Goal: Task Accomplishment & Management: Manage account settings

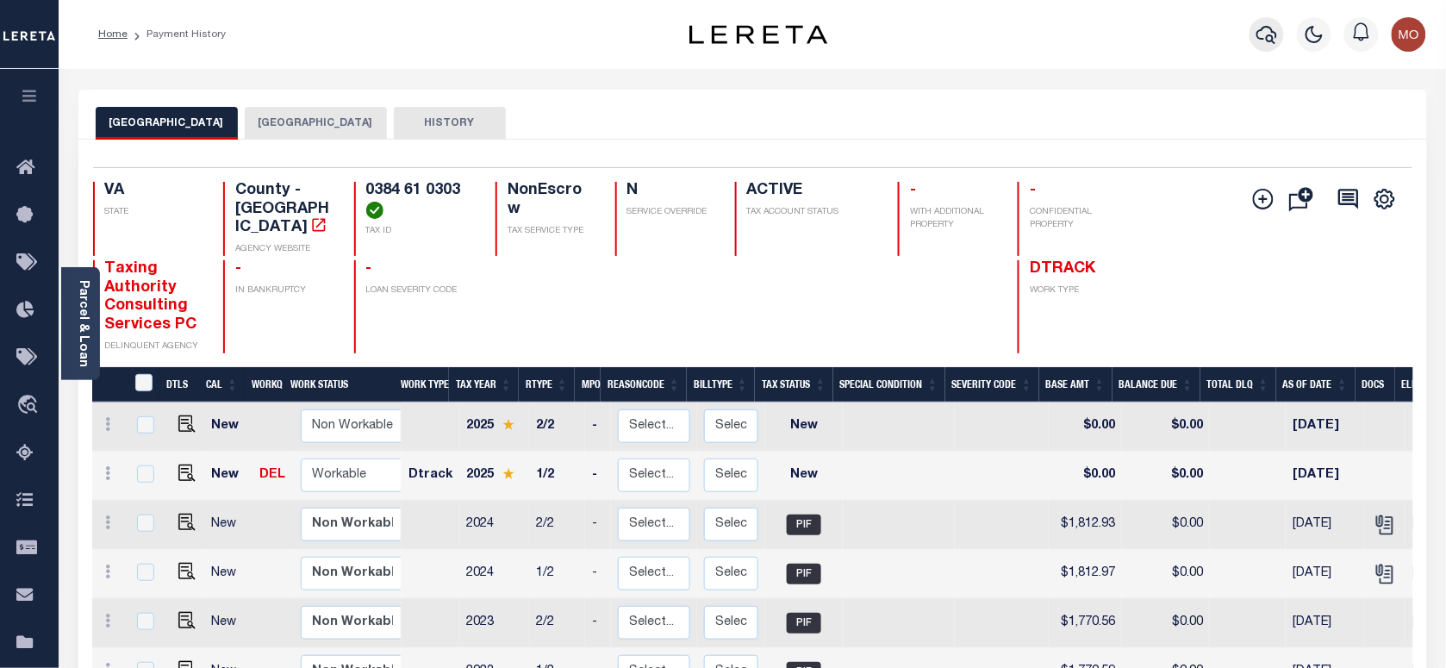
click at [1271, 31] on icon "button" at bounding box center [1266, 34] width 21 height 21
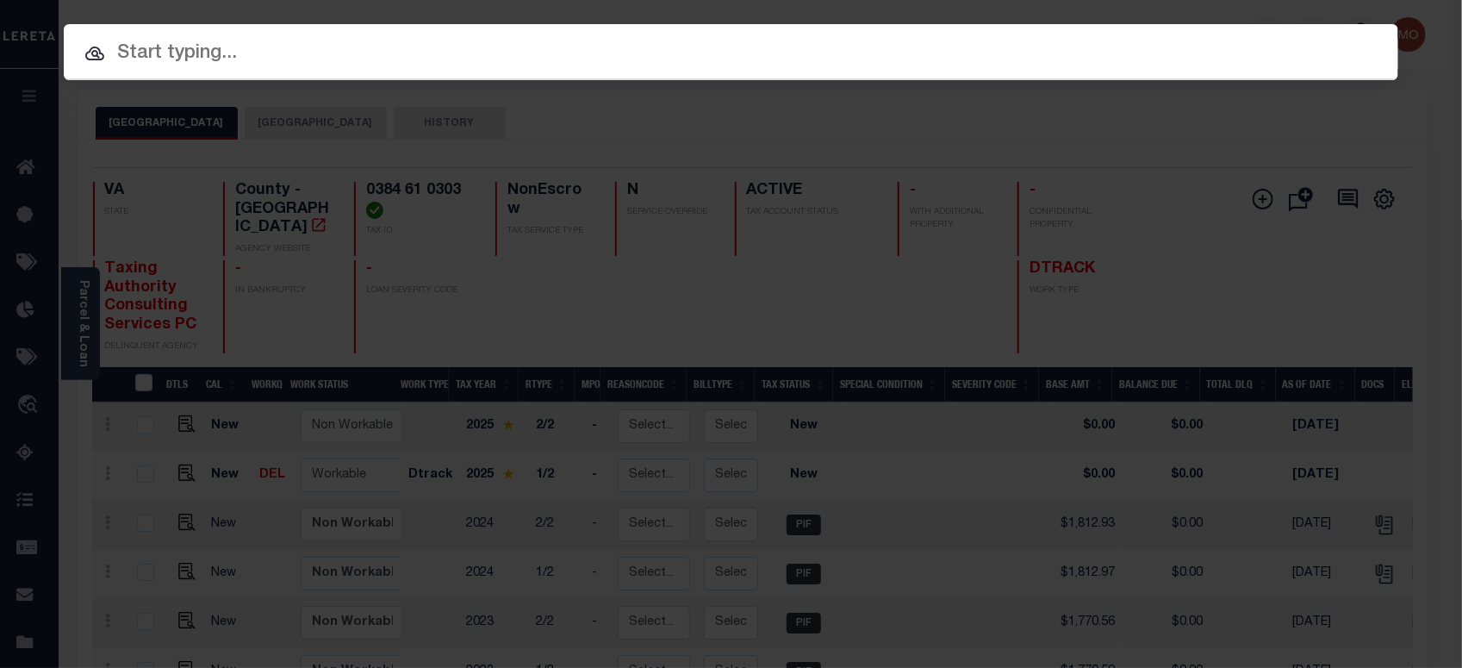
click at [204, 53] on input "text" at bounding box center [731, 54] width 1335 height 30
paste input "113750"
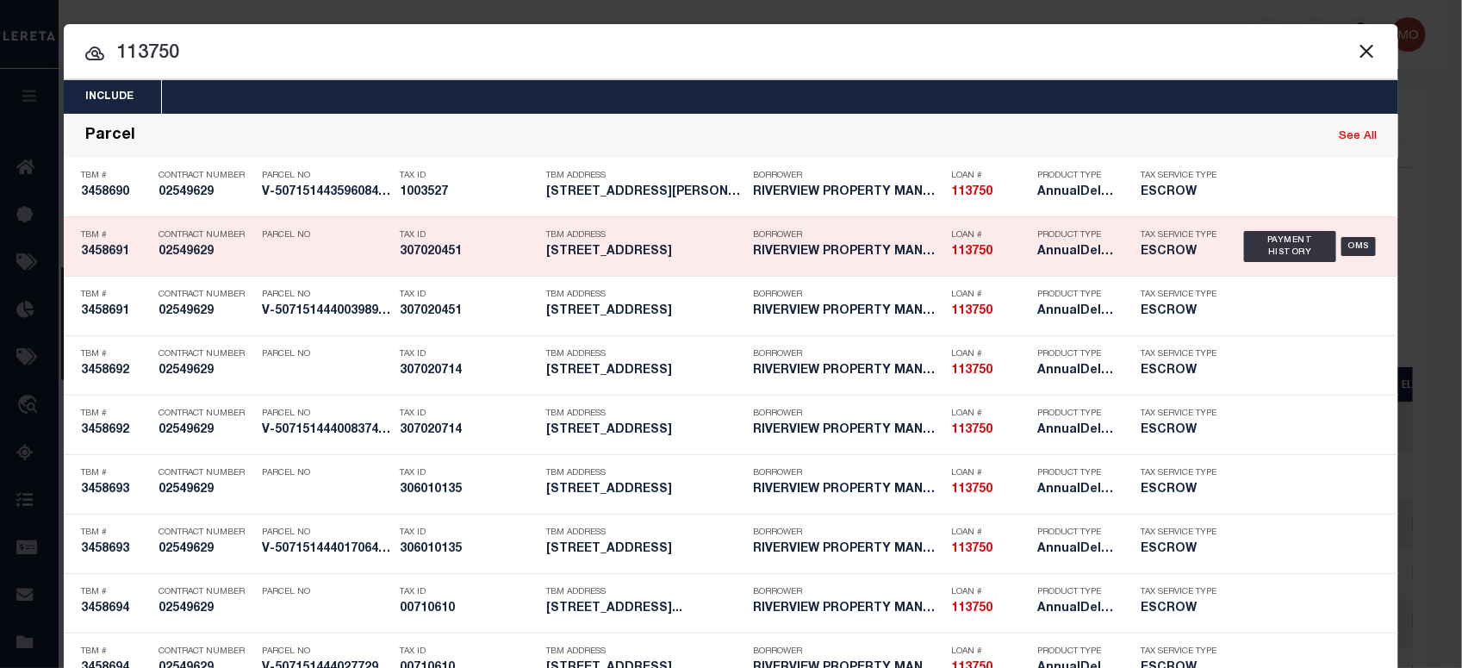
type input "113750"
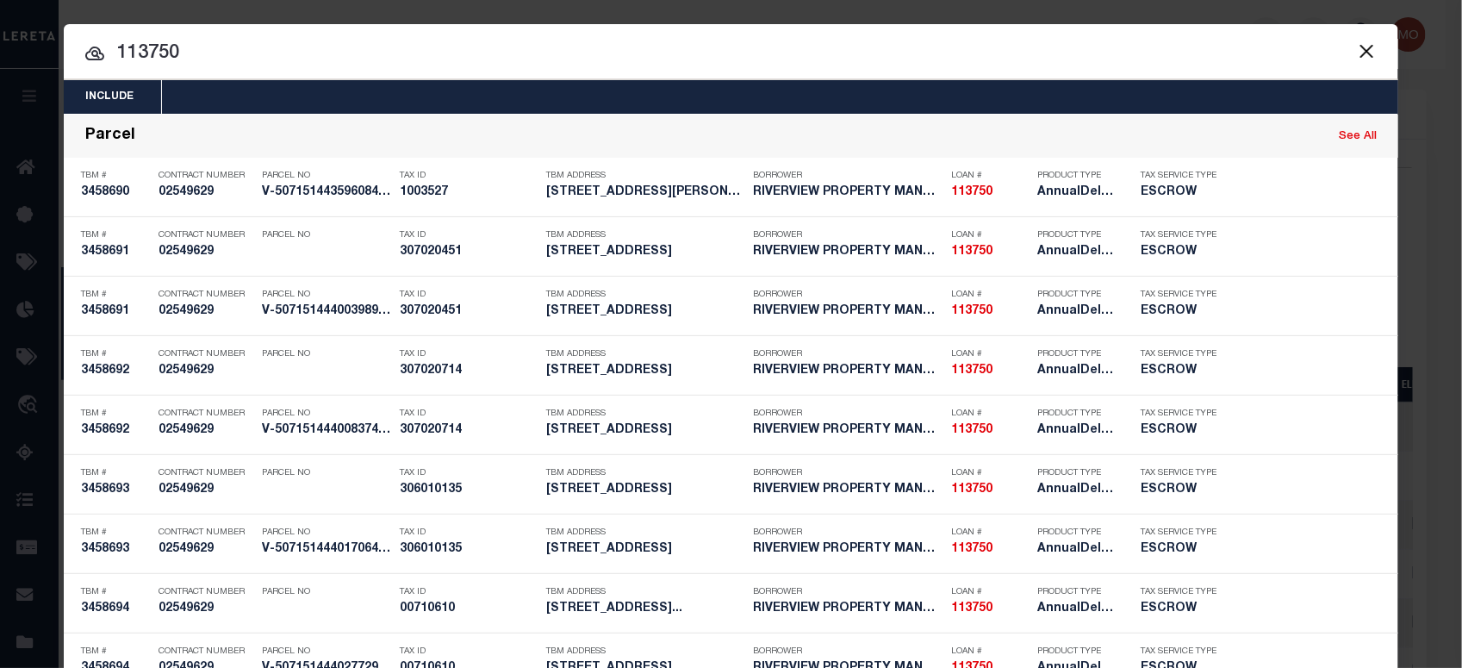
click at [186, 49] on input "113750" at bounding box center [731, 54] width 1335 height 30
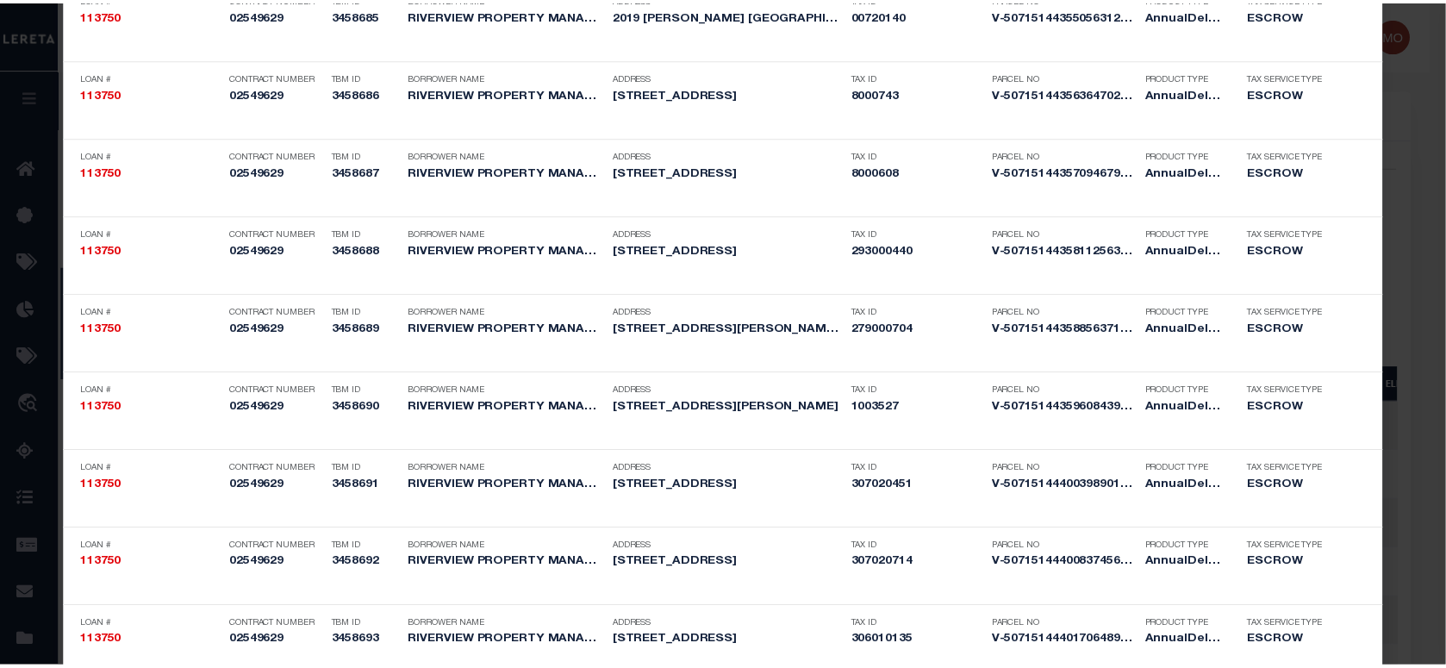
scroll to position [2807, 0]
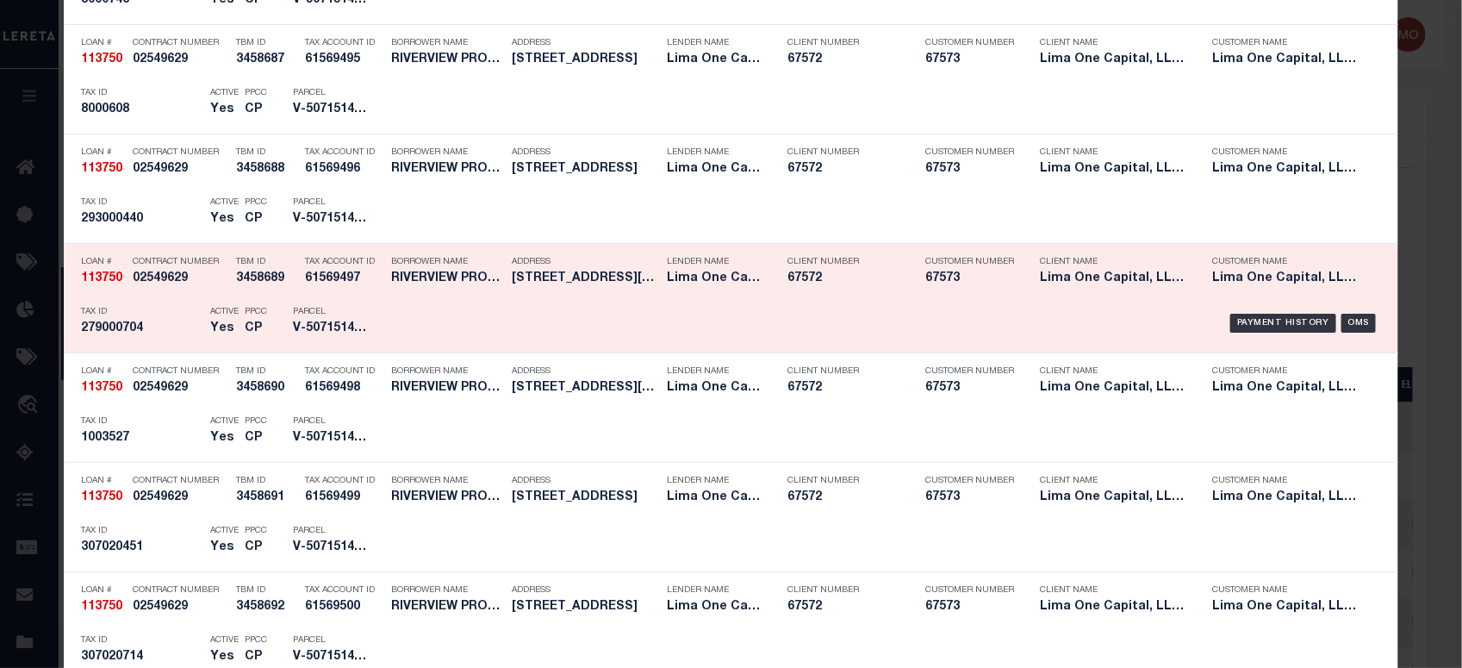
click at [293, 317] on p "Parcel" at bounding box center [332, 312] width 78 height 10
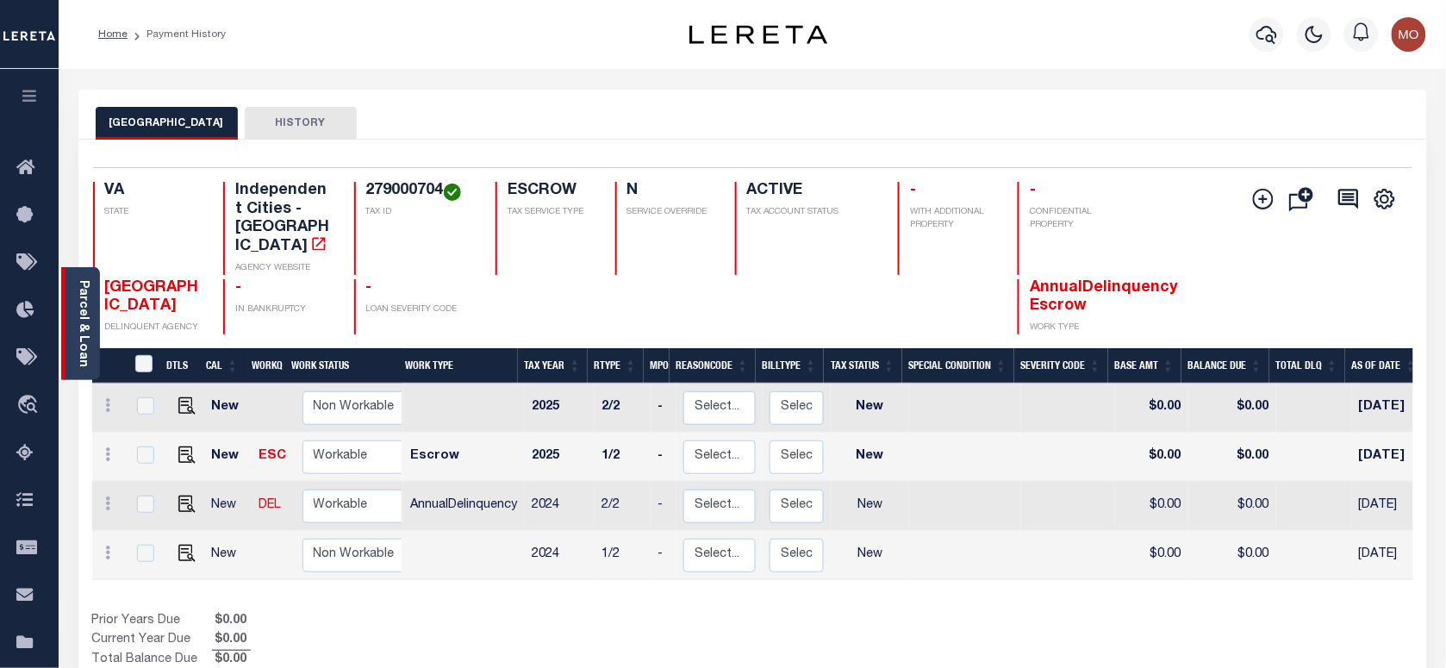
click at [83, 315] on link "Parcel & Loan" at bounding box center [83, 323] width 12 height 87
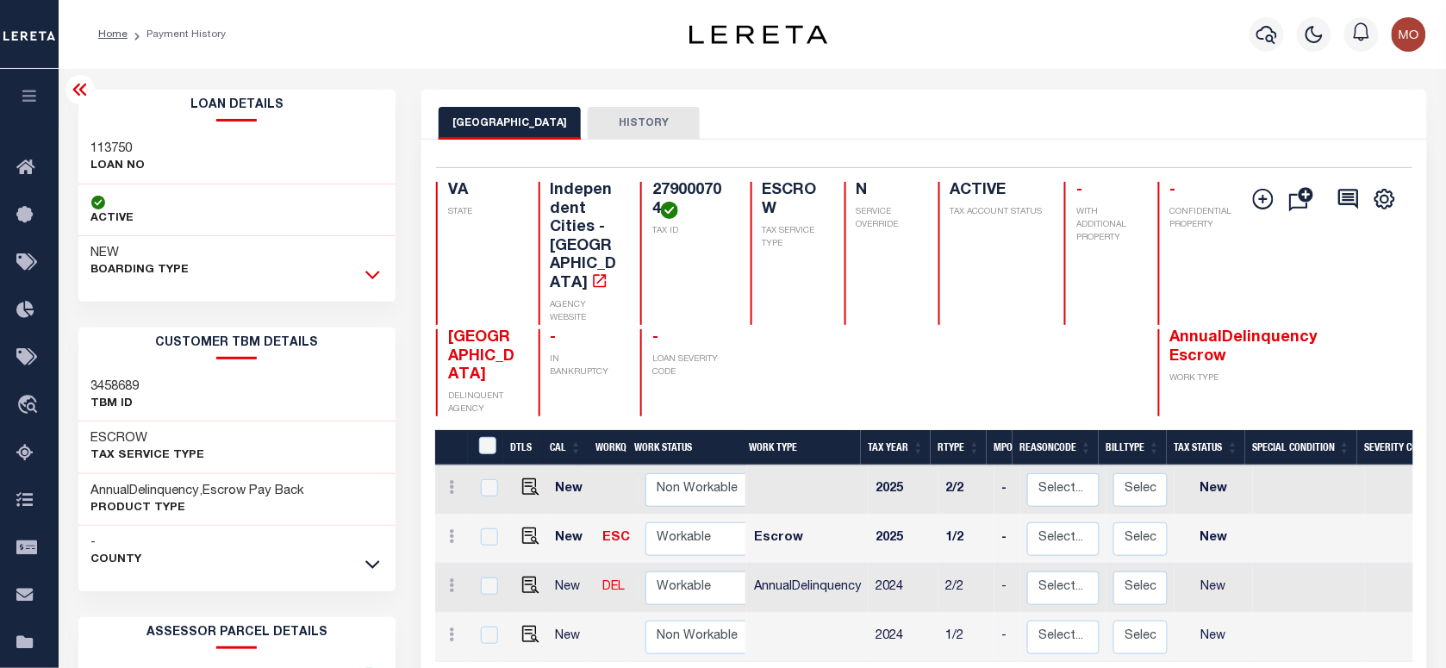
click at [367, 276] on icon at bounding box center [372, 274] width 15 height 18
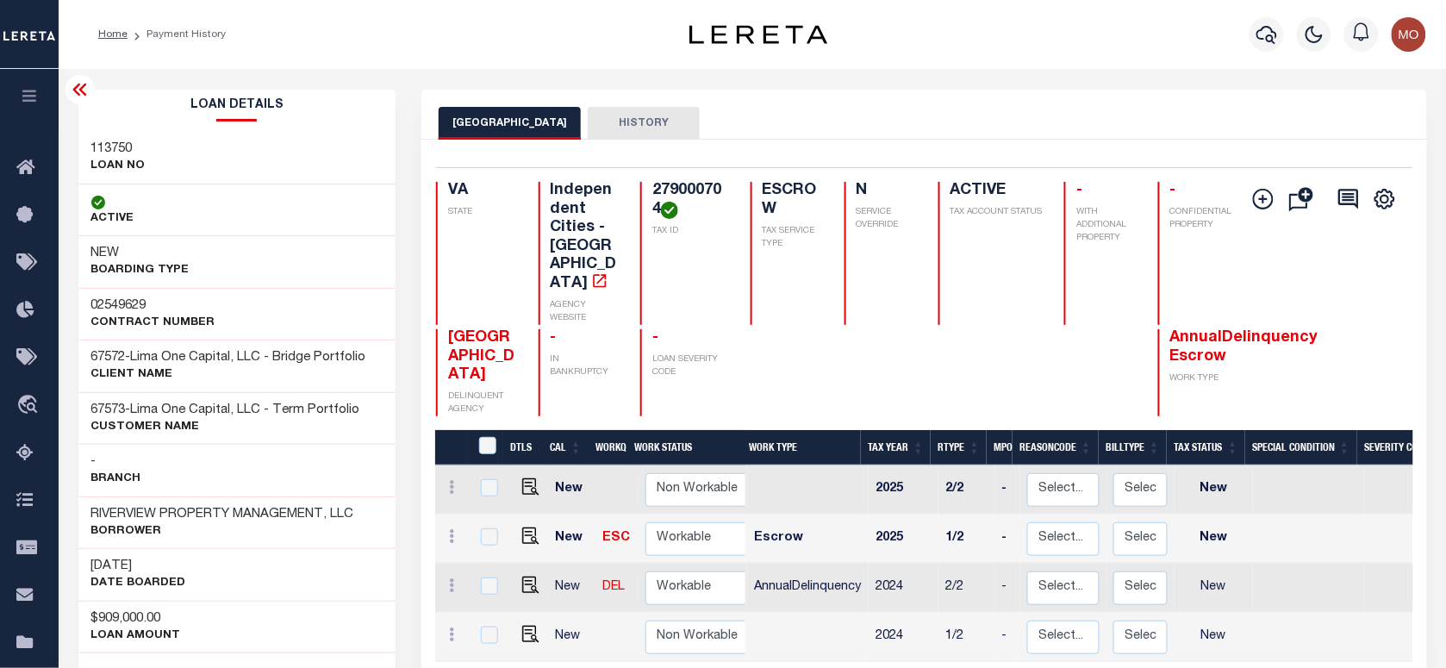
drag, startPoint x: 96, startPoint y: 569, endPoint x: 213, endPoint y: 562, distance: 117.4
click at [213, 562] on div "07/15/2025 DATE BOARDED" at bounding box center [237, 574] width 318 height 53
click at [1271, 39] on icon "button" at bounding box center [1266, 34] width 21 height 21
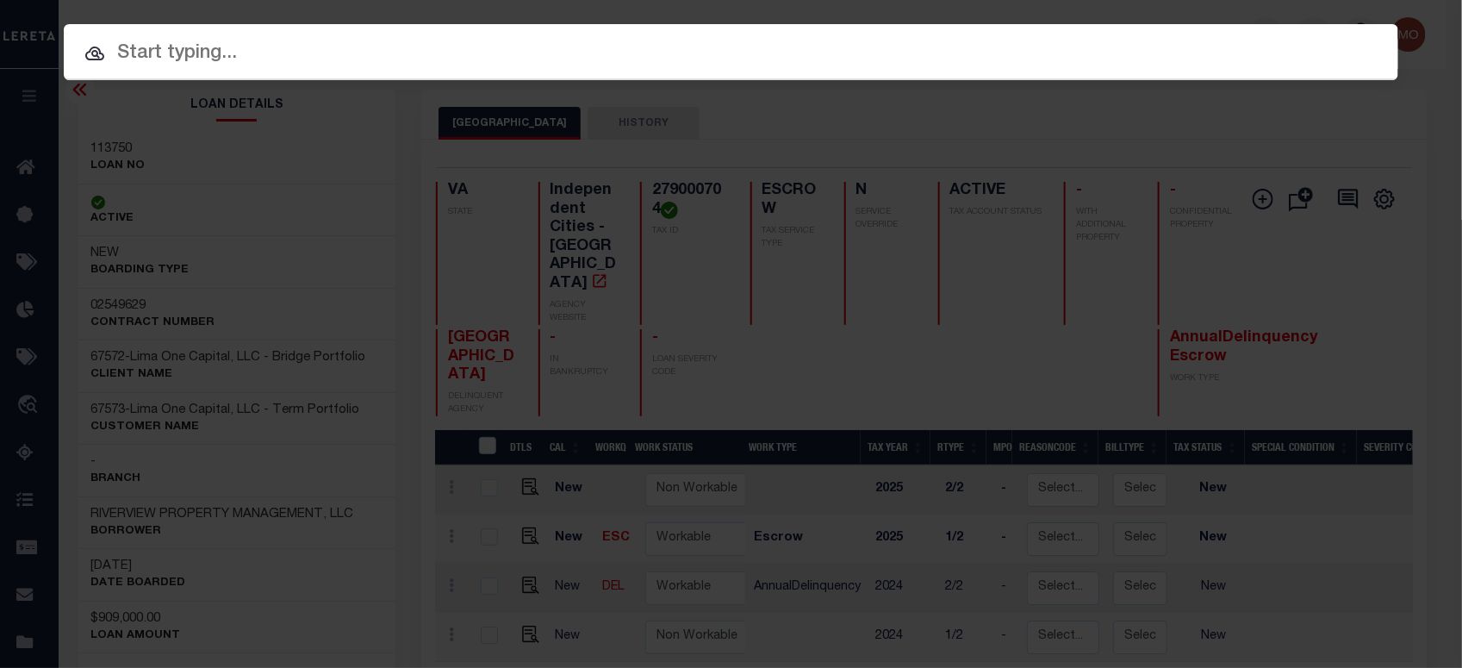
click at [187, 53] on input "text" at bounding box center [731, 54] width 1335 height 30
paste input "122978"
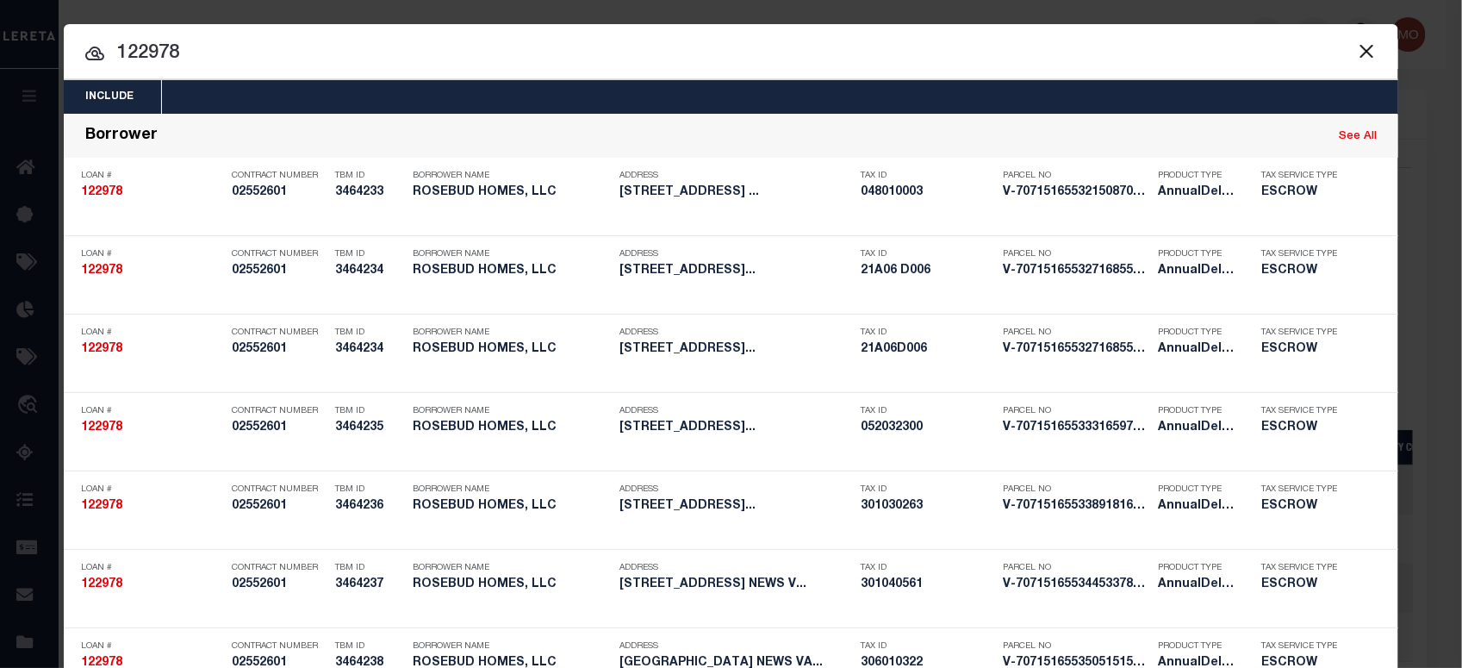
type input "122978"
click at [208, 50] on input "122978" at bounding box center [731, 54] width 1335 height 30
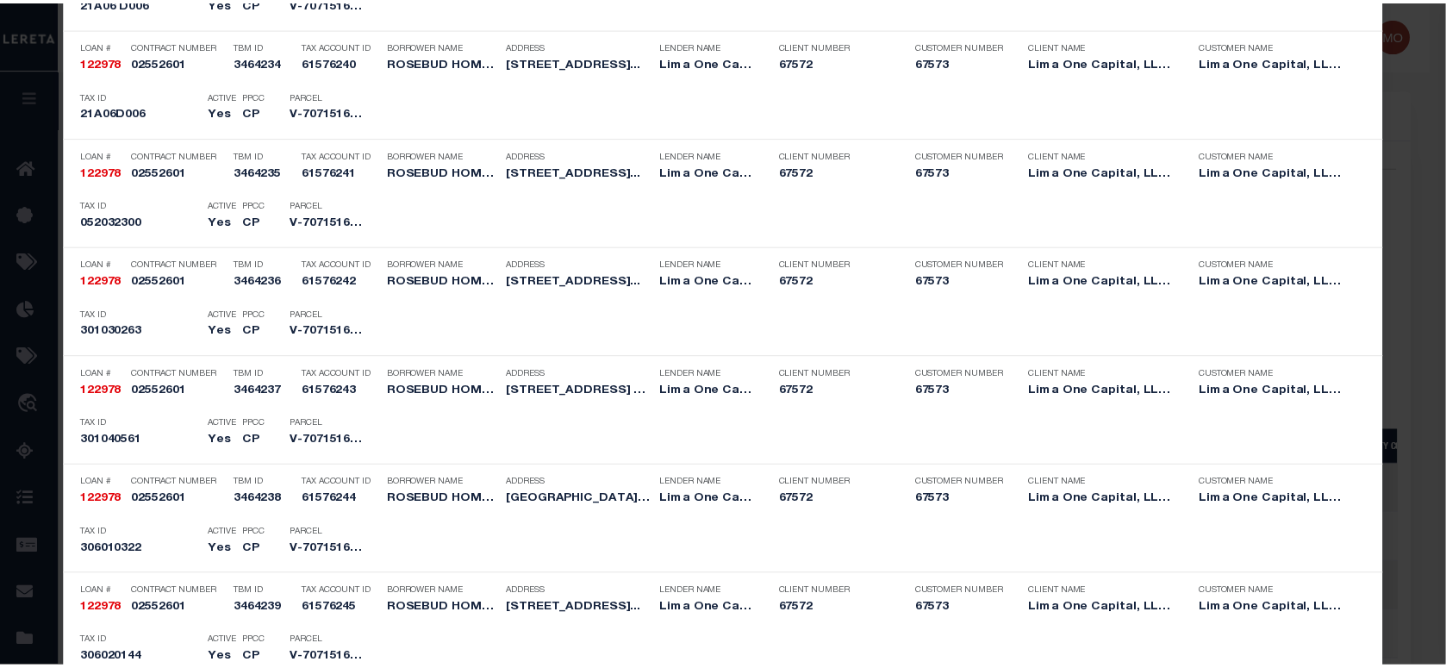
scroll to position [3809, 0]
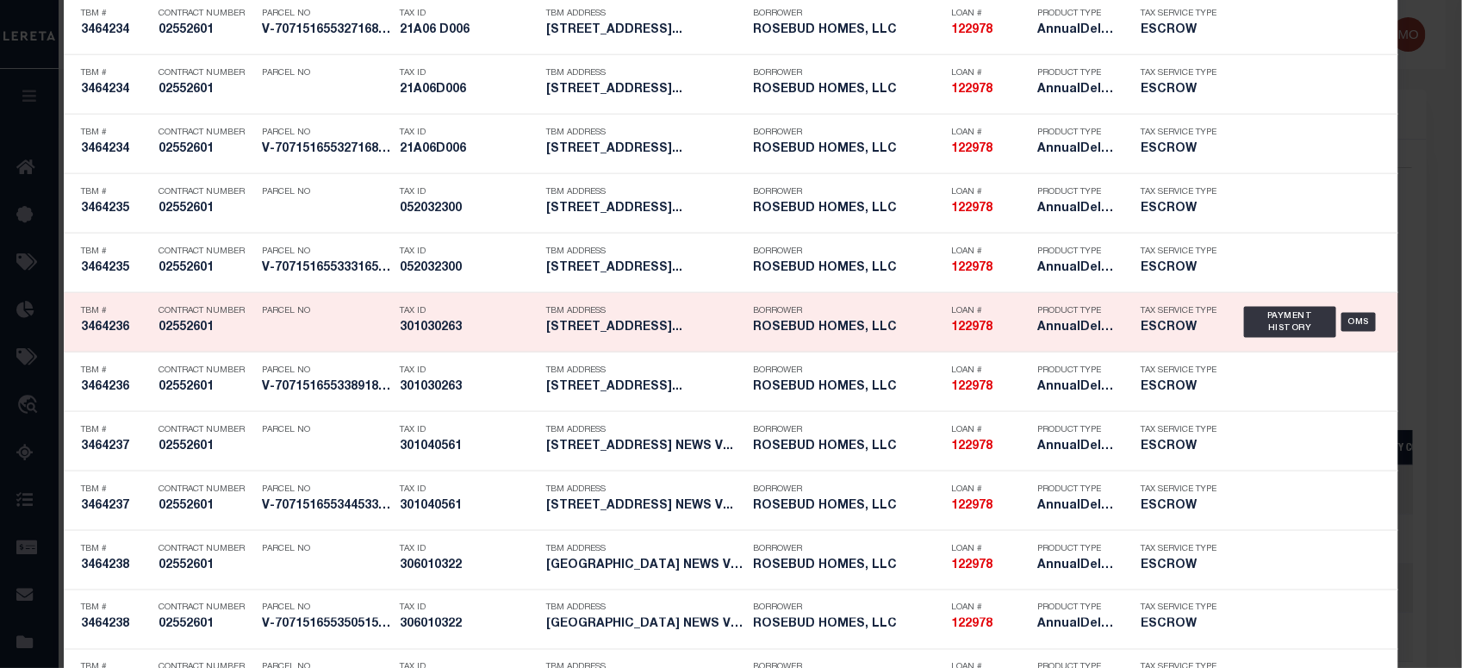
click at [439, 327] on h5 "301030263" at bounding box center [469, 328] width 138 height 15
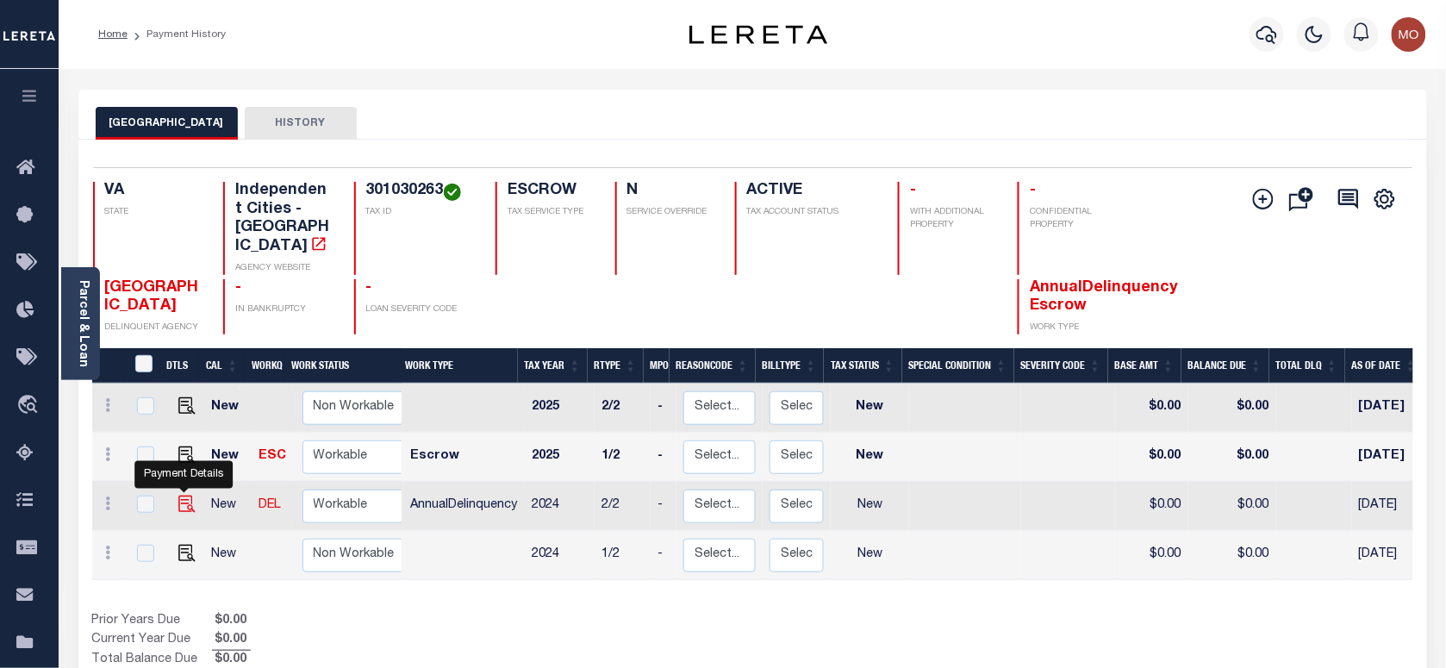
click at [183, 495] on img "" at bounding box center [186, 503] width 17 height 17
checkbox input "true"
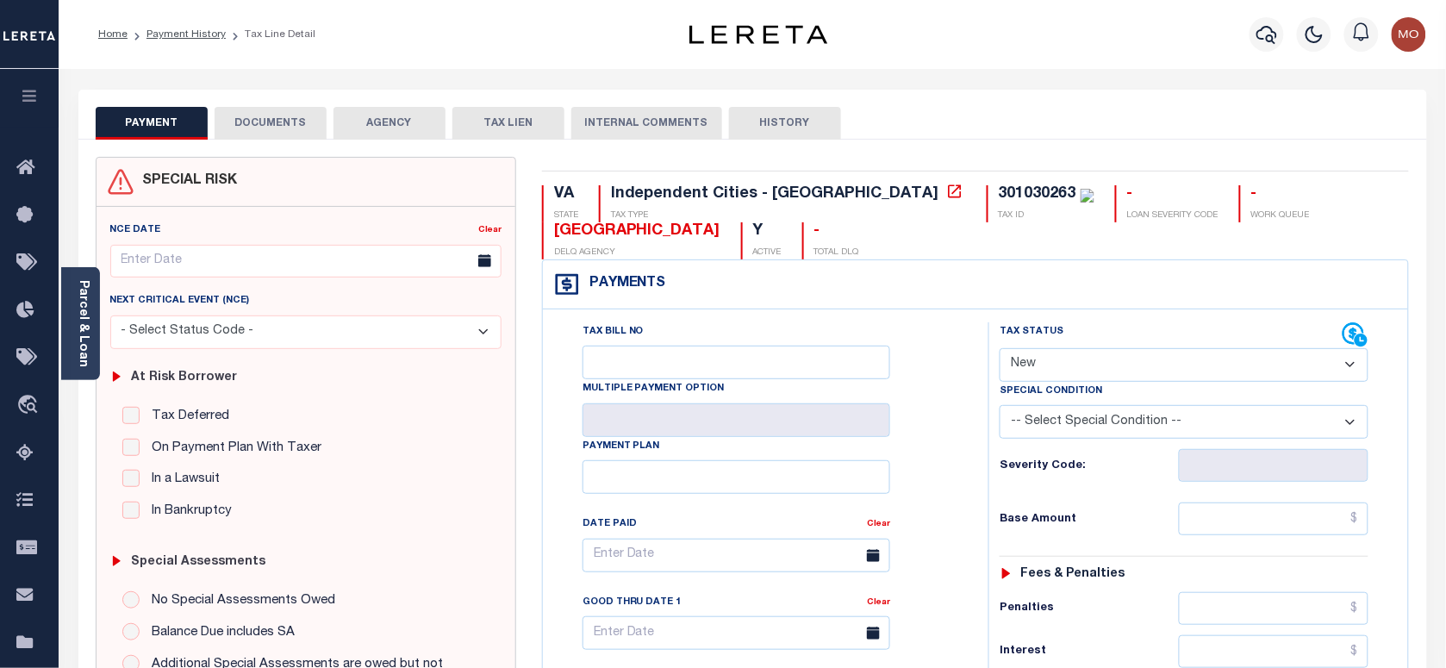
click at [1087, 363] on select "- Select Status Code - Open Due/Unpaid Paid Incomplete No Tax Due Internal Refu…" at bounding box center [1184, 365] width 369 height 34
select select "PYD"
click at [1000, 350] on select "- Select Status Code - Open Due/Unpaid Paid Incomplete No Tax Due Internal Refu…" at bounding box center [1184, 365] width 369 height 34
type input "09/09/2025"
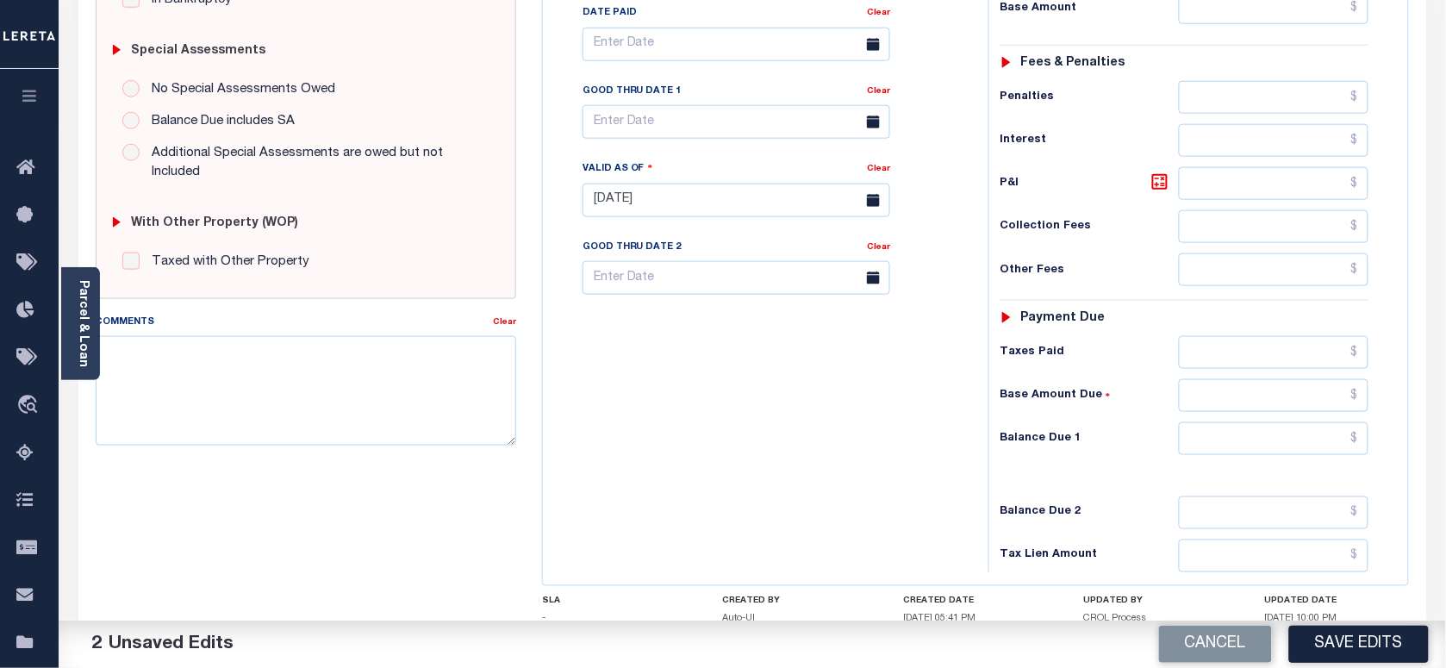
scroll to position [646, 0]
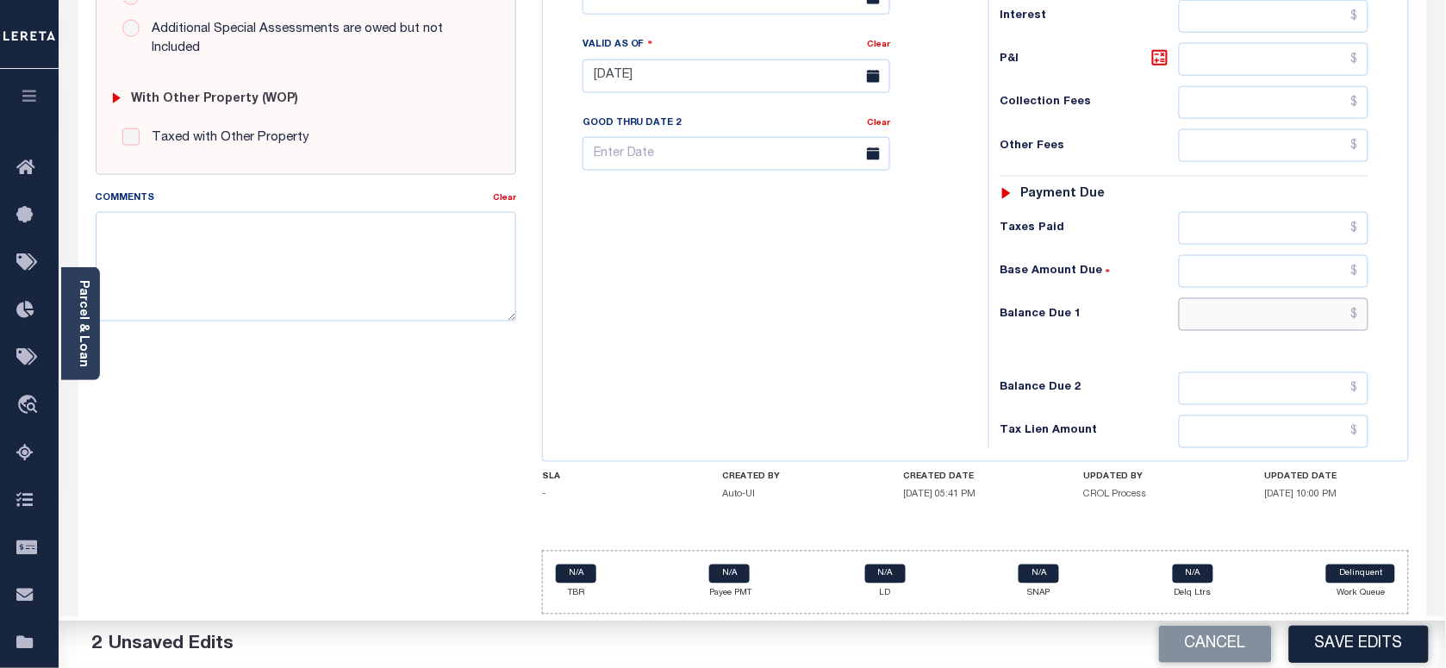
click at [1230, 321] on input "text" at bounding box center [1274, 314] width 190 height 33
type input "$0.00"
click at [327, 216] on textarea "Comments" at bounding box center [306, 266] width 420 height 109
click at [203, 251] on textarea "Comments" at bounding box center [306, 266] width 420 height 109
click at [218, 271] on textarea "Comments" at bounding box center [306, 266] width 420 height 109
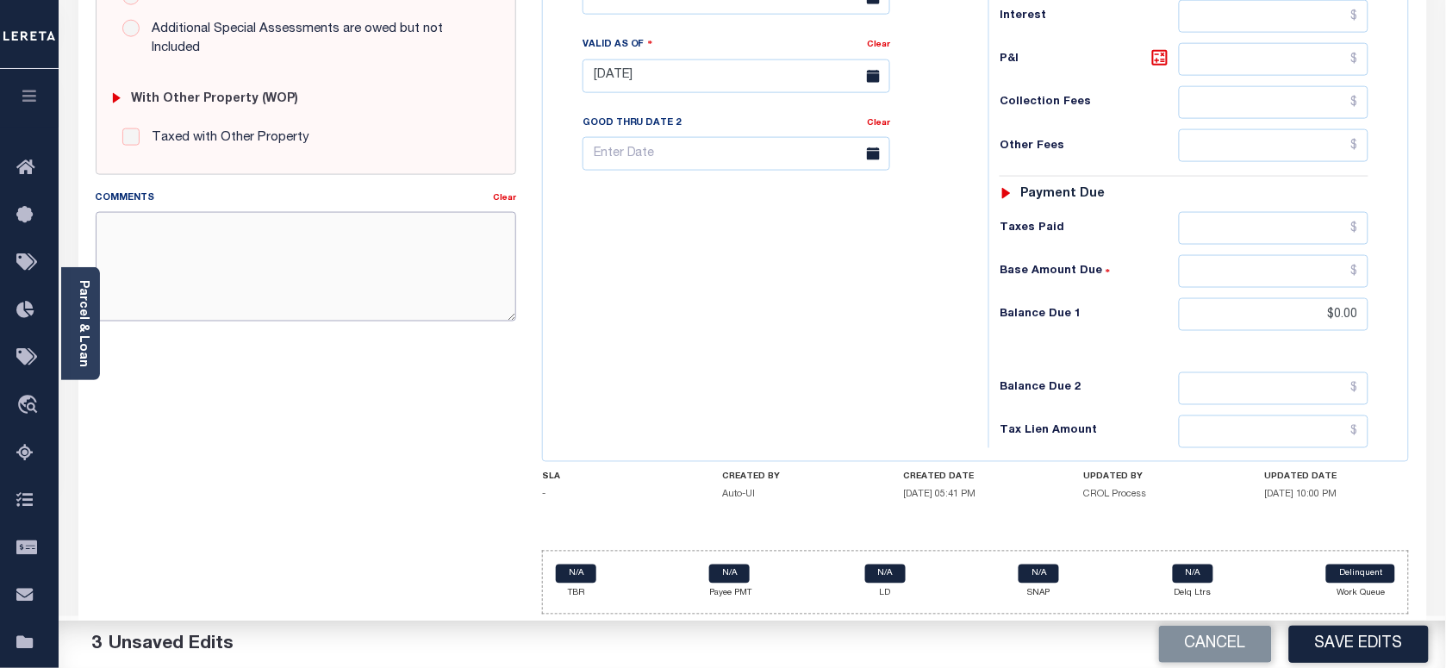
click at [338, 239] on textarea "Comments" at bounding box center [306, 266] width 420 height 109
paste textarea "As per Marie taxes are paid in full"
type textarea "As per Marie taxes are paid in full"
click at [1331, 636] on button "Save Edits" at bounding box center [1359, 644] width 140 height 37
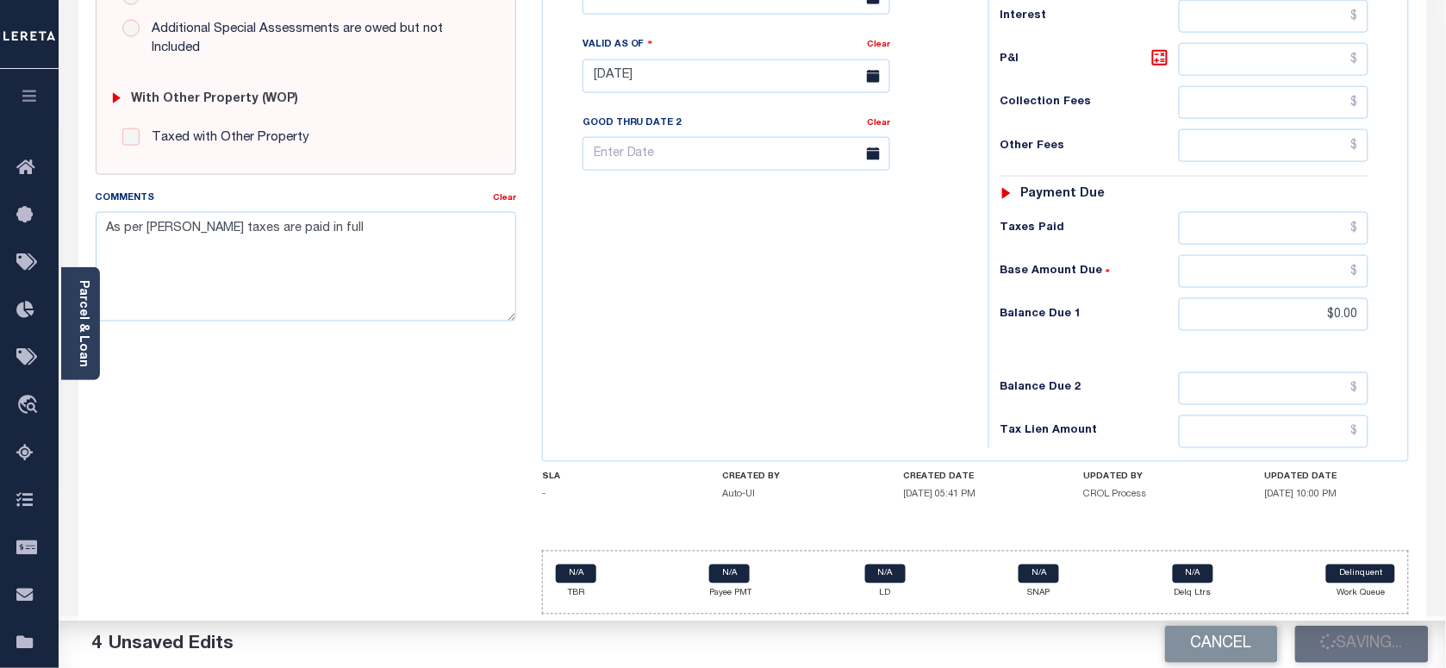
scroll to position [539, 0]
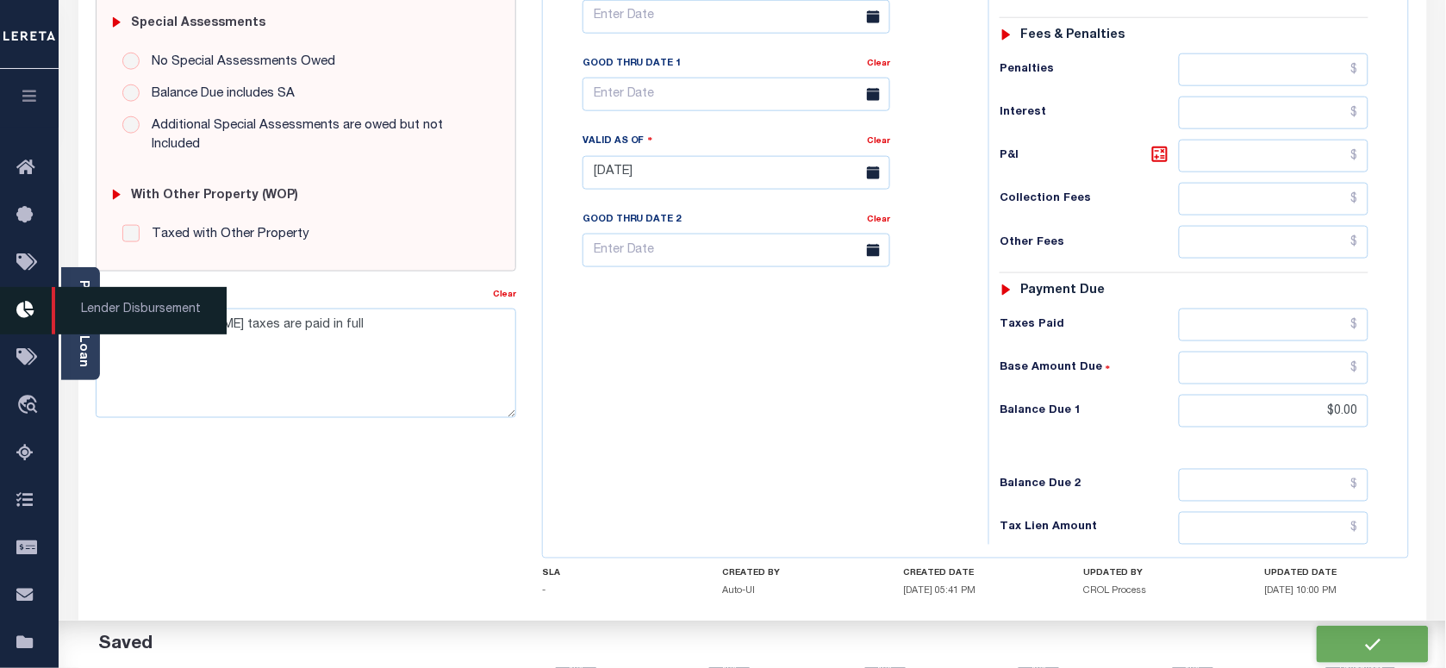
checkbox input "false"
type input "$0"
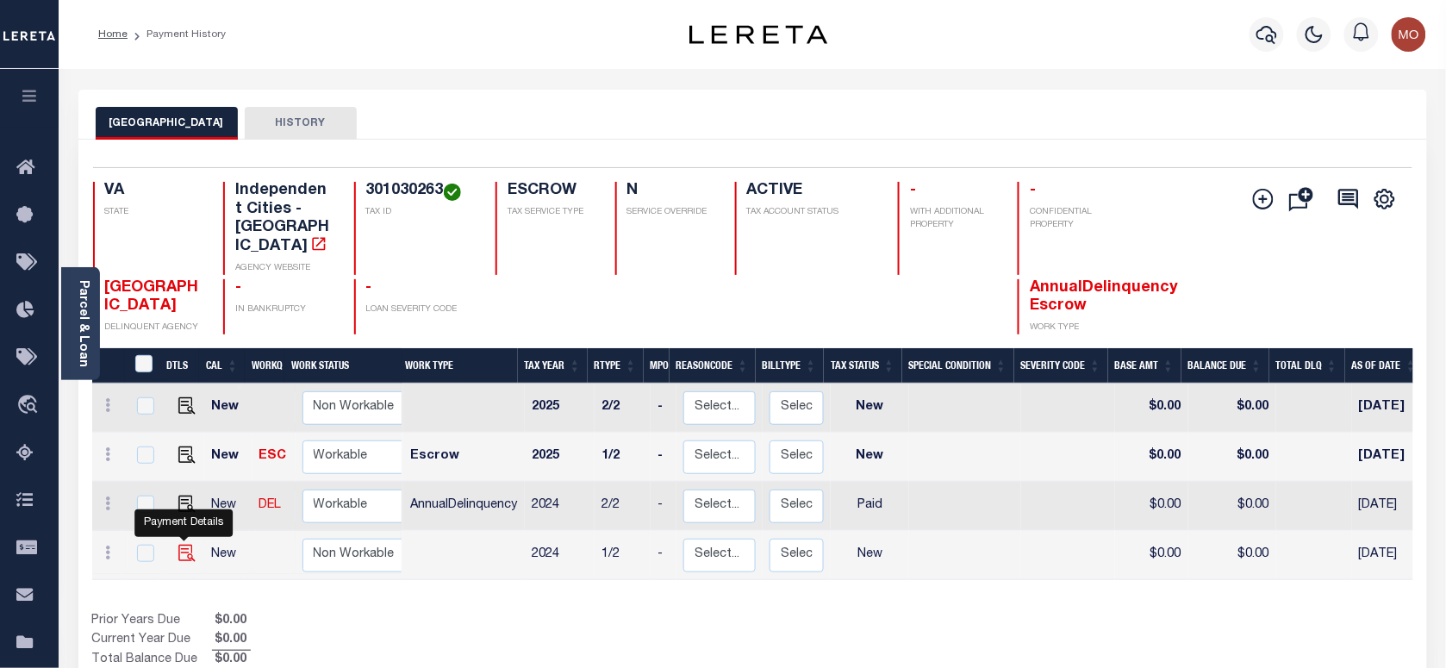
click at [182, 545] on img "" at bounding box center [186, 553] width 17 height 17
checkbox input "true"
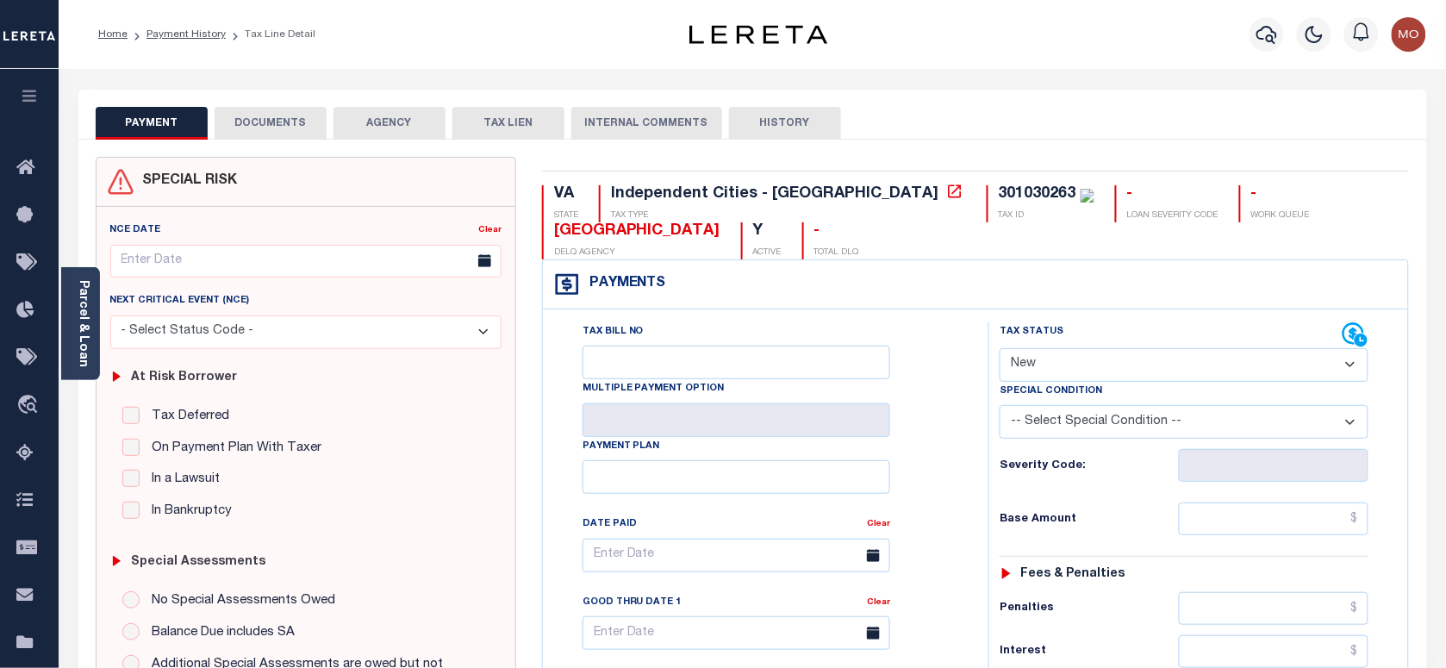
click at [1094, 364] on select "- Select Status Code - Open Due/Unpaid Paid Incomplete No Tax Due Internal Refu…" at bounding box center [1184, 365] width 369 height 34
select select "PYD"
click at [1000, 350] on select "- Select Status Code - Open Due/Unpaid Paid Incomplete No Tax Due Internal Refu…" at bounding box center [1184, 365] width 369 height 34
type input "[DATE]"
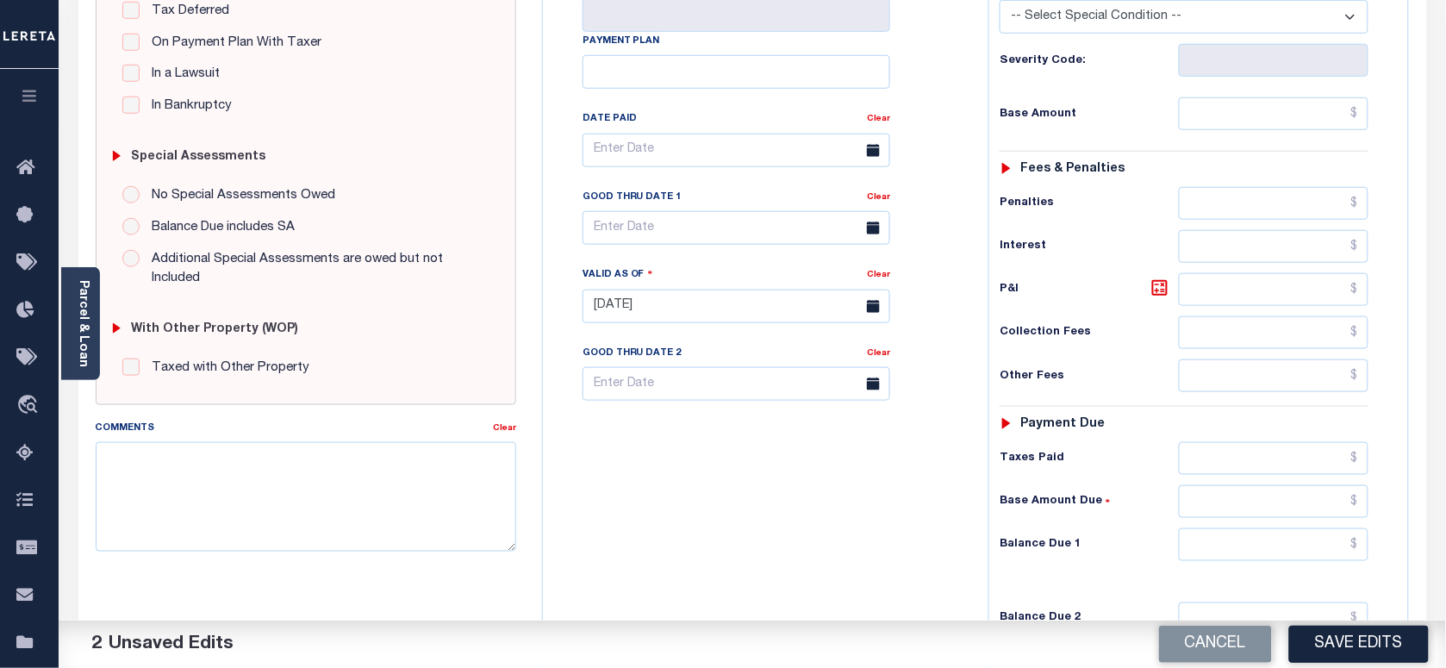
scroll to position [539, 0]
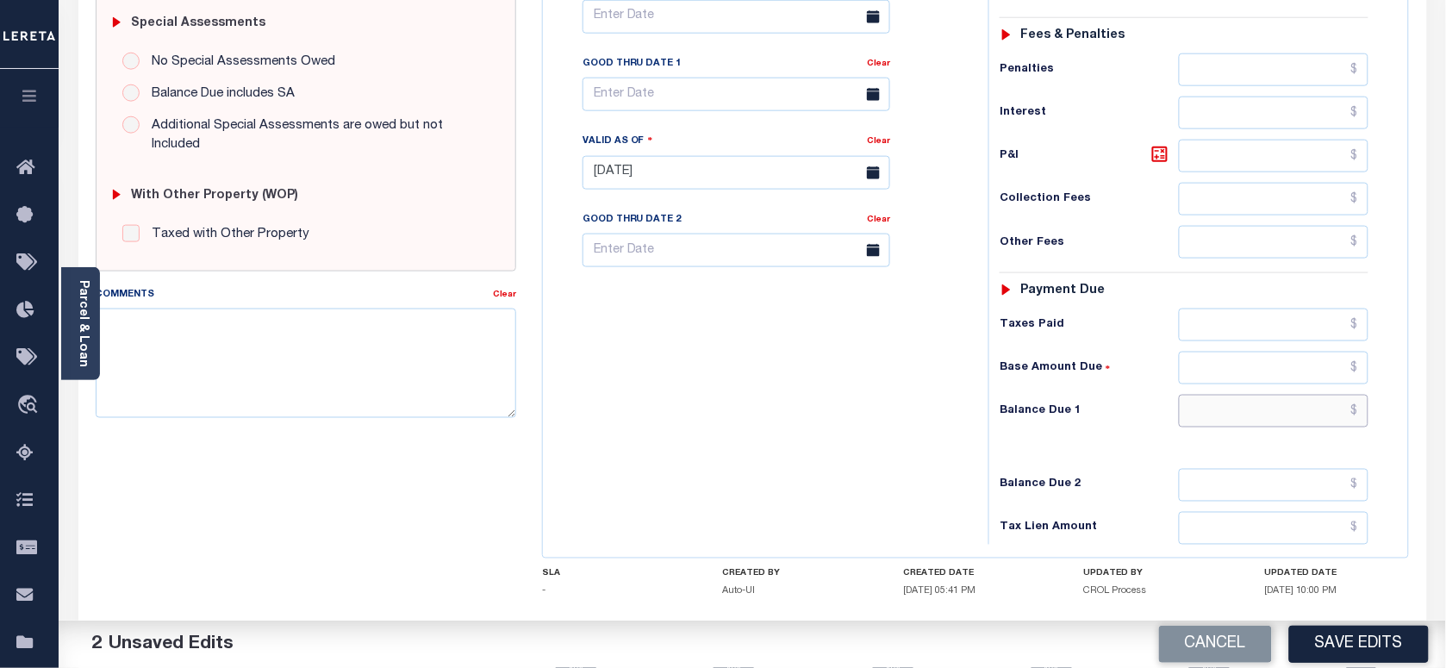
click at [1233, 427] on input "text" at bounding box center [1274, 411] width 190 height 33
type input "$0.00"
click at [342, 383] on textarea "Comments" at bounding box center [306, 362] width 420 height 109
paste textarea "As per Marie taxes are paid in full"
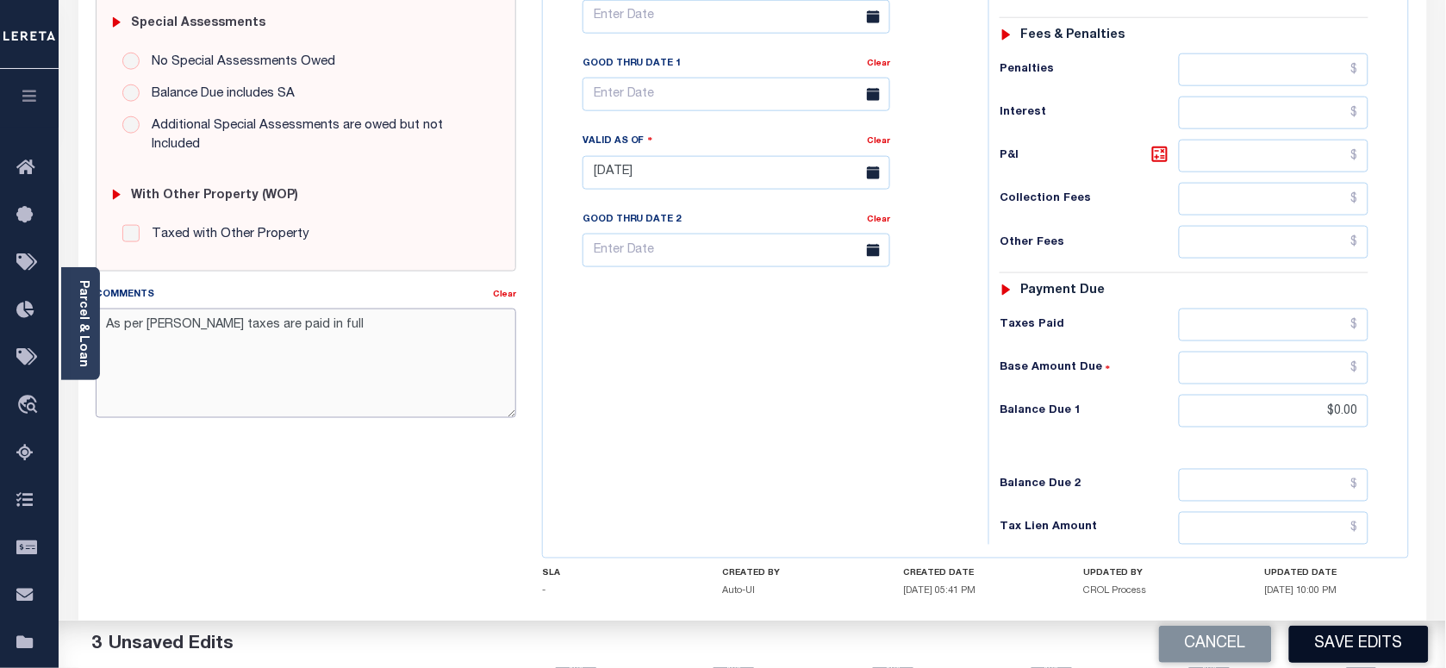
type textarea "As per Marie taxes are paid in full"
click at [1331, 655] on button "Save Edits" at bounding box center [1359, 644] width 140 height 37
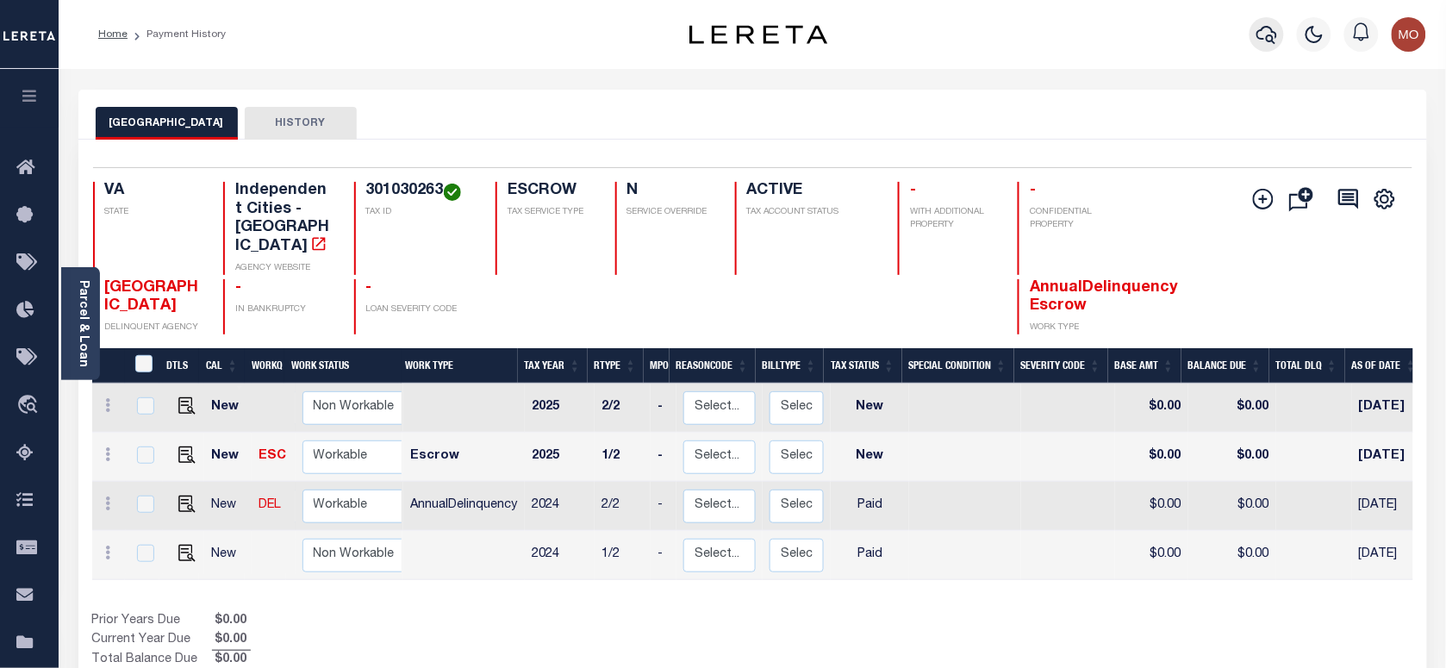
click at [1271, 24] on icon "button" at bounding box center [1266, 34] width 21 height 21
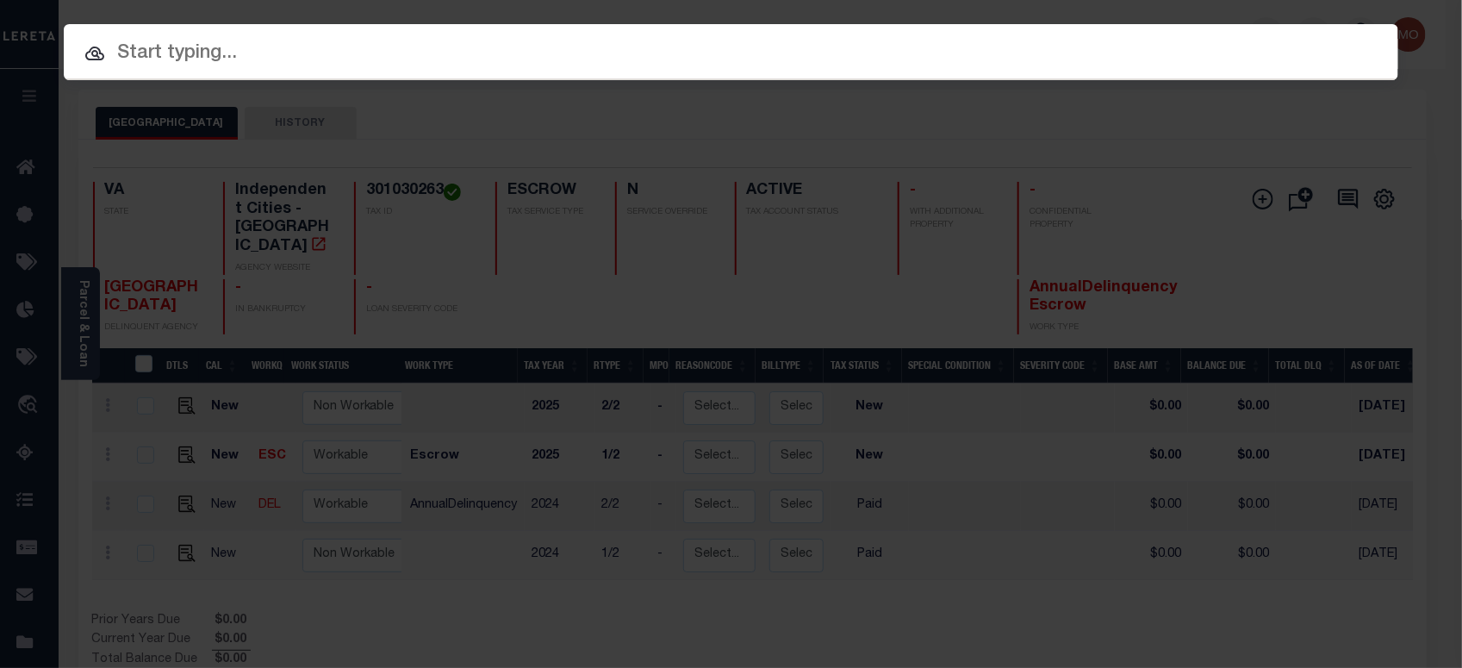
click at [256, 65] on input "text" at bounding box center [731, 54] width 1335 height 30
paste input "123679"
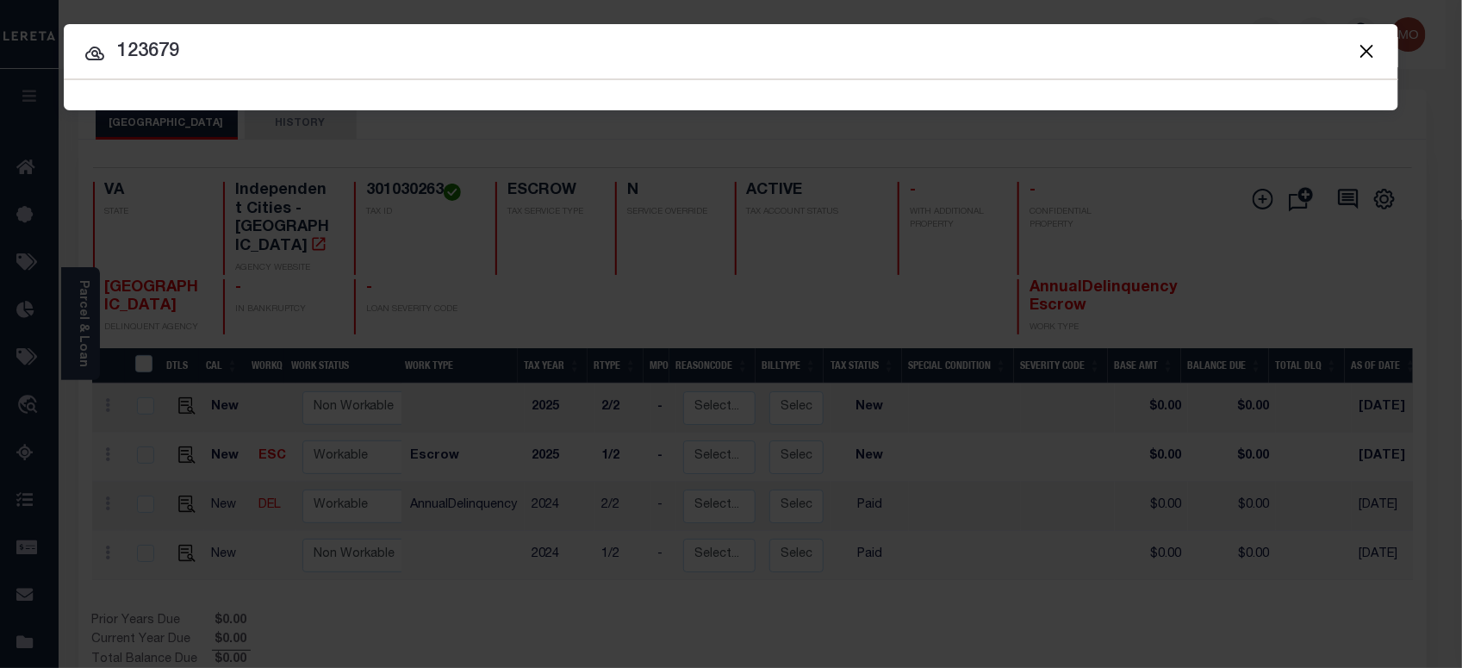
type input "123679"
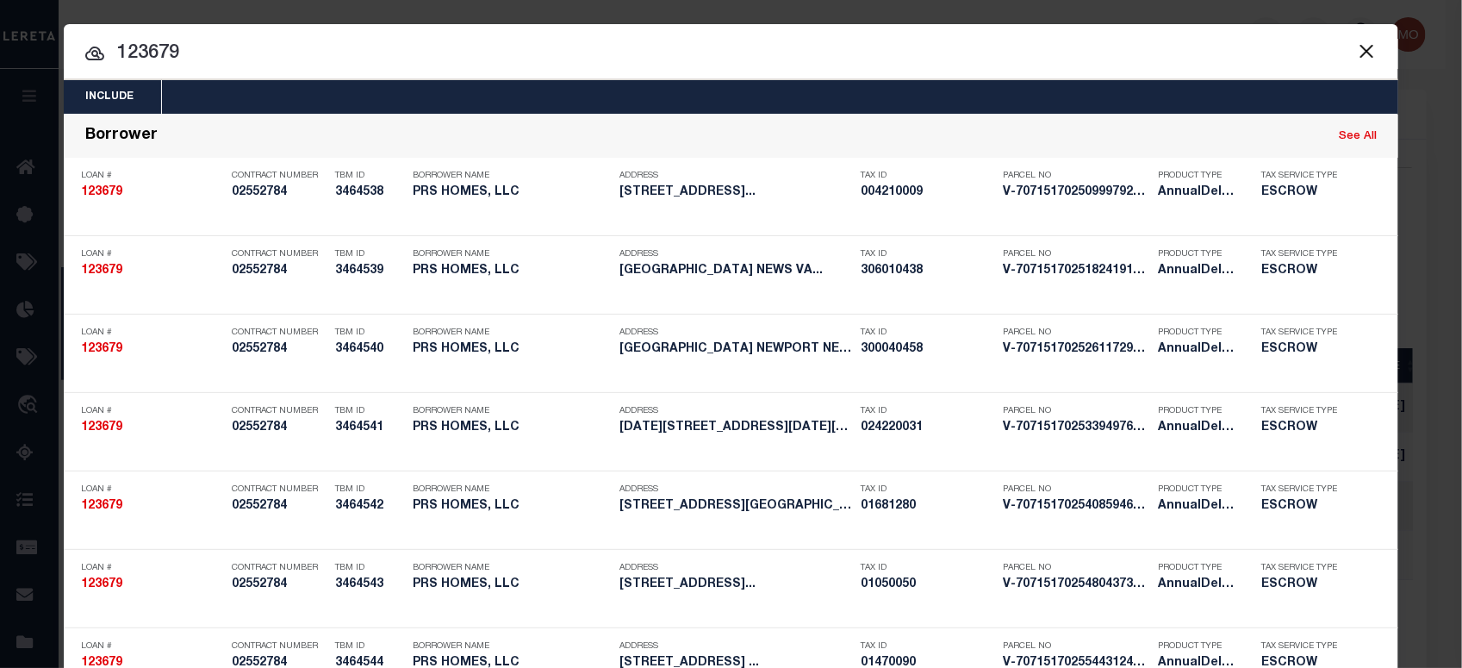
click at [184, 60] on input "123679" at bounding box center [731, 54] width 1335 height 30
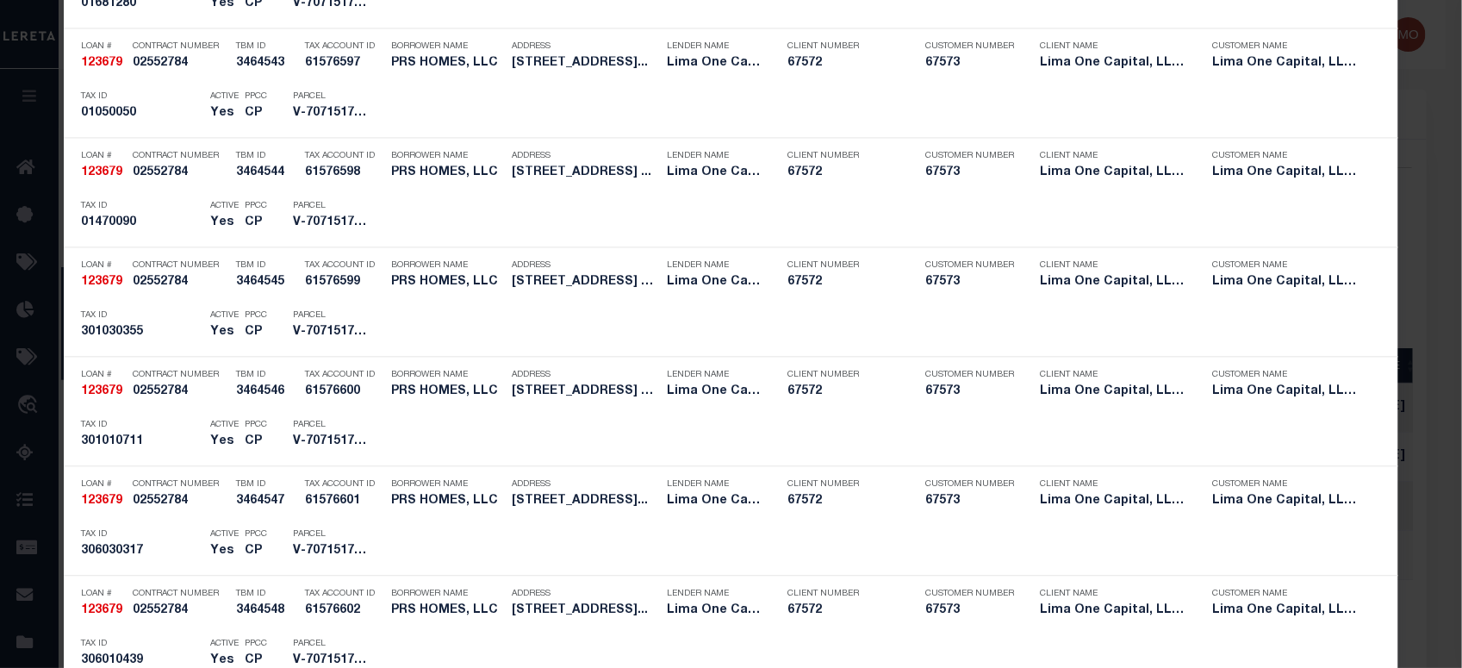
scroll to position [2850, 0]
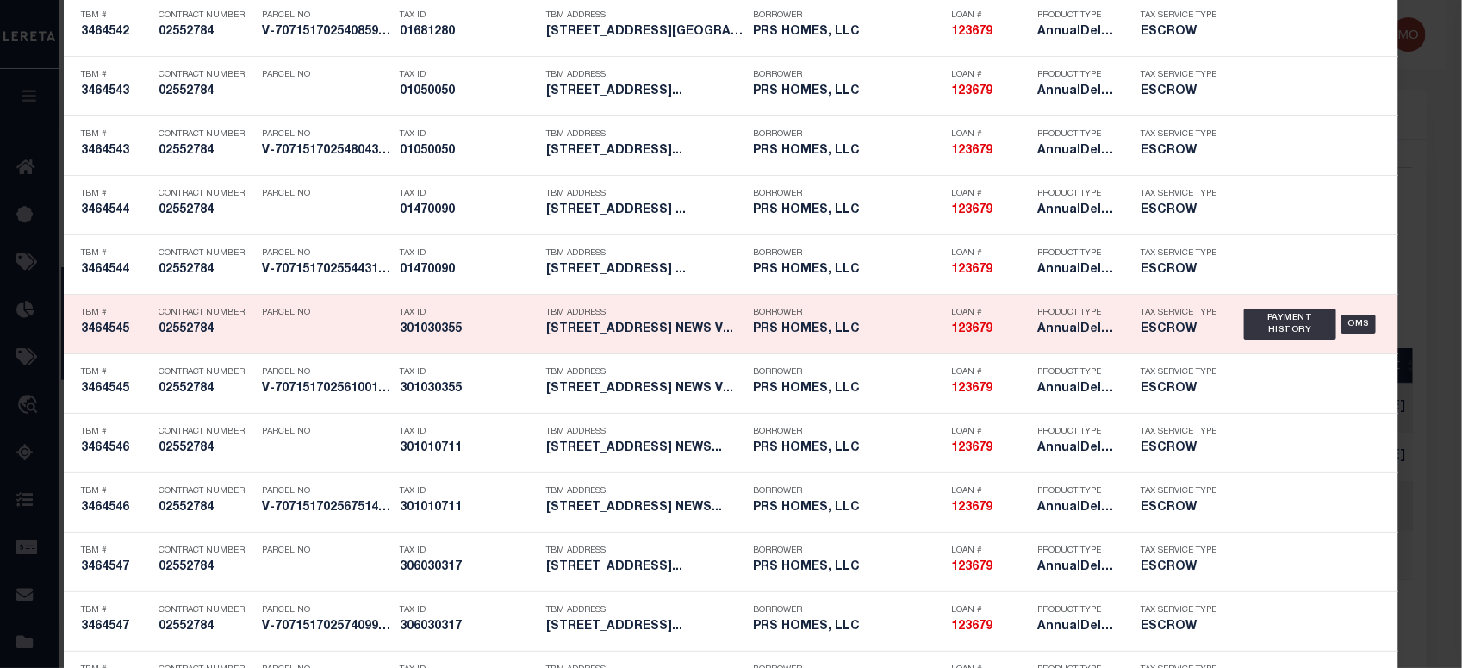
click at [448, 323] on div "Tax ID 301030355" at bounding box center [469, 324] width 138 height 50
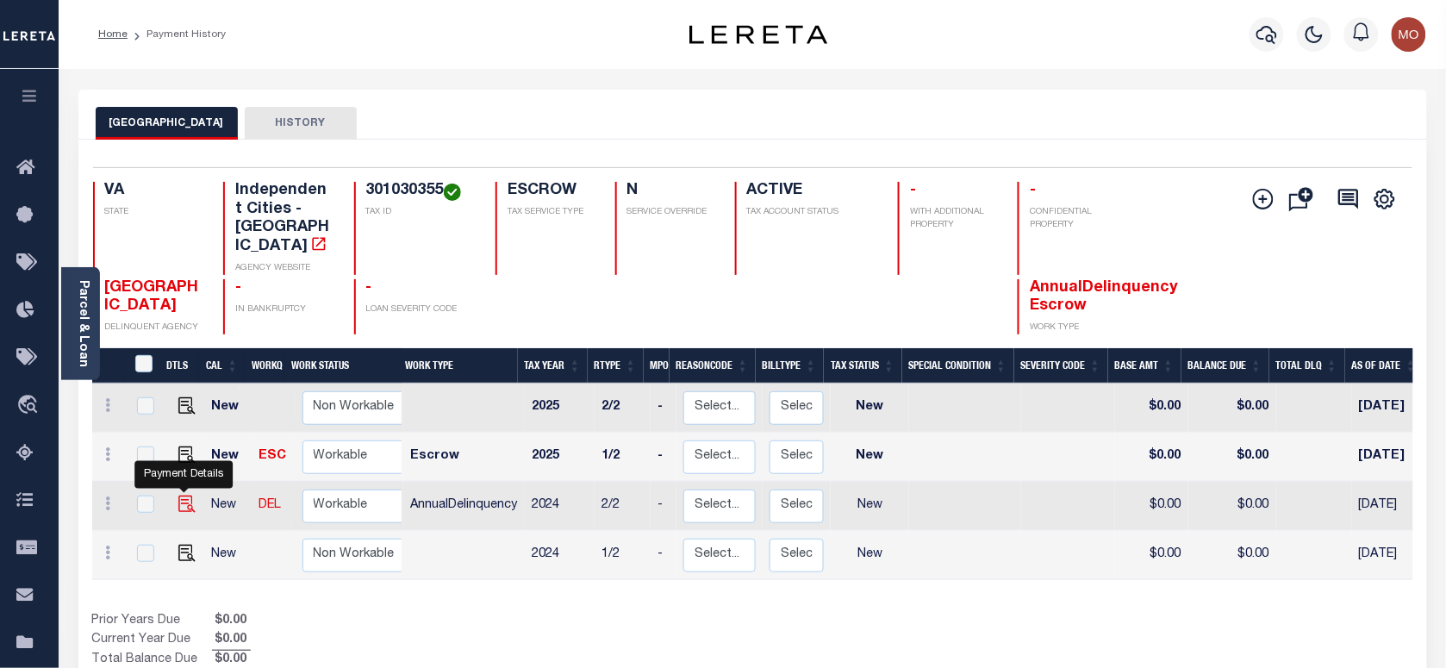
click at [179, 495] on img "" at bounding box center [186, 503] width 17 height 17
checkbox input "true"
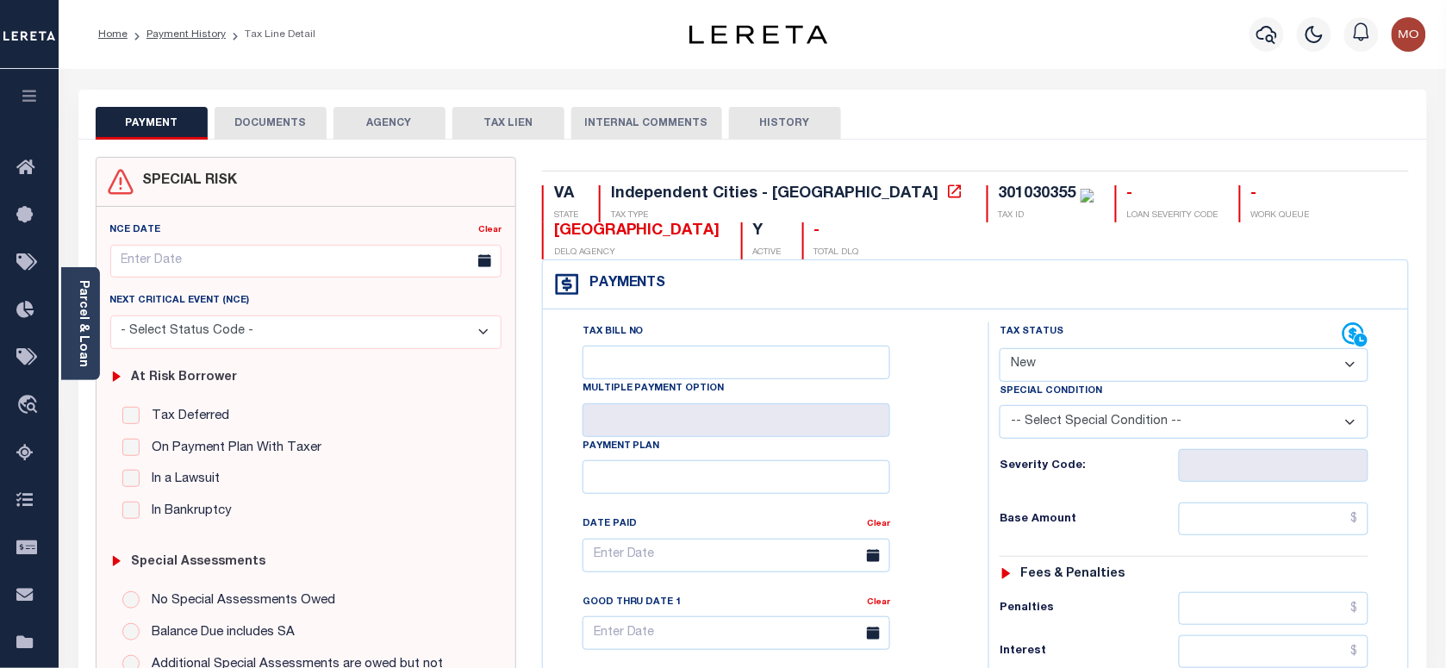
click at [1069, 369] on select "- Select Status Code - Open Due/Unpaid Paid Incomplete No Tax Due Internal Refu…" at bounding box center [1184, 365] width 369 height 34
select select "PYD"
click at [1000, 350] on select "- Select Status Code - Open Due/Unpaid Paid Incomplete No Tax Due Internal Refu…" at bounding box center [1184, 365] width 369 height 34
type input "[DATE]"
click at [926, 474] on div "Tax Bill No Multiple Payment Option Payment Plan Clear" at bounding box center [761, 563] width 402 height 483
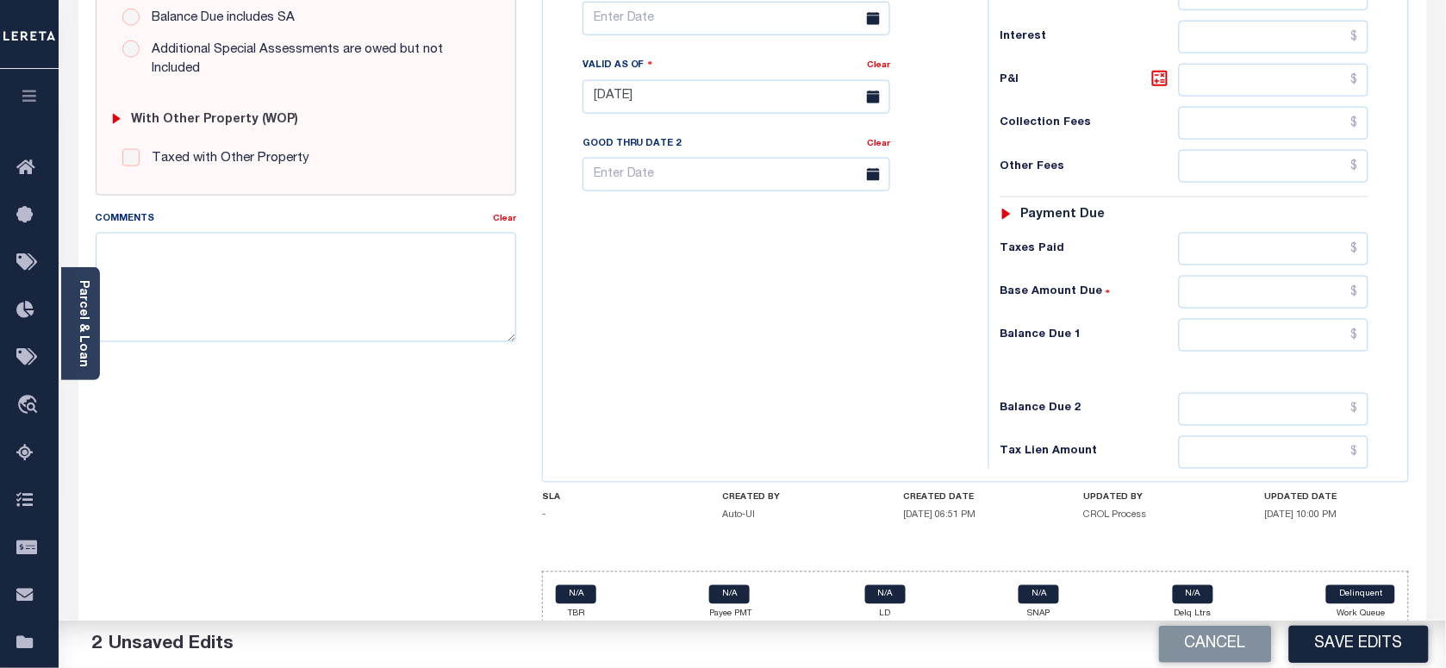
scroll to position [646, 0]
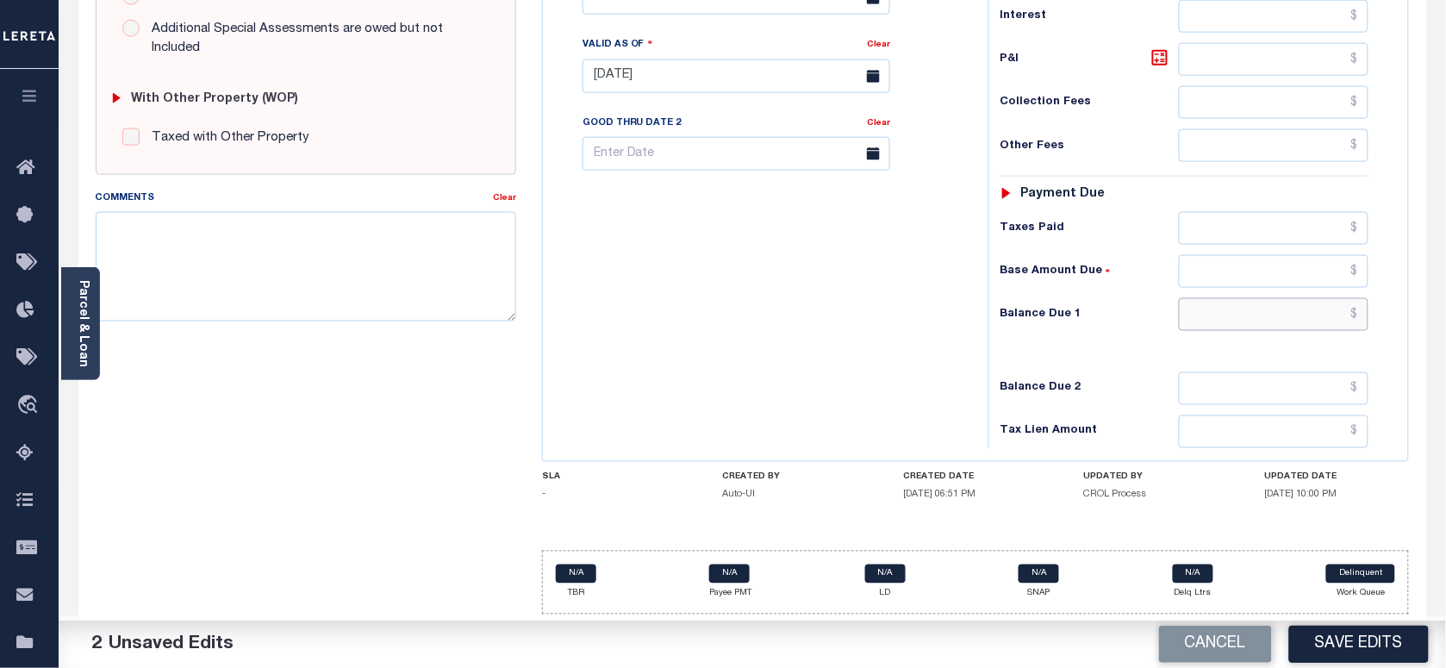
click at [1225, 310] on input "text" at bounding box center [1274, 314] width 190 height 33
type input "$0.00"
click at [336, 227] on textarea "Comments" at bounding box center [306, 266] width 420 height 109
paste textarea "301030355"
drag, startPoint x: 221, startPoint y: 224, endPoint x: 53, endPoint y: 229, distance: 168.1
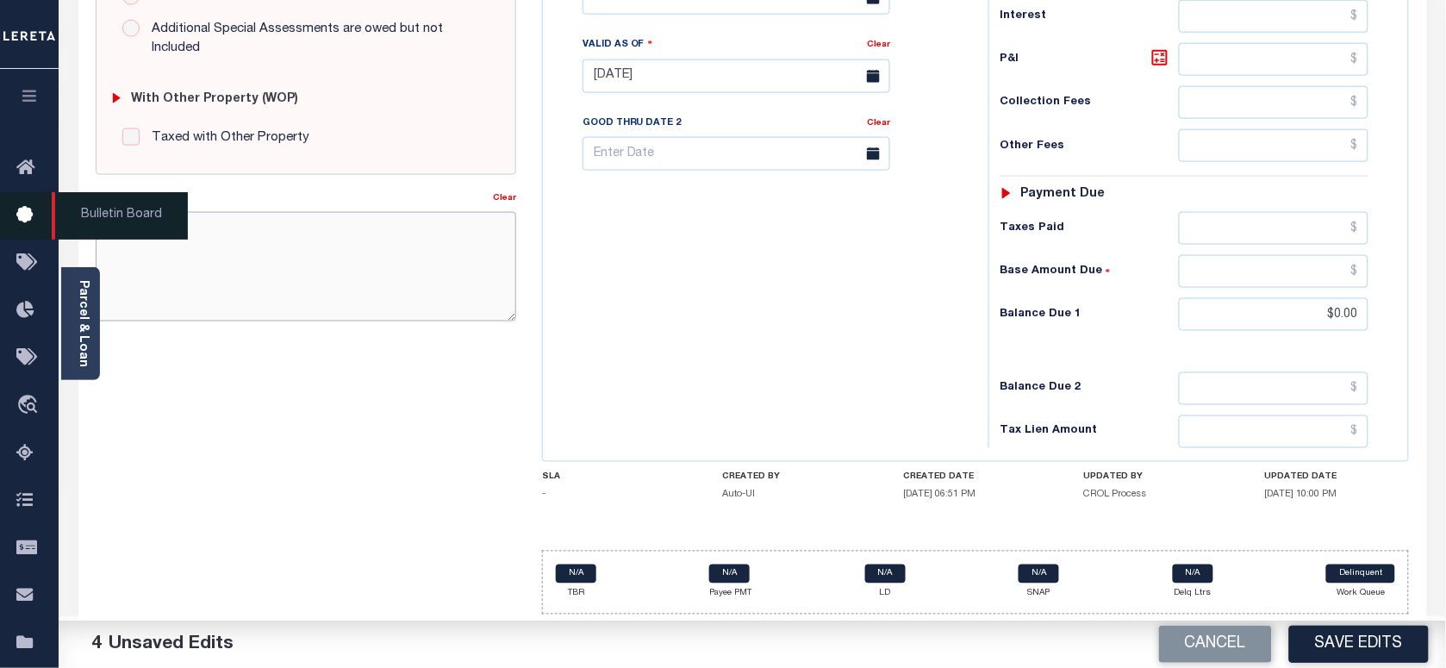
click at [52, 229] on div "Home Payment History Tax Line Detail Profile Sign out" at bounding box center [723, 16] width 1446 height 1303
paste textarea "As per [PERSON_NAME] taxes are paid in full"
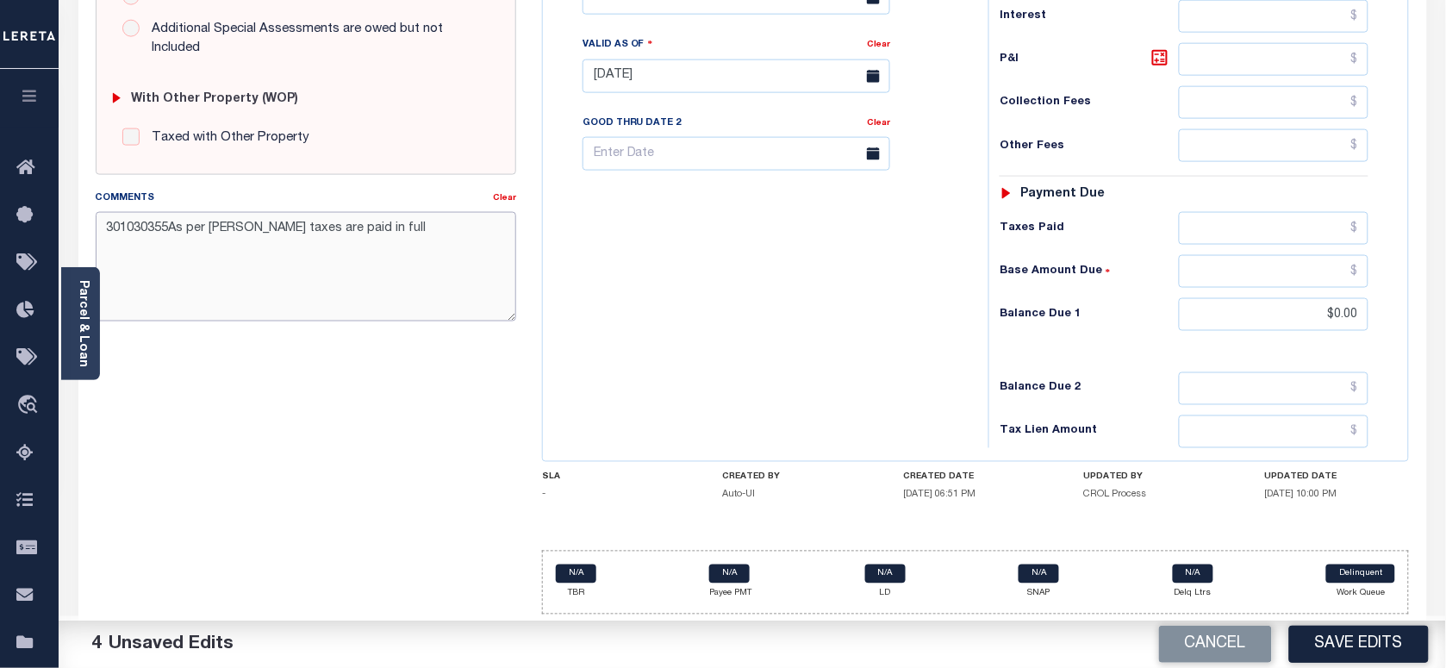
drag, startPoint x: 408, startPoint y: 216, endPoint x: 63, endPoint y: 222, distance: 344.7
click at [65, 222] on div "Parcel & Loan Tax Bill Details 301030355 TAX ID AGENCY 2024/2025 TAX YEAR 2/2" at bounding box center [752, 51] width 1374 height 1234
paste textarea
type textarea "As per [PERSON_NAME] taxes are paid in full"
drag, startPoint x: 1351, startPoint y: 640, endPoint x: 871, endPoint y: 495, distance: 501.3
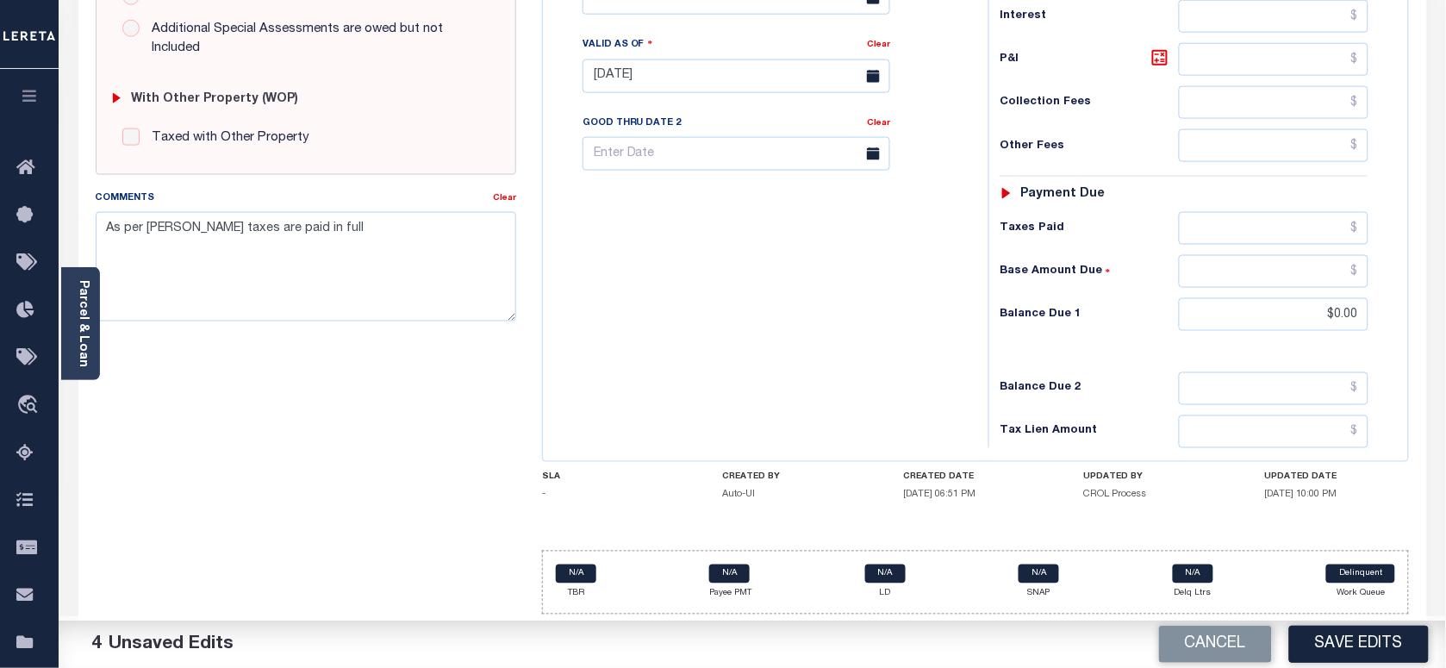
click at [1350, 642] on button "Save Edits" at bounding box center [1359, 644] width 140 height 37
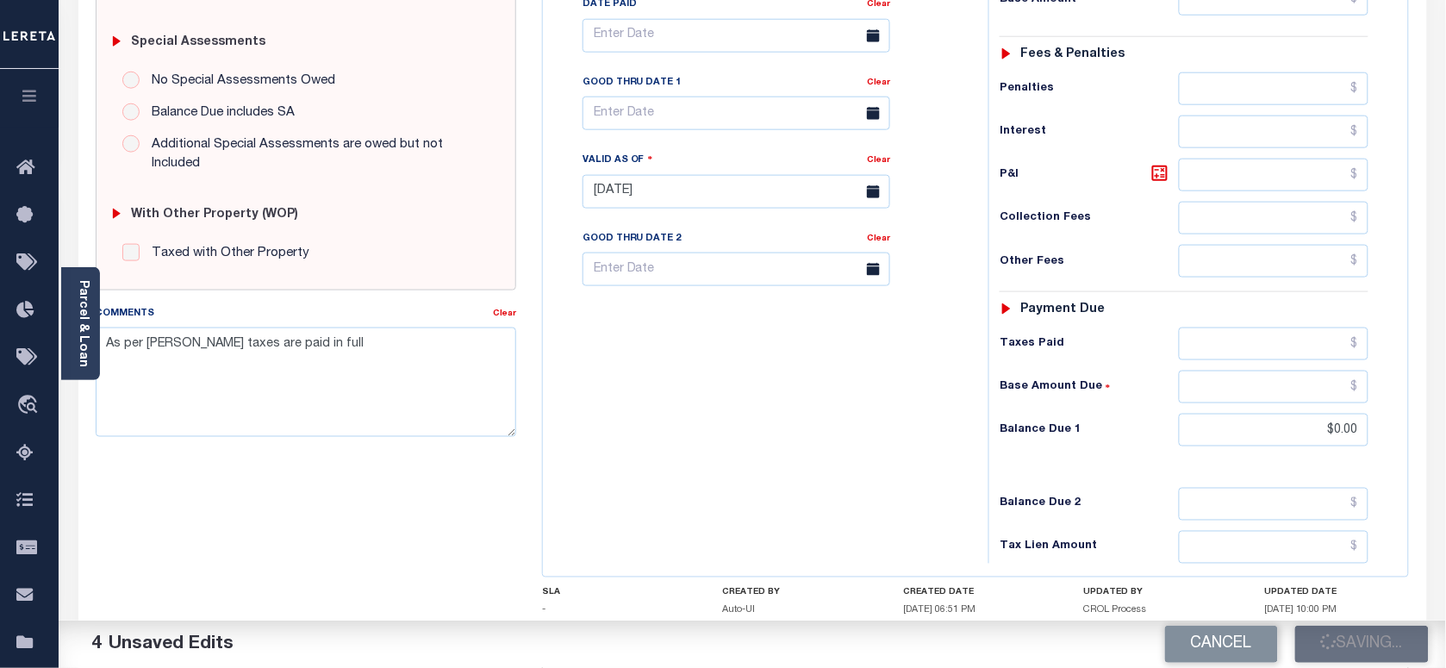
scroll to position [431, 0]
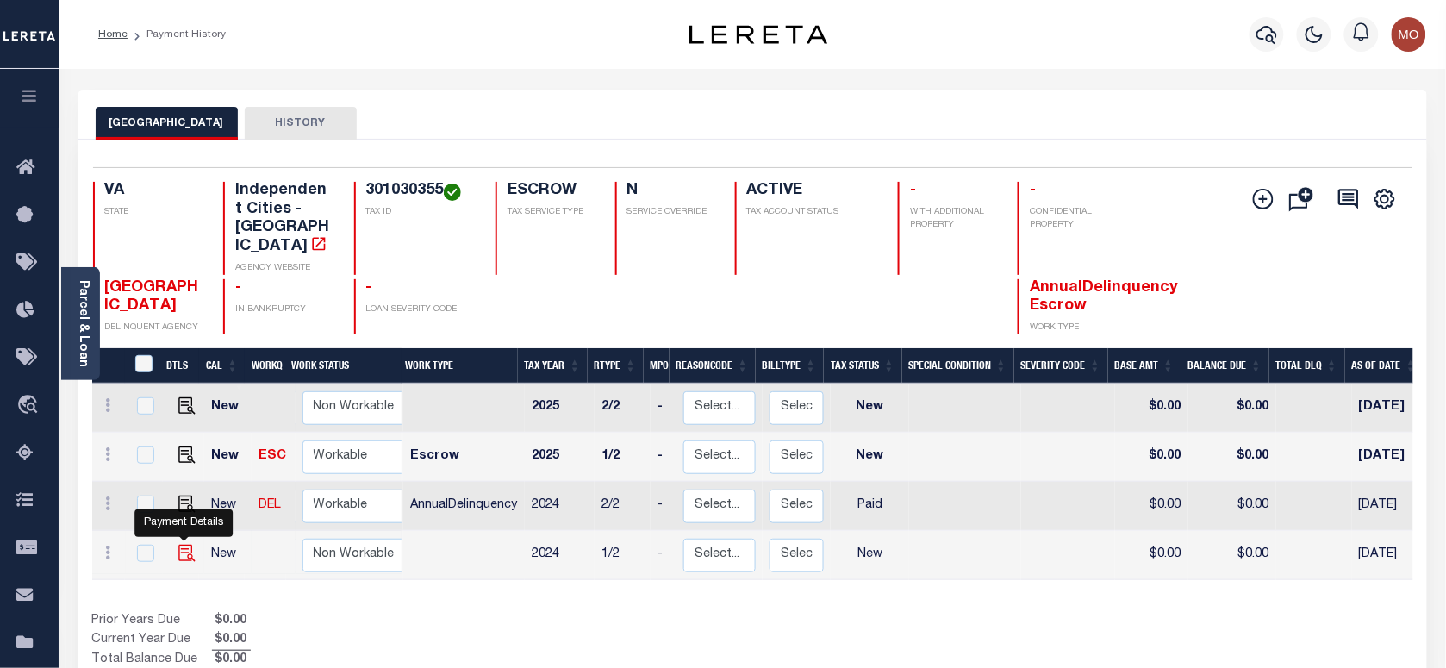
click at [183, 545] on img "" at bounding box center [186, 553] width 17 height 17
checkbox input "true"
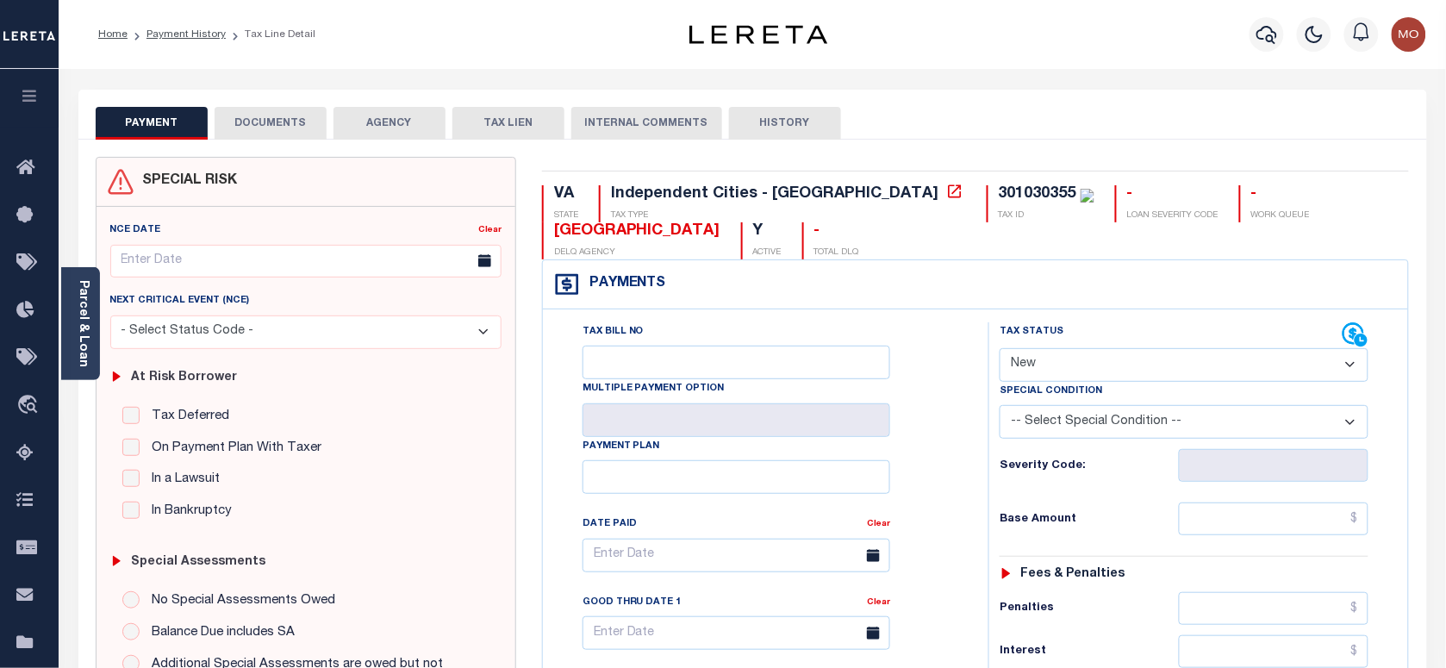
drag, startPoint x: 1078, startPoint y: 364, endPoint x: 1083, endPoint y: 382, distance: 18.8
click at [1078, 364] on select "- Select Status Code - Open Due/Unpaid Paid Incomplete No Tax Due Internal Refu…" at bounding box center [1184, 365] width 369 height 34
select select "PYD"
click at [1000, 350] on select "- Select Status Code - Open Due/Unpaid Paid Incomplete No Tax Due Internal Refu…" at bounding box center [1184, 365] width 369 height 34
type input "[DATE]"
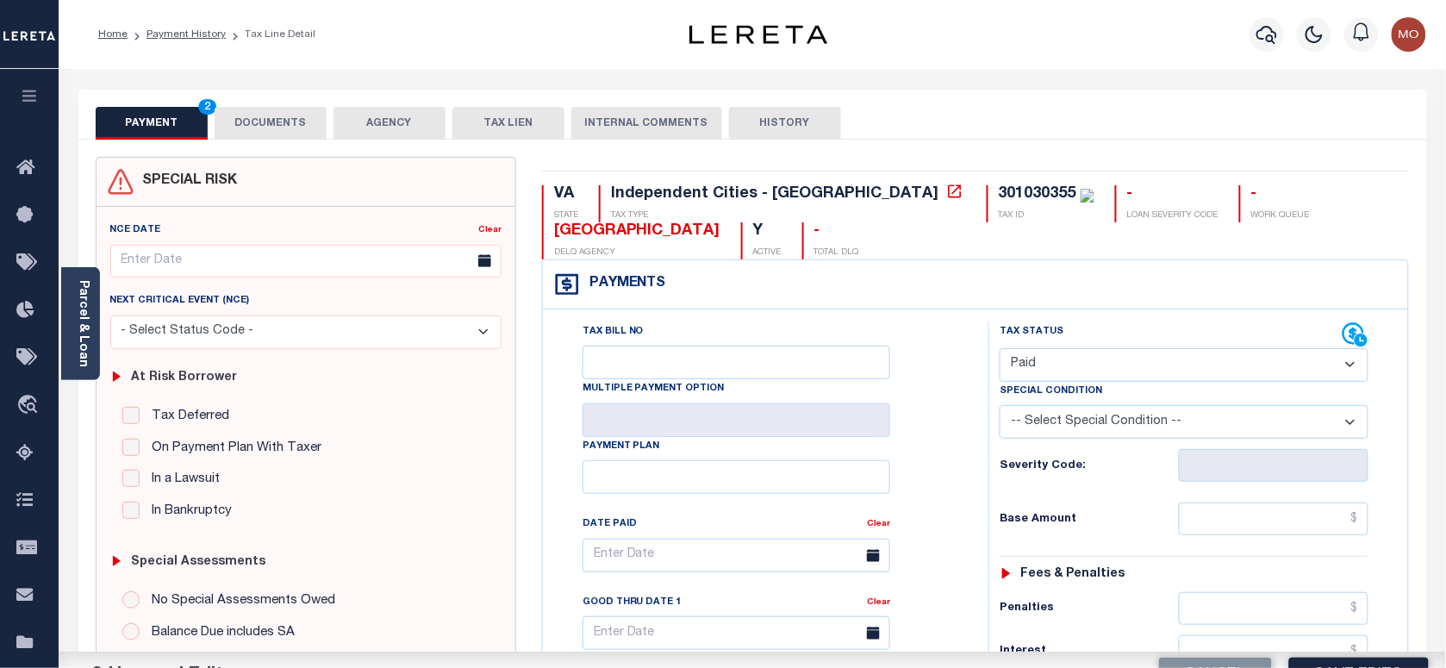
click at [992, 467] on div "Severity Code:" at bounding box center [1184, 460] width 395 height 43
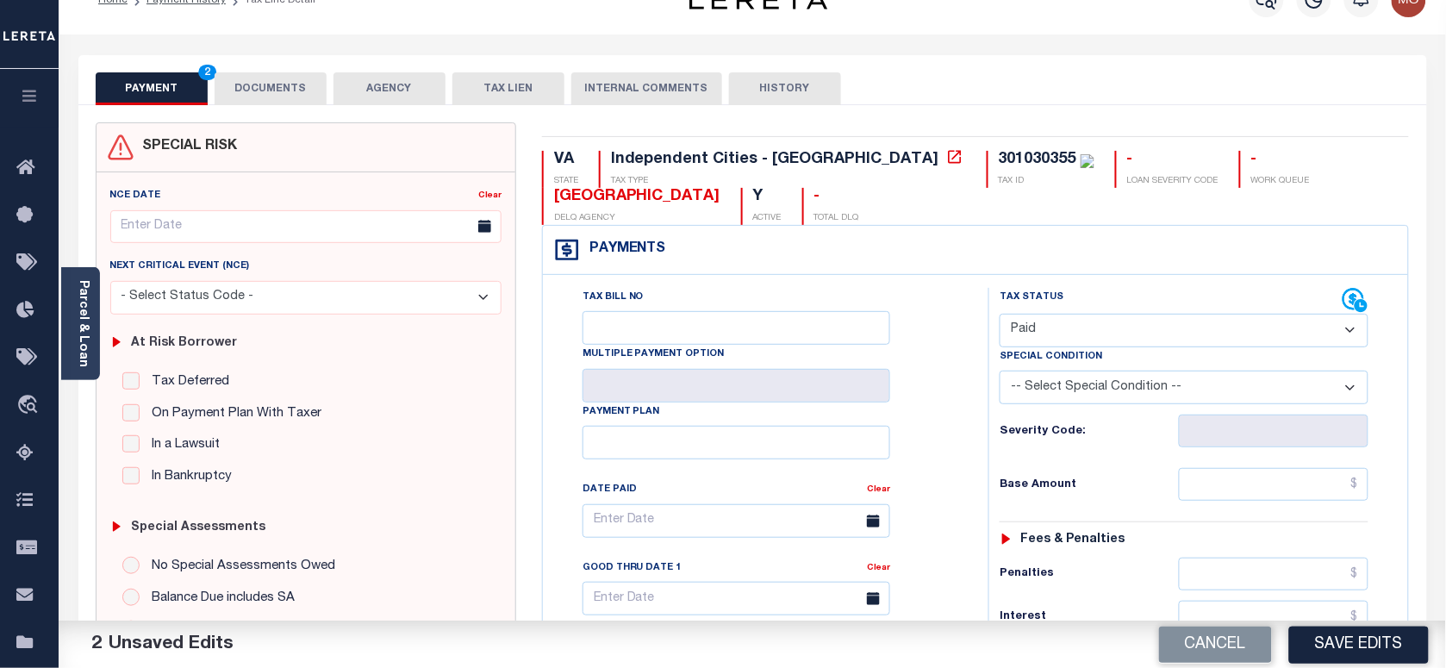
scroll to position [431, 0]
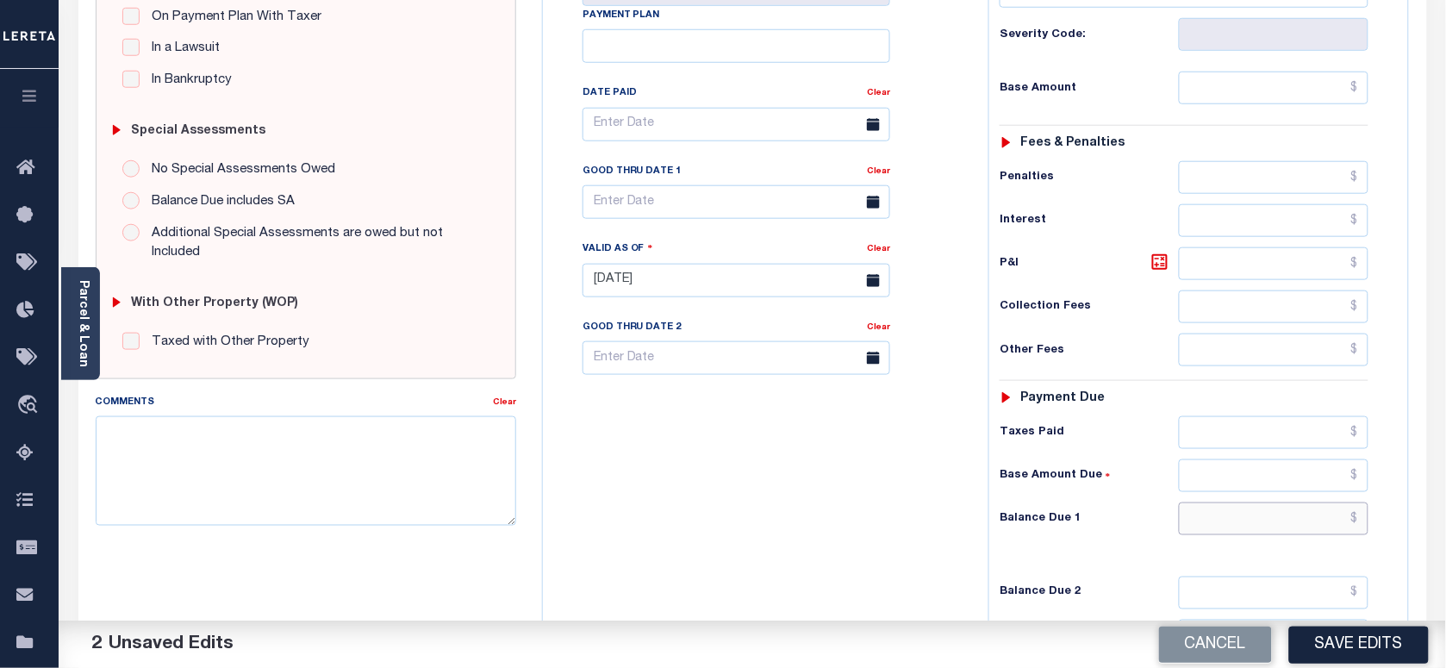
click at [1248, 534] on input "text" at bounding box center [1274, 518] width 190 height 33
type input "$0.00"
click at [293, 484] on textarea "Comments" at bounding box center [306, 470] width 420 height 109
paste textarea "As per Marie taxes are paid in full"
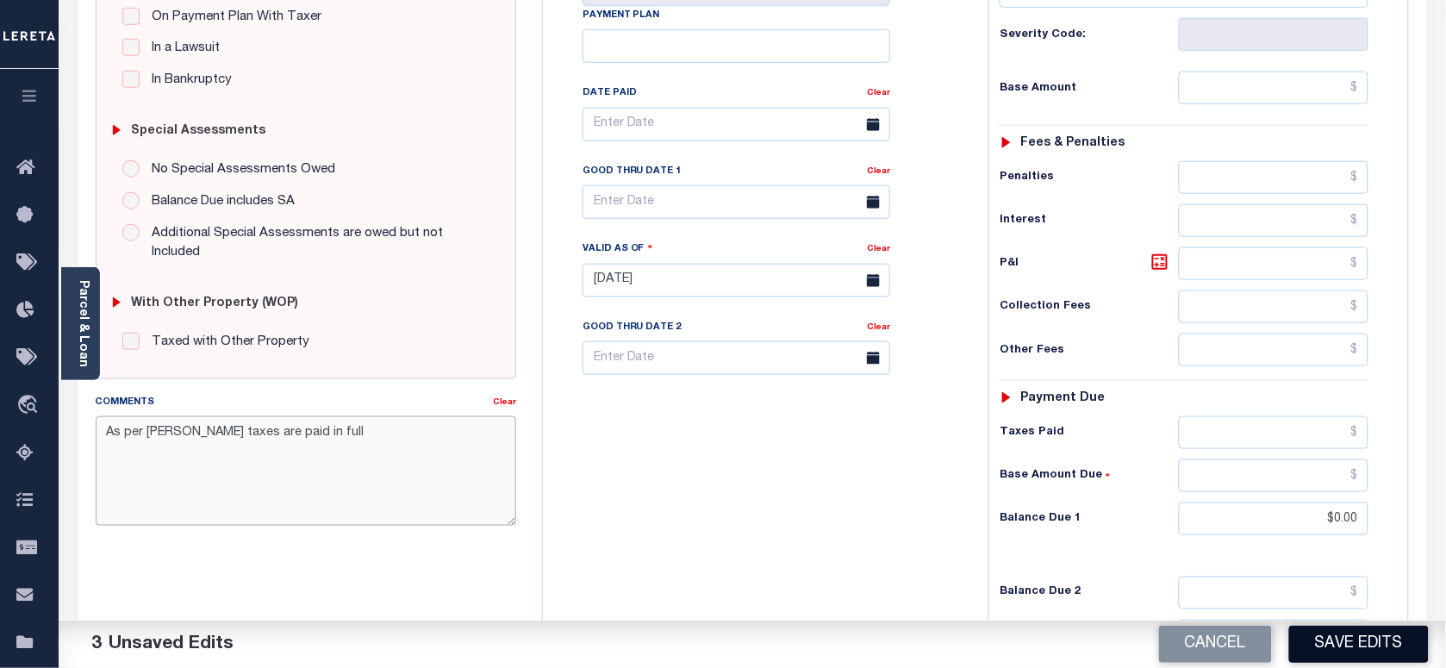
type textarea "As per Marie taxes are paid in full"
click at [1347, 653] on button "Save Edits" at bounding box center [1359, 644] width 140 height 37
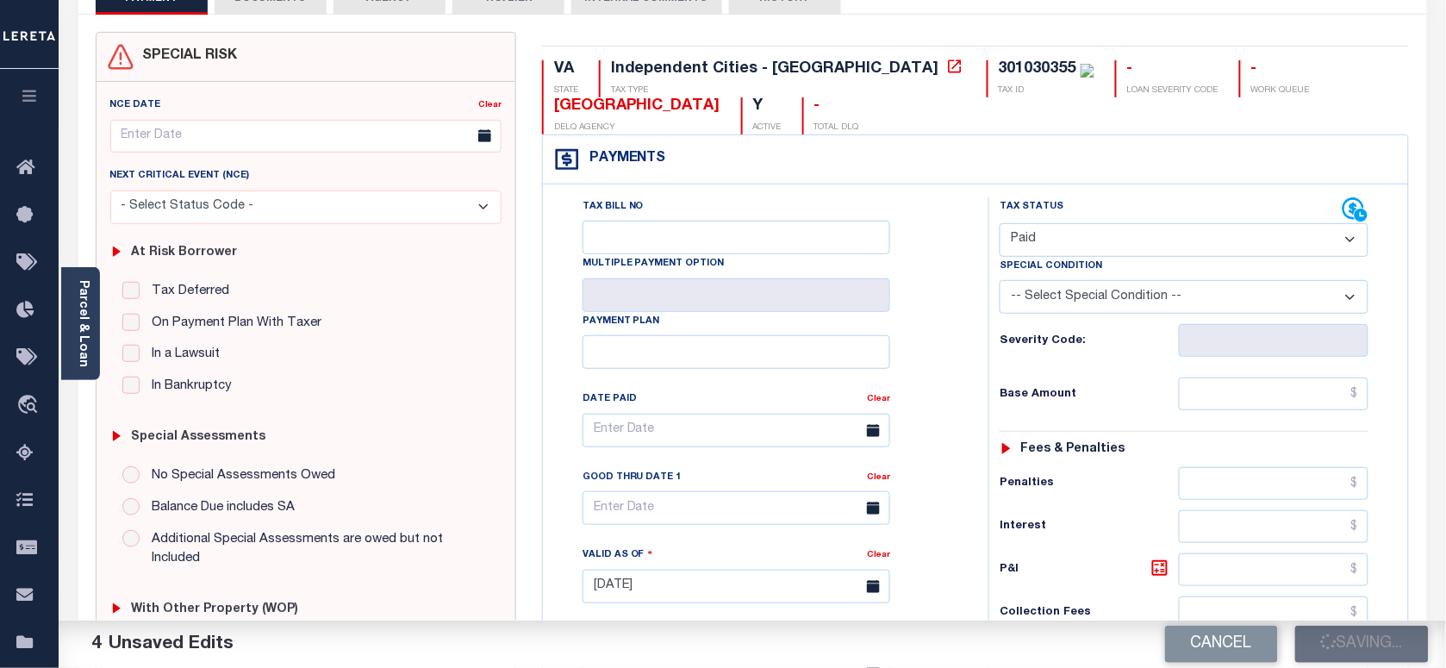
scroll to position [108, 0]
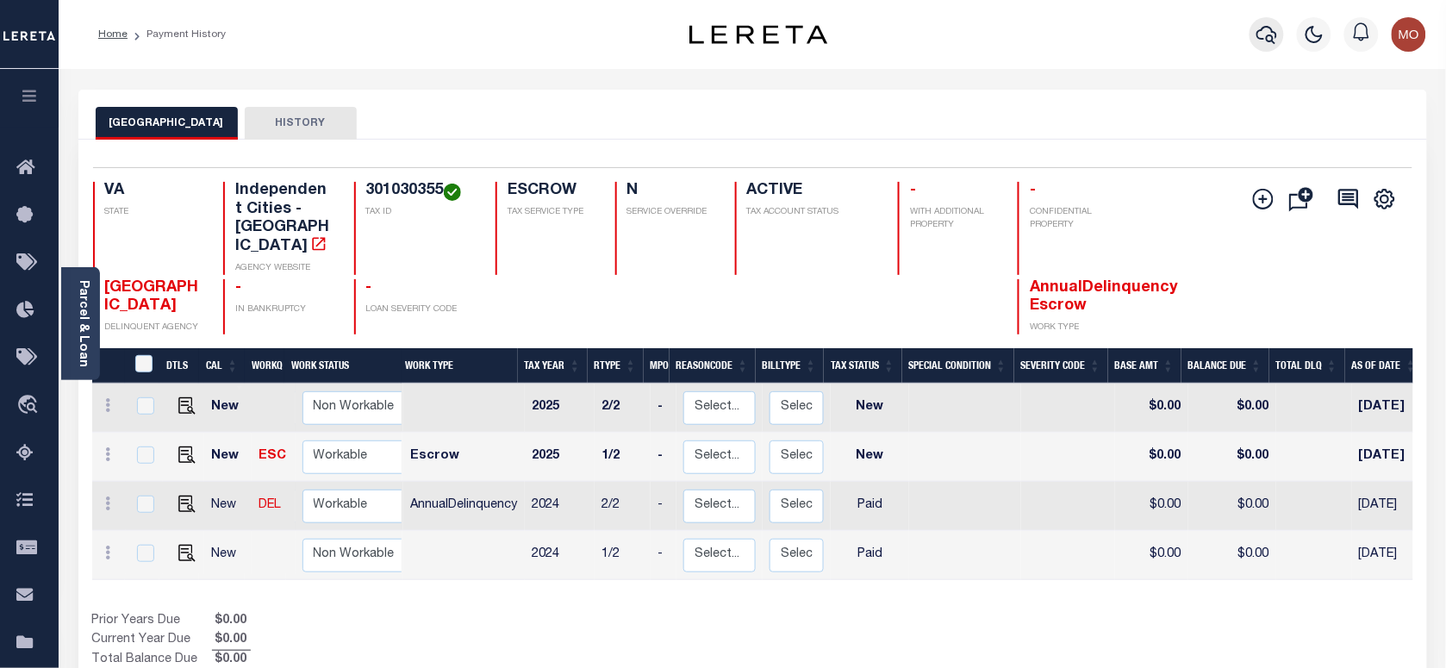
click at [1263, 36] on icon "button" at bounding box center [1266, 34] width 21 height 21
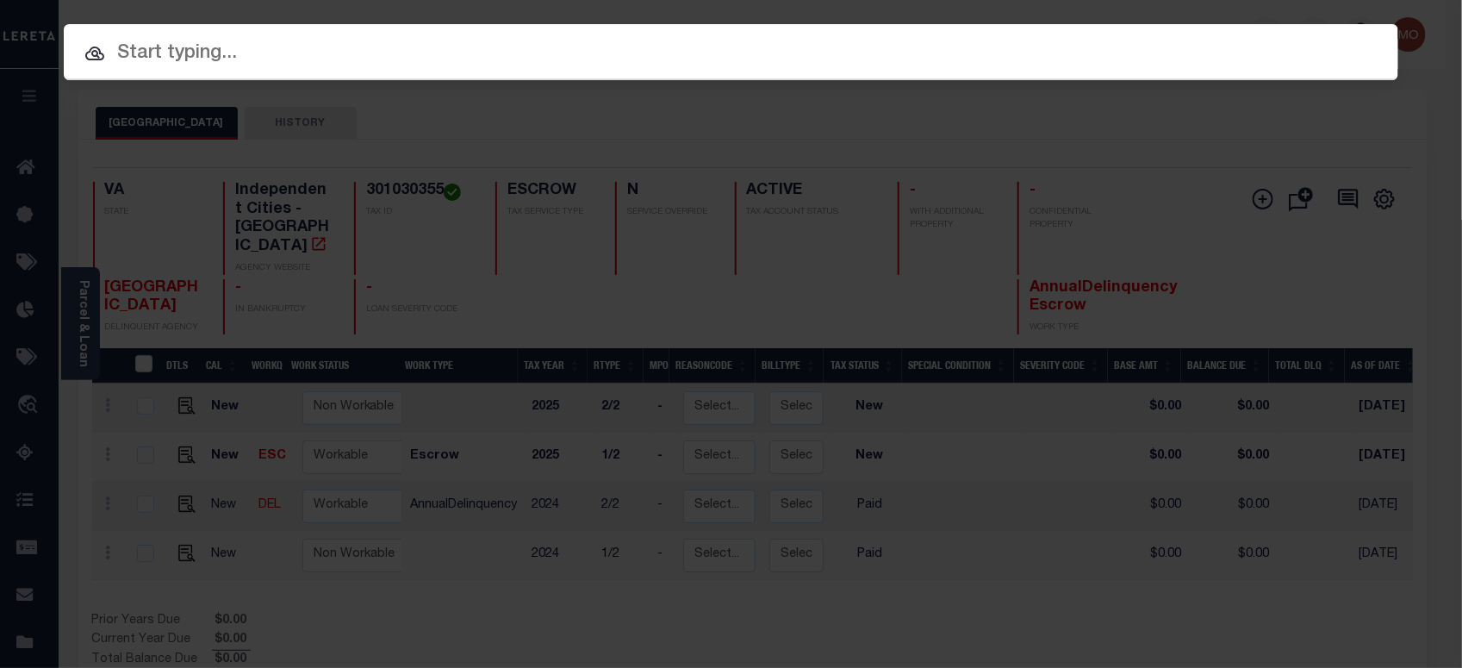
click at [205, 53] on input "text" at bounding box center [731, 54] width 1335 height 30
paste input "128540"
type input "128540"
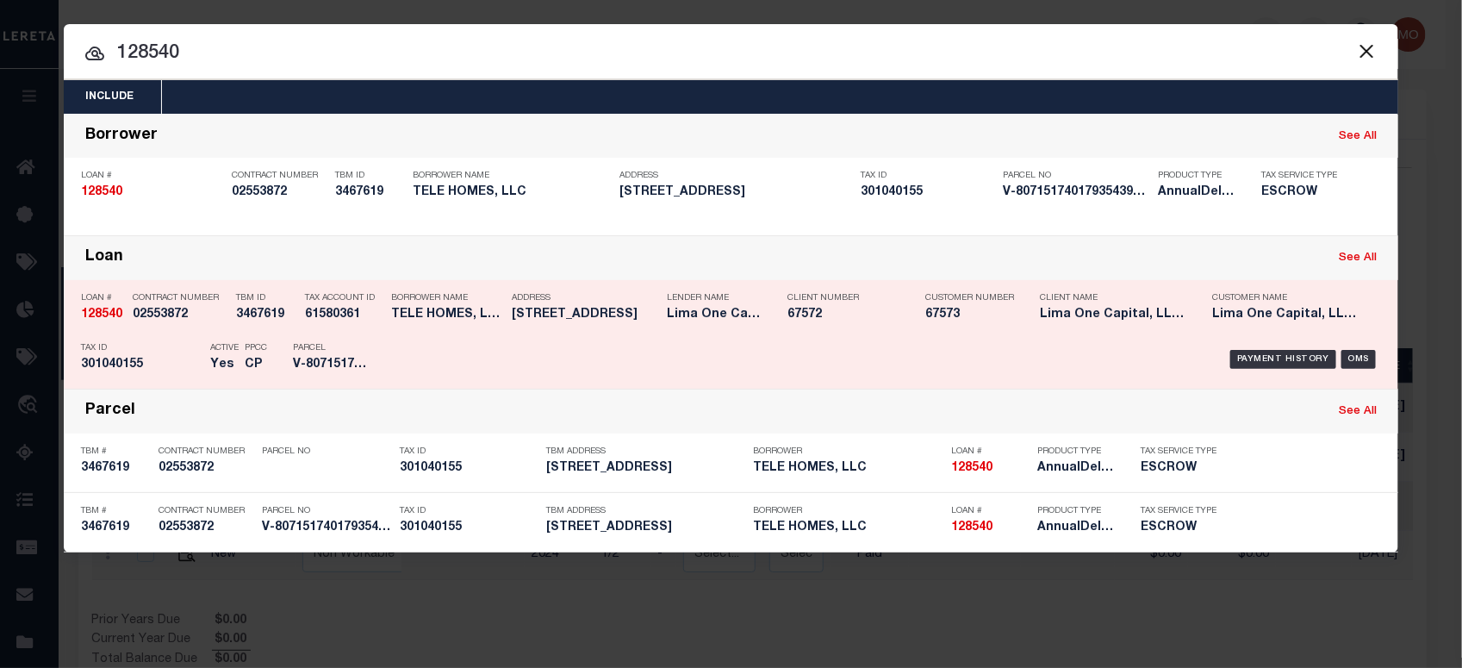
click at [212, 302] on p "Contract Number" at bounding box center [180, 298] width 95 height 10
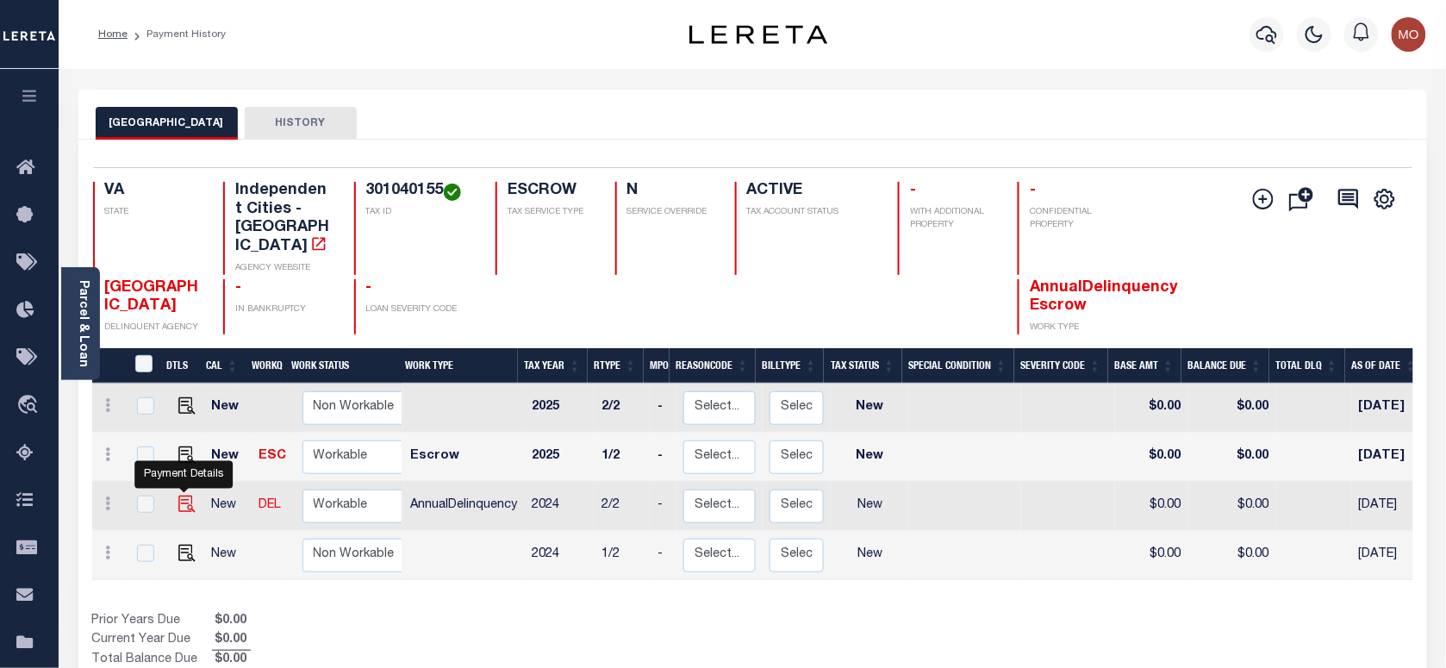
click at [184, 495] on img "" at bounding box center [186, 503] width 17 height 17
checkbox input "true"
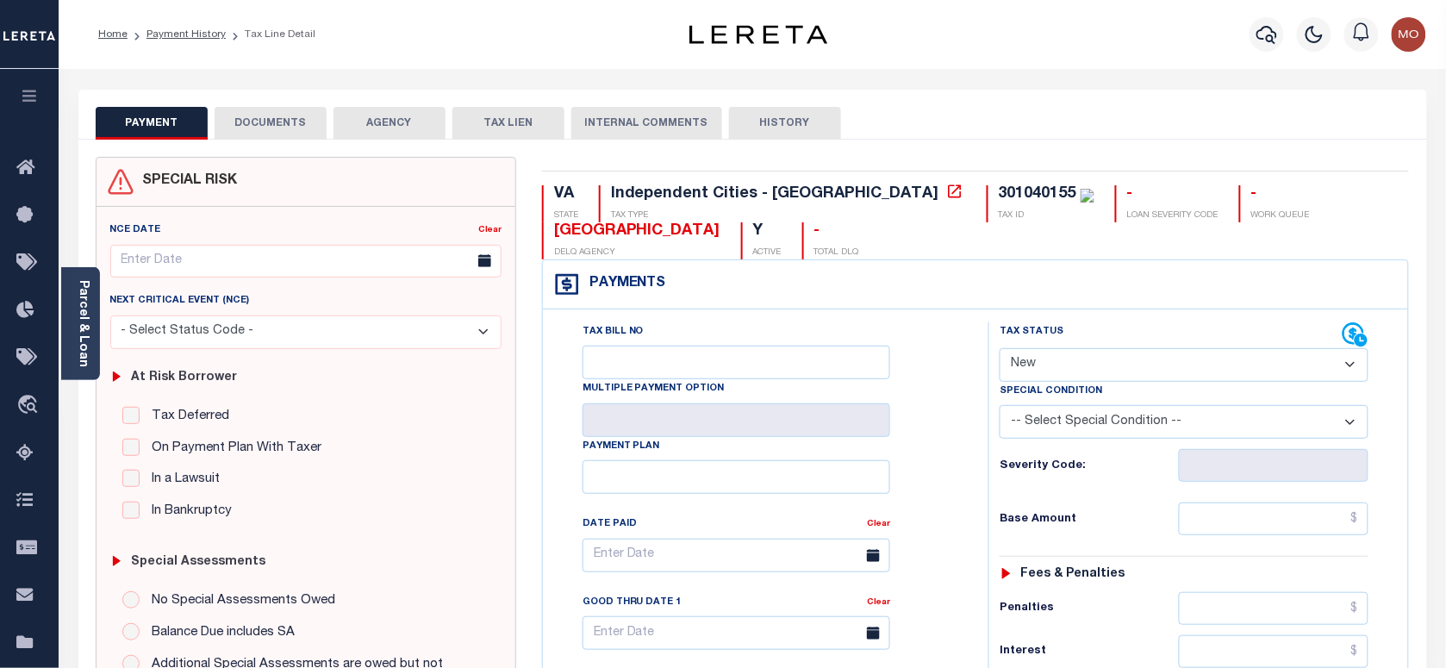
drag, startPoint x: 1073, startPoint y: 371, endPoint x: 1080, endPoint y: 383, distance: 13.9
click at [1073, 371] on select "- Select Status Code - Open Due/Unpaid Paid Incomplete No Tax Due Internal Refu…" at bounding box center [1184, 365] width 369 height 34
select select "PYD"
click at [1000, 350] on select "- Select Status Code - Open Due/Unpaid Paid Incomplete No Tax Due Internal Refu…" at bounding box center [1184, 365] width 369 height 34
type input "[DATE]"
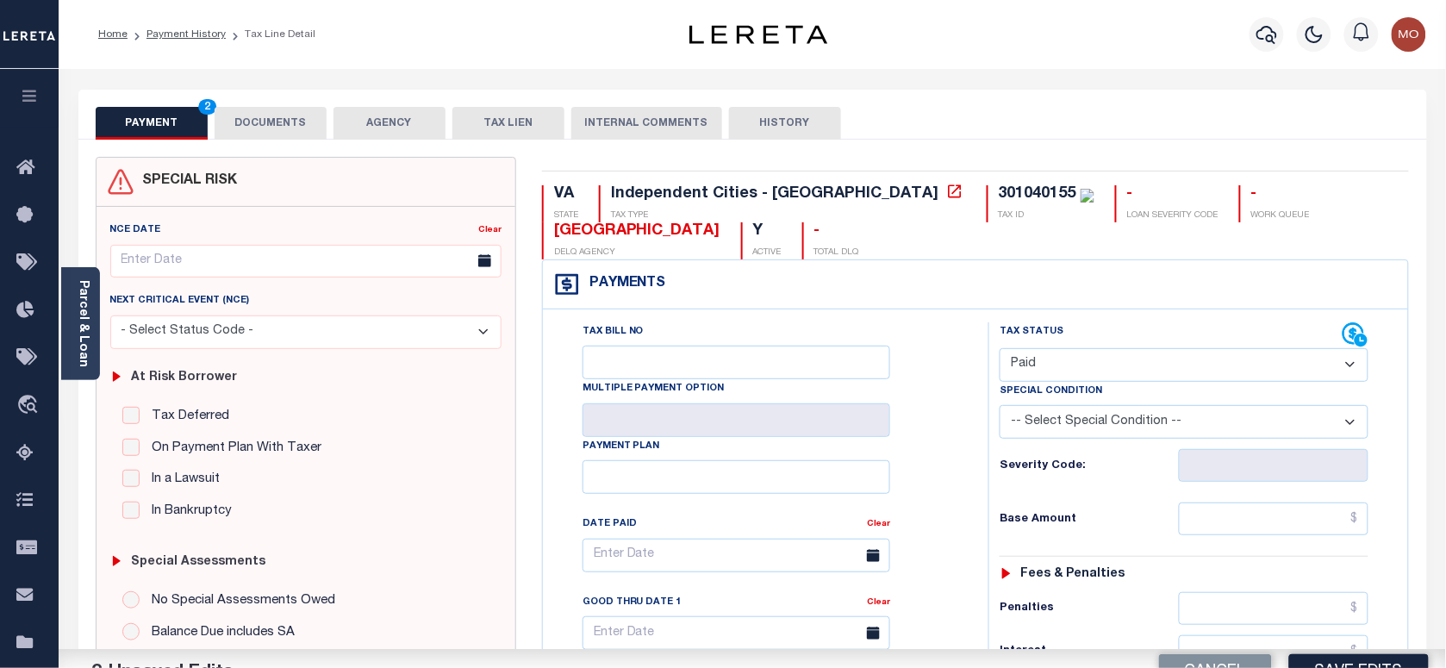
click at [924, 474] on div "Tax Bill No Multiple Payment Option Payment Plan Clear" at bounding box center [761, 563] width 402 height 483
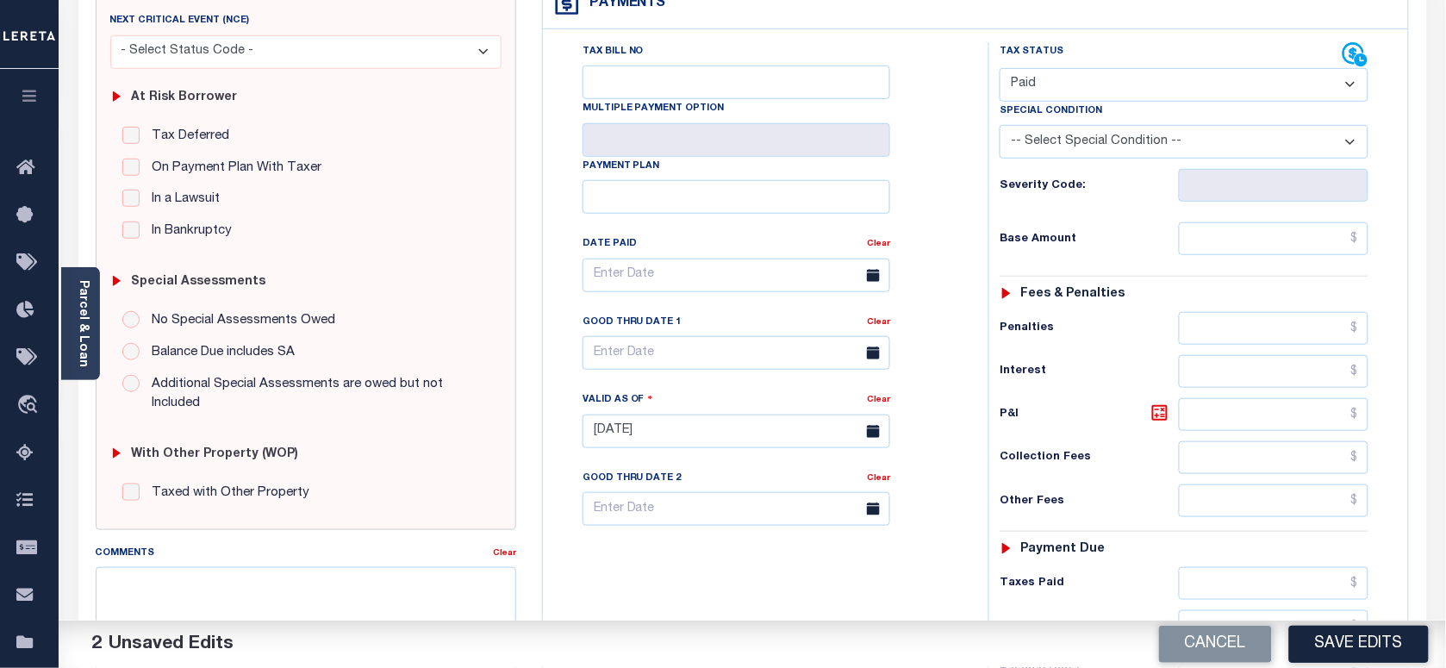
scroll to position [431, 0]
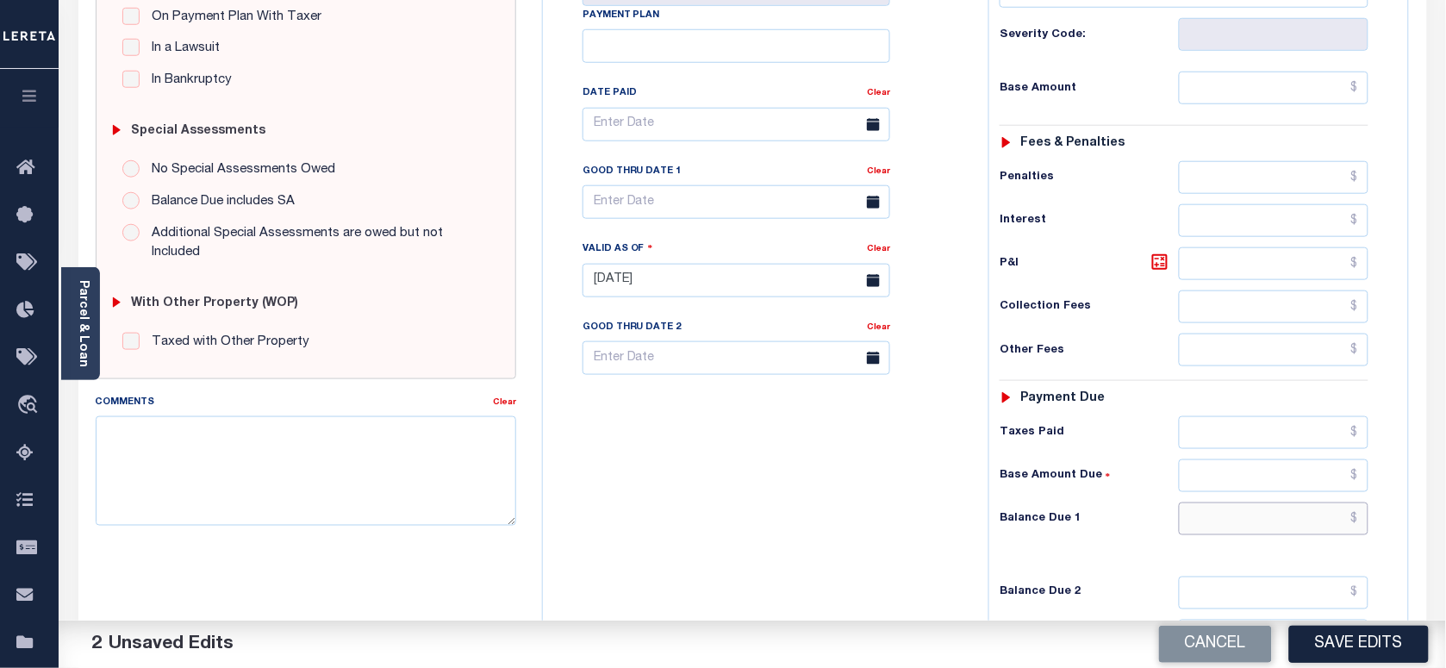
click at [1222, 530] on input "text" at bounding box center [1274, 518] width 190 height 33
type input "$0.00"
click at [295, 489] on textarea "Comments" at bounding box center [306, 470] width 420 height 109
paste textarea "As per Marie taxes are paid in full"
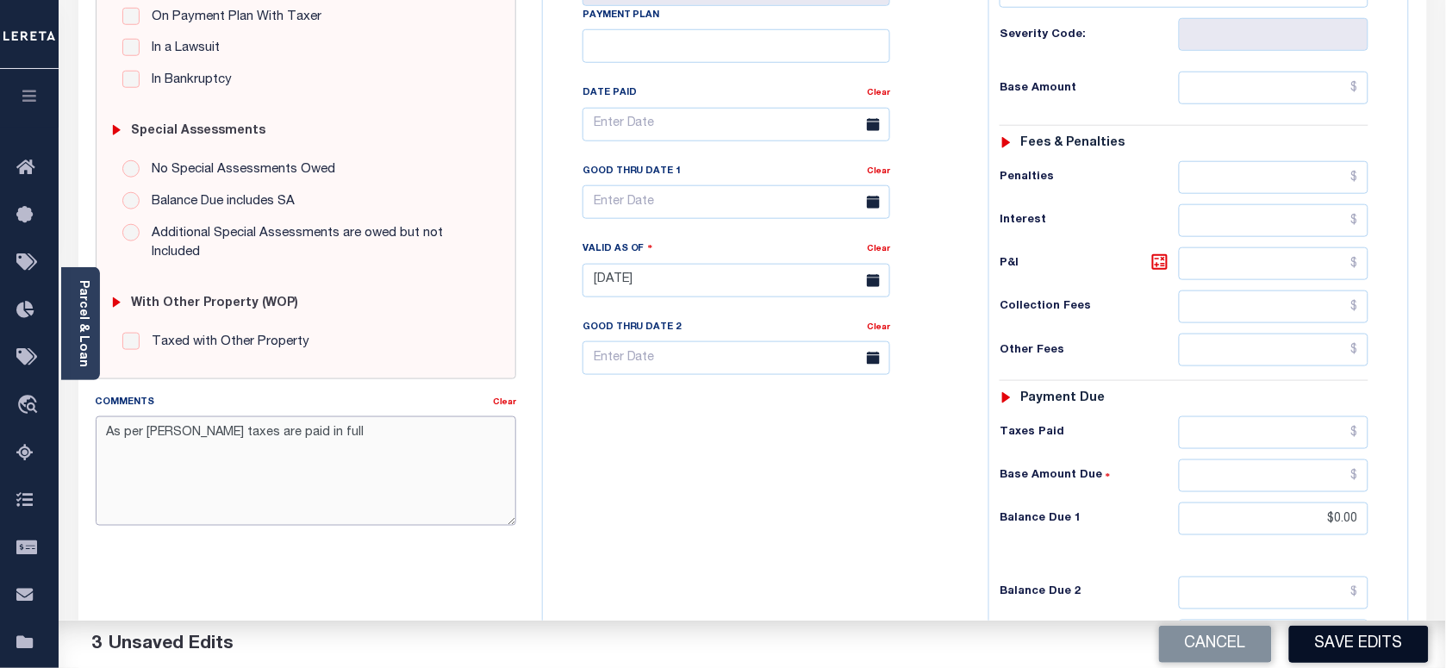
type textarea "As per Marie taxes are paid in full"
click at [1359, 645] on button "Save Edits" at bounding box center [1359, 644] width 140 height 37
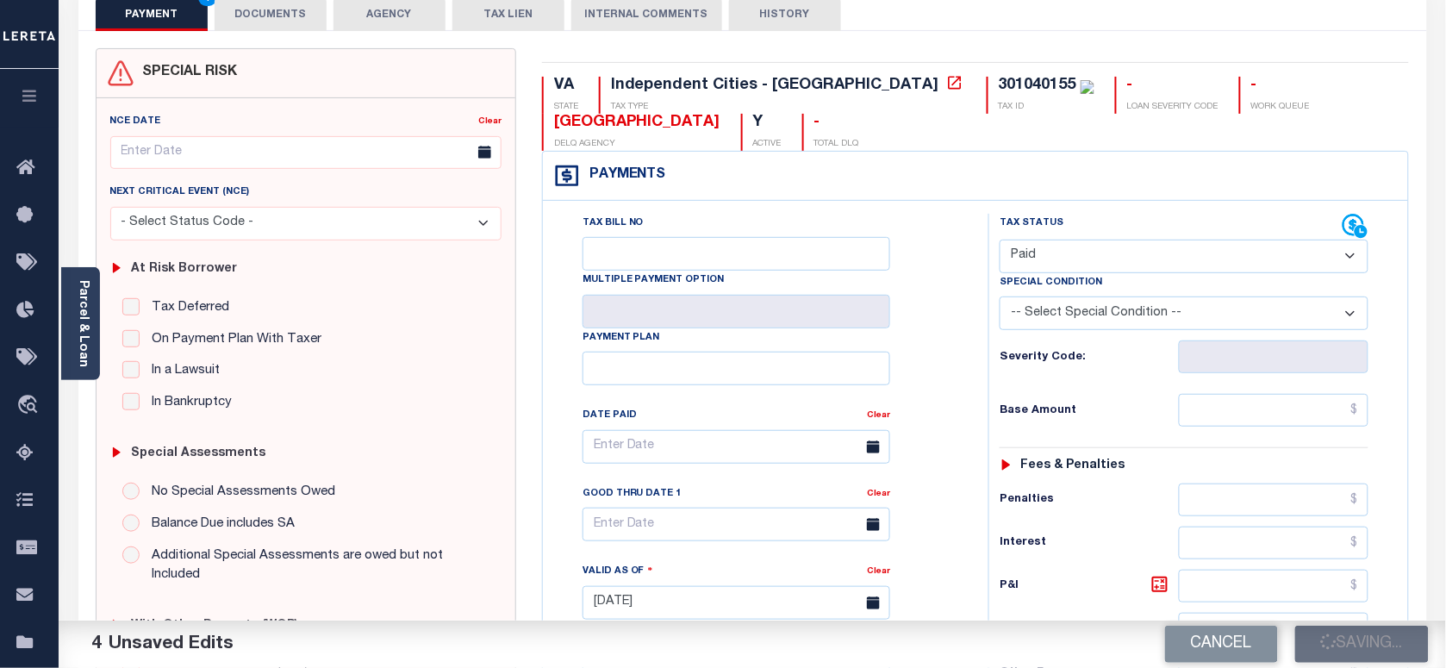
scroll to position [108, 0]
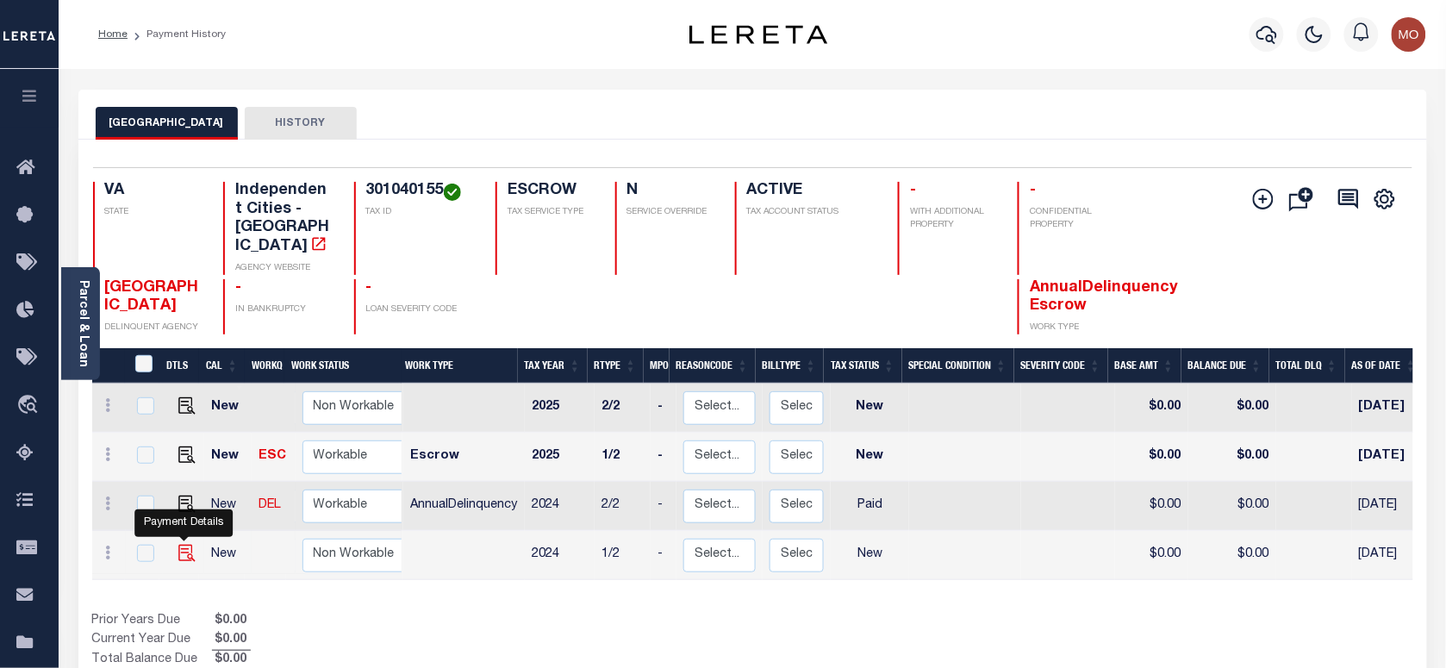
click at [182, 545] on img "" at bounding box center [186, 553] width 17 height 17
checkbox input "true"
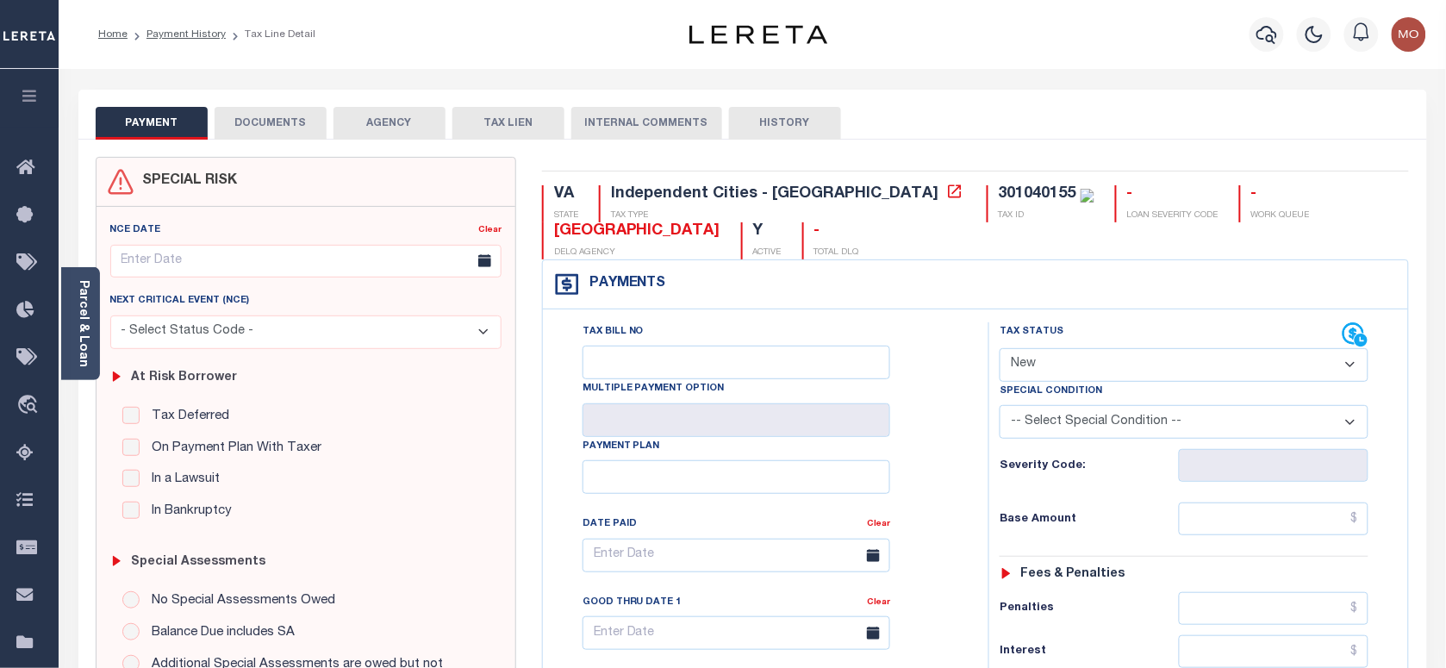
click at [1062, 371] on select "- Select Status Code - Open Due/Unpaid Paid Incomplete No Tax Due Internal Refu…" at bounding box center [1184, 365] width 369 height 34
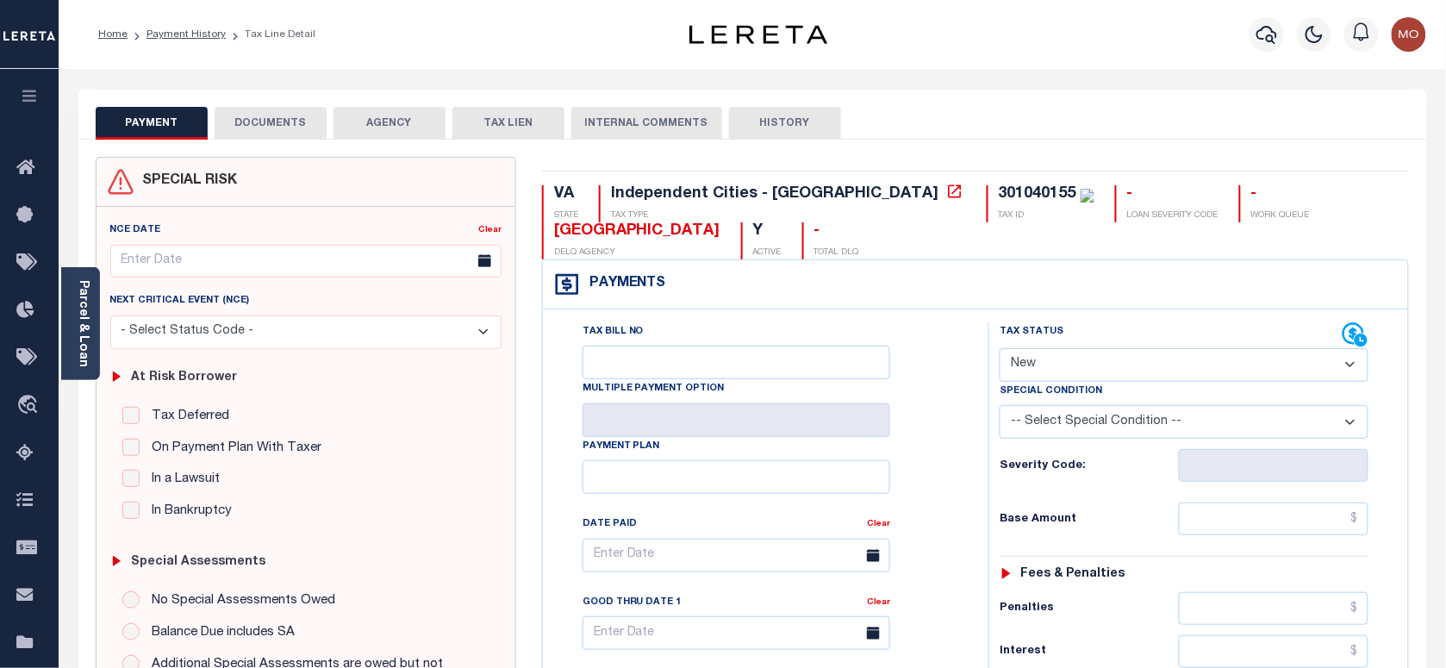
select select "PYD"
click at [1000, 350] on select "- Select Status Code - Open Due/Unpaid Paid Incomplete No Tax Due Internal Refu…" at bounding box center [1184, 365] width 369 height 34
type input "[DATE]"
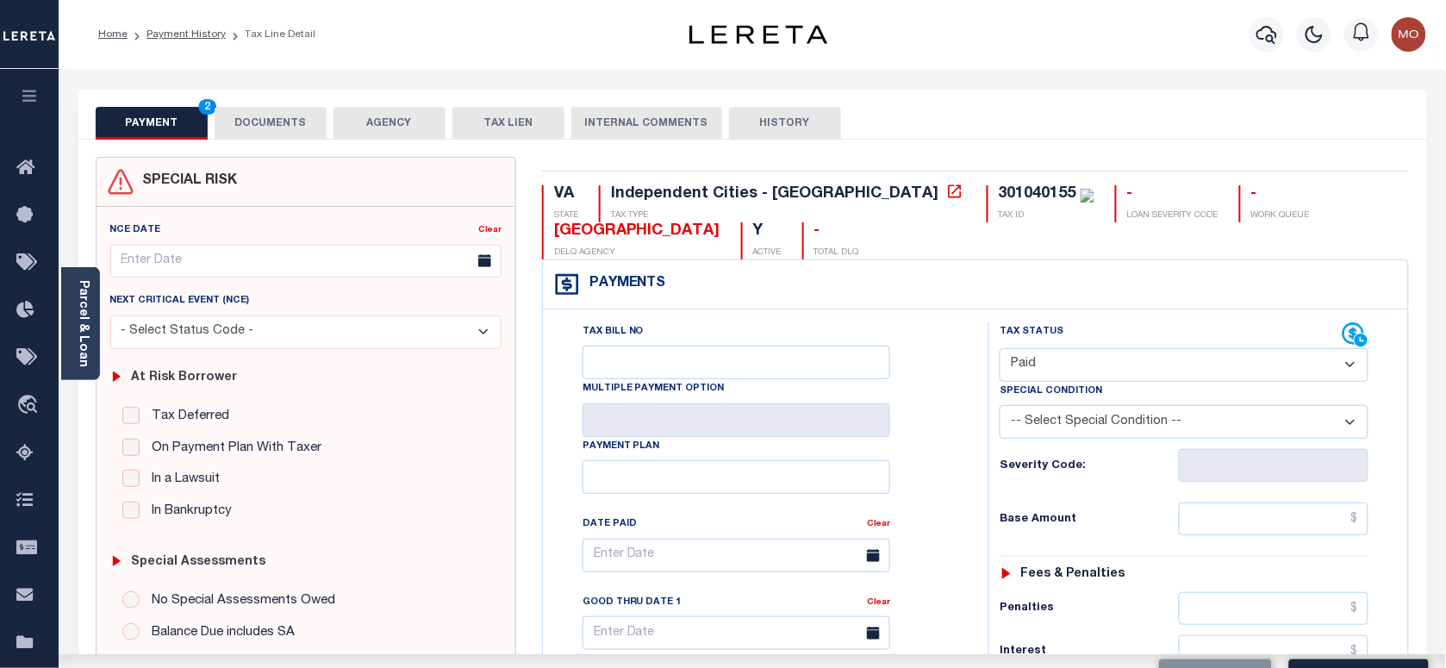
click at [946, 470] on div "Tax Bill No Multiple Payment Option Payment Plan Clear" at bounding box center [761, 563] width 402 height 483
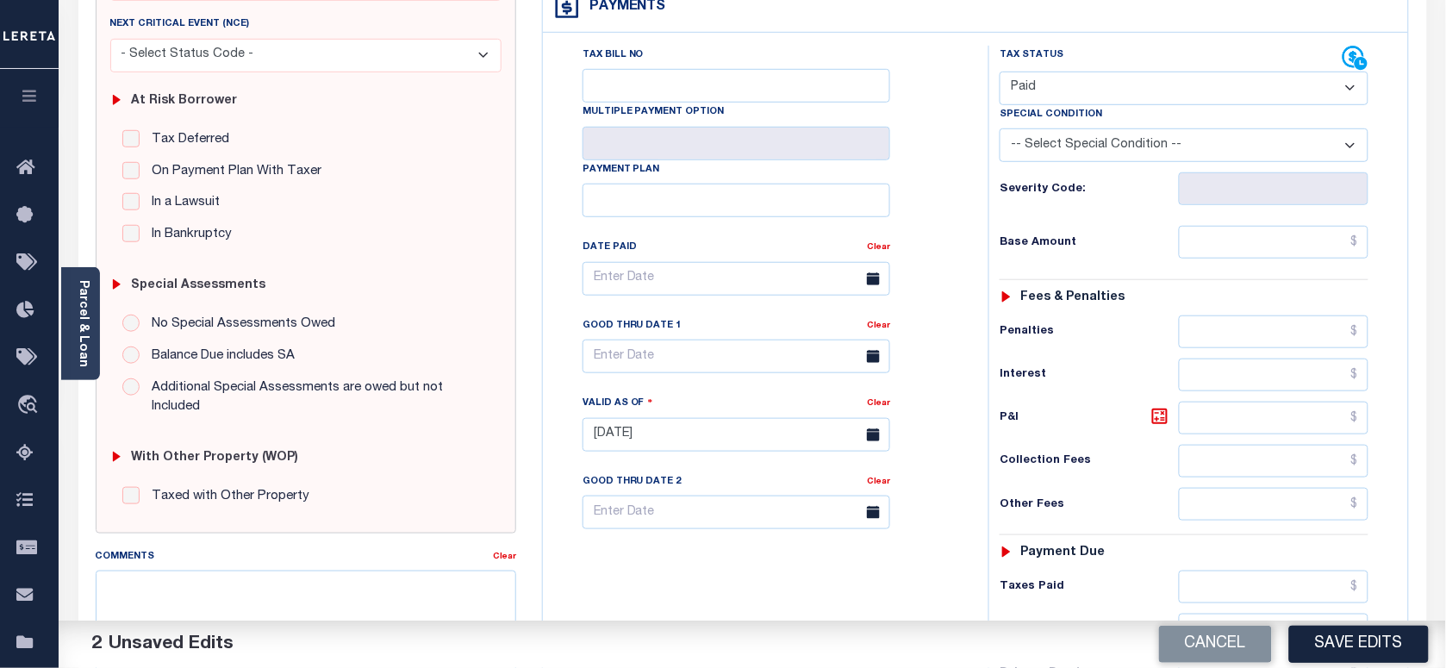
scroll to position [431, 0]
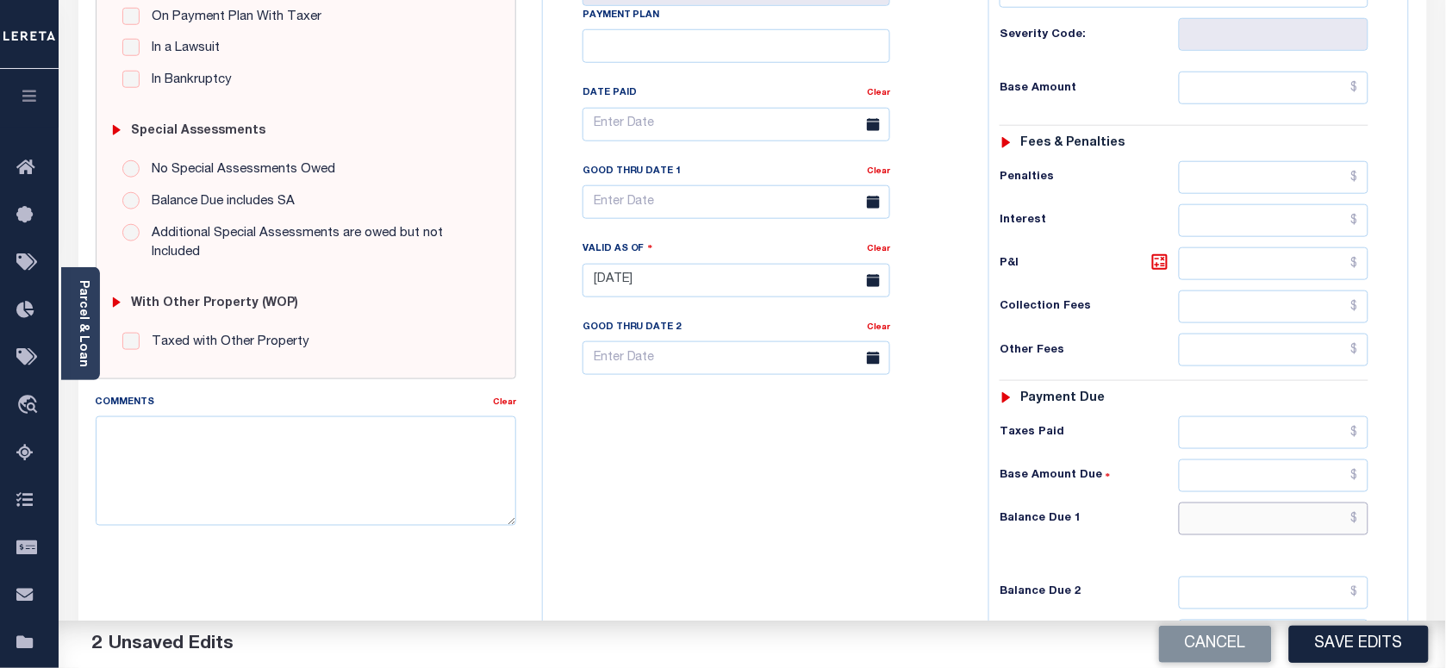
click at [1237, 532] on input "text" at bounding box center [1274, 518] width 190 height 33
type input "$0.00"
click at [297, 492] on textarea "Comments" at bounding box center [306, 470] width 420 height 109
paste textarea "As per Marie taxes are paid in full"
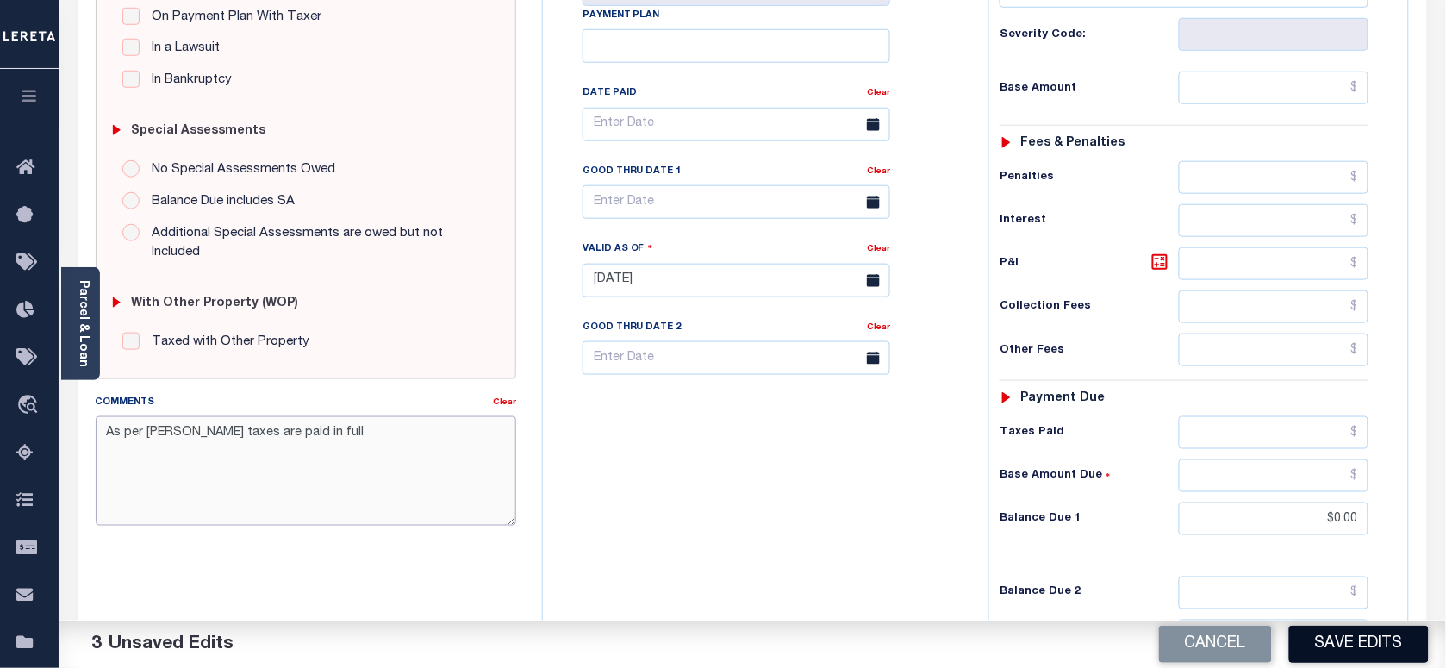
type textarea "As per Marie taxes are paid in full"
click at [1320, 633] on button "Save Edits" at bounding box center [1359, 644] width 140 height 37
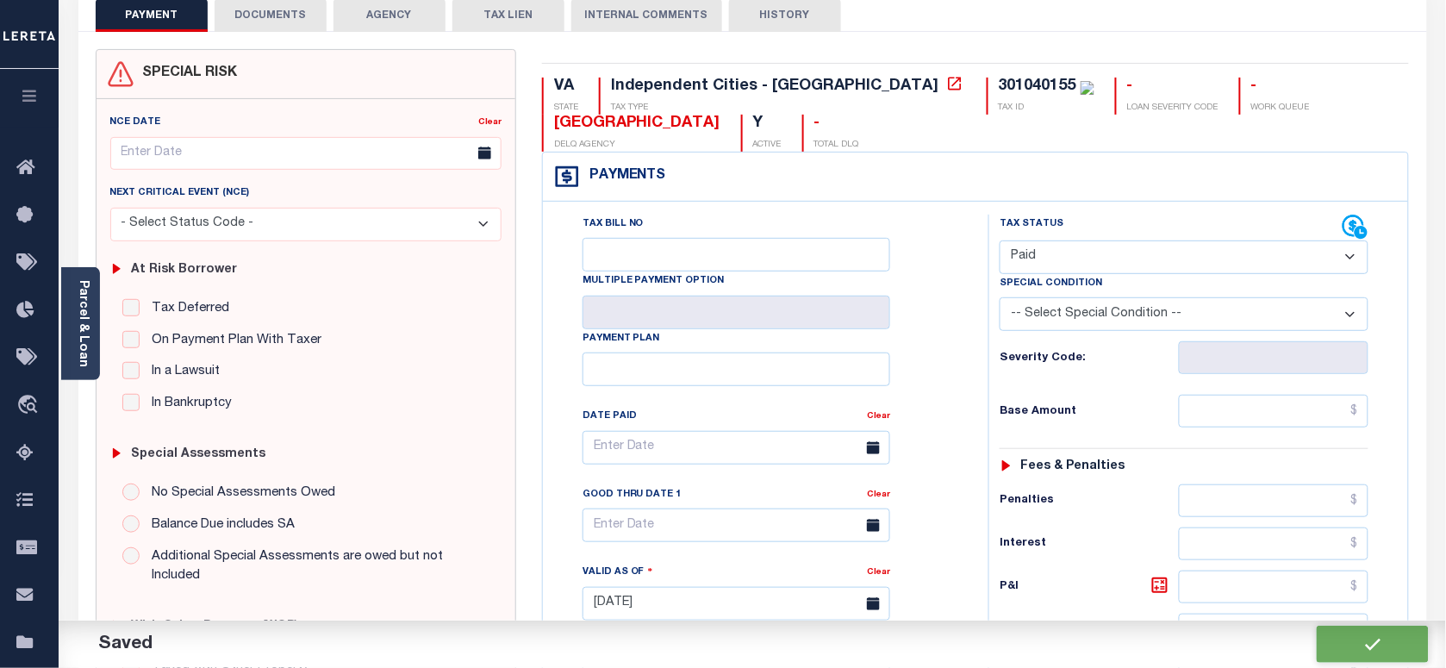
checkbox input "false"
type input "$0"
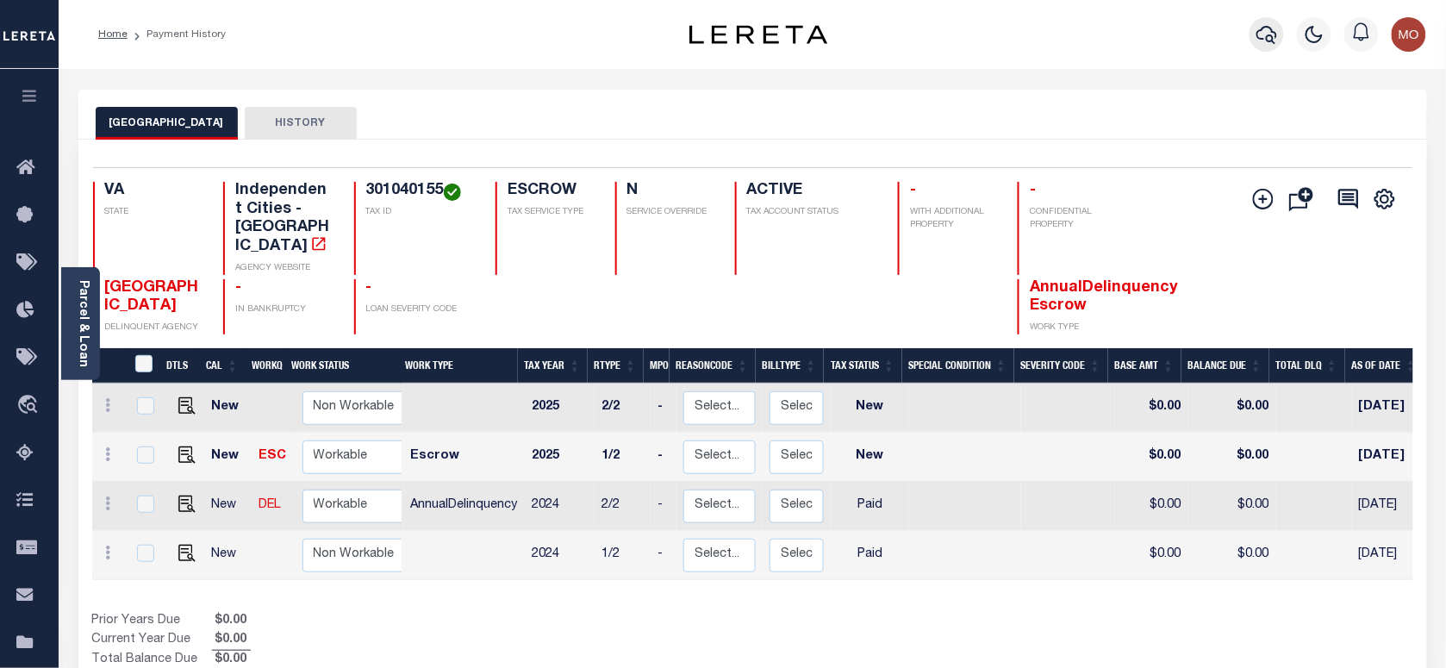
click at [1261, 30] on icon "button" at bounding box center [1266, 34] width 21 height 21
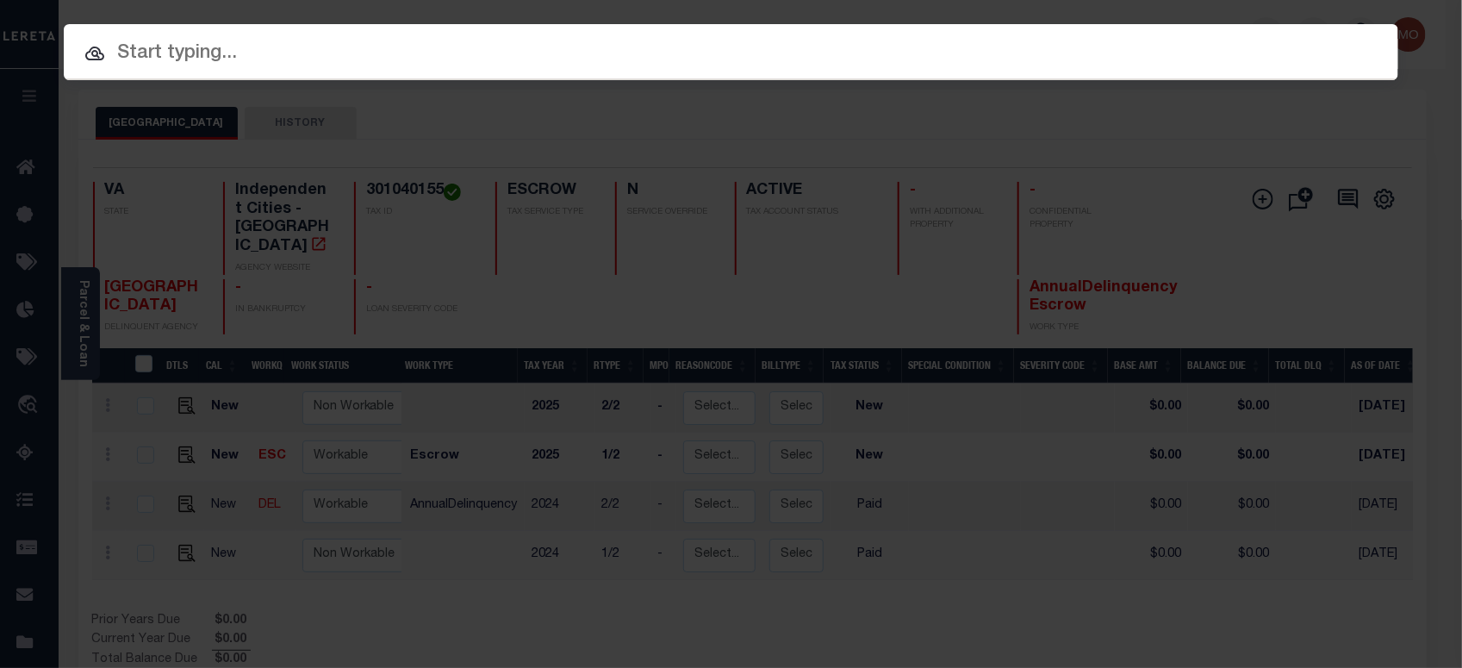
click at [161, 44] on input "text" at bounding box center [731, 54] width 1335 height 30
paste input "122978"
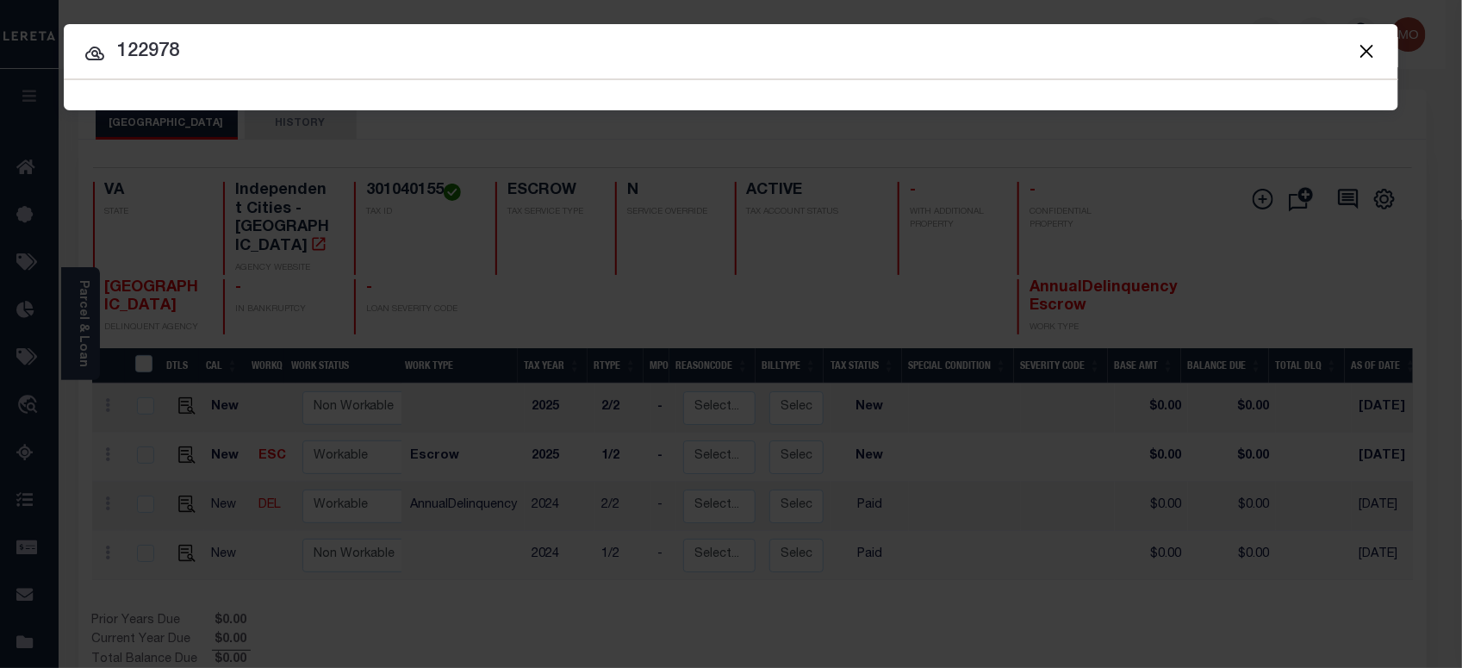
type input "122978"
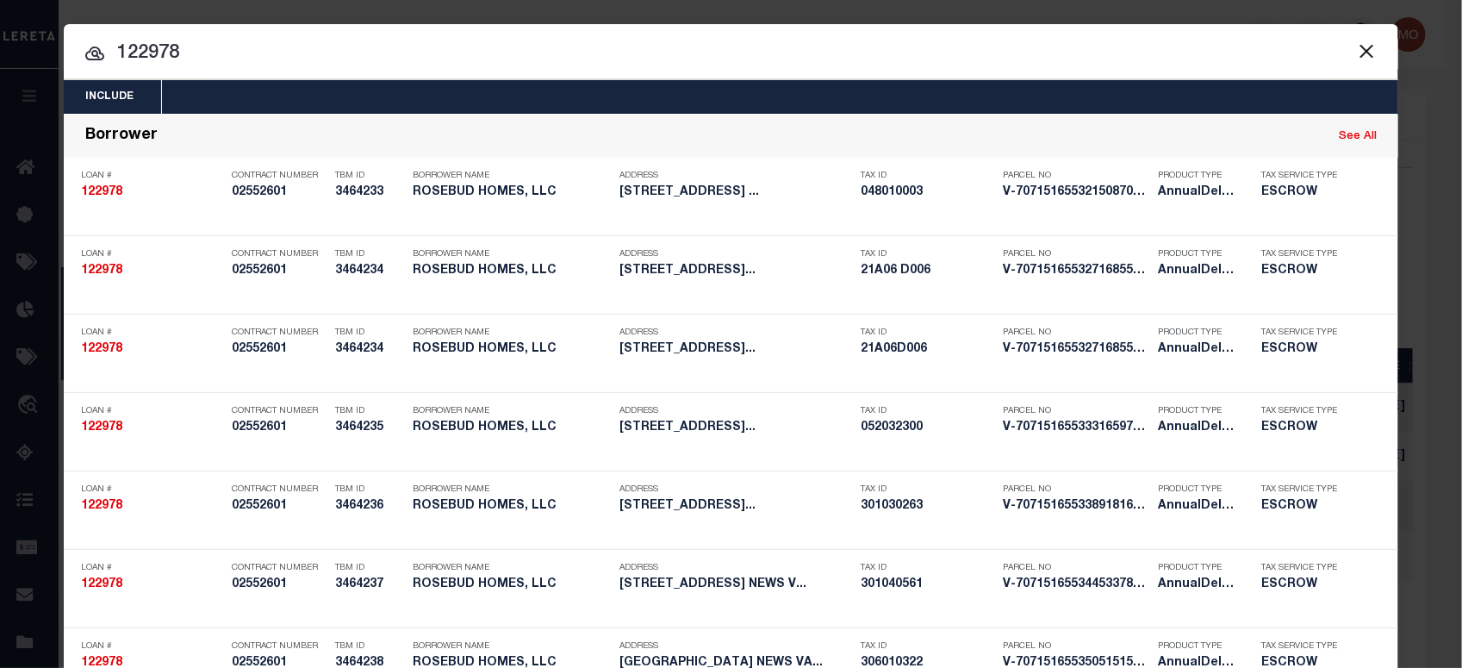
click at [259, 59] on input "122978" at bounding box center [731, 54] width 1335 height 30
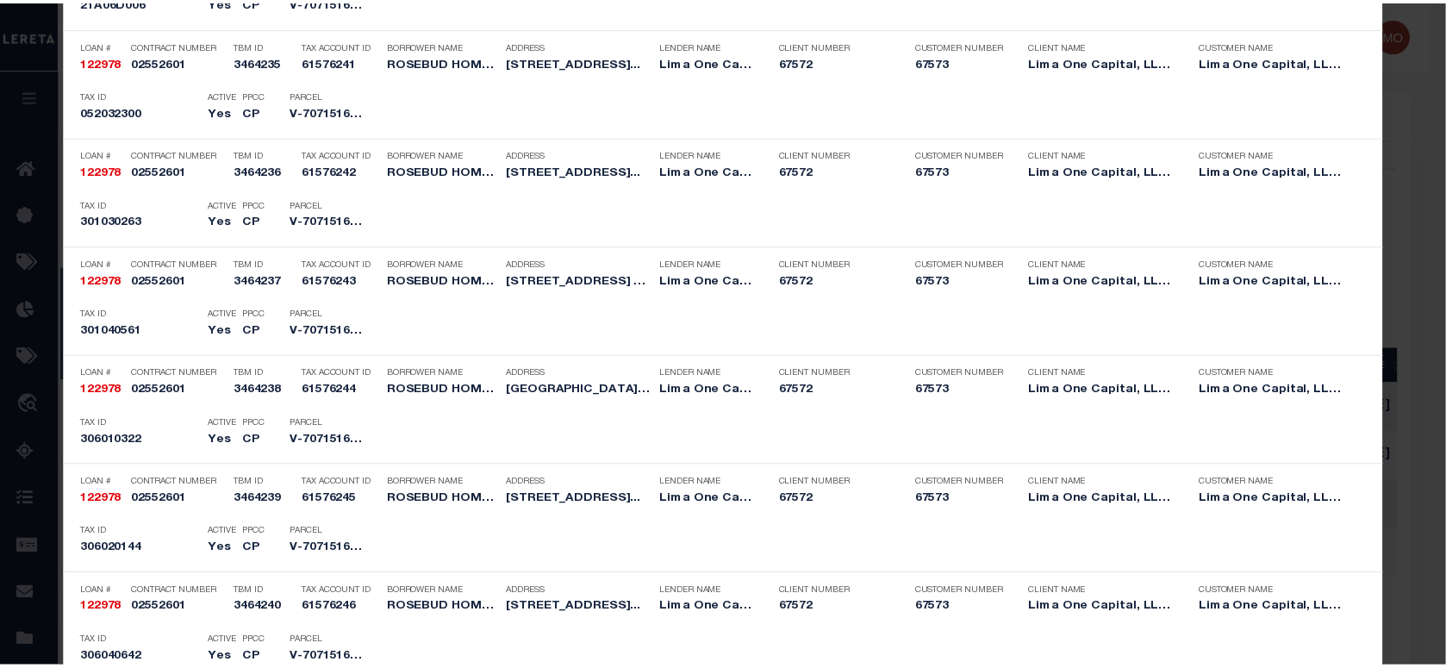
scroll to position [3928, 0]
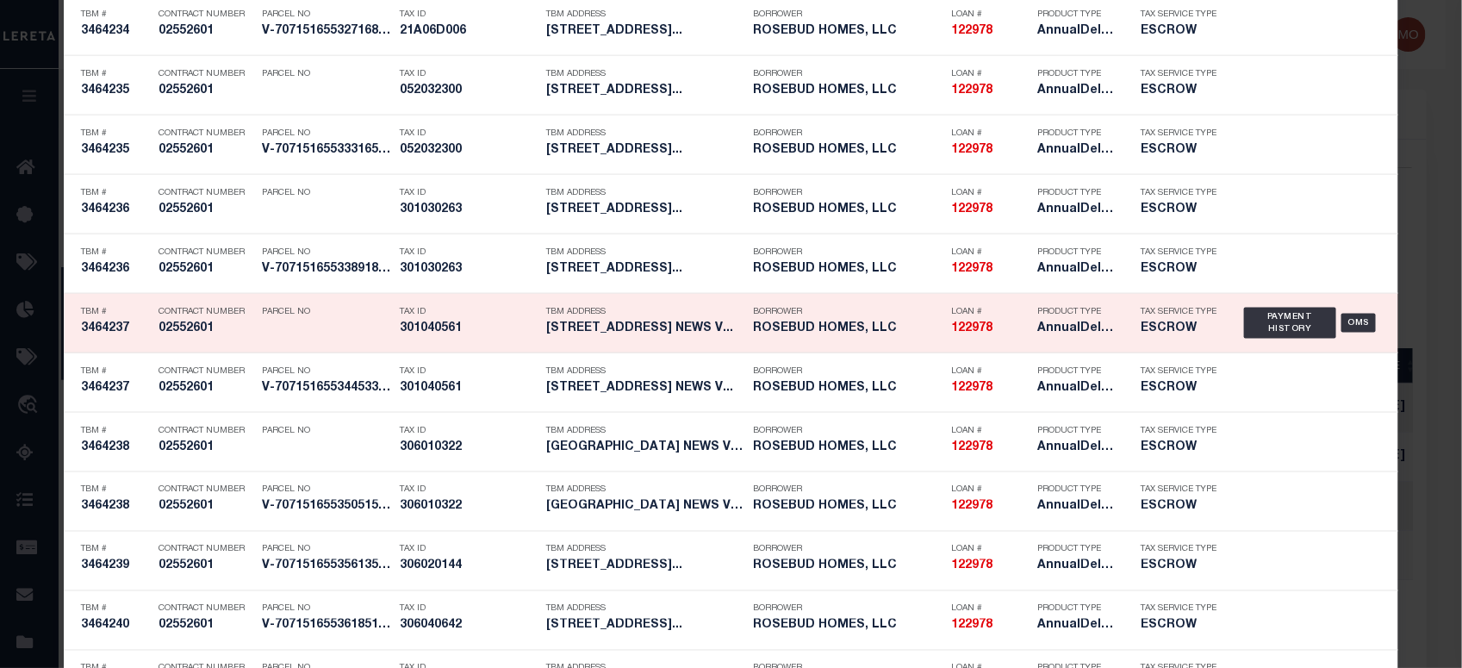
click at [402, 348] on div "Tax ID 301040561" at bounding box center [469, 323] width 138 height 50
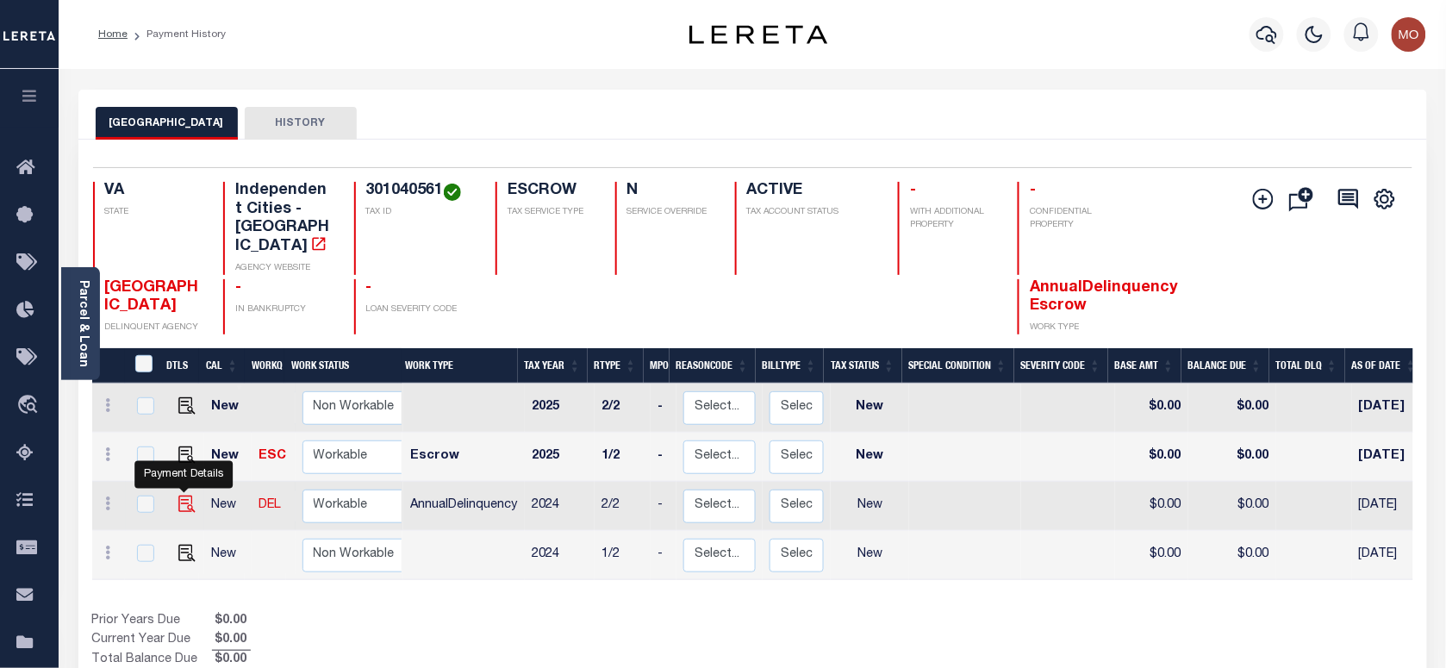
click at [179, 495] on img "" at bounding box center [186, 503] width 17 height 17
checkbox input "true"
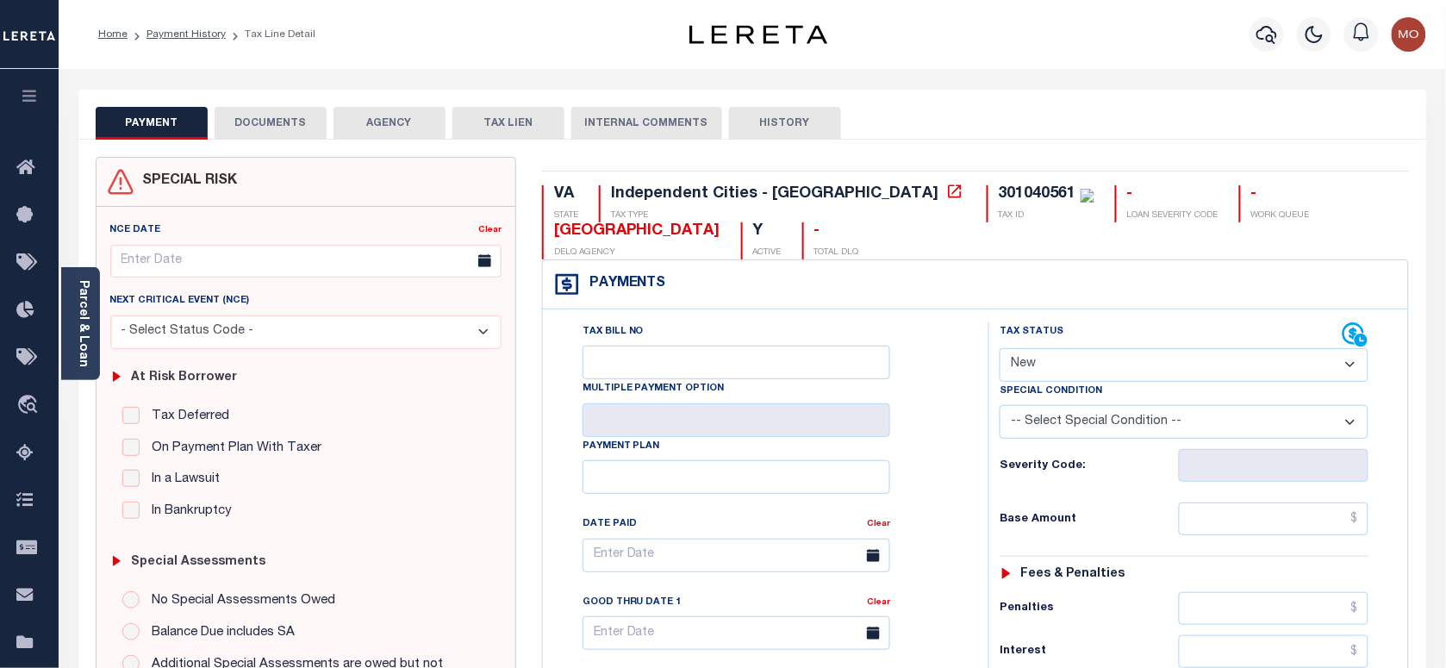
drag, startPoint x: 1066, startPoint y: 371, endPoint x: 1073, endPoint y: 388, distance: 18.6
click at [1066, 371] on select "- Select Status Code - Open Due/Unpaid Paid Incomplete No Tax Due Internal Refu…" at bounding box center [1184, 365] width 369 height 34
select select "PYD"
click at [1000, 350] on select "- Select Status Code - Open Due/Unpaid Paid Incomplete No Tax Due Internal Refu…" at bounding box center [1184, 365] width 369 height 34
type input "[DATE]"
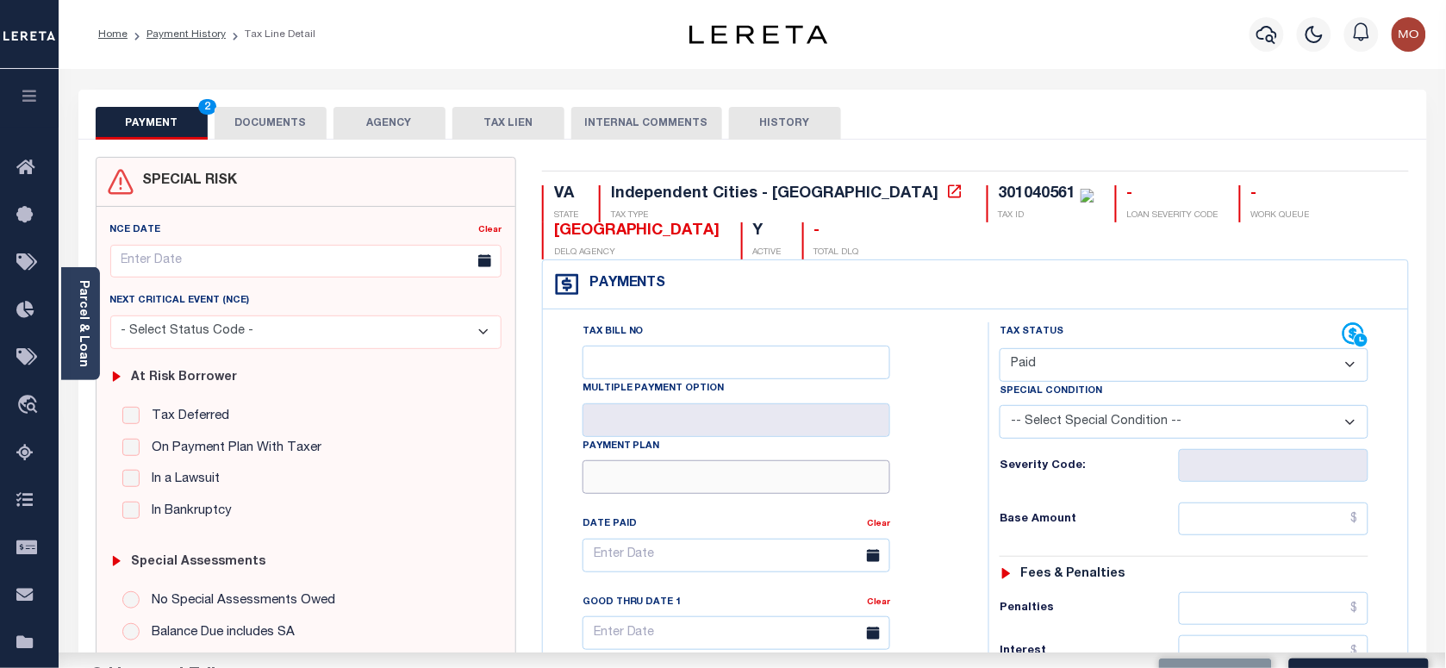
click at [894, 475] on div "Tax Bill No Multiple Payment Option Payment Plan Clear" at bounding box center [761, 563] width 402 height 483
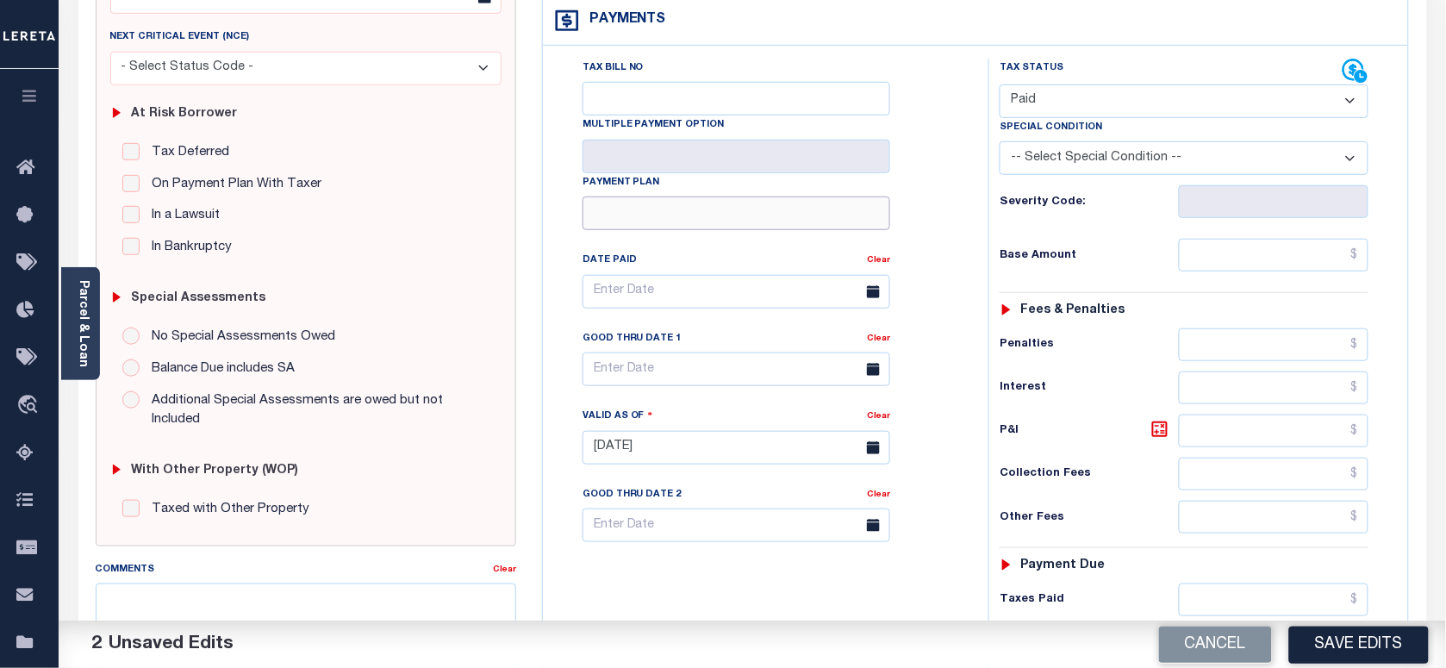
scroll to position [539, 0]
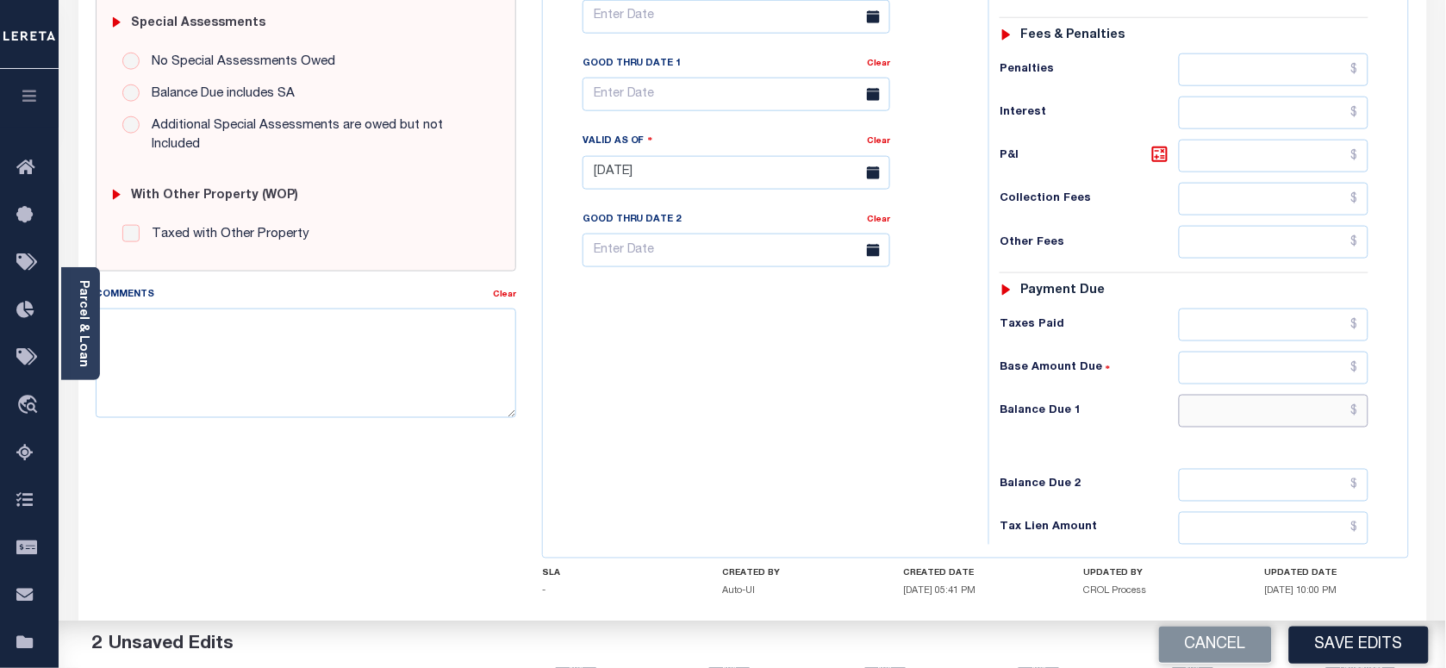
click at [1276, 427] on input "text" at bounding box center [1274, 411] width 190 height 33
type input "$0.00"
click at [276, 351] on textarea "Comments" at bounding box center [306, 362] width 420 height 109
paste textarea "As per [PERSON_NAME] taxes are paid in full"
type textarea "As per Marie taxes are paid in full"
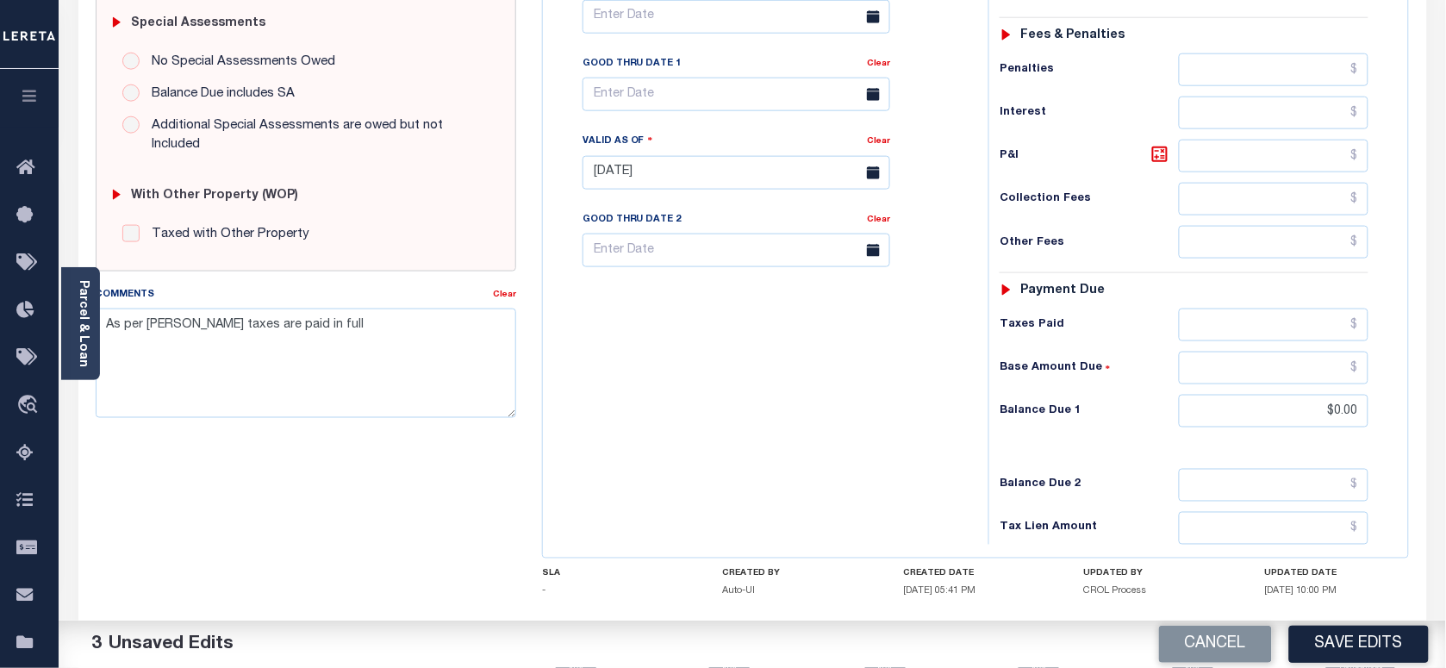
drag, startPoint x: 1370, startPoint y: 638, endPoint x: 1320, endPoint y: 619, distance: 53.5
click at [1370, 638] on button "Save Edits" at bounding box center [1359, 644] width 140 height 37
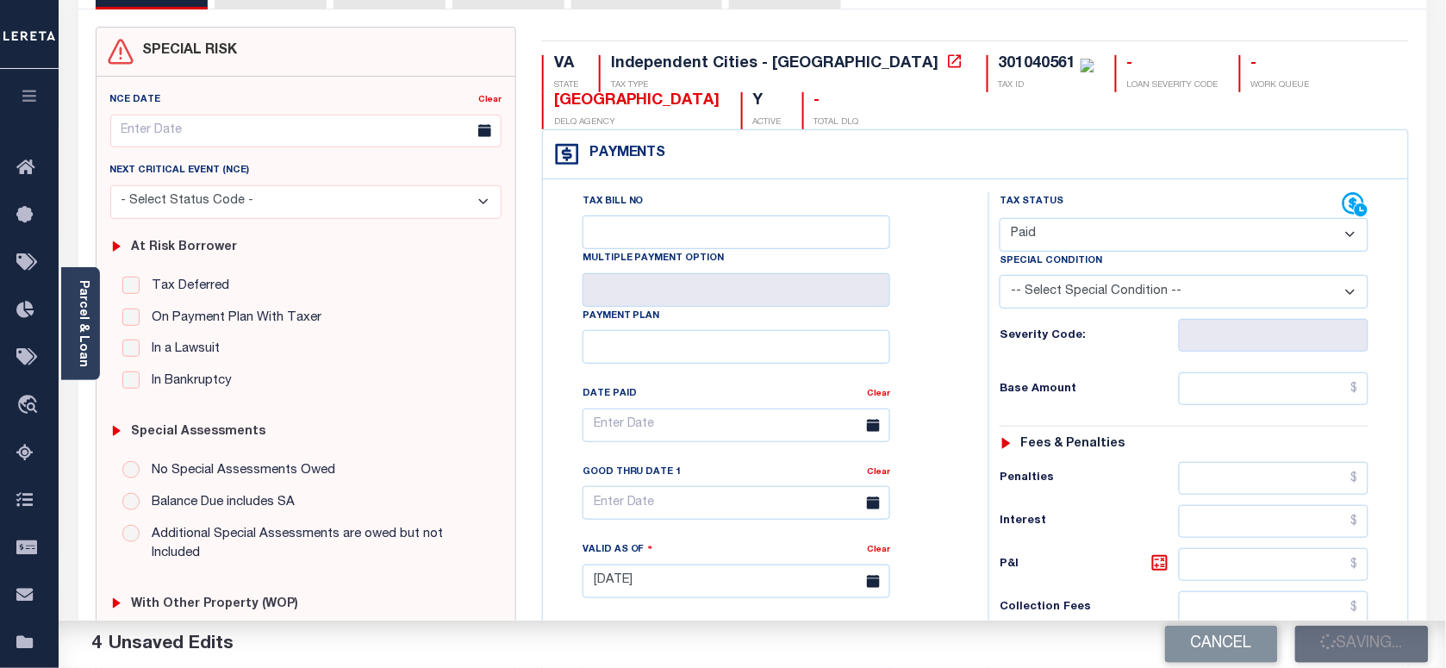
scroll to position [0, 0]
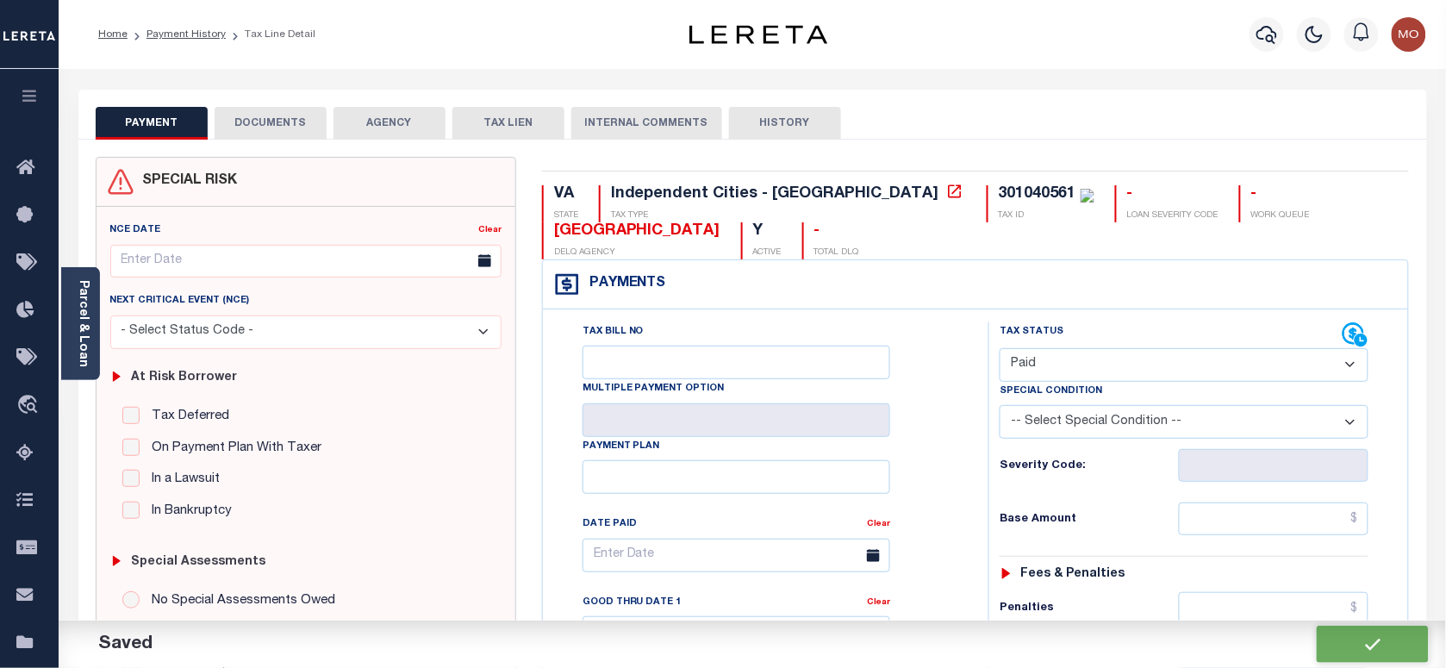
checkbox input "false"
type input "$0"
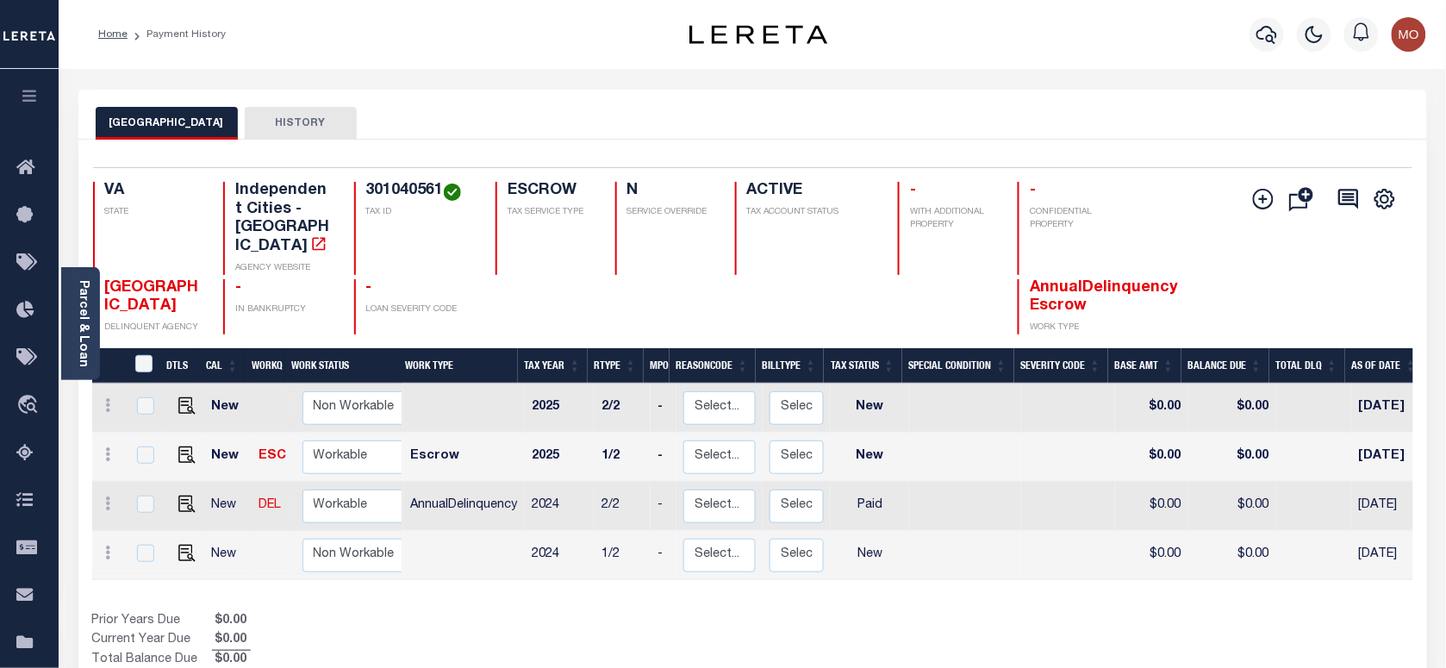
click at [181, 545] on td at bounding box center [183, 555] width 41 height 49
checkbox input "true"
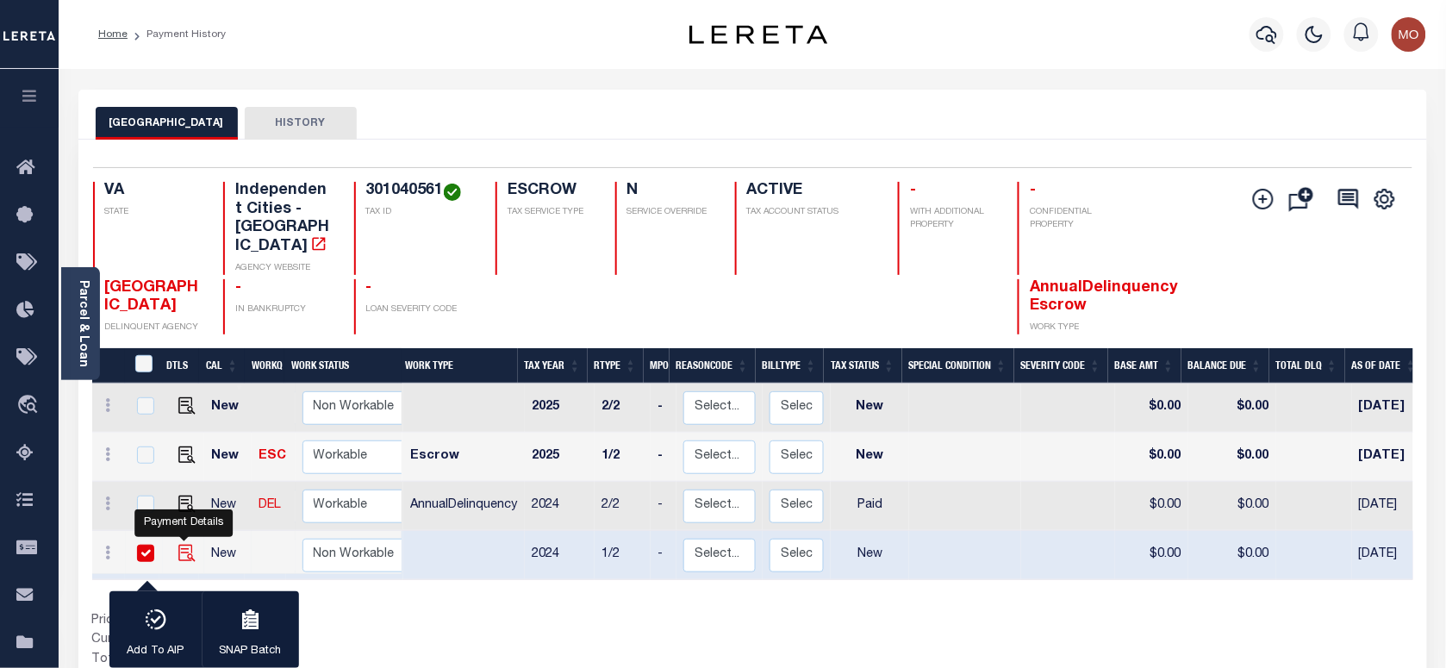
click at [183, 545] on img "" at bounding box center [186, 553] width 17 height 17
checkbox input "false"
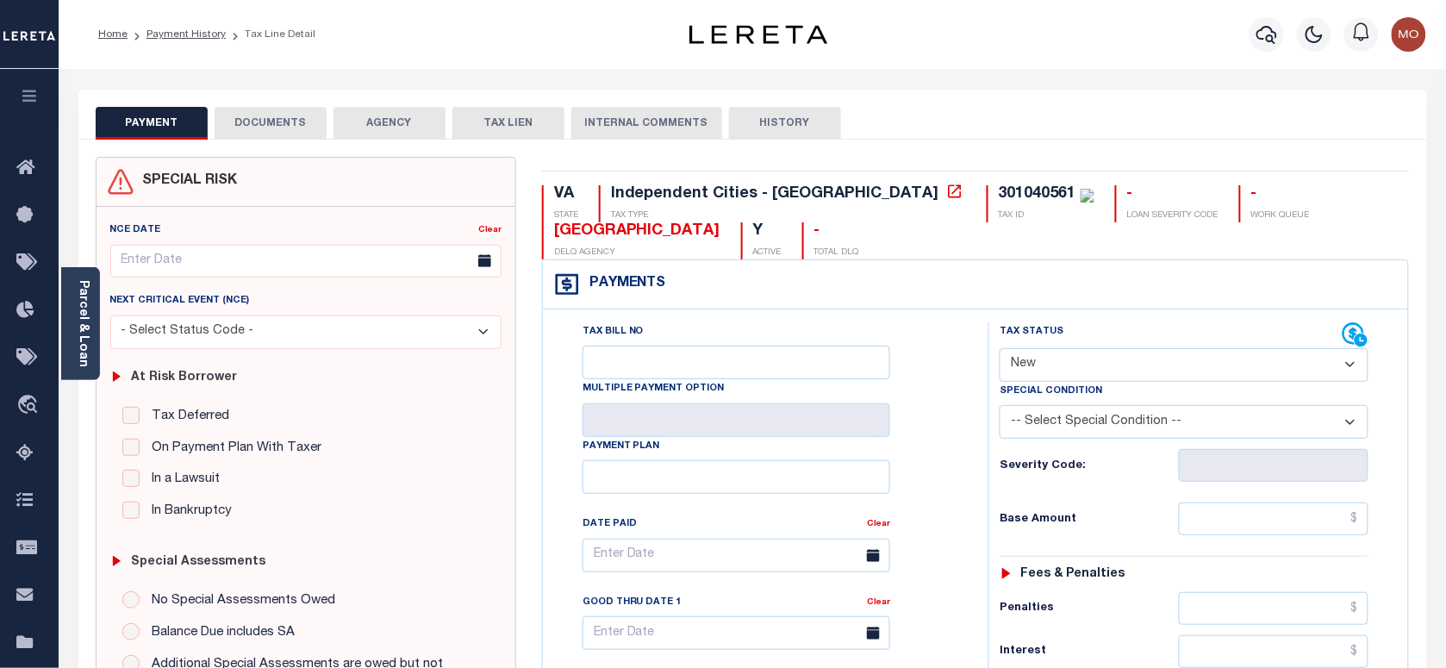
click at [1066, 346] on div "Tax Status Status" at bounding box center [1171, 335] width 343 height 26
click at [1067, 362] on select "- Select Status Code - Open Due/Unpaid Paid Incomplete No Tax Due Internal Refu…" at bounding box center [1184, 365] width 369 height 34
select select "PYD"
click at [1000, 350] on select "- Select Status Code - Open Due/Unpaid Paid Incomplete No Tax Due Internal Refu…" at bounding box center [1184, 365] width 369 height 34
type input "[DATE]"
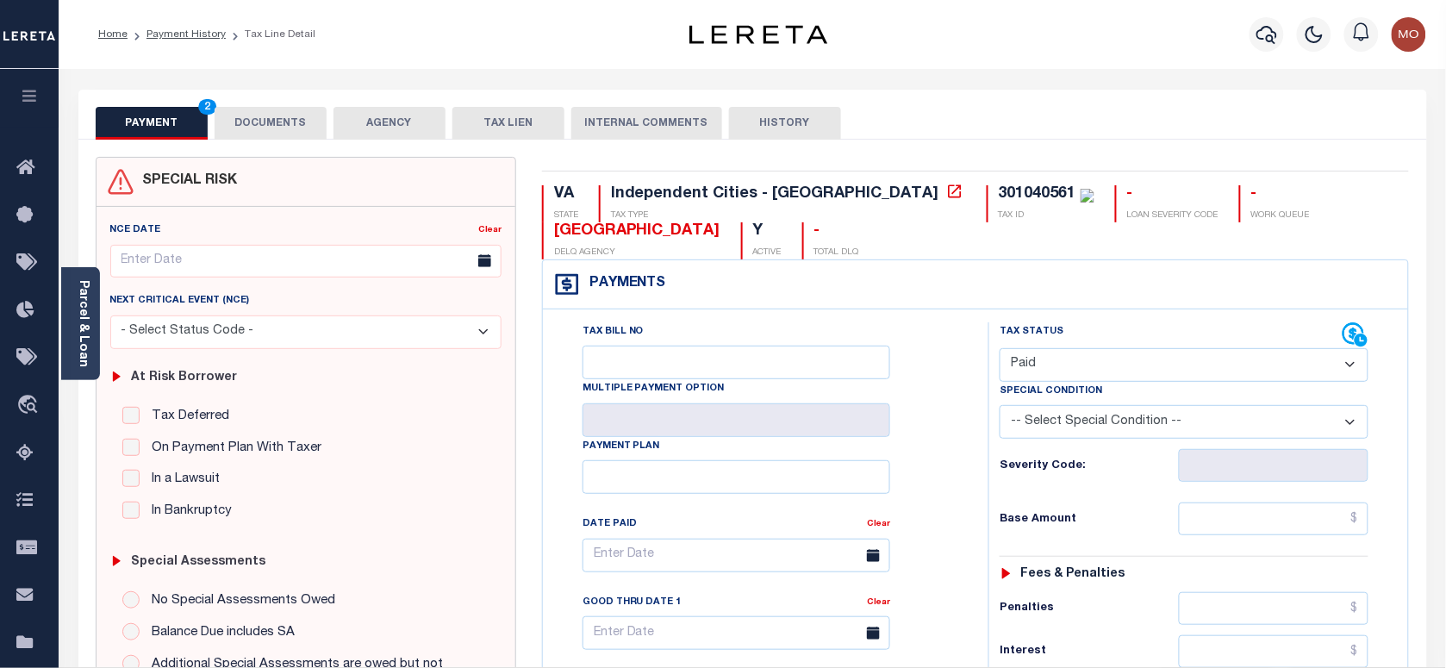
drag, startPoint x: 901, startPoint y: 483, endPoint x: 925, endPoint y: 481, distance: 23.4
click at [906, 483] on div "Tax Bill No Multiple Payment Option Payment Plan Clear" at bounding box center [761, 563] width 402 height 483
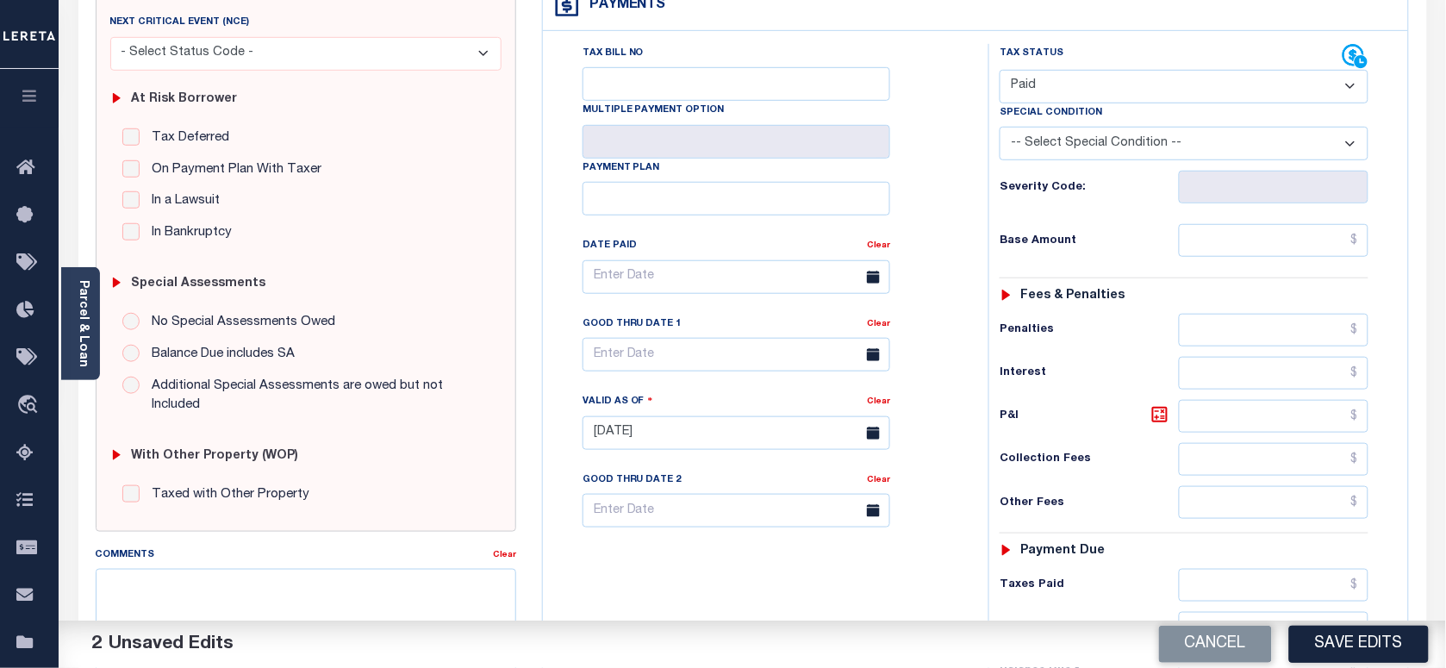
scroll to position [431, 0]
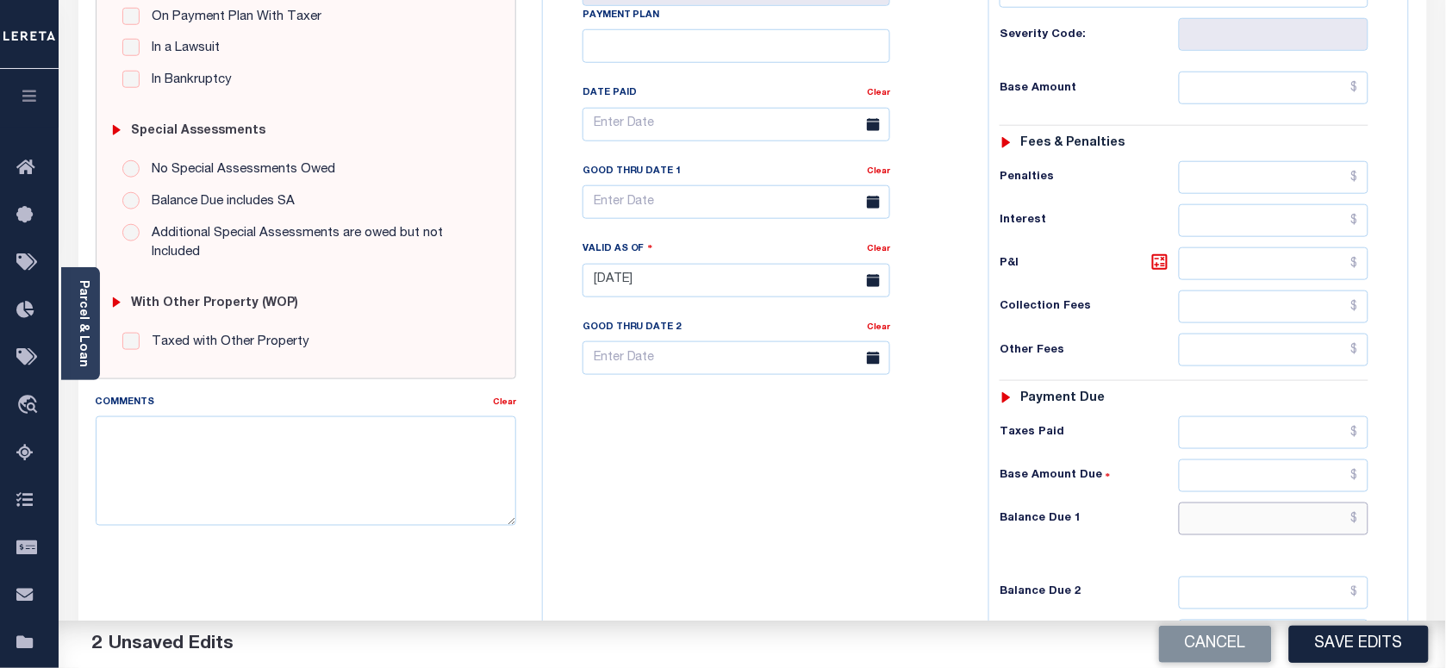
click at [1237, 534] on input "text" at bounding box center [1274, 518] width 190 height 33
type input "$0.00"
click at [251, 475] on textarea "Comments" at bounding box center [306, 470] width 420 height 109
paste textarea "As per Marie taxes are paid in full"
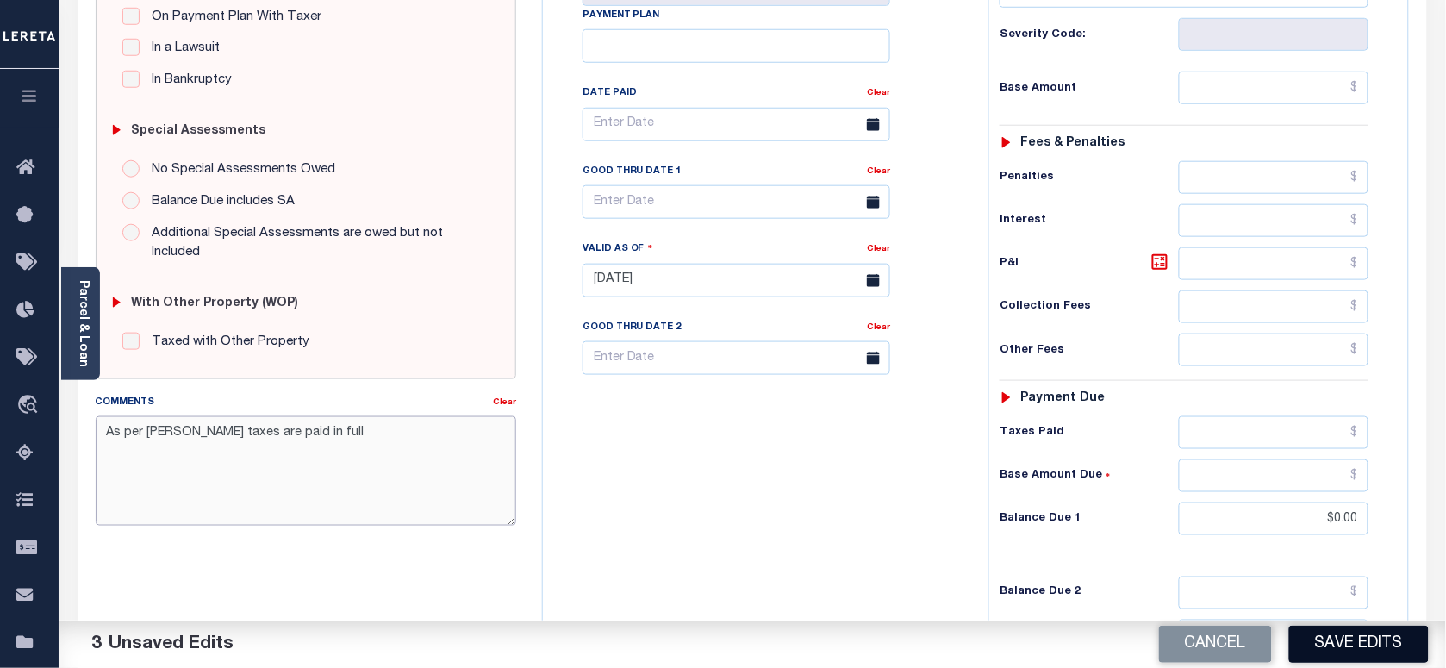
type textarea "As per Marie taxes are paid in full"
click at [1332, 645] on button "Save Edits" at bounding box center [1359, 644] width 140 height 37
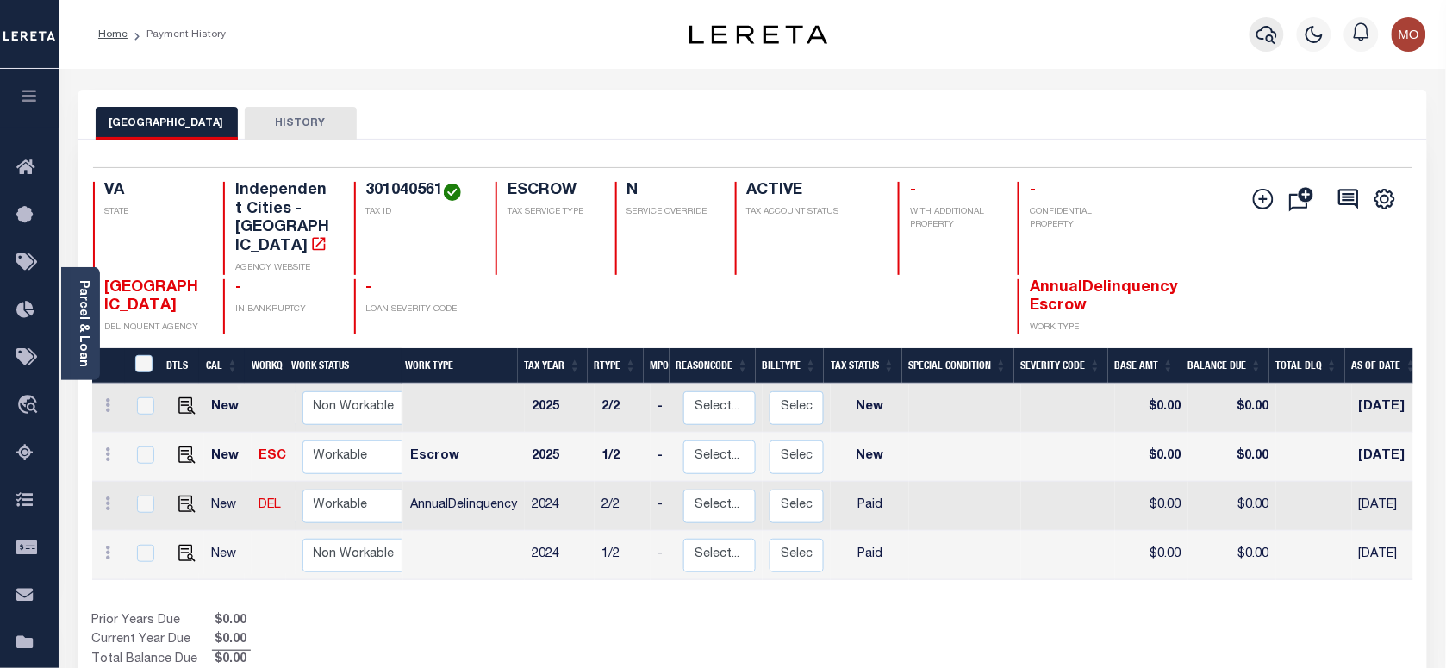
click at [1276, 43] on icon "button" at bounding box center [1266, 34] width 21 height 21
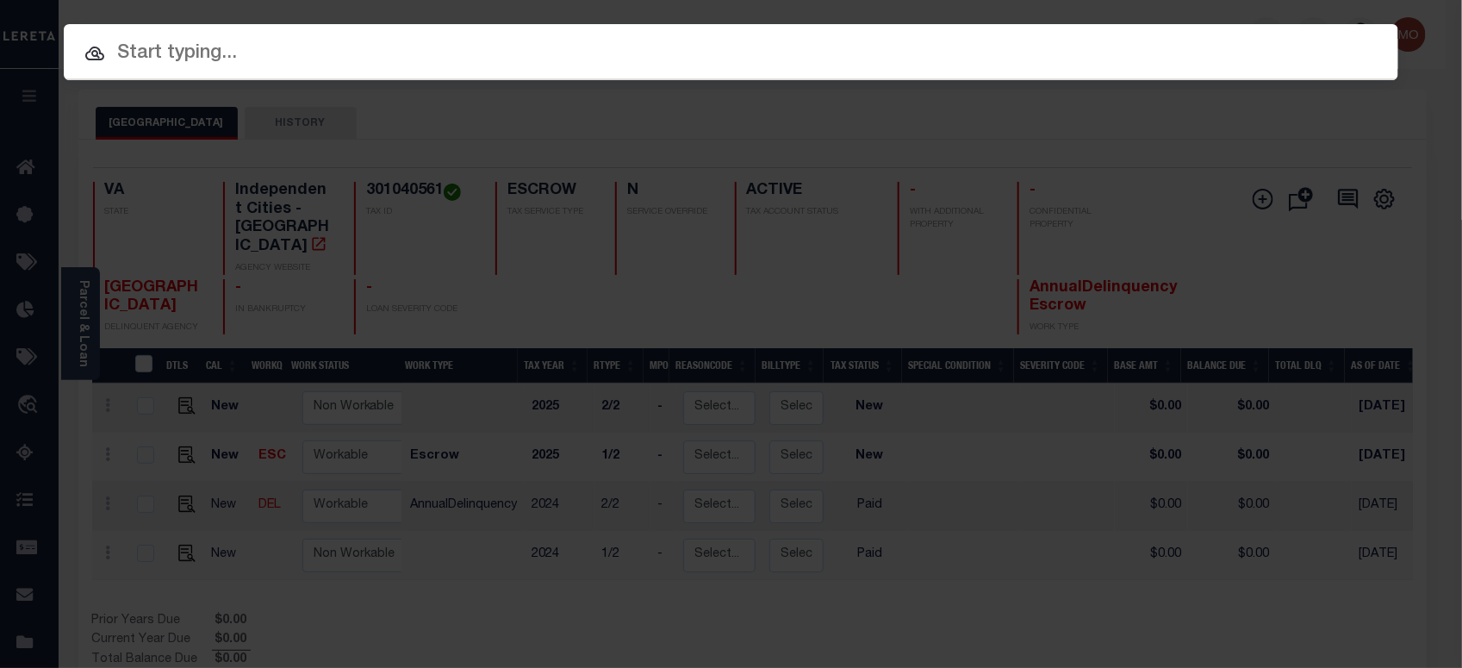
click at [226, 59] on input "text" at bounding box center [731, 54] width 1335 height 30
paste input "126644"
type input "126644"
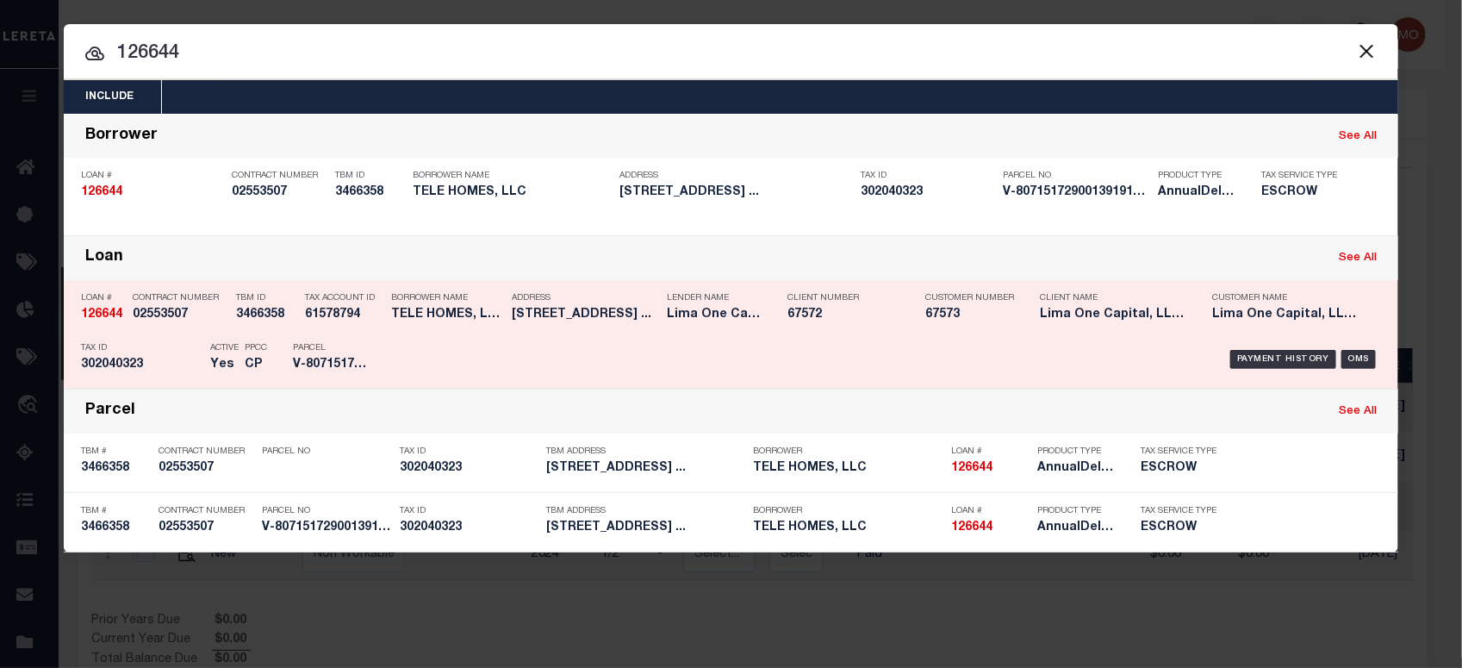
click at [272, 346] on div "PPCC CP" at bounding box center [256, 359] width 48 height 50
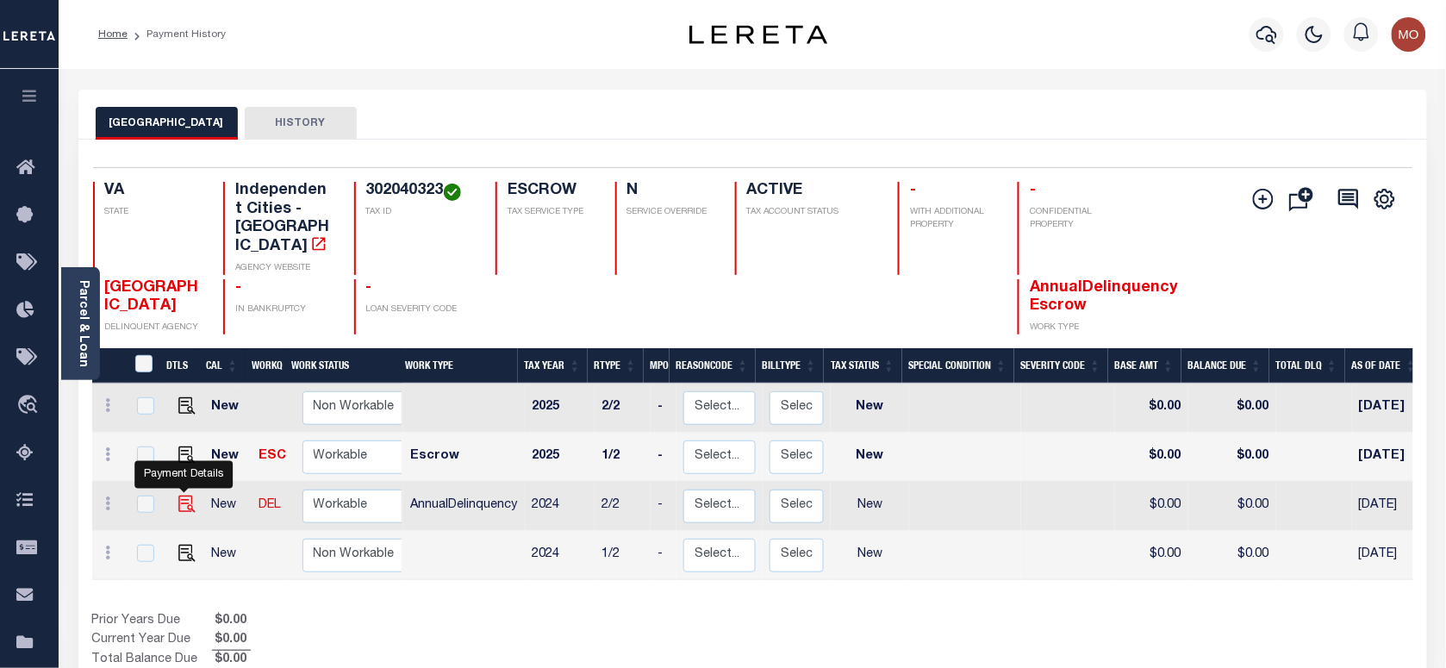
click at [181, 495] on img "" at bounding box center [186, 503] width 17 height 17
checkbox input "true"
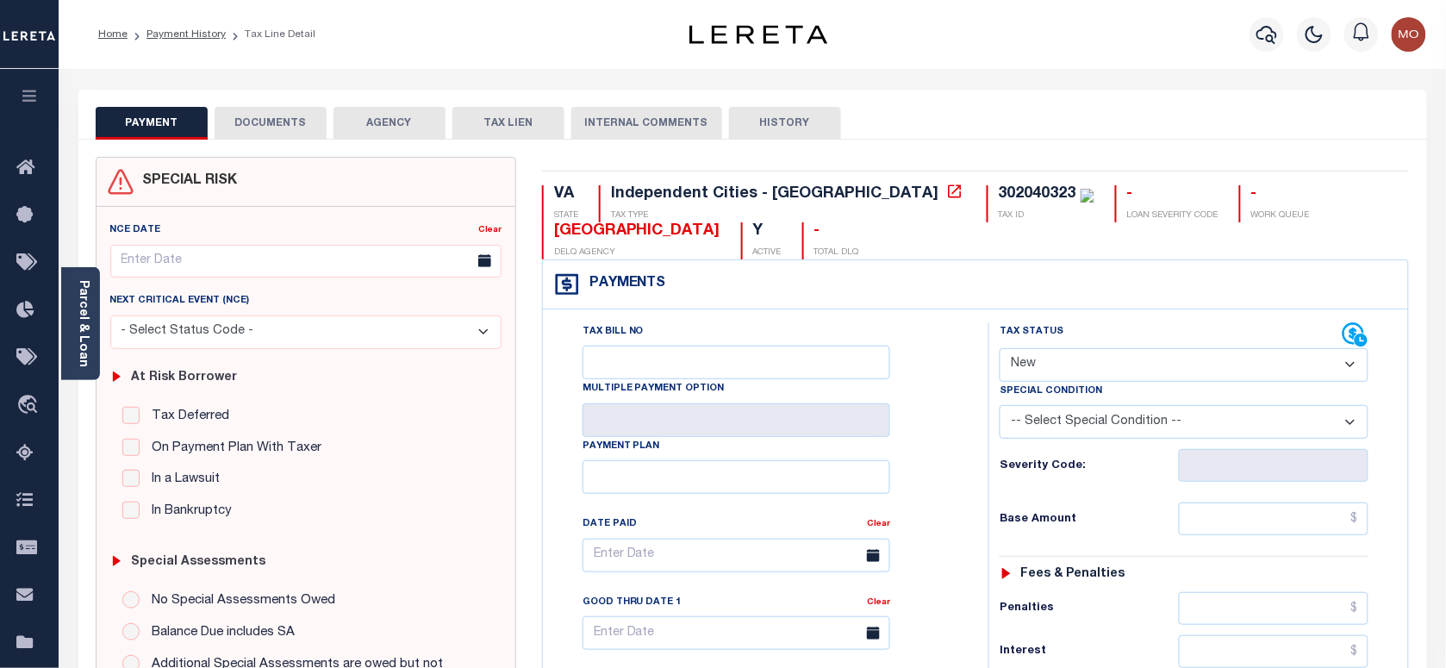
click at [1062, 362] on select "- Select Status Code - Open Due/Unpaid Paid Incomplete No Tax Due Internal Refu…" at bounding box center [1184, 365] width 369 height 34
select select "PYD"
click at [1000, 350] on select "- Select Status Code - Open Due/Unpaid Paid Incomplete No Tax Due Internal Refu…" at bounding box center [1184, 365] width 369 height 34
type input "[DATE]"
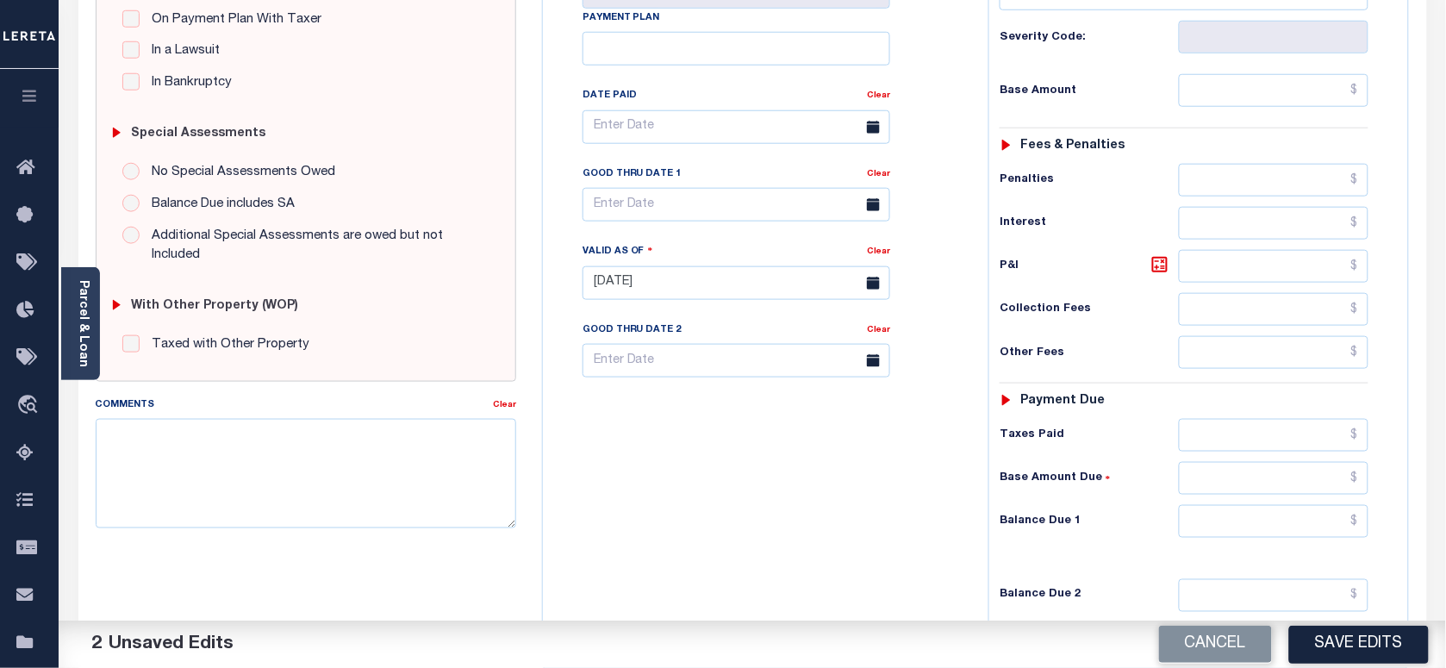
scroll to position [431, 0]
click at [1224, 524] on input "text" at bounding box center [1274, 518] width 190 height 33
type input "$0.00"
click at [377, 501] on textarea "Comments" at bounding box center [306, 470] width 420 height 109
paste textarea "As per Marie taxes are paid in full"
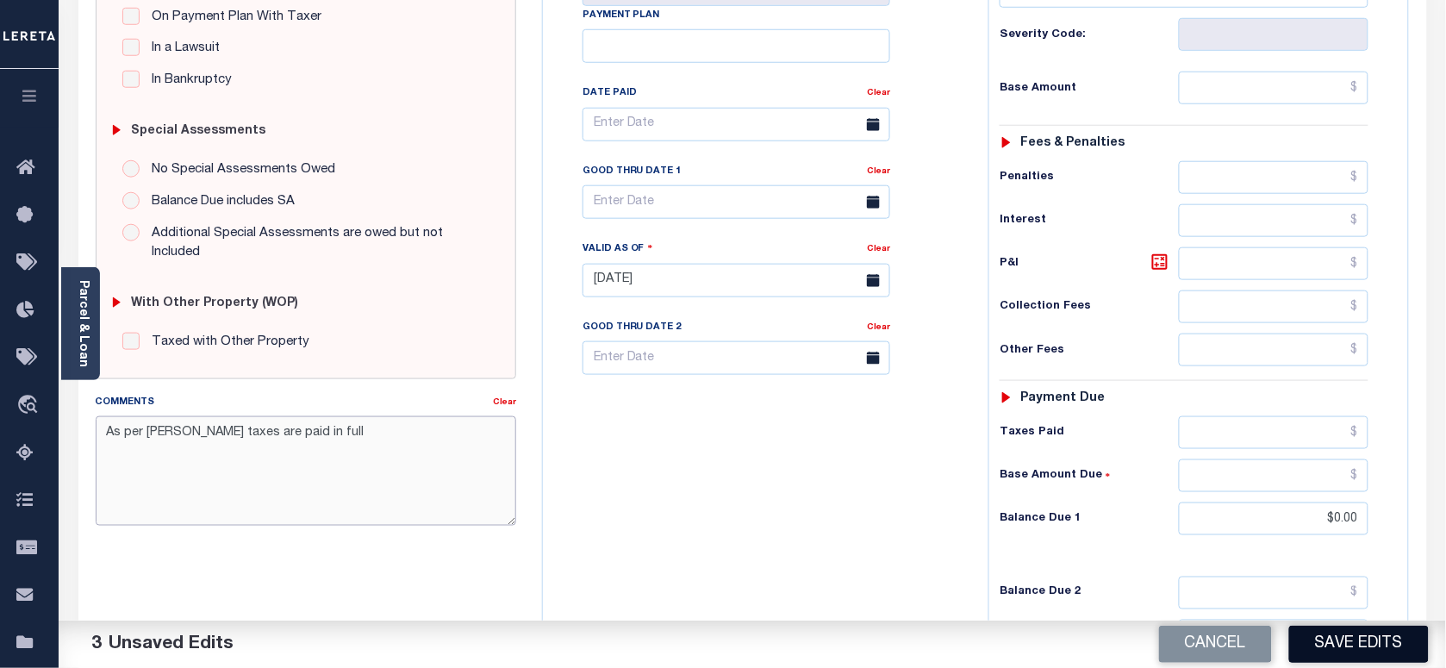
type textarea "As per Marie taxes are paid in full"
click at [1367, 634] on button "Save Edits" at bounding box center [1359, 644] width 140 height 37
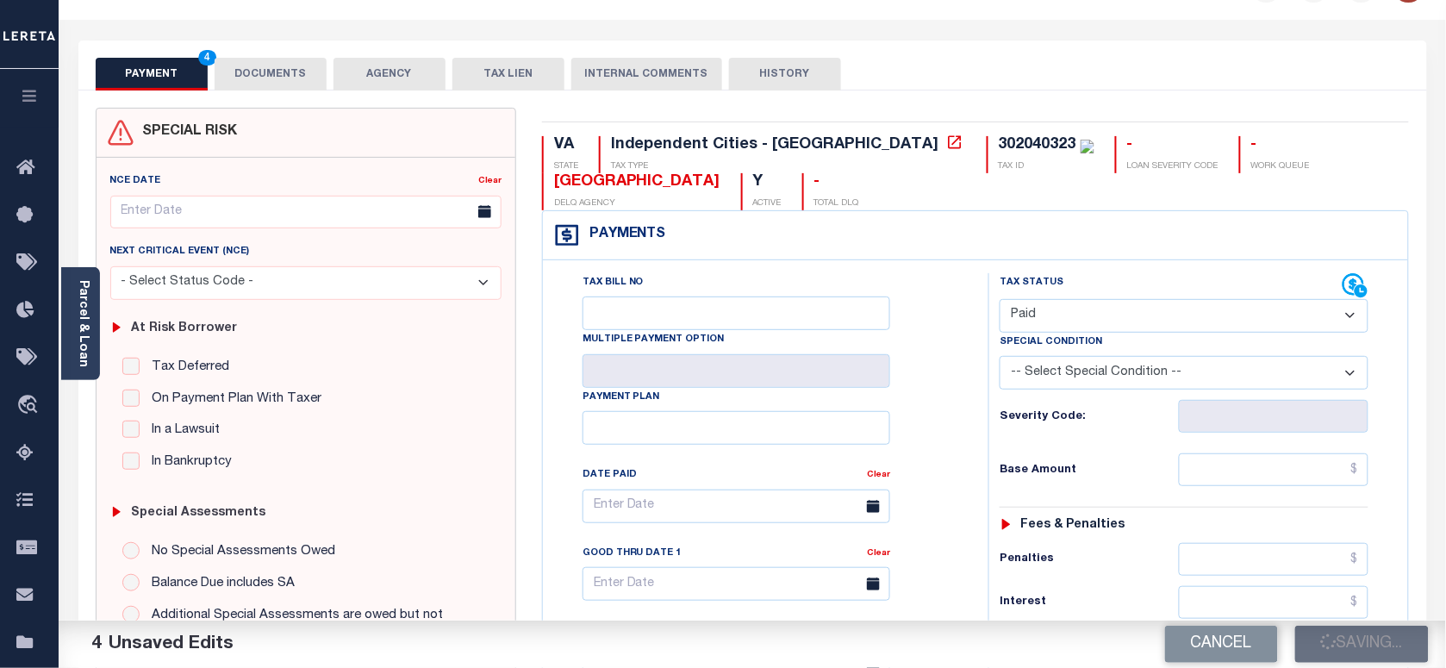
scroll to position [0, 0]
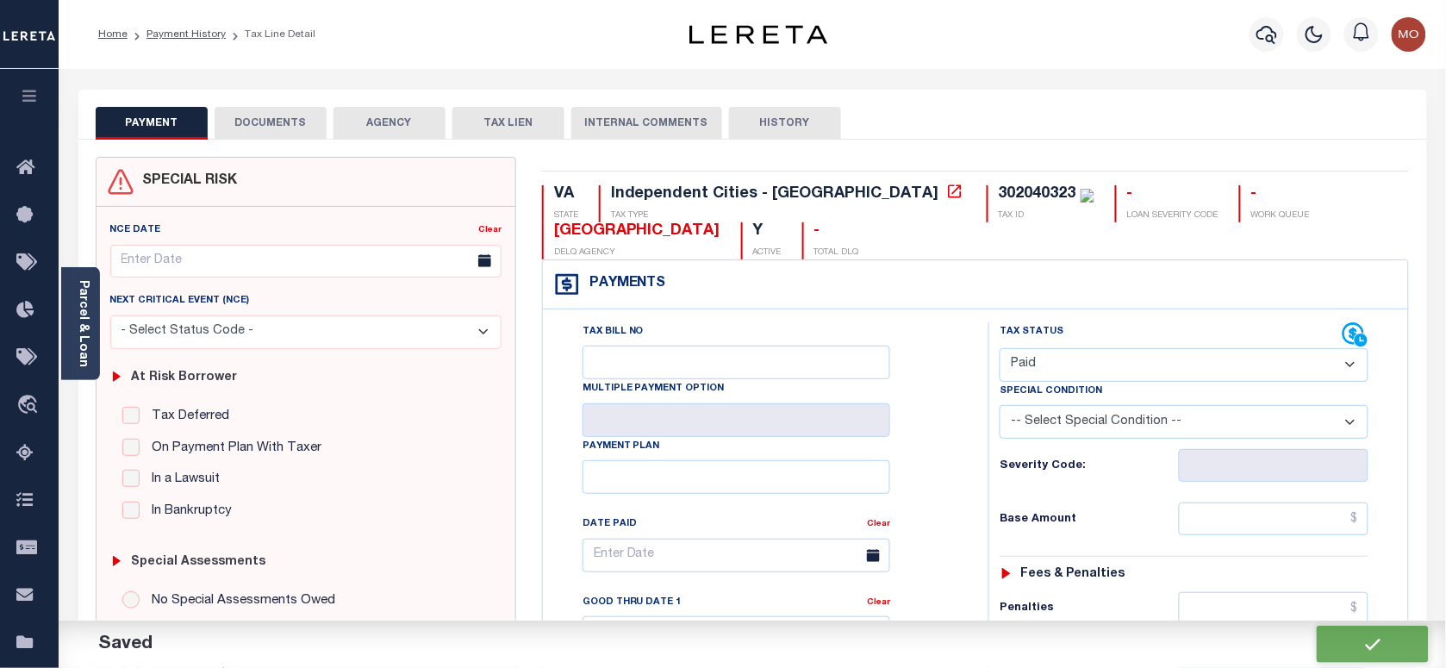
checkbox input "false"
type input "$0"
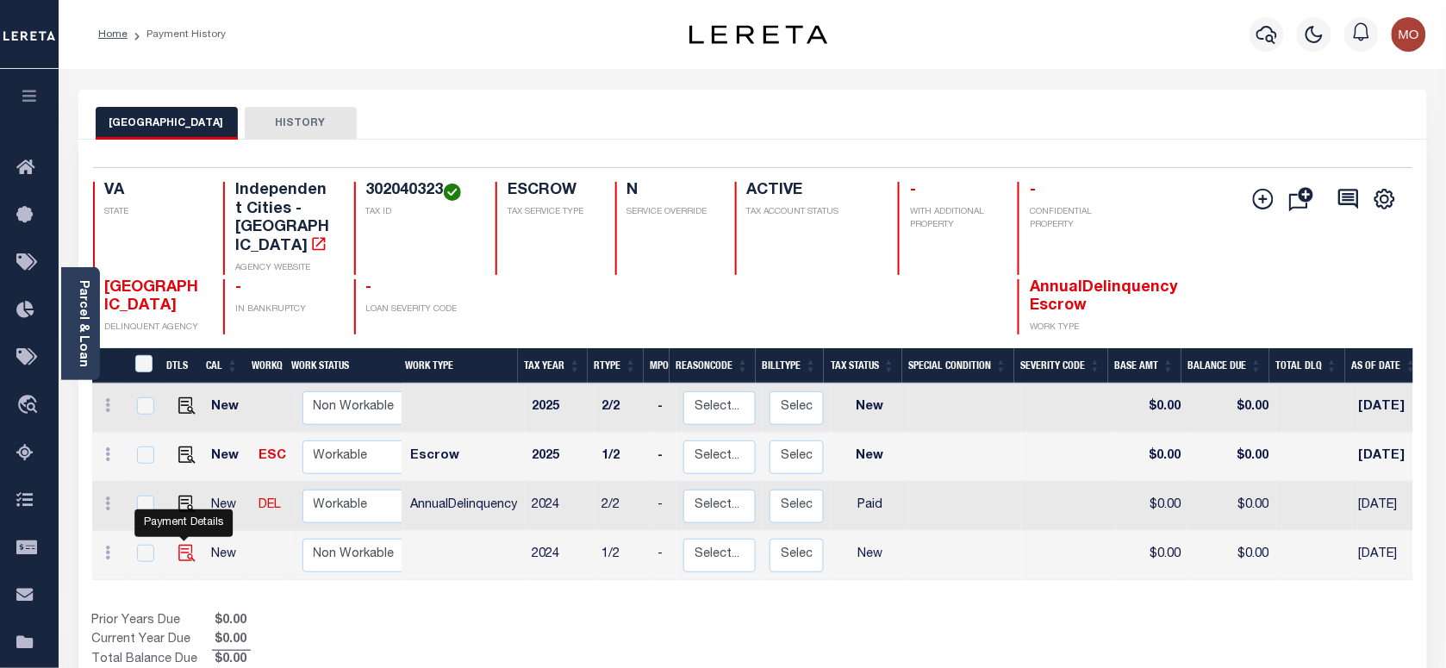
click at [178, 545] on img "" at bounding box center [186, 553] width 17 height 17
checkbox input "true"
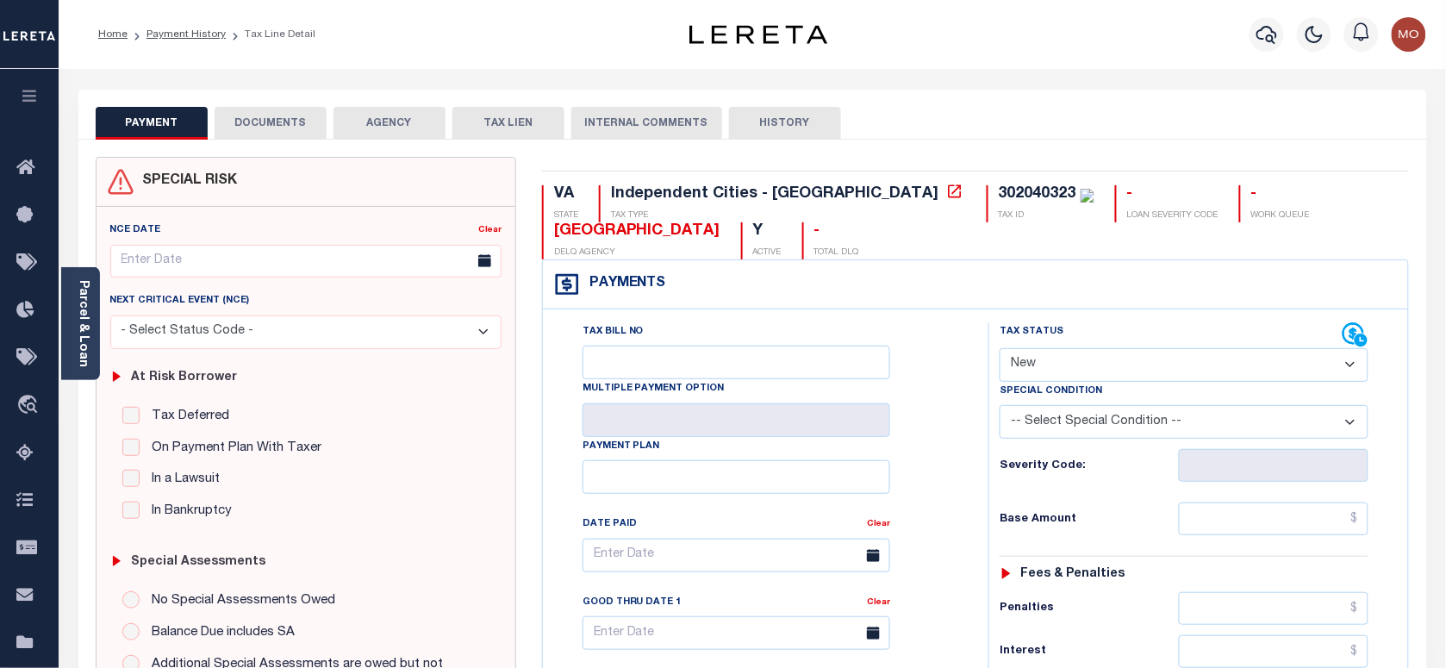
drag, startPoint x: 1062, startPoint y: 368, endPoint x: 1062, endPoint y: 382, distance: 13.8
click at [1062, 368] on select "- Select Status Code - Open Due/Unpaid Paid Incomplete No Tax Due Internal Refu…" at bounding box center [1184, 365] width 369 height 34
select select "PYD"
click at [1000, 350] on select "- Select Status Code - Open Due/Unpaid Paid Incomplete No Tax Due Internal Refu…" at bounding box center [1184, 365] width 369 height 34
type input "[DATE]"
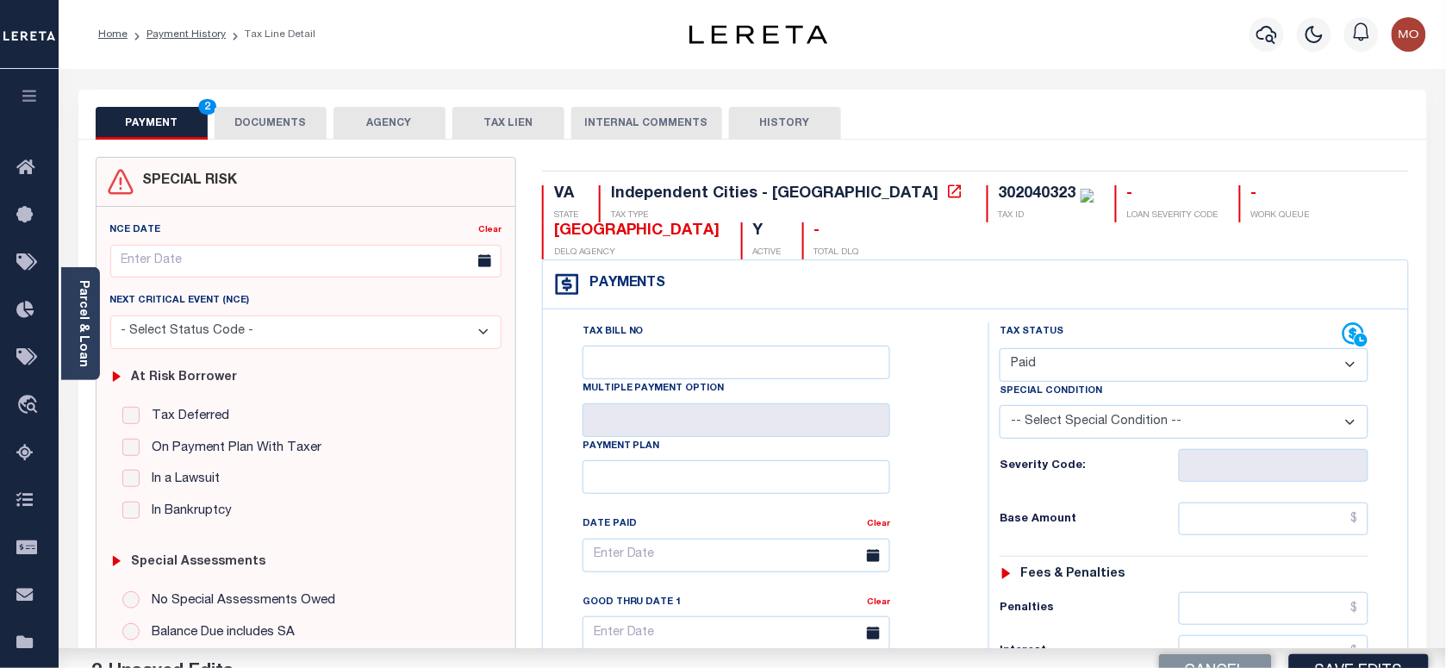
click at [1006, 473] on h6 "Severity Code:" at bounding box center [1089, 466] width 178 height 14
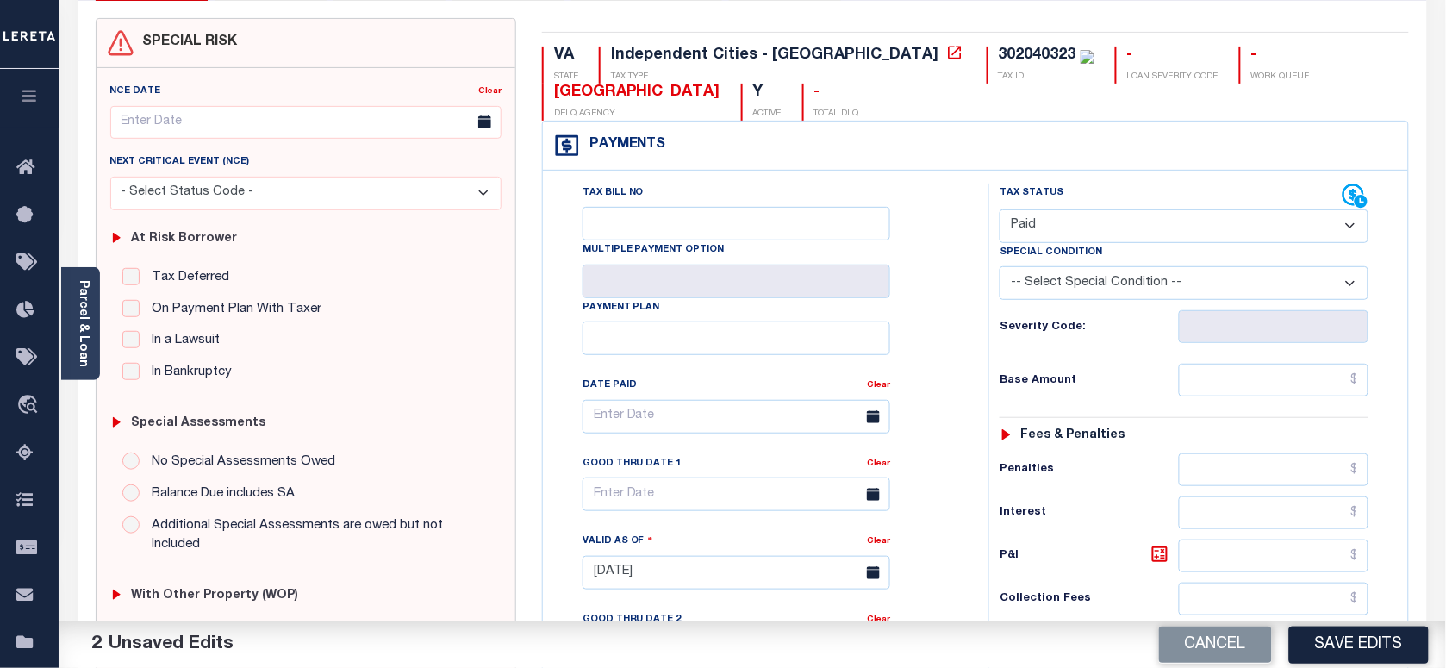
scroll to position [431, 0]
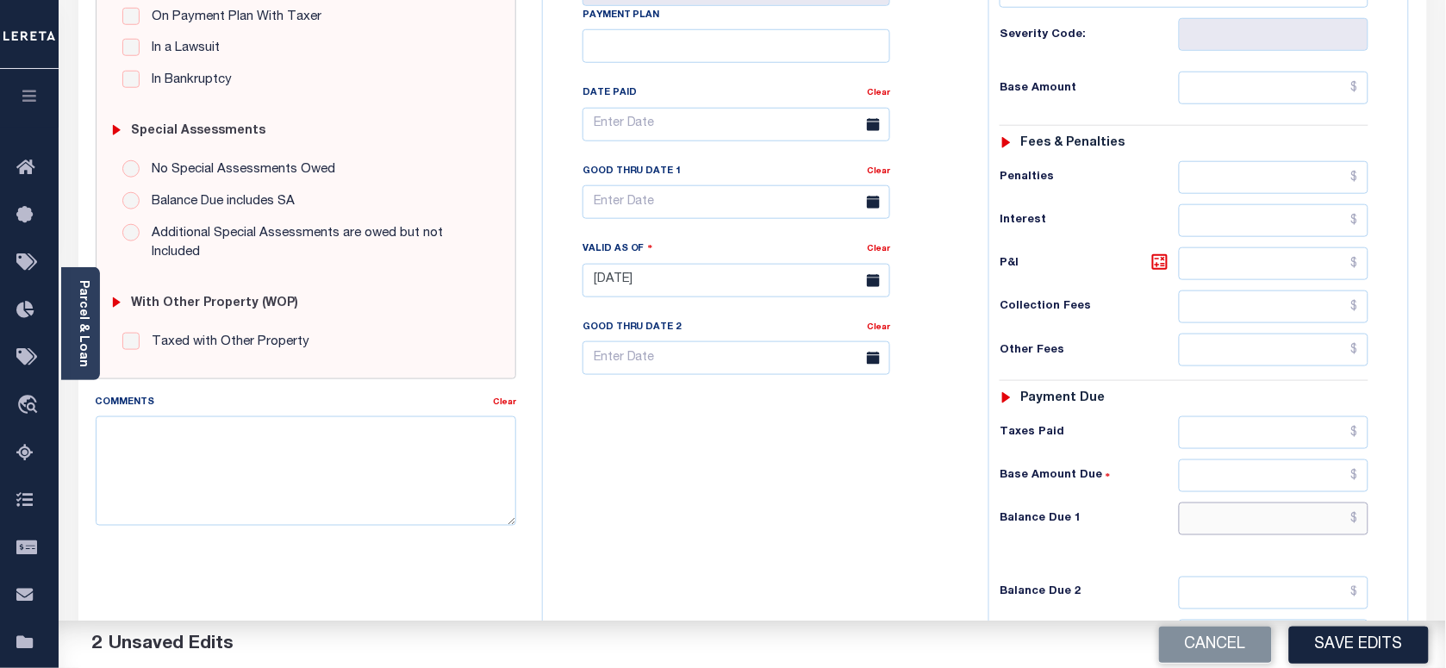
click at [1246, 526] on input "text" at bounding box center [1274, 518] width 190 height 33
type input "$0.00"
click at [259, 484] on textarea "Comments" at bounding box center [306, 470] width 420 height 109
paste textarea "As per [PERSON_NAME] taxes are paid in full"
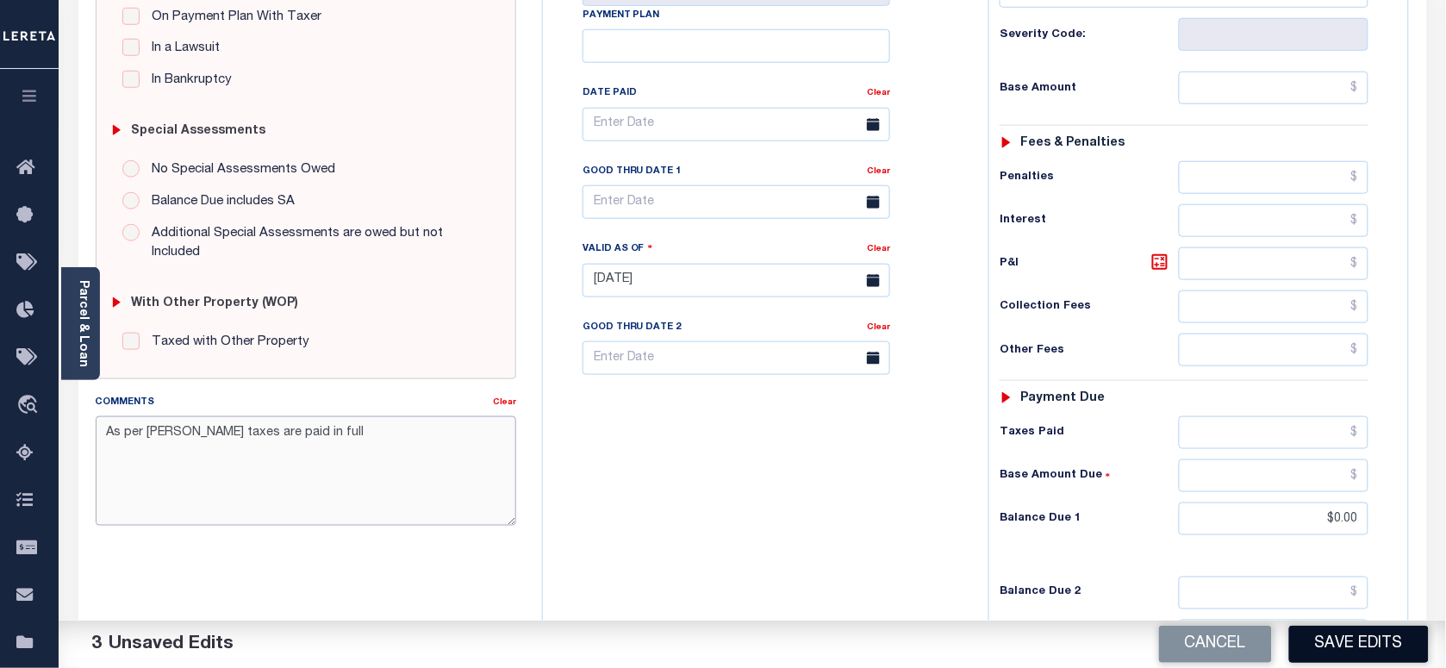
type textarea "As per Marie taxes are paid in full"
click at [1342, 645] on button "Save Edits" at bounding box center [1359, 644] width 140 height 37
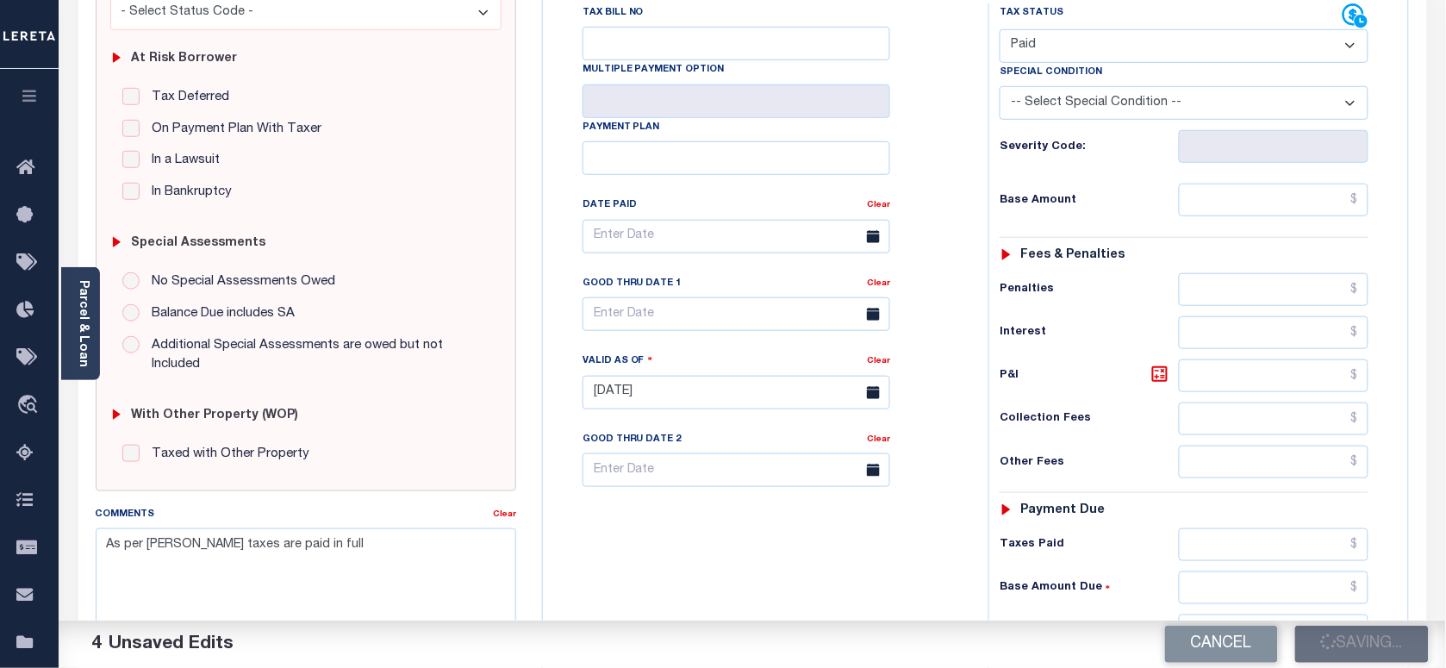
scroll to position [215, 0]
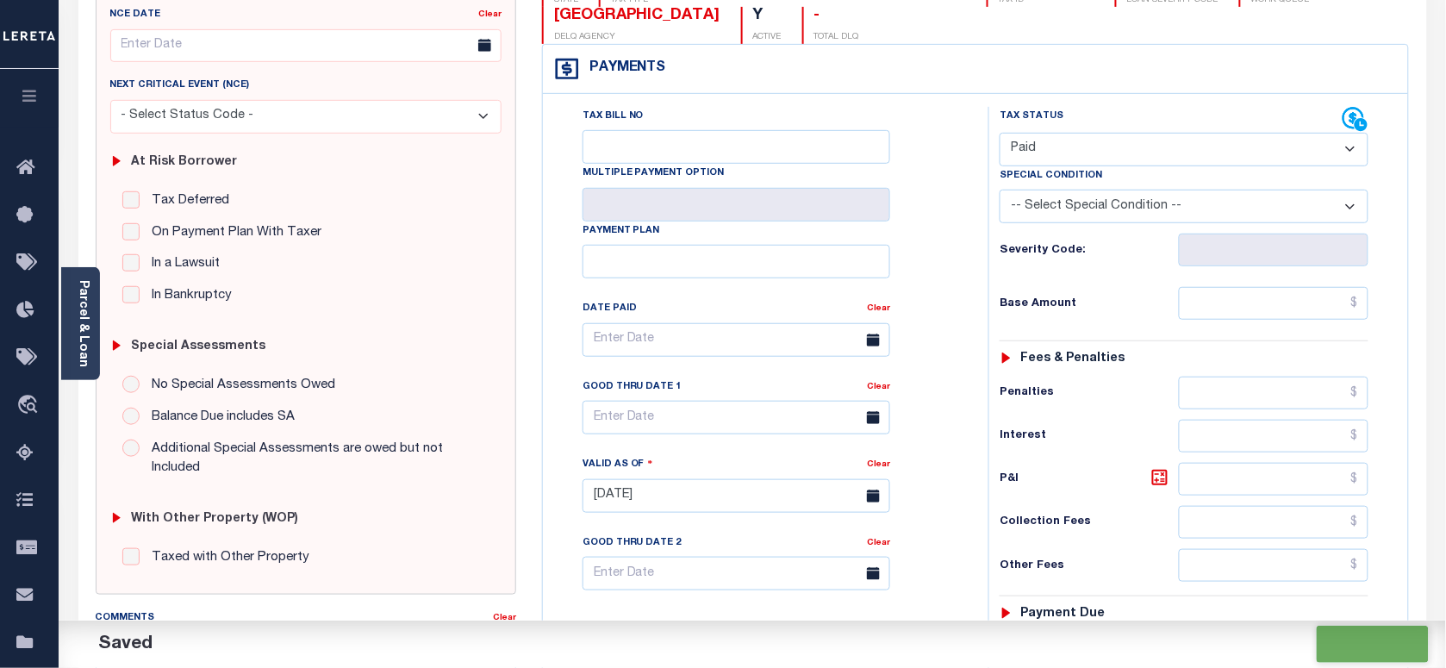
checkbox input "false"
type input "$0"
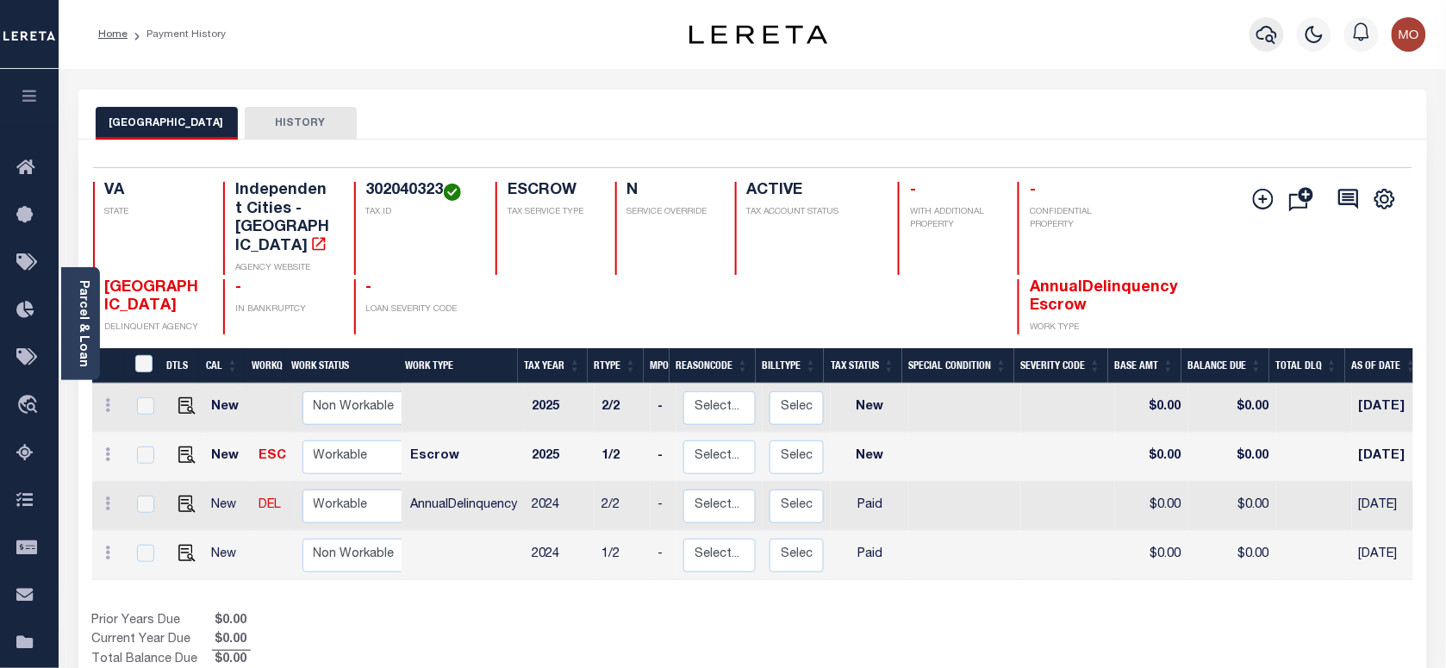
click at [1272, 31] on icon "button" at bounding box center [1266, 35] width 21 height 18
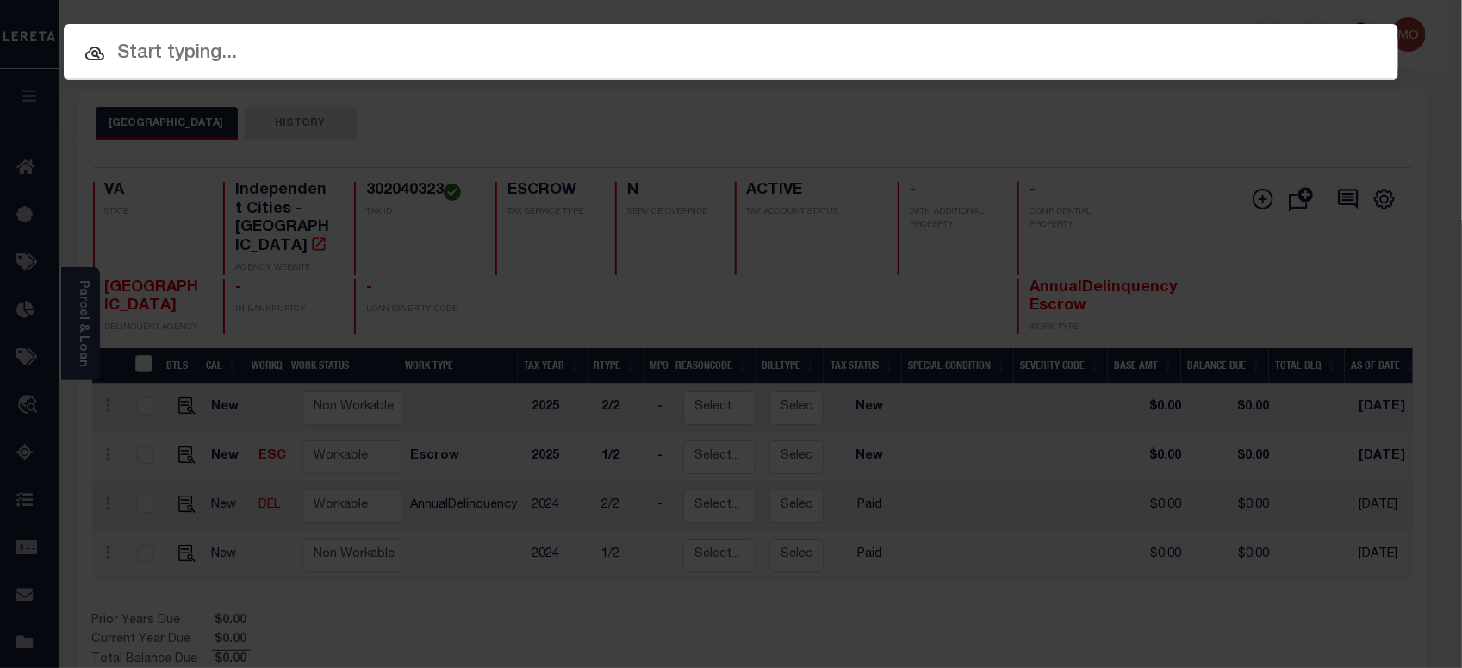
click at [220, 50] on input "text" at bounding box center [731, 54] width 1335 height 30
paste input "122904"
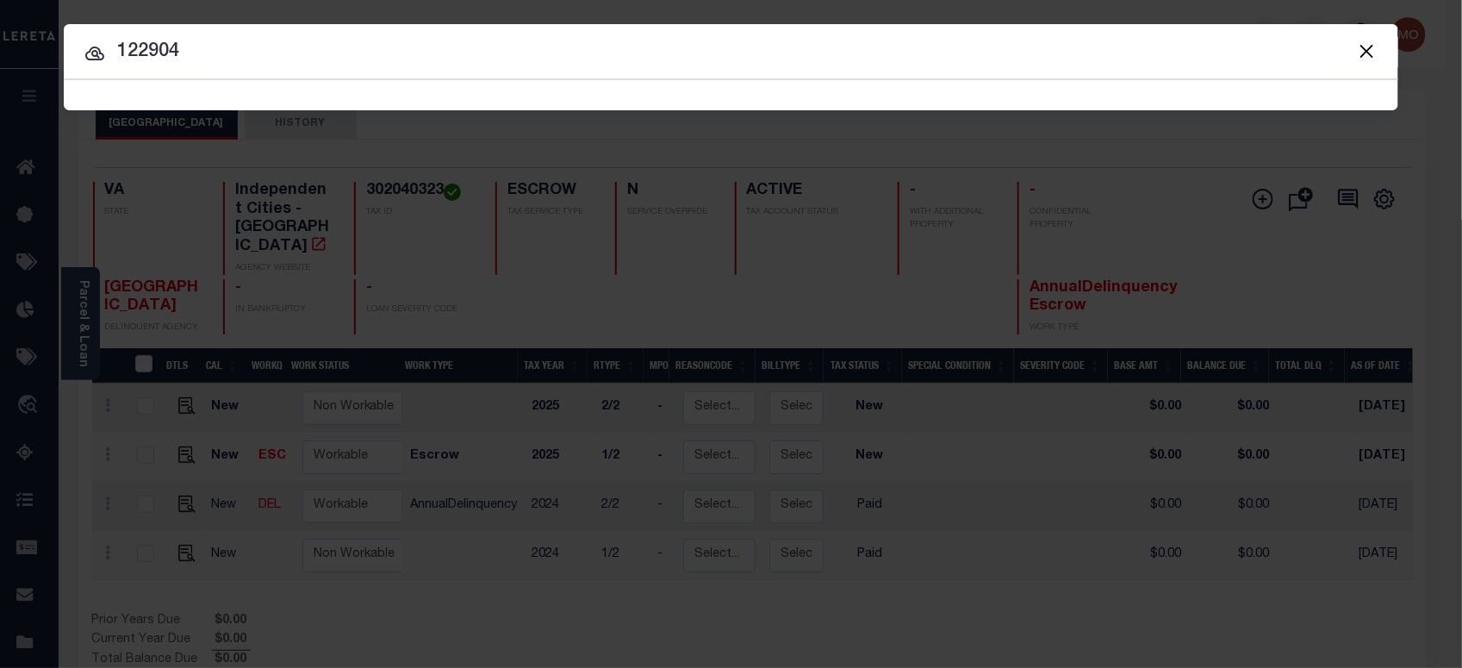
type input "122904"
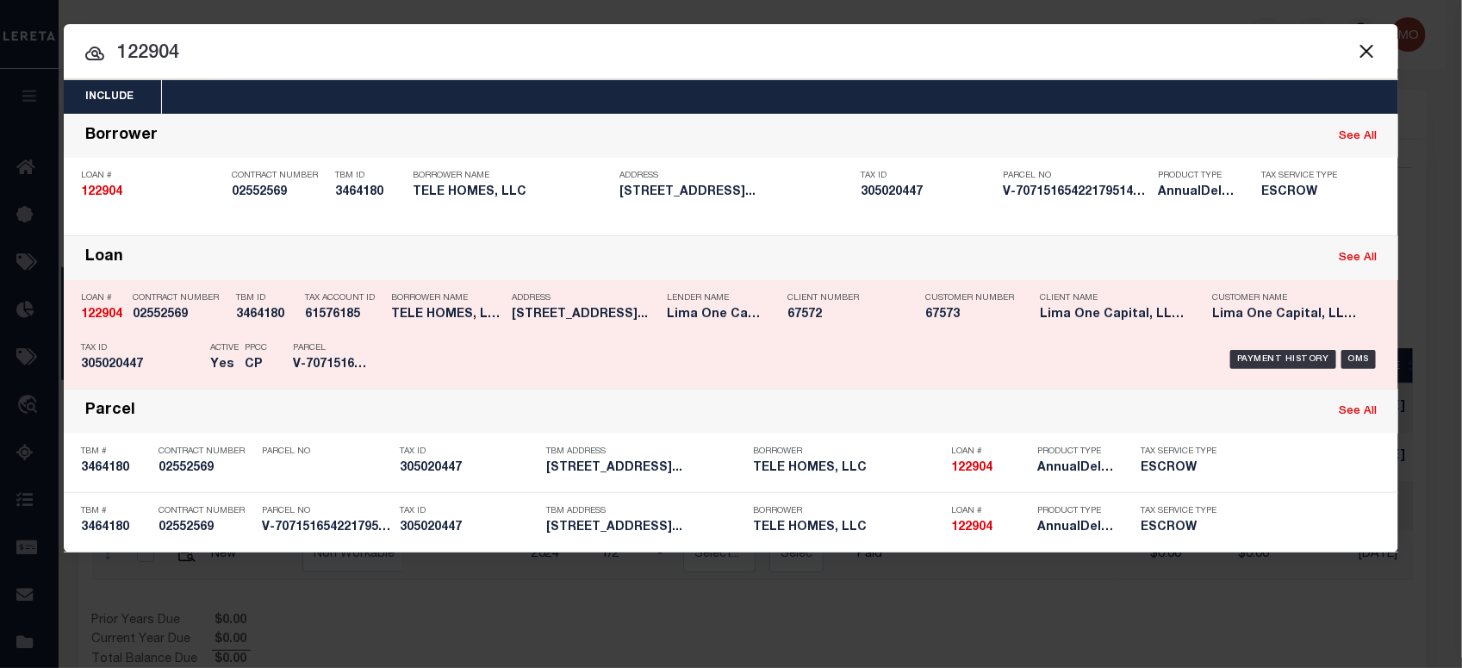
click at [265, 362] on h5 "CP" at bounding box center [256, 365] width 22 height 15
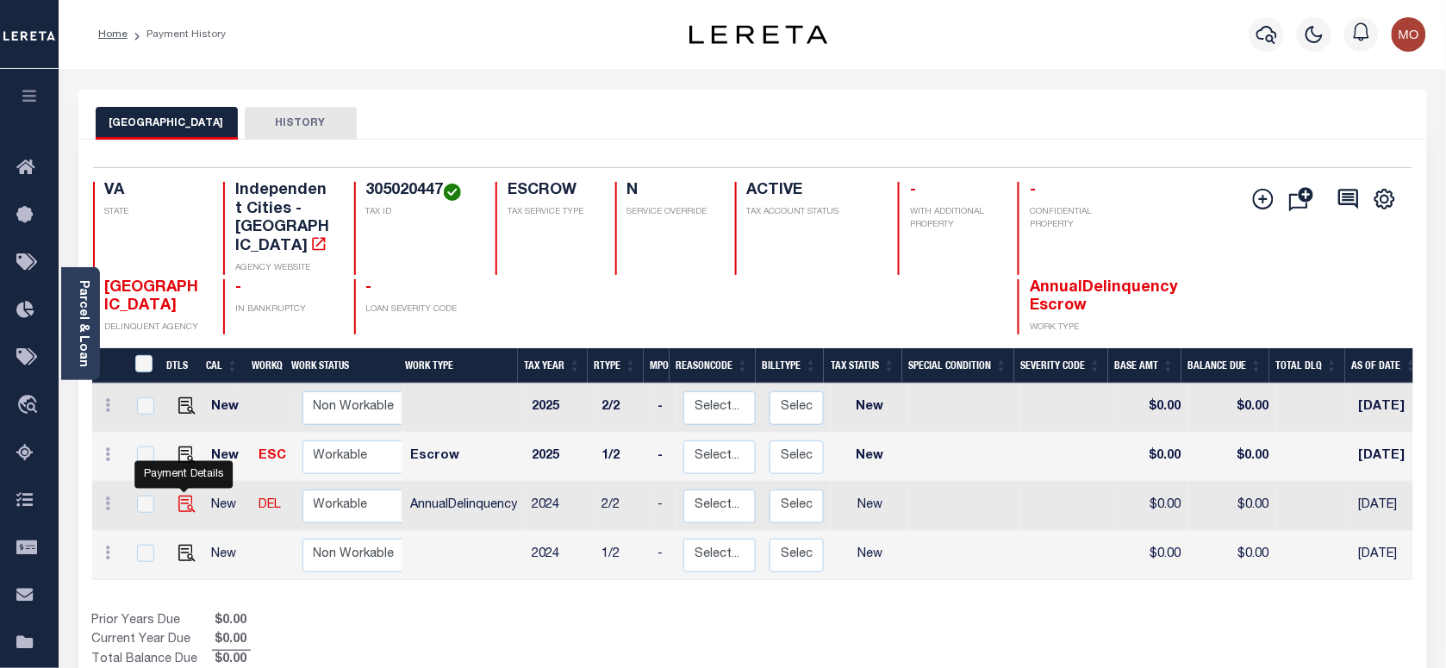
click at [179, 495] on img "" at bounding box center [186, 503] width 17 height 17
checkbox input "true"
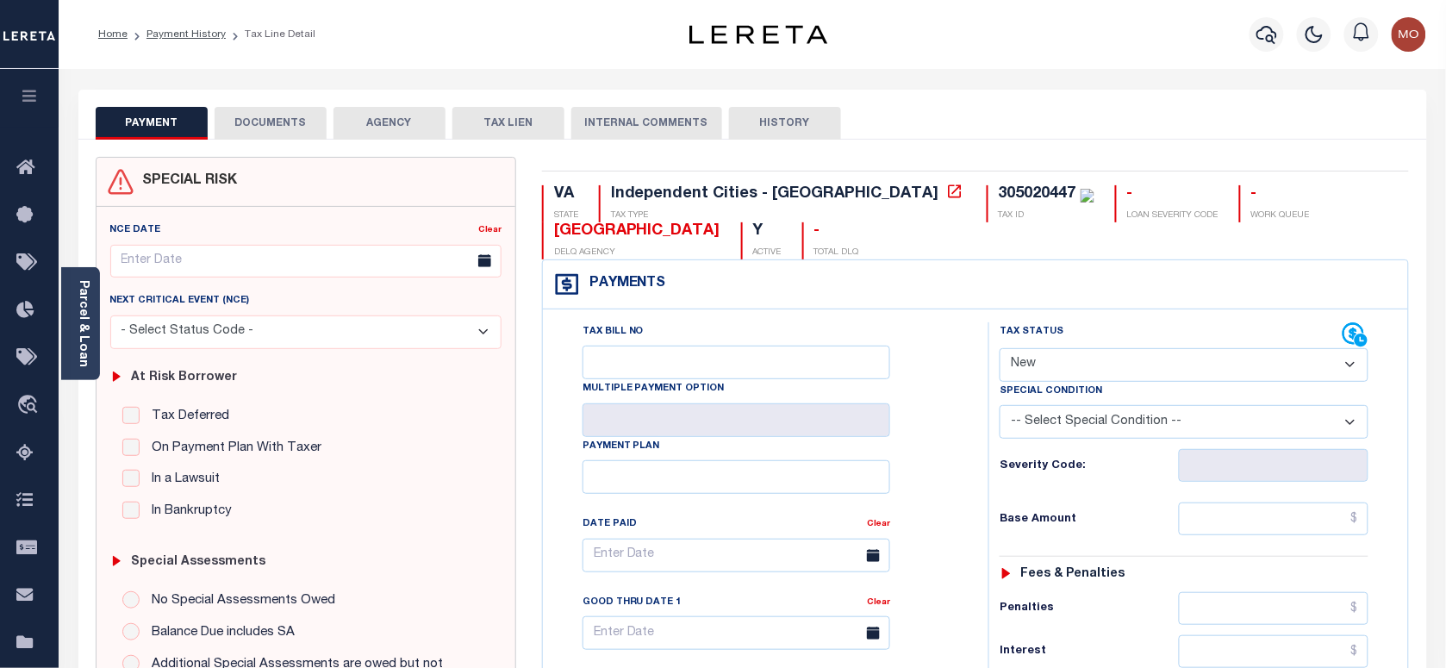
drag, startPoint x: 1110, startPoint y: 367, endPoint x: 1118, endPoint y: 385, distance: 19.7
click at [1110, 367] on select "- Select Status Code - Open Due/Unpaid Paid Incomplete No Tax Due Internal Refu…" at bounding box center [1184, 365] width 369 height 34
select select "PYD"
click at [1000, 350] on select "- Select Status Code - Open Due/Unpaid Paid Incomplete No Tax Due Internal Refu…" at bounding box center [1184, 365] width 369 height 34
type input "[DATE]"
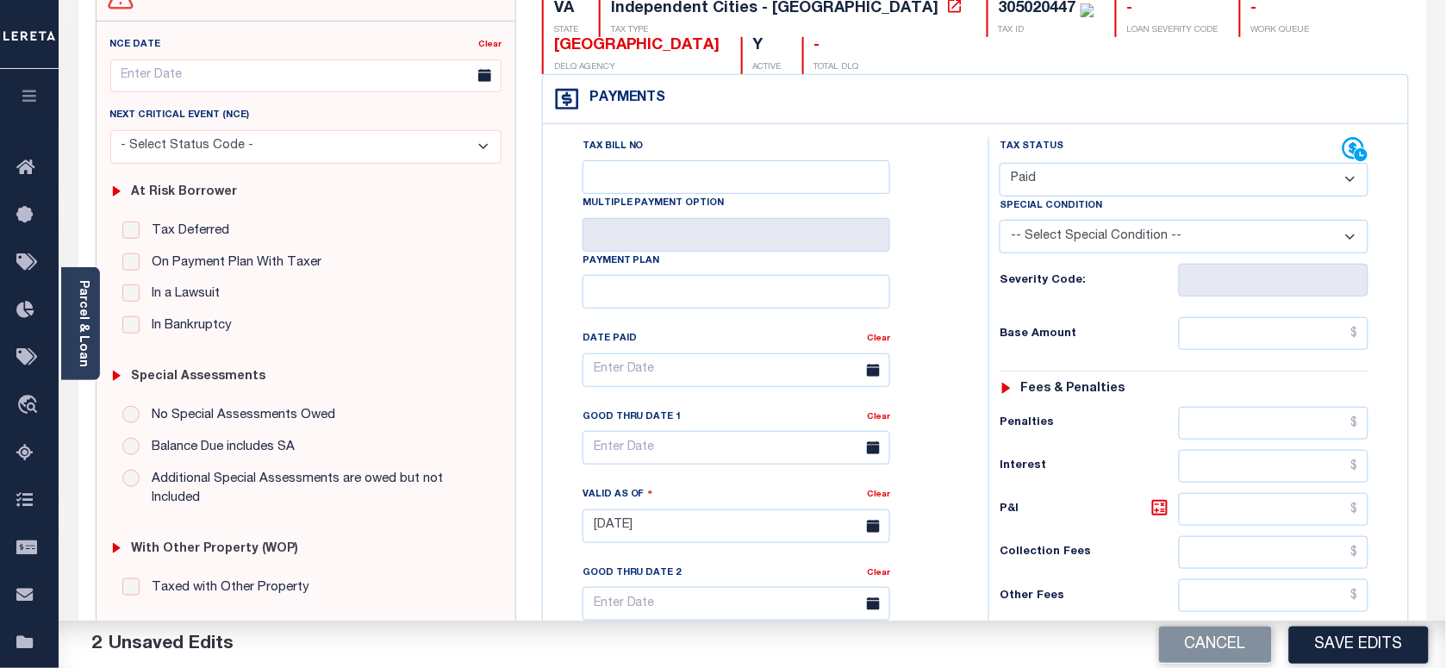
scroll to position [431, 0]
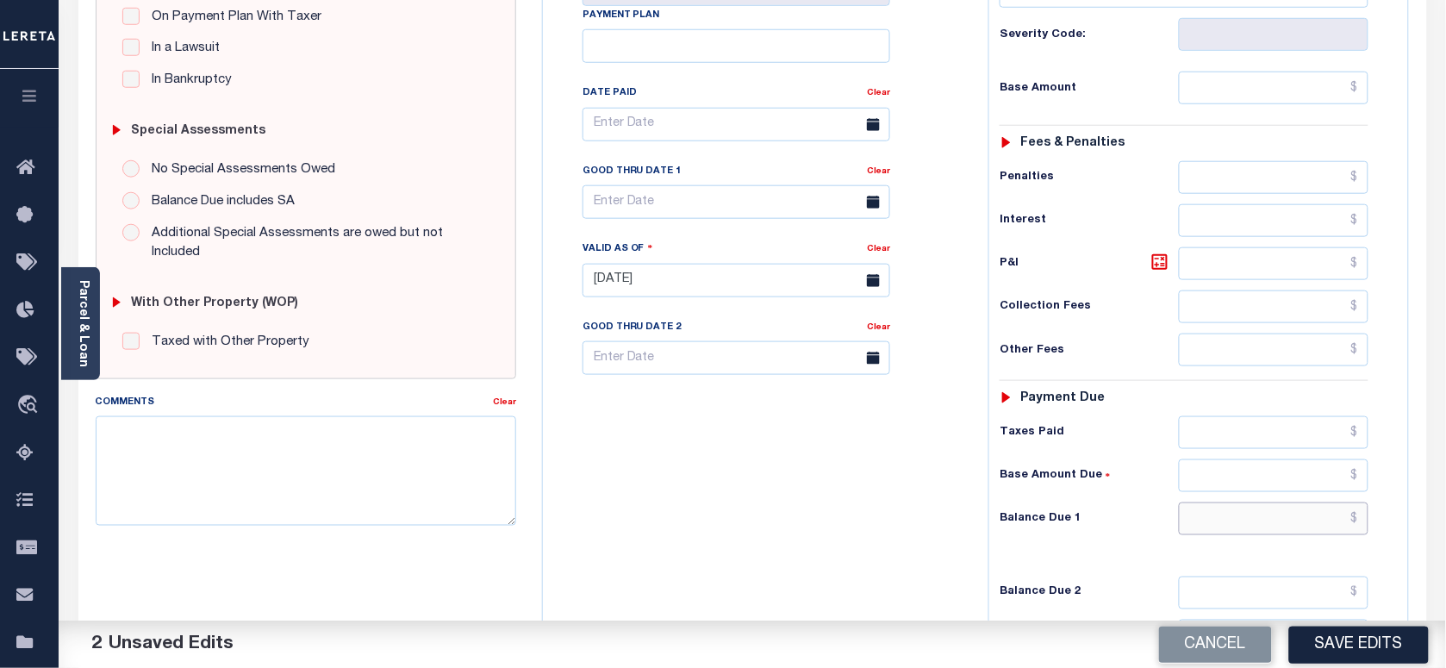
click at [1239, 517] on input "text" at bounding box center [1274, 518] width 190 height 33
type input "$0.00"
click at [384, 465] on textarea "Comments" at bounding box center [306, 470] width 420 height 109
paste textarea "As per [PERSON_NAME] taxes are paid in full"
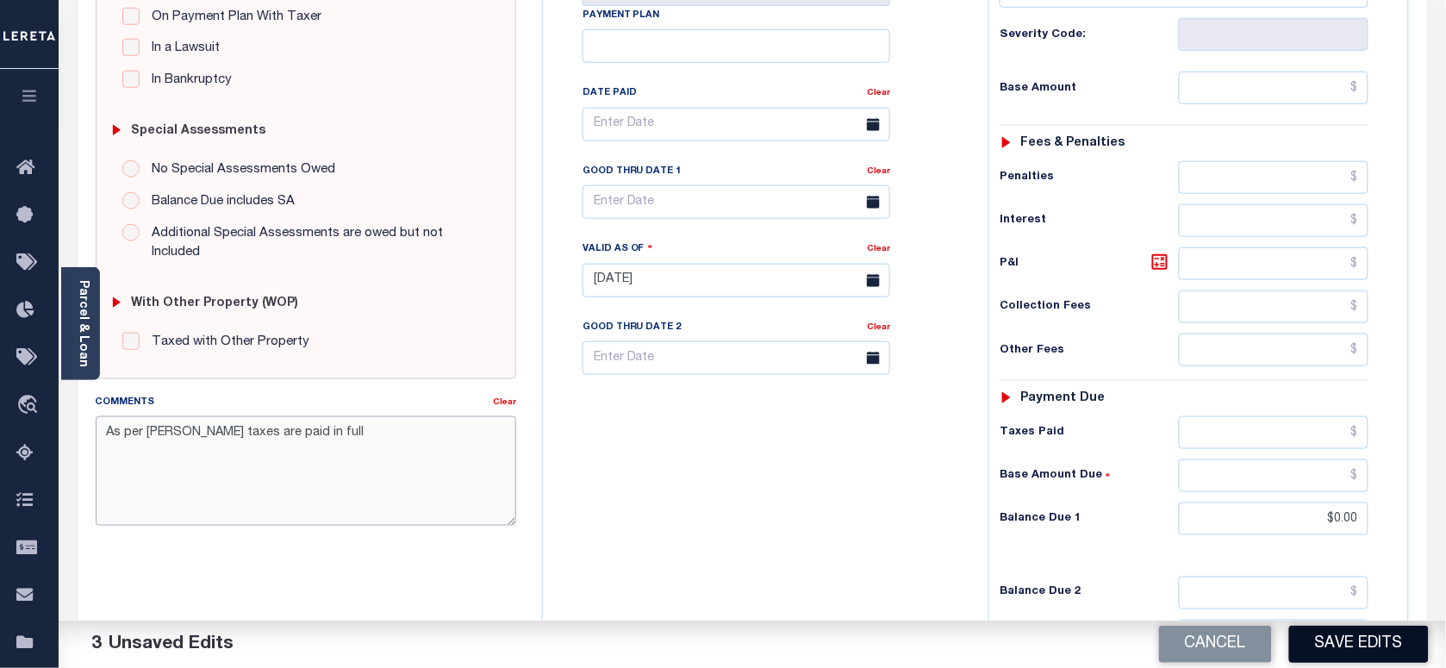
type textarea "As per [PERSON_NAME] taxes are paid in full"
click at [1372, 651] on button "Save Edits" at bounding box center [1359, 644] width 140 height 37
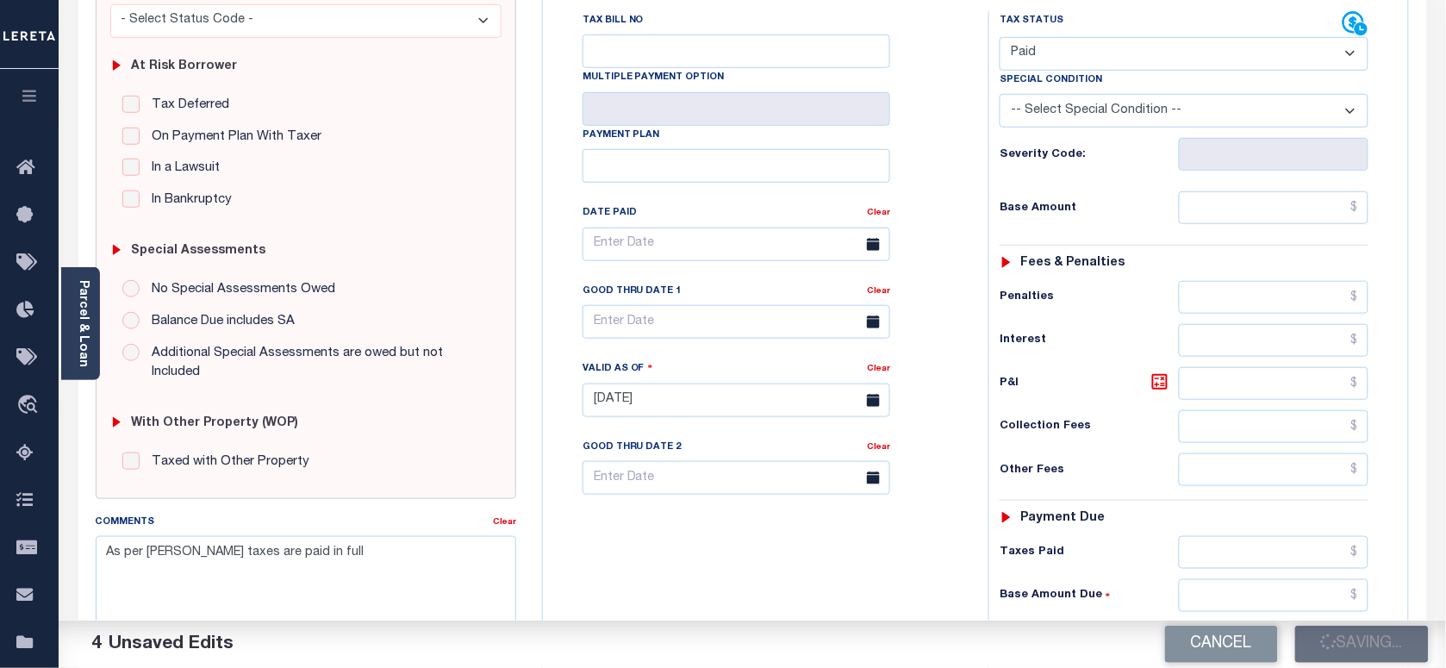
scroll to position [215, 0]
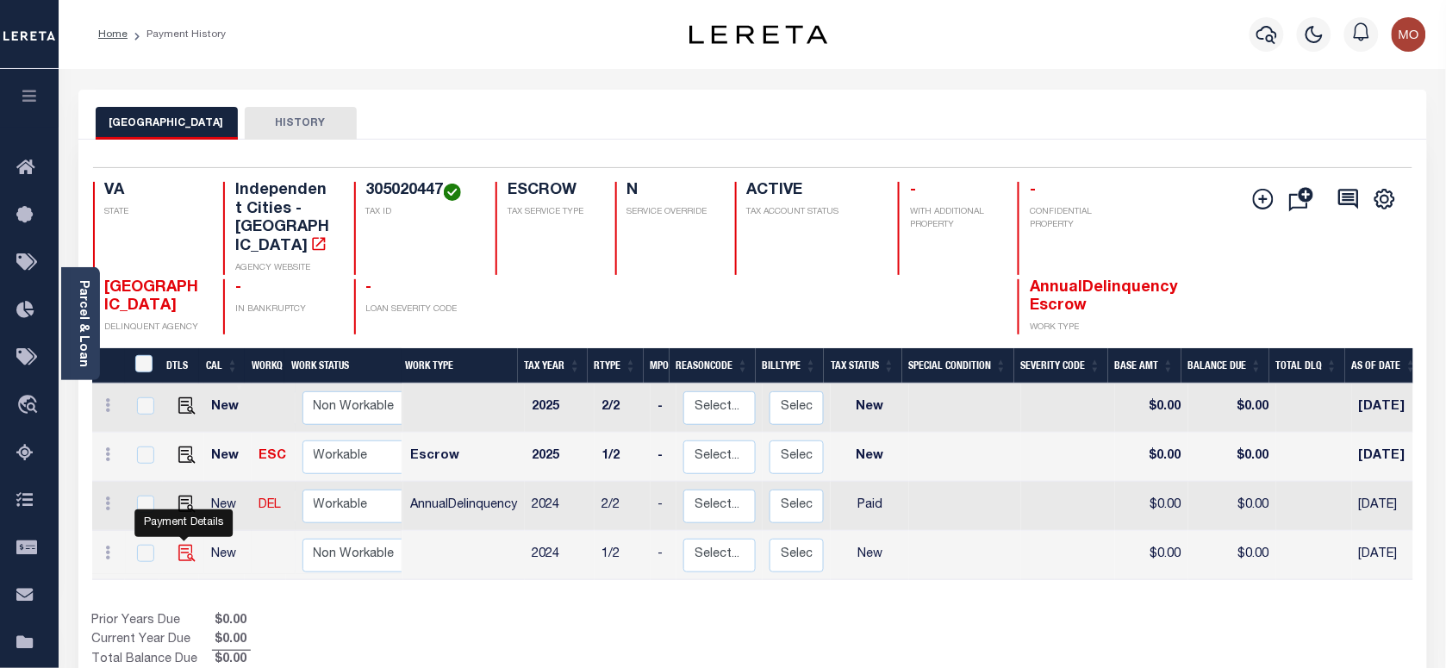
click at [185, 545] on img "" at bounding box center [186, 553] width 17 height 17
checkbox input "true"
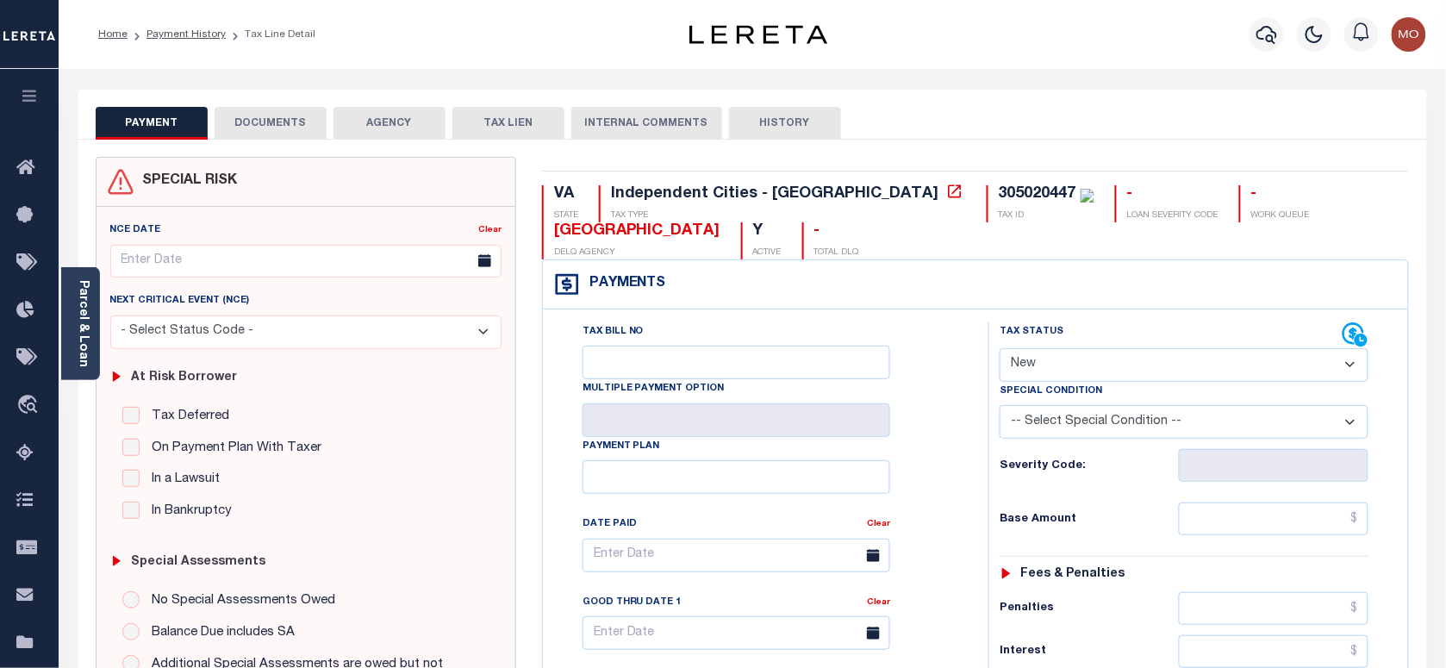
click at [1066, 368] on select "- Select Status Code - Open Due/Unpaid Paid Incomplete No Tax Due Internal Refu…" at bounding box center [1184, 365] width 369 height 34
select select "PYD"
click at [1000, 350] on select "- Select Status Code - Open Due/Unpaid Paid Incomplete No Tax Due Internal Refu…" at bounding box center [1184, 365] width 369 height 34
type input "[DATE]"
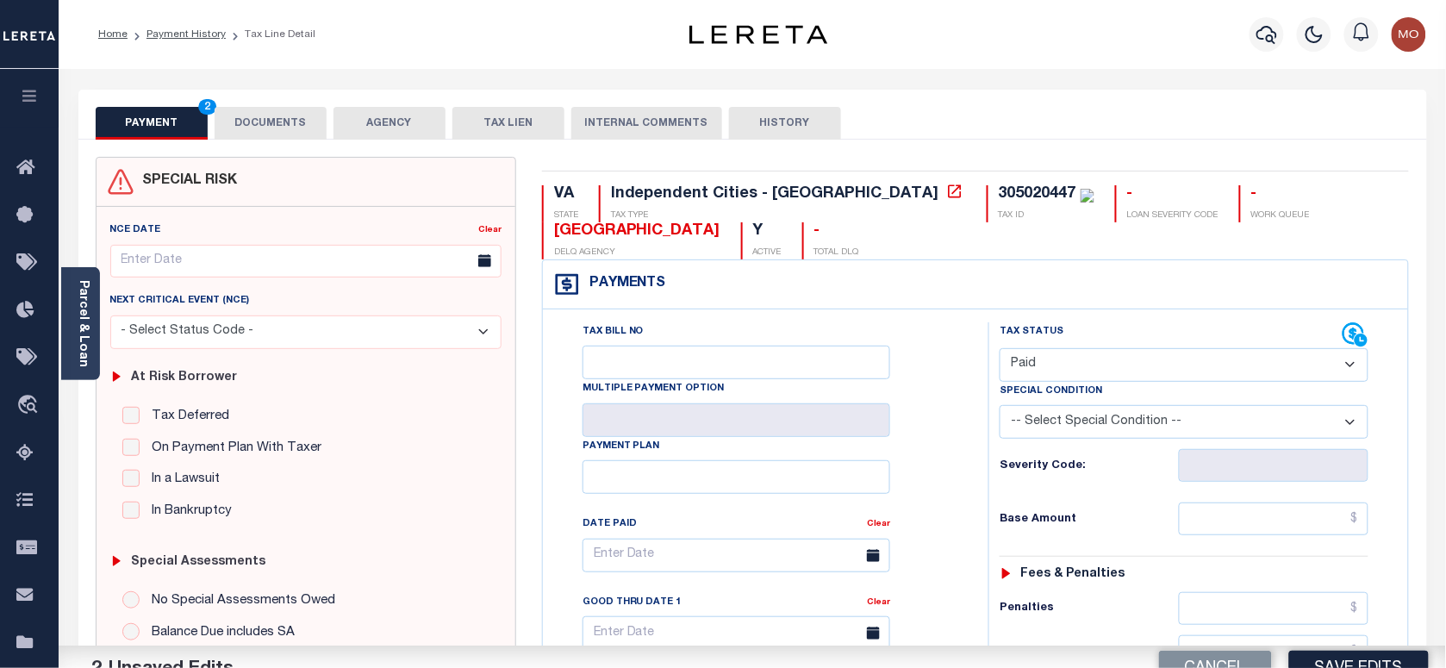
click at [954, 455] on div "Tax Bill No Multiple Payment Option Payment Plan Clear" at bounding box center [761, 563] width 402 height 483
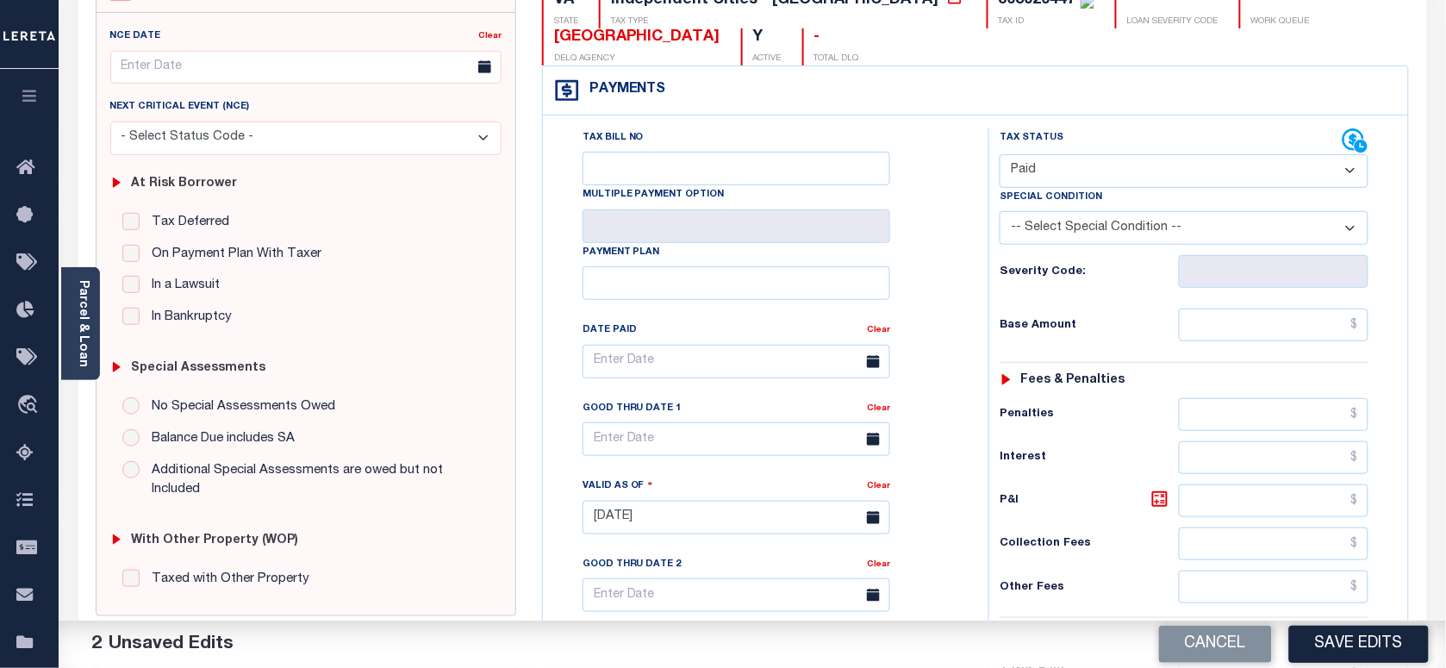
scroll to position [431, 0]
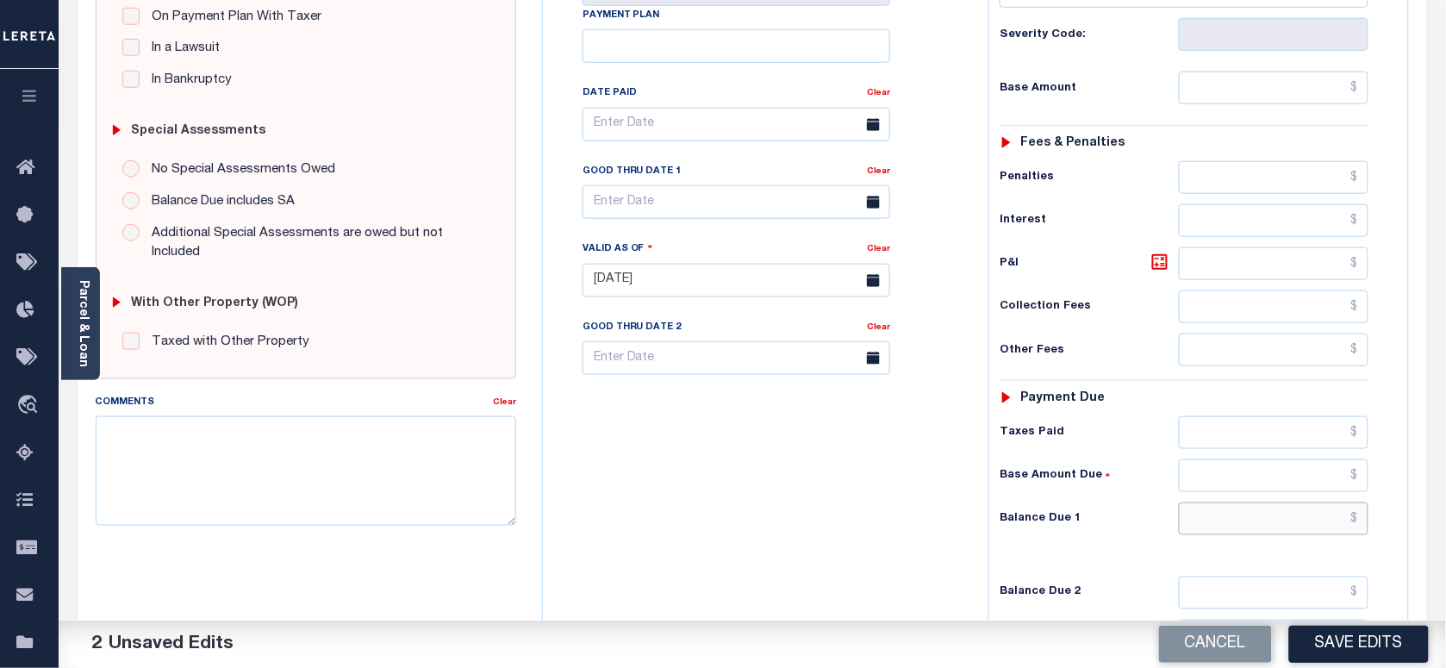
click at [1242, 531] on input "text" at bounding box center [1274, 518] width 190 height 33
type input "$0.00"
click at [329, 470] on textarea "Comments" at bounding box center [306, 470] width 420 height 109
paste textarea "As per [PERSON_NAME] taxes are paid in full"
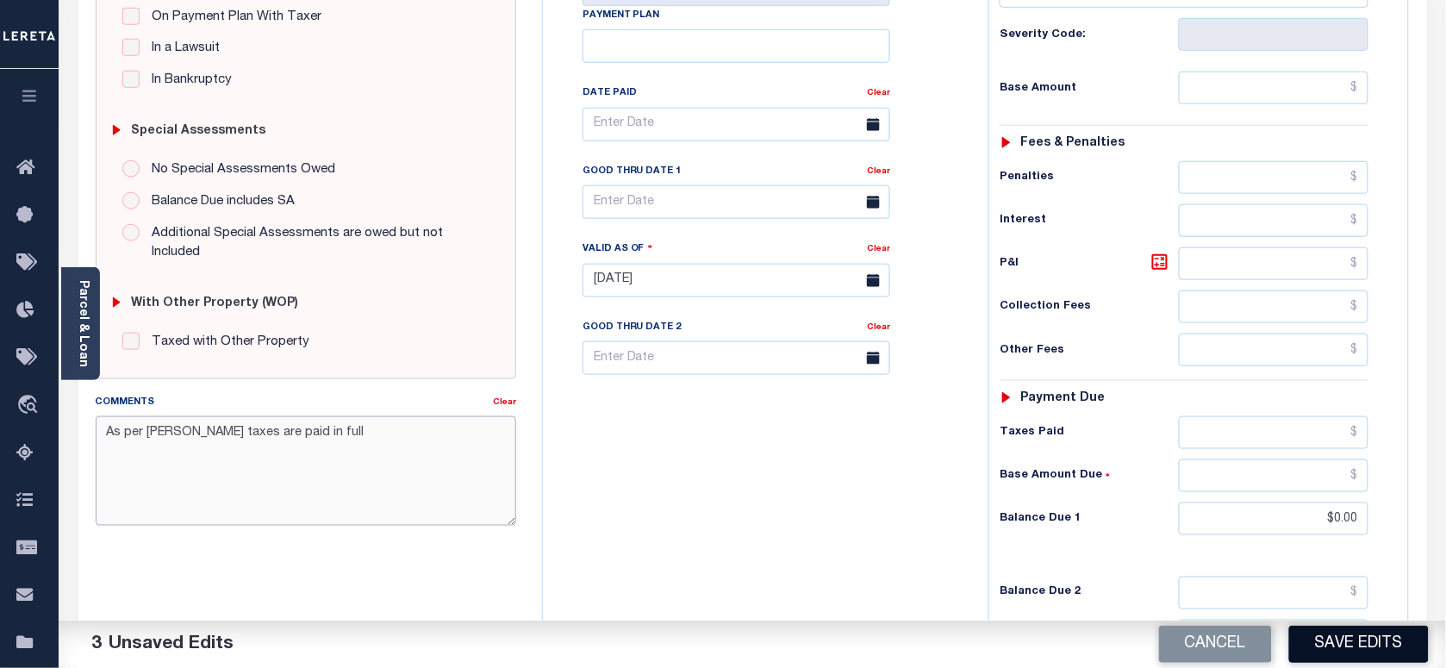
type textarea "As per [PERSON_NAME] taxes are paid in full"
click at [1342, 655] on button "Save Edits" at bounding box center [1359, 644] width 140 height 37
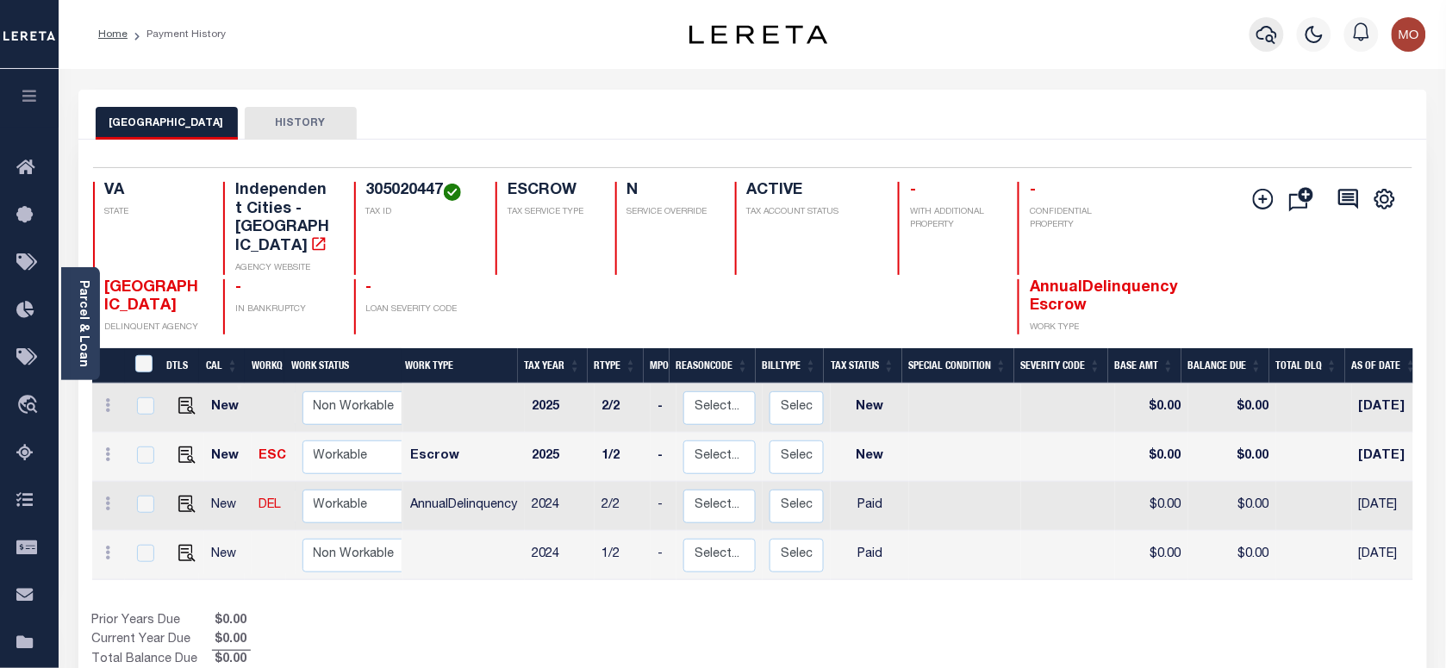
click at [1265, 30] on icon "button" at bounding box center [1266, 34] width 21 height 21
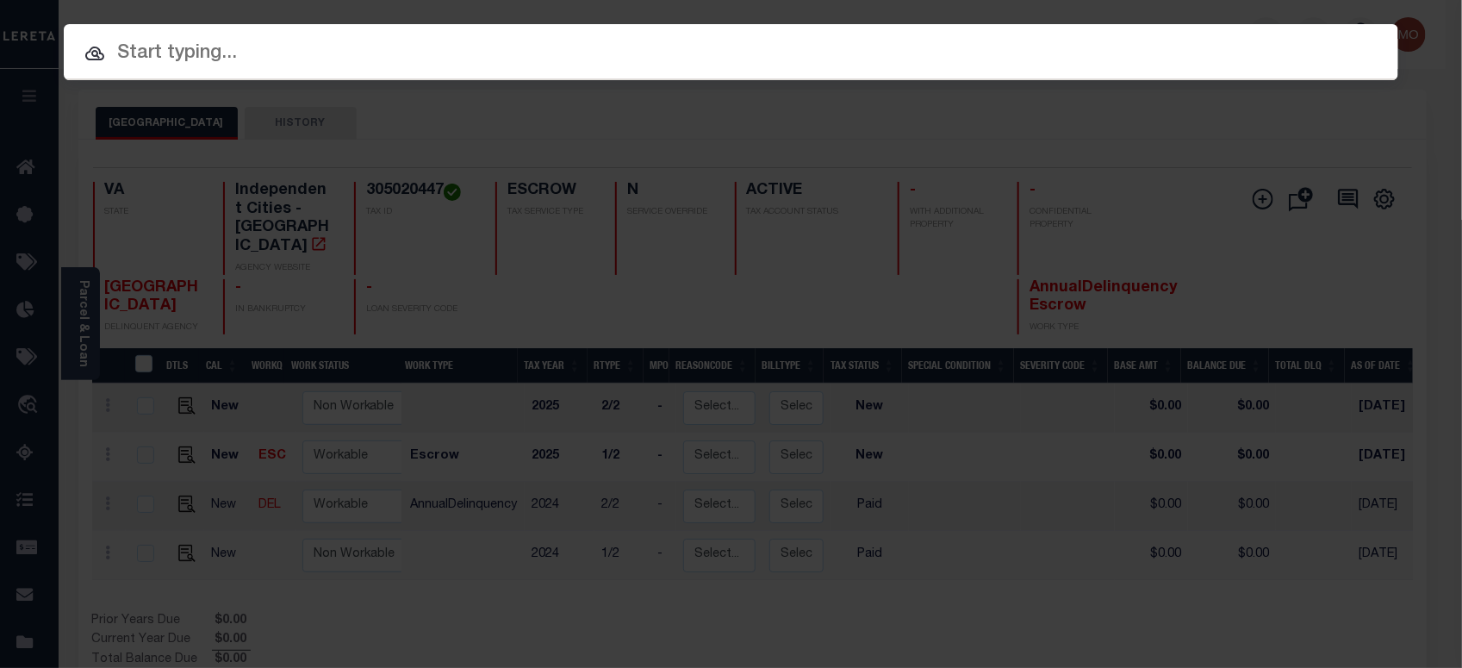
click at [201, 60] on input "text" at bounding box center [731, 54] width 1335 height 30
paste input "122978"
type input "122978"
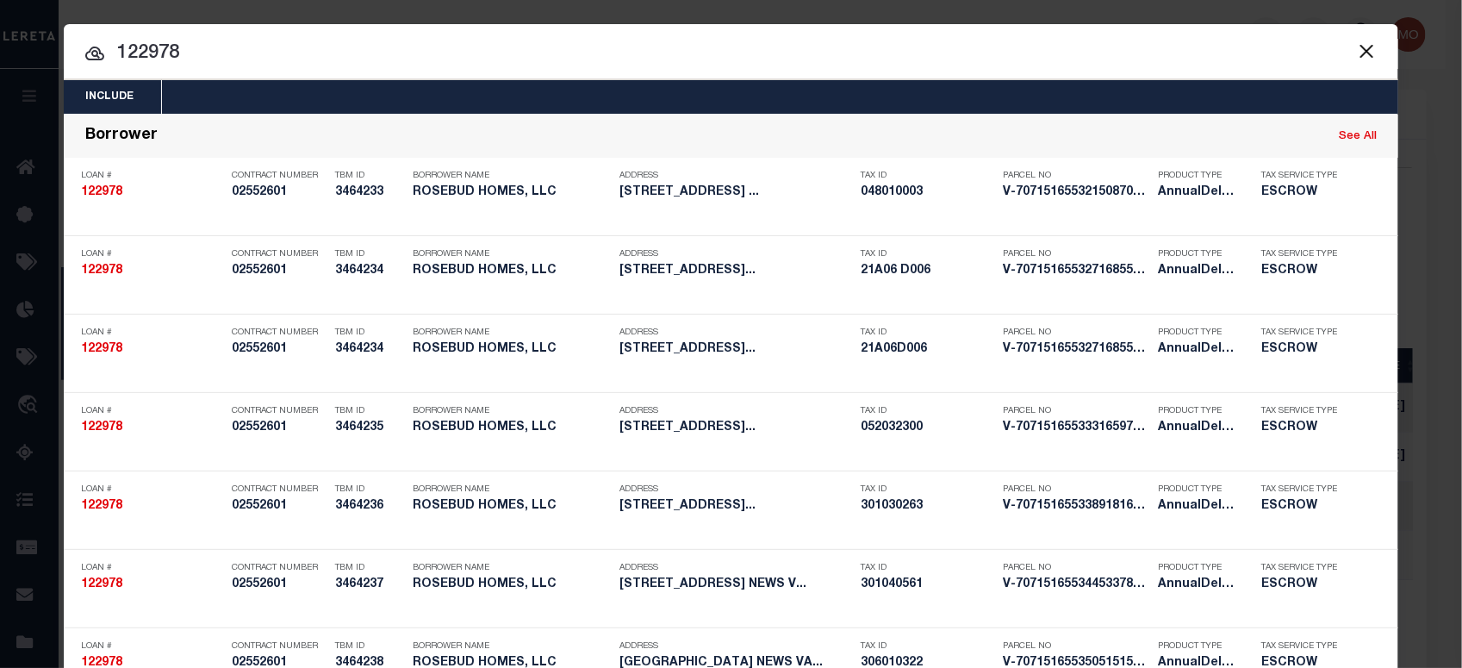
click at [191, 53] on input "122978" at bounding box center [731, 54] width 1335 height 30
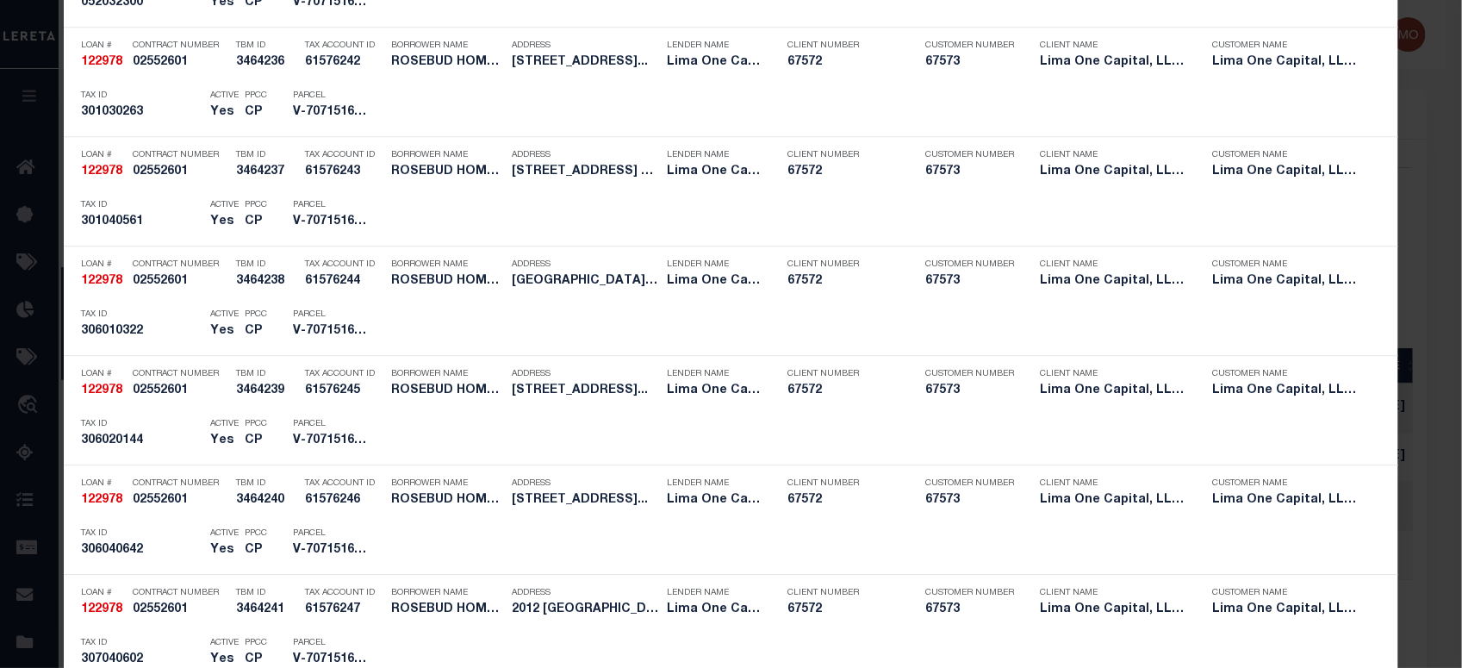
scroll to position [4047, 0]
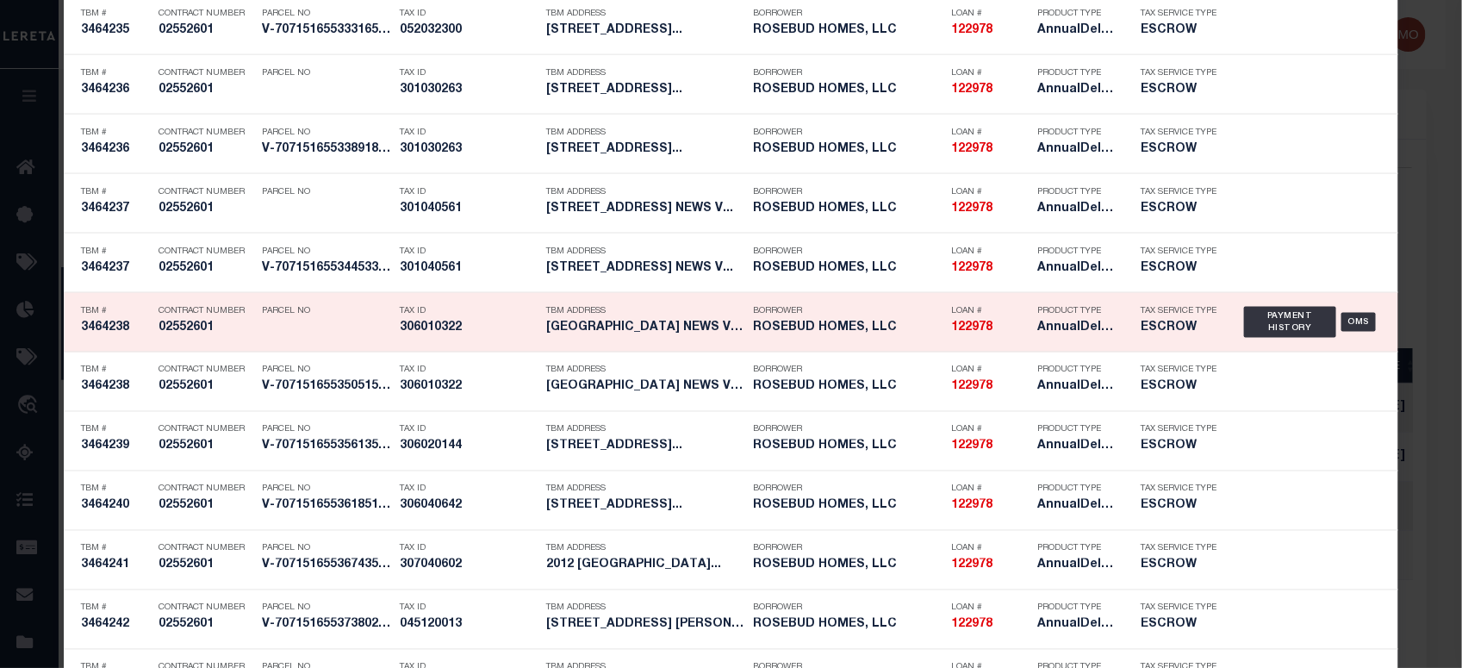
click at [485, 330] on h5 "306010322" at bounding box center [469, 328] width 138 height 15
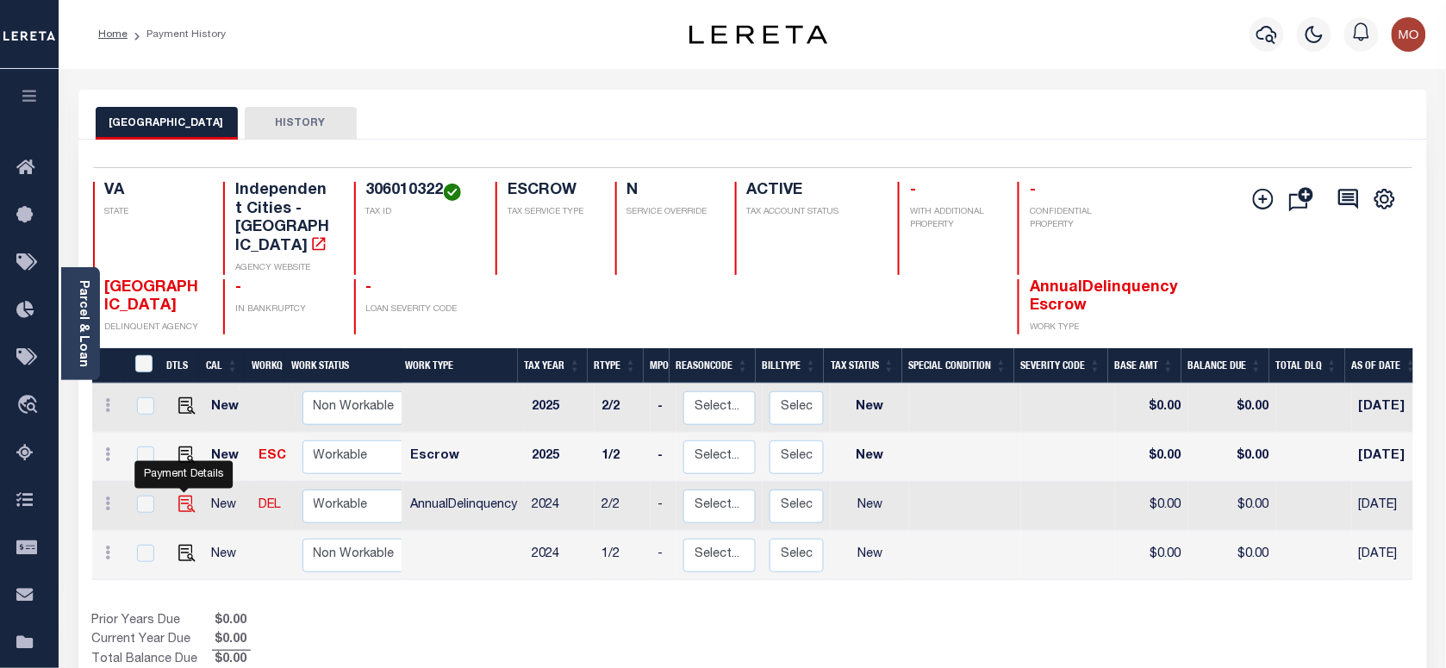
click at [188, 495] on img "" at bounding box center [186, 503] width 17 height 17
checkbox input "true"
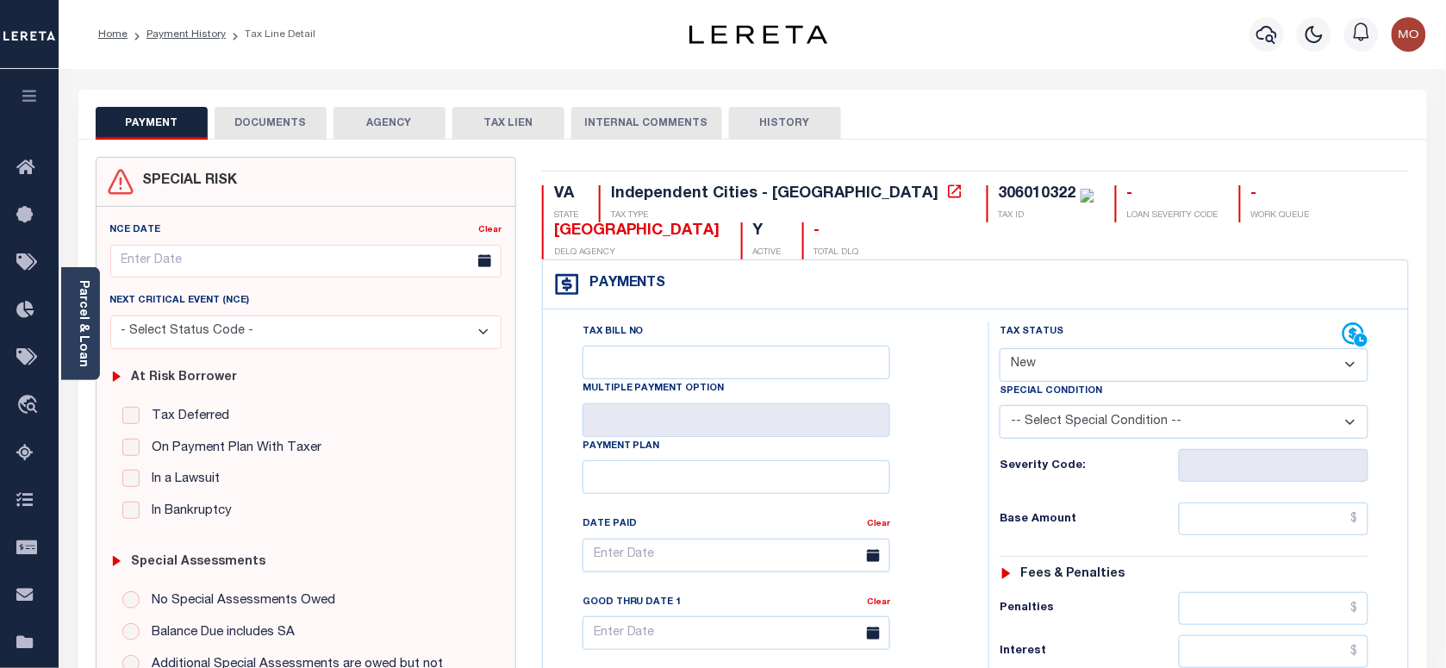
click at [1071, 363] on select "- Select Status Code - Open Due/Unpaid Paid Incomplete No Tax Due Internal Refu…" at bounding box center [1184, 365] width 369 height 34
select select "INC"
click at [1000, 350] on select "- Select Status Code - Open Due/Unpaid Paid Incomplete No Tax Due Internal Refu…" at bounding box center [1184, 365] width 369 height 34
type input "[DATE]"
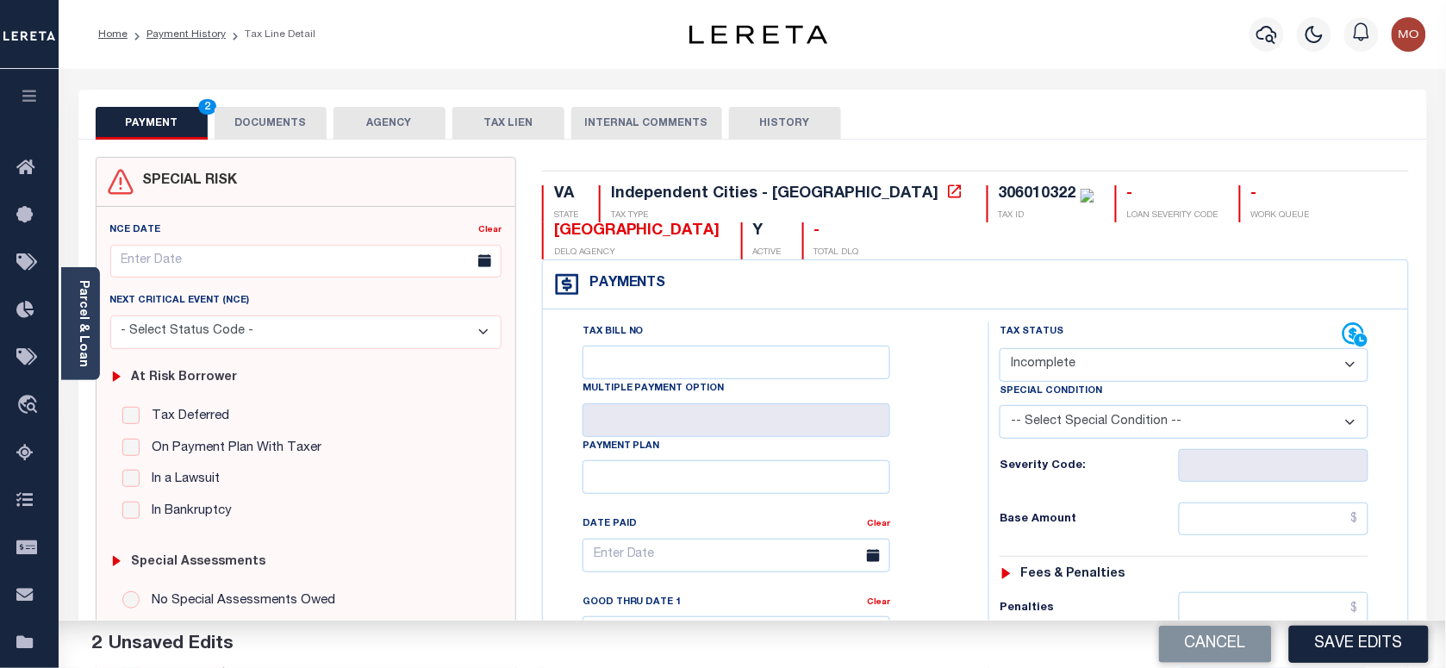
click at [1034, 376] on select "- Select Status Code - Open Due/Unpaid Paid Incomplete No Tax Due Internal Refu…" at bounding box center [1184, 365] width 369 height 34
select select "PYD"
click at [1000, 350] on select "- Select Status Code - Open Due/Unpaid Paid Incomplete No Tax Due Internal Refu…" at bounding box center [1184, 365] width 369 height 34
drag, startPoint x: 972, startPoint y: 464, endPoint x: 1002, endPoint y: 464, distance: 30.2
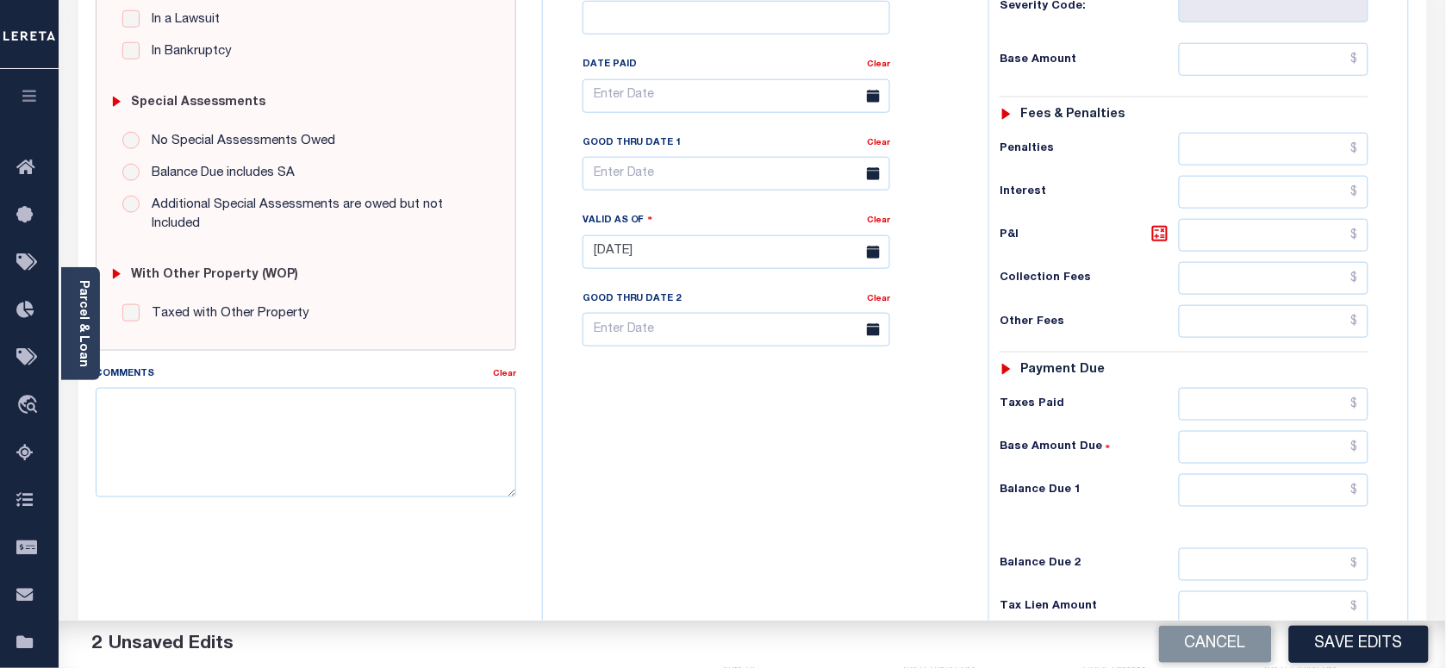
scroll to position [539, 0]
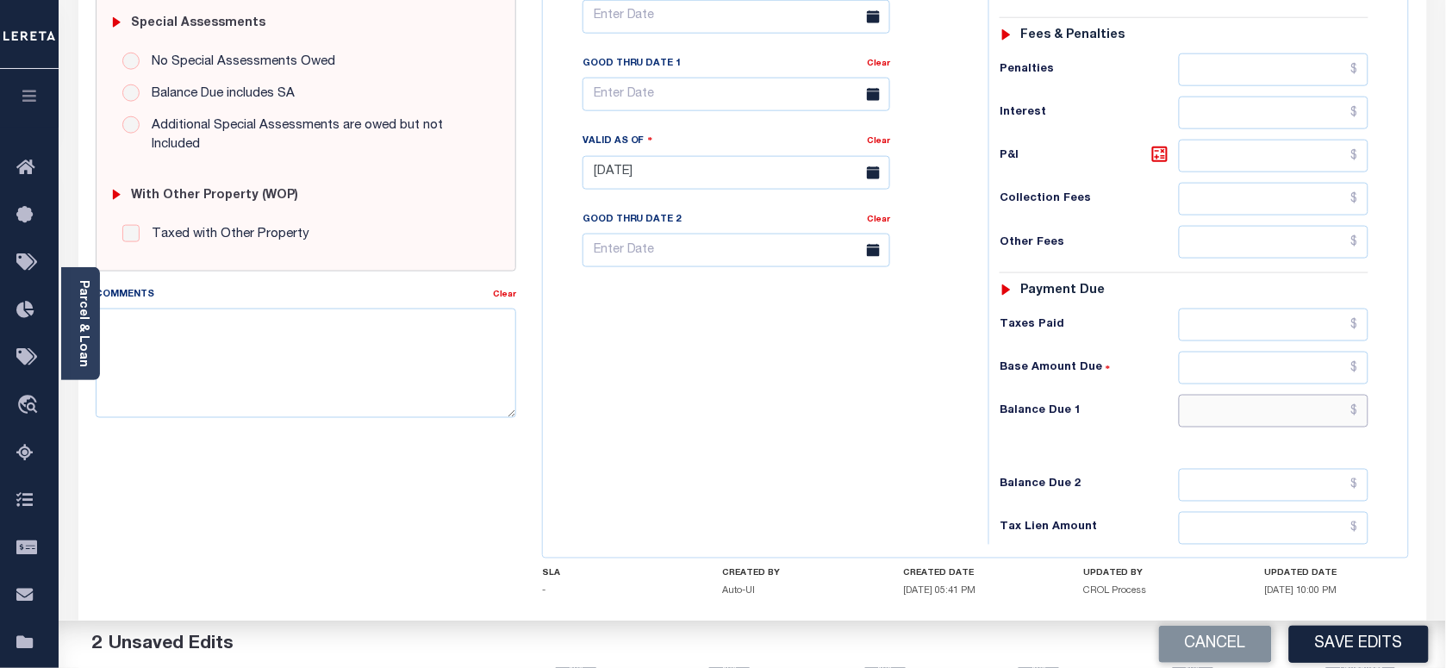
click at [1224, 420] on input "text" at bounding box center [1274, 411] width 190 height 33
type input "$0.00"
click at [300, 366] on textarea "Comments" at bounding box center [306, 362] width 420 height 109
paste textarea "306010322"
click at [235, 323] on textarea "306010322" at bounding box center [306, 362] width 420 height 109
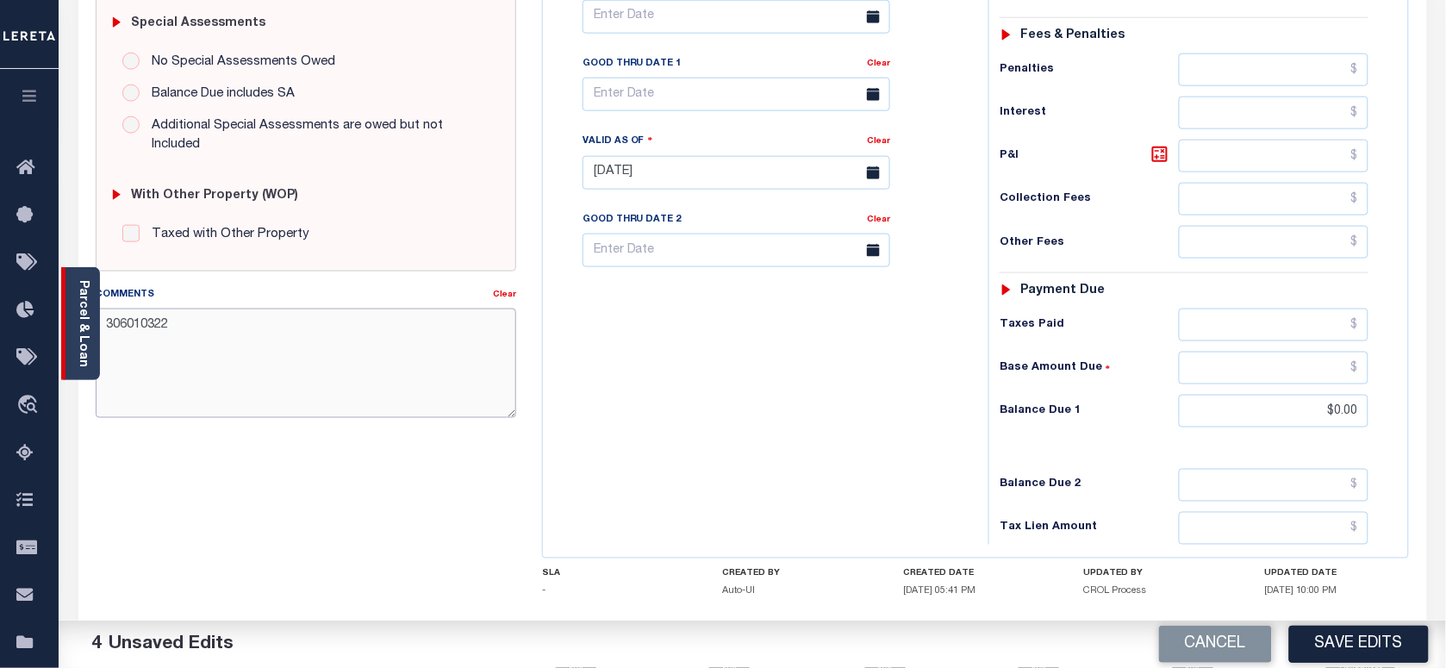
drag, startPoint x: 234, startPoint y: 319, endPoint x: 71, endPoint y: 338, distance: 164.8
click at [65, 333] on div "Parcel & Loan Tax Bill Details 306010322 TAX ID AGENCY 2024/2025 TAX YEAR 2/2" at bounding box center [752, 147] width 1374 height 1234
paste textarea "As per Marie taxes are paid in full"
type textarea "As per Marie taxes are paid in full"
click at [1323, 643] on button "Save Edits" at bounding box center [1359, 644] width 140 height 37
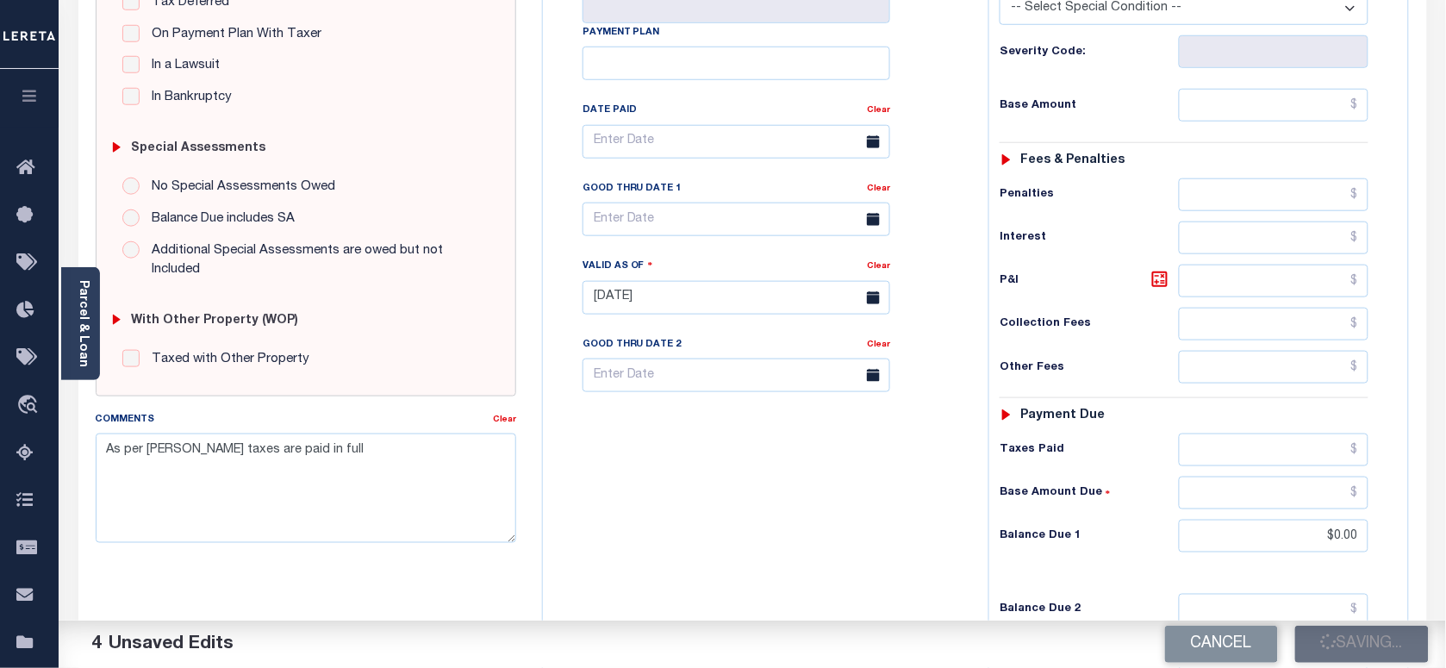
scroll to position [215, 0]
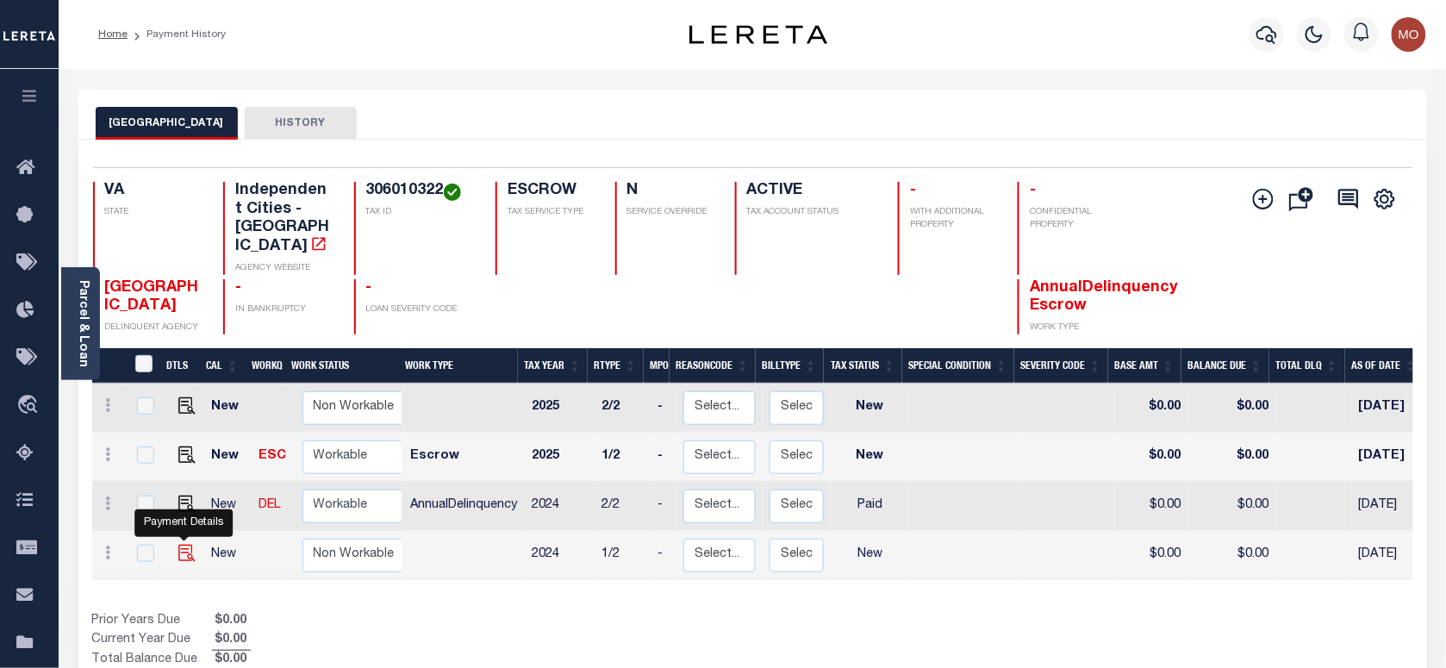
click at [188, 545] on img "" at bounding box center [186, 553] width 17 height 17
checkbox input "true"
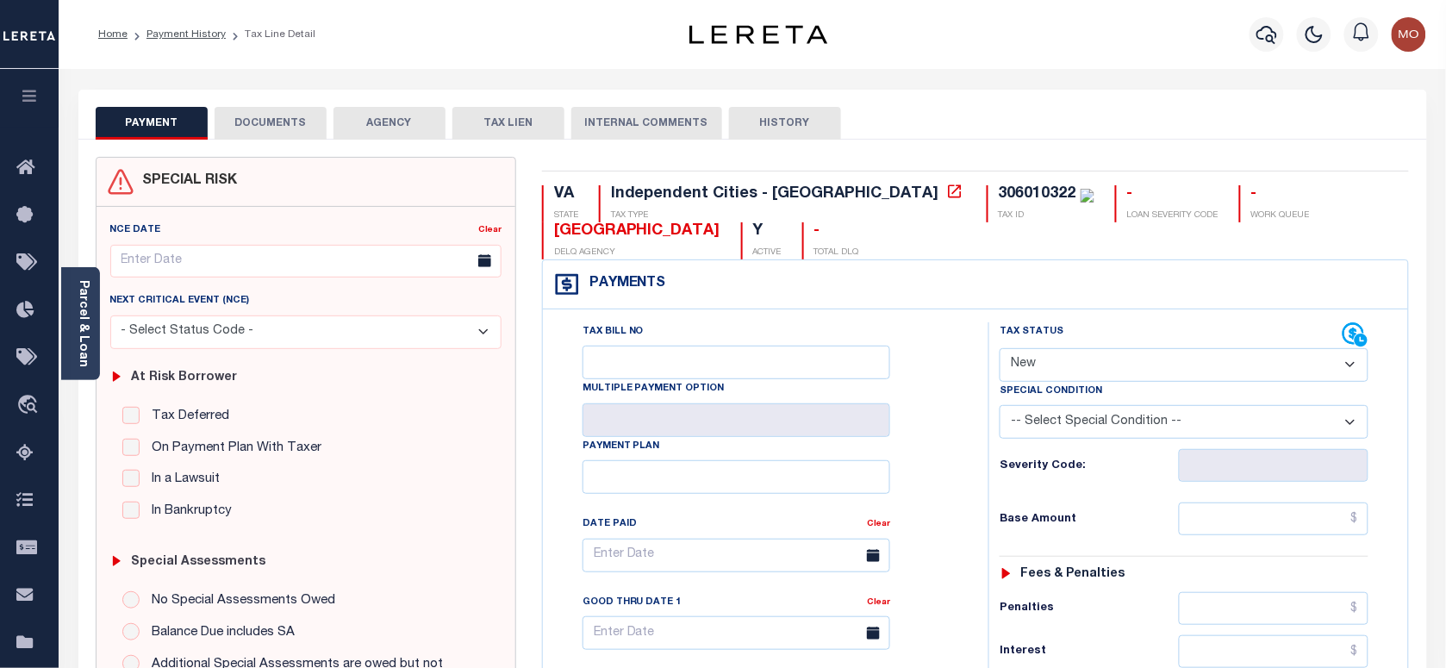
drag, startPoint x: 1075, startPoint y: 368, endPoint x: 1081, endPoint y: 383, distance: 16.6
click at [1075, 368] on select "- Select Status Code - Open Due/Unpaid Paid Incomplete No Tax Due Internal Refu…" at bounding box center [1184, 365] width 369 height 34
select select "PYD"
click at [1000, 350] on select "- Select Status Code - Open Due/Unpaid Paid Incomplete No Tax Due Internal Refu…" at bounding box center [1184, 365] width 369 height 34
type input "[DATE]"
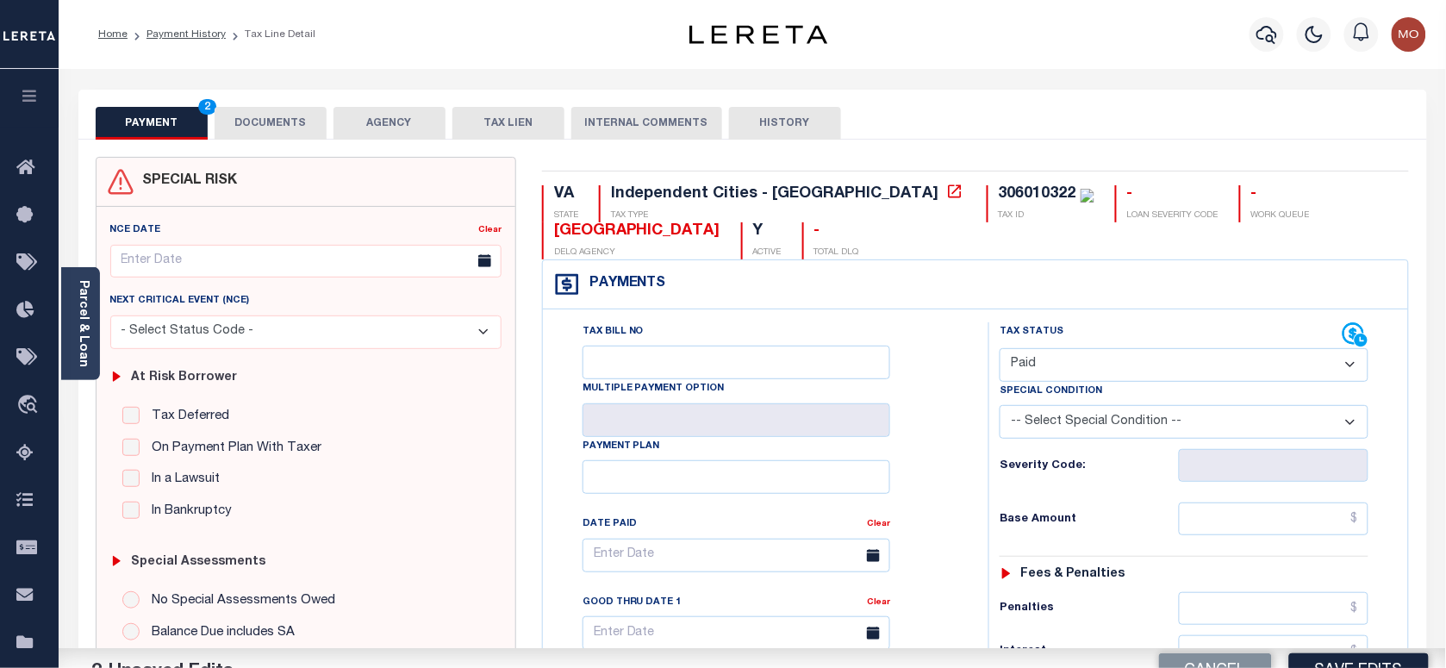
click at [961, 463] on div "Tax Bill No Multiple Payment Option Payment Plan Clear" at bounding box center [761, 563] width 402 height 483
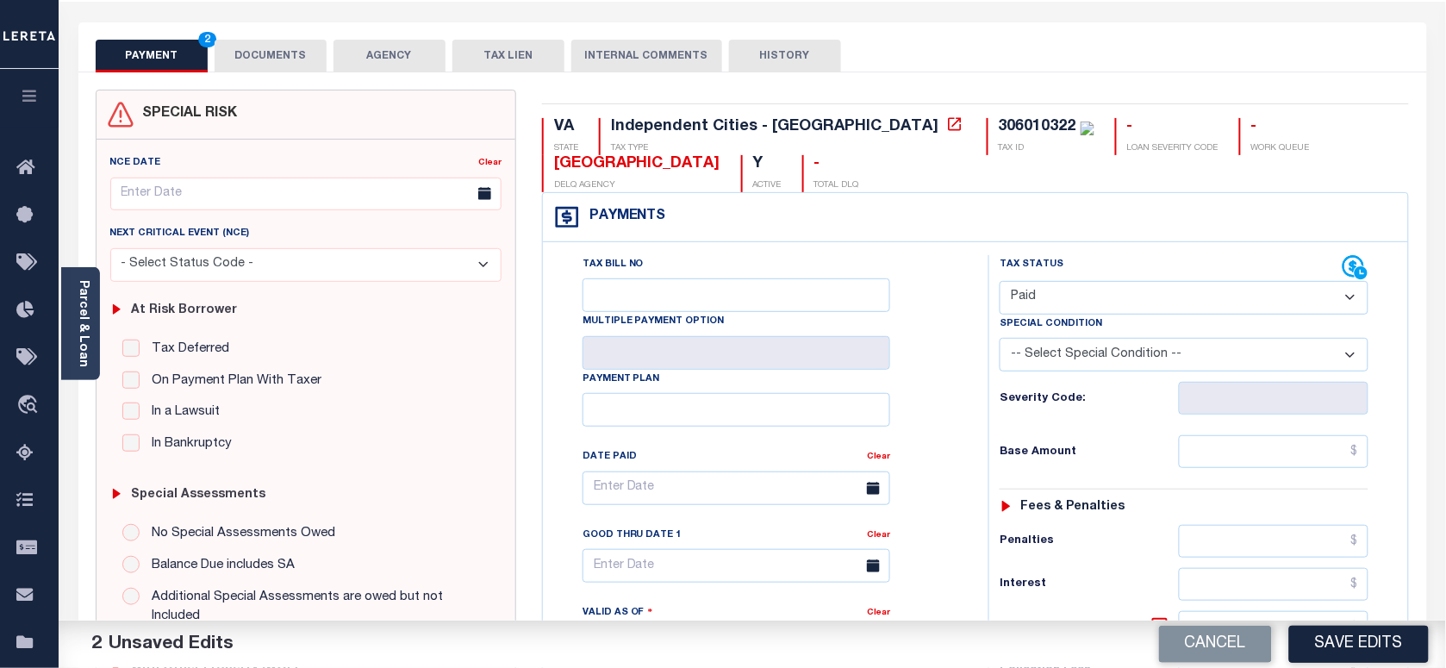
scroll to position [539, 0]
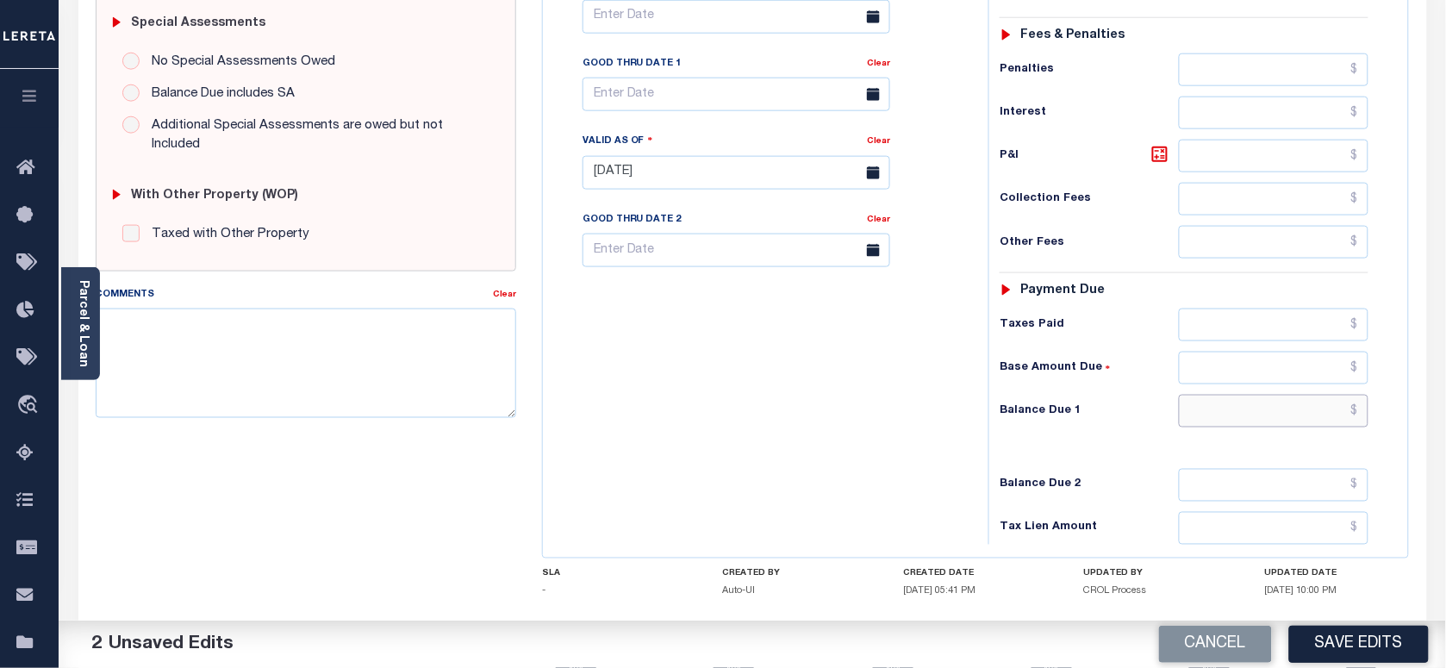
click at [1237, 420] on input "text" at bounding box center [1274, 411] width 190 height 33
type input "$0.00"
click at [389, 379] on textarea "Comments" at bounding box center [306, 362] width 420 height 109
paste textarea "As per Marie taxes are paid in full"
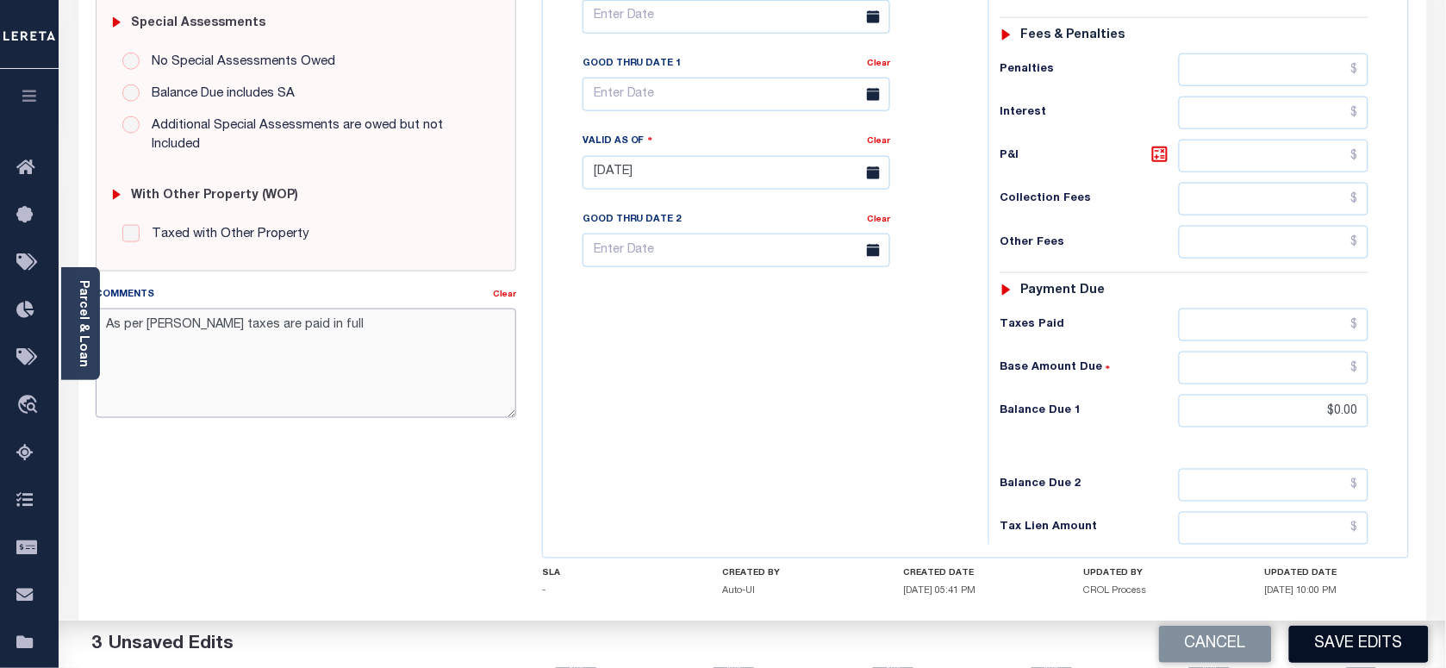
type textarea "As per Marie taxes are paid in full"
drag, startPoint x: 1341, startPoint y: 640, endPoint x: 1155, endPoint y: 620, distance: 187.2
click at [1342, 640] on button "Save Edits" at bounding box center [1359, 644] width 140 height 37
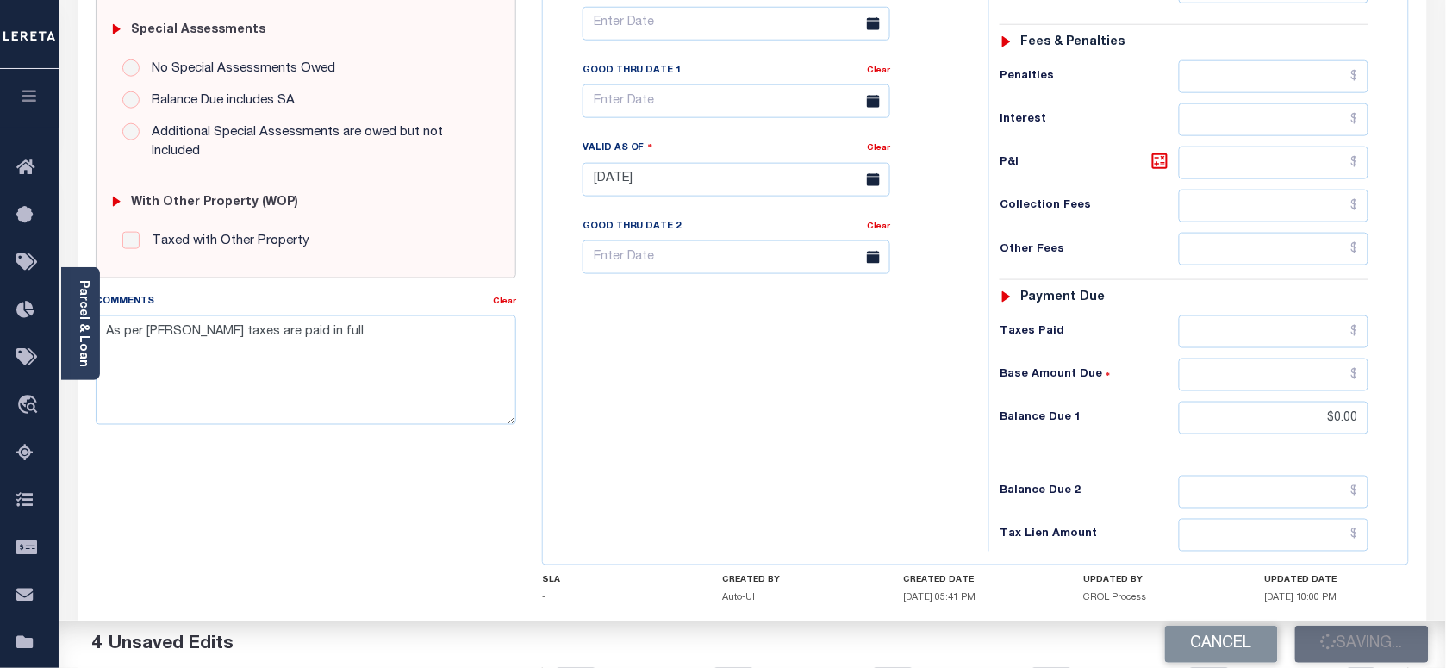
scroll to position [323, 0]
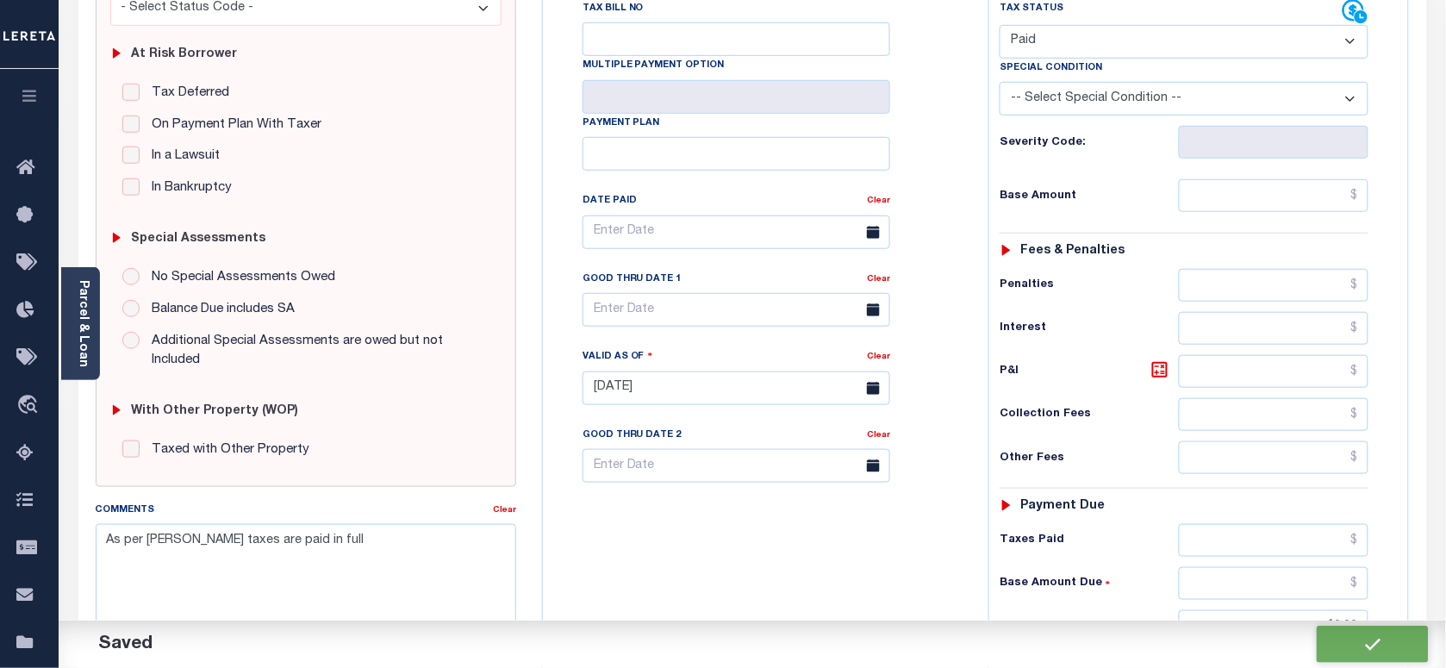
checkbox input "false"
type input "$0"
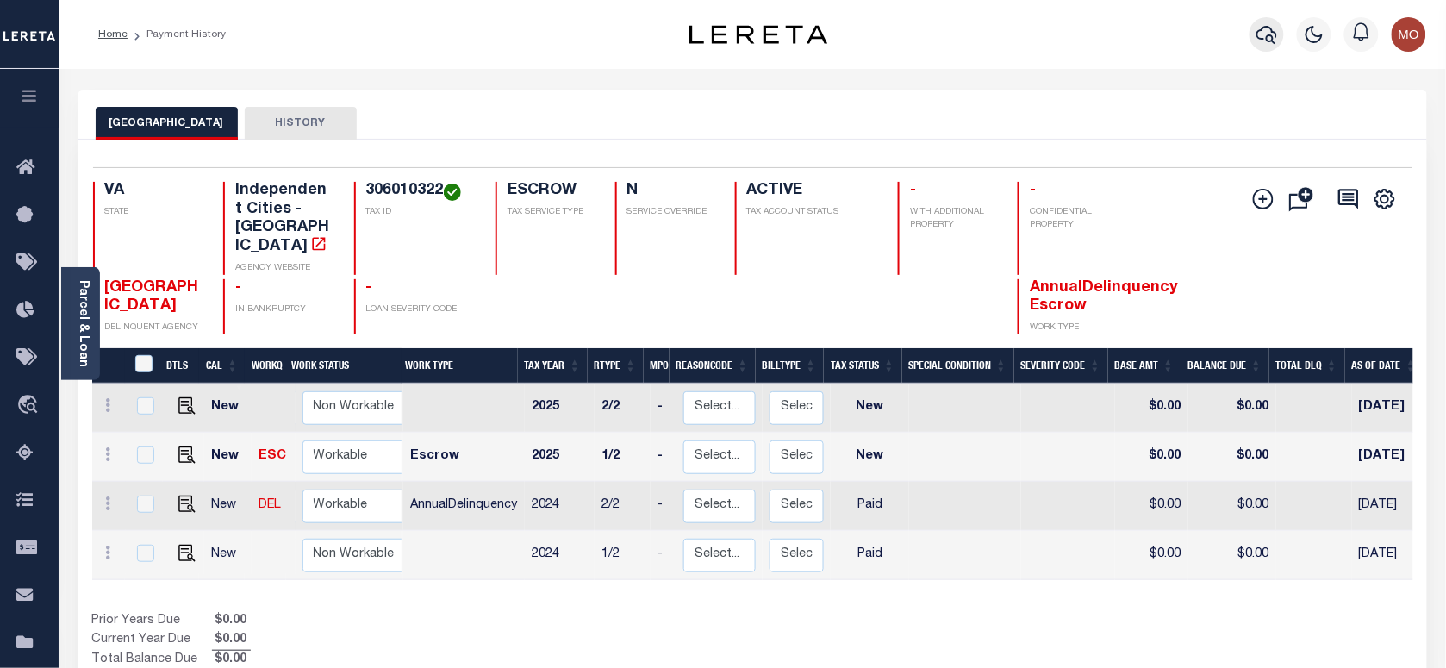
click at [1268, 28] on icon "button" at bounding box center [1266, 34] width 21 height 21
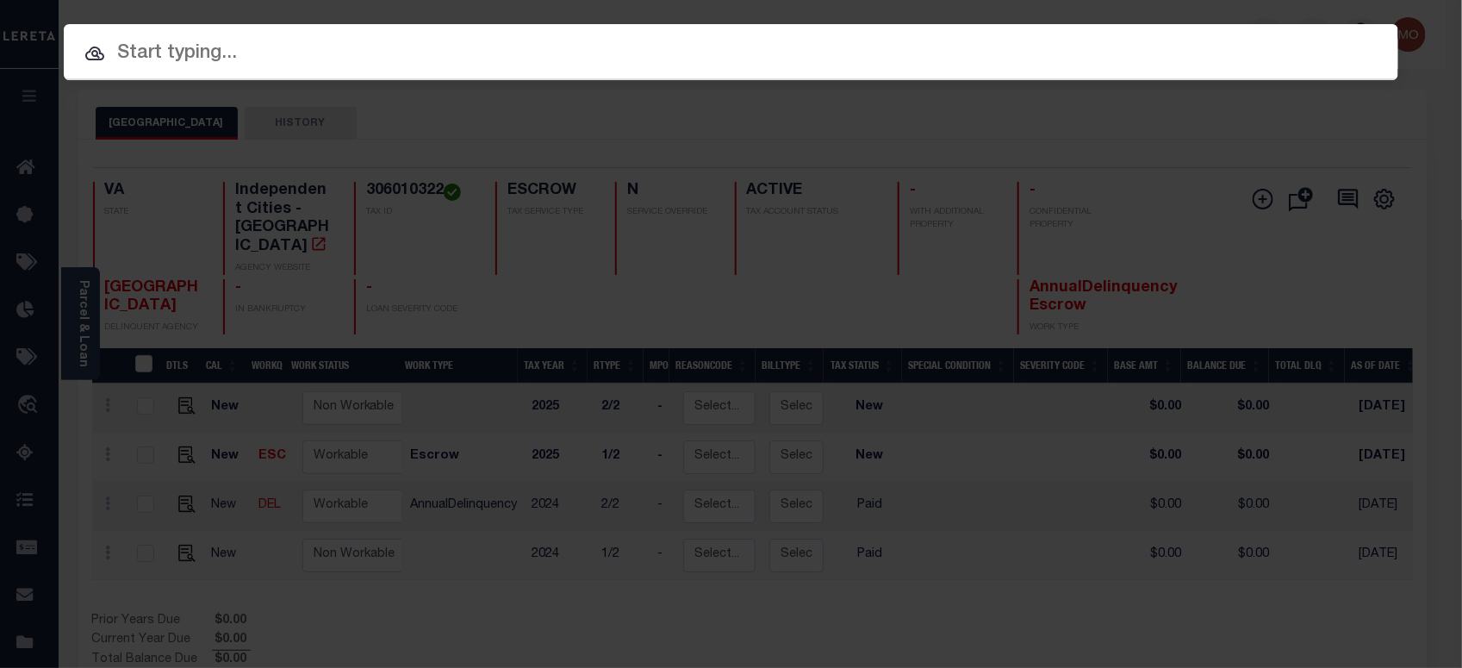
click at [248, 50] on input "text" at bounding box center [731, 54] width 1335 height 30
paste input "110443"
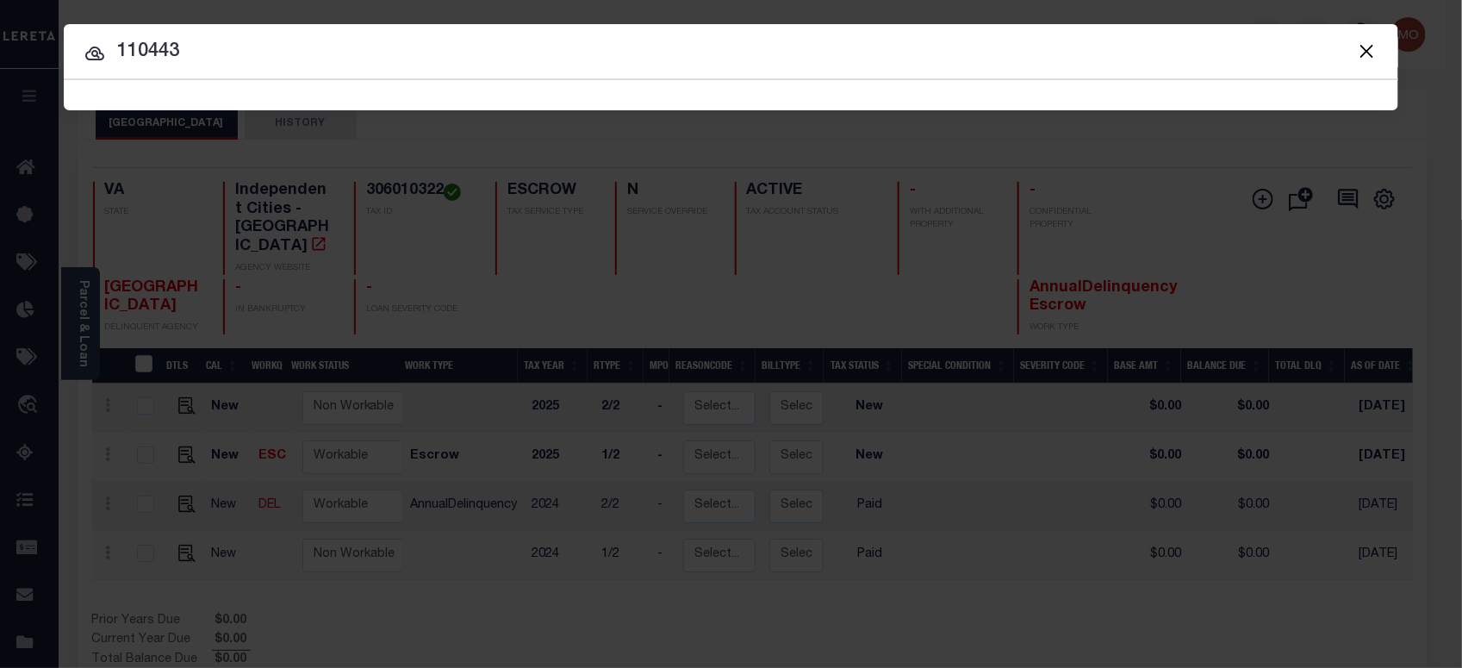
type input "110443"
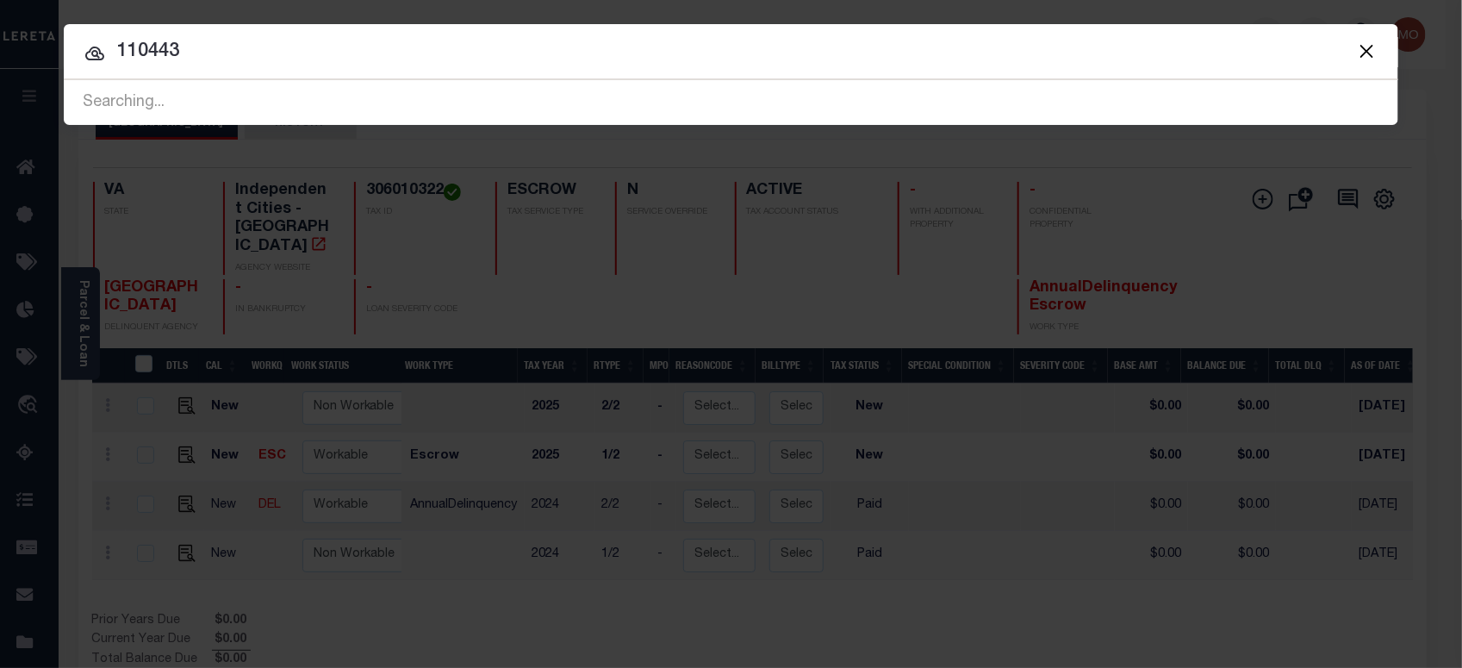
click at [224, 53] on input "110443" at bounding box center [731, 52] width 1335 height 30
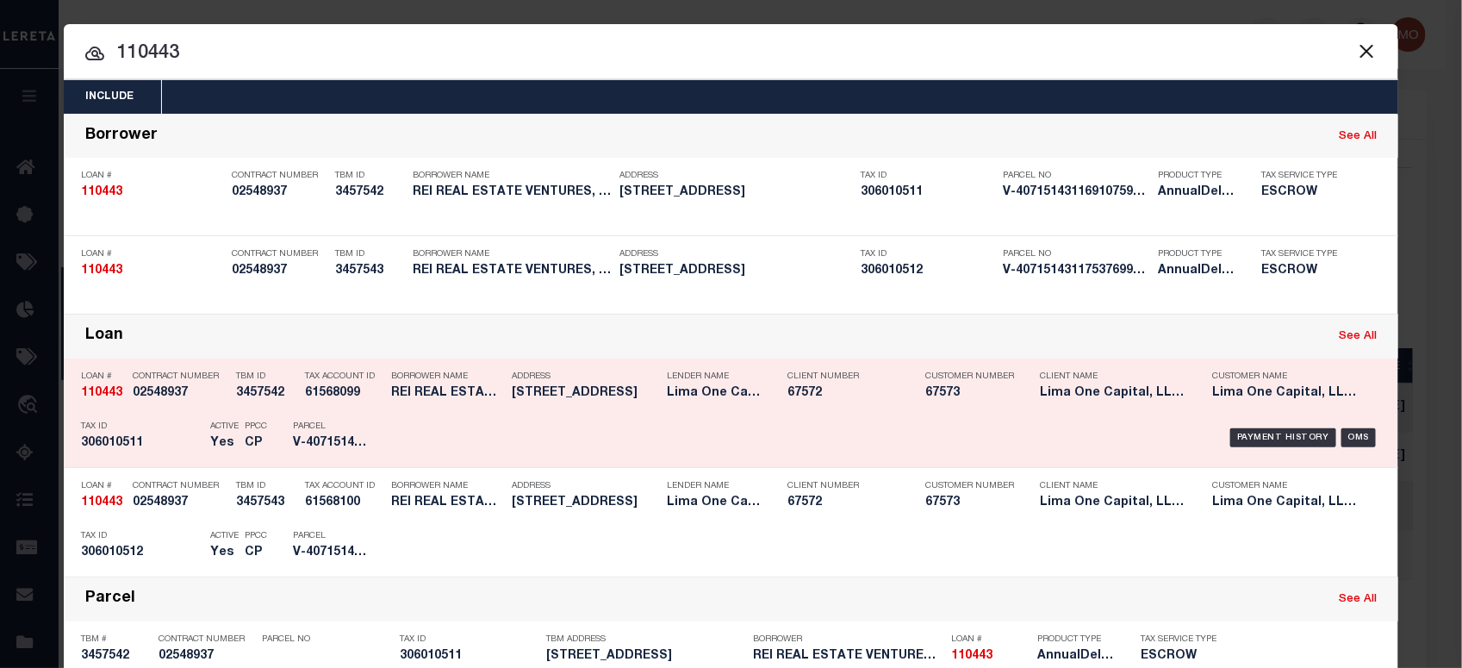
click at [197, 429] on div "Active Yes" at bounding box center [214, 438] width 34 height 50
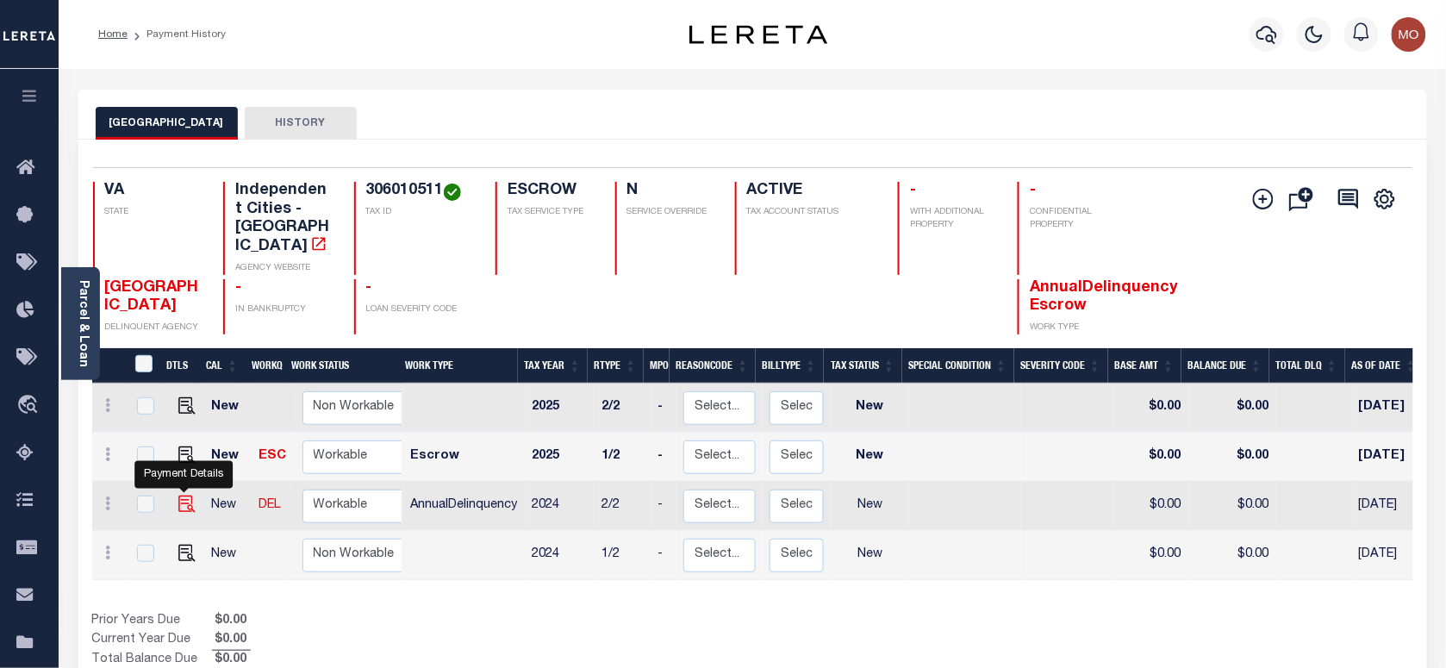
click at [179, 495] on img "" at bounding box center [186, 503] width 17 height 17
checkbox input "true"
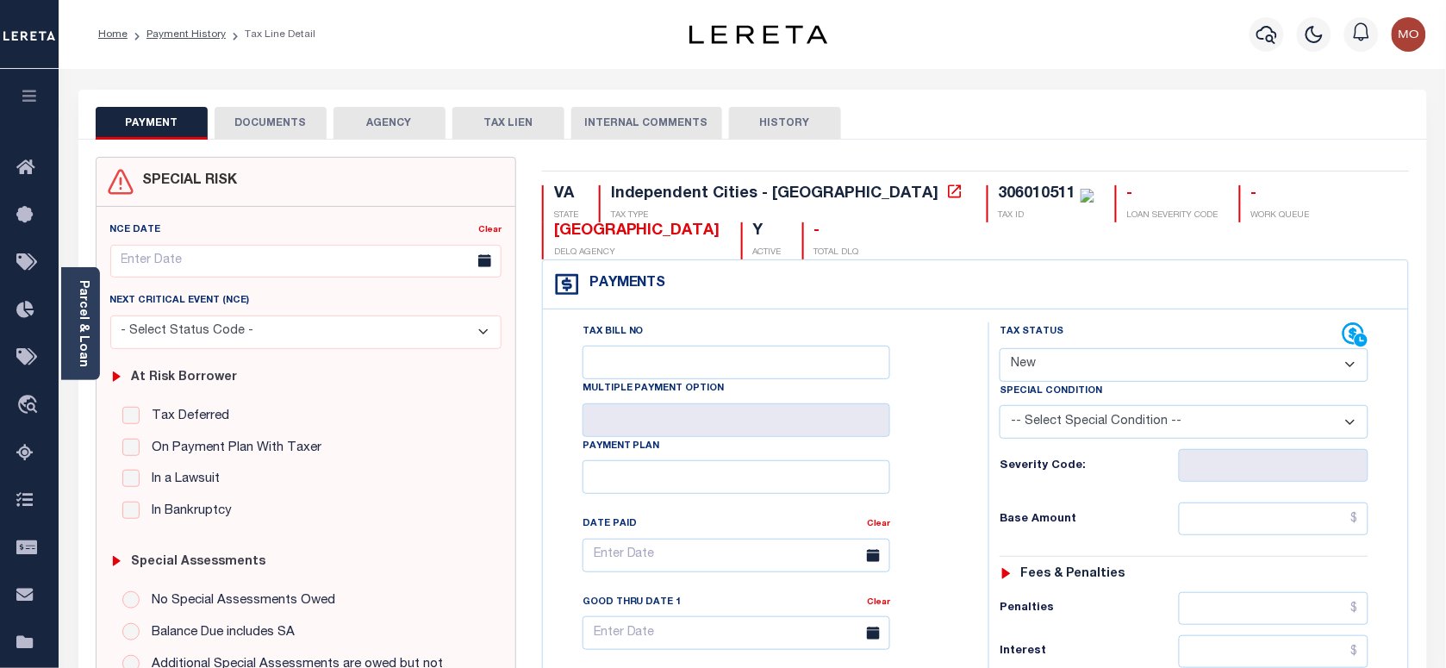
drag, startPoint x: 1068, startPoint y: 371, endPoint x: 1075, endPoint y: 386, distance: 15.8
click at [1068, 371] on select "- Select Status Code - Open Due/Unpaid Paid Incomplete No Tax Due Internal Refu…" at bounding box center [1184, 365] width 369 height 34
select select "PYD"
click at [1000, 350] on select "- Select Status Code - Open Due/Unpaid Paid Incomplete No Tax Due Internal Refu…" at bounding box center [1184, 365] width 369 height 34
type input "[DATE]"
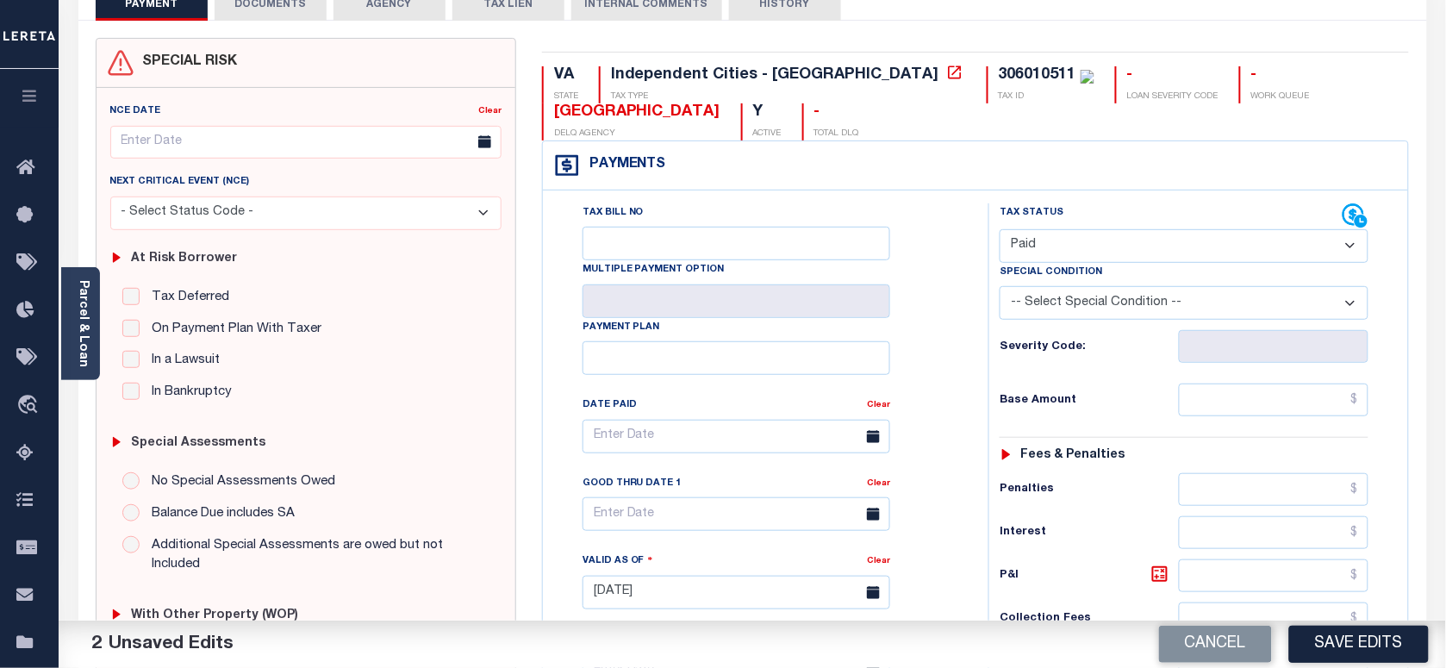
scroll to position [431, 0]
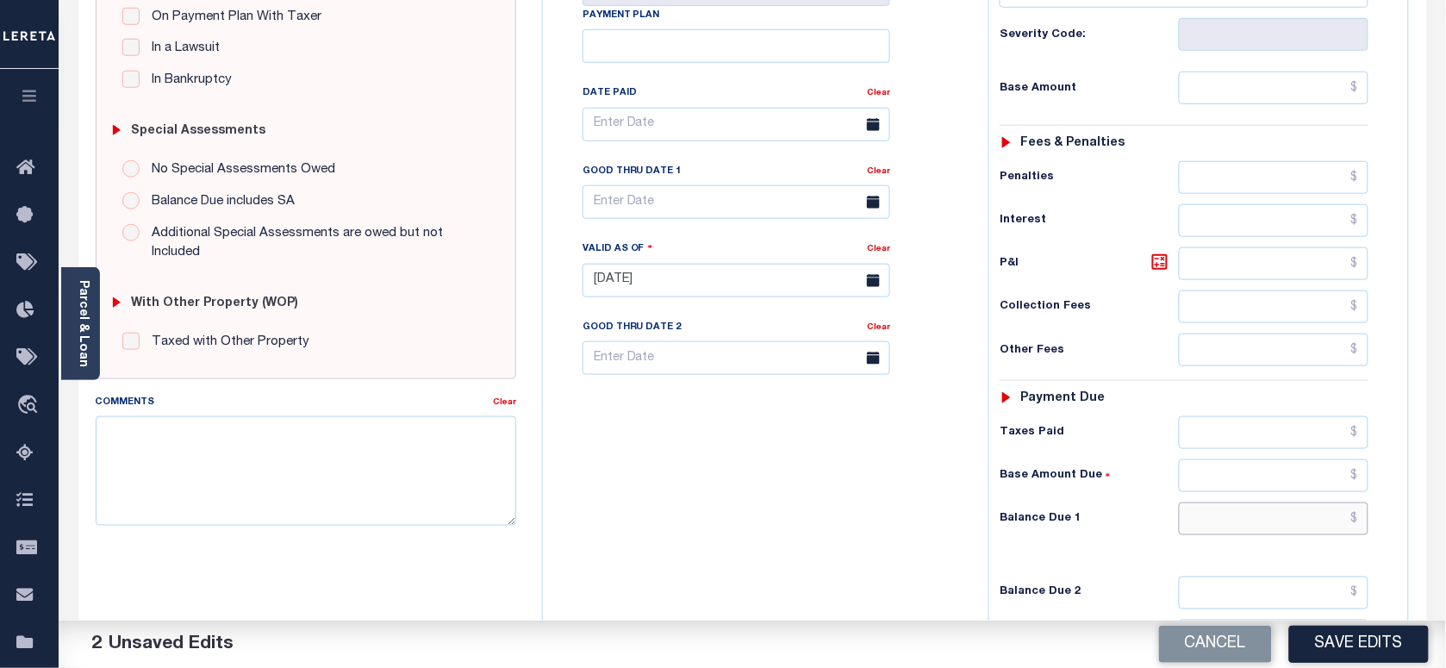
click at [1243, 532] on input "text" at bounding box center [1274, 518] width 190 height 33
type input "$0.00"
click at [321, 487] on textarea "Comments" at bounding box center [306, 470] width 420 height 109
paste textarea "As per Marie taxes are paid in full"
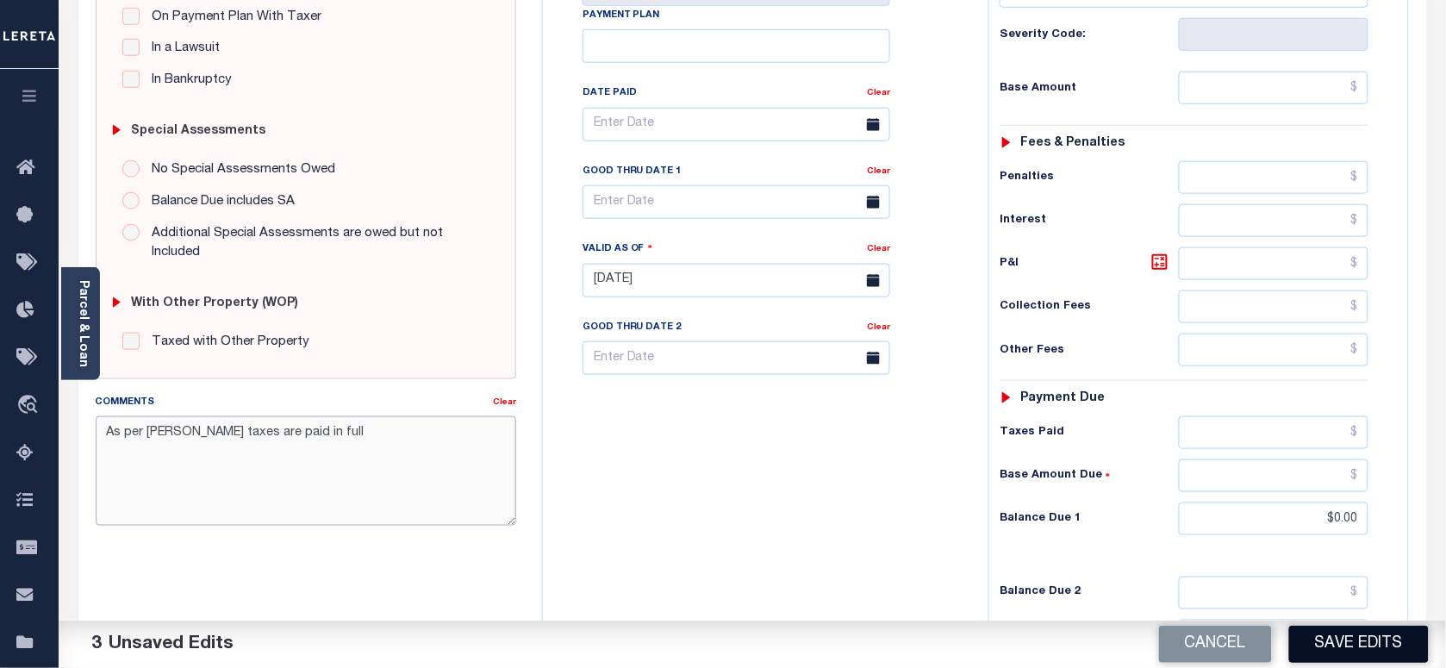
type textarea "As per Marie taxes are paid in full"
click at [1333, 638] on button "Save Edits" at bounding box center [1359, 644] width 140 height 37
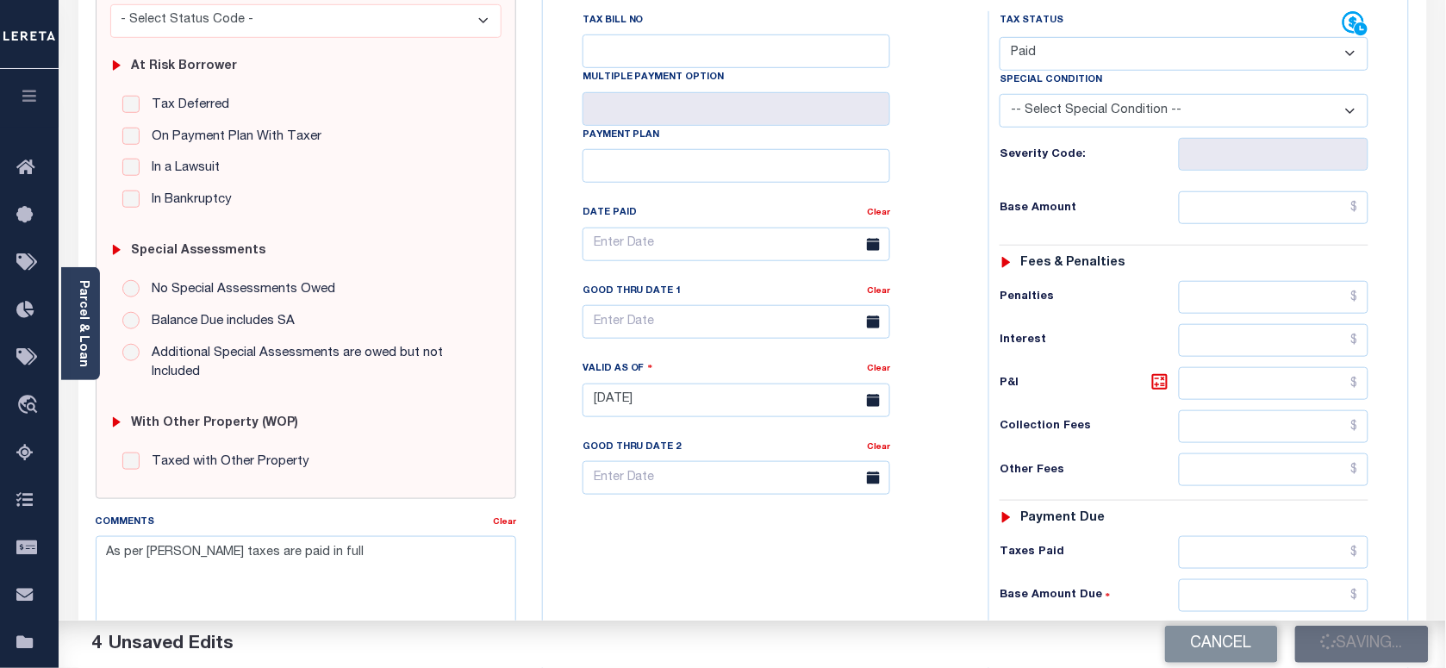
scroll to position [215, 0]
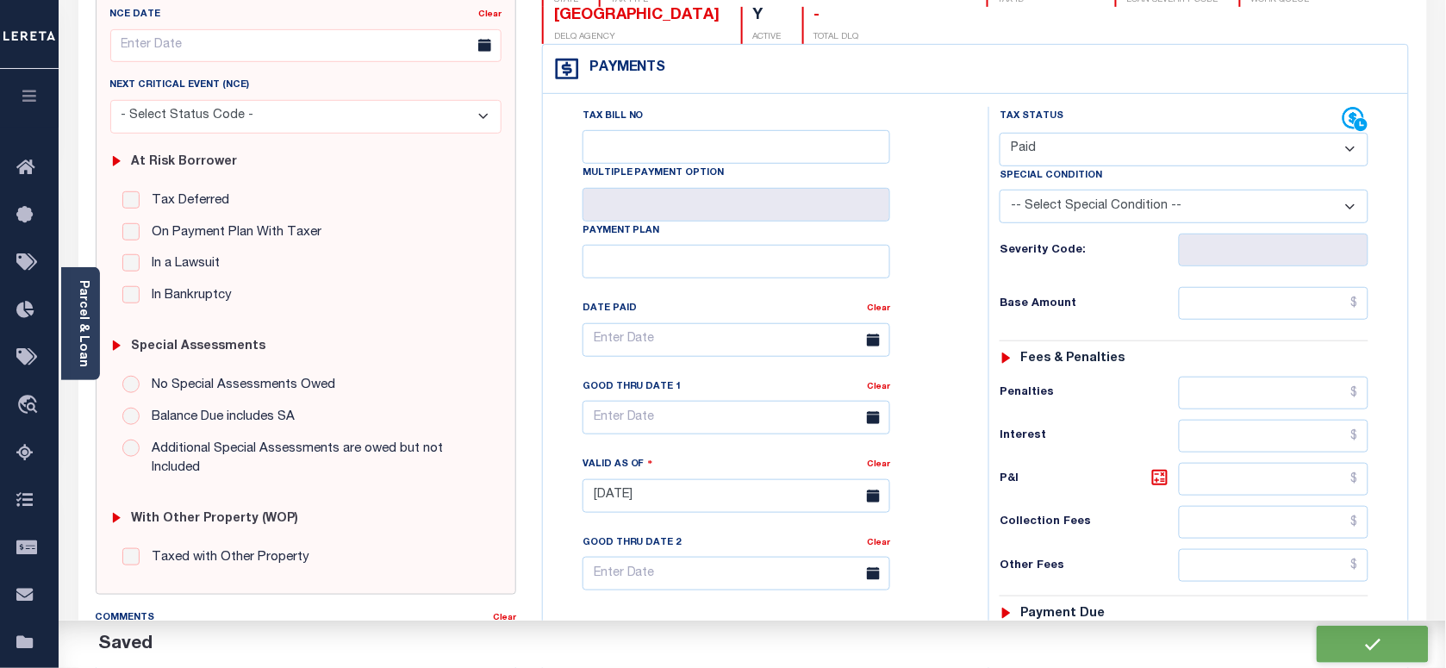
checkbox input "false"
type input "$0"
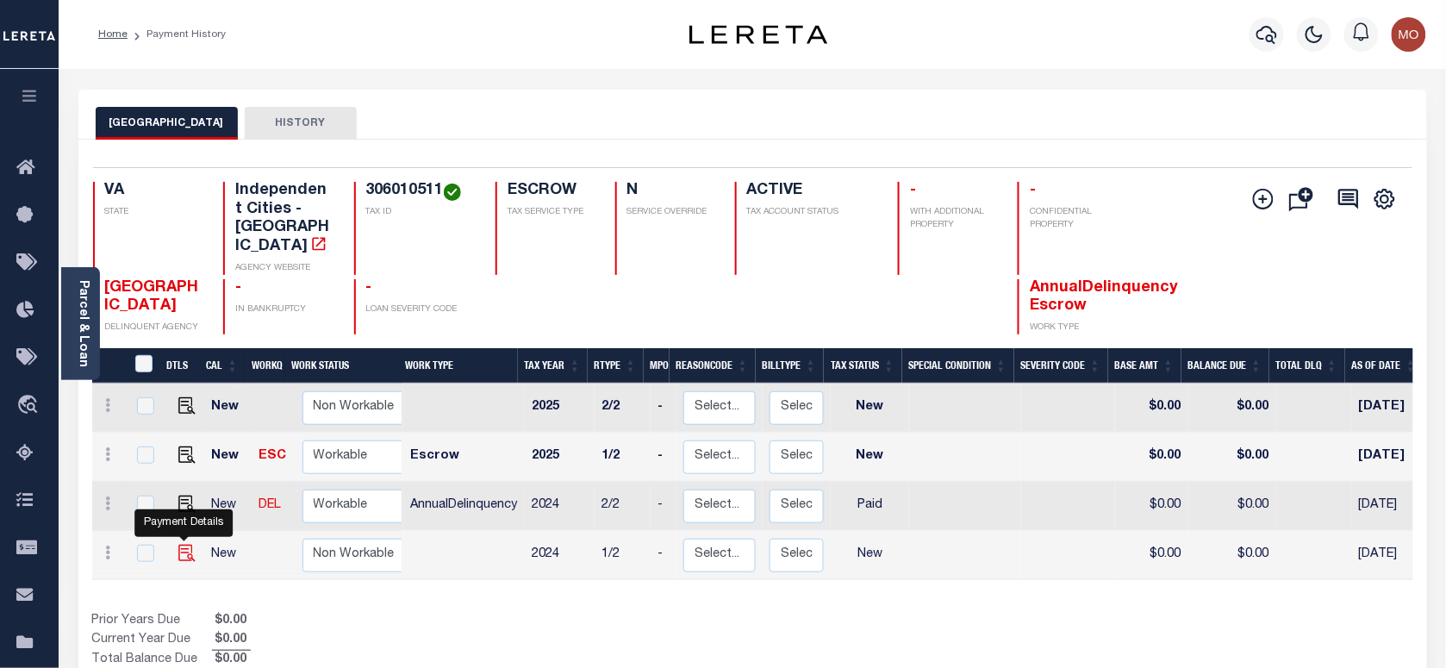
click at [185, 545] on img "" at bounding box center [186, 553] width 17 height 17
checkbox input "true"
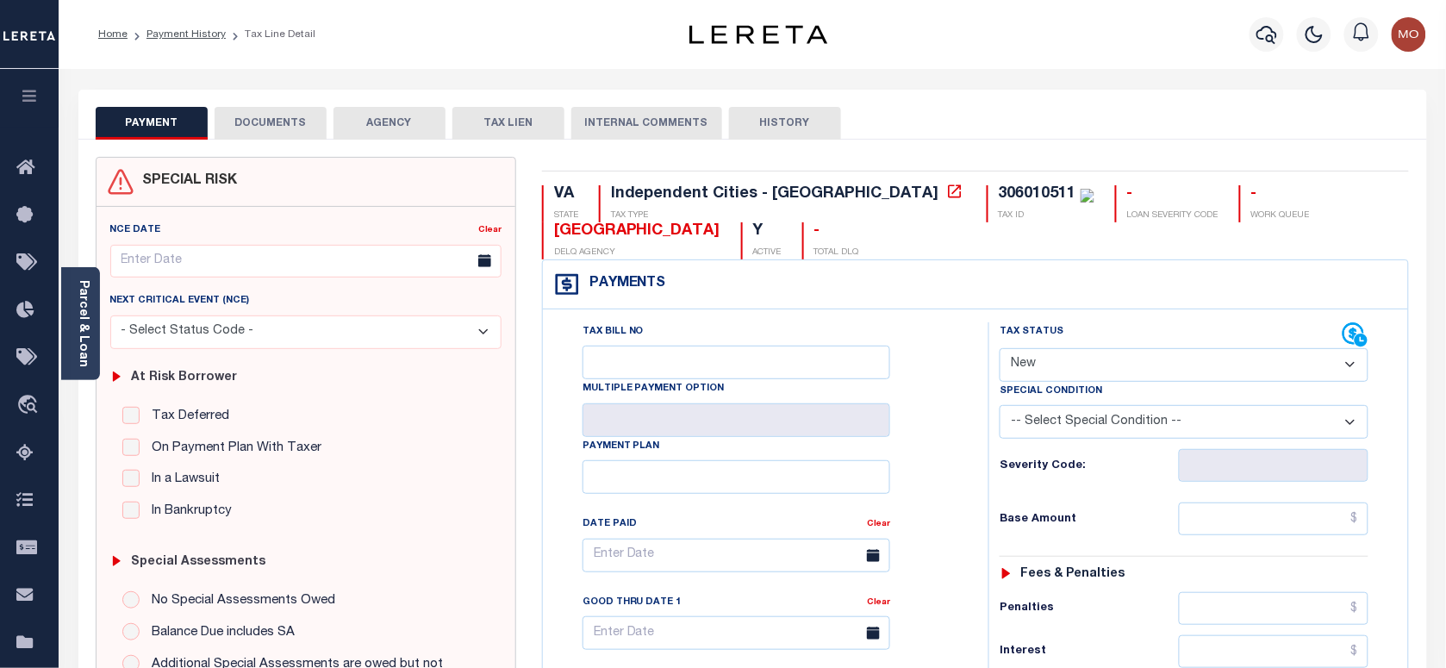
click at [1099, 377] on select "- Select Status Code - Open Due/Unpaid Paid Incomplete No Tax Due Internal Refu…" at bounding box center [1184, 365] width 369 height 34
select select "PYD"
click at [1000, 350] on select "- Select Status Code - Open Due/Unpaid Paid Incomplete No Tax Due Internal Refu…" at bounding box center [1184, 365] width 369 height 34
type input "09/09/2025"
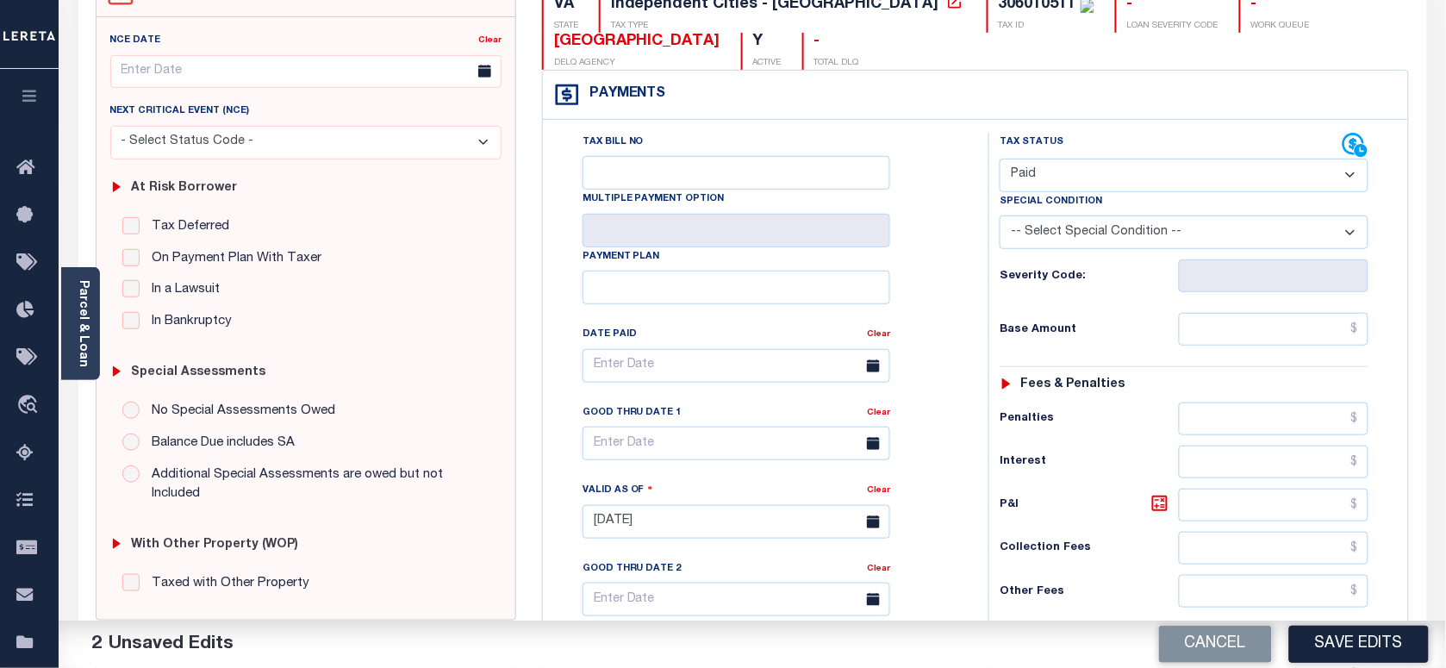
scroll to position [539, 0]
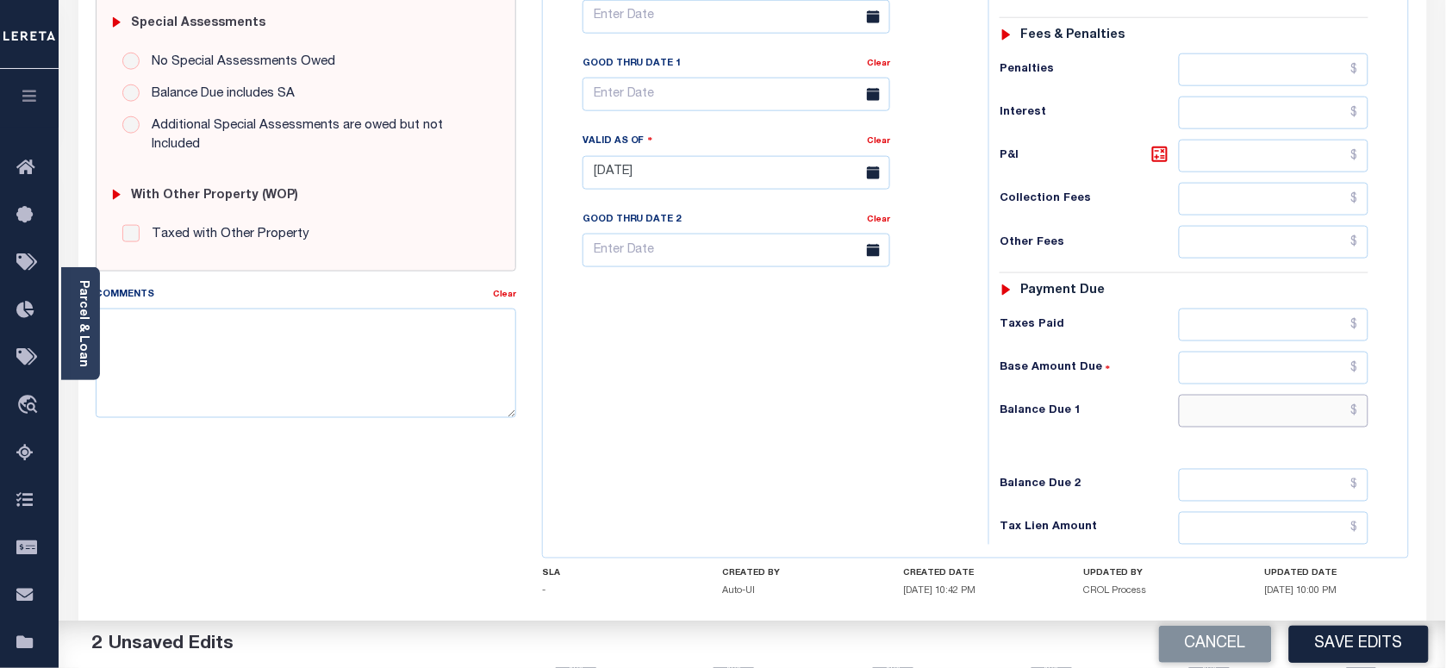
click at [1228, 427] on input "text" at bounding box center [1274, 411] width 190 height 33
type input "$0.00"
click at [296, 345] on textarea "Comments" at bounding box center [306, 362] width 420 height 109
paste textarea "As per [PERSON_NAME] taxes are paid in full"
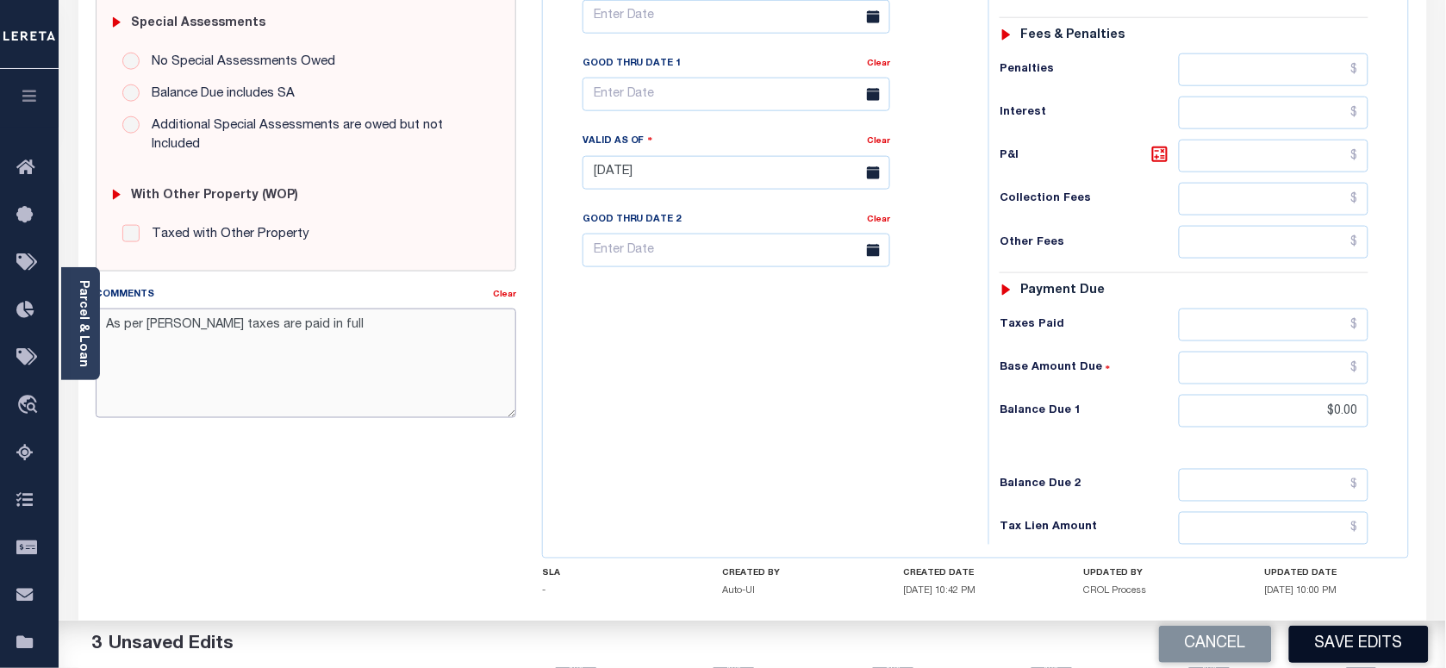
type textarea "As per [PERSON_NAME] taxes are paid in full"
drag, startPoint x: 1345, startPoint y: 649, endPoint x: 1268, endPoint y: 623, distance: 81.7
click at [1345, 649] on button "Save Edits" at bounding box center [1359, 644] width 140 height 37
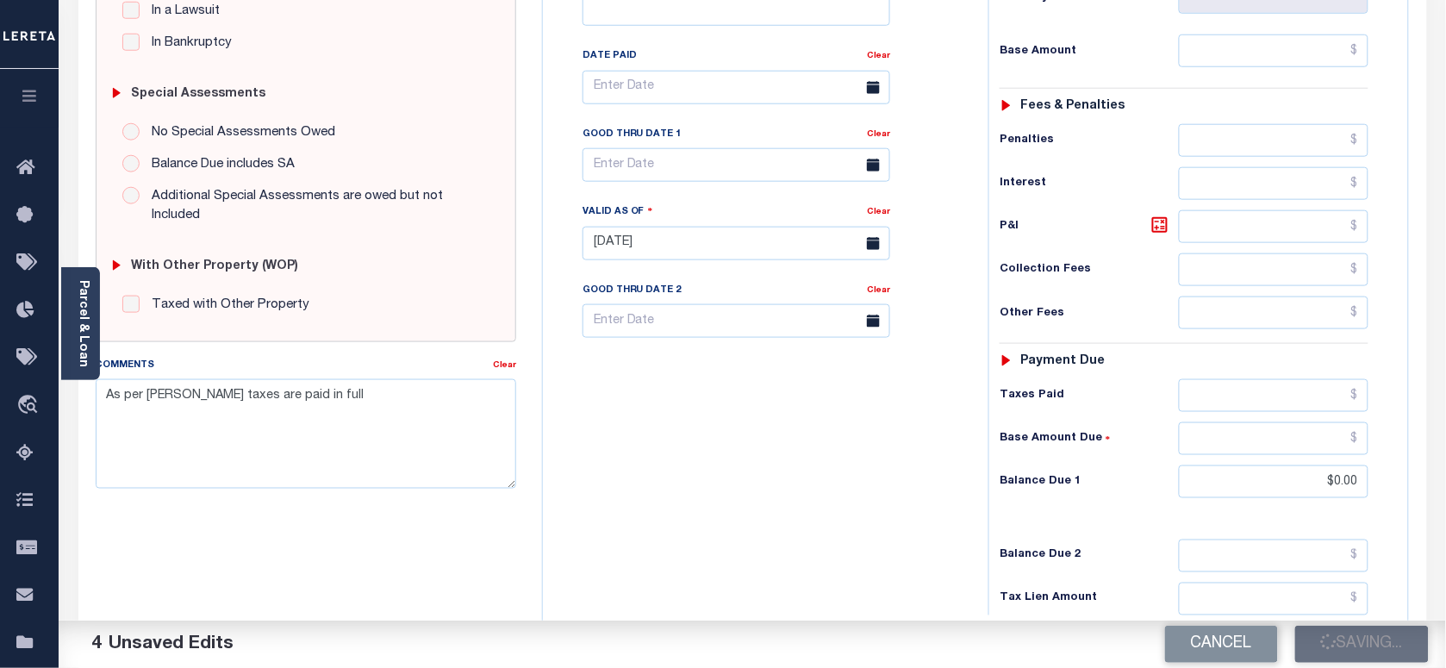
scroll to position [431, 0]
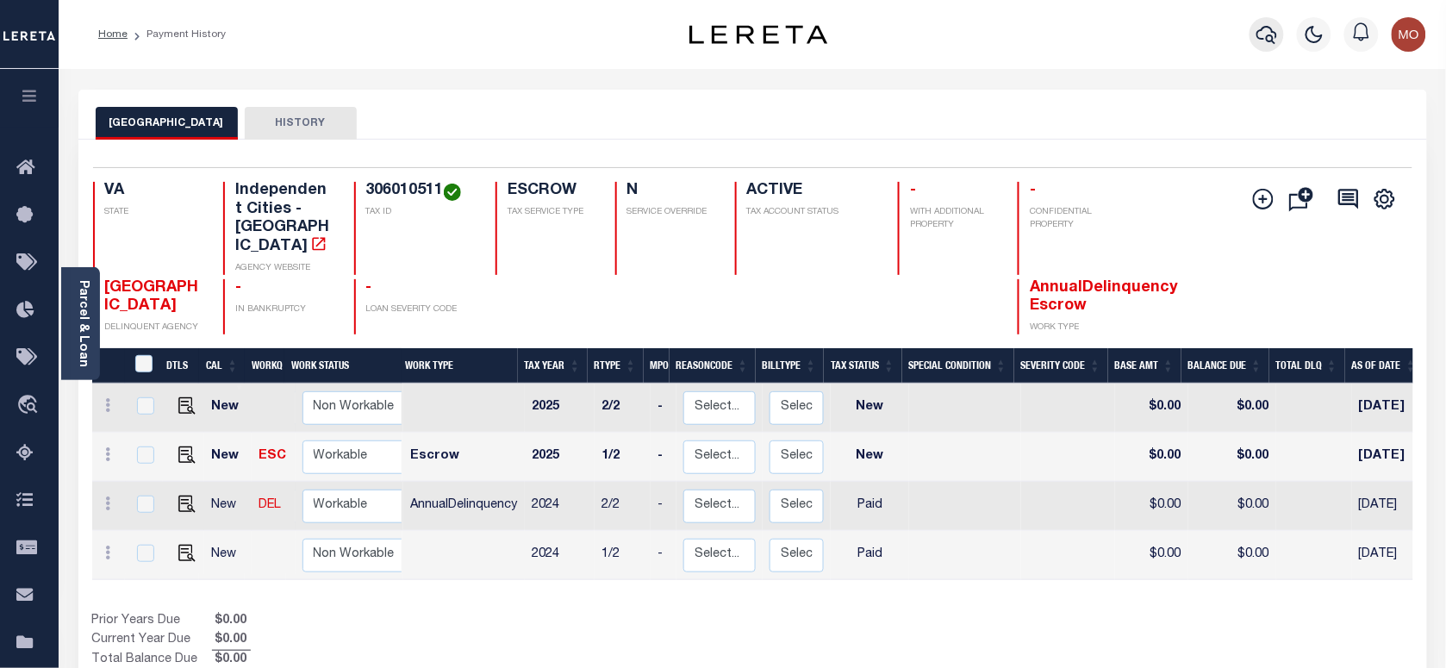
click at [1268, 34] on icon "button" at bounding box center [1266, 34] width 21 height 21
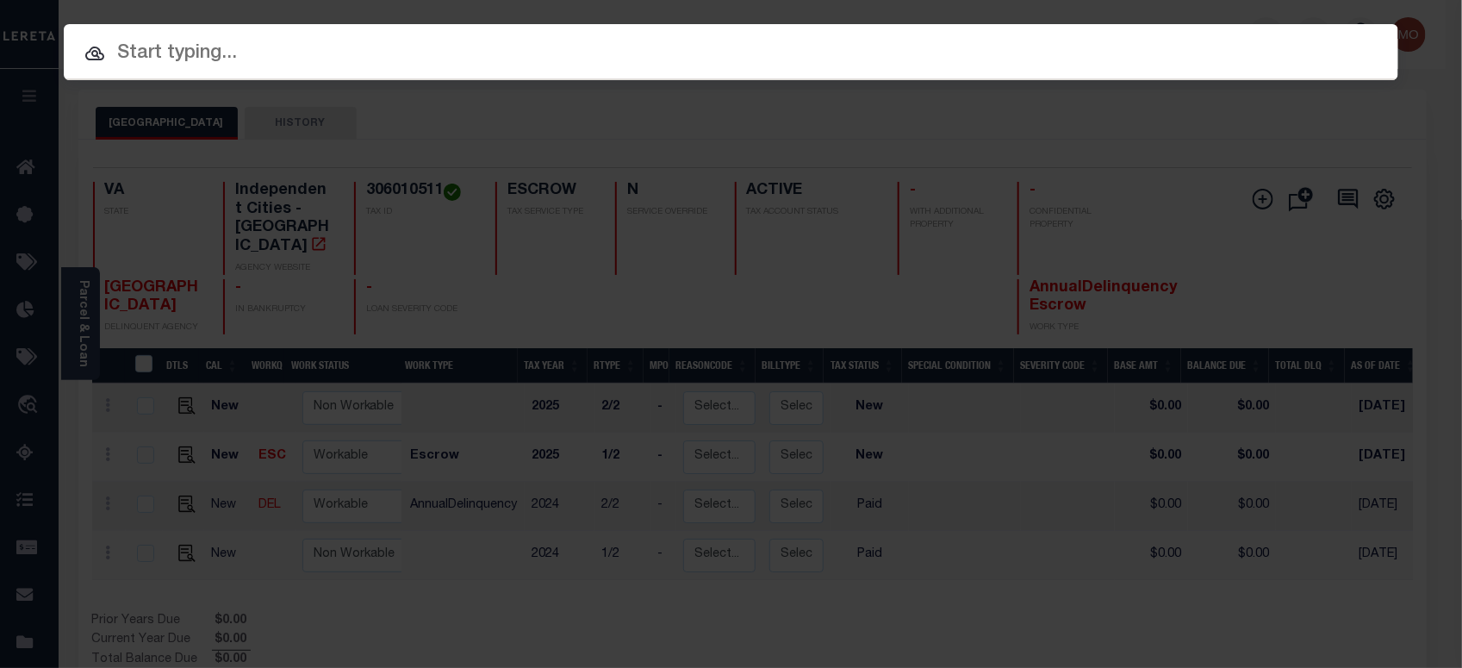
click at [237, 59] on input "text" at bounding box center [731, 54] width 1335 height 30
paste input "110443"
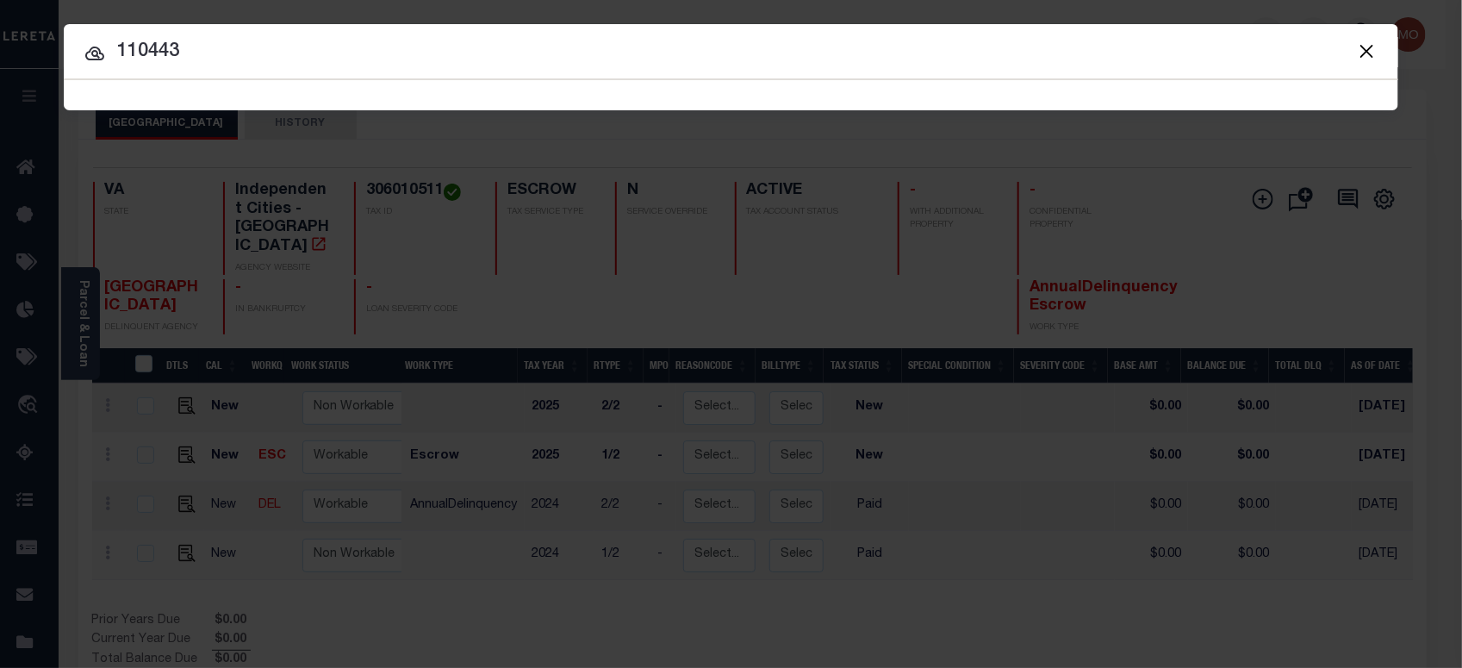
type input "110443"
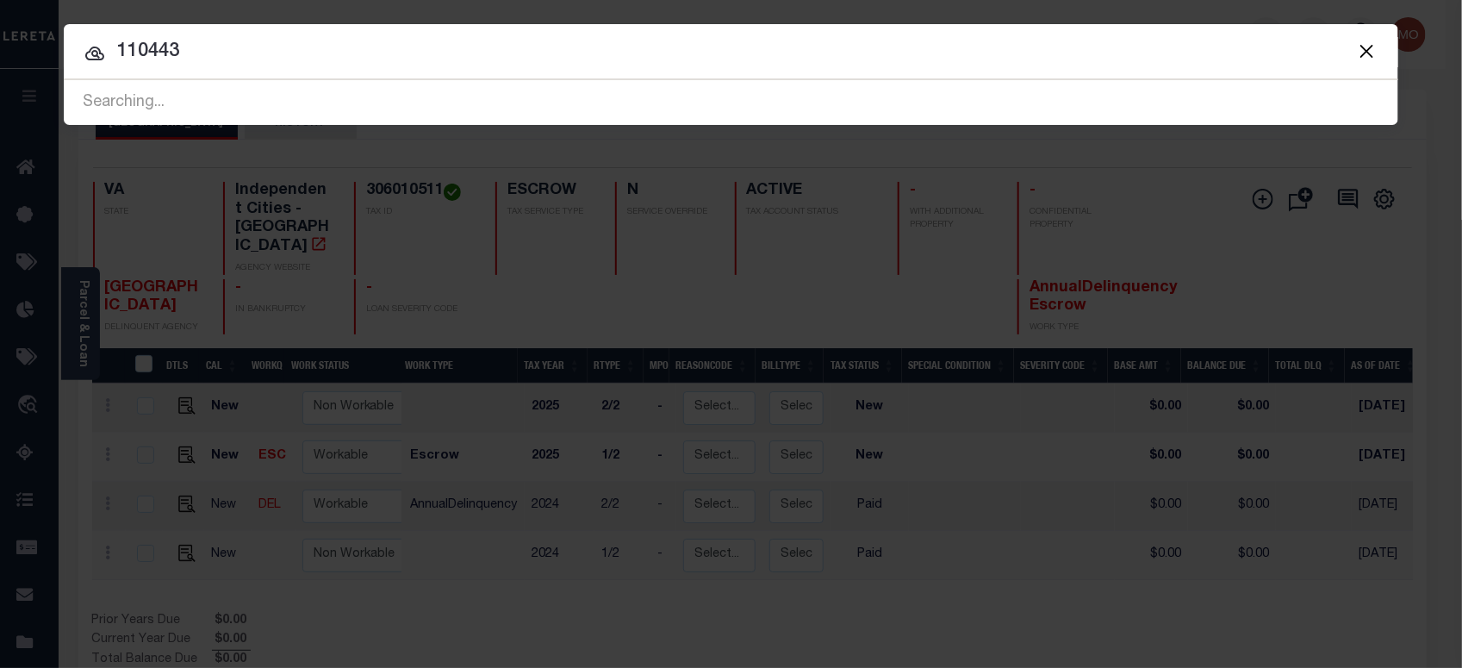
click at [202, 50] on input "110443" at bounding box center [731, 52] width 1335 height 30
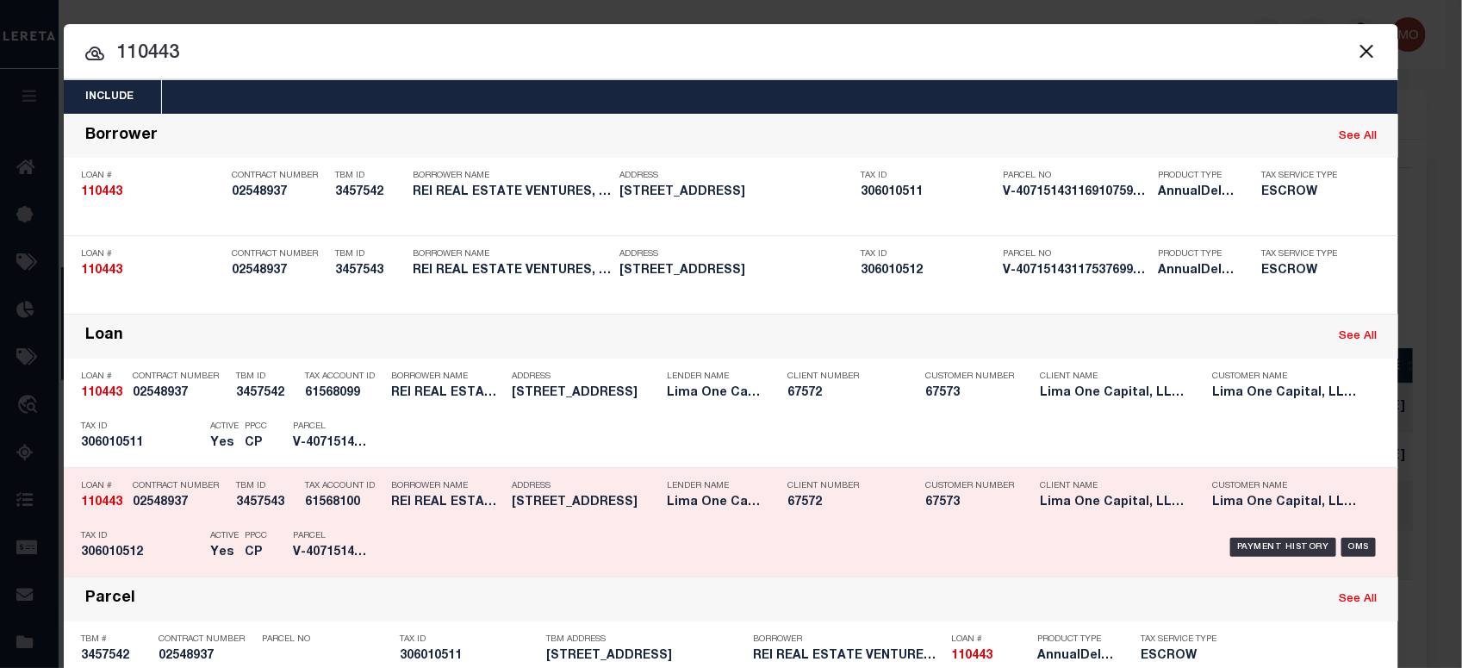
click at [263, 541] on div "PPCC CP" at bounding box center [256, 547] width 48 height 50
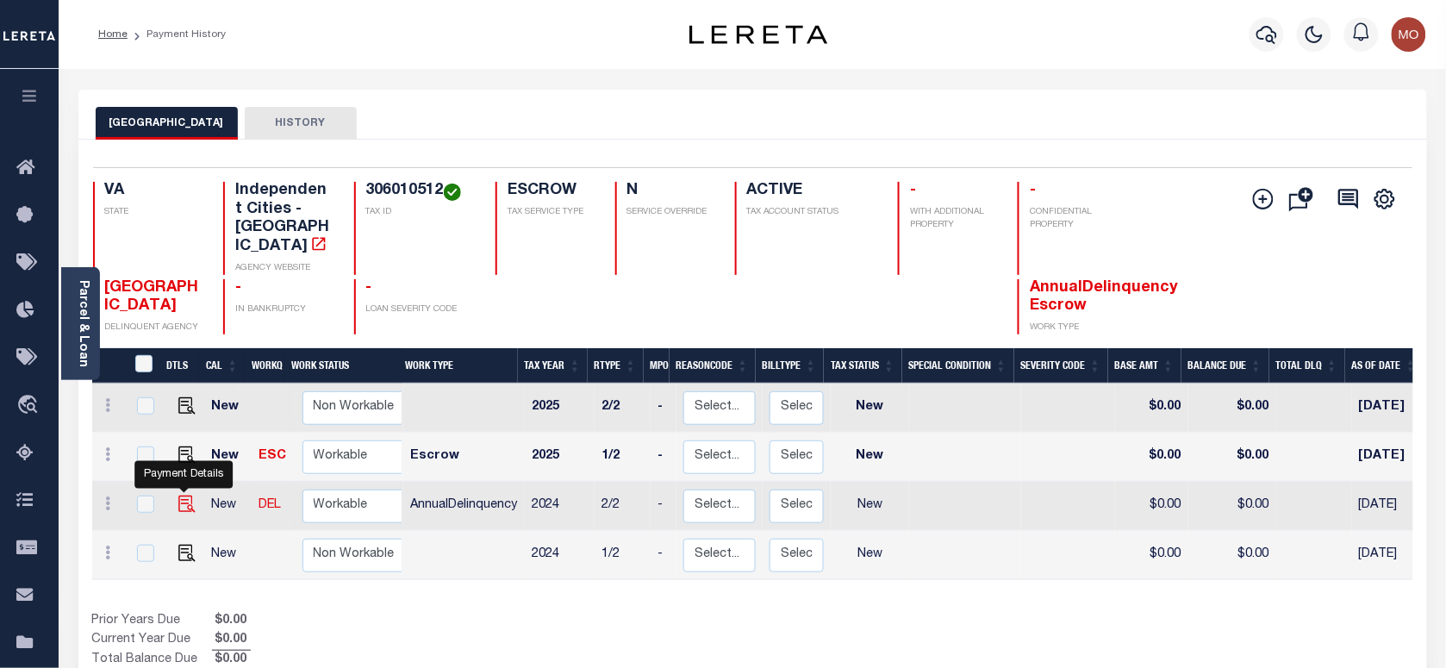
click at [184, 495] on img "" at bounding box center [186, 503] width 17 height 17
checkbox input "true"
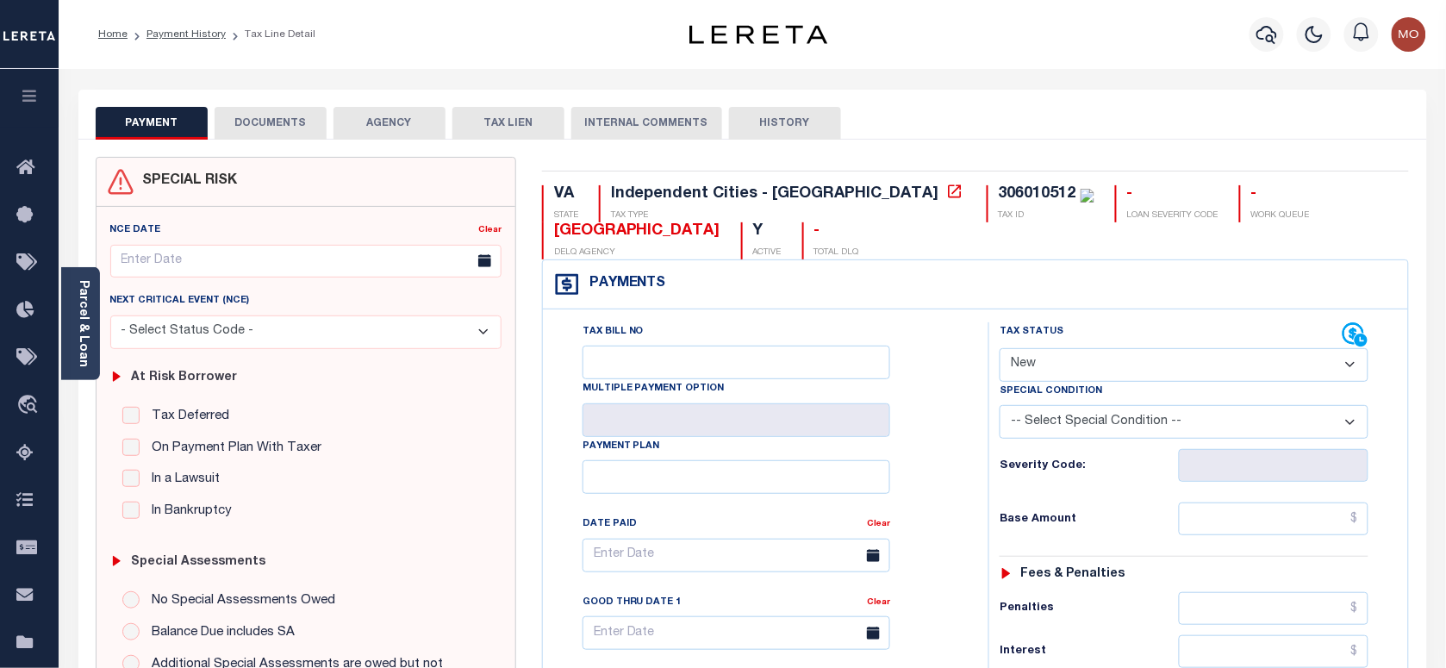
click at [1093, 367] on select "- Select Status Code - Open Due/Unpaid Paid Incomplete No Tax Due Internal Refu…" at bounding box center [1184, 365] width 369 height 34
select select "PYD"
click at [1000, 350] on select "- Select Status Code - Open Due/Unpaid Paid Incomplete No Tax Due Internal Refu…" at bounding box center [1184, 365] width 369 height 34
type input "[DATE]"
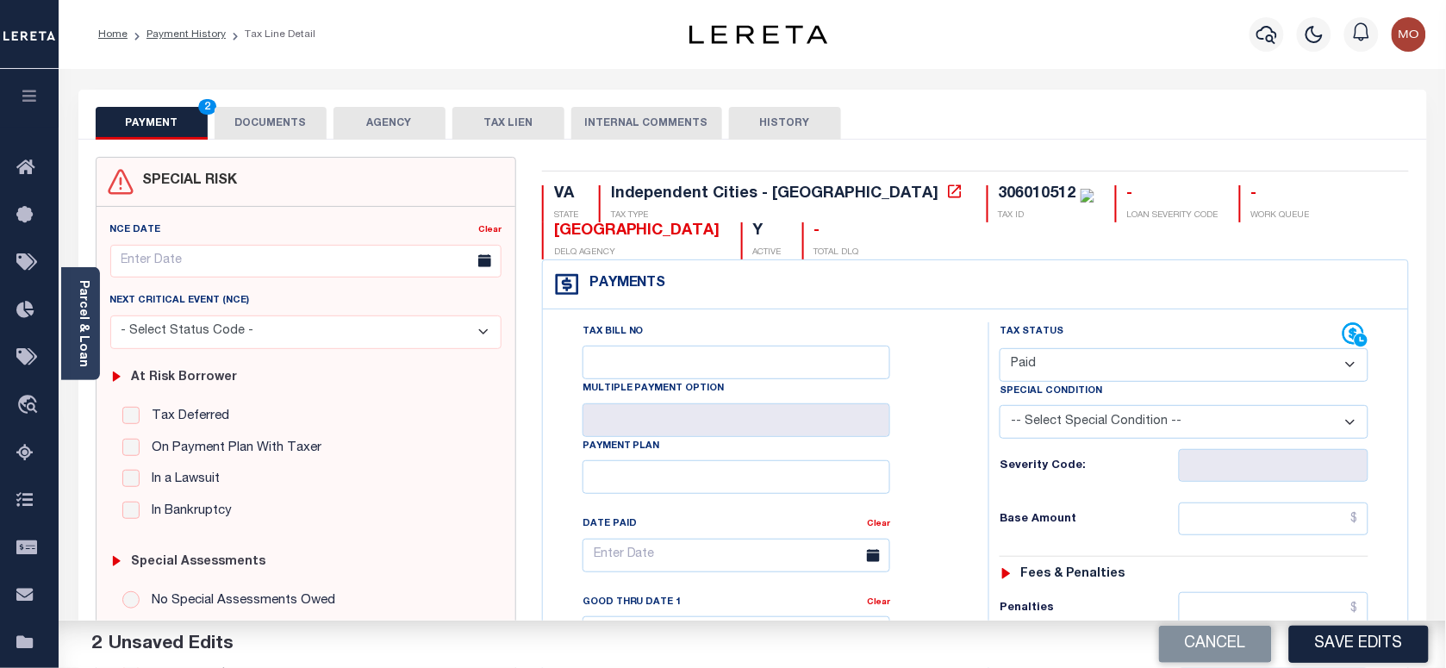
click at [953, 462] on div "Tax Bill No Multiple Payment Option Payment Plan Clear" at bounding box center [761, 563] width 402 height 483
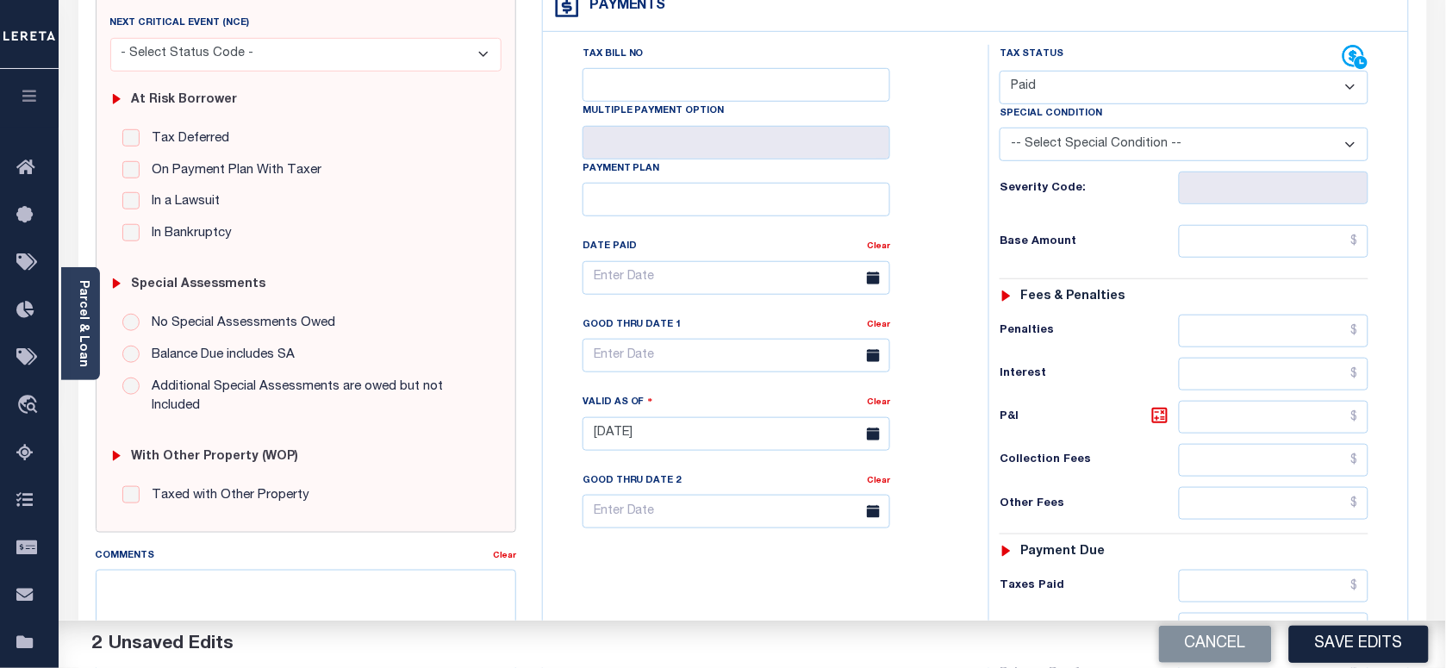
scroll to position [431, 0]
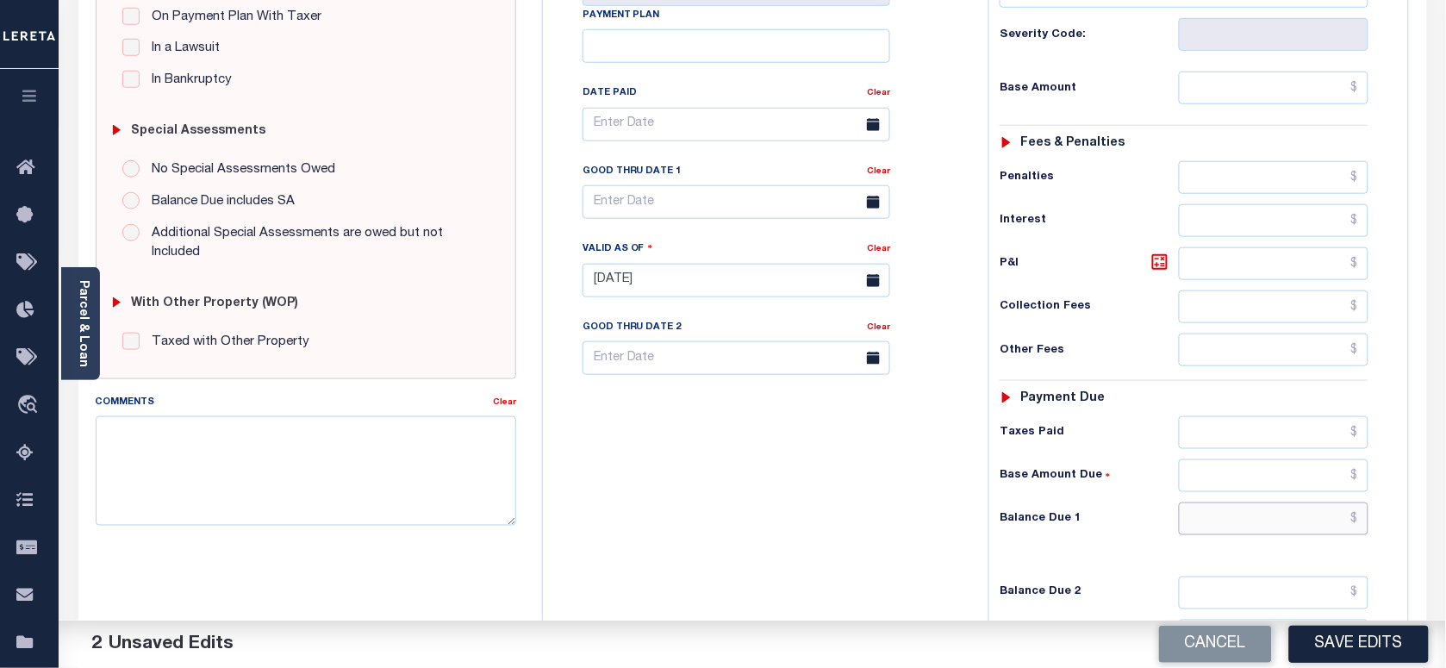
click at [1225, 533] on input "text" at bounding box center [1274, 518] width 190 height 33
type input "$0.00"
click at [405, 488] on textarea "Comments" at bounding box center [306, 470] width 420 height 109
paste textarea "306010512"
click at [234, 458] on textarea "306010512" at bounding box center [306, 470] width 420 height 109
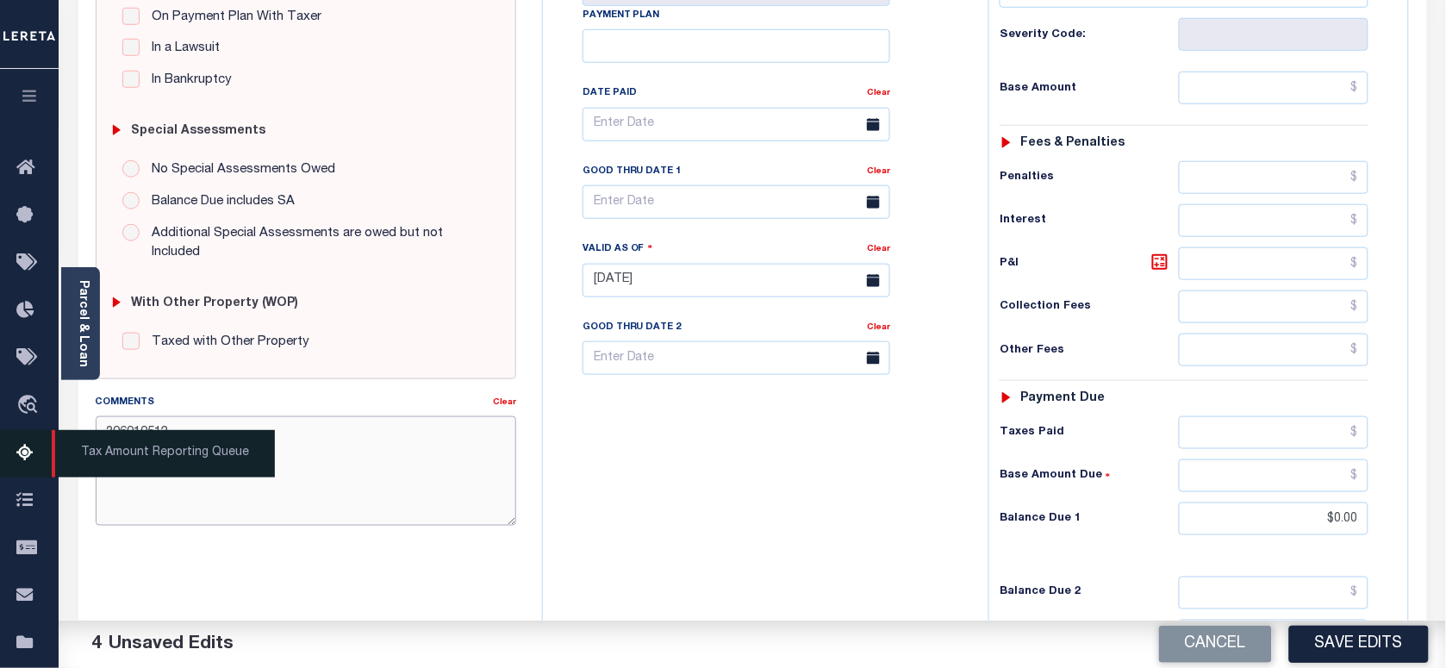
drag, startPoint x: 122, startPoint y: 439, endPoint x: 54, endPoint y: 439, distance: 68.1
click at [54, 439] on div "Home Payment History Tax Line Detail Profile Sign out" at bounding box center [723, 220] width 1446 height 1303
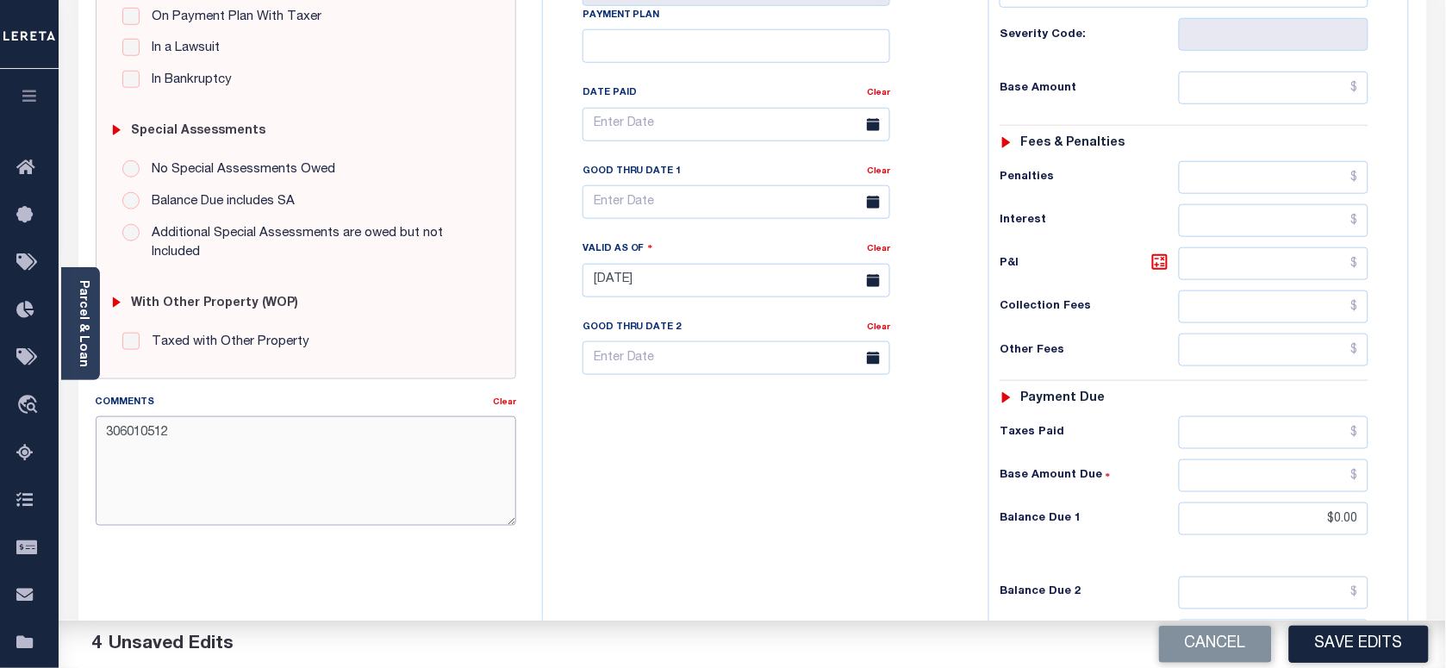
paste textarea "As per [PERSON_NAME] taxes are paid in full"
type textarea "As per [PERSON_NAME] taxes are paid in full"
click at [1358, 635] on button "Save Edits" at bounding box center [1359, 644] width 140 height 37
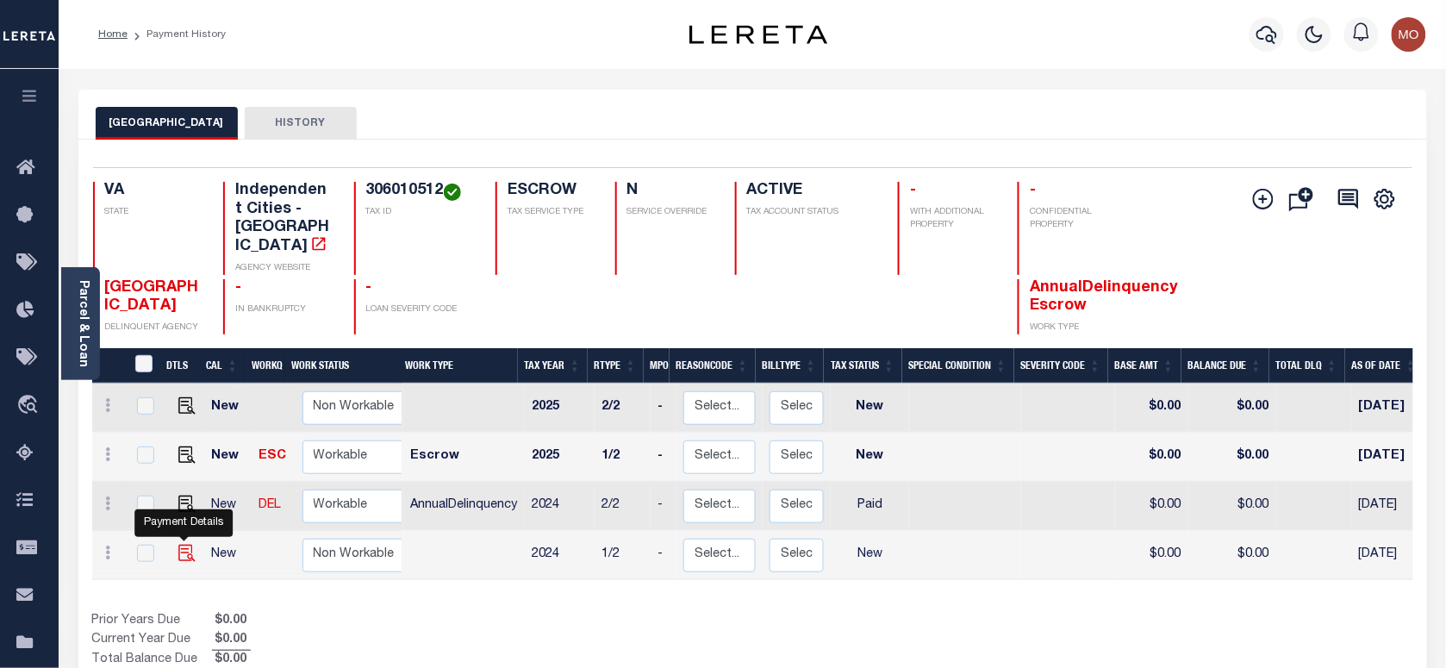
click at [178, 545] on img "" at bounding box center [186, 553] width 17 height 17
checkbox input "true"
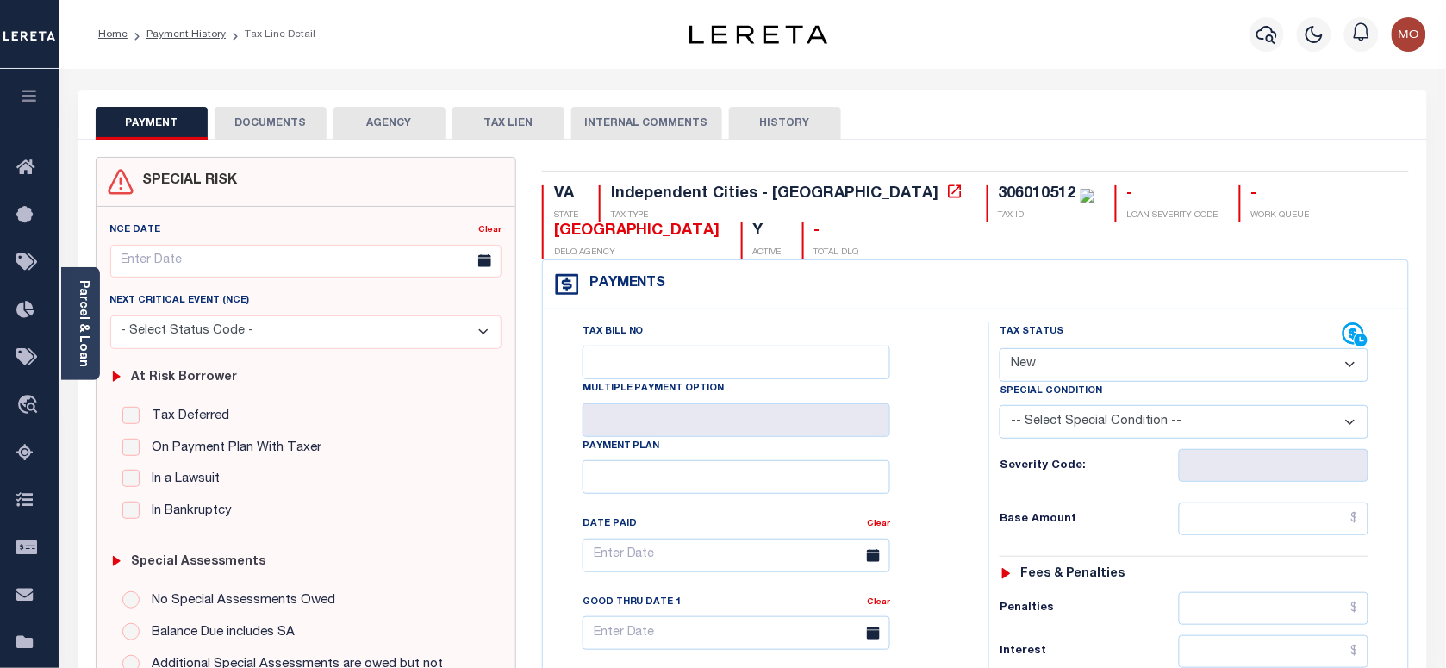
click at [1088, 371] on select "- Select Status Code - Open Due/Unpaid Paid Incomplete No Tax Due Internal Refu…" at bounding box center [1184, 365] width 369 height 34
select select "PYD"
click at [1000, 350] on select "- Select Status Code - Open Due/Unpaid Paid Incomplete No Tax Due Internal Refu…" at bounding box center [1184, 365] width 369 height 34
type input "[DATE]"
click at [918, 476] on div "Tax Bill No Multiple Payment Option Payment Plan Clear" at bounding box center [761, 563] width 402 height 483
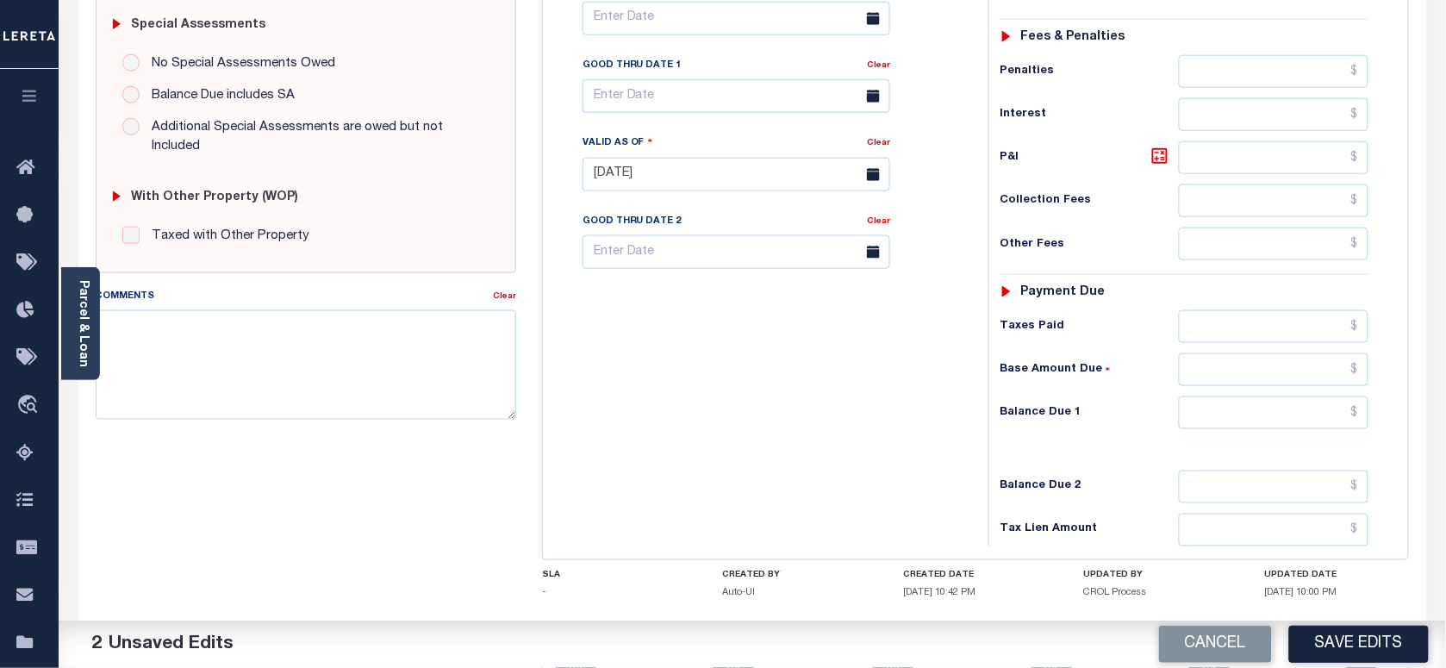
scroll to position [539, 0]
click at [1228, 422] on input "text" at bounding box center [1274, 411] width 190 height 33
type input "$0.00"
click at [350, 372] on textarea "Comments" at bounding box center [306, 362] width 420 height 109
paste textarea "As per [PERSON_NAME] taxes are paid in full"
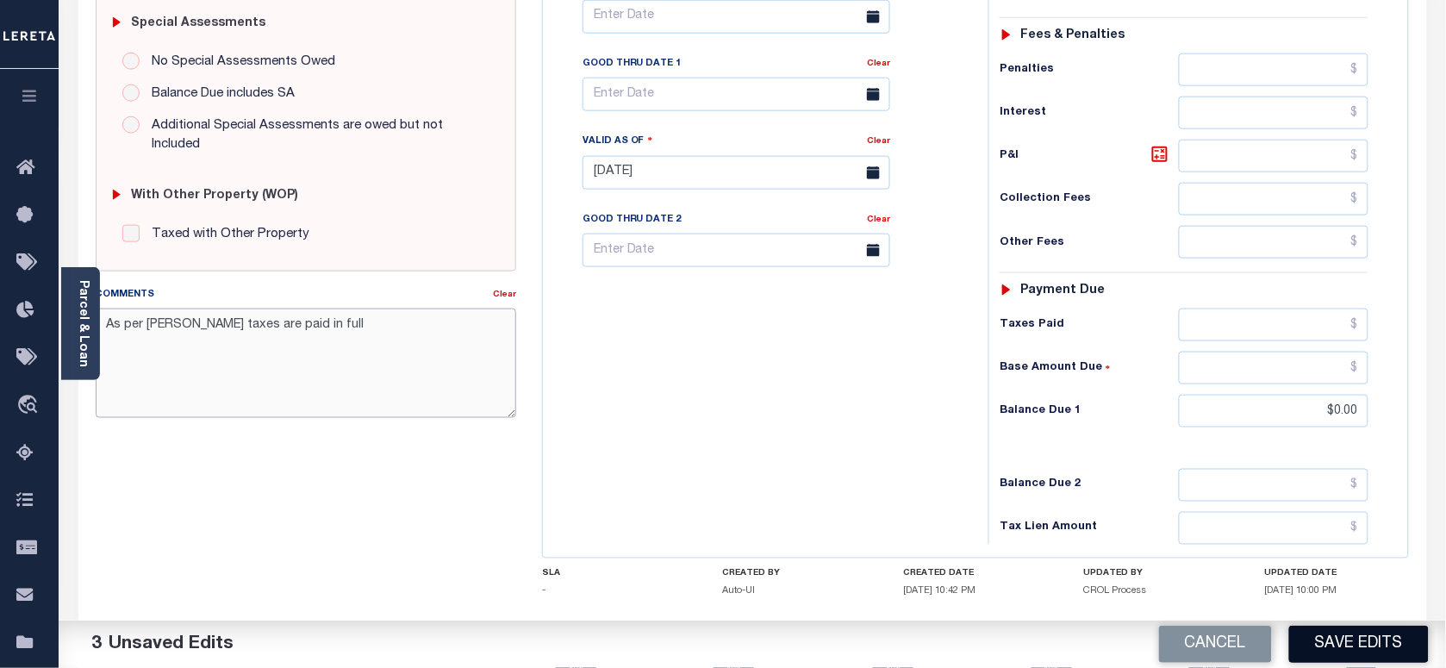
type textarea "As per [PERSON_NAME] taxes are paid in full"
drag, startPoint x: 1354, startPoint y: 656, endPoint x: 1075, endPoint y: 601, distance: 283.7
click at [1354, 656] on button "Save Edits" at bounding box center [1359, 644] width 140 height 37
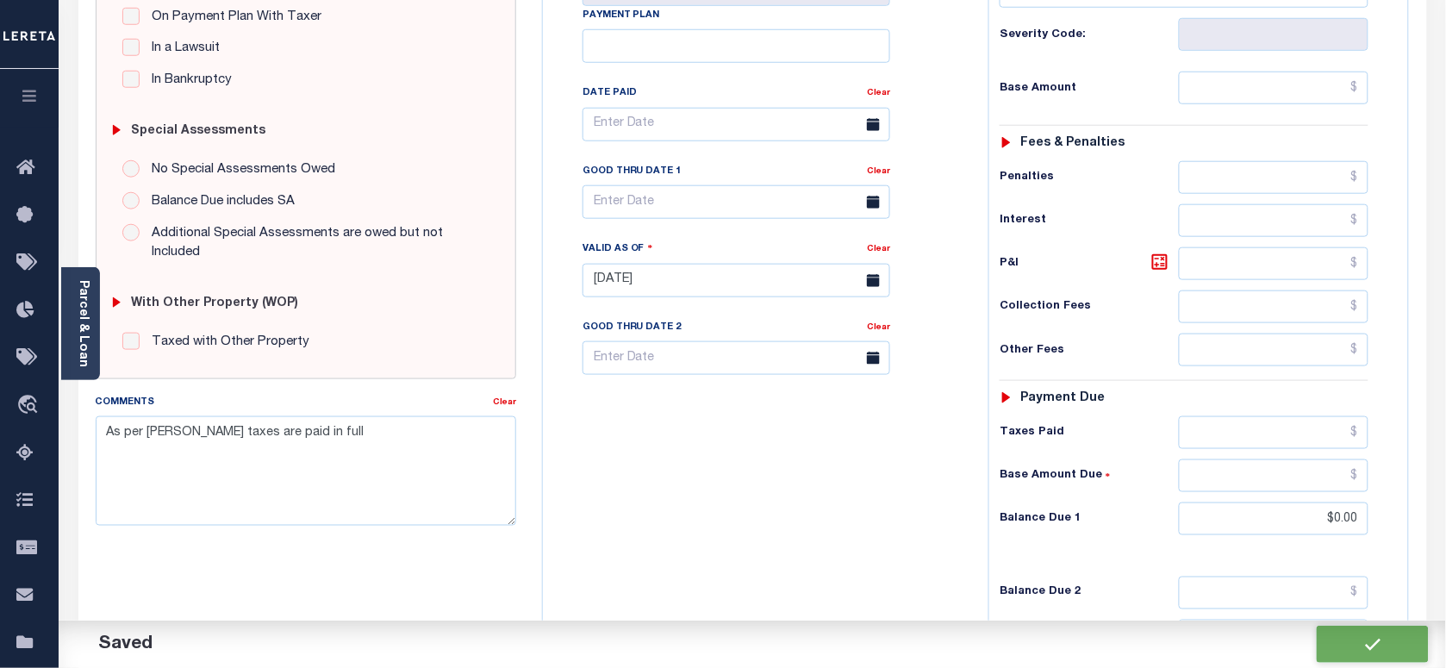
checkbox input "false"
type input "$0"
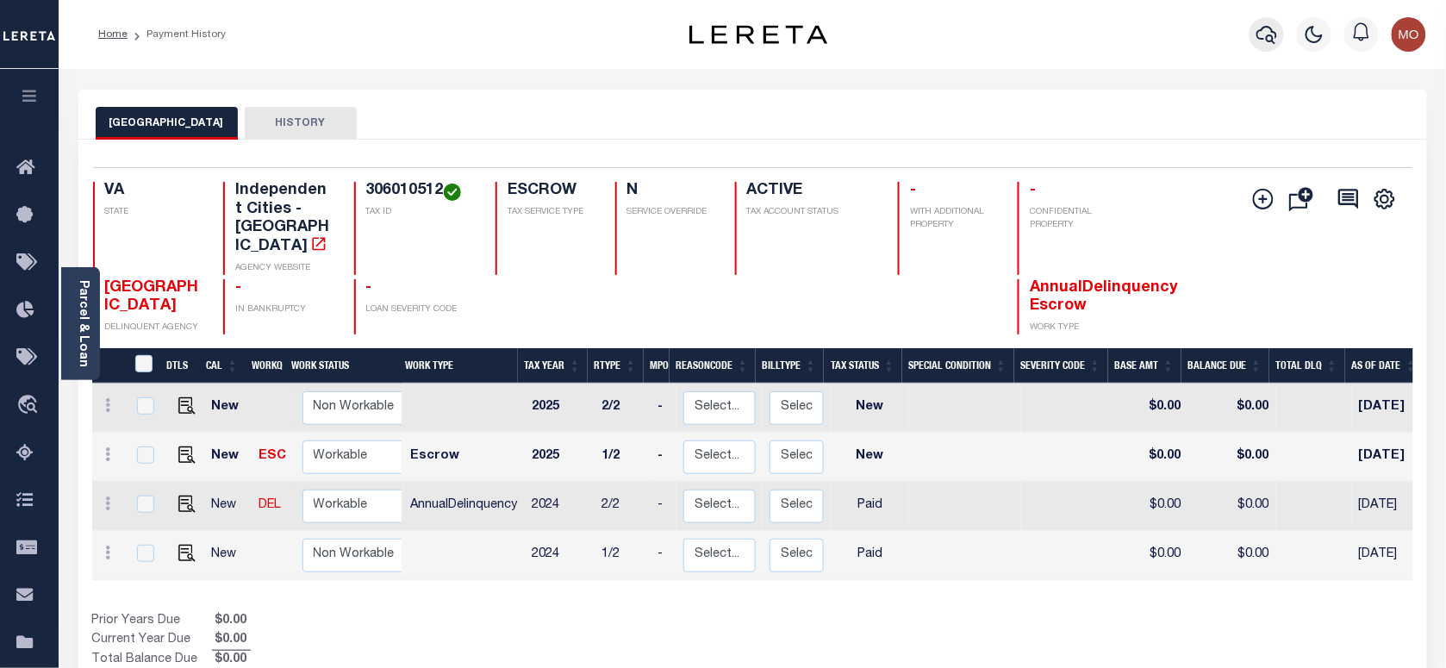
click at [1265, 31] on icon "button" at bounding box center [1266, 34] width 21 height 21
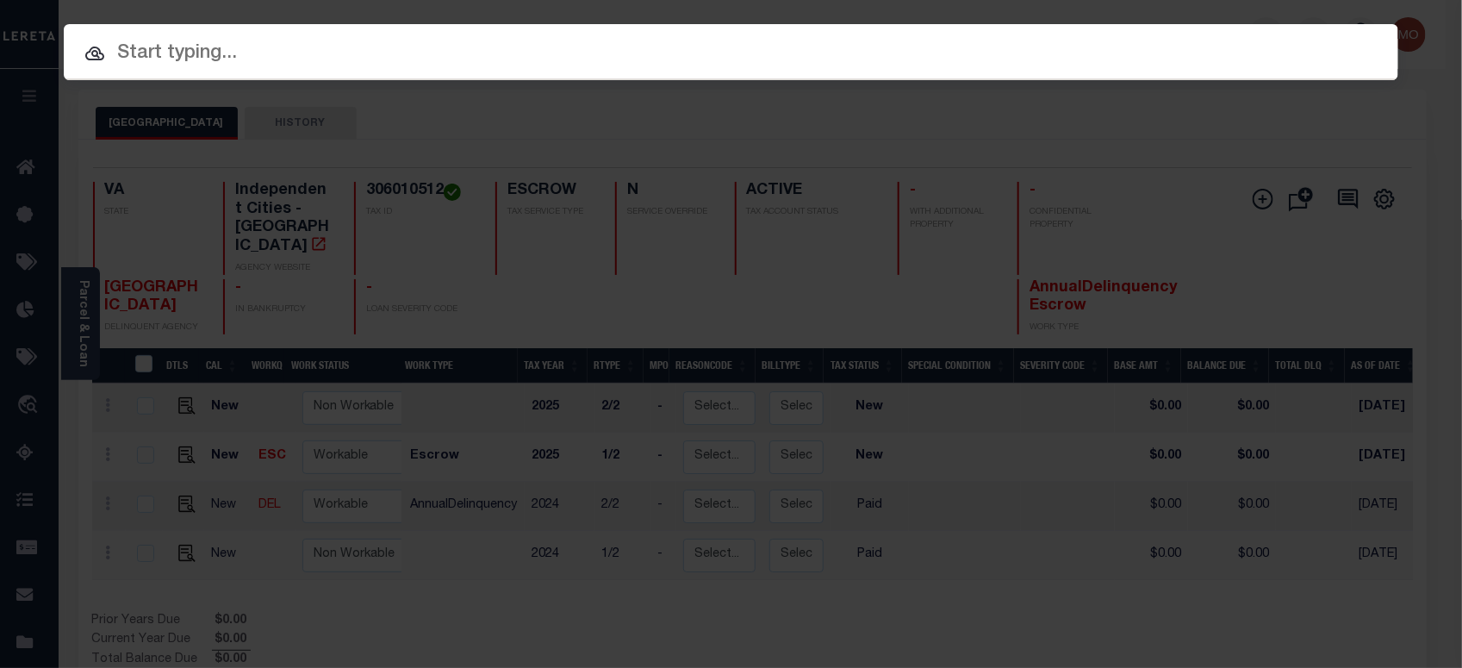
click at [228, 52] on input "text" at bounding box center [731, 54] width 1335 height 30
paste input "113485"
type input "113485"
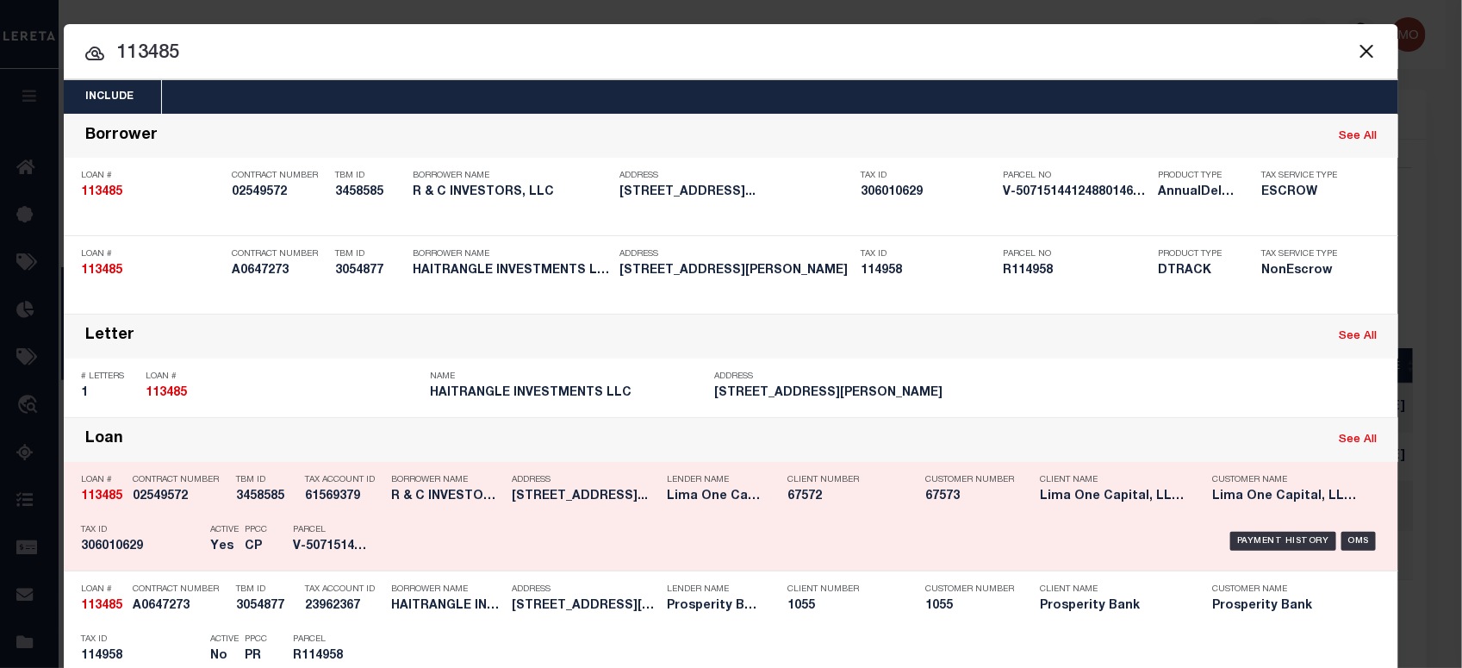
click at [232, 531] on div "PPCC CP" at bounding box center [256, 541] width 48 height 50
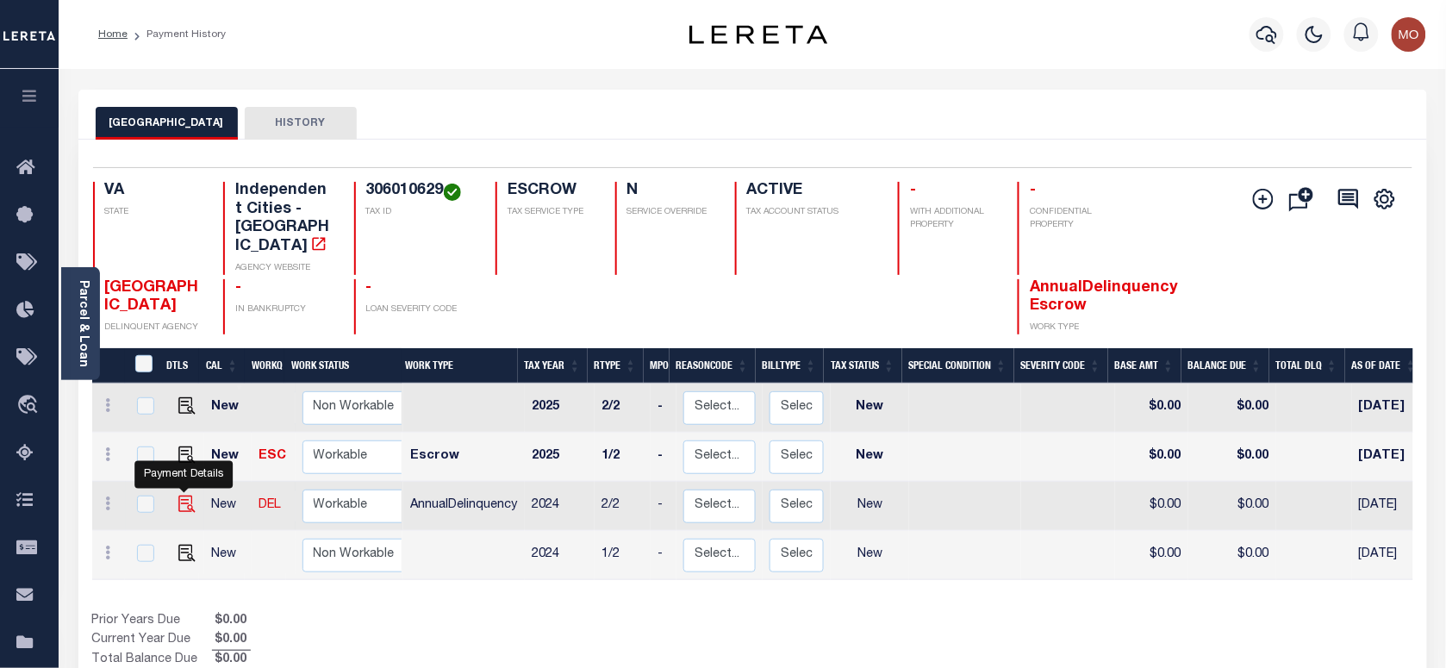
click at [182, 495] on img "" at bounding box center [186, 503] width 17 height 17
checkbox input "true"
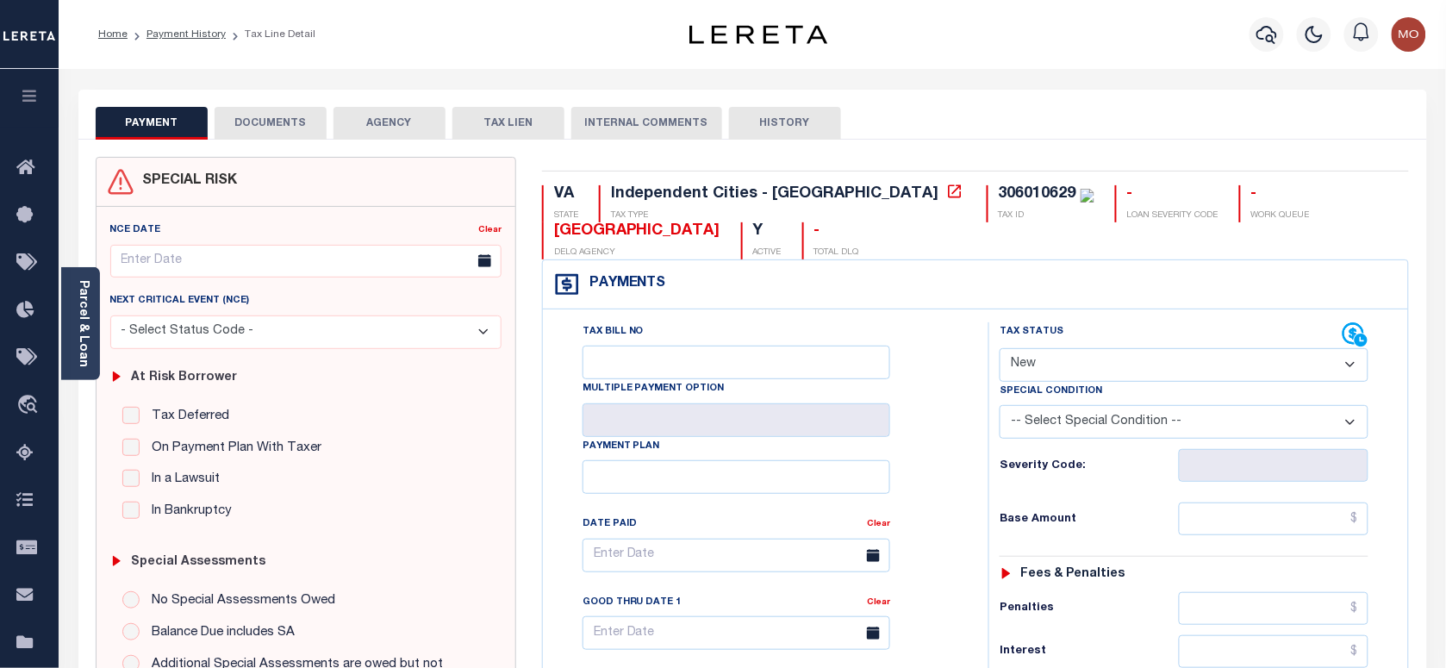
click at [1079, 373] on select "- Select Status Code - Open Due/Unpaid Paid Incomplete No Tax Due Internal Refu…" at bounding box center [1184, 365] width 369 height 34
select select "PYD"
click at [1000, 350] on select "- Select Status Code - Open Due/Unpaid Paid Incomplete No Tax Due Internal Refu…" at bounding box center [1184, 365] width 369 height 34
type input "[DATE]"
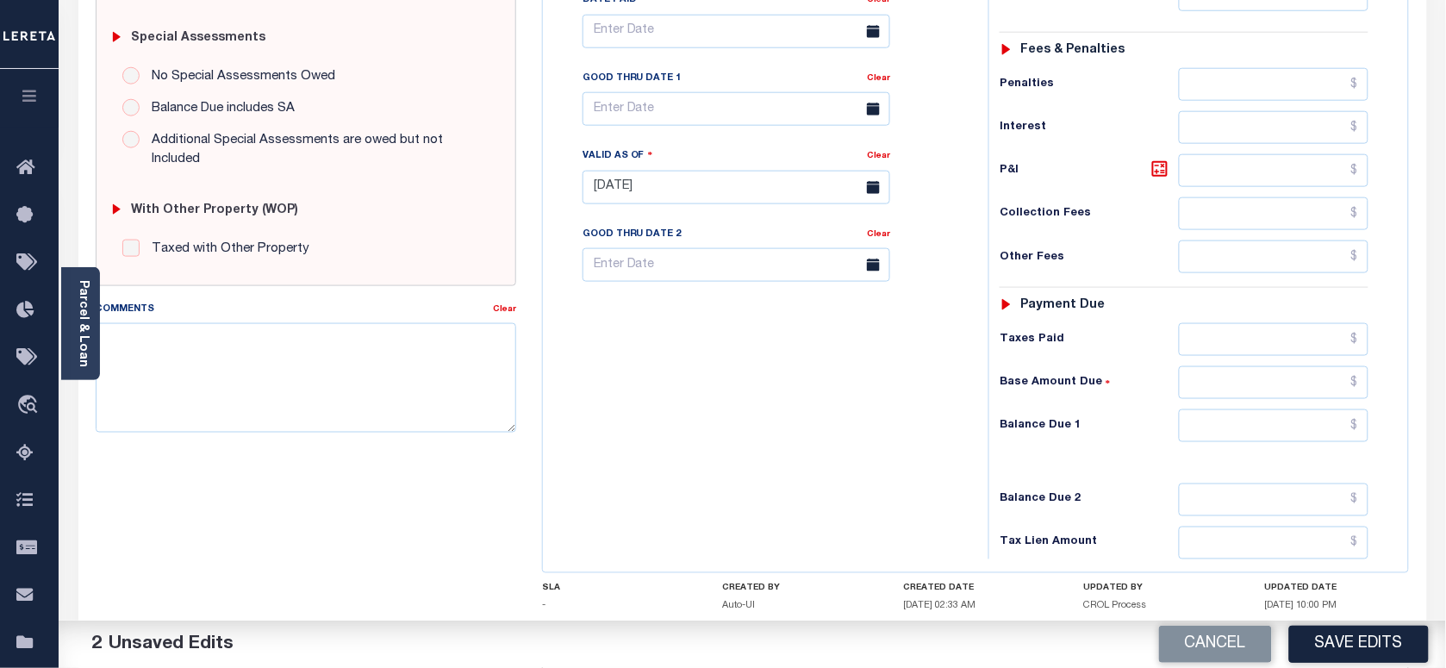
scroll to position [646, 0]
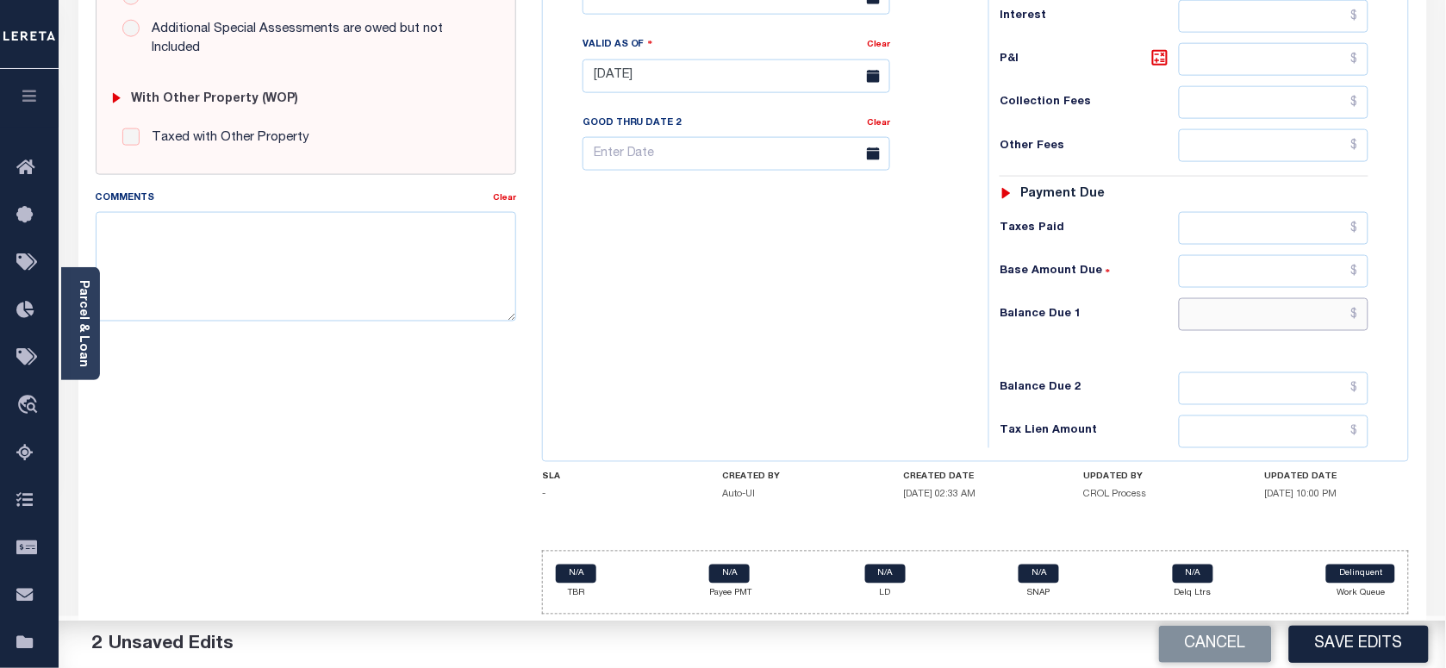
click at [1228, 302] on input "text" at bounding box center [1274, 314] width 190 height 33
type input "$0.00"
click at [317, 284] on textarea "Comments" at bounding box center [306, 266] width 420 height 109
paste textarea "As per Marie taxes are paid in full"
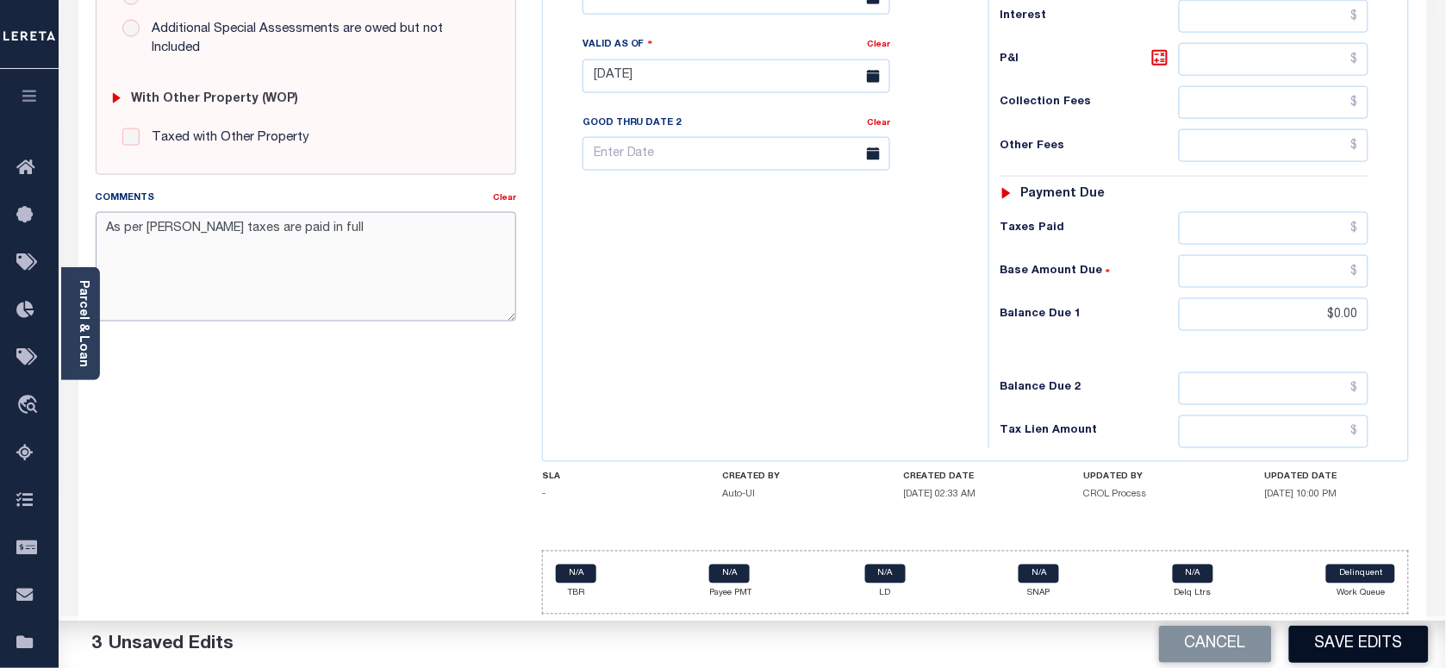
type textarea "As per Marie taxes are paid in full"
drag, startPoint x: 1345, startPoint y: 638, endPoint x: 1318, endPoint y: 625, distance: 29.7
click at [1345, 638] on button "Save Edits" at bounding box center [1359, 644] width 140 height 37
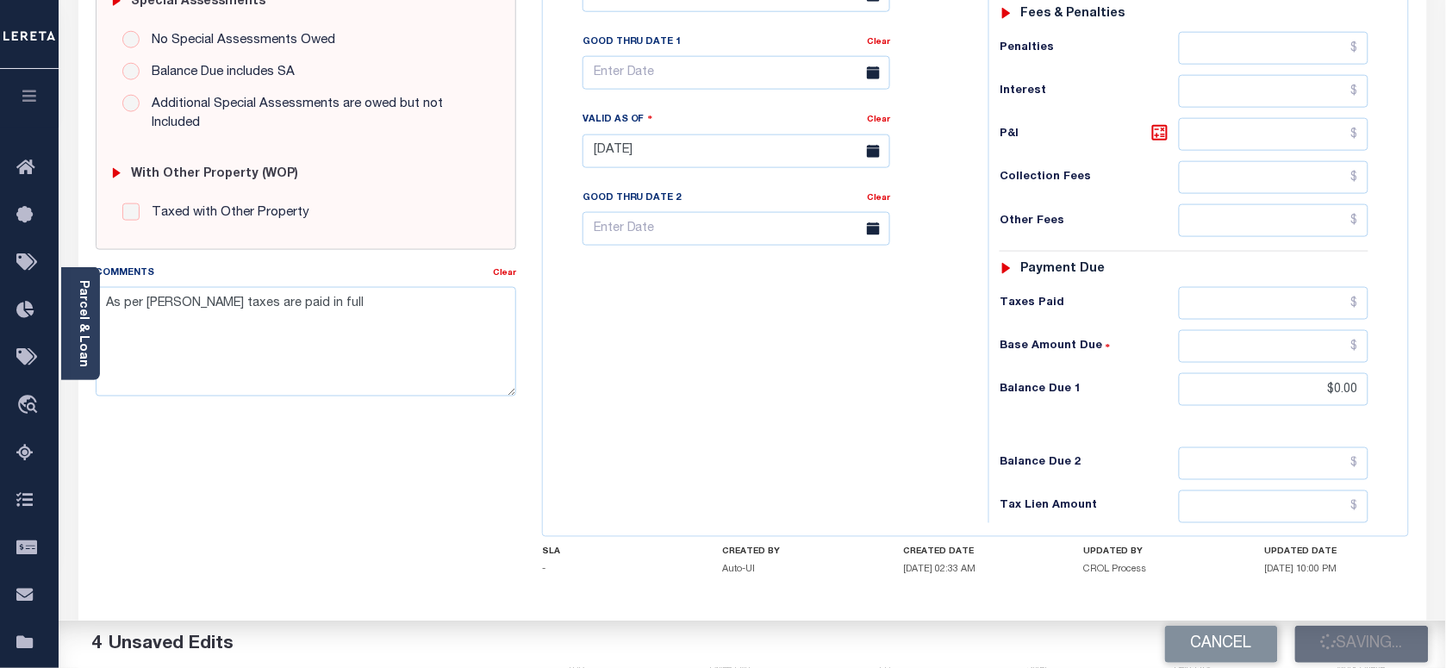
scroll to position [431, 0]
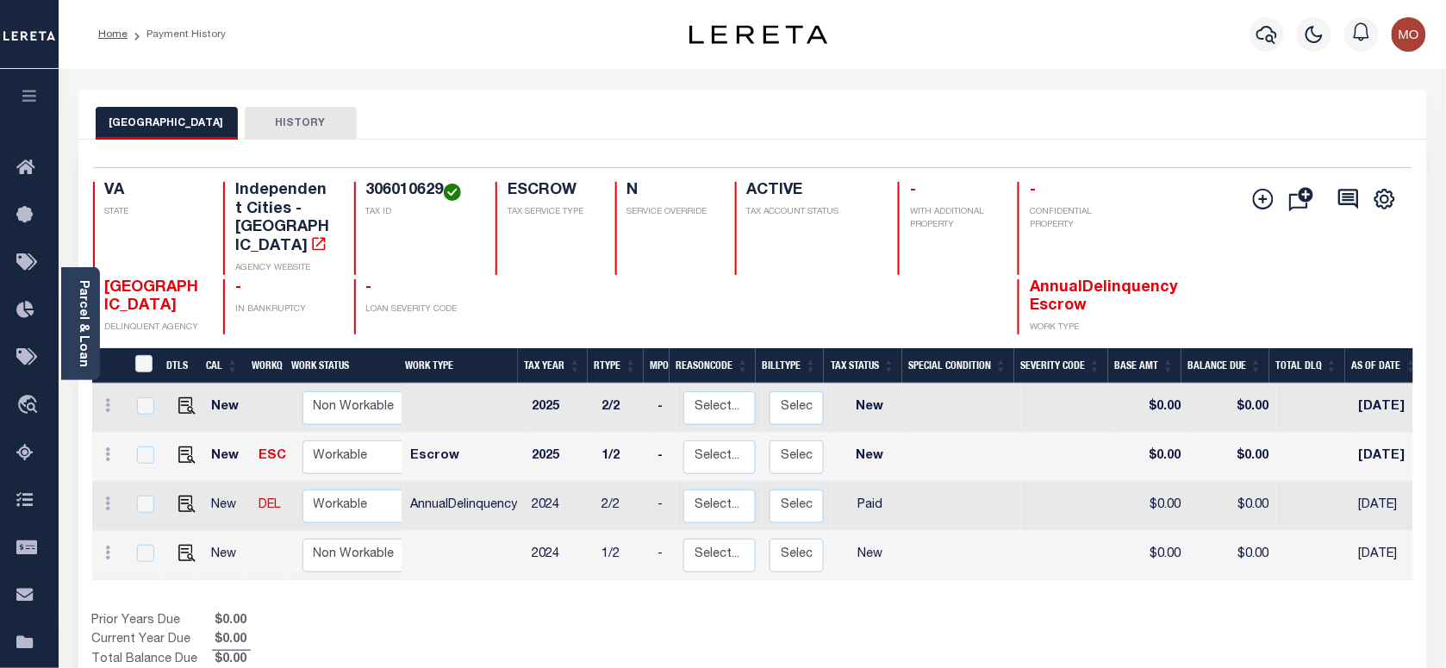
click at [181, 545] on td at bounding box center [183, 555] width 41 height 49
checkbox input "true"
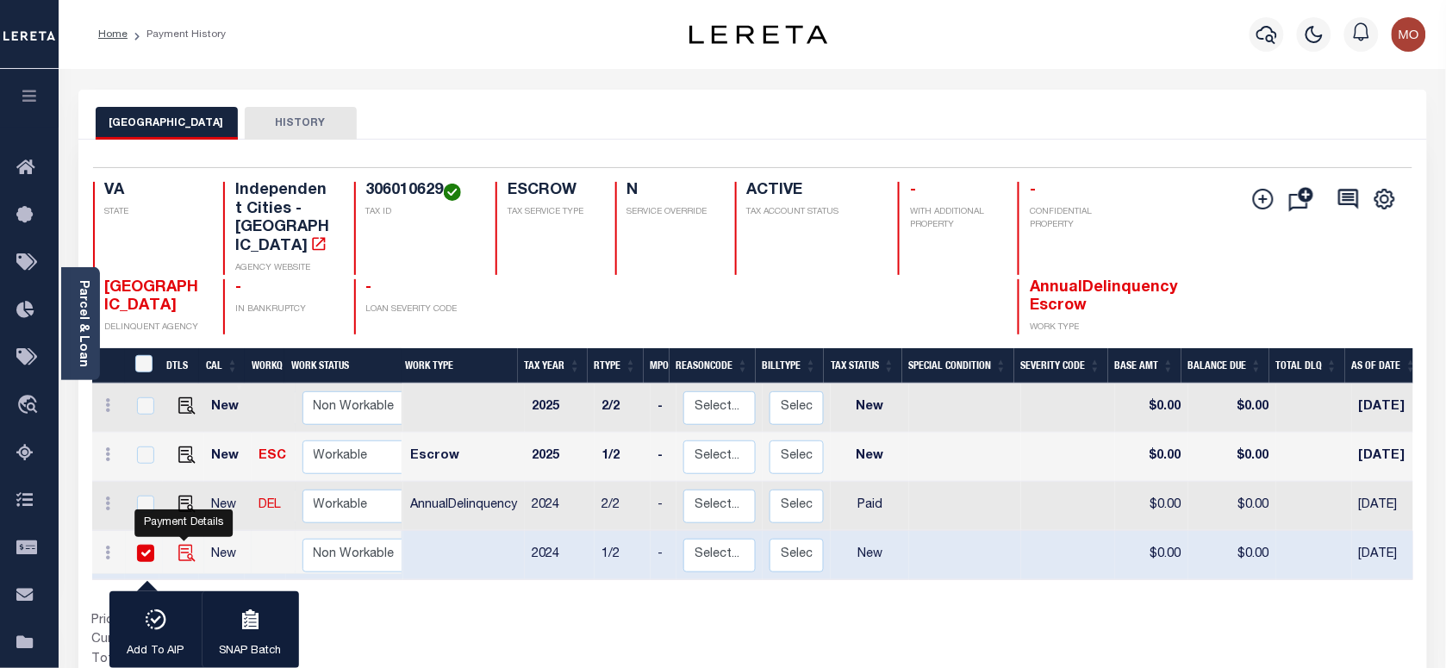
click at [181, 545] on img "" at bounding box center [186, 553] width 17 height 17
checkbox input "false"
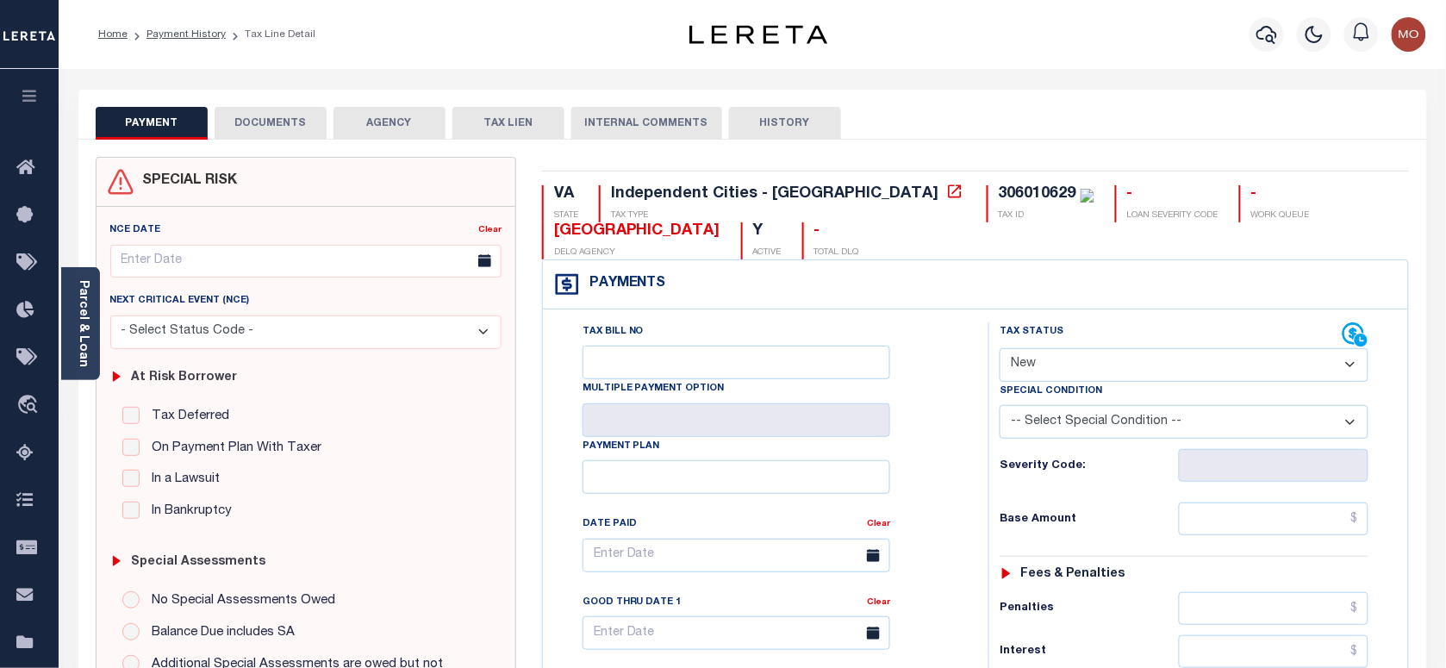
drag, startPoint x: 1056, startPoint y: 366, endPoint x: 1057, endPoint y: 385, distance: 19.0
click at [1056, 366] on select "- Select Status Code - Open Due/Unpaid Paid Incomplete No Tax Due Internal Refu…" at bounding box center [1184, 365] width 369 height 34
select select "PYD"
click at [1000, 350] on select "- Select Status Code - Open Due/Unpaid Paid Incomplete No Tax Due Internal Refu…" at bounding box center [1184, 365] width 369 height 34
type input "[DATE]"
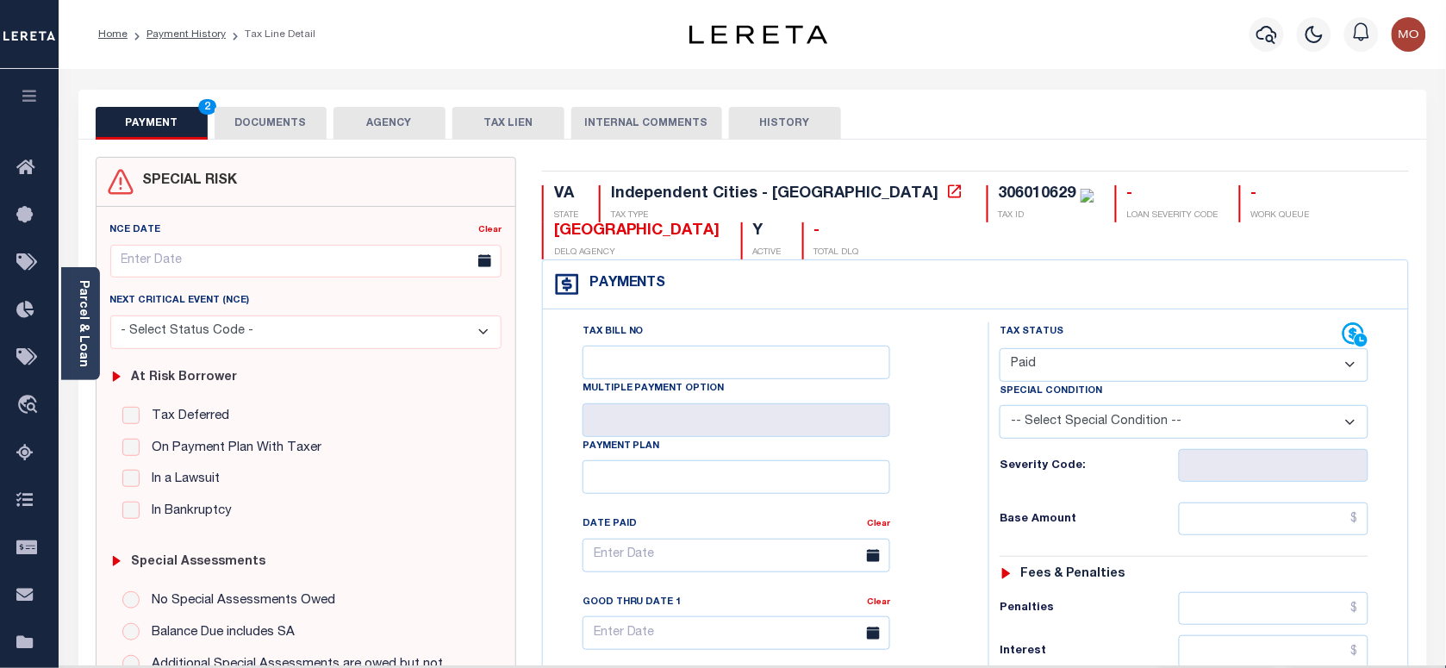
click at [935, 472] on div "Tax Bill No Multiple Payment Option Payment Plan Clear" at bounding box center [761, 563] width 402 height 483
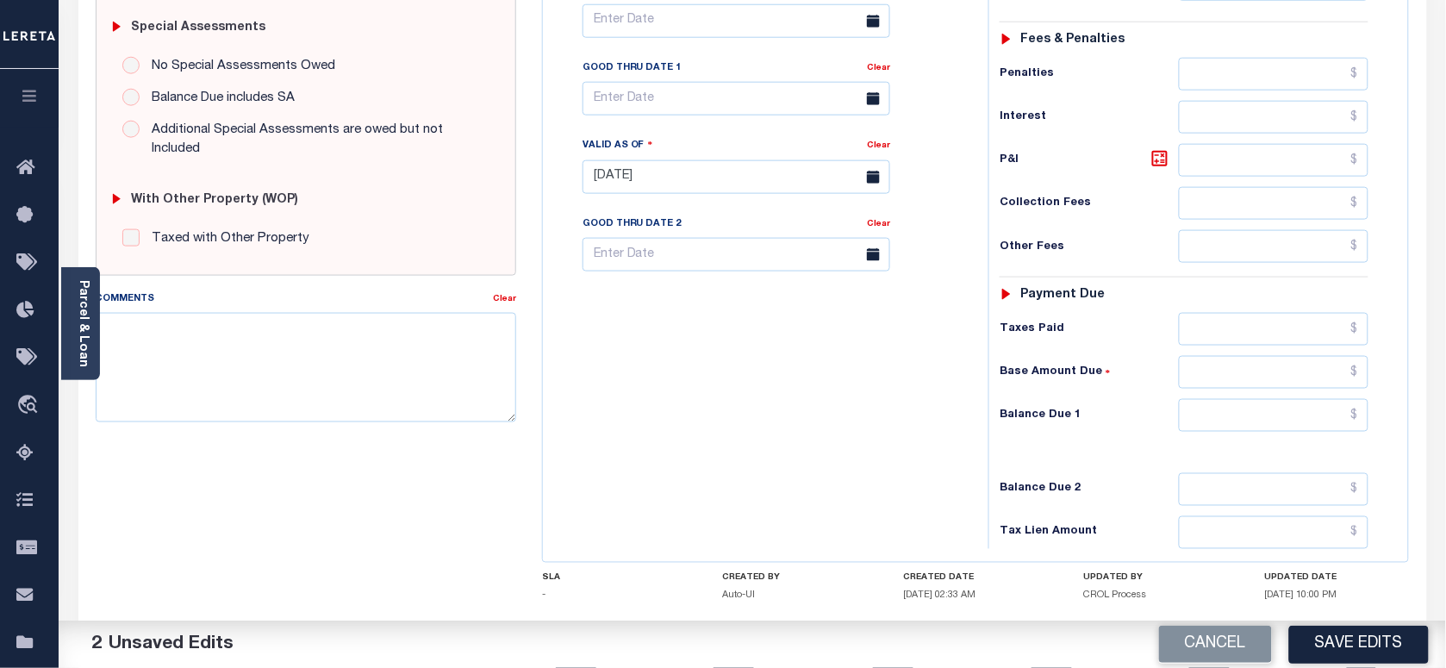
scroll to position [539, 0]
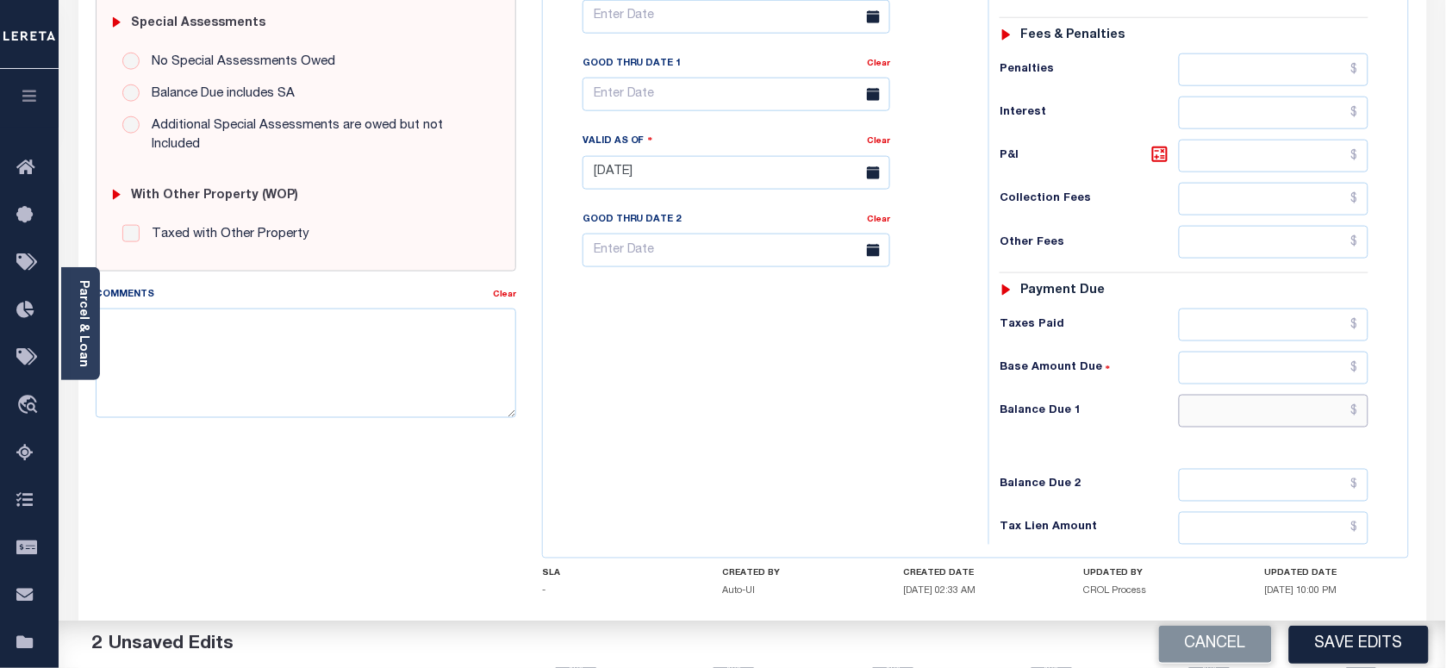
click at [1224, 424] on input "text" at bounding box center [1274, 411] width 190 height 33
type input "$0.00"
click at [376, 376] on textarea "Comments" at bounding box center [306, 362] width 420 height 109
paste textarea "As per [PERSON_NAME] taxes are paid in full"
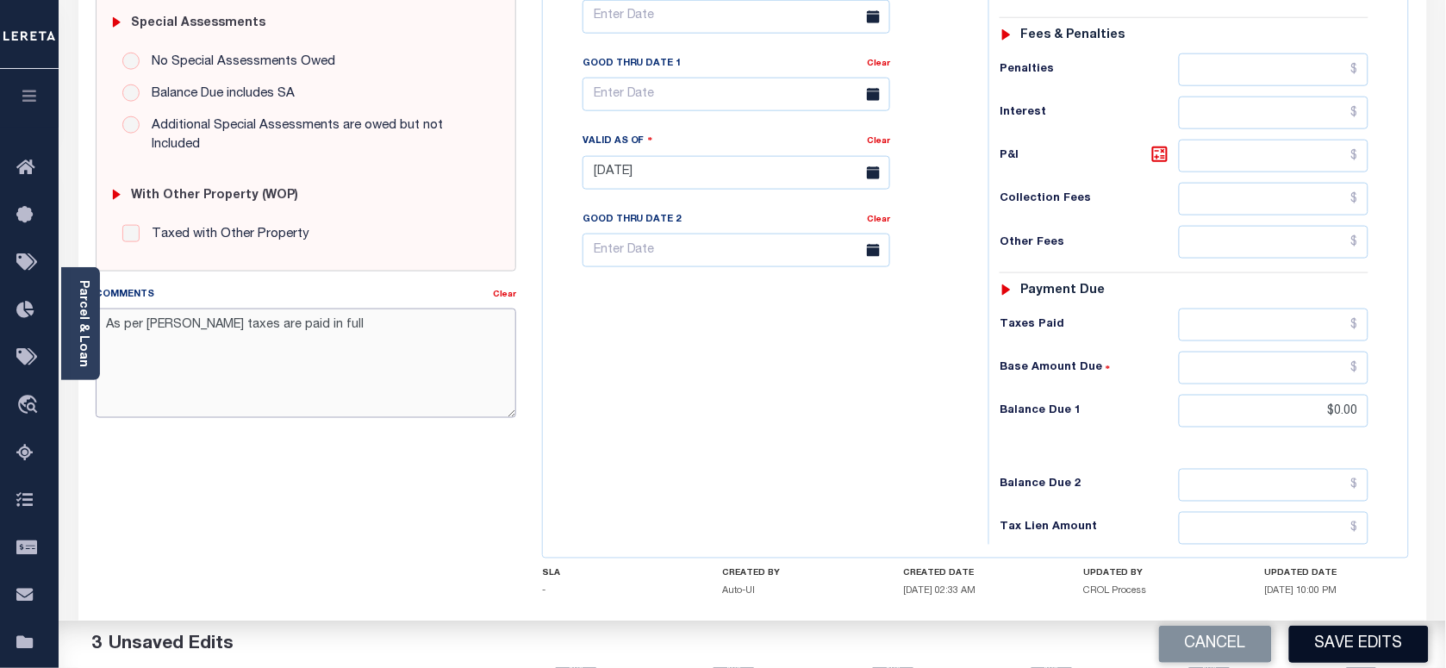
type textarea "As per [PERSON_NAME] taxes are paid in full"
click at [1338, 638] on button "Save Edits" at bounding box center [1359, 644] width 140 height 37
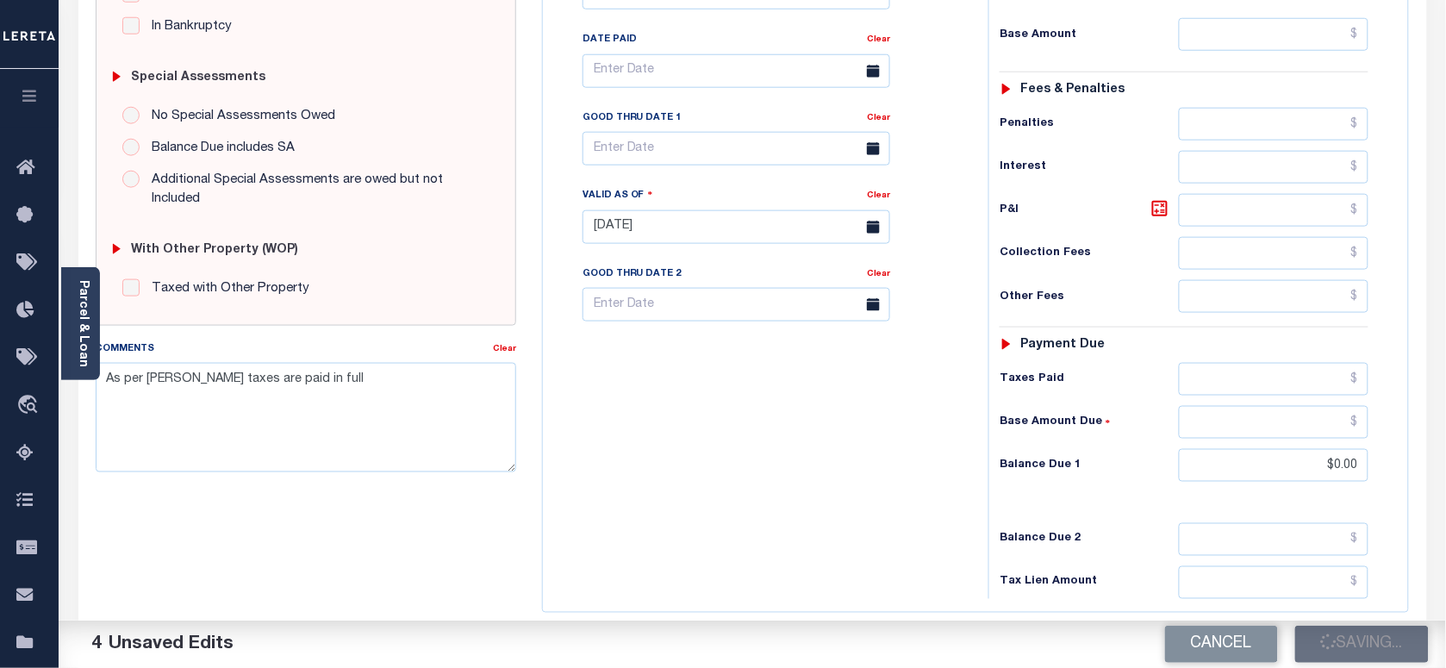
scroll to position [431, 0]
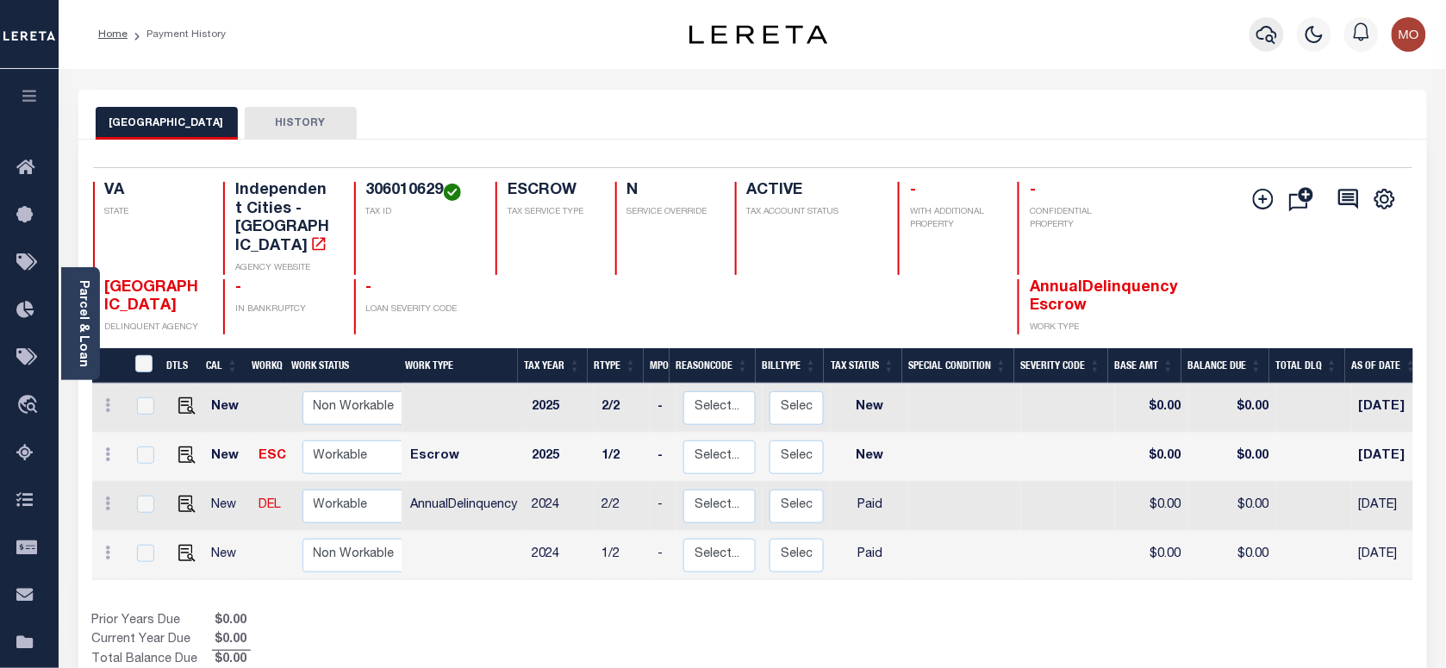
click at [1277, 36] on icon "button" at bounding box center [1266, 35] width 21 height 18
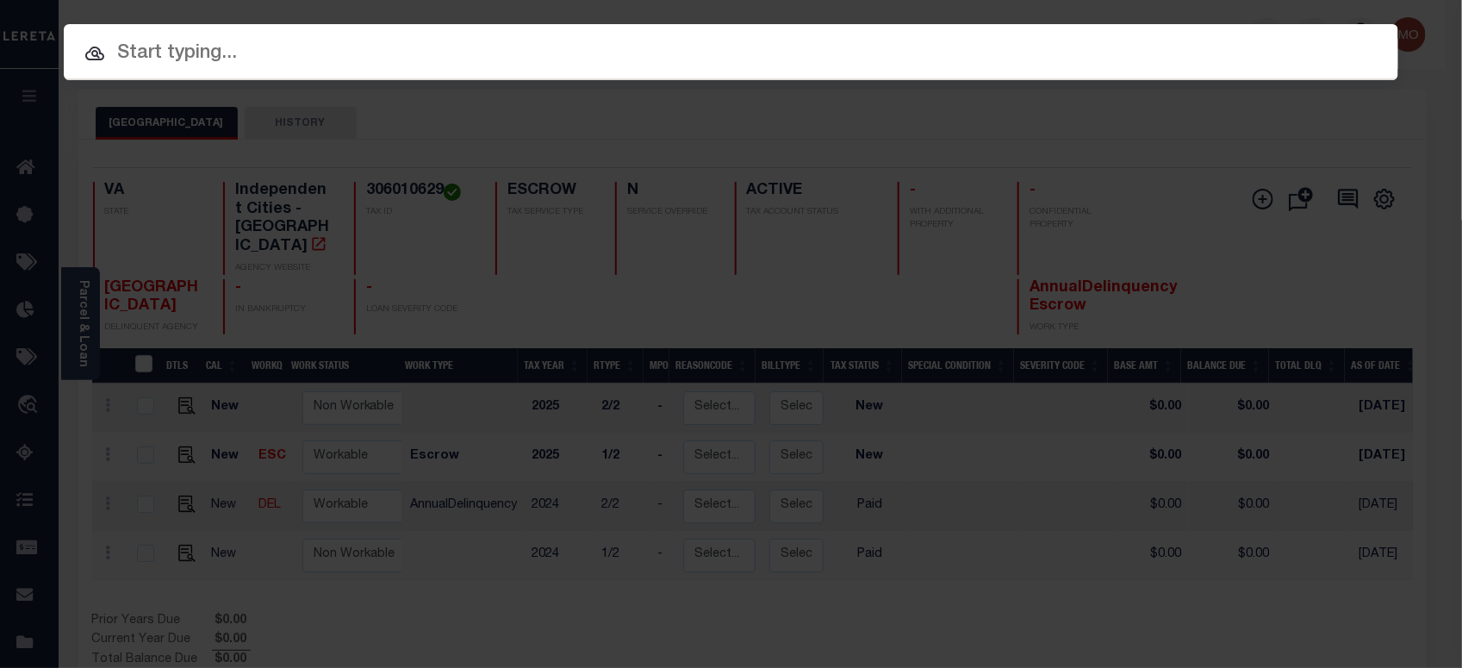
click at [247, 75] on div at bounding box center [731, 51] width 1335 height 55
click at [240, 65] on input "text" at bounding box center [731, 54] width 1335 height 30
paste input "101526"
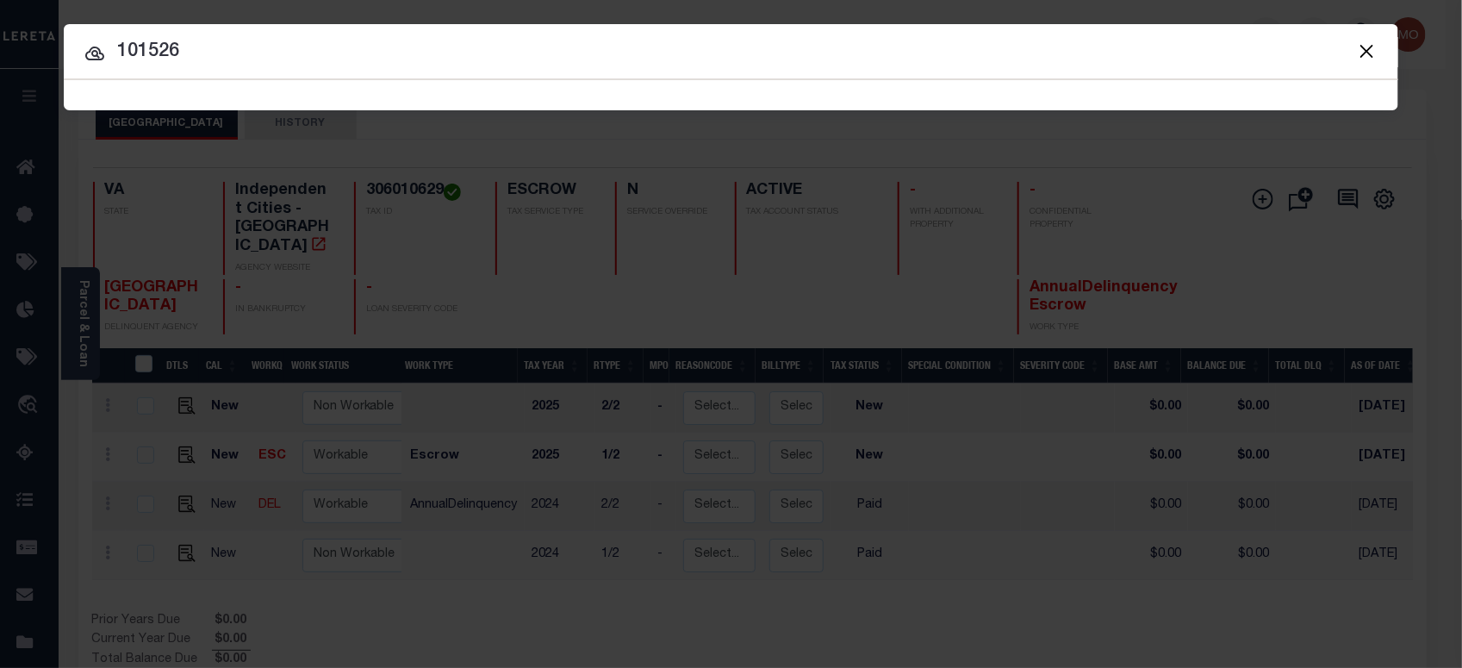
type input "101526"
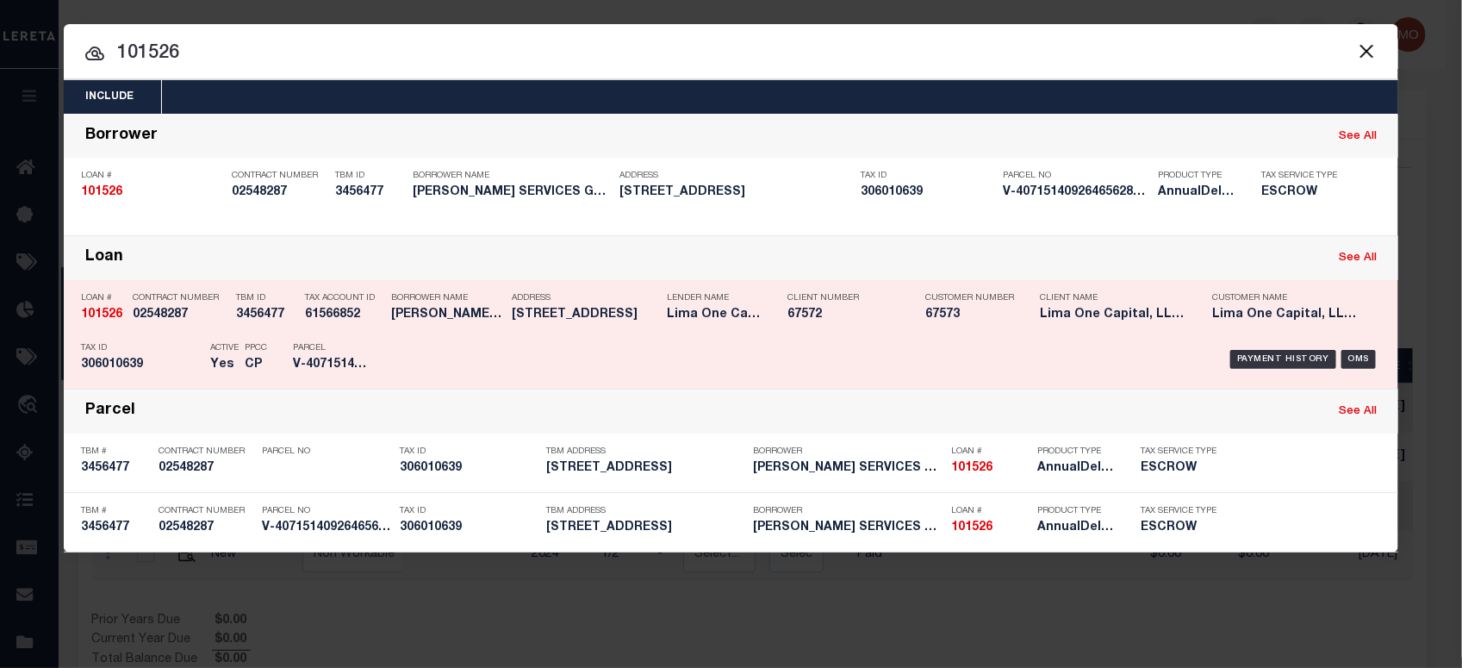
click at [173, 358] on h5 "306010639" at bounding box center [141, 365] width 121 height 15
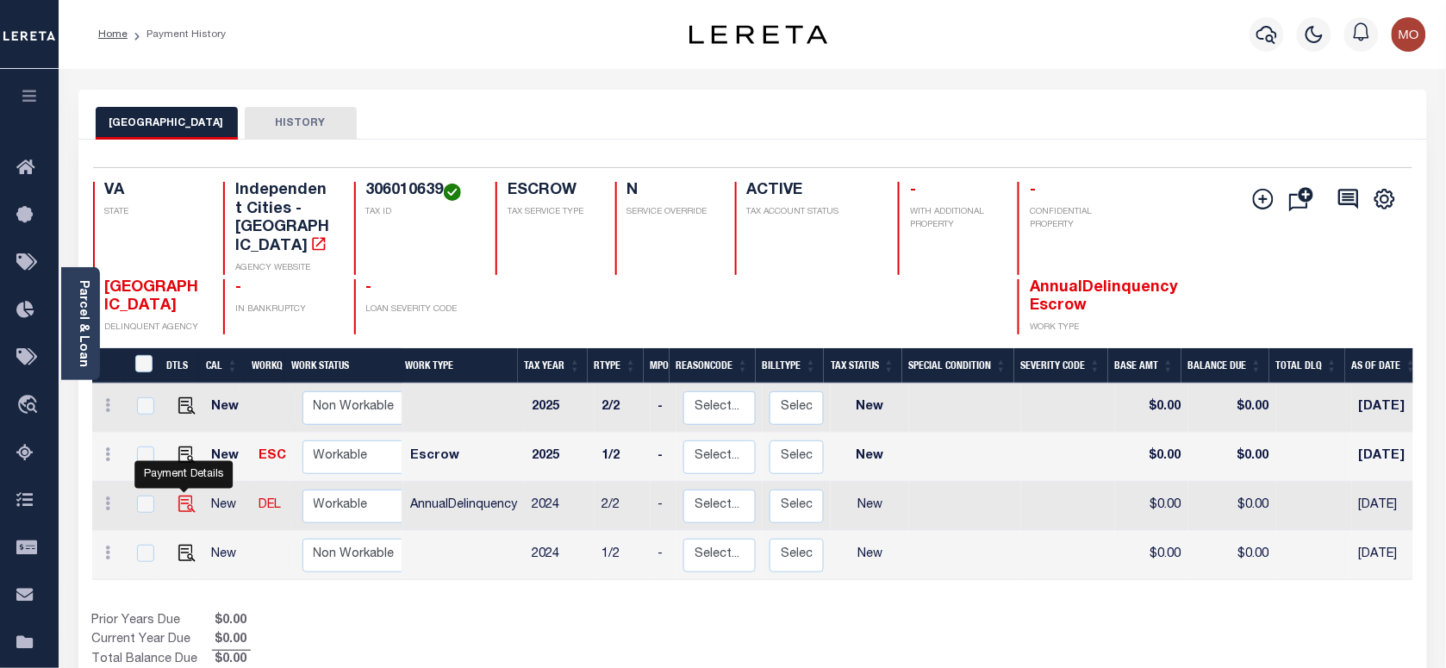
click at [182, 495] on img "" at bounding box center [186, 503] width 17 height 17
checkbox input "true"
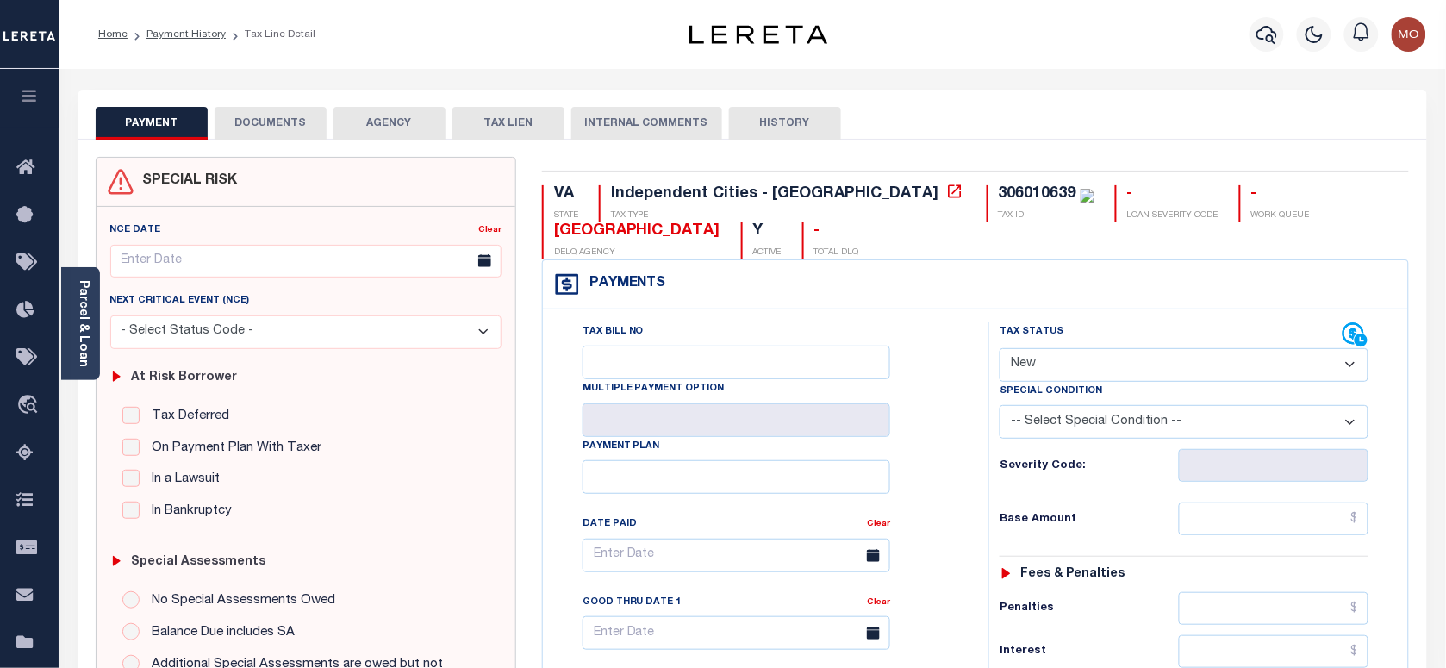
click at [1088, 369] on select "- Select Status Code - Open Due/Unpaid Paid Incomplete No Tax Due Internal Refu…" at bounding box center [1184, 365] width 369 height 34
select select "PYD"
click at [1000, 350] on select "- Select Status Code - Open Due/Unpaid Paid Incomplete No Tax Due Internal Refu…" at bounding box center [1184, 365] width 369 height 34
type input "[DATE]"
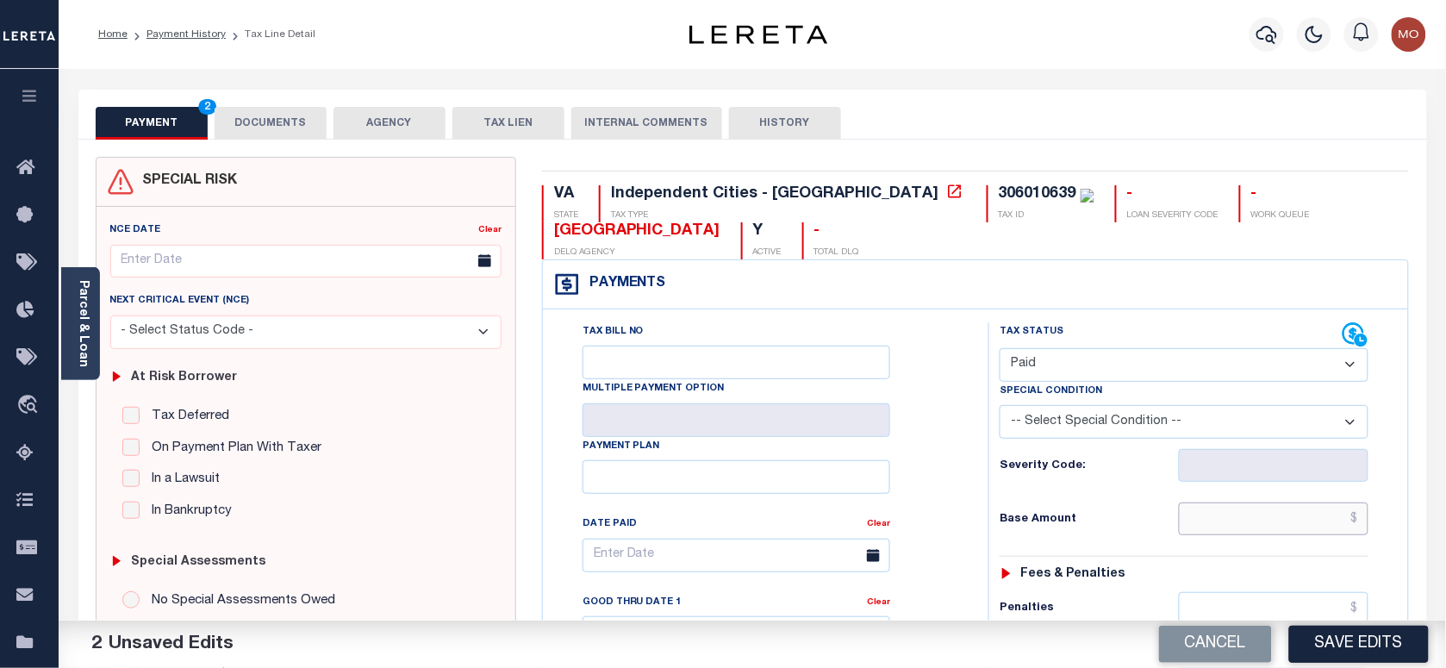
click at [1217, 521] on input "text" at bounding box center [1274, 518] width 190 height 33
click at [922, 465] on div "Tax Bill No Multiple Payment Option Payment Plan Clear" at bounding box center [761, 563] width 402 height 483
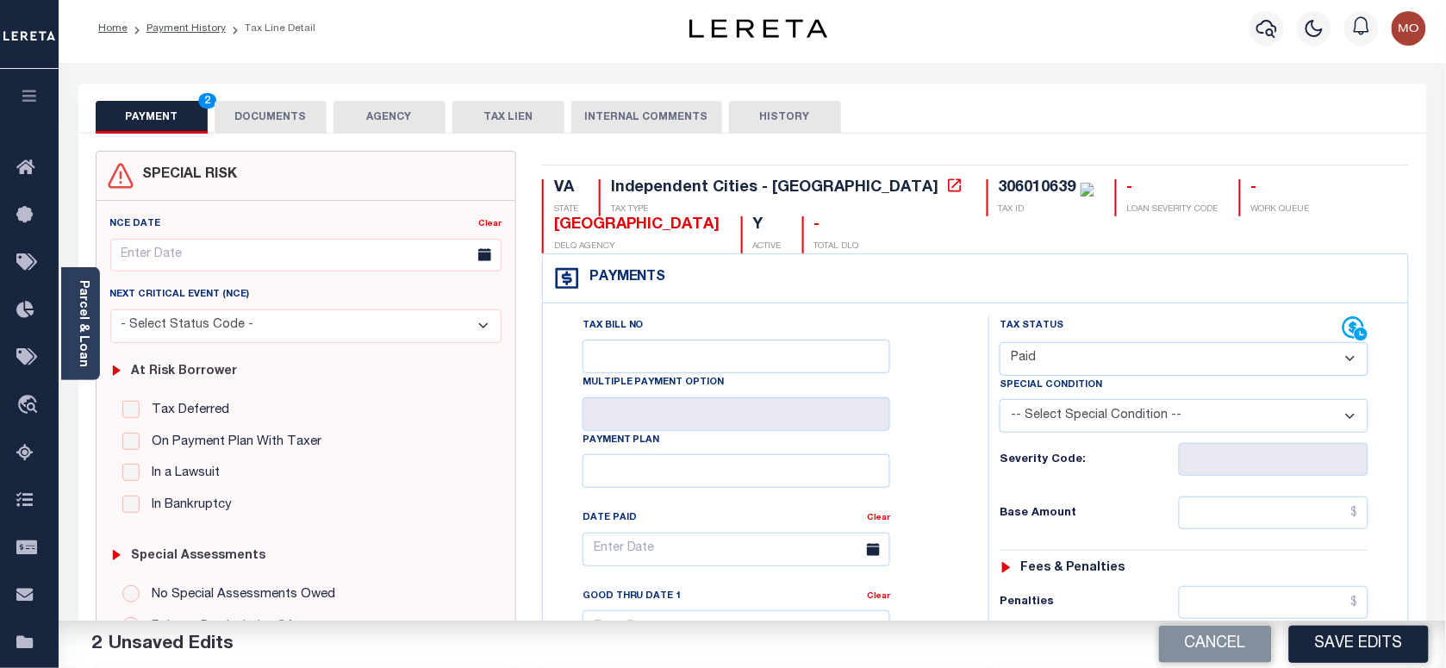
scroll to position [539, 0]
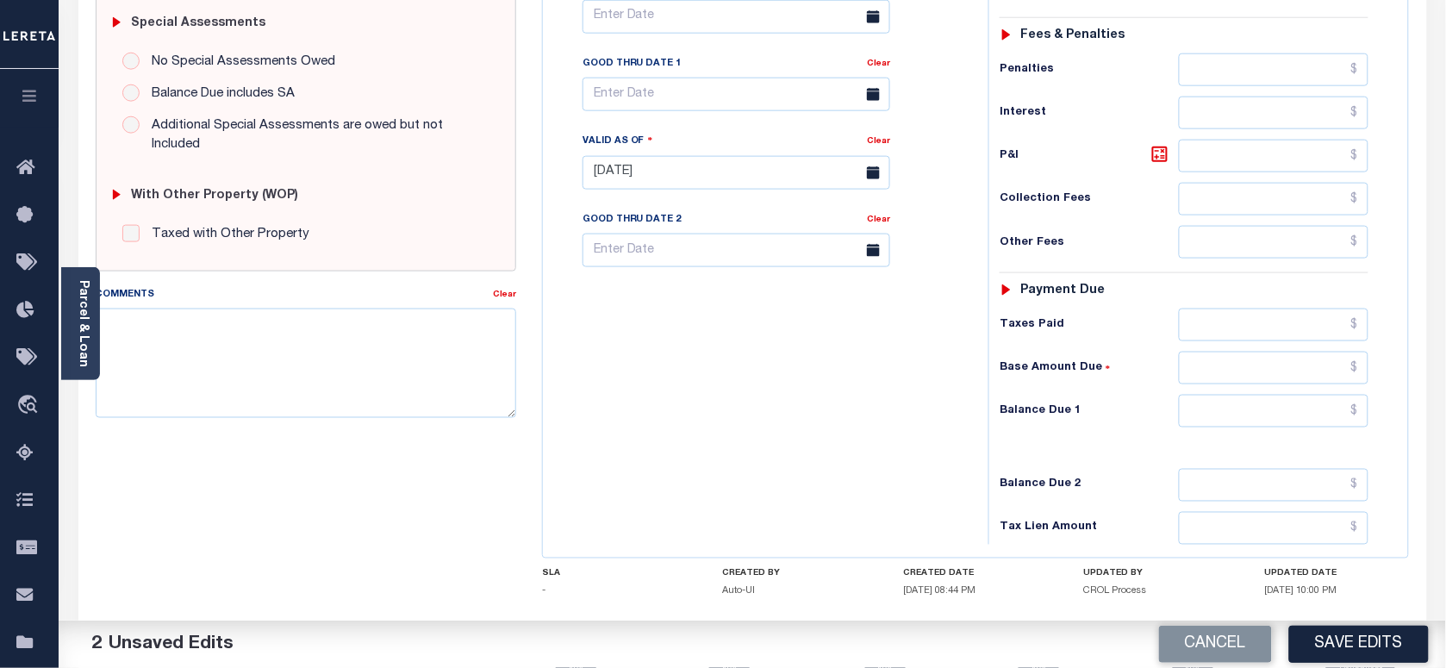
click at [1229, 436] on div "Tax Status Status - Select Status Code -" at bounding box center [1189, 164] width 402 height 761
click at [1226, 420] on input "text" at bounding box center [1274, 411] width 190 height 33
type input "$0.00"
click at [311, 389] on textarea "Comments" at bounding box center [306, 362] width 420 height 109
paste textarea "As per [PERSON_NAME] taxes are paid in full"
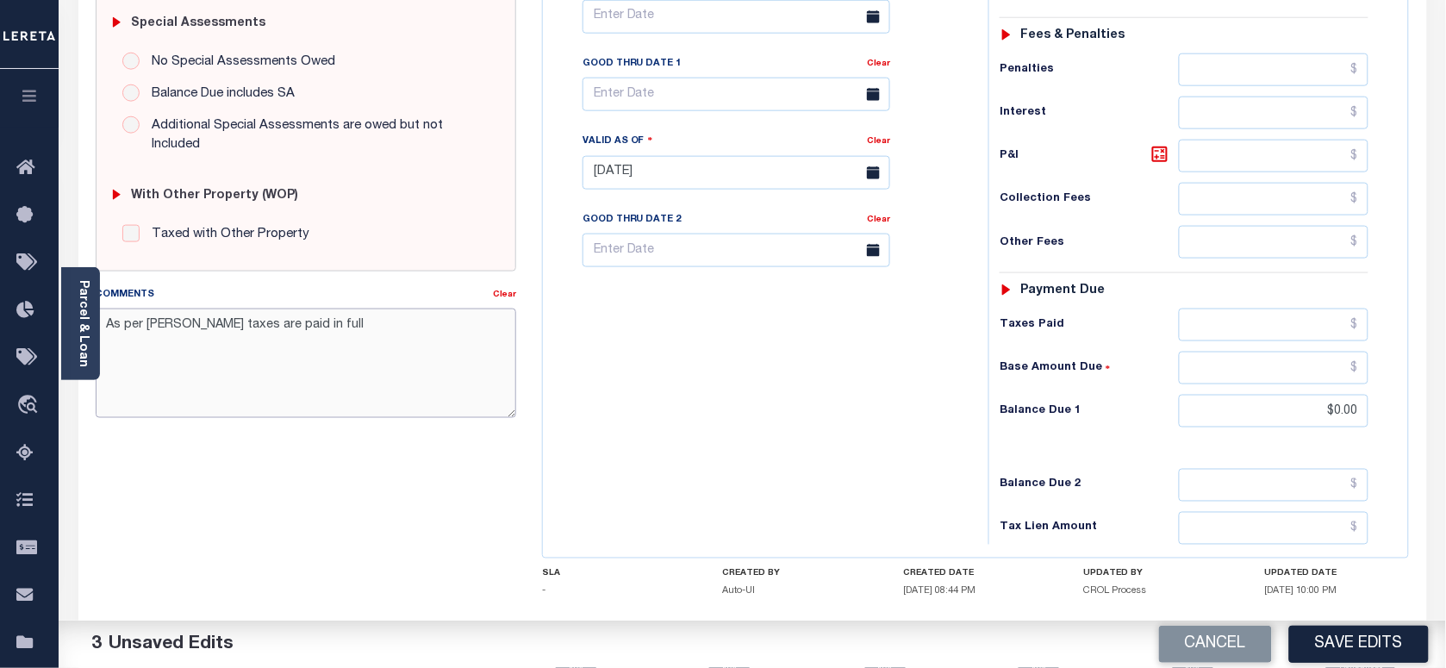
type textarea "As per [PERSON_NAME] taxes are paid in full"
click at [1323, 622] on div "Cancel Save Edits" at bounding box center [1099, 644] width 694 height 48
click at [1317, 633] on button "Save Edits" at bounding box center [1359, 644] width 140 height 37
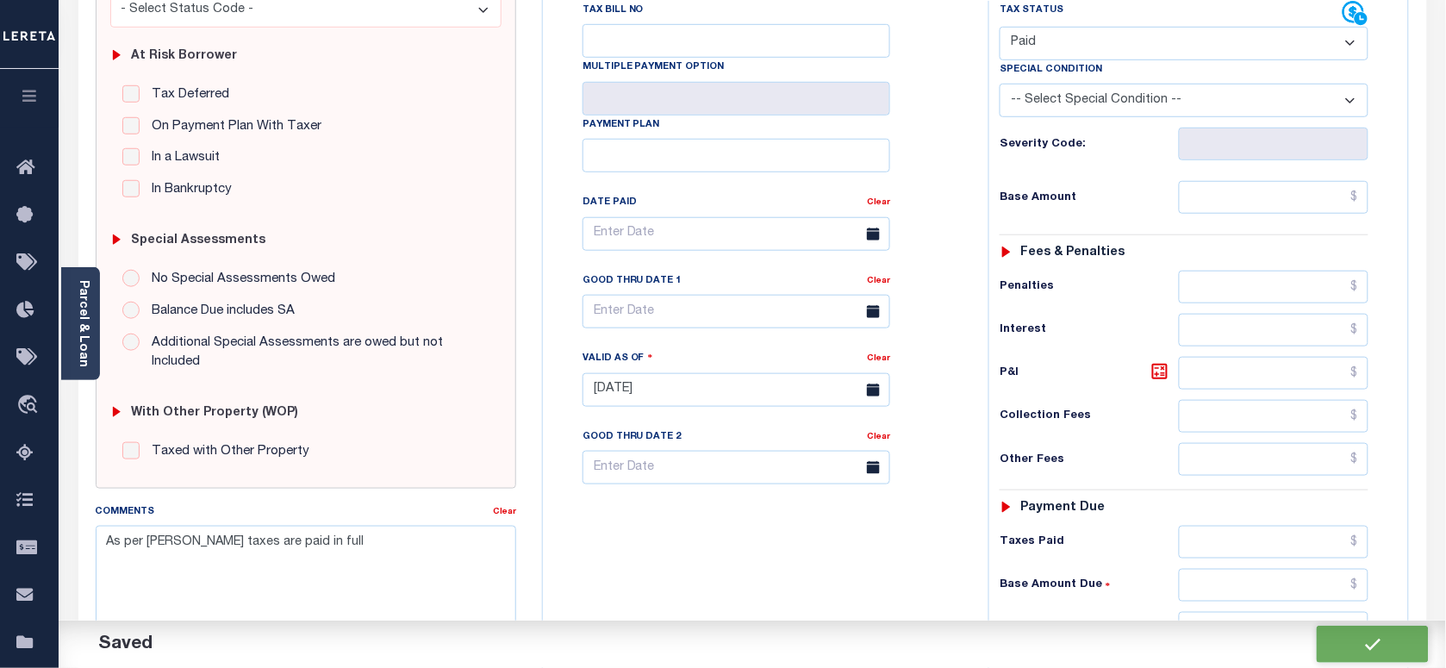
scroll to position [252, 0]
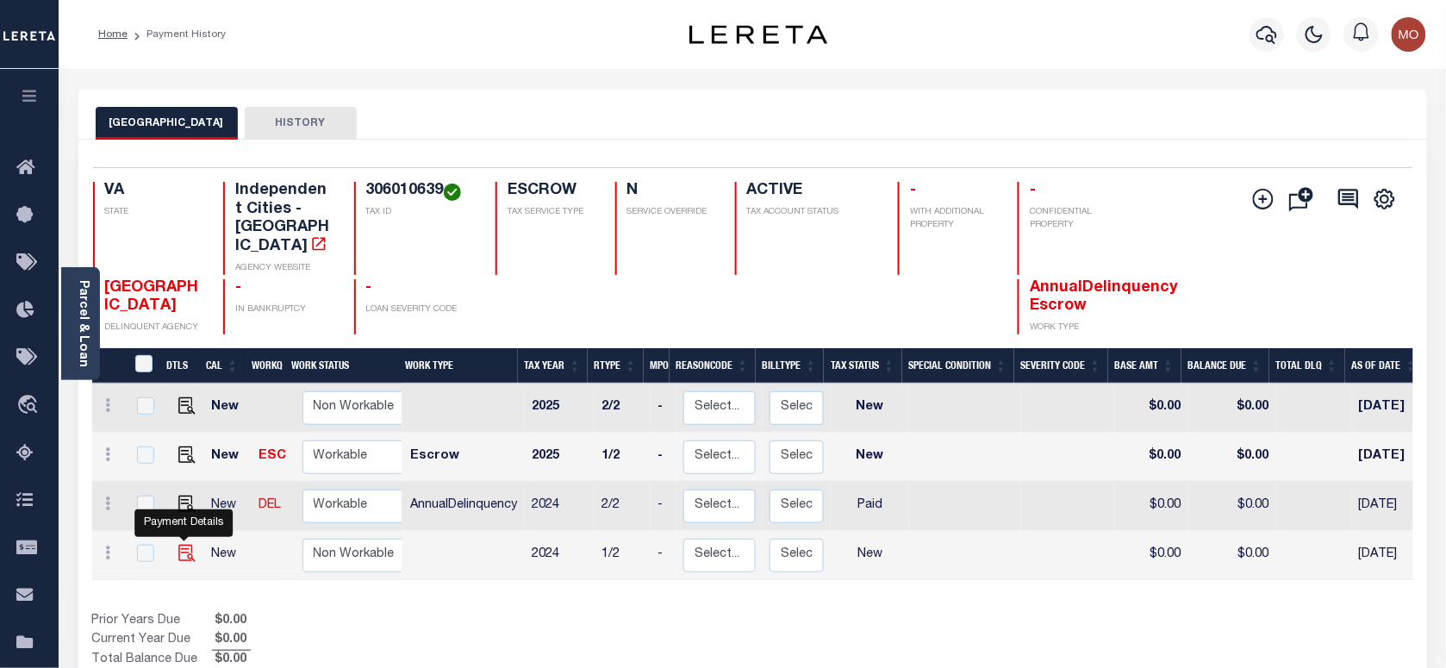
click at [178, 545] on img "" at bounding box center [186, 553] width 17 height 17
checkbox input "true"
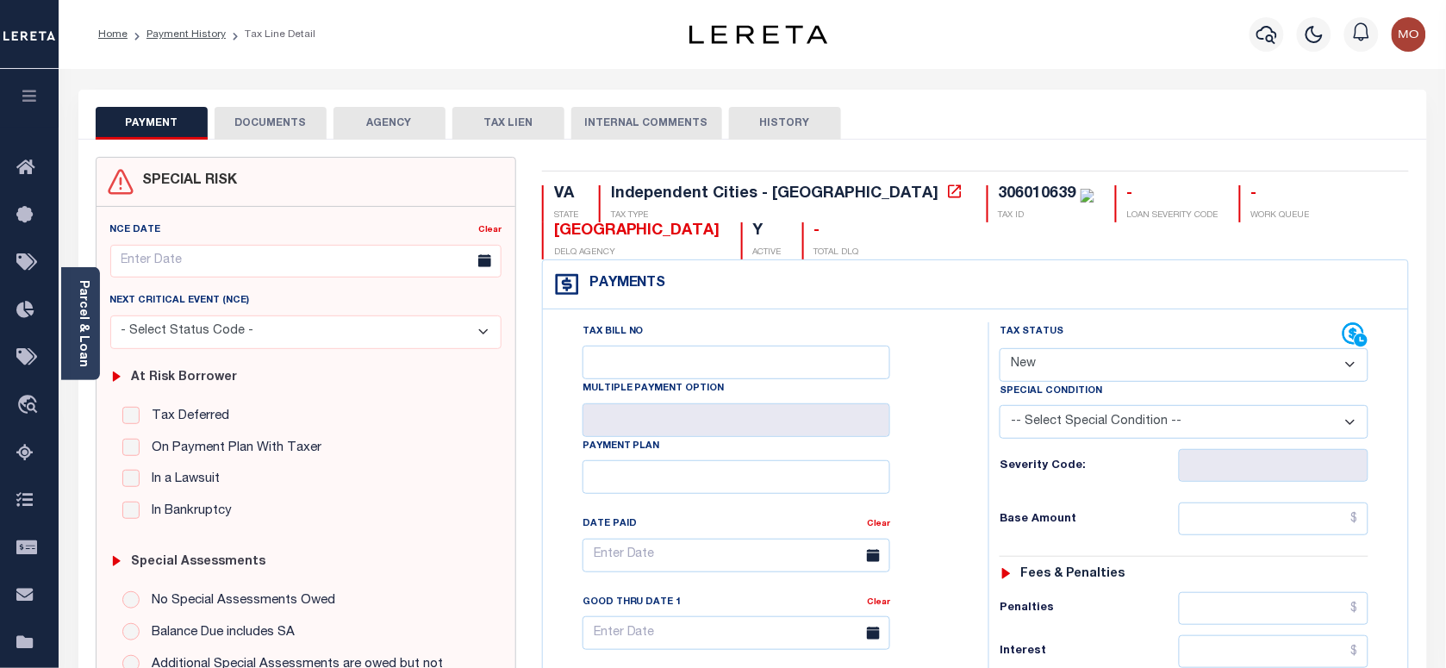
click at [1065, 377] on select "- Select Status Code - Open Due/Unpaid Paid Incomplete No Tax Due Internal Refu…" at bounding box center [1184, 365] width 369 height 34
select select "PYD"
click at [1000, 350] on select "- Select Status Code - Open Due/Unpaid Paid Incomplete No Tax Due Internal Refu…" at bounding box center [1184, 365] width 369 height 34
type input "[DATE]"
click at [959, 480] on div "Tax Bill No Multiple Payment Option Payment Plan Clear" at bounding box center [761, 563] width 402 height 483
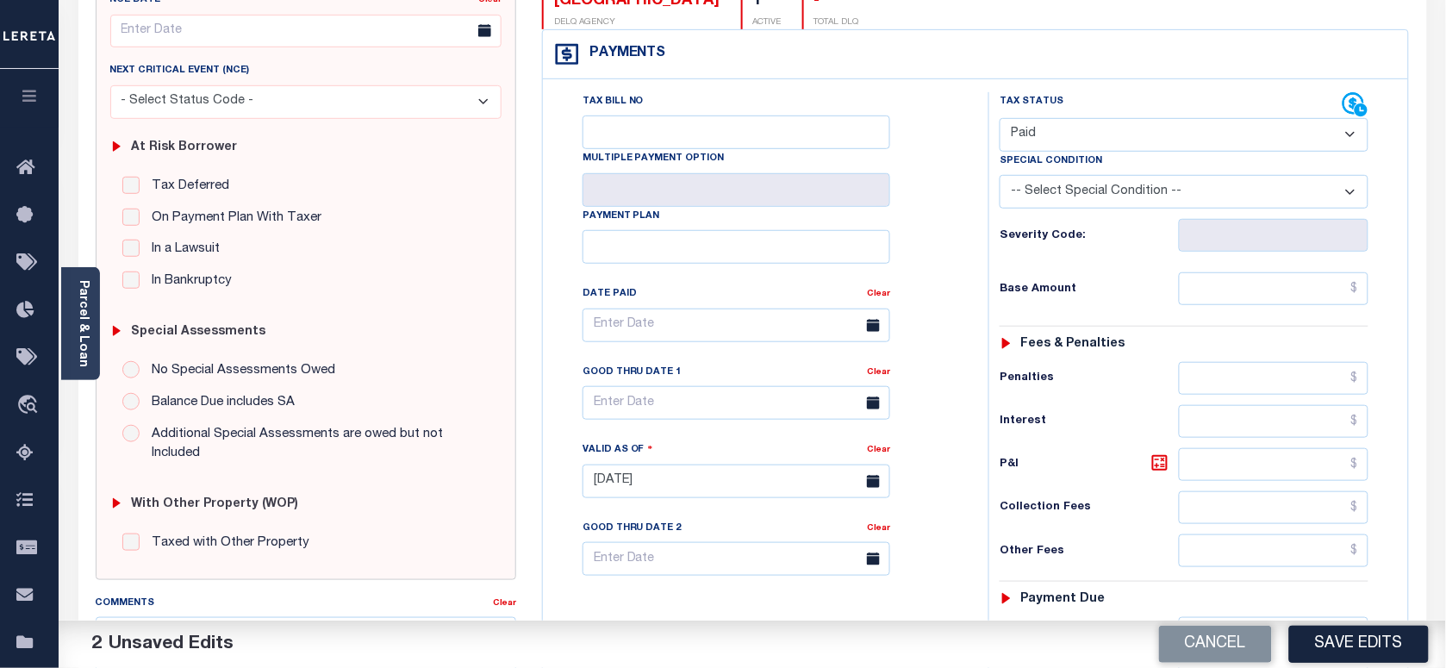
scroll to position [431, 0]
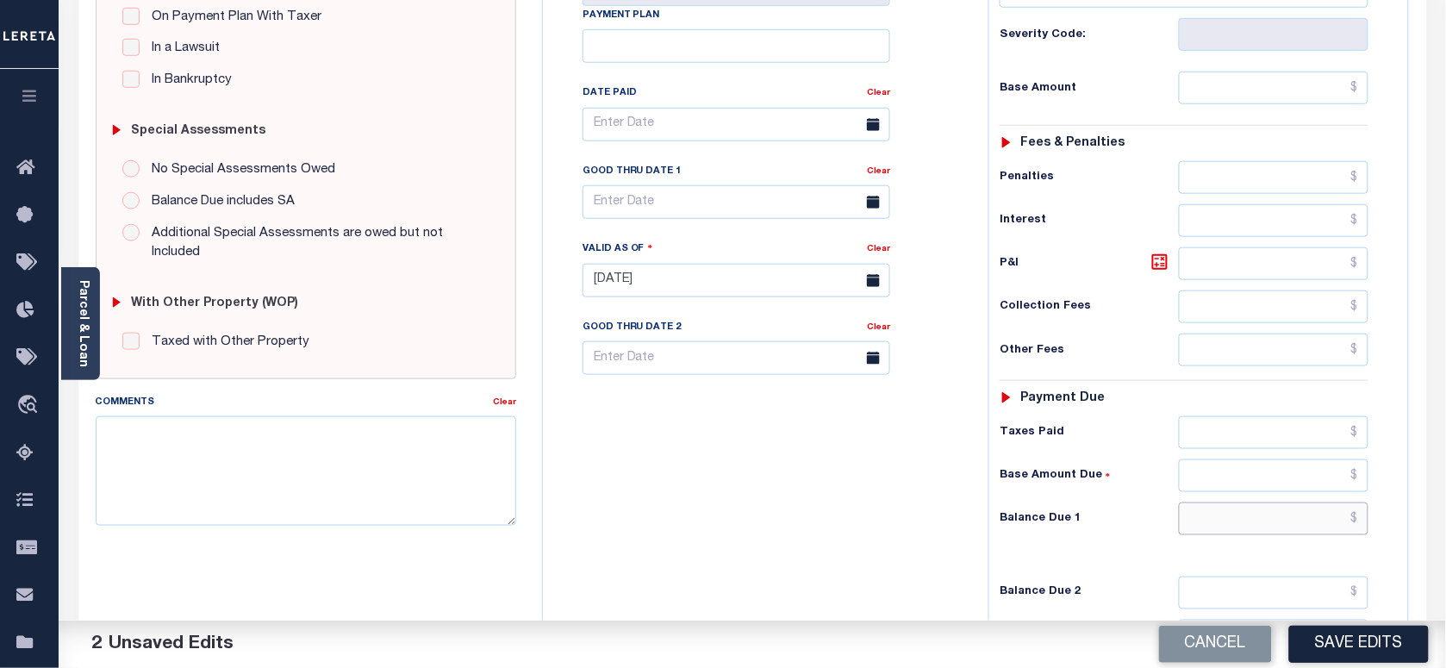
click at [1233, 527] on input "text" at bounding box center [1274, 518] width 190 height 33
type input "$0.00"
click at [303, 458] on textarea "Comments" at bounding box center [306, 470] width 420 height 109
paste textarea "As per Marie taxes are paid in full"
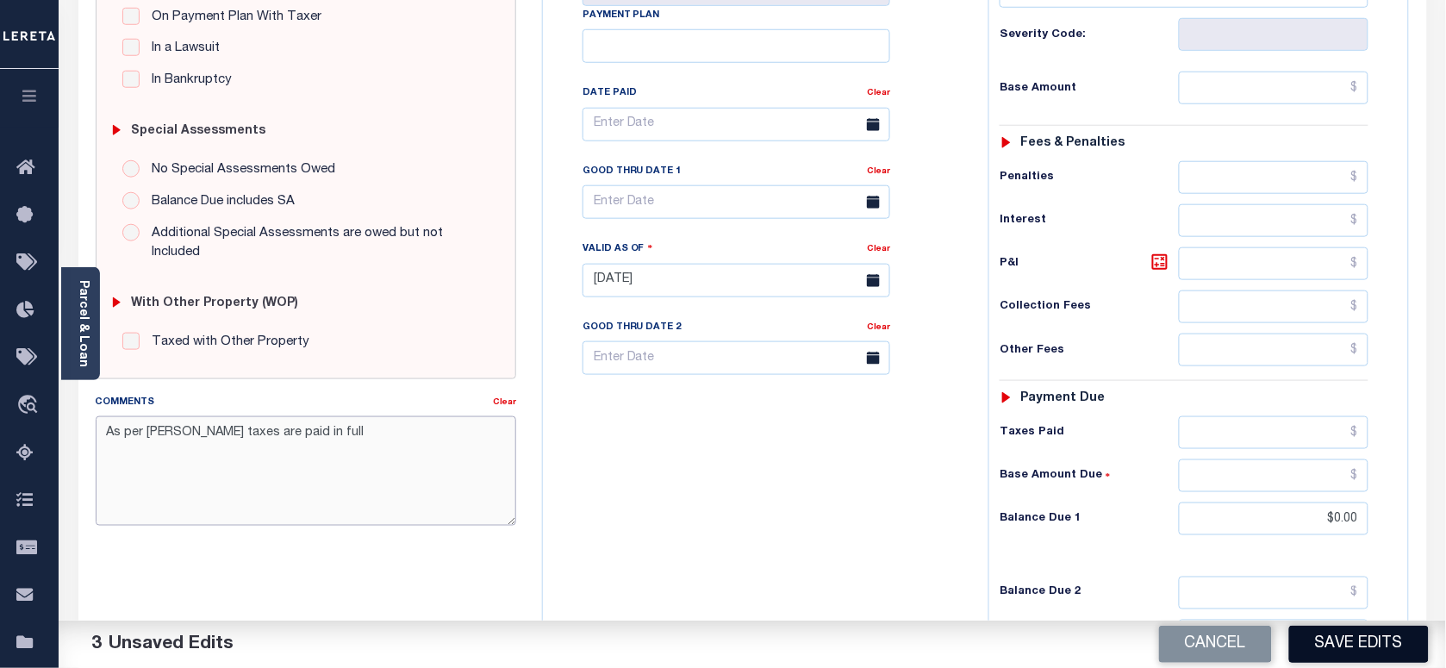
type textarea "As per Marie taxes are paid in full"
click at [1372, 643] on button "Save Edits" at bounding box center [1359, 644] width 140 height 37
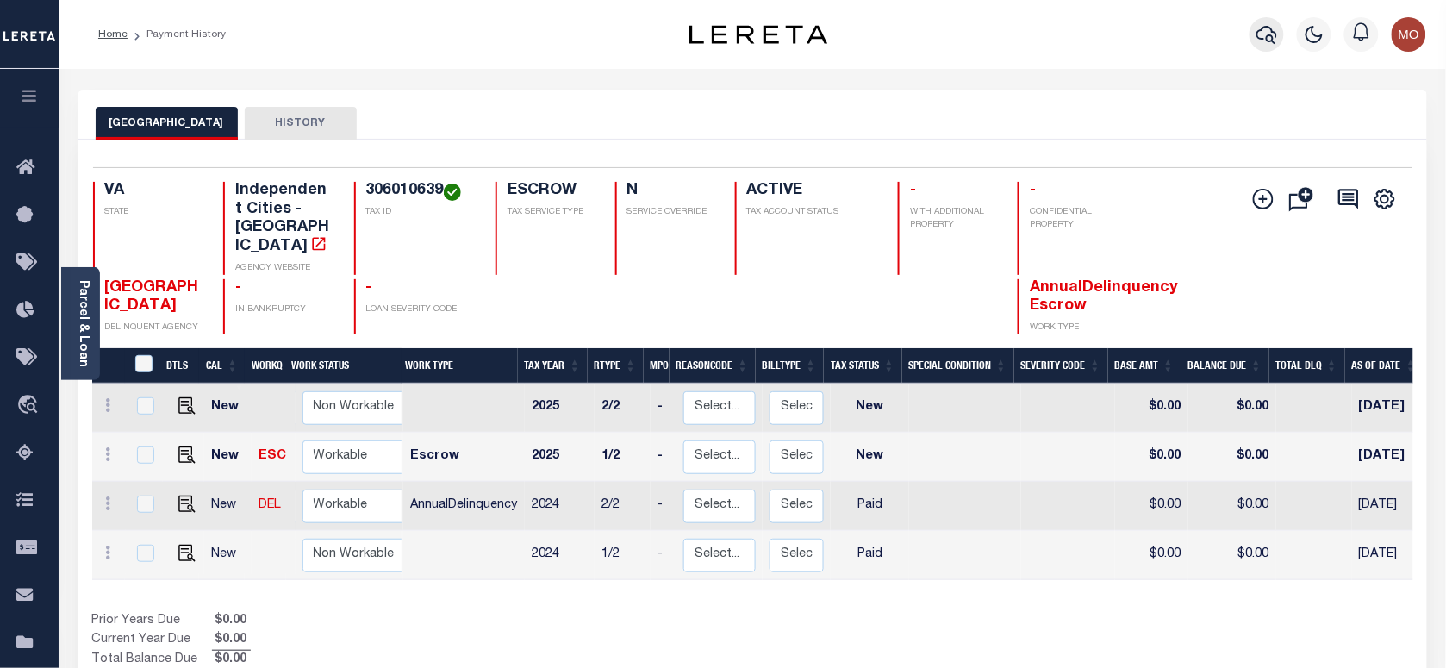
click at [1261, 40] on icon "button" at bounding box center [1266, 35] width 21 height 18
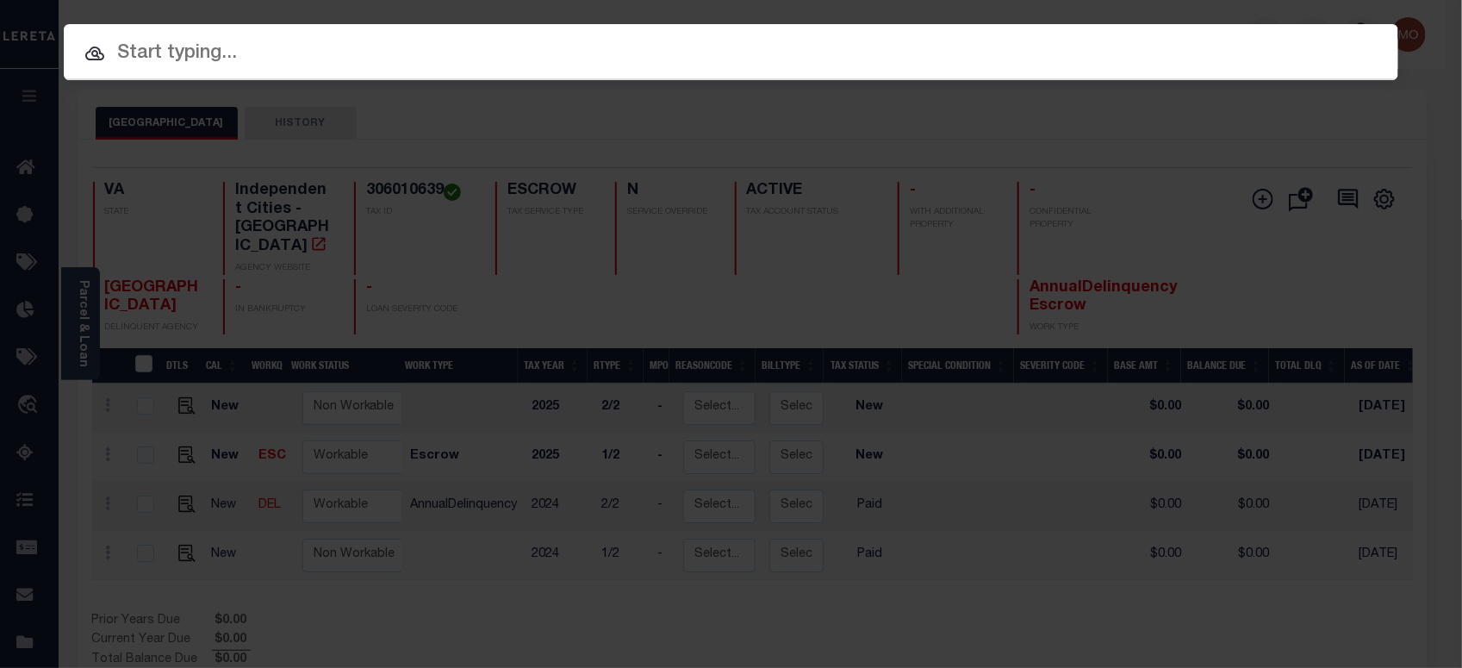
click at [218, 48] on input "text" at bounding box center [731, 54] width 1335 height 30
paste input "122978"
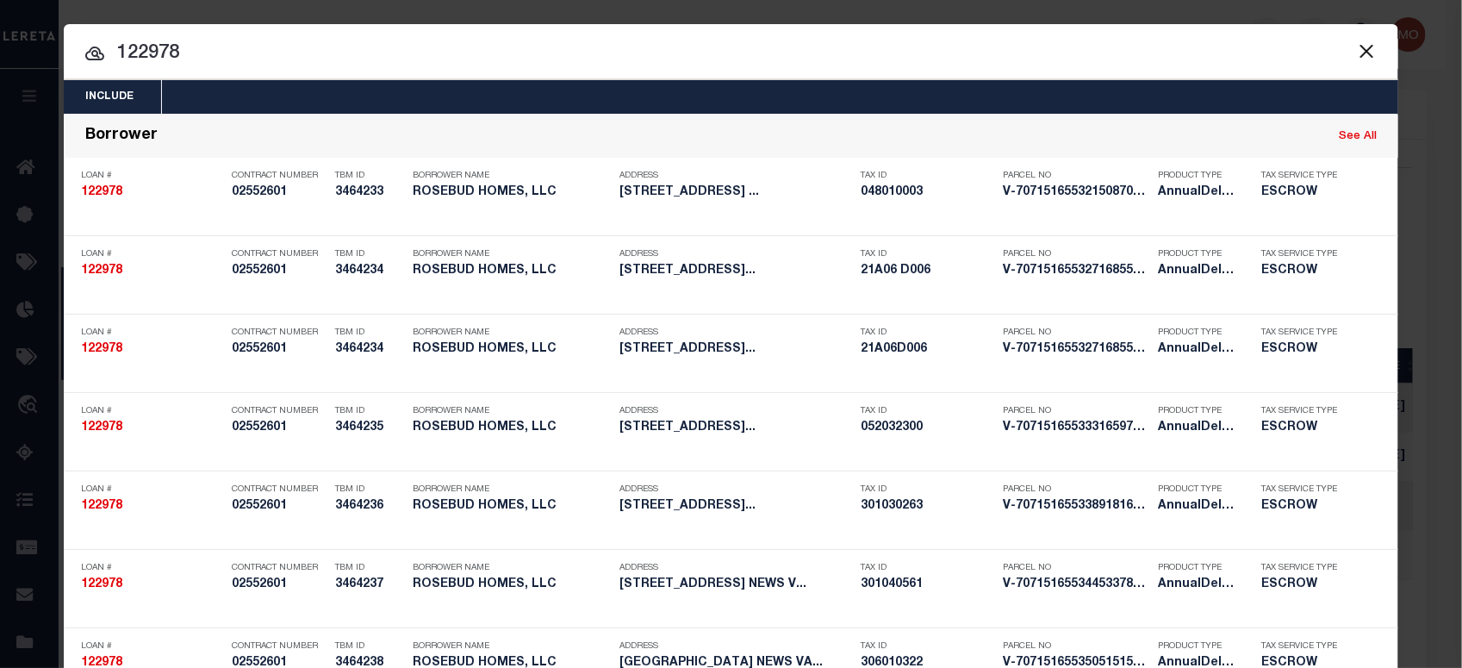
type input "122978"
click at [226, 58] on input "122978" at bounding box center [731, 54] width 1335 height 30
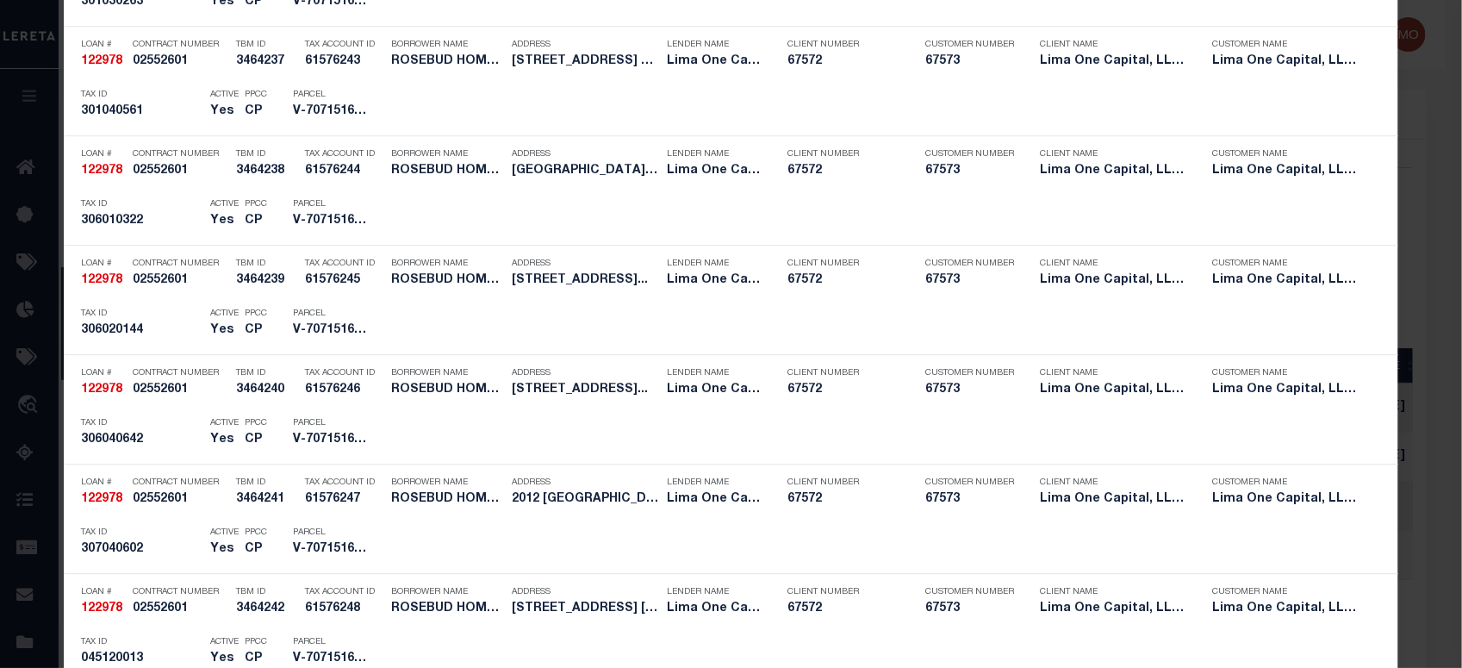
scroll to position [4167, 0]
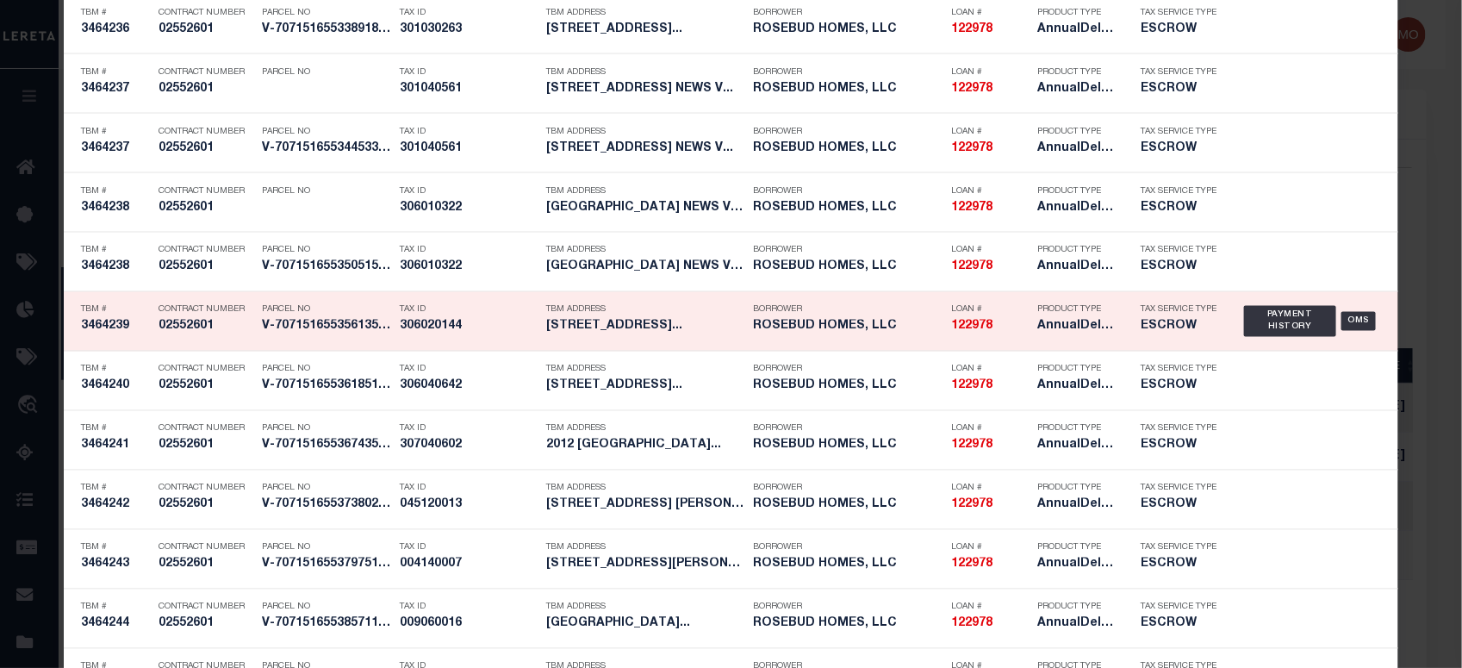
click at [446, 328] on h5 "306020144" at bounding box center [469, 327] width 138 height 15
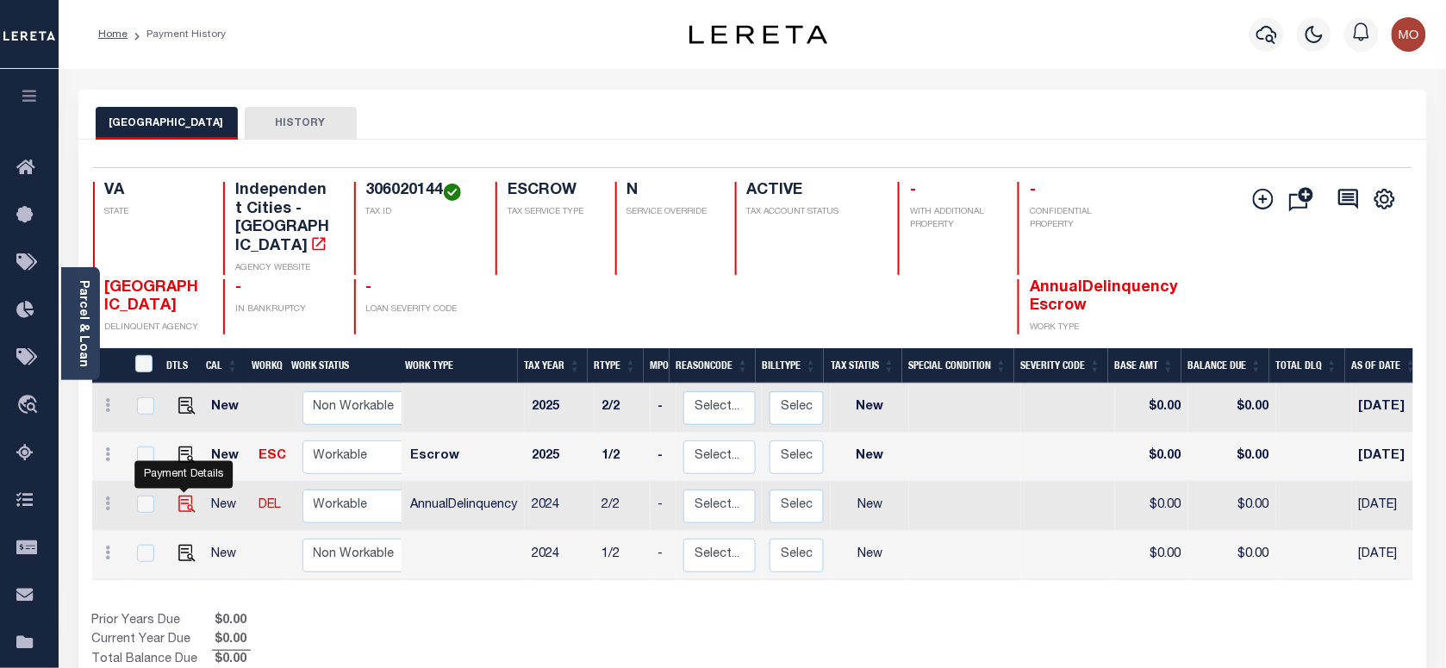
click at [185, 495] on img "" at bounding box center [186, 503] width 17 height 17
checkbox input "true"
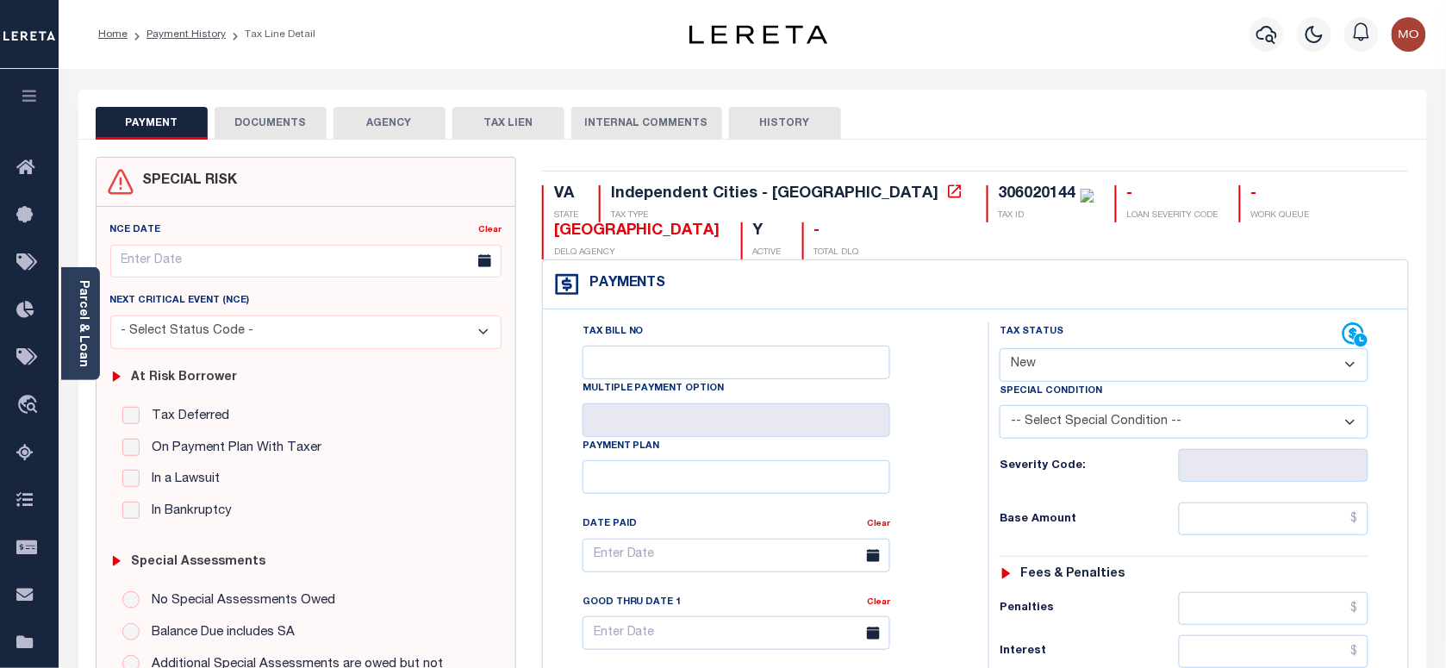
click at [1078, 371] on select "- Select Status Code - Open Due/Unpaid Paid Incomplete No Tax Due Internal Refu…" at bounding box center [1184, 365] width 369 height 34
select select "PYD"
click at [1000, 350] on select "- Select Status Code - Open Due/Unpaid Paid Incomplete No Tax Due Internal Refu…" at bounding box center [1184, 365] width 369 height 34
type input "[DATE]"
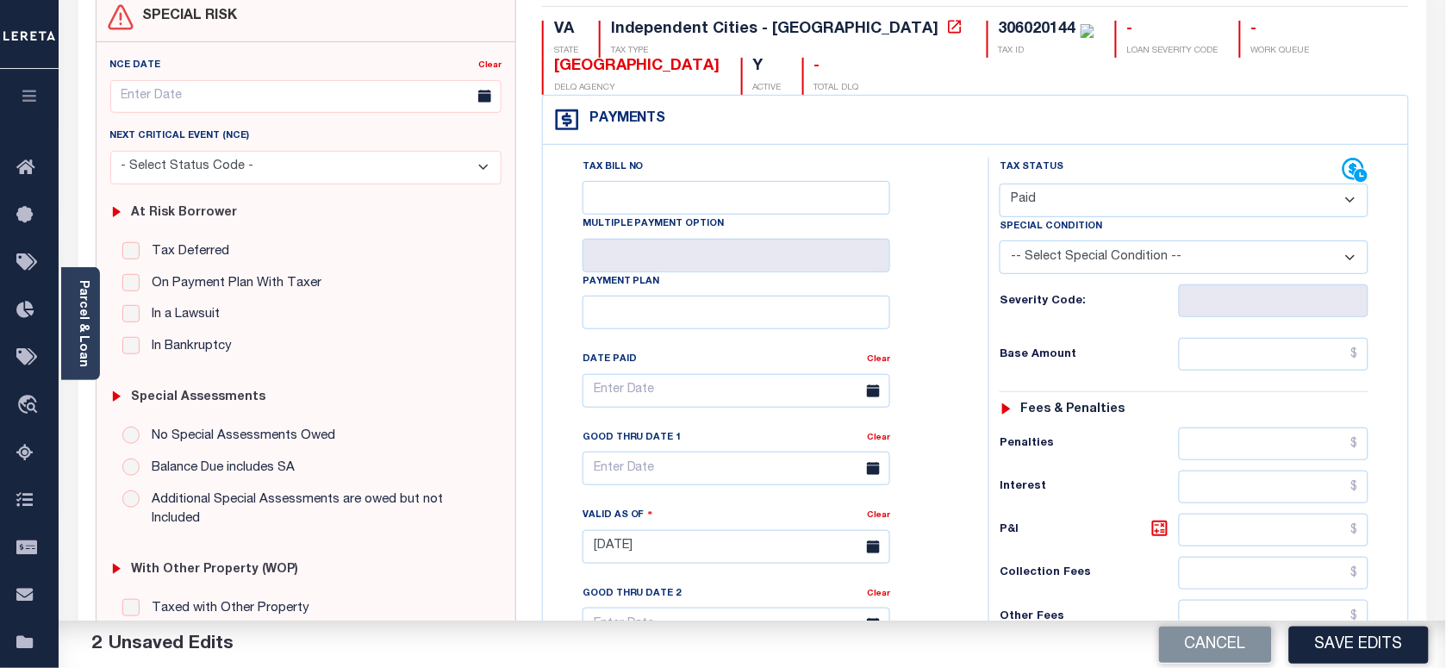
scroll to position [431, 0]
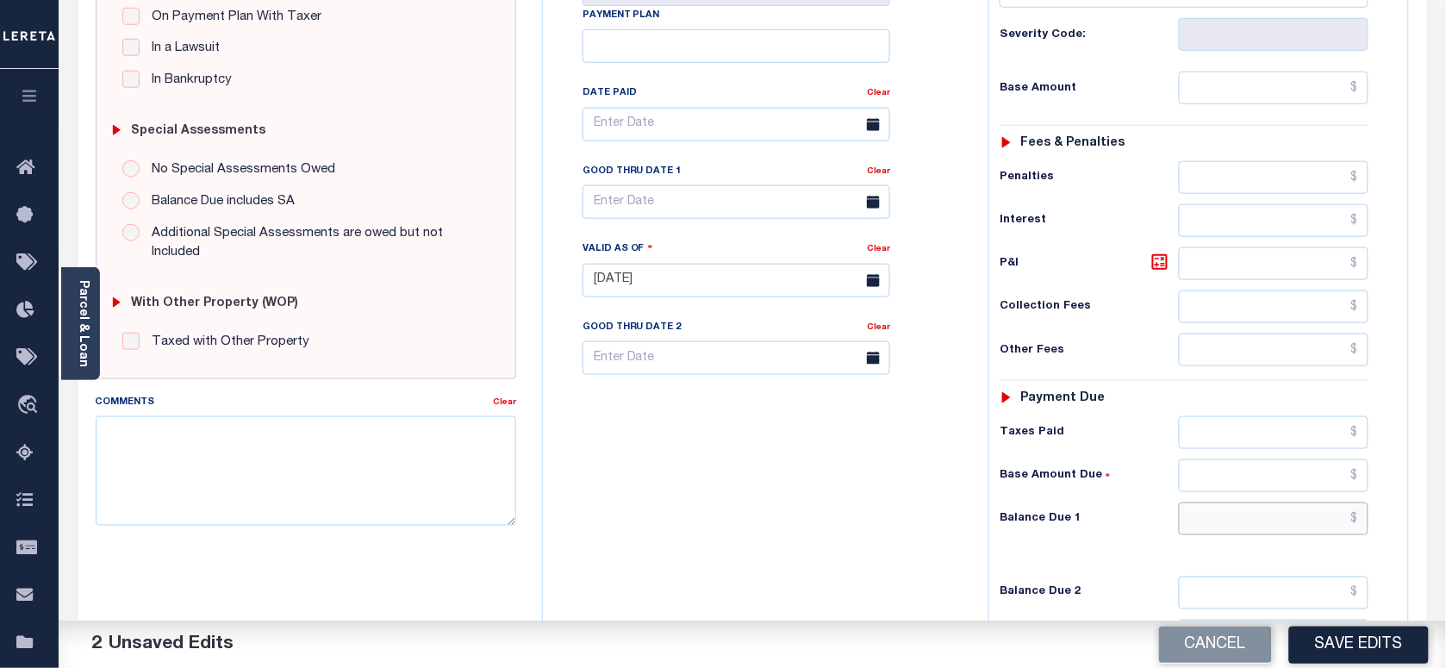
drag, startPoint x: 1263, startPoint y: 519, endPoint x: 1245, endPoint y: 531, distance: 21.7
click at [1263, 519] on input "text" at bounding box center [1274, 518] width 190 height 33
type input "$0.00"
click at [277, 478] on textarea "Comments" at bounding box center [306, 470] width 420 height 109
paste textarea "As per Marie taxes are paid in full"
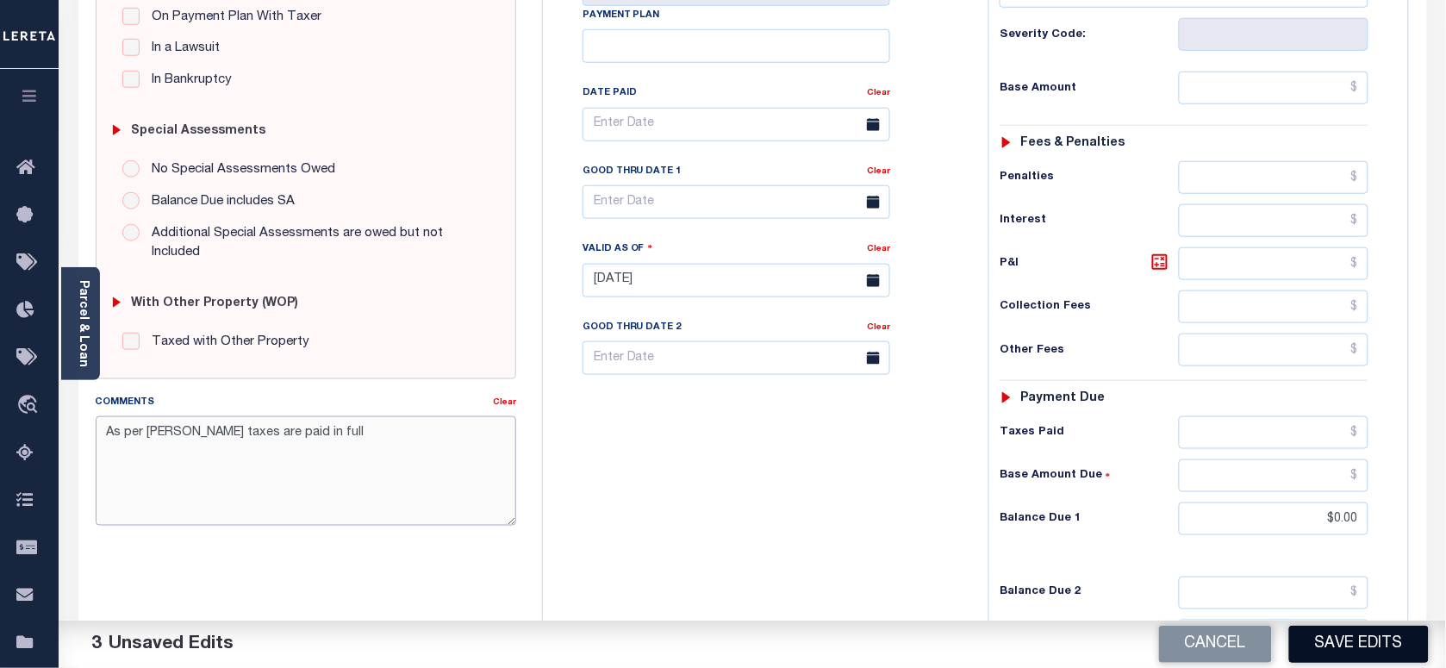
type textarea "As per Marie taxes are paid in full"
click at [1334, 638] on button "Save Edits" at bounding box center [1359, 644] width 140 height 37
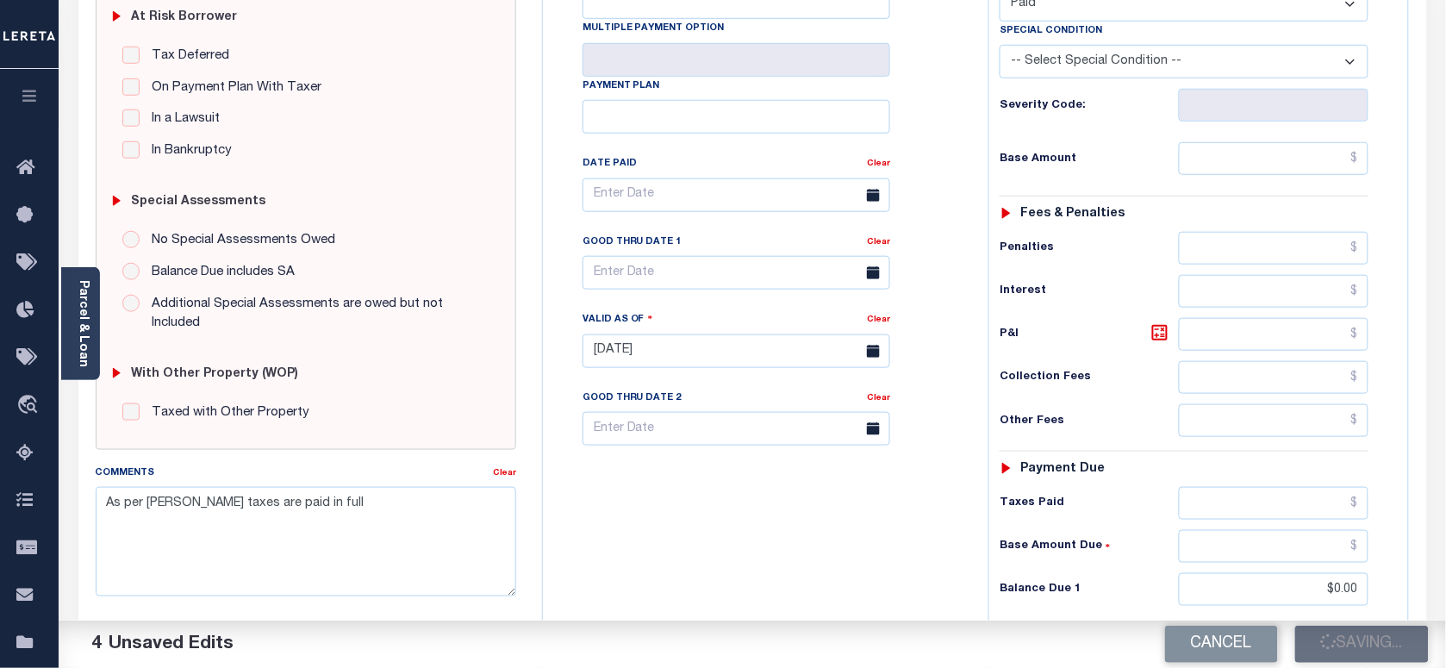
scroll to position [323, 0]
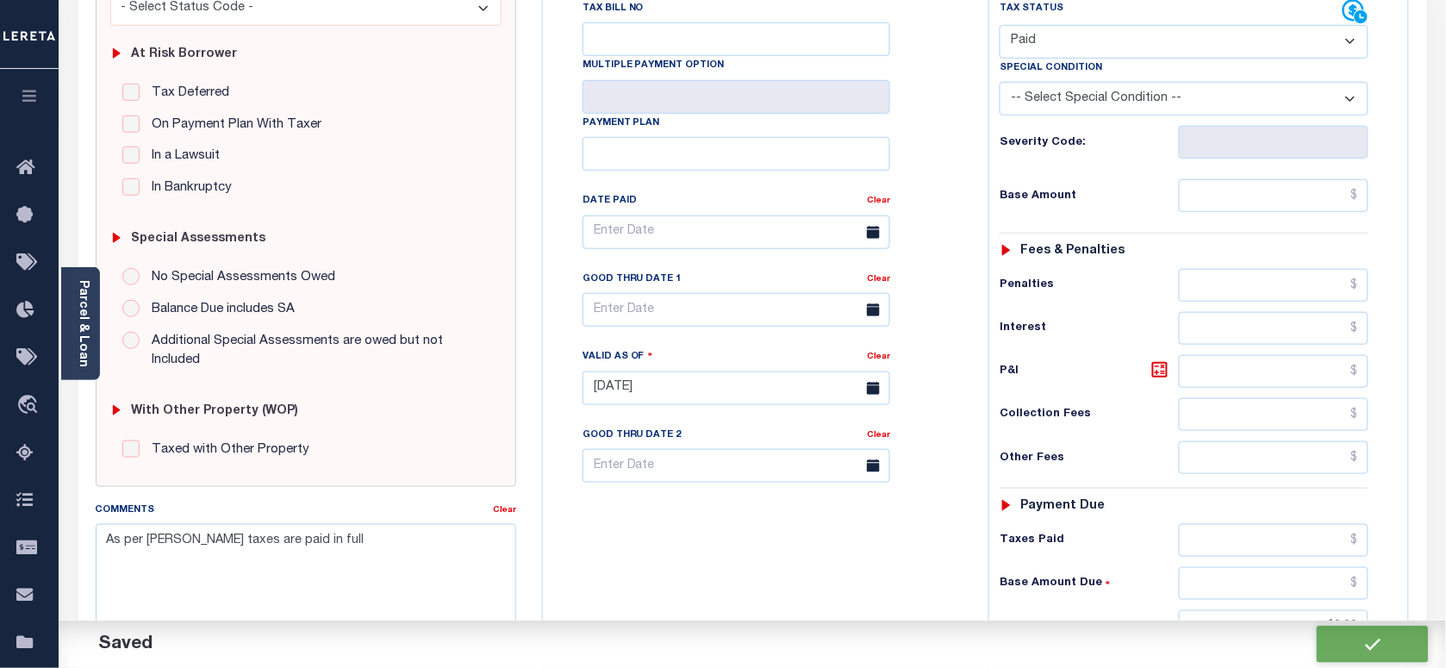
checkbox input "false"
type input "$0"
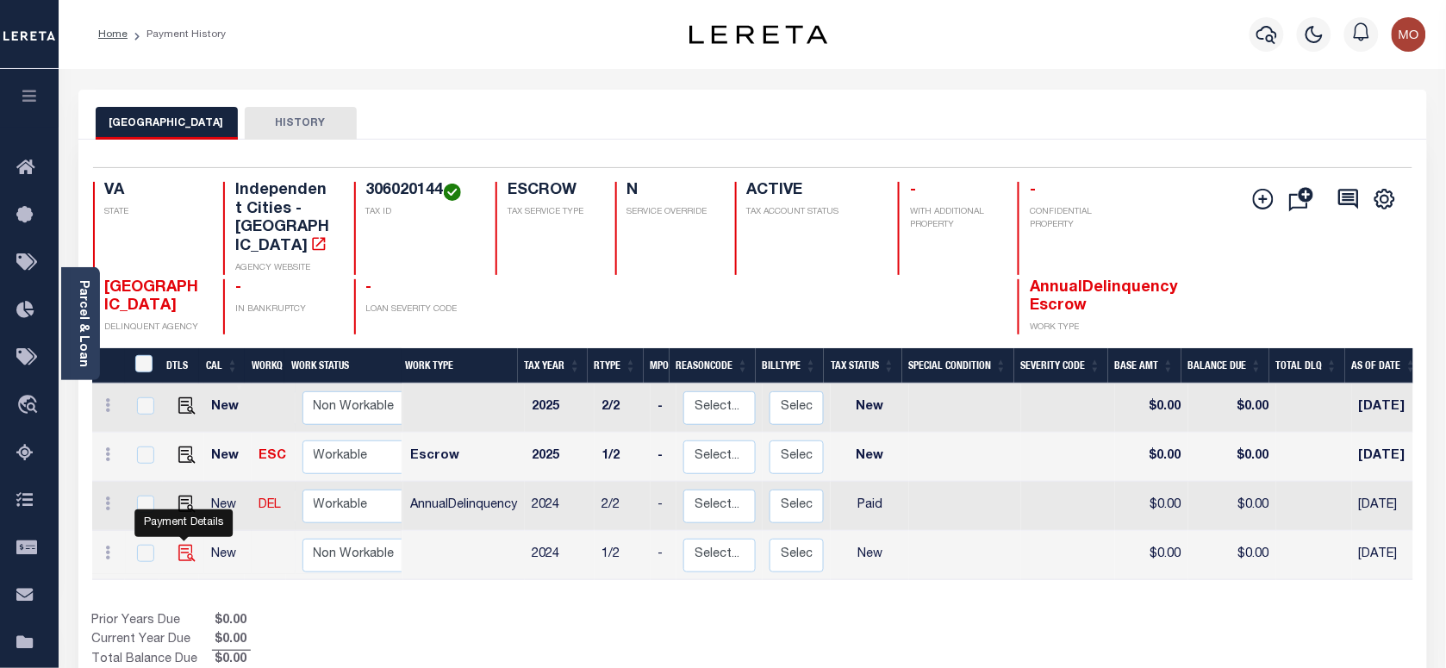
click at [184, 545] on img "" at bounding box center [186, 553] width 17 height 17
checkbox input "true"
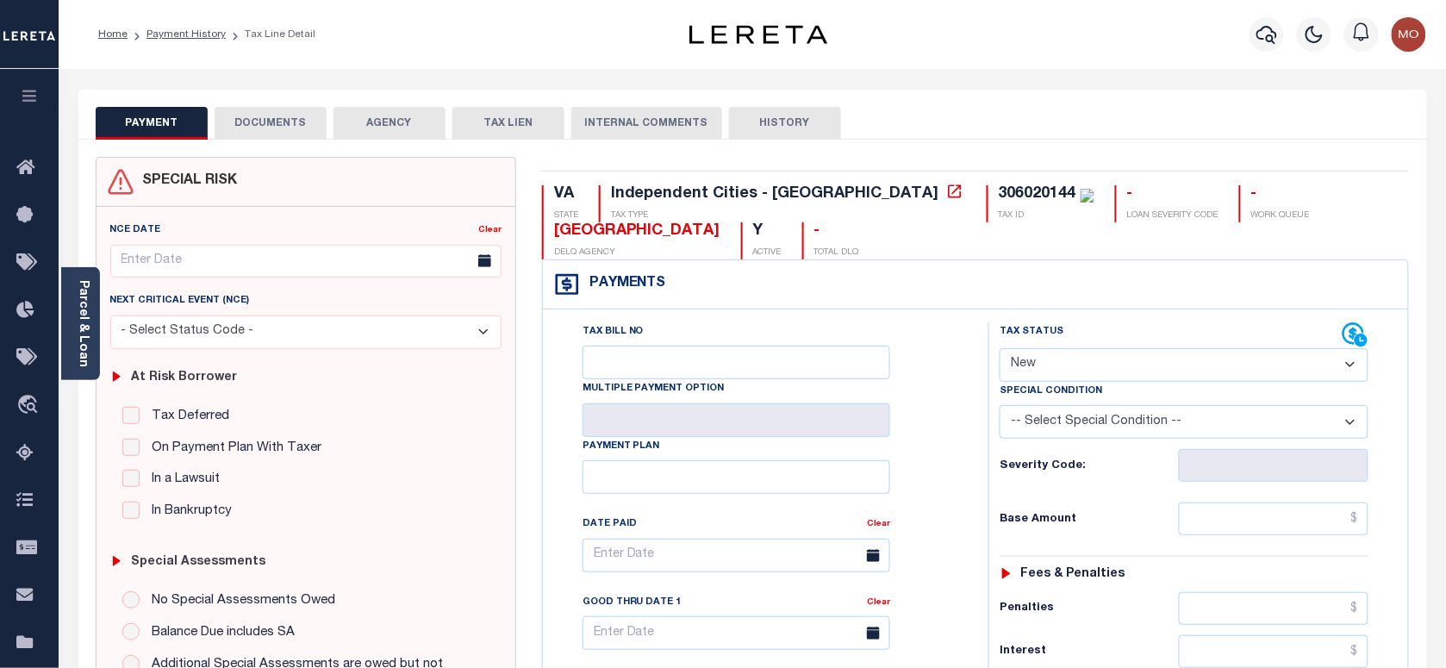
click at [1078, 369] on select "- Select Status Code - Open Due/Unpaid Paid Incomplete No Tax Due Internal Refu…" at bounding box center [1184, 365] width 369 height 34
select select "PYD"
click at [1000, 350] on select "- Select Status Code - Open Due/Unpaid Paid Incomplete No Tax Due Internal Refu…" at bounding box center [1184, 365] width 369 height 34
type input "[DATE]"
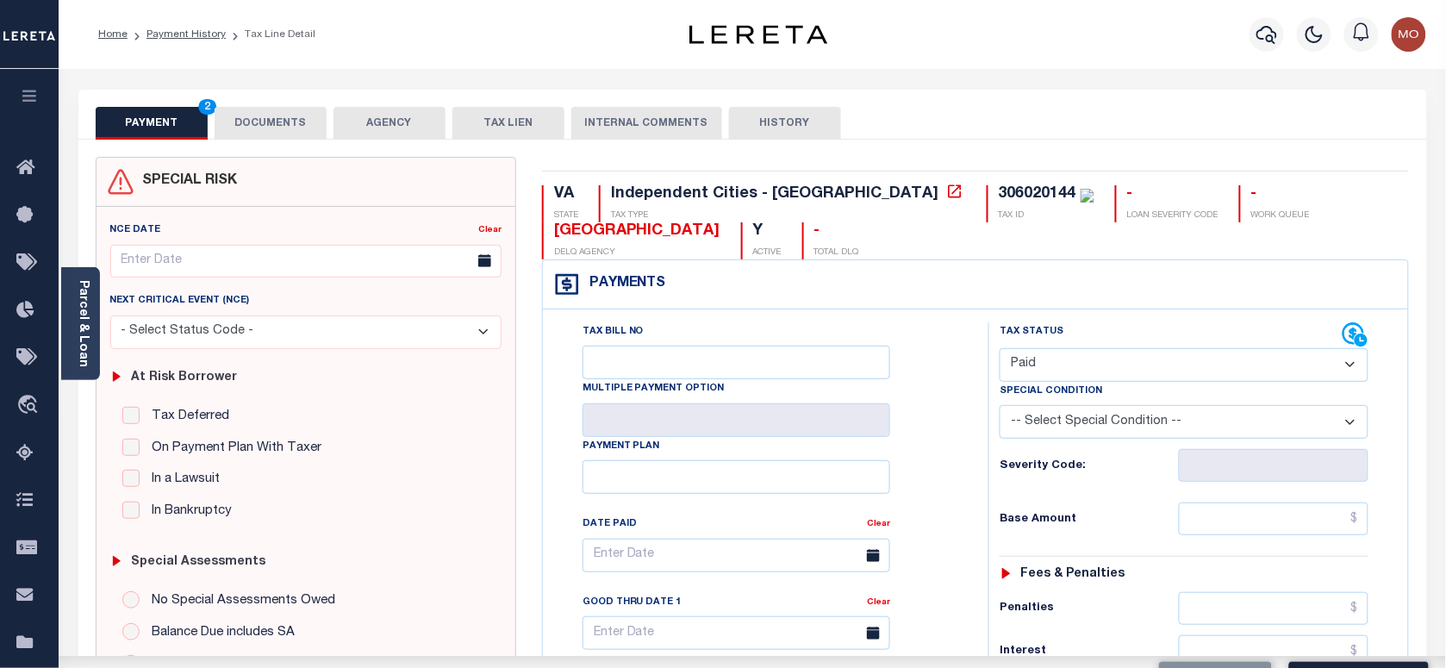
click at [944, 464] on div "Tax Bill No Multiple Payment Option Payment Plan Clear" at bounding box center [761, 563] width 402 height 483
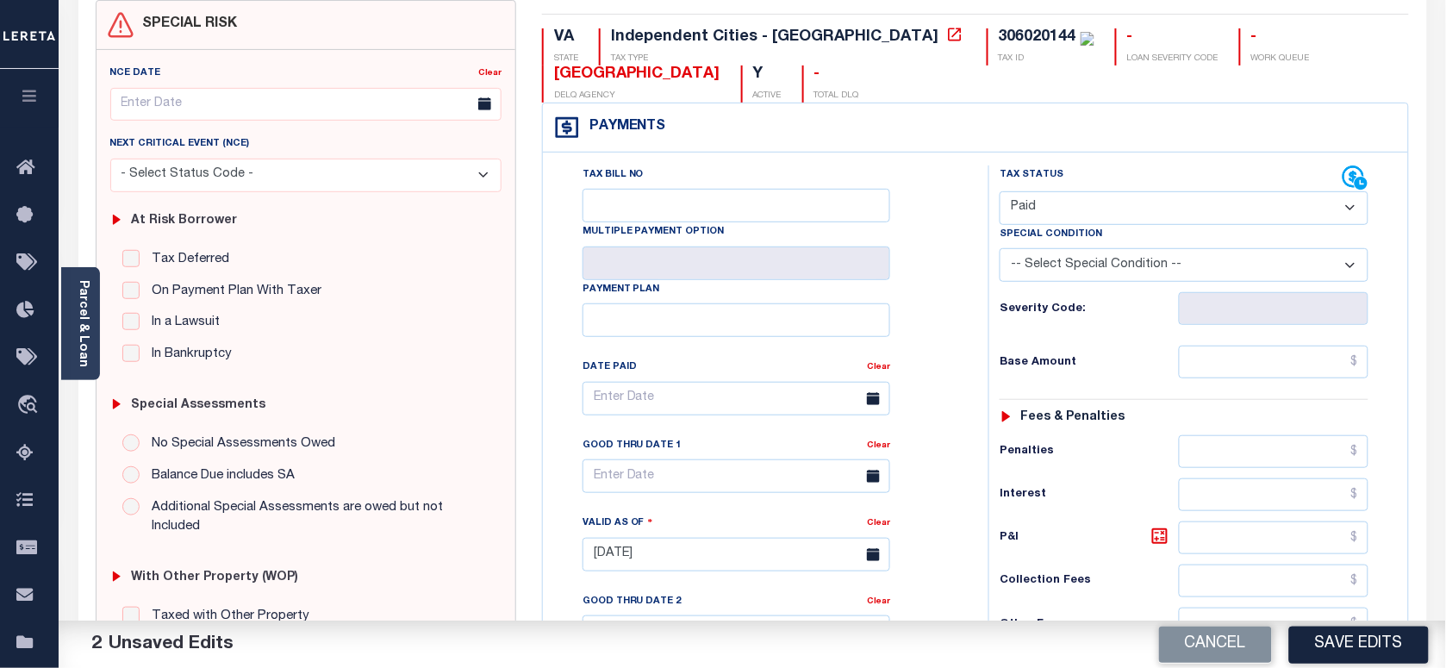
scroll to position [431, 0]
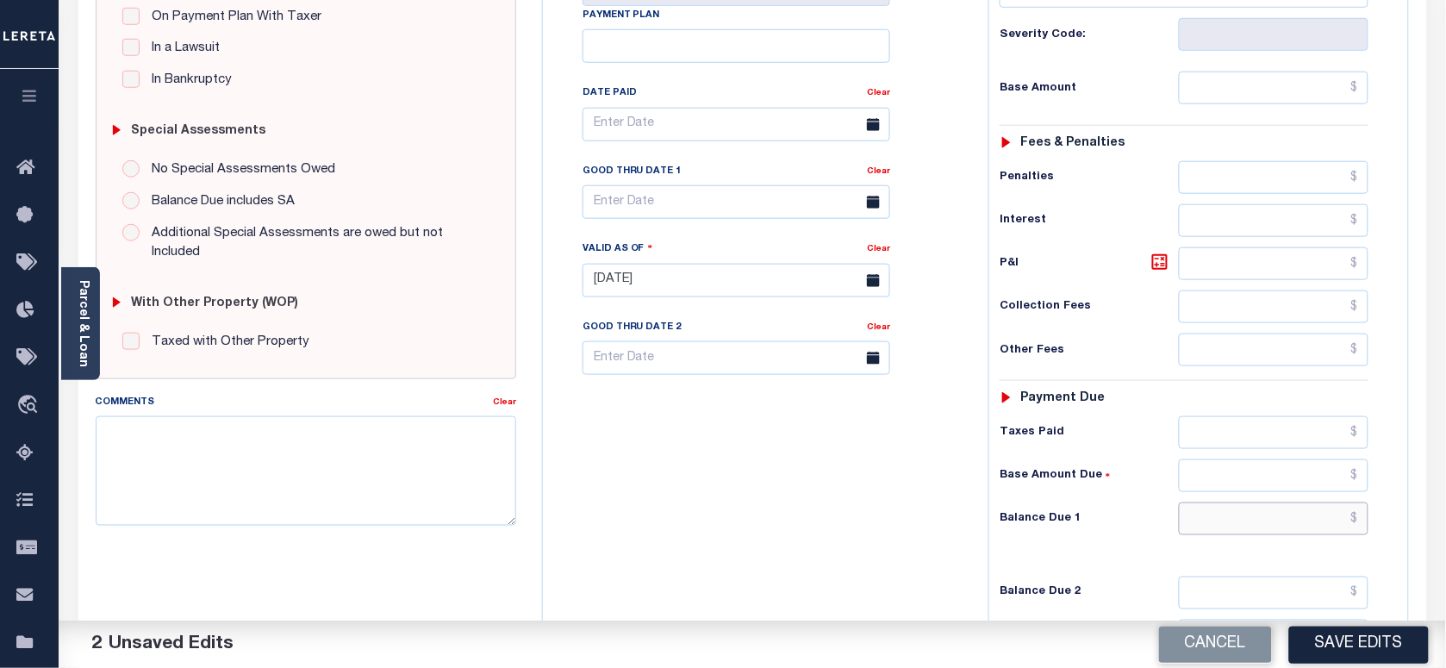
click at [1230, 527] on input "text" at bounding box center [1274, 518] width 190 height 33
type input "$0.00"
click at [418, 470] on textarea "Comments" at bounding box center [306, 470] width 420 height 109
paste textarea "As per Marie taxes are paid in full"
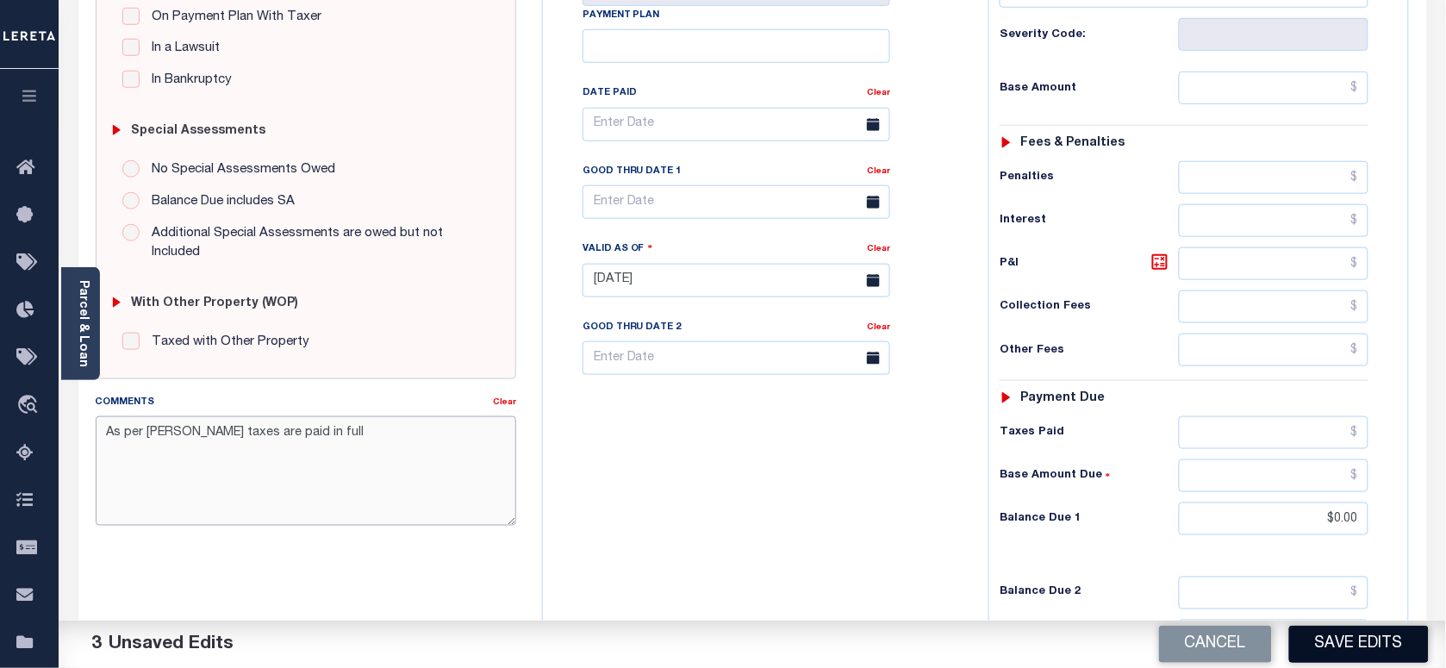
type textarea "As per Marie taxes are paid in full"
click at [1325, 638] on button "Save Edits" at bounding box center [1359, 644] width 140 height 37
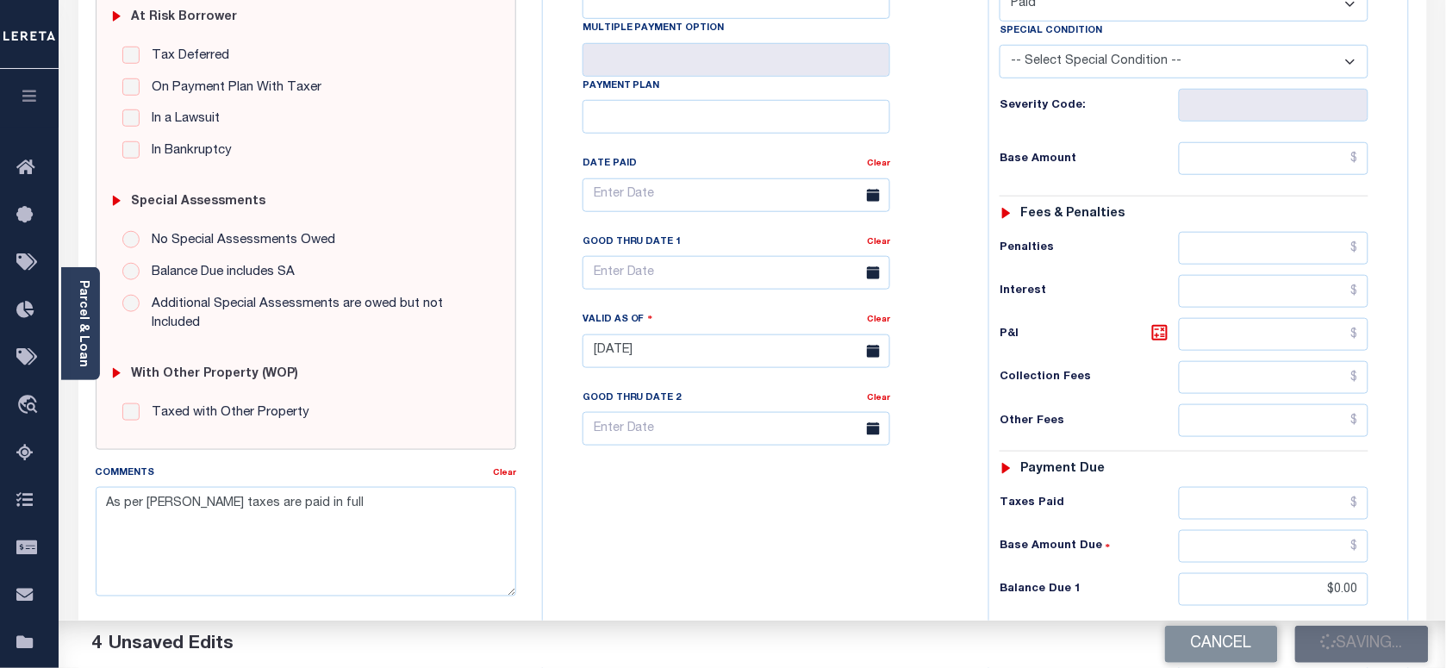
scroll to position [215, 0]
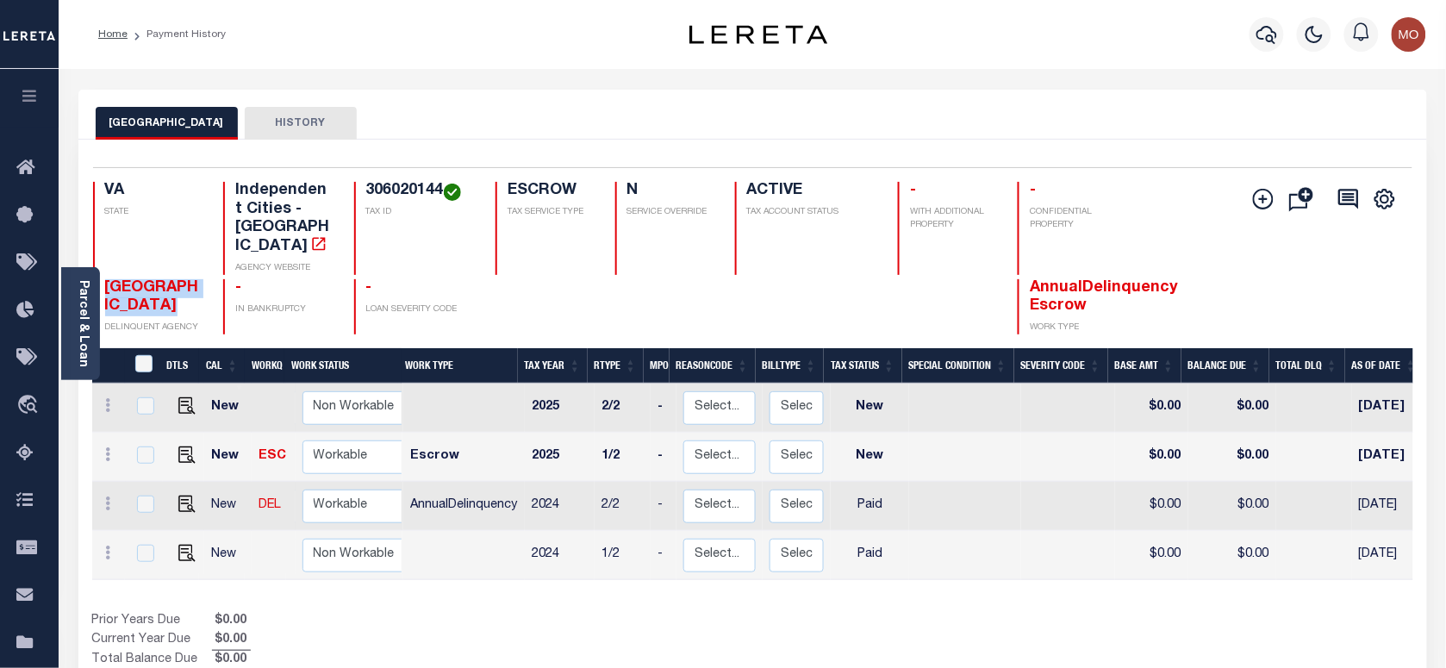
drag, startPoint x: 196, startPoint y: 282, endPoint x: 101, endPoint y: 276, distance: 95.0
click at [101, 279] on div "NEWPORT NEWS CITY DELINQUENT AGENCY" at bounding box center [148, 307] width 110 height 56
copy span "[GEOGRAPHIC_DATA]"
click at [1267, 39] on icon "button" at bounding box center [1266, 34] width 21 height 21
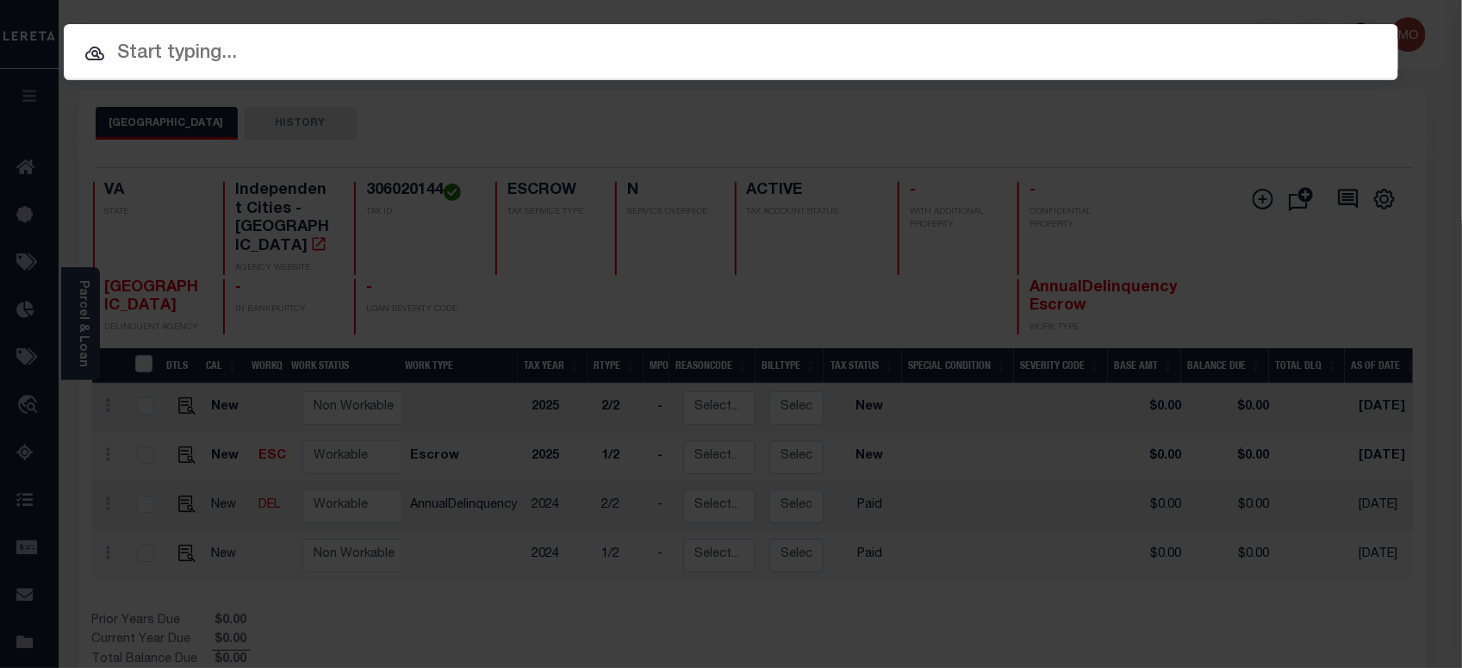
click at [252, 59] on input "text" at bounding box center [731, 54] width 1335 height 30
paste input "40011645"
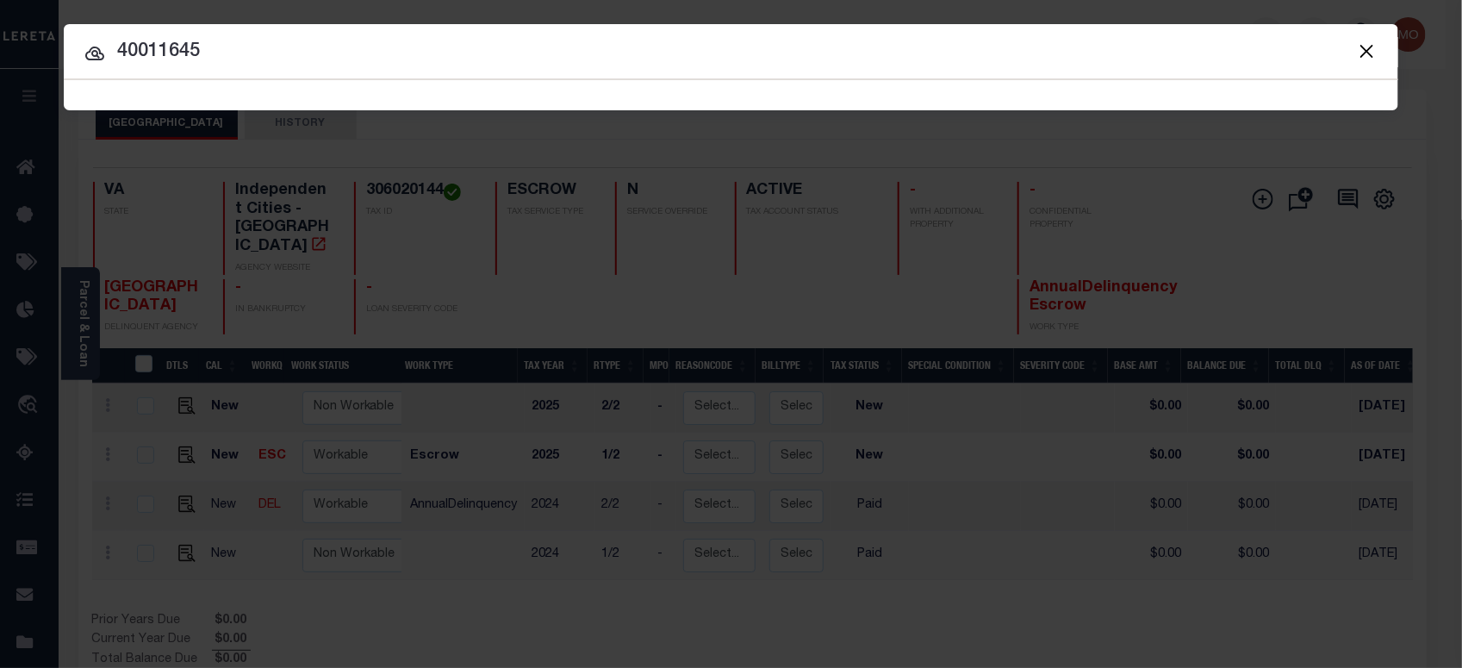
type input "40011645"
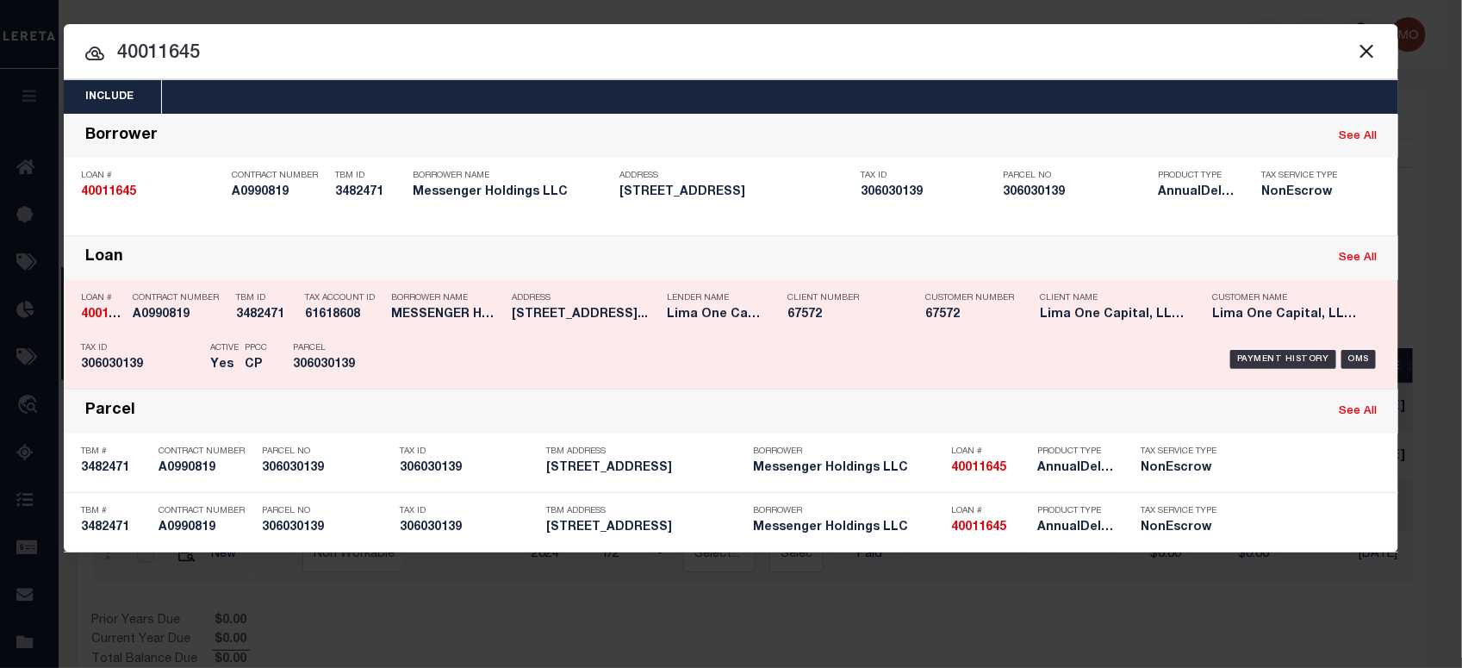
click at [339, 363] on h5 "306030139" at bounding box center [332, 365] width 78 height 15
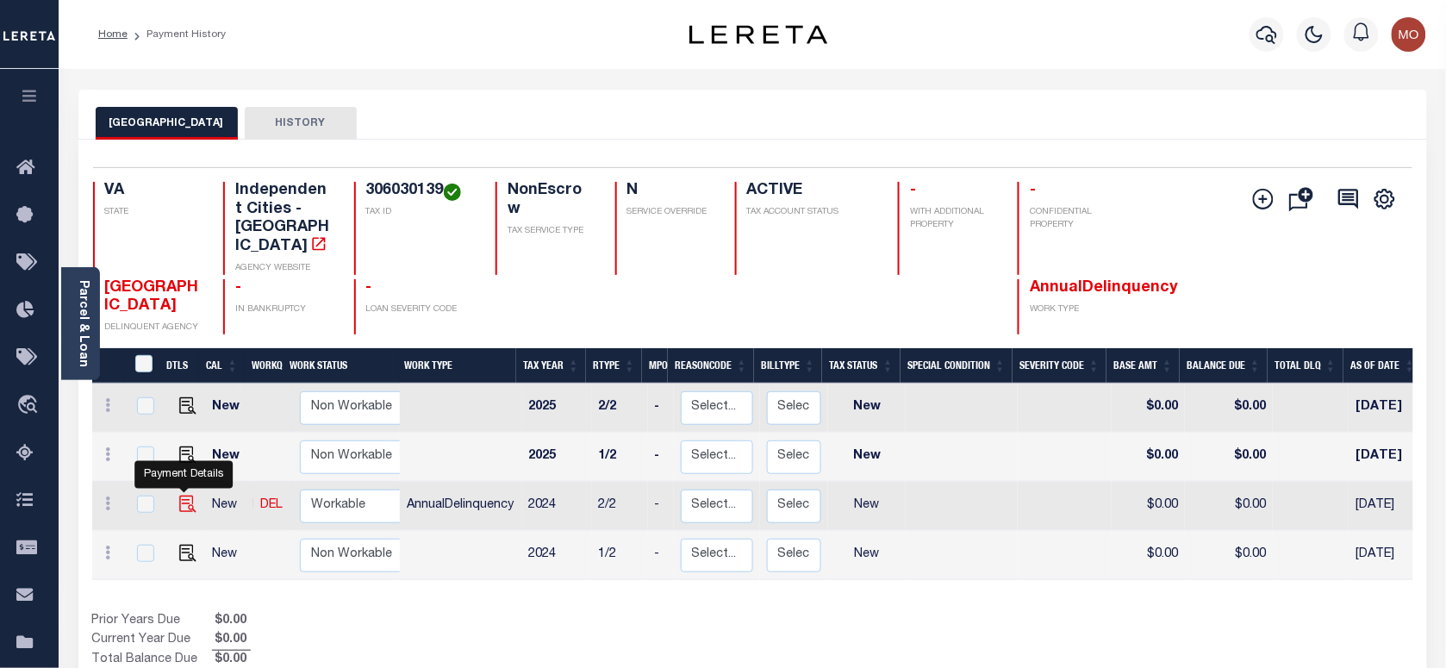
click at [182, 495] on img "" at bounding box center [187, 503] width 17 height 17
checkbox input "true"
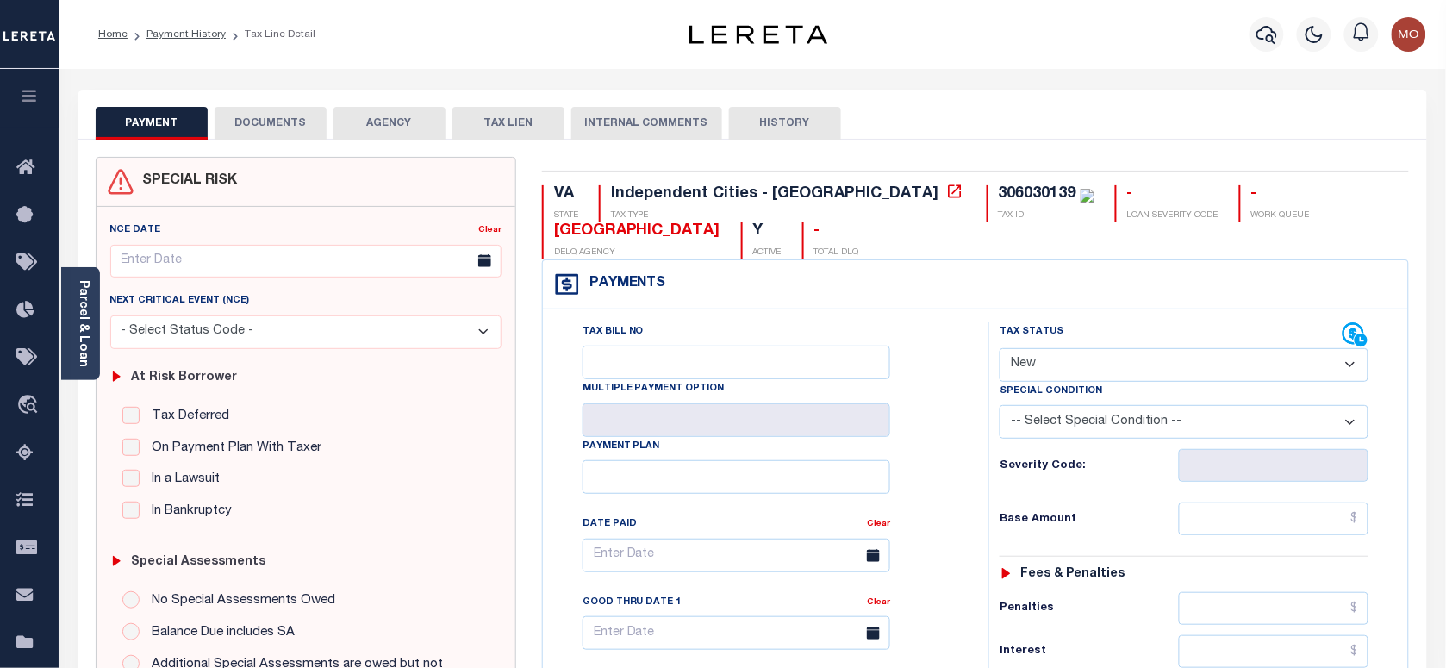
drag, startPoint x: 1087, startPoint y: 366, endPoint x: 1099, endPoint y: 382, distance: 19.6
click at [1087, 366] on select "- Select Status Code - Open Due/Unpaid Paid Incomplete No Tax Due Internal Refu…" at bounding box center [1184, 365] width 369 height 34
select select "PYD"
click at [1000, 350] on select "- Select Status Code - Open Due/Unpaid Paid Incomplete No Tax Due Internal Refu…" at bounding box center [1184, 365] width 369 height 34
type input "[DATE]"
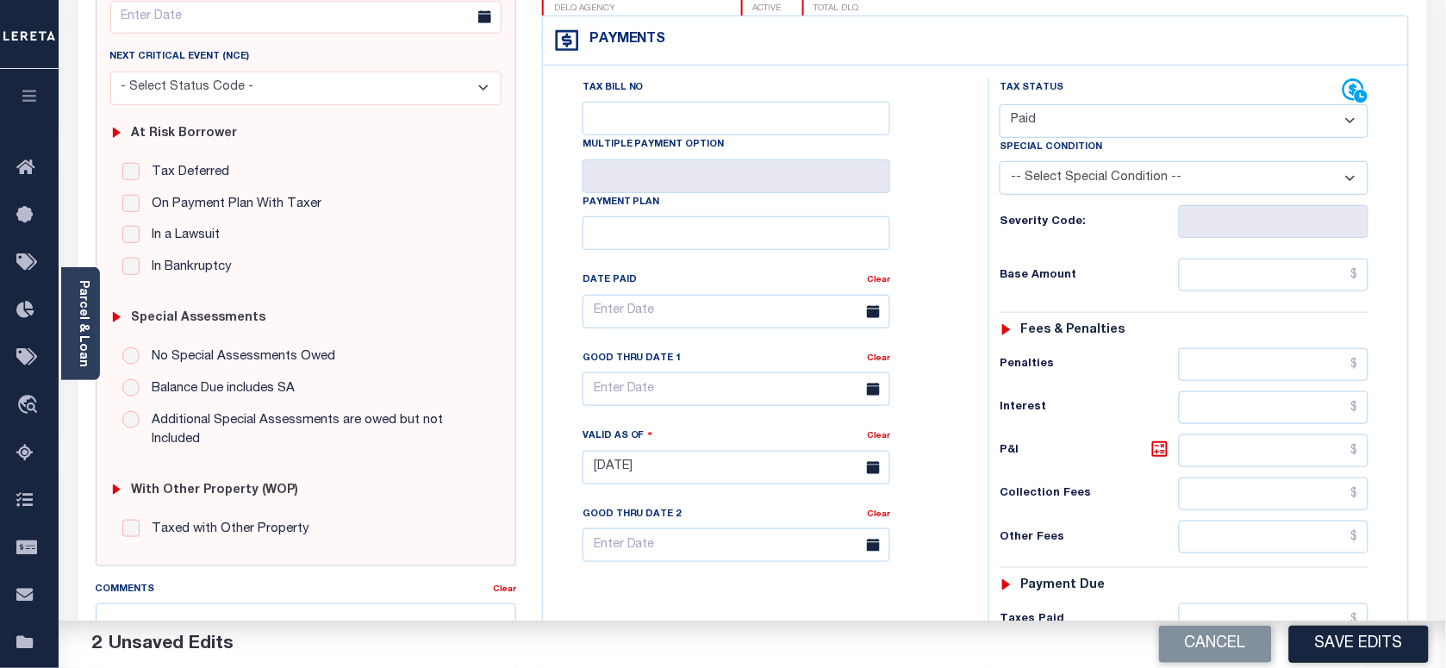
scroll to position [539, 0]
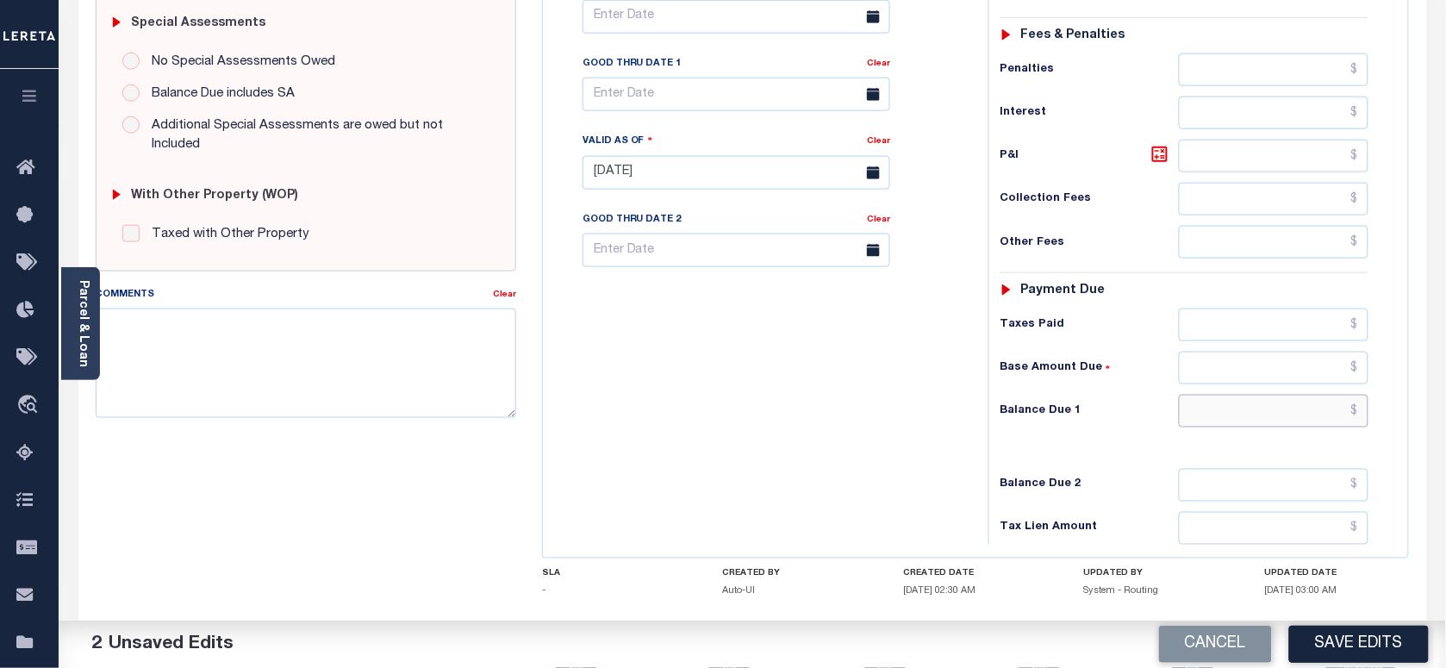
click at [1230, 420] on input "text" at bounding box center [1274, 411] width 190 height 33
type input "$0.00"
click at [932, 425] on div "Tax Bill No Multiple Payment Option Payment Plan Clear" at bounding box center [761, 164] width 428 height 761
click at [343, 380] on textarea "Comments" at bounding box center [306, 362] width 420 height 109
paste textarea "As per [PERSON_NAME] taxes are paid in full"
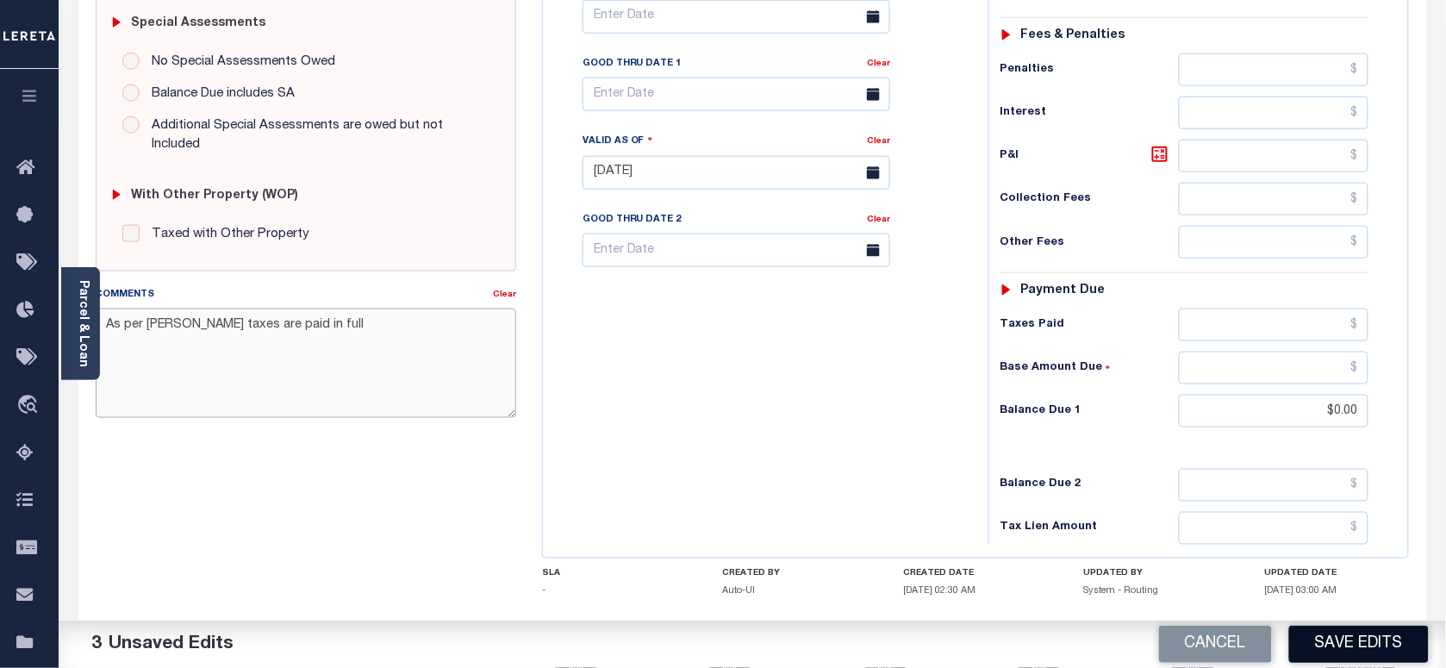
type textarea "As per [PERSON_NAME] taxes are paid in full"
click at [1328, 640] on button "Save Edits" at bounding box center [1359, 644] width 140 height 37
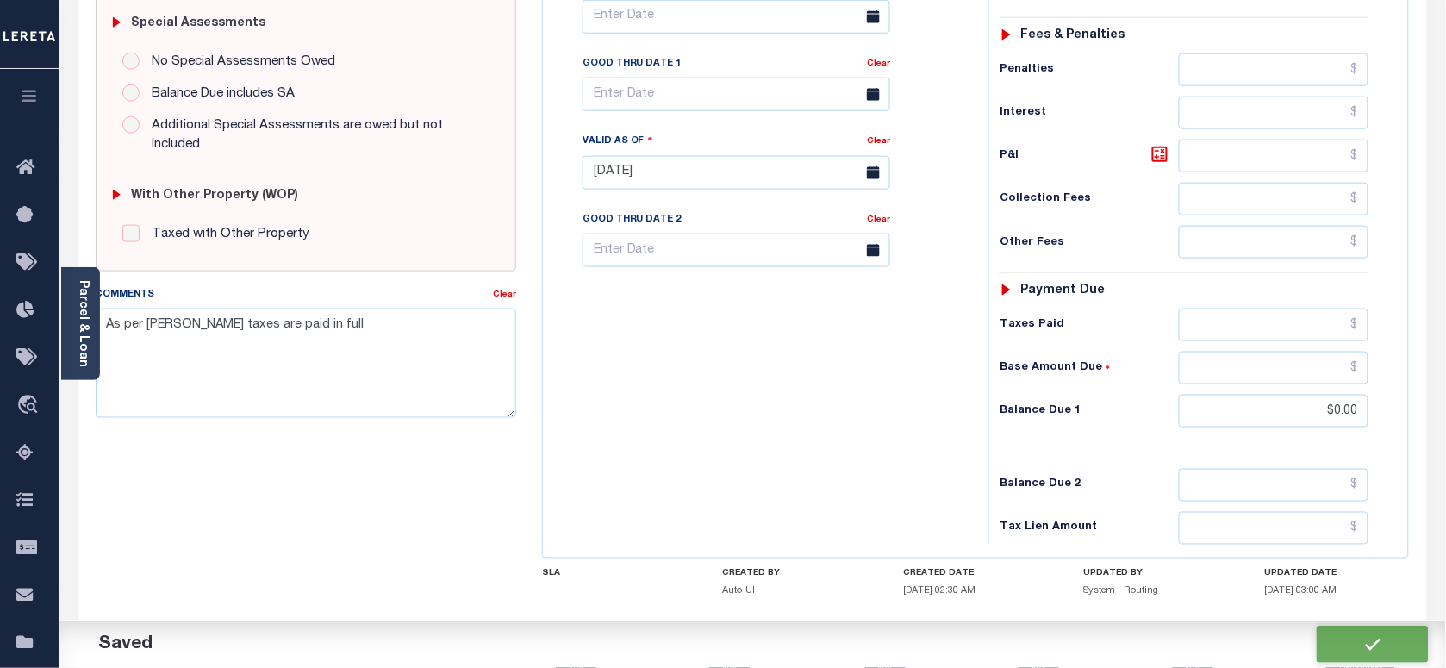
checkbox input "false"
type input "$0"
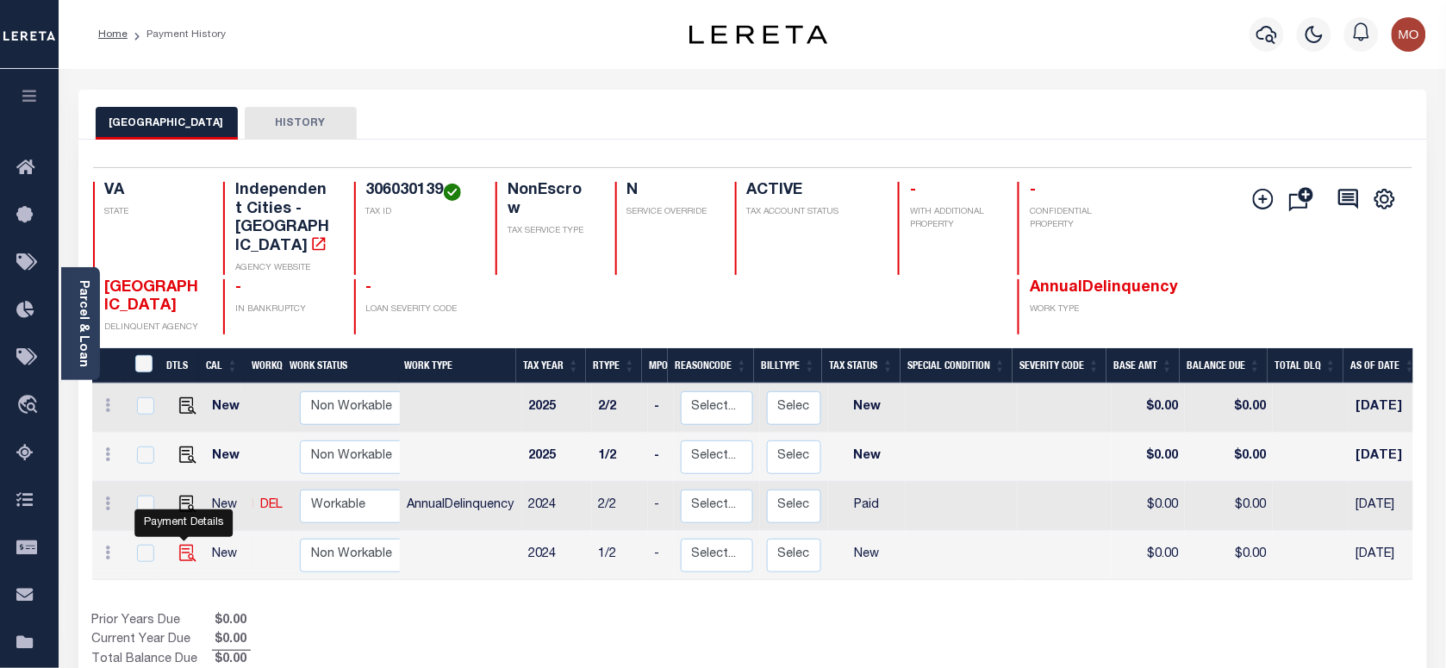
click at [186, 545] on img "" at bounding box center [187, 553] width 17 height 17
checkbox input "true"
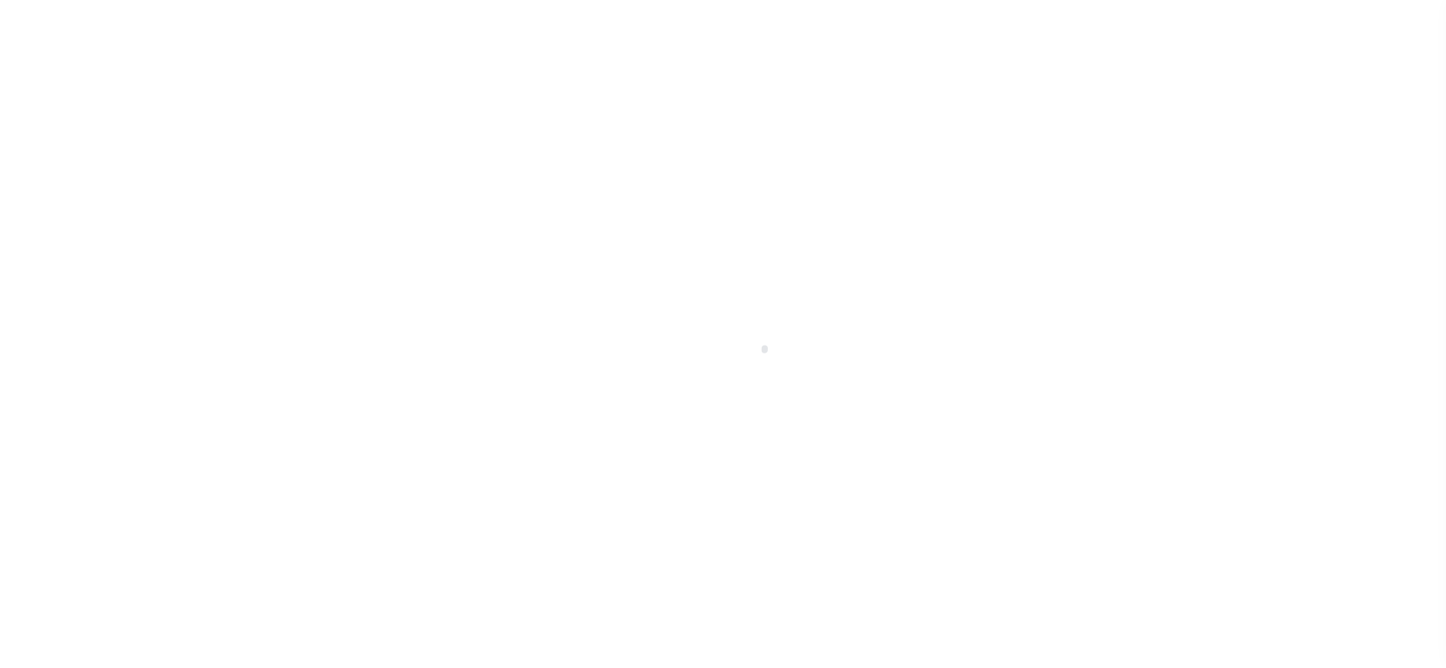
checkbox input "false"
type input "[DATE]"
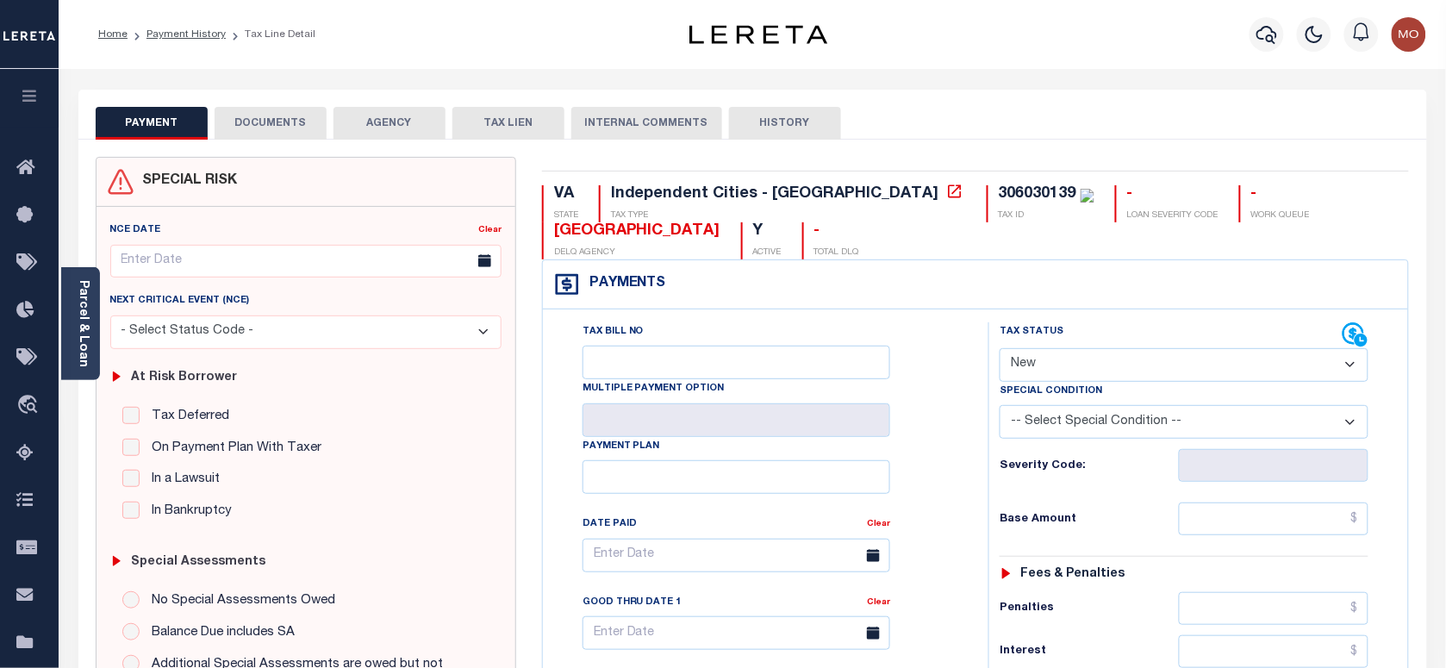
click at [1049, 385] on label "Special Condition" at bounding box center [1051, 391] width 103 height 15
drag, startPoint x: 1044, startPoint y: 364, endPoint x: 1043, endPoint y: 384, distance: 19.8
click at [1044, 364] on select "- Select Status Code - Open Due/Unpaid Paid Incomplete No Tax Due Internal Refu…" at bounding box center [1184, 365] width 369 height 34
select select "PYD"
click at [1000, 350] on select "- Select Status Code - Open Due/Unpaid Paid Incomplete No Tax Due Internal Refu…" at bounding box center [1184, 365] width 369 height 34
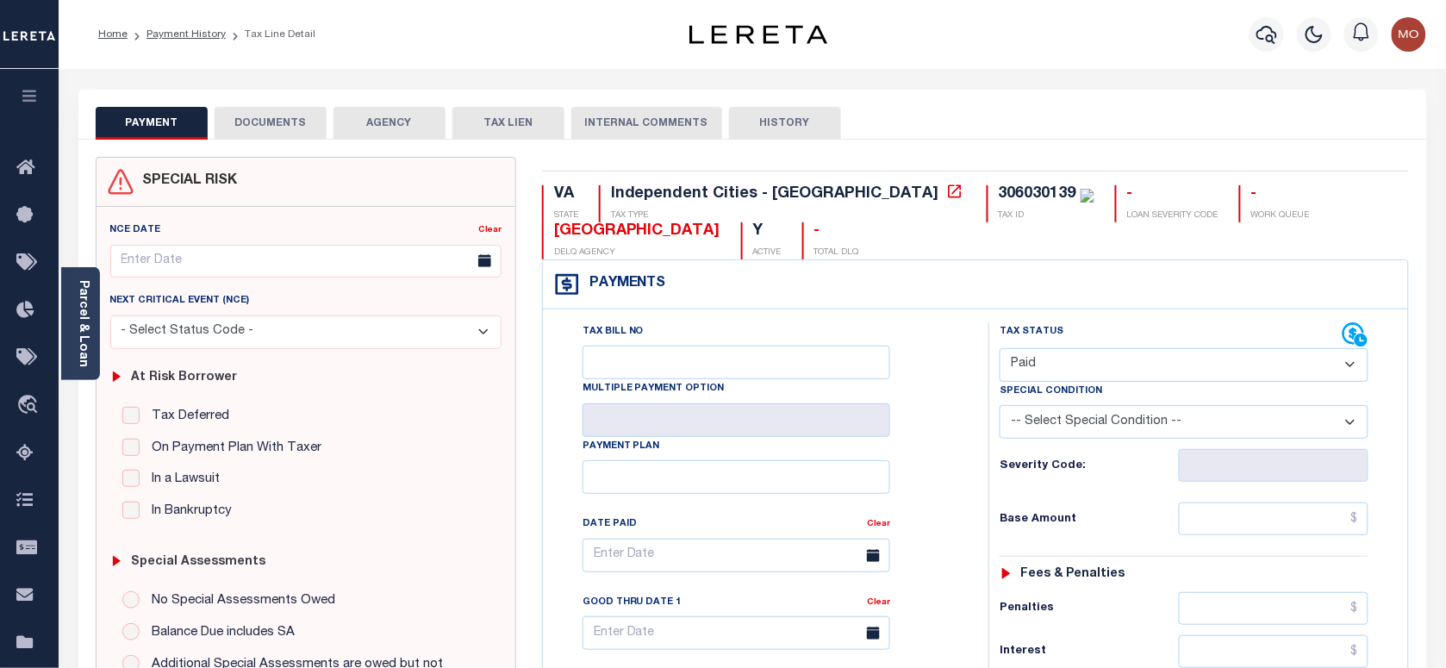
type input "[DATE]"
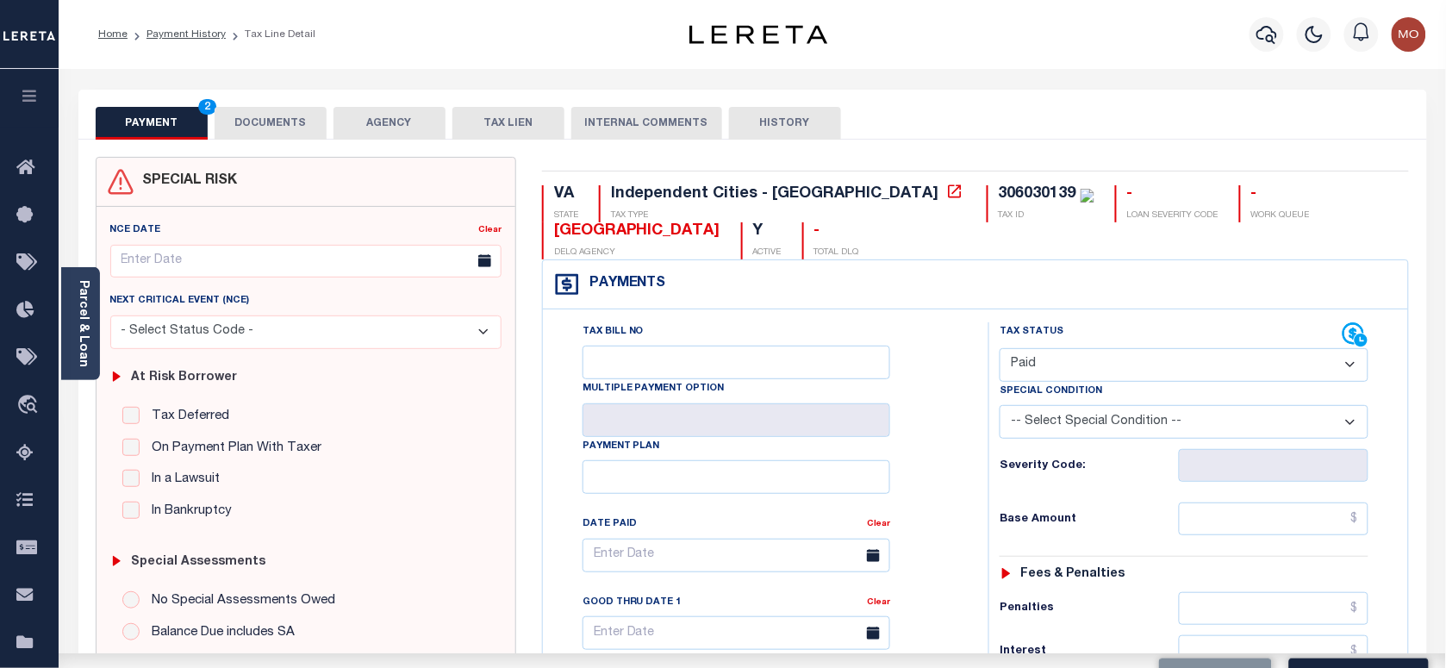
click at [938, 470] on div "Tax Bill No Multiple Payment Option Payment Plan Clear" at bounding box center [761, 563] width 402 height 483
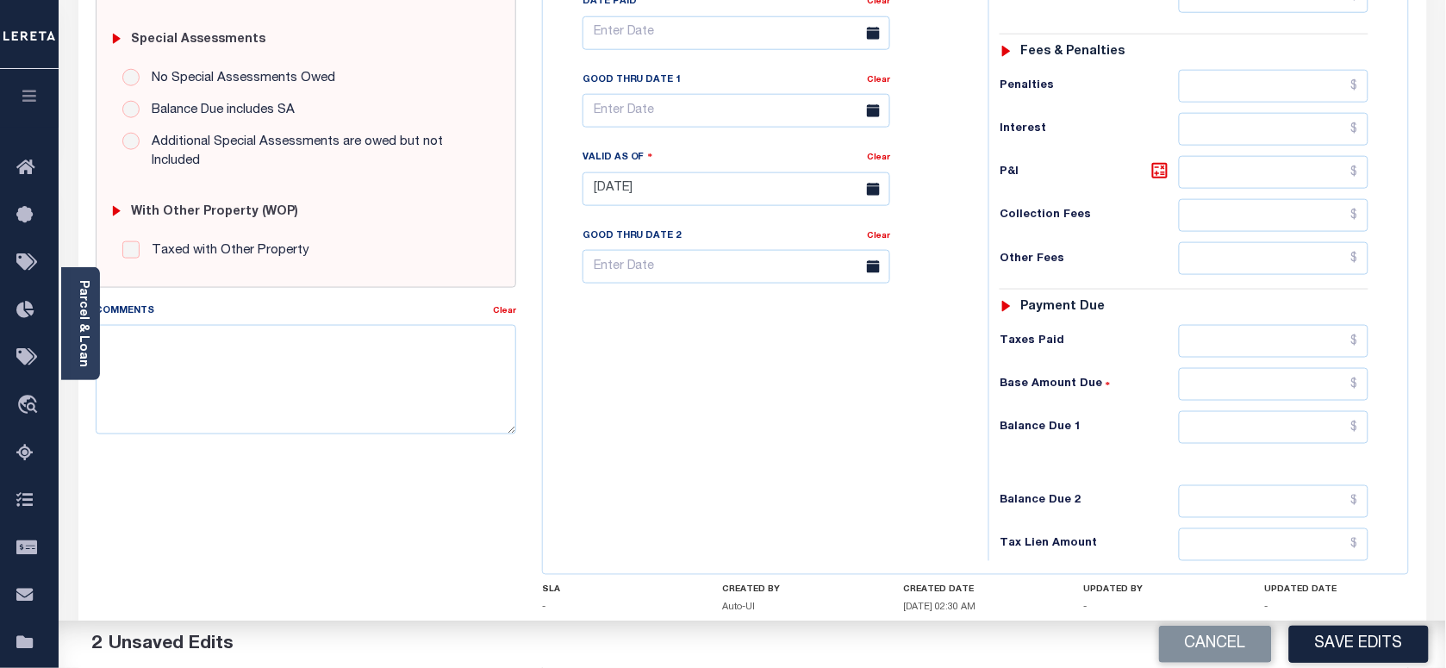
scroll to position [539, 0]
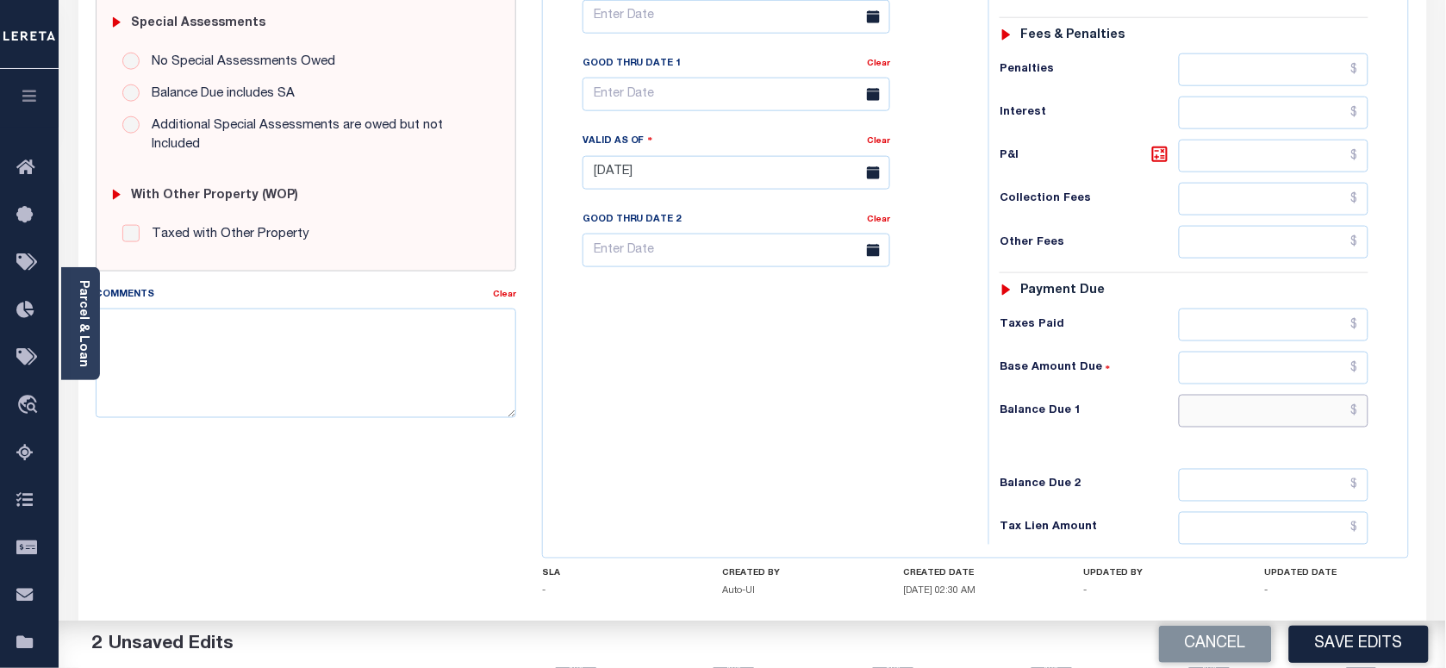
drag, startPoint x: 1229, startPoint y: 422, endPoint x: 995, endPoint y: 423, distance: 233.5
click at [1229, 422] on input "text" at bounding box center [1274, 411] width 190 height 33
type input "$0.00"
click at [992, 423] on div "Tax Status Status - Select Status Code -" at bounding box center [1189, 164] width 402 height 761
click at [350, 375] on textarea "Comments" at bounding box center [306, 362] width 420 height 109
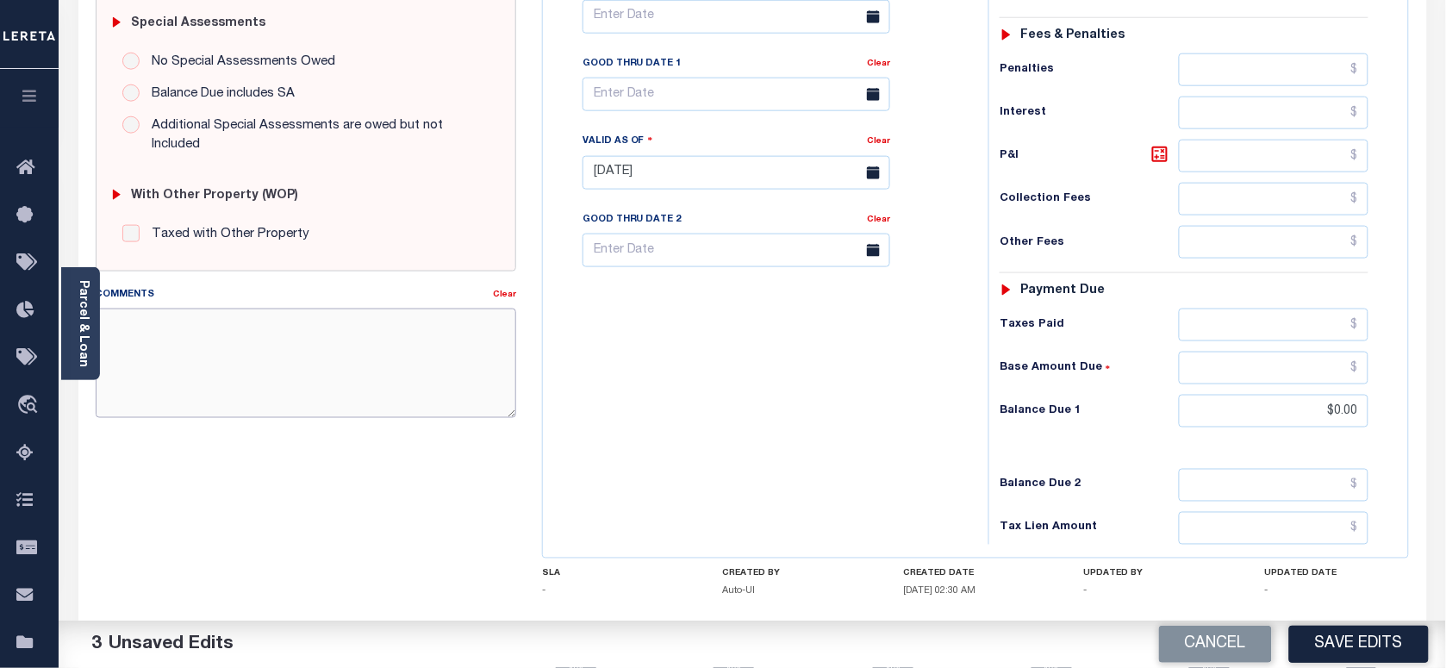
paste textarea "As per Marie taxes are paid in full"
type textarea "As per Marie taxes are paid in full"
click at [1364, 638] on button "Save Edits" at bounding box center [1359, 644] width 140 height 37
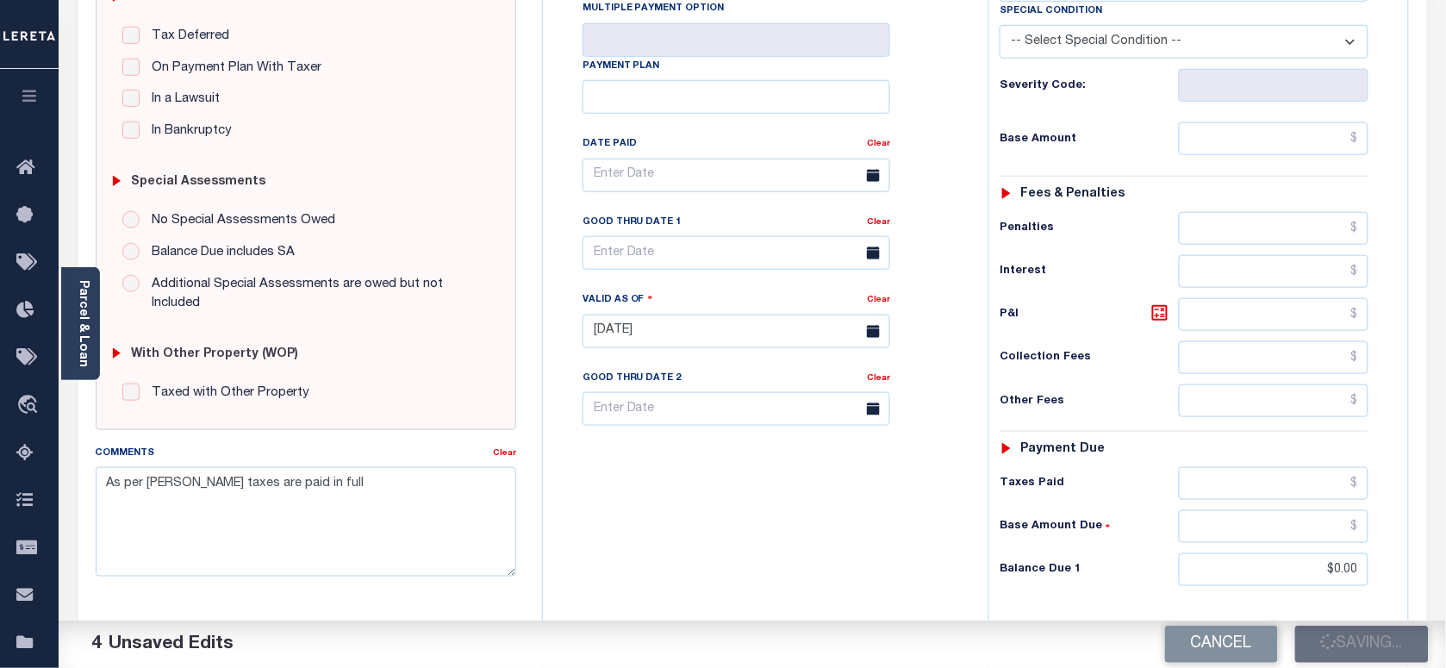
scroll to position [323, 0]
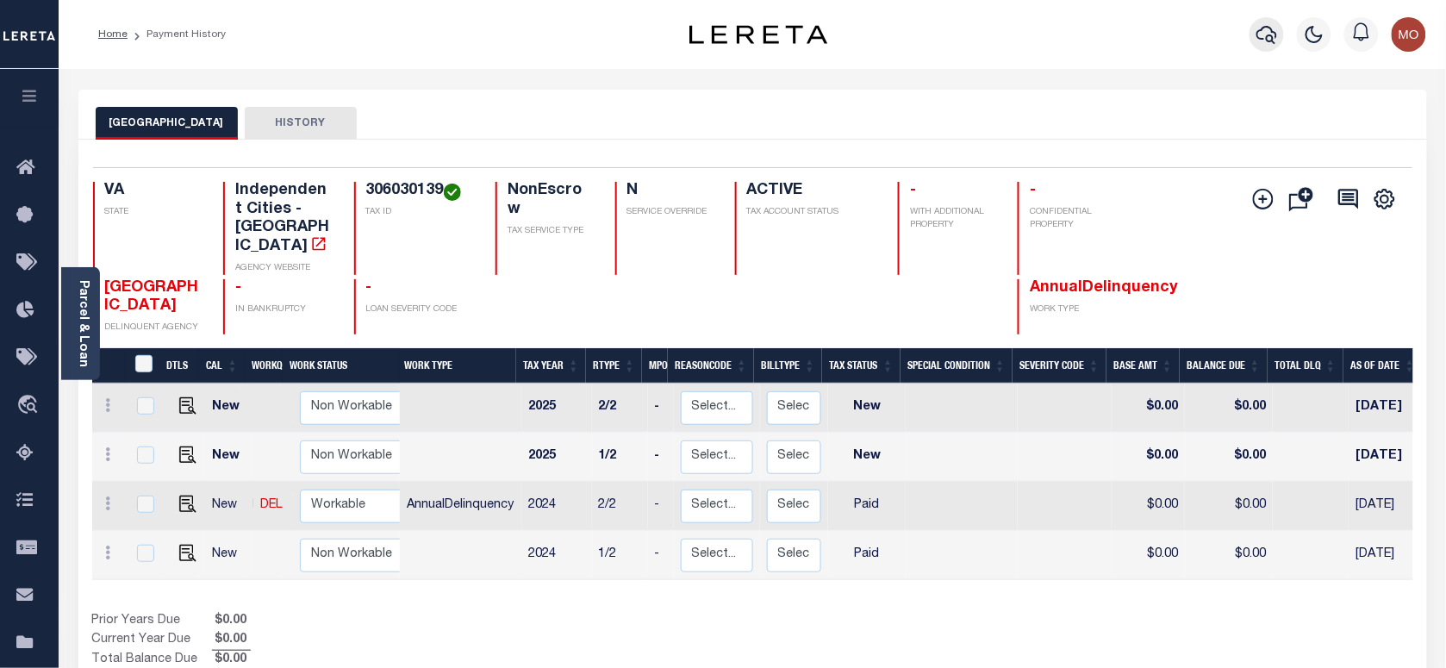
click at [1265, 31] on icon "button" at bounding box center [1266, 34] width 21 height 21
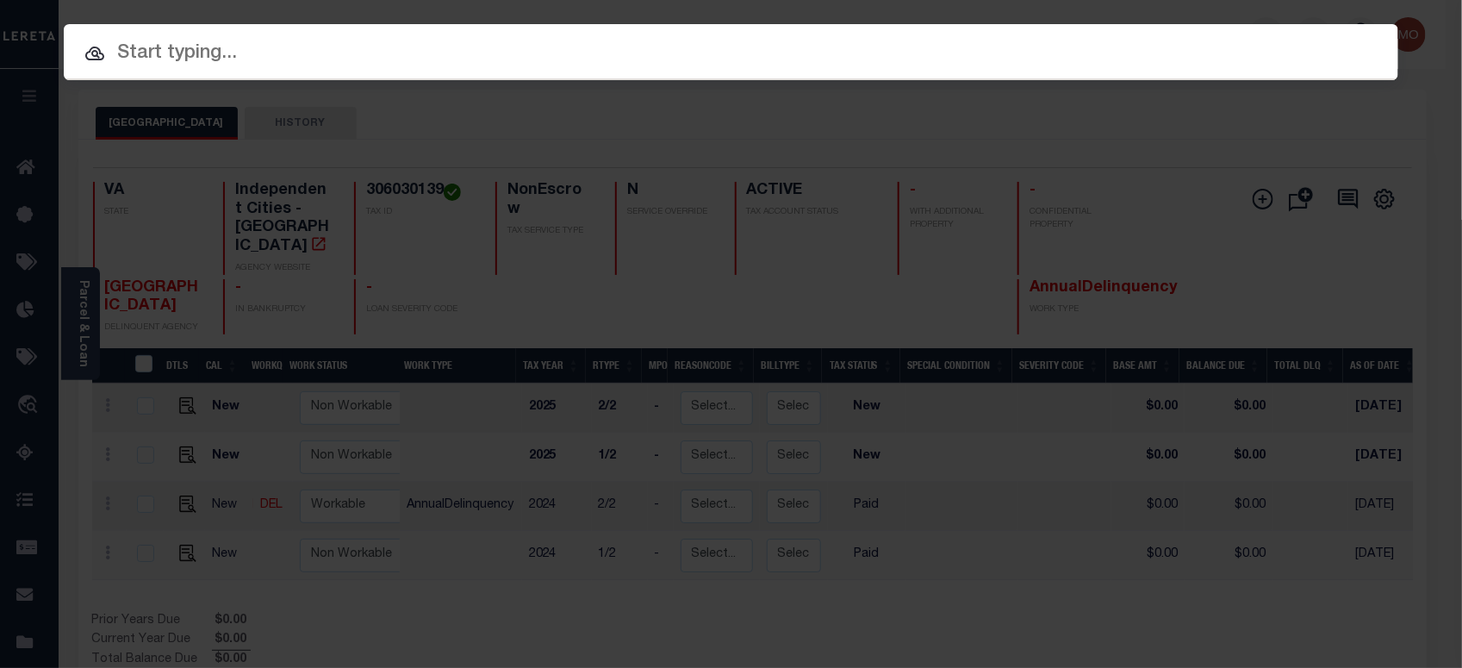
click at [358, 60] on input "text" at bounding box center [731, 54] width 1335 height 30
paste input "123679"
type input "123679"
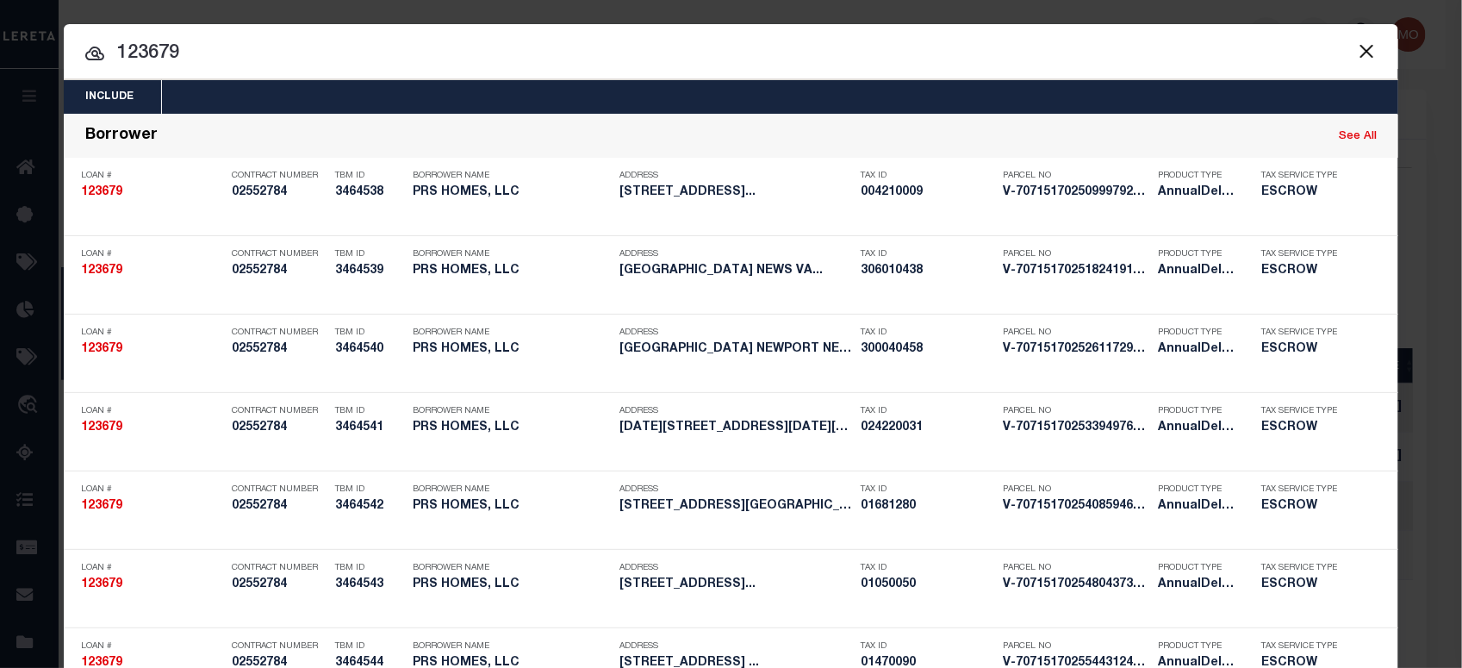
click at [190, 54] on input "123679" at bounding box center [731, 54] width 1335 height 30
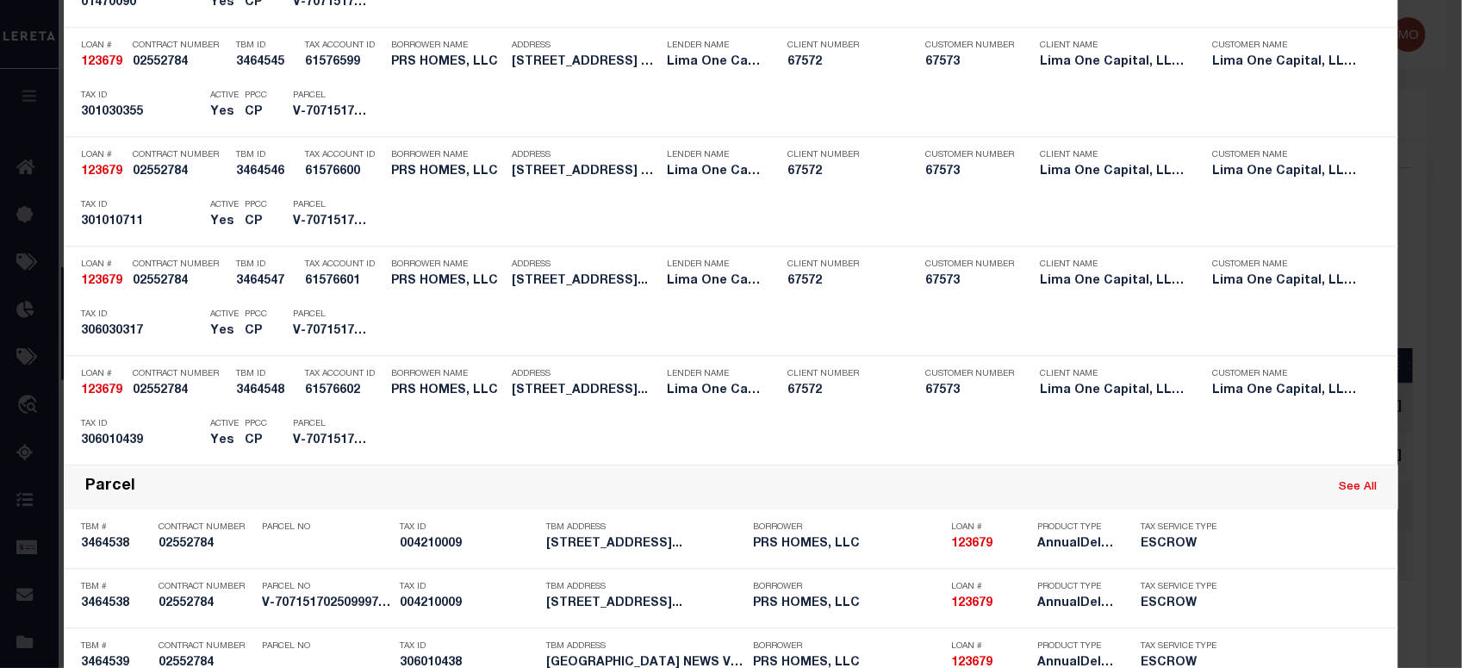
scroll to position [2982, 0]
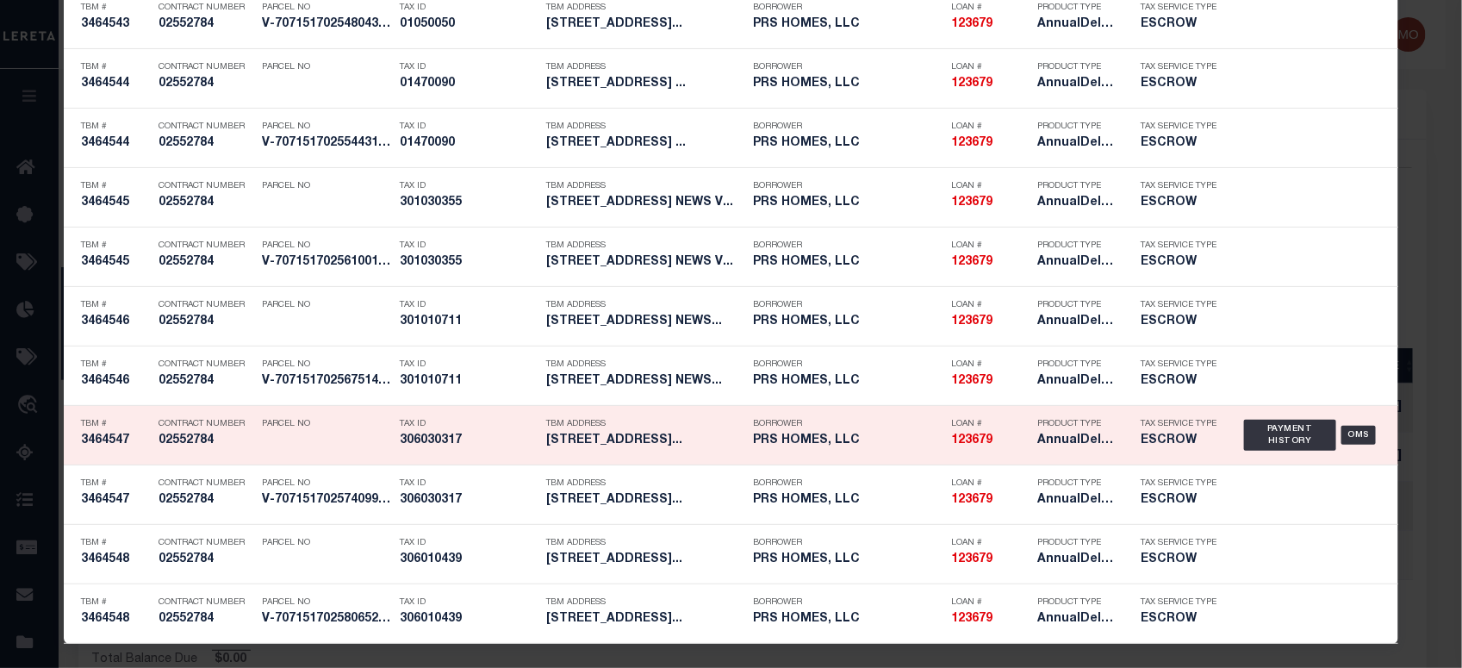
click at [338, 441] on div "Parcel No" at bounding box center [326, 435] width 129 height 50
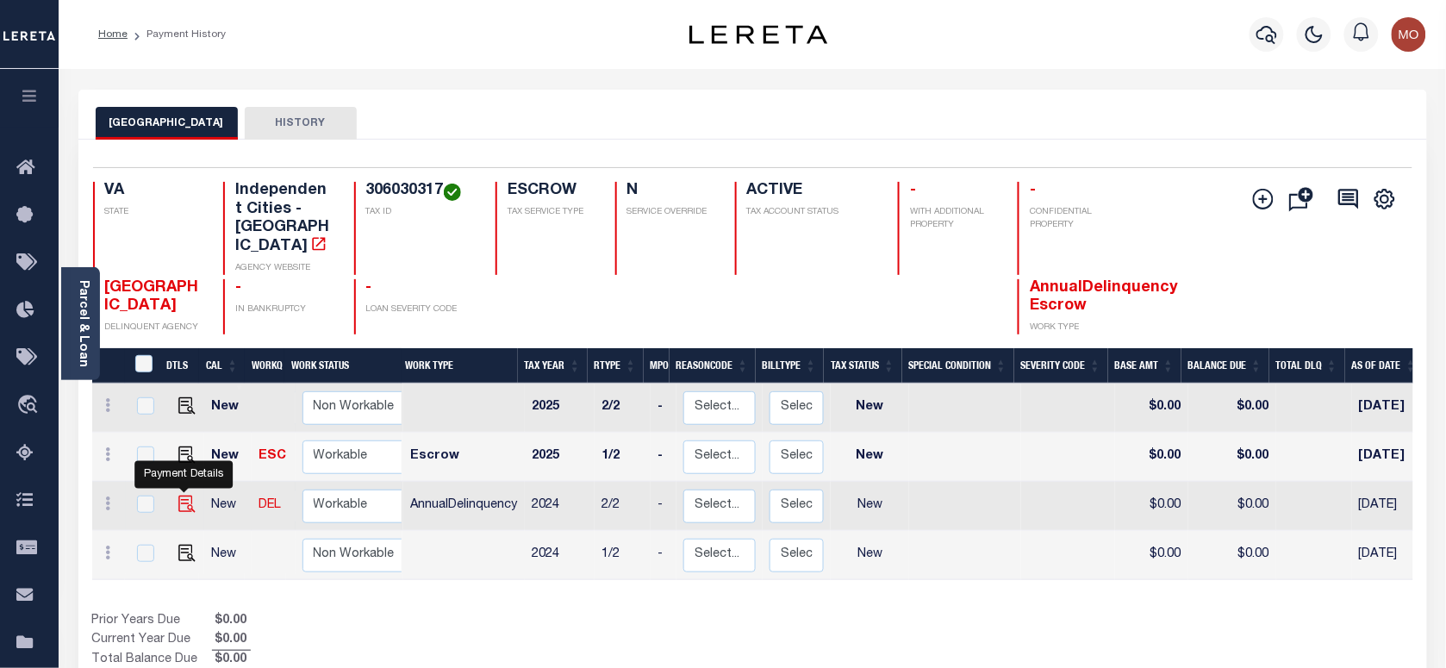
click at [179, 495] on img "" at bounding box center [186, 503] width 17 height 17
checkbox input "true"
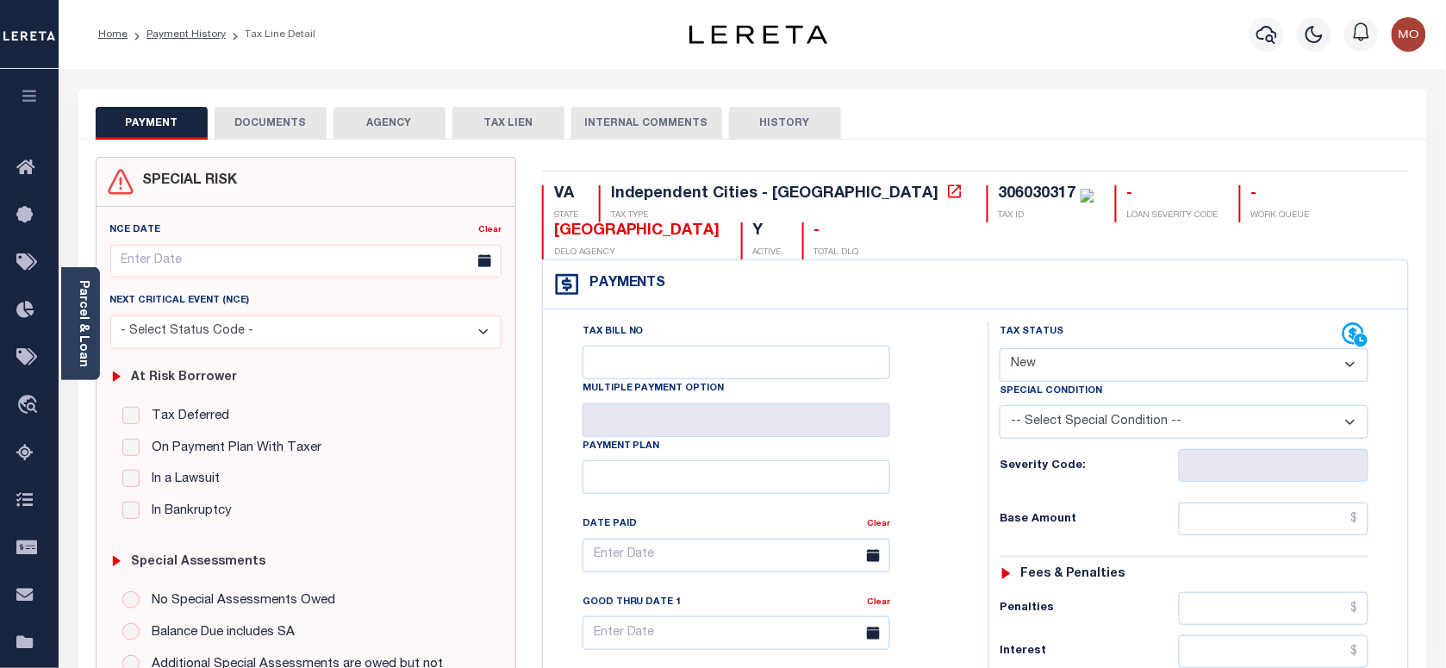
click at [1069, 354] on select "- Select Status Code - Open Due/Unpaid Paid Incomplete No Tax Due Internal Refu…" at bounding box center [1184, 365] width 369 height 34
click at [1000, 473] on h6 "Severity Code:" at bounding box center [1089, 466] width 178 height 14
drag, startPoint x: 1047, startPoint y: 367, endPoint x: 1047, endPoint y: 382, distance: 14.6
click at [1047, 367] on select "- Select Status Code - Open Due/Unpaid Paid Incomplete No Tax Due Internal Refu…" at bounding box center [1184, 365] width 369 height 34
select select "PYD"
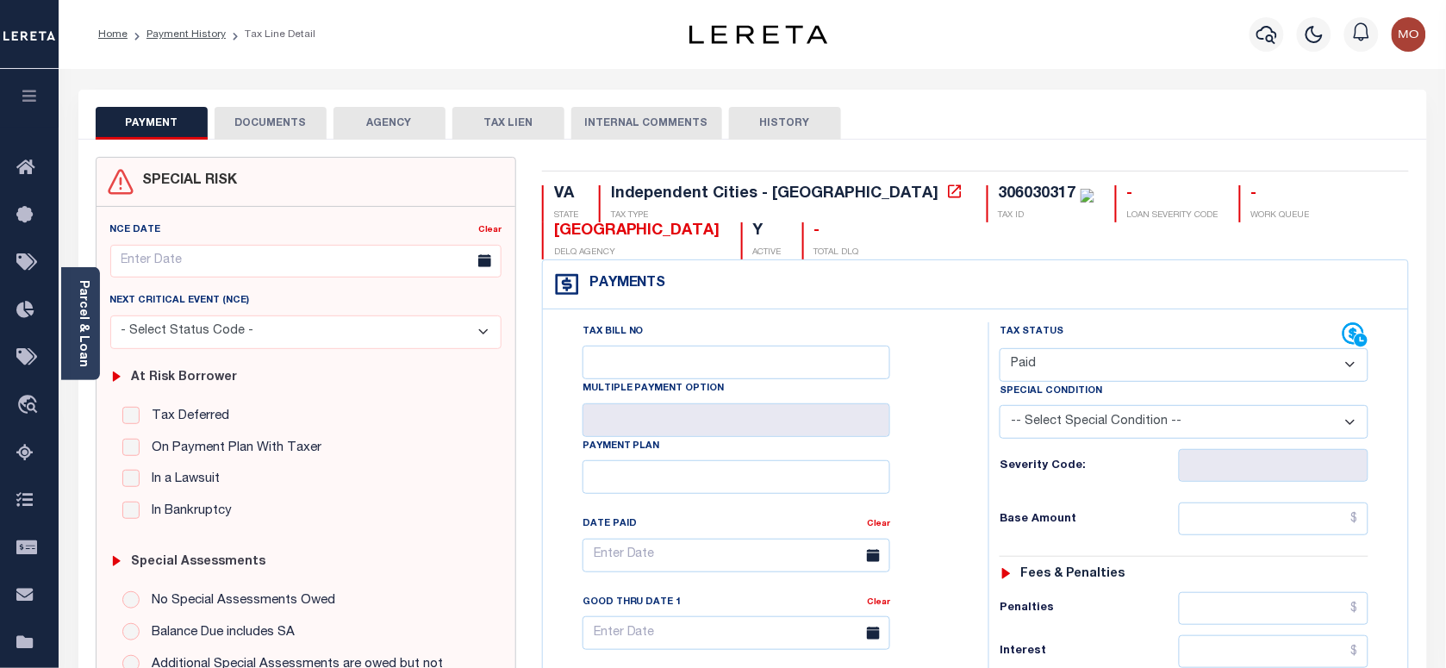
click at [1000, 350] on select "- Select Status Code - Open Due/Unpaid Paid Incomplete No Tax Due Internal Refu…" at bounding box center [1184, 365] width 369 height 34
type input "[DATE]"
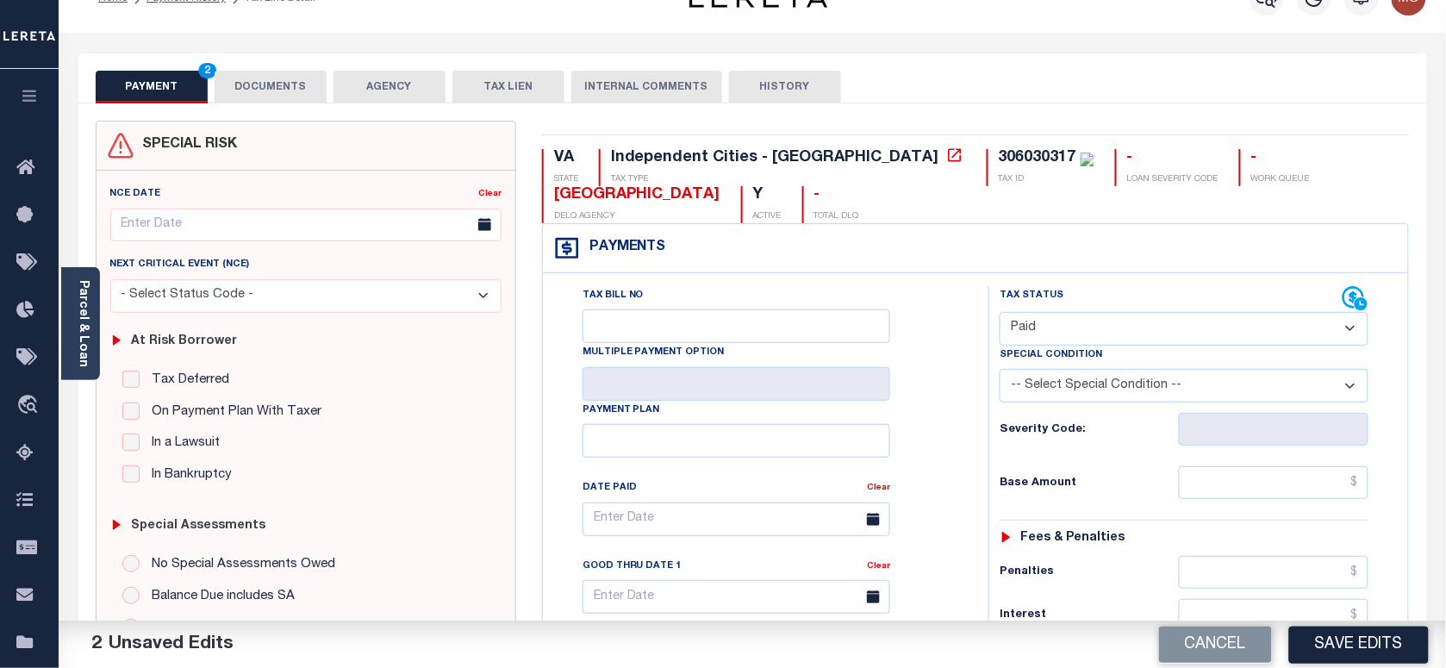
scroll to position [431, 0]
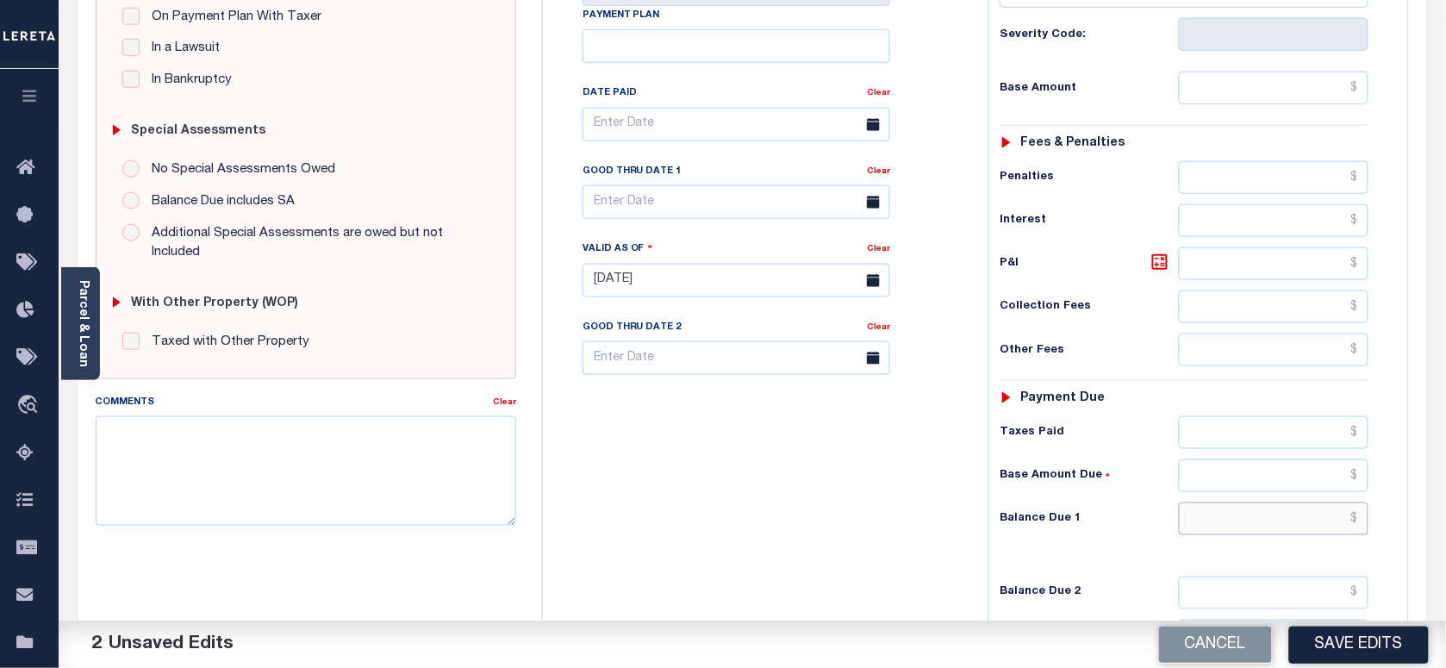
drag, startPoint x: 1218, startPoint y: 531, endPoint x: 1172, endPoint y: 526, distance: 45.9
click at [1218, 531] on input "text" at bounding box center [1274, 518] width 190 height 33
type input "$0.00"
drag, startPoint x: 906, startPoint y: 523, endPoint x: 932, endPoint y: 521, distance: 25.9
click at [906, 523] on div "Tax Bill No Multiple Payment Option Payment Plan Clear" at bounding box center [761, 271] width 428 height 761
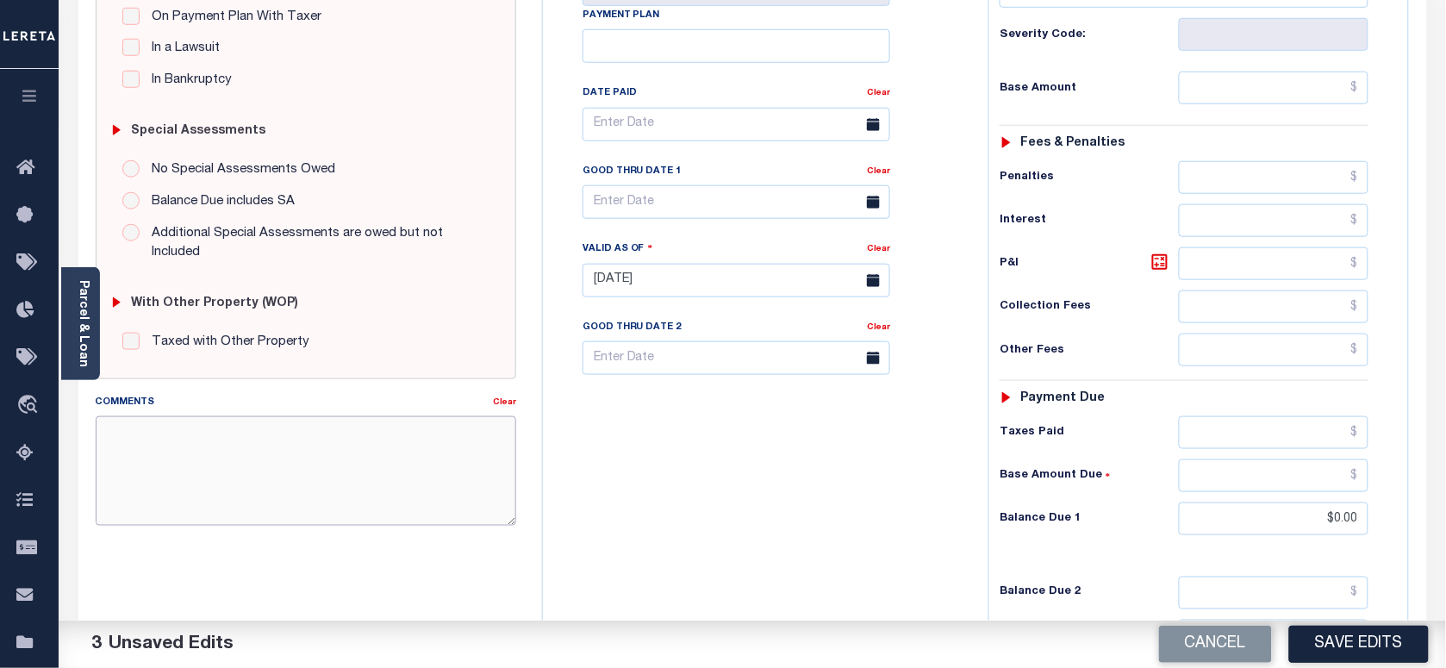
paste textarea "As per [PERSON_NAME] taxes are paid in full"
click at [406, 458] on textarea "Comments" at bounding box center [306, 470] width 420 height 109
type textarea "As per Marie taxes are paid in full"
drag, startPoint x: 1354, startPoint y: 647, endPoint x: 1224, endPoint y: 604, distance: 137.1
click at [1354, 647] on button "Save Edits" at bounding box center [1359, 644] width 140 height 37
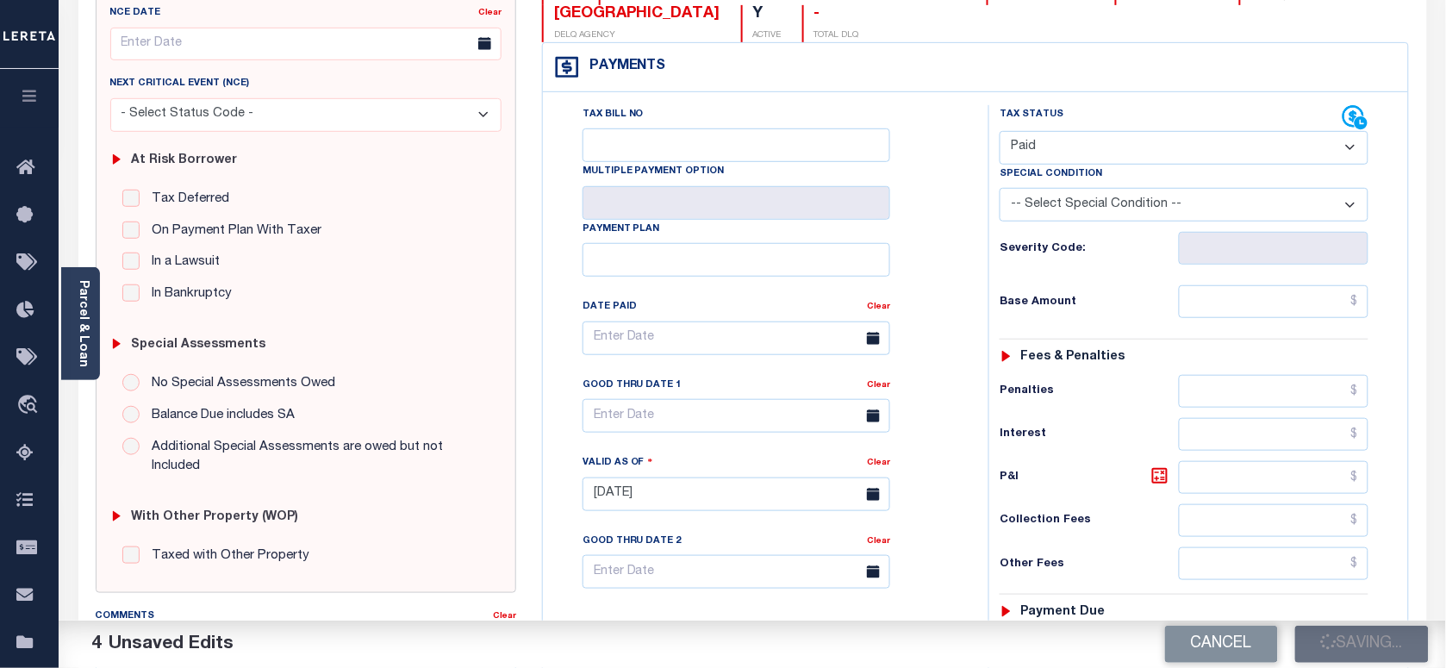
scroll to position [215, 0]
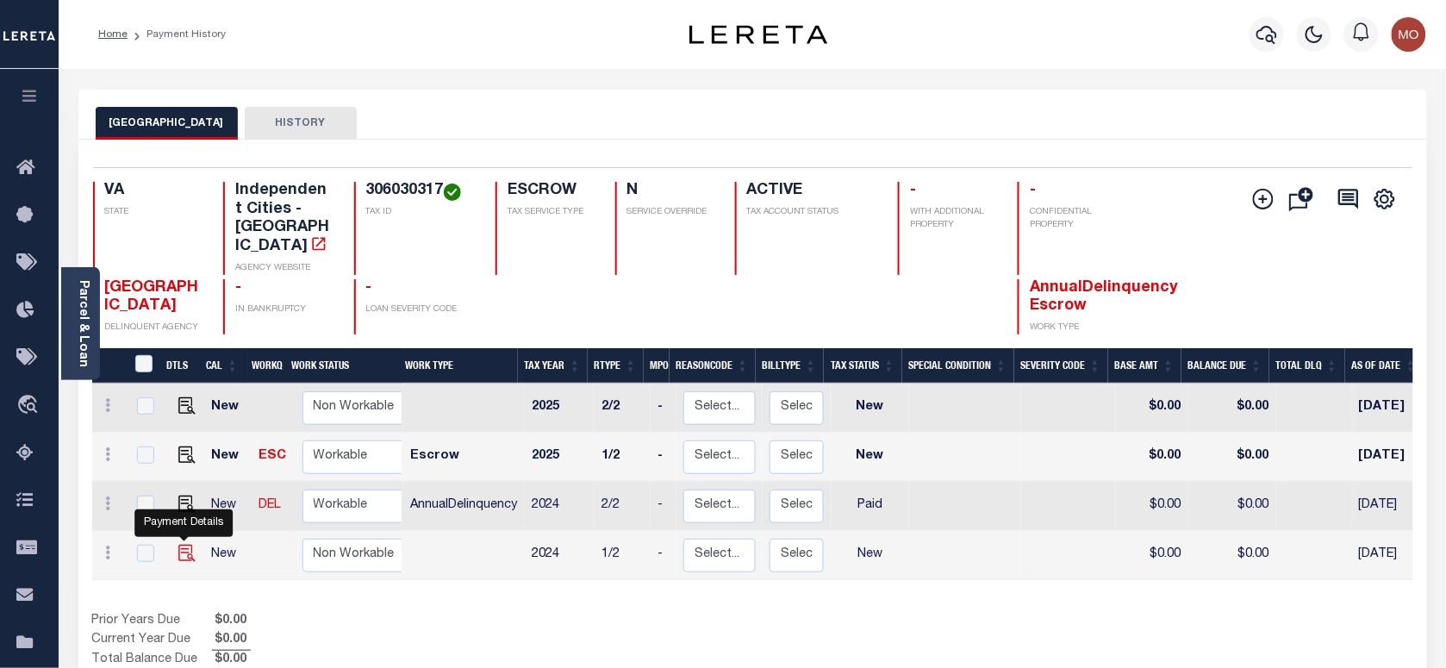
click at [185, 545] on img "" at bounding box center [186, 553] width 17 height 17
checkbox input "true"
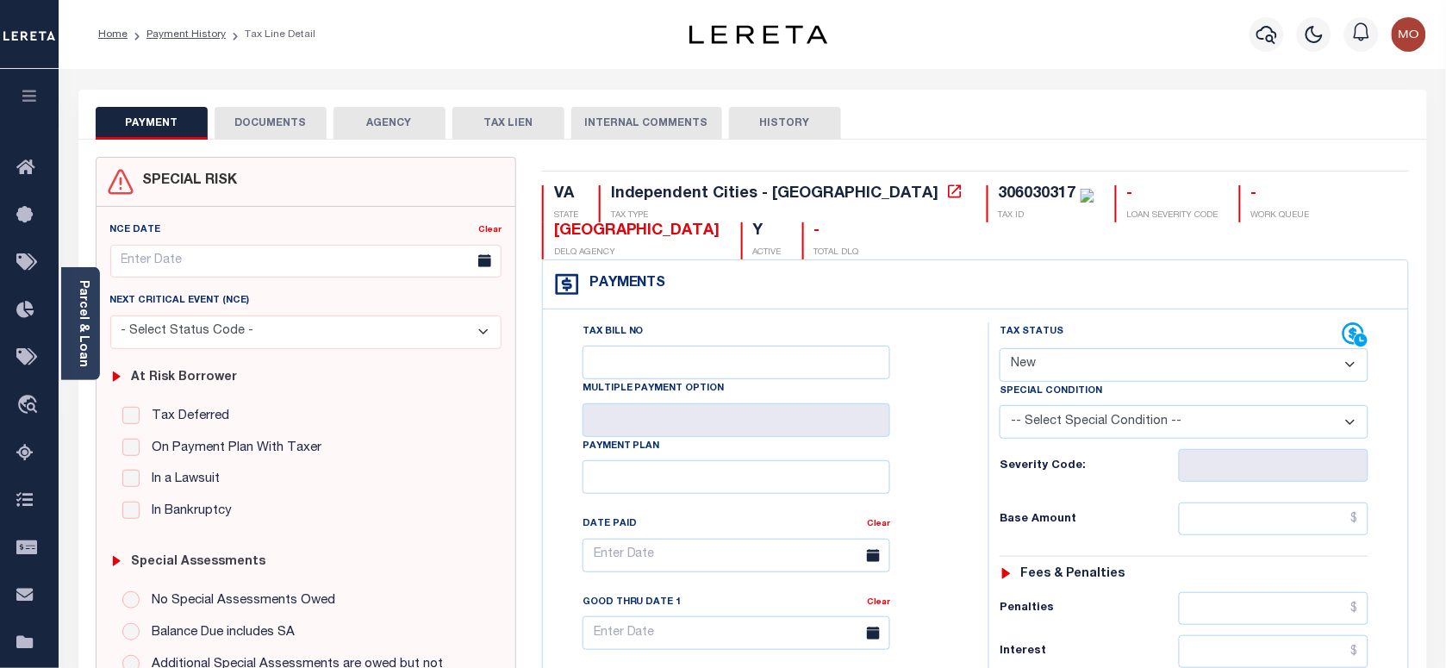
click at [1084, 371] on select "- Select Status Code - Open Due/Unpaid Paid Incomplete No Tax Due Internal Refu…" at bounding box center [1184, 365] width 369 height 34
select select "PYD"
click at [1000, 350] on select "- Select Status Code - Open Due/Unpaid Paid Incomplete No Tax Due Internal Refu…" at bounding box center [1184, 365] width 369 height 34
type input "[DATE]"
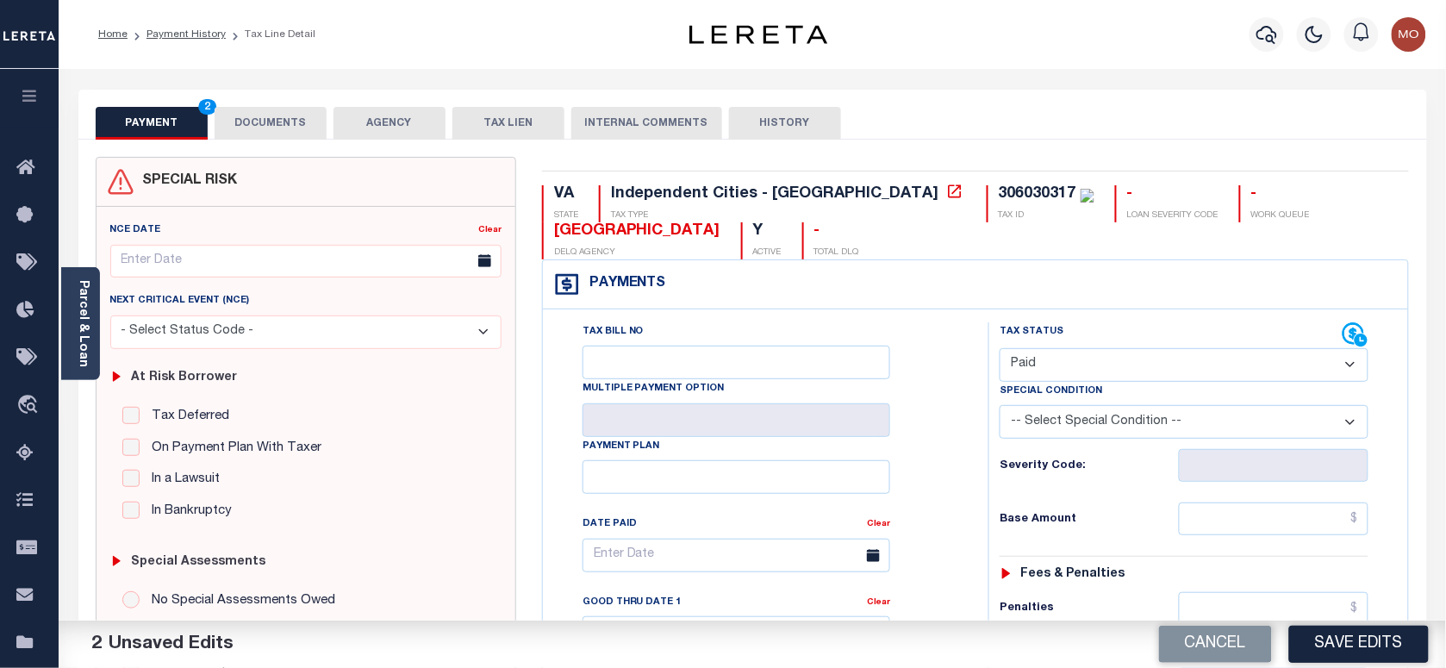
click at [956, 476] on div "Tax Bill No Multiple Payment Option Payment Plan Clear" at bounding box center [761, 563] width 402 height 483
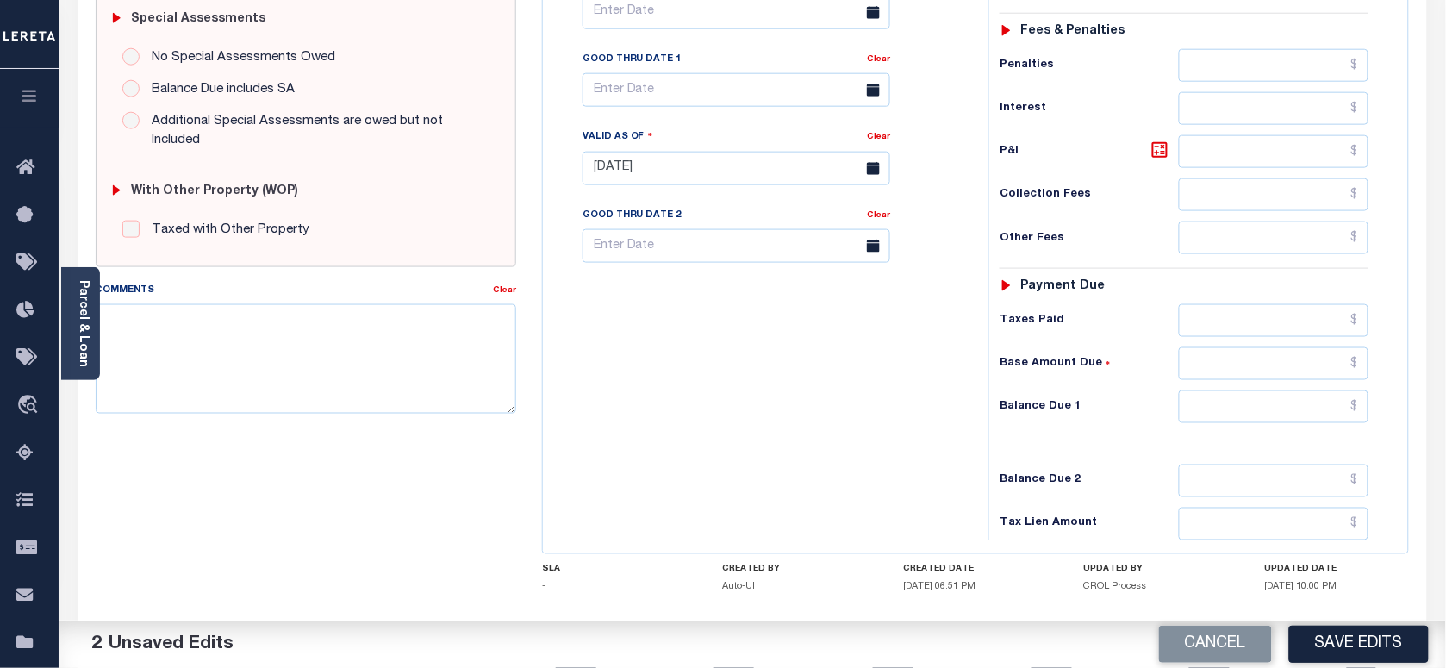
scroll to position [646, 0]
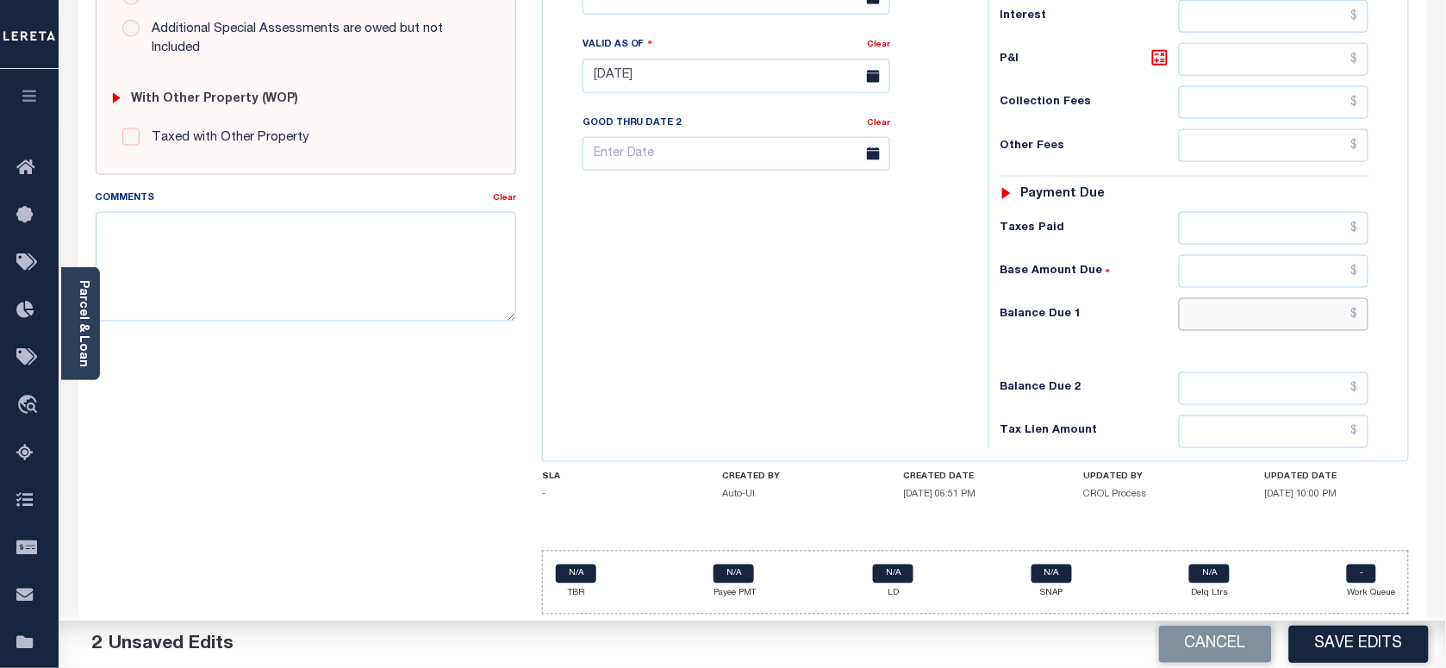
click at [1224, 323] on input "text" at bounding box center [1274, 314] width 190 height 33
type input "$0.00"
drag, startPoint x: 902, startPoint y: 363, endPoint x: 816, endPoint y: 352, distance: 86.9
click at [902, 362] on div "Tax Bill No Multiple Payment Option Payment Plan Clear" at bounding box center [761, 67] width 428 height 761
click at [308, 271] on textarea "Comments" at bounding box center [306, 266] width 420 height 109
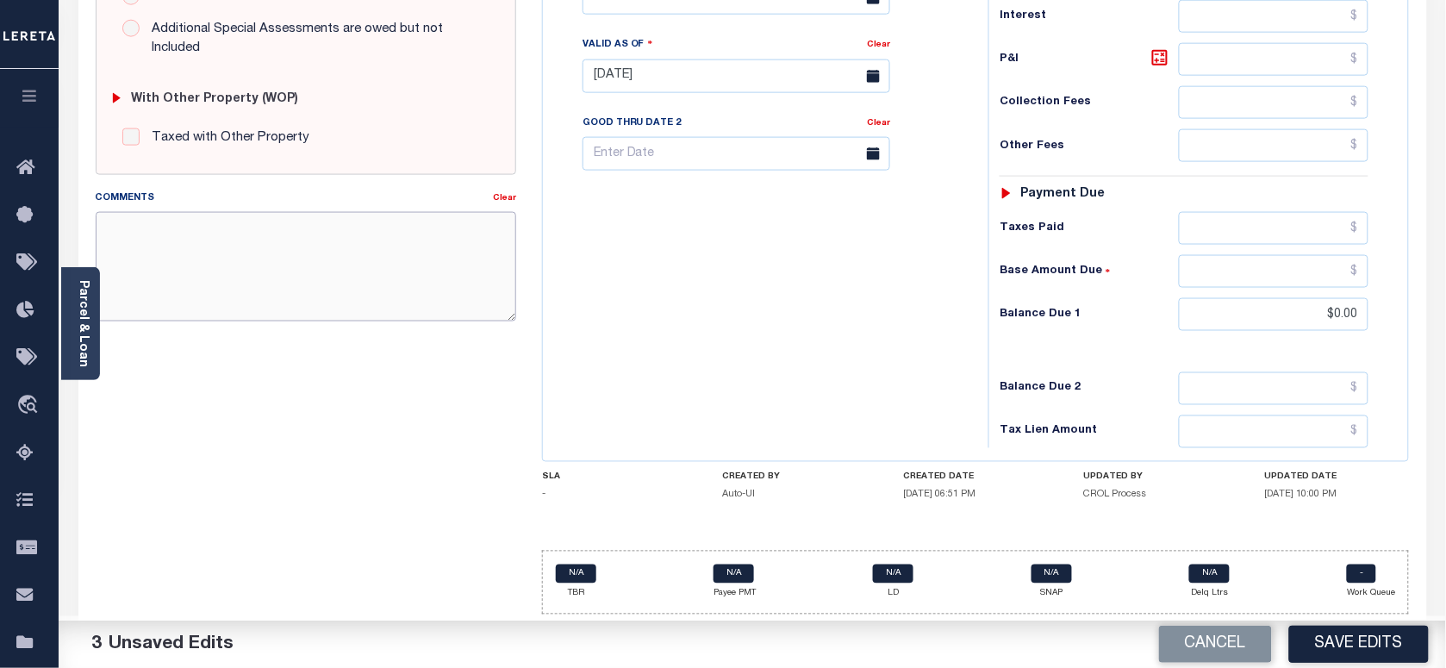
paste textarea "As per [PERSON_NAME] taxes are paid in full"
type textarea "As per [PERSON_NAME] taxes are paid in full"
click at [1307, 631] on button "Save Edits" at bounding box center [1359, 644] width 140 height 37
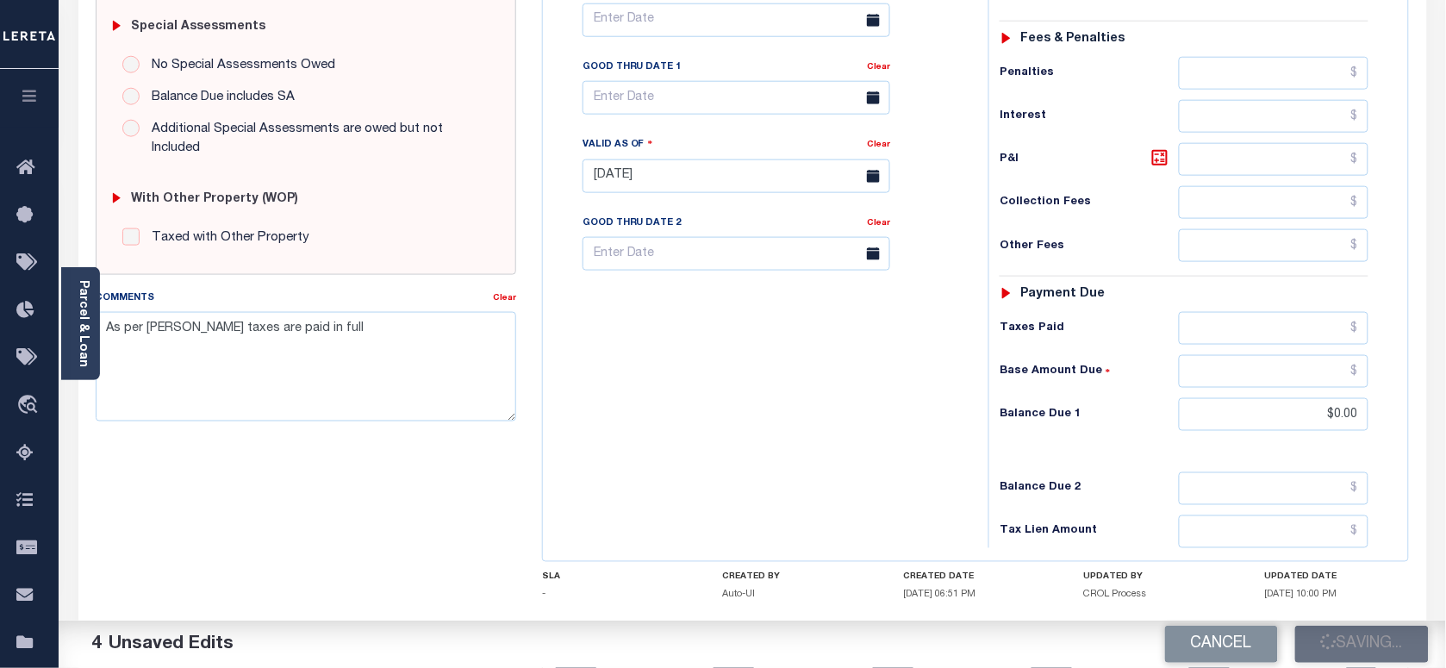
scroll to position [431, 0]
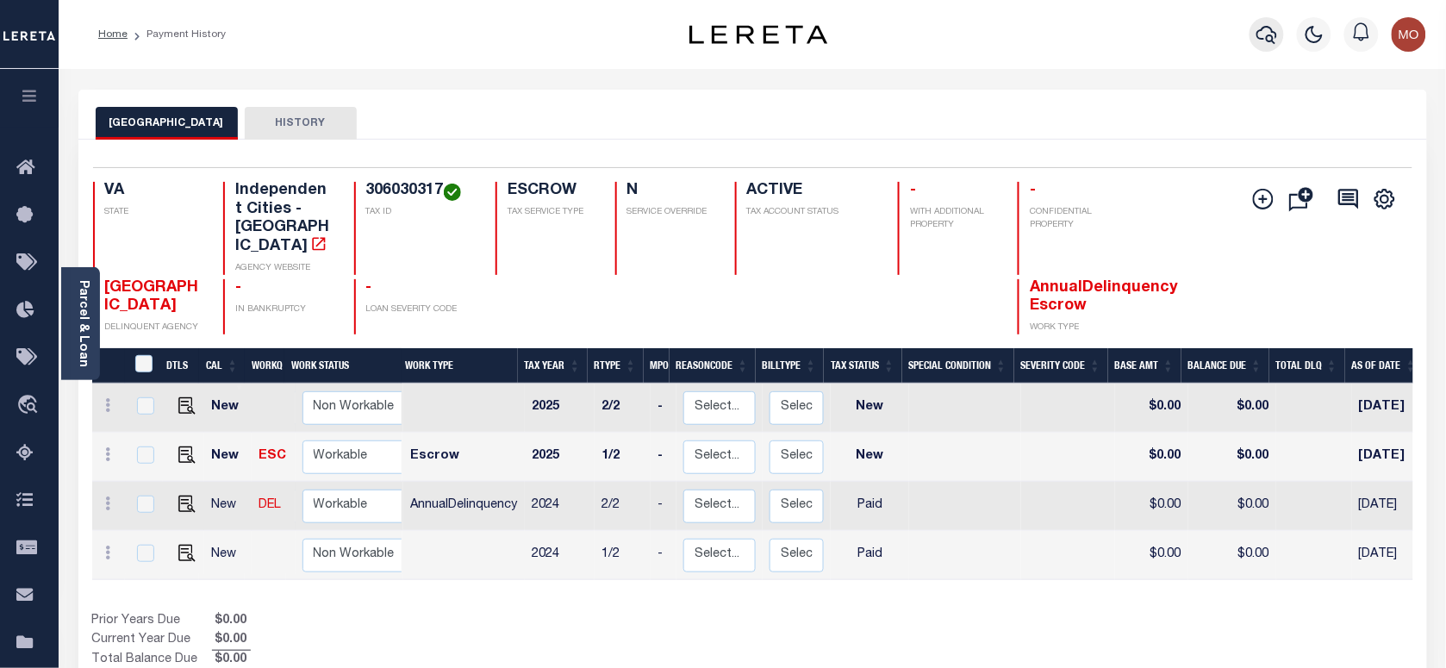
click at [1271, 32] on icon "button" at bounding box center [1266, 34] width 21 height 21
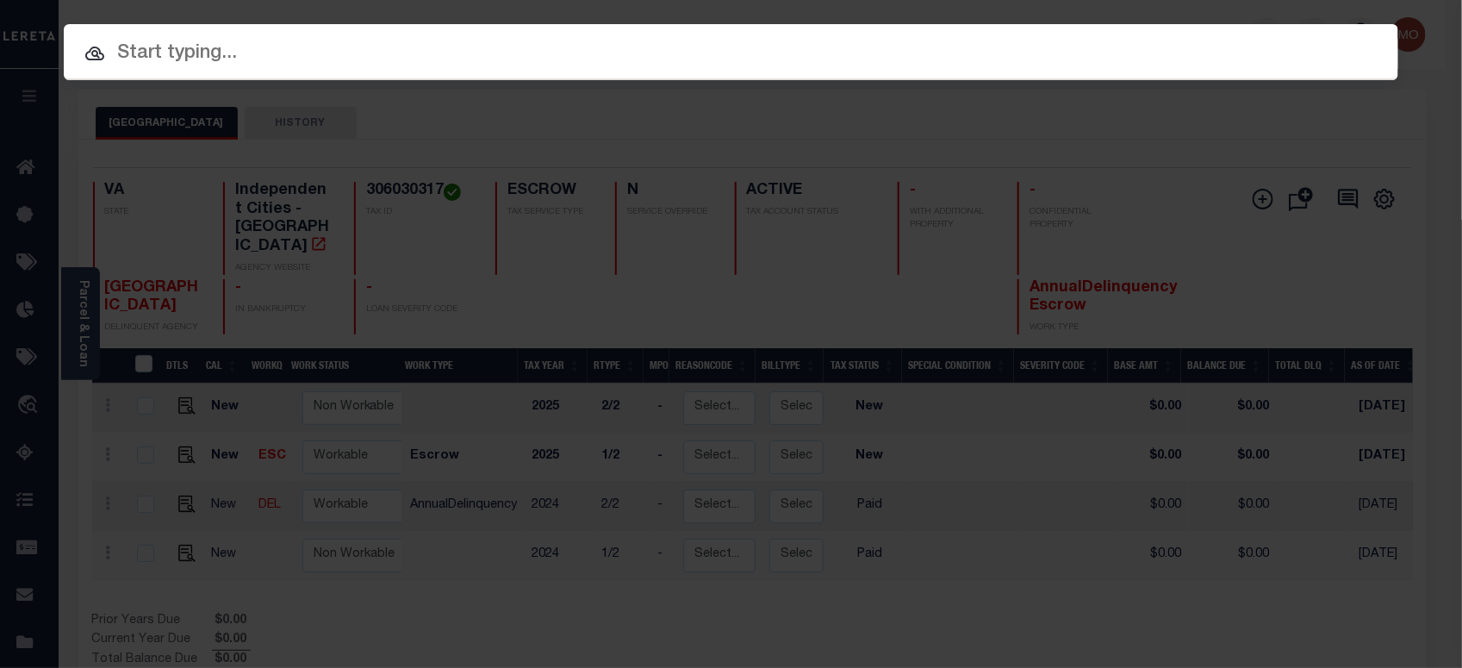
click at [213, 54] on input "text" at bounding box center [731, 54] width 1335 height 30
paste input "122978"
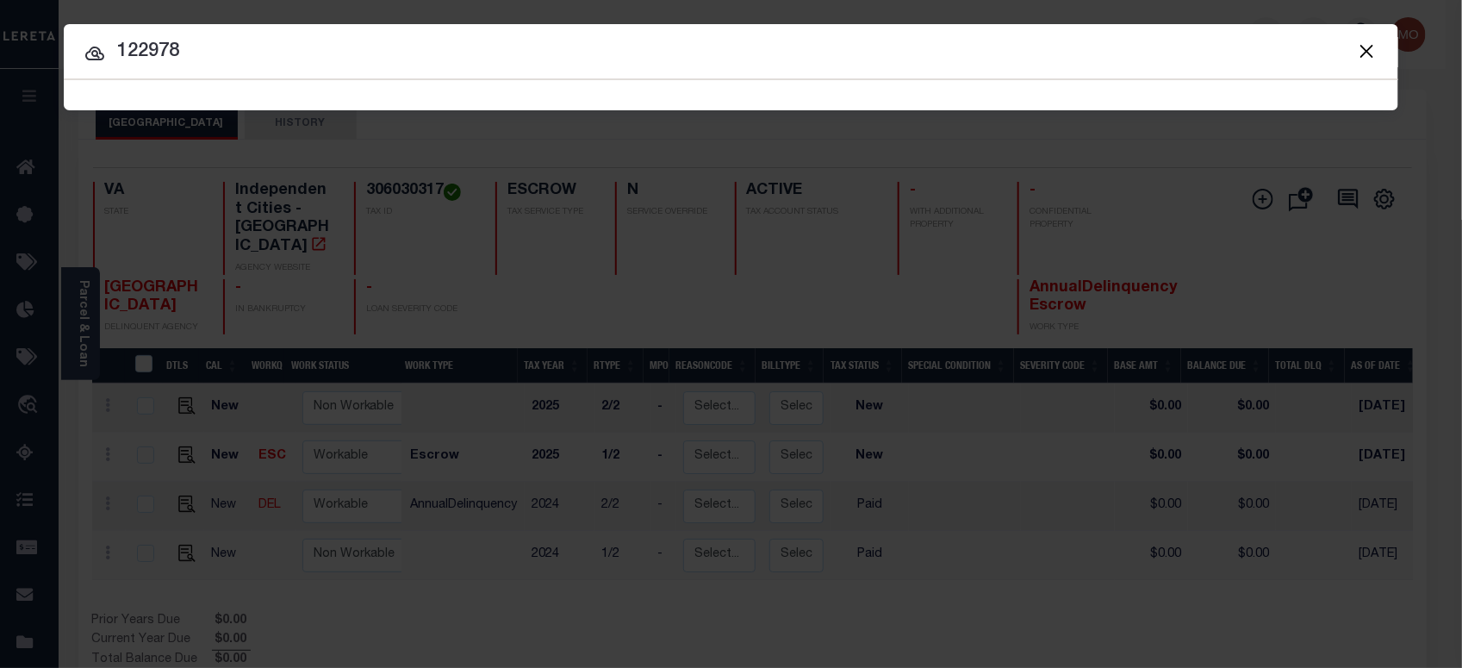
type input "122978"
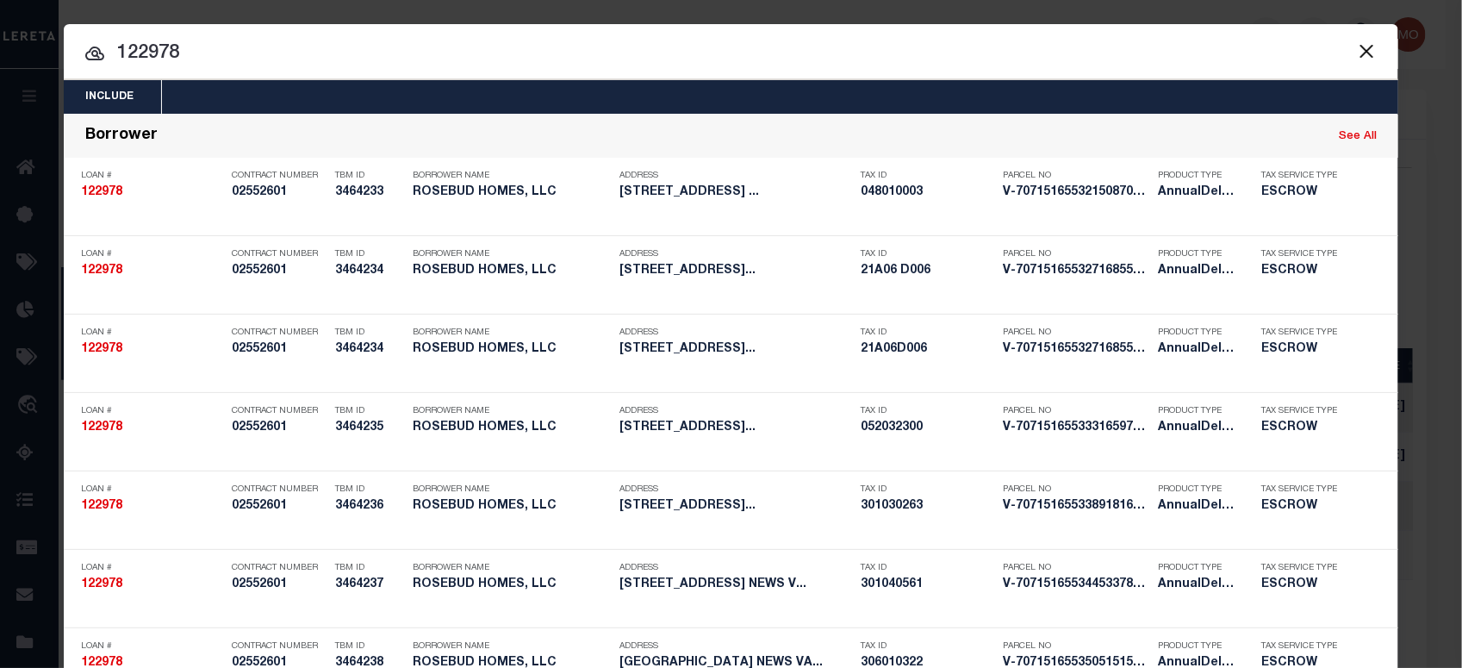
click at [203, 45] on input "122978" at bounding box center [731, 54] width 1335 height 30
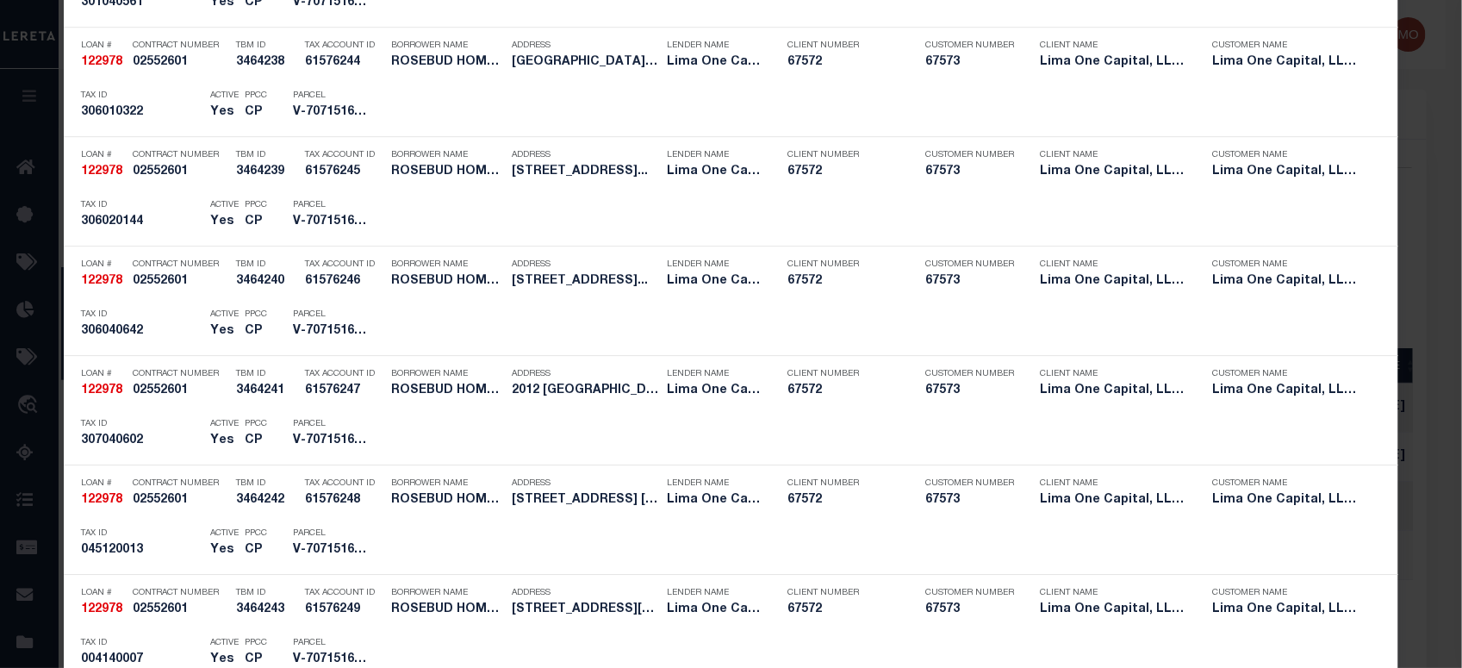
scroll to position [4227, 0]
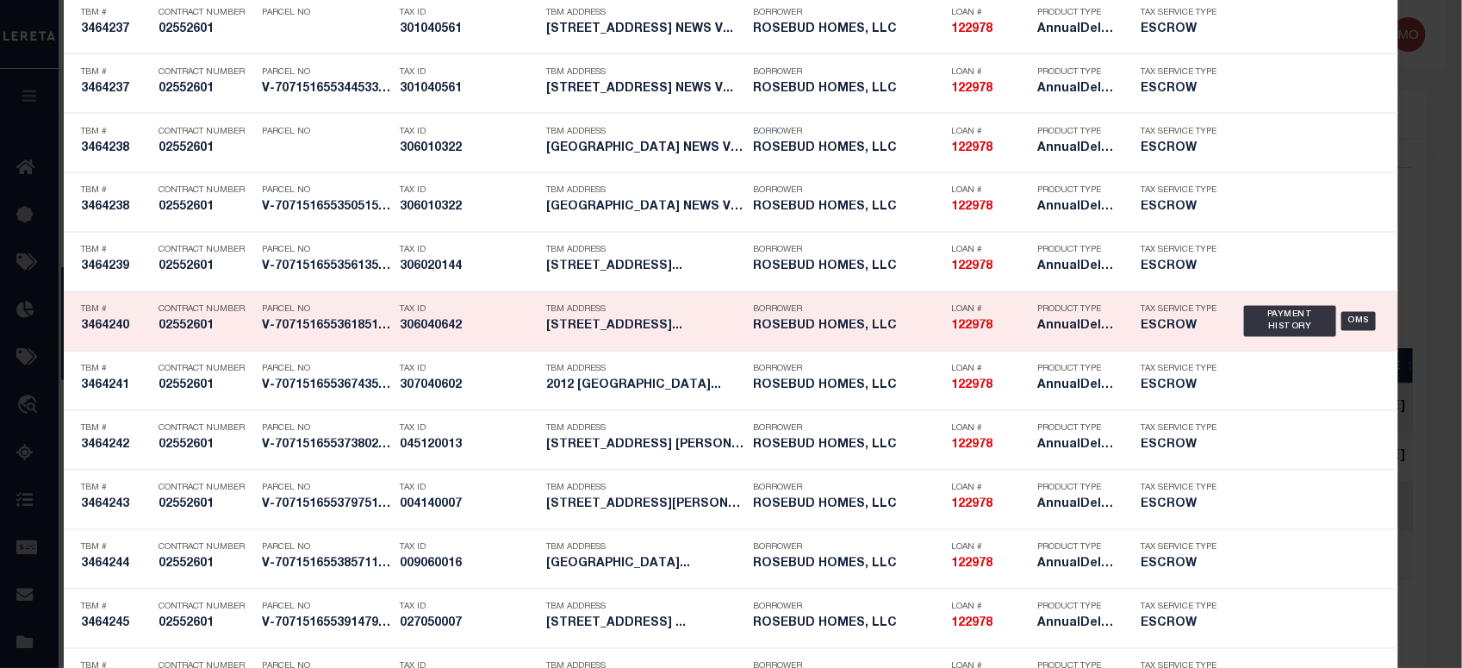
click at [358, 342] on div "Parcel No V-707151655361851966073" at bounding box center [326, 321] width 129 height 50
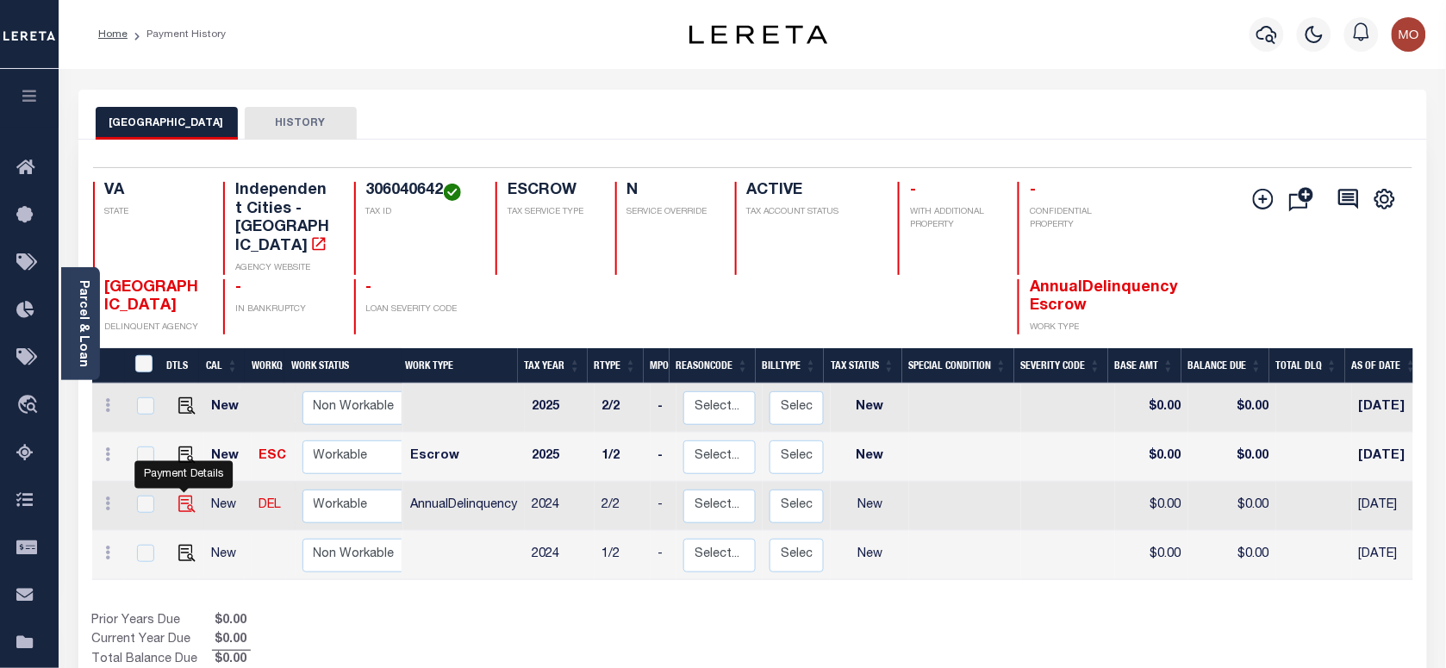
click at [183, 495] on img "" at bounding box center [186, 503] width 17 height 17
checkbox input "true"
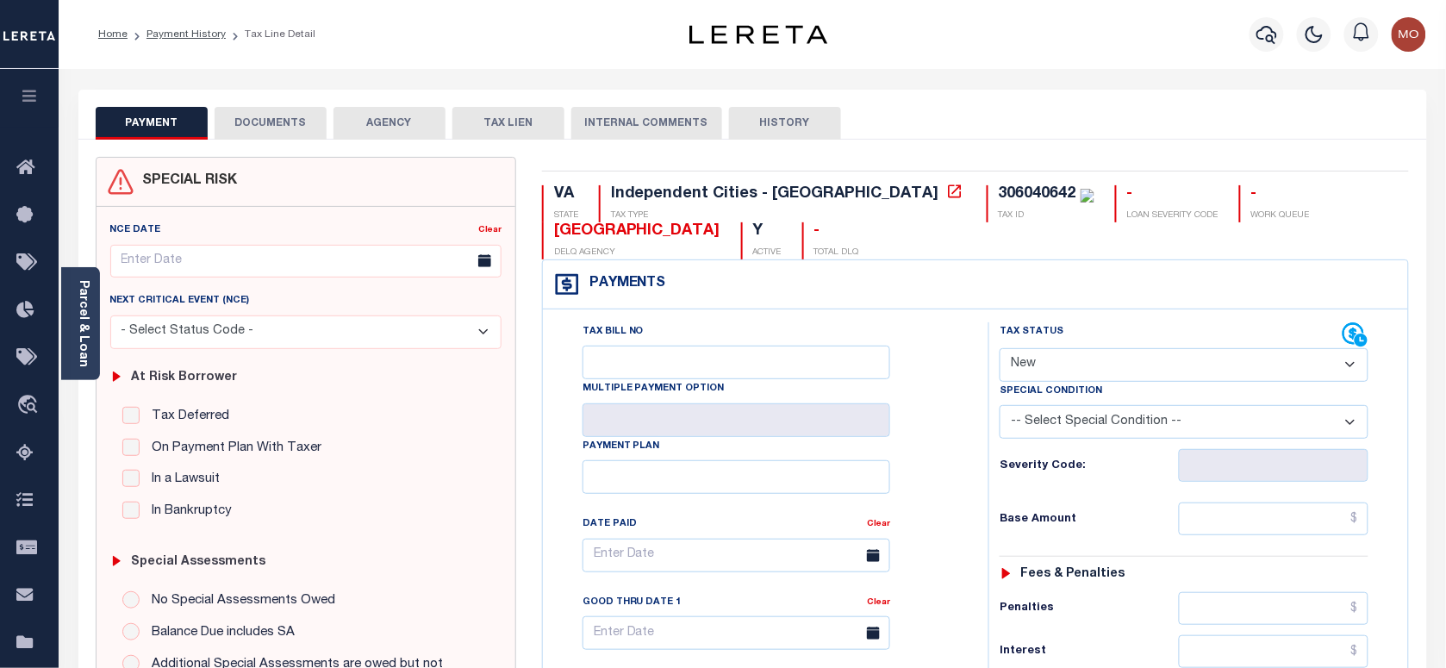
drag, startPoint x: 1136, startPoint y: 367, endPoint x: 1138, endPoint y: 385, distance: 18.3
click at [1136, 367] on select "- Select Status Code - Open Due/Unpaid Paid Incomplete No Tax Due Internal Refu…" at bounding box center [1184, 365] width 369 height 34
select select "PYD"
click at [1000, 350] on select "- Select Status Code - Open Due/Unpaid Paid Incomplete No Tax Due Internal Refu…" at bounding box center [1184, 365] width 369 height 34
type input "[DATE]"
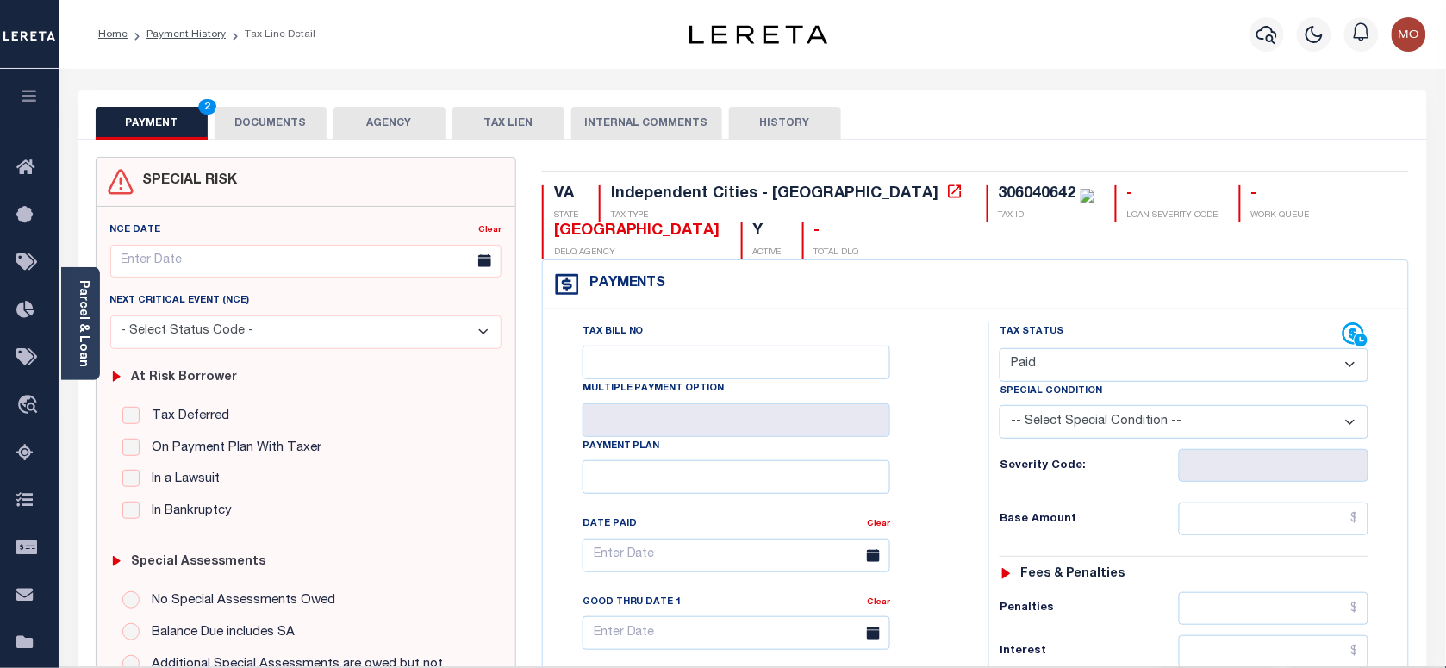
click at [955, 466] on div "Tax Bill No Multiple Payment Option Payment Plan Clear" at bounding box center [761, 563] width 402 height 483
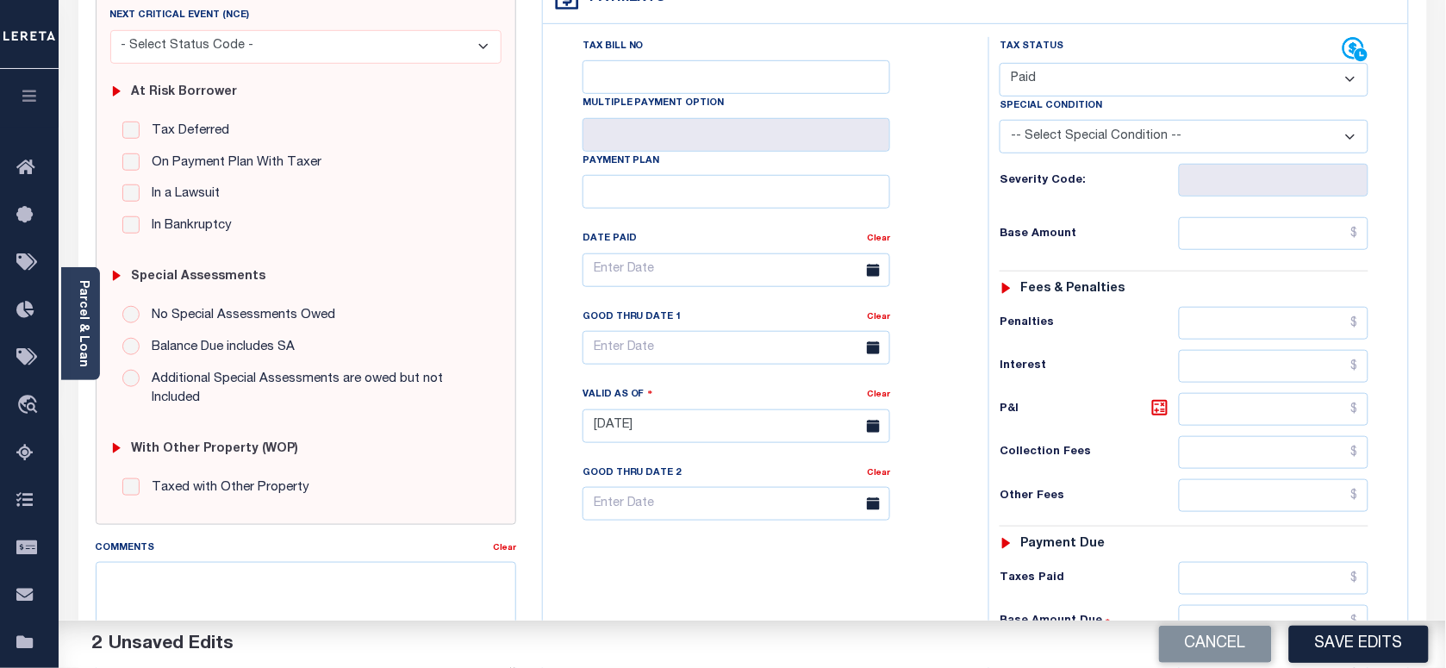
scroll to position [539, 0]
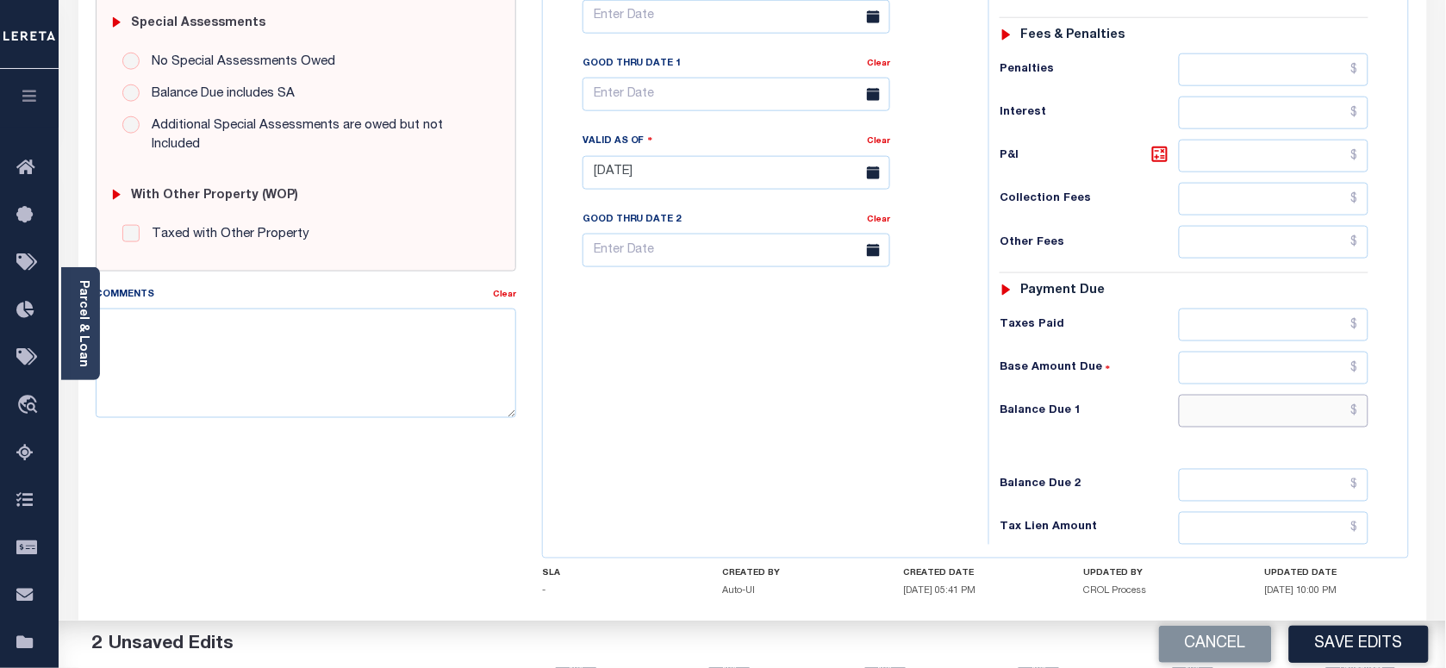
click at [1208, 418] on input "text" at bounding box center [1274, 411] width 190 height 33
type input "$0.00"
click at [886, 418] on div "Tax Bill No Multiple Payment Option Payment Plan Clear" at bounding box center [761, 164] width 428 height 761
click at [259, 359] on textarea "Comments" at bounding box center [306, 362] width 420 height 109
paste textarea "306040642"
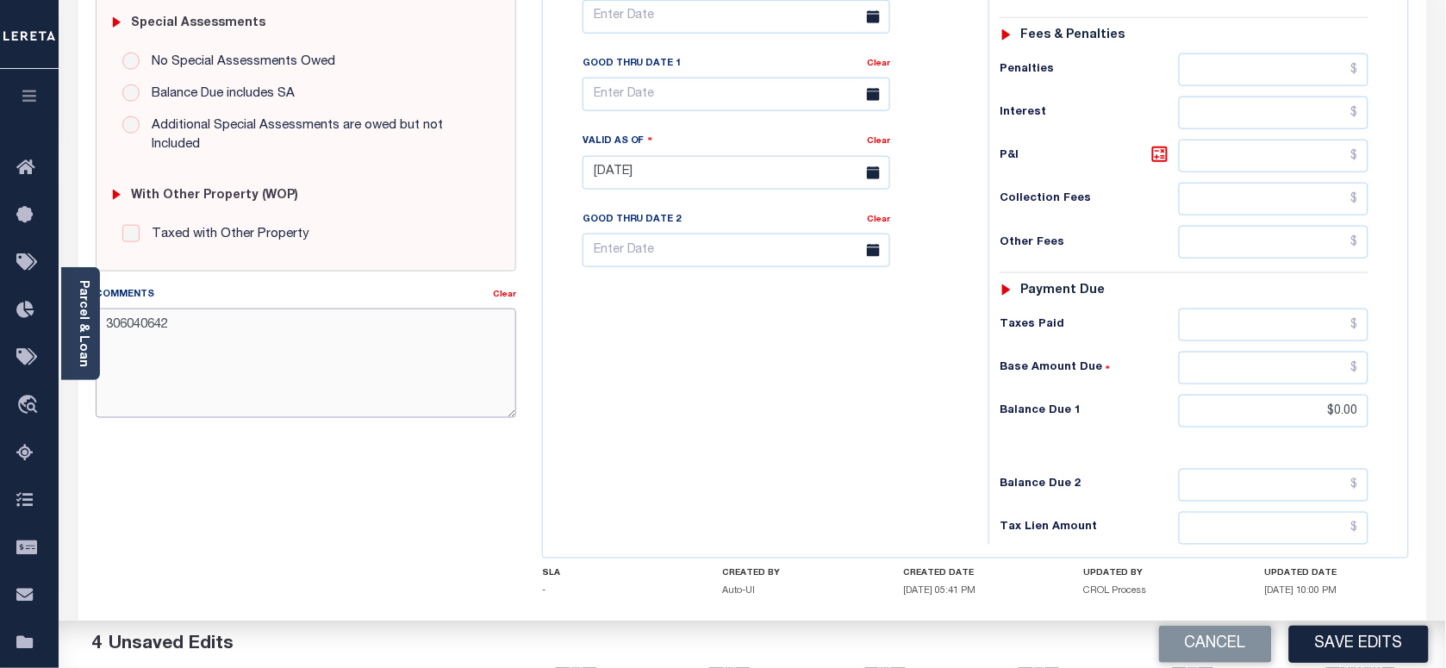
click at [259, 356] on textarea "306040642" at bounding box center [306, 362] width 420 height 109
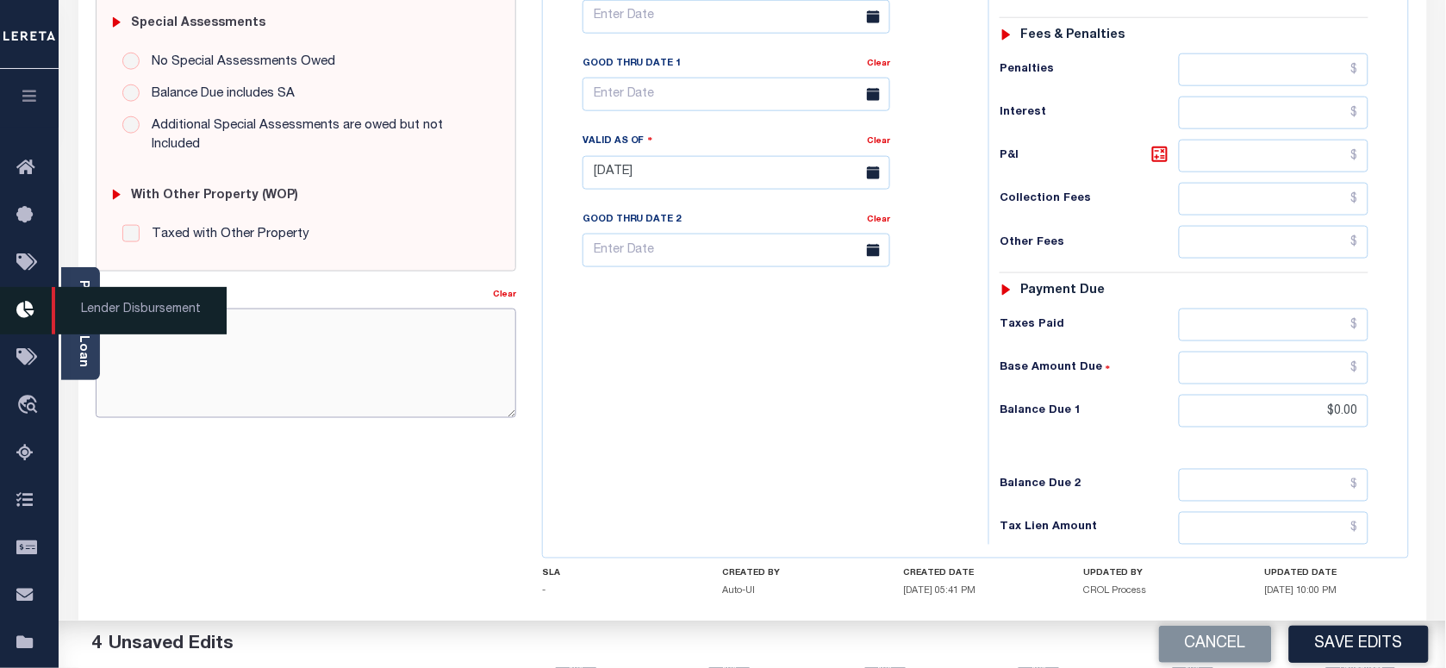
drag, startPoint x: 238, startPoint y: 338, endPoint x: 27, endPoint y: 334, distance: 211.1
click at [27, 334] on div "Home Payment History Tax Line Detail Profile Sign out" at bounding box center [723, 112] width 1446 height 1303
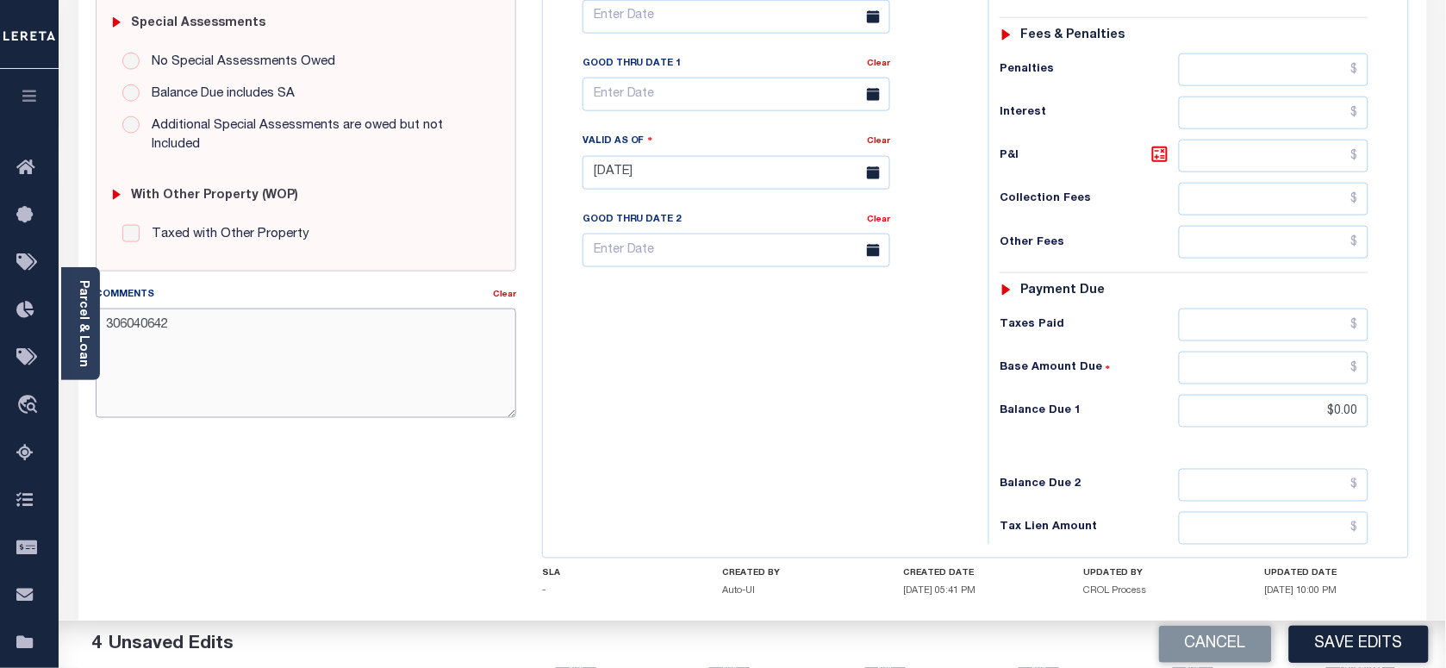
paste textarea "As per [PERSON_NAME] taxes are paid in full"
type textarea "As per [PERSON_NAME] taxes are paid in full"
click at [1368, 643] on button "Save Edits" at bounding box center [1359, 644] width 140 height 37
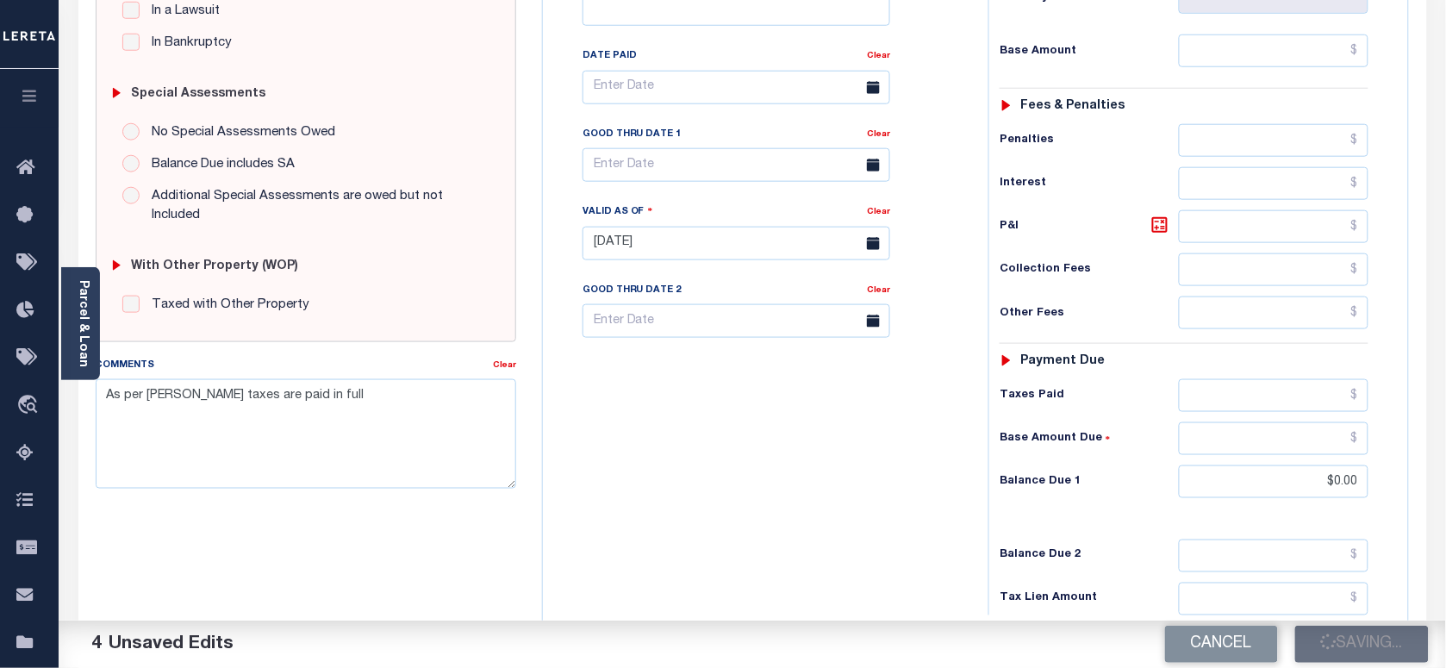
scroll to position [431, 0]
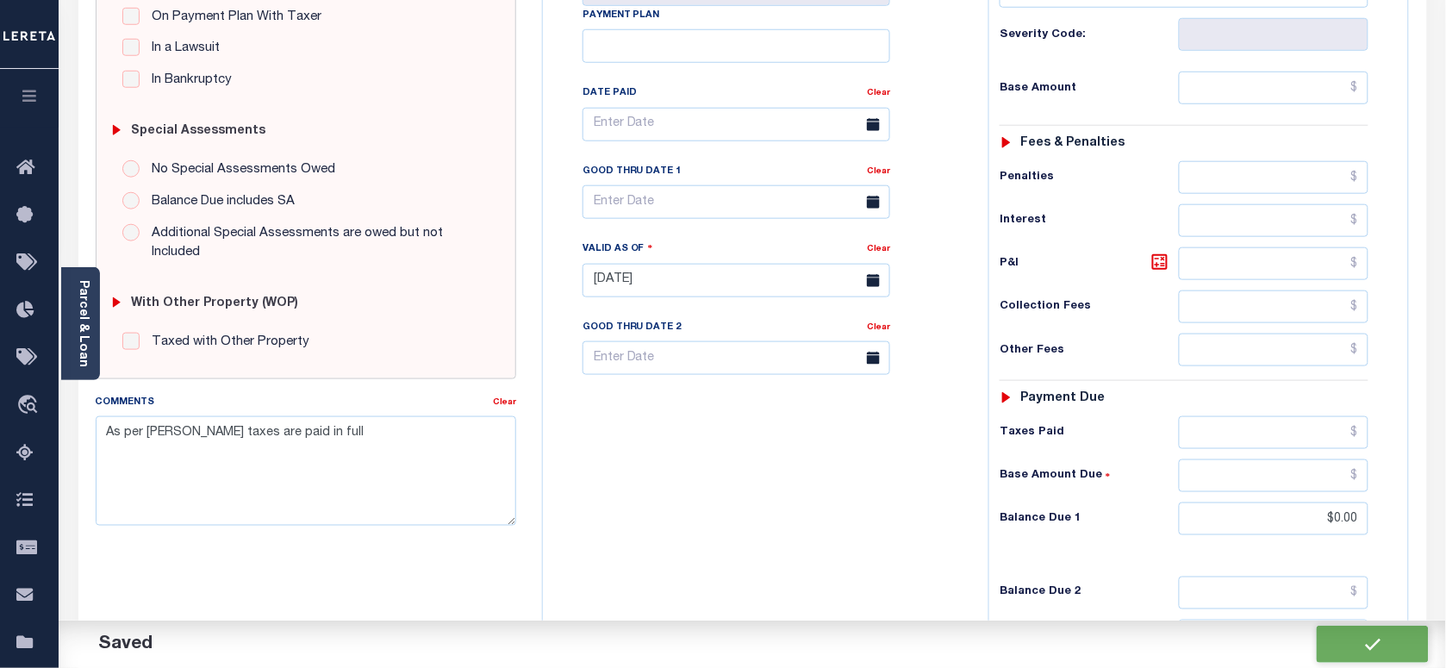
checkbox input "false"
type input "$0"
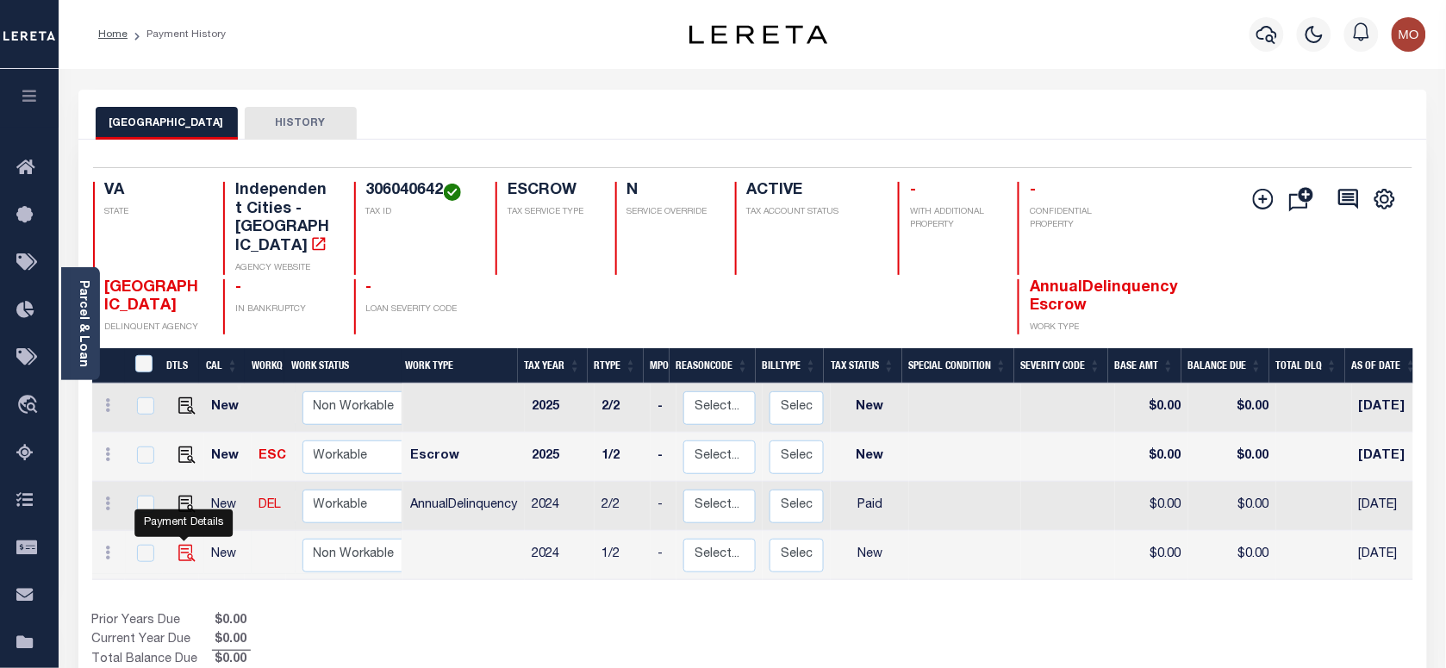
click at [185, 545] on img "" at bounding box center [186, 553] width 17 height 17
checkbox input "true"
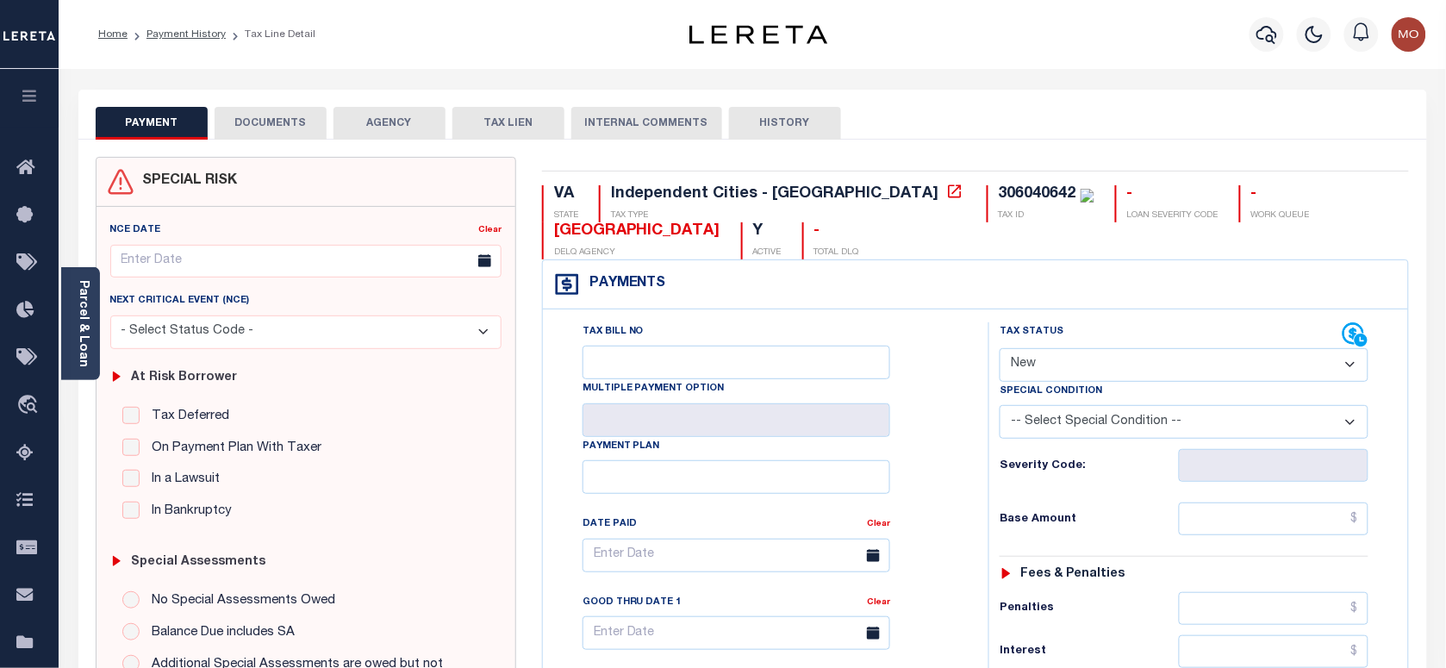
click at [1096, 379] on select "- Select Status Code - Open Due/Unpaid Paid Incomplete No Tax Due Internal Refu…" at bounding box center [1184, 365] width 369 height 34
select select "PYD"
click at [1000, 350] on select "- Select Status Code - Open Due/Unpaid Paid Incomplete No Tax Due Internal Refu…" at bounding box center [1184, 365] width 369 height 34
type input "[DATE]"
click at [942, 465] on div "Tax Bill No Multiple Payment Option Payment Plan Clear" at bounding box center [761, 563] width 402 height 483
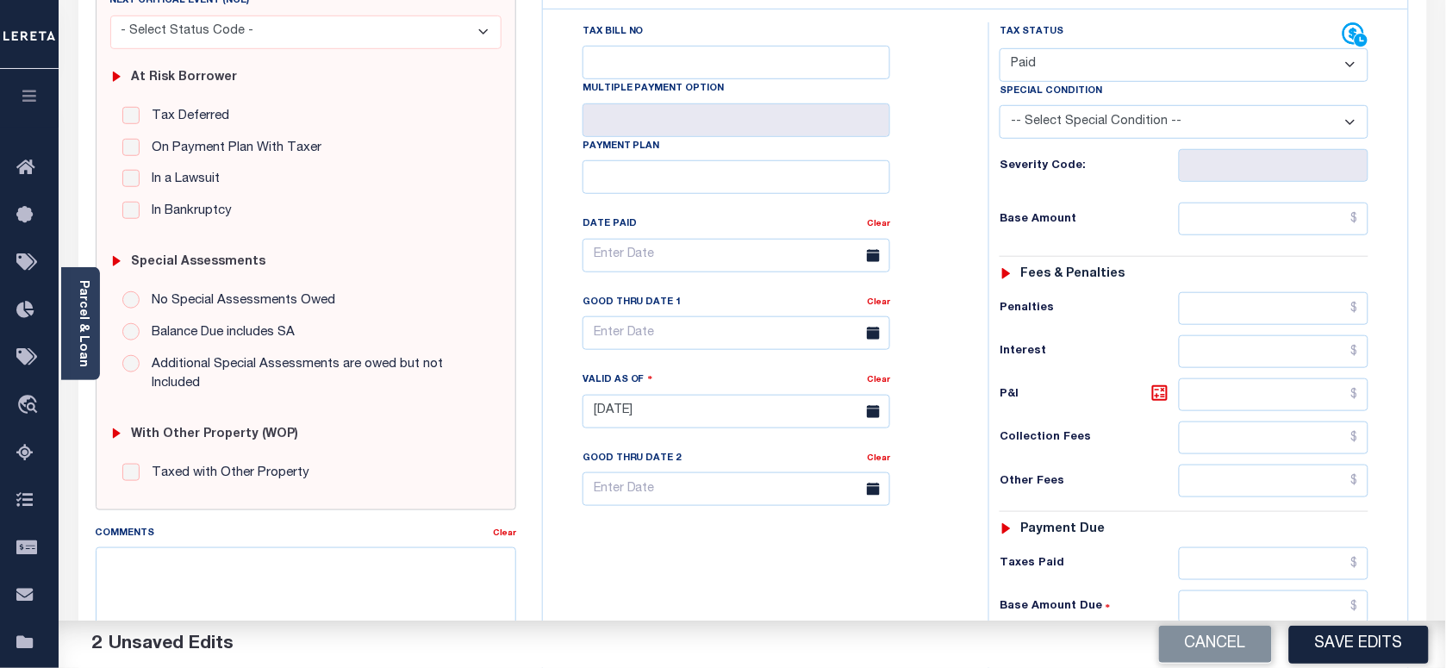
scroll to position [431, 0]
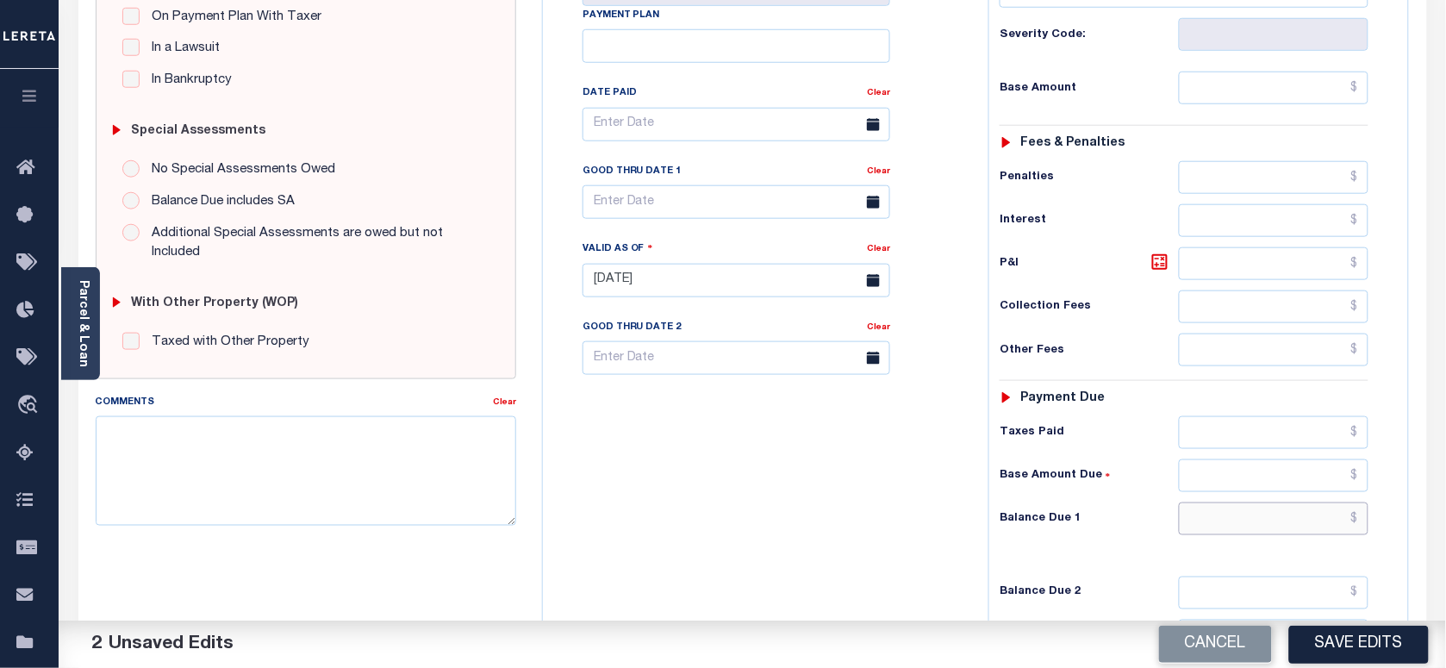
click at [1243, 527] on input "text" at bounding box center [1274, 518] width 190 height 33
type input "$0.00"
click at [454, 489] on textarea "Comments" at bounding box center [306, 470] width 420 height 109
paste textarea "As per [PERSON_NAME] taxes are paid in full"
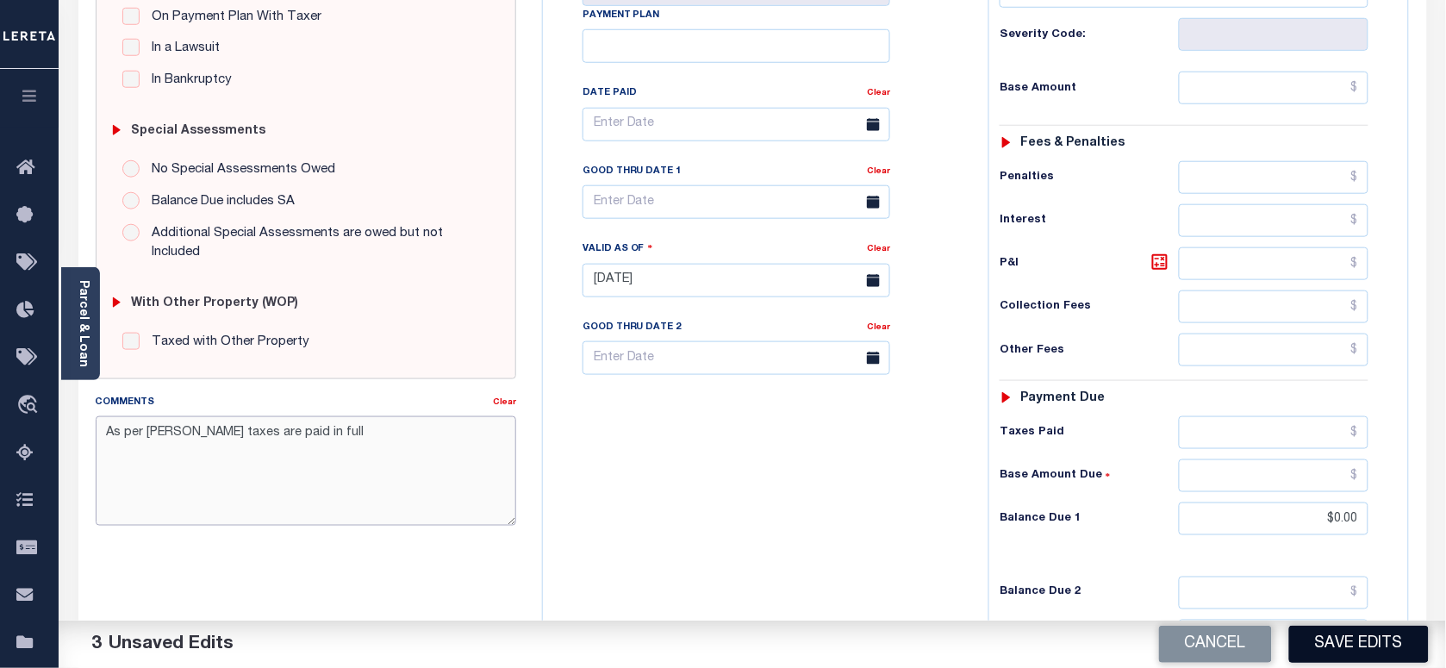
type textarea "As per [PERSON_NAME] taxes are paid in full"
click at [1342, 644] on button "Save Edits" at bounding box center [1359, 644] width 140 height 37
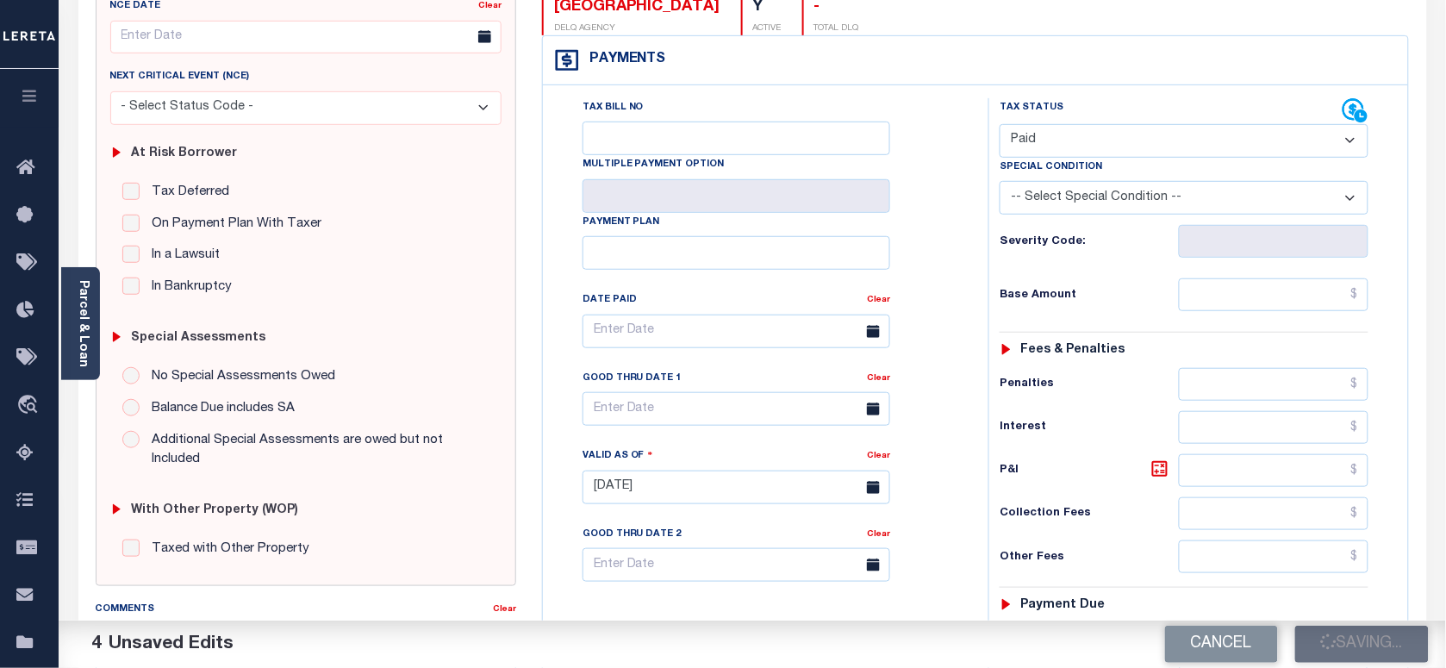
scroll to position [215, 0]
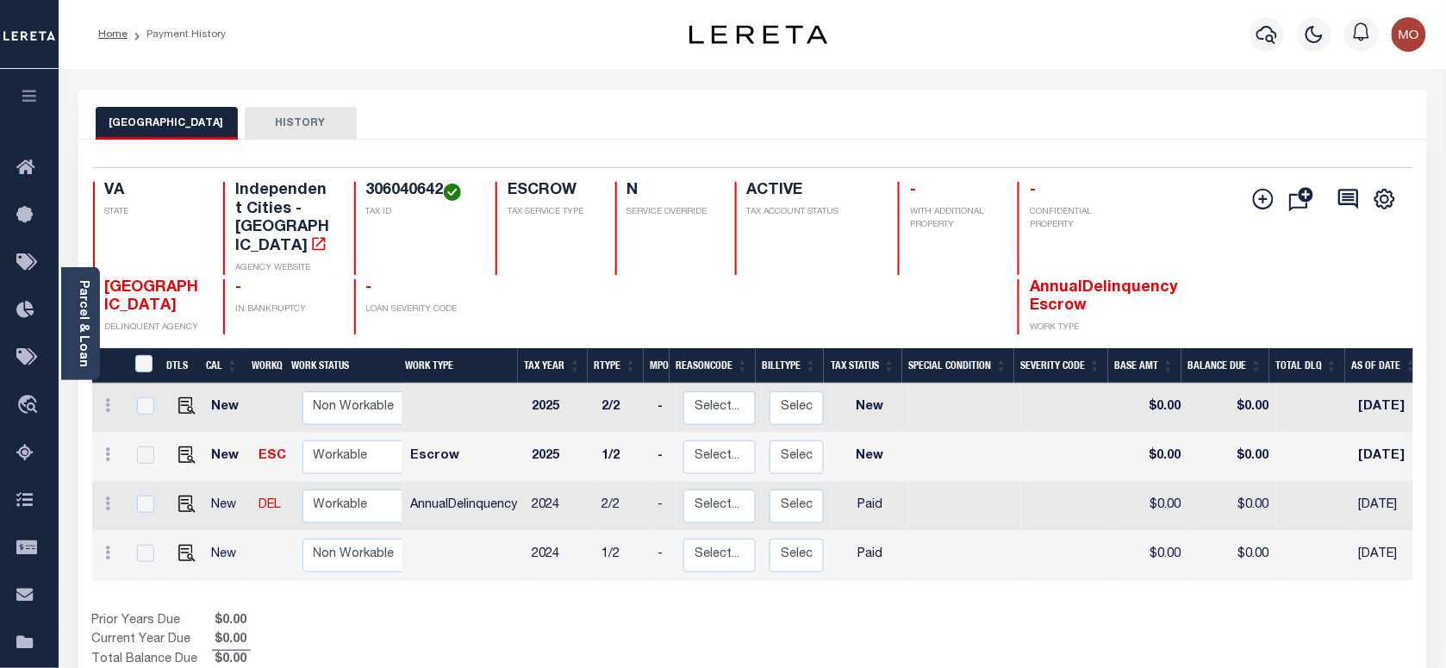
click at [465, 119] on div "NEWPORT NEWS CITY HISTORY" at bounding box center [753, 123] width 1314 height 32
click at [1273, 22] on button "button" at bounding box center [1266, 34] width 34 height 34
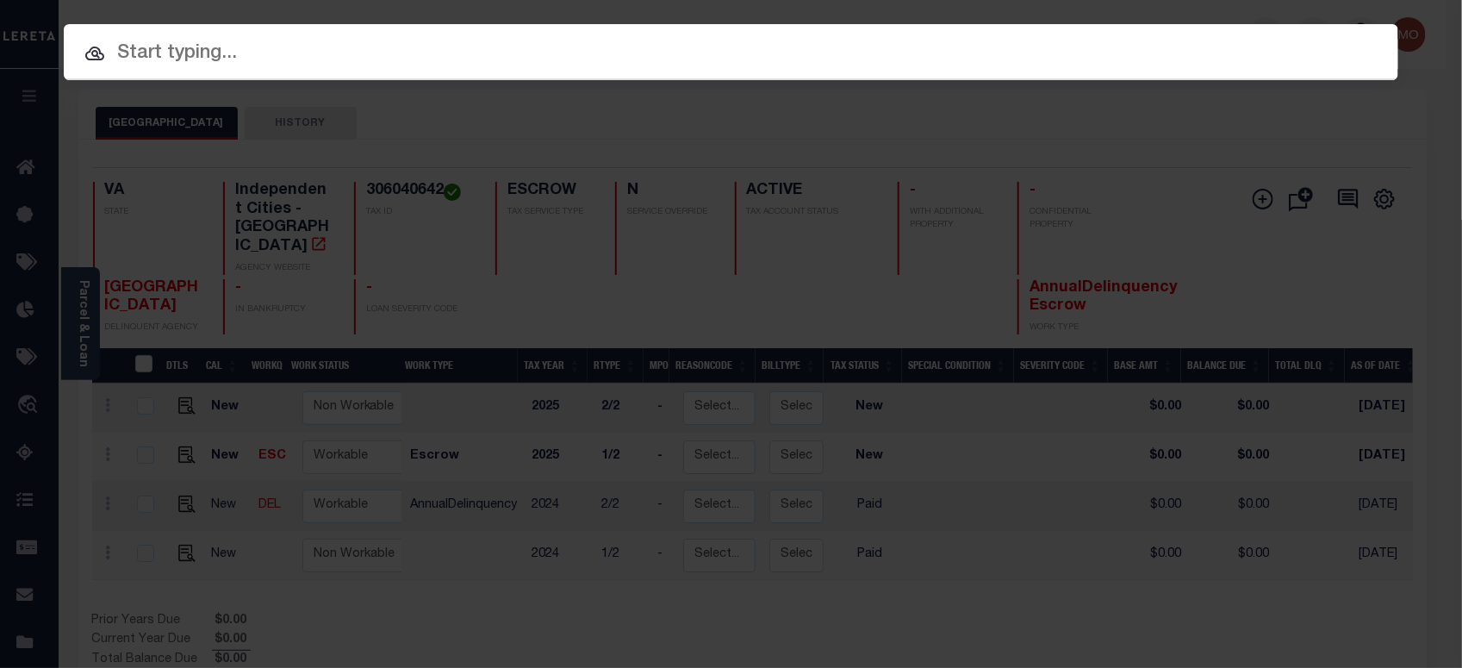
click at [306, 53] on input "text" at bounding box center [731, 54] width 1335 height 30
paste input "120784"
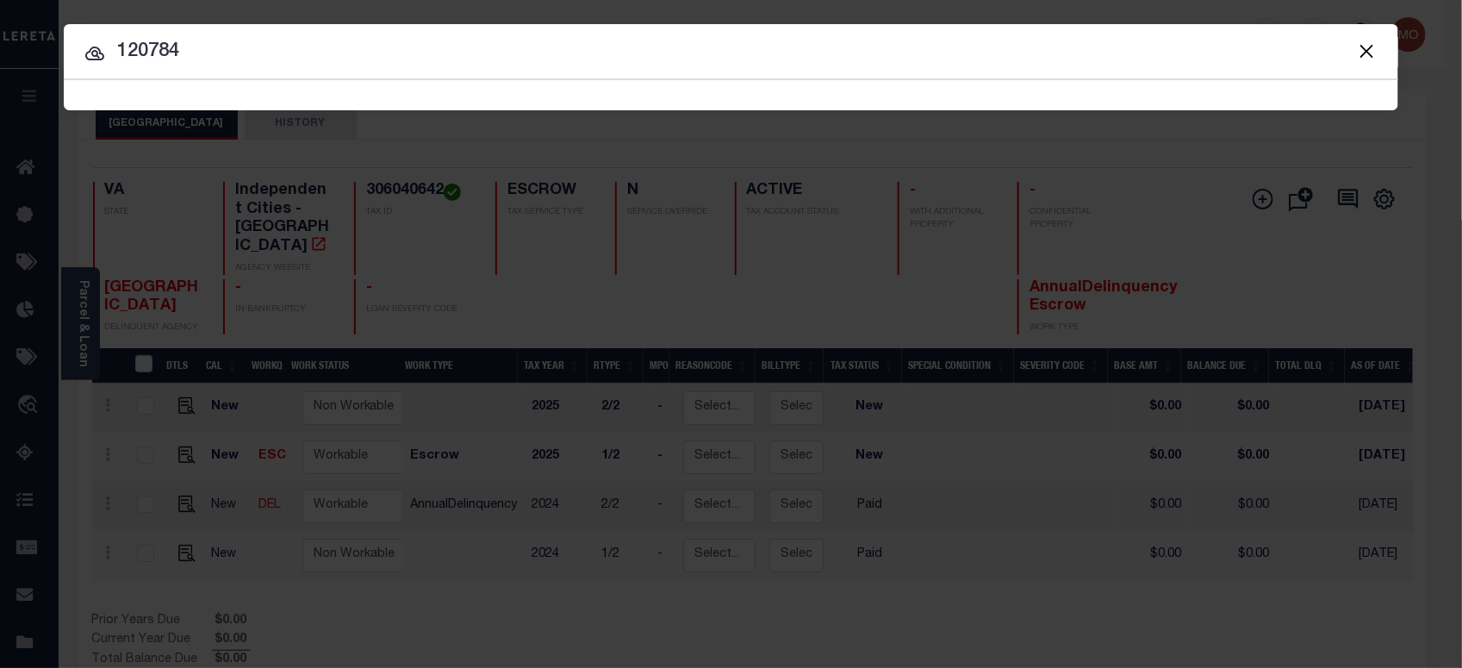
type input "120784"
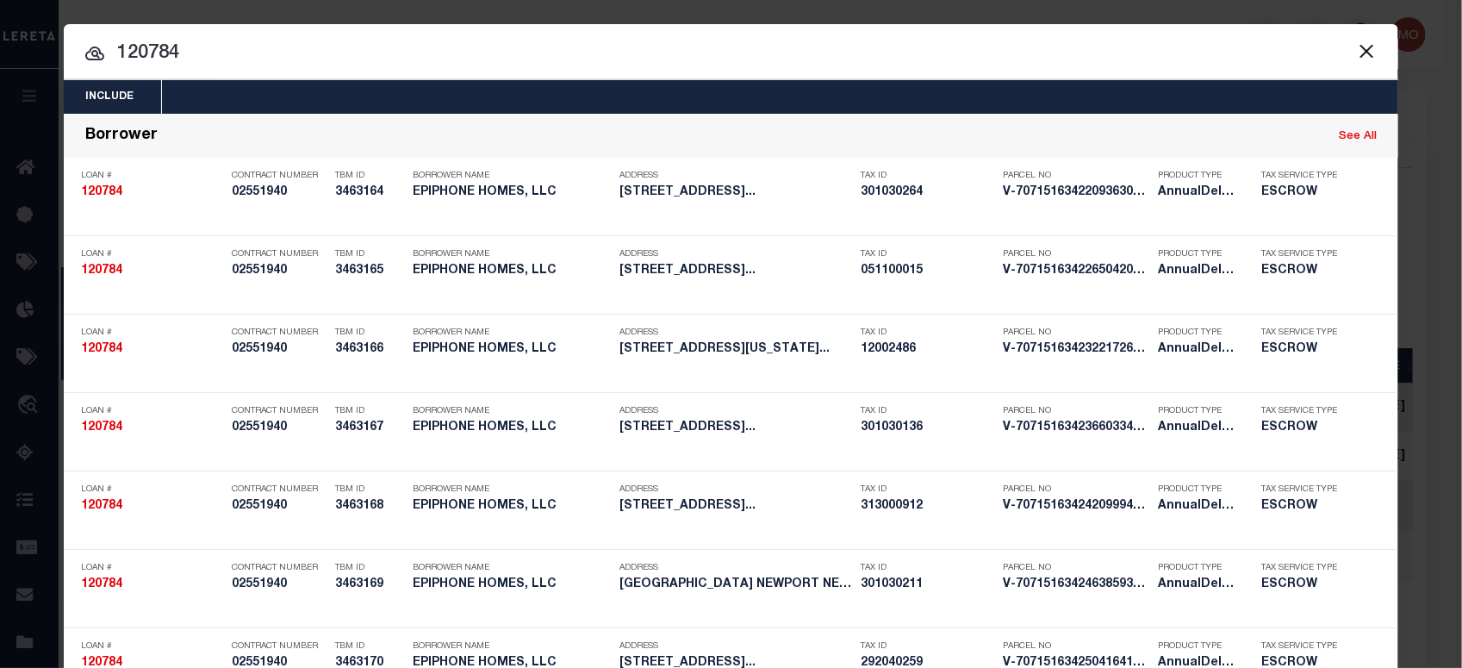
click at [217, 58] on input "120784" at bounding box center [731, 54] width 1335 height 30
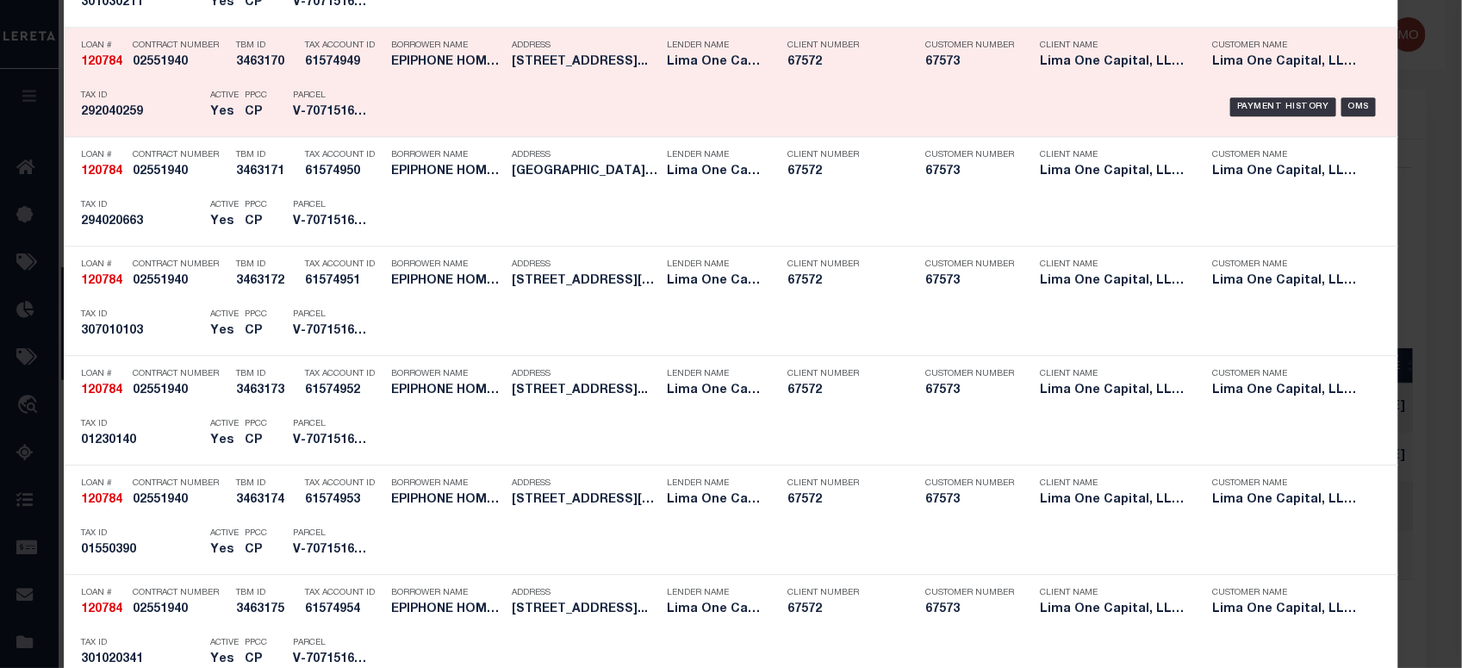
scroll to position [3534, 0]
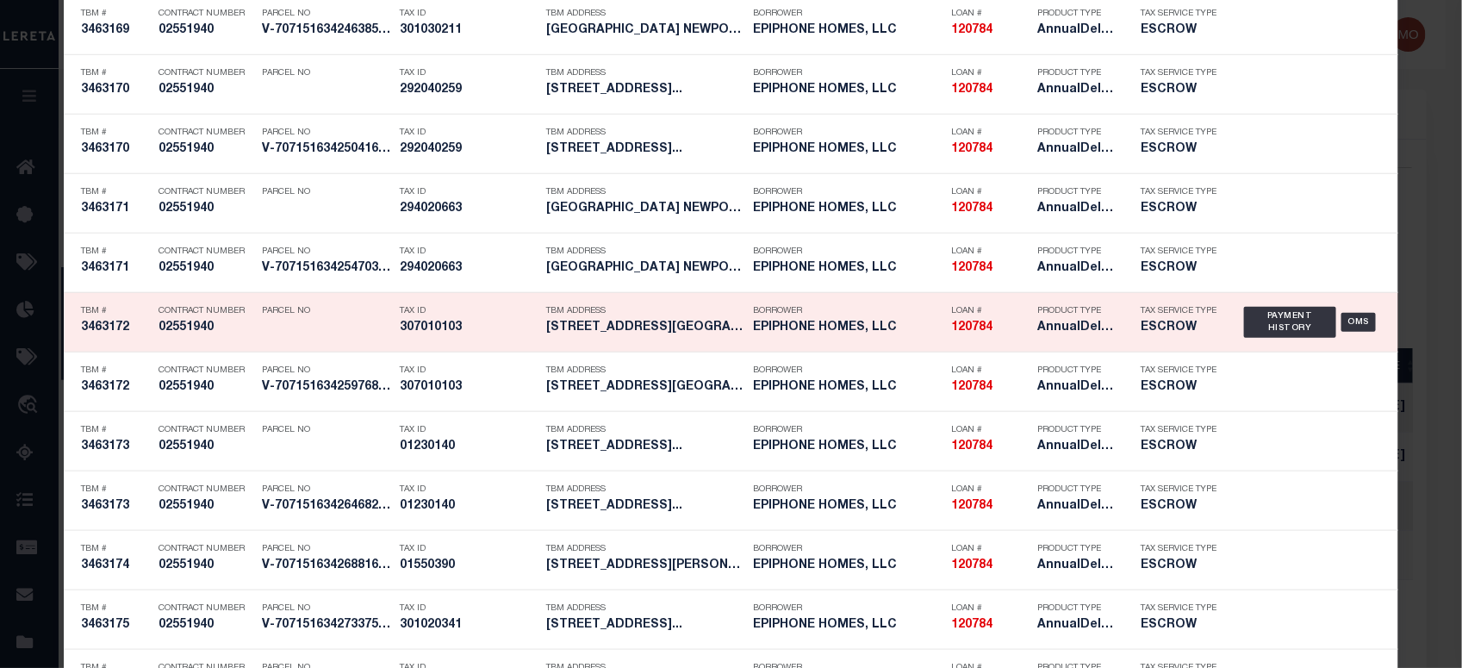
click at [465, 342] on div "Tax ID 307010103" at bounding box center [469, 322] width 138 height 50
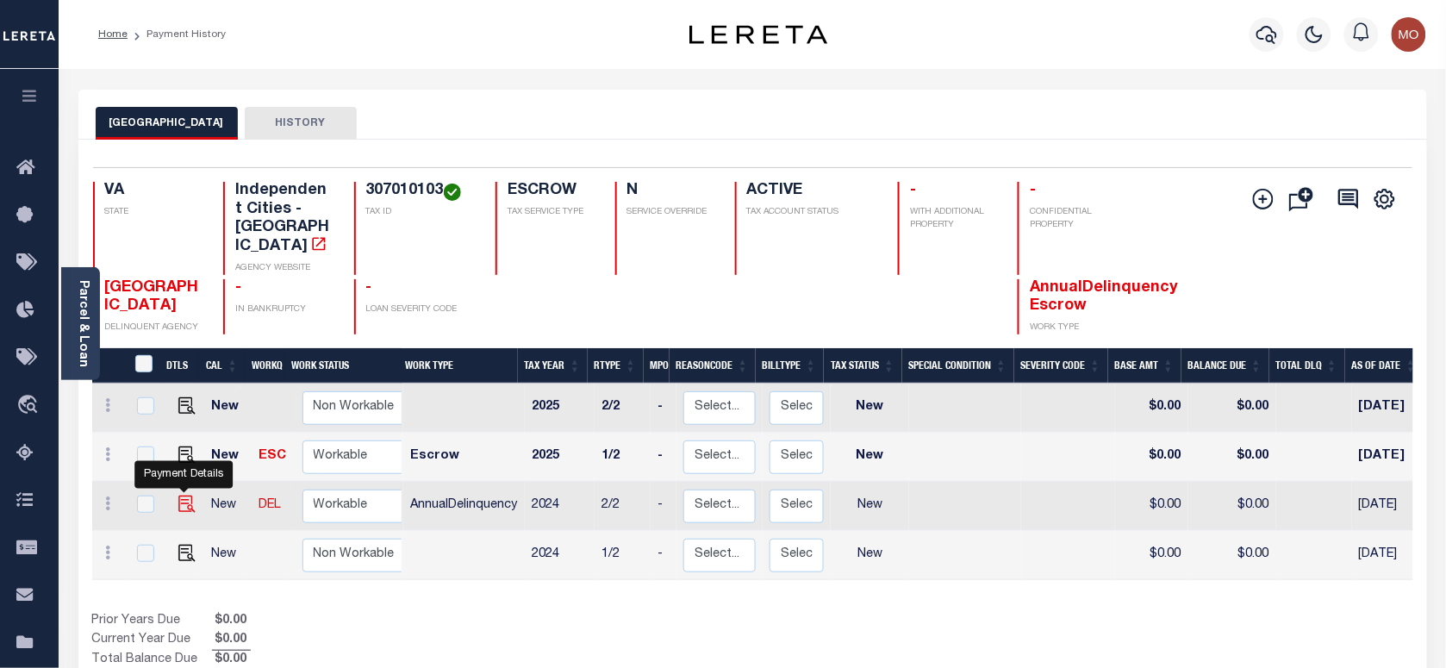
click at [184, 495] on img "" at bounding box center [186, 503] width 17 height 17
checkbox input "true"
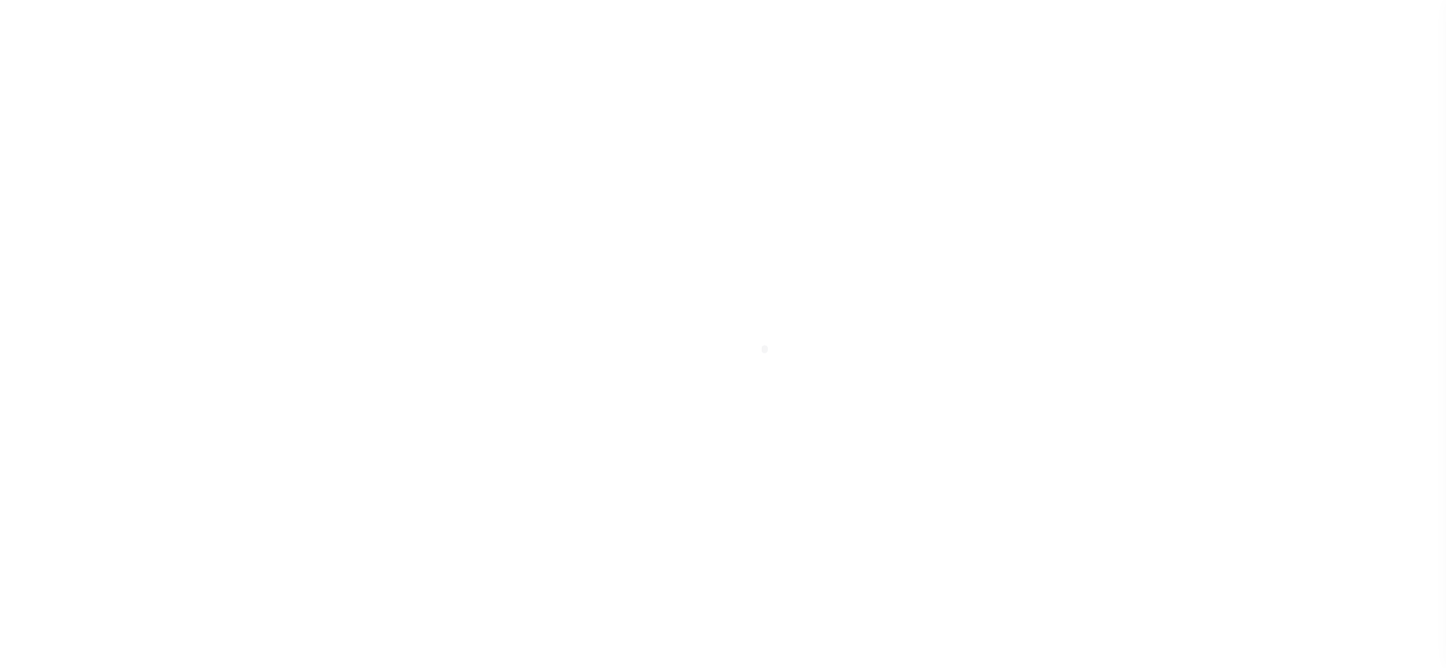
checkbox input "false"
type input "[DATE]"
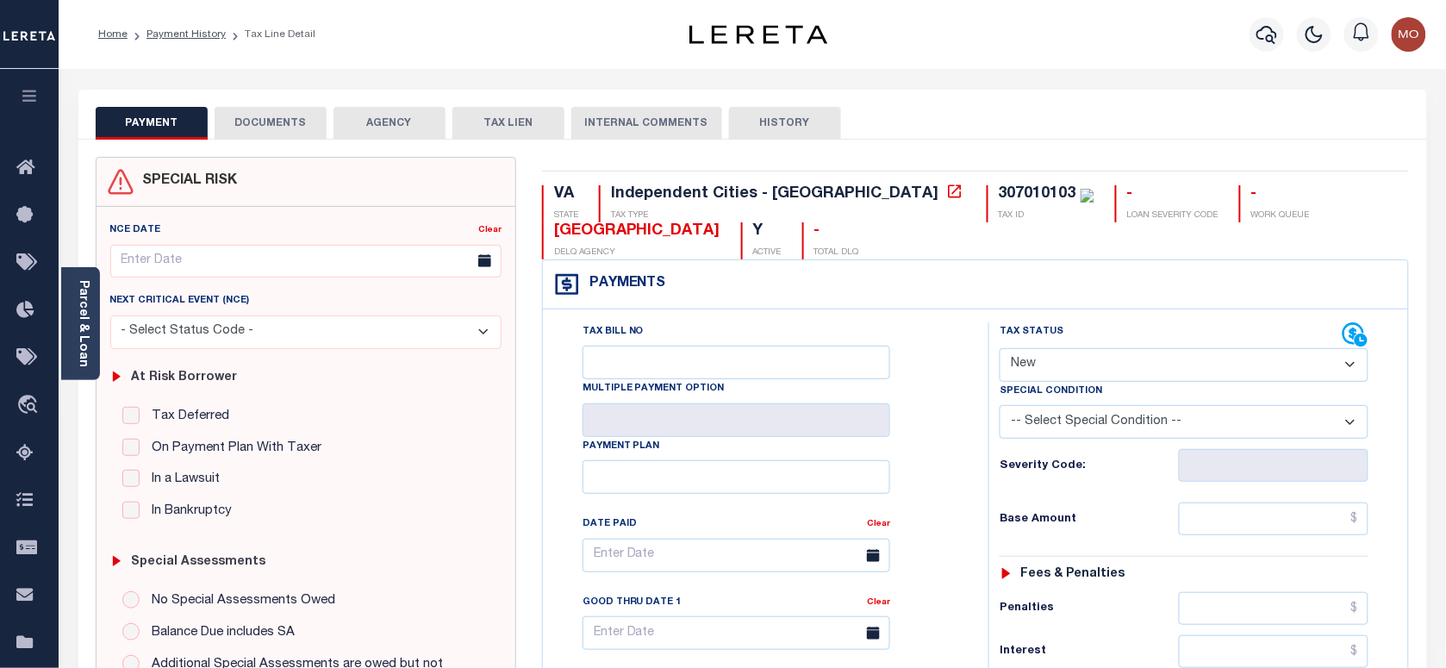
click at [1069, 371] on select "- Select Status Code - Open Due/Unpaid Paid Incomplete No Tax Due Internal Refu…" at bounding box center [1184, 365] width 369 height 34
select select "PYD"
click at [1000, 350] on select "- Select Status Code - Open Due/Unpaid Paid Incomplete No Tax Due Internal Refu…" at bounding box center [1184, 365] width 369 height 34
type input "[DATE]"
drag, startPoint x: 924, startPoint y: 452, endPoint x: 1048, endPoint y: 453, distance: 124.1
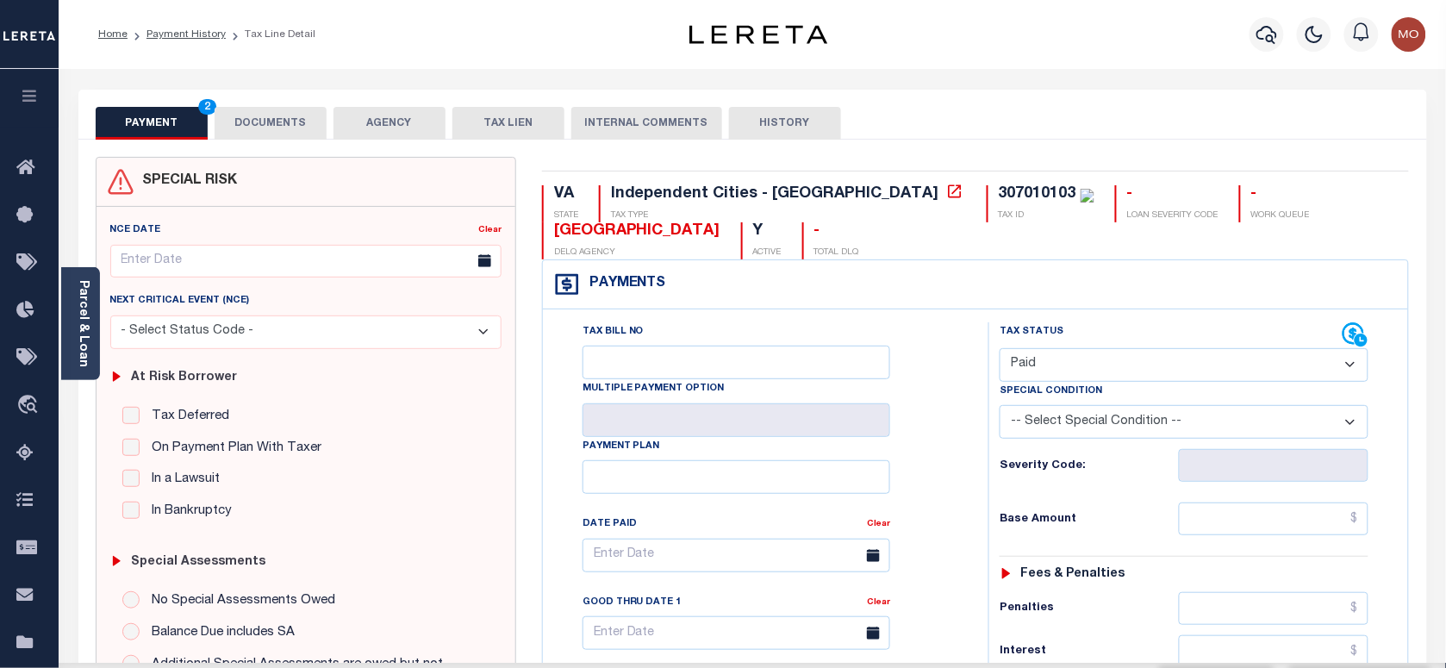
click at [925, 452] on div "Tax Bill No Multiple Payment Option Payment Plan Clear" at bounding box center [761, 563] width 402 height 483
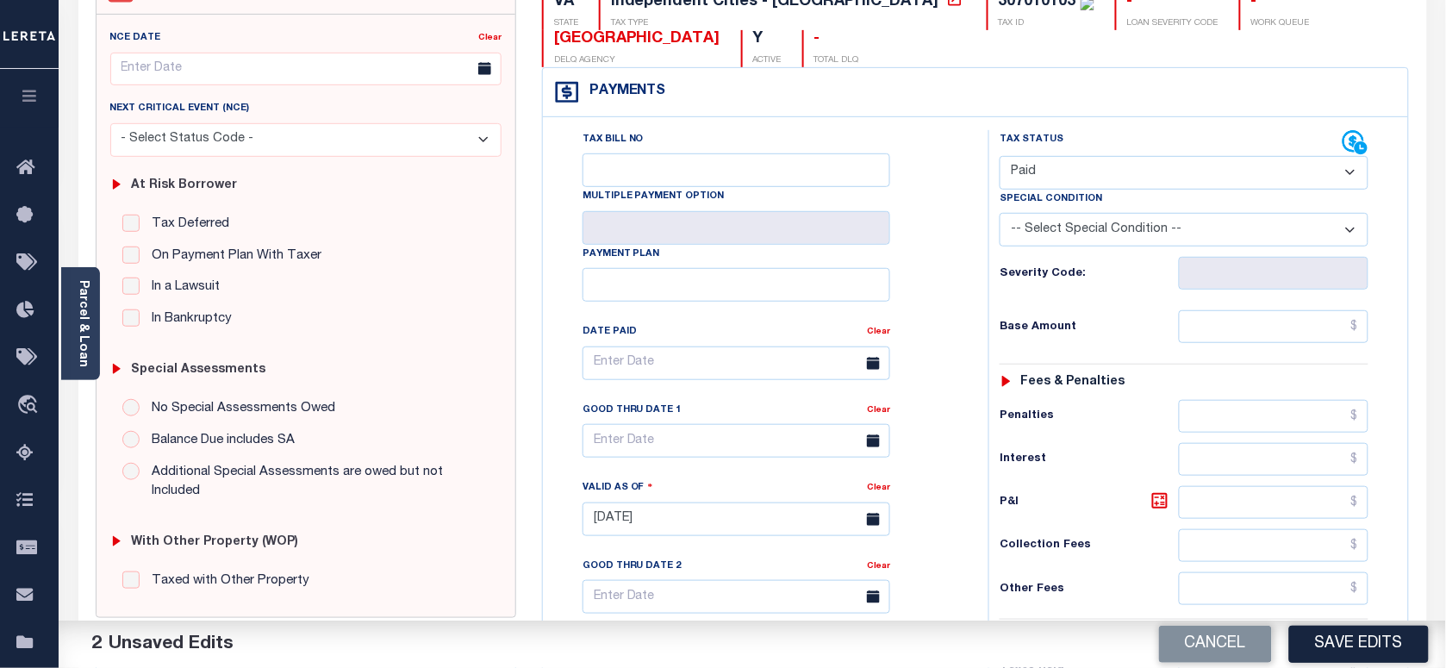
scroll to position [431, 0]
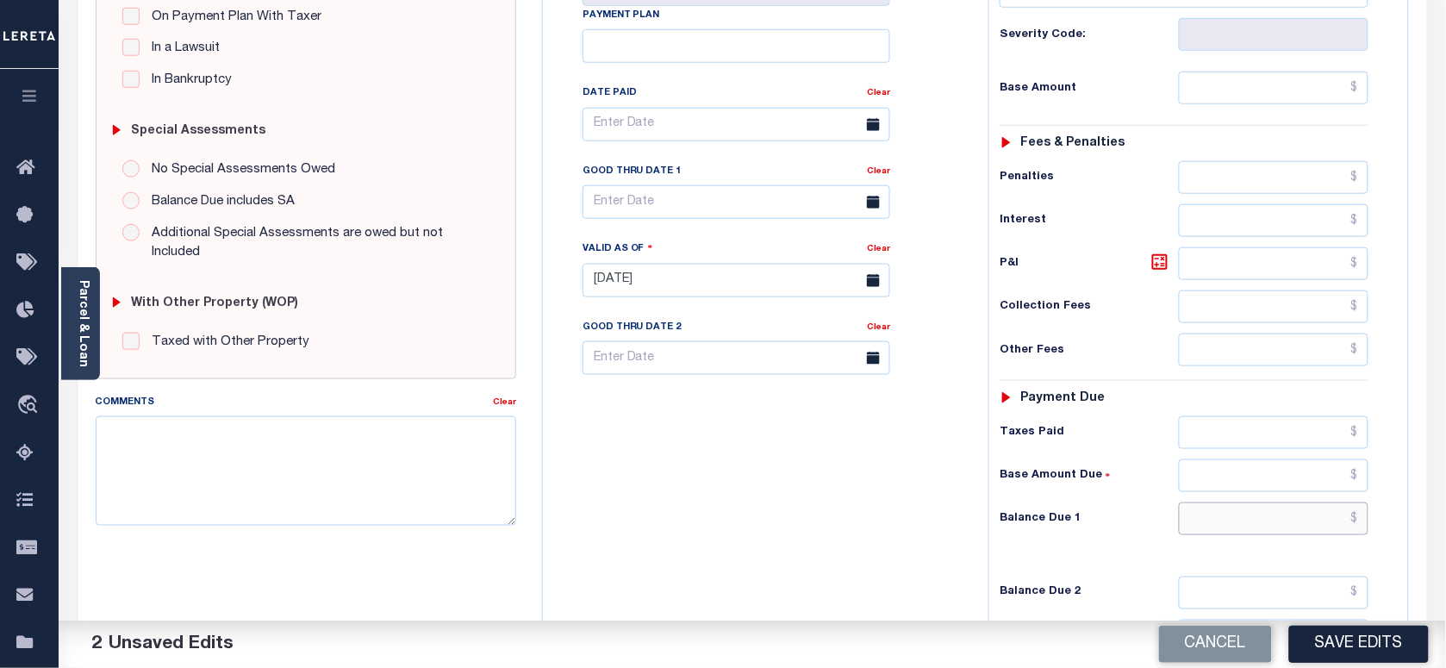
click at [1216, 521] on input "text" at bounding box center [1274, 518] width 190 height 33
type input "$0.00"
drag, startPoint x: 888, startPoint y: 500, endPoint x: 901, endPoint y: 496, distance: 13.4
click at [897, 500] on div "Tax Bill No Multiple Payment Option Payment Plan Clear" at bounding box center [761, 271] width 428 height 761
click at [299, 478] on textarea "Comments" at bounding box center [306, 470] width 420 height 109
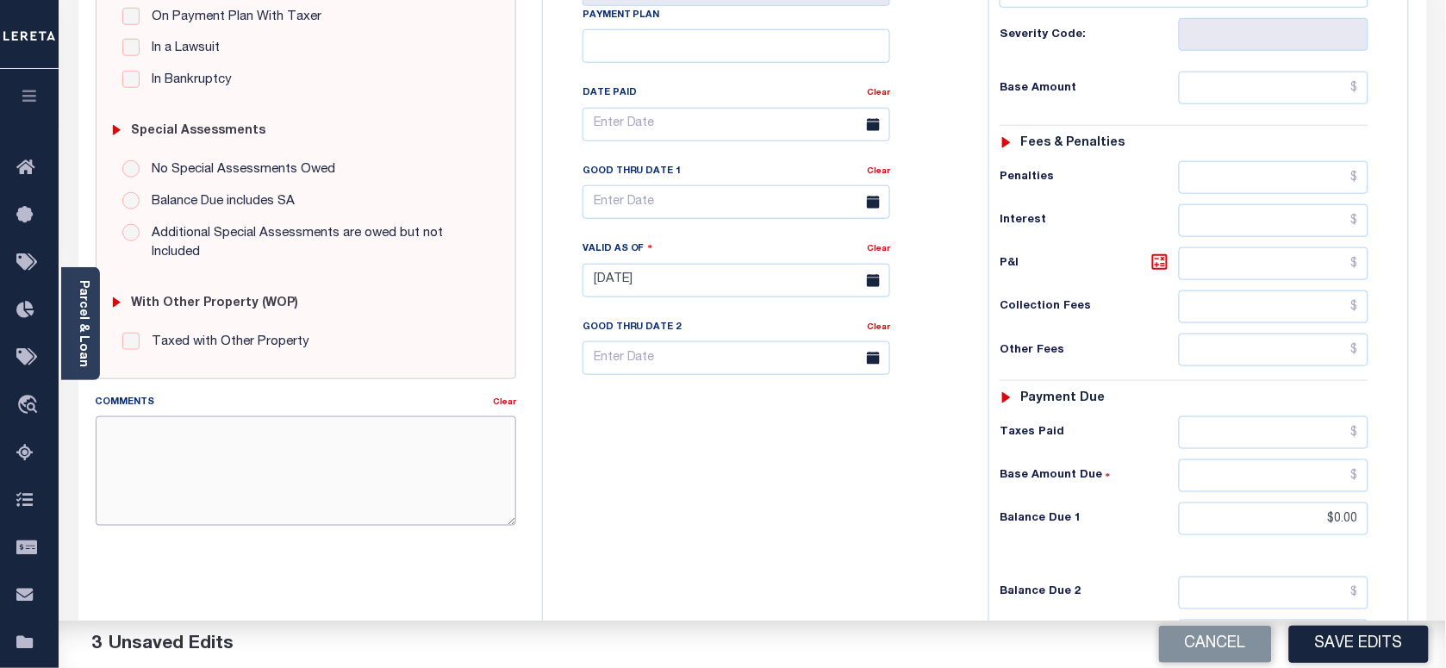
paste textarea "As per [PERSON_NAME] taxes are paid in full"
type textarea "As per [PERSON_NAME] taxes are paid in full"
click at [1345, 643] on button "Save Edits" at bounding box center [1359, 644] width 140 height 37
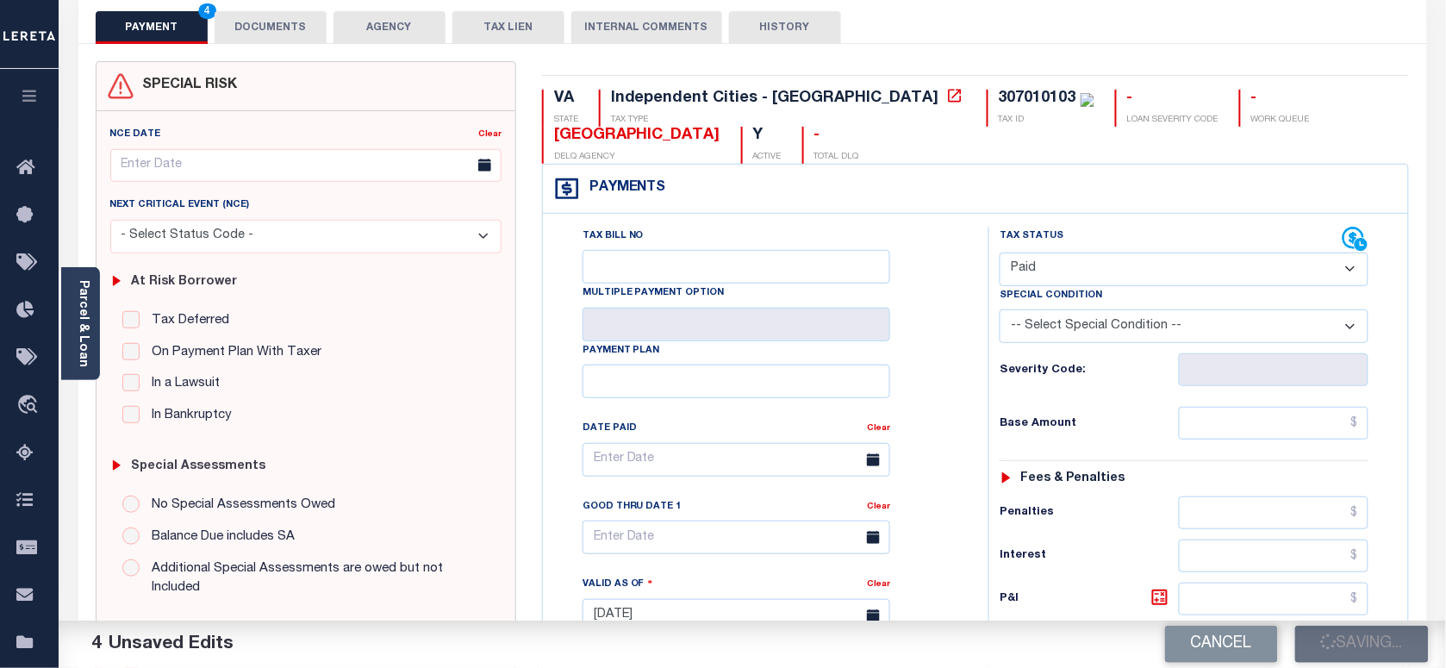
scroll to position [0, 0]
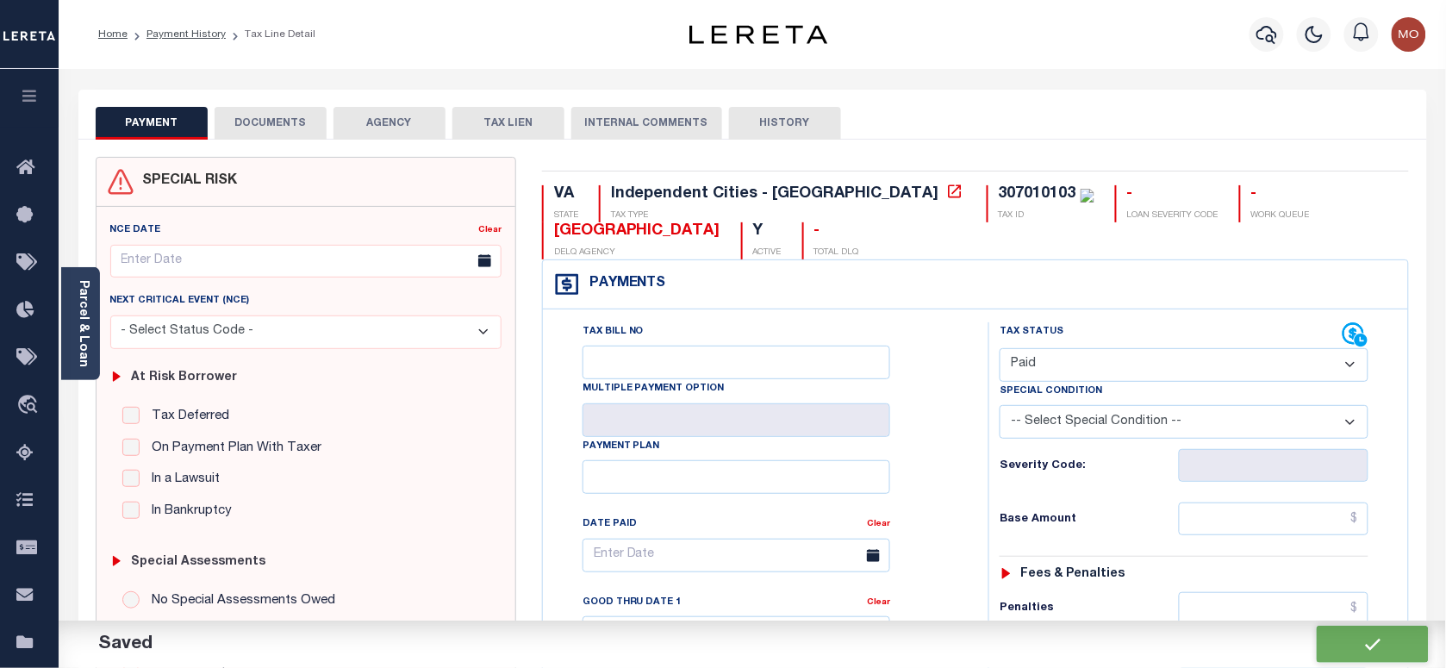
checkbox input "false"
type input "$0"
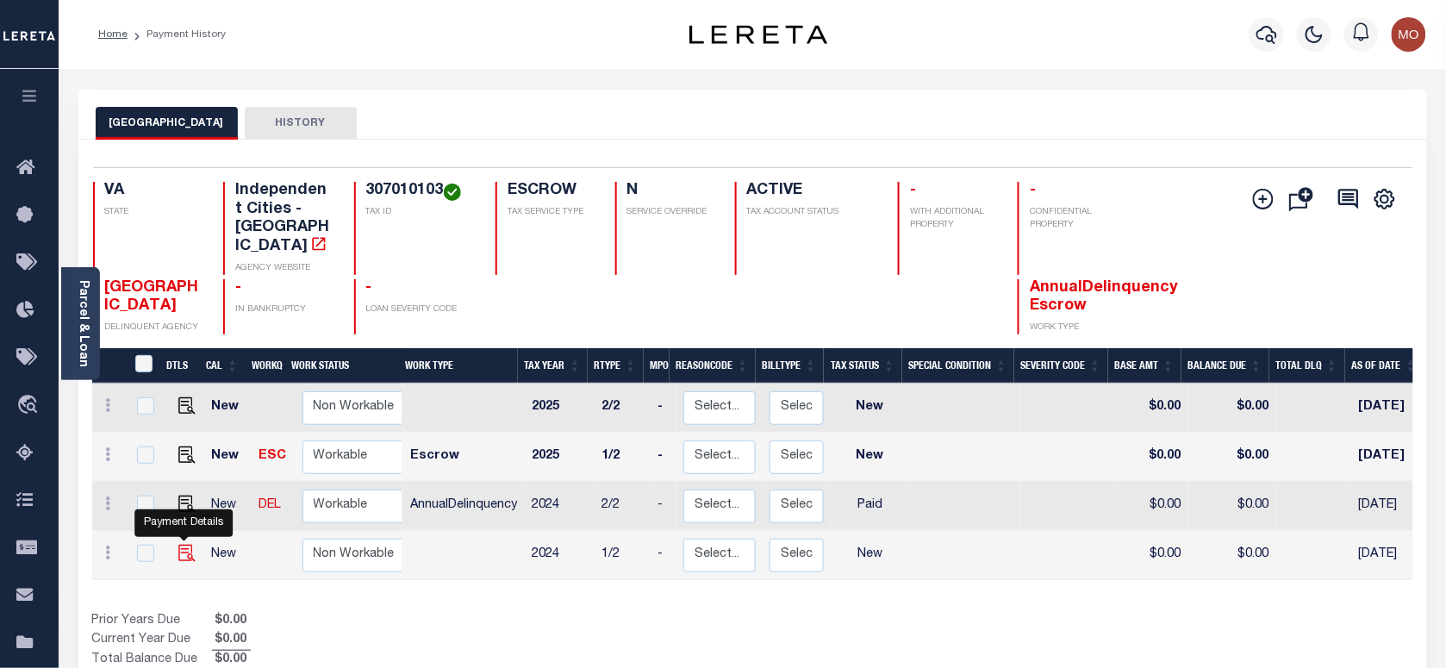
click at [190, 545] on img "" at bounding box center [186, 553] width 17 height 17
checkbox input "true"
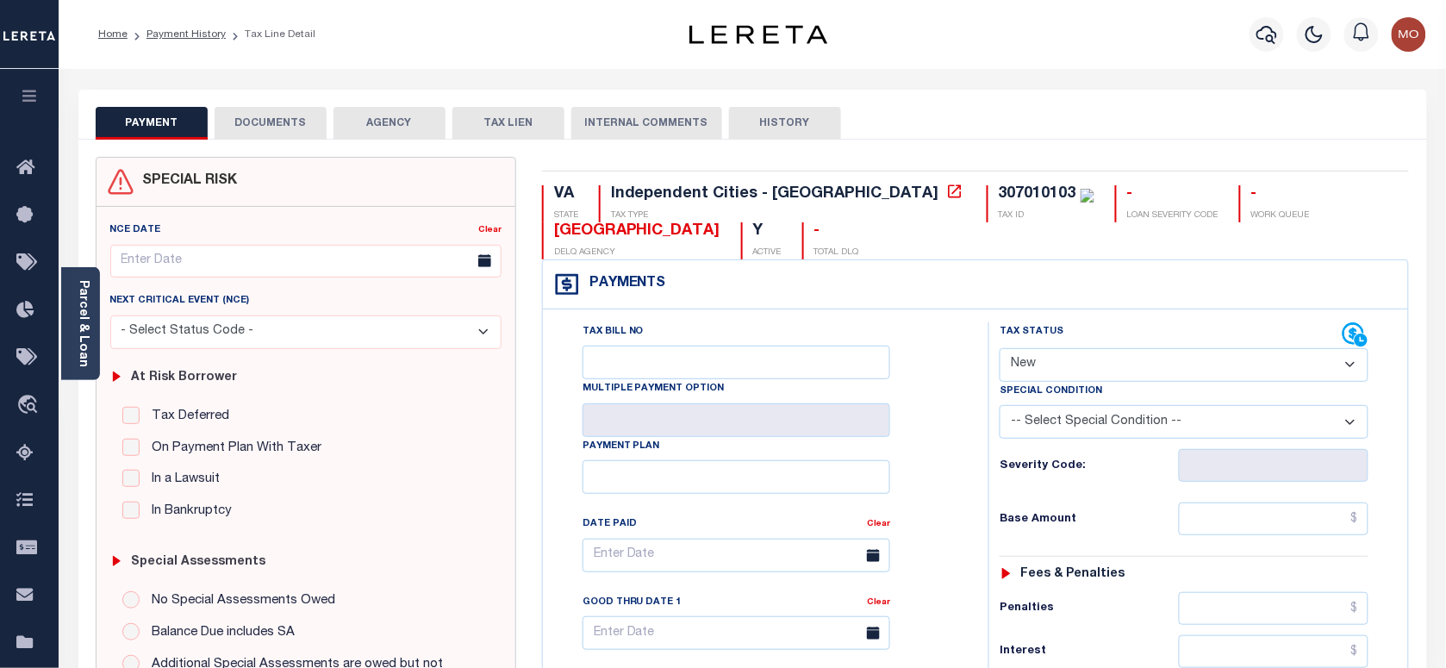
click at [1075, 371] on select "- Select Status Code - Open Due/Unpaid Paid Incomplete No Tax Due Internal Refu…" at bounding box center [1184, 365] width 369 height 34
select select "PYD"
click at [1000, 350] on select "- Select Status Code - Open Due/Unpaid Paid Incomplete No Tax Due Internal Refu…" at bounding box center [1184, 365] width 369 height 34
type input "[DATE]"
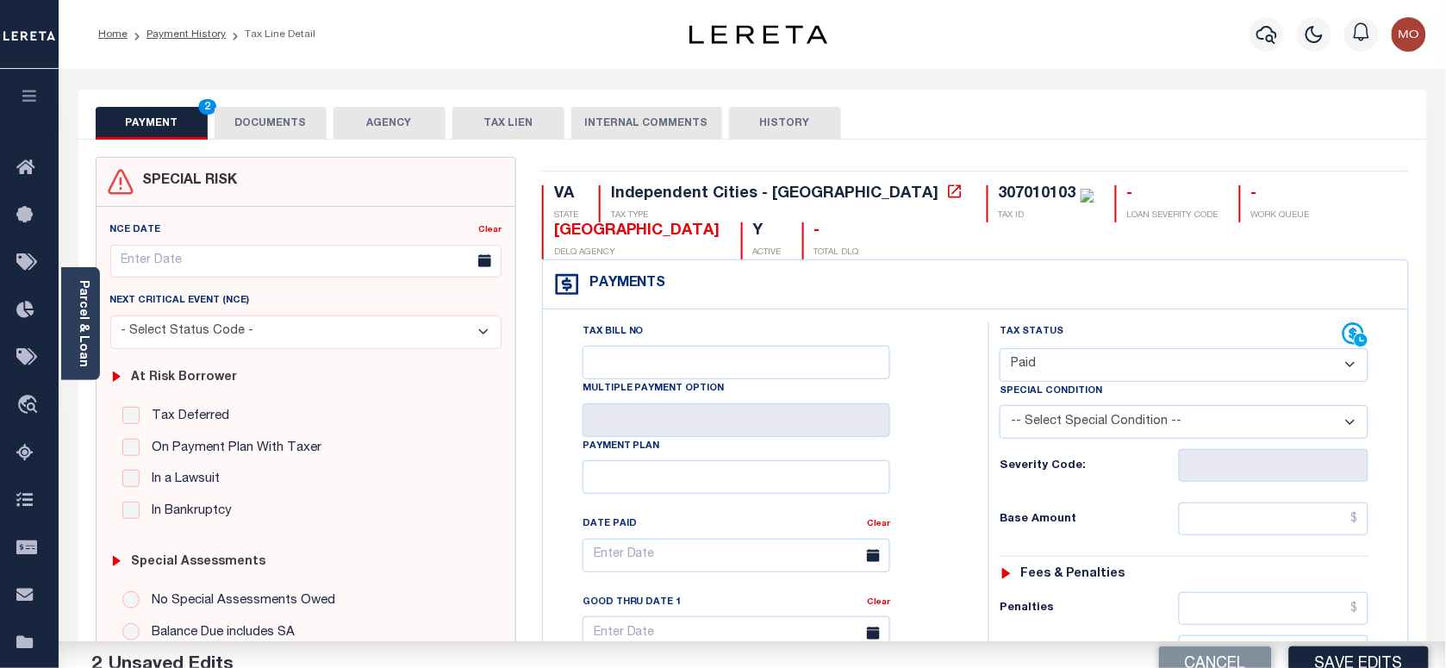
click at [932, 461] on div "Tax Bill No Multiple Payment Option Payment Plan Clear" at bounding box center [761, 563] width 402 height 483
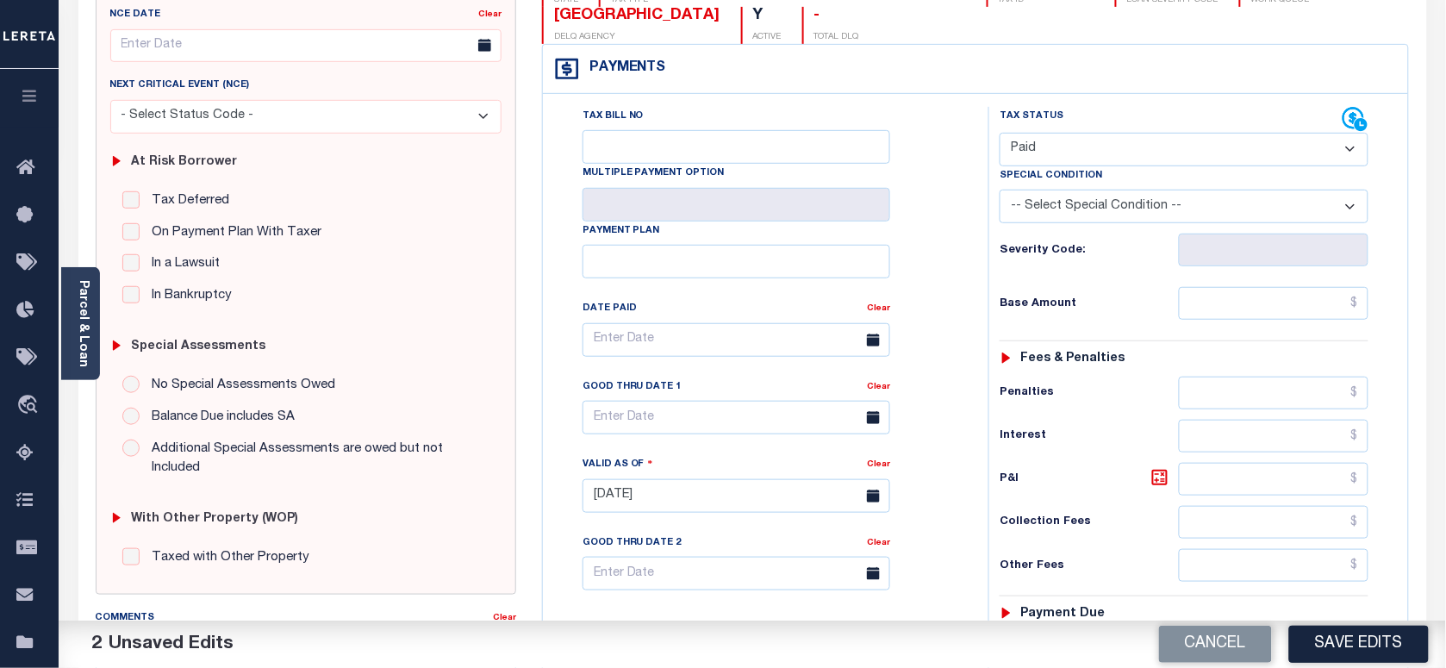
scroll to position [431, 0]
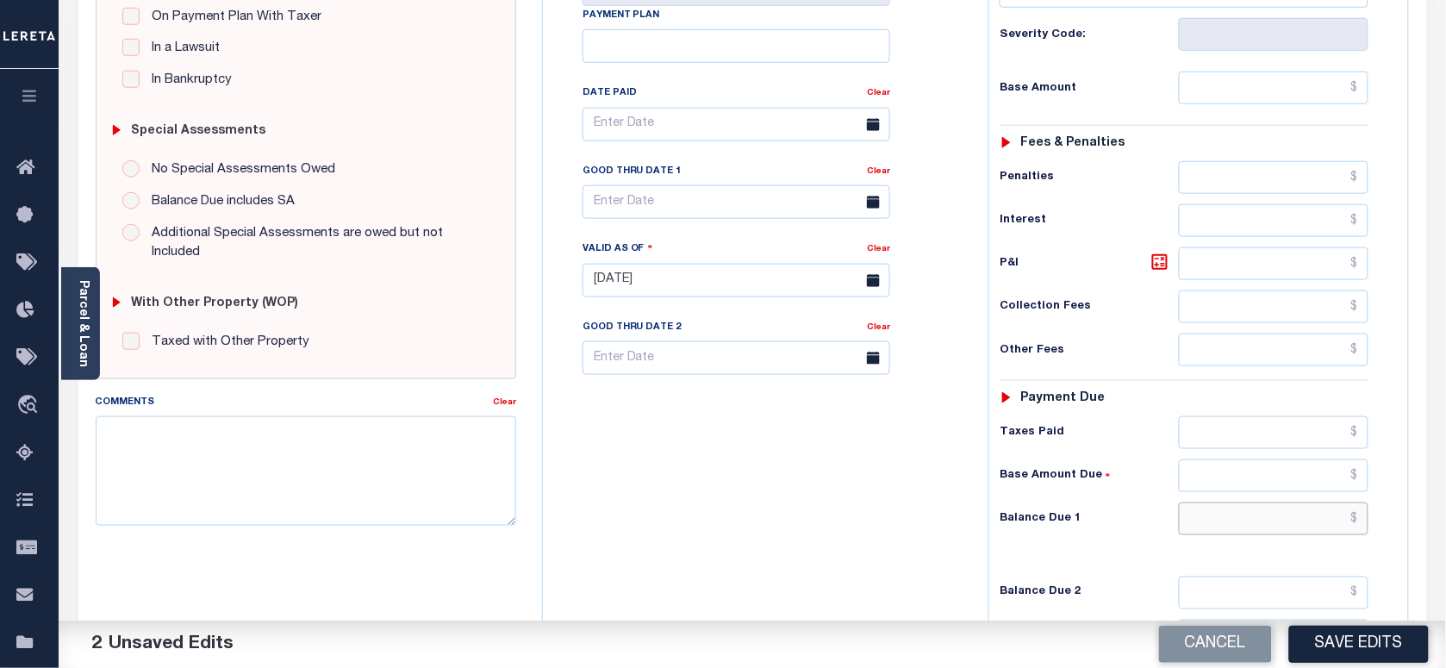
click at [1209, 527] on input "text" at bounding box center [1274, 518] width 190 height 33
type input "$0.00"
drag, startPoint x: 726, startPoint y: 488, endPoint x: 647, endPoint y: 454, distance: 86.1
click at [729, 488] on div "Tax Bill No Multiple Payment Option Payment Plan Clear" at bounding box center [761, 271] width 428 height 761
click at [321, 466] on textarea "Comments" at bounding box center [306, 470] width 420 height 109
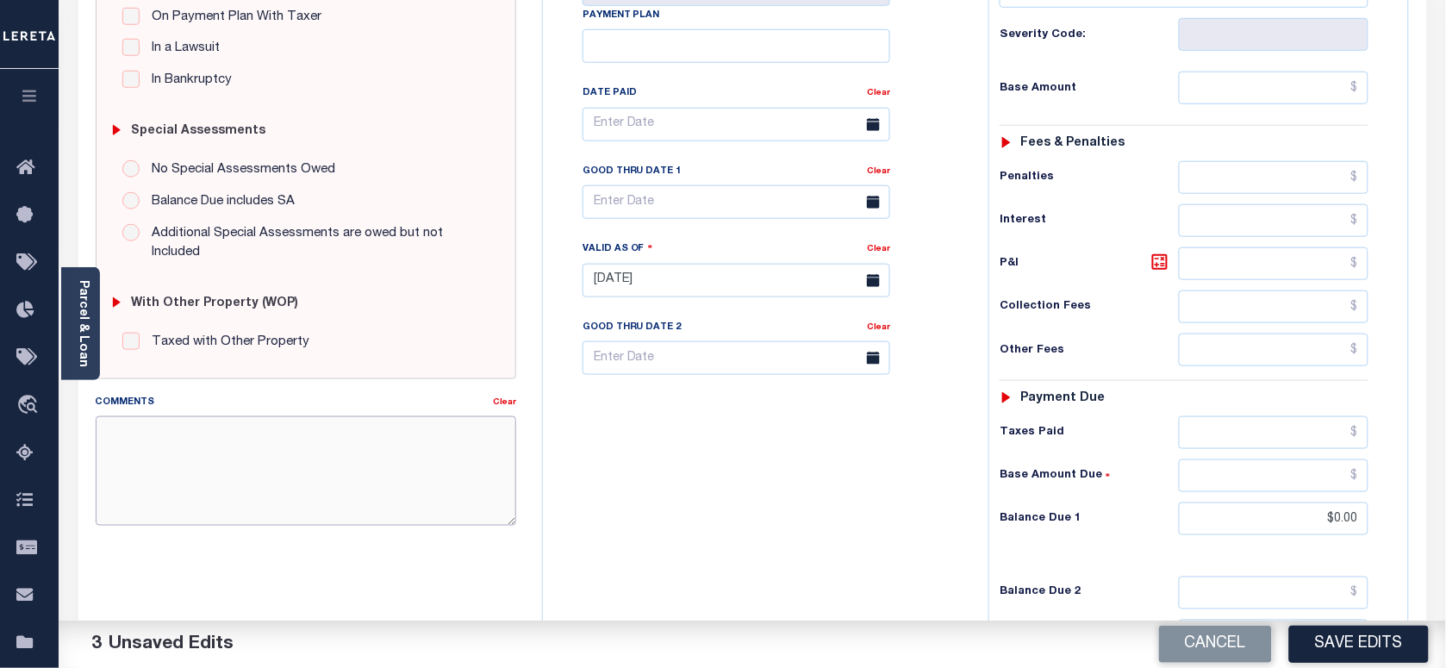
paste textarea "As per Marie taxes are paid in full"
type textarea "As per Marie taxes are paid in full"
click at [1392, 638] on button "Save Edits" at bounding box center [1359, 644] width 140 height 37
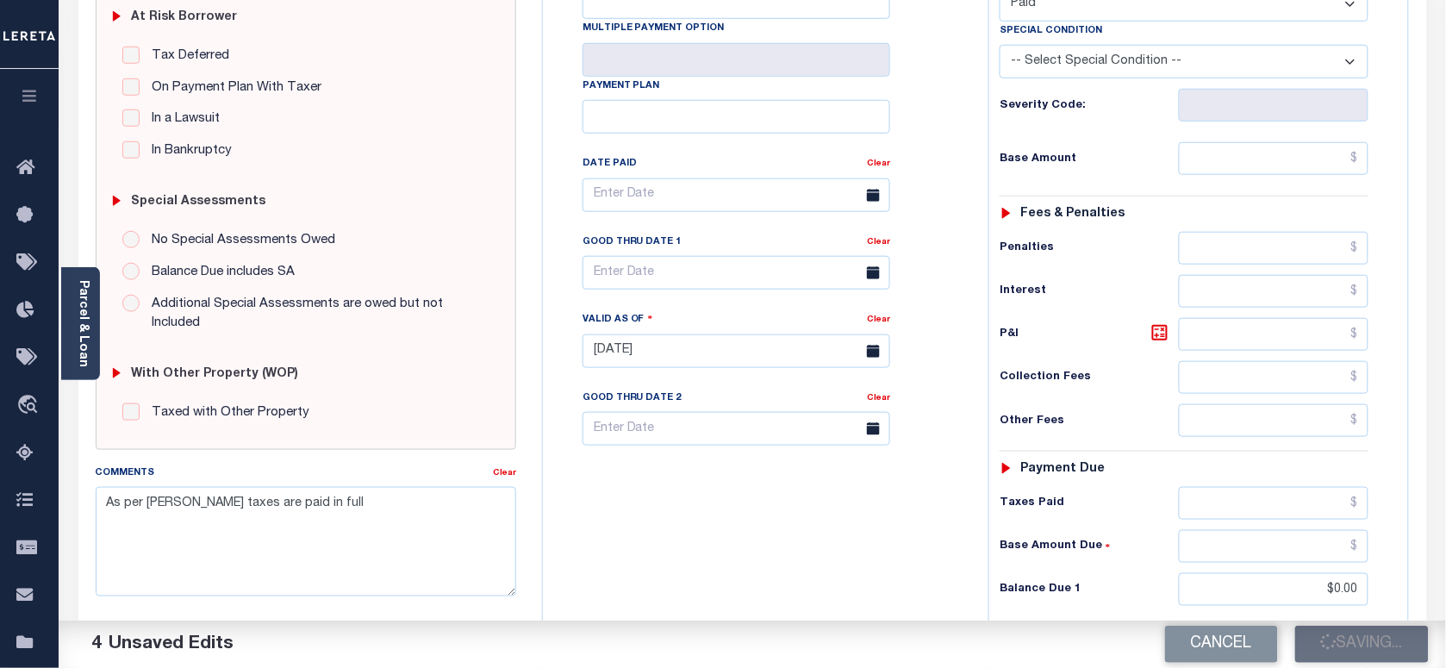
scroll to position [323, 0]
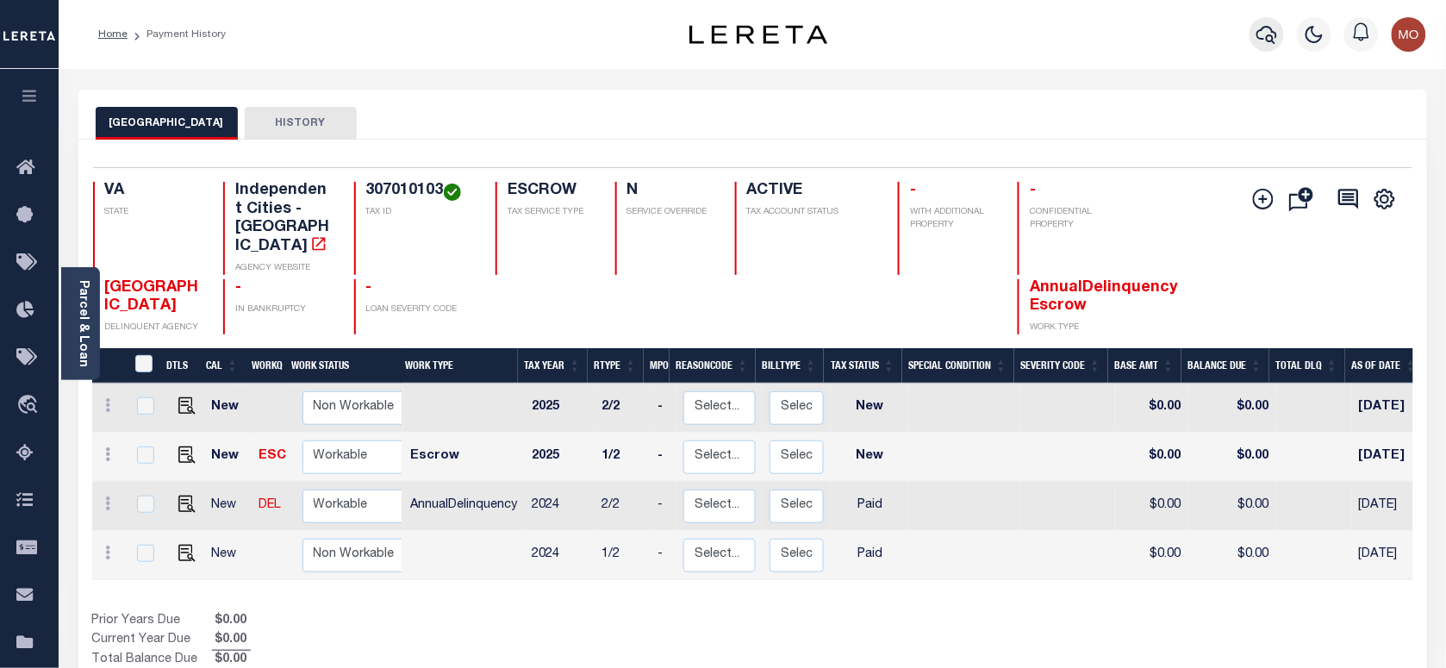
click at [1272, 24] on icon "button" at bounding box center [1266, 34] width 21 height 21
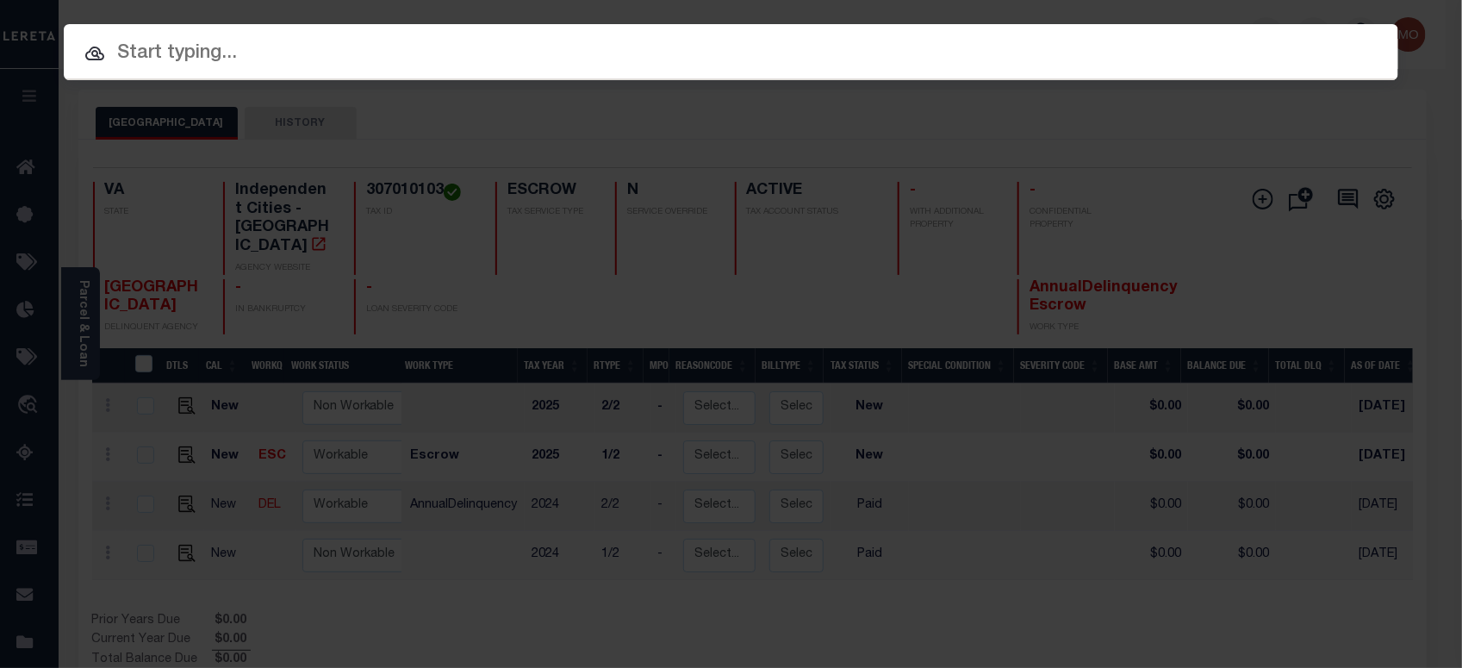
click at [256, 50] on input "text" at bounding box center [731, 54] width 1335 height 30
paste input "128316"
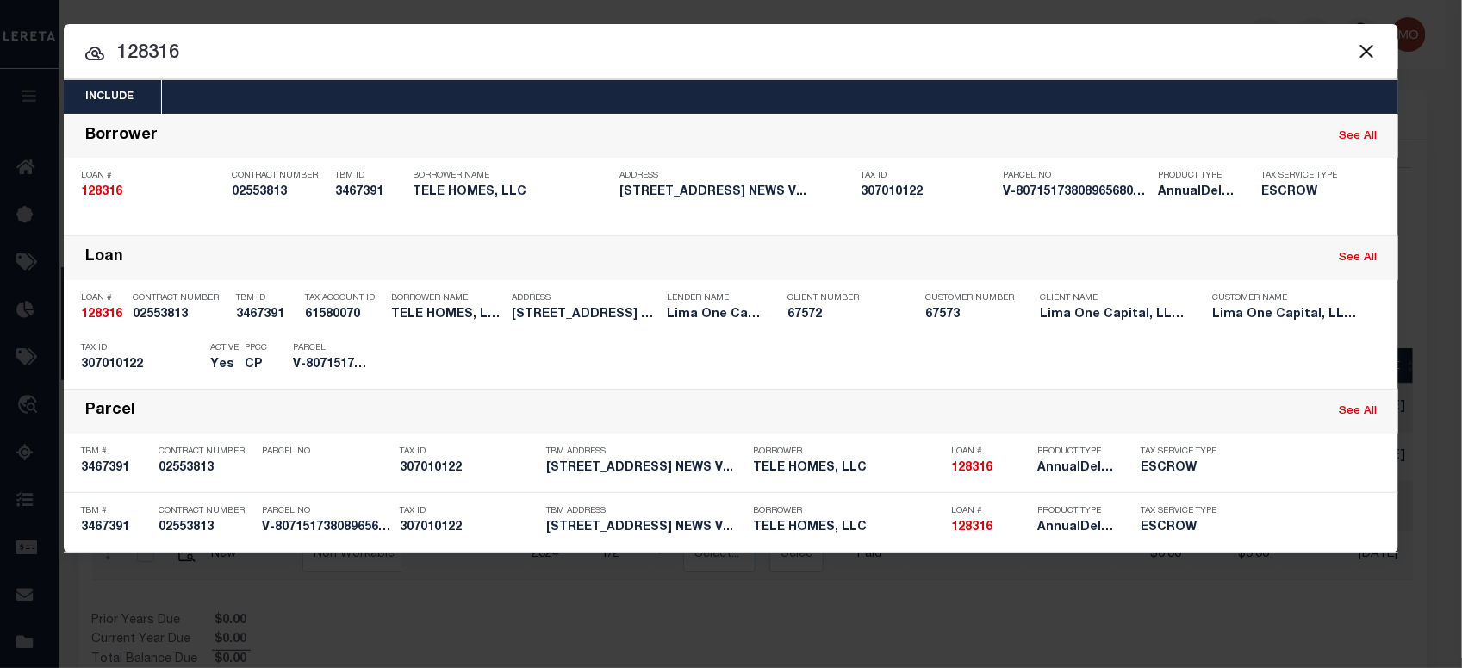
type input "128316"
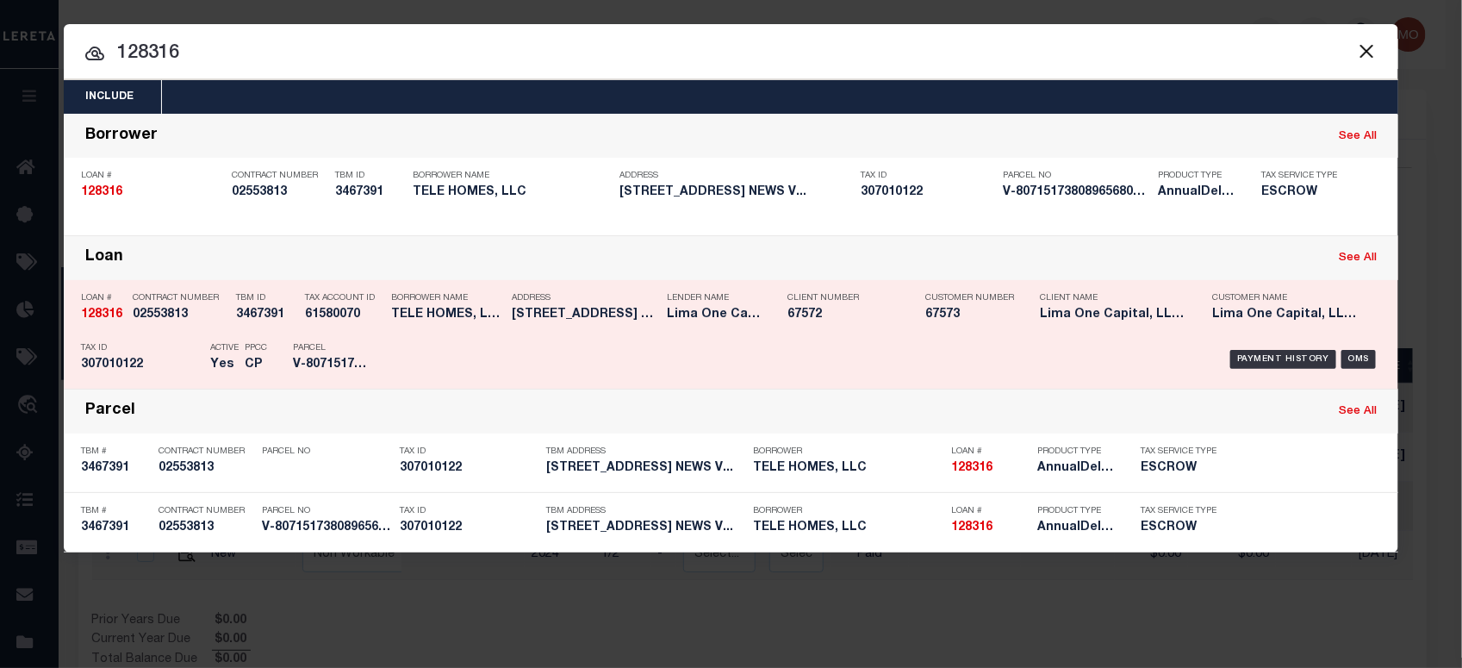
click at [203, 333] on div "Contract Number 02553813" at bounding box center [180, 309] width 95 height 50
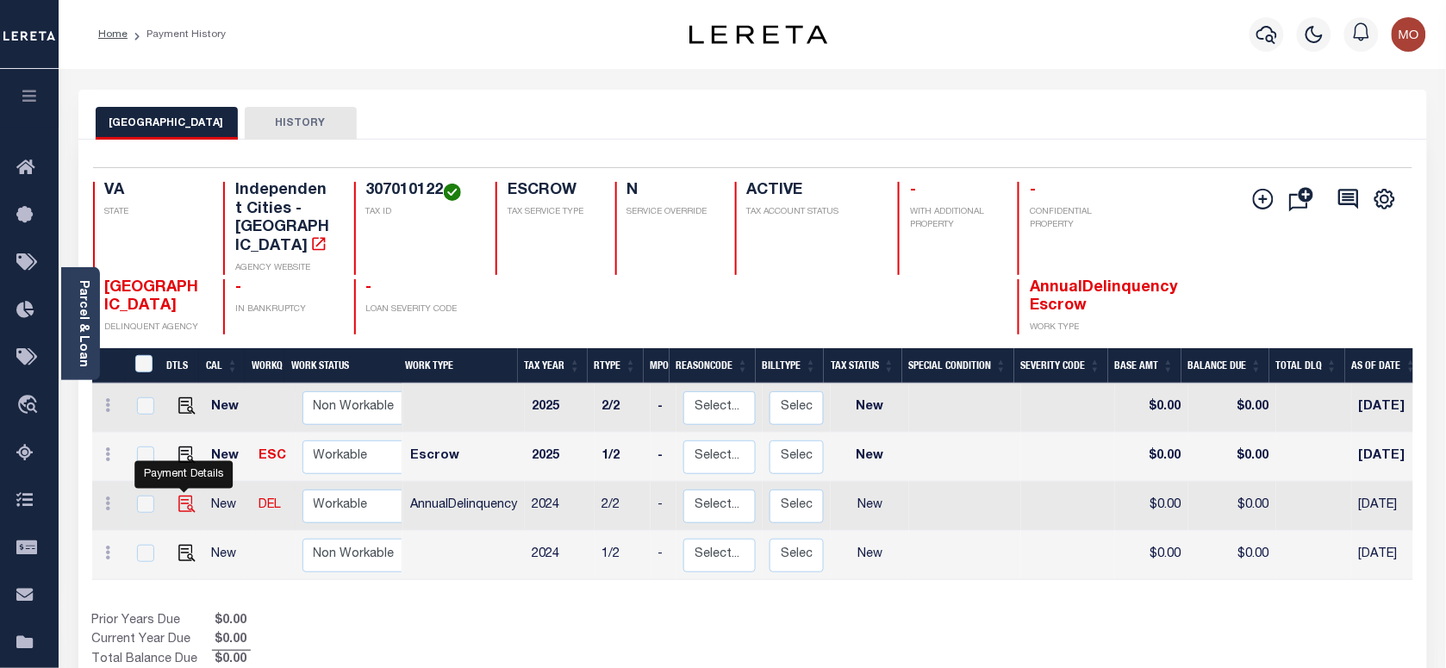
click at [178, 495] on img "" at bounding box center [186, 503] width 17 height 17
checkbox input "true"
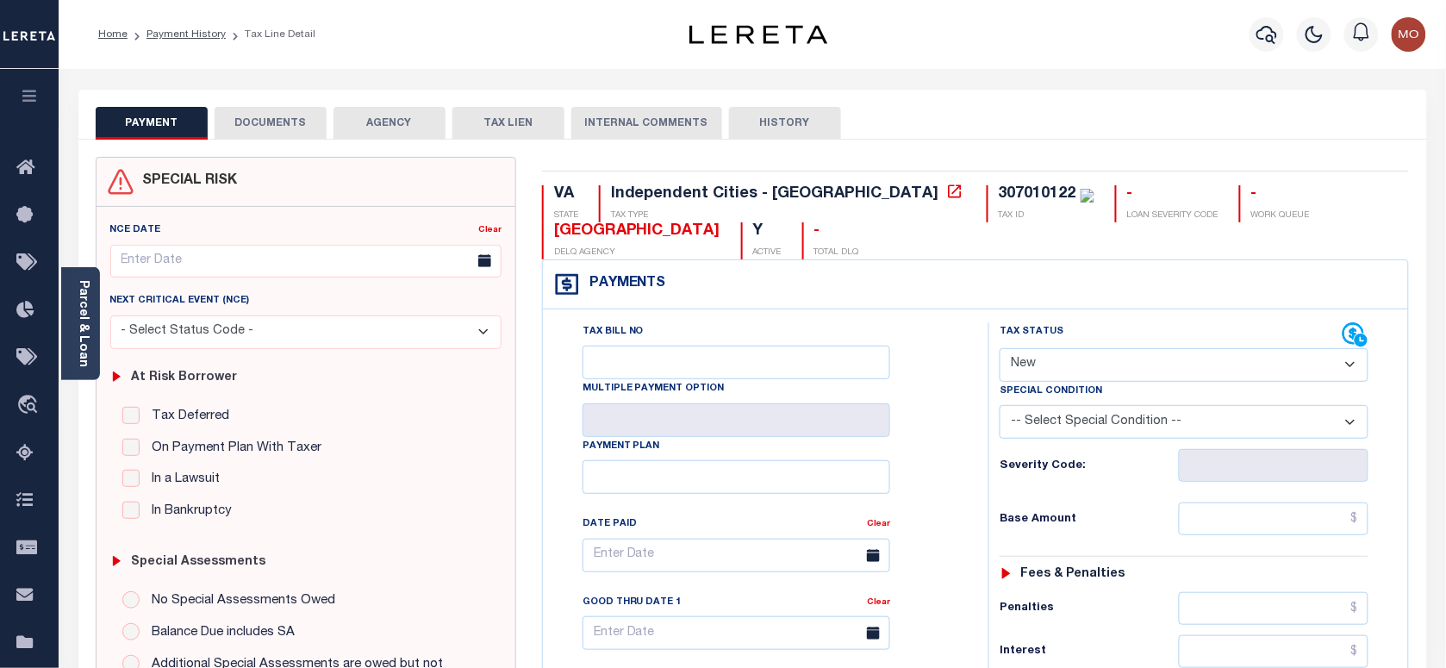
drag, startPoint x: 1073, startPoint y: 364, endPoint x: 1071, endPoint y: 383, distance: 19.0
click at [1073, 364] on select "- Select Status Code - Open Due/Unpaid Paid Incomplete No Tax Due Internal Refu…" at bounding box center [1184, 365] width 369 height 34
select select "PYD"
click at [1000, 350] on select "- Select Status Code - Open Due/Unpaid Paid Incomplete No Tax Due Internal Refu…" at bounding box center [1184, 365] width 369 height 34
type input "[DATE]"
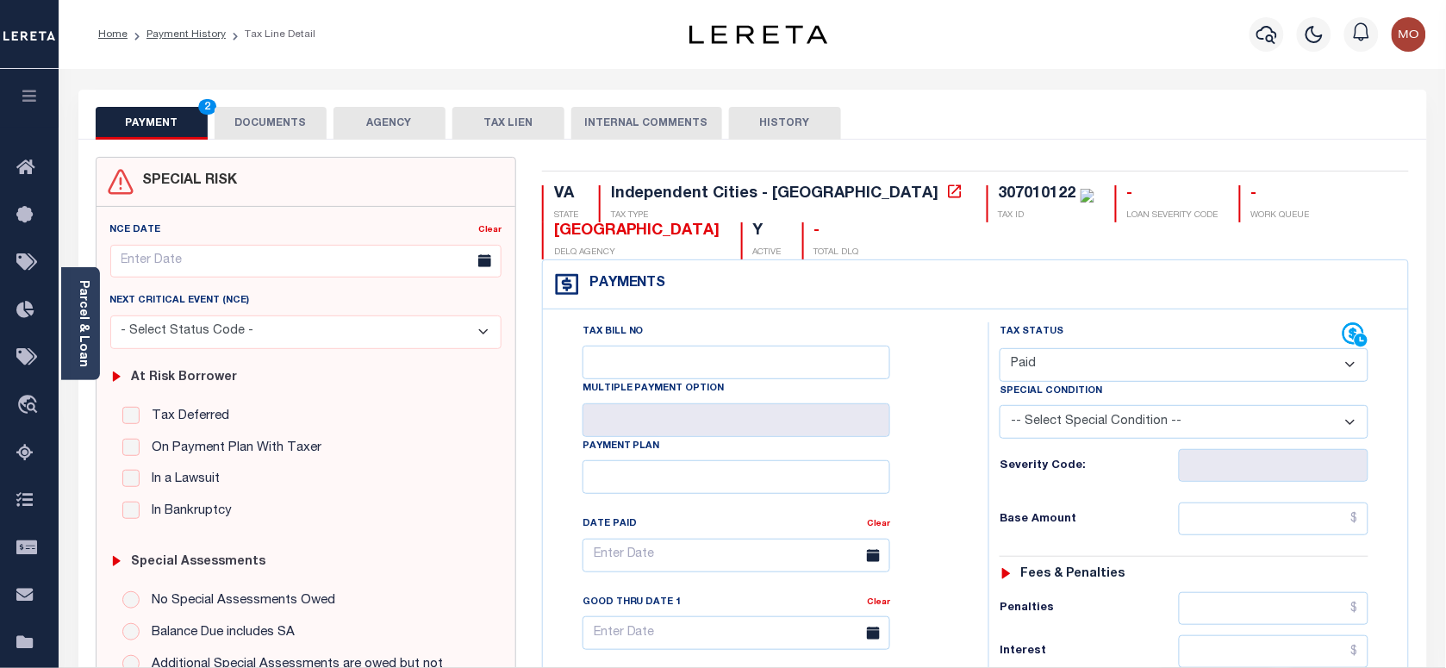
click at [922, 457] on div "Tax Bill No Multiple Payment Option Payment Plan Clear" at bounding box center [761, 563] width 402 height 483
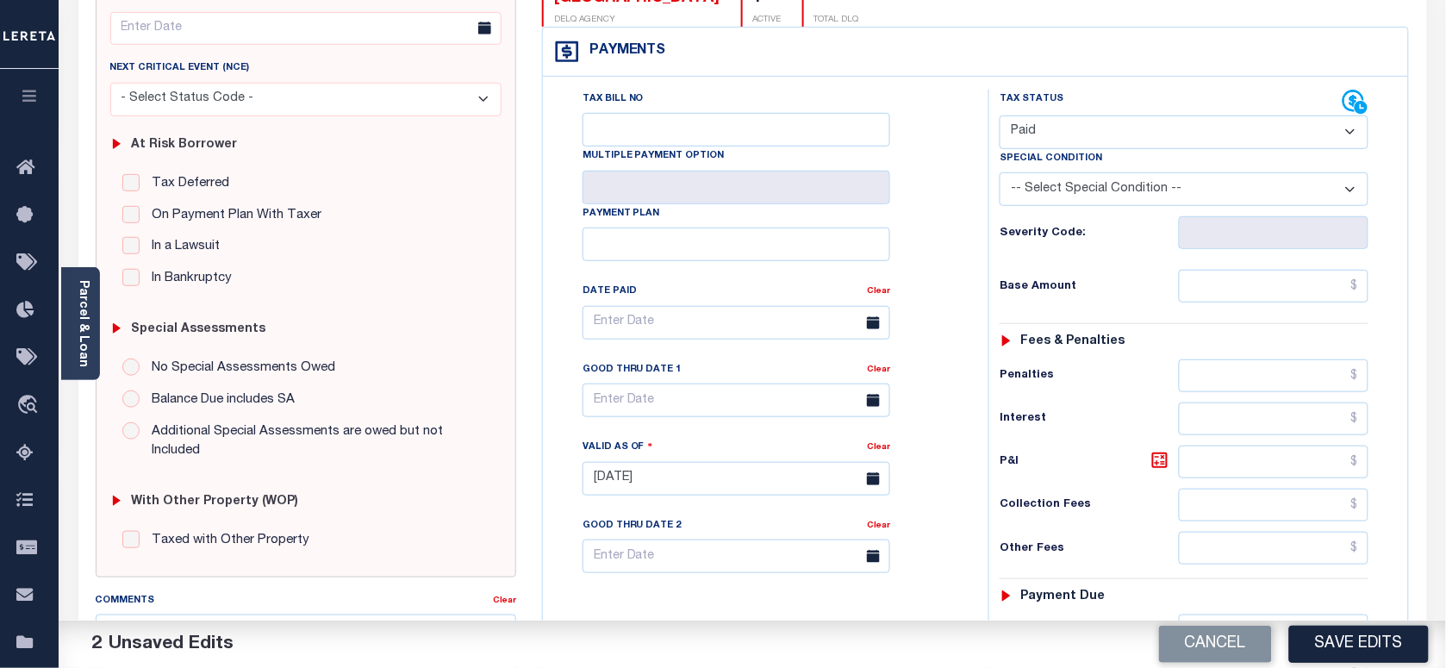
scroll to position [431, 0]
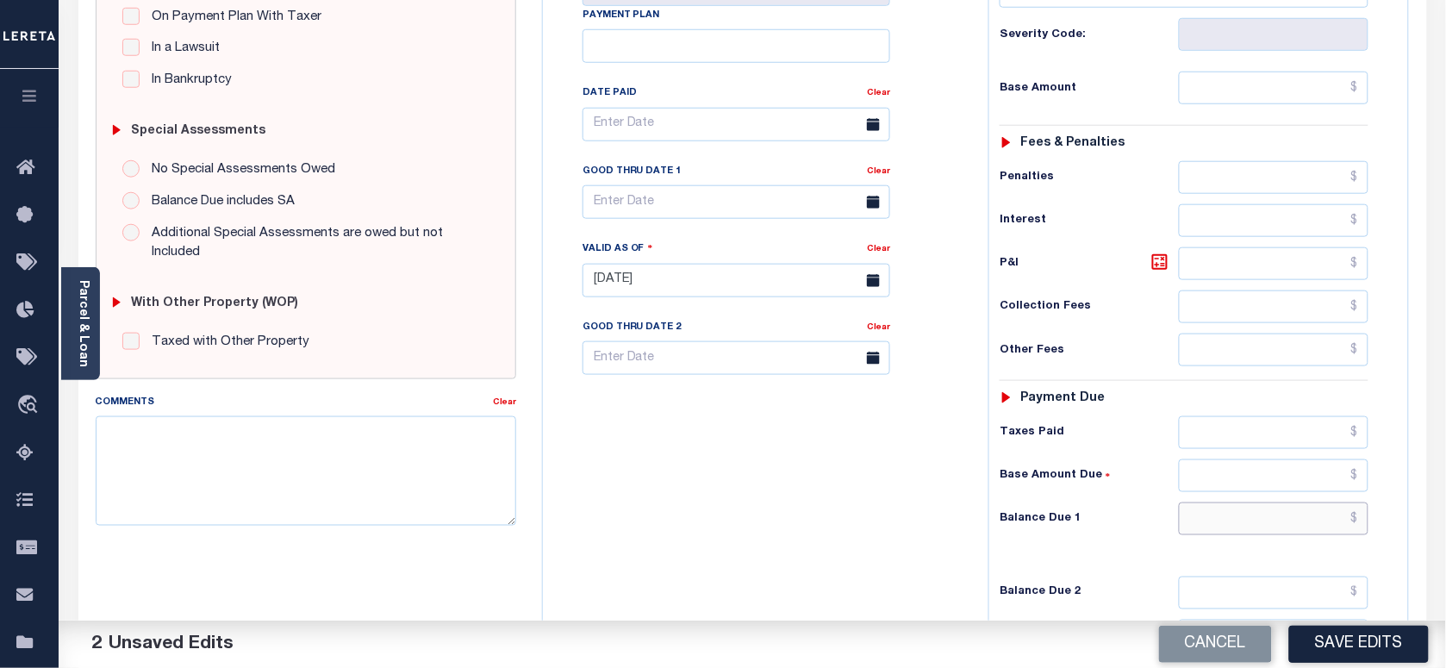
drag, startPoint x: 1220, startPoint y: 526, endPoint x: 1194, endPoint y: 521, distance: 26.4
click at [1220, 526] on input "text" at bounding box center [1274, 518] width 190 height 33
type input "$0.00"
drag, startPoint x: 869, startPoint y: 515, endPoint x: 881, endPoint y: 511, distance: 12.8
click at [873, 515] on div "Tax Bill No Multiple Payment Option Payment Plan Clear" at bounding box center [761, 271] width 428 height 761
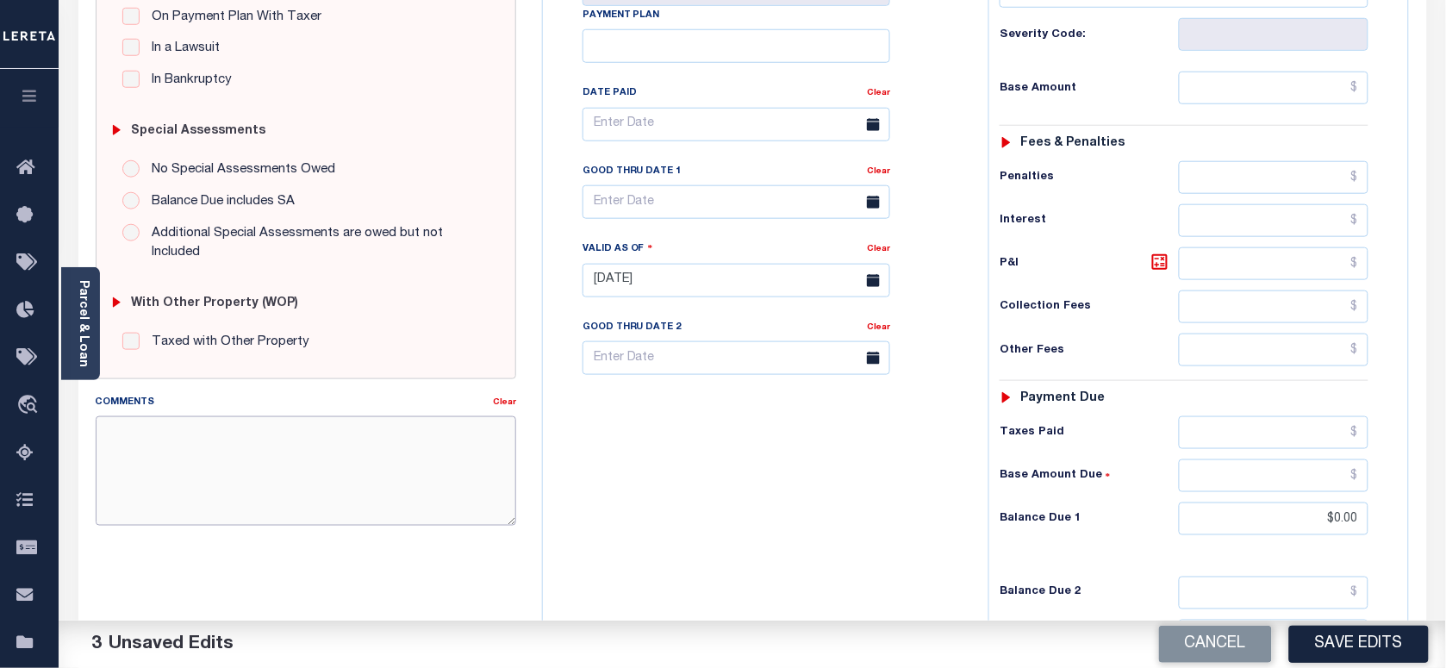
click at [329, 446] on textarea "Comments" at bounding box center [306, 470] width 420 height 109
paste textarea "As per [PERSON_NAME] taxes are paid in full"
type textarea "As per [PERSON_NAME] taxes are paid in full"
click at [1328, 643] on button "Save Edits" at bounding box center [1359, 644] width 140 height 37
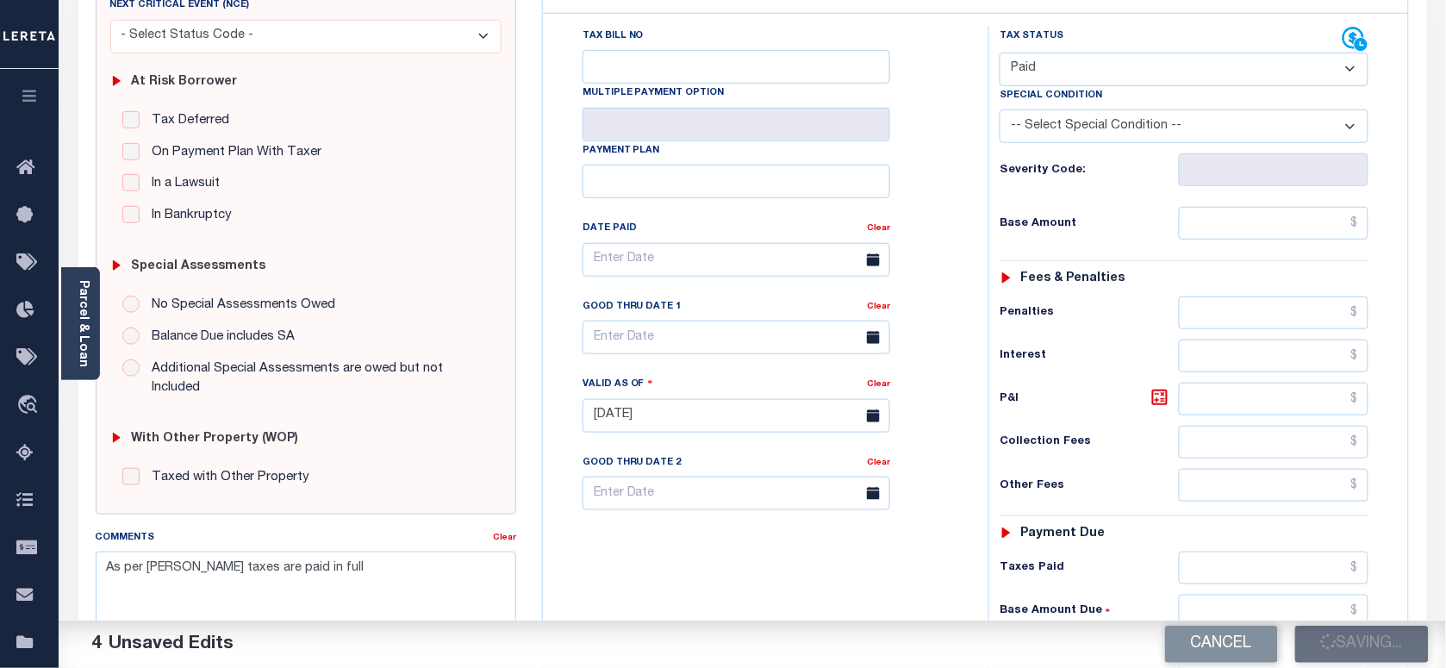
scroll to position [0, 0]
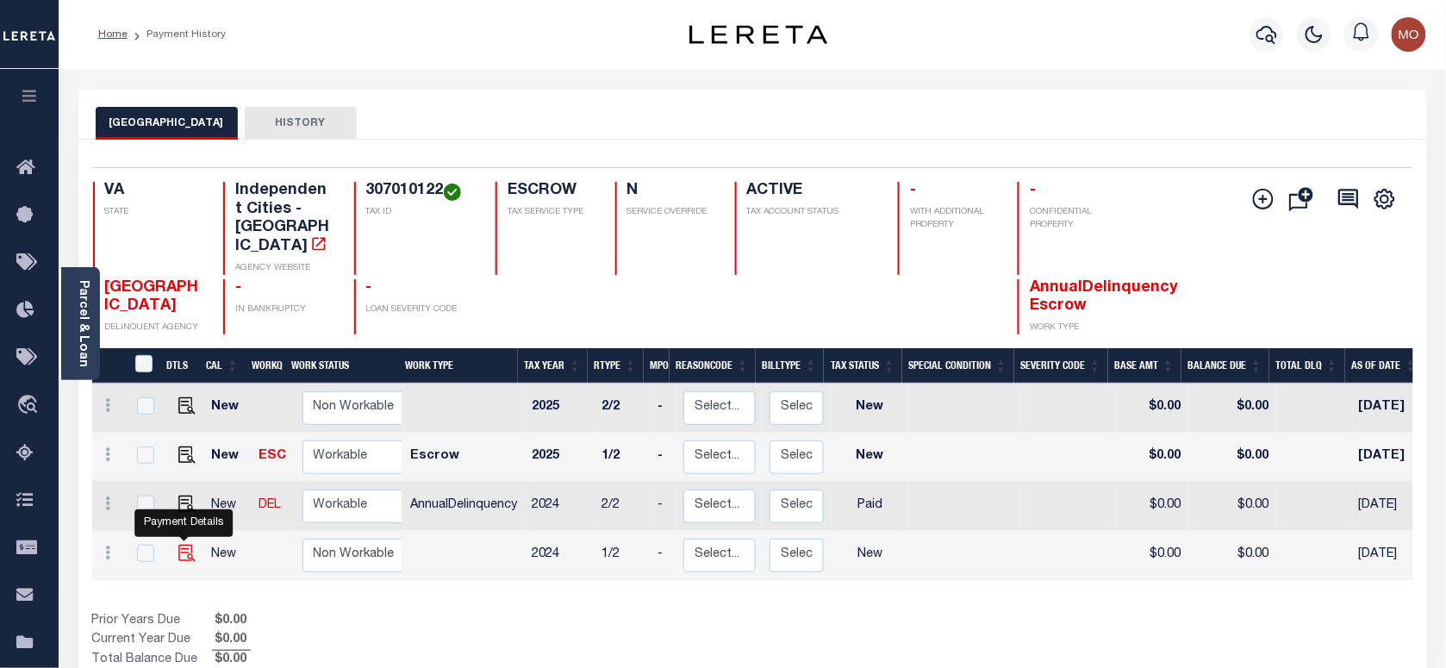
click at [181, 545] on img "" at bounding box center [186, 553] width 17 height 17
checkbox input "true"
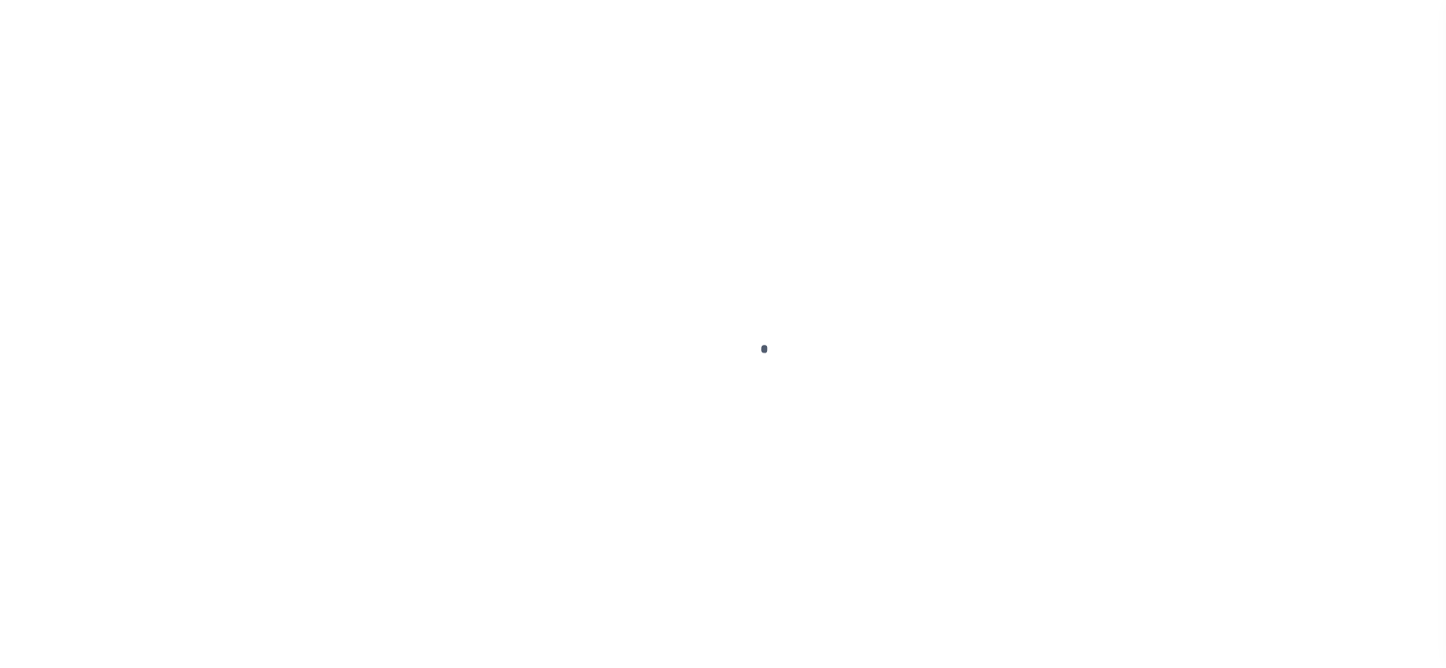
checkbox input "false"
type input "[DATE]"
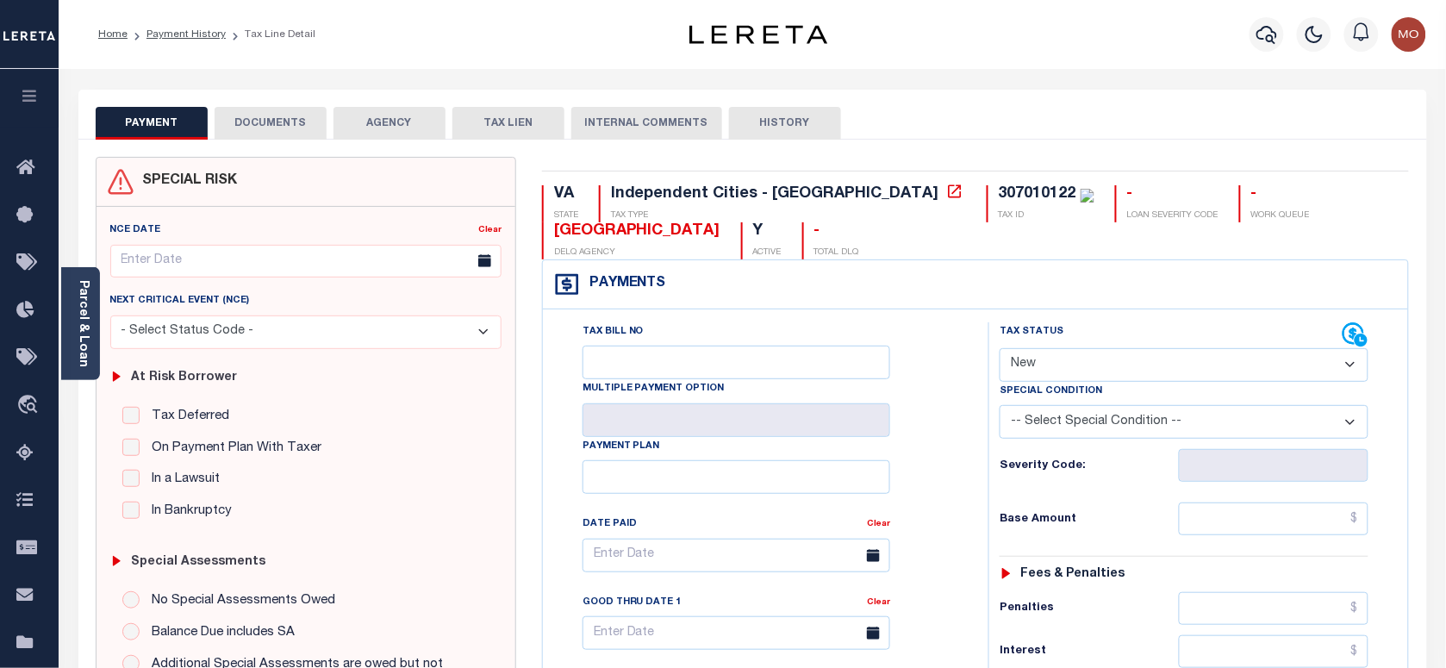
drag, startPoint x: 1079, startPoint y: 363, endPoint x: 1083, endPoint y: 382, distance: 19.4
click at [1078, 364] on select "- Select Status Code - Open Due/Unpaid Paid Incomplete No Tax Due Internal Refu…" at bounding box center [1184, 365] width 369 height 34
select select "PYD"
click at [1000, 350] on select "- Select Status Code - Open Due/Unpaid Paid Incomplete No Tax Due Internal Refu…" at bounding box center [1184, 365] width 369 height 34
type input "[DATE]"
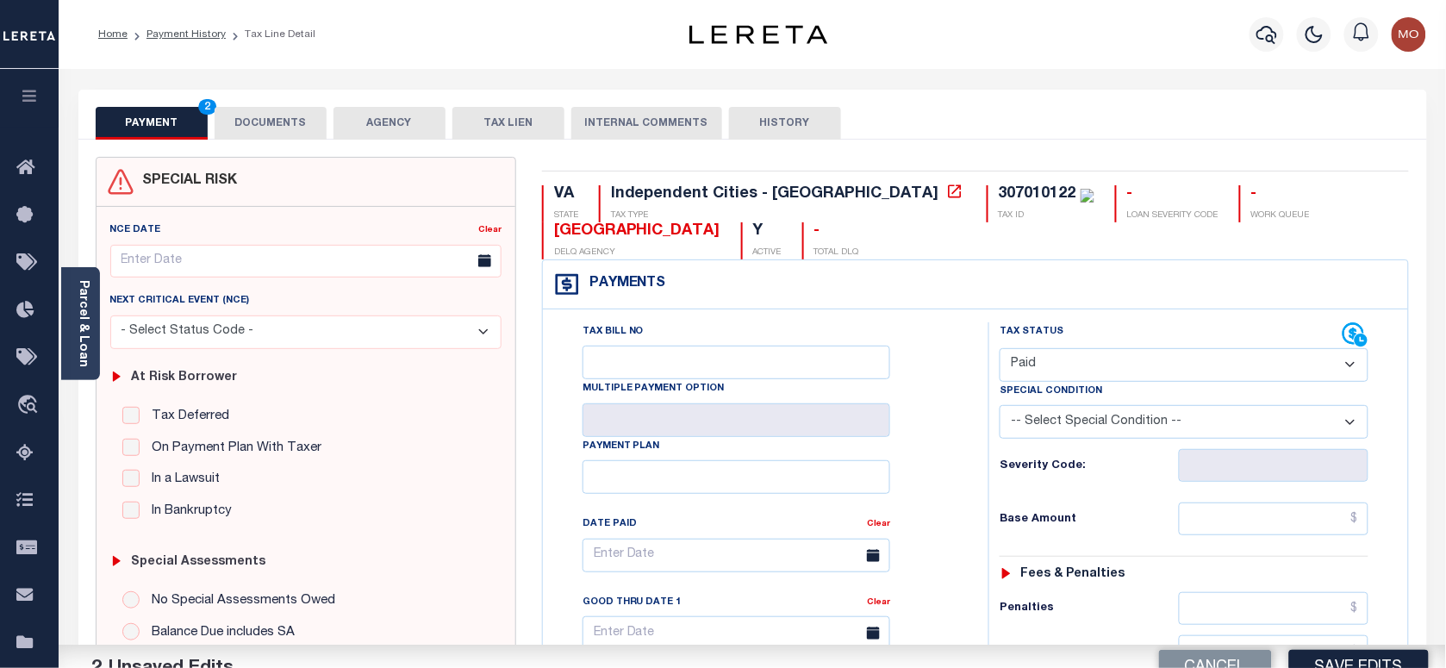
click at [953, 463] on div "Tax Bill No Multiple Payment Option Payment Plan Clear" at bounding box center [761, 563] width 402 height 483
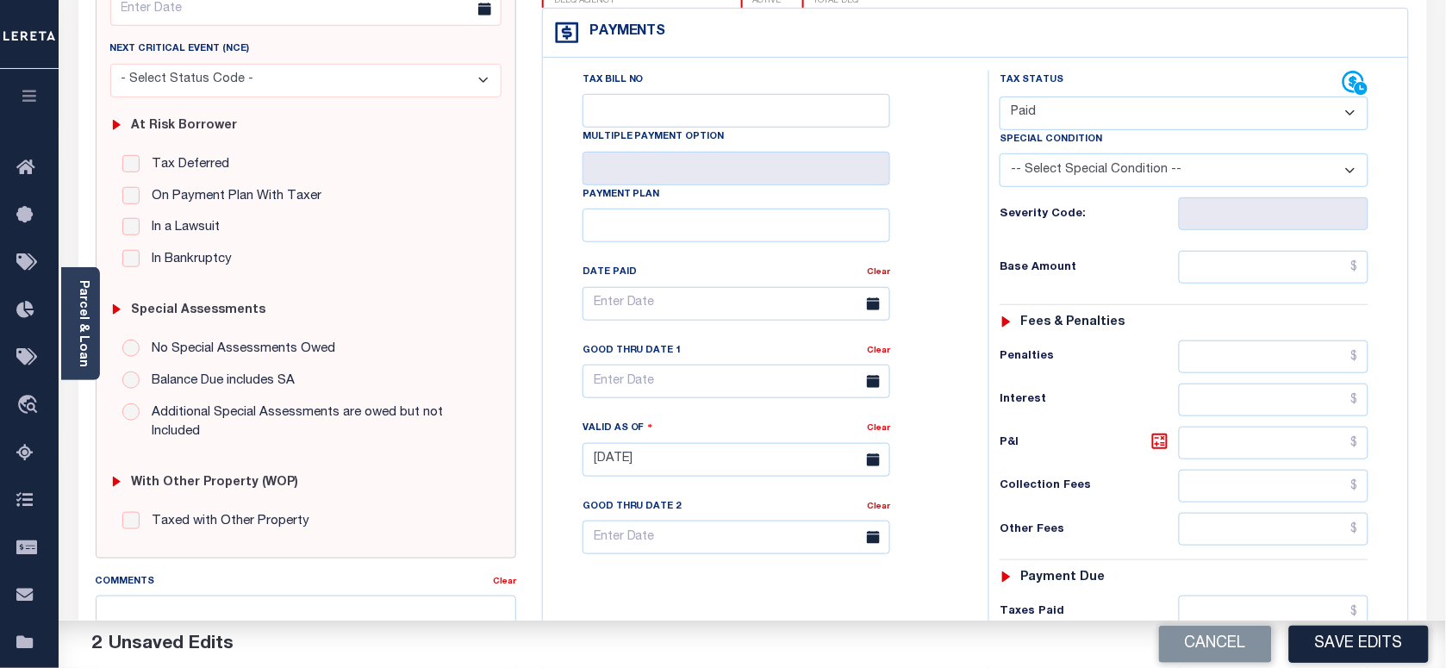
scroll to position [431, 0]
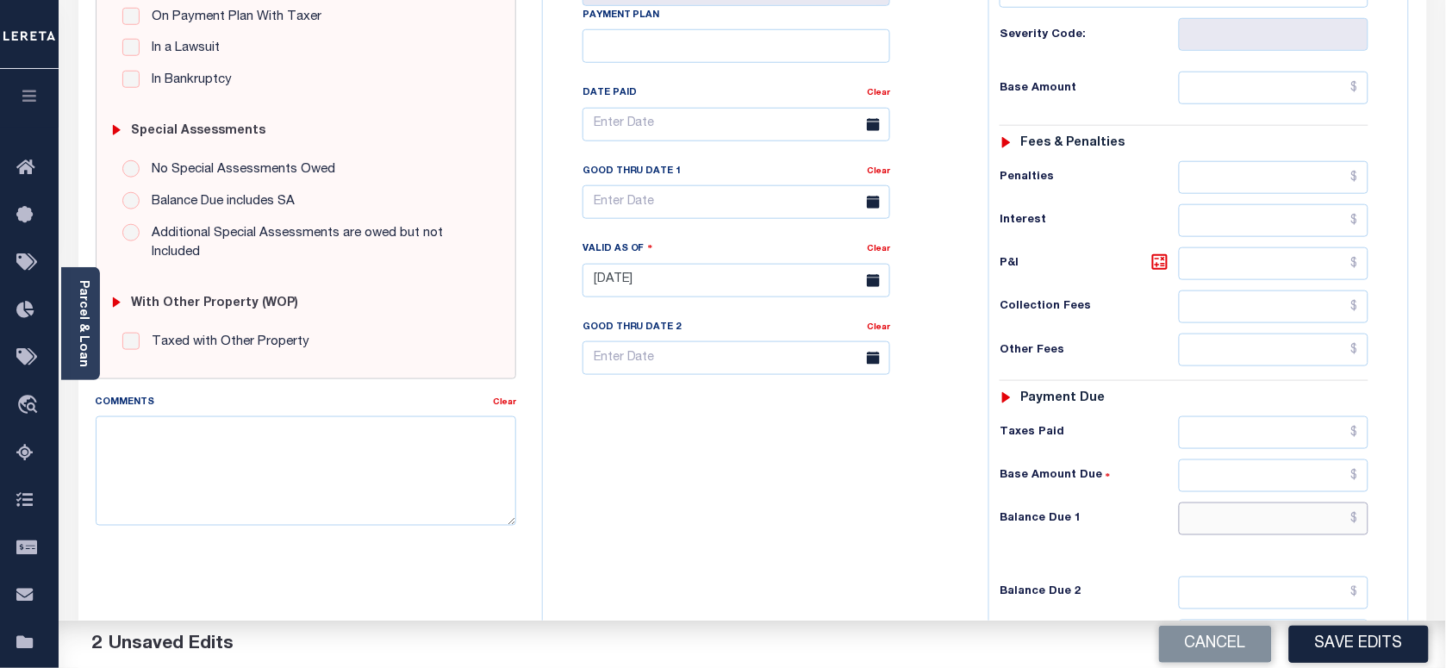
drag, startPoint x: 1243, startPoint y: 530, endPoint x: 892, endPoint y: 530, distance: 350.7
click at [1243, 530] on input "text" at bounding box center [1274, 518] width 190 height 33
type input "$0.00"
click at [873, 528] on div "Tax Bill No Multiple Payment Option Payment Plan Clear" at bounding box center [761, 271] width 428 height 761
click at [316, 463] on textarea "Comments" at bounding box center [306, 470] width 420 height 109
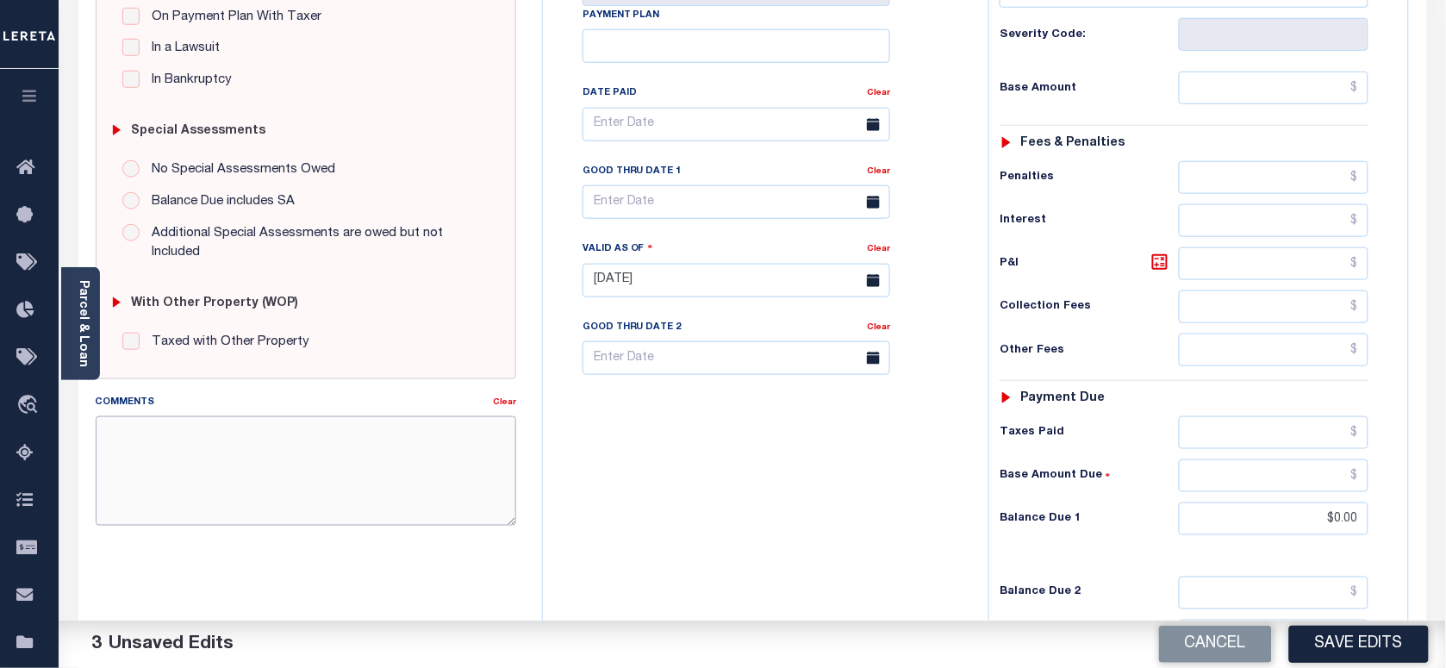
paste textarea "As per [PERSON_NAME] taxes are paid in full"
type textarea "As per [PERSON_NAME] taxes are paid in full"
click at [1311, 646] on button "Save Edits" at bounding box center [1359, 644] width 140 height 37
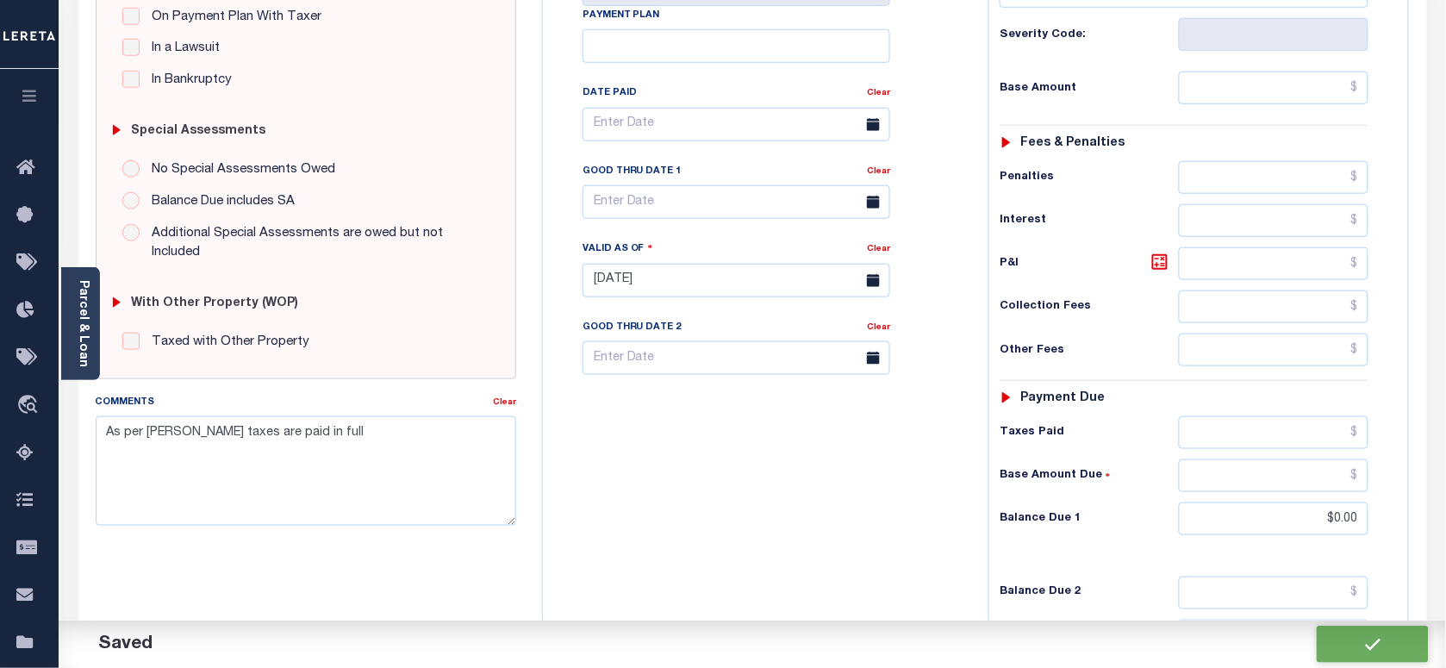
checkbox input "false"
type input "$0"
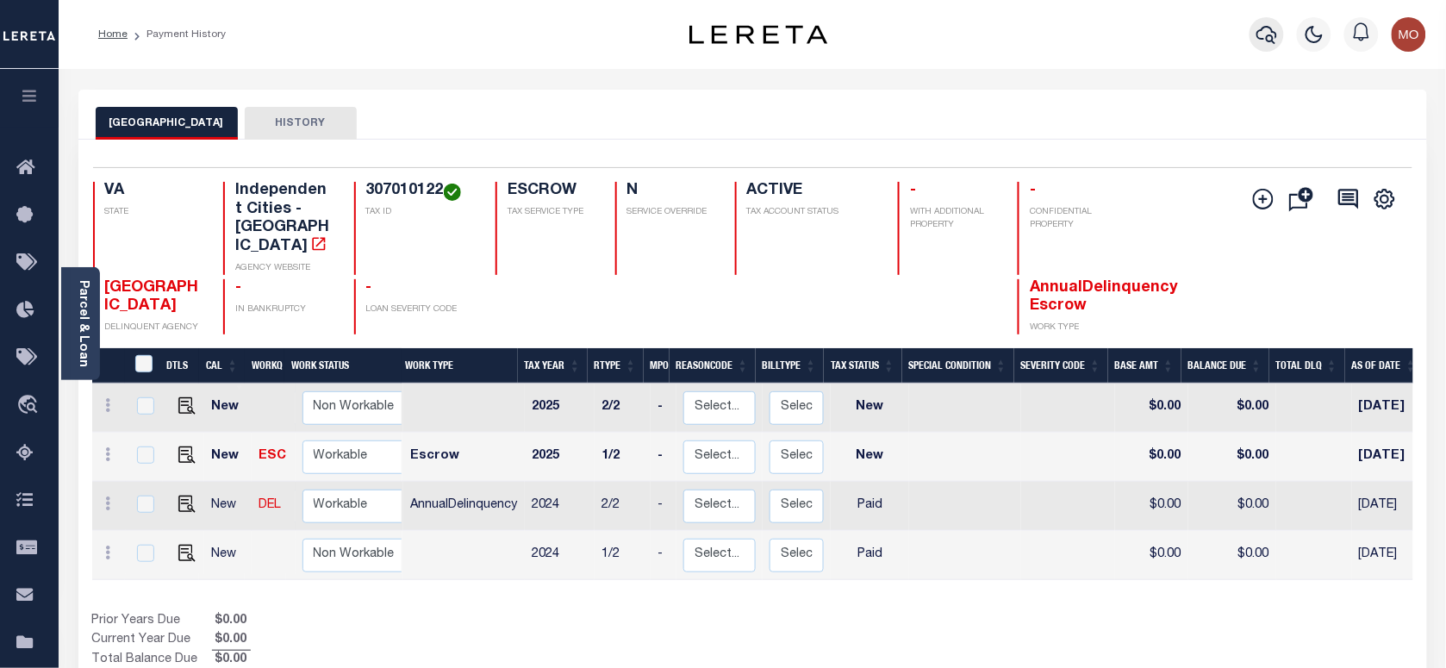
click at [1273, 32] on icon "button" at bounding box center [1266, 35] width 21 height 18
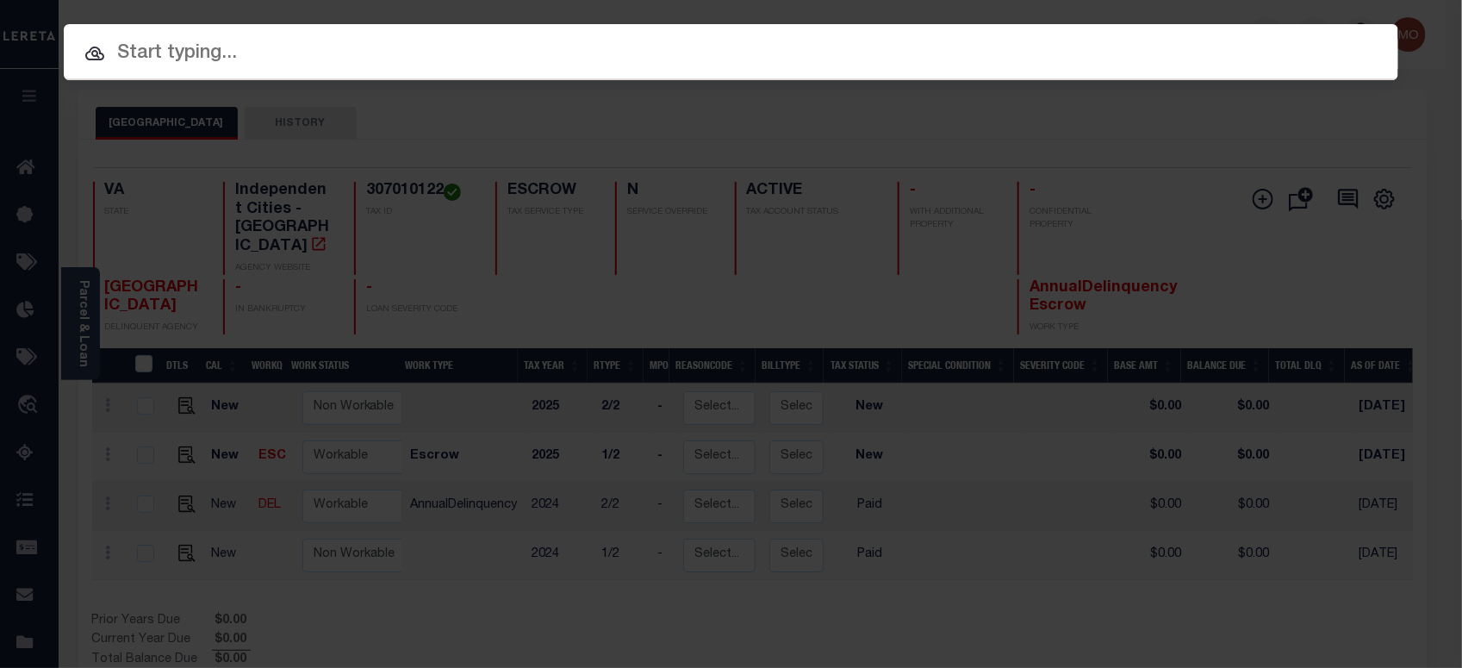
click at [273, 53] on input "text" at bounding box center [731, 54] width 1335 height 30
paste input "127253"
type input "127253"
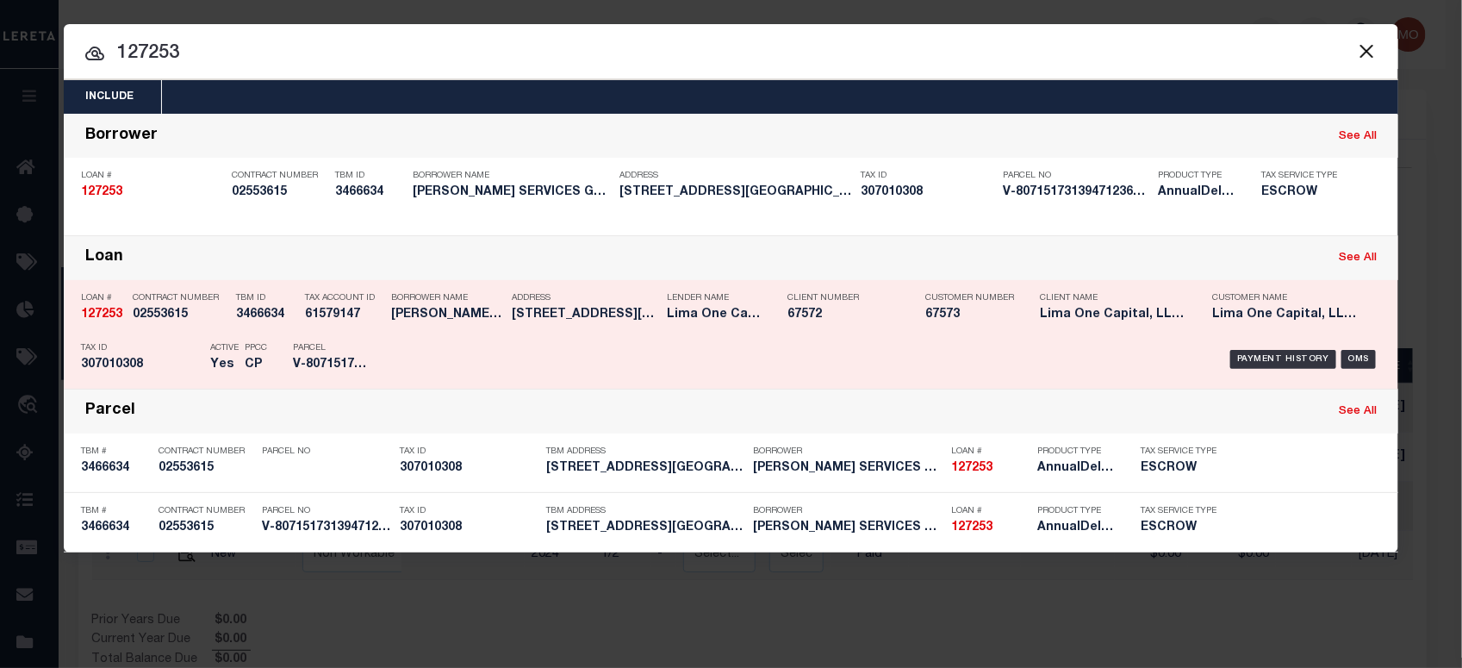
click at [312, 332] on div "Tax Account ID 61579147" at bounding box center [344, 309] width 78 height 50
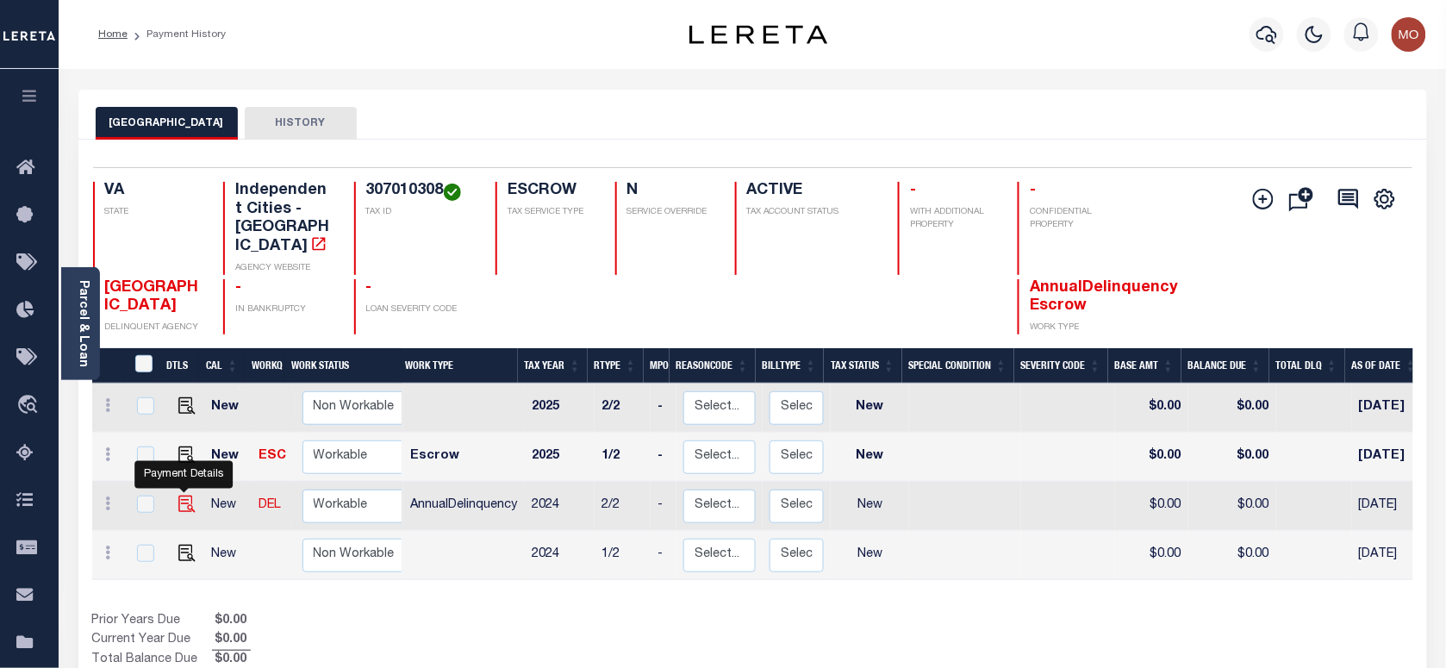
click at [178, 495] on img "" at bounding box center [186, 503] width 17 height 17
checkbox input "true"
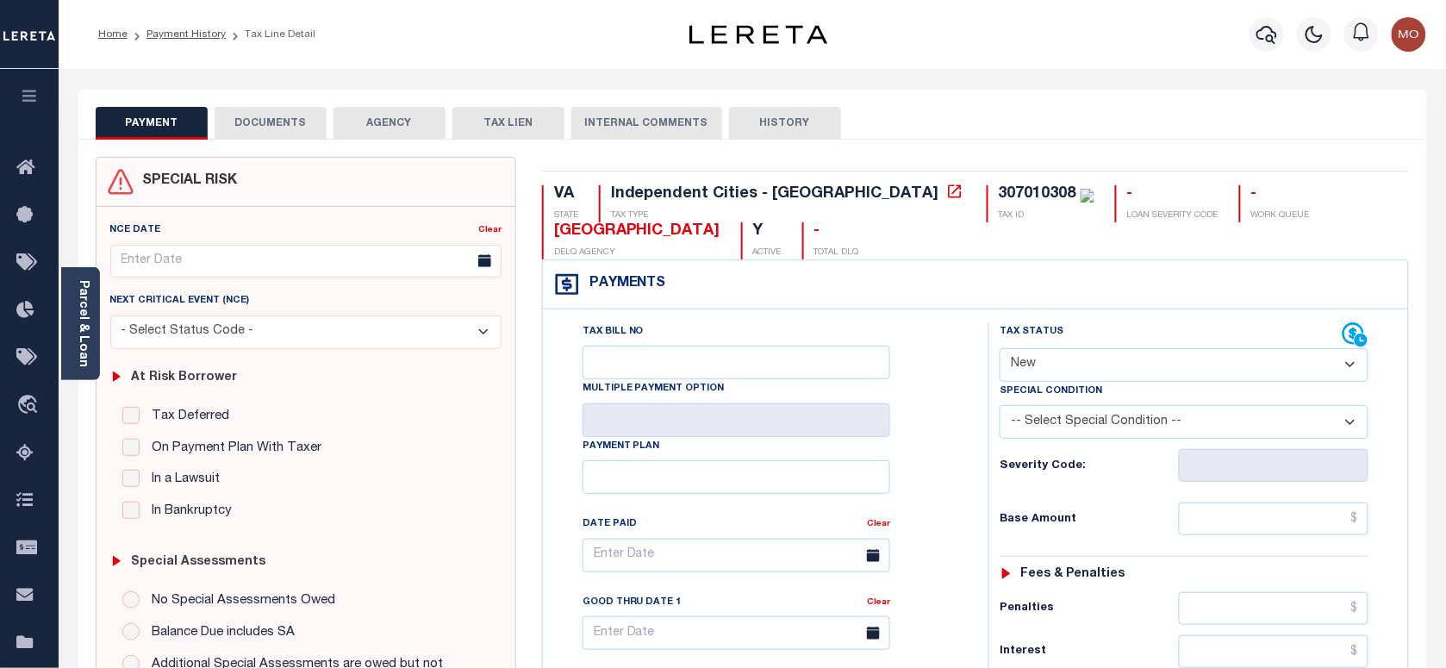
click at [1067, 360] on select "- Select Status Code - Open Due/Unpaid Paid Incomplete No Tax Due Internal Refu…" at bounding box center [1184, 365] width 369 height 34
select select "PYD"
click at [1000, 350] on select "- Select Status Code - Open Due/Unpaid Paid Incomplete No Tax Due Internal Refu…" at bounding box center [1184, 365] width 369 height 34
type input "[DATE]"
click at [952, 471] on div "Tax Bill No Multiple Payment Option Payment Plan Clear" at bounding box center [761, 563] width 402 height 483
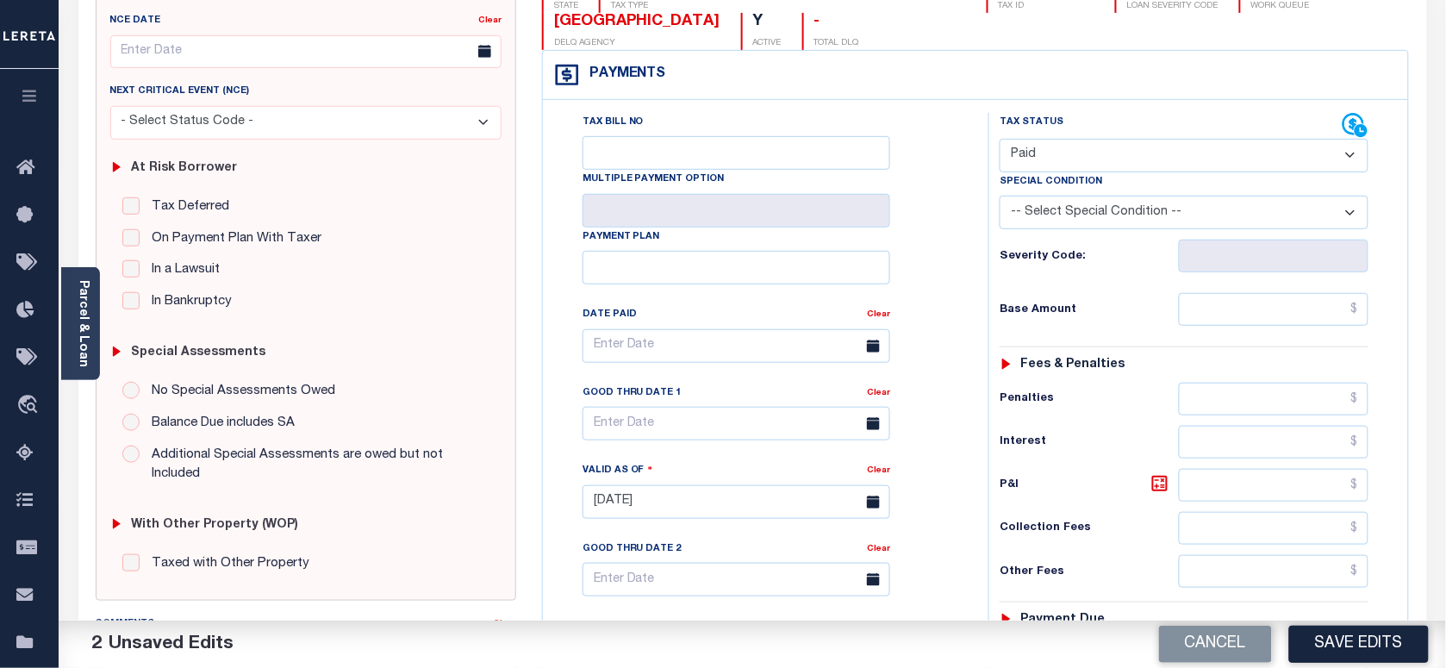
scroll to position [431, 0]
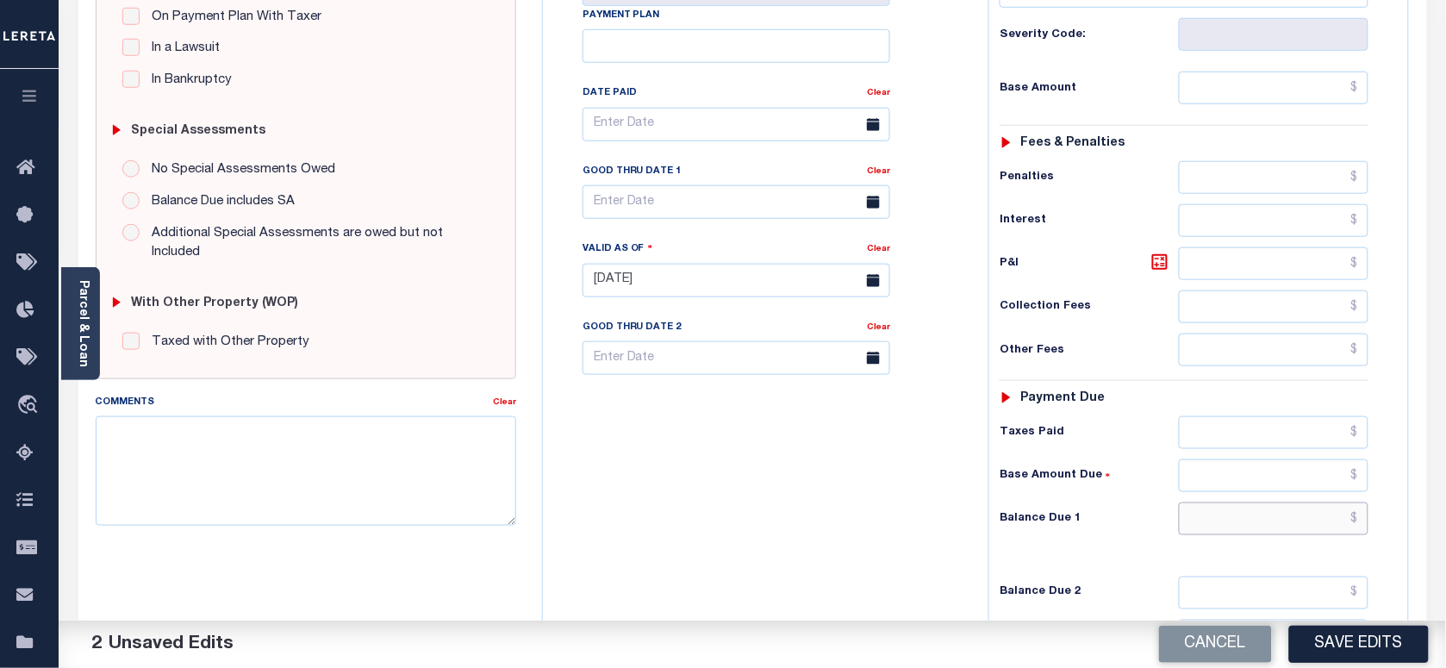
drag, startPoint x: 1230, startPoint y: 528, endPoint x: 866, endPoint y: 520, distance: 363.7
click at [1230, 528] on input "text" at bounding box center [1274, 518] width 190 height 33
type input "$0.00"
click at [863, 520] on div "Tax Bill No Multiple Payment Option Payment Plan Clear" at bounding box center [761, 271] width 428 height 761
click at [358, 483] on textarea "Comments" at bounding box center [306, 470] width 420 height 109
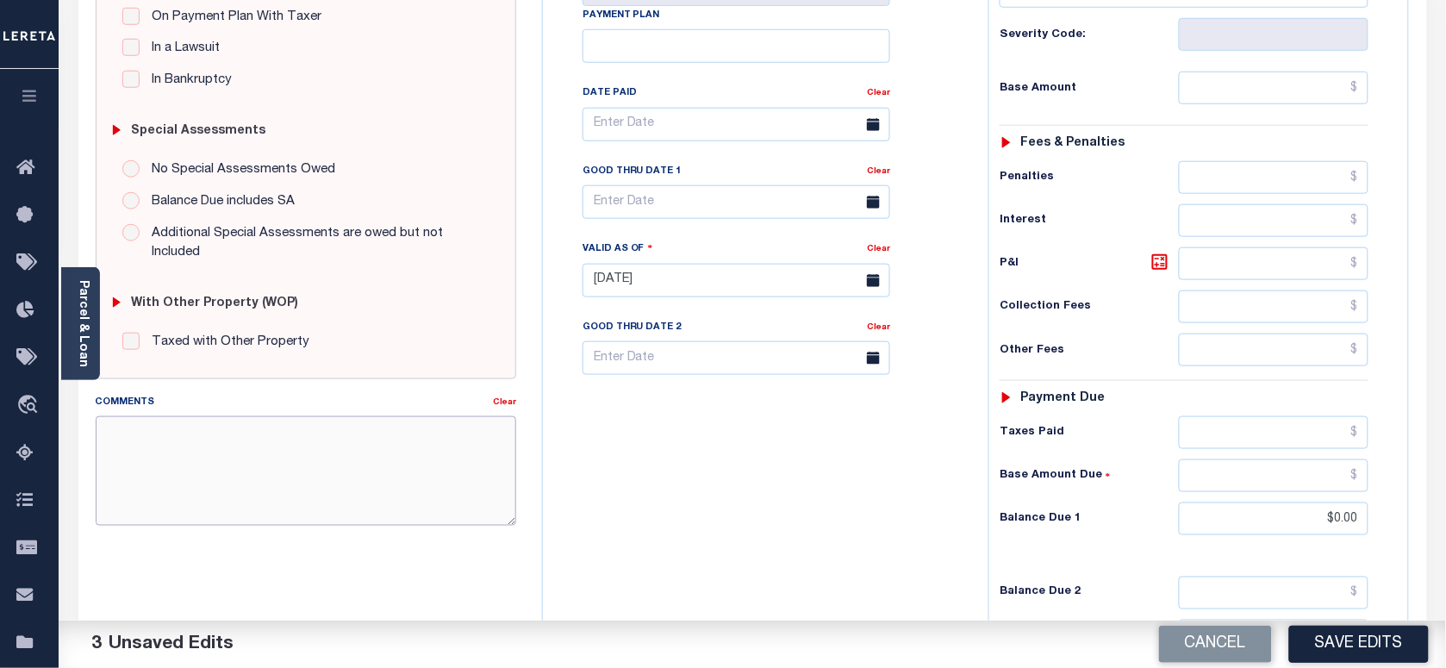
paste textarea "As per [PERSON_NAME] taxes are paid in full"
type textarea "As per [PERSON_NAME] taxes are paid in full"
click at [1324, 648] on button "Save Edits" at bounding box center [1359, 644] width 140 height 37
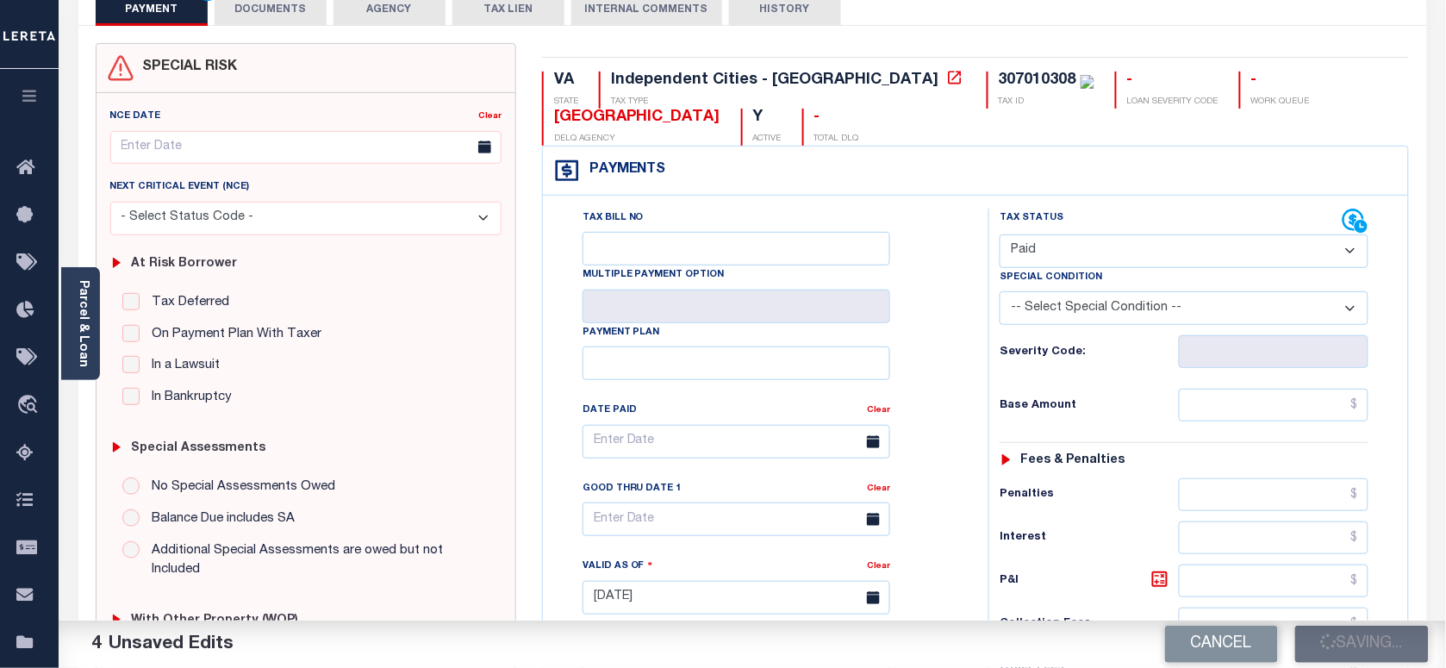
scroll to position [0, 0]
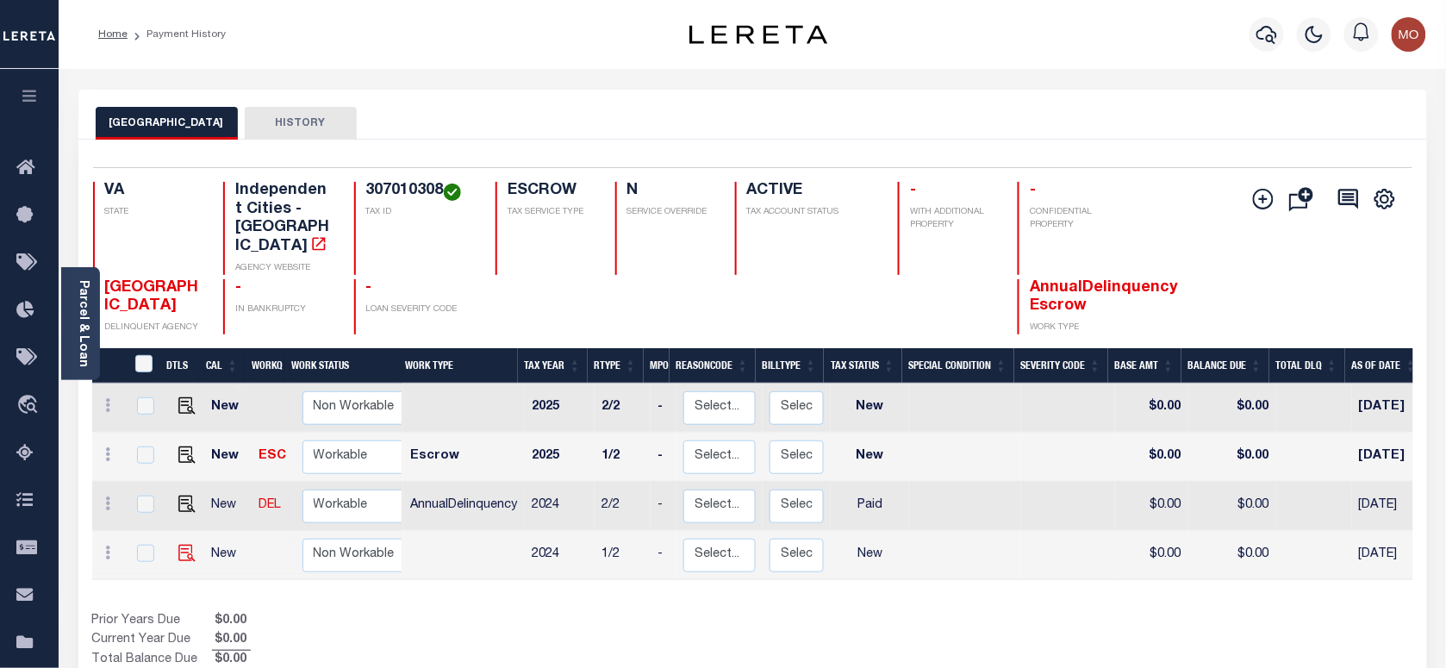
click at [187, 545] on img at bounding box center [186, 553] width 17 height 17
checkbox input "true"
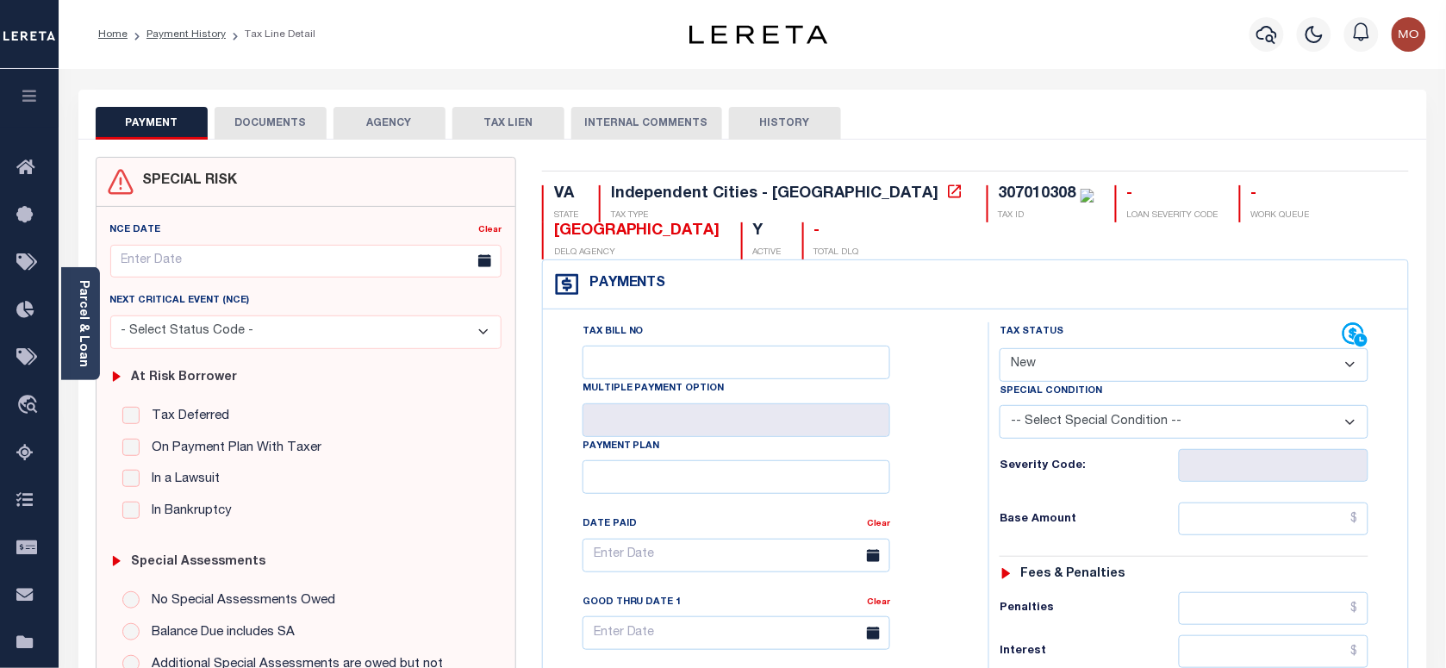
click at [1079, 355] on select "- Select Status Code - Open Due/Unpaid Paid Incomplete No Tax Due Internal Refu…" at bounding box center [1184, 365] width 369 height 34
select select "PYD"
click at [1000, 348] on select "- Select Status Code - Open Due/Unpaid Paid Incomplete No Tax Due Internal Refu…" at bounding box center [1184, 365] width 369 height 34
type input "[DATE]"
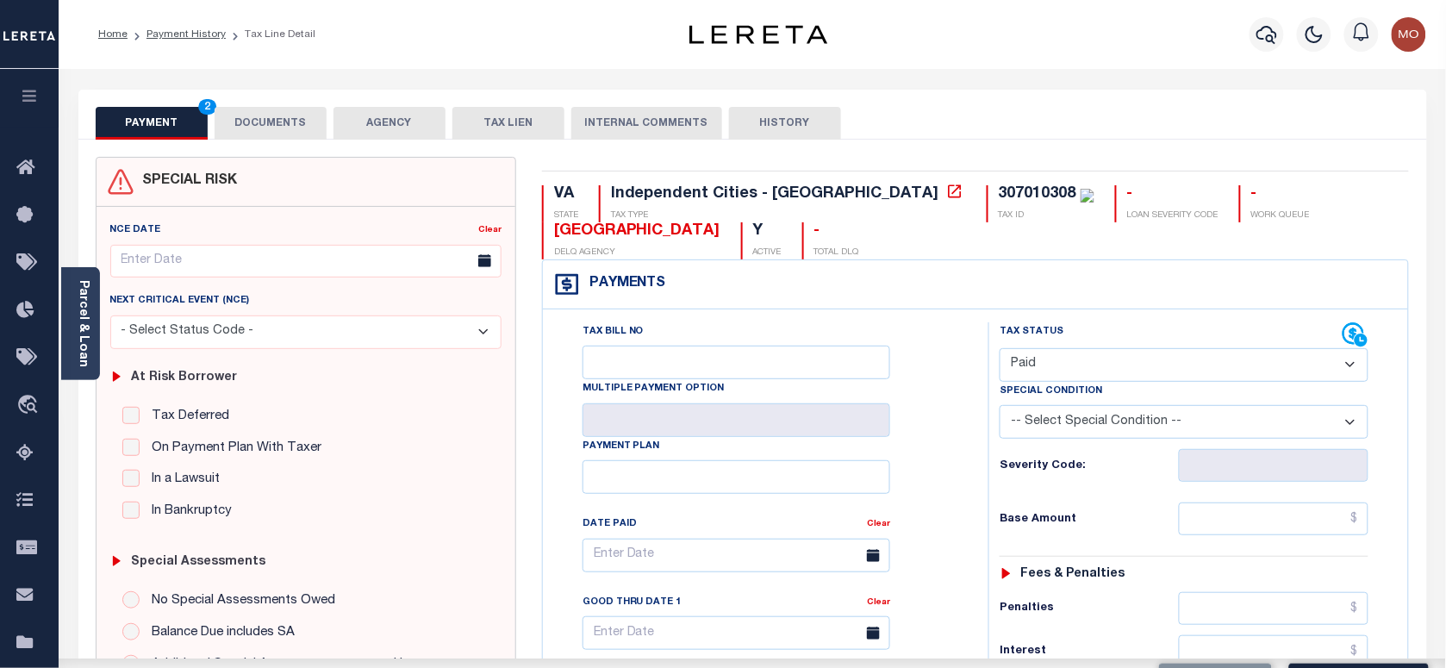
click at [958, 458] on div "Tax Bill No Multiple Payment Option Payment Plan Clear" at bounding box center [761, 563] width 402 height 483
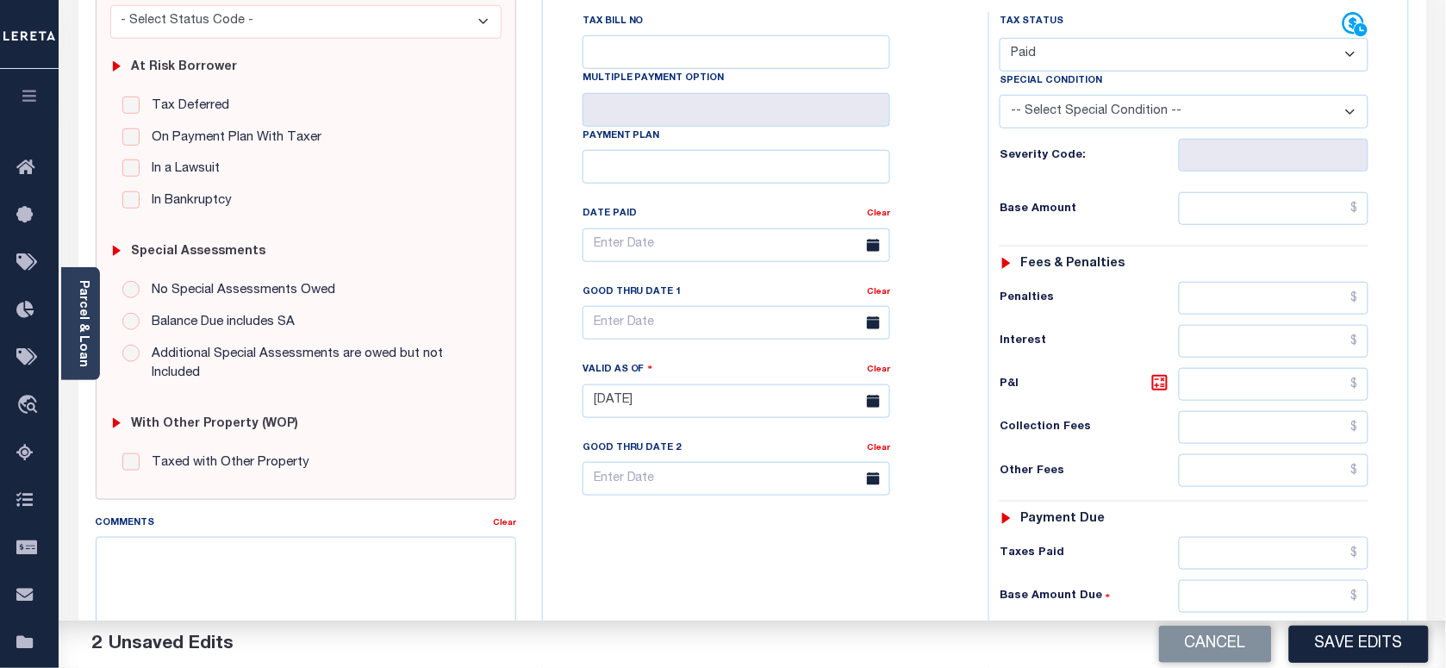
scroll to position [539, 0]
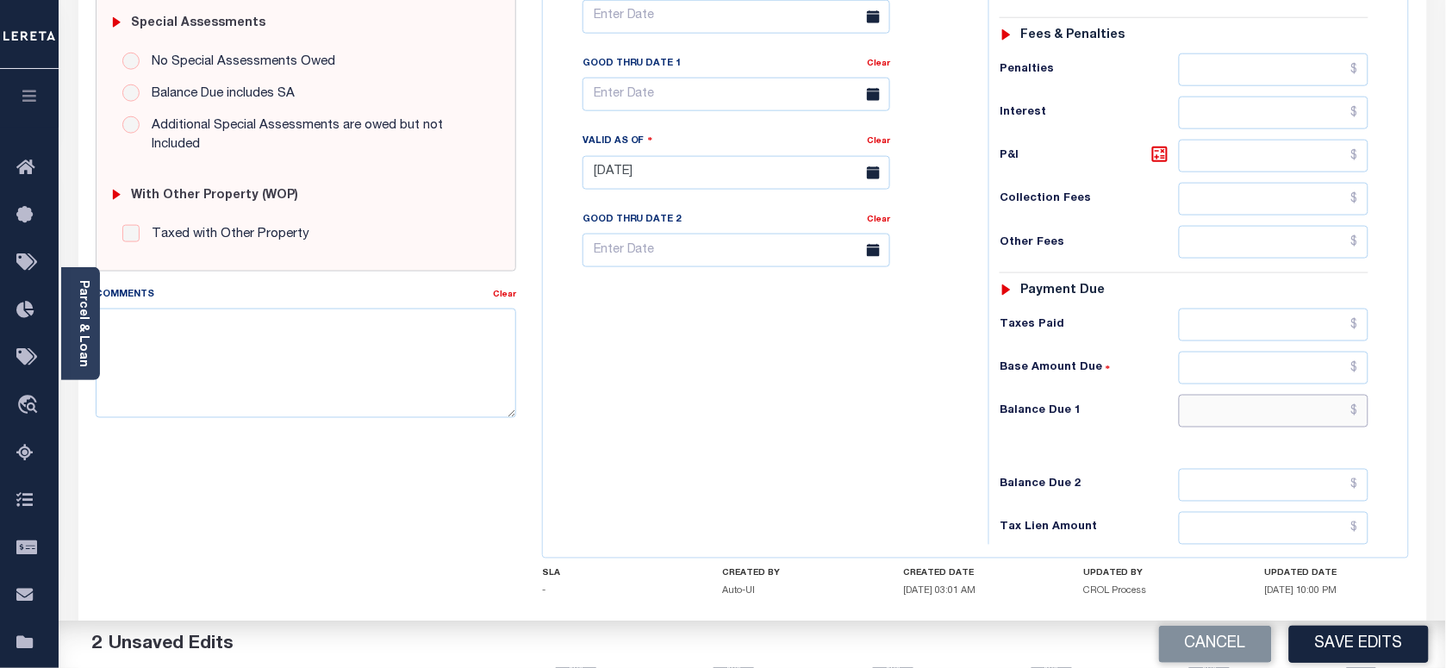
drag, startPoint x: 1228, startPoint y: 424, endPoint x: 939, endPoint y: 424, distance: 288.7
click at [1228, 424] on input "text" at bounding box center [1274, 411] width 190 height 33
type input "$0.00"
click at [939, 424] on div "Tax Bill No Multiple Payment Option Payment Plan Clear" at bounding box center [761, 164] width 428 height 761
click at [324, 367] on textarea "Comments" at bounding box center [306, 362] width 420 height 109
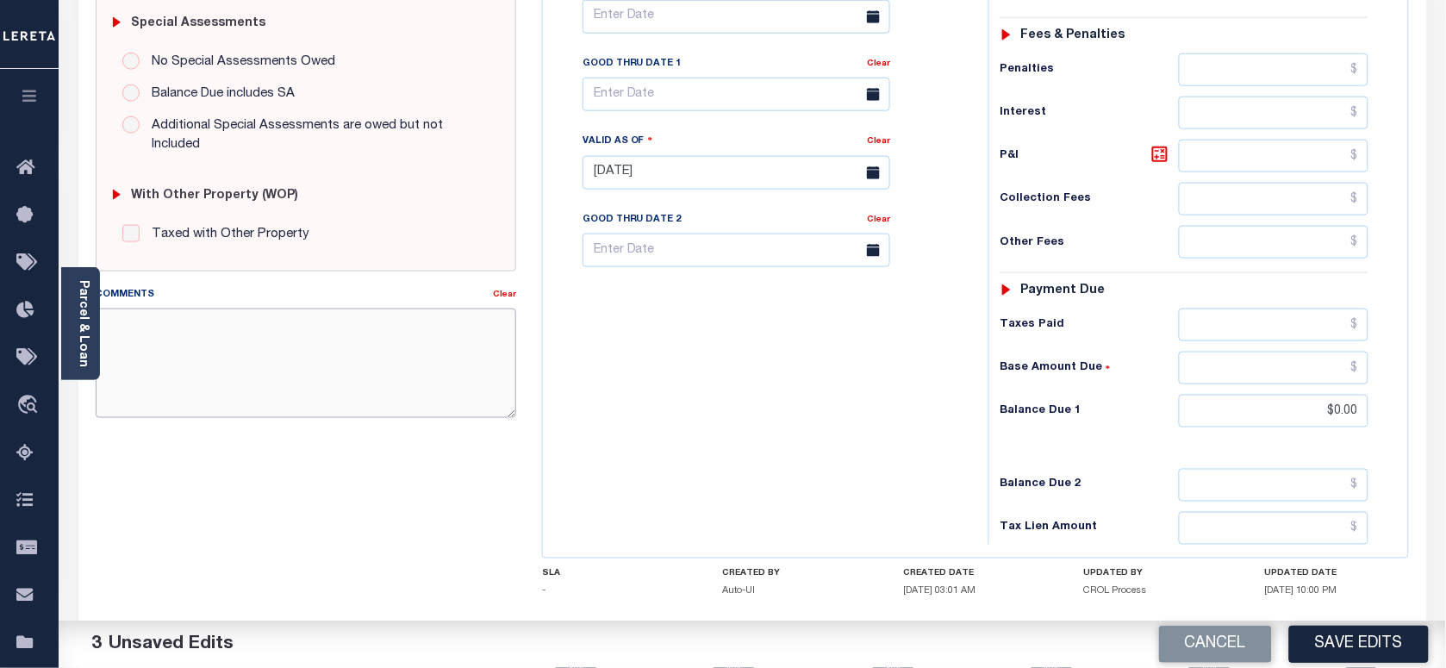
paste textarea "As per Marie taxes are paid in full"
type textarea "As per Marie taxes are paid in full"
click at [1350, 635] on button "Save Edits" at bounding box center [1359, 644] width 140 height 37
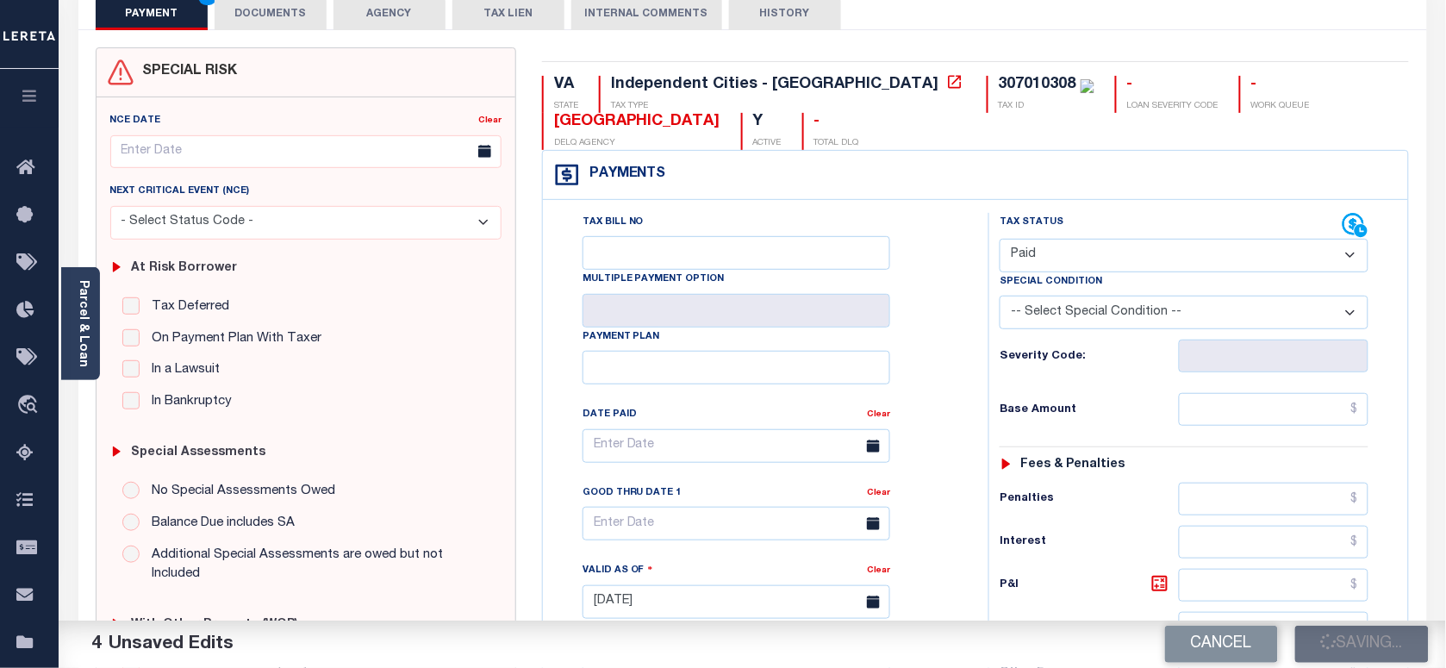
scroll to position [108, 0]
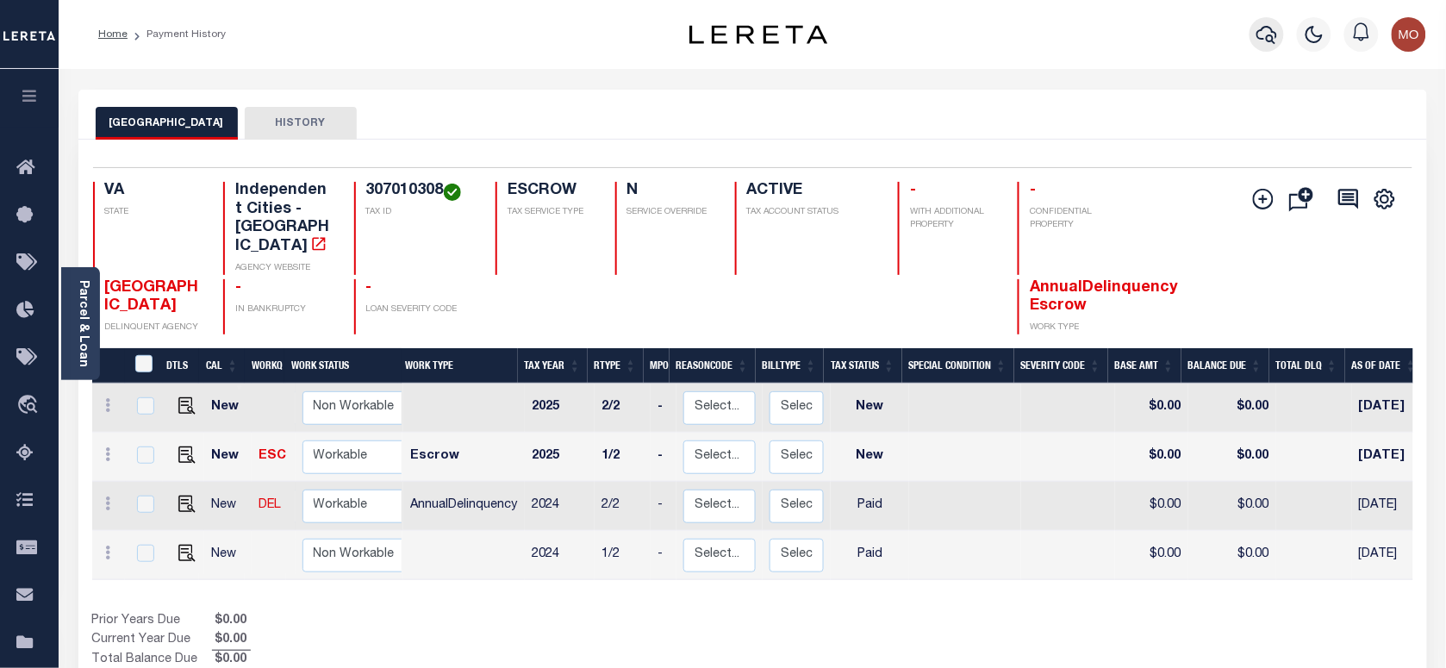
click at [1271, 33] on icon "button" at bounding box center [1266, 34] width 21 height 21
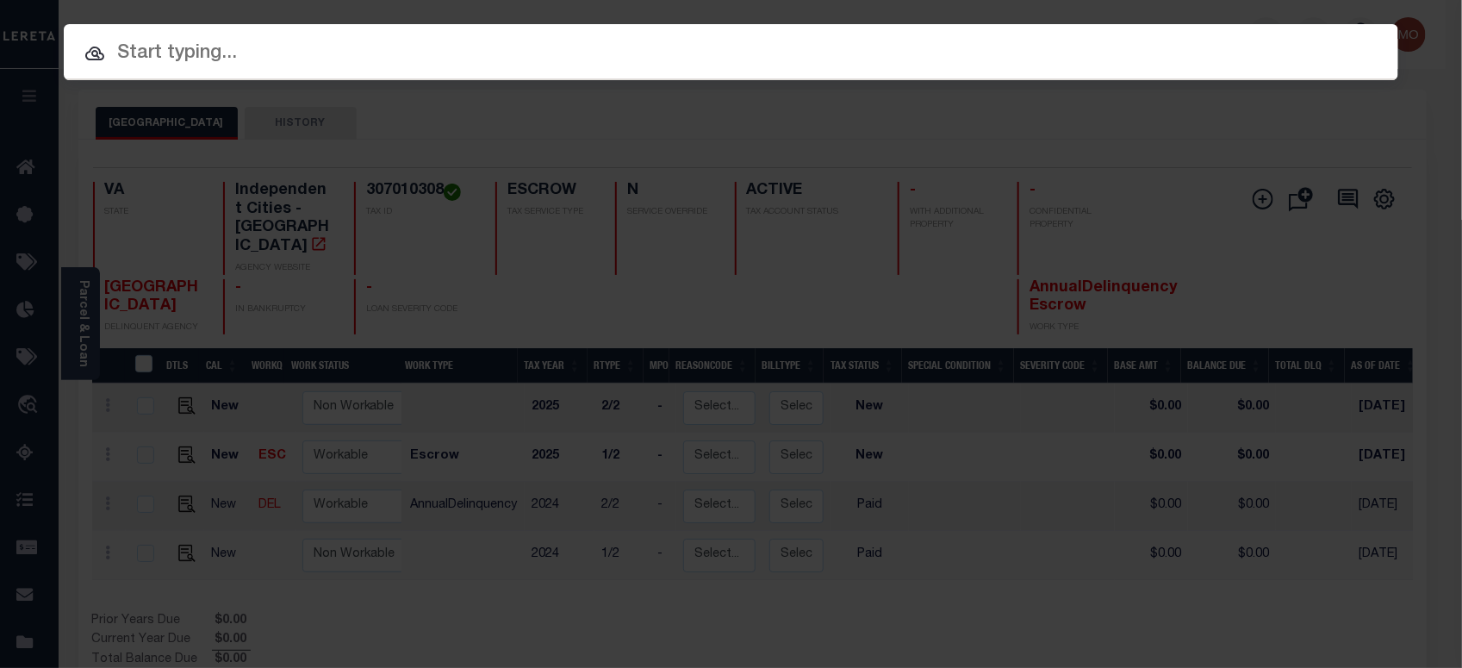
click at [256, 66] on input "text" at bounding box center [731, 54] width 1335 height 30
paste input "124195"
type input "124195"
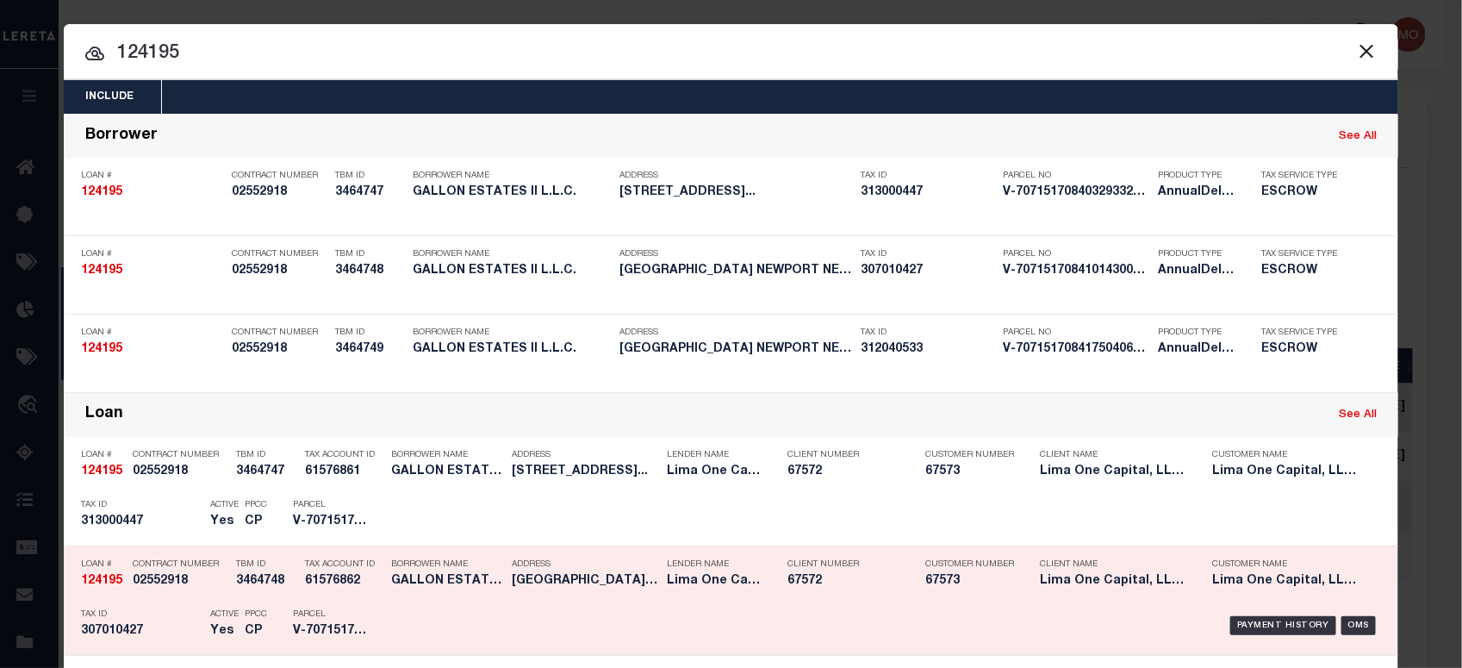
click at [197, 629] on div "Active Yes" at bounding box center [214, 626] width 34 height 50
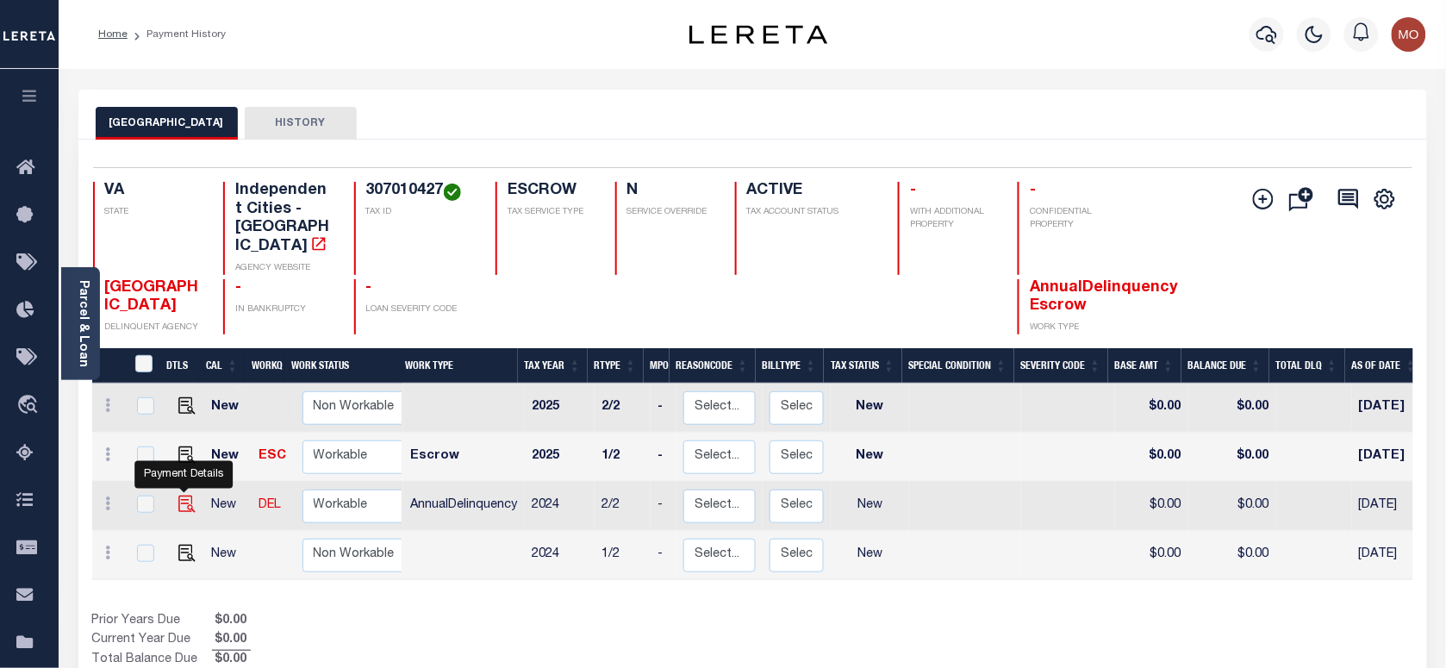
click at [187, 495] on img "" at bounding box center [186, 503] width 17 height 17
checkbox input "true"
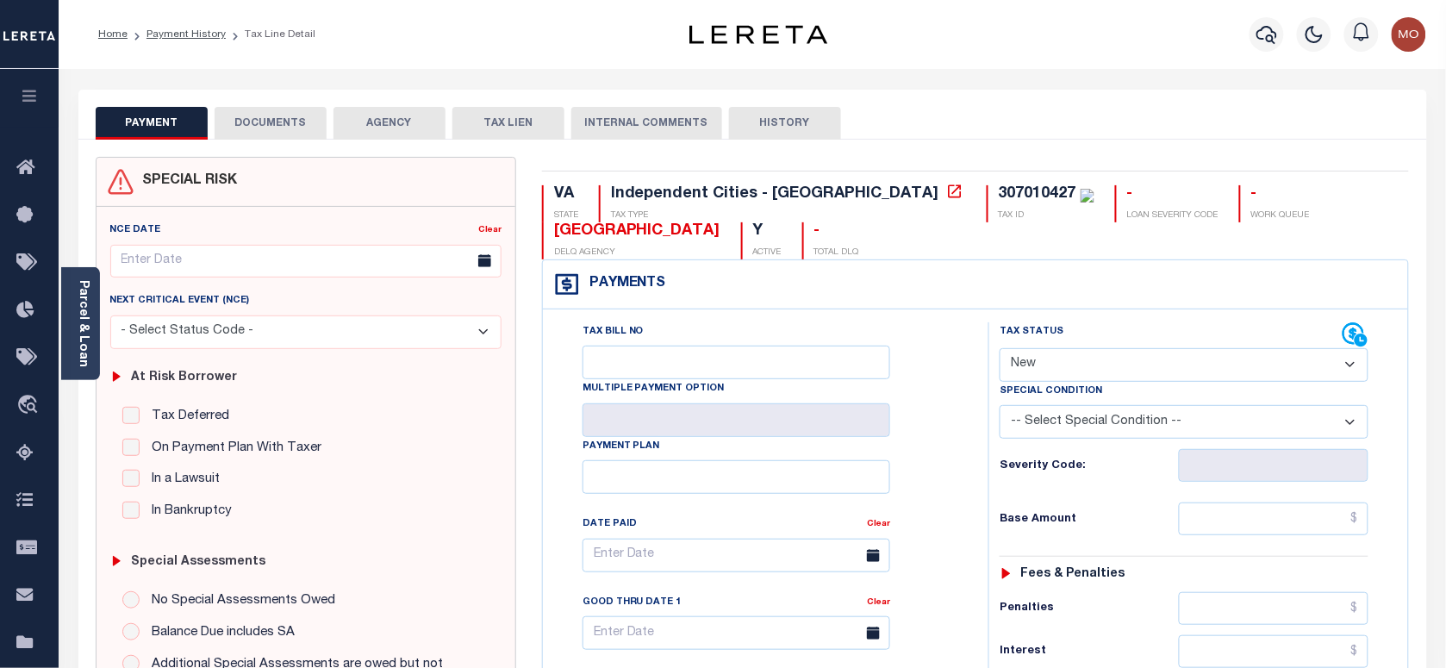
drag, startPoint x: 1078, startPoint y: 363, endPoint x: 1084, endPoint y: 383, distance: 21.5
click at [1078, 363] on select "- Select Status Code - Open Due/Unpaid Paid Incomplete No Tax Due Internal Refu…" at bounding box center [1184, 365] width 369 height 34
select select "PYD"
click at [1000, 350] on select "- Select Status Code - Open Due/Unpaid Paid Incomplete No Tax Due Internal Refu…" at bounding box center [1184, 365] width 369 height 34
type input "[DATE]"
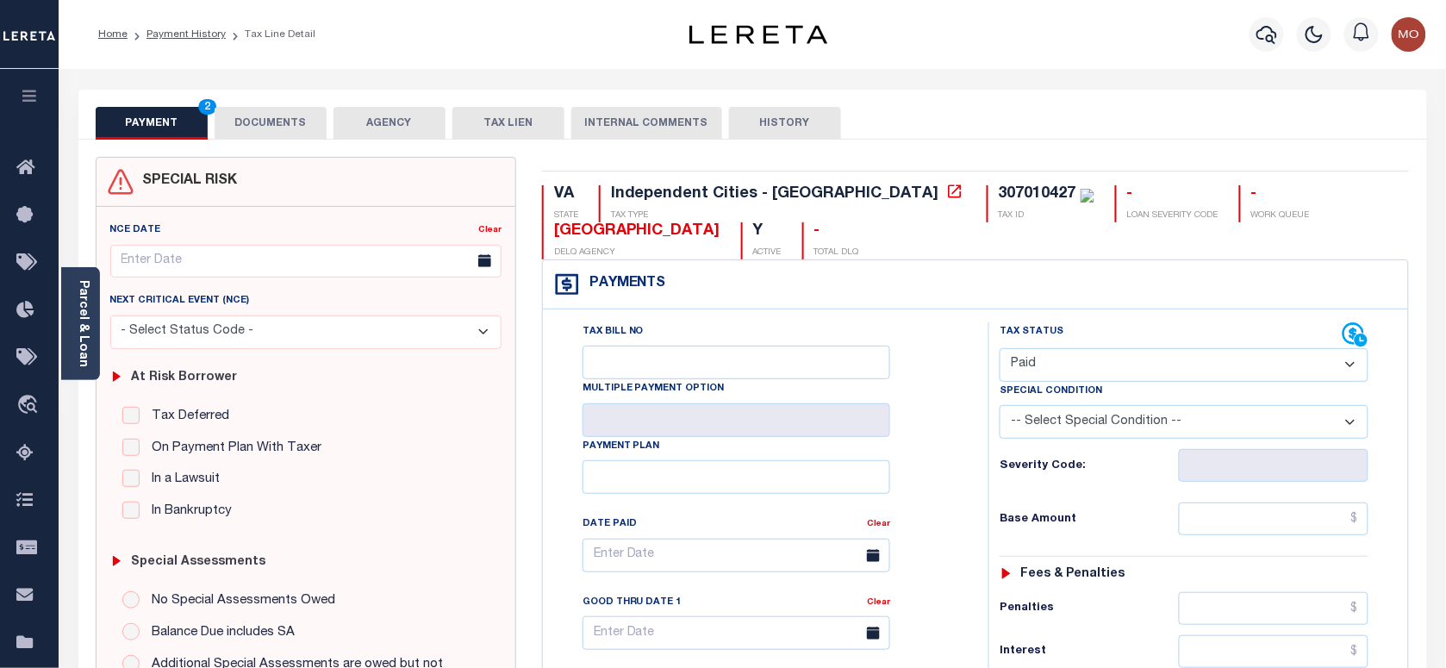
click at [933, 467] on div "Tax Bill No Multiple Payment Option Payment Plan Clear" at bounding box center [761, 563] width 402 height 483
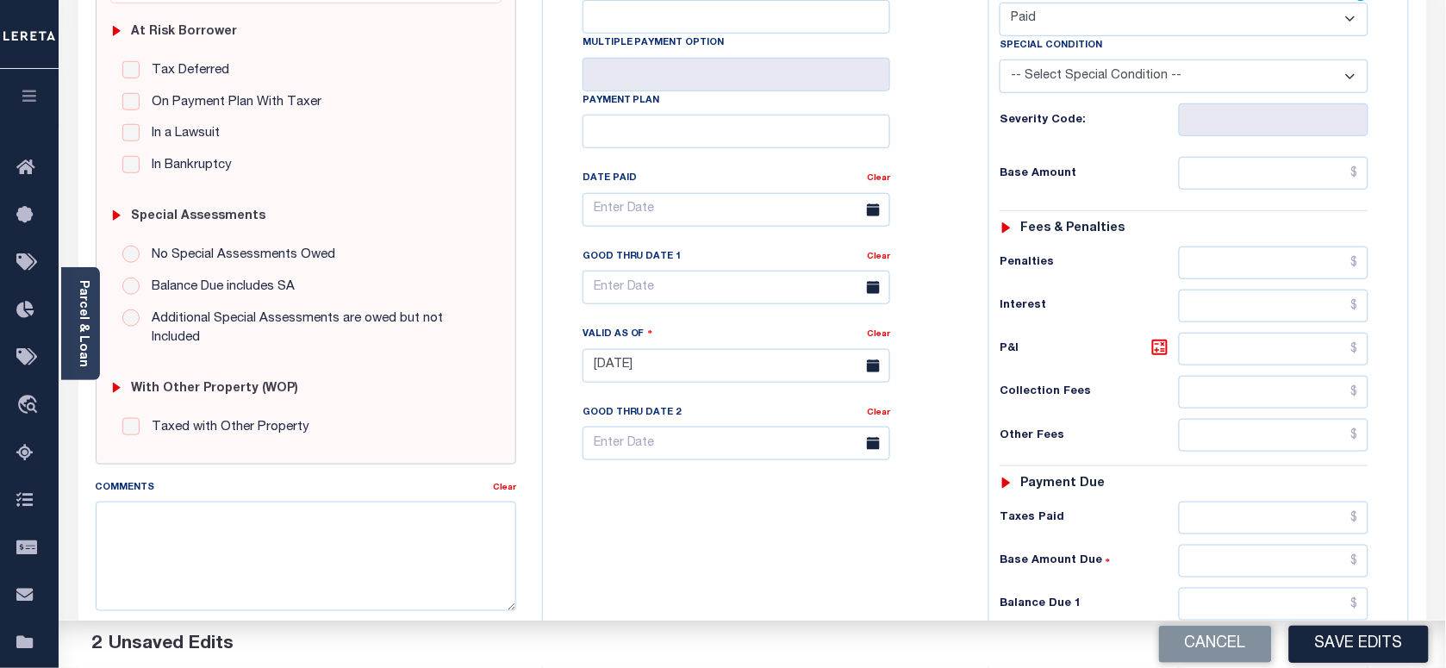
scroll to position [431, 0]
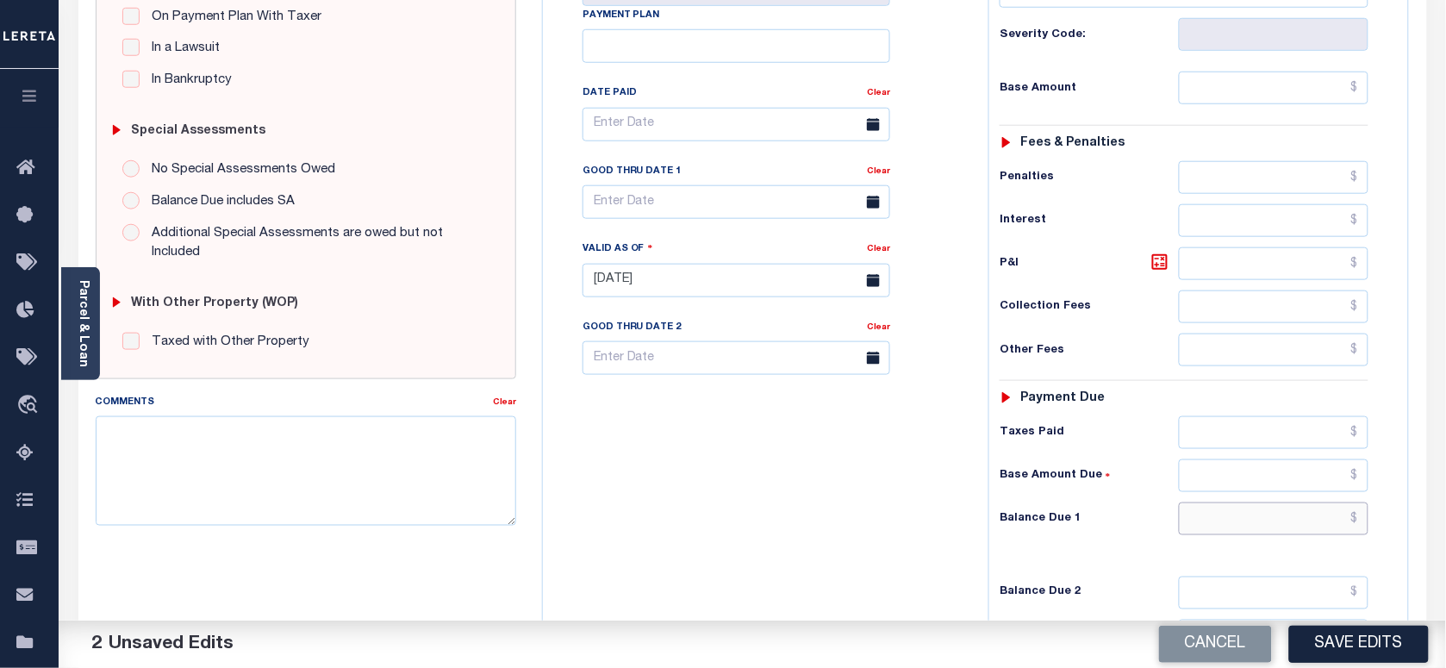
drag, startPoint x: 1239, startPoint y: 527, endPoint x: 1224, endPoint y: 527, distance: 15.5
click at [1239, 527] on input "text" at bounding box center [1274, 518] width 190 height 33
click at [802, 489] on div "Tax Bill No Multiple Payment Option Payment Plan Clear" at bounding box center [761, 271] width 428 height 761
drag, startPoint x: 1288, startPoint y: 524, endPoint x: 840, endPoint y: 545, distance: 448.6
click at [1288, 524] on input "text" at bounding box center [1274, 518] width 190 height 33
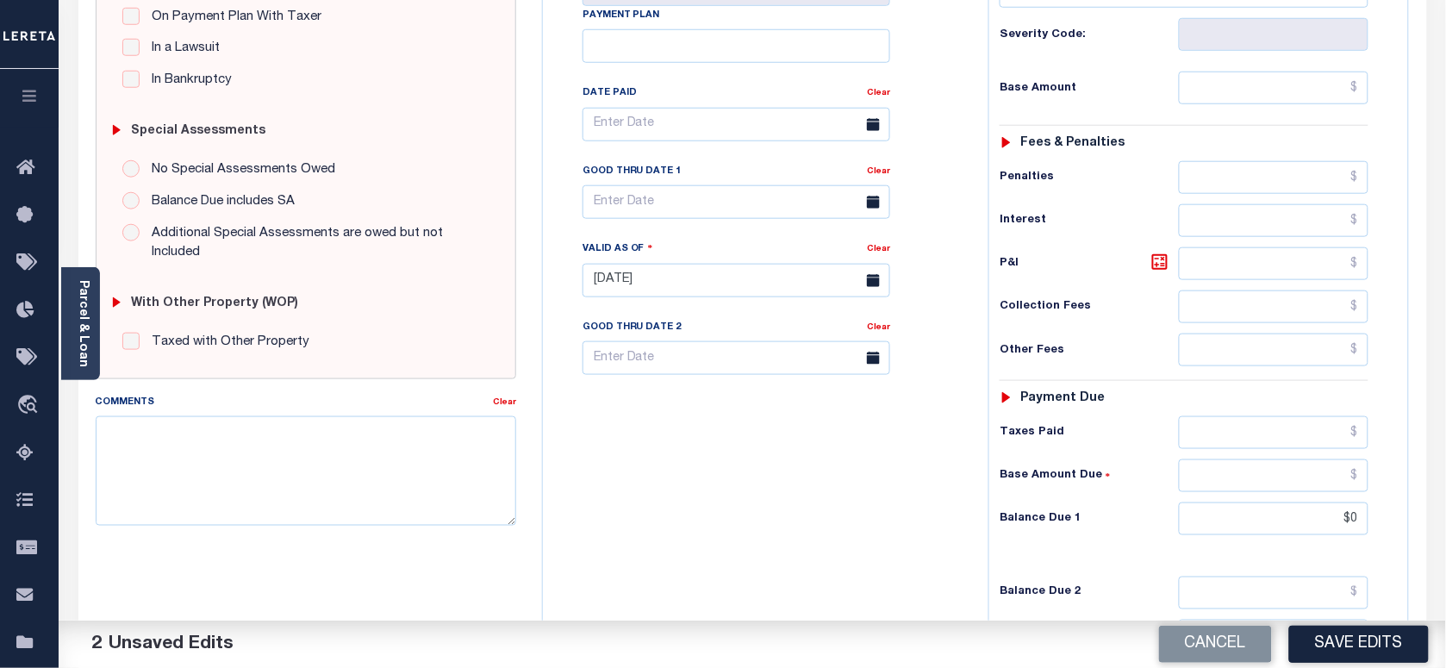
type input "$0.00"
click at [785, 536] on div "Tax Bill No Multiple Payment Option Payment Plan Clear" at bounding box center [761, 271] width 428 height 761
click at [270, 450] on textarea "Comments" at bounding box center [306, 470] width 420 height 109
paste textarea "As per [PERSON_NAME] taxes are paid in full"
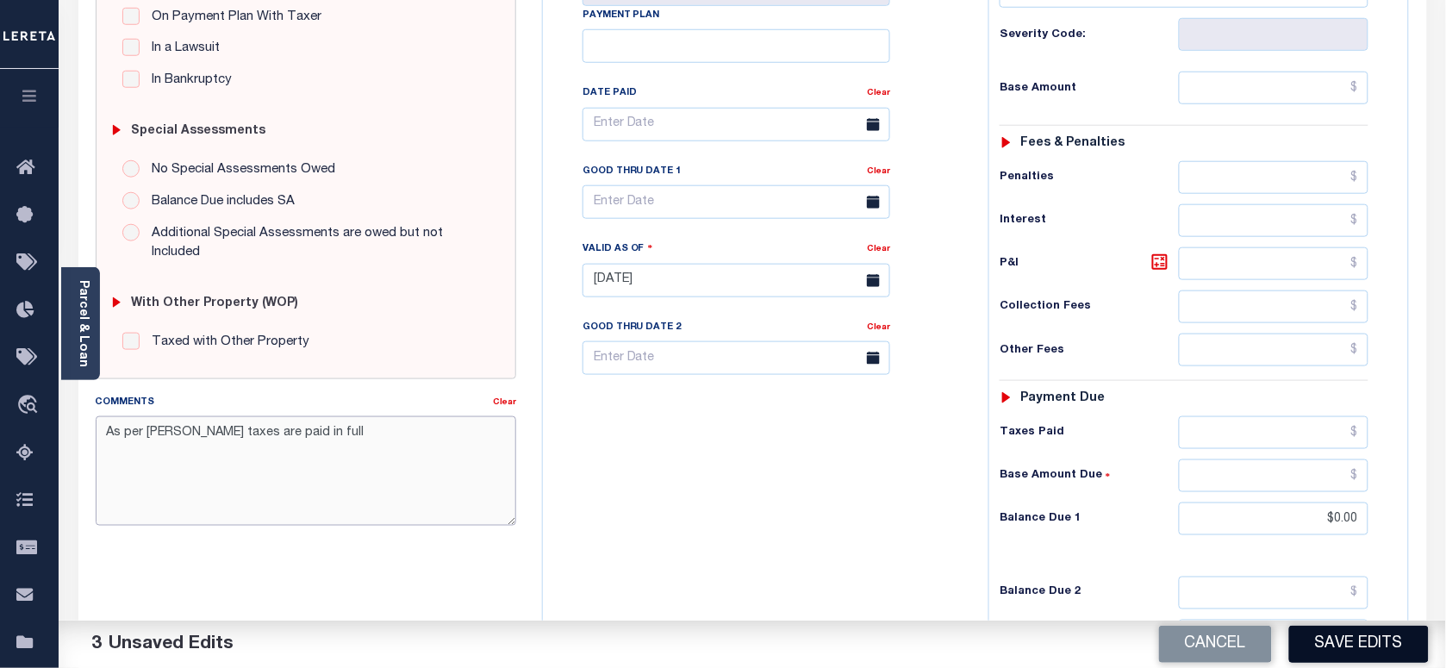
type textarea "As per [PERSON_NAME] taxes are paid in full"
click at [1354, 638] on button "Save Edits" at bounding box center [1359, 644] width 140 height 37
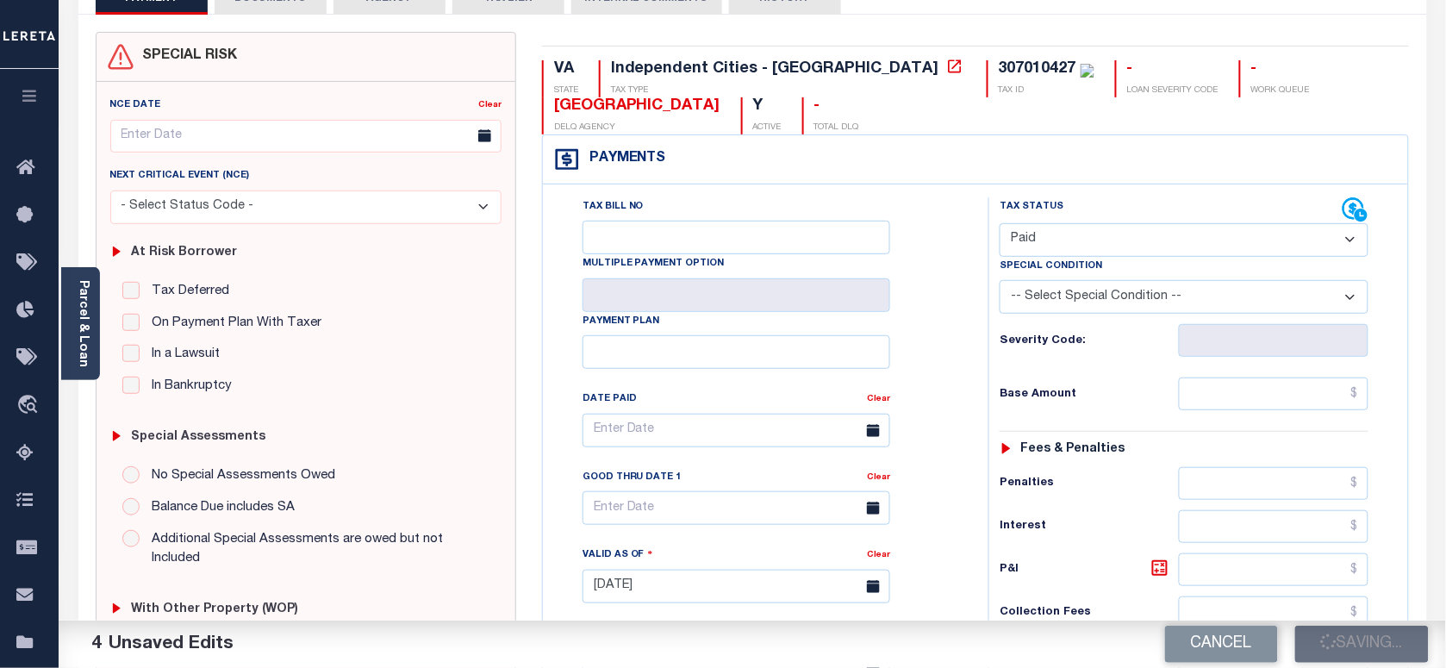
scroll to position [108, 0]
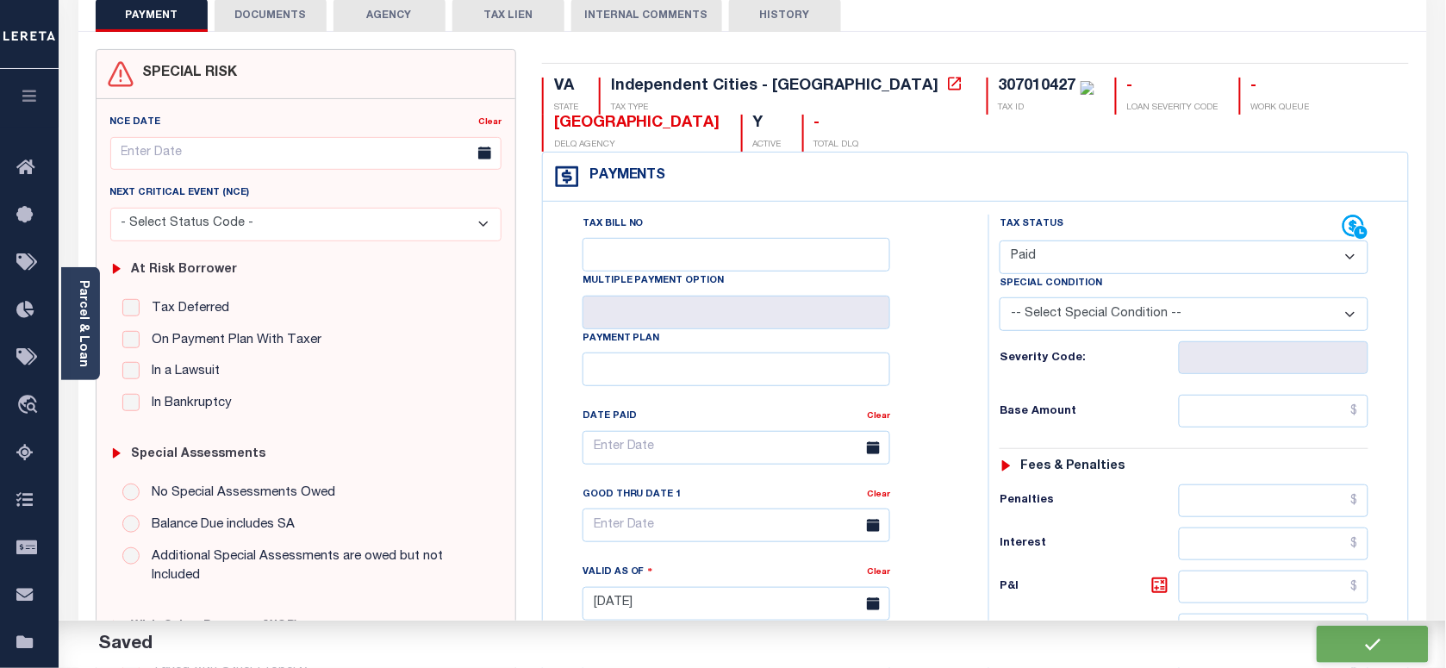
checkbox input "false"
type input "$0"
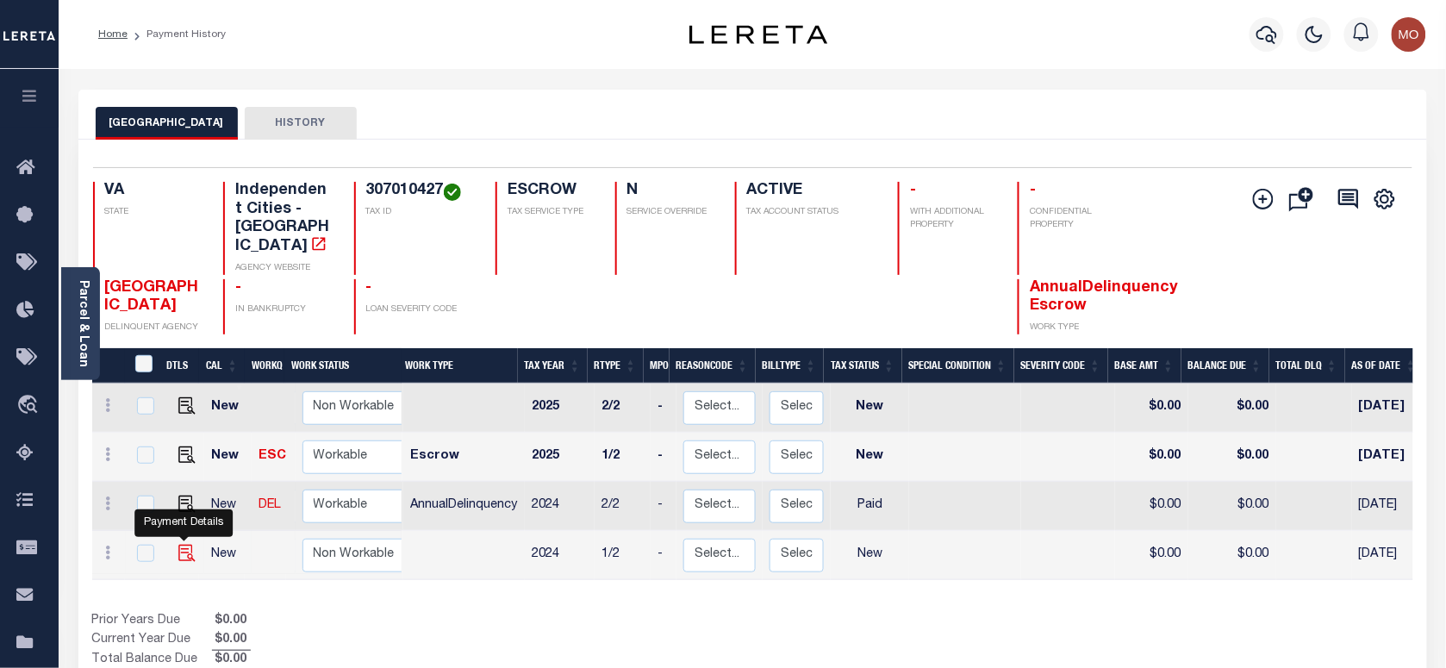
click at [182, 545] on img "" at bounding box center [186, 553] width 17 height 17
checkbox input "true"
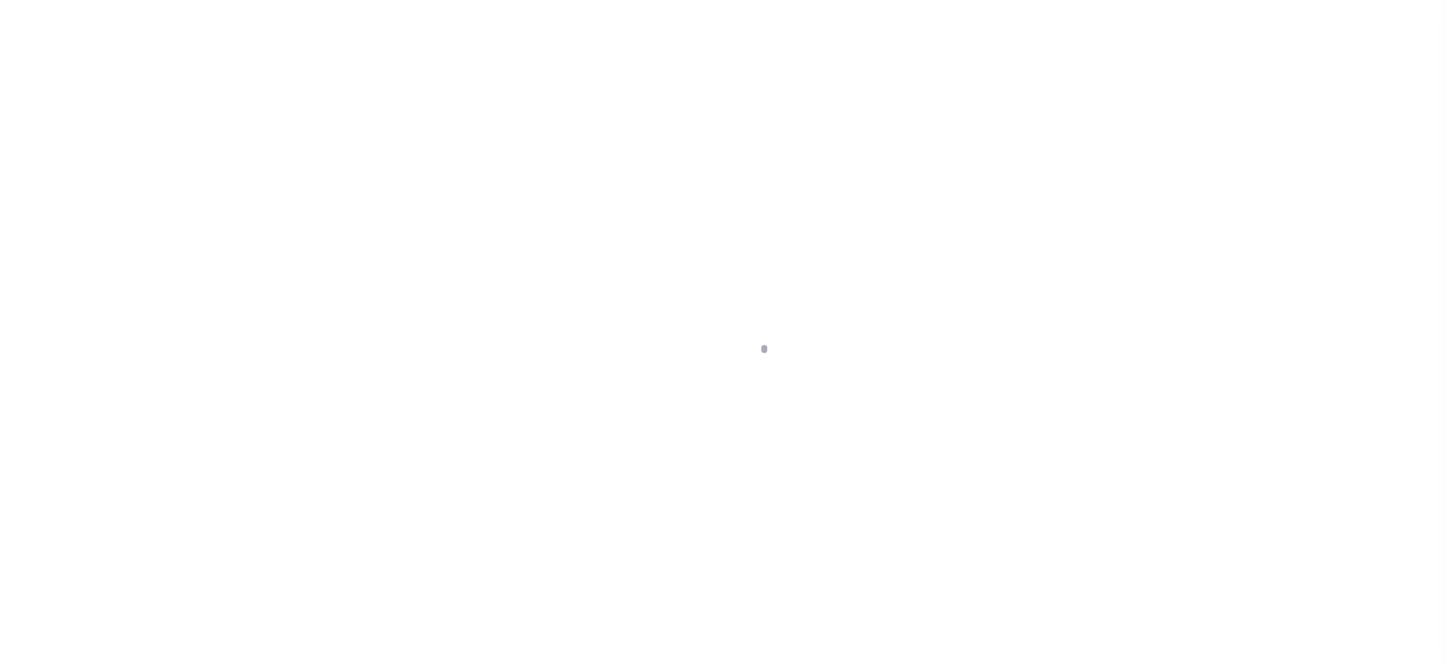
checkbox input "false"
type input "[DATE]"
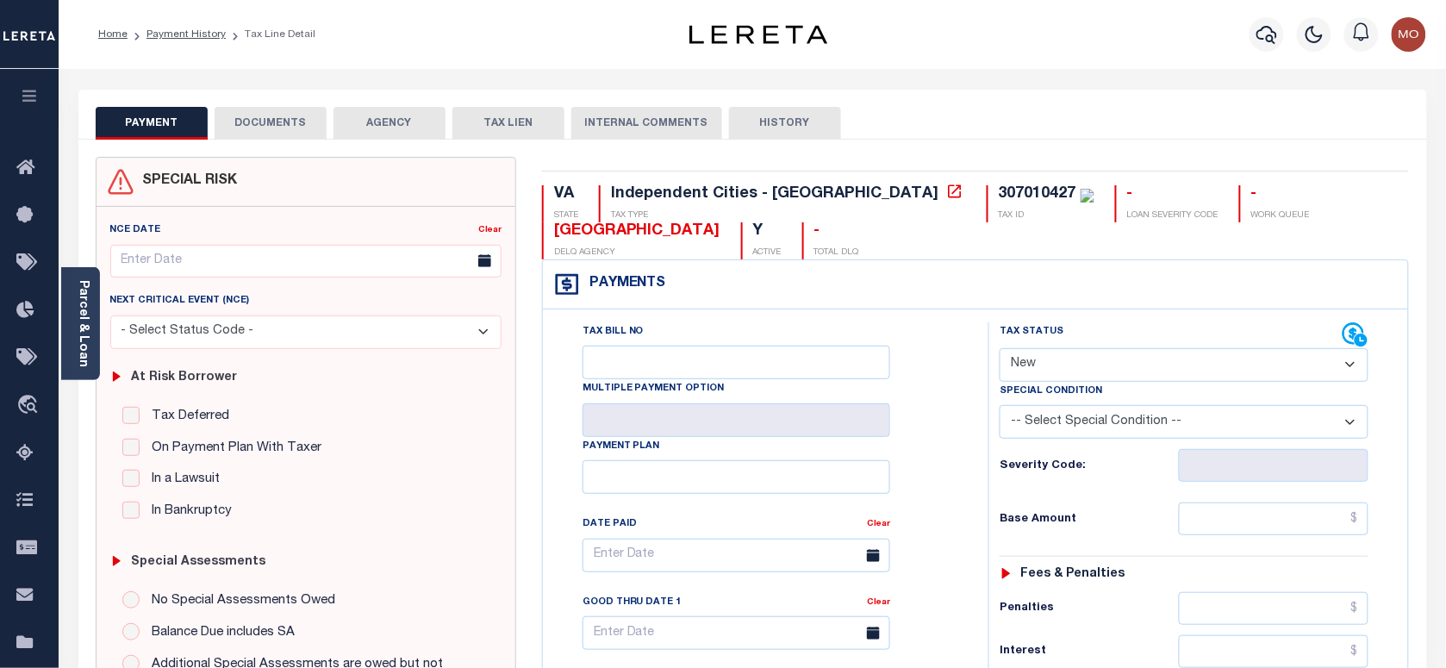
drag, startPoint x: 1079, startPoint y: 372, endPoint x: 1081, endPoint y: 386, distance: 14.0
click at [1079, 372] on select "- Select Status Code - Open Due/Unpaid Paid Incomplete No Tax Due Internal Refu…" at bounding box center [1184, 365] width 369 height 34
select select "PYD"
click at [1000, 350] on select "- Select Status Code - Open Due/Unpaid Paid Incomplete No Tax Due Internal Refu…" at bounding box center [1184, 365] width 369 height 34
type input "[DATE]"
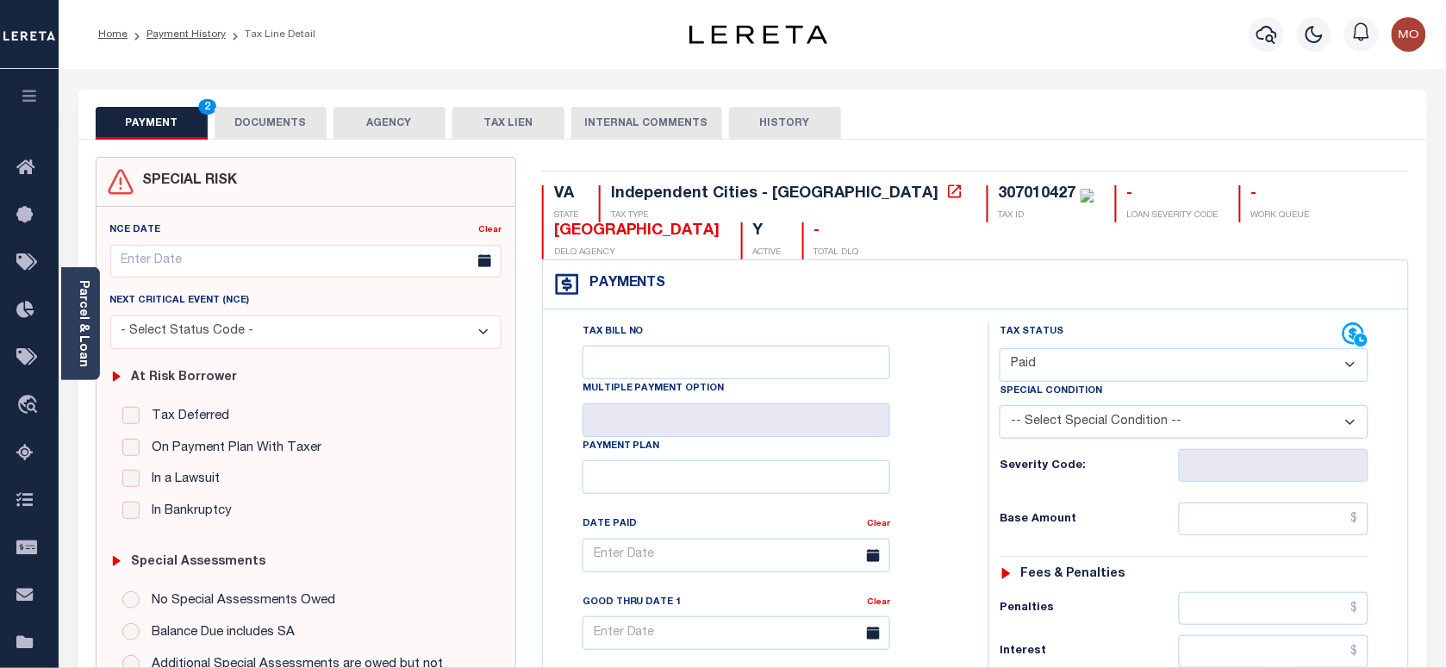
click at [909, 477] on div "Tax Bill No Multiple Payment Option Payment Plan Clear" at bounding box center [761, 563] width 402 height 483
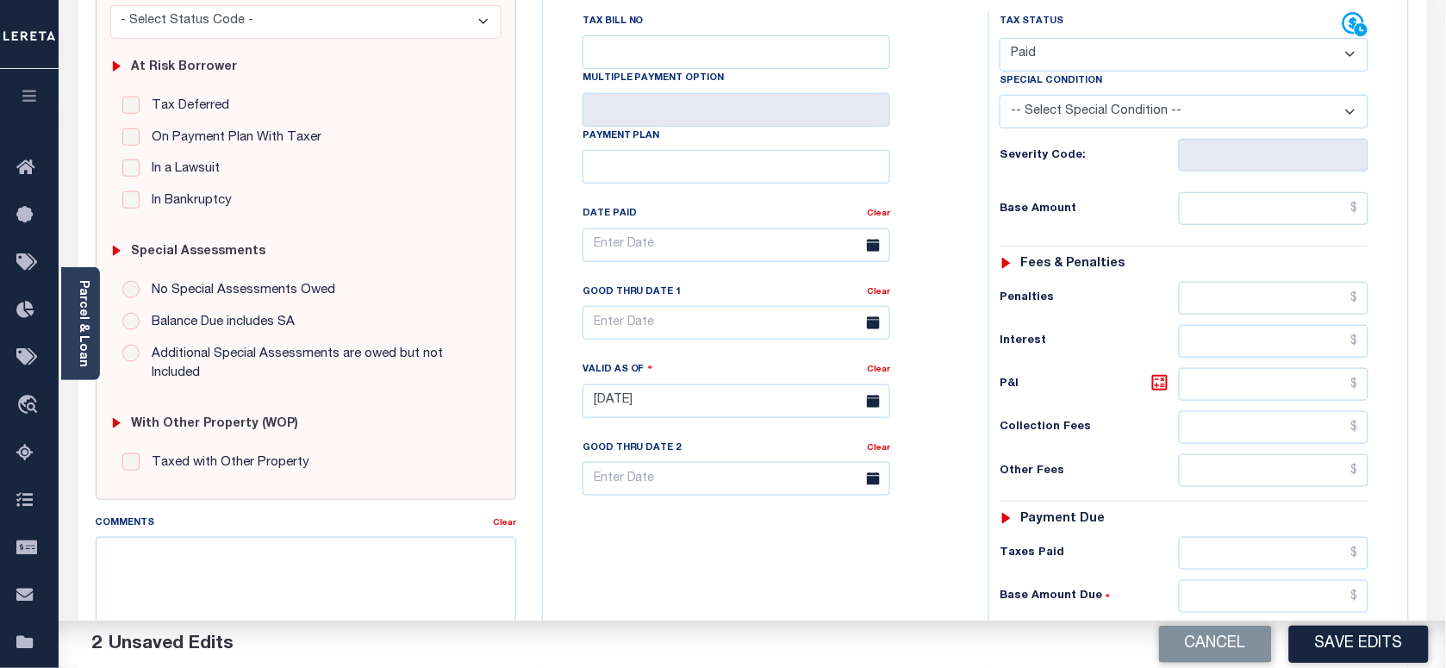
scroll to position [539, 0]
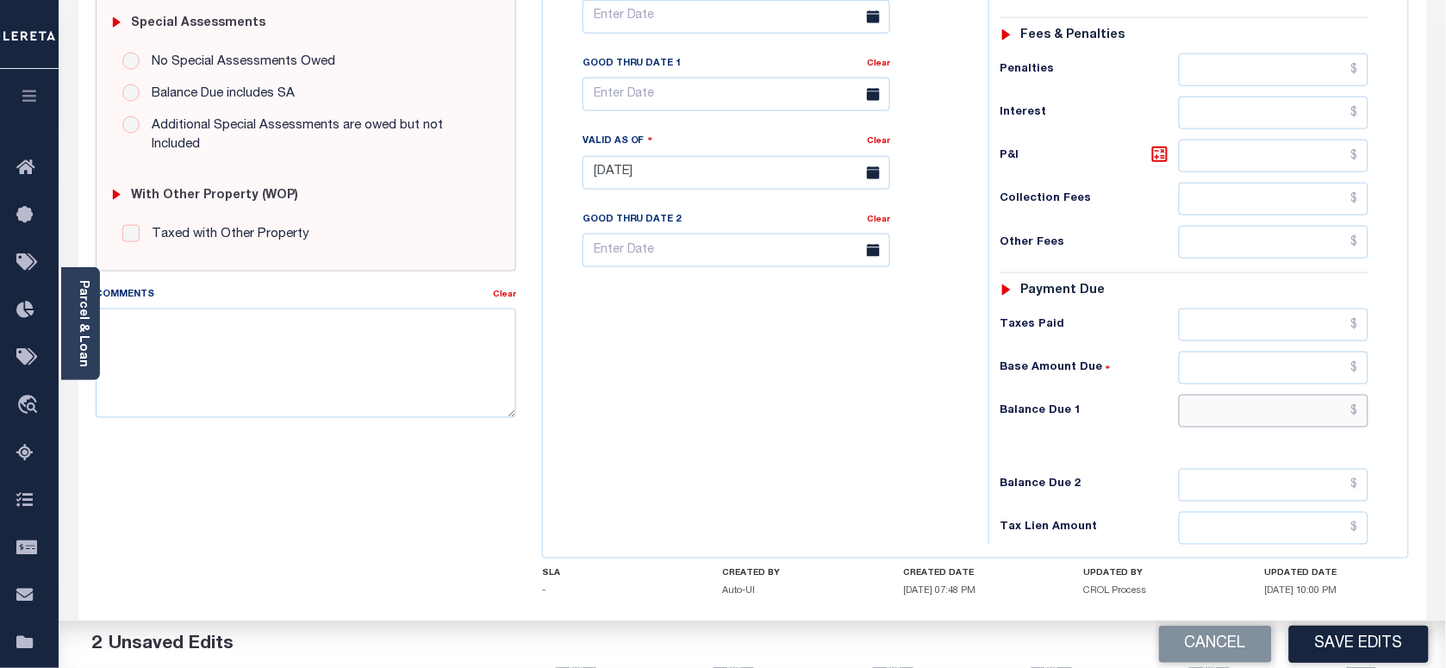
click at [1215, 427] on input "text" at bounding box center [1274, 411] width 190 height 33
type input "$0.00"
click at [1032, 416] on h6 "Balance Due 1" at bounding box center [1089, 411] width 178 height 14
click at [300, 358] on textarea "Comments" at bounding box center [306, 362] width 420 height 109
paste textarea "As per Marie taxes are paid in full"
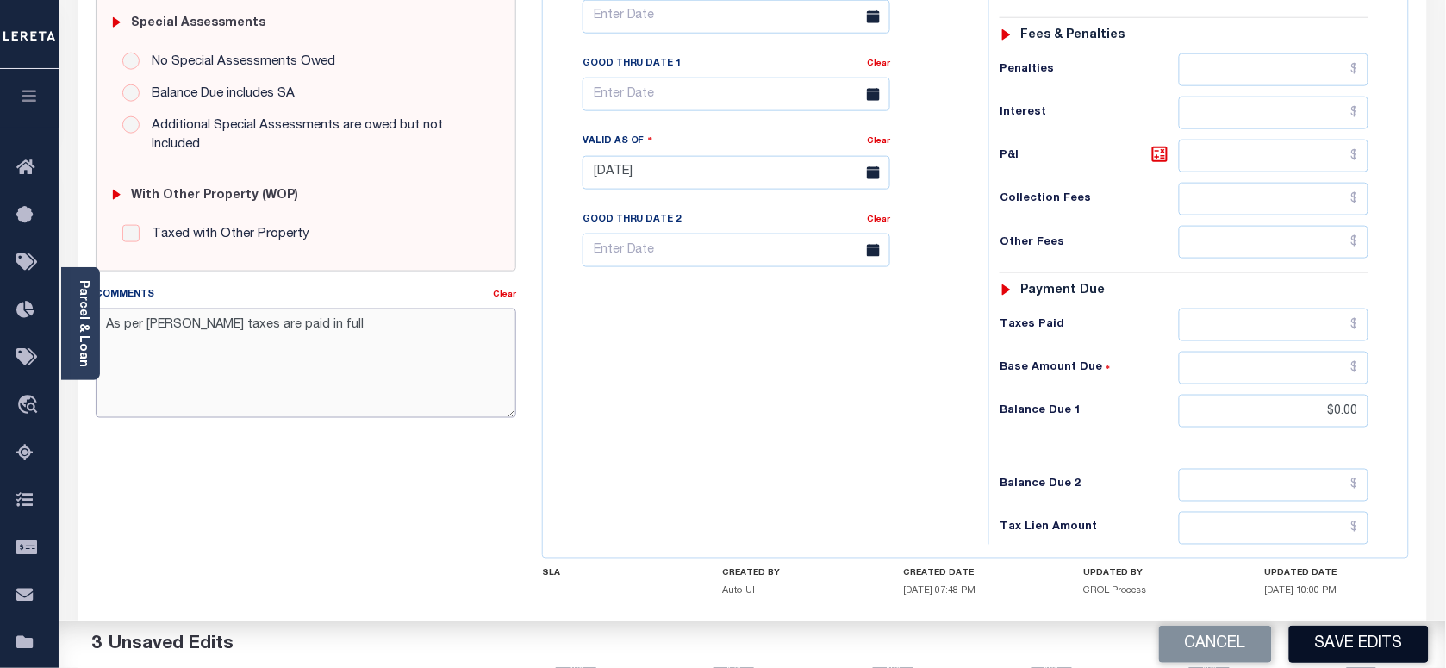
type textarea "As per Marie taxes are paid in full"
drag, startPoint x: 1315, startPoint y: 633, endPoint x: 1304, endPoint y: 626, distance: 13.2
click at [1315, 633] on button "Save Edits" at bounding box center [1359, 644] width 140 height 37
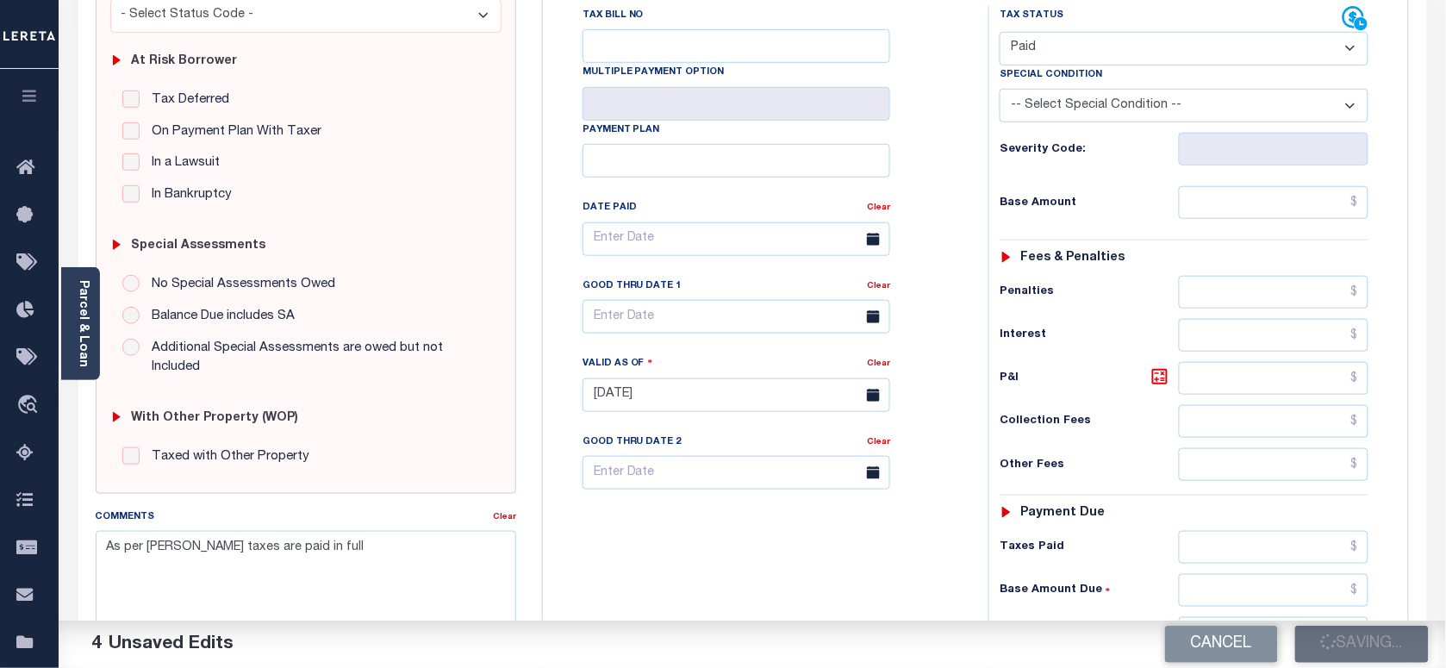
scroll to position [0, 0]
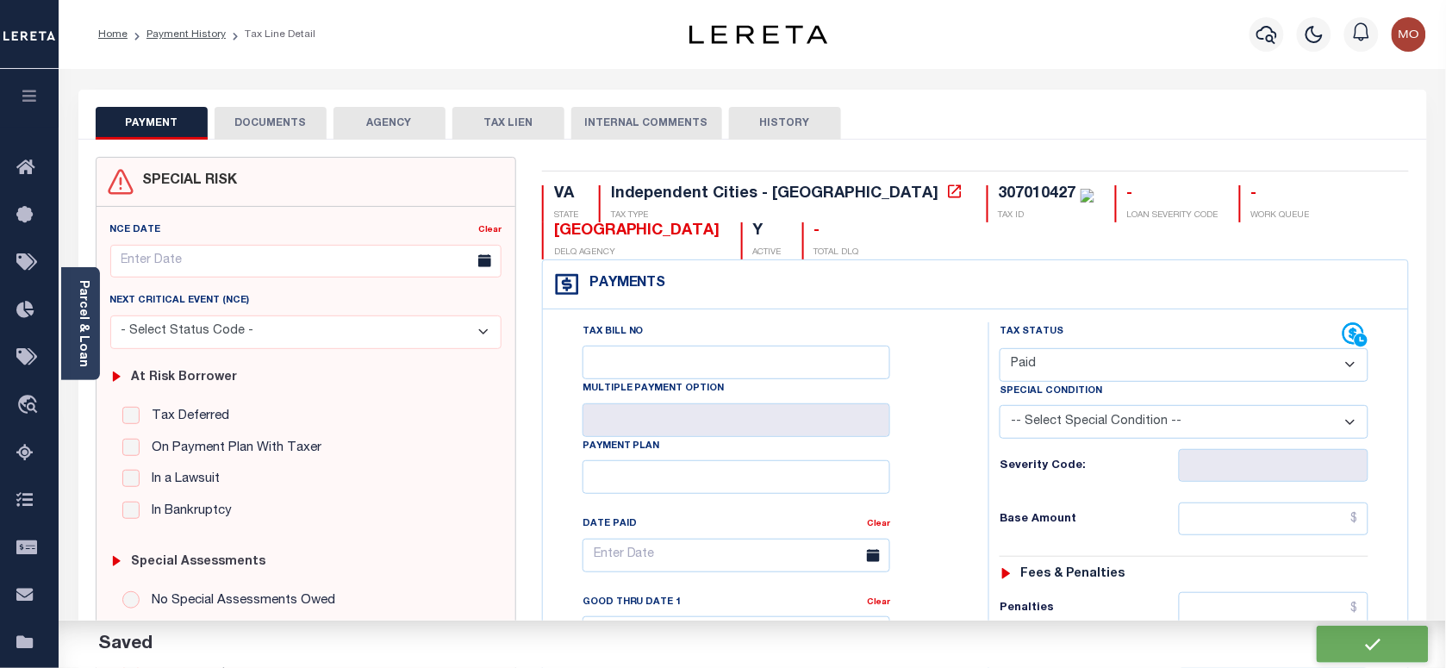
checkbox input "false"
type input "$0"
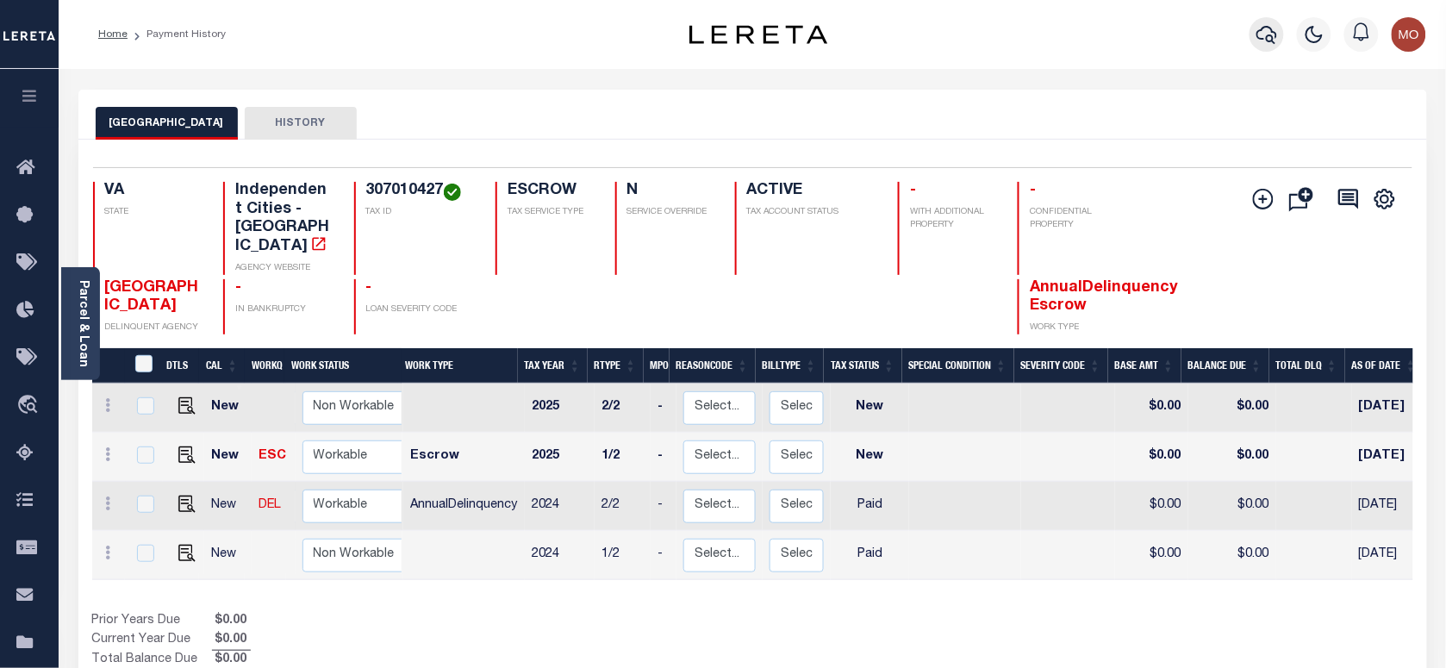
click at [1273, 28] on icon "button" at bounding box center [1266, 34] width 21 height 21
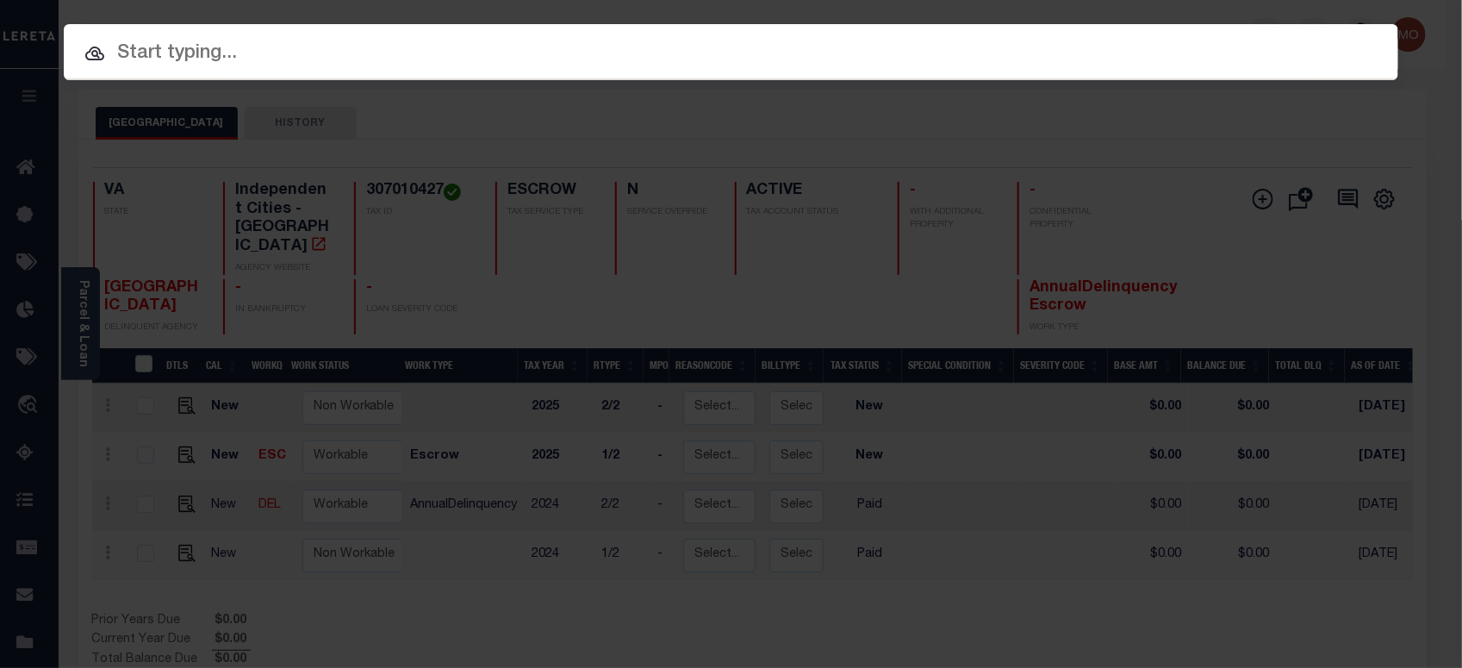
click at [300, 56] on input "text" at bounding box center [731, 54] width 1335 height 30
paste input "113750"
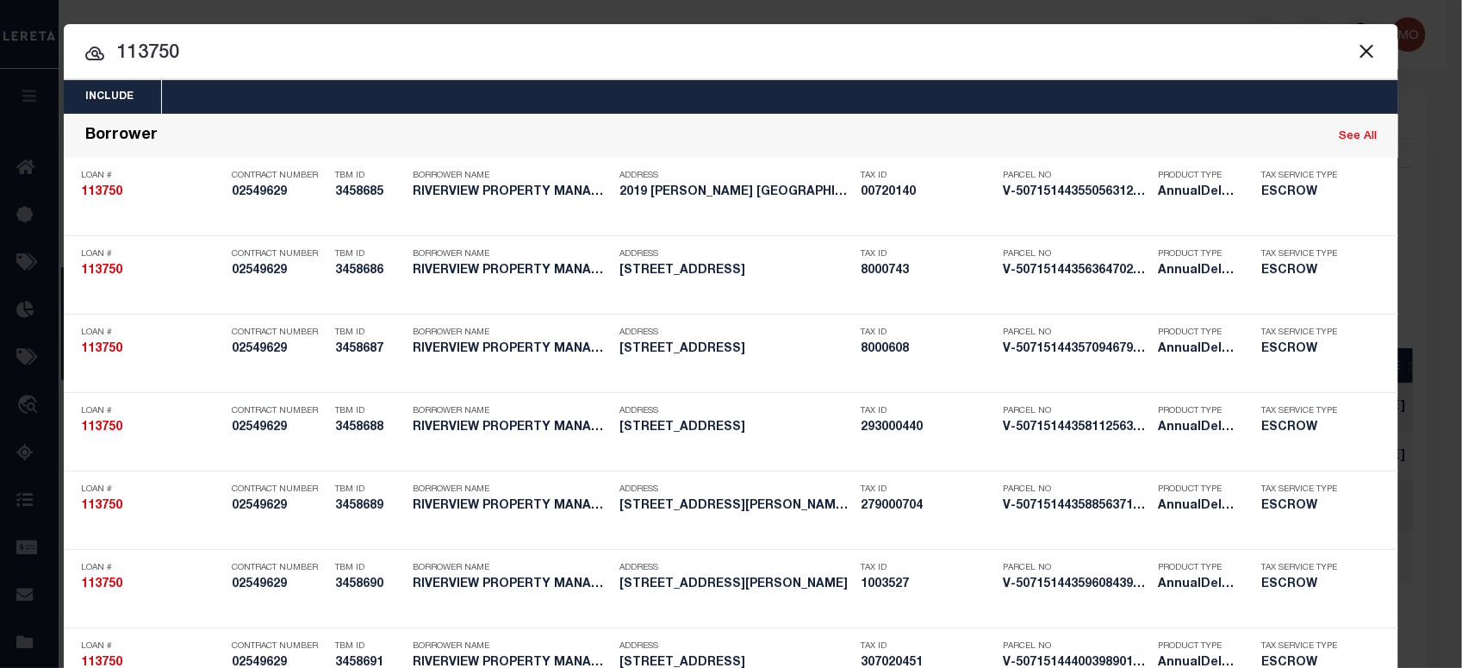
type input "113750"
click at [205, 53] on input "113750" at bounding box center [731, 54] width 1335 height 30
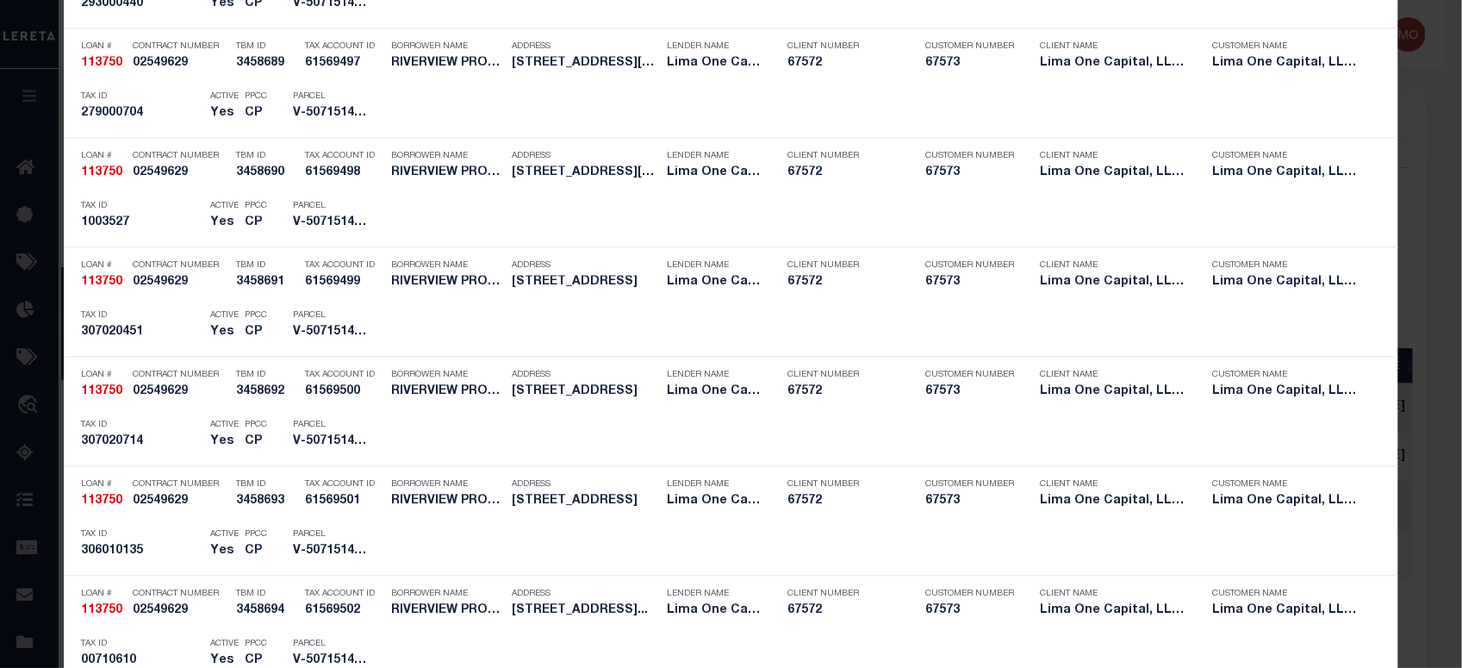
scroll to position [2918, 0]
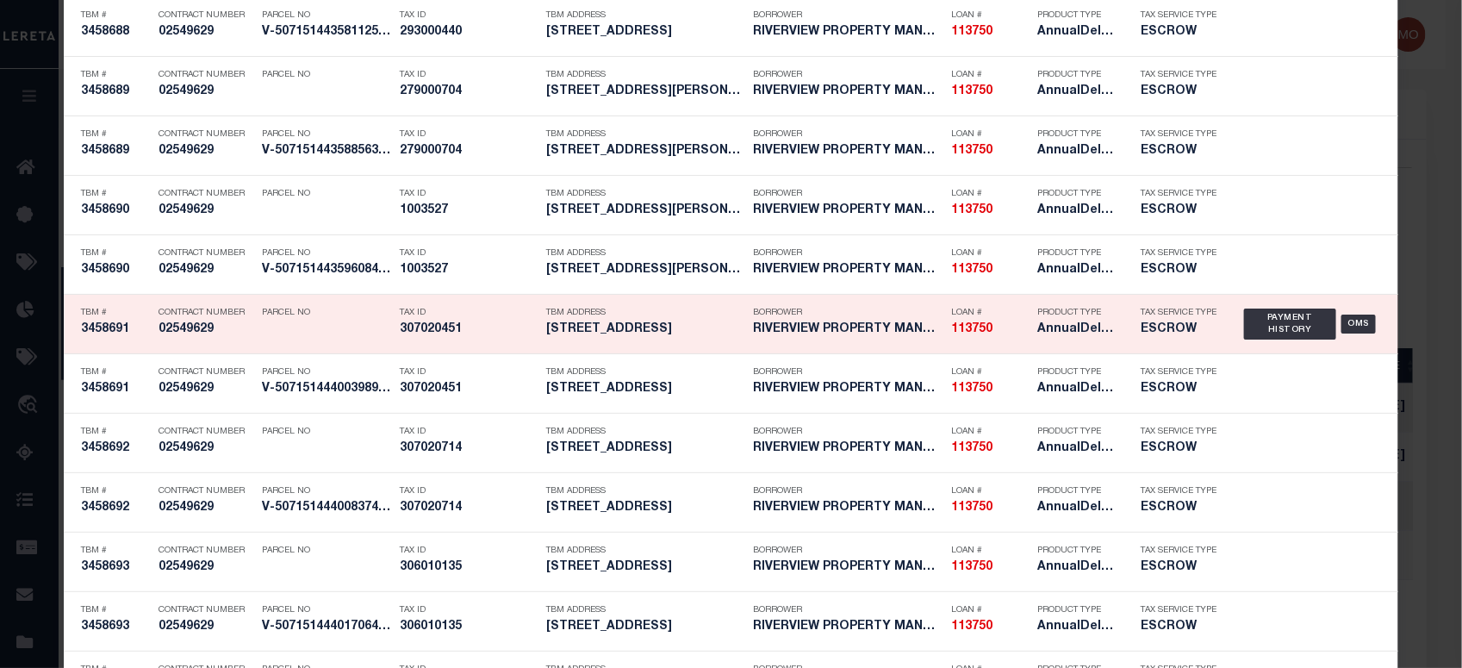
click at [477, 327] on h5 "307020451" at bounding box center [469, 329] width 138 height 15
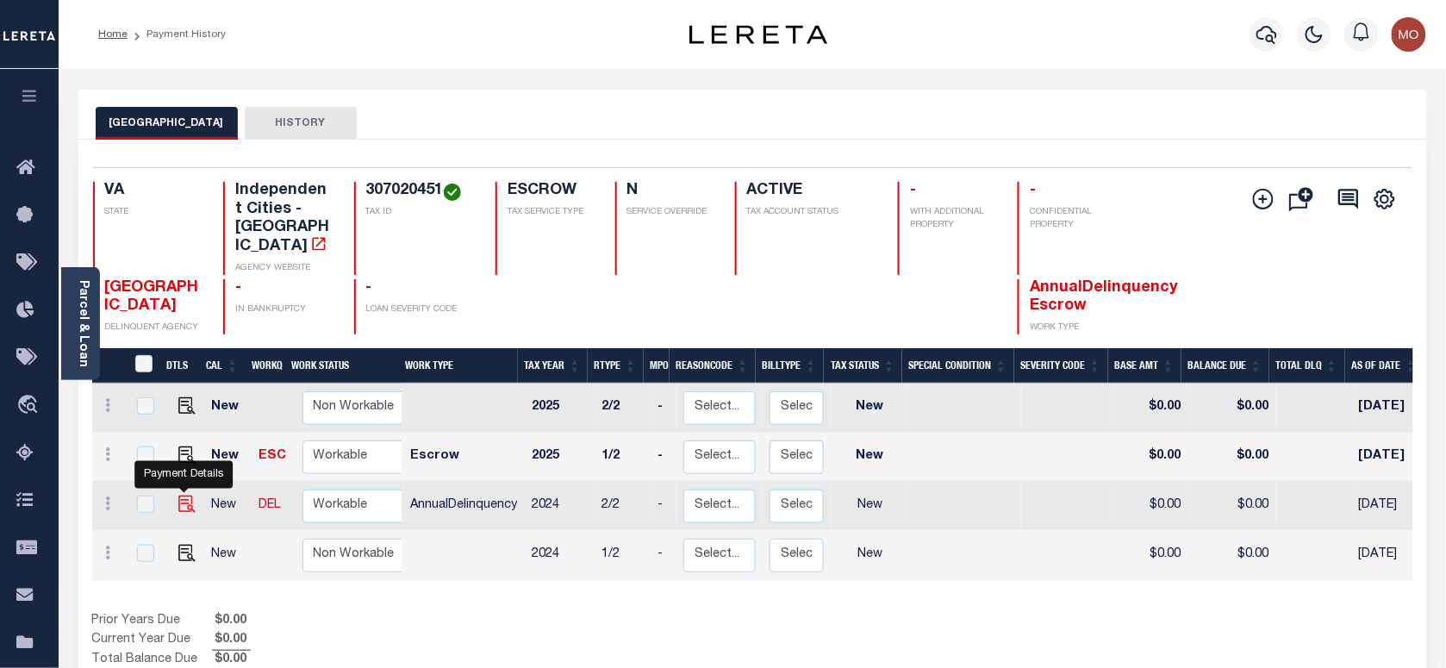
click at [183, 495] on img "" at bounding box center [186, 503] width 17 height 17
checkbox input "true"
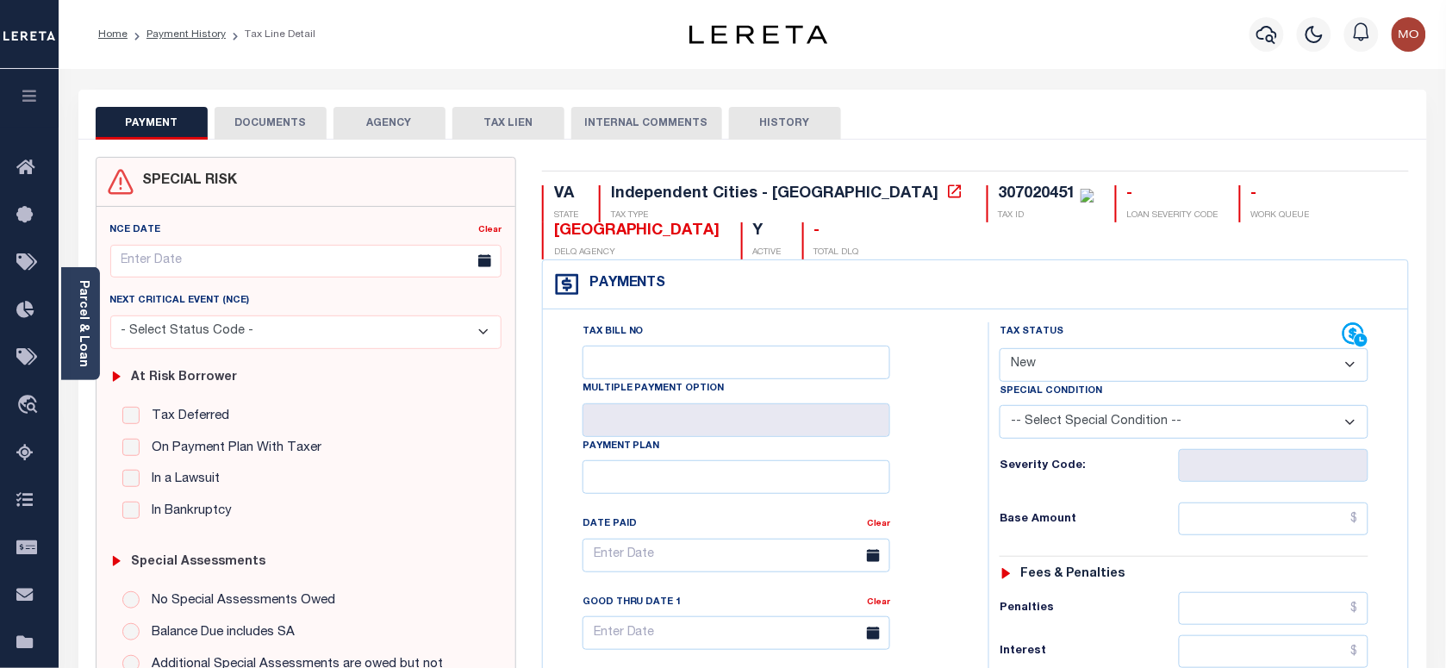
drag, startPoint x: 1049, startPoint y: 364, endPoint x: 1049, endPoint y: 381, distance: 17.2
click at [1049, 364] on select "- Select Status Code - Open Due/Unpaid Paid Incomplete No Tax Due Internal Refu…" at bounding box center [1184, 365] width 369 height 34
select select "PYD"
click at [1000, 350] on select "- Select Status Code - Open Due/Unpaid Paid Incomplete No Tax Due Internal Refu…" at bounding box center [1184, 365] width 369 height 34
type input "[DATE]"
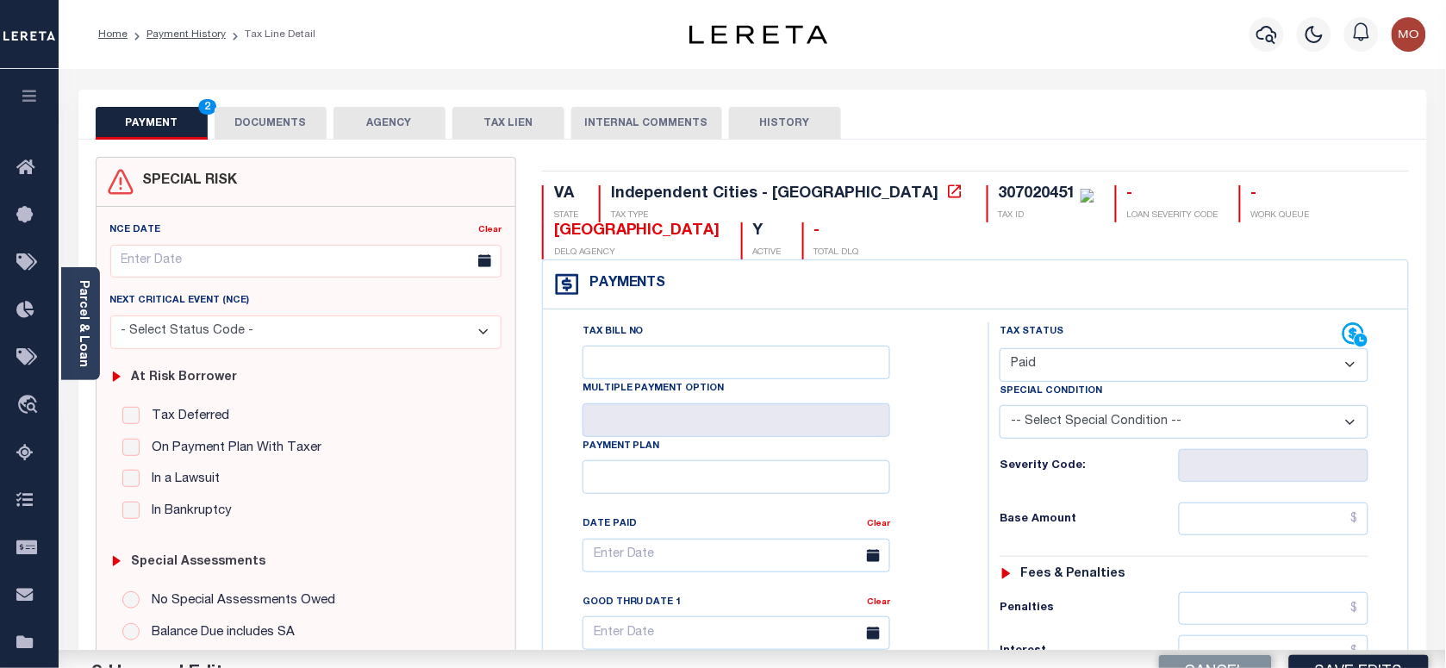
click at [931, 463] on div "Tax Bill No Multiple Payment Option Payment Plan Clear" at bounding box center [761, 563] width 402 height 483
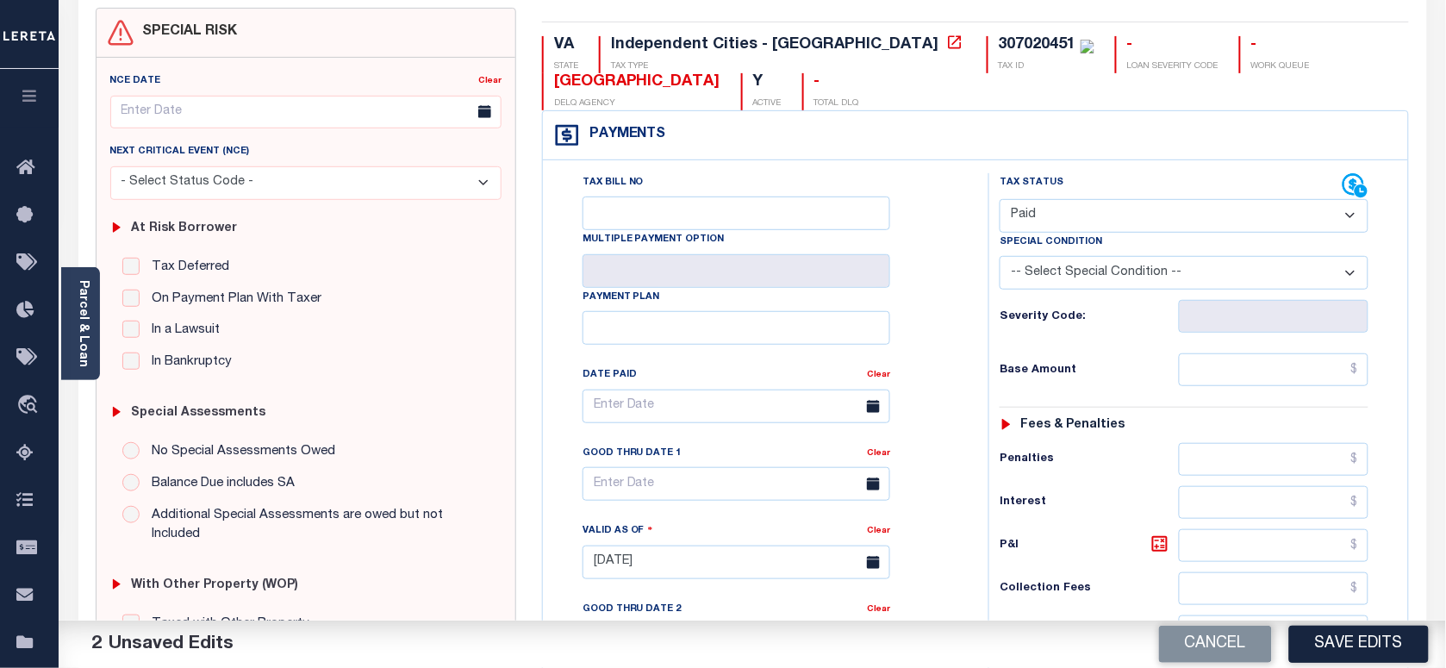
scroll to position [431, 0]
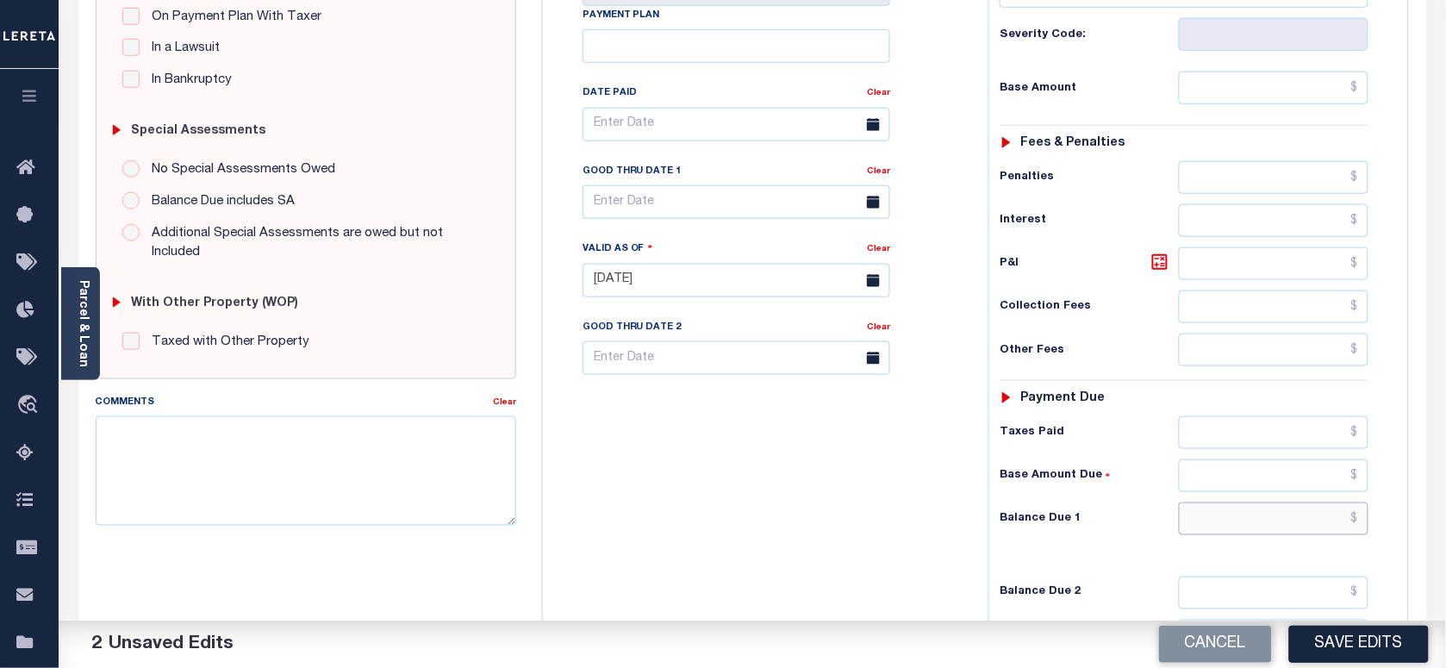
click at [1217, 533] on input "text" at bounding box center [1274, 518] width 190 height 33
type input "$0.00"
click at [454, 463] on textarea "Comments" at bounding box center [306, 470] width 420 height 109
paste textarea "As per Marie taxes are paid in full"
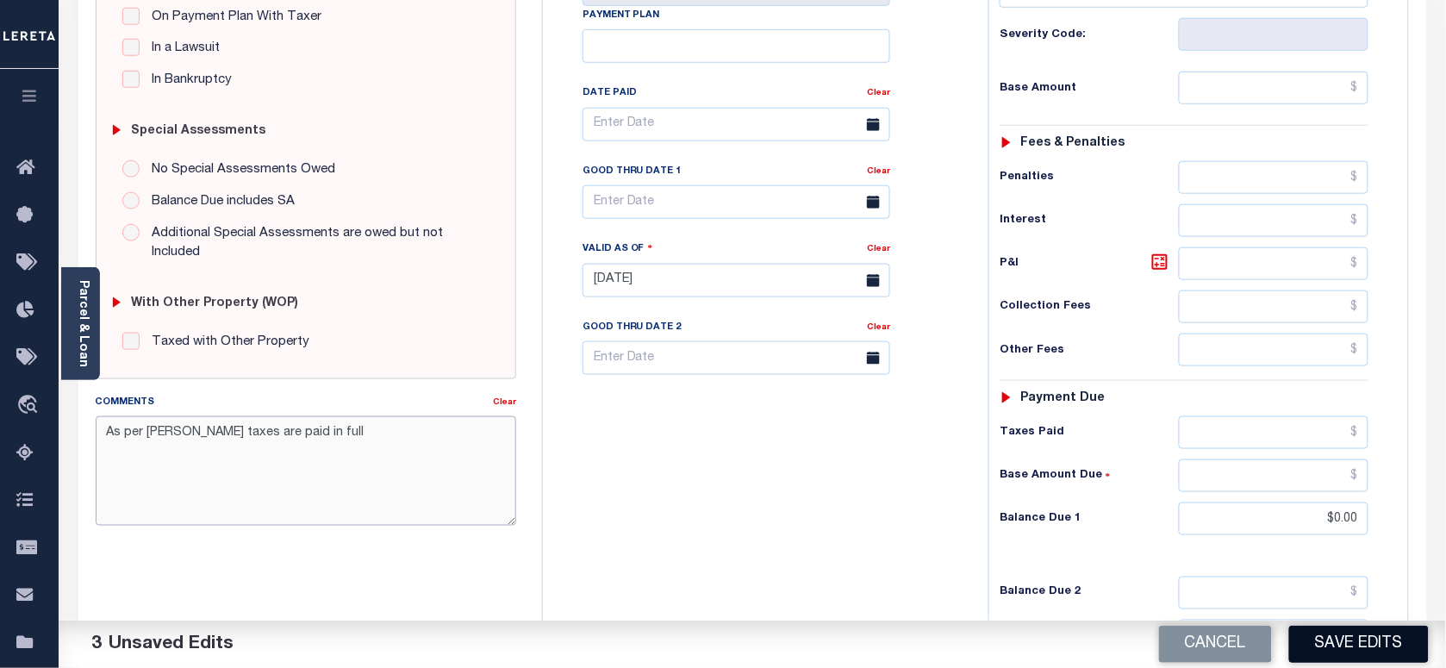
type textarea "As per Marie taxes are paid in full"
click at [1386, 653] on button "Save Edits" at bounding box center [1359, 644] width 140 height 37
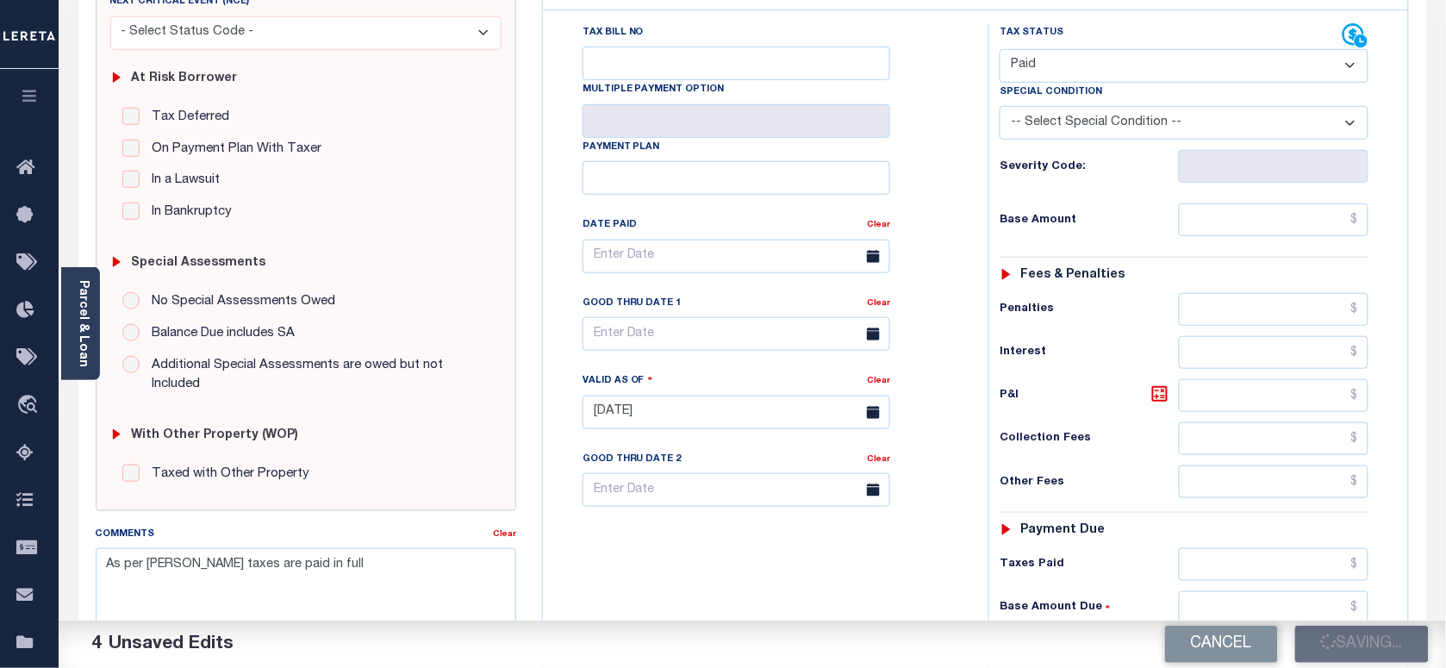
scroll to position [108, 0]
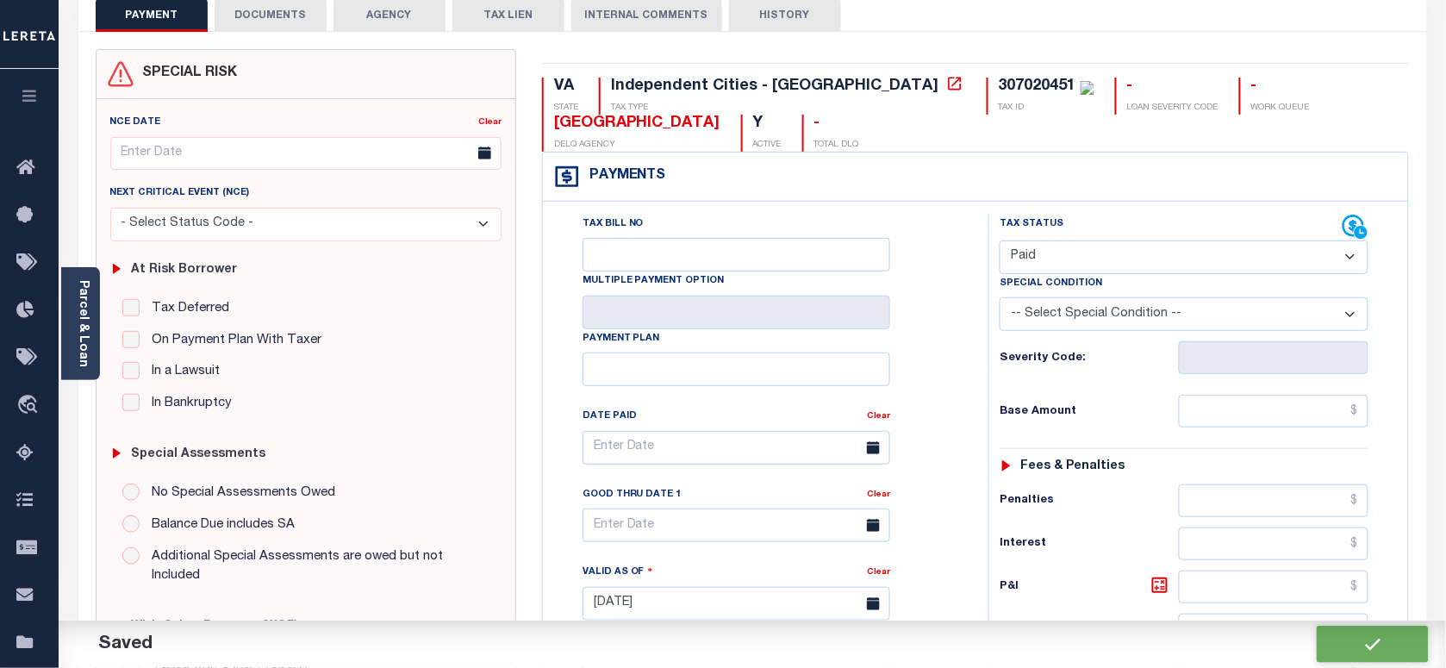
checkbox input "false"
type input "$0"
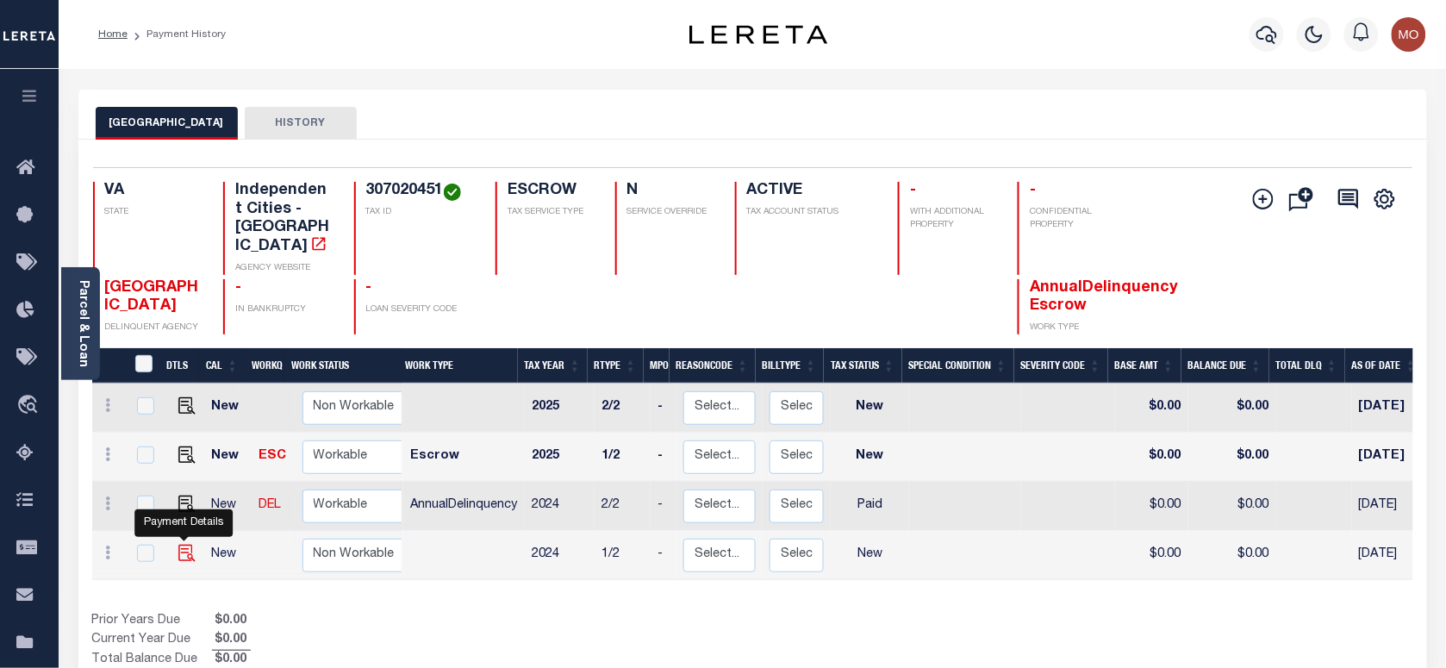
click at [178, 545] on img "" at bounding box center [186, 553] width 17 height 17
checkbox input "true"
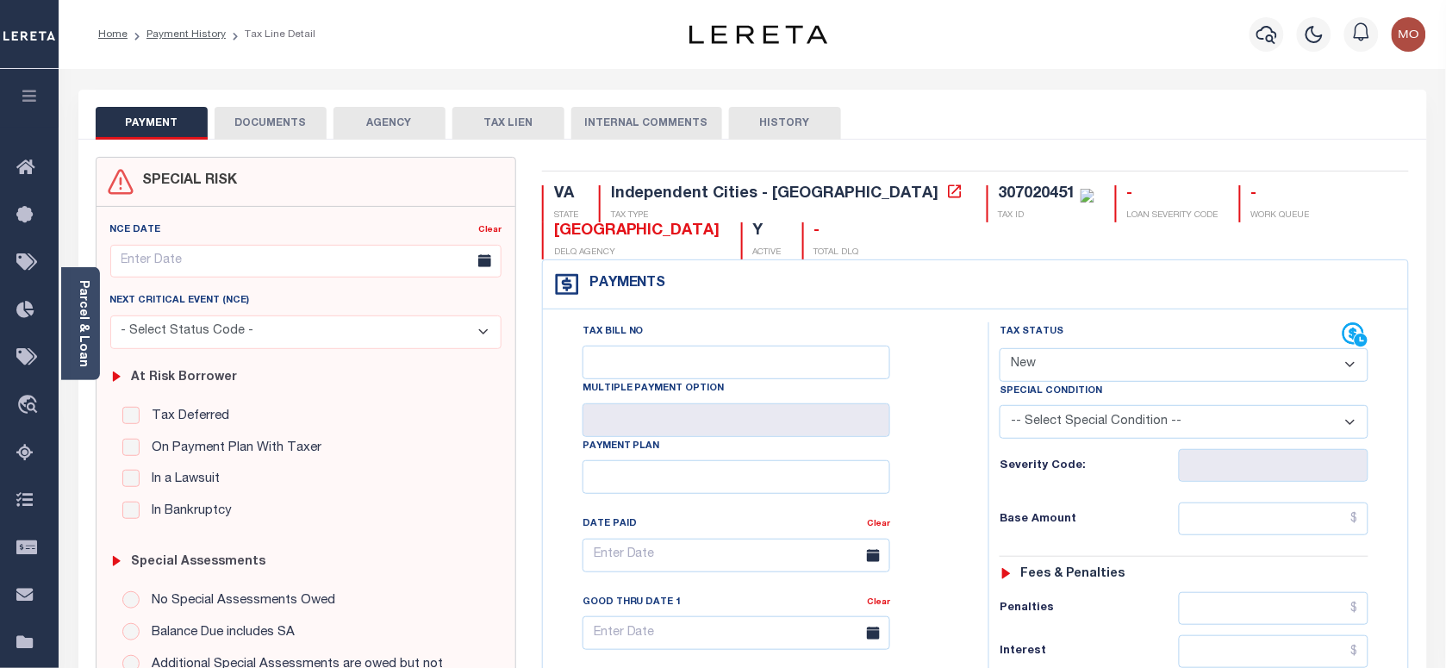
click at [1077, 360] on select "- Select Status Code - Open Due/Unpaid Paid Incomplete No Tax Due Internal Refu…" at bounding box center [1184, 365] width 369 height 34
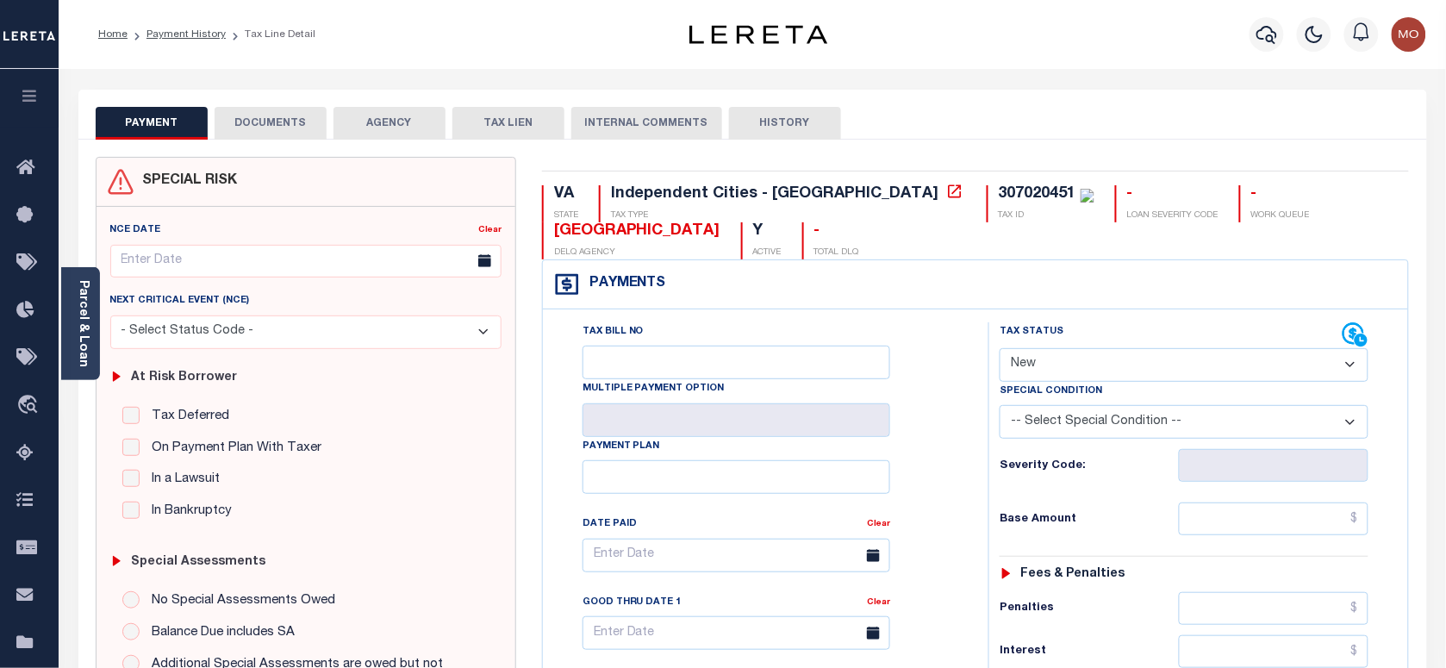
select select "PYD"
click at [1000, 350] on select "- Select Status Code - Open Due/Unpaid Paid Incomplete No Tax Due Internal Refu…" at bounding box center [1184, 365] width 369 height 34
type input "[DATE]"
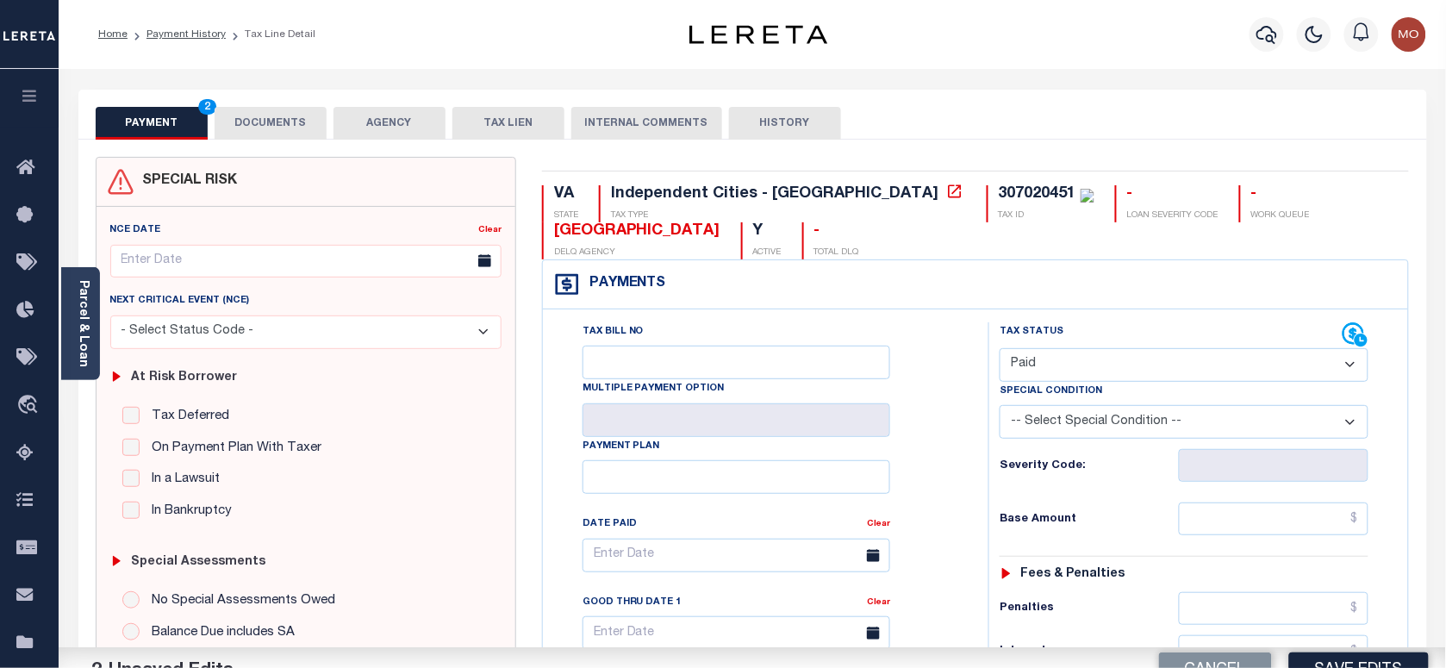
click at [940, 468] on div "Tax Bill No Multiple Payment Option Payment Plan Clear" at bounding box center [761, 563] width 402 height 483
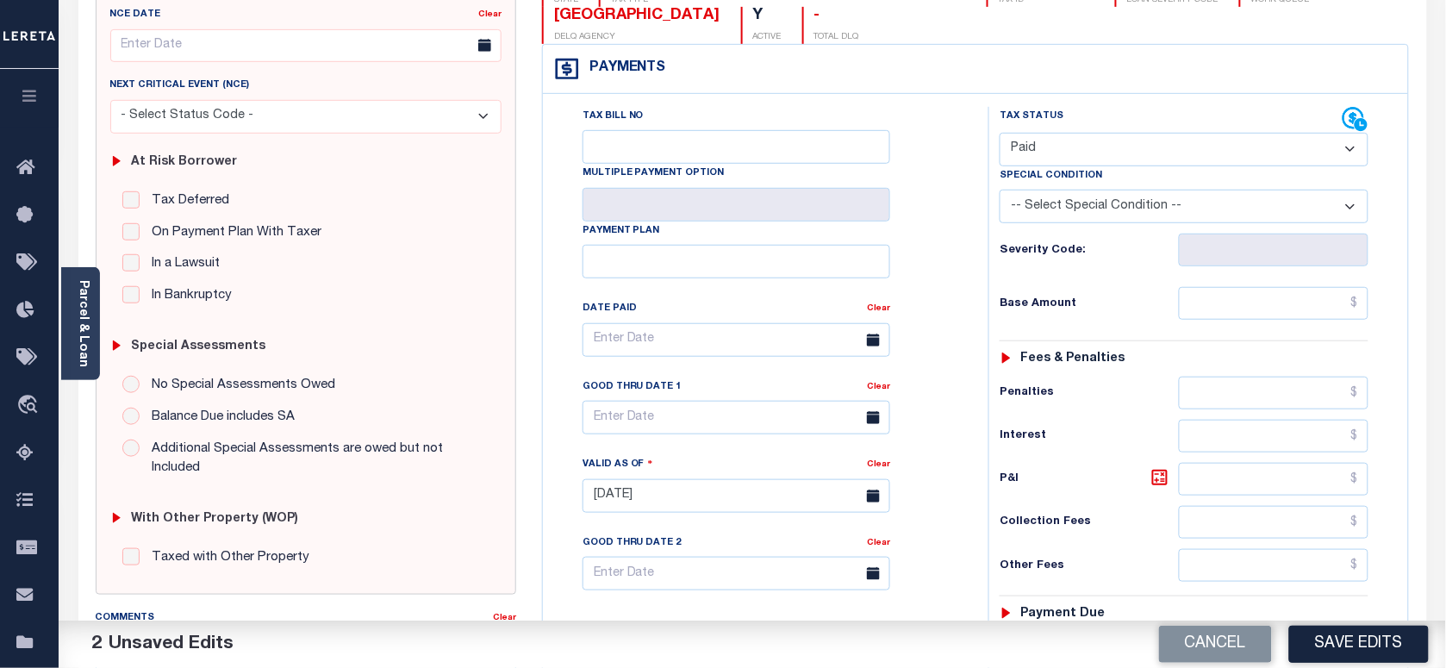
scroll to position [431, 0]
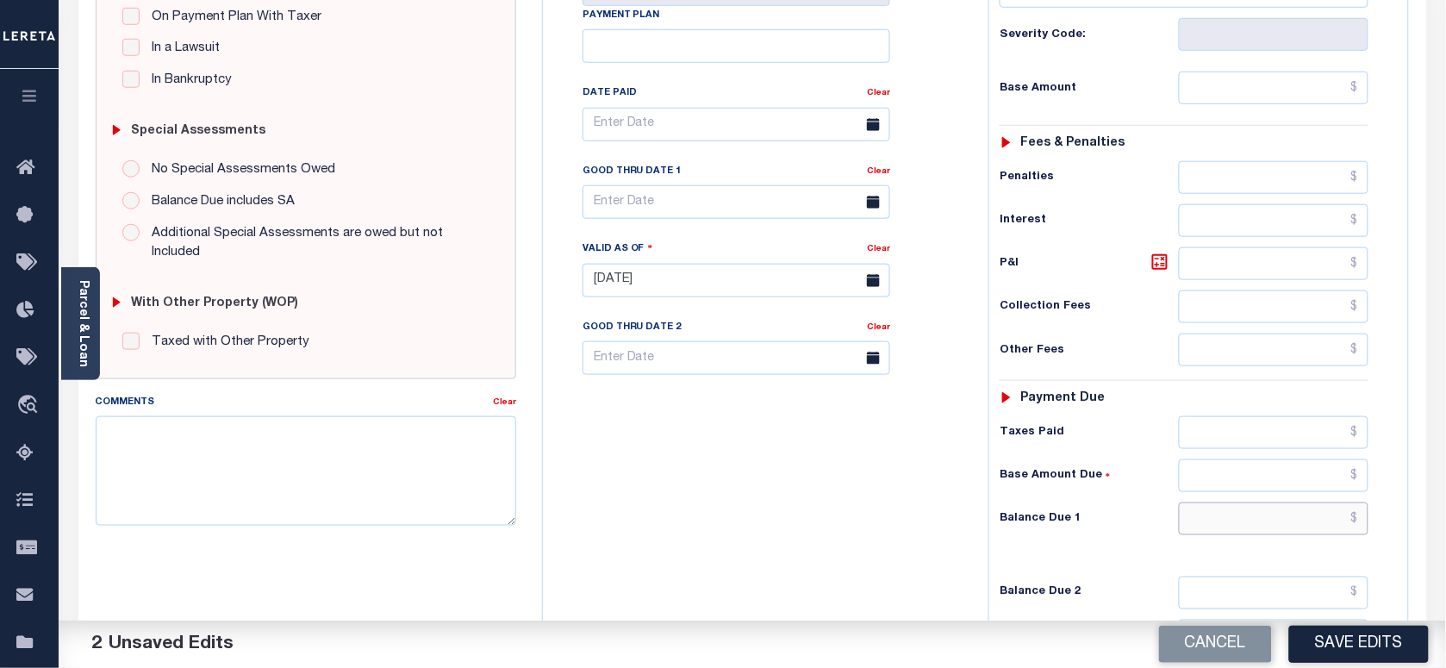
click at [1224, 514] on input "text" at bounding box center [1274, 518] width 190 height 33
type input "$0.00"
click at [364, 483] on textarea "Comments" at bounding box center [306, 470] width 420 height 109
paste textarea "As per Marie taxes are paid in full"
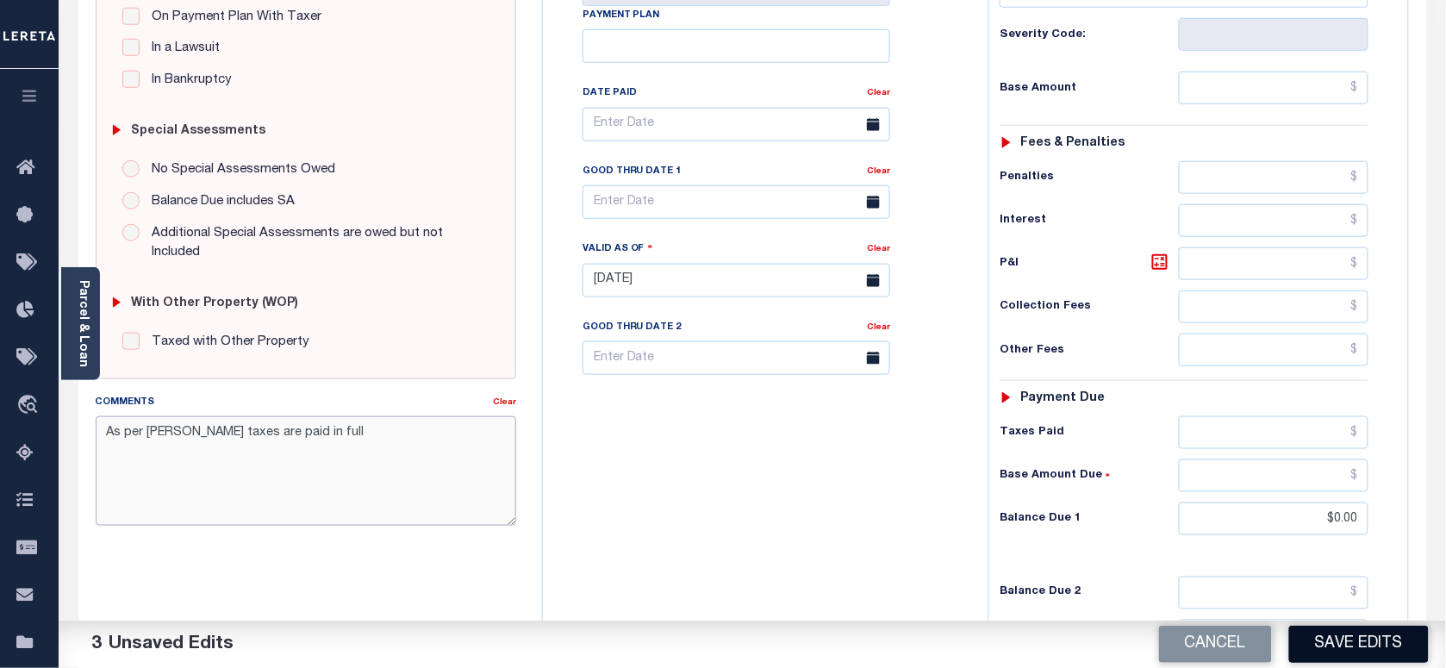
type textarea "As per Marie taxes are paid in full"
click at [1385, 644] on button "Save Edits" at bounding box center [1359, 644] width 140 height 37
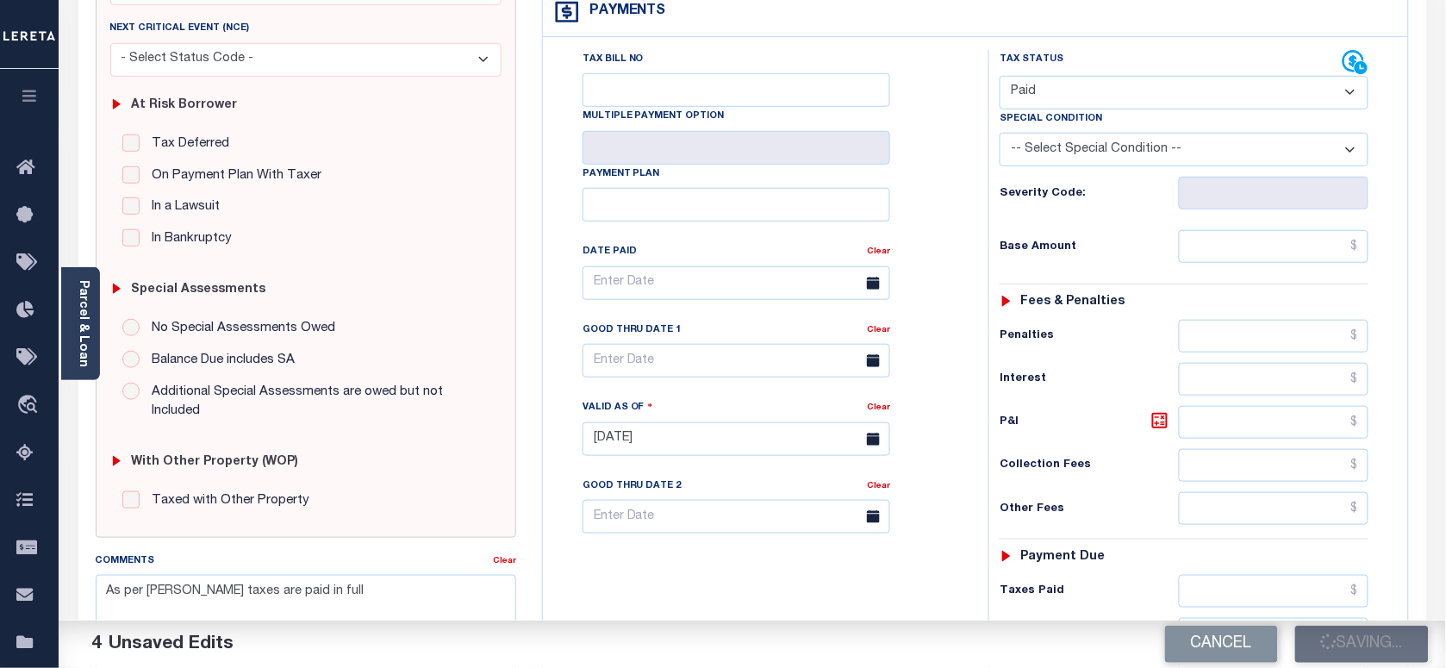
scroll to position [0, 0]
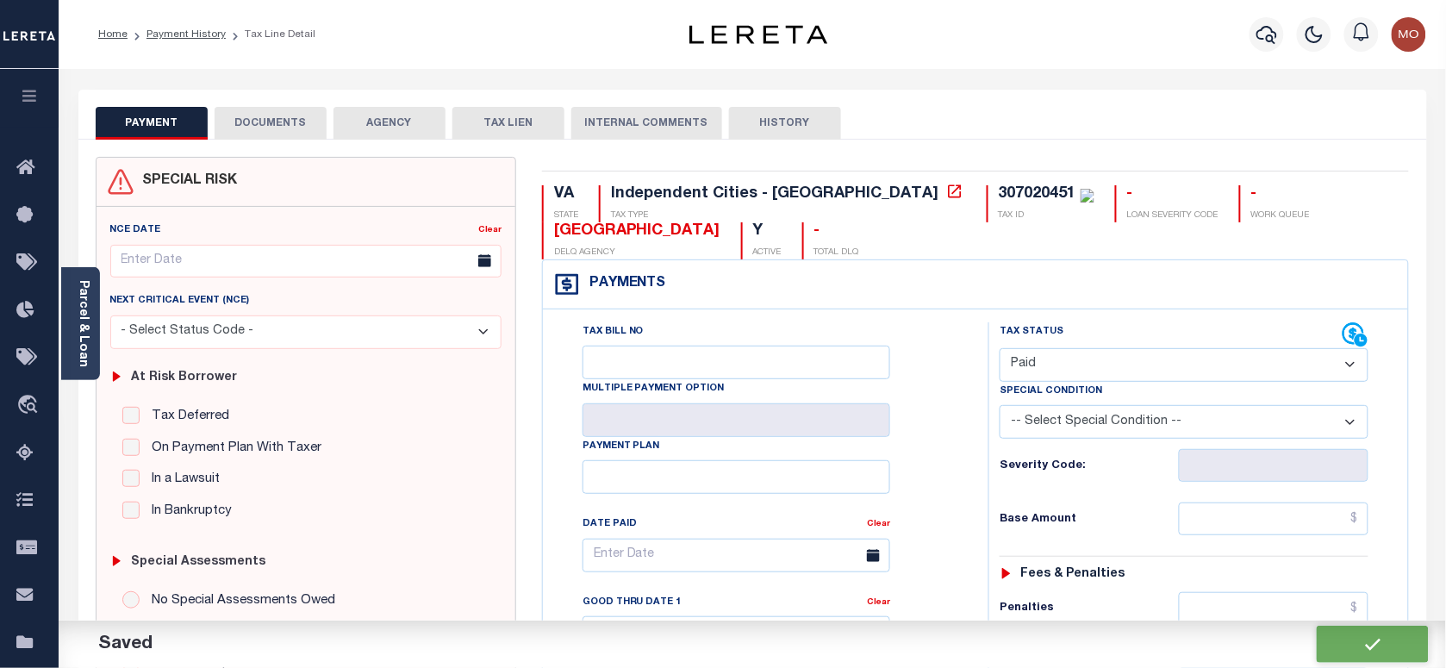
checkbox input "false"
type input "$0"
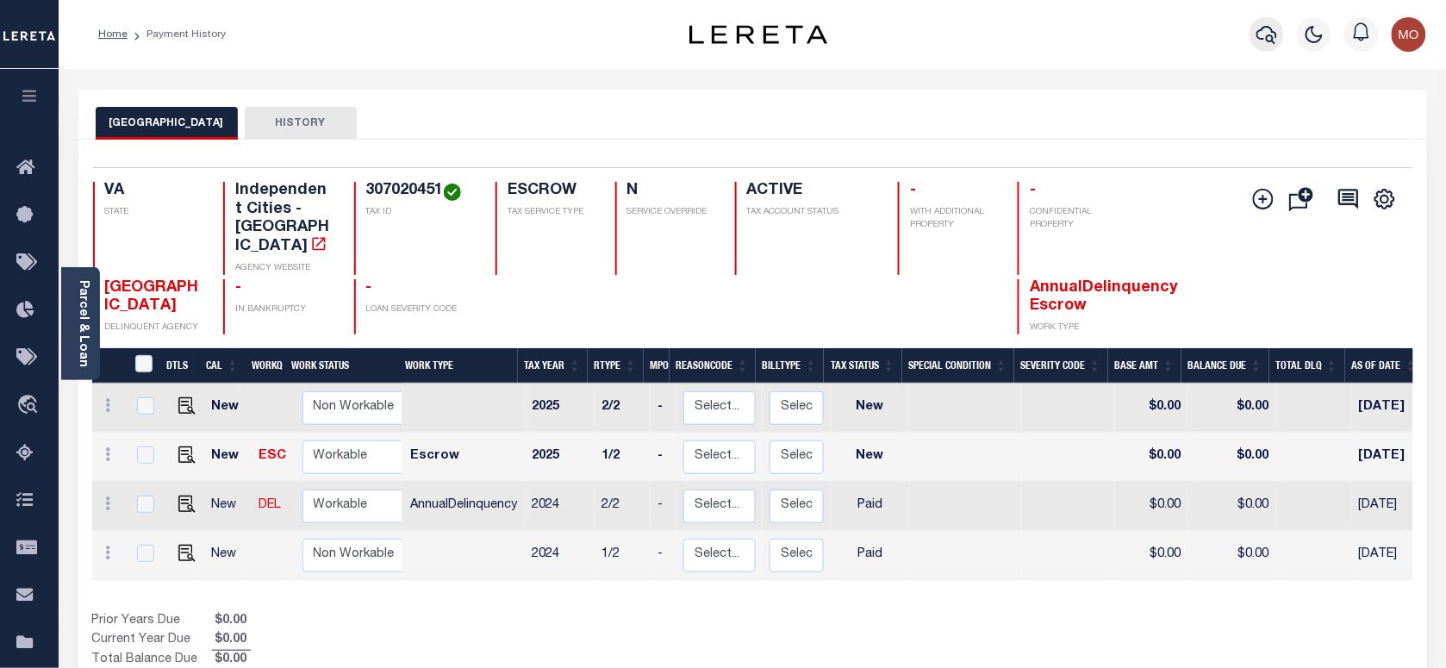
click at [1268, 35] on icon "button" at bounding box center [1266, 34] width 21 height 21
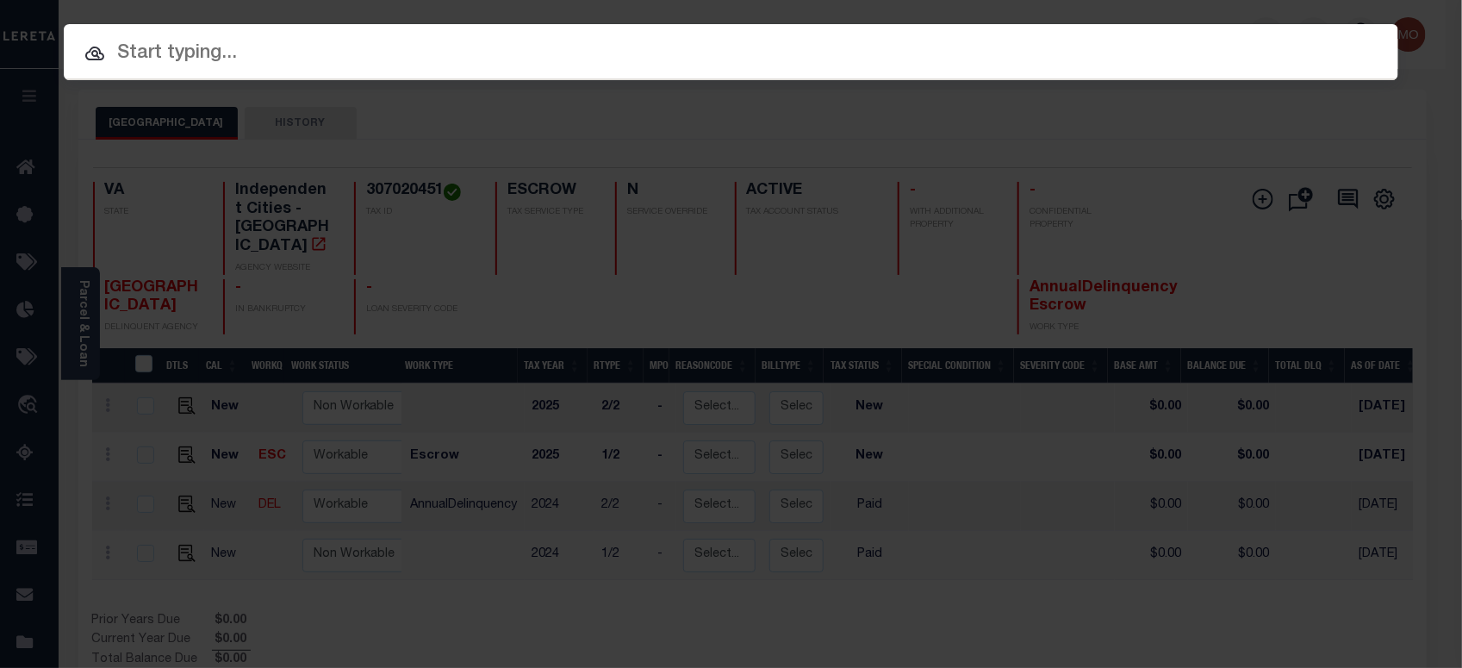
click at [246, 56] on input "text" at bounding box center [731, 54] width 1335 height 30
paste input "113750"
type input "113750"
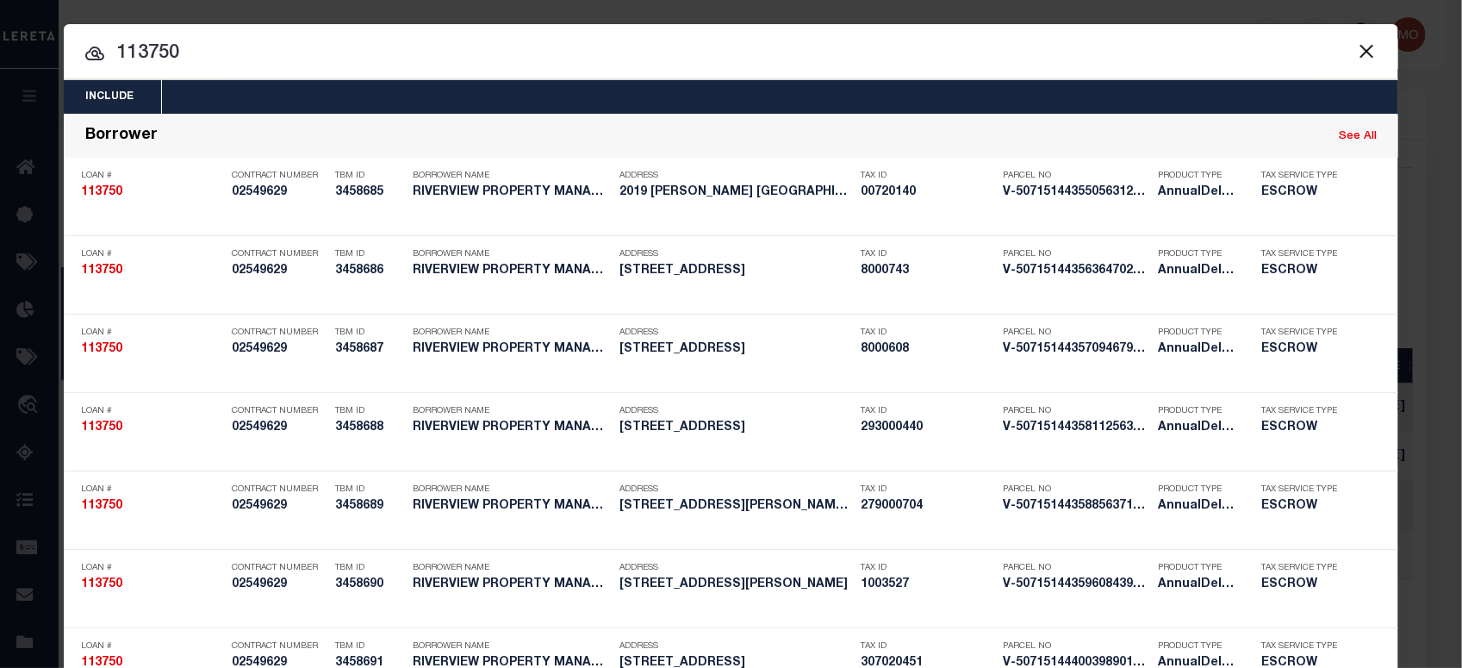
click at [235, 63] on input "113750" at bounding box center [731, 54] width 1335 height 30
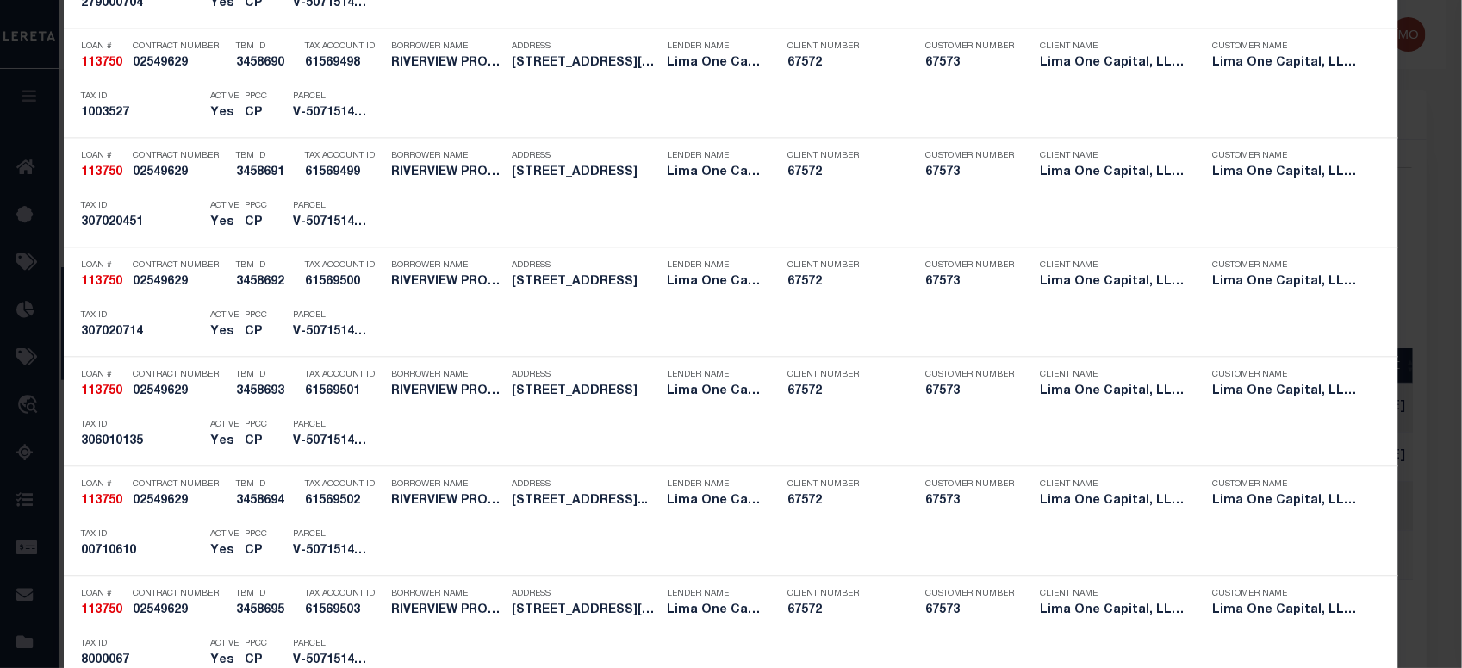
scroll to position [3038, 0]
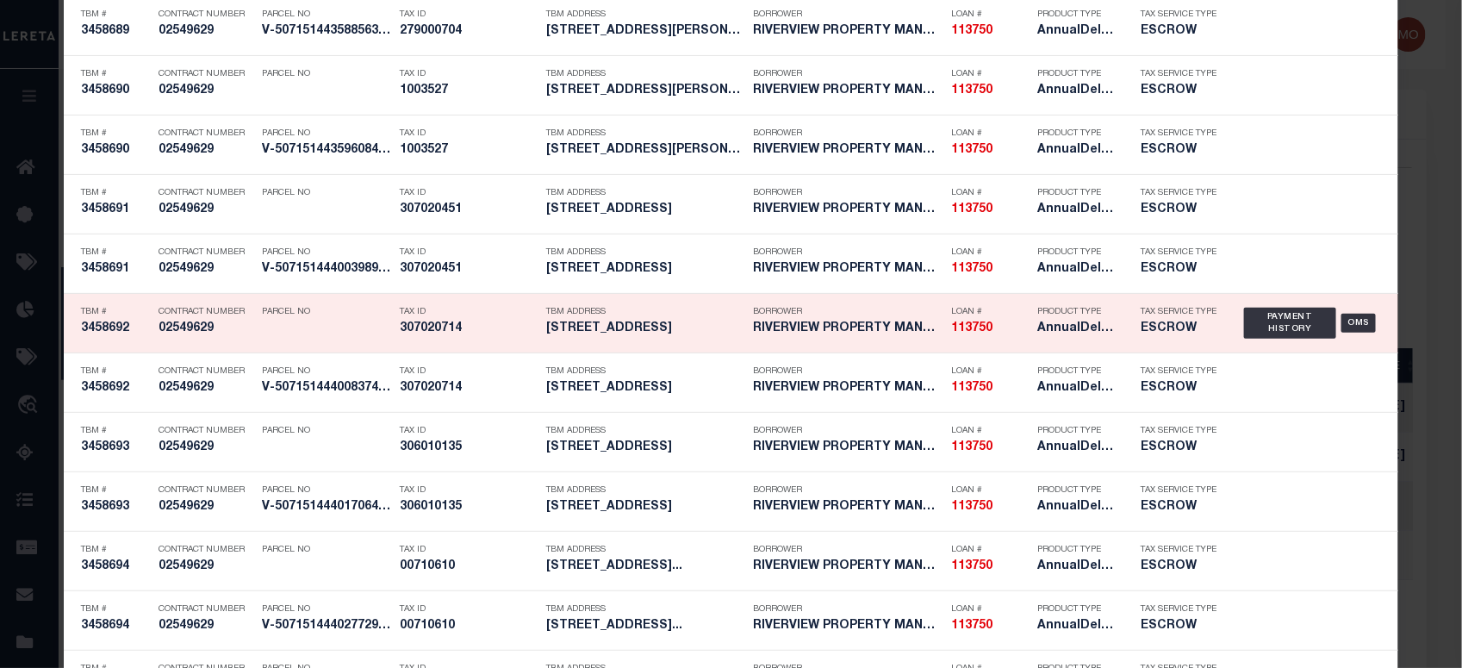
click at [355, 316] on p "Parcel No" at bounding box center [326, 312] width 129 height 10
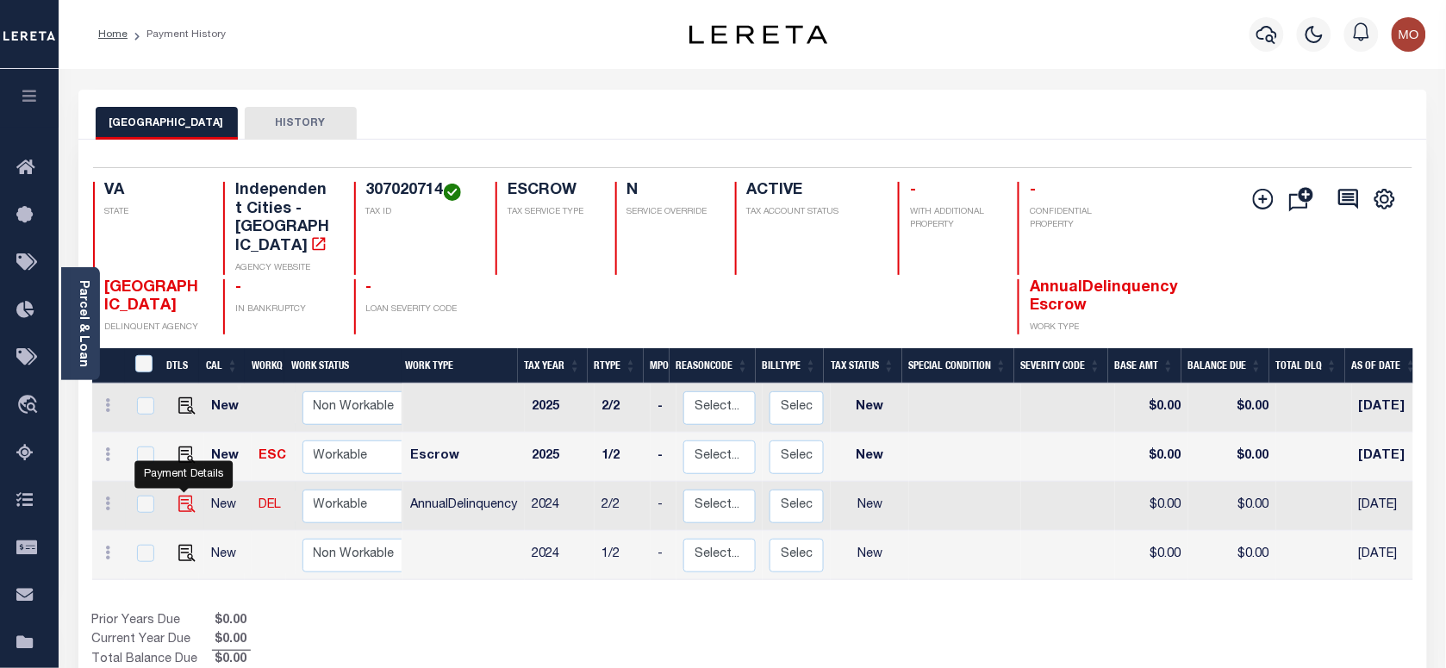
click at [178, 495] on img "" at bounding box center [186, 503] width 17 height 17
checkbox input "true"
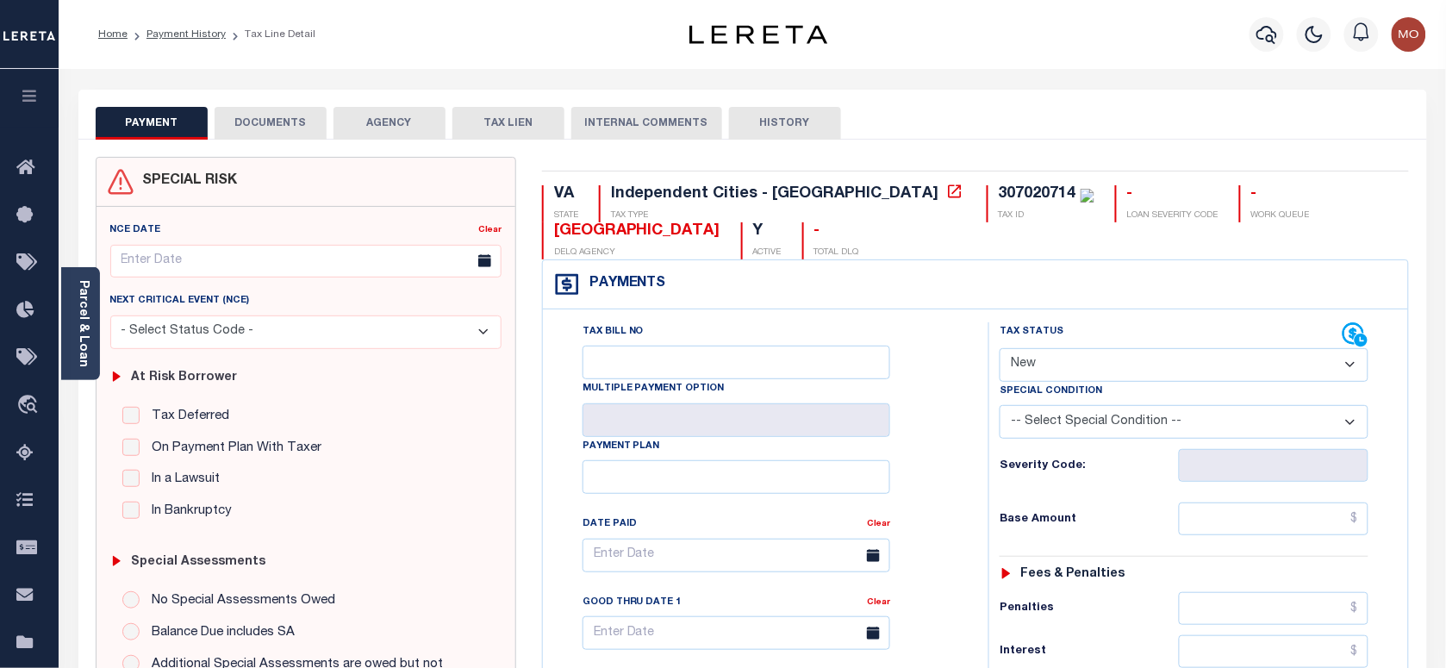
click at [1080, 377] on select "- Select Status Code - Open Due/Unpaid Paid Incomplete No Tax Due Internal Refu…" at bounding box center [1184, 365] width 369 height 34
select select "PYD"
click at [1000, 350] on select "- Select Status Code - Open Due/Unpaid Paid Incomplete No Tax Due Internal Refu…" at bounding box center [1184, 365] width 369 height 34
type input "[DATE]"
click at [944, 475] on div "Tax Bill No Multiple Payment Option Payment Plan Clear" at bounding box center [761, 563] width 402 height 483
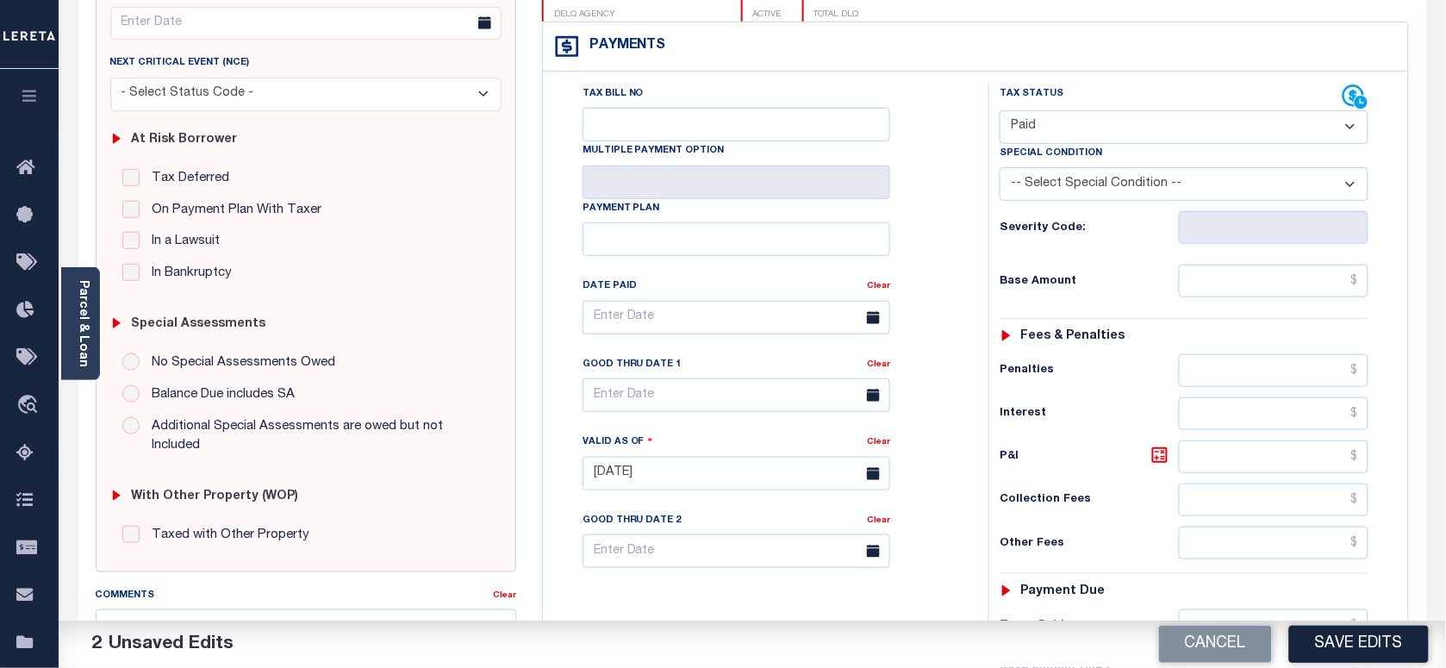
scroll to position [431, 0]
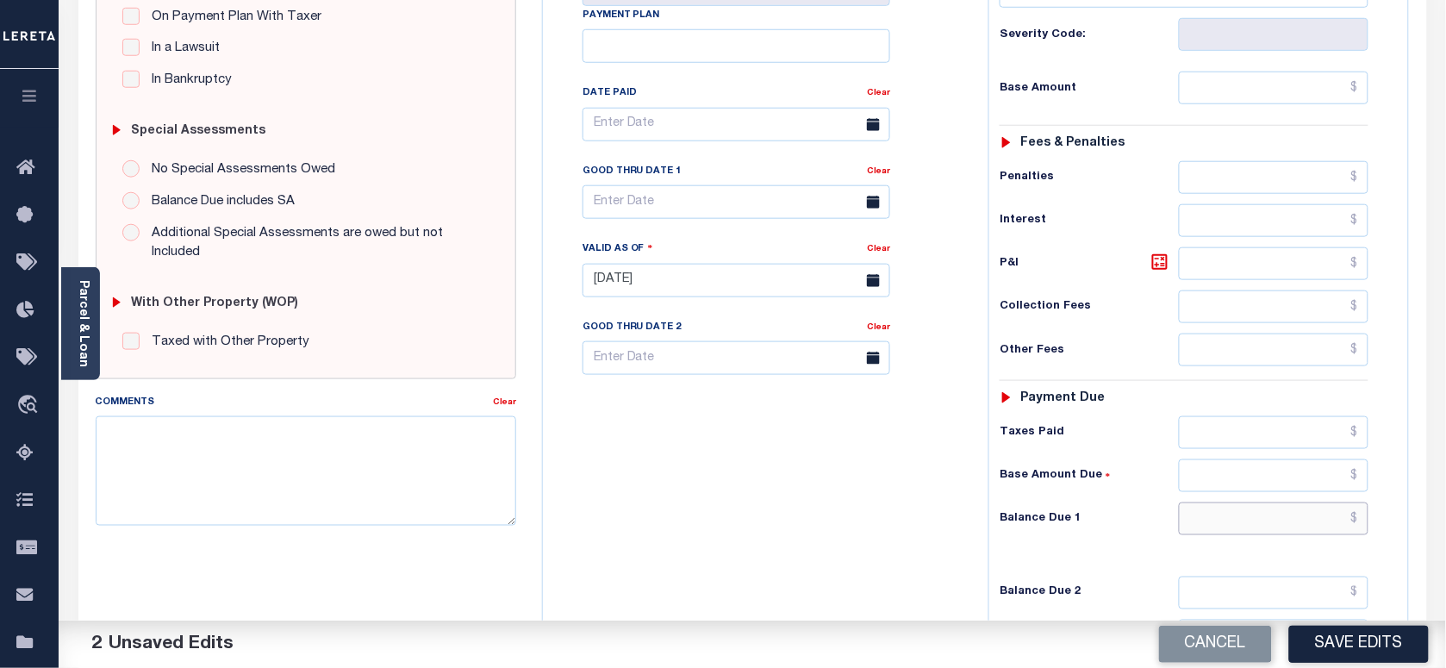
click at [1222, 535] on input "text" at bounding box center [1274, 518] width 190 height 33
type input "$0.00"
click at [334, 494] on textarea "Comments" at bounding box center [306, 470] width 420 height 109
paste textarea "As per Marie taxes are paid in full"
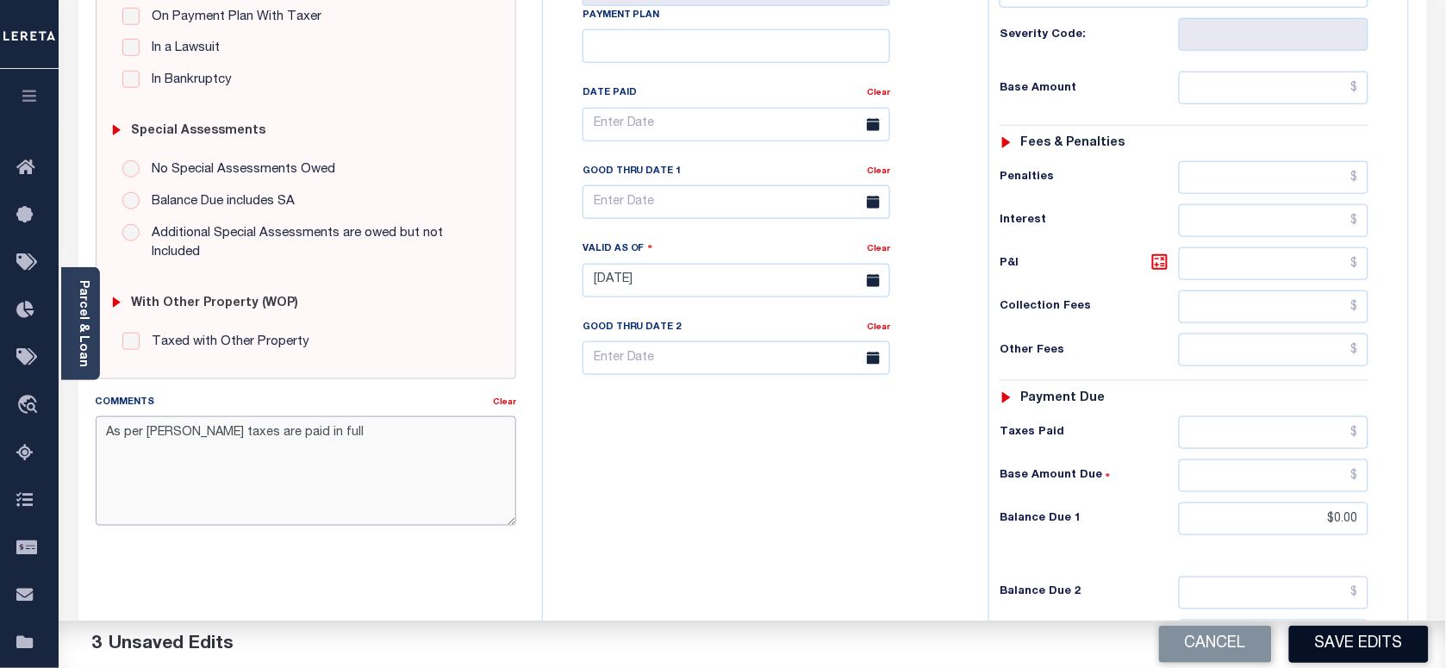
type textarea "As per [PERSON_NAME] taxes are paid in full"
click at [1351, 639] on button "Save Edits" at bounding box center [1359, 644] width 140 height 37
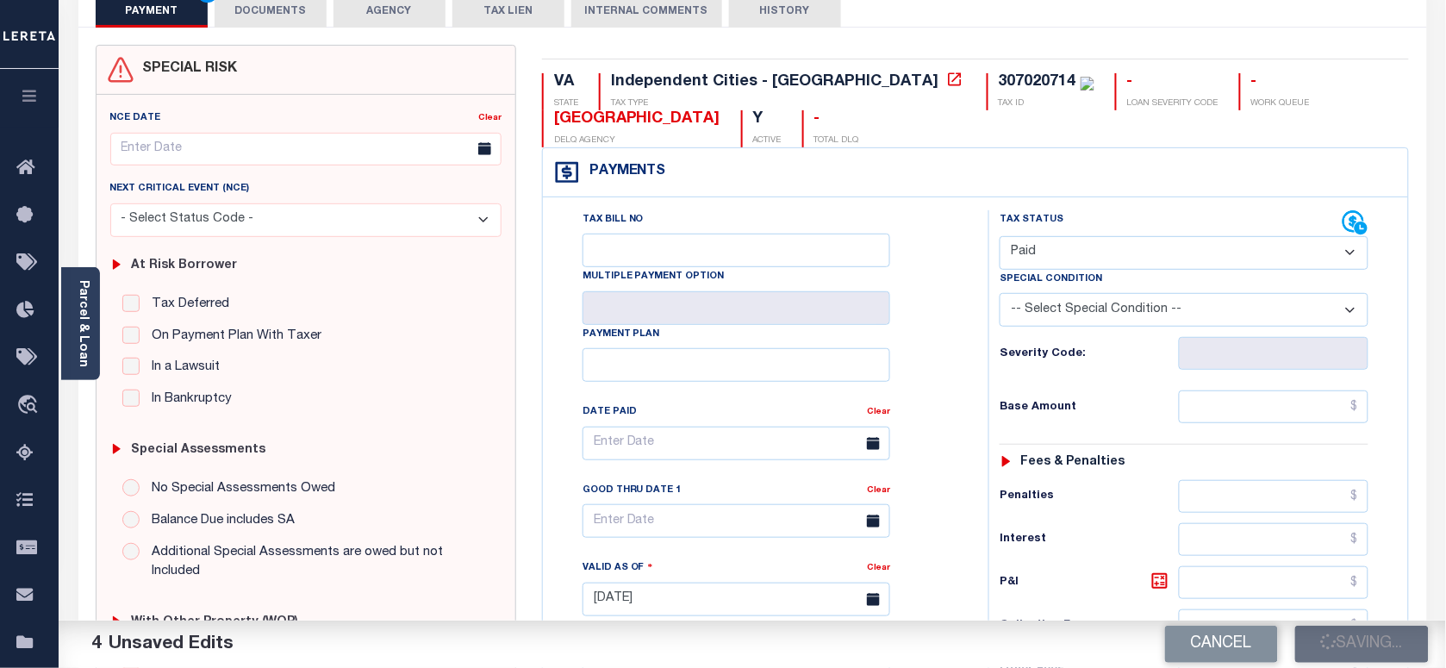
scroll to position [108, 0]
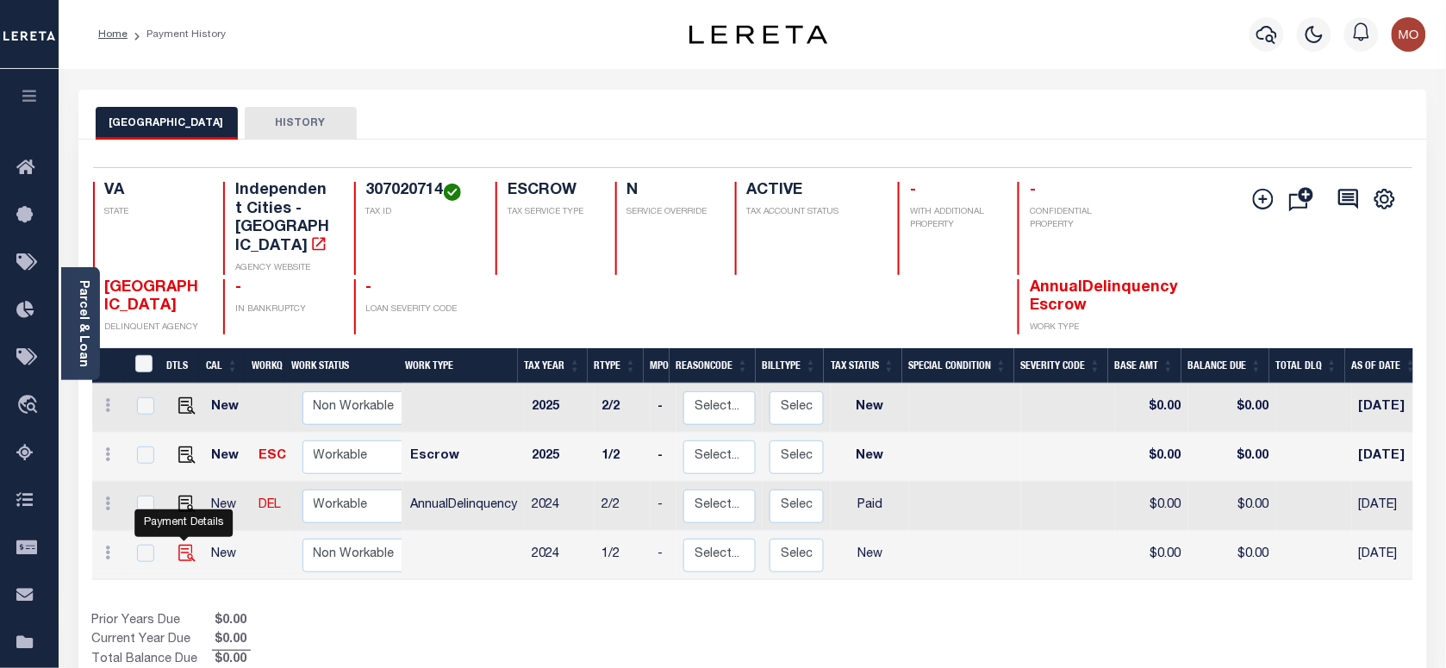
click at [183, 545] on img "" at bounding box center [186, 553] width 17 height 17
checkbox input "true"
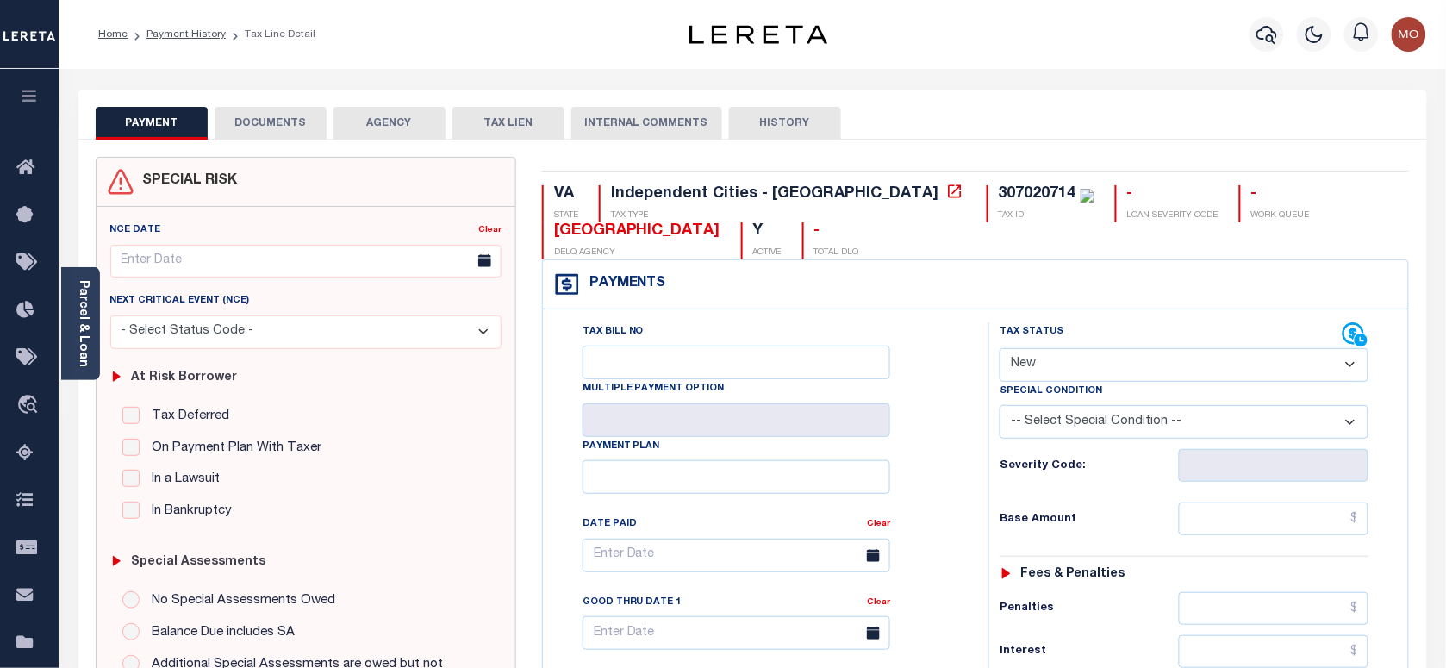
drag, startPoint x: 1095, startPoint y: 364, endPoint x: 1106, endPoint y: 384, distance: 23.1
click at [1095, 364] on select "- Select Status Code - Open Due/Unpaid Paid Incomplete No Tax Due Internal Refu…" at bounding box center [1184, 365] width 369 height 34
select select "PYD"
click at [1000, 350] on select "- Select Status Code - Open Due/Unpaid Paid Incomplete No Tax Due Internal Refu…" at bounding box center [1184, 365] width 369 height 34
type input "[DATE]"
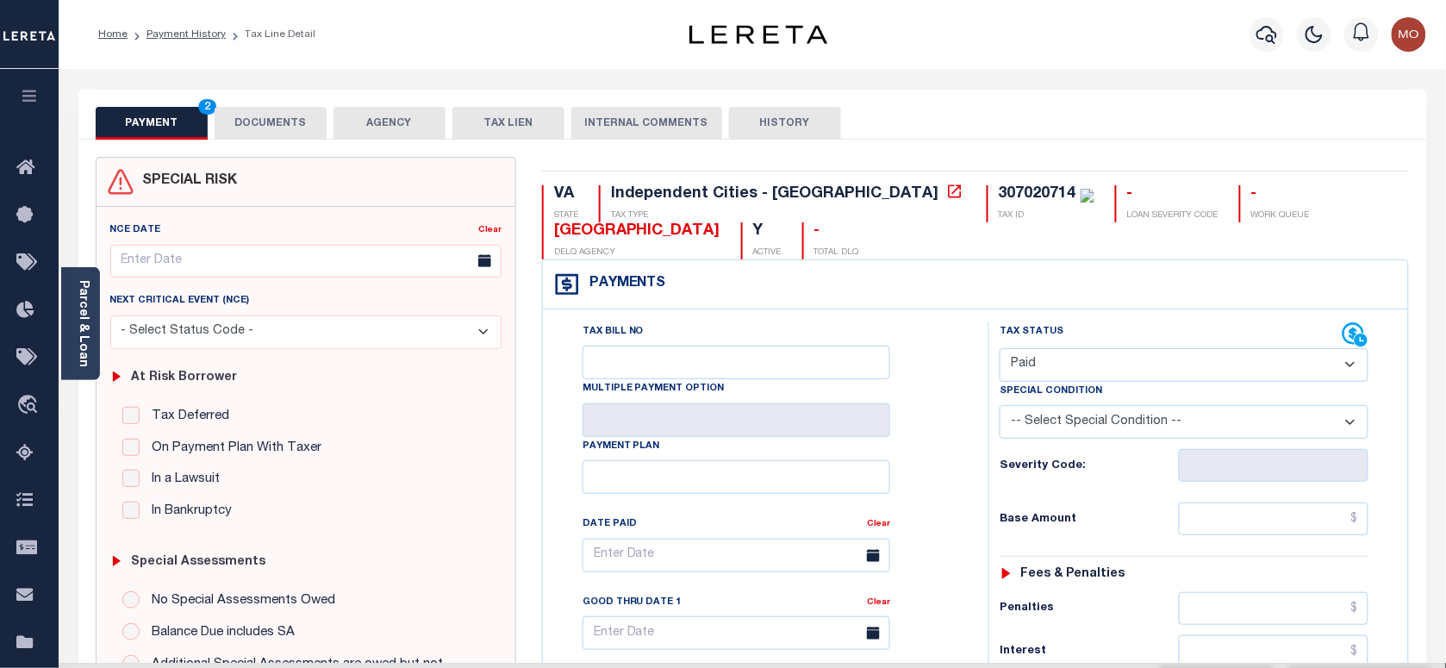
click at [926, 481] on div "Tax Bill No Multiple Payment Option Payment Plan Clear" at bounding box center [761, 563] width 402 height 483
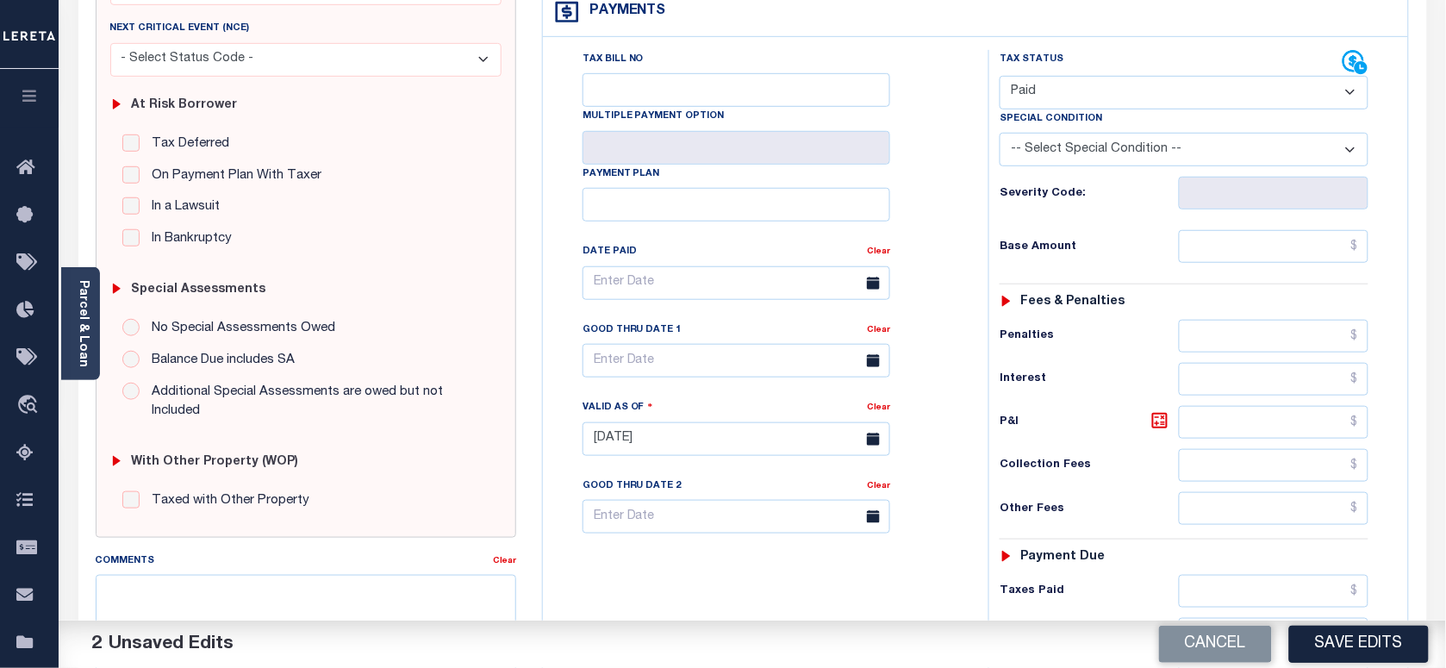
scroll to position [431, 0]
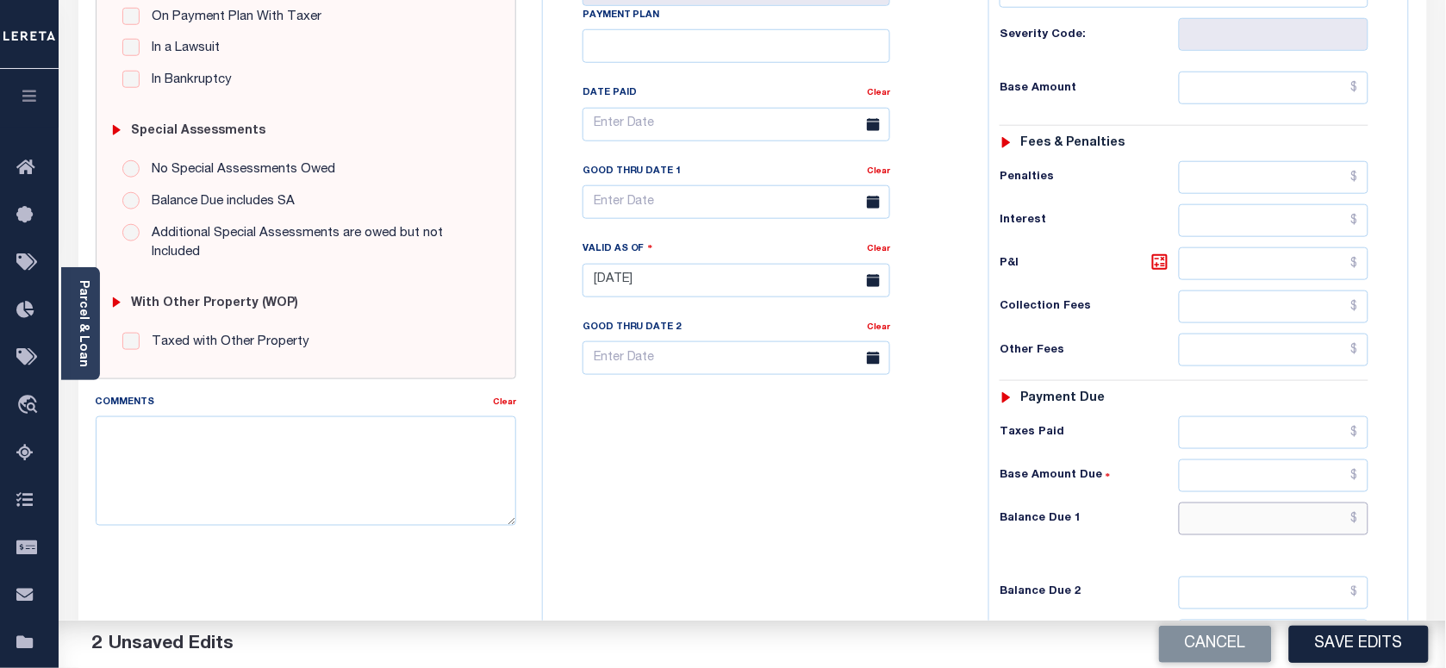
click at [1224, 535] on input "text" at bounding box center [1274, 518] width 190 height 33
type input "$0.00"
click at [313, 483] on textarea "Comments" at bounding box center [306, 470] width 420 height 109
paste textarea "As per Marie taxes are paid in full"
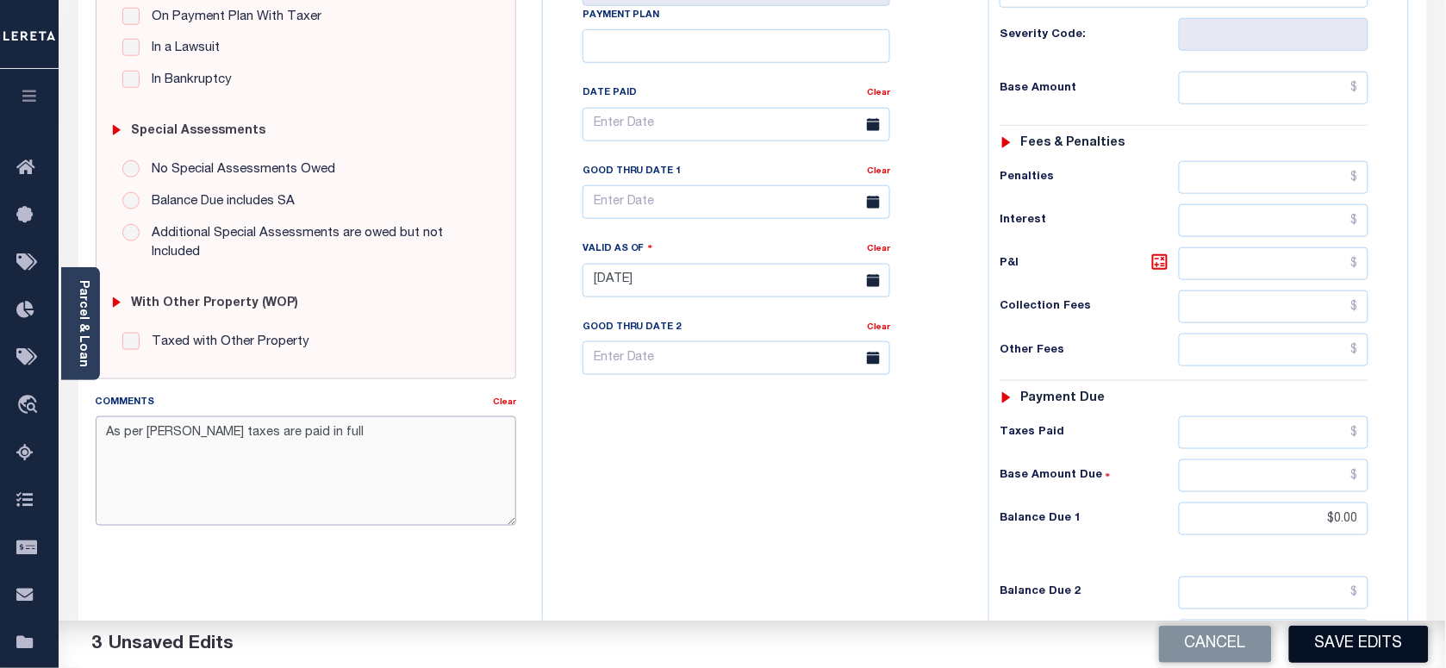
type textarea "As per Marie taxes are paid in full"
click at [1355, 648] on button "Save Edits" at bounding box center [1359, 644] width 140 height 37
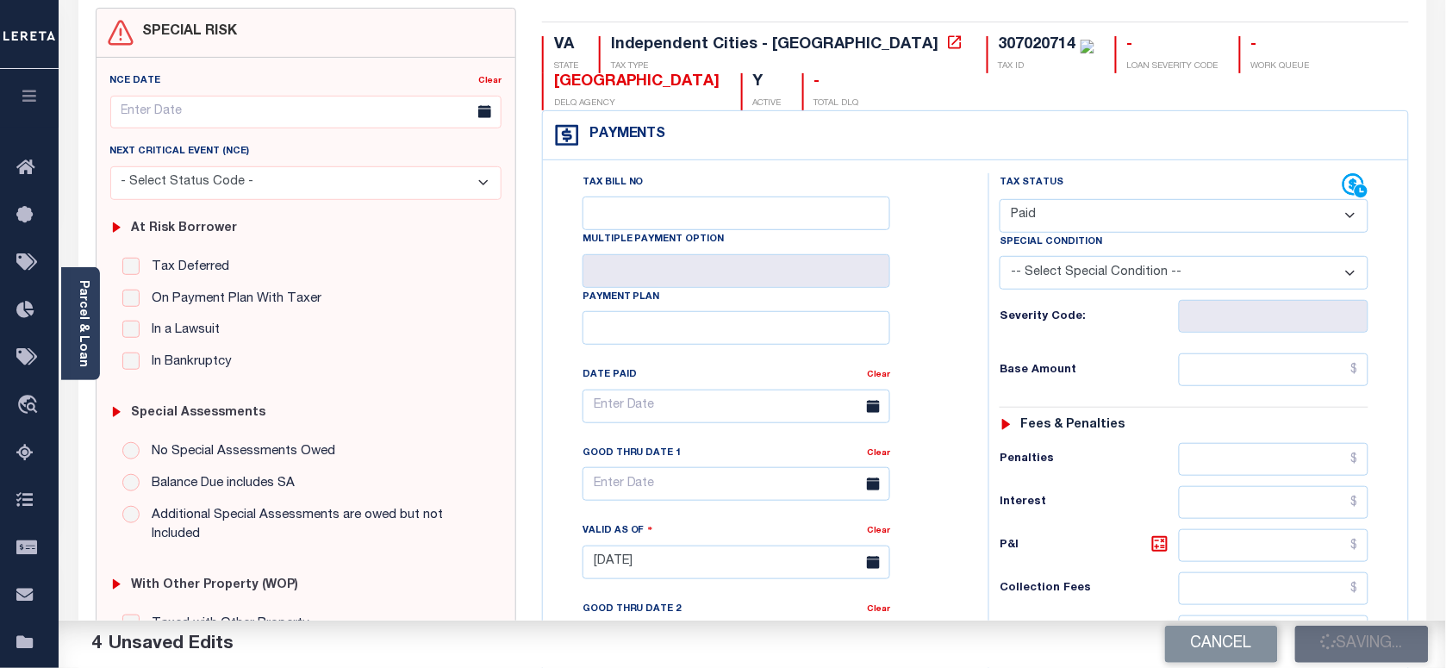
scroll to position [108, 0]
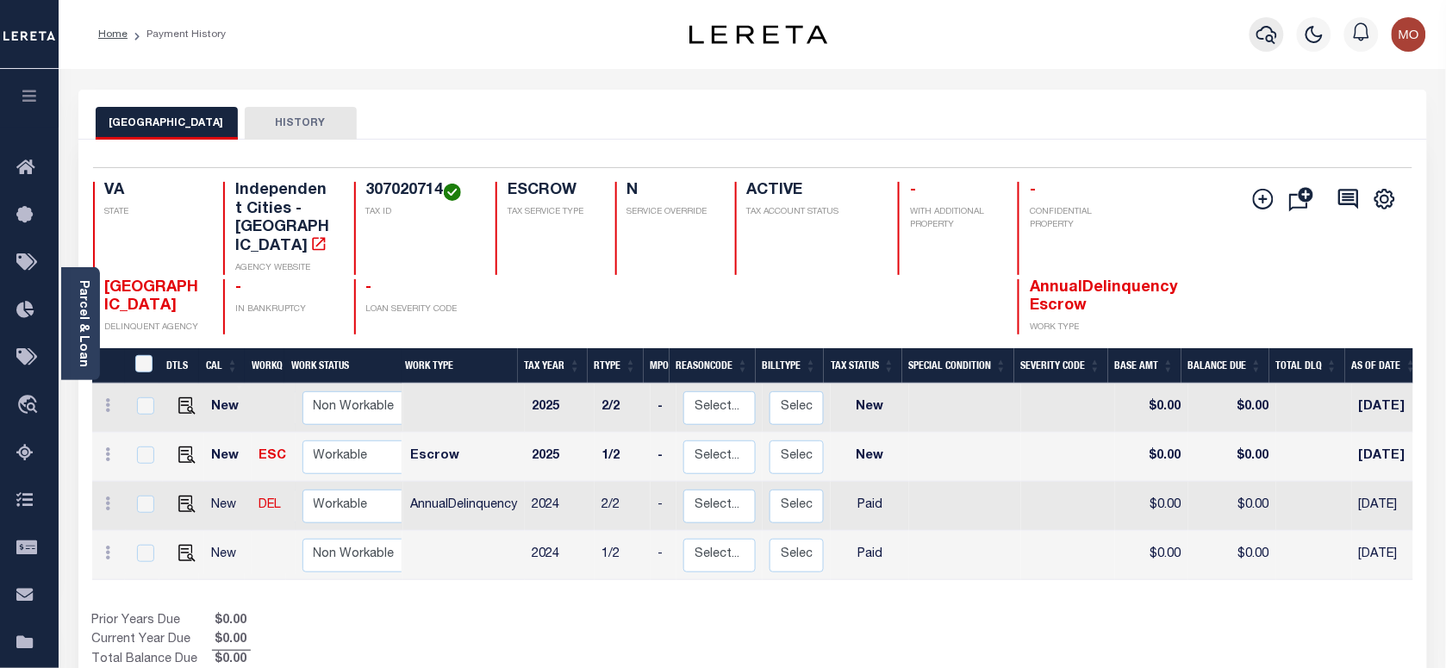
click at [1264, 40] on icon "button" at bounding box center [1266, 34] width 21 height 21
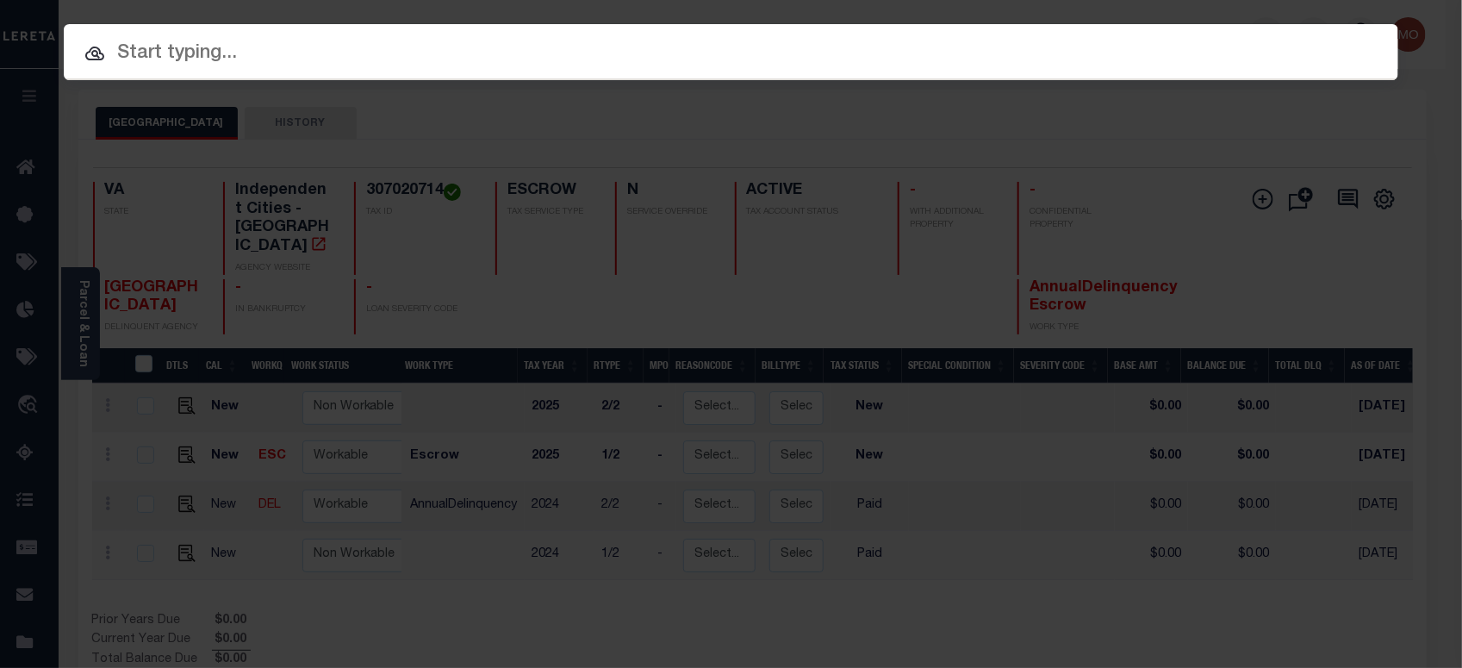
click at [325, 59] on input "text" at bounding box center [731, 54] width 1335 height 30
paste input "116423"
type input "116423"
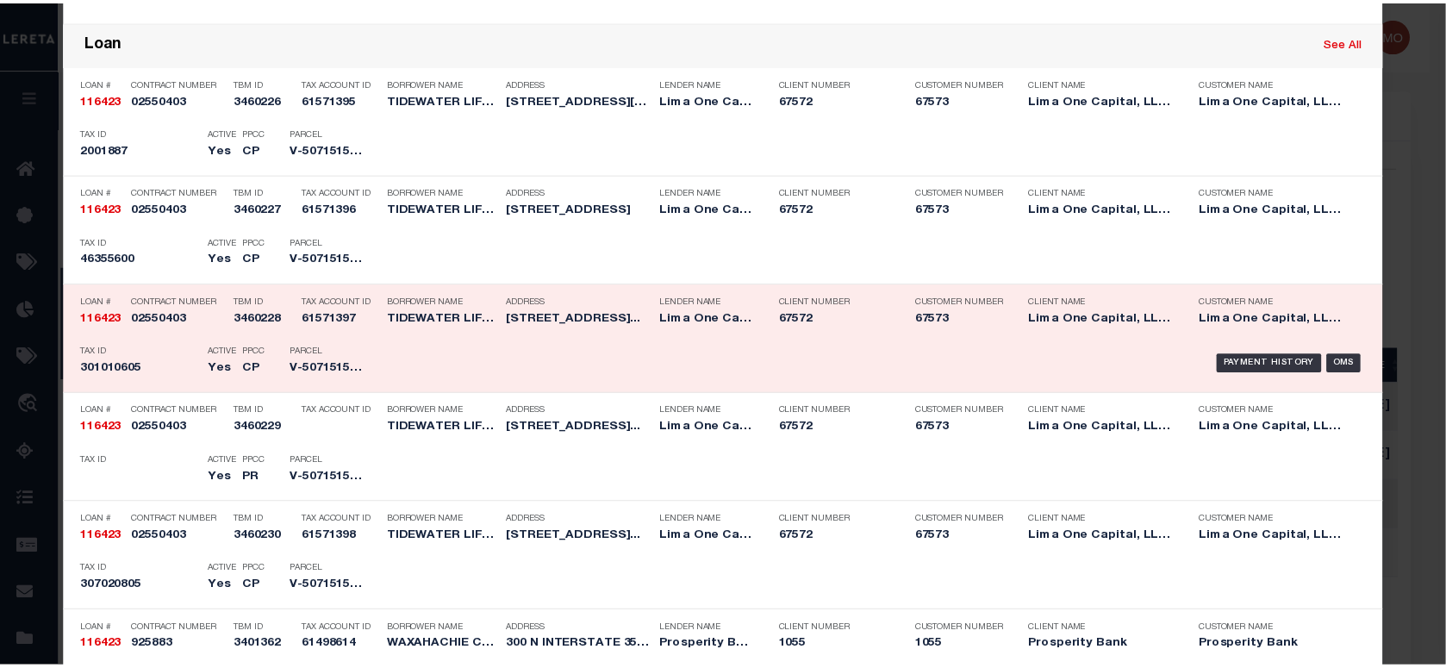
scroll to position [539, 0]
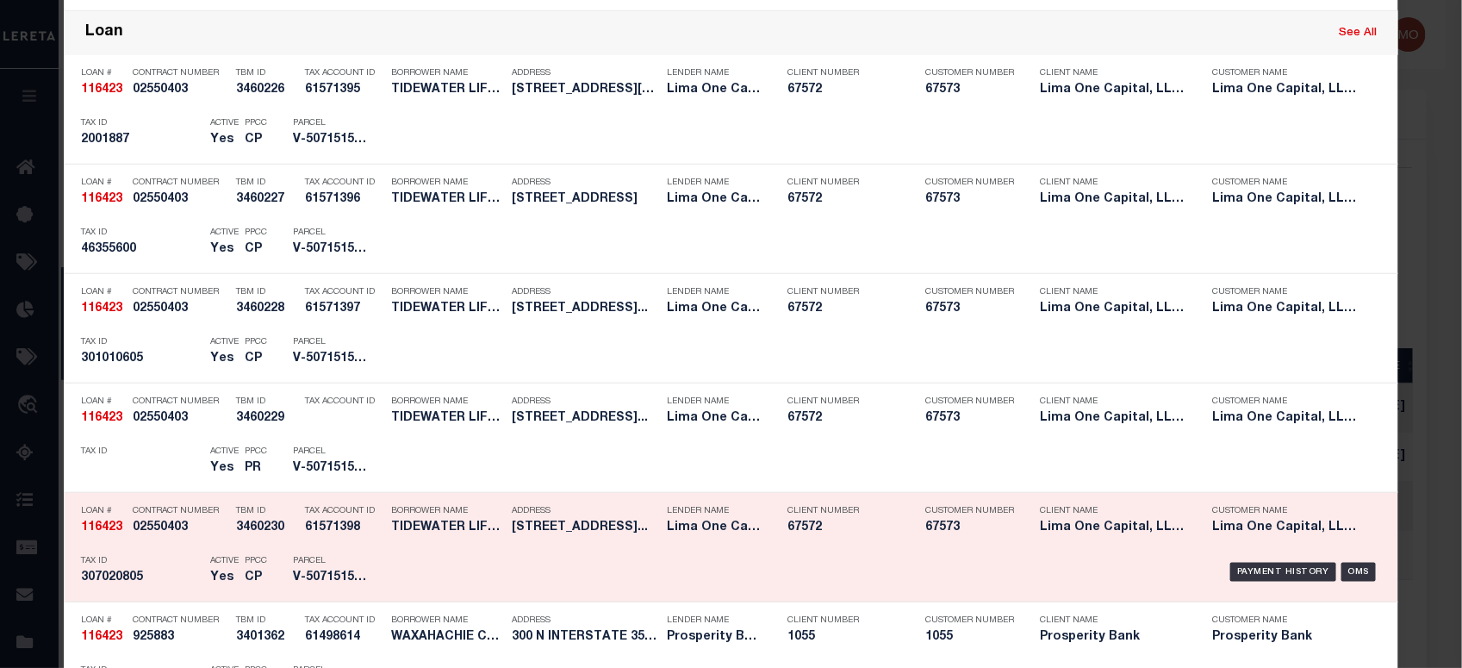
click at [210, 571] on h5 "Yes" at bounding box center [223, 577] width 26 height 15
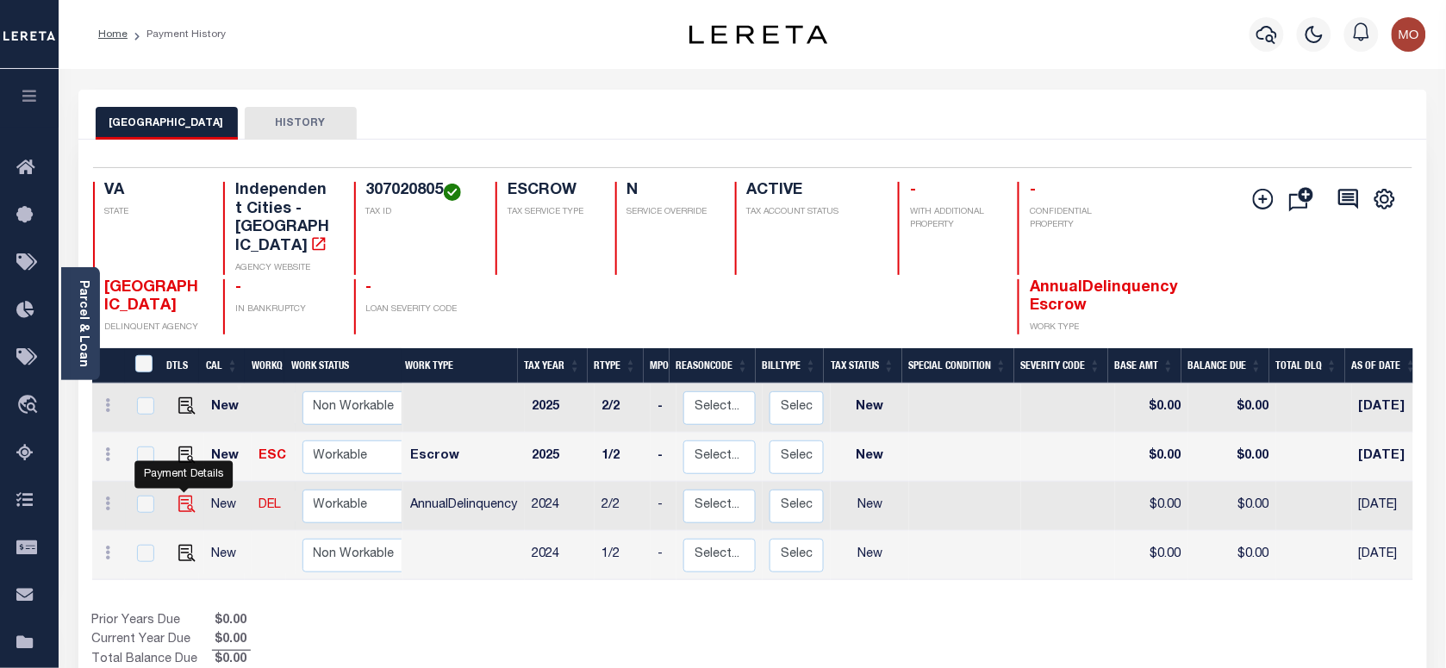
click at [182, 495] on img "" at bounding box center [186, 503] width 17 height 17
checkbox input "true"
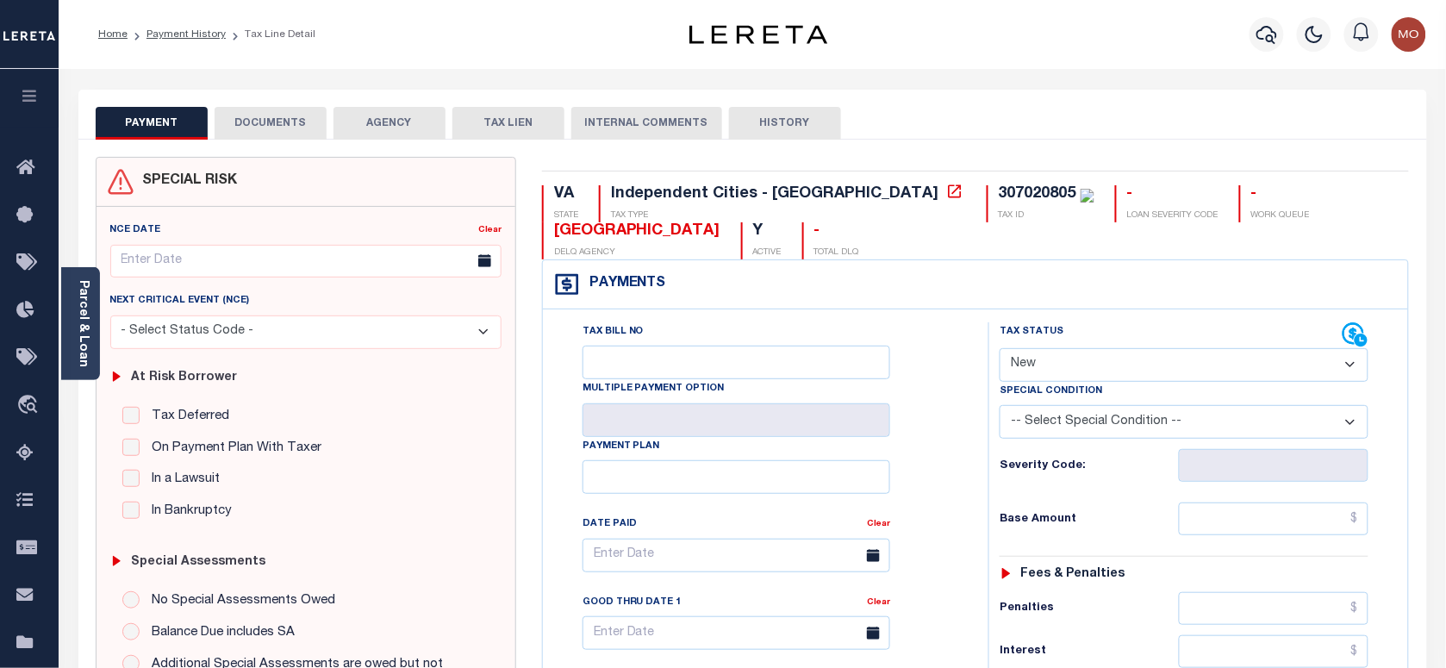
click at [1087, 359] on select "- Select Status Code - Open Due/Unpaid Paid Incomplete No Tax Due Internal Refu…" at bounding box center [1184, 365] width 369 height 34
select select "PYD"
click at [1000, 350] on select "- Select Status Code - Open Due/Unpaid Paid Incomplete No Tax Due Internal Refu…" at bounding box center [1184, 365] width 369 height 34
type input "[DATE]"
click at [901, 451] on div "Tax Bill No Multiple Payment Option Payment Plan Clear" at bounding box center [761, 563] width 402 height 483
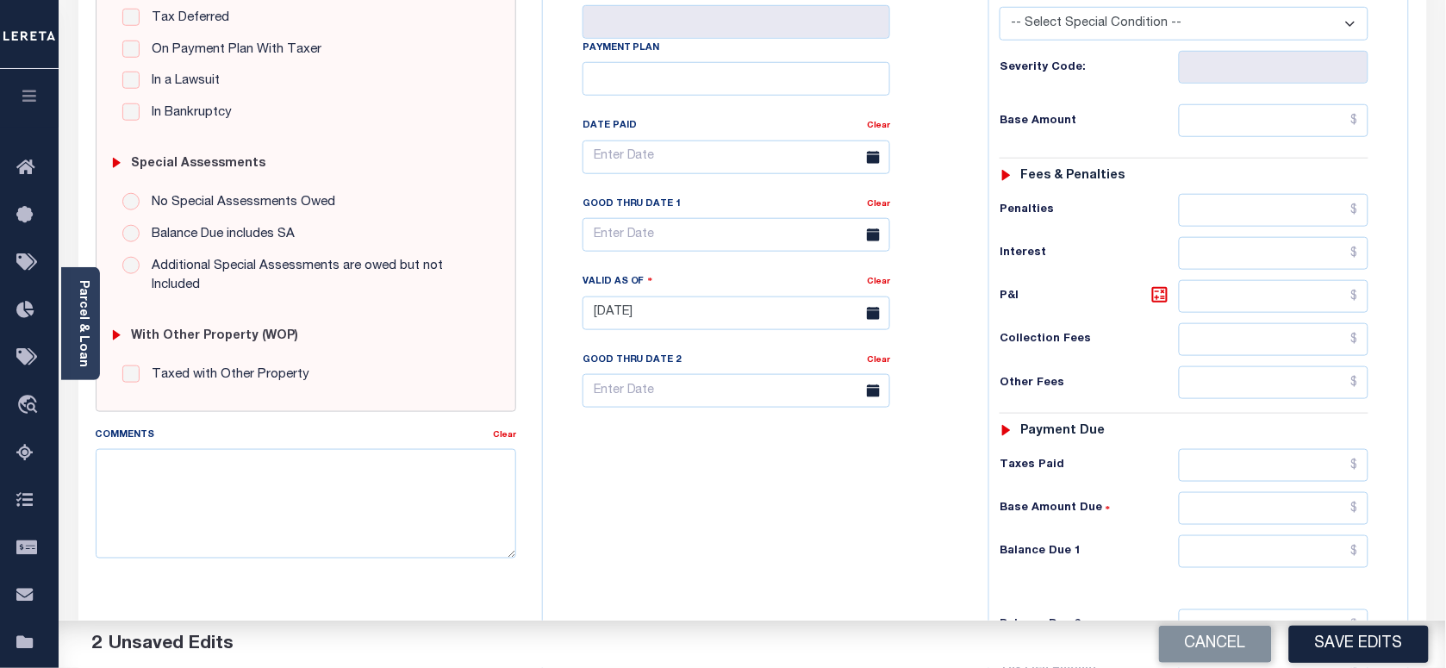
scroll to position [431, 0]
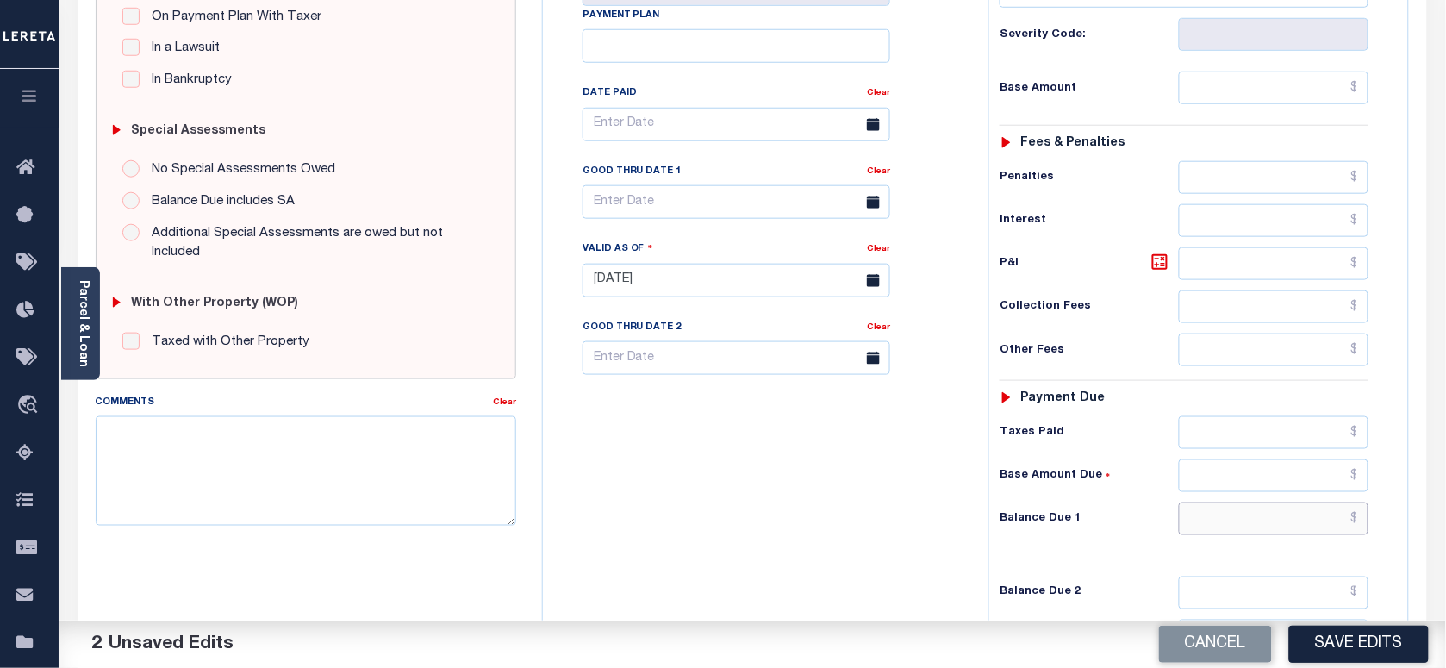
click at [1221, 511] on input "text" at bounding box center [1274, 518] width 190 height 33
type input "$0.00"
click at [234, 478] on textarea "Comments" at bounding box center [306, 470] width 420 height 109
paste textarea "As per [PERSON_NAME] taxes are paid in full"
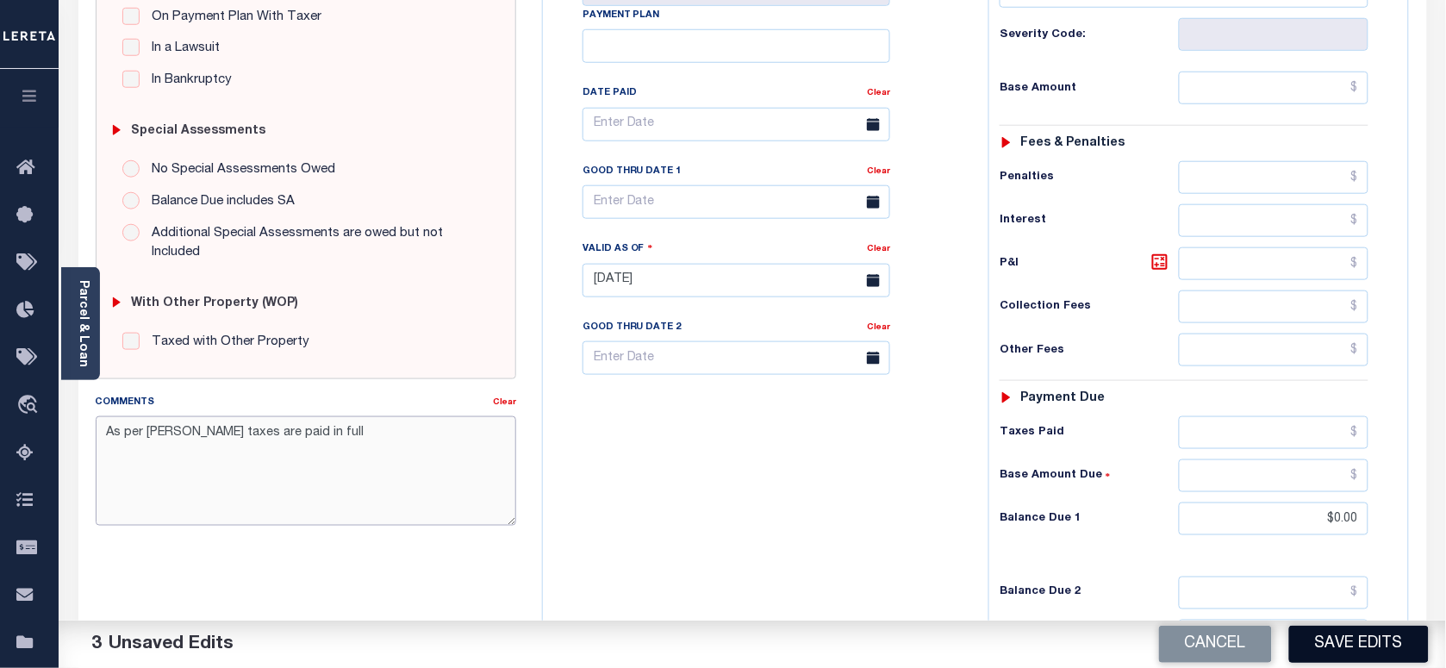
type textarea "As per [PERSON_NAME] taxes are paid in full"
drag, startPoint x: 1359, startPoint y: 642, endPoint x: 1302, endPoint y: 632, distance: 57.8
click at [1359, 642] on button "Save Edits" at bounding box center [1359, 644] width 140 height 37
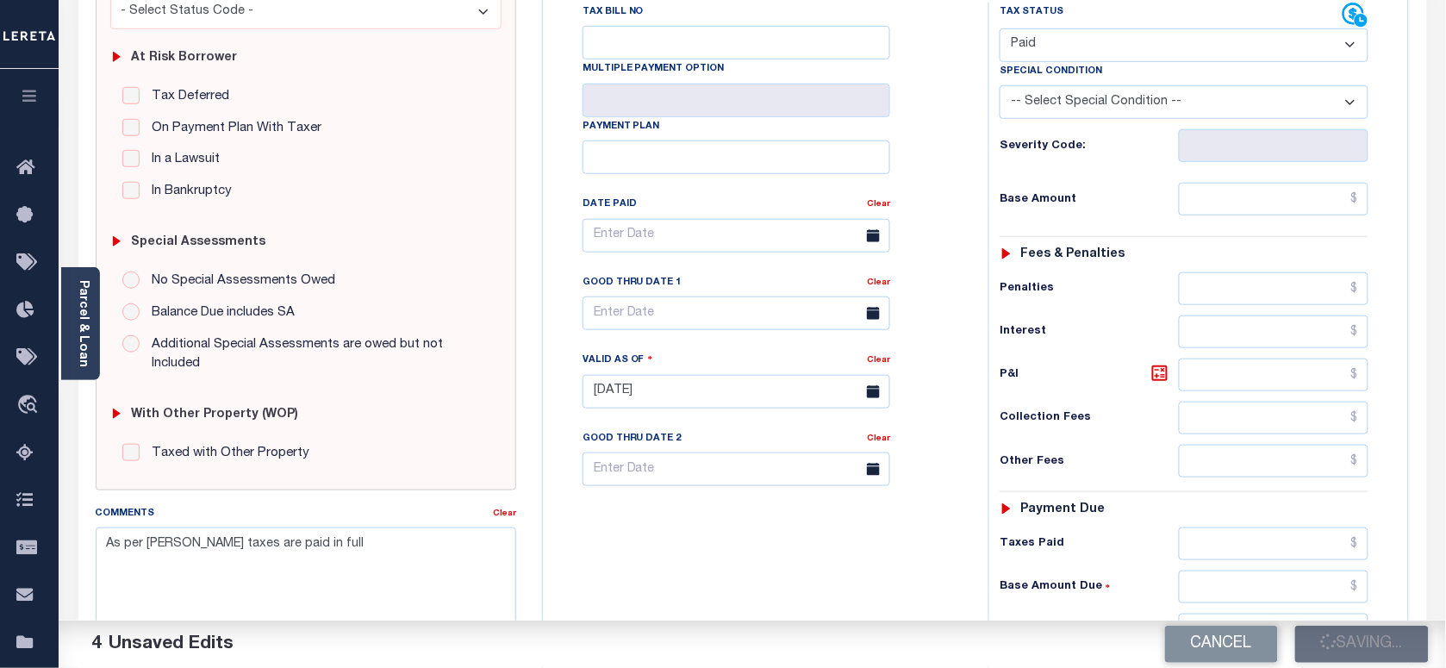
scroll to position [215, 0]
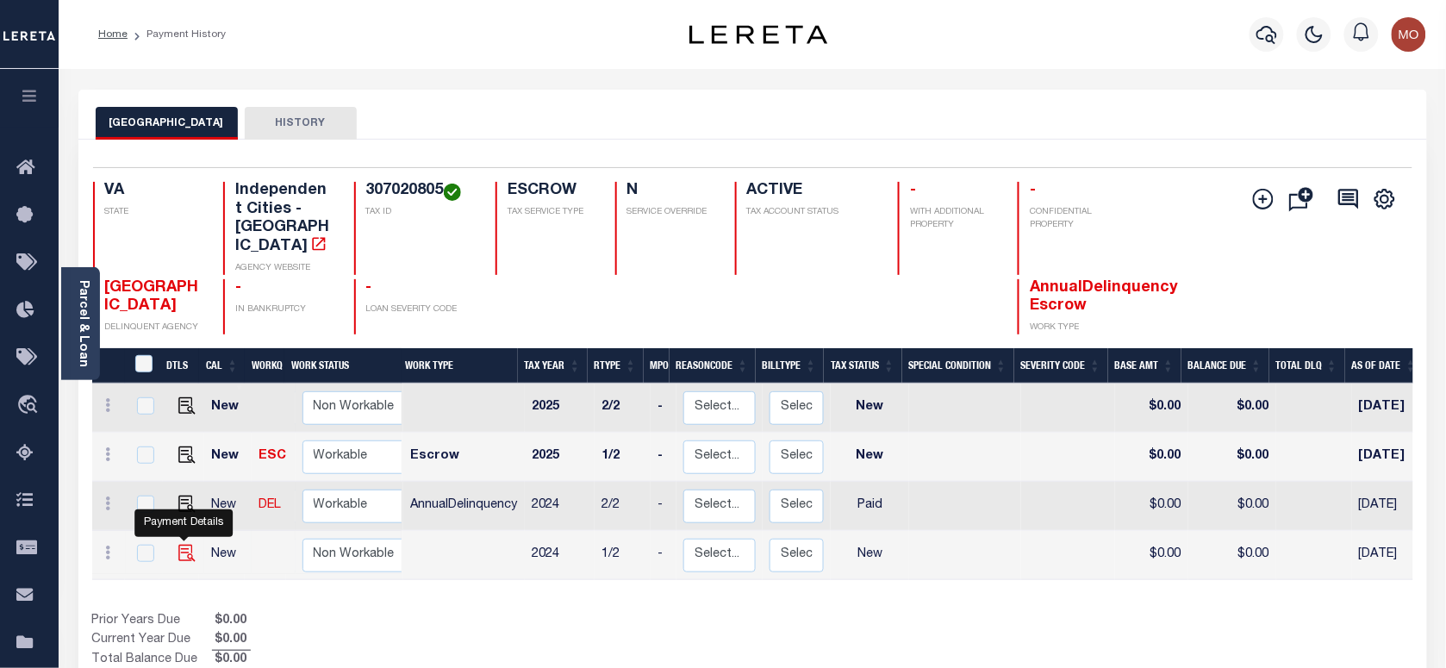
click at [181, 545] on img "" at bounding box center [186, 553] width 17 height 17
checkbox input "true"
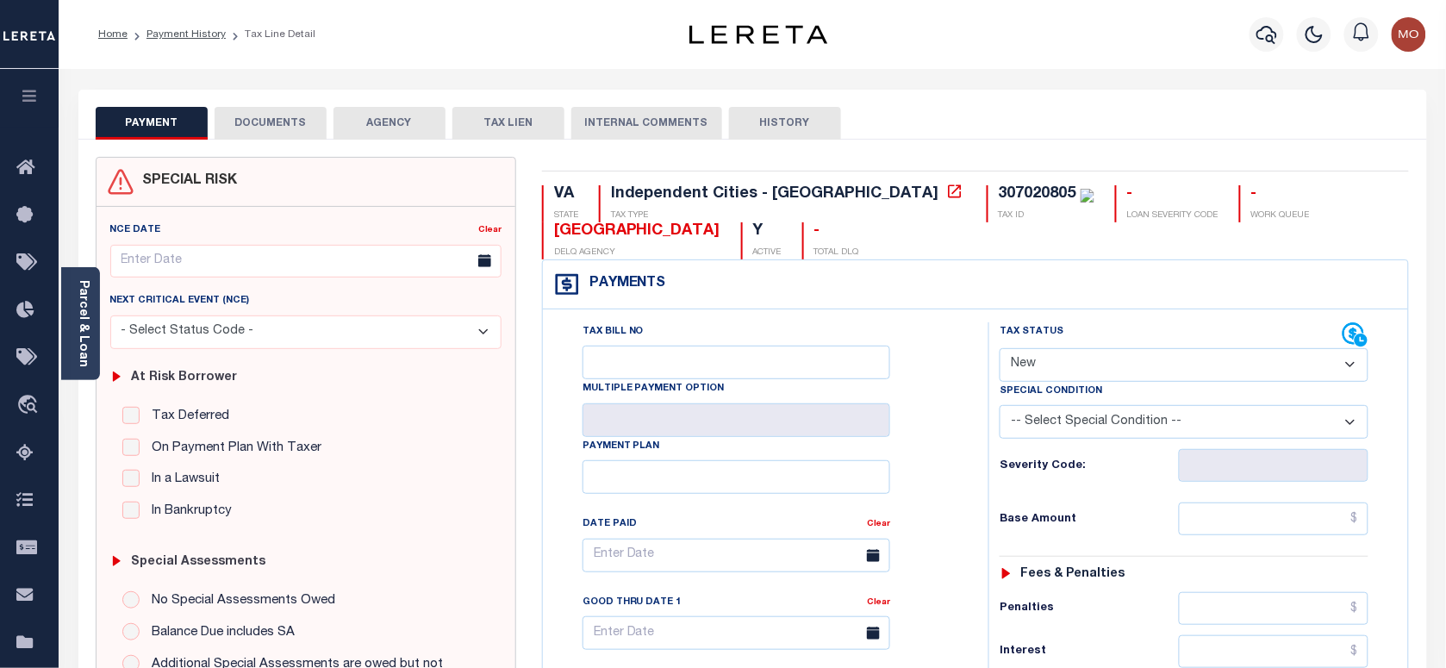
click at [1074, 371] on select "- Select Status Code - Open Due/Unpaid Paid Incomplete No Tax Due Internal Refu…" at bounding box center [1184, 365] width 369 height 34
select select "PYD"
click at [1000, 350] on select "- Select Status Code - Open Due/Unpaid Paid Incomplete No Tax Due Internal Refu…" at bounding box center [1184, 365] width 369 height 34
type input "[DATE]"
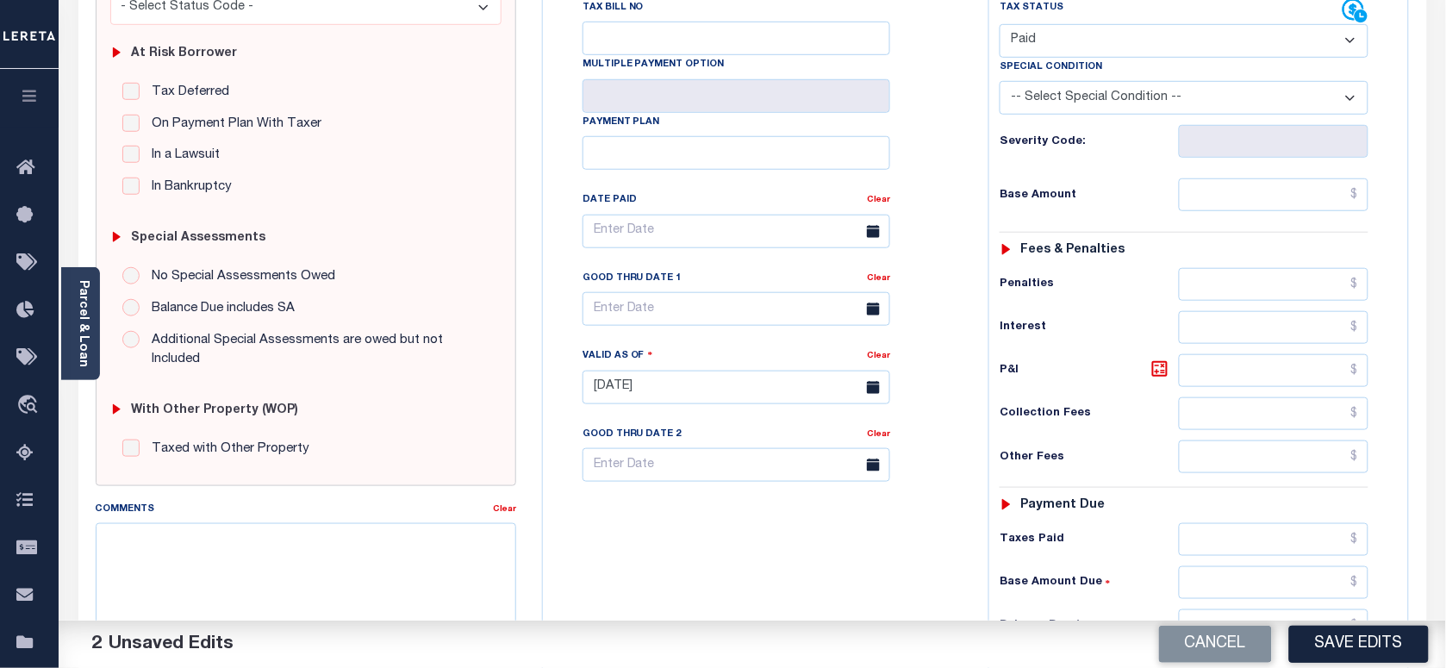
scroll to position [539, 0]
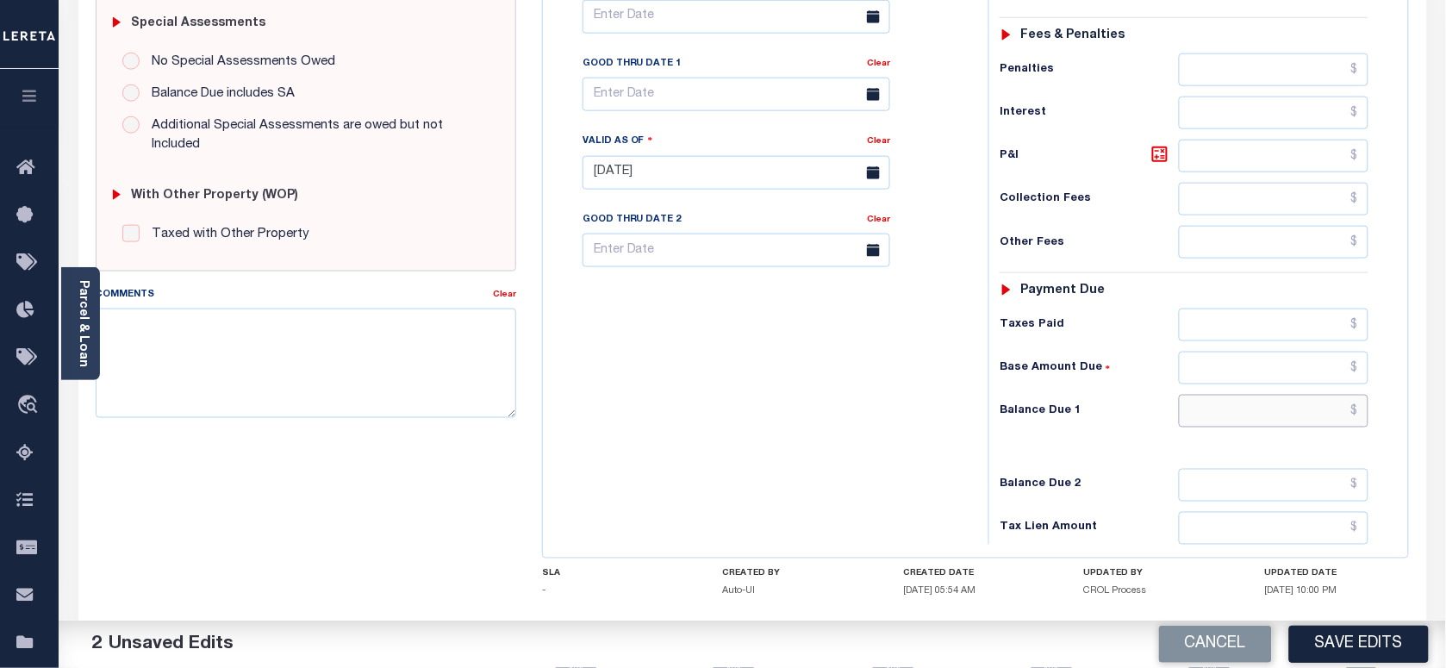
click at [1215, 420] on input "text" at bounding box center [1274, 411] width 190 height 33
type input "$0.00"
click at [477, 380] on textarea "Comments" at bounding box center [306, 362] width 420 height 109
paste textarea "As per [PERSON_NAME] taxes are paid in full"
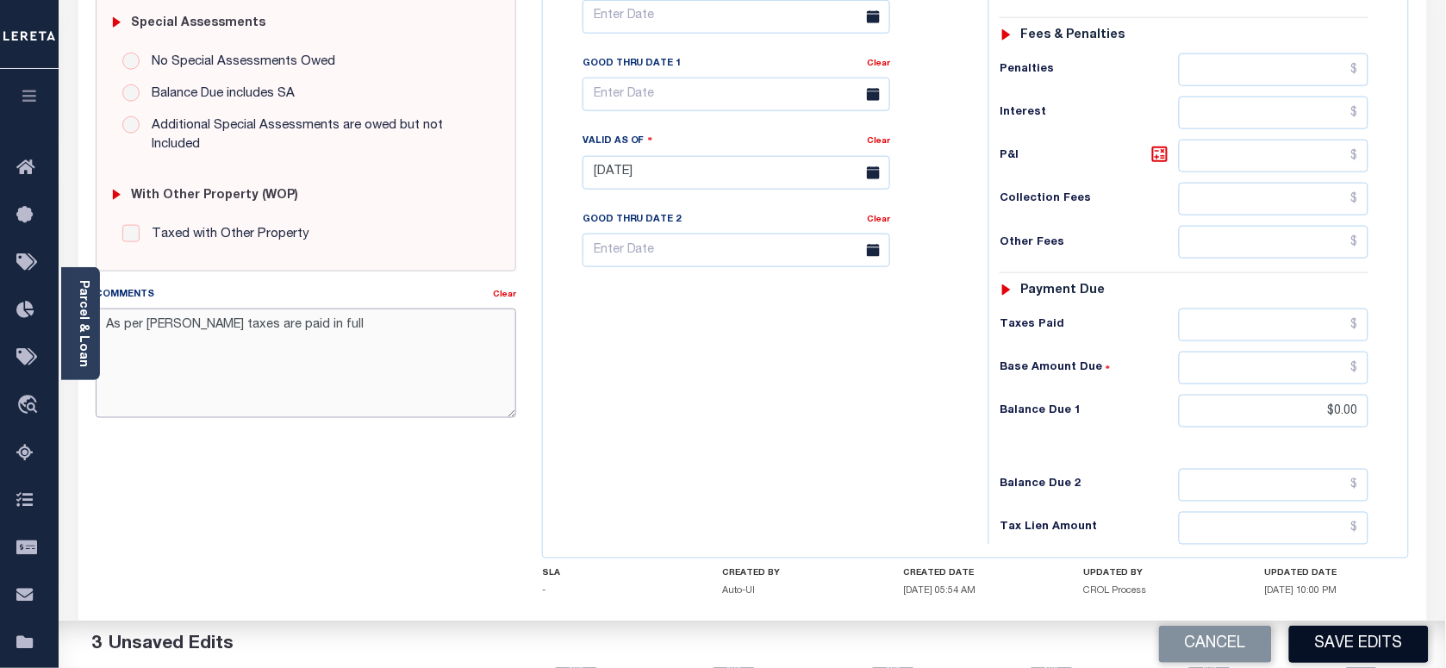
type textarea "As per [PERSON_NAME] taxes are paid in full"
click at [1354, 661] on button "Save Edits" at bounding box center [1359, 644] width 140 height 37
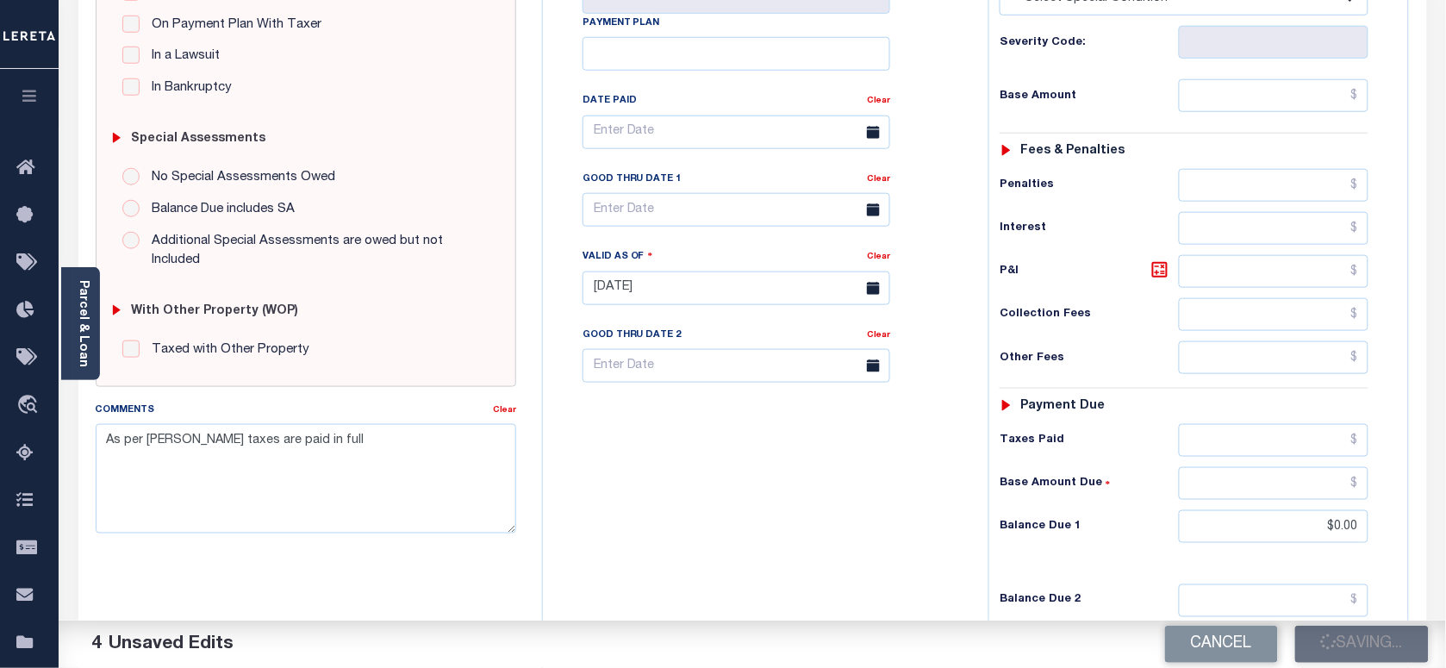
scroll to position [215, 0]
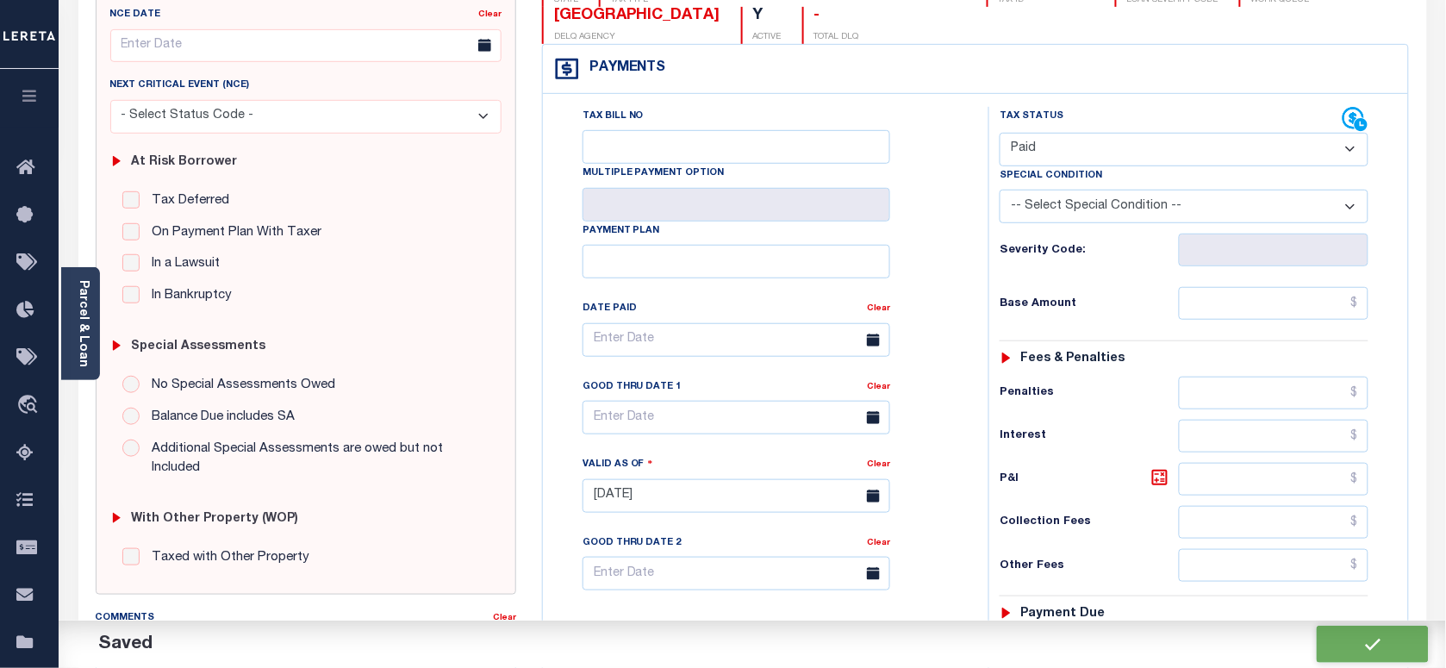
checkbox input "false"
type input "$0"
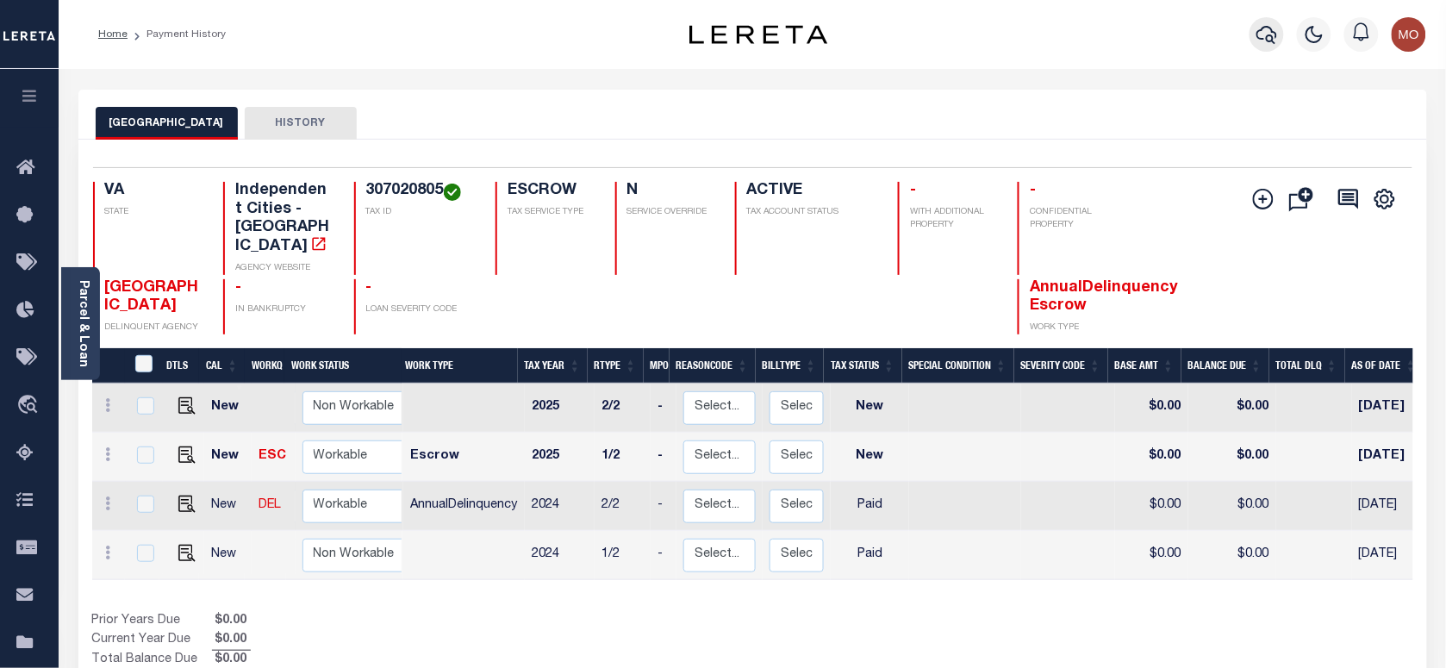
click at [1264, 28] on icon "button" at bounding box center [1266, 35] width 21 height 18
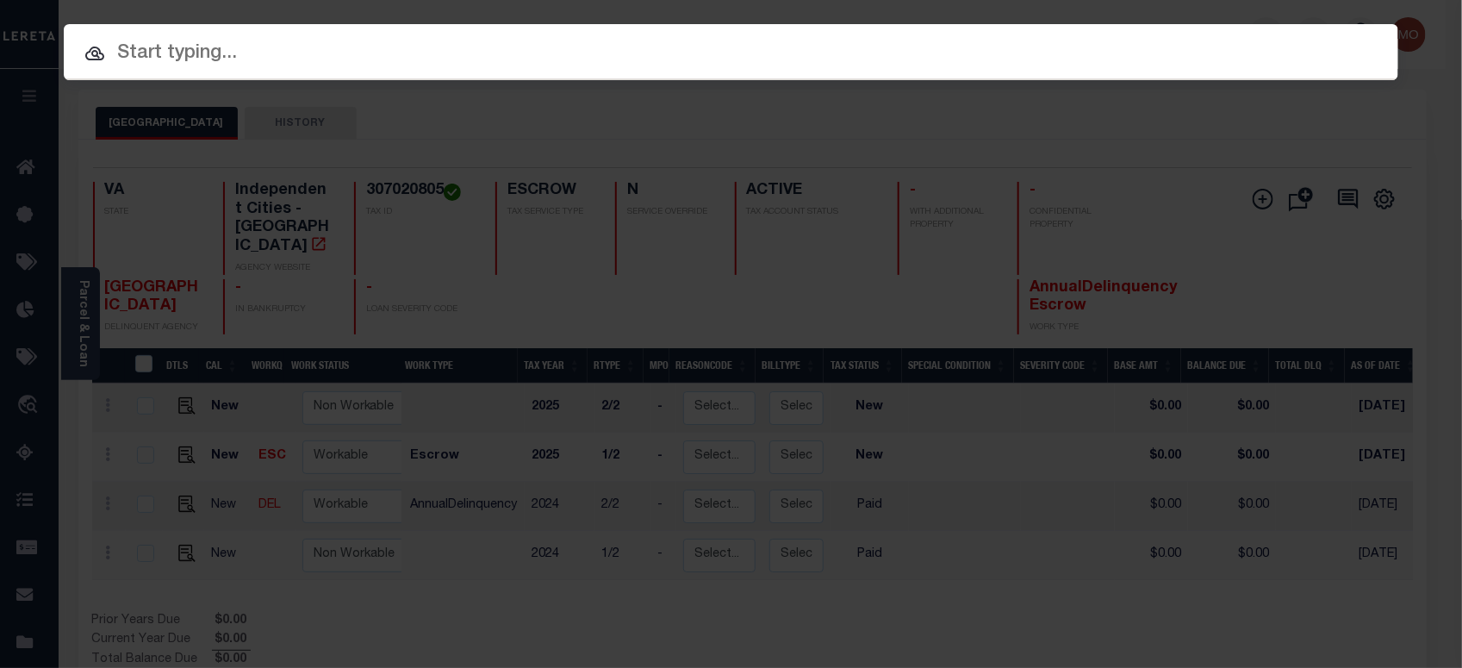
click at [181, 48] on input "text" at bounding box center [731, 54] width 1335 height 30
paste input "122978"
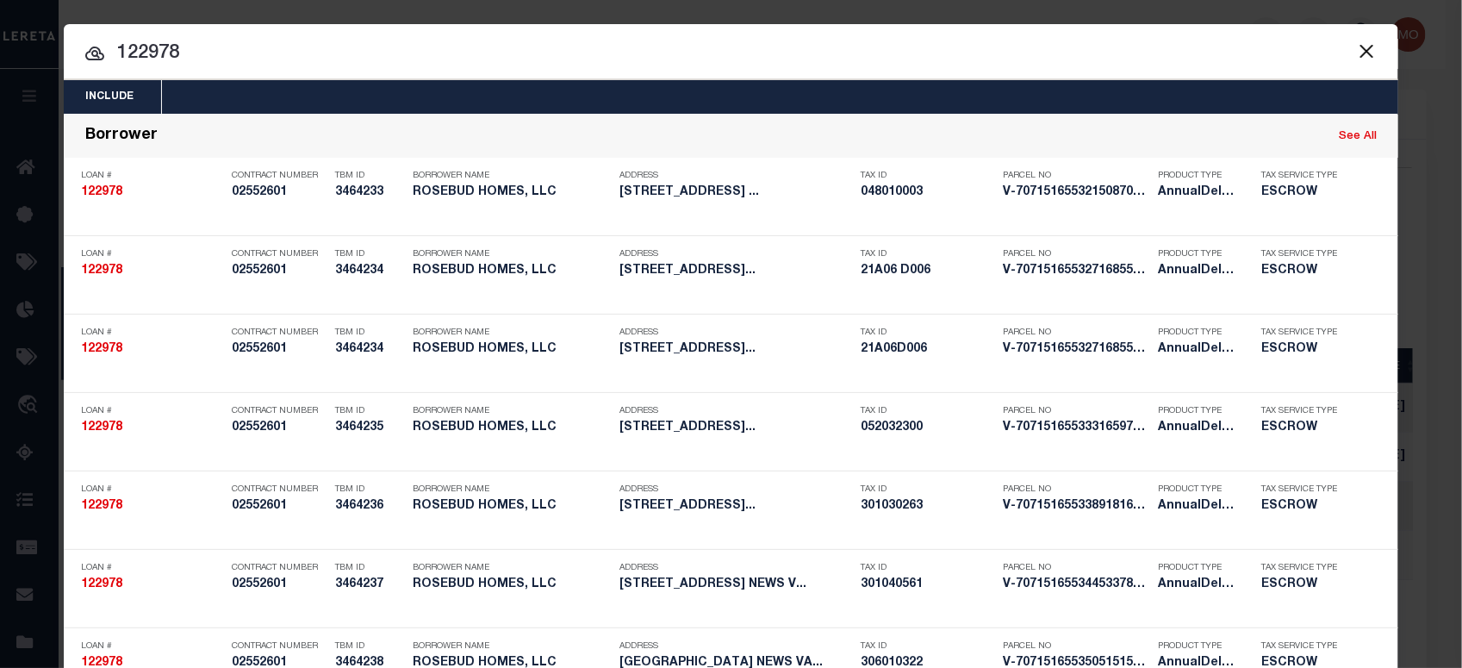
type input "122978"
click at [231, 57] on input "122978" at bounding box center [731, 54] width 1335 height 30
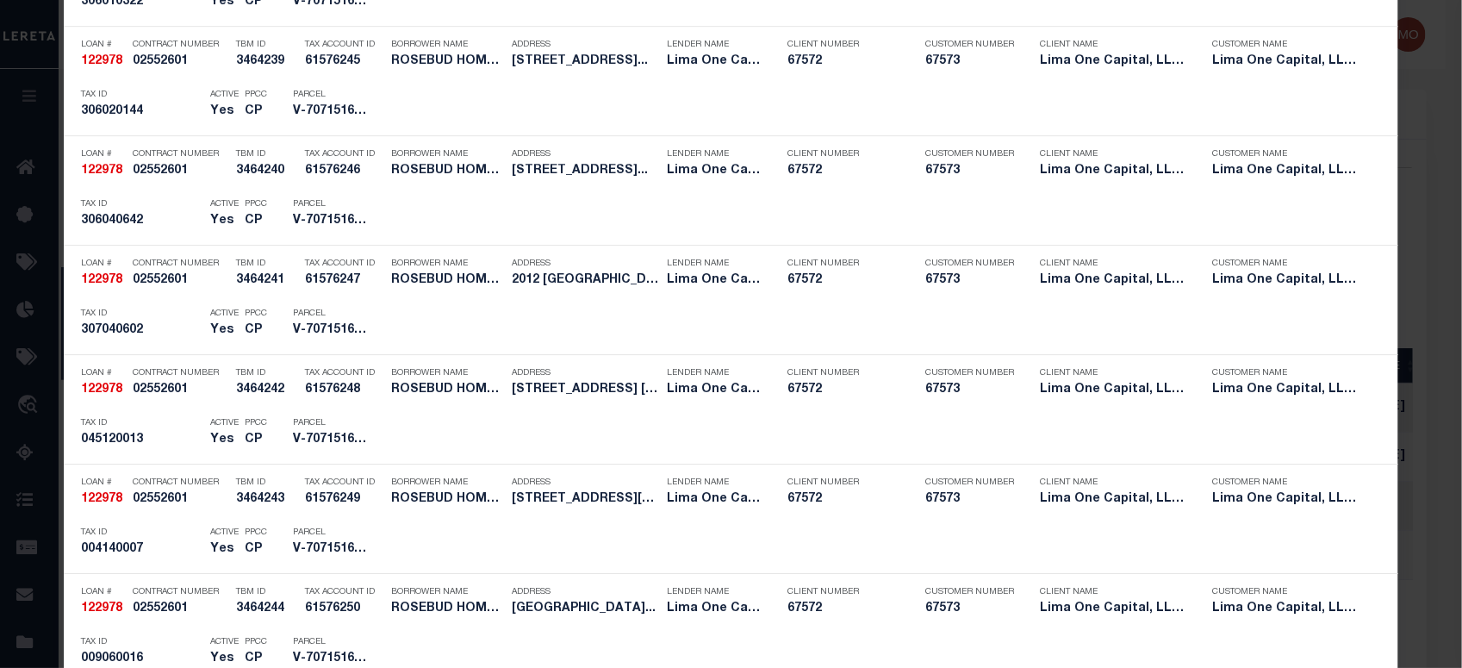
scroll to position [4287, 0]
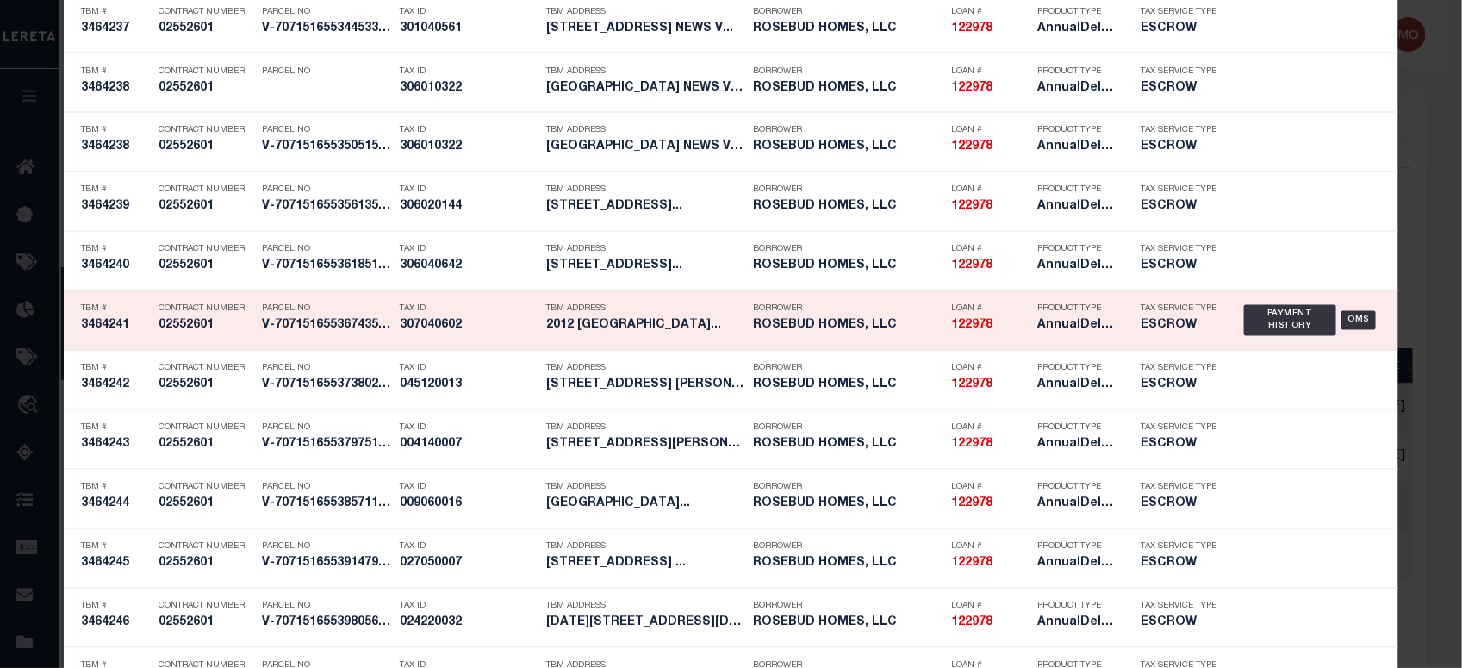
click at [310, 333] on h5 "V-7071516553674356677618" at bounding box center [326, 326] width 129 height 15
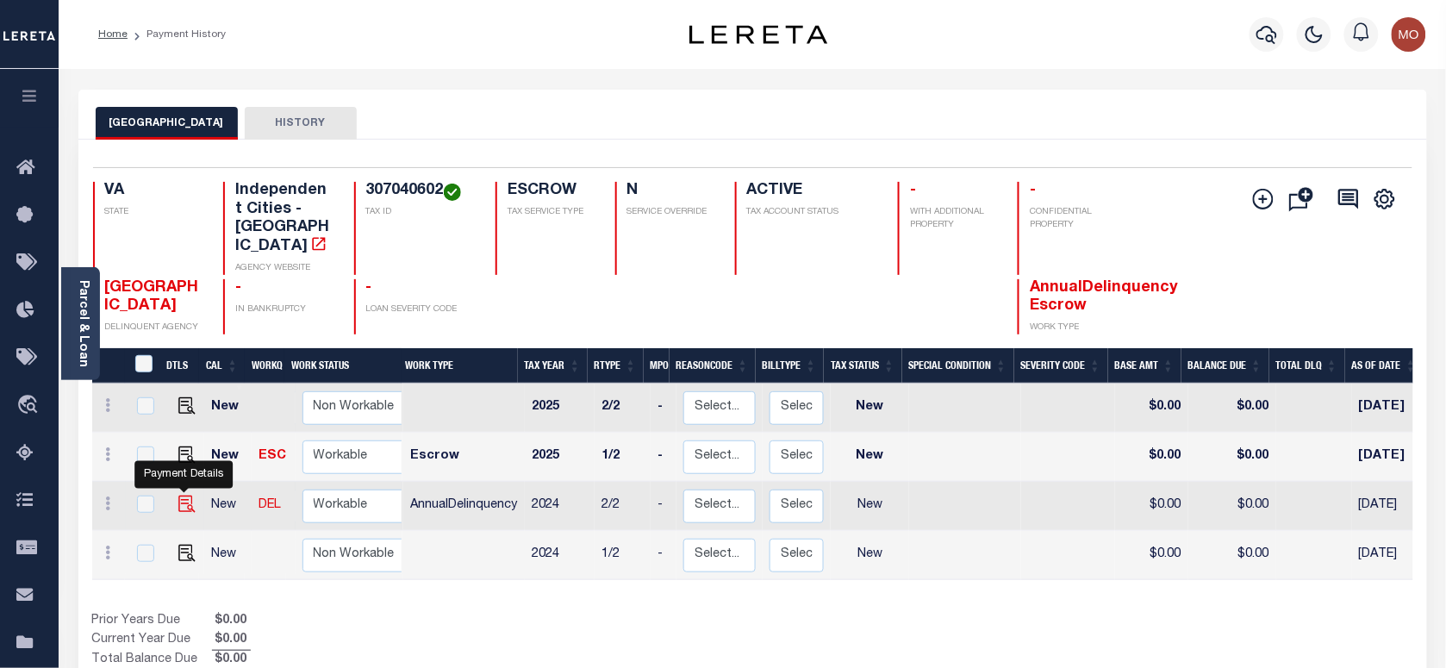
click at [178, 495] on img "" at bounding box center [186, 503] width 17 height 17
checkbox input "true"
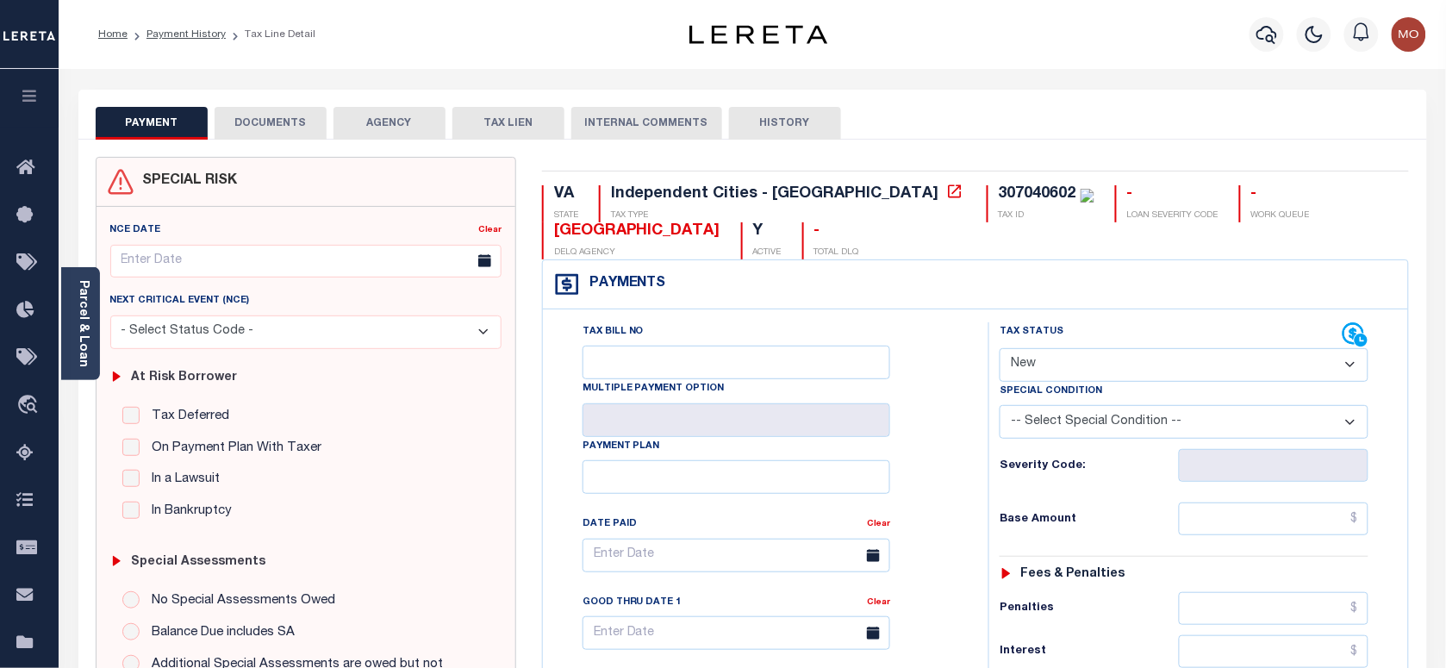
click at [1075, 360] on select "- Select Status Code - Open Due/Unpaid Paid Incomplete No Tax Due Internal Refu…" at bounding box center [1184, 365] width 369 height 34
select select "PYD"
click at [1000, 350] on select "- Select Status Code - Open Due/Unpaid Paid Incomplete No Tax Due Internal Refu…" at bounding box center [1184, 365] width 369 height 34
type input "[DATE]"
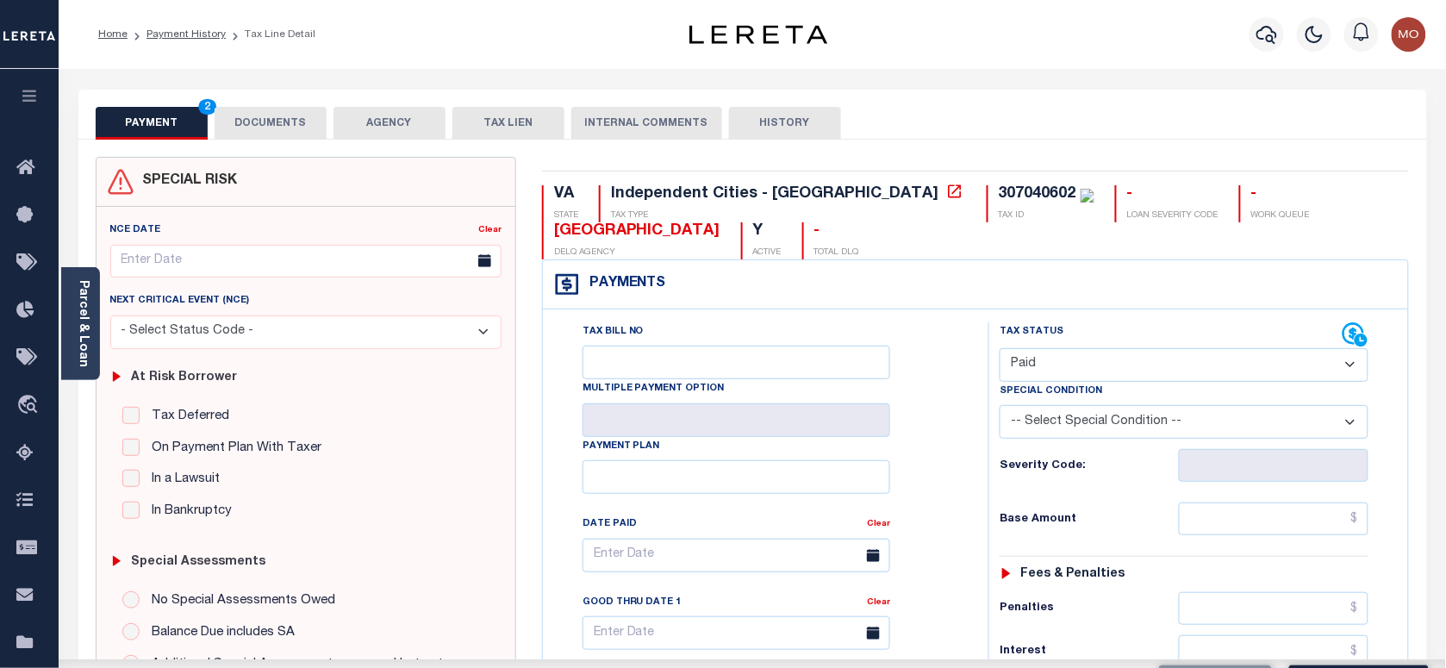
click at [950, 470] on div "Tax Bill No Multiple Payment Option Payment Plan Clear" at bounding box center [761, 563] width 402 height 483
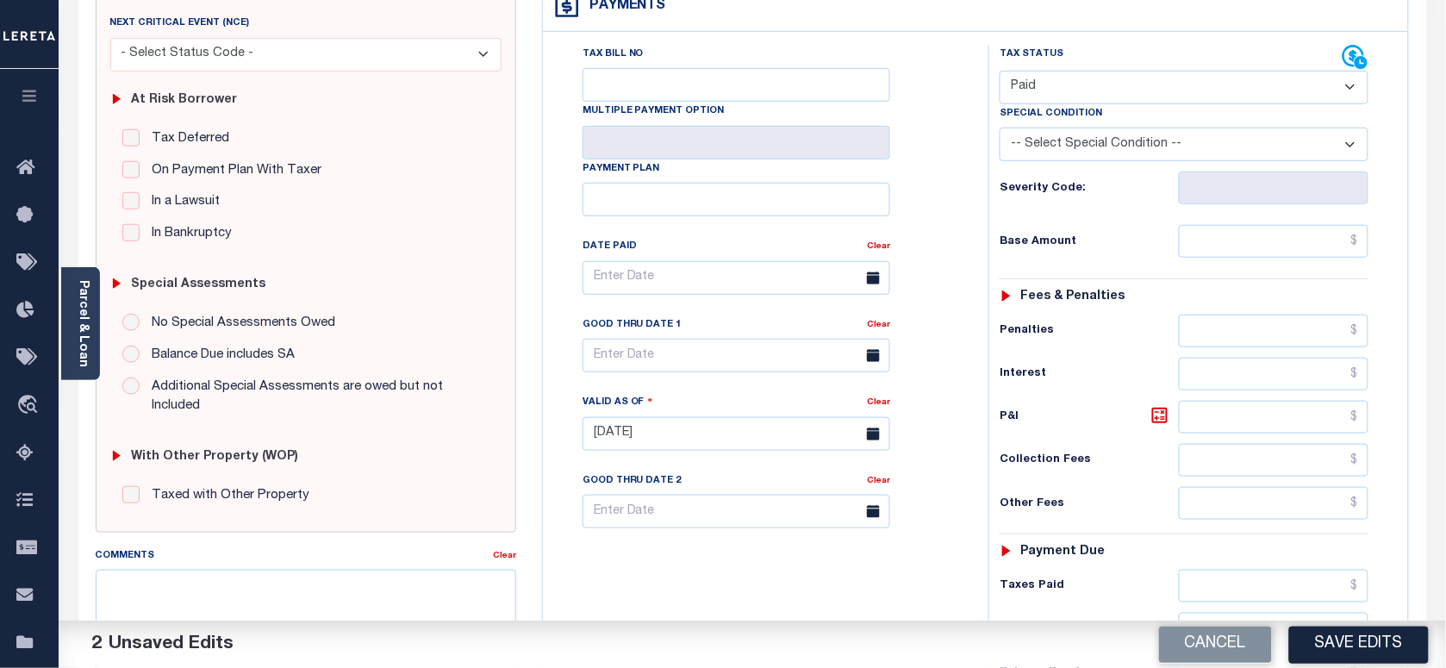
scroll to position [431, 0]
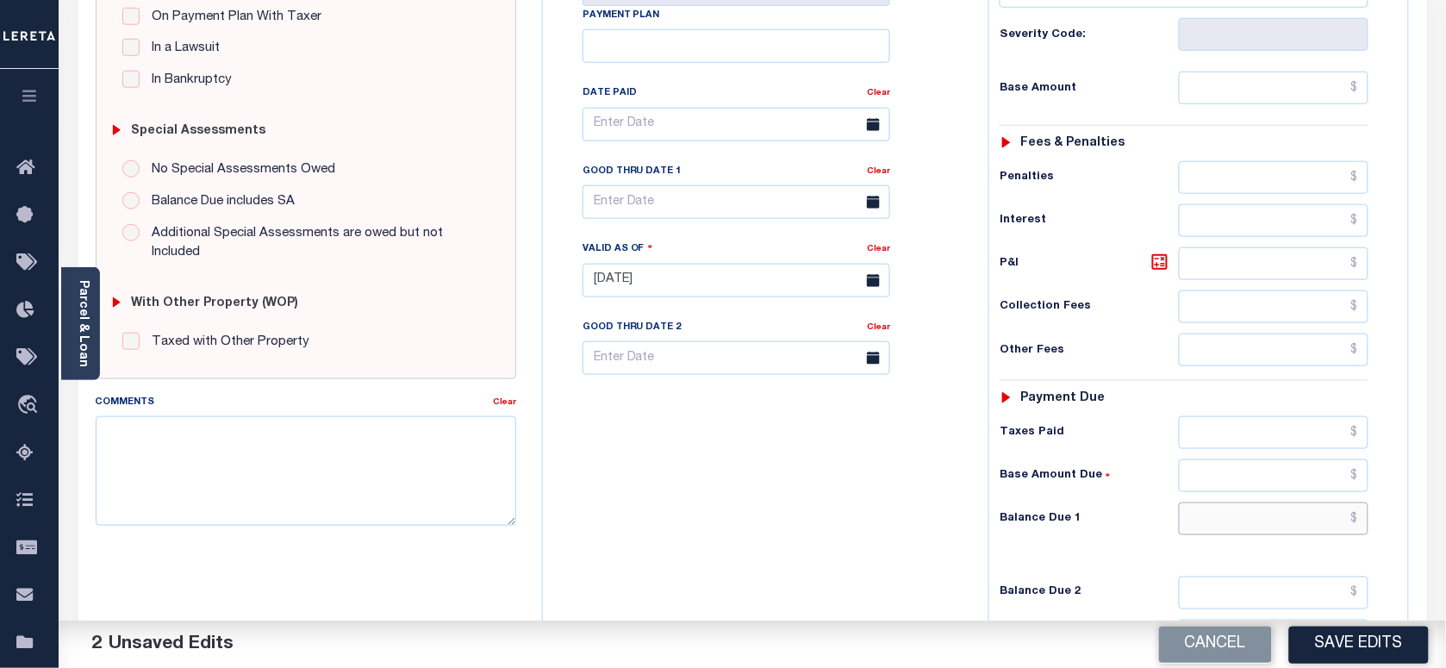
click at [1238, 528] on input "text" at bounding box center [1274, 518] width 190 height 33
type input "$0.00"
click at [242, 500] on textarea "Comments" at bounding box center [306, 470] width 420 height 109
paste textarea "As per Marie taxes are paid in full"
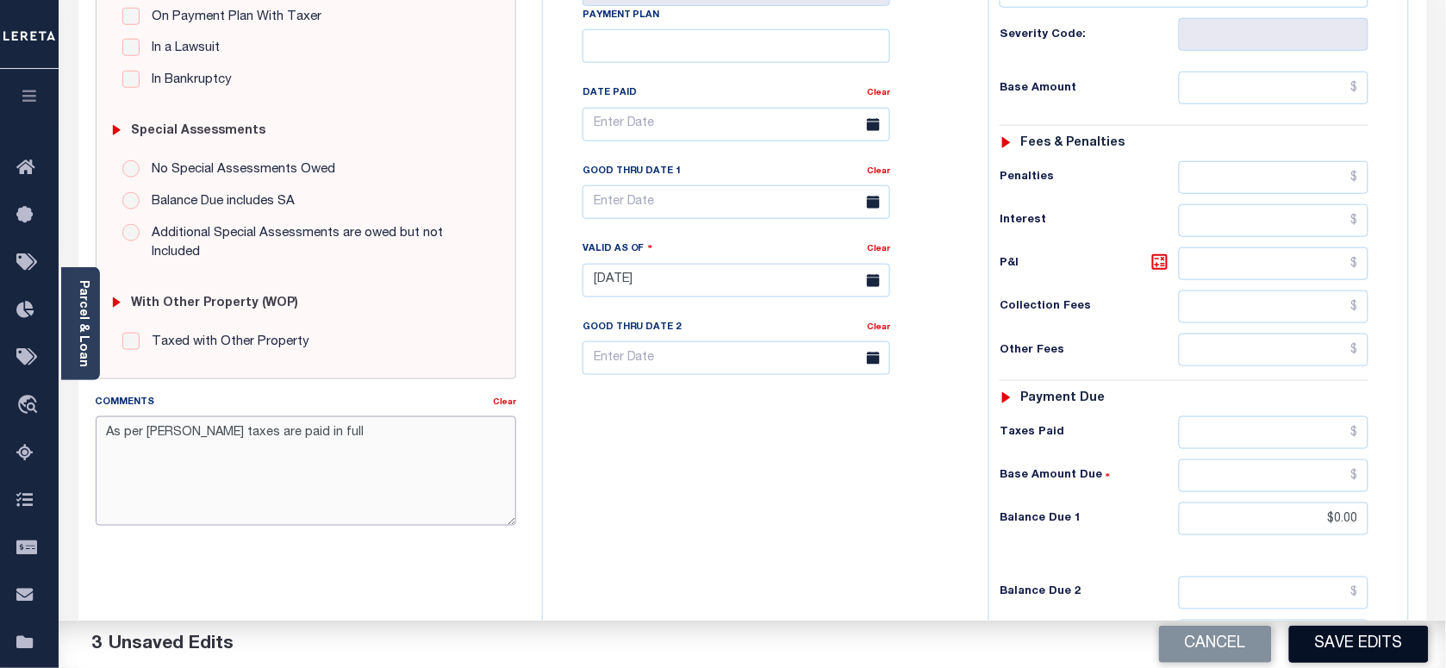
type textarea "As per Marie taxes are paid in full"
click at [1346, 639] on button "Save Edits" at bounding box center [1359, 644] width 140 height 37
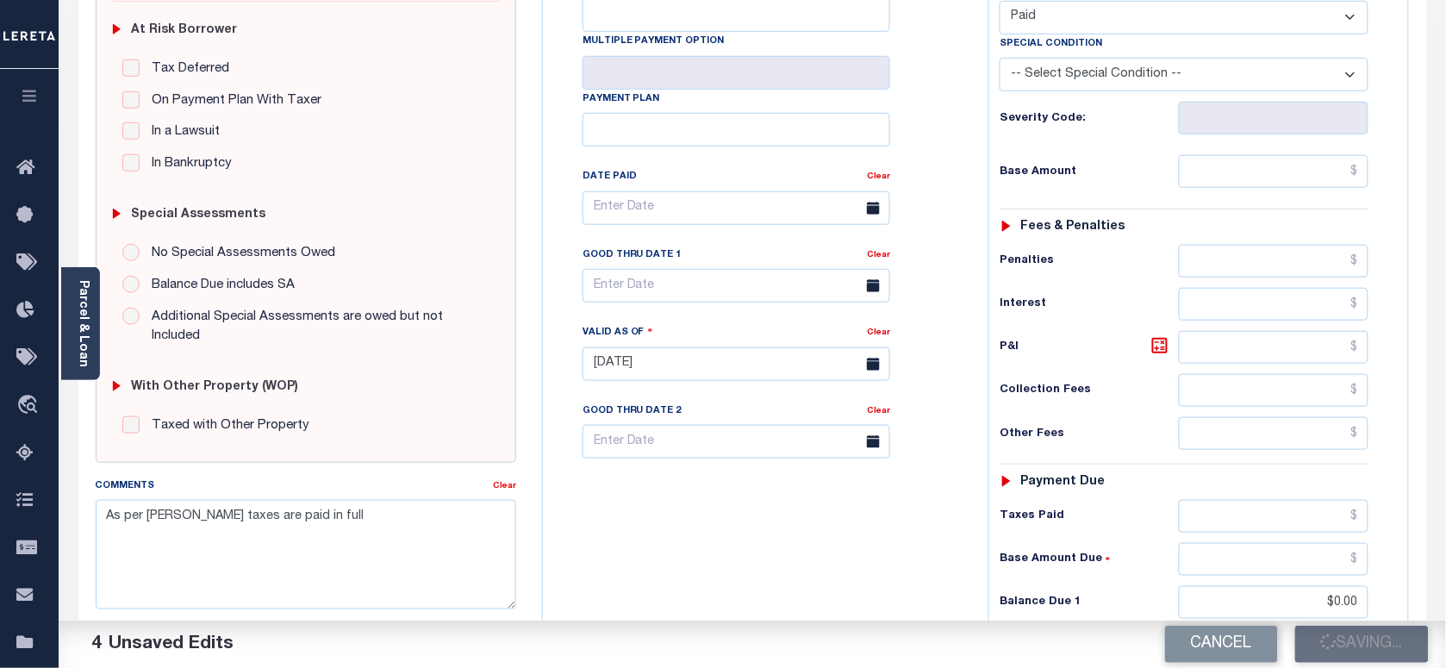
scroll to position [323, 0]
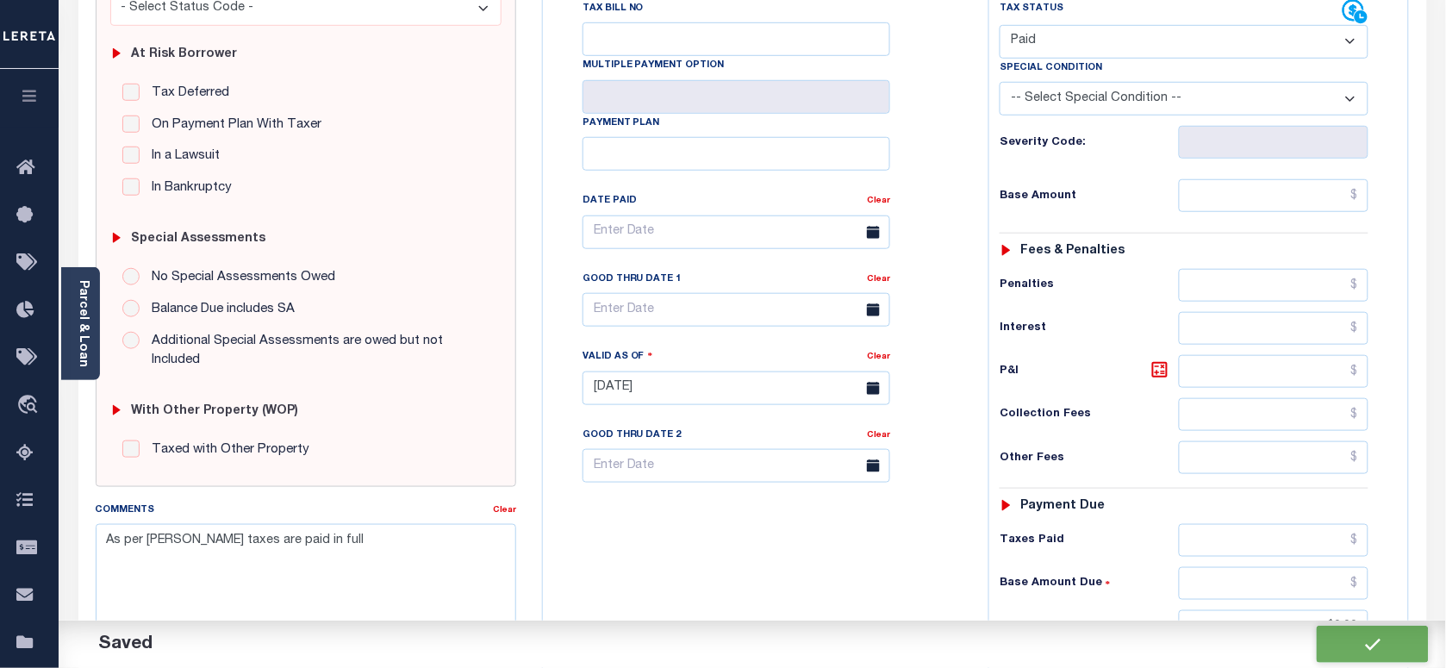
checkbox input "false"
type input "$0"
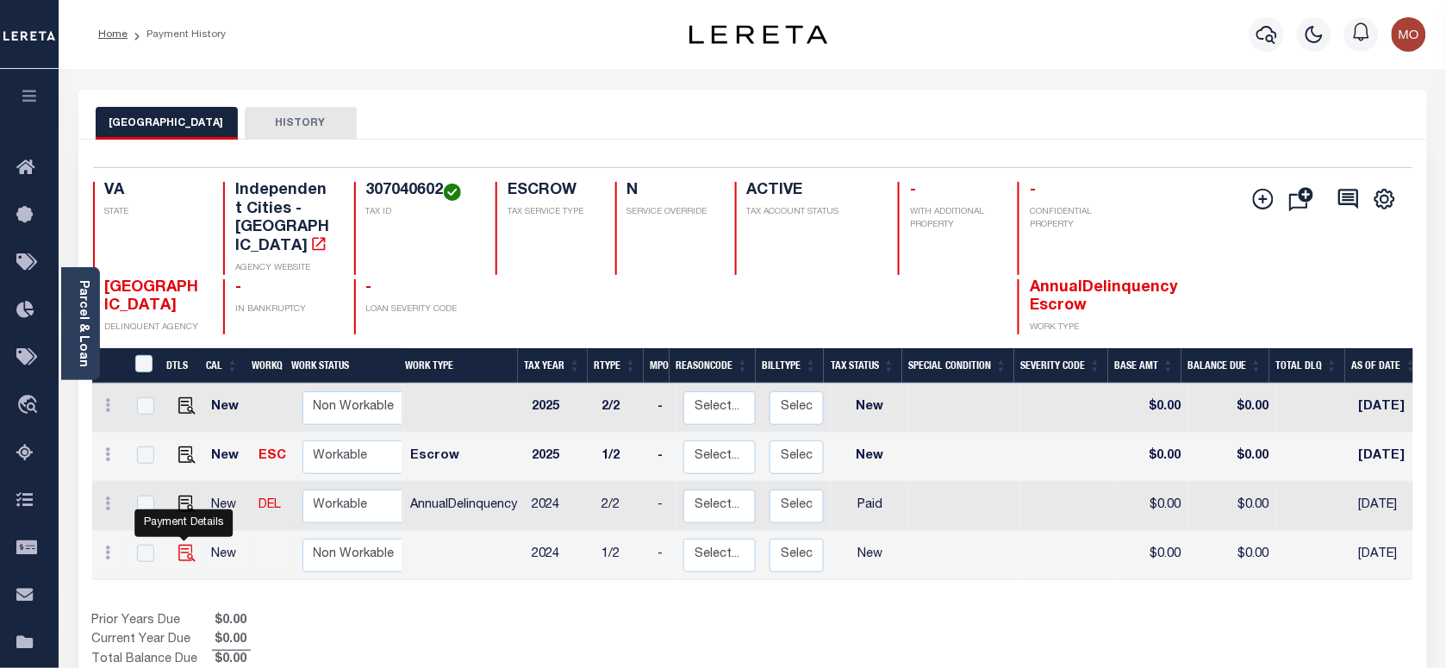
click at [182, 545] on img "" at bounding box center [186, 553] width 17 height 17
checkbox input "true"
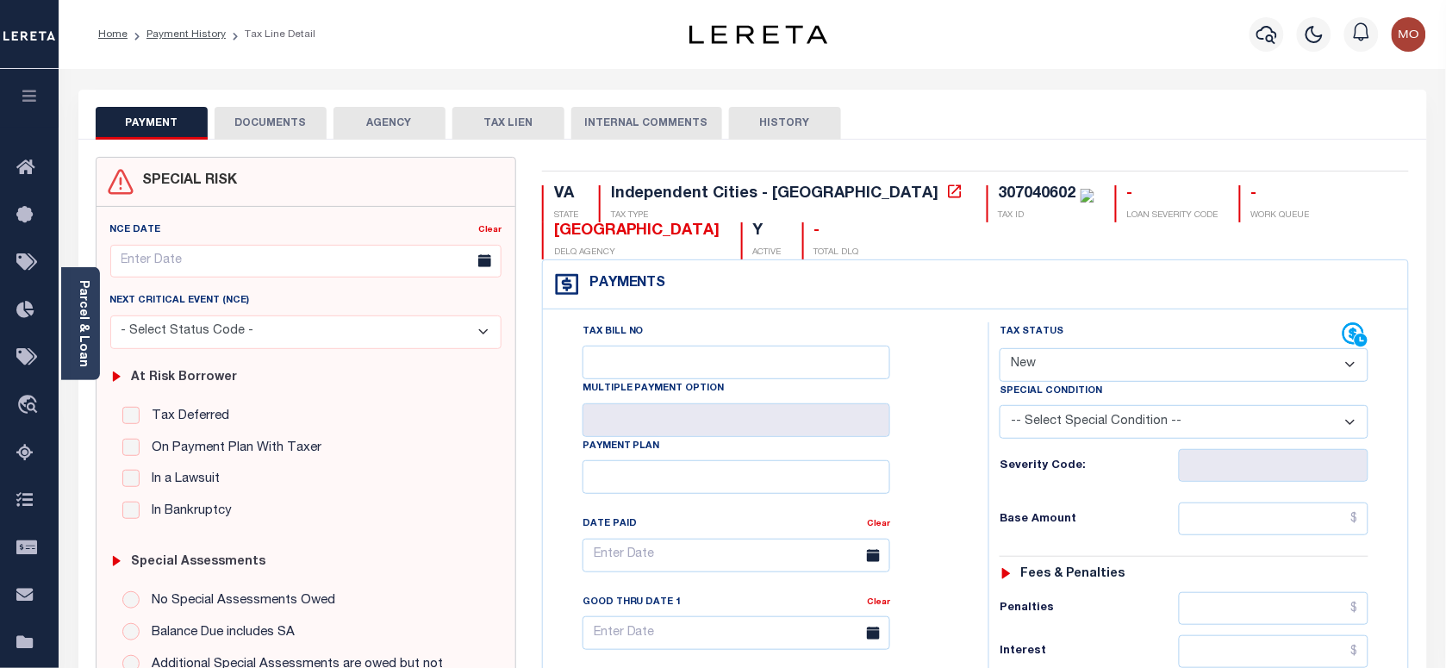
drag, startPoint x: 1074, startPoint y: 364, endPoint x: 1081, endPoint y: 379, distance: 16.6
click at [1074, 364] on select "- Select Status Code - Open Due/Unpaid Paid Incomplete No Tax Due Internal Refu…" at bounding box center [1184, 365] width 369 height 34
select select "PYD"
click at [1000, 350] on select "- Select Status Code - Open Due/Unpaid Paid Incomplete No Tax Due Internal Refu…" at bounding box center [1184, 365] width 369 height 34
type input "[DATE]"
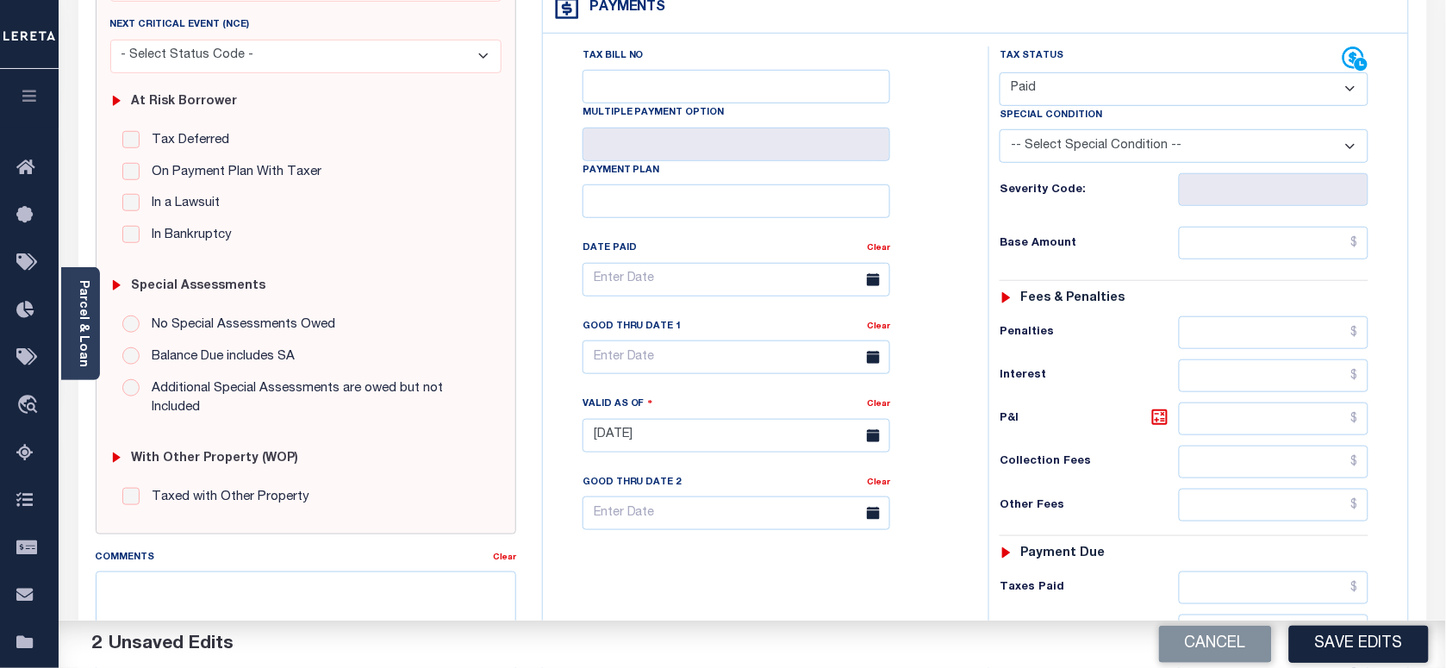
scroll to position [431, 0]
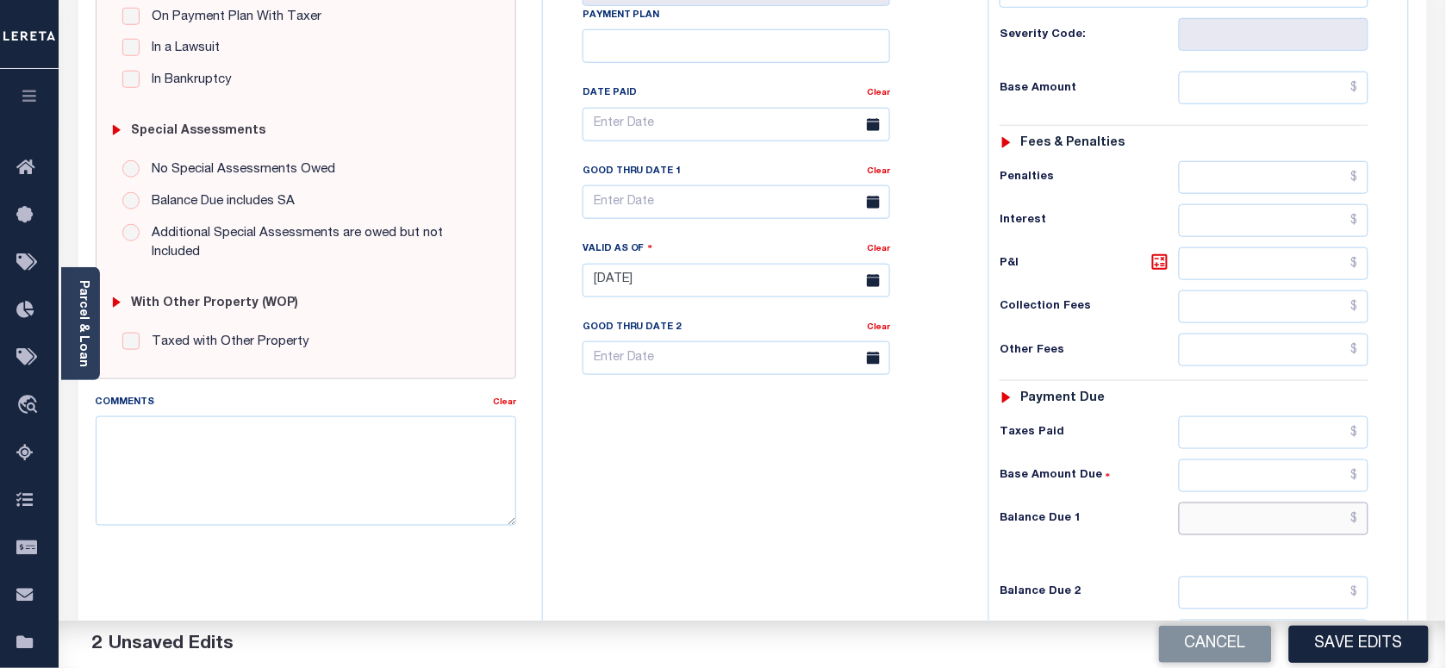
click at [1252, 532] on input "text" at bounding box center [1274, 518] width 190 height 33
type input "$0.00"
click at [802, 532] on div "Tax Bill No Multiple Payment Option Payment Plan Clear" at bounding box center [761, 271] width 428 height 761
click at [299, 487] on textarea "Comments" at bounding box center [306, 470] width 420 height 109
paste textarea "As per Marie taxes are paid in full"
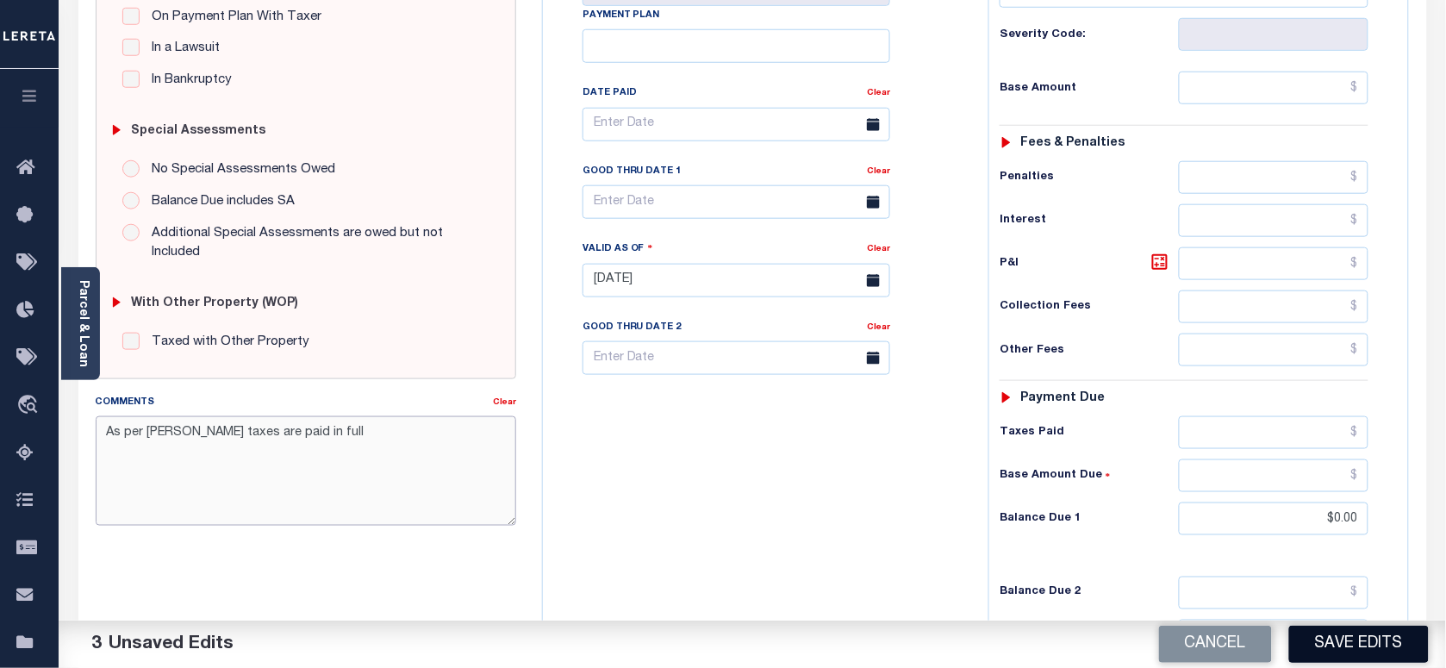
type textarea "As per Marie taxes are paid in full"
click at [1331, 638] on button "Save Edits" at bounding box center [1359, 644] width 140 height 37
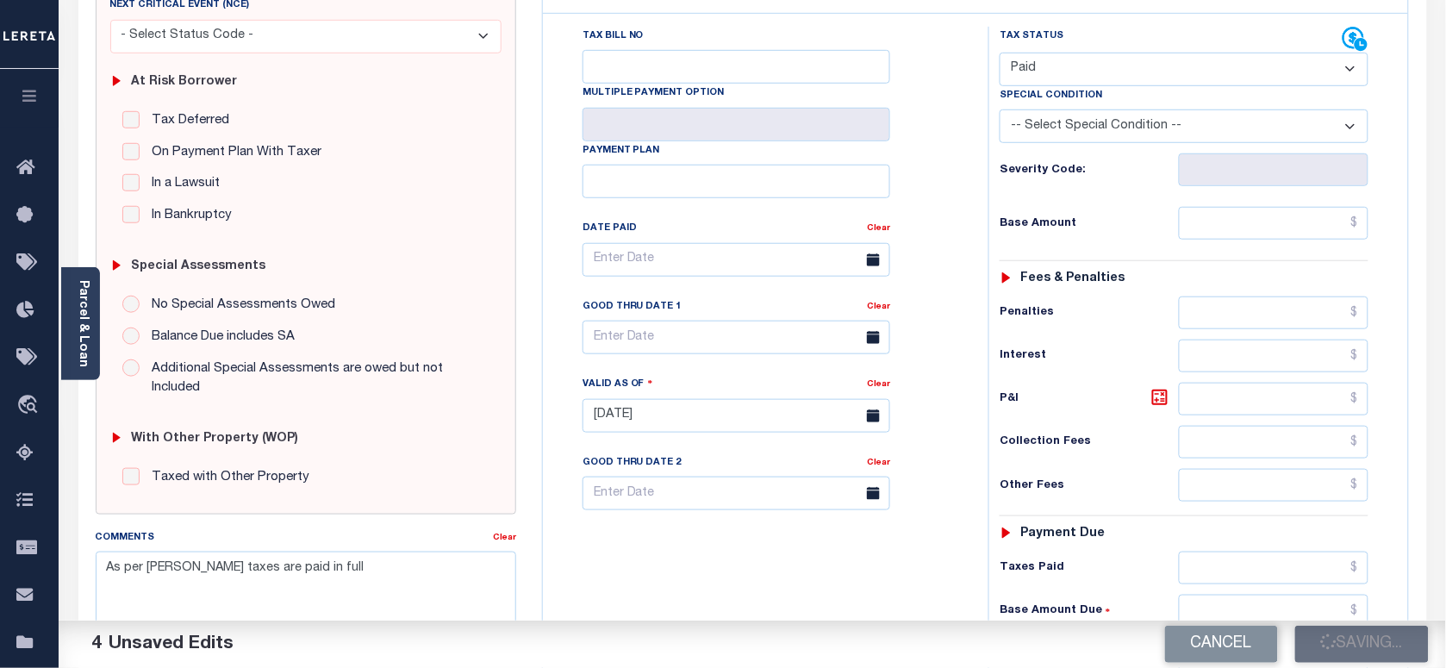
scroll to position [108, 0]
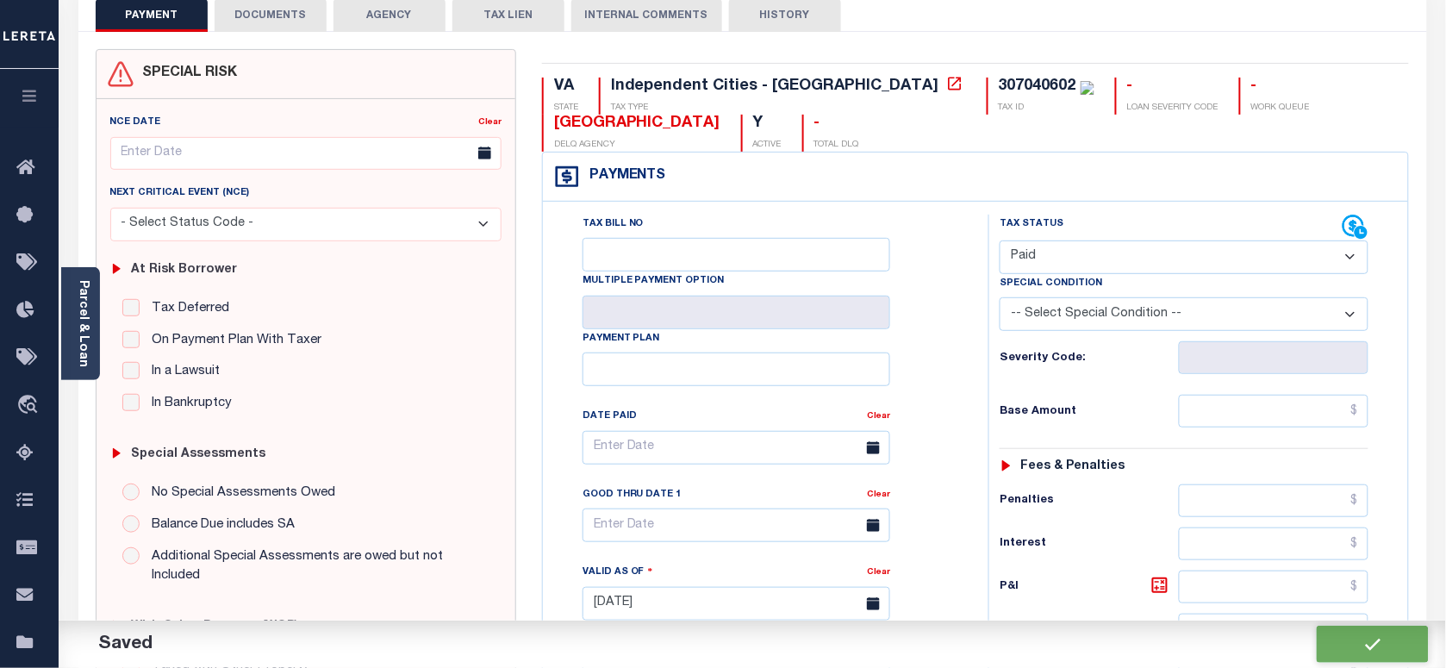
checkbox input "false"
type input "$0"
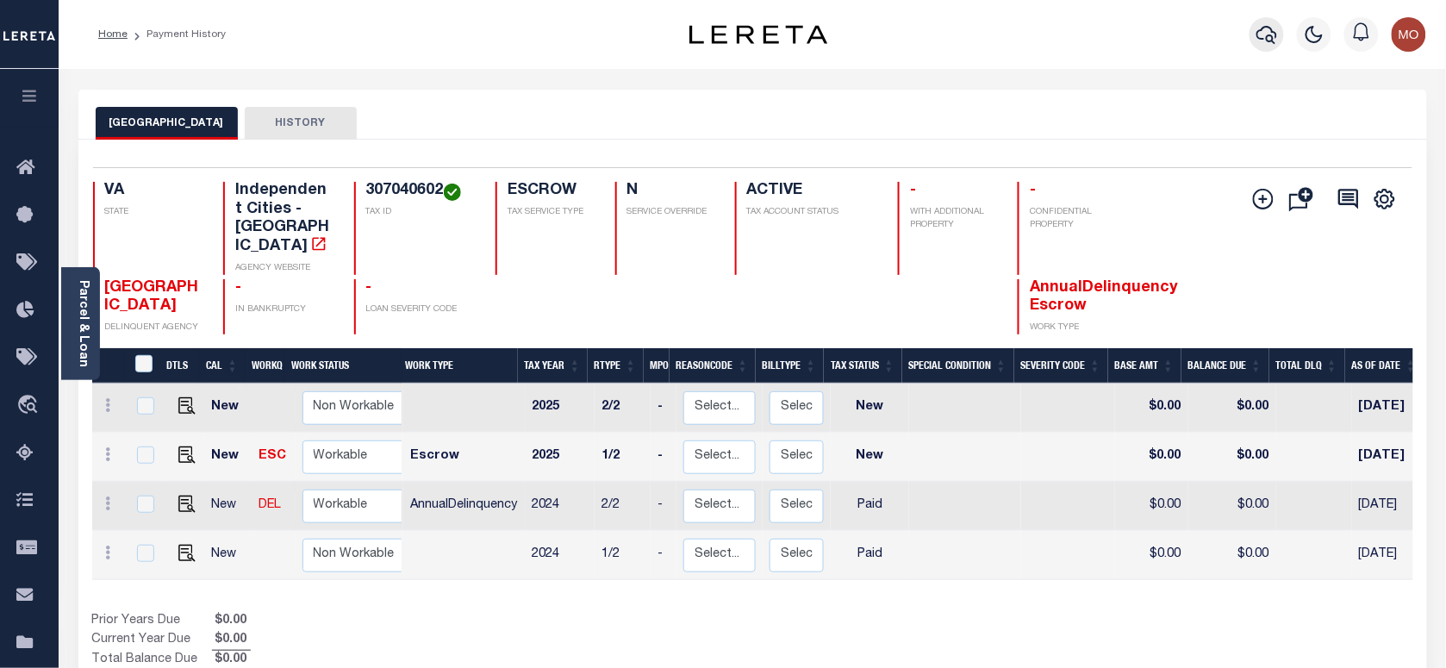
click at [1280, 36] on button "button" at bounding box center [1266, 34] width 34 height 34
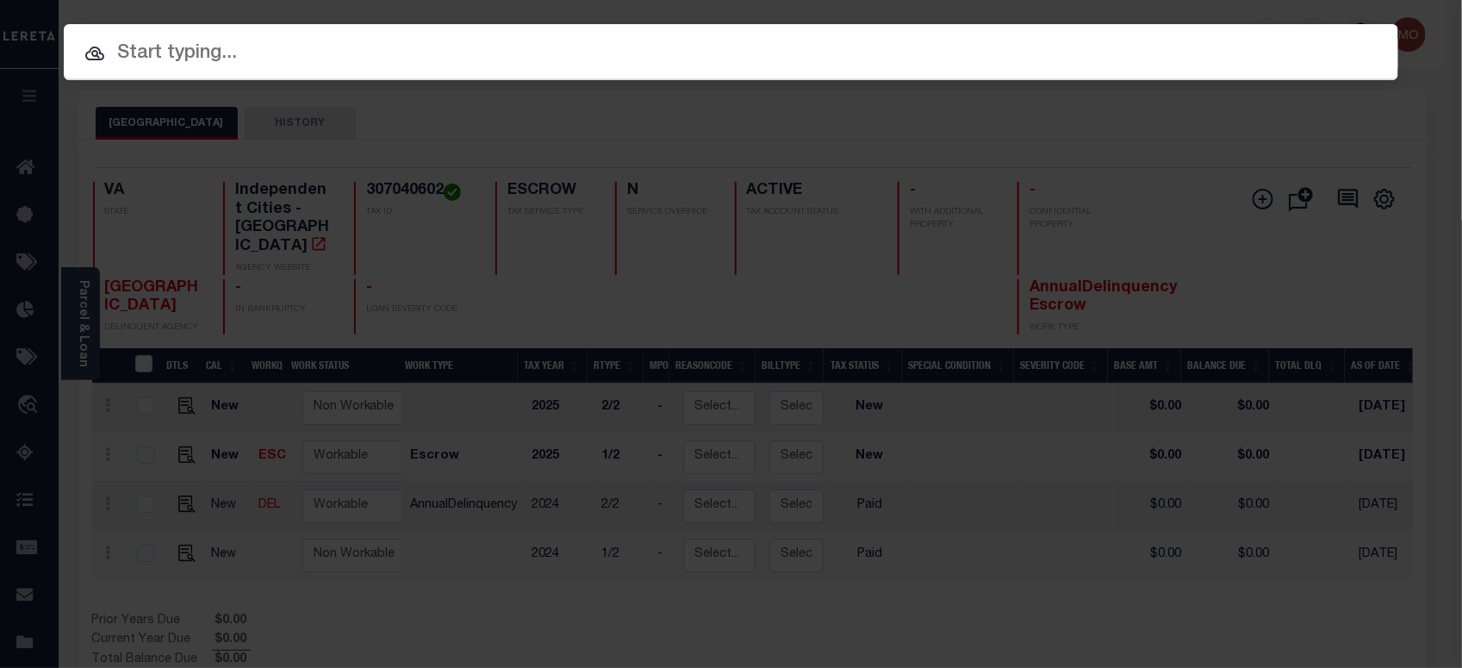
click at [267, 40] on input "text" at bounding box center [731, 54] width 1335 height 30
paste input "114226"
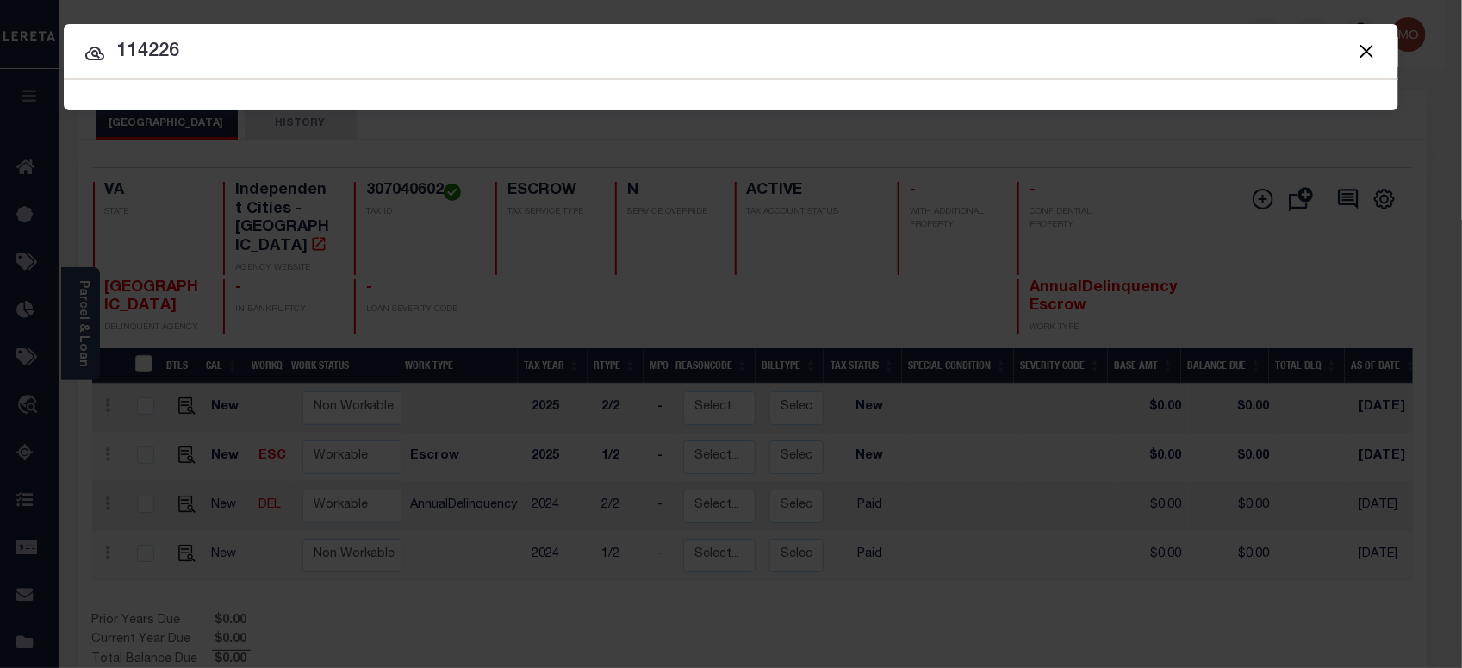
type input "114226"
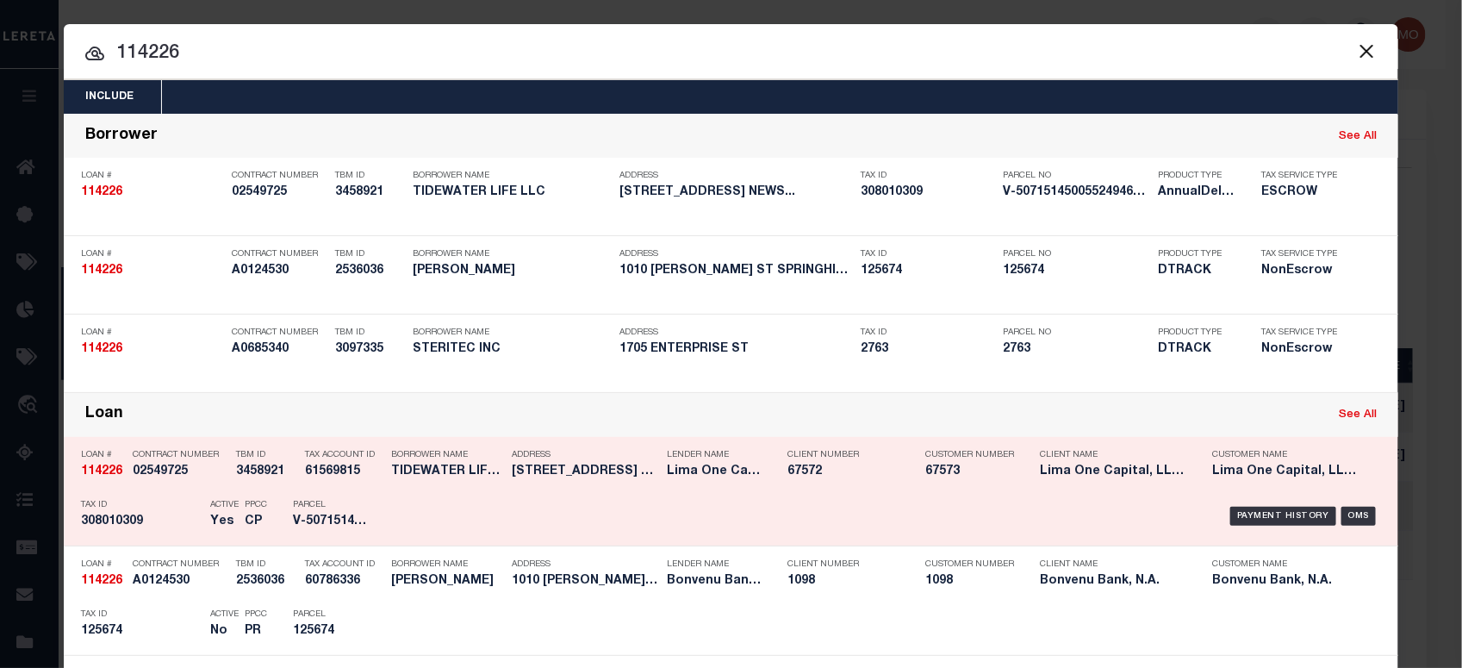
click at [148, 508] on p "Tax ID" at bounding box center [141, 505] width 121 height 10
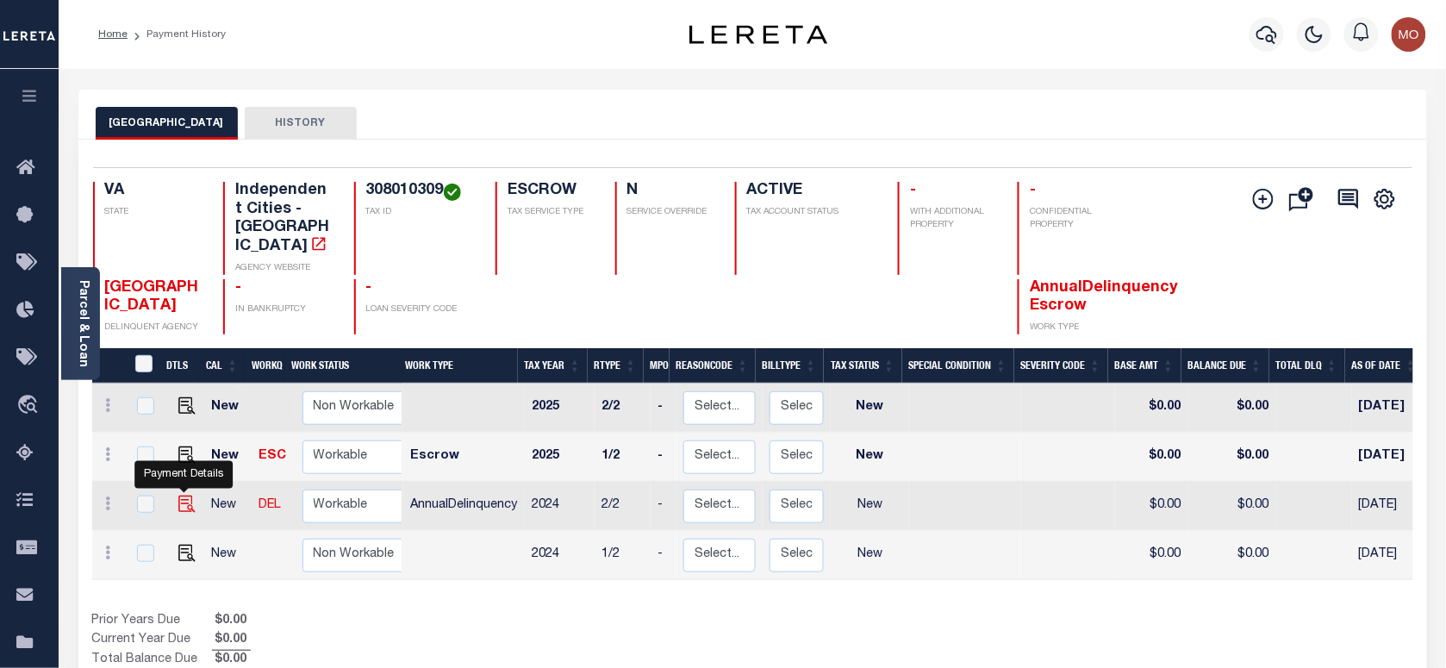
click at [188, 495] on img "" at bounding box center [186, 503] width 17 height 17
checkbox input "true"
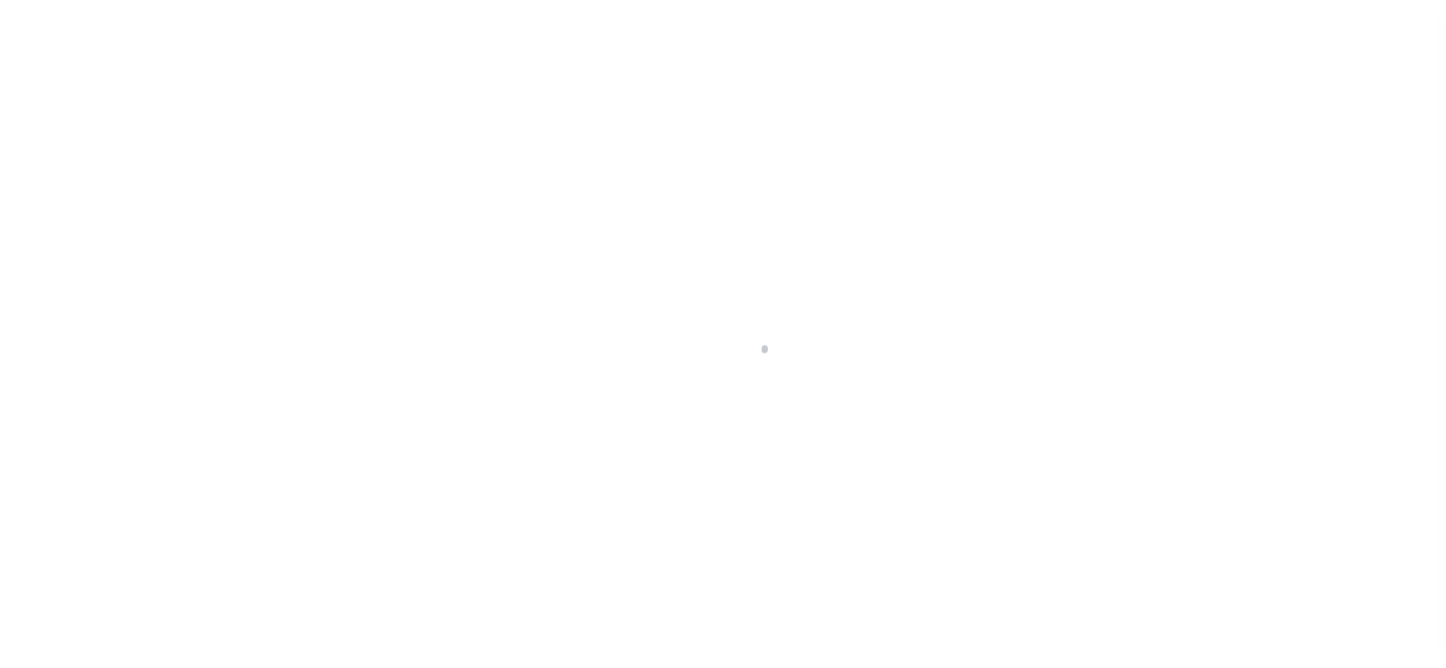
checkbox input "false"
type input "[DATE]"
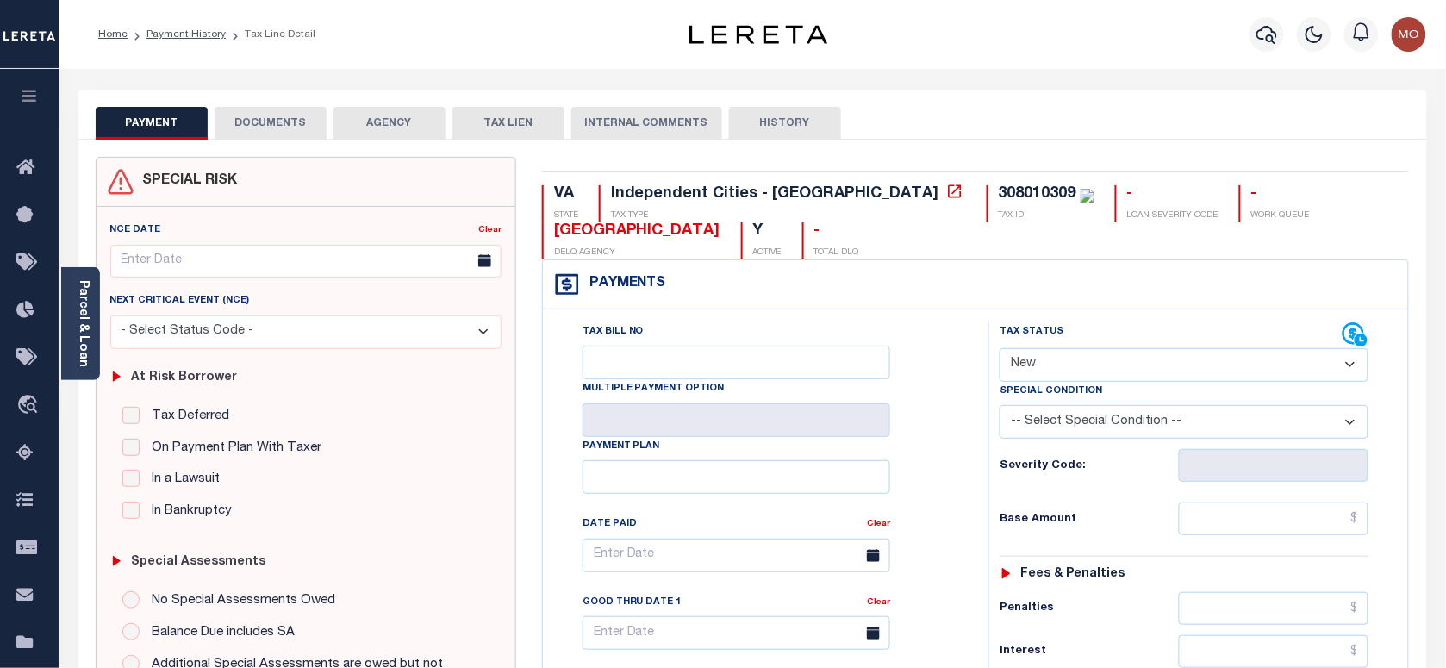
drag, startPoint x: 1056, startPoint y: 362, endPoint x: 1062, endPoint y: 379, distance: 18.3
click at [1056, 362] on select "- Select Status Code - Open Due/Unpaid Paid Incomplete No Tax Due Internal Refu…" at bounding box center [1184, 365] width 369 height 34
select select "PYD"
click at [1000, 350] on select "- Select Status Code - Open Due/Unpaid Paid Incomplete No Tax Due Internal Refu…" at bounding box center [1184, 365] width 369 height 34
type input "[DATE]"
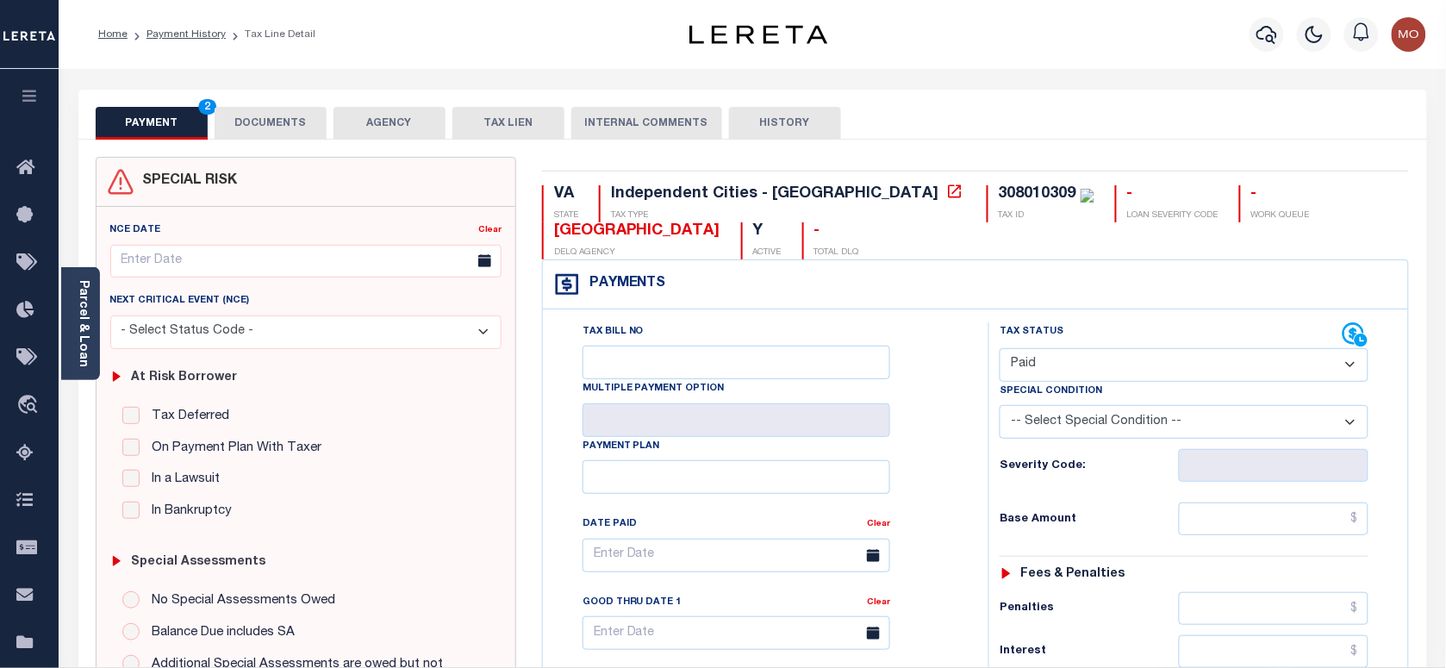
click at [945, 471] on div "Tax Bill No Multiple Payment Option Payment Plan Clear" at bounding box center [761, 563] width 402 height 483
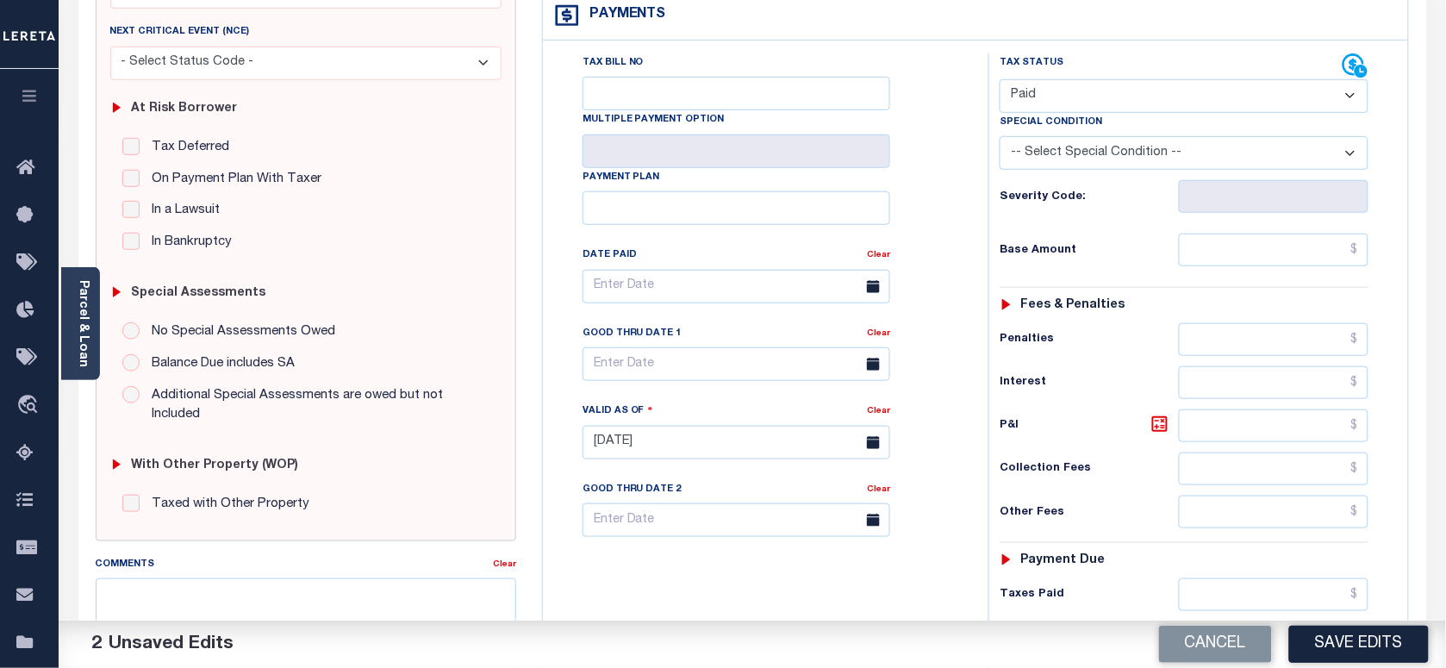
scroll to position [431, 0]
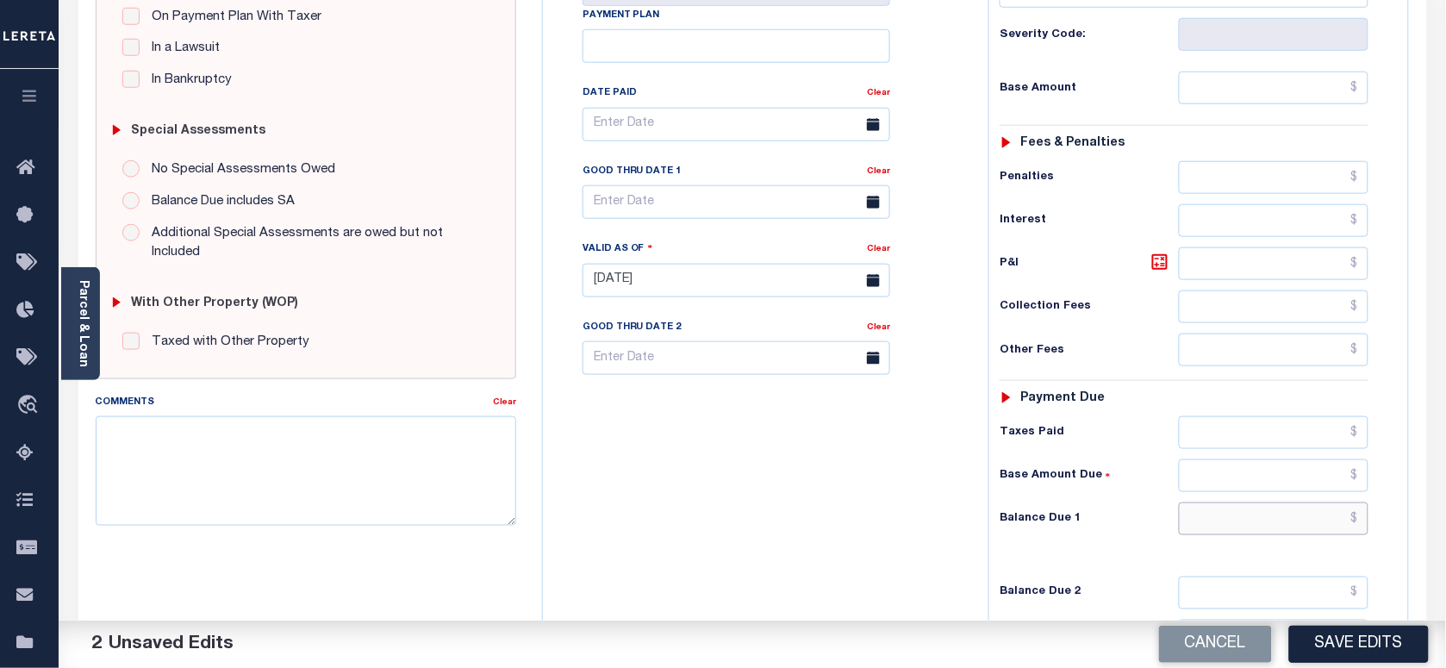
click at [1211, 519] on input "text" at bounding box center [1274, 518] width 190 height 33
type input "$0.00"
click at [131, 510] on textarea "Comments" at bounding box center [306, 470] width 420 height 109
paste textarea "As per Marie taxes are paid in full"
type textarea "As per Marie taxes are paid in full"
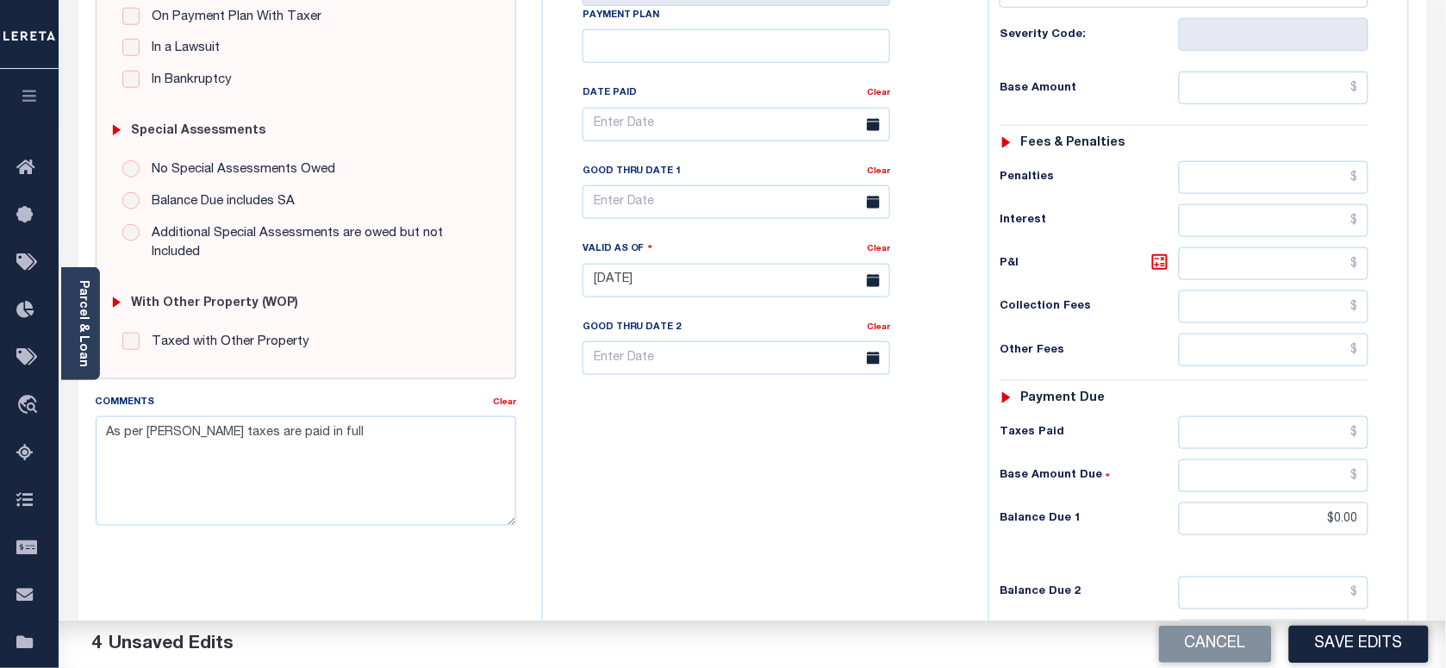
click at [1325, 665] on div "Cancel Save Edits" at bounding box center [1099, 644] width 694 height 48
click at [1329, 648] on button "Save Edits" at bounding box center [1359, 644] width 140 height 37
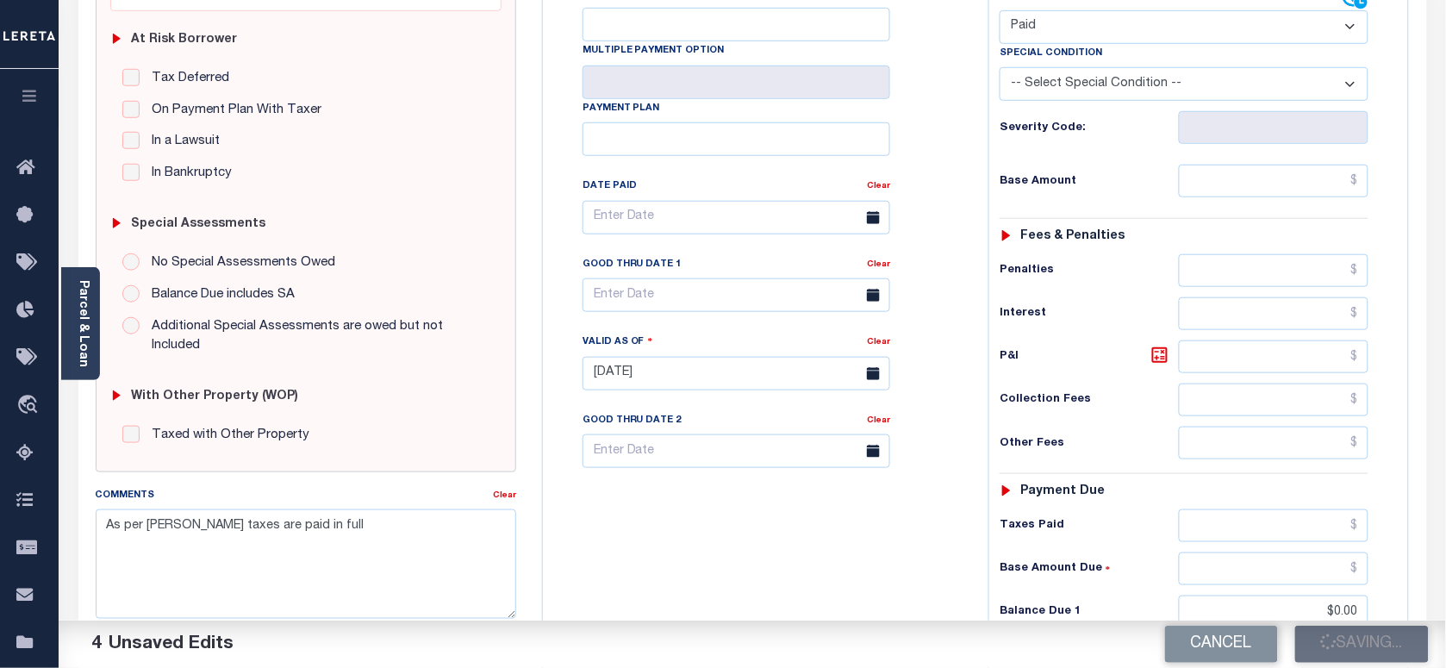
scroll to position [215, 0]
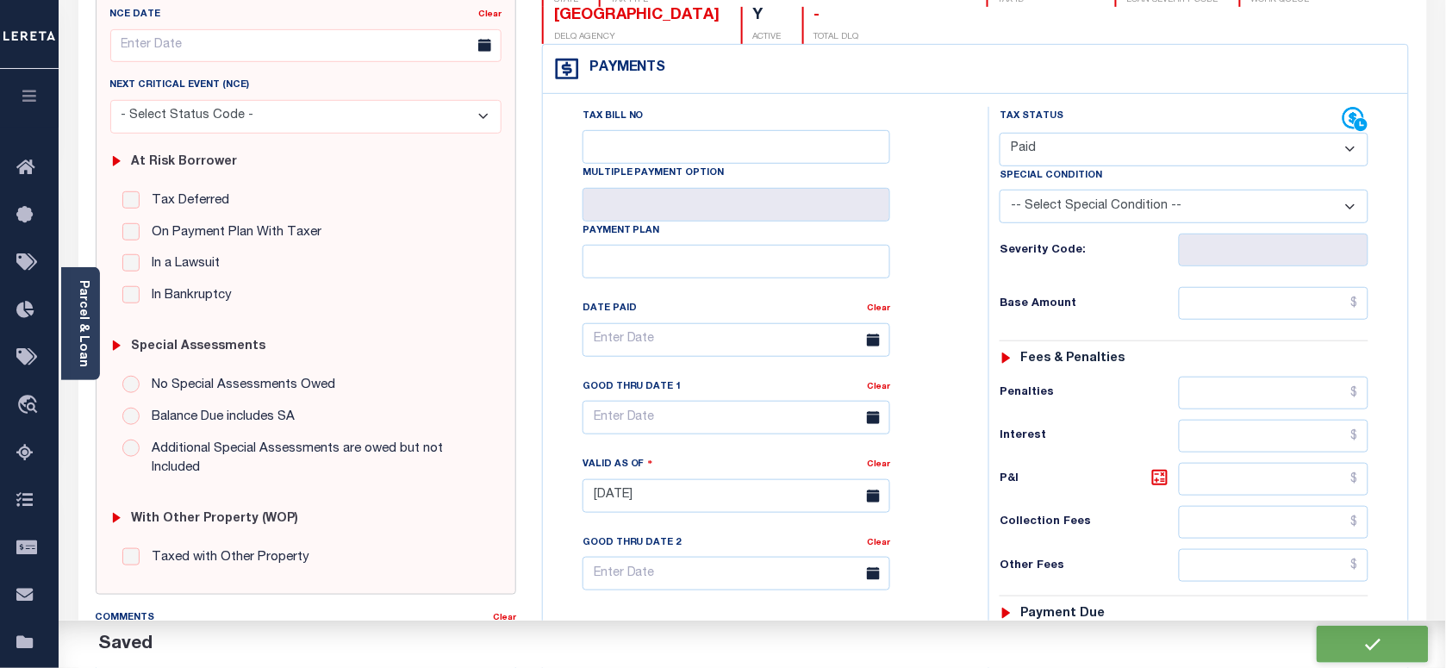
checkbox input "false"
type input "$0"
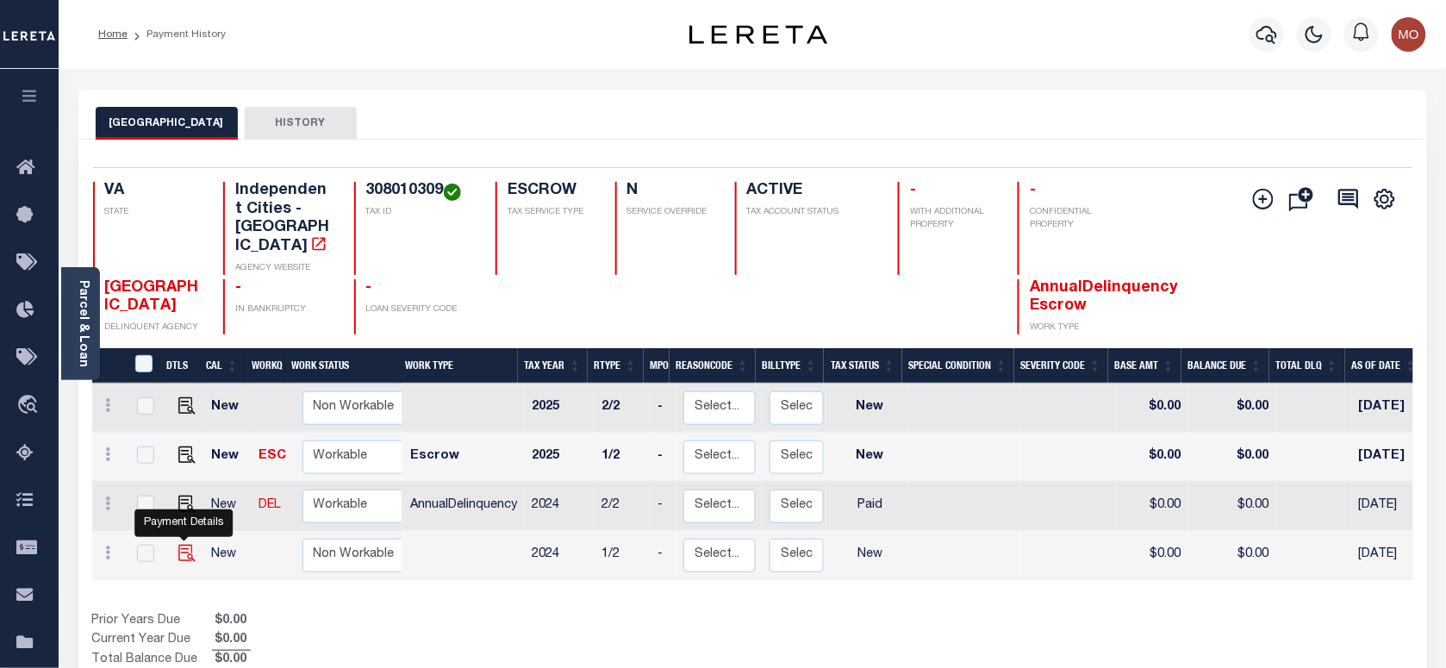
click at [186, 545] on img "" at bounding box center [186, 553] width 17 height 17
checkbox input "true"
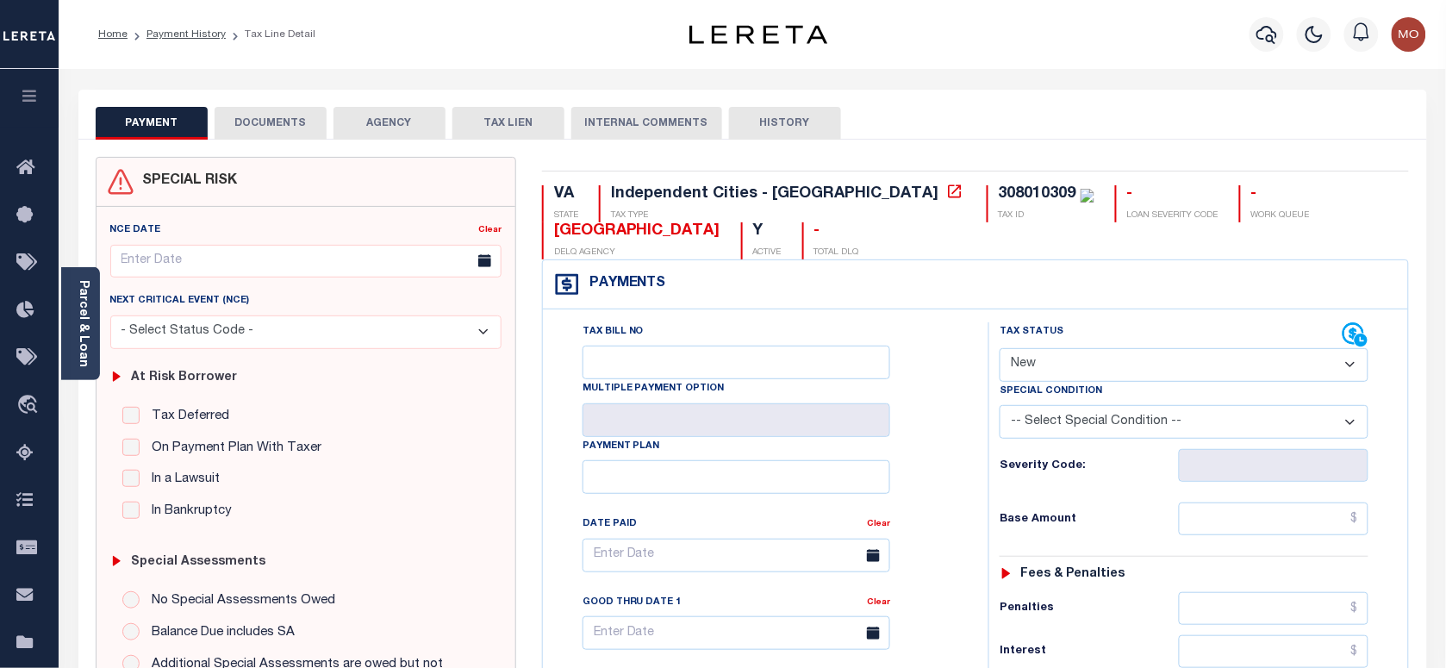
drag, startPoint x: 1078, startPoint y: 362, endPoint x: 1077, endPoint y: 384, distance: 22.4
click at [1078, 362] on select "- Select Status Code - Open Due/Unpaid Paid Incomplete No Tax Due Internal Refu…" at bounding box center [1184, 365] width 369 height 34
select select "PYD"
click at [1000, 350] on select "- Select Status Code - Open Due/Unpaid Paid Incomplete No Tax Due Internal Refu…" at bounding box center [1184, 365] width 369 height 34
type input "[DATE]"
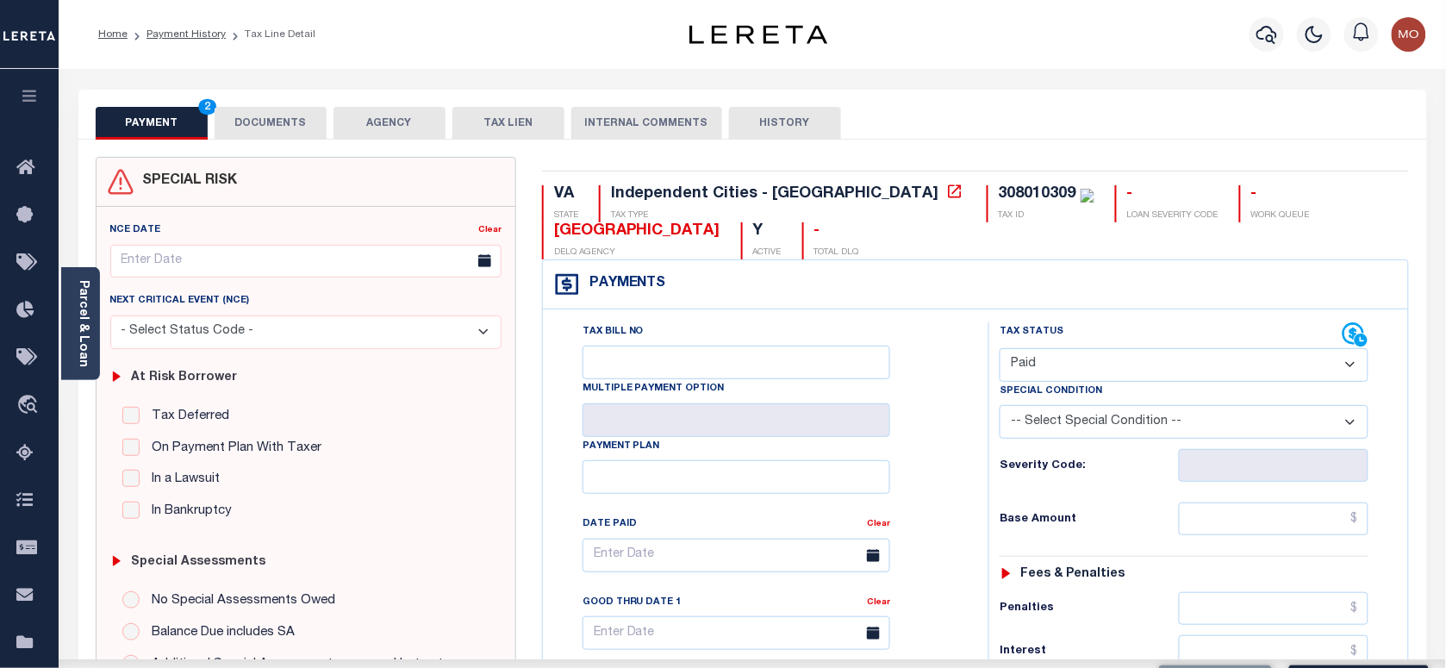
click at [962, 471] on div "Tax Bill No Multiple Payment Option Payment Plan Clear" at bounding box center [761, 563] width 402 height 483
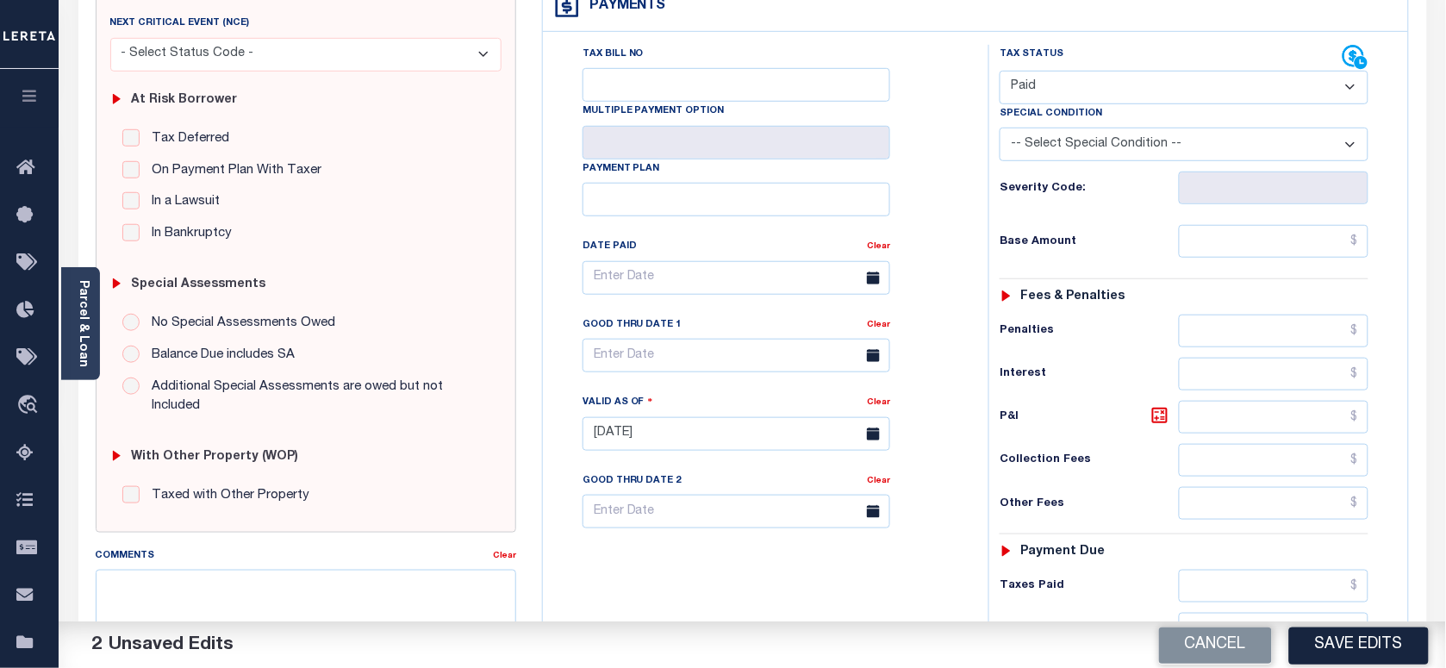
scroll to position [539, 0]
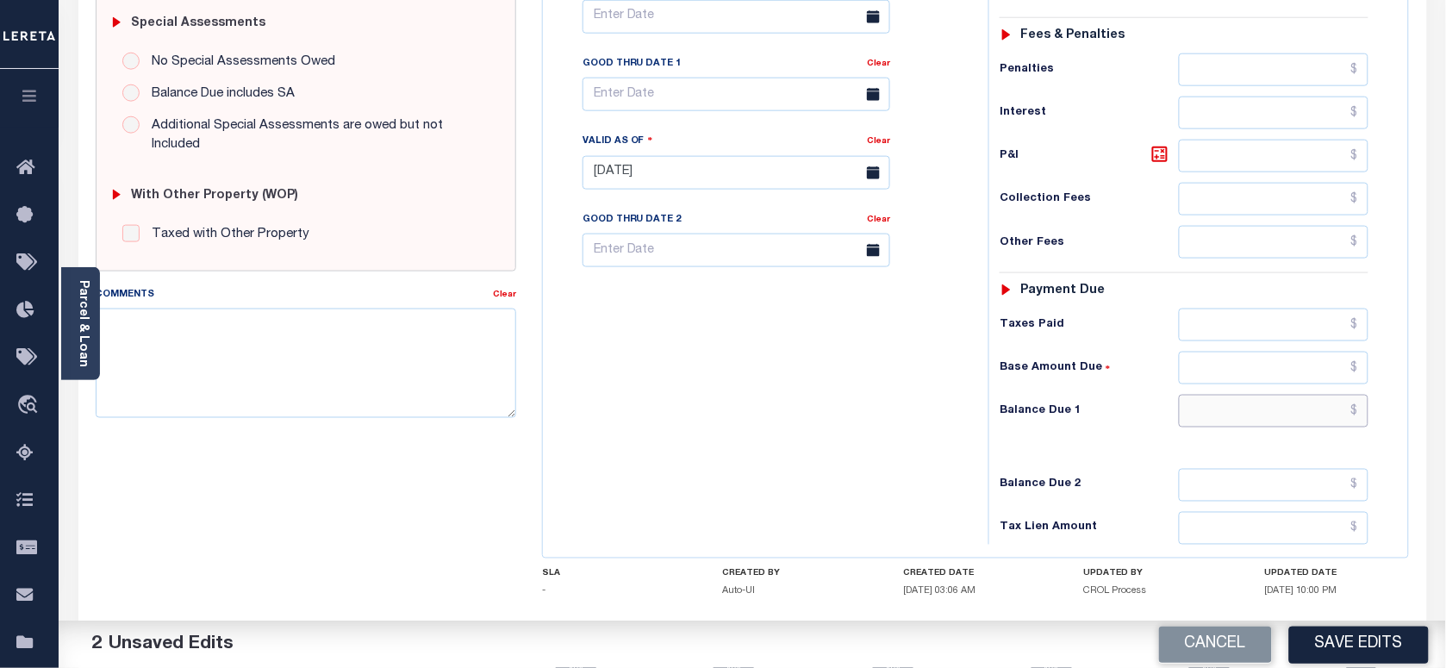
click at [1243, 418] on input "text" at bounding box center [1274, 411] width 190 height 33
type input "$0.00"
click at [303, 388] on textarea "Comments" at bounding box center [306, 362] width 420 height 109
paste textarea "As per [PERSON_NAME] taxes are paid in full"
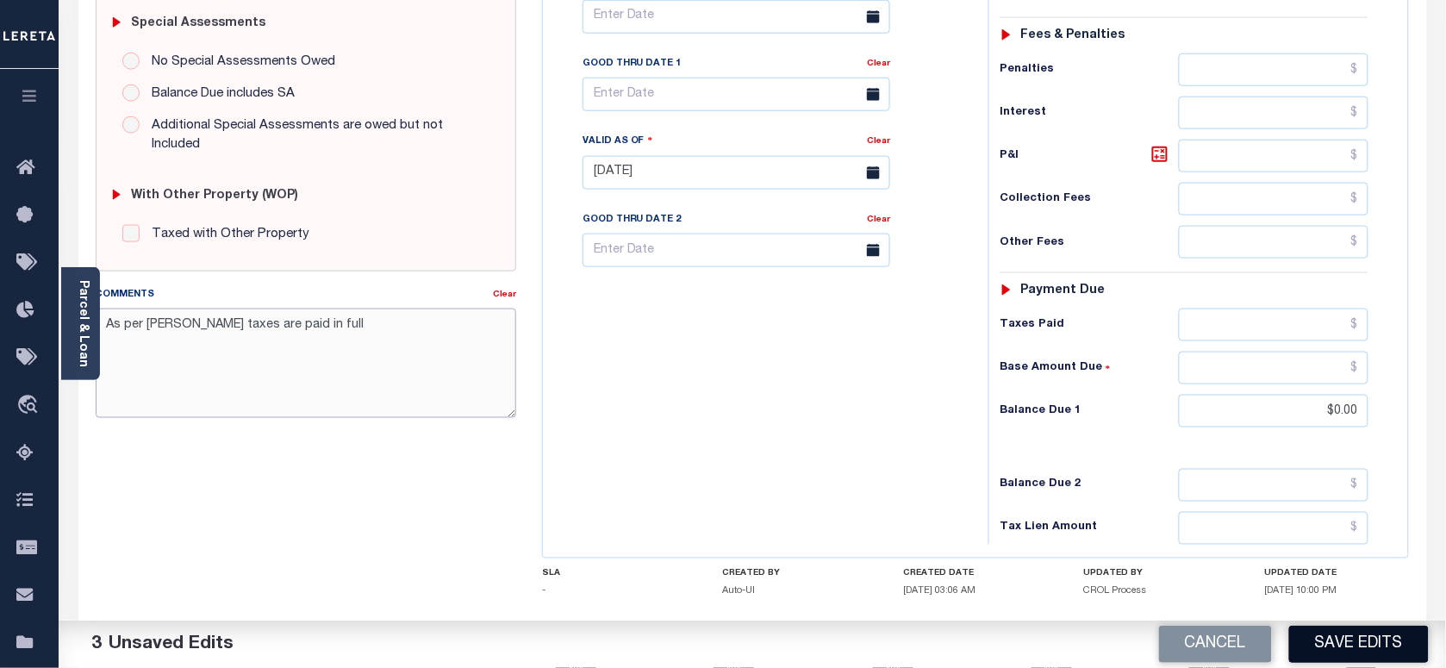
type textarea "As per [PERSON_NAME] taxes are paid in full"
click at [1340, 649] on button "Save Edits" at bounding box center [1359, 644] width 140 height 37
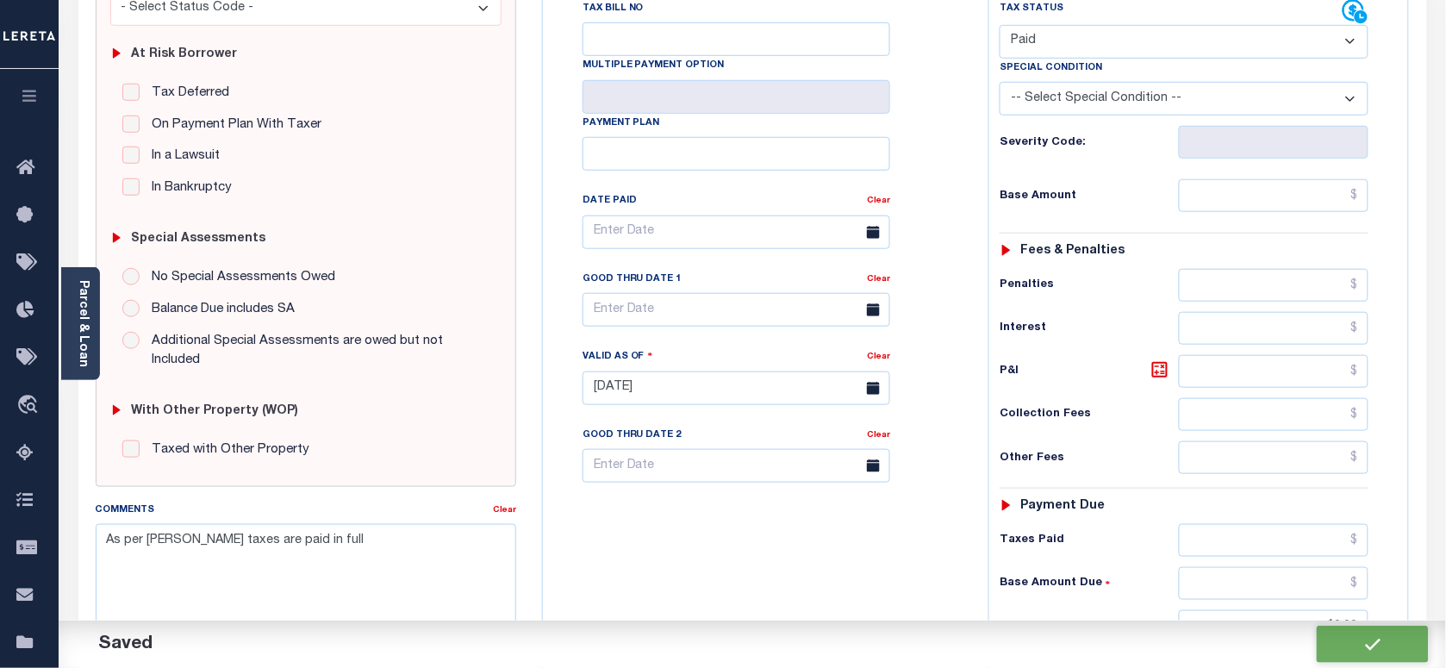
checkbox input "false"
type input "$0"
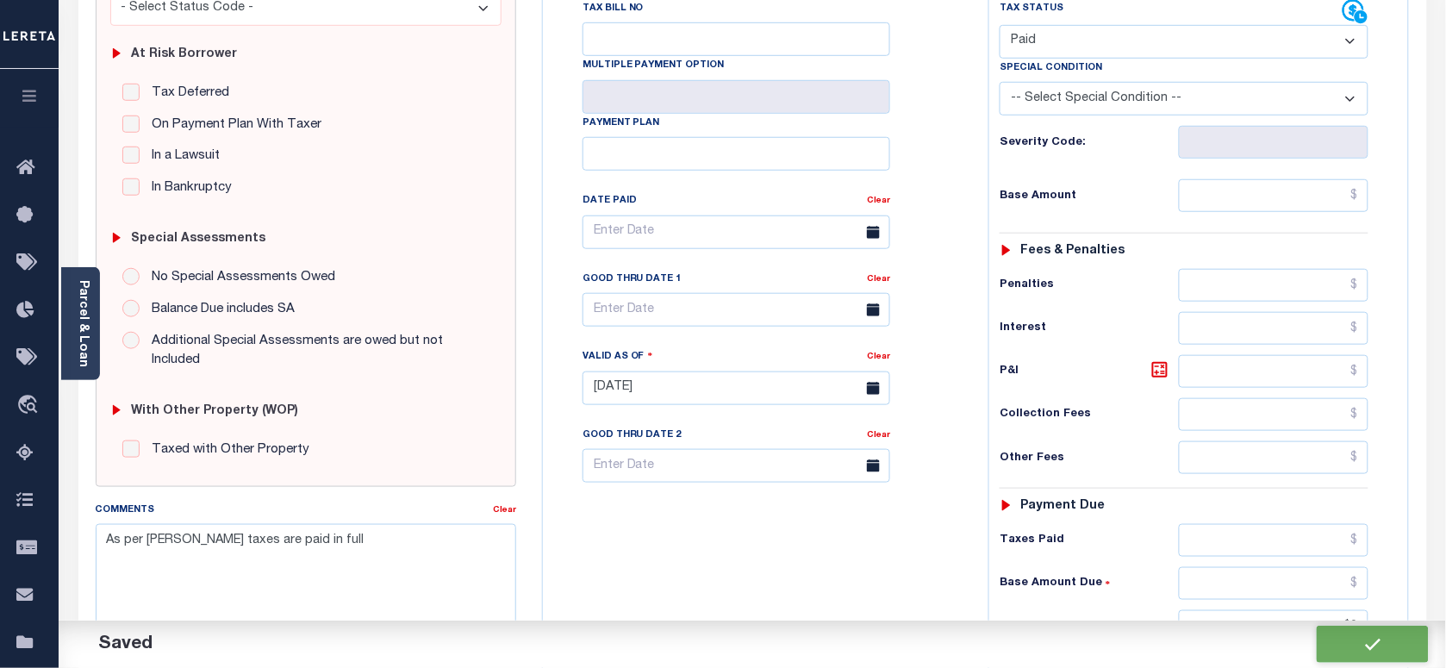
scroll to position [196, 0]
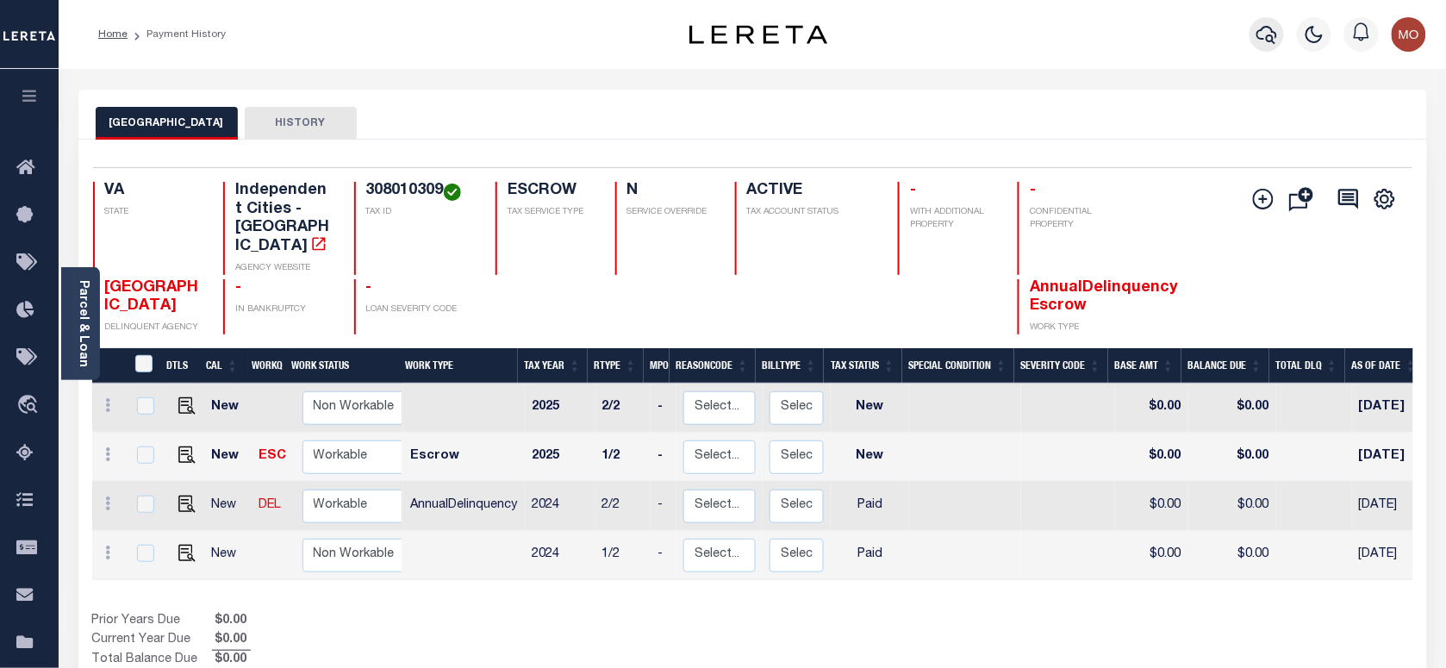
click at [1268, 37] on icon "button" at bounding box center [1266, 35] width 21 height 18
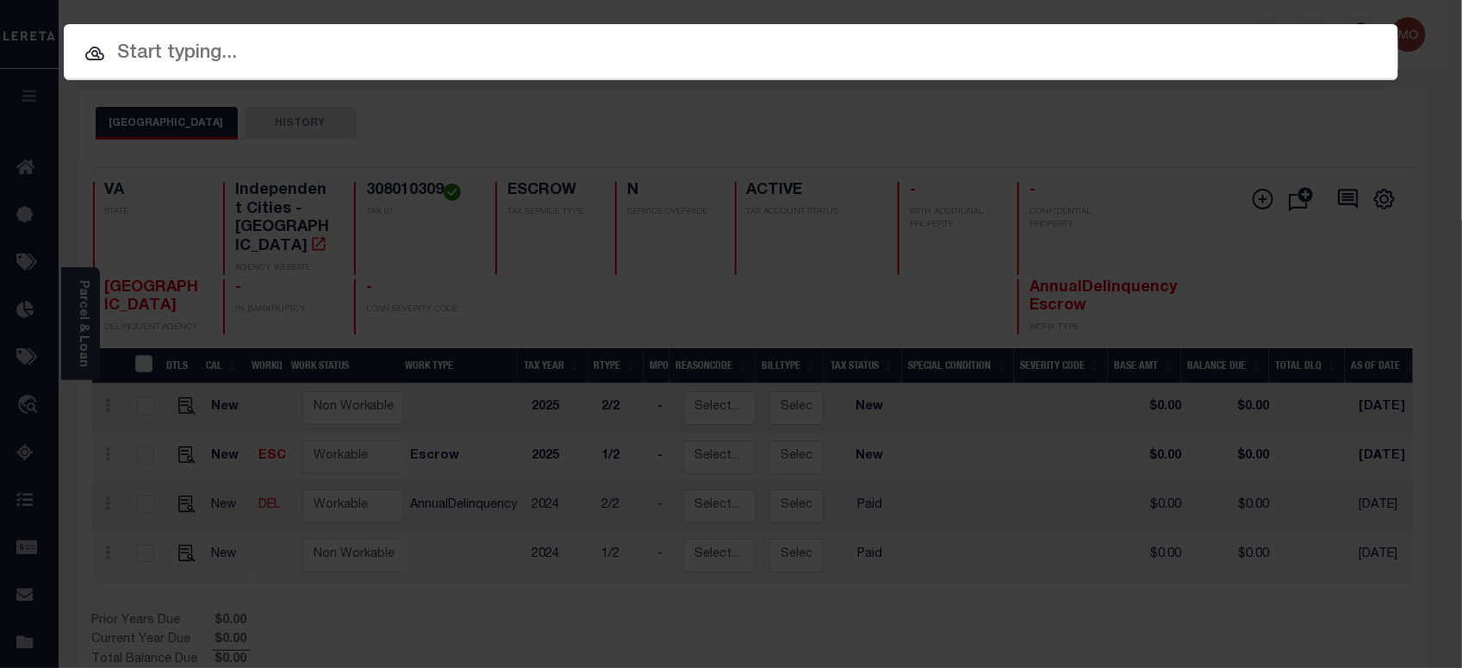
click at [283, 54] on input "text" at bounding box center [731, 54] width 1335 height 30
paste input "117419"
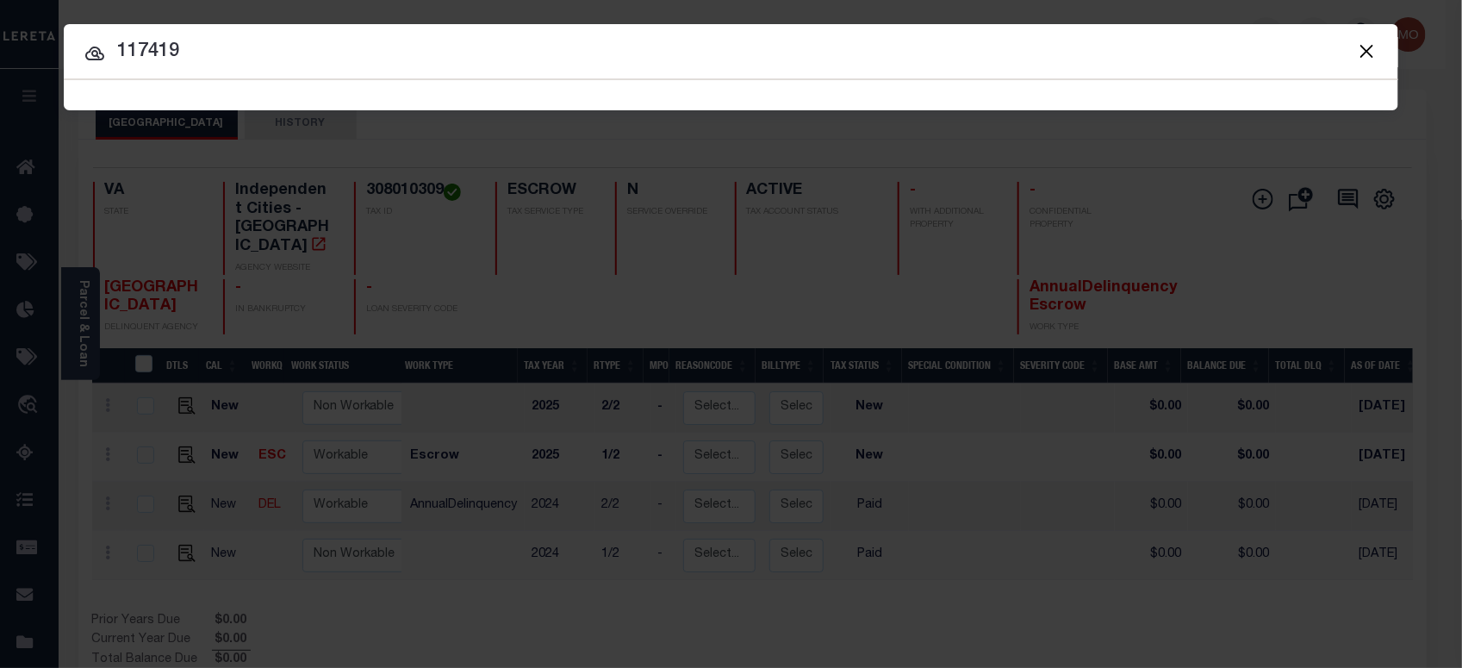
type input "117419"
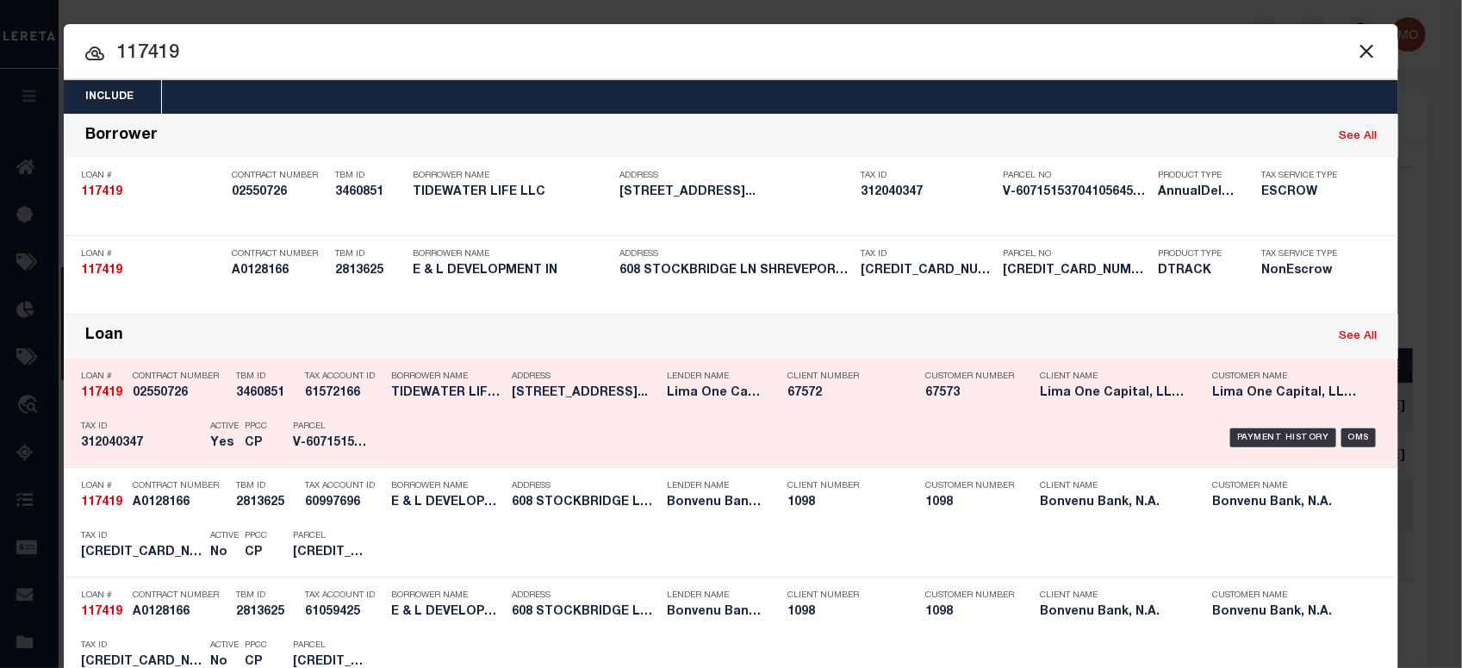
click at [197, 433] on div "Active Yes" at bounding box center [214, 438] width 34 height 50
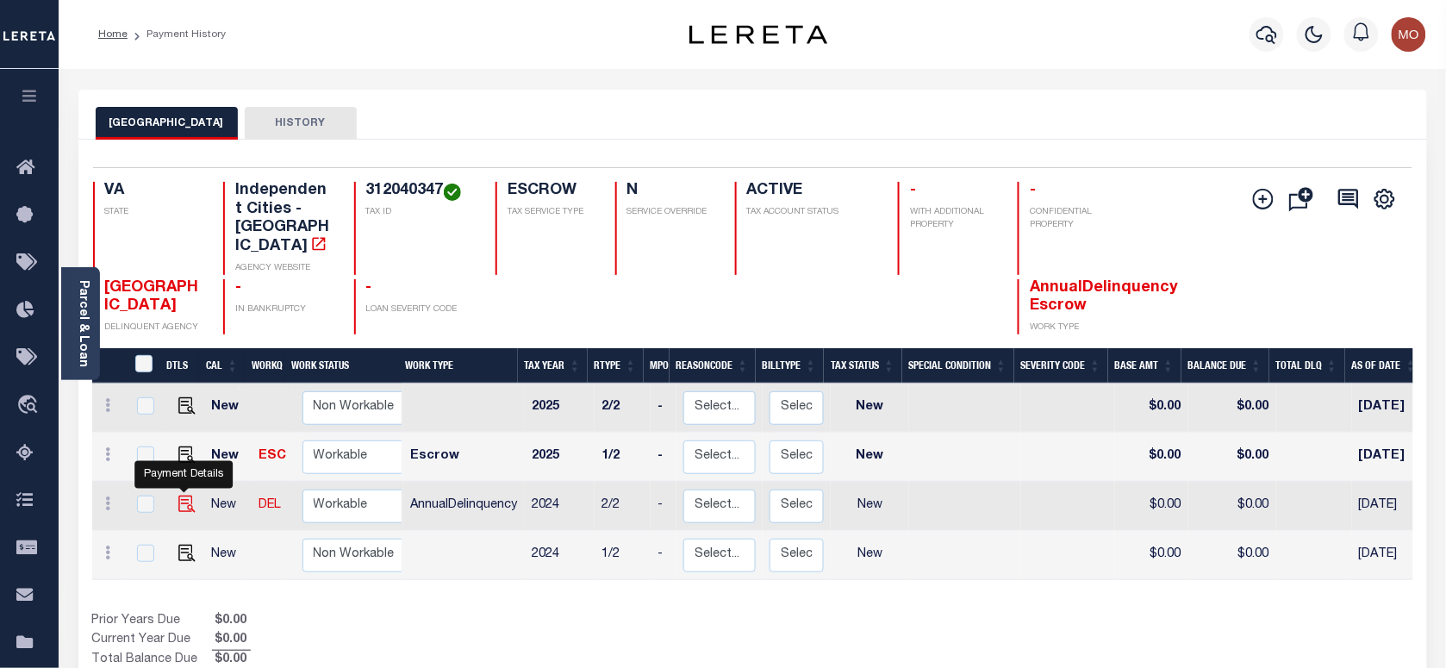
click at [179, 495] on img "" at bounding box center [186, 503] width 17 height 17
checkbox input "true"
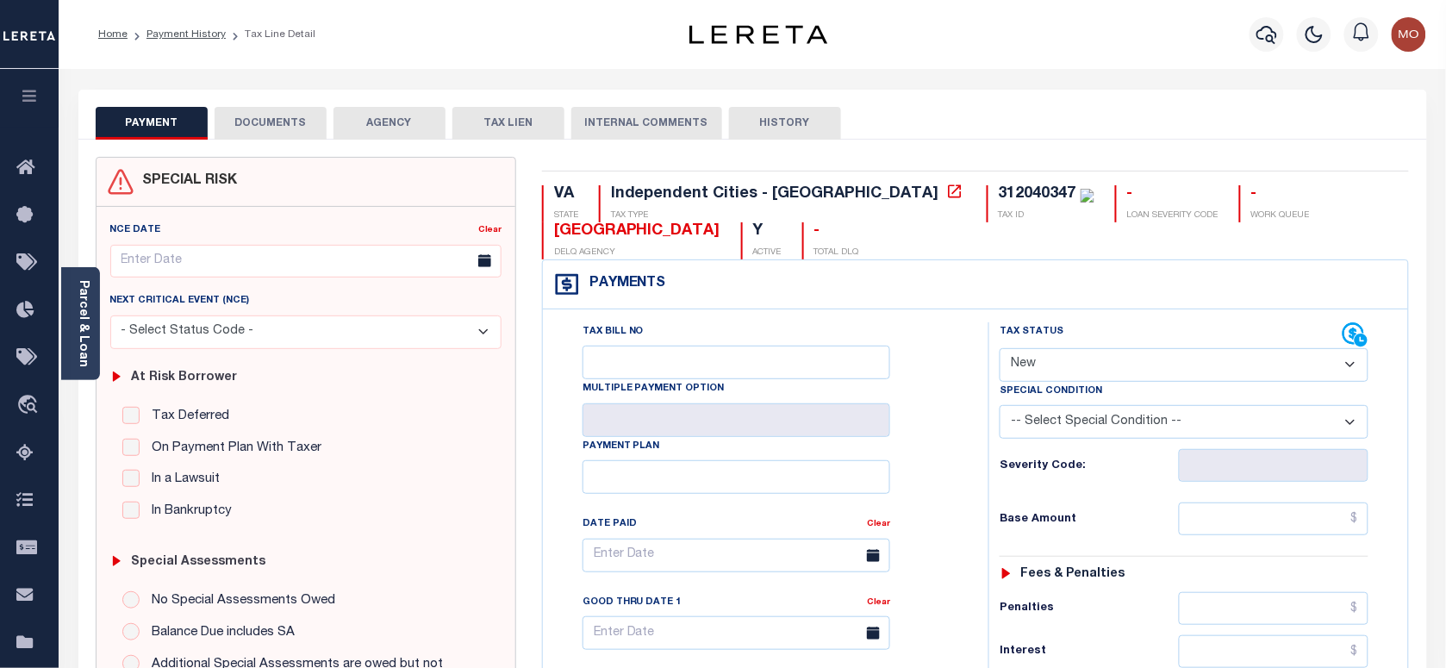
click at [1078, 364] on select "- Select Status Code - Open Due/Unpaid Paid Incomplete No Tax Due Internal Refu…" at bounding box center [1184, 365] width 369 height 34
select select "PYD"
click at [1000, 350] on select "- Select Status Code - Open Due/Unpaid Paid Incomplete No Tax Due Internal Refu…" at bounding box center [1184, 365] width 369 height 34
type input "[DATE]"
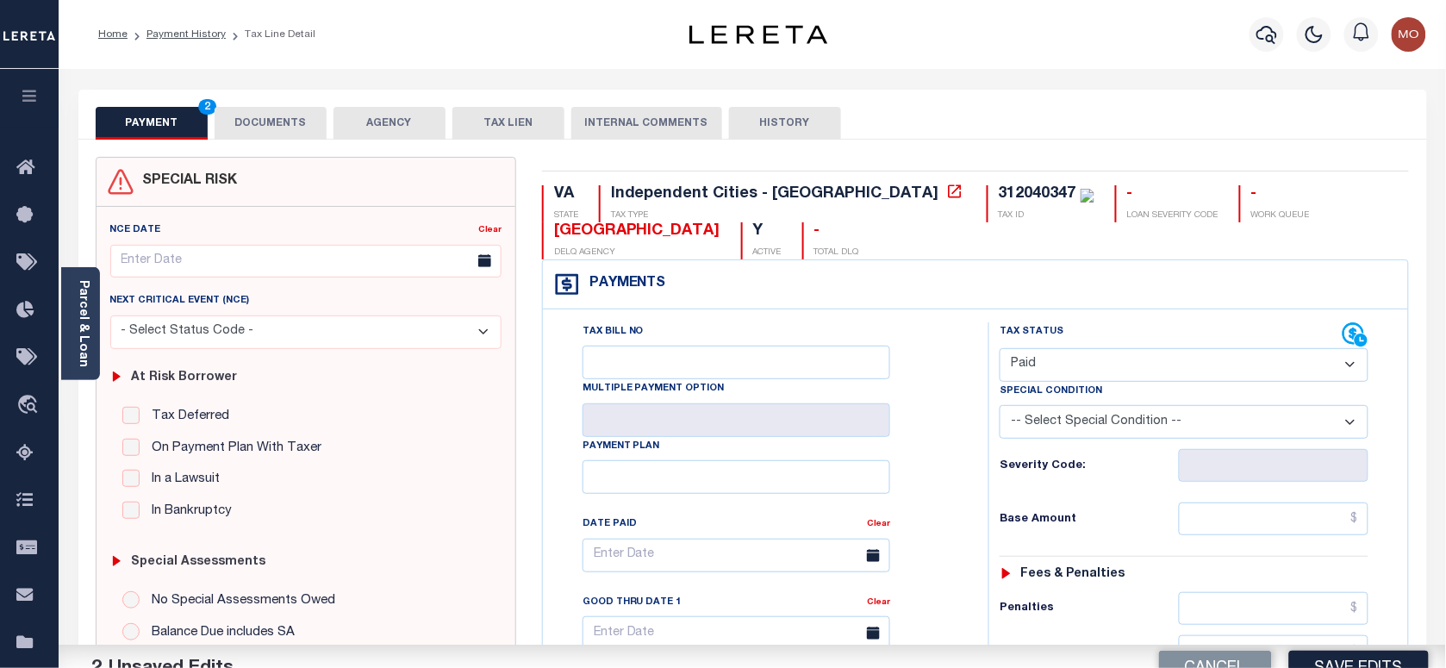
click at [954, 476] on div "Tax Bill No Multiple Payment Option Payment Plan Clear" at bounding box center [761, 563] width 402 height 483
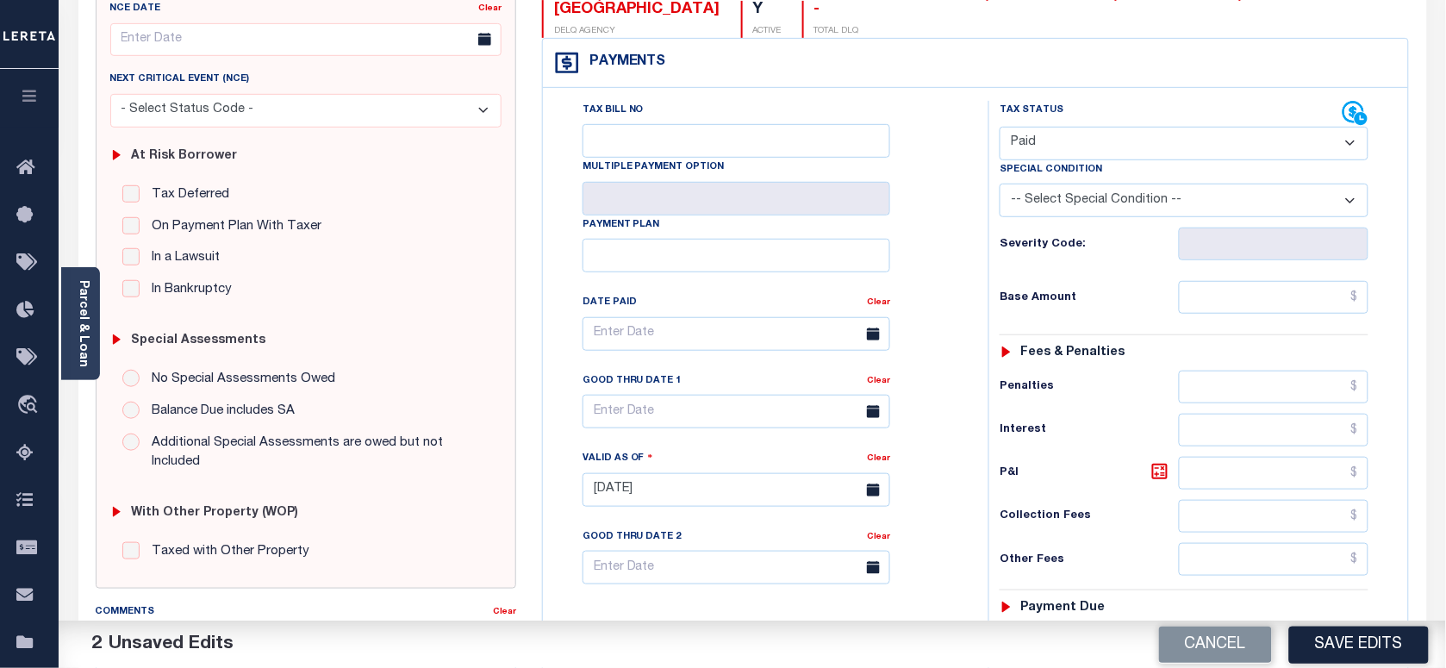
scroll to position [431, 0]
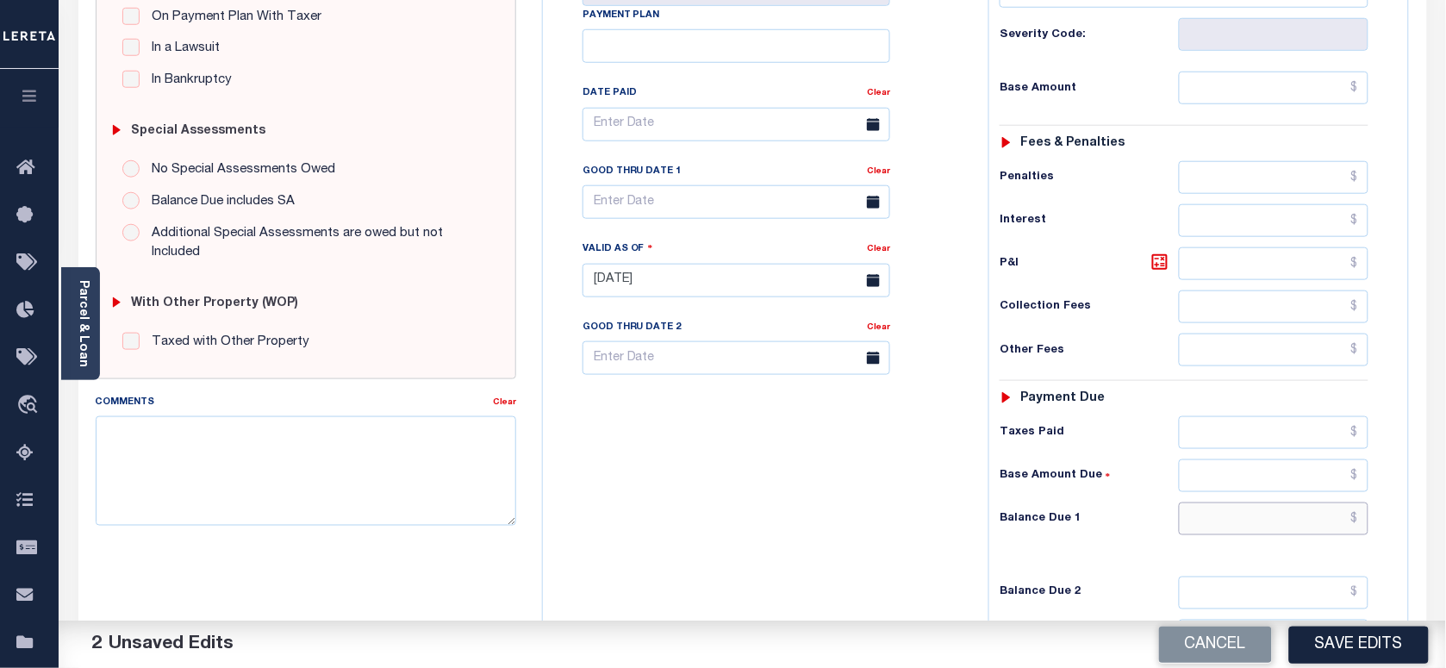
click at [1209, 524] on input "text" at bounding box center [1274, 518] width 190 height 33
type input "$0.00"
click at [320, 420] on textarea "Comments" at bounding box center [306, 470] width 420 height 109
paste textarea "As per [PERSON_NAME] taxes are paid in full"
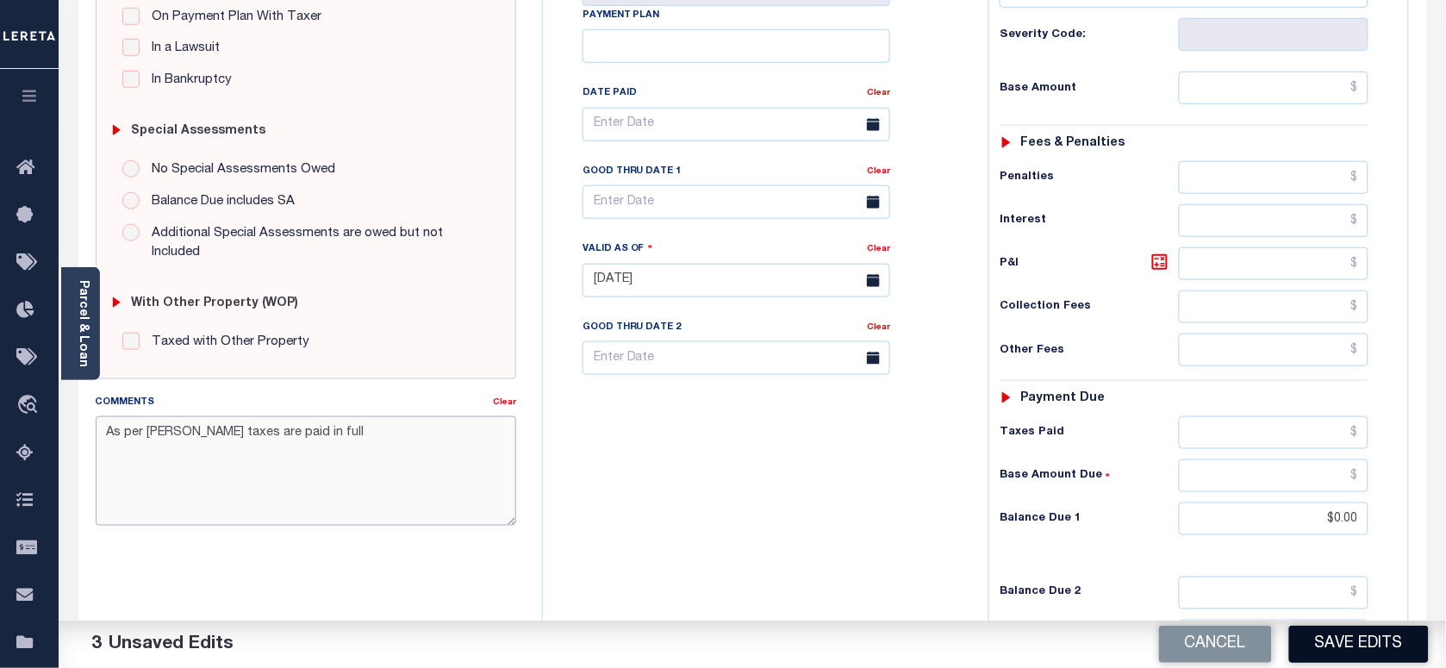
type textarea "As per [PERSON_NAME] taxes are paid in full"
click at [1354, 635] on button "Save Edits" at bounding box center [1359, 644] width 140 height 37
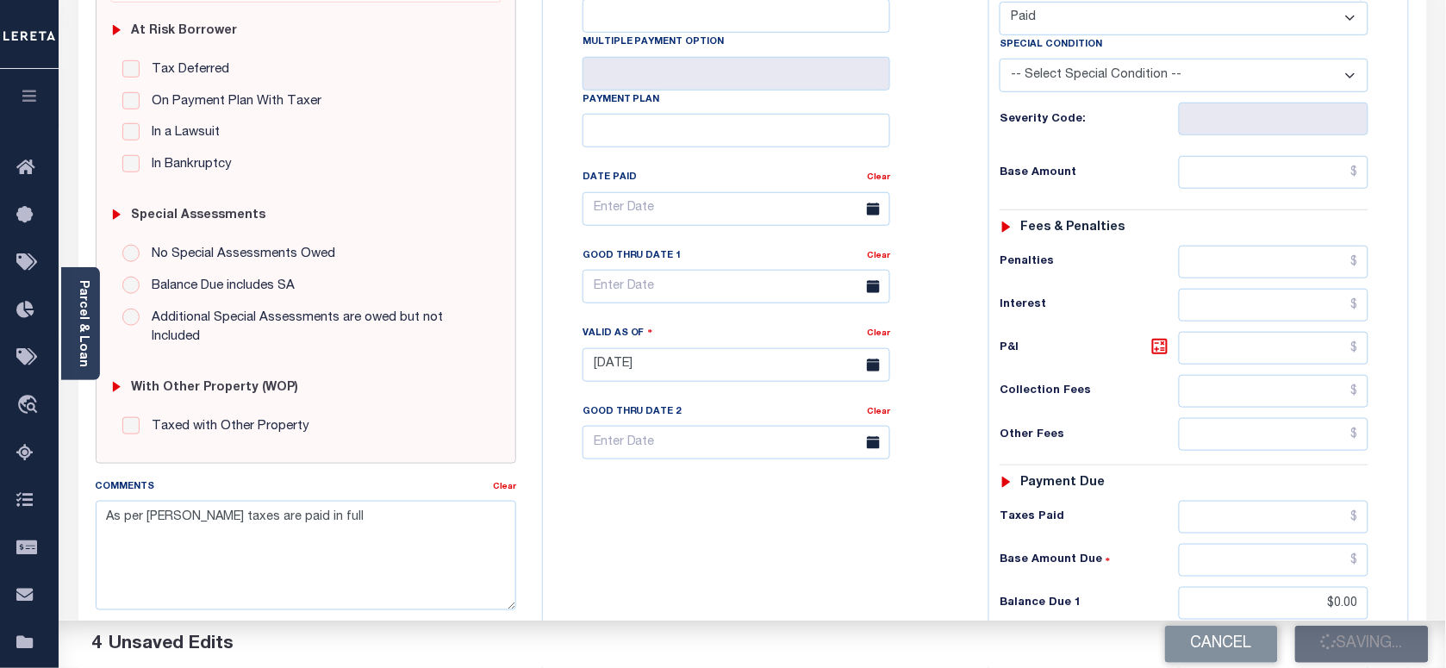
scroll to position [215, 0]
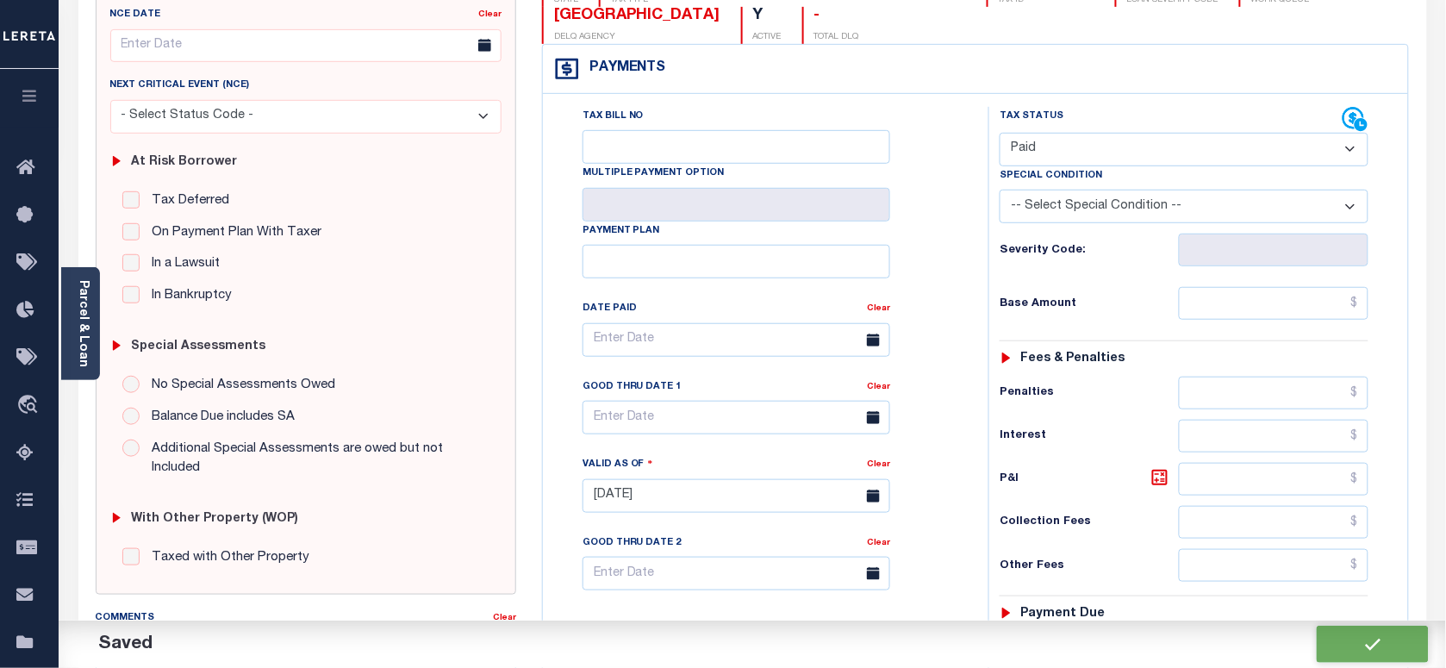
checkbox input "false"
type input "$0"
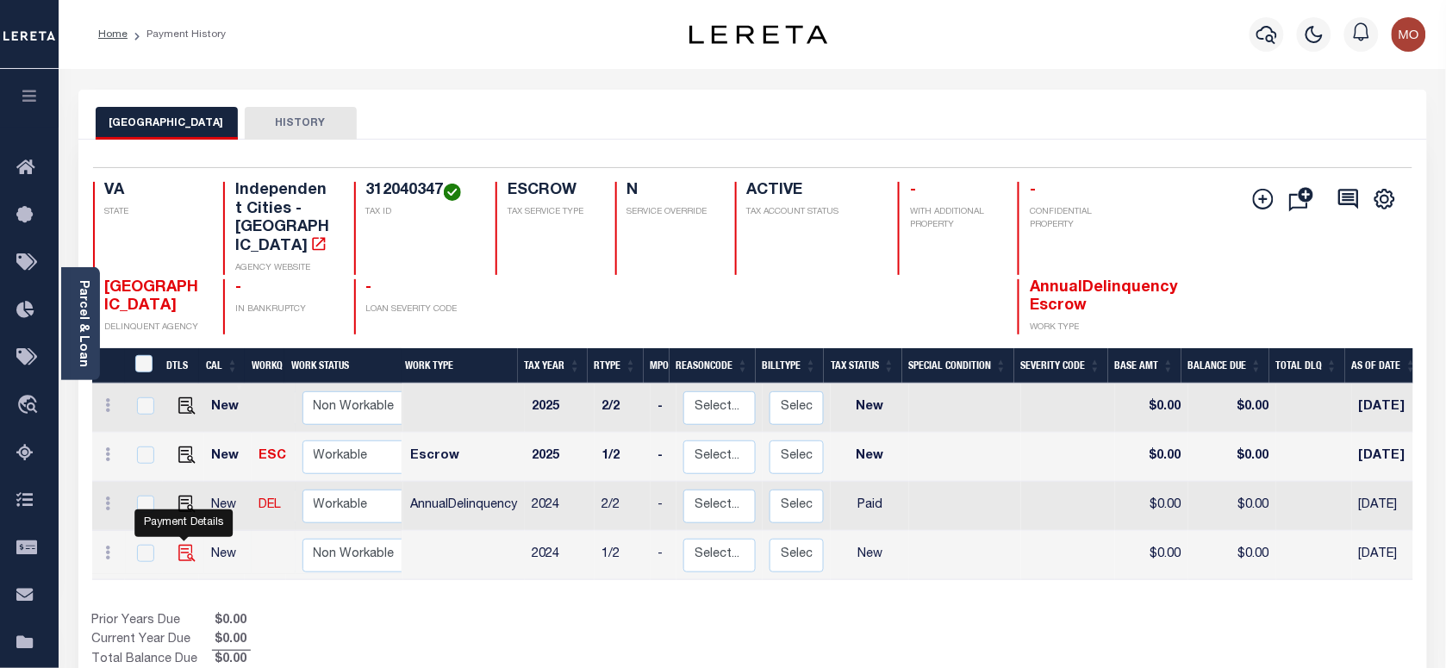
click at [188, 545] on img "" at bounding box center [186, 553] width 17 height 17
checkbox input "true"
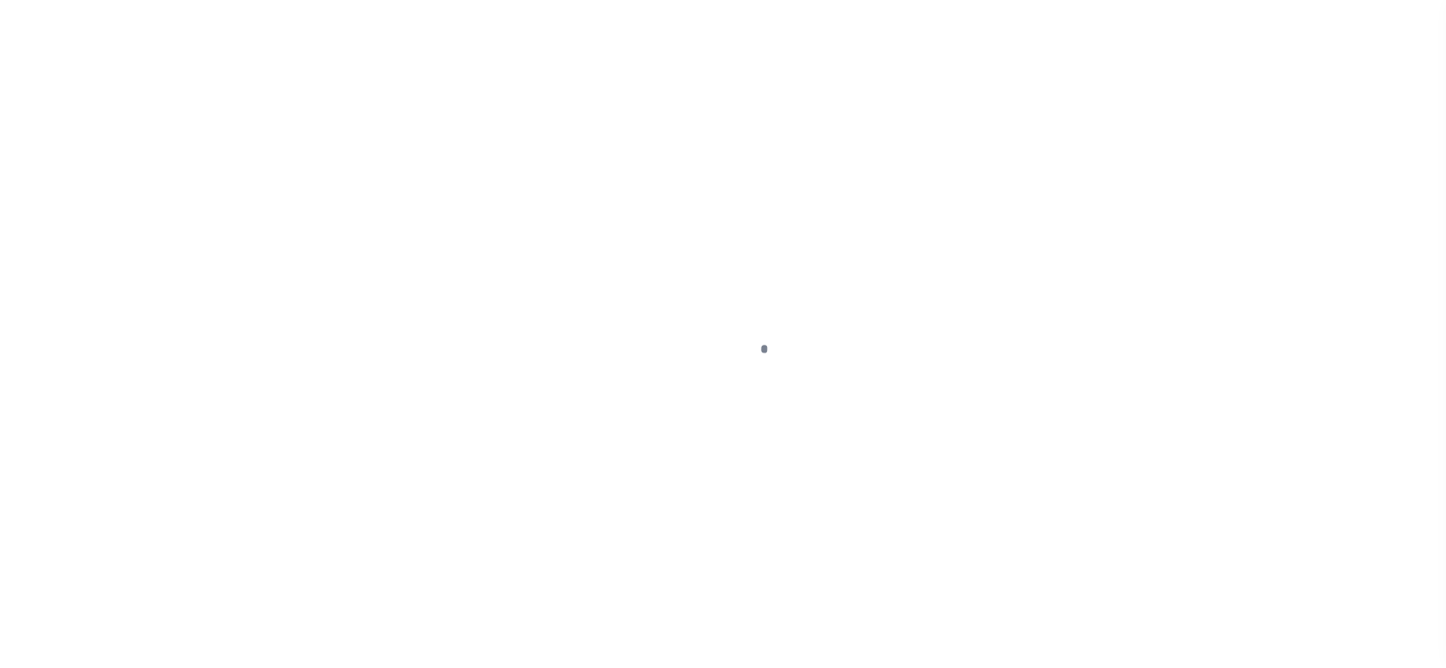
checkbox input "false"
type input "[DATE]"
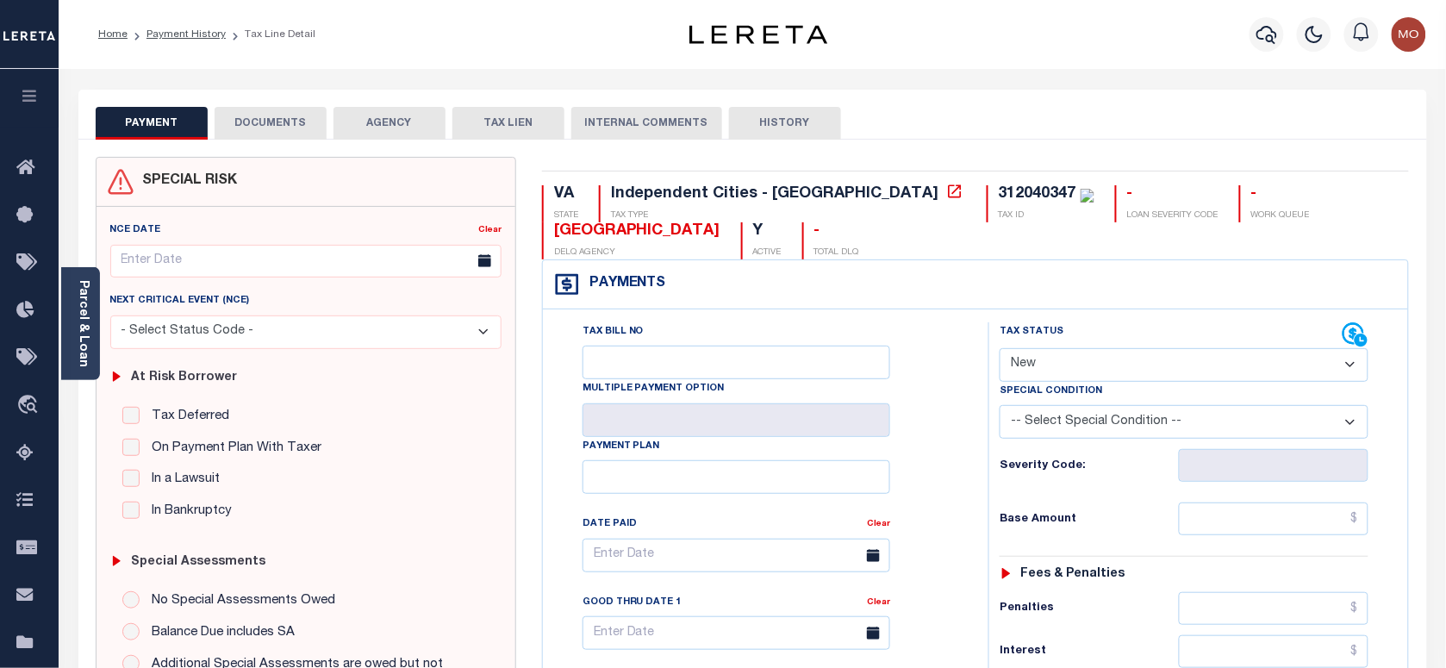
drag, startPoint x: 1074, startPoint y: 367, endPoint x: 1074, endPoint y: 380, distance: 12.9
click at [1074, 367] on select "- Select Status Code - Open Due/Unpaid Paid Incomplete No Tax Due Internal Refu…" at bounding box center [1184, 365] width 369 height 34
select select "PYD"
click at [1000, 350] on select "- Select Status Code - Open Due/Unpaid Paid Incomplete No Tax Due Internal Refu…" at bounding box center [1184, 365] width 369 height 34
type input "[DATE]"
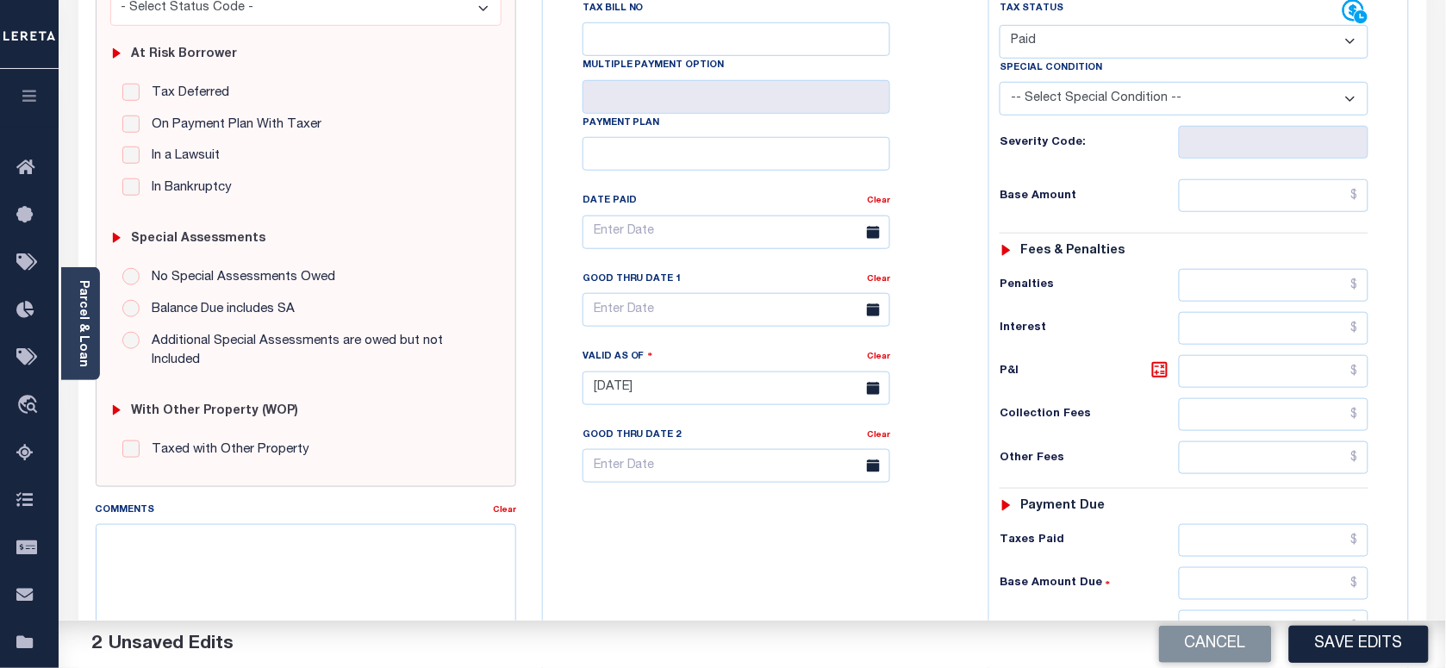
scroll to position [539, 0]
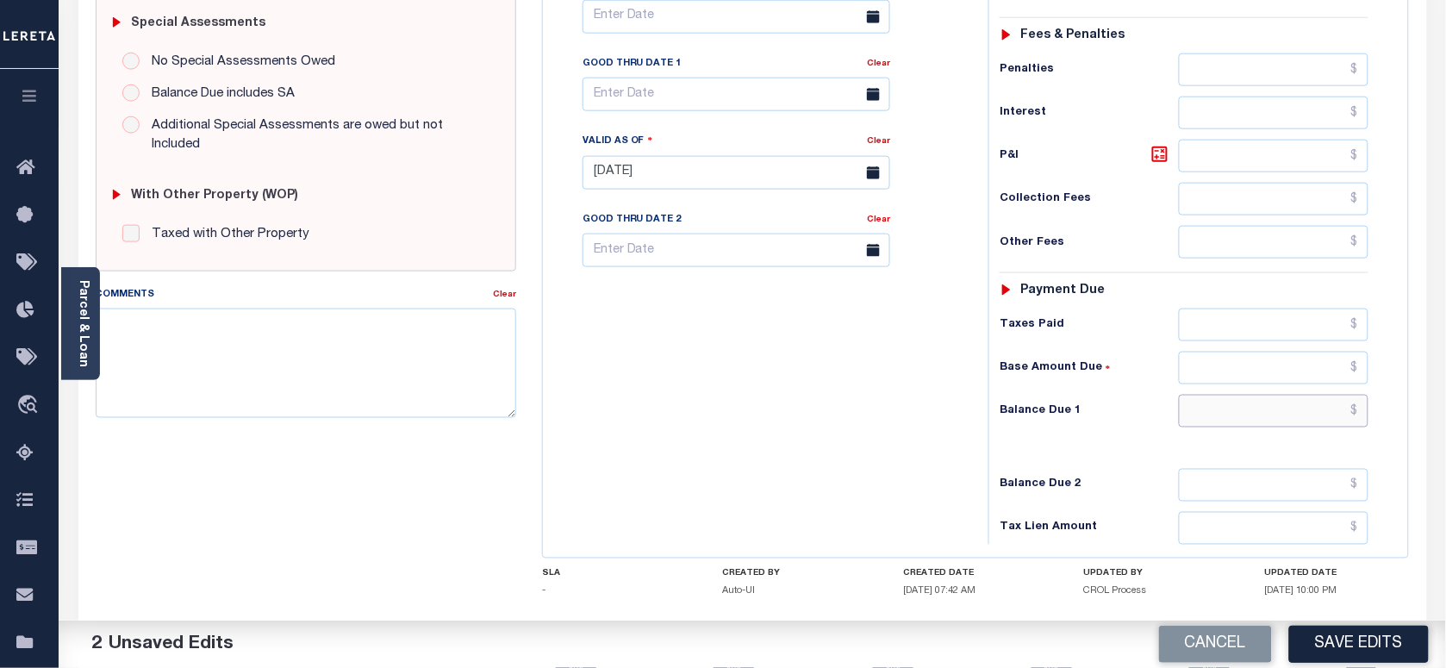
click at [1228, 427] on input "text" at bounding box center [1274, 411] width 190 height 33
type input "$0.00"
click at [242, 362] on textarea "Comments" at bounding box center [306, 362] width 420 height 109
paste textarea "As per [PERSON_NAME] taxes are paid in full"
type textarea "As per [PERSON_NAME] taxes are paid in full"
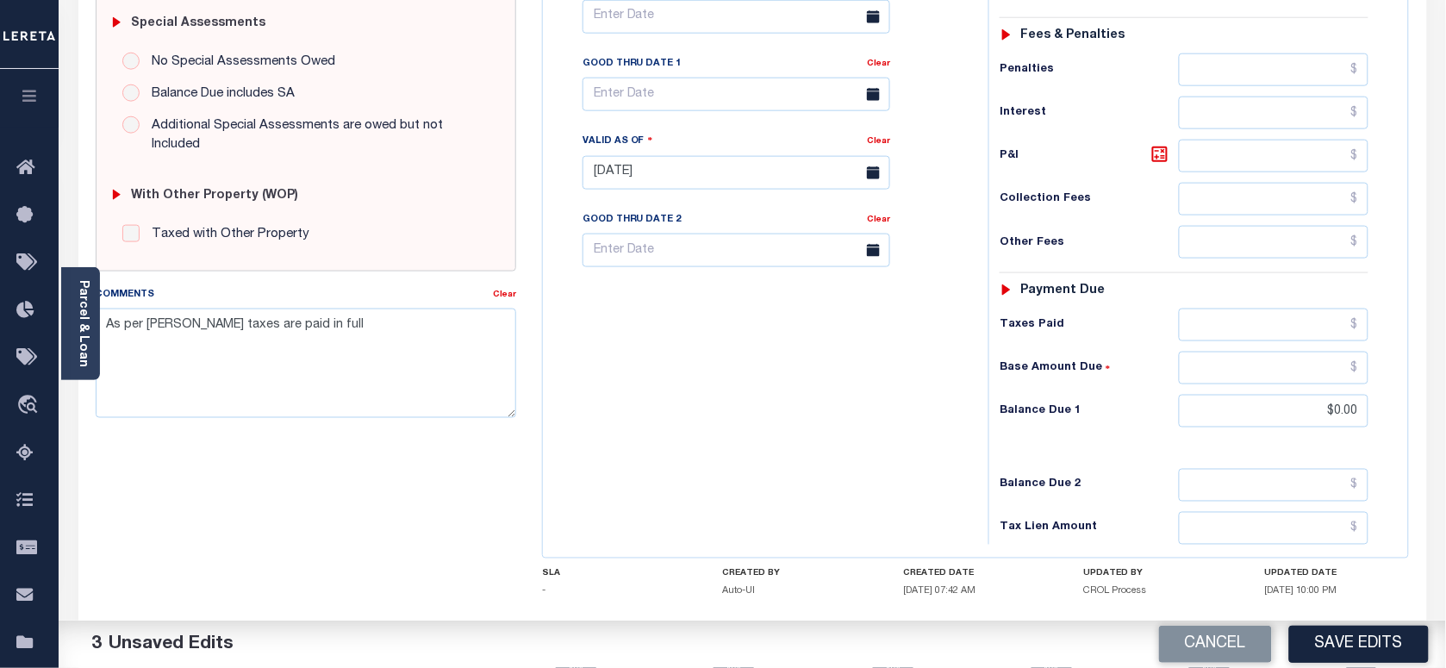
click at [1341, 638] on button "Save Edits" at bounding box center [1359, 644] width 140 height 37
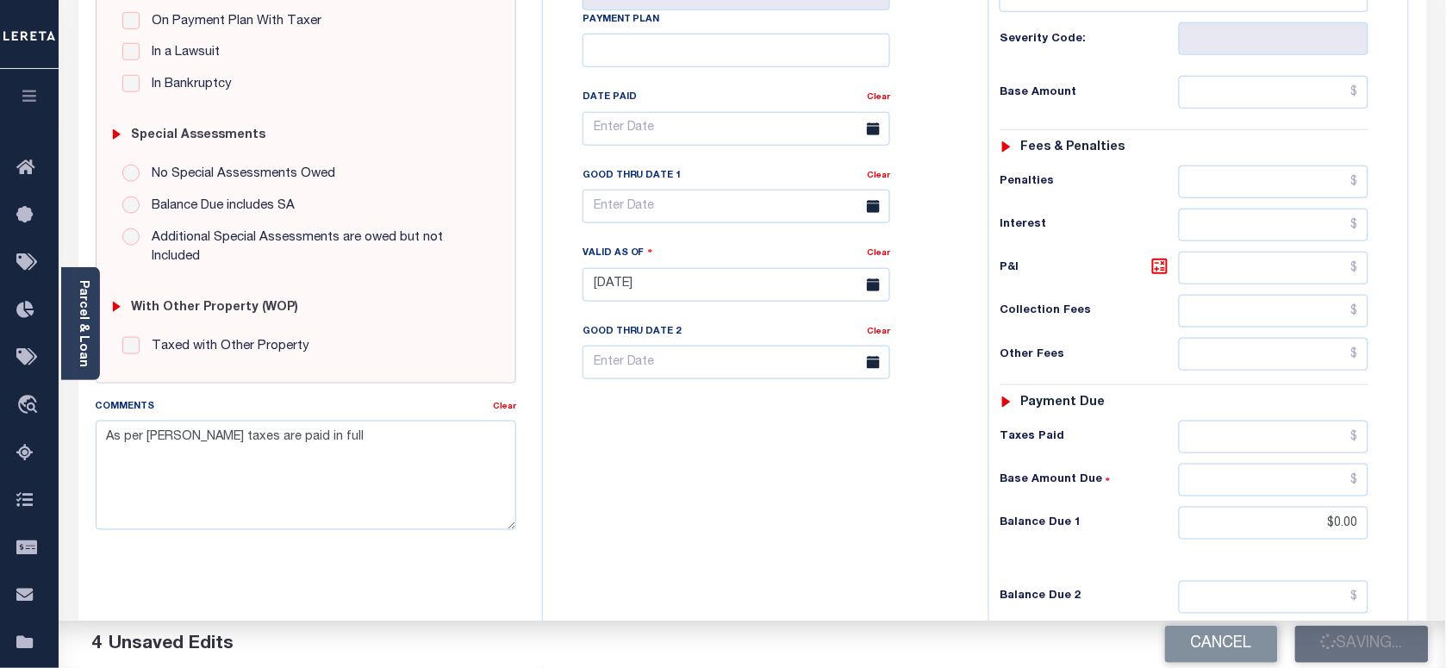
scroll to position [323, 0]
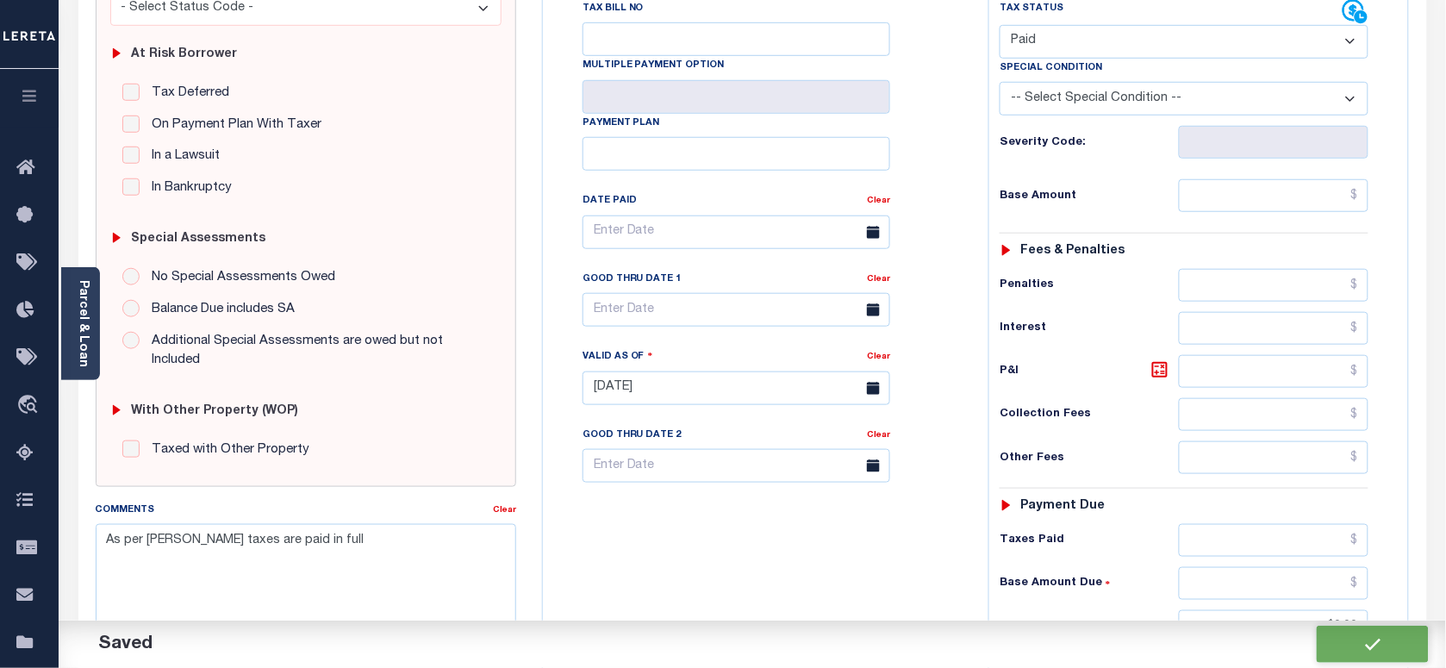
checkbox input "false"
type input "$0"
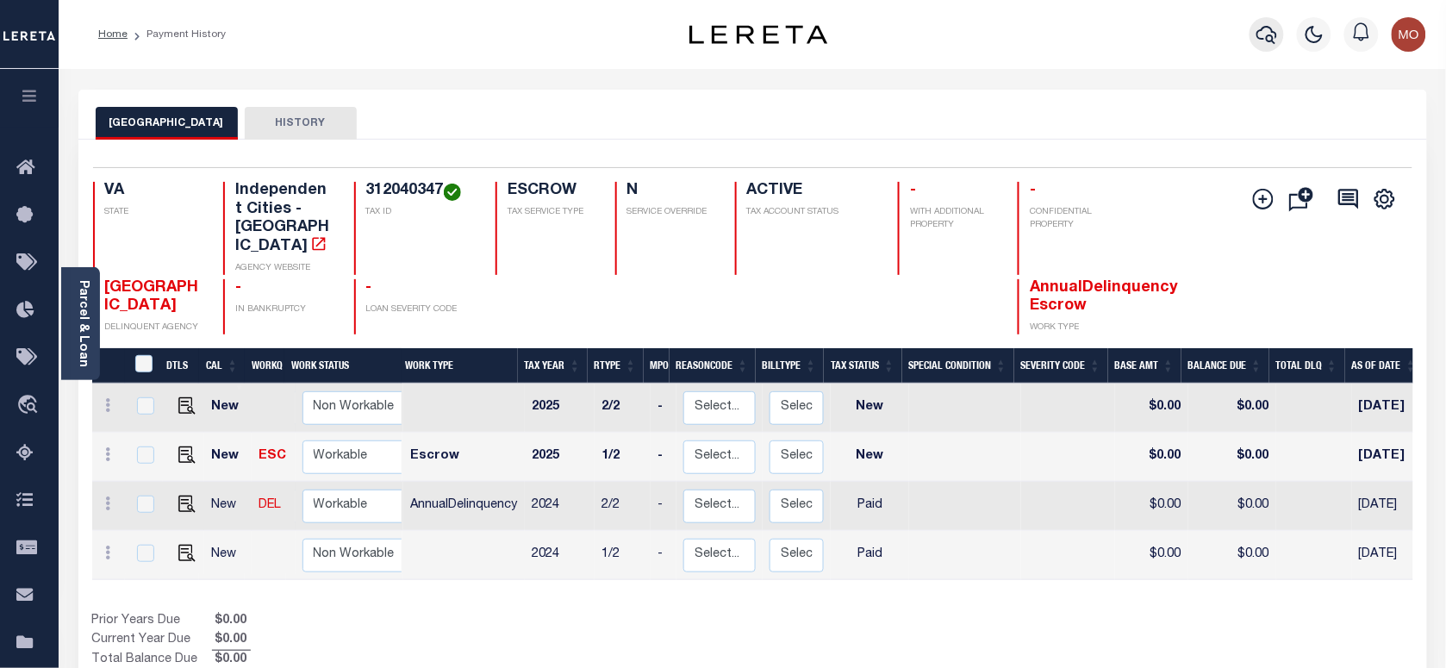
click at [1267, 26] on icon "button" at bounding box center [1266, 34] width 21 height 21
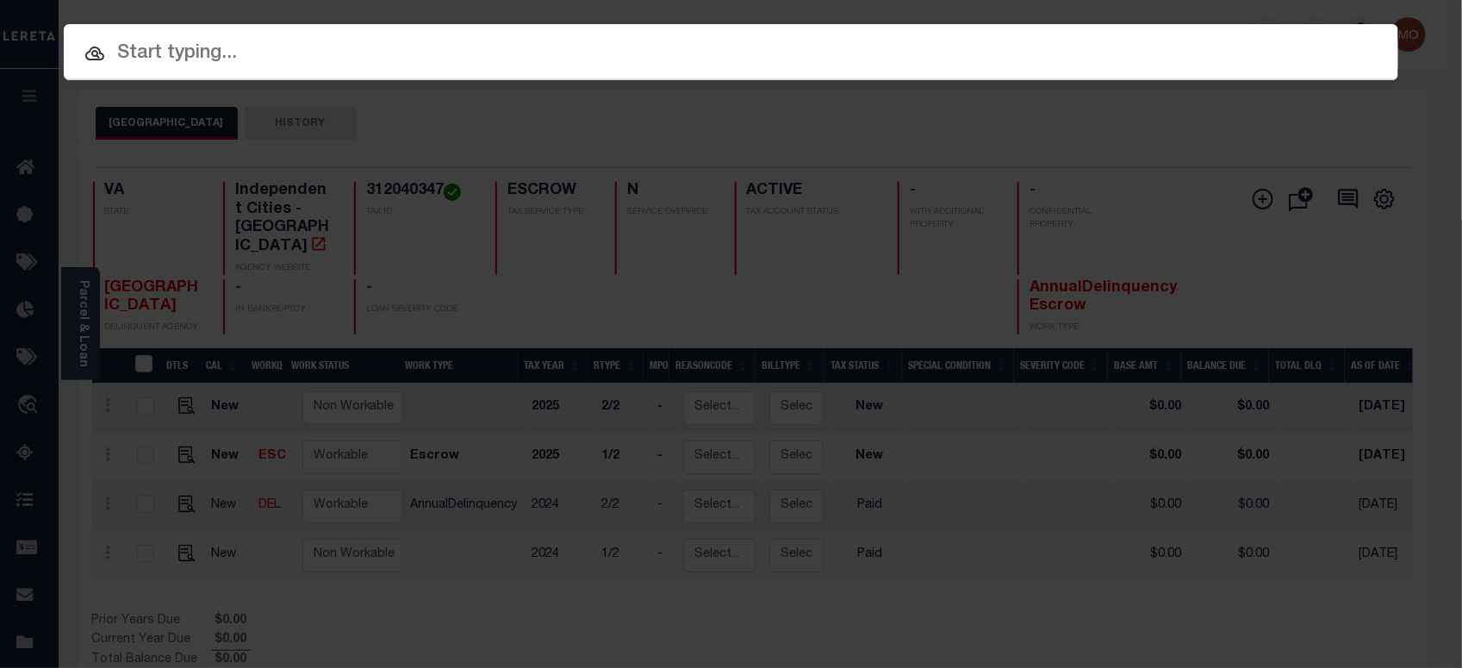
click at [130, 59] on input "text" at bounding box center [731, 54] width 1335 height 30
paste input "120784"
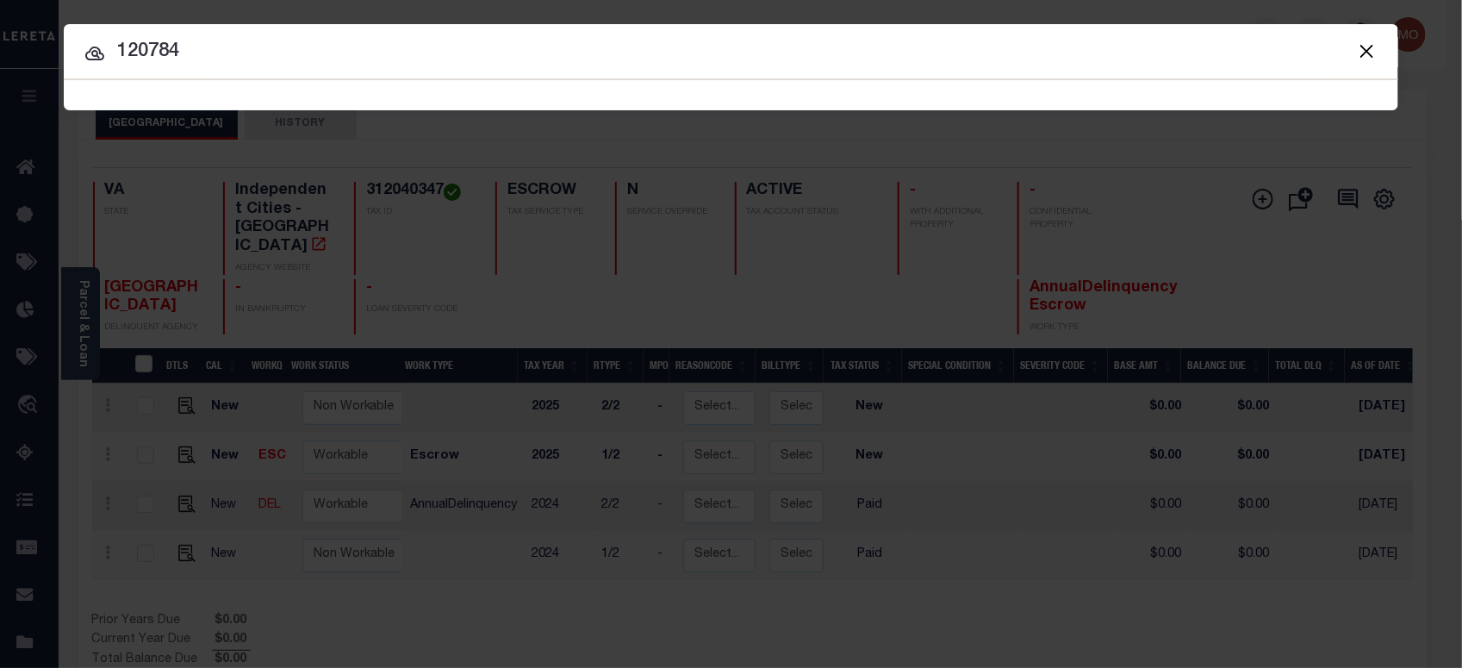
type input "120784"
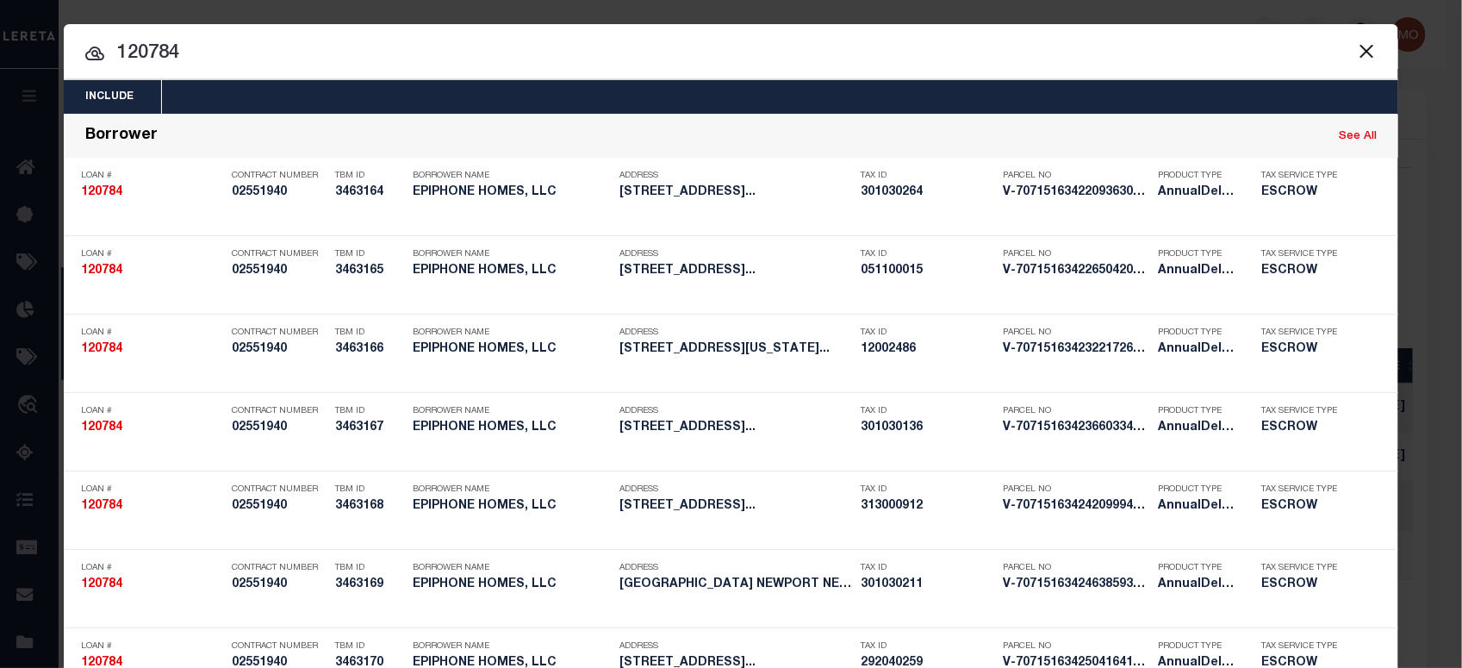
click at [217, 53] on input "120784" at bounding box center [731, 54] width 1335 height 30
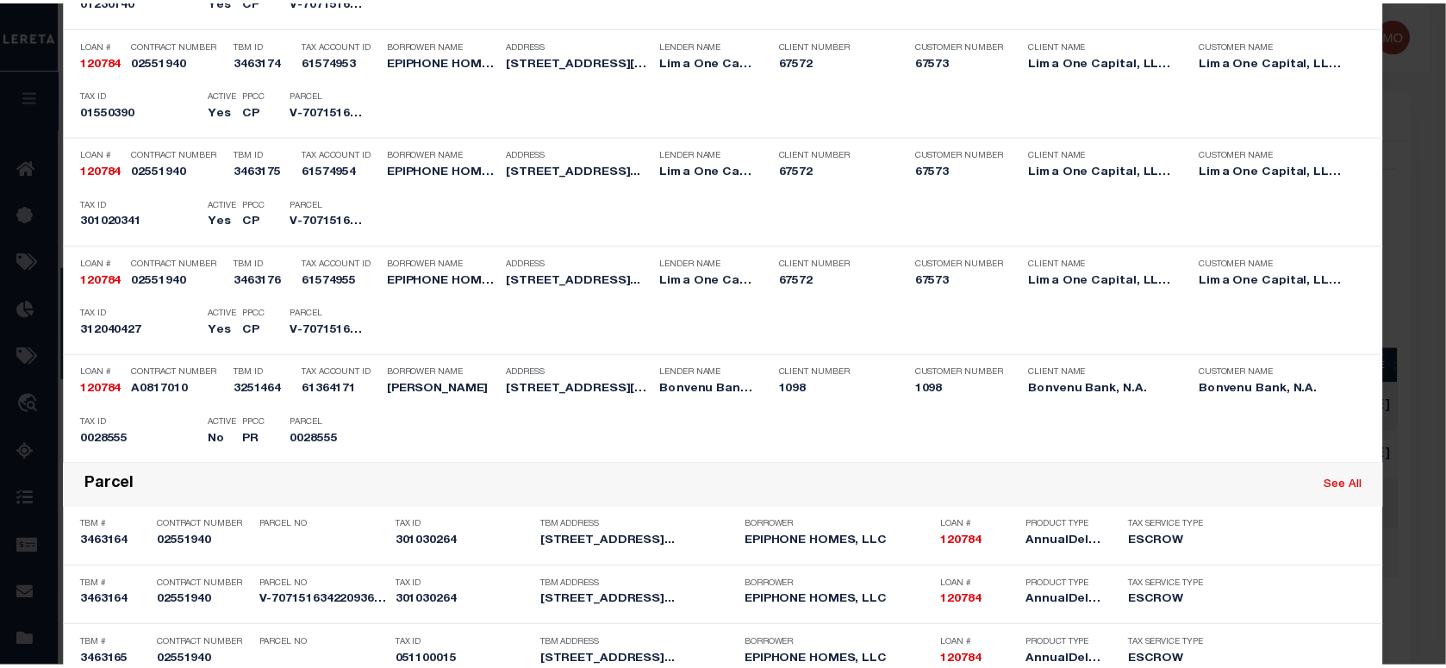
scroll to position [3725, 0]
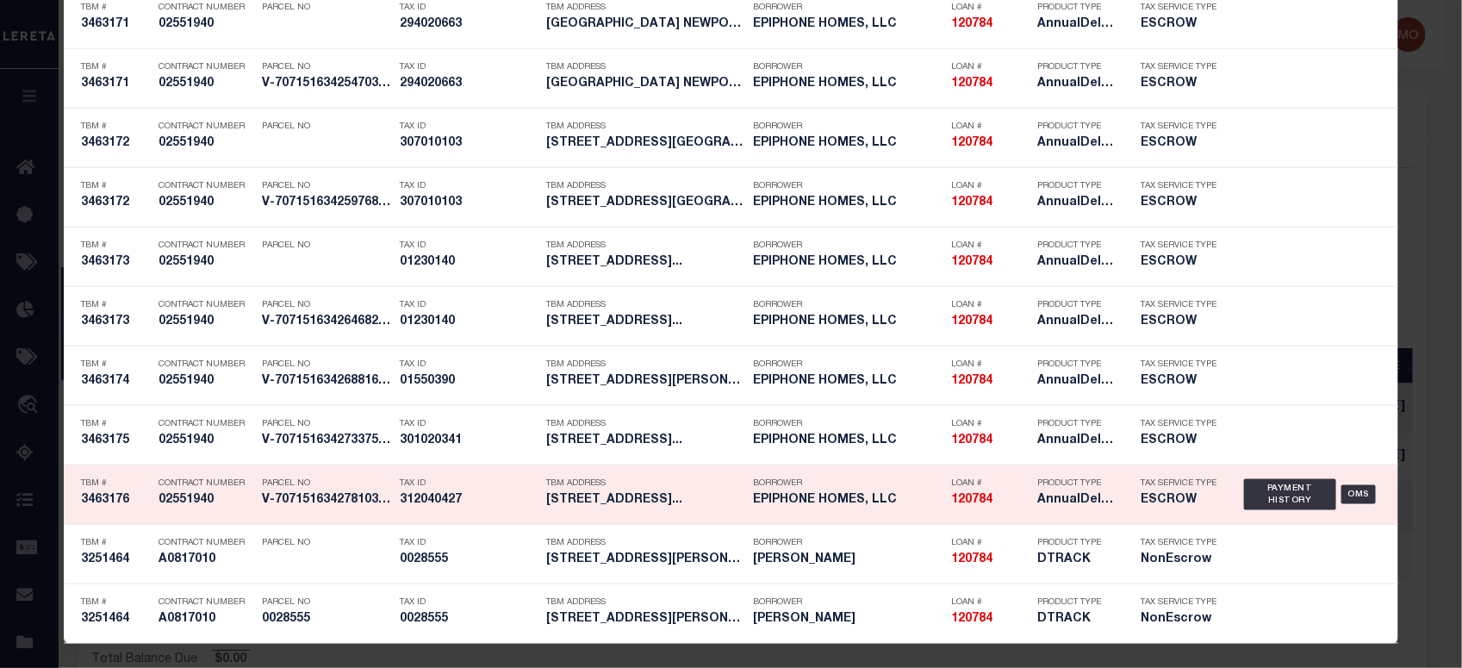
click at [432, 498] on h5 "312040427" at bounding box center [469, 500] width 138 height 15
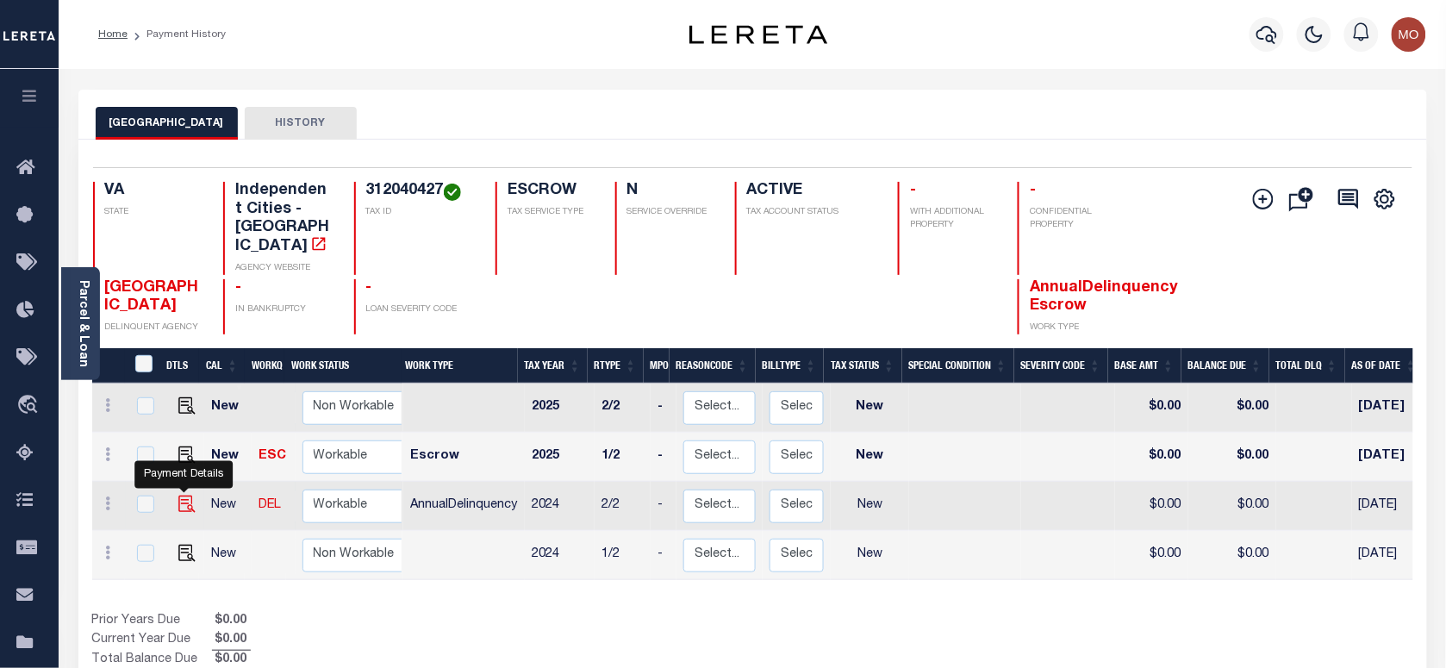
click at [182, 495] on img "" at bounding box center [186, 503] width 17 height 17
checkbox input "true"
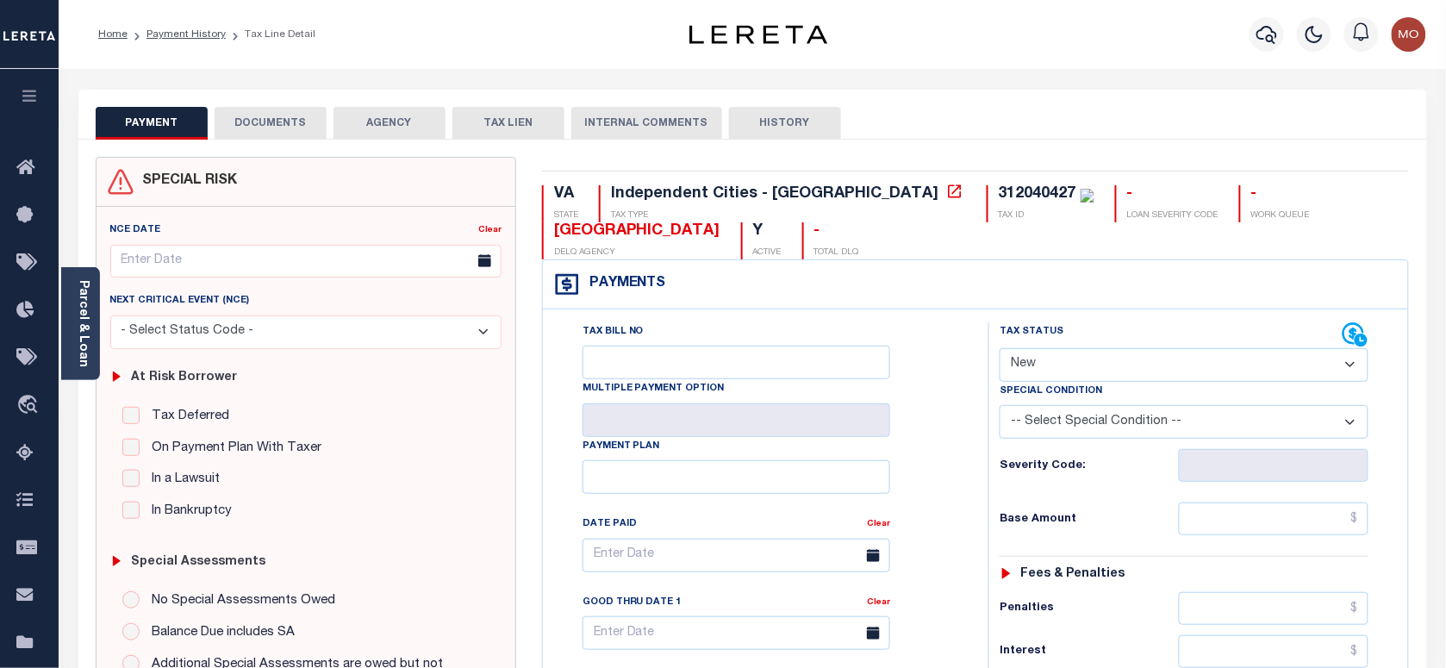
click at [1095, 352] on select "- Select Status Code - Open Due/Unpaid Paid Incomplete No Tax Due Internal Refu…" at bounding box center [1184, 365] width 369 height 34
select select "PYD"
click at [1000, 350] on select "- Select Status Code - Open Due/Unpaid Paid Incomplete No Tax Due Internal Refu…" at bounding box center [1184, 365] width 369 height 34
type input "[DATE]"
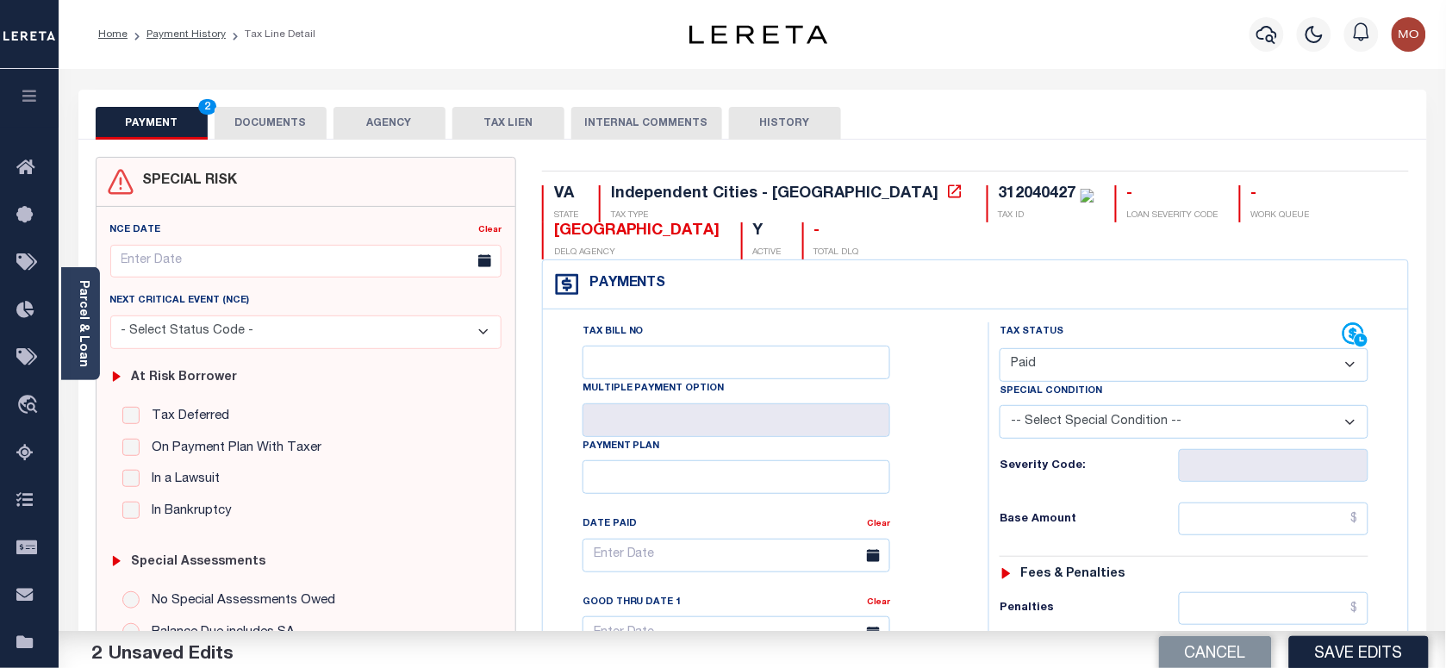
click at [950, 466] on div "Tax Bill No Multiple Payment Option Payment Plan Clear" at bounding box center [761, 563] width 402 height 483
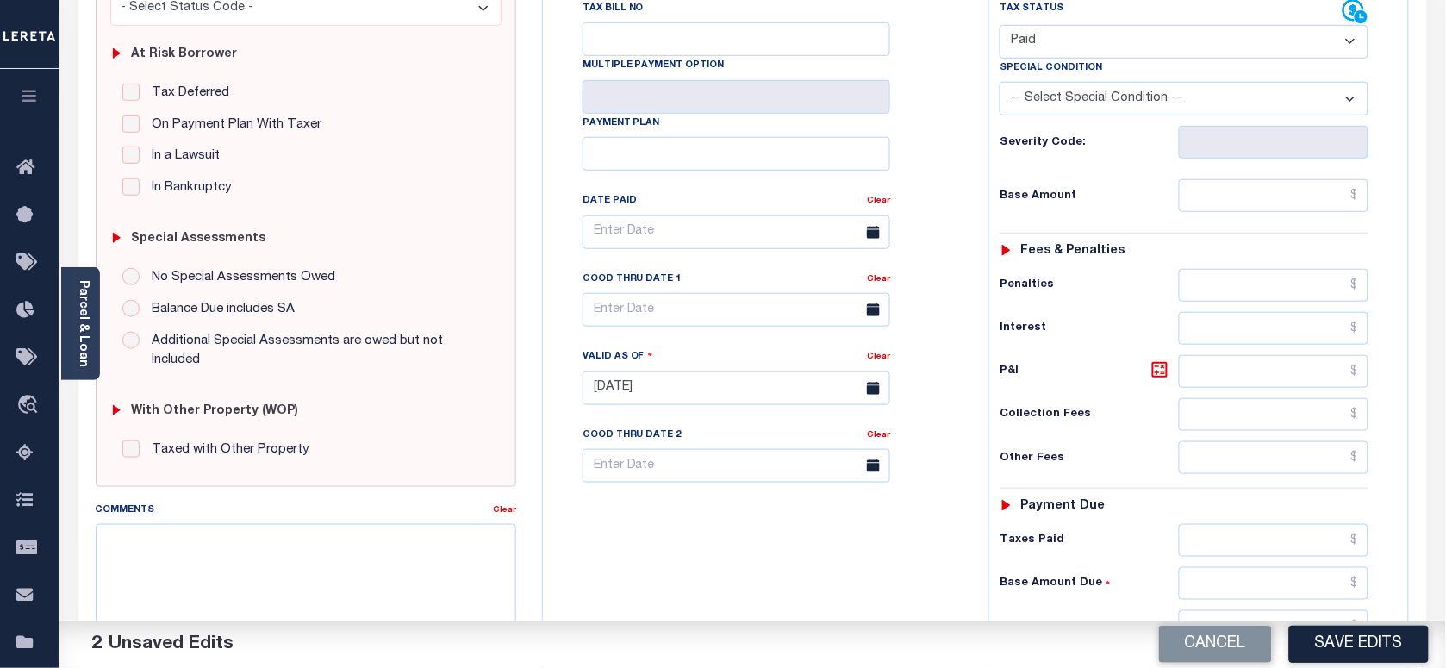
scroll to position [539, 0]
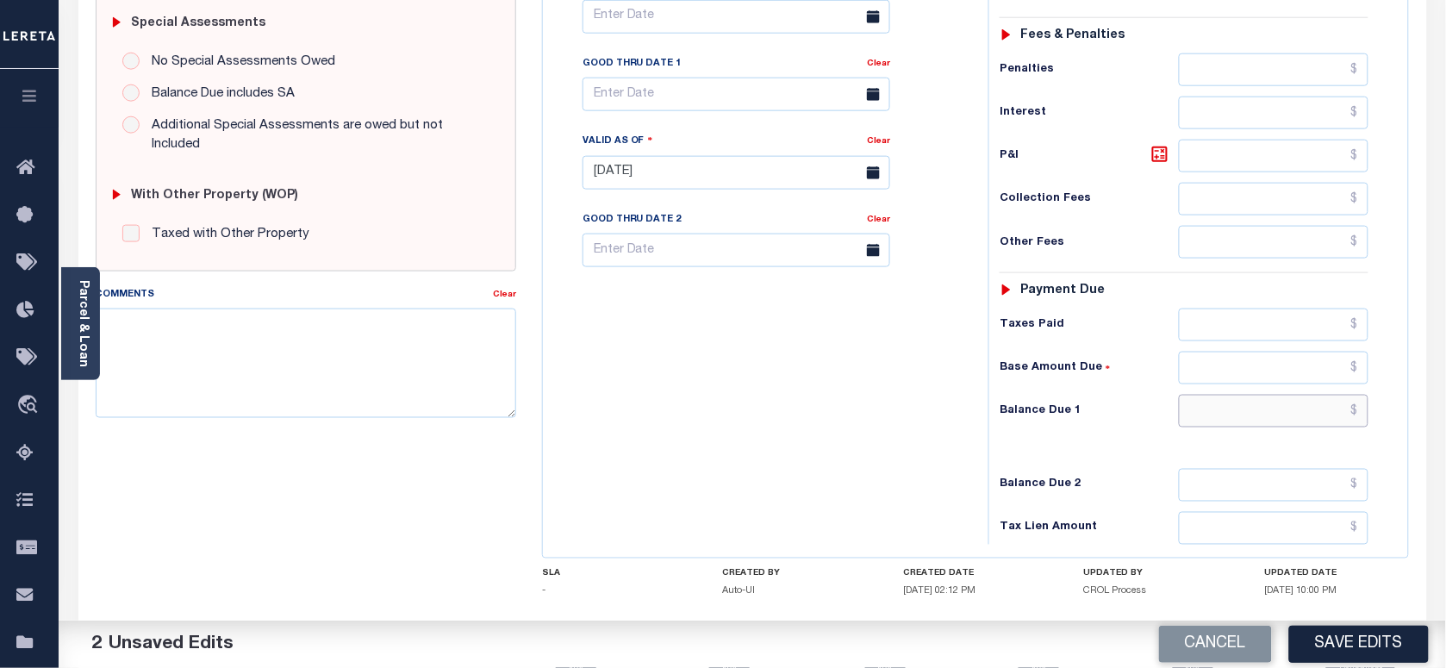
drag, startPoint x: 1228, startPoint y: 427, endPoint x: 885, endPoint y: 424, distance: 343.0
click at [1225, 427] on input "text" at bounding box center [1274, 411] width 190 height 33
type input "$0.00"
click at [828, 414] on div "Tax Bill No Multiple Payment Option Payment Plan Clear" at bounding box center [761, 164] width 428 height 761
click at [299, 379] on textarea "Comments" at bounding box center [306, 362] width 420 height 109
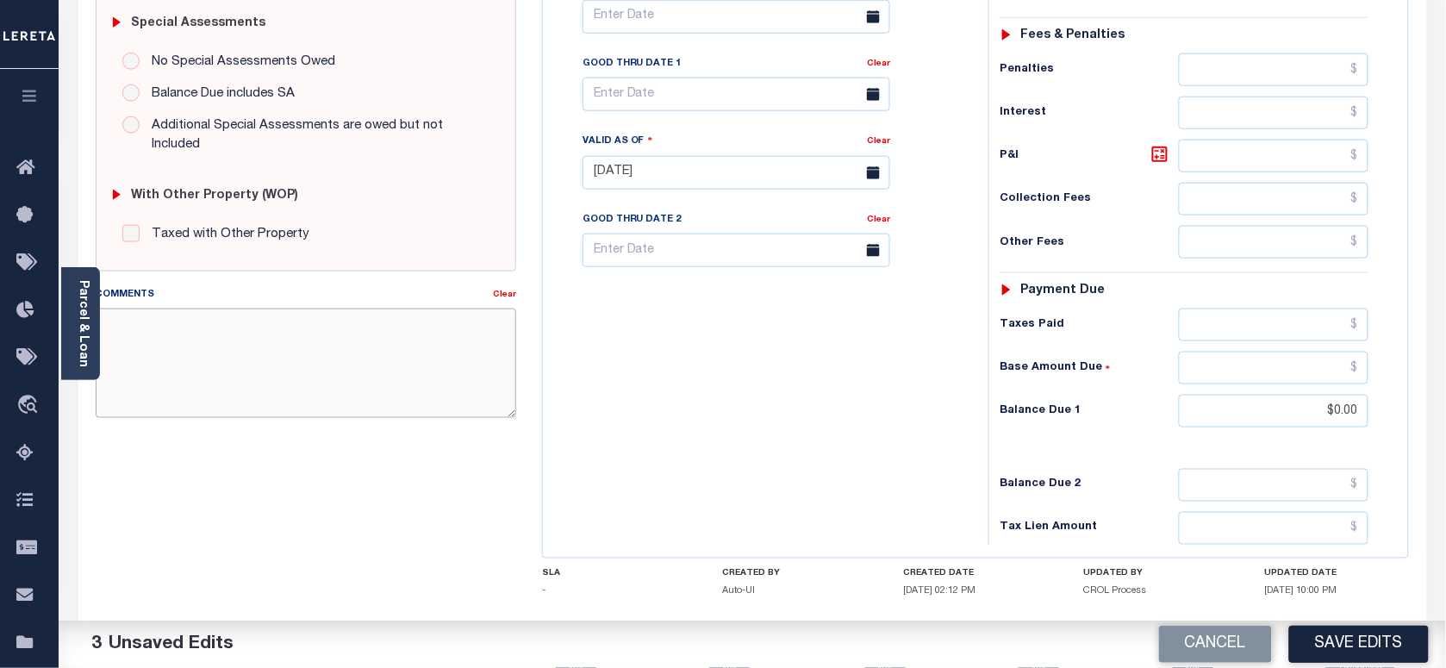
paste textarea "As per Marie taxes are paid in full"
type textarea "As per Marie taxes are paid in full"
click at [1346, 634] on button "Save Edits" at bounding box center [1359, 644] width 140 height 37
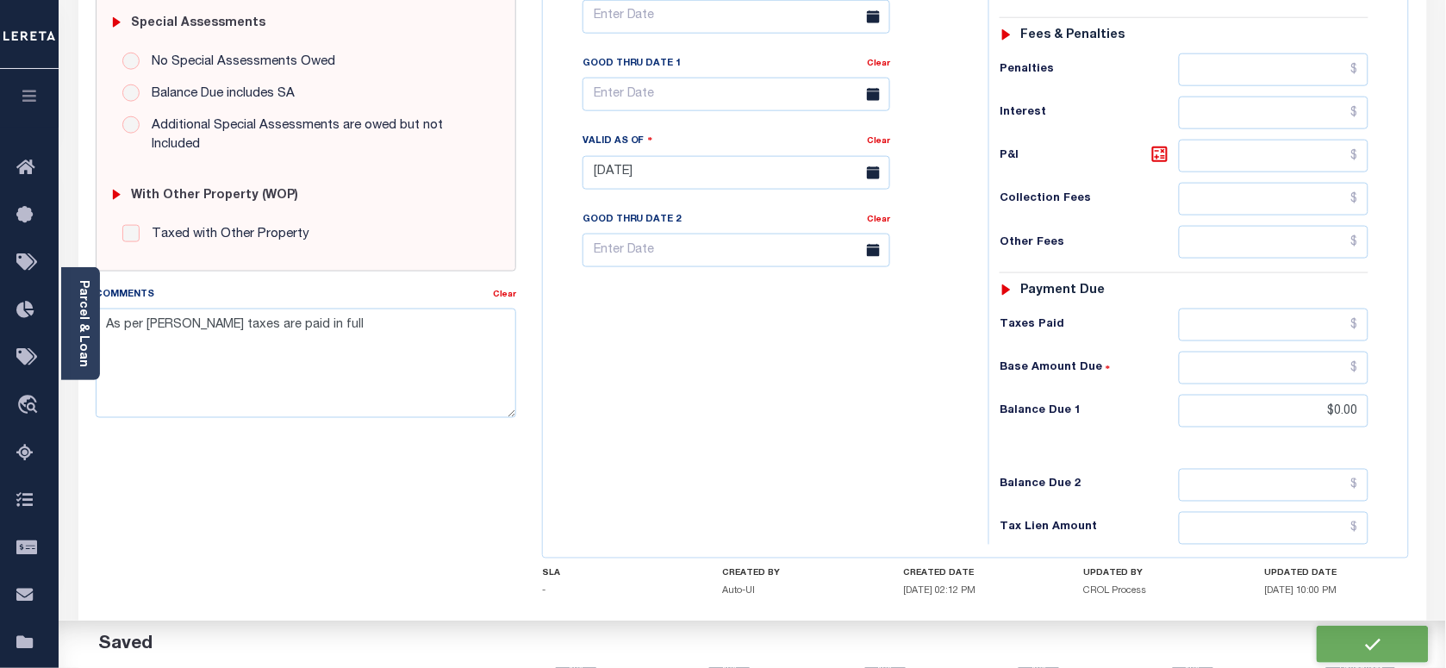
checkbox input "false"
type input "$0"
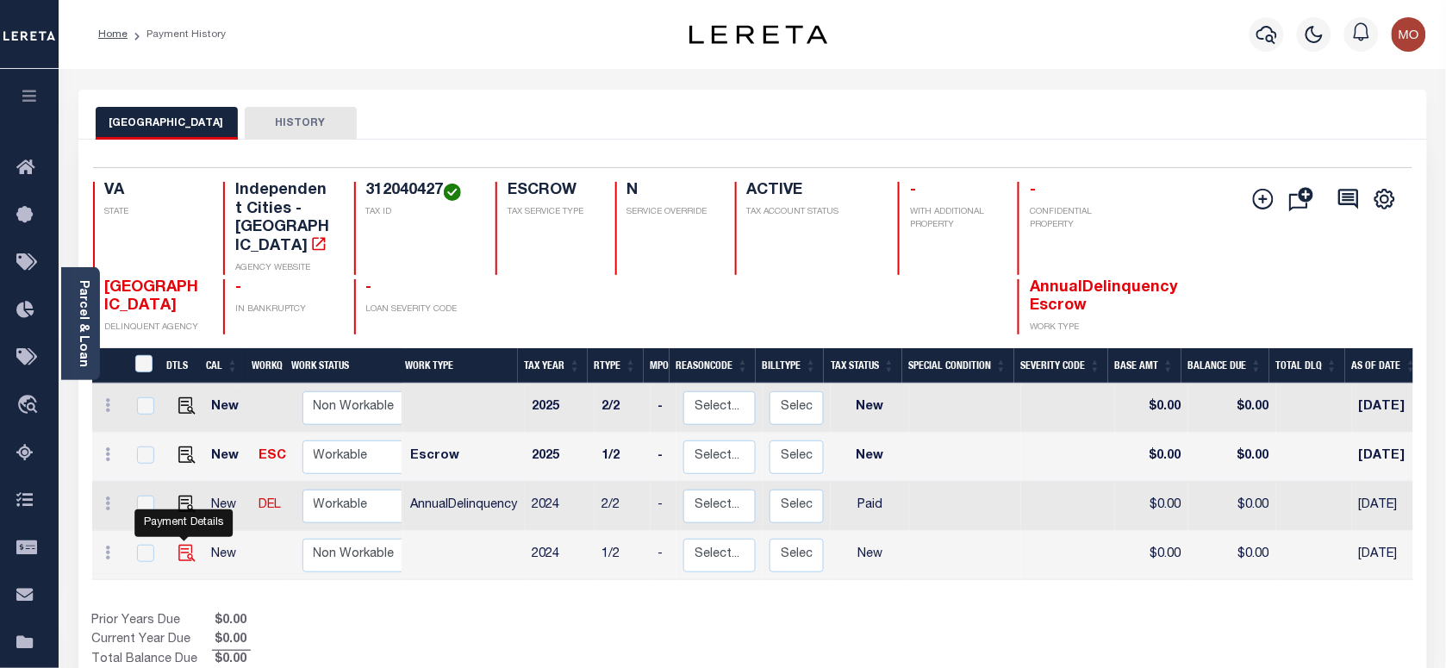
click at [185, 545] on img "" at bounding box center [186, 553] width 17 height 17
checkbox input "true"
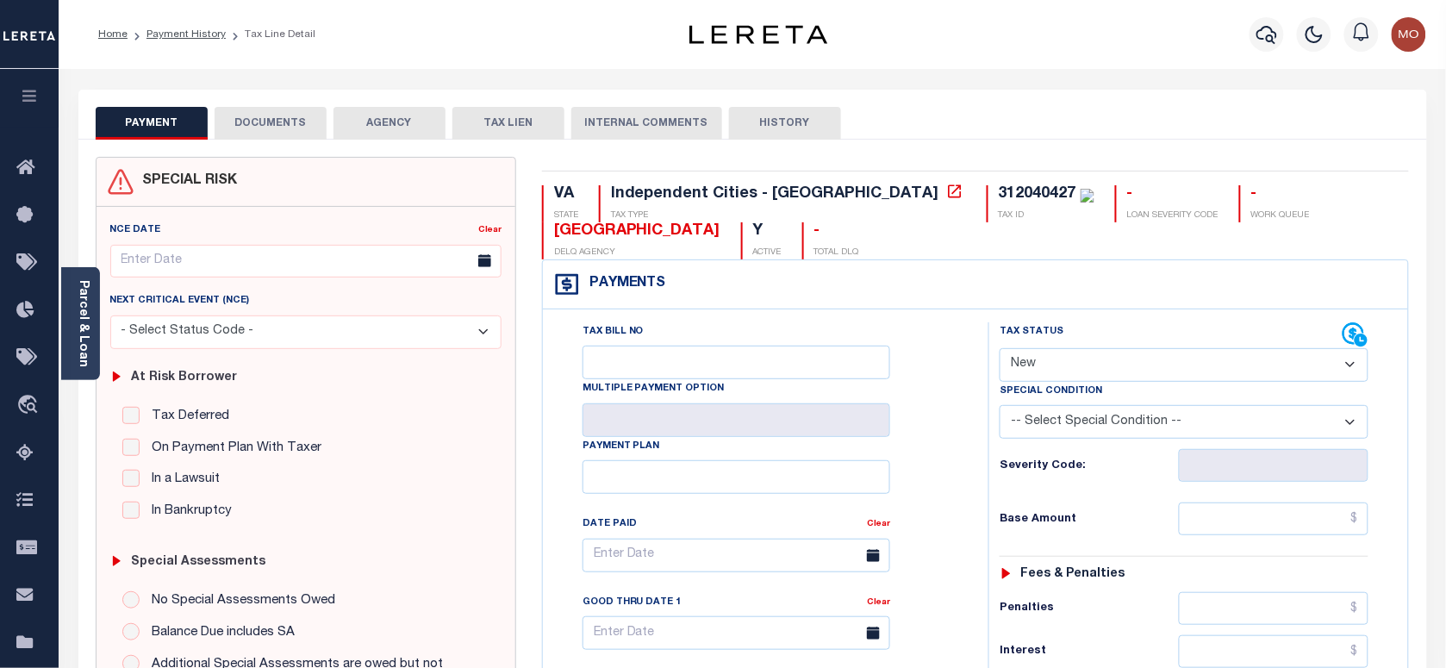
click at [1090, 371] on select "- Select Status Code - Open Due/Unpaid Paid Incomplete No Tax Due Internal Refu…" at bounding box center [1184, 365] width 369 height 34
select select "PYD"
click at [1000, 350] on select "- Select Status Code - Open Due/Unpaid Paid Incomplete No Tax Due Internal Refu…" at bounding box center [1184, 365] width 369 height 34
type input "[DATE]"
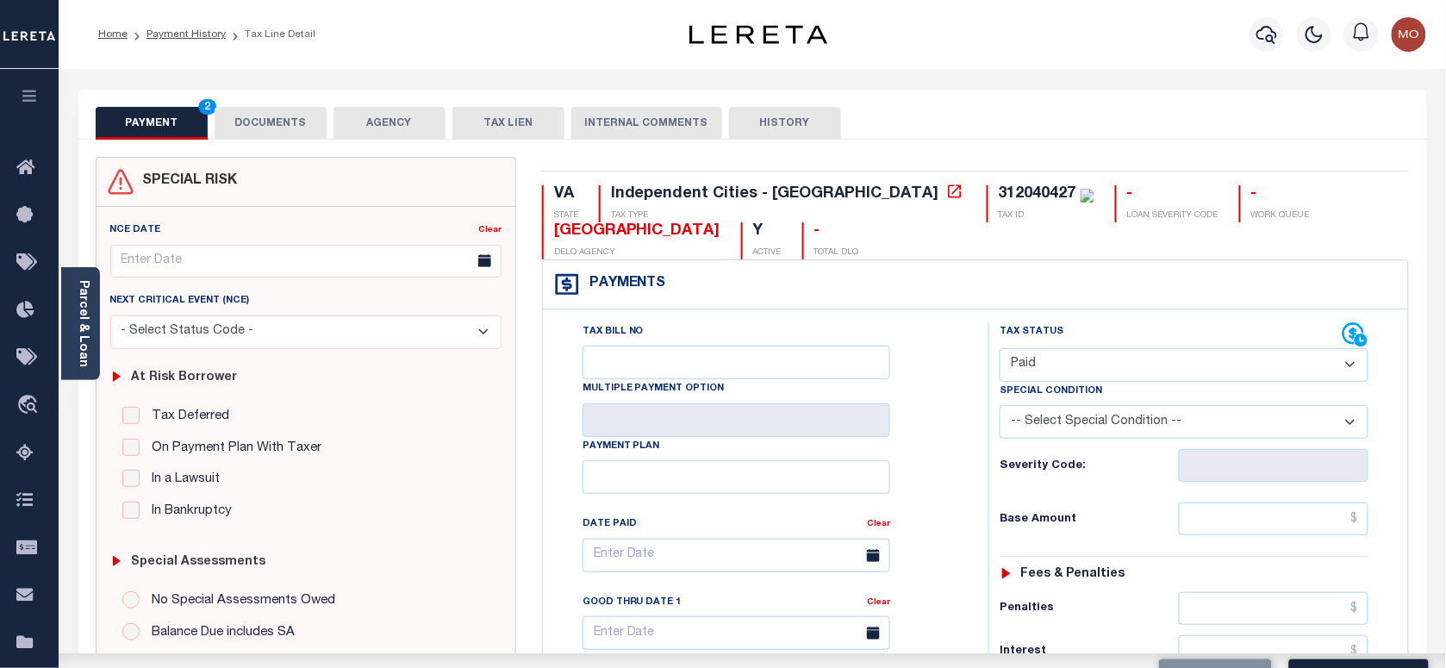
click at [911, 478] on div "Tax Bill No Multiple Payment Option Payment Plan Clear" at bounding box center [761, 563] width 402 height 483
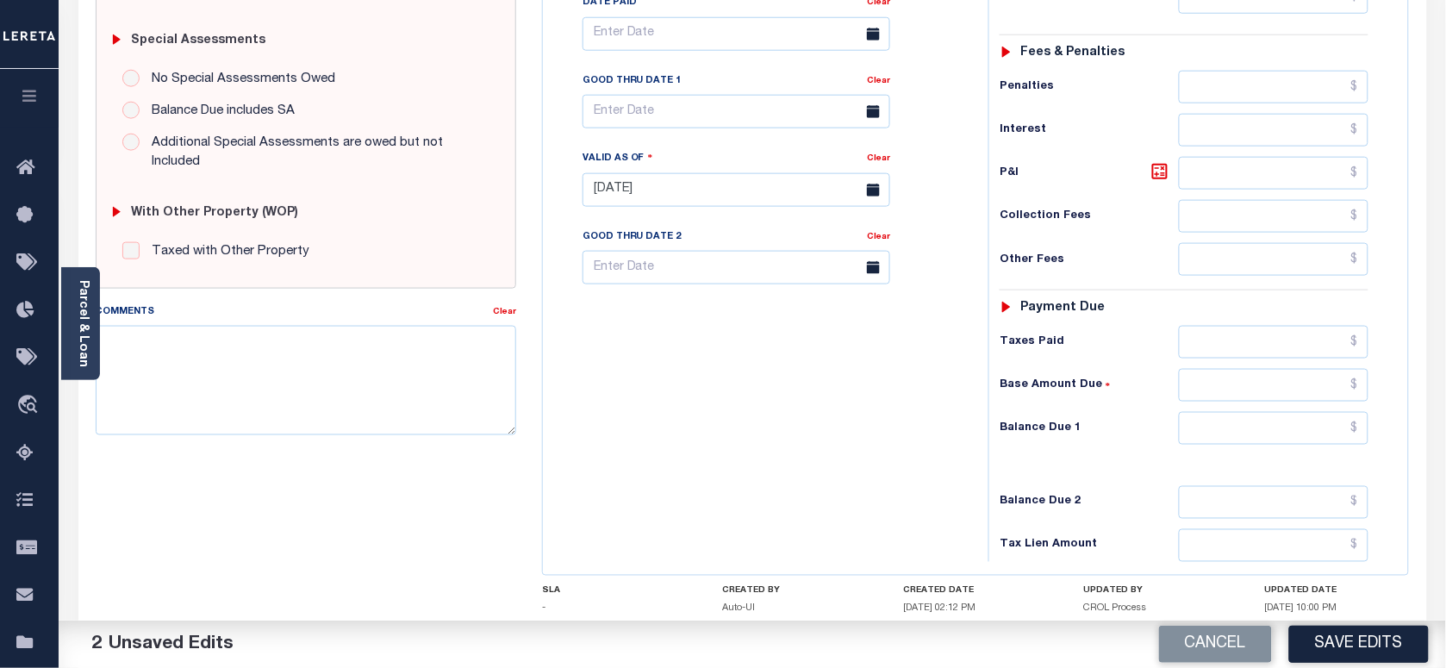
scroll to position [539, 0]
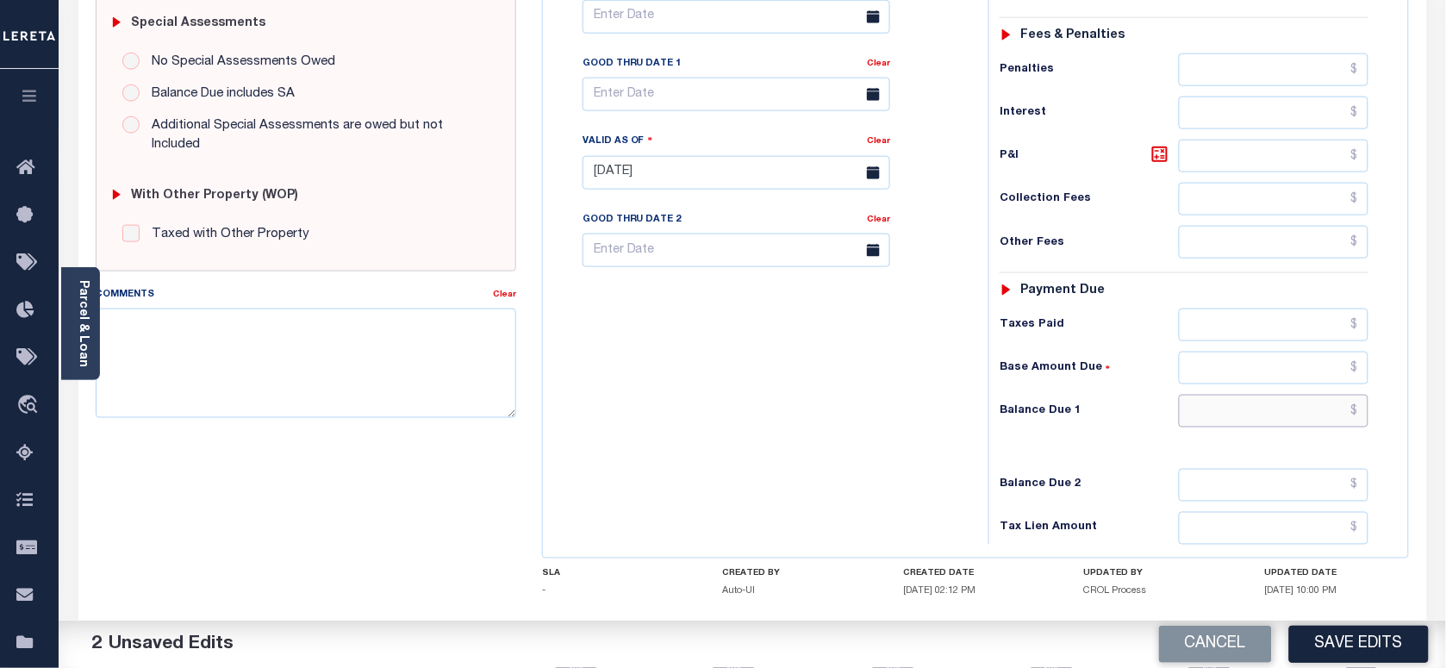
drag, startPoint x: 1221, startPoint y: 427, endPoint x: 959, endPoint y: 423, distance: 262.0
click at [1221, 427] on input "text" at bounding box center [1274, 411] width 190 height 33
type input "$0.00"
click at [355, 371] on textarea "Comments" at bounding box center [306, 362] width 420 height 109
paste textarea "As per Marie taxes are paid in full"
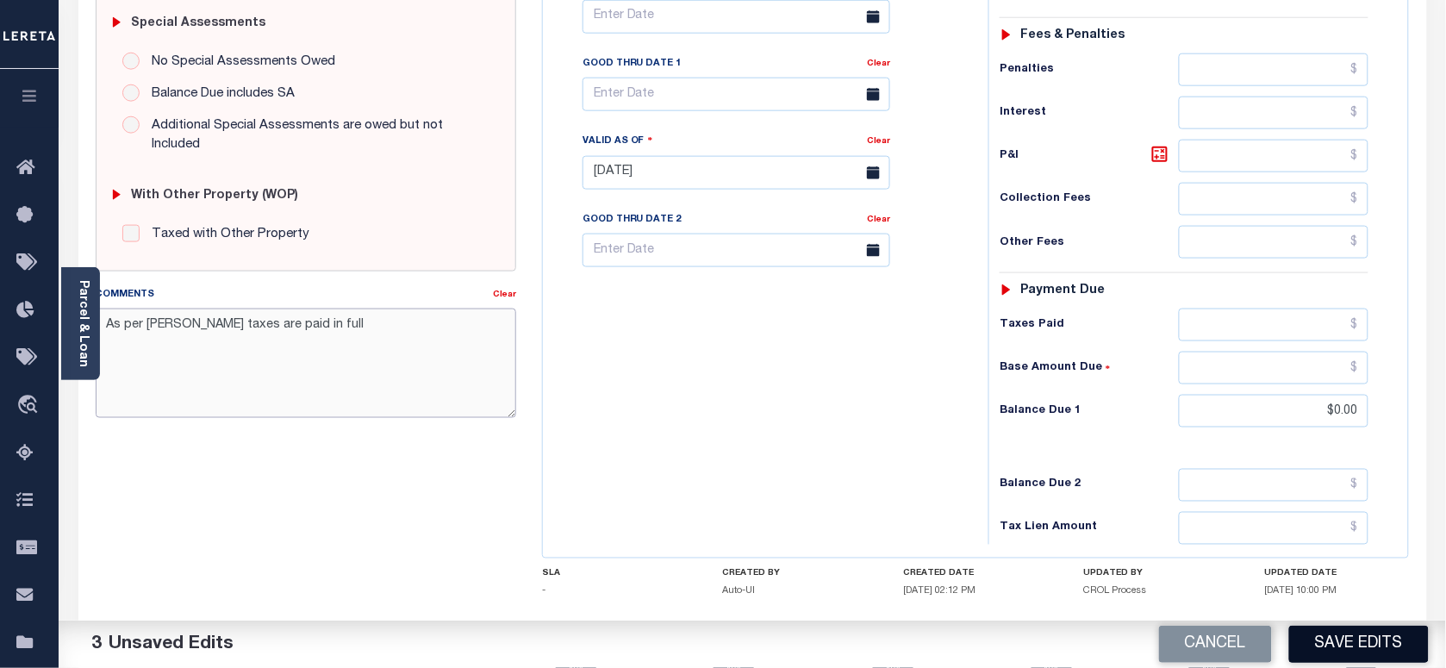
type textarea "As per Marie taxes are paid in full"
drag, startPoint x: 1354, startPoint y: 640, endPoint x: 1233, endPoint y: 614, distance: 123.6
click at [1354, 640] on button "Save Edits" at bounding box center [1359, 644] width 140 height 37
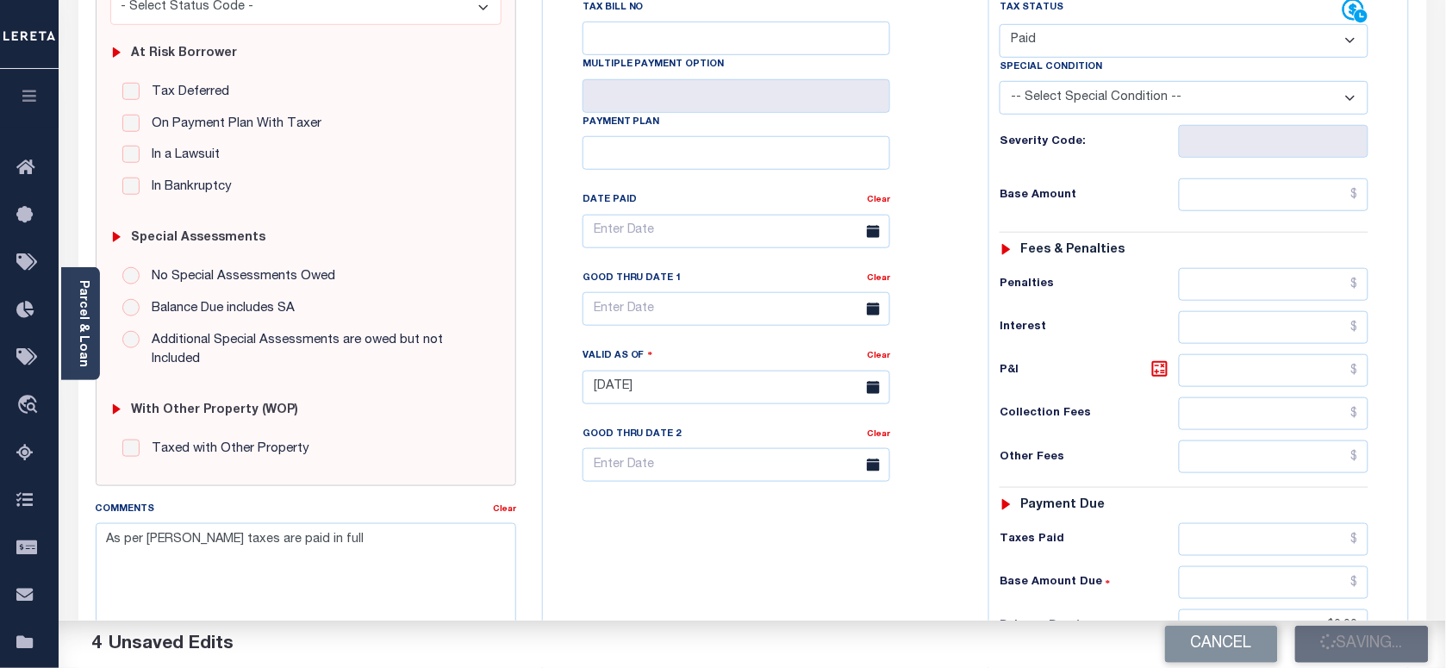
scroll to position [323, 0]
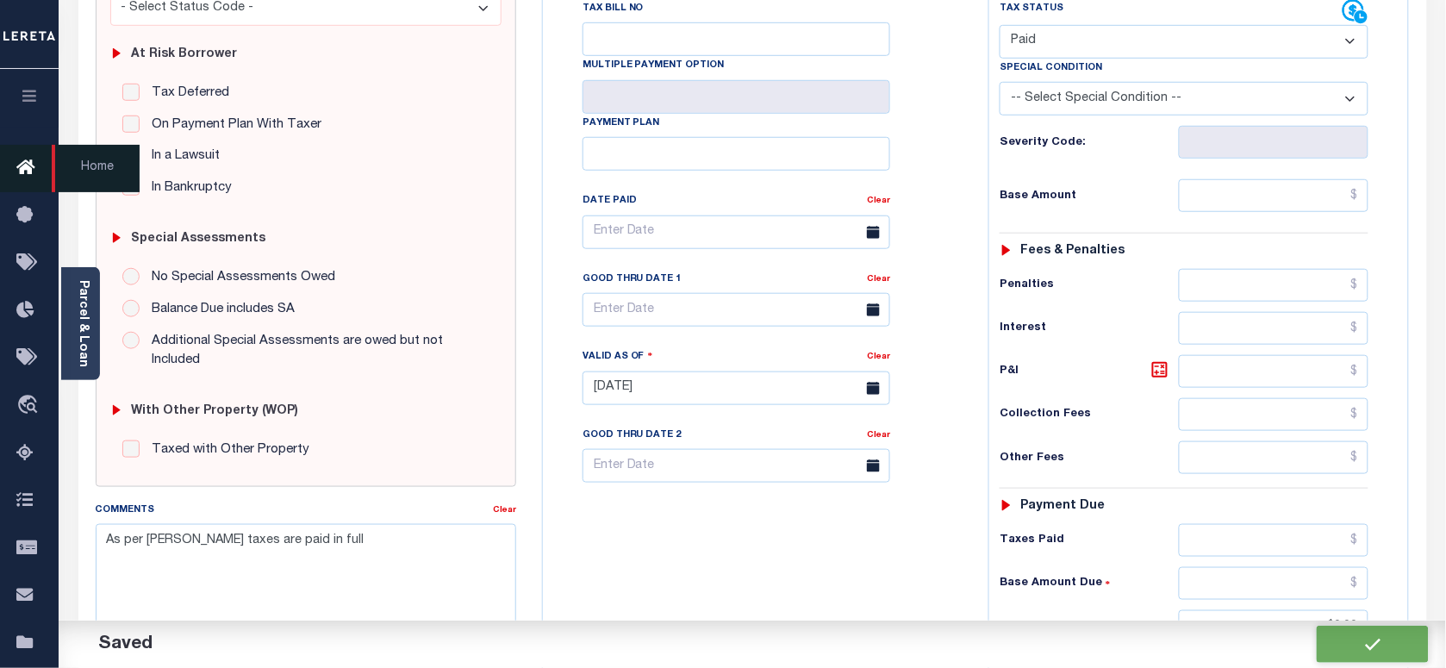
checkbox input "false"
type input "$0"
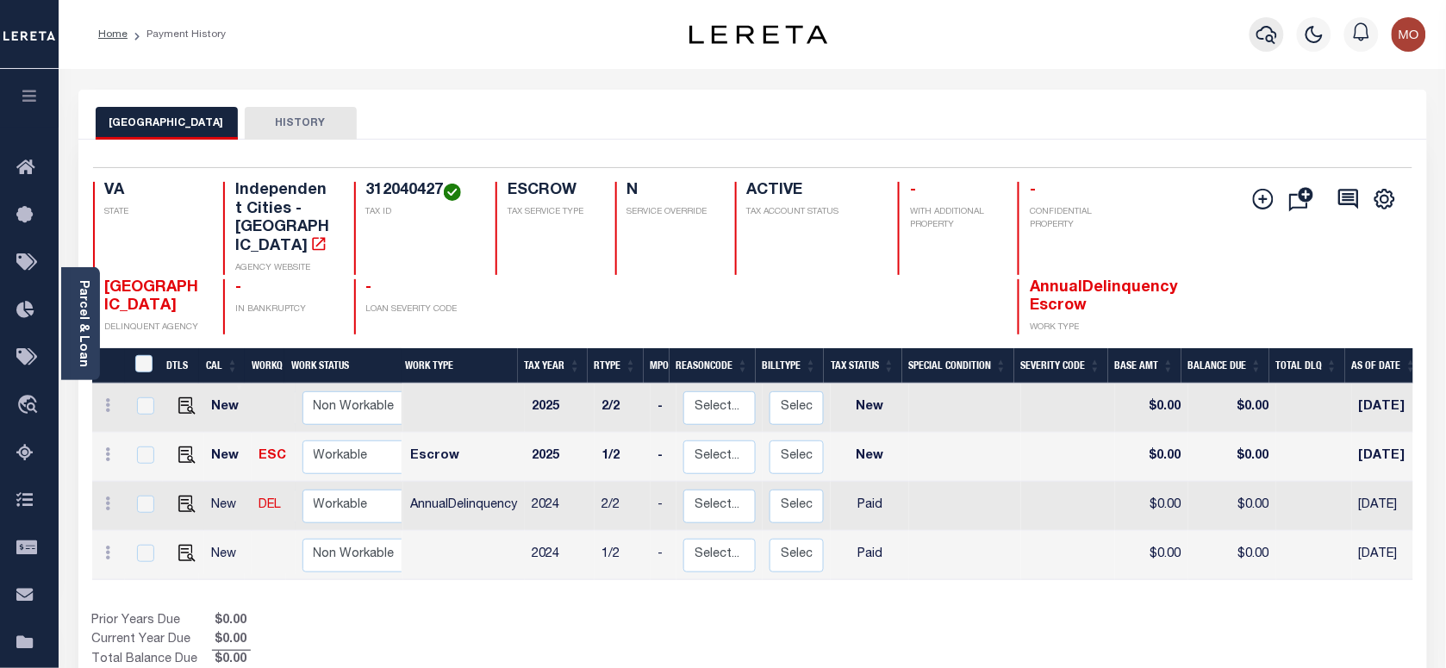
click at [1259, 34] on icon "button" at bounding box center [1266, 35] width 21 height 18
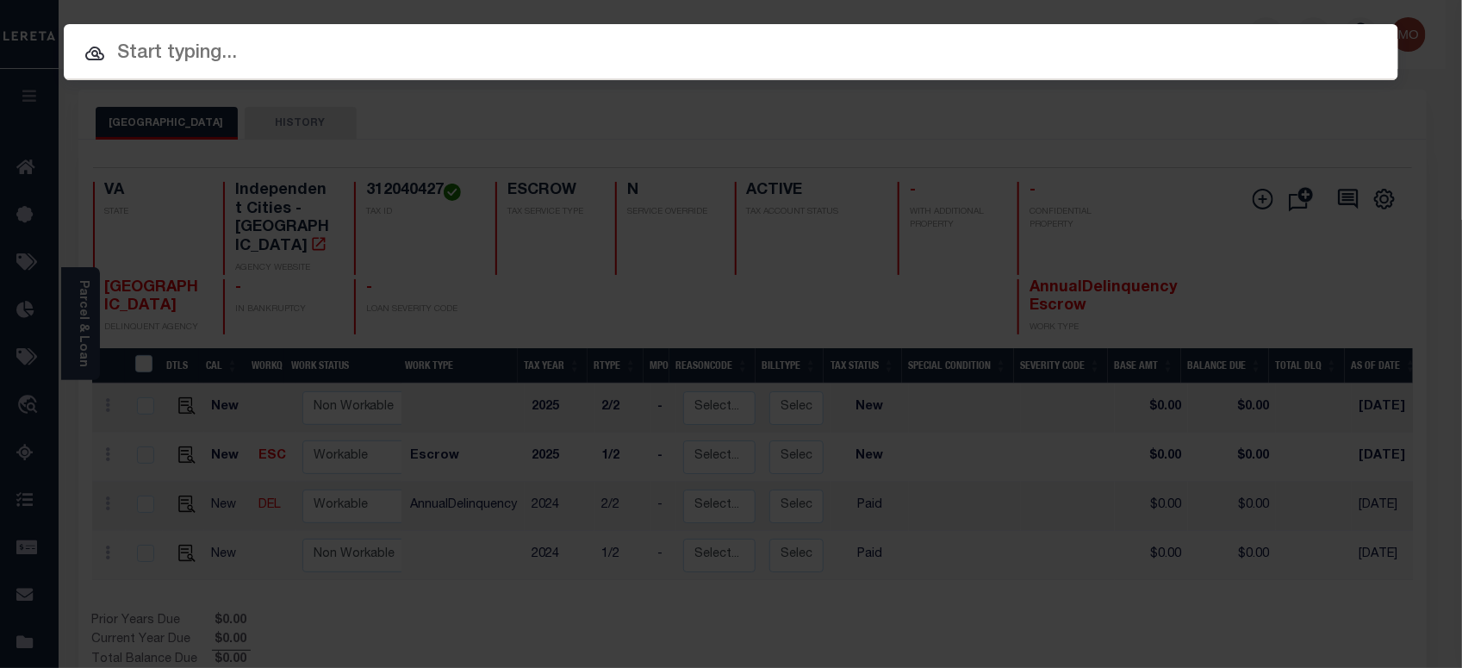
click at [233, 36] on div at bounding box center [731, 51] width 1335 height 55
click at [196, 65] on input "text" at bounding box center [731, 54] width 1335 height 30
paste input "124195"
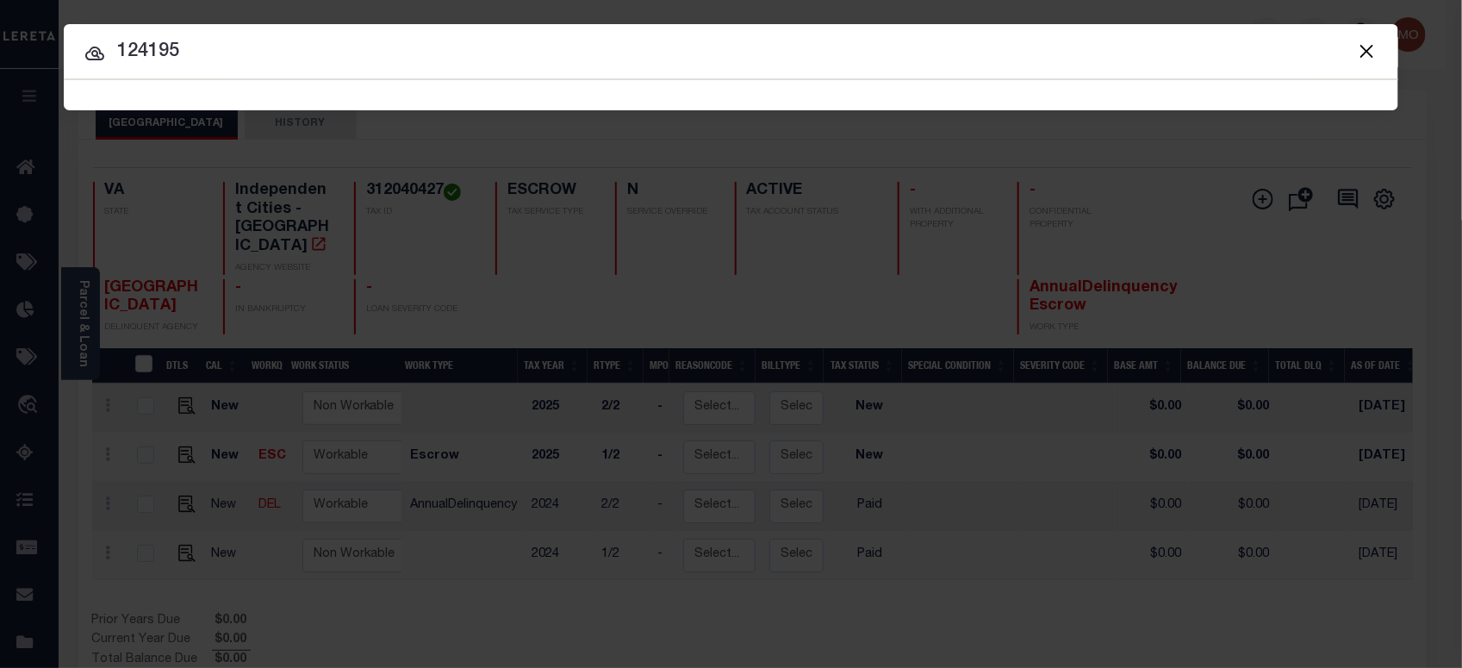
type input "124195"
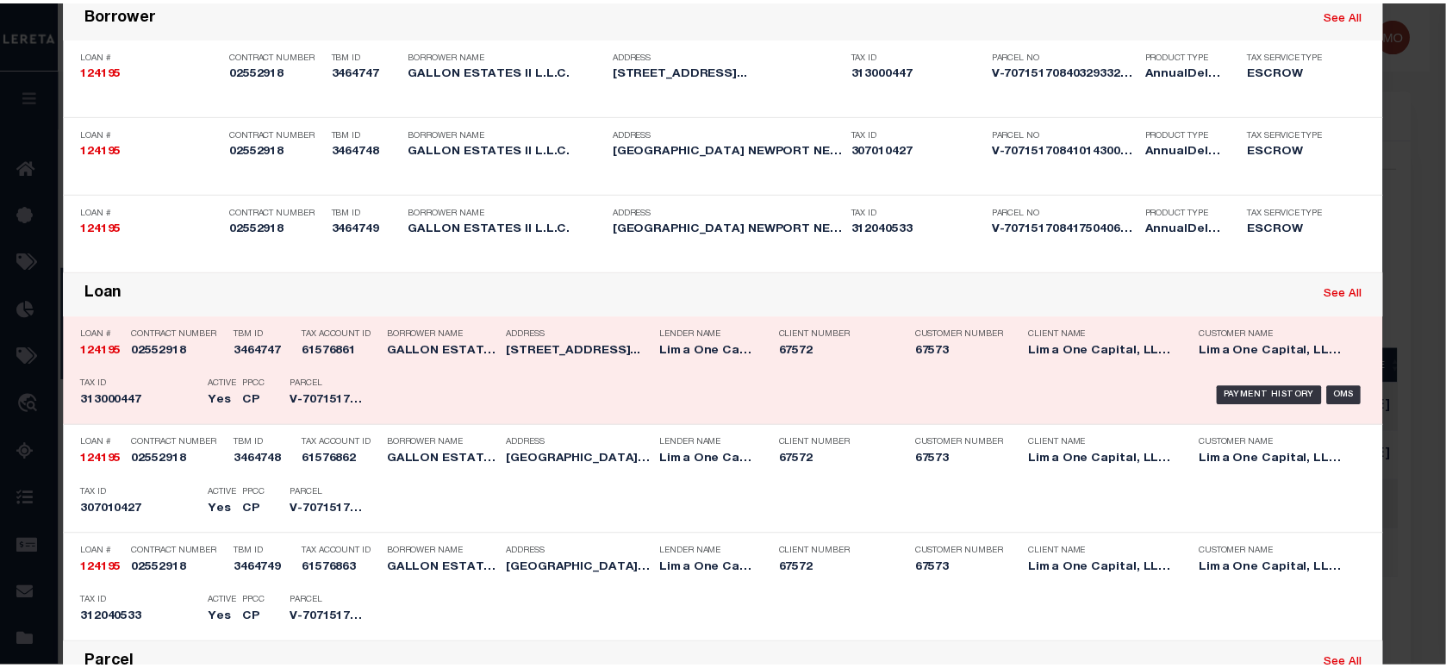
scroll to position [215, 0]
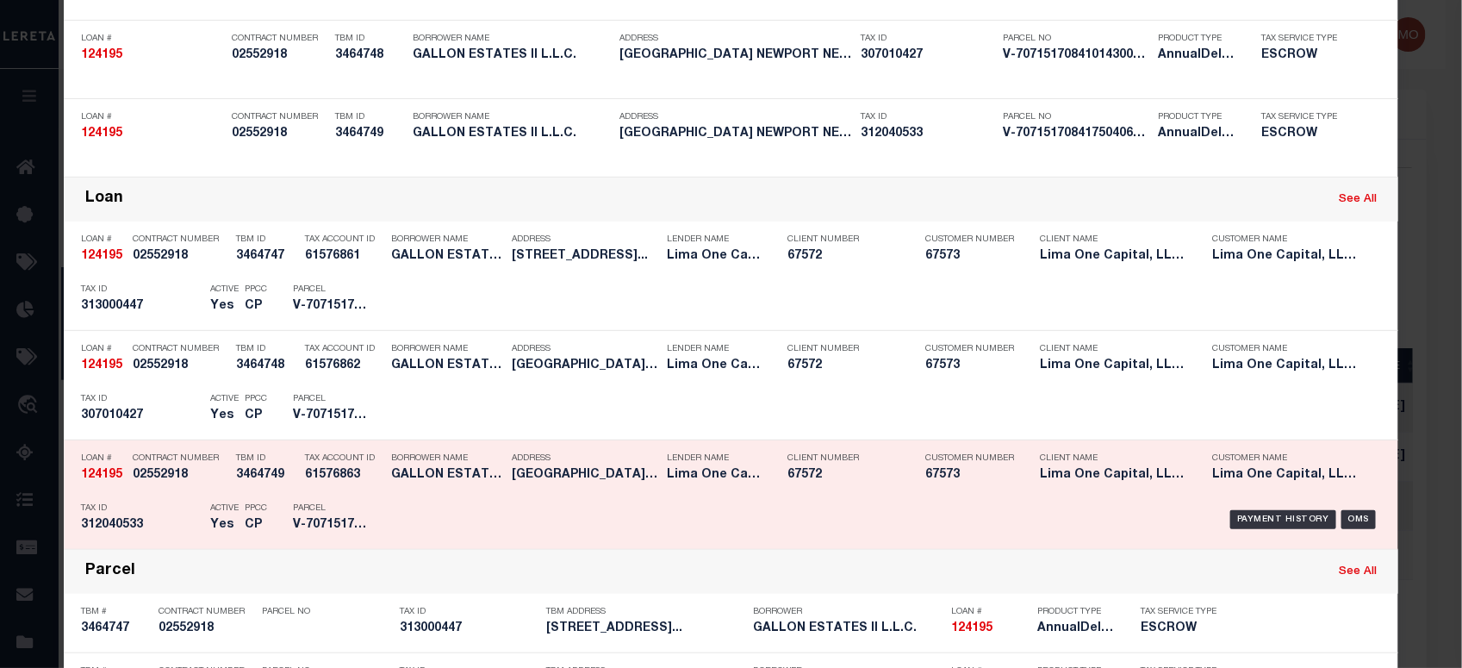
click at [248, 508] on p "PPCC" at bounding box center [256, 508] width 22 height 10
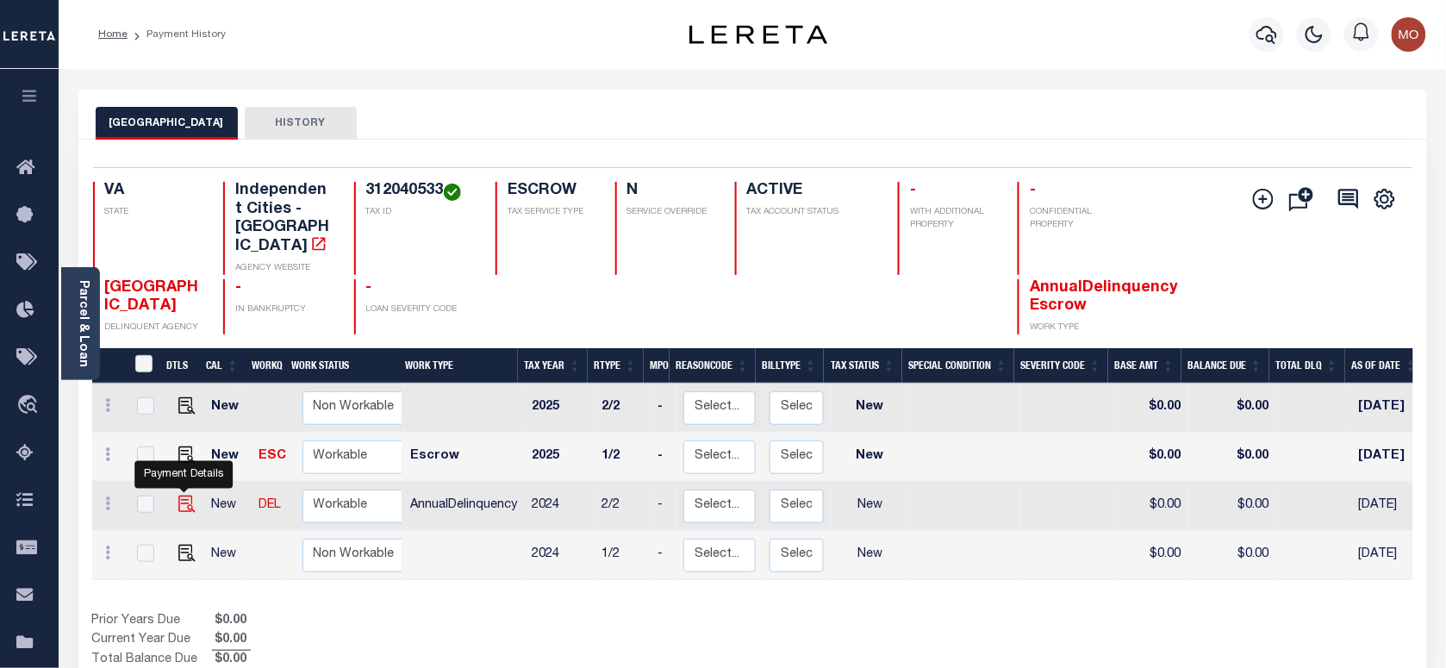
click at [181, 495] on img "" at bounding box center [186, 503] width 17 height 17
checkbox input "true"
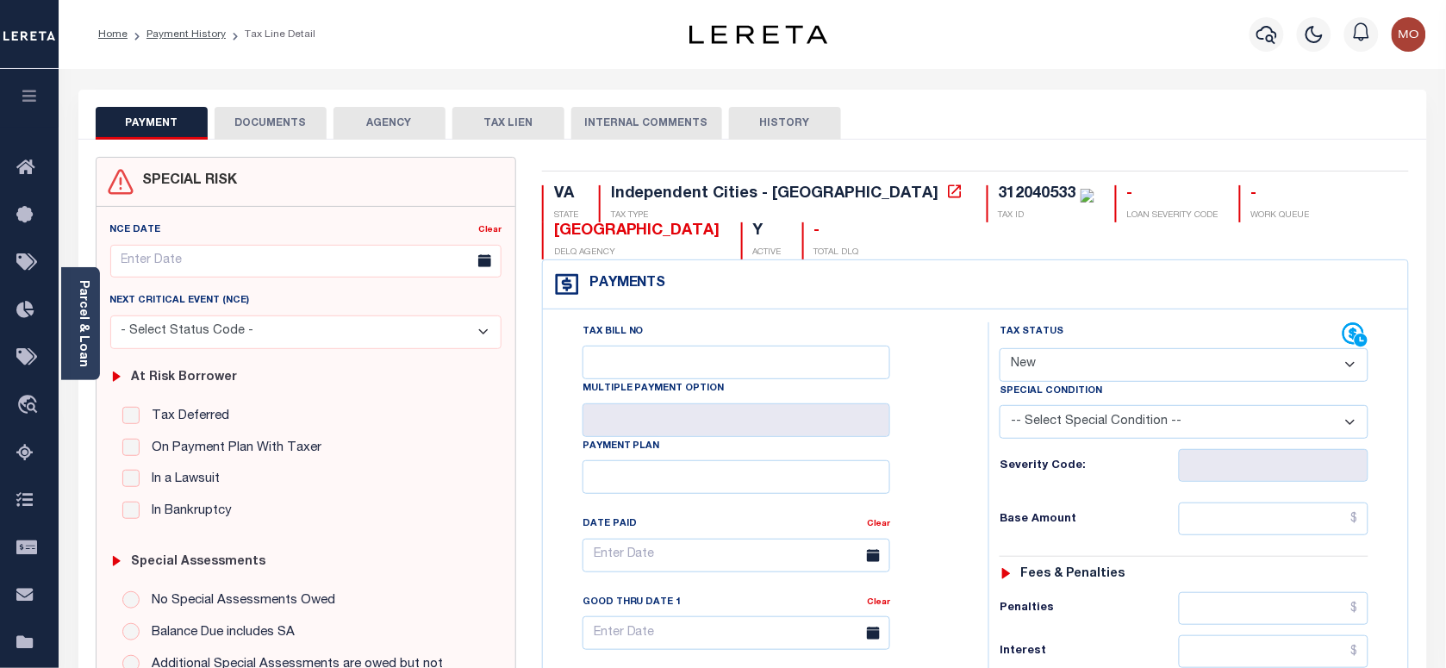
drag, startPoint x: 1068, startPoint y: 363, endPoint x: 1075, endPoint y: 379, distance: 17.8
click at [1068, 363] on select "- Select Status Code - Open Due/Unpaid Paid Incomplete No Tax Due Internal Refu…" at bounding box center [1184, 365] width 369 height 34
select select "PYD"
click at [1000, 350] on select "- Select Status Code - Open Due/Unpaid Paid Incomplete No Tax Due Internal Refu…" at bounding box center [1184, 365] width 369 height 34
type input "[DATE]"
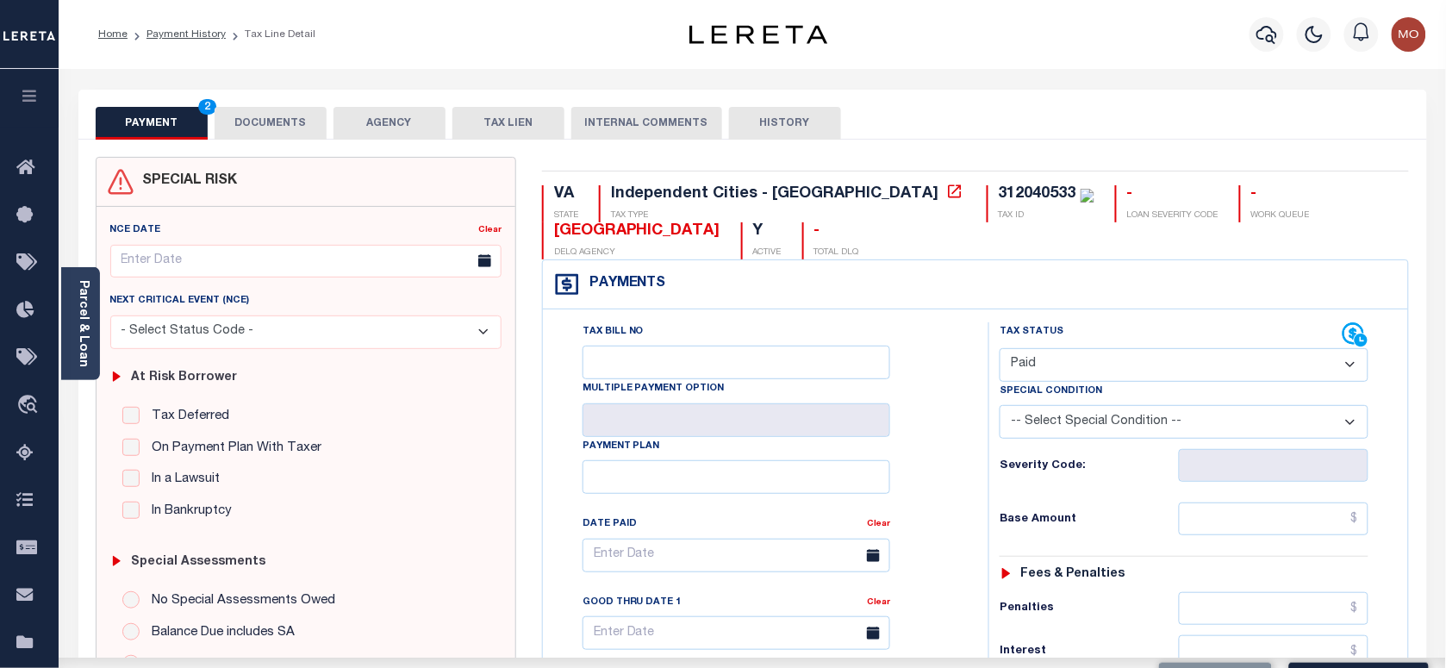
click at [962, 463] on div "Tax Bill No Multiple Payment Option Payment Plan Clear" at bounding box center [761, 563] width 402 height 483
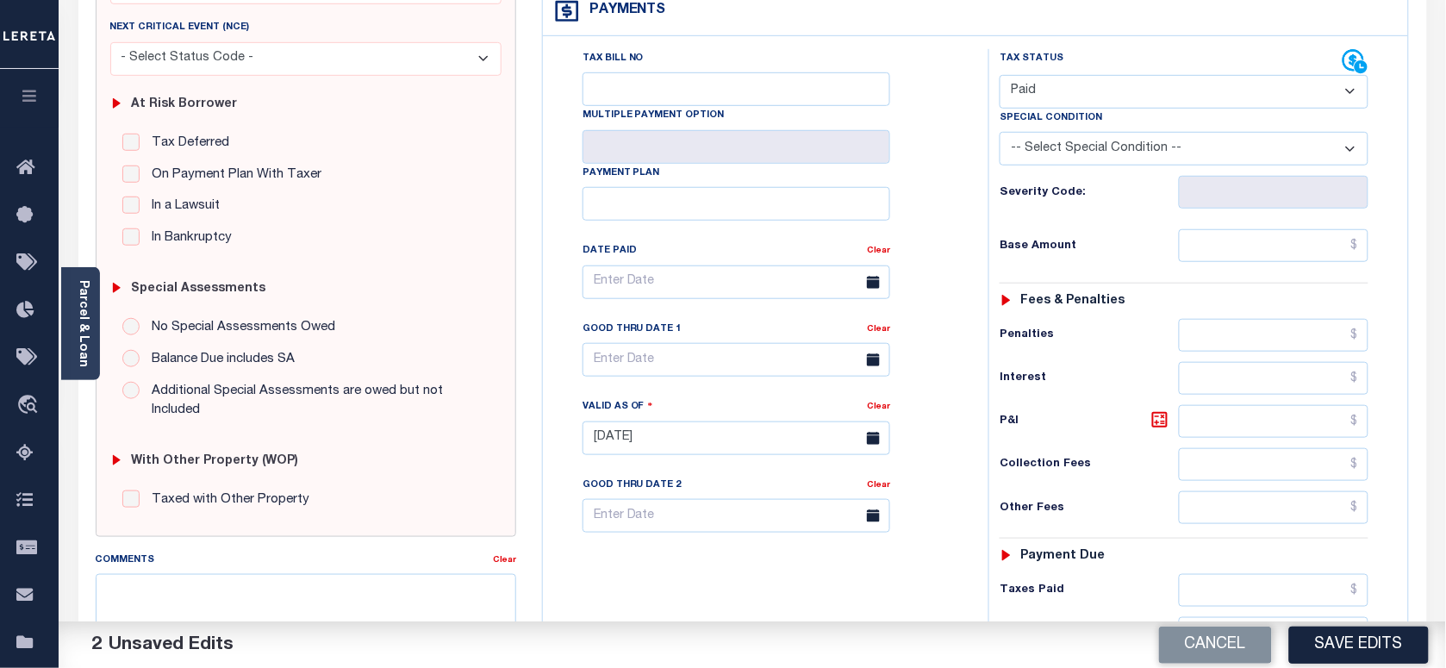
scroll to position [431, 0]
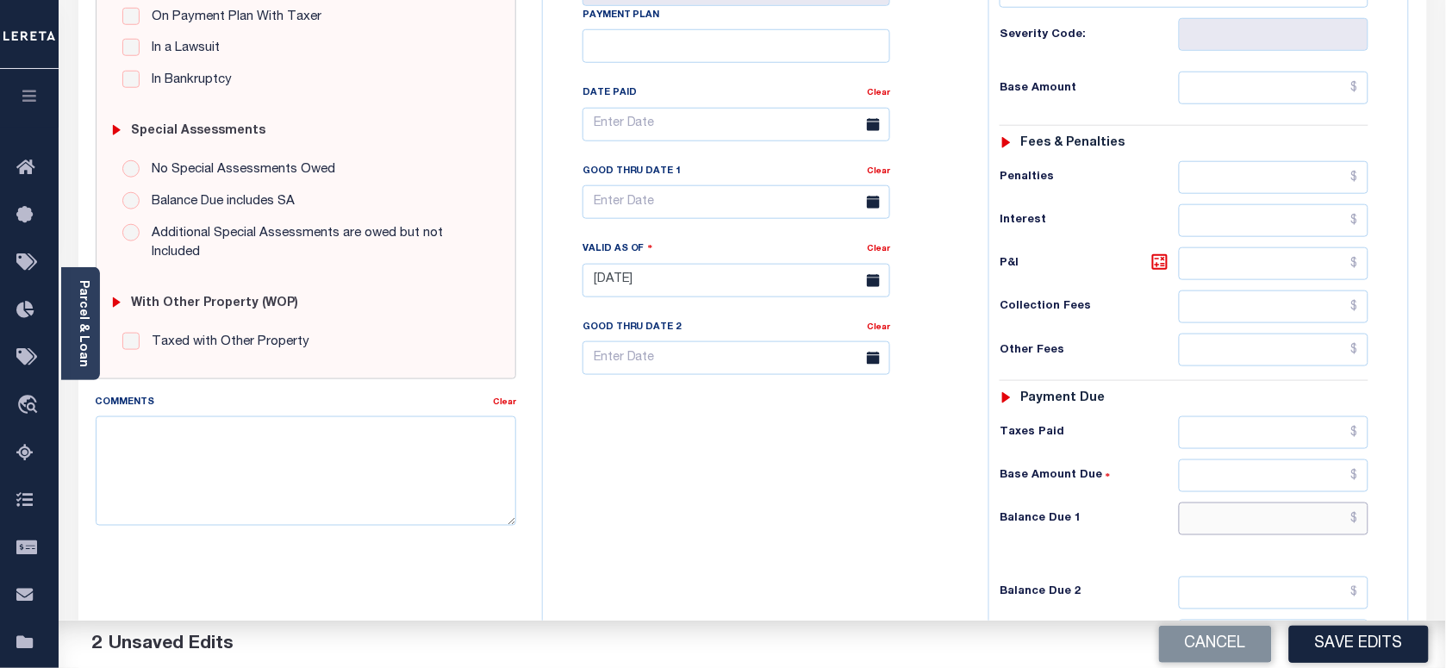
drag, startPoint x: 1222, startPoint y: 533, endPoint x: 1212, endPoint y: 527, distance: 10.8
click at [1222, 533] on input "text" at bounding box center [1274, 518] width 190 height 33
type input "$0.00"
click at [218, 491] on textarea "Comments" at bounding box center [306, 470] width 420 height 109
paste textarea "As per [PERSON_NAME] taxes are paid in full"
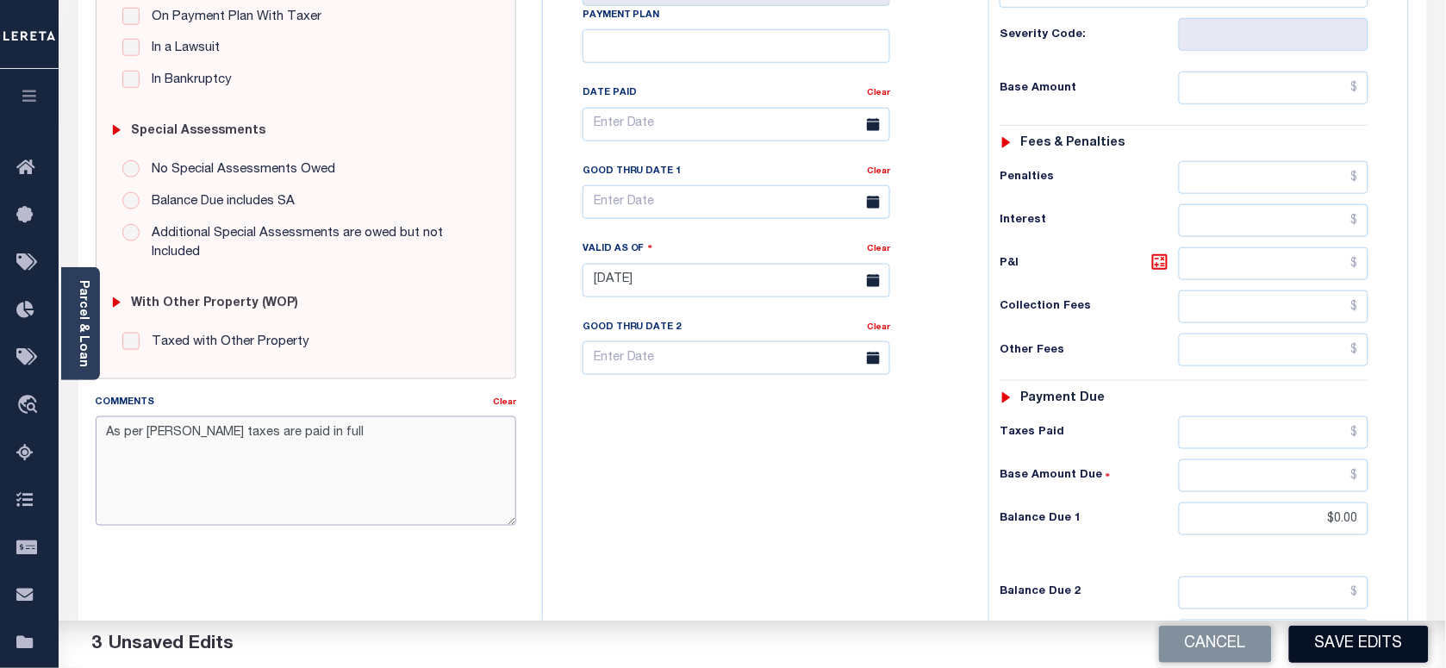
type textarea "As per [PERSON_NAME] taxes are paid in full"
click at [1351, 651] on button "Save Edits" at bounding box center [1359, 644] width 140 height 37
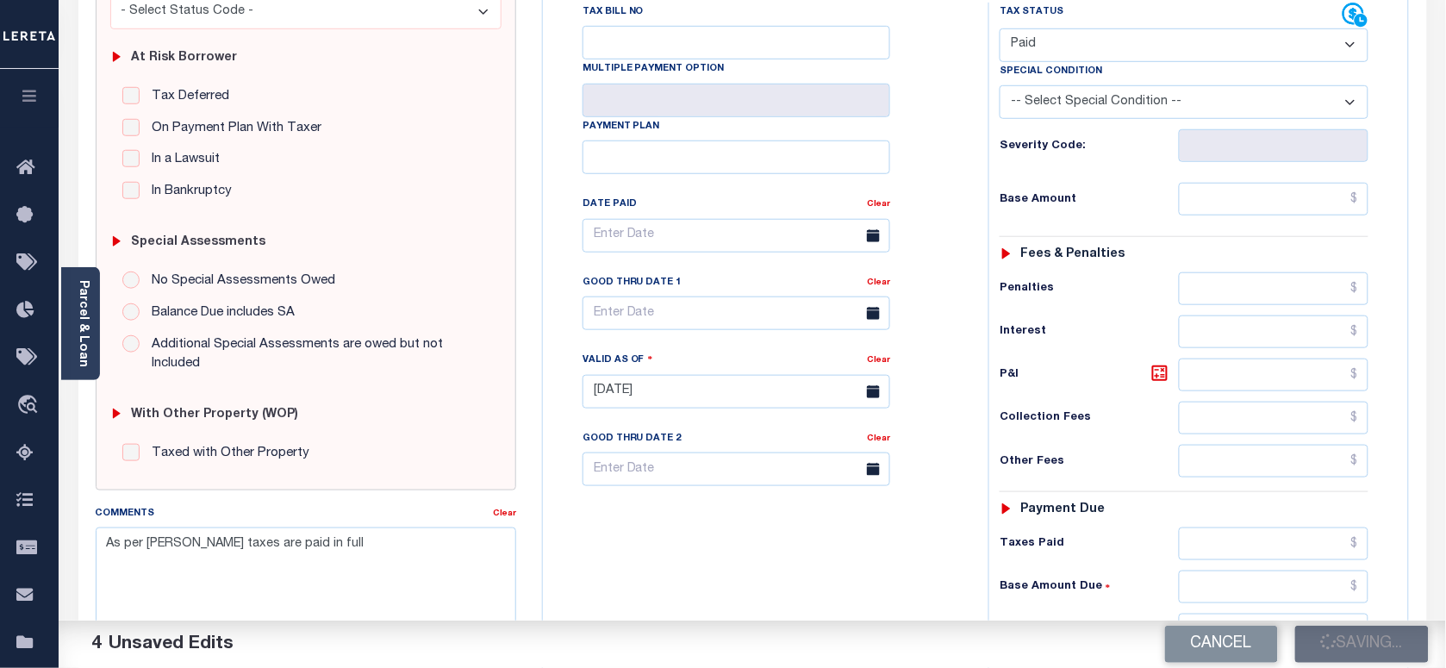
scroll to position [215, 0]
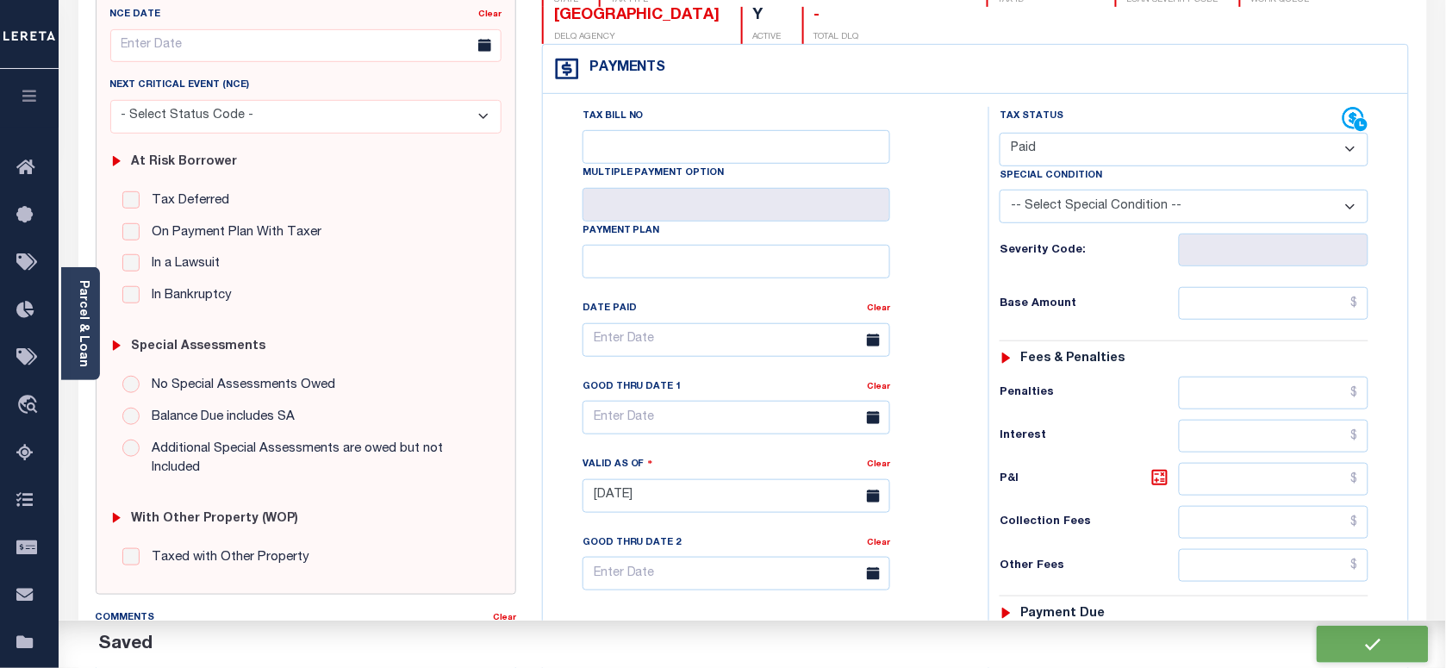
checkbox input "false"
type input "$0"
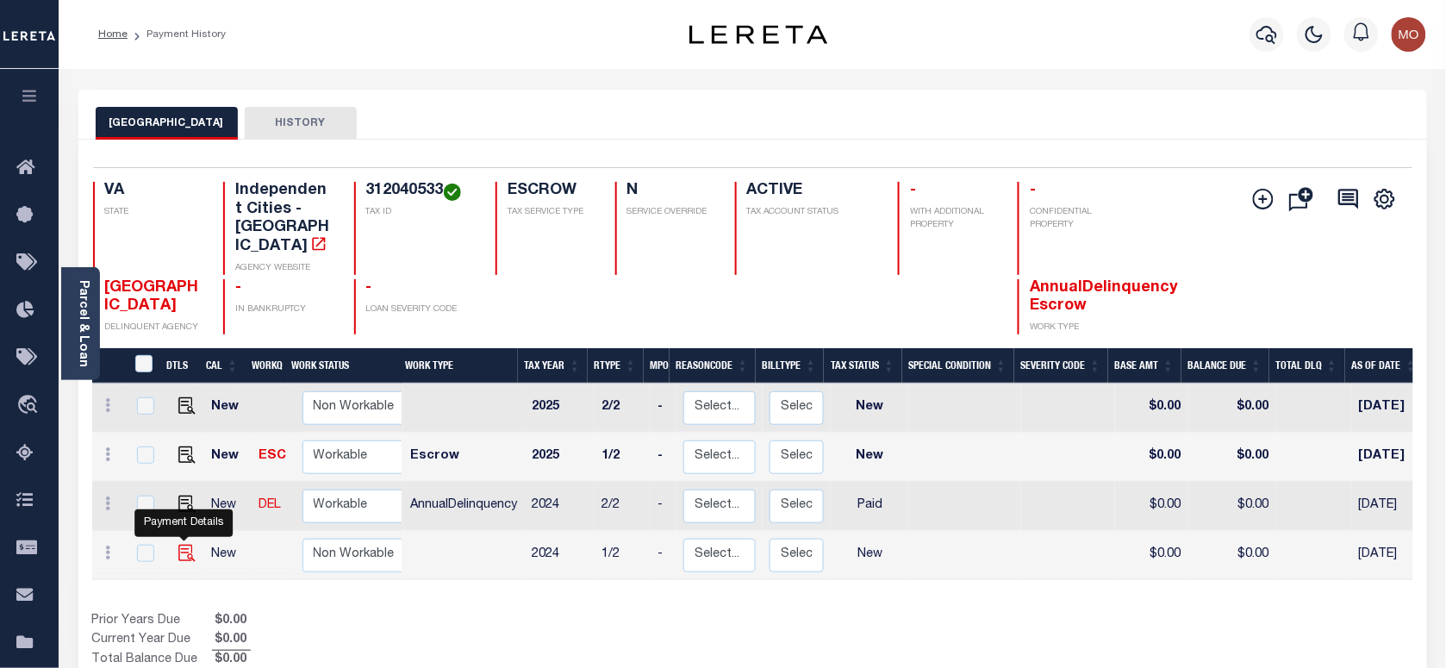
click at [179, 545] on img "" at bounding box center [186, 553] width 17 height 17
checkbox input "true"
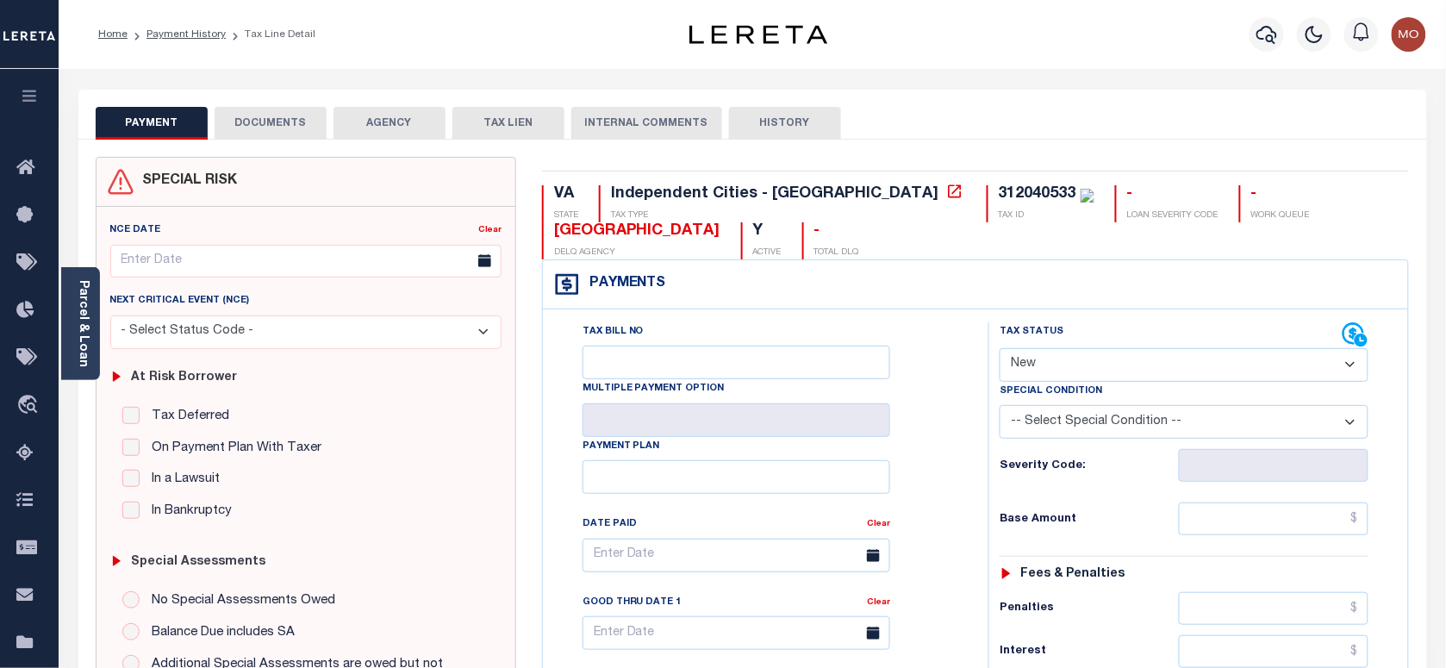
click at [1093, 368] on select "- Select Status Code - Open Due/Unpaid Paid Incomplete No Tax Due Internal Refu…" at bounding box center [1184, 365] width 369 height 34
select select "PYD"
click at [1000, 350] on select "- Select Status Code - Open Due/Unpaid Paid Incomplete No Tax Due Internal Refu…" at bounding box center [1184, 365] width 369 height 34
type input "[DATE]"
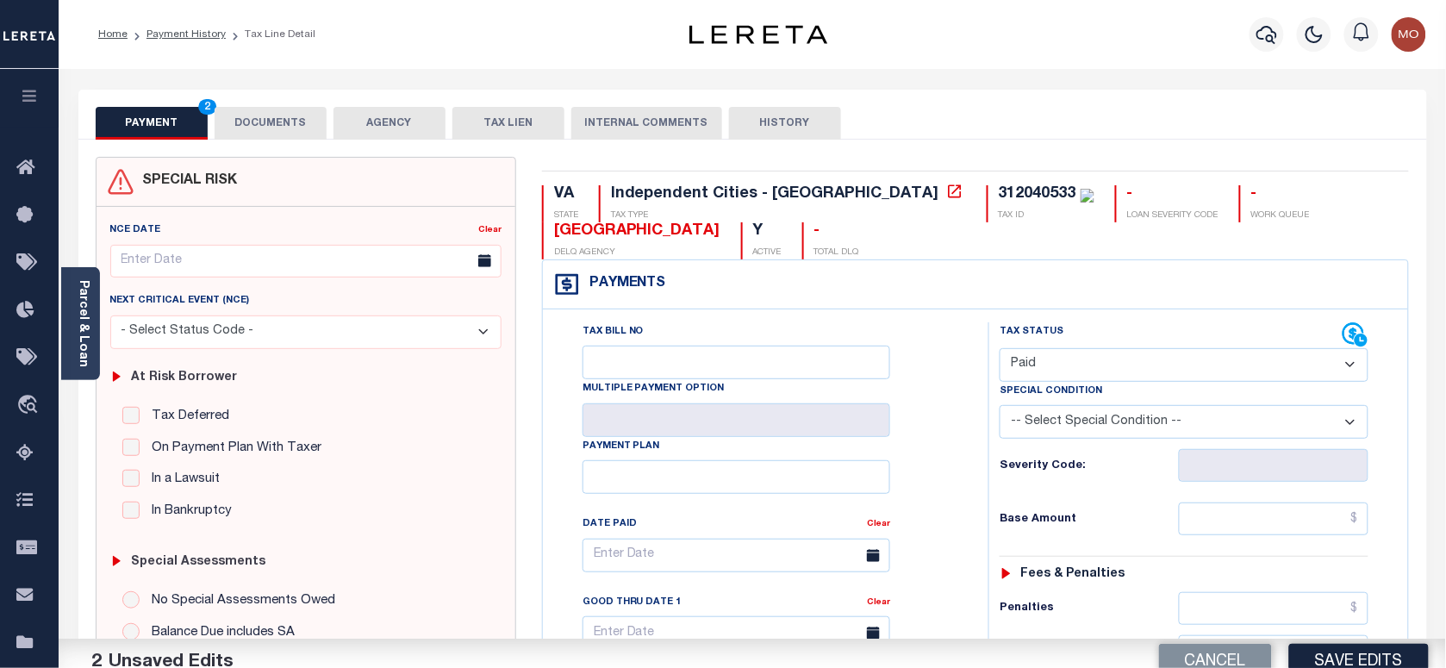
click at [938, 472] on div "Tax Bill No Multiple Payment Option Payment Plan Clear" at bounding box center [761, 563] width 402 height 483
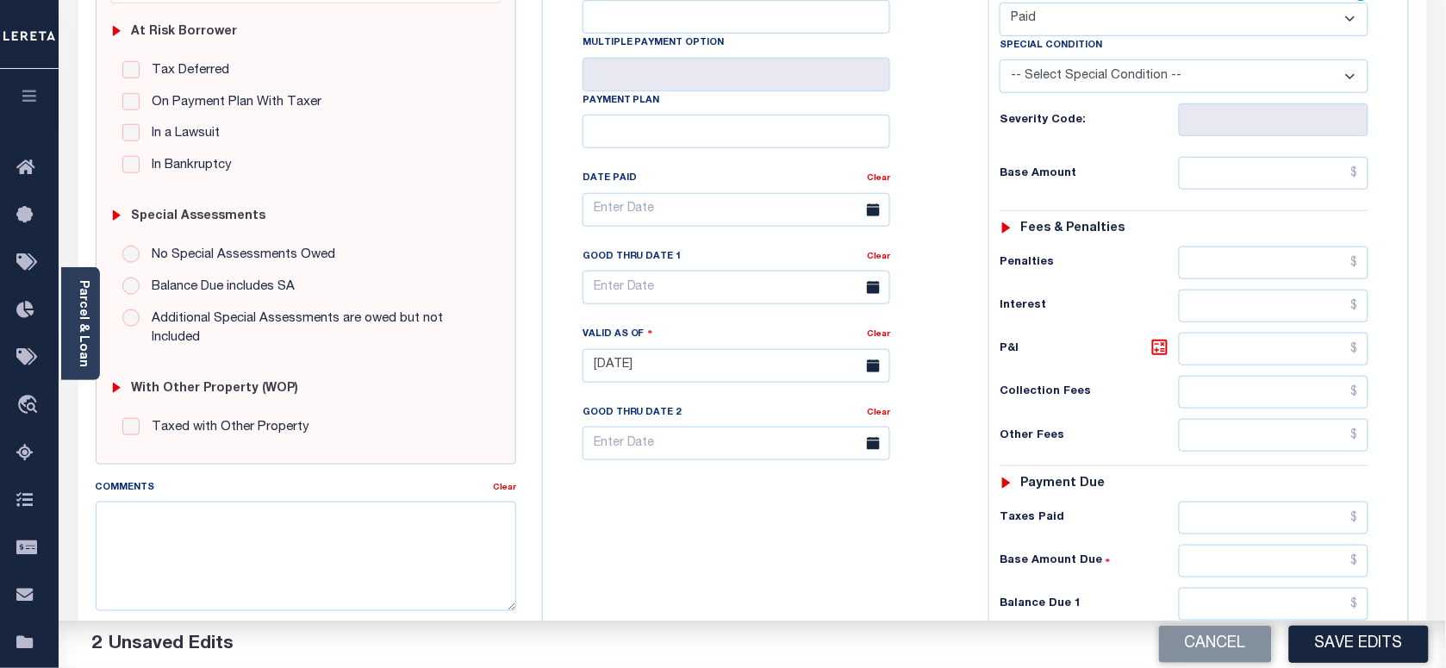
scroll to position [431, 0]
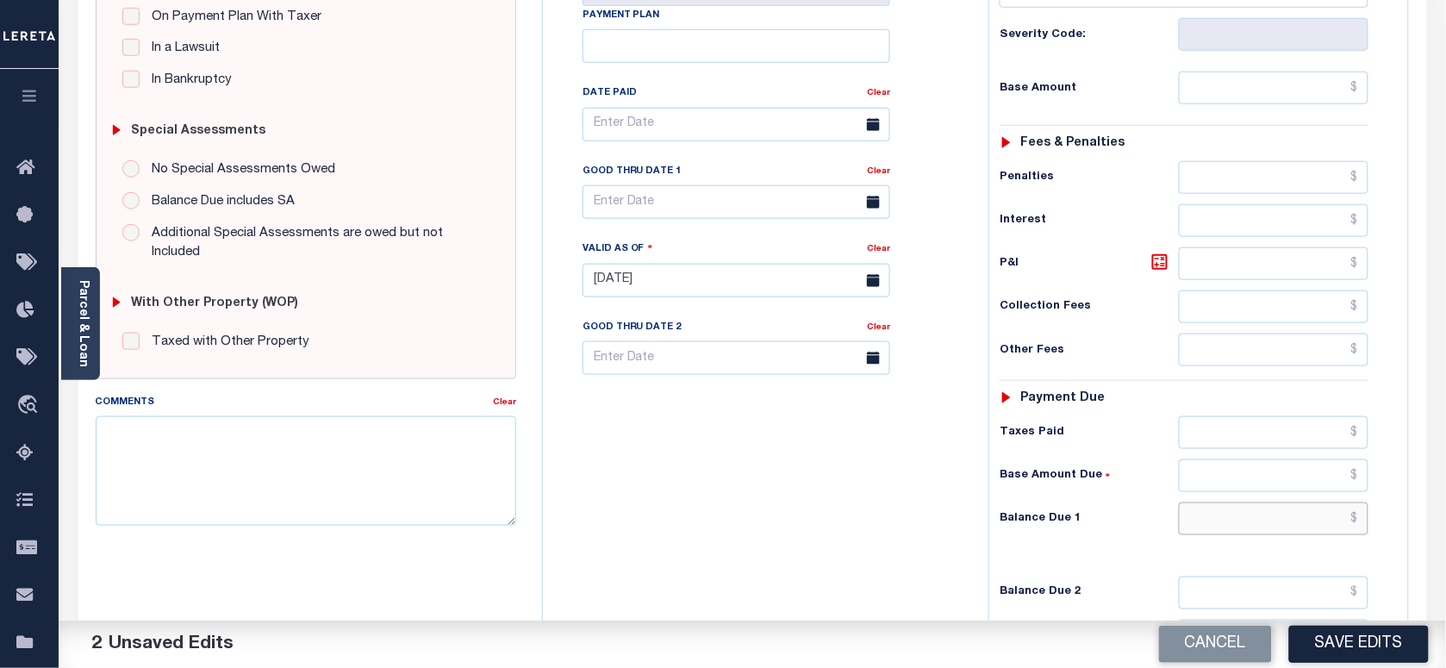
click at [1206, 531] on input "text" at bounding box center [1274, 518] width 190 height 33
type input "$0.00"
click at [346, 470] on textarea "Comments" at bounding box center [306, 470] width 420 height 109
paste textarea "As per [PERSON_NAME] taxes are paid in full"
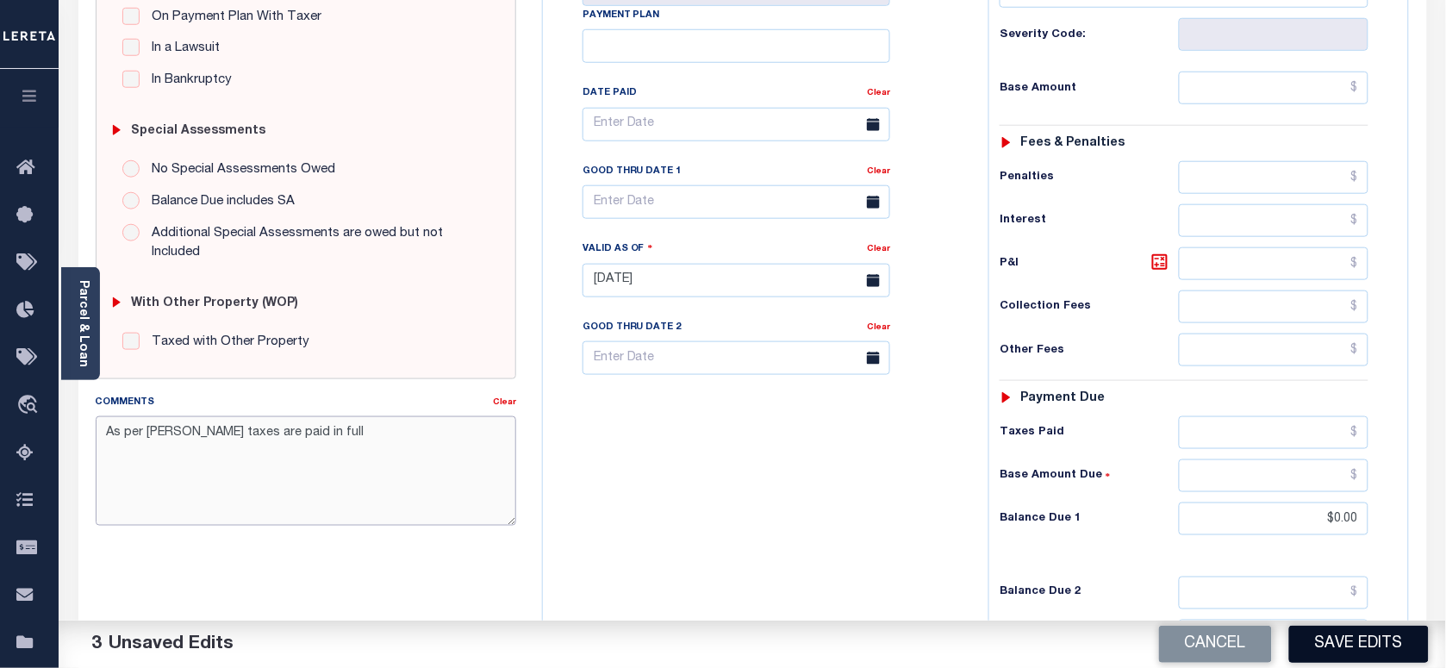
type textarea "As per [PERSON_NAME] taxes are paid in full"
drag, startPoint x: 1340, startPoint y: 644, endPoint x: 1331, endPoint y: 640, distance: 9.3
click at [1340, 644] on button "Save Edits" at bounding box center [1359, 644] width 140 height 37
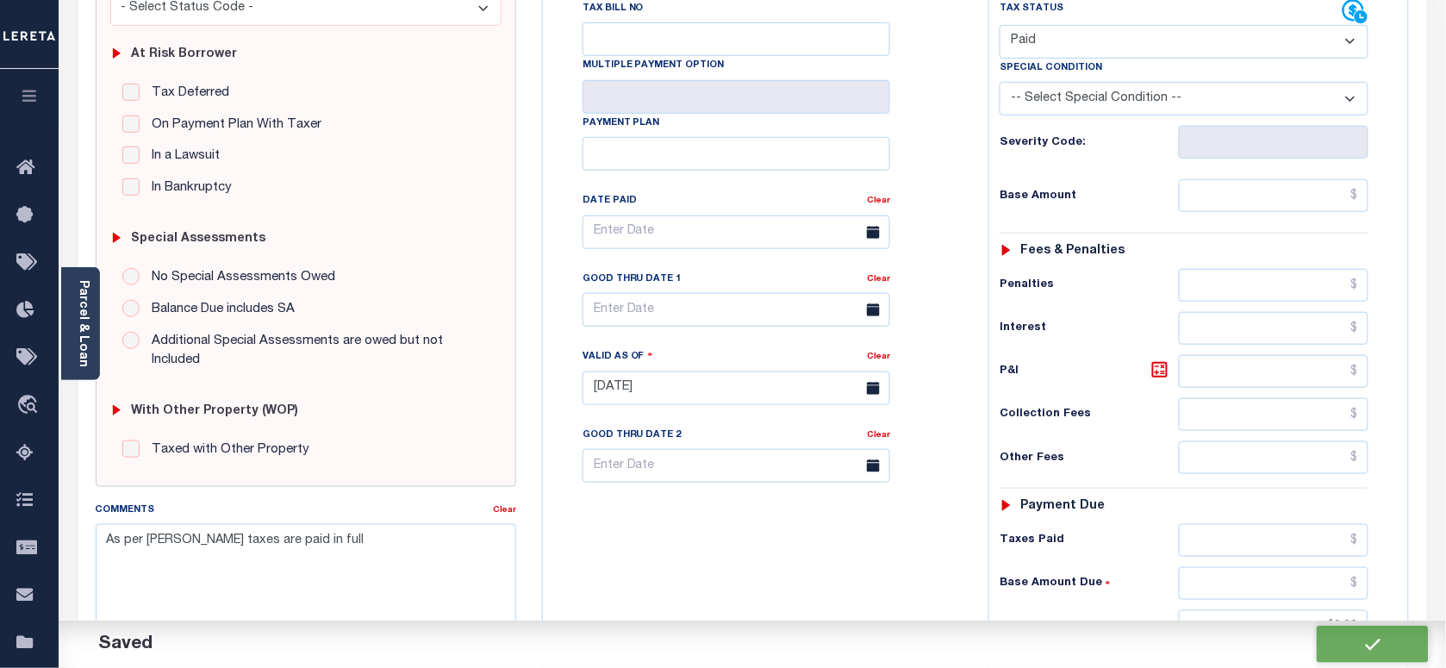
checkbox input "false"
type input "$0"
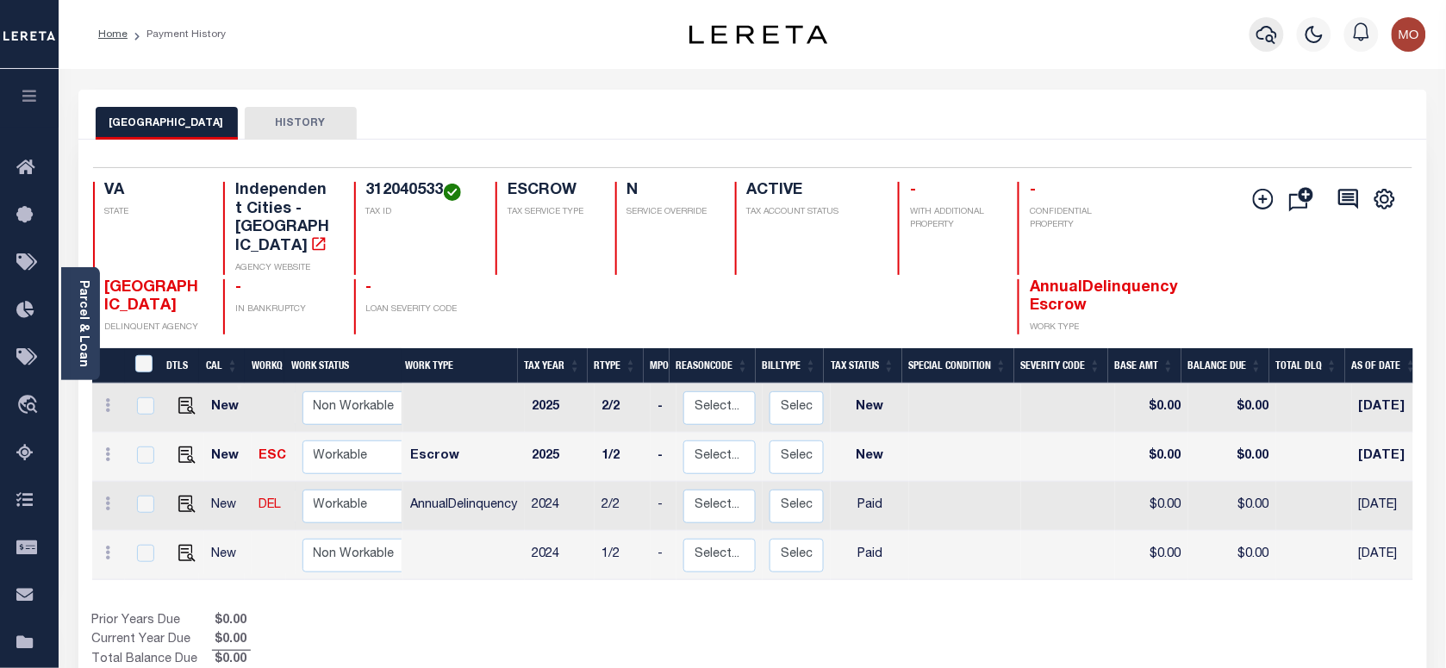
click at [1262, 34] on icon "button" at bounding box center [1266, 34] width 21 height 21
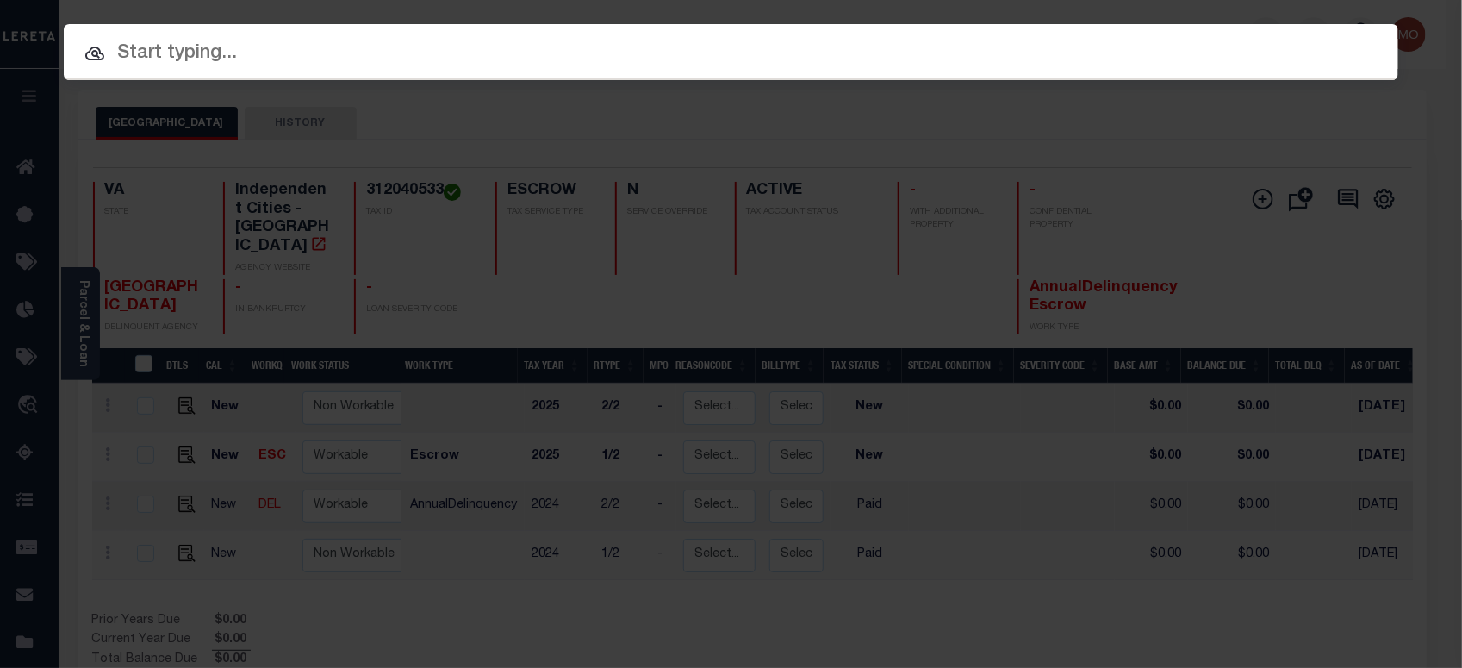
click at [269, 54] on input "text" at bounding box center [731, 54] width 1335 height 30
paste input "122906"
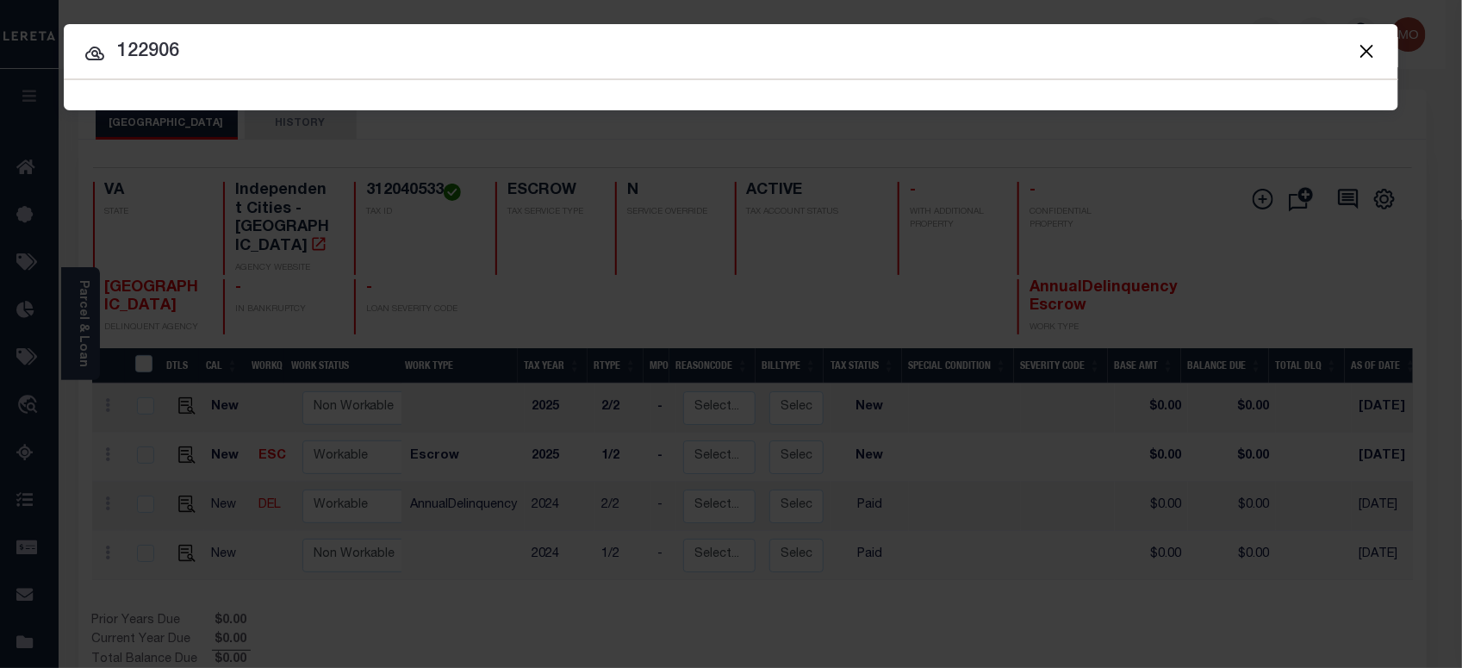
type input "122906"
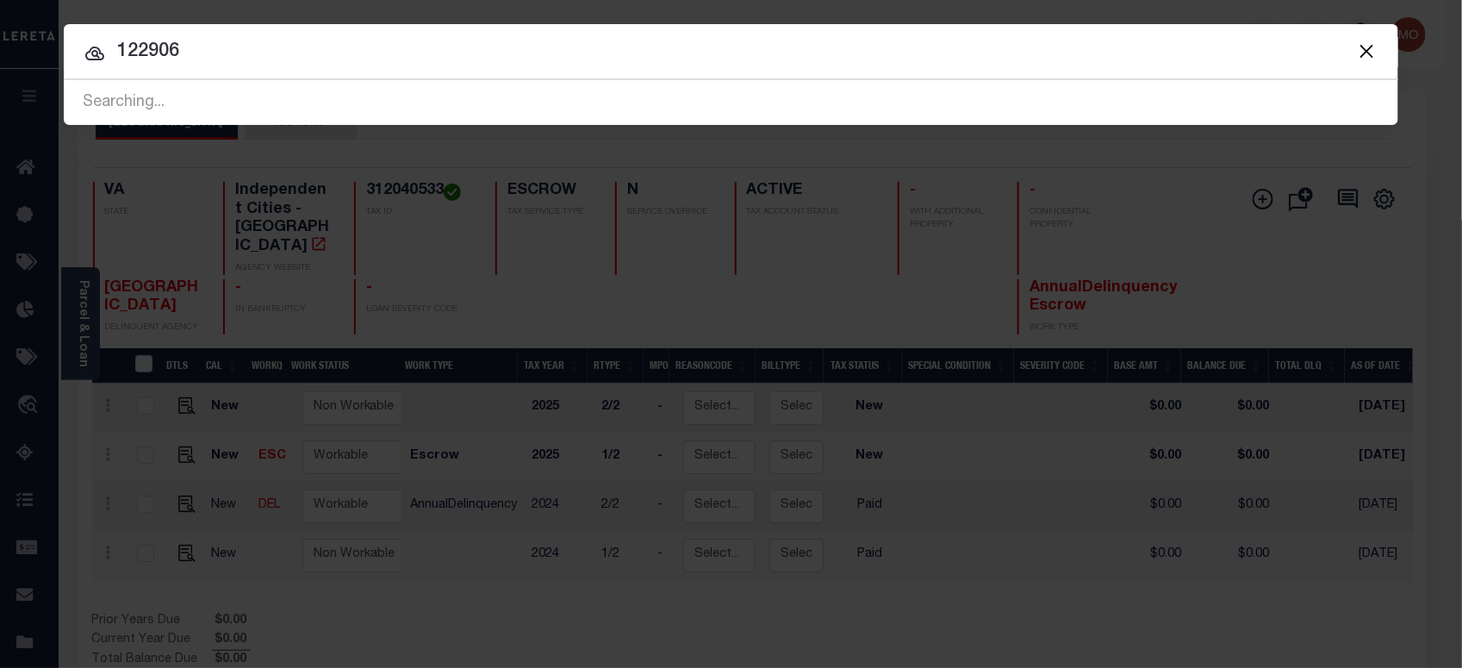
click at [246, 47] on input "122906" at bounding box center [731, 52] width 1335 height 30
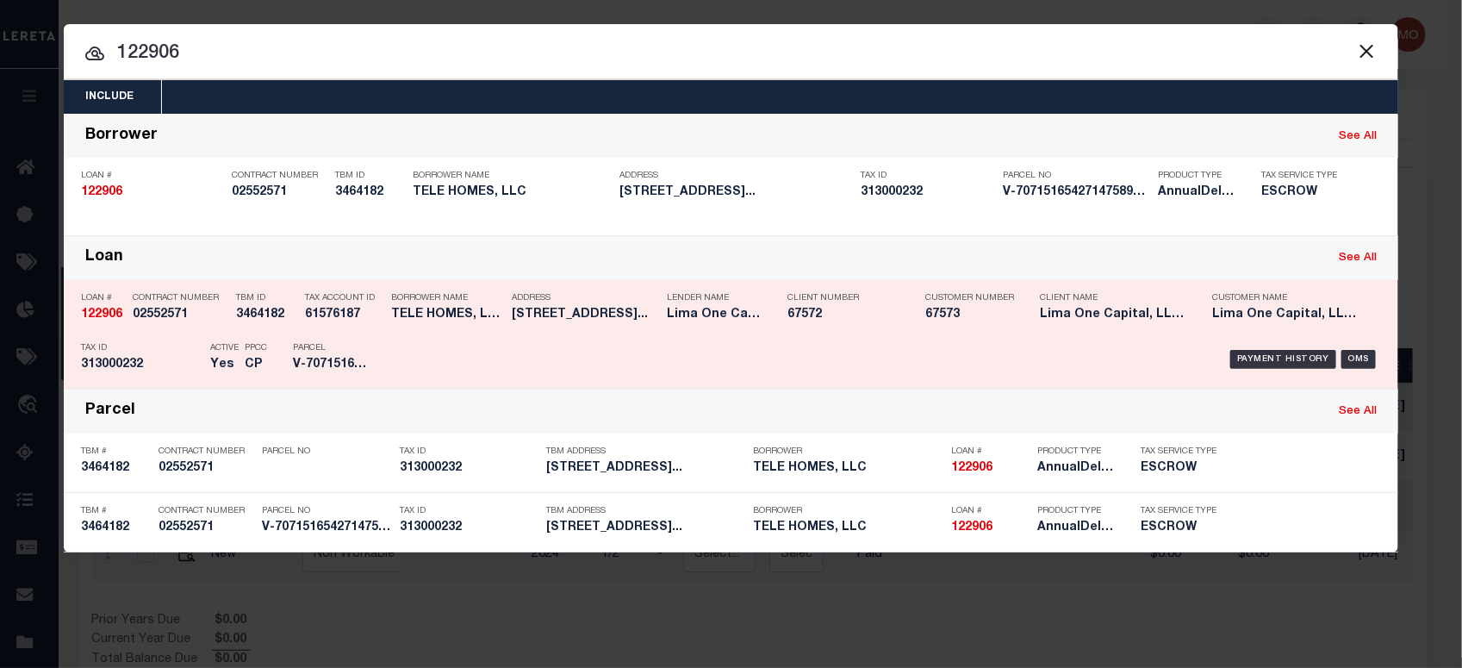
click at [201, 293] on p "Contract Number" at bounding box center [180, 298] width 95 height 10
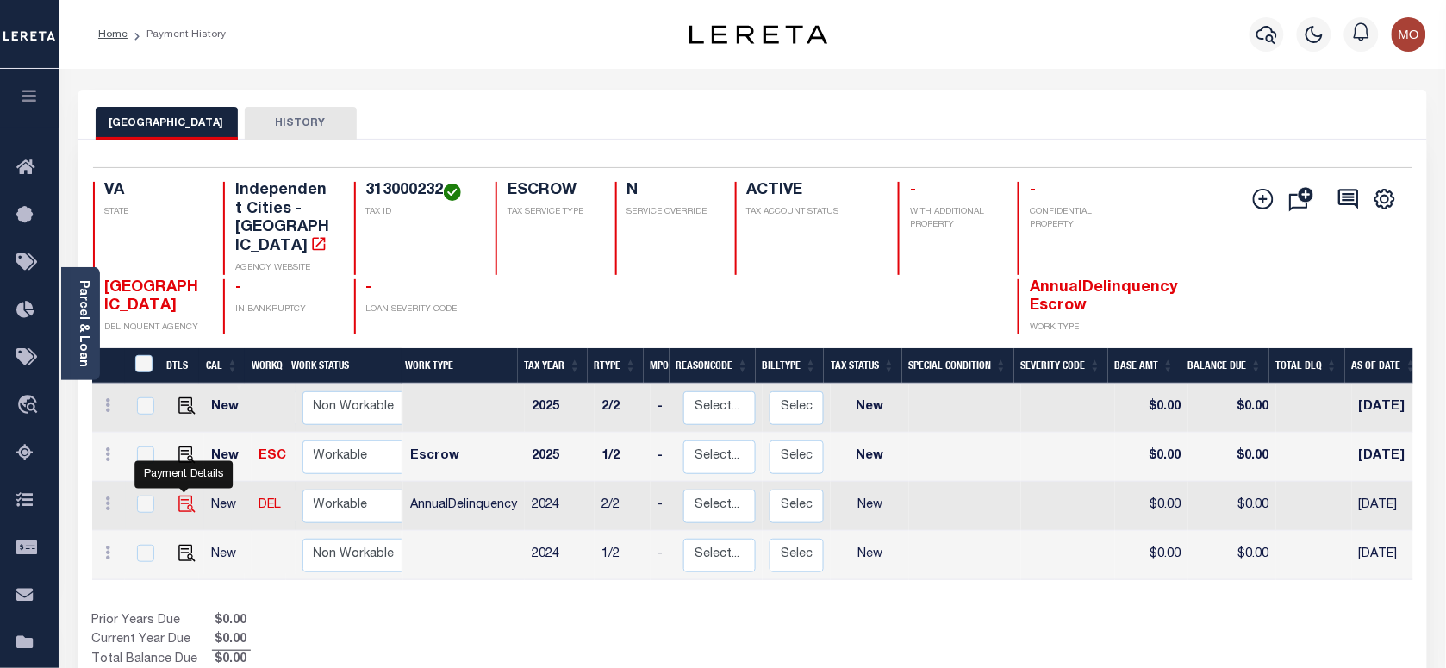
click at [188, 495] on img "" at bounding box center [186, 503] width 17 height 17
checkbox input "true"
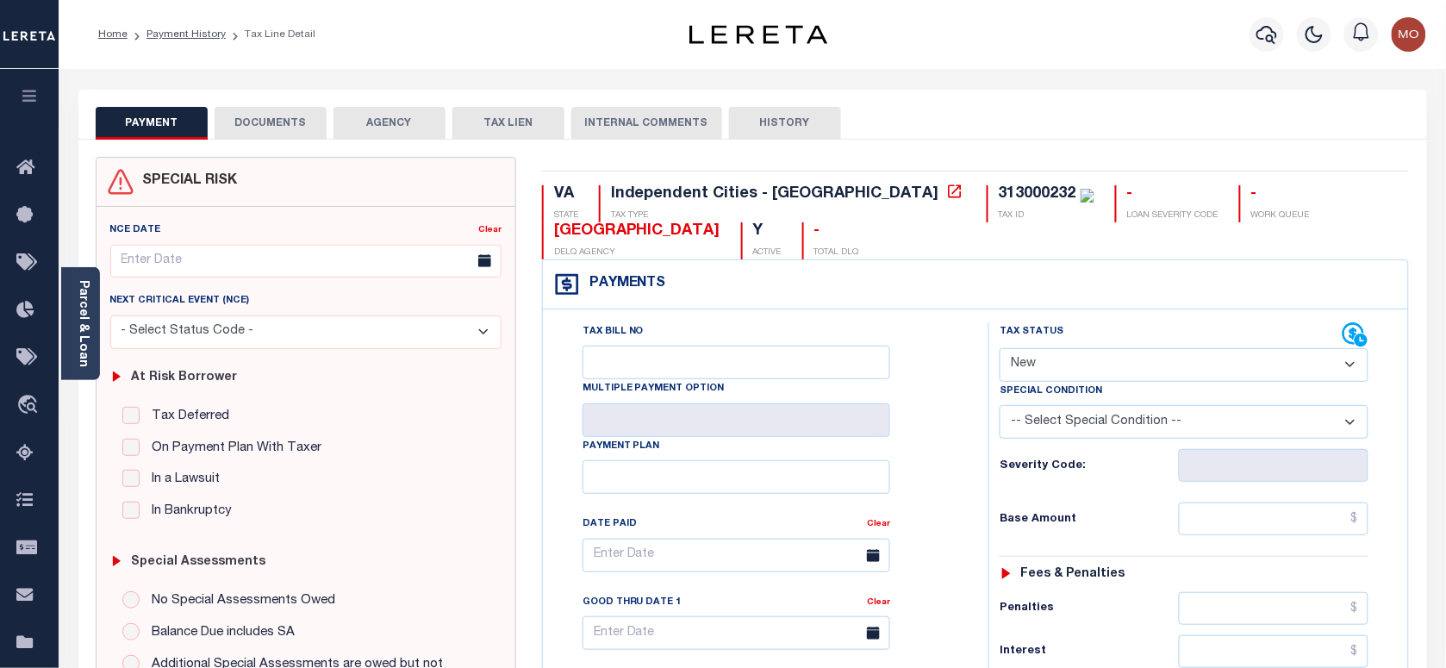
click at [1087, 364] on select "- Select Status Code - Open Due/Unpaid Paid Incomplete No Tax Due Internal Refu…" at bounding box center [1184, 365] width 369 height 34
select select "PYD"
click at [1000, 350] on select "- Select Status Code - Open Due/Unpaid Paid Incomplete No Tax Due Internal Refu…" at bounding box center [1184, 365] width 369 height 34
type input "[DATE]"
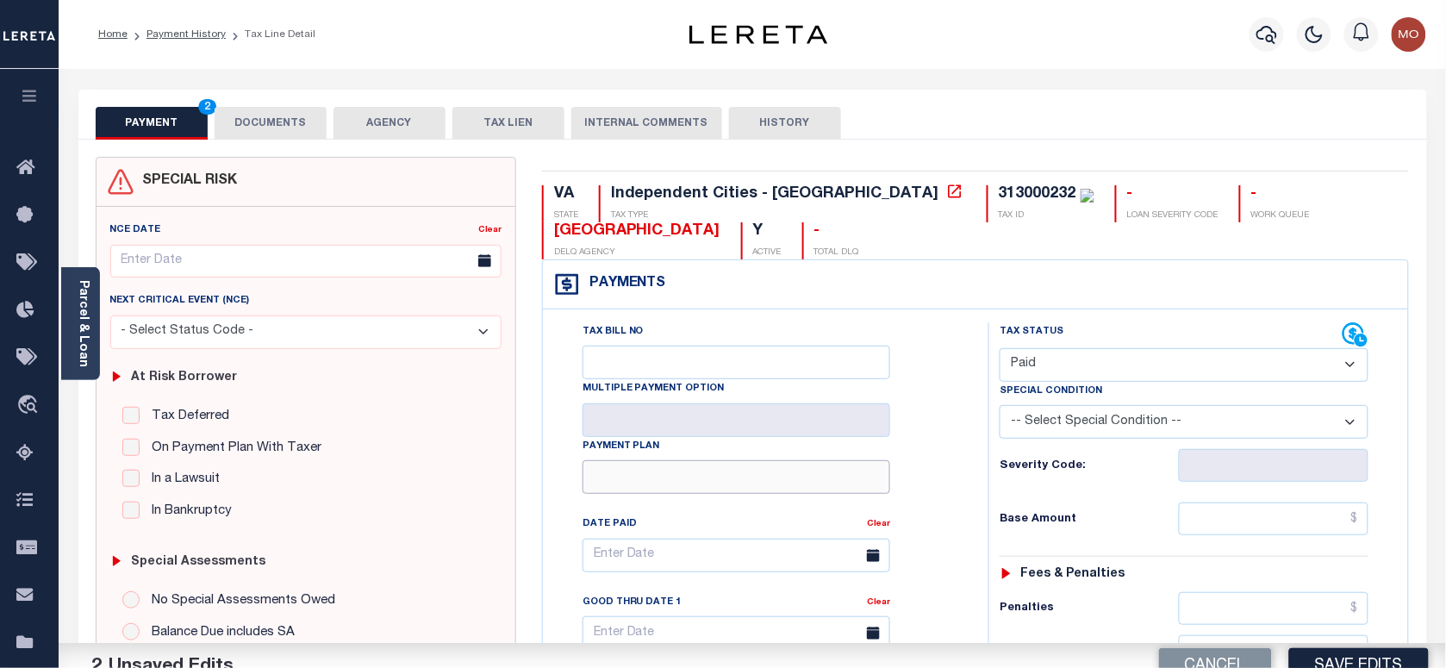
click at [877, 478] on input "Payment Plan" at bounding box center [736, 477] width 308 height 34
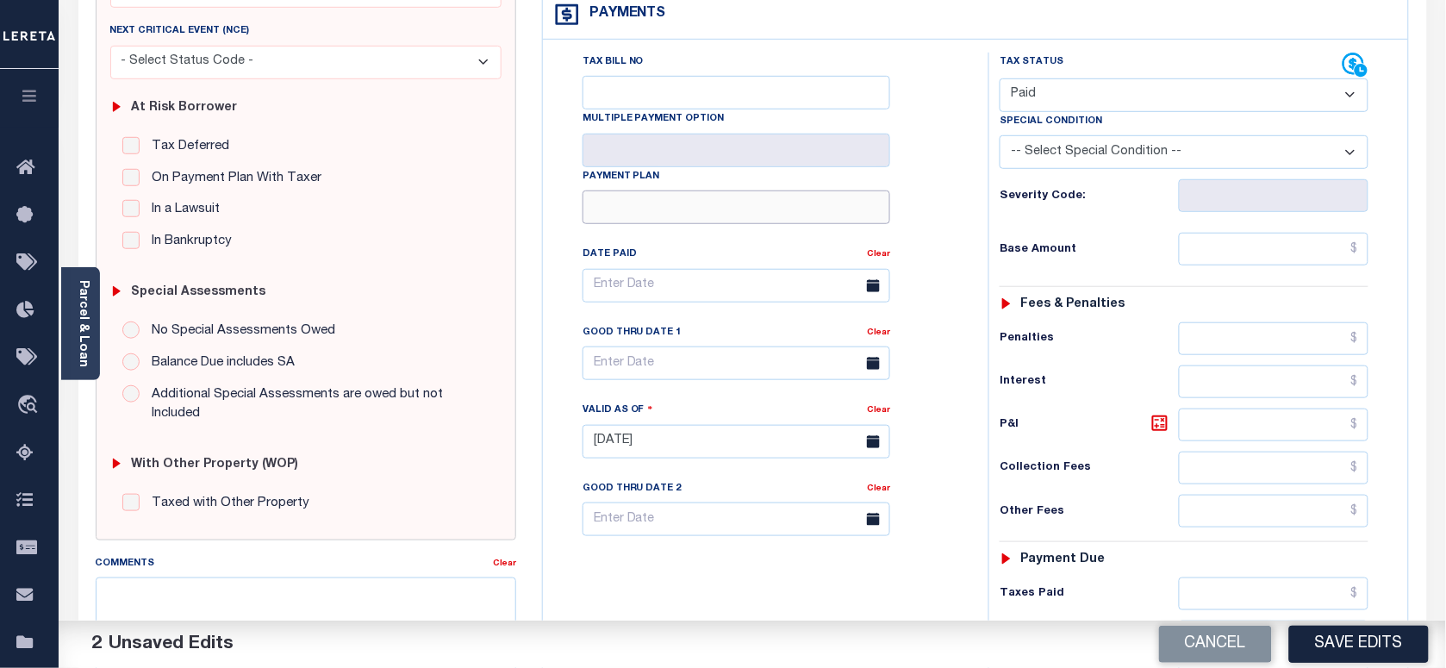
scroll to position [431, 0]
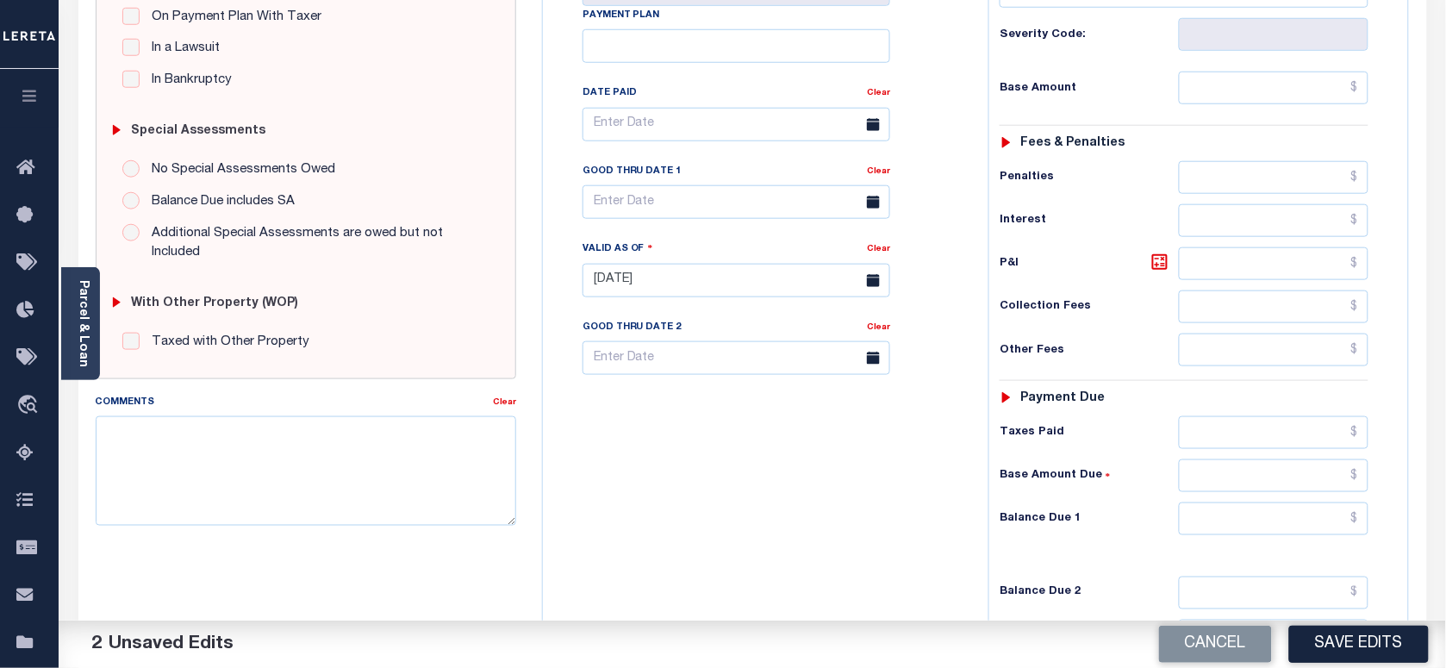
click at [1207, 545] on div "Tax Status Status - Select Status Code -" at bounding box center [1189, 271] width 402 height 761
click at [1207, 532] on input "text" at bounding box center [1274, 518] width 190 height 33
type input "$0.00"
click at [321, 472] on textarea "Comments" at bounding box center [306, 470] width 420 height 109
paste textarea "As per [PERSON_NAME] taxes are paid in full"
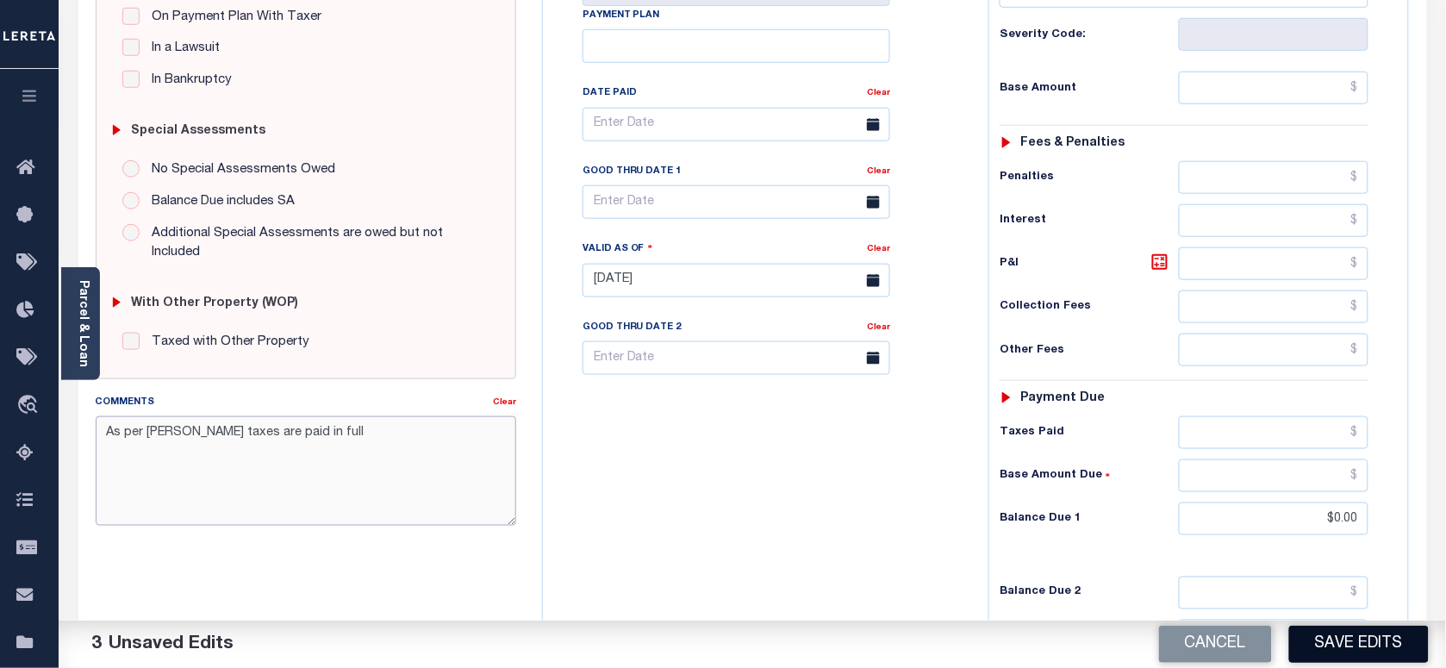
type textarea "As per [PERSON_NAME] taxes are paid in full"
click at [1379, 639] on button "Save Edits" at bounding box center [1359, 644] width 140 height 37
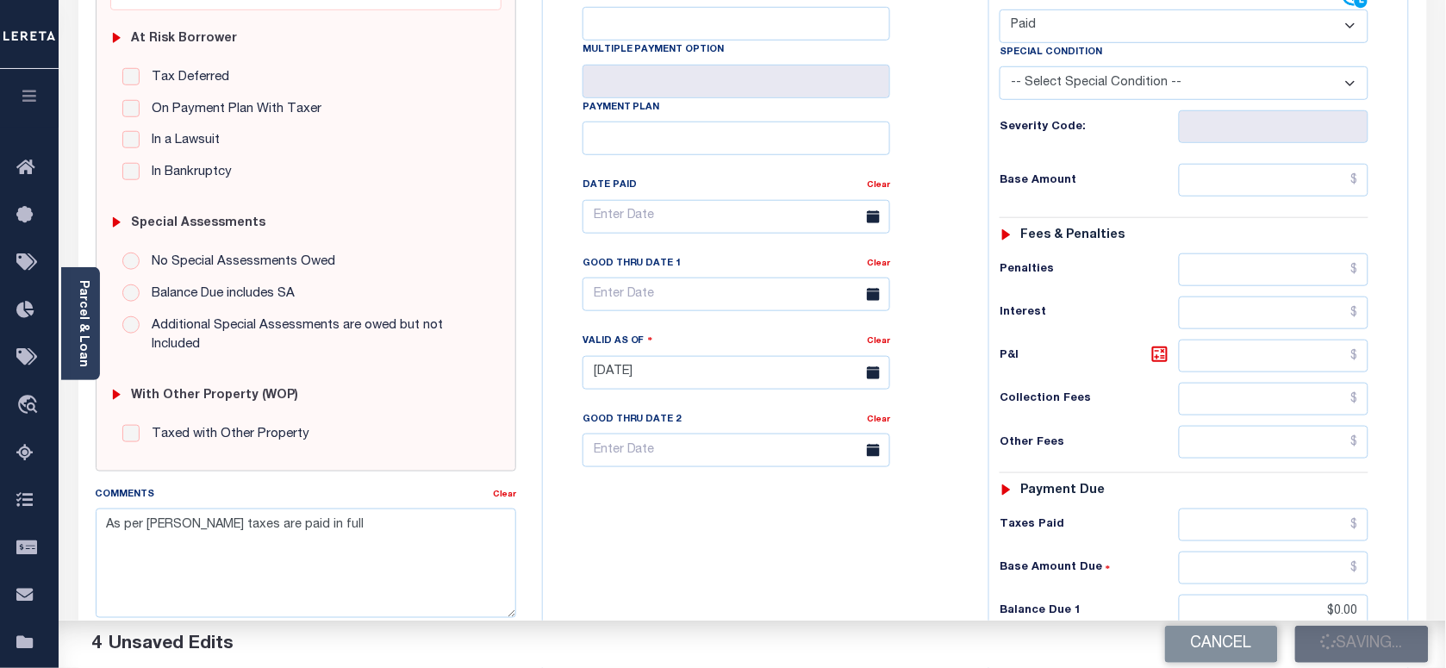
scroll to position [215, 0]
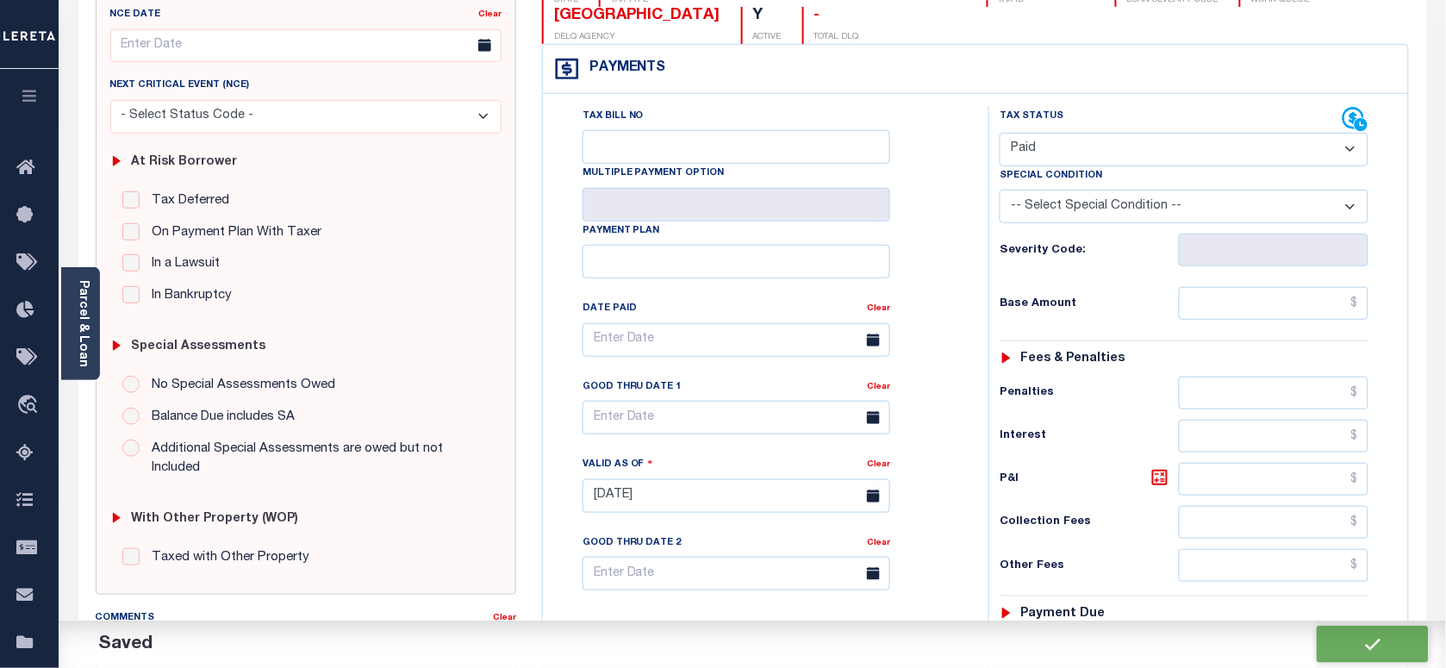
checkbox input "false"
type input "$0"
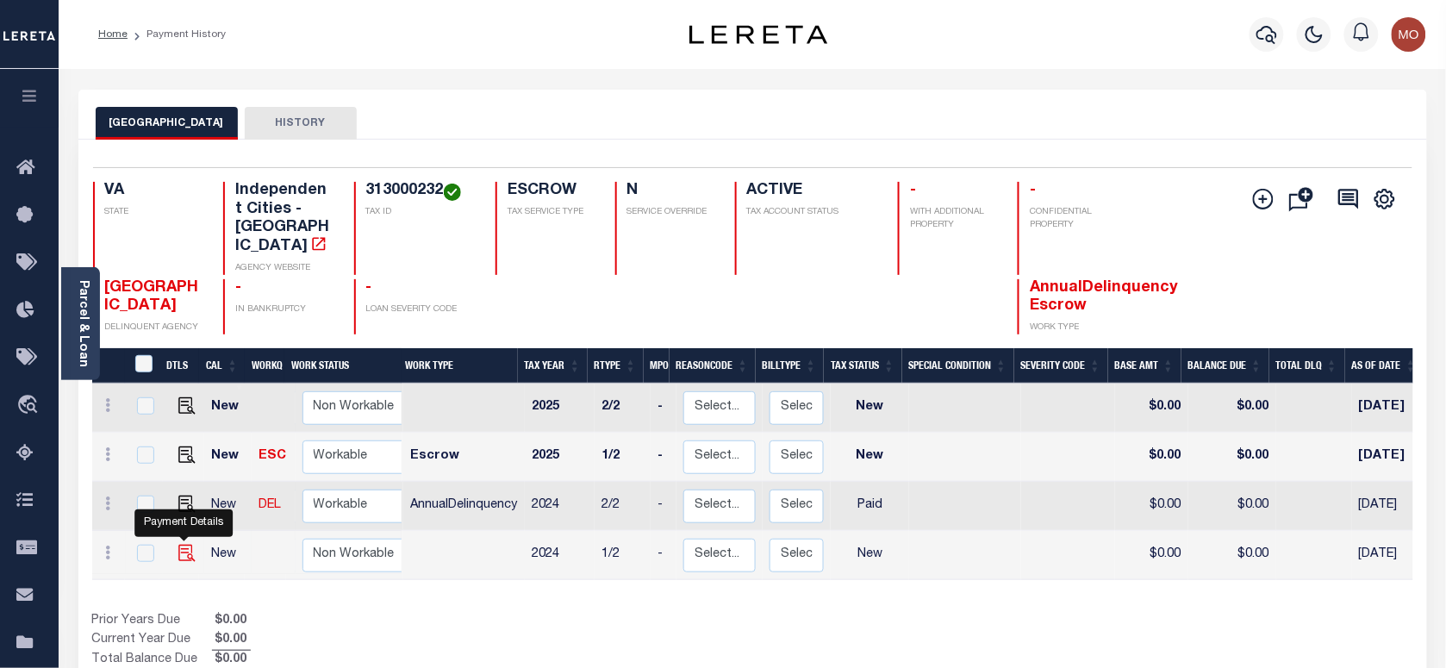
click at [183, 545] on img "" at bounding box center [186, 553] width 17 height 17
checkbox input "true"
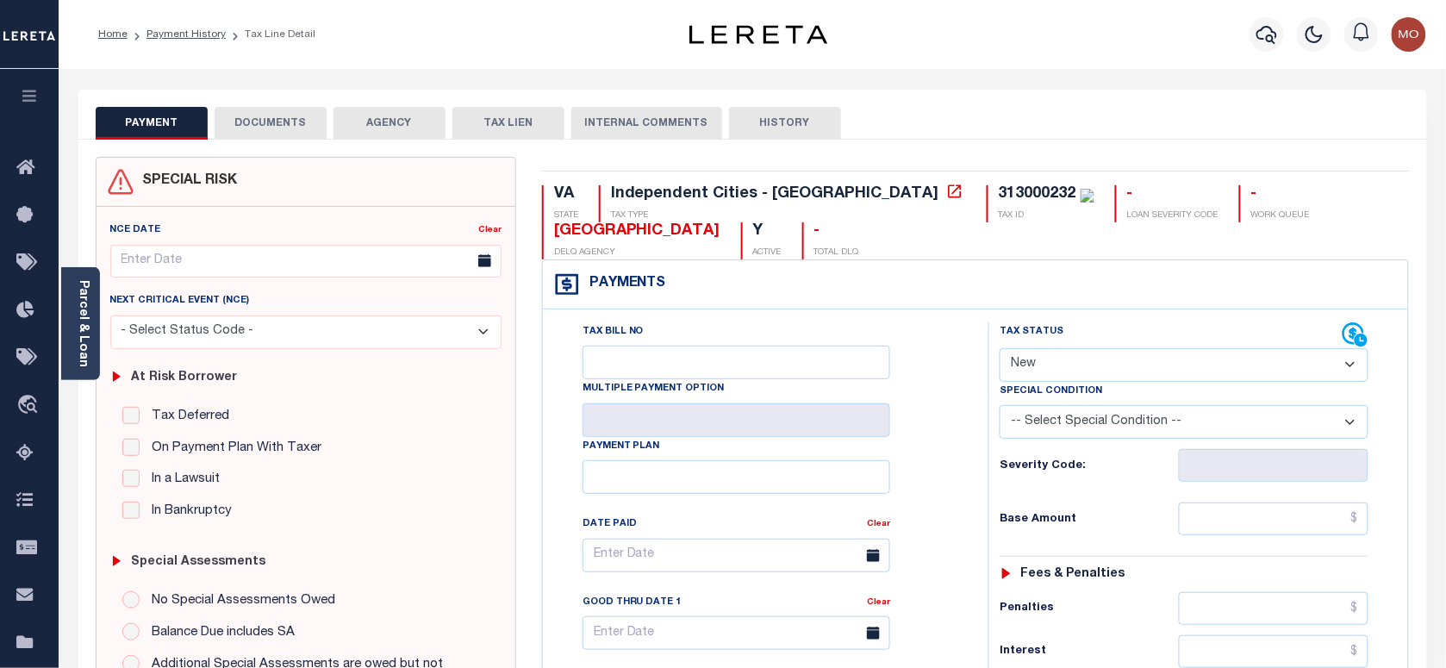
drag, startPoint x: 1082, startPoint y: 358, endPoint x: 1082, endPoint y: 380, distance: 22.4
click at [1082, 358] on select "- Select Status Code - Open Due/Unpaid Paid Incomplete No Tax Due Internal Refu…" at bounding box center [1184, 365] width 369 height 34
select select "PYD"
click at [1000, 350] on select "- Select Status Code - Open Due/Unpaid Paid Incomplete No Tax Due Internal Refu…" at bounding box center [1184, 365] width 369 height 34
type input "[DATE]"
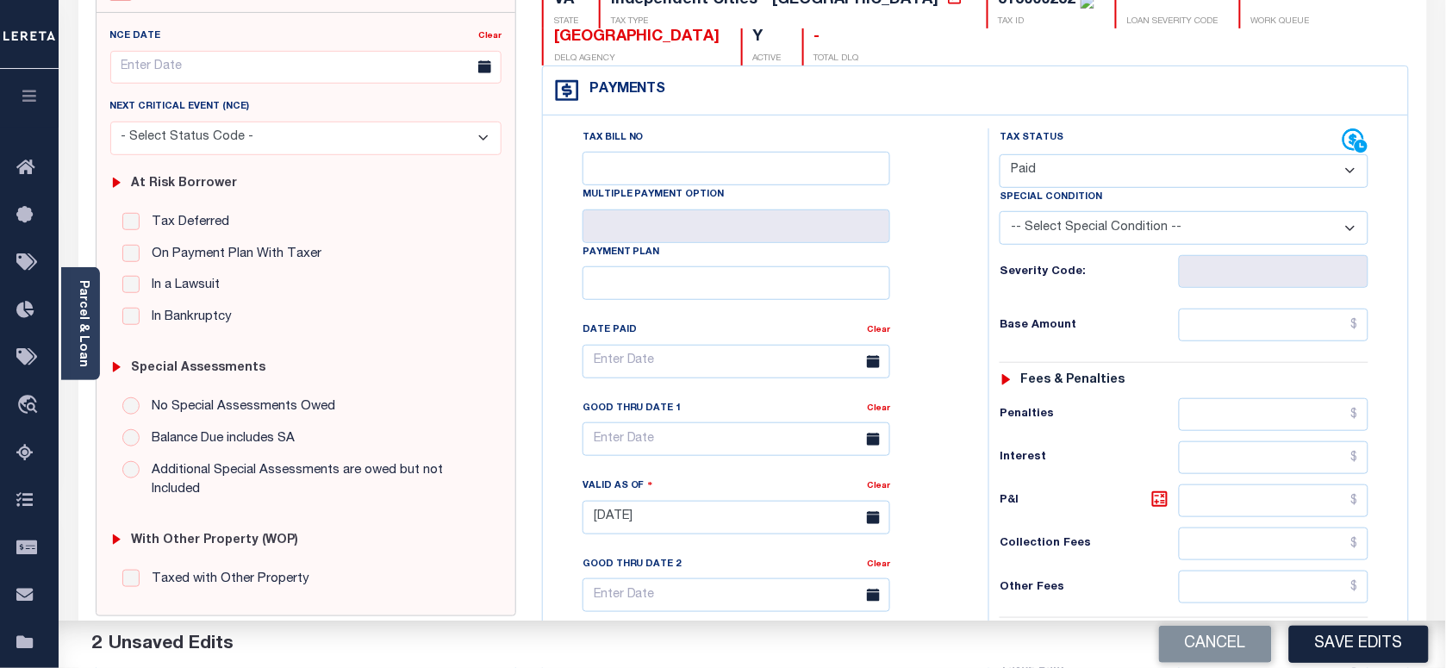
scroll to position [431, 0]
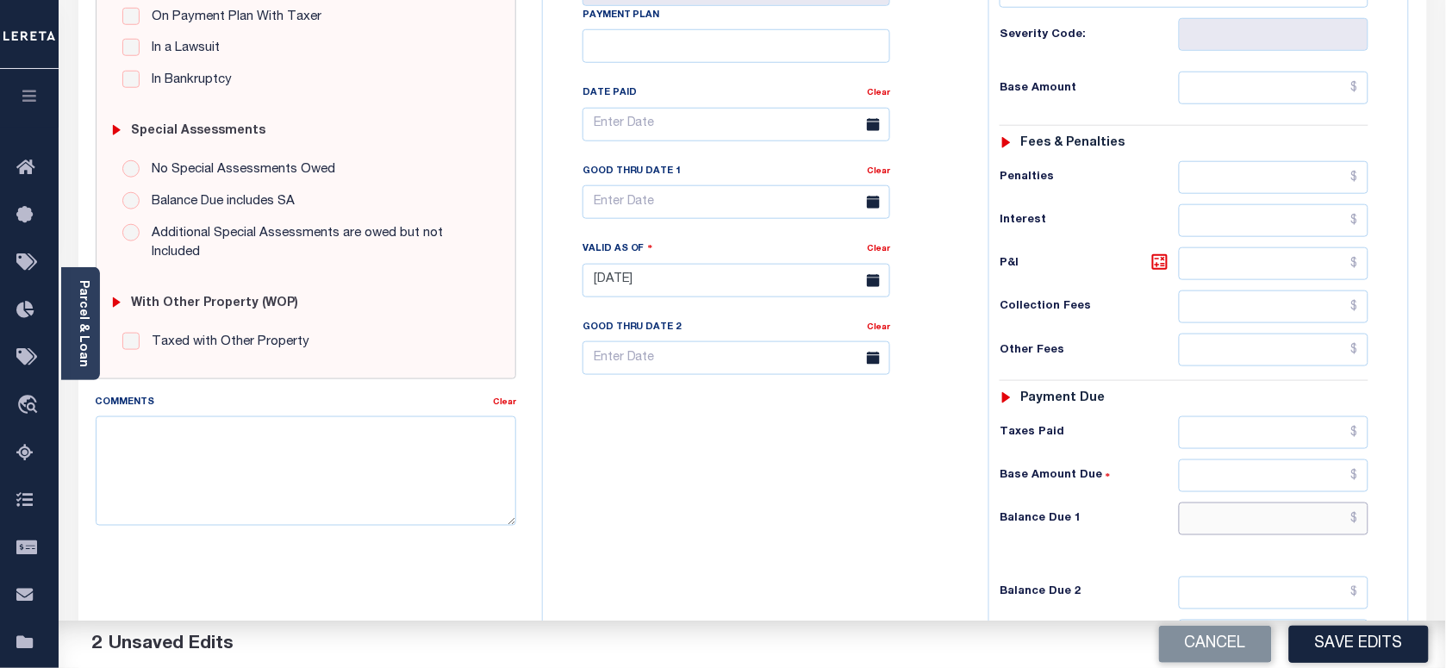
click at [1272, 533] on input "text" at bounding box center [1274, 518] width 190 height 33
type input "$0.00"
click at [238, 446] on textarea "Comments" at bounding box center [306, 470] width 420 height 109
paste textarea "As per Marie taxes are paid in full"
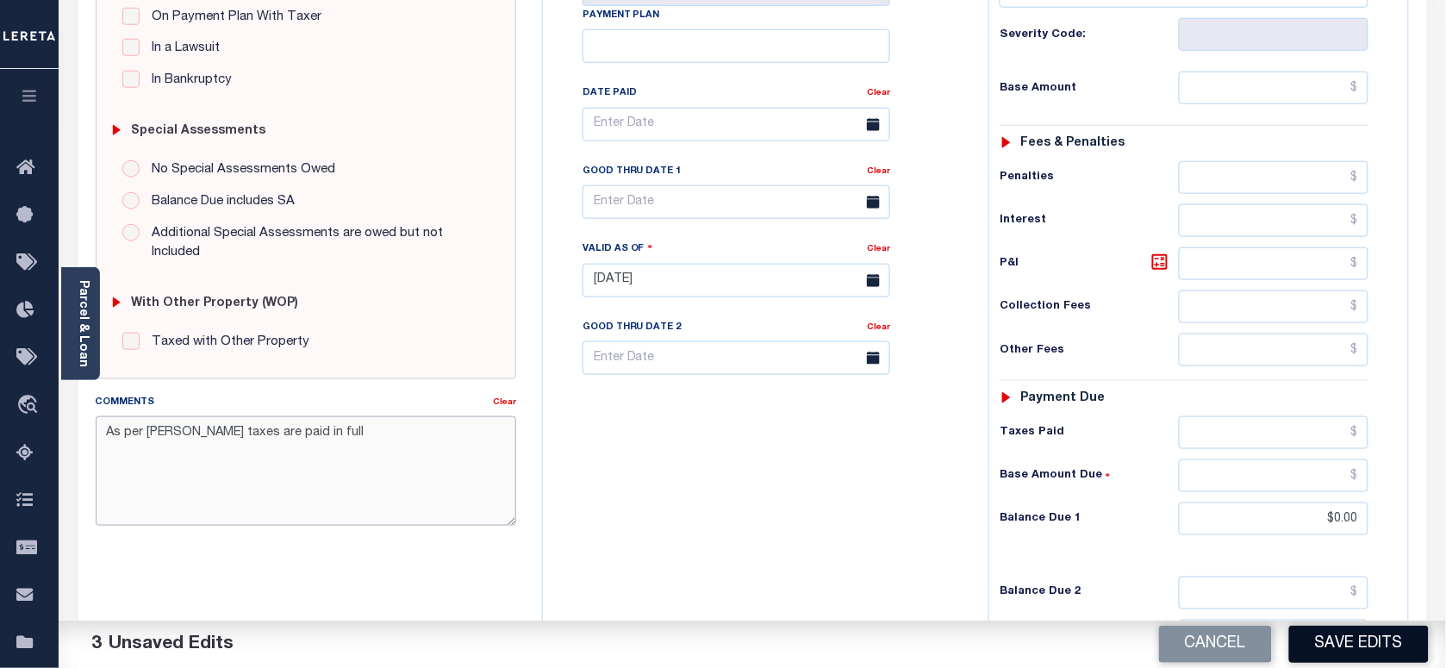
type textarea "As per Marie taxes are paid in full"
click at [1325, 639] on button "Save Edits" at bounding box center [1359, 644] width 140 height 37
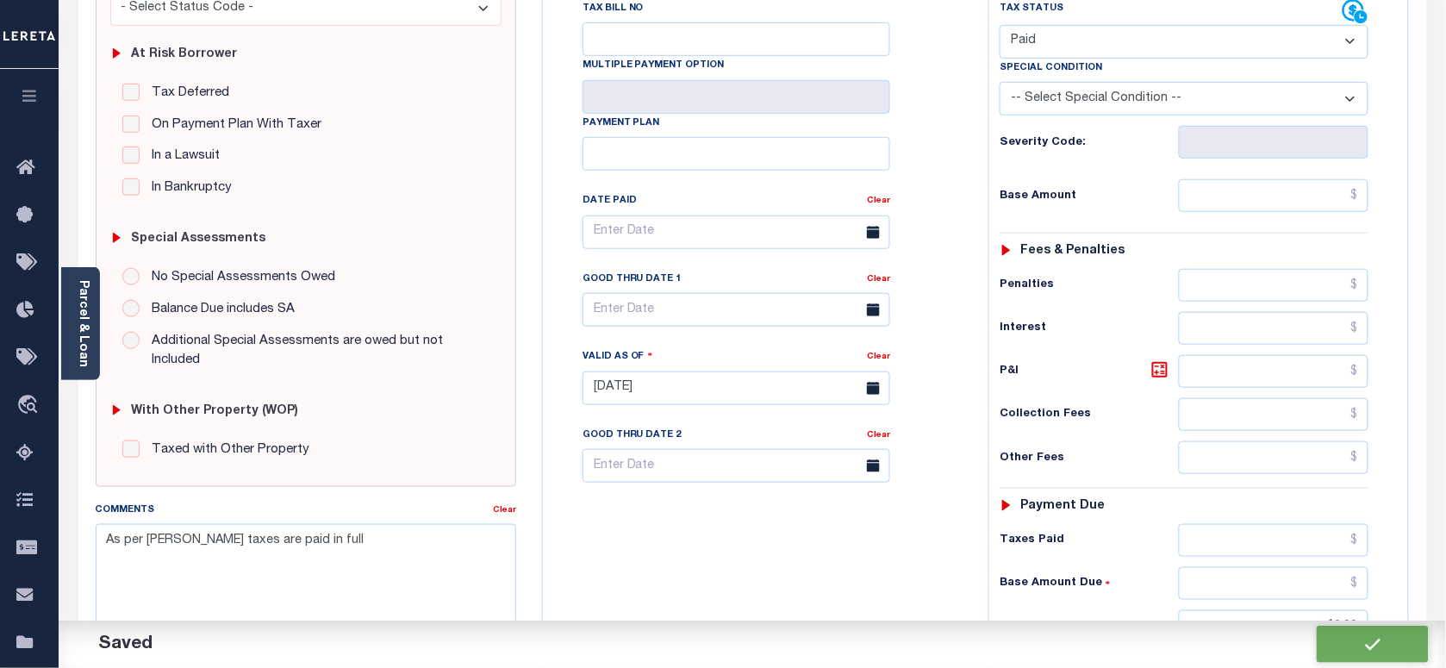
checkbox input "false"
type input "$0"
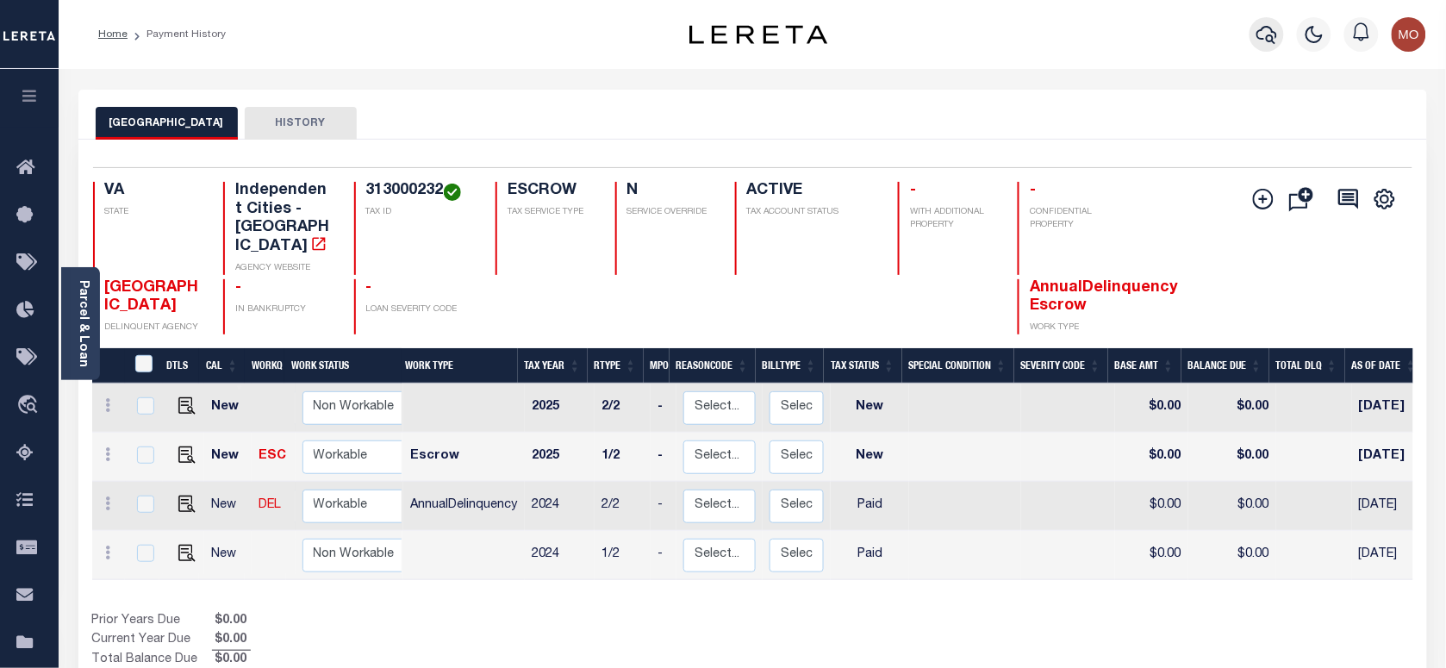
click at [1265, 30] on icon "button" at bounding box center [1266, 34] width 21 height 21
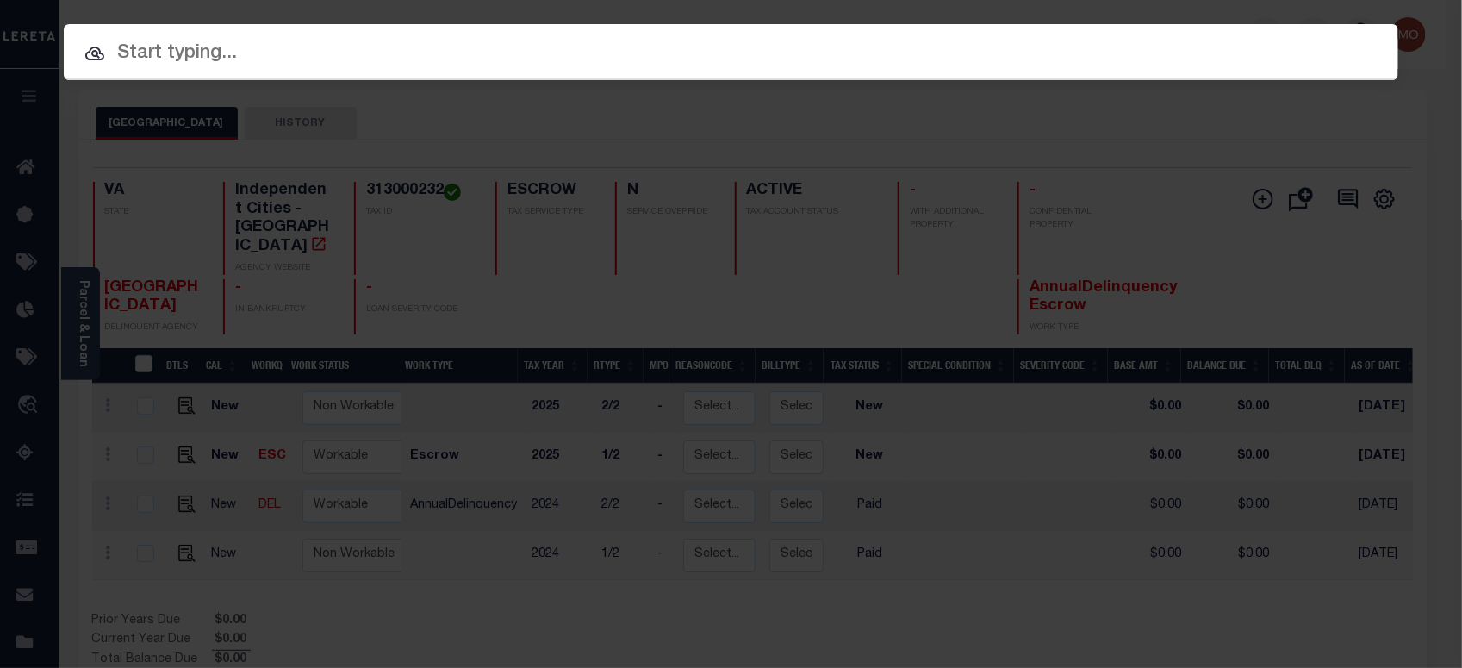
click at [270, 63] on input "text" at bounding box center [731, 54] width 1335 height 30
paste input "126189"
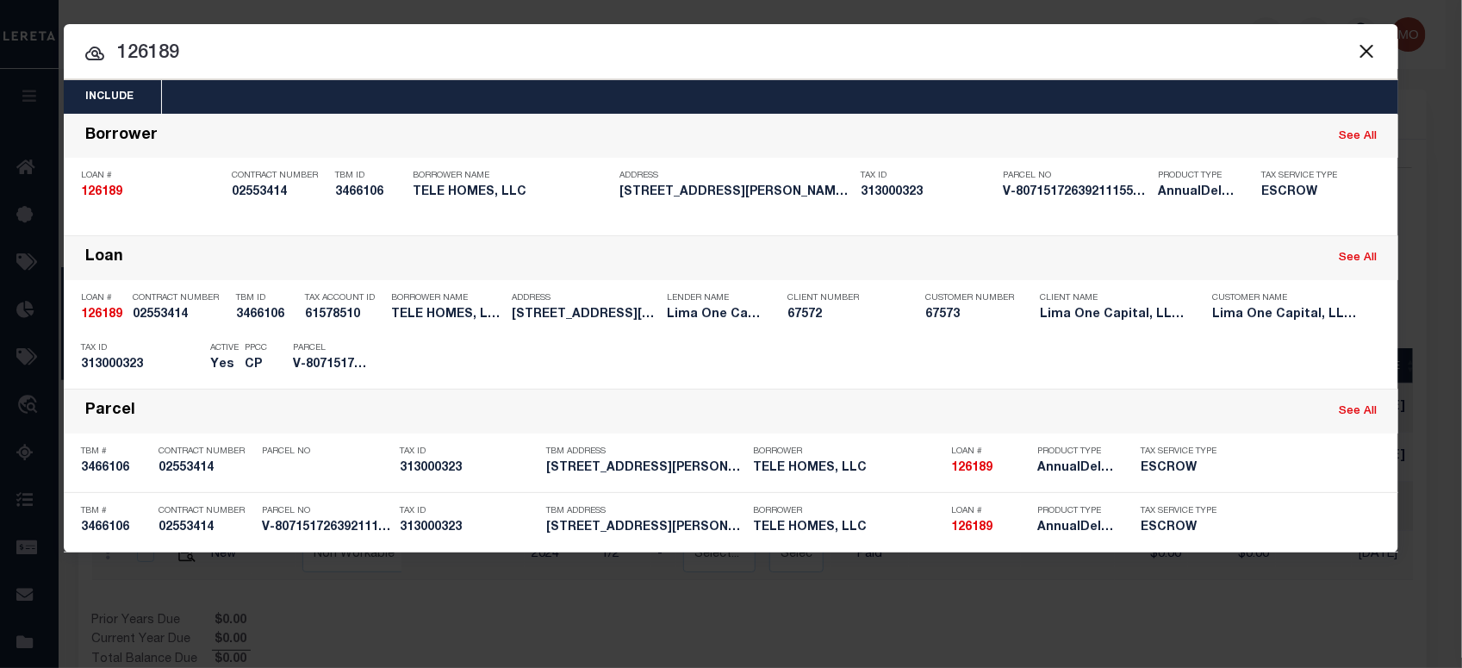
type input "126189"
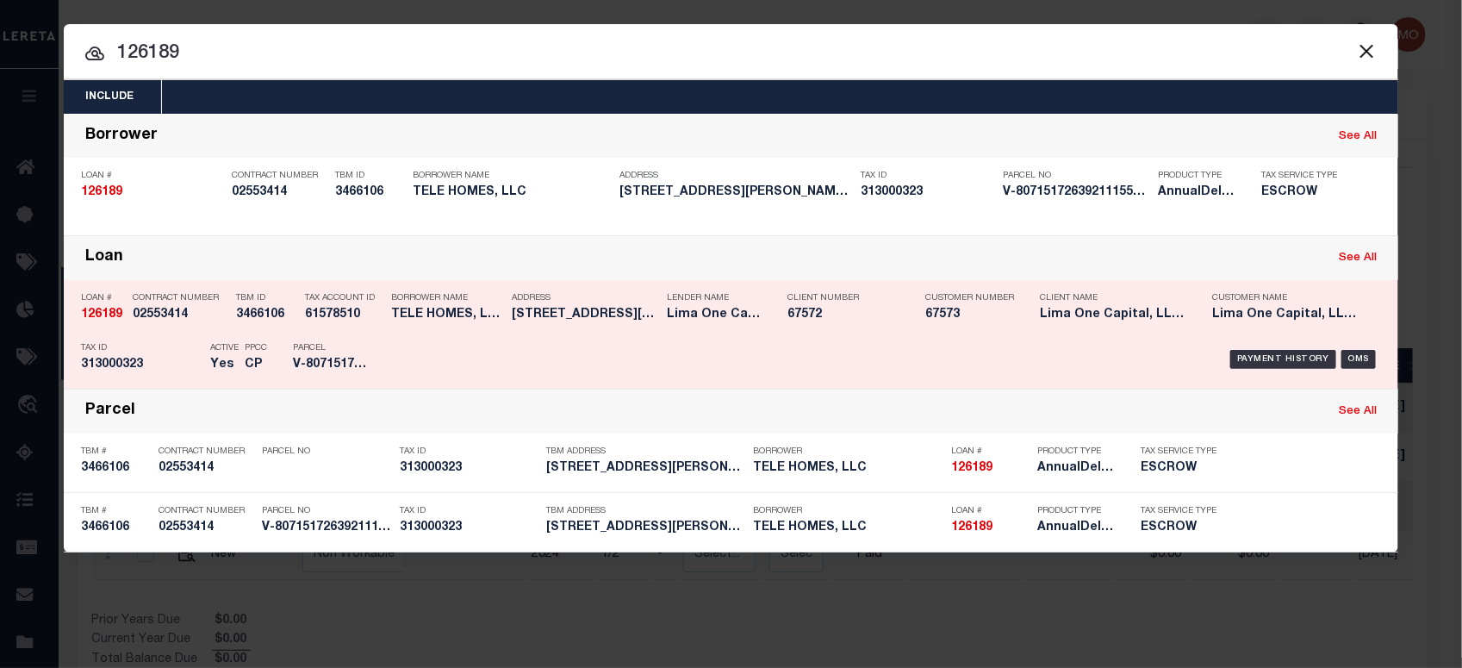
click at [265, 346] on p "PPCC" at bounding box center [256, 348] width 22 height 10
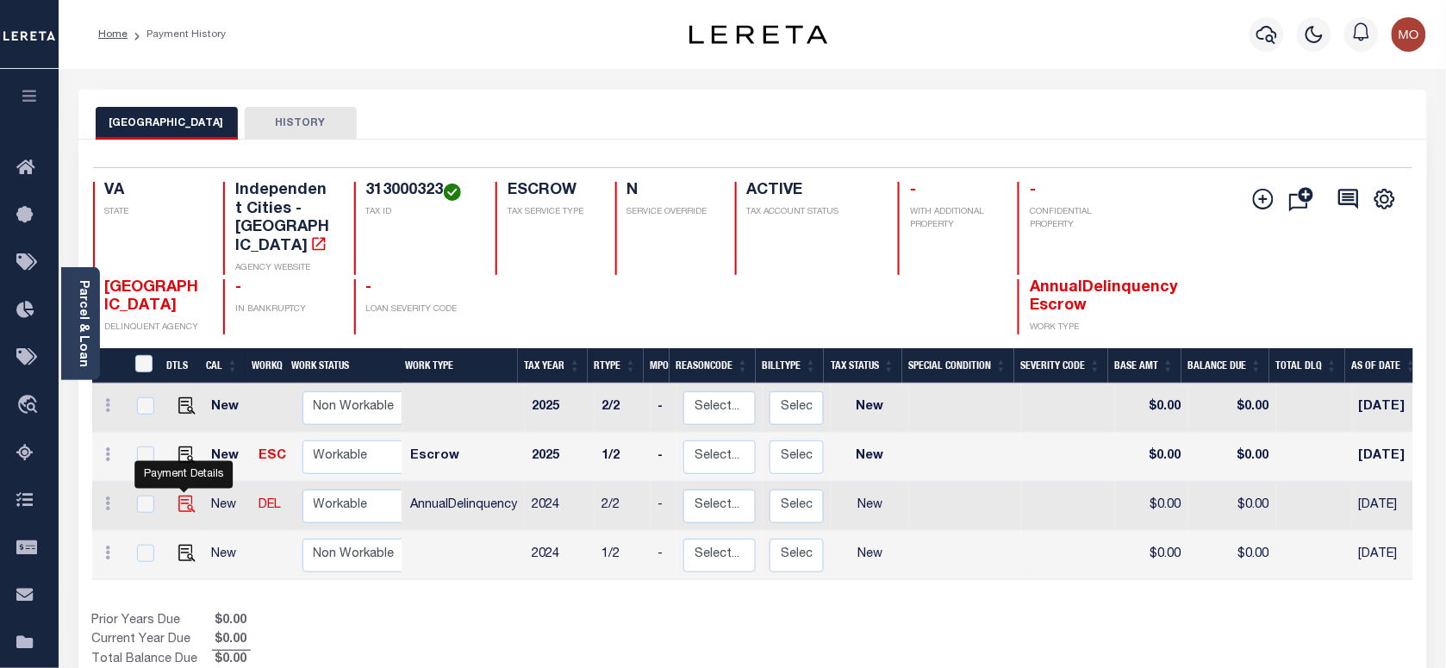
click at [186, 495] on img "" at bounding box center [186, 503] width 17 height 17
checkbox input "true"
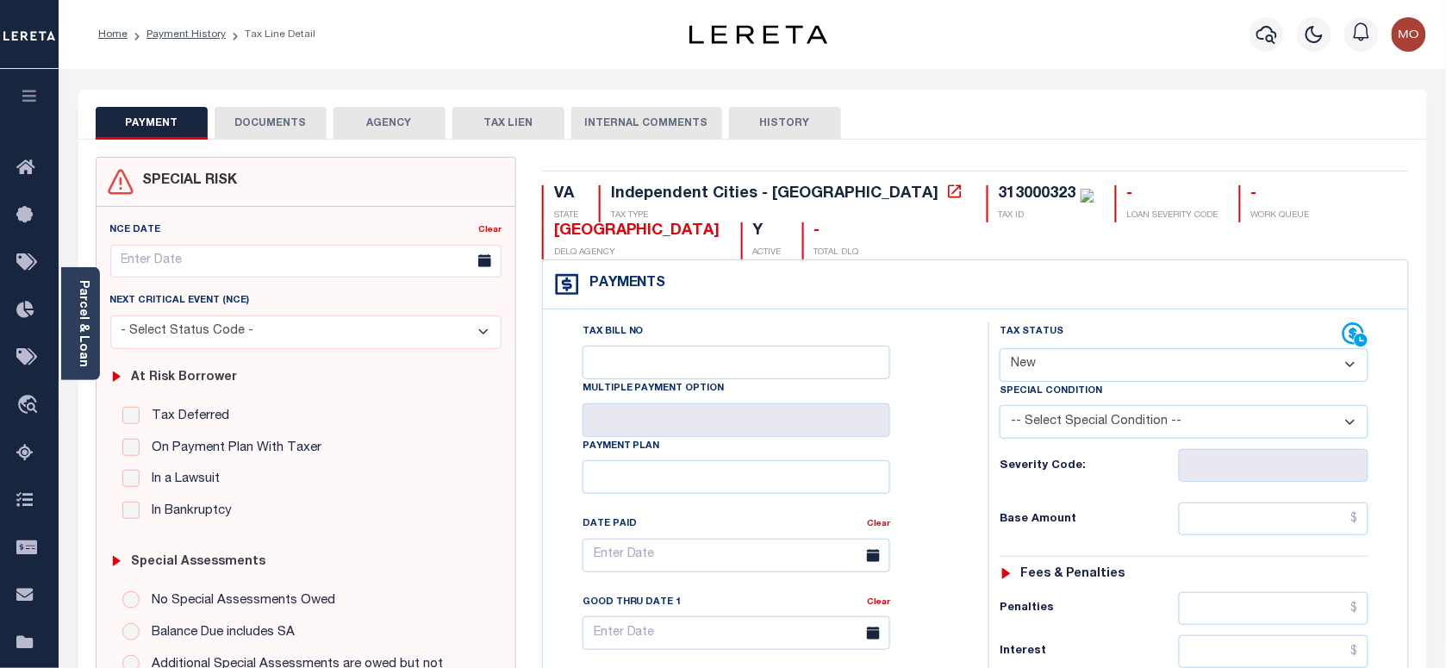
click at [1073, 359] on select "- Select Status Code - Open Due/Unpaid Paid Incomplete No Tax Due Internal Refu…" at bounding box center [1184, 365] width 369 height 34
select select "PYD"
click at [1000, 350] on select "- Select Status Code - Open Due/Unpaid Paid Incomplete No Tax Due Internal Refu…" at bounding box center [1184, 365] width 369 height 34
type input "[DATE]"
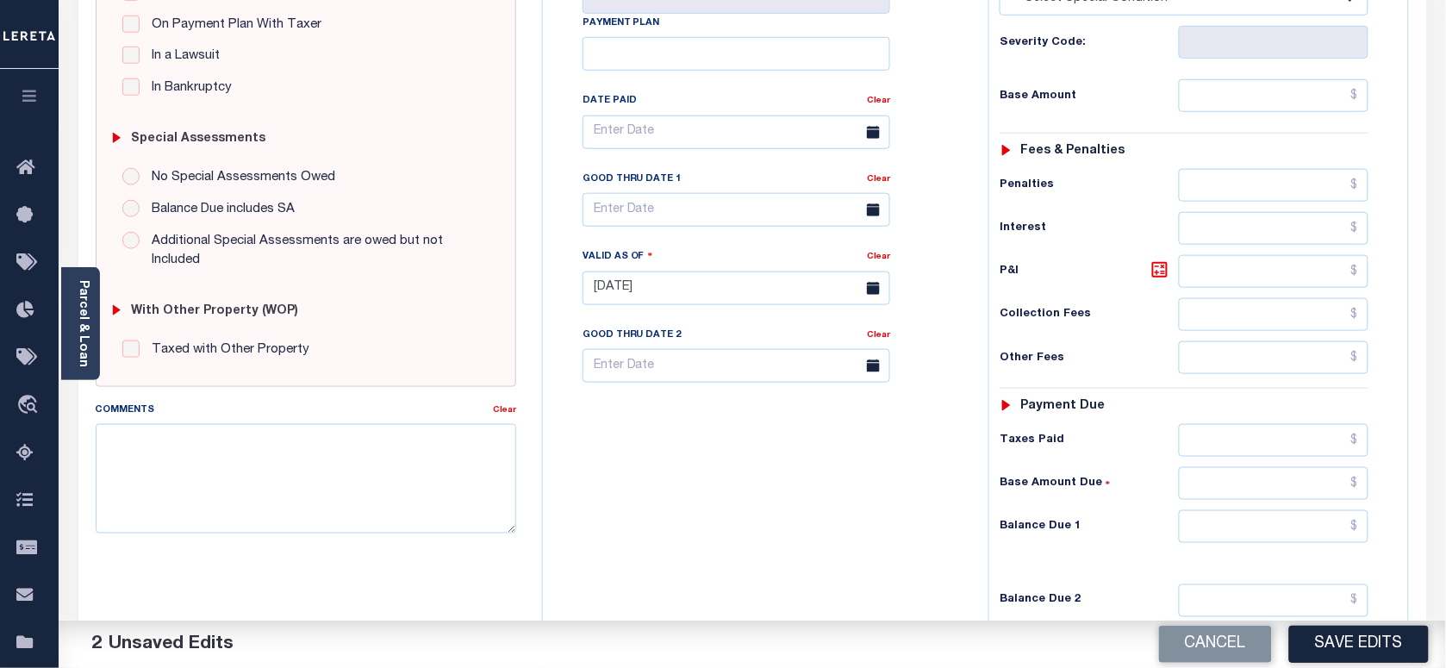
scroll to position [431, 0]
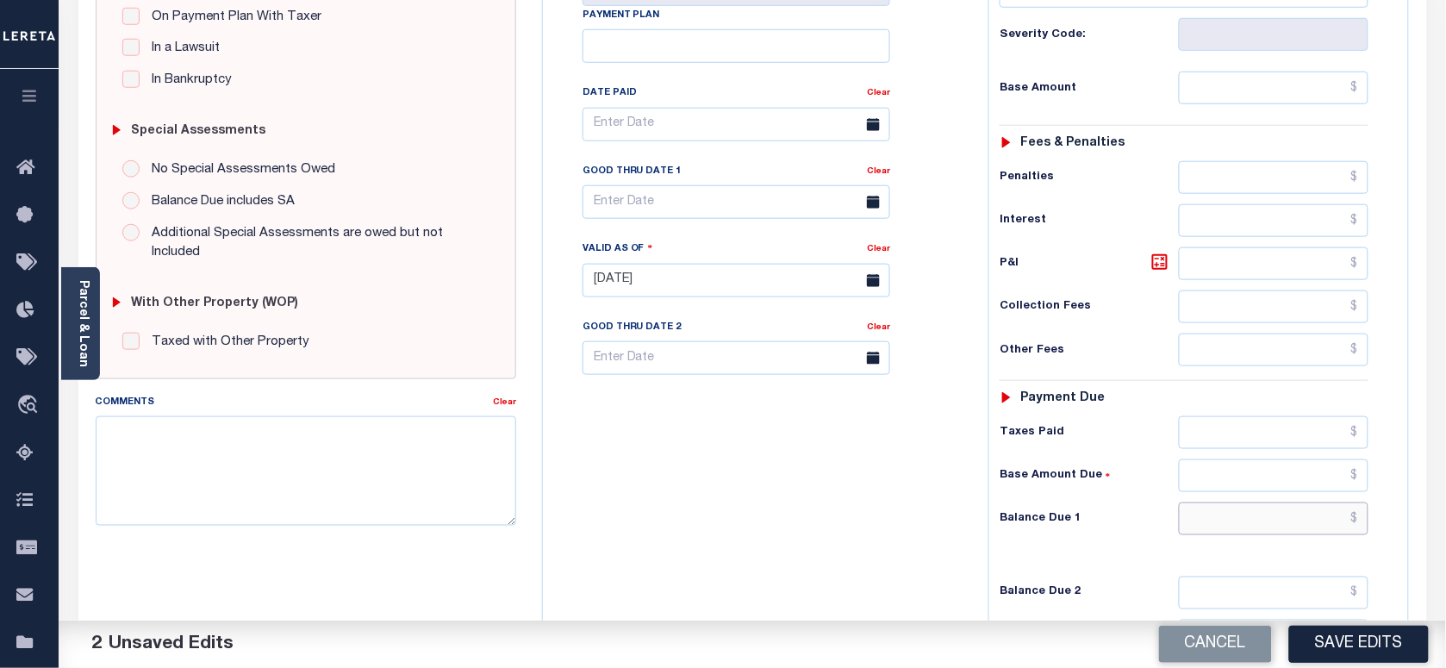
click at [1235, 535] on input "text" at bounding box center [1274, 518] width 190 height 33
type input "$0.00"
click at [161, 476] on textarea "Comments" at bounding box center [306, 470] width 420 height 109
paste textarea "As per Marie taxes are paid in full"
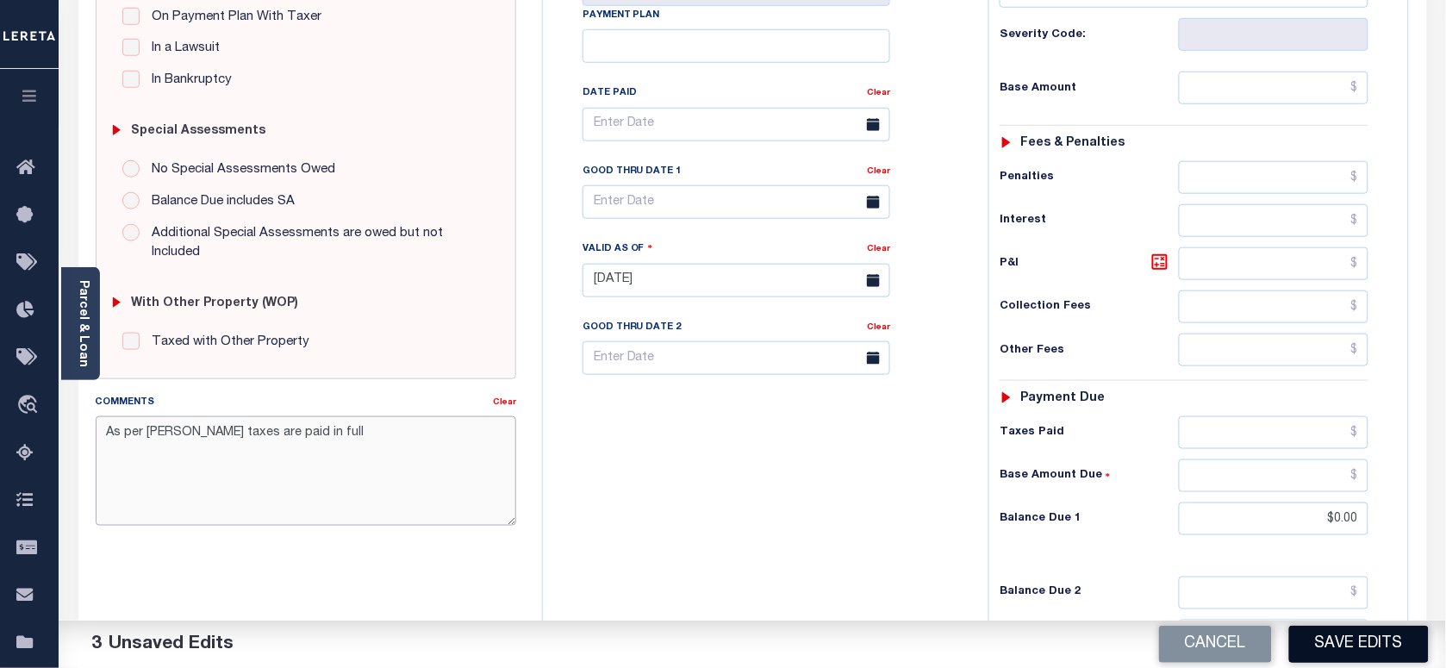
type textarea "As per Marie taxes are paid in full"
click at [1337, 634] on button "Save Edits" at bounding box center [1359, 644] width 140 height 37
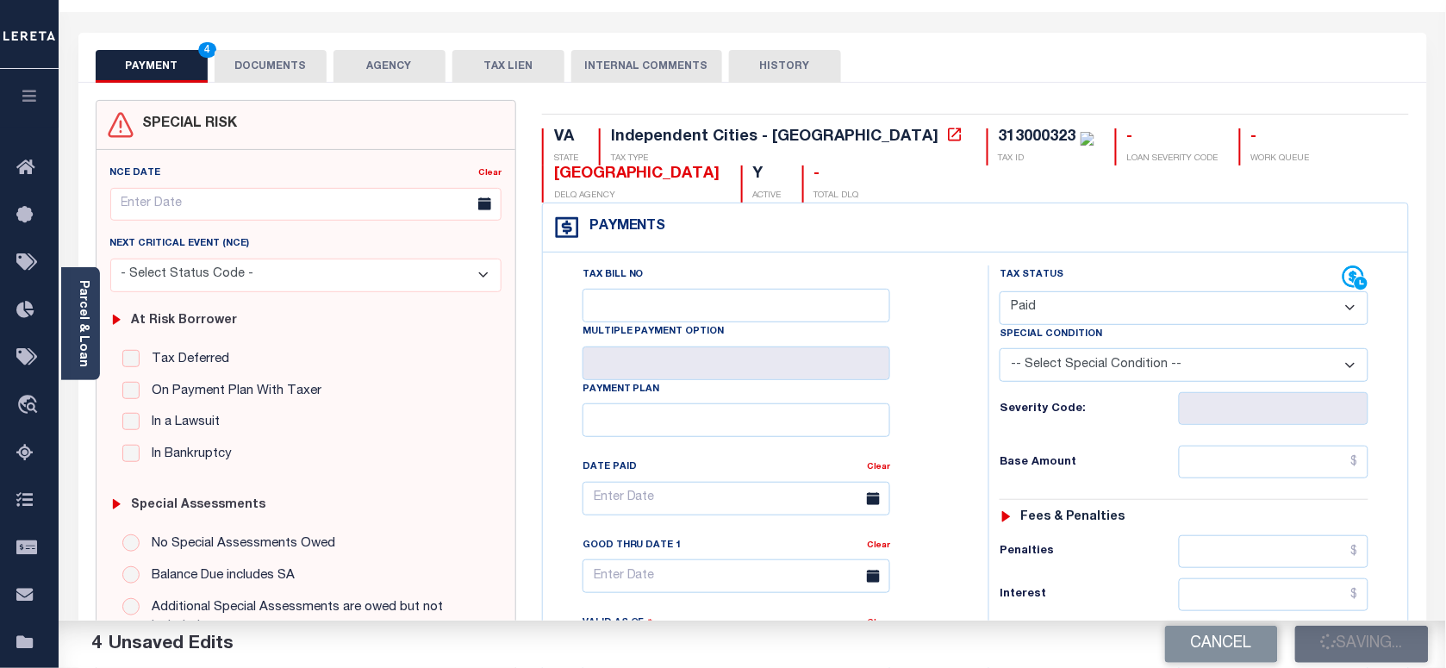
scroll to position [0, 0]
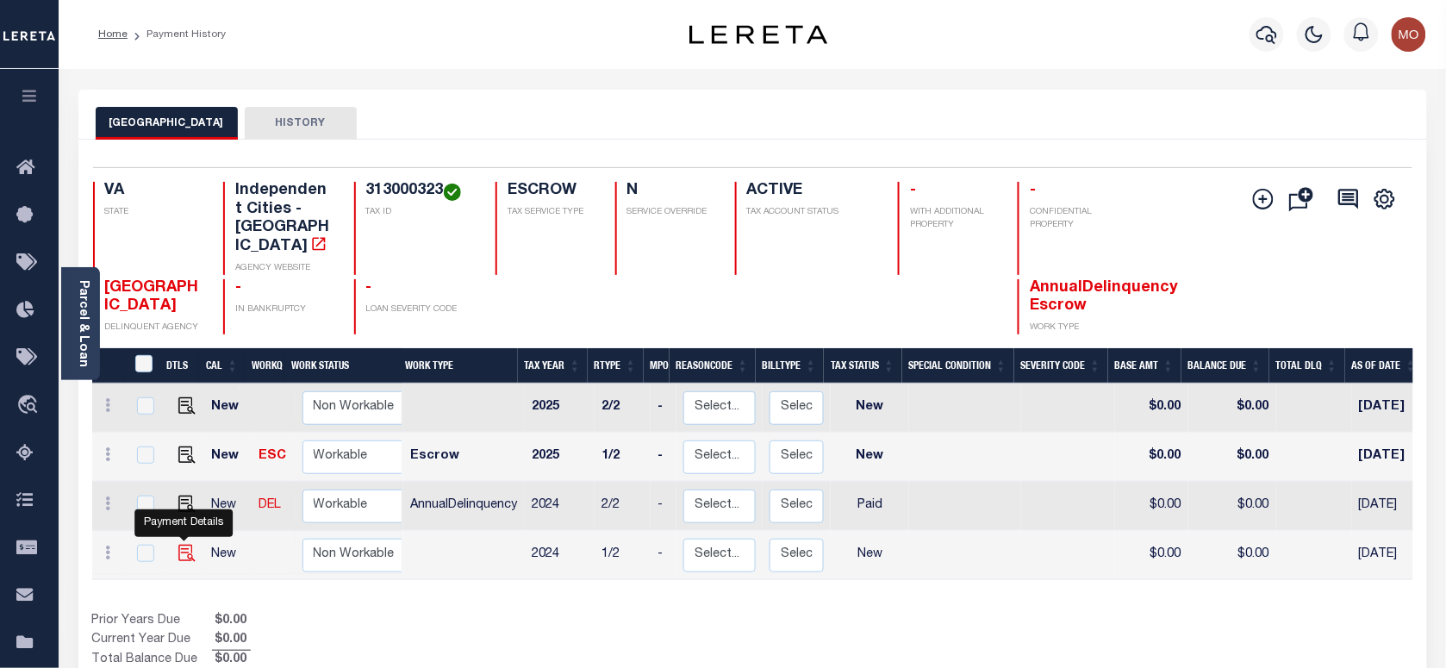
click at [182, 545] on img "" at bounding box center [186, 553] width 17 height 17
checkbox input "true"
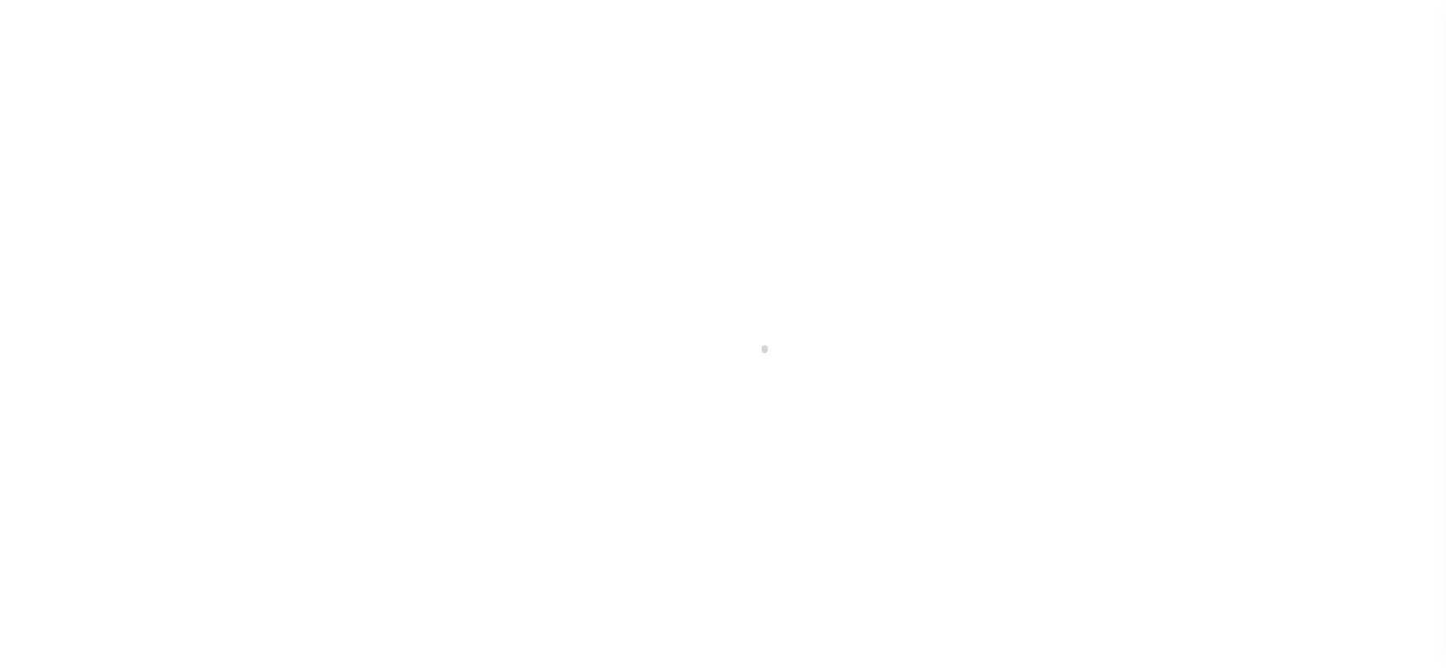
checkbox input "false"
type input "[DATE]"
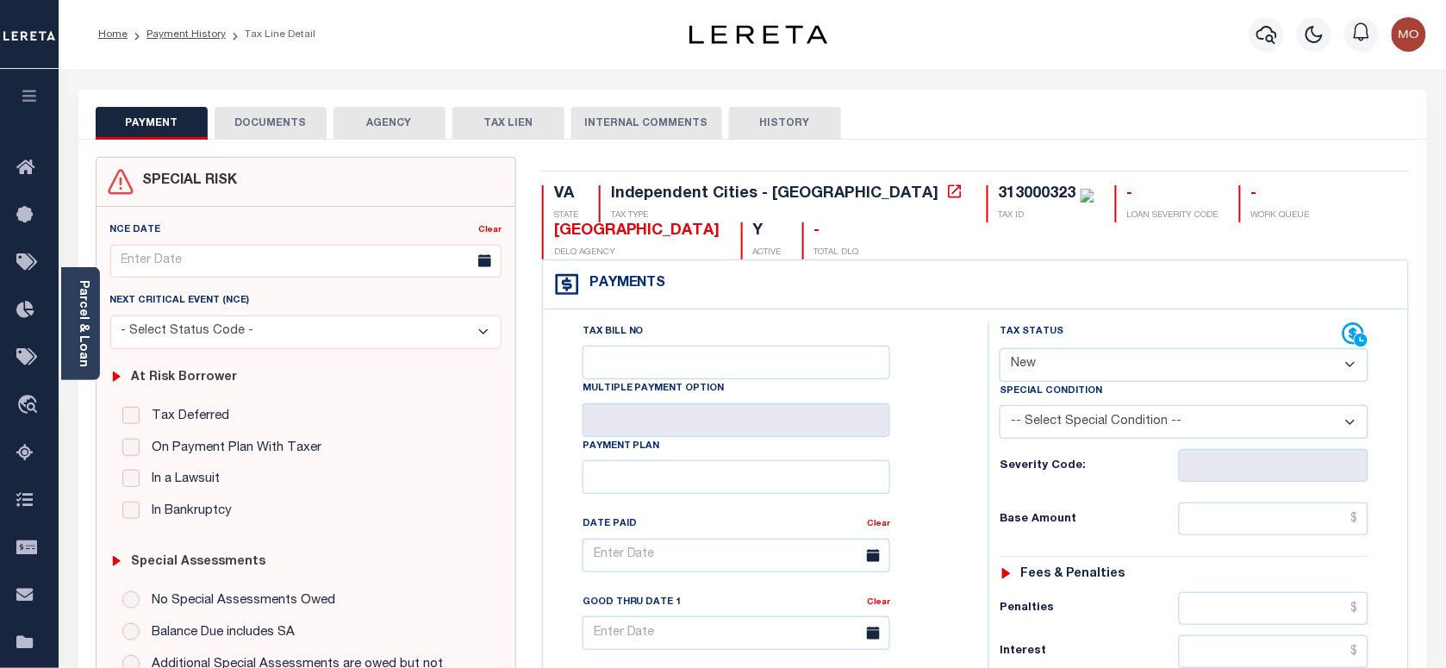
click at [1080, 363] on select "- Select Status Code - Open Due/Unpaid Paid Incomplete No Tax Due Internal Refu…" at bounding box center [1184, 365] width 369 height 34
select select "PYD"
click at [1000, 350] on select "- Select Status Code - Open Due/Unpaid Paid Incomplete No Tax Due Internal Refu…" at bounding box center [1184, 365] width 369 height 34
type input "09/09/2025"
click at [945, 463] on div "Tax Bill No Multiple Payment Option Payment Plan Clear" at bounding box center [761, 563] width 402 height 483
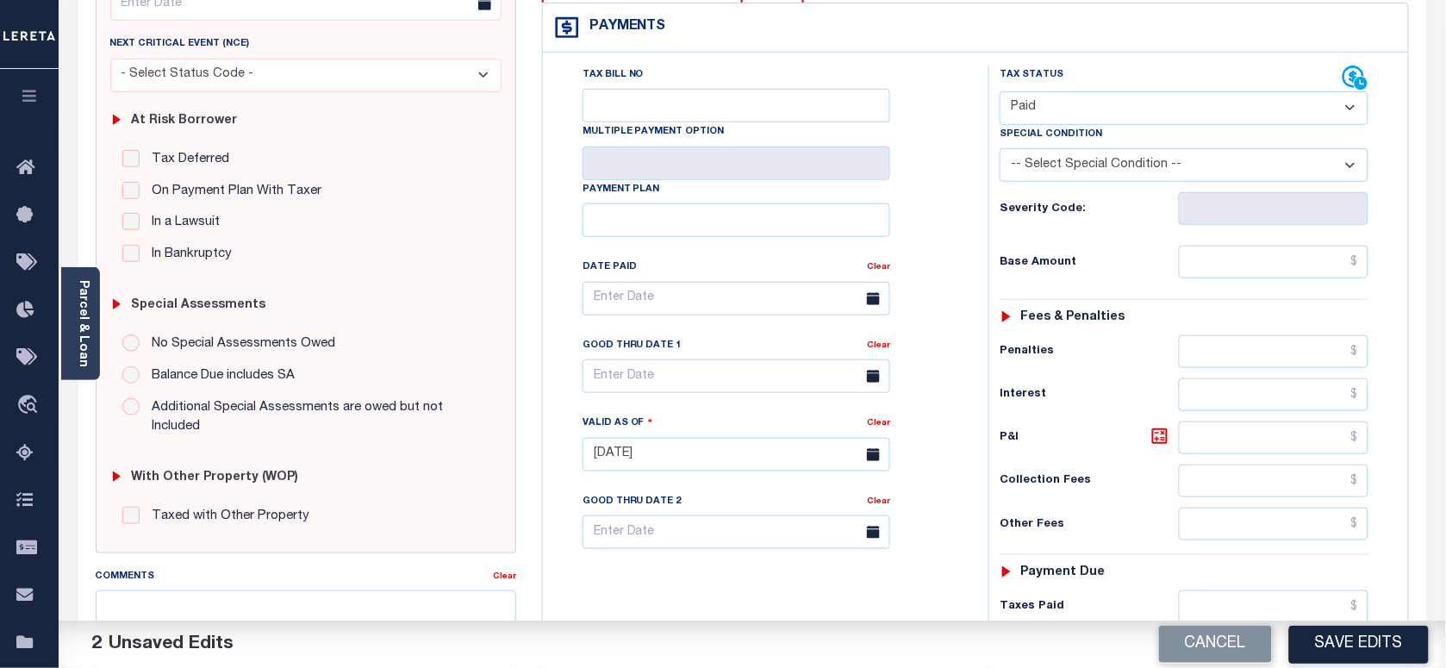
scroll to position [539, 0]
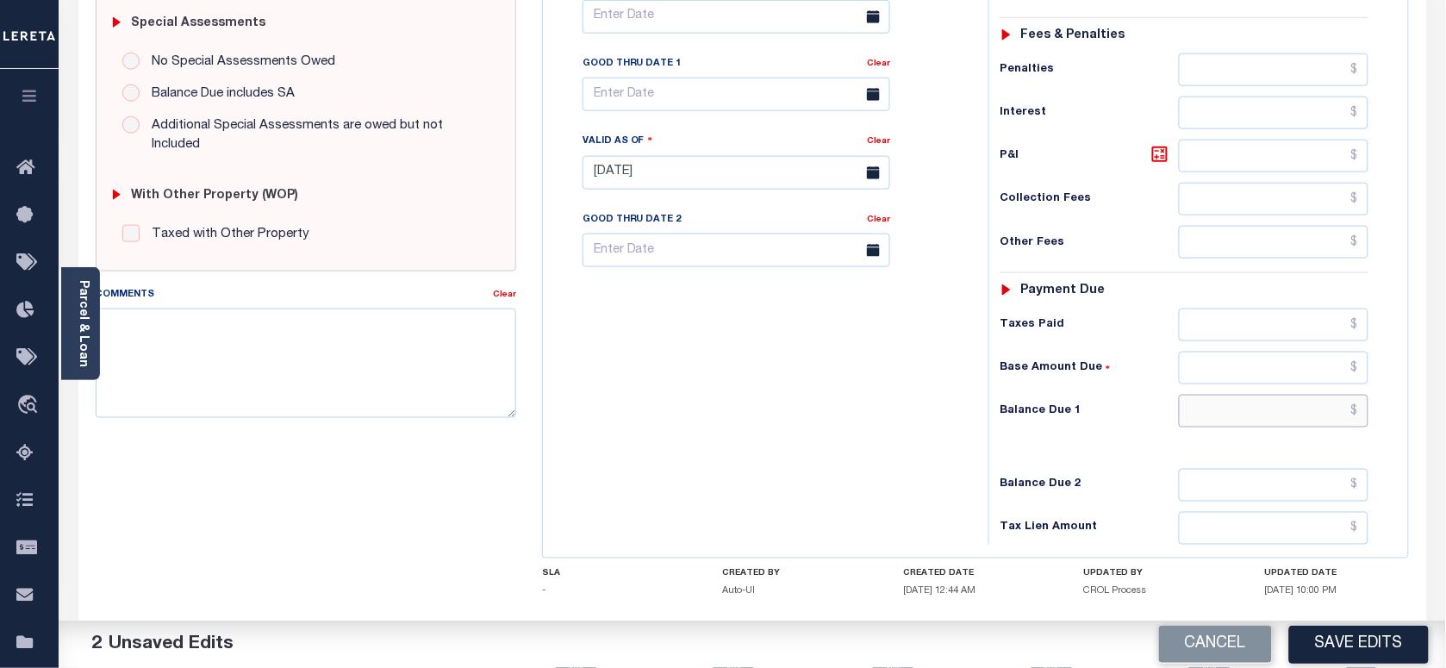
click at [1235, 420] on input "text" at bounding box center [1274, 411] width 190 height 33
type input "$0.00"
click at [425, 373] on textarea "Comments" at bounding box center [306, 362] width 420 height 109
paste textarea "As per Marie taxes are paid in full"
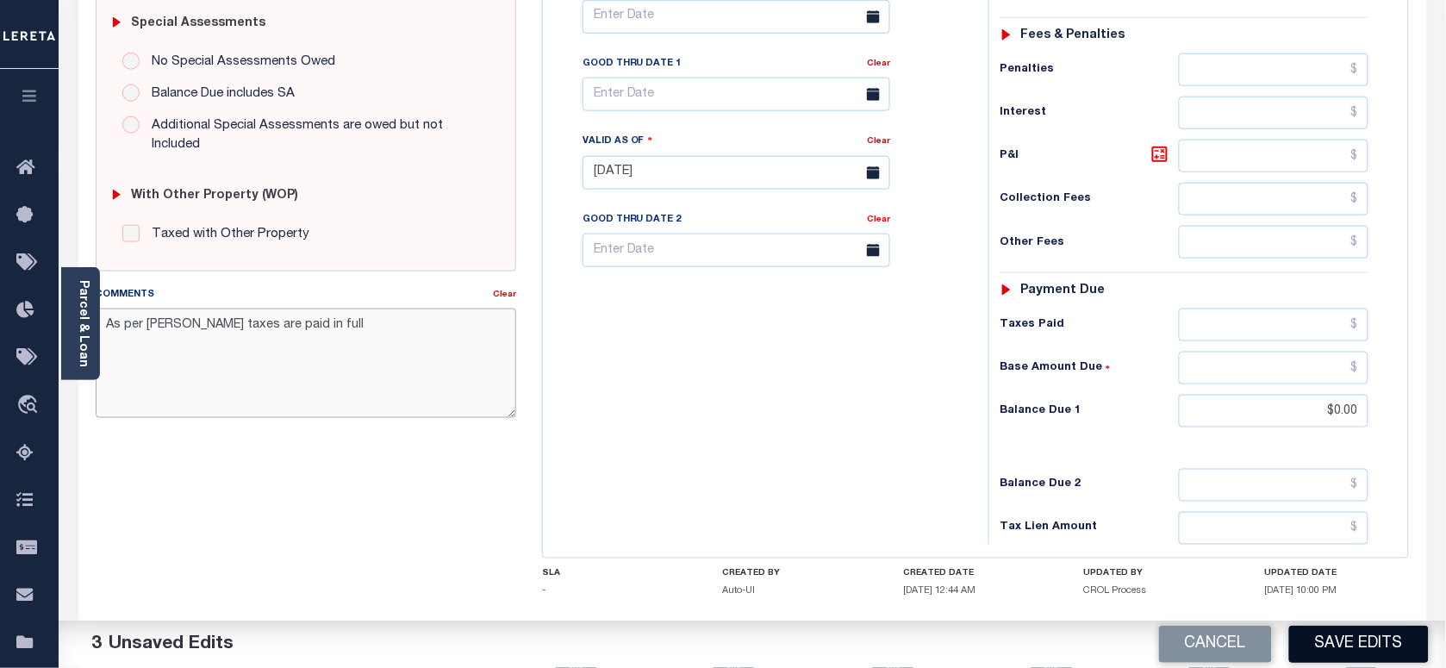
type textarea "As per Marie taxes are paid in full"
click at [1359, 651] on button "Save Edits" at bounding box center [1359, 644] width 140 height 37
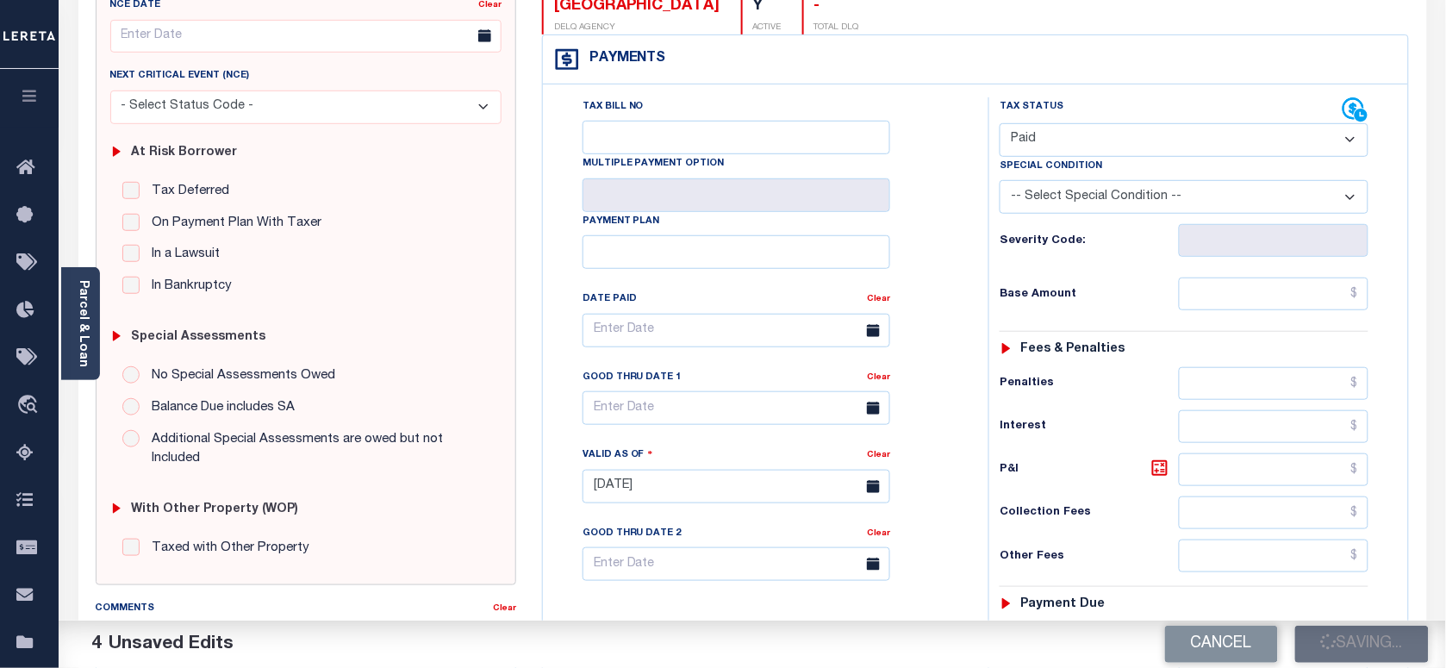
scroll to position [215, 0]
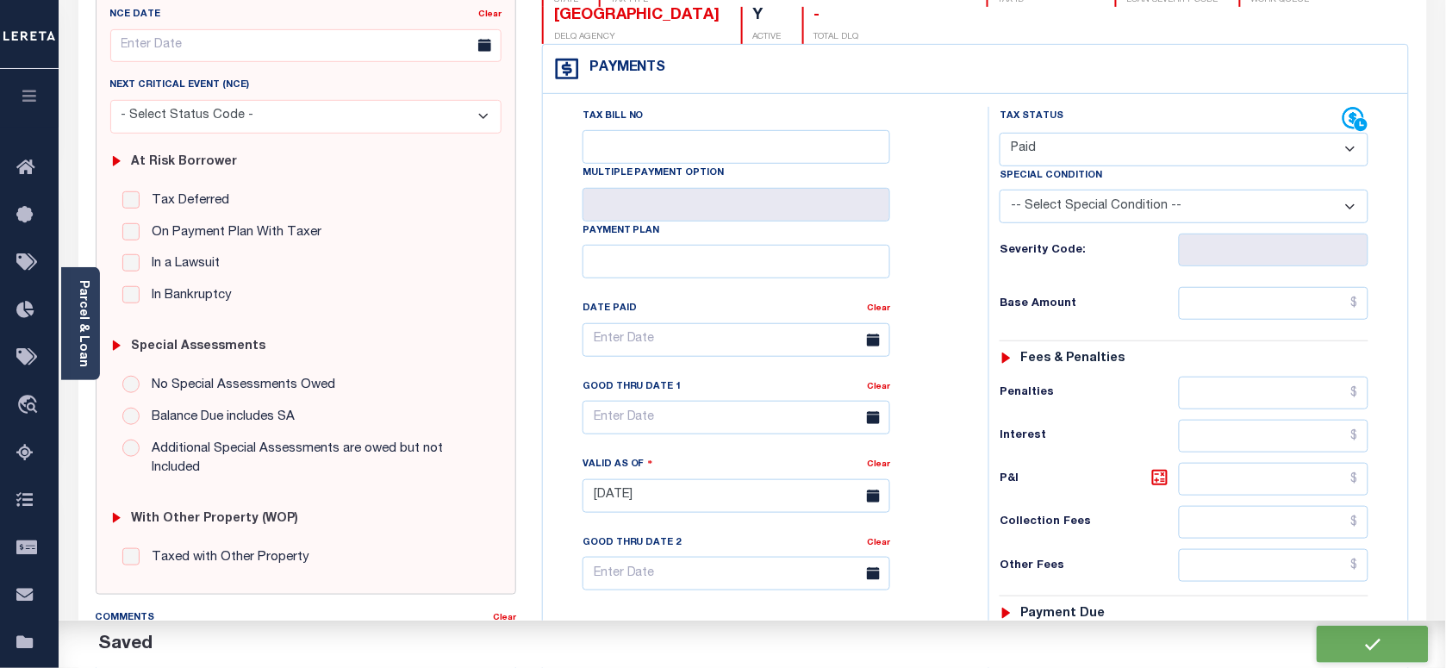
checkbox input "false"
type input "$0"
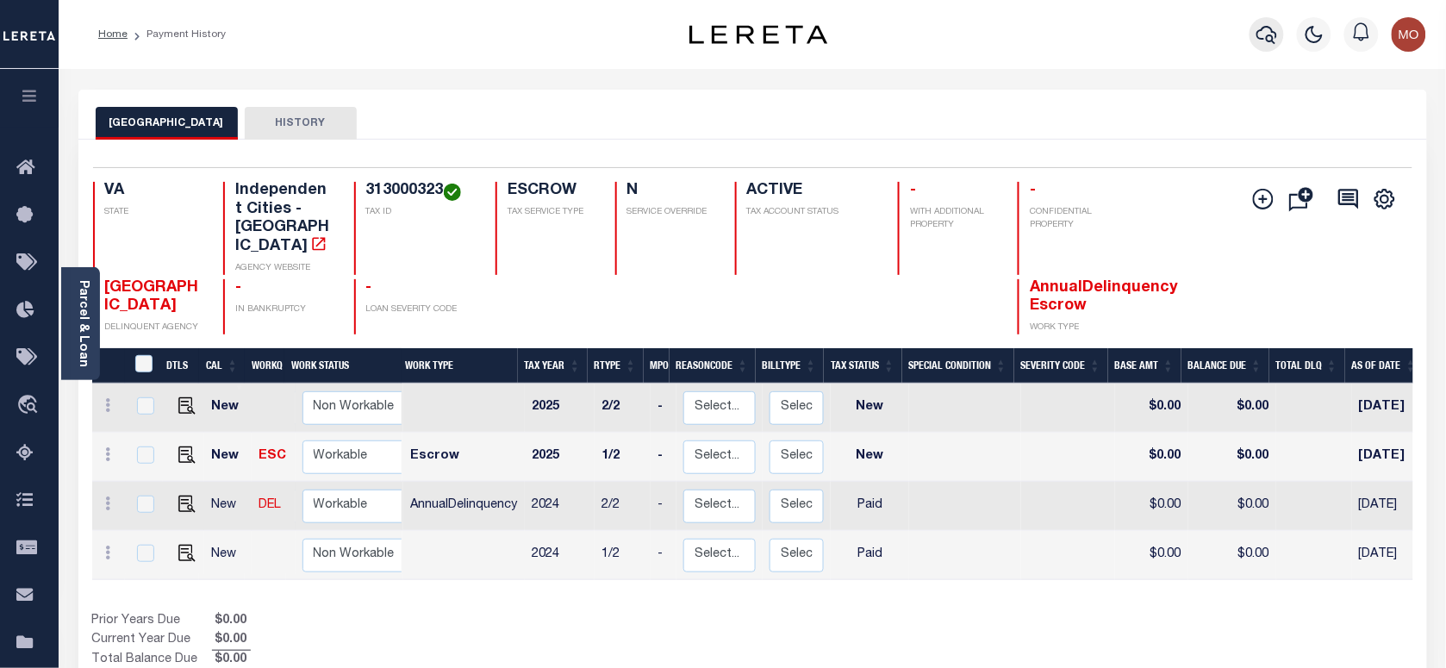
click at [1269, 36] on icon "button" at bounding box center [1266, 35] width 21 height 18
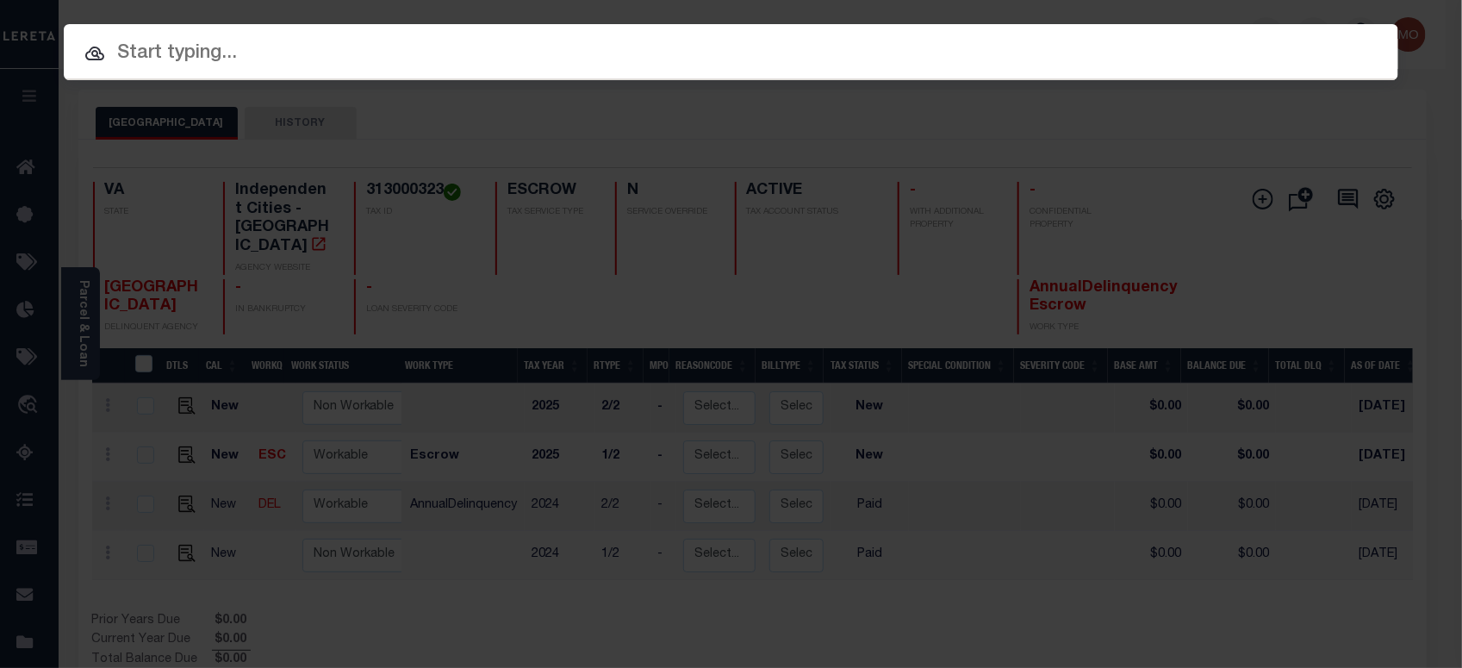
click at [221, 56] on input "text" at bounding box center [731, 54] width 1335 height 30
paste input "122900"
type input "122900"
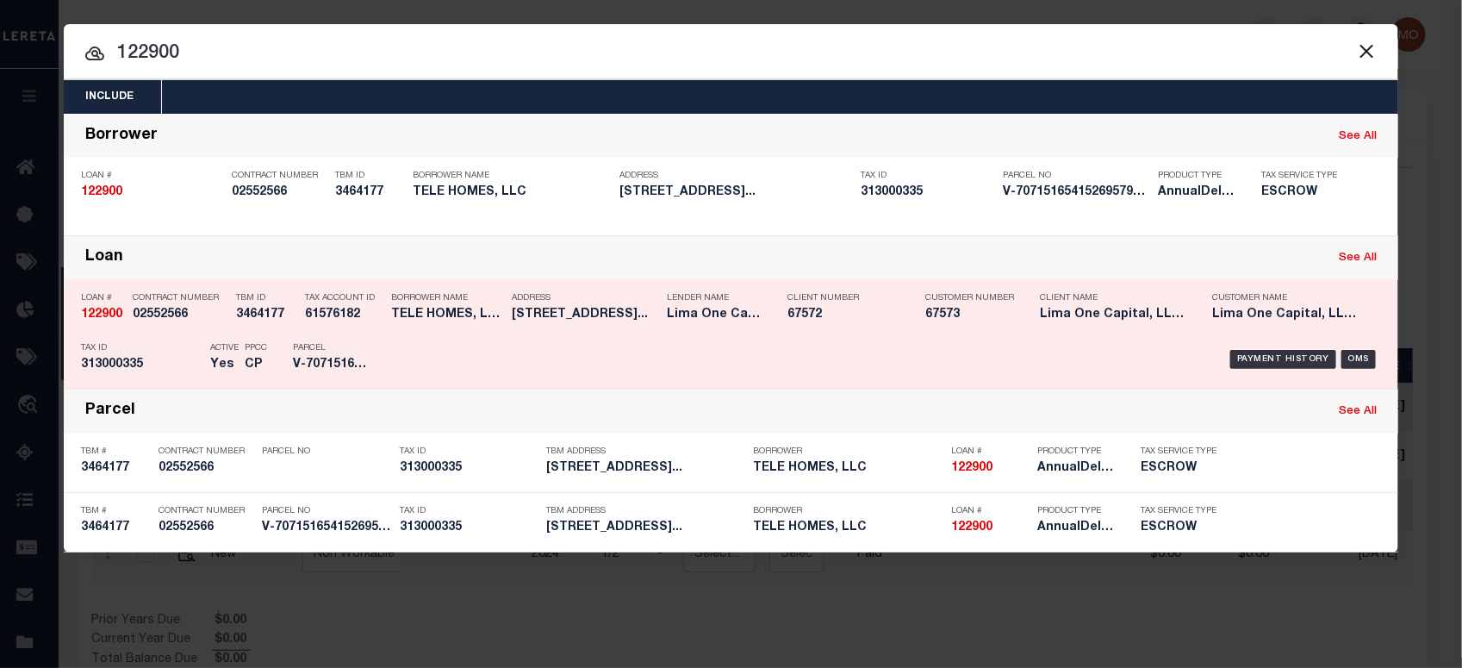
click at [185, 377] on div "Tax ID 313000335" at bounding box center [141, 359] width 121 height 50
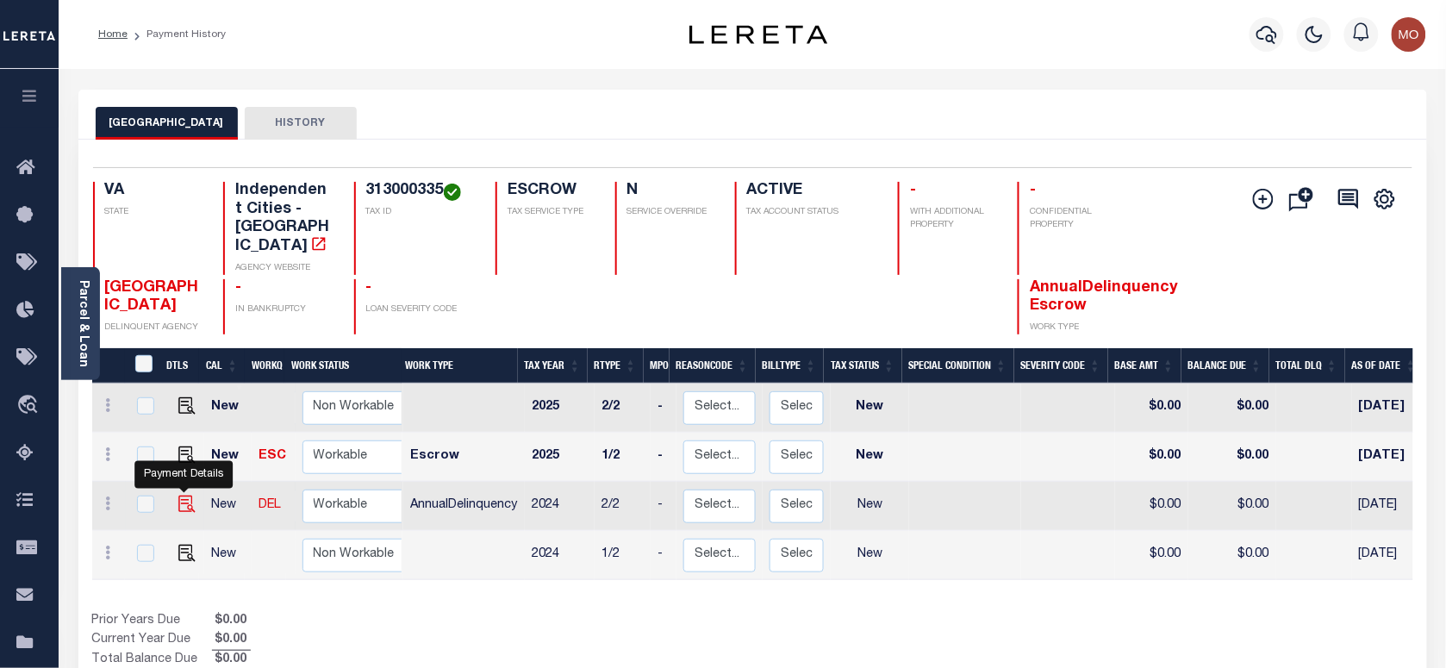
click at [183, 495] on img "" at bounding box center [186, 503] width 17 height 17
checkbox input "true"
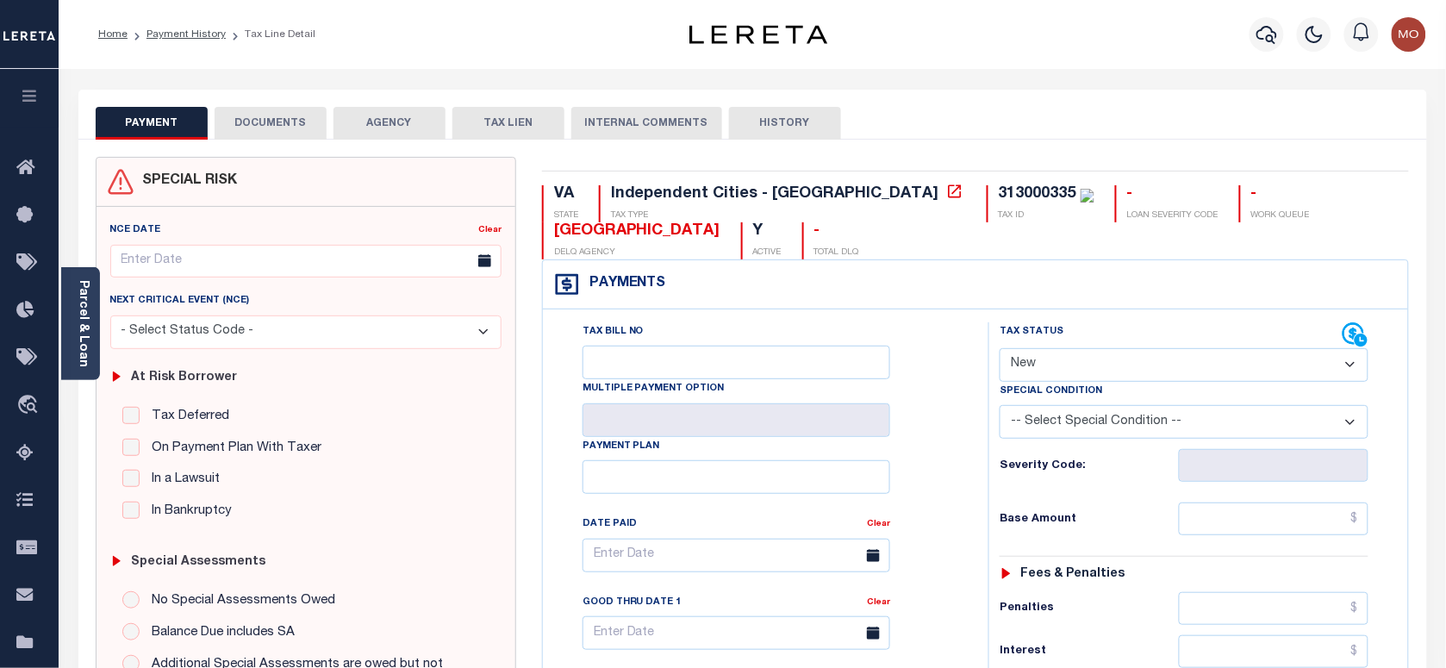
drag, startPoint x: 1068, startPoint y: 368, endPoint x: 1075, endPoint y: 380, distance: 13.5
click at [1068, 368] on select "- Select Status Code - Open Due/Unpaid Paid Incomplete No Tax Due Internal Refu…" at bounding box center [1184, 365] width 369 height 34
select select "PYD"
click at [1000, 350] on select "- Select Status Code - Open Due/Unpaid Paid Incomplete No Tax Due Internal Refu…" at bounding box center [1184, 365] width 369 height 34
type input "[DATE]"
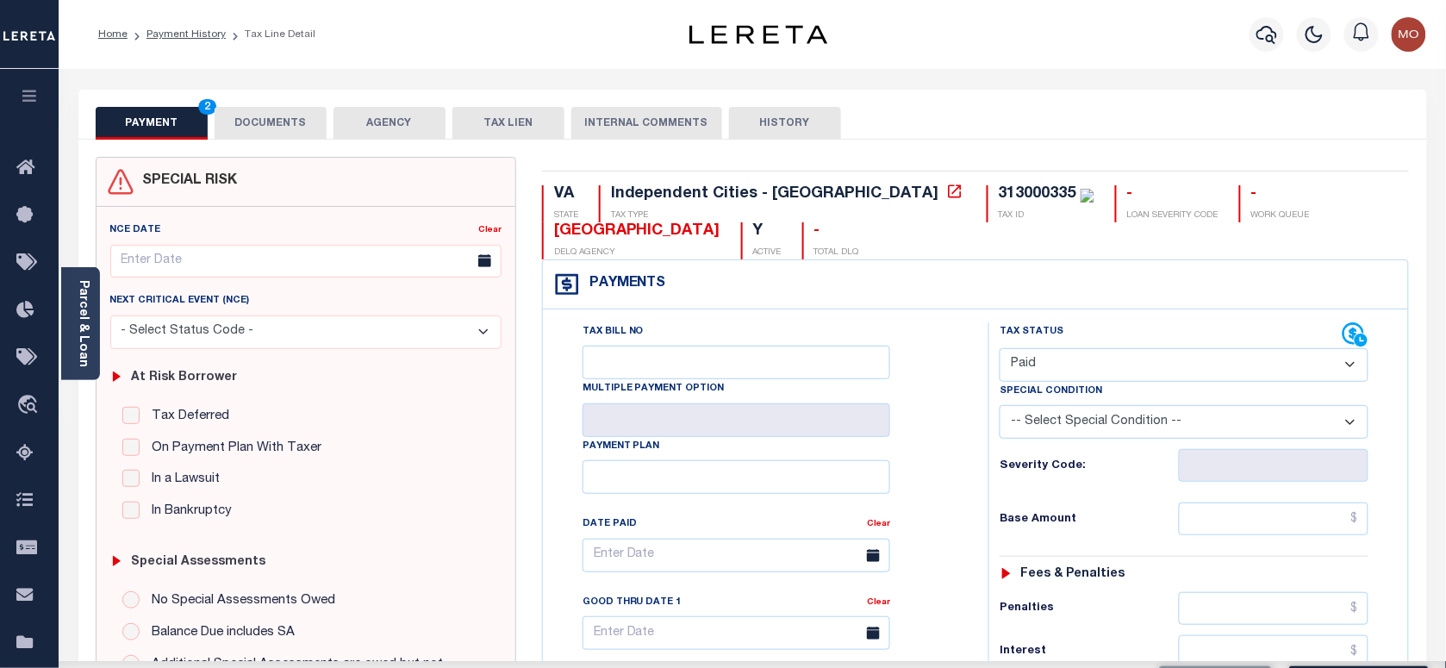
click at [920, 463] on div "Tax Bill No Multiple Payment Option Payment Plan Clear" at bounding box center [761, 563] width 402 height 483
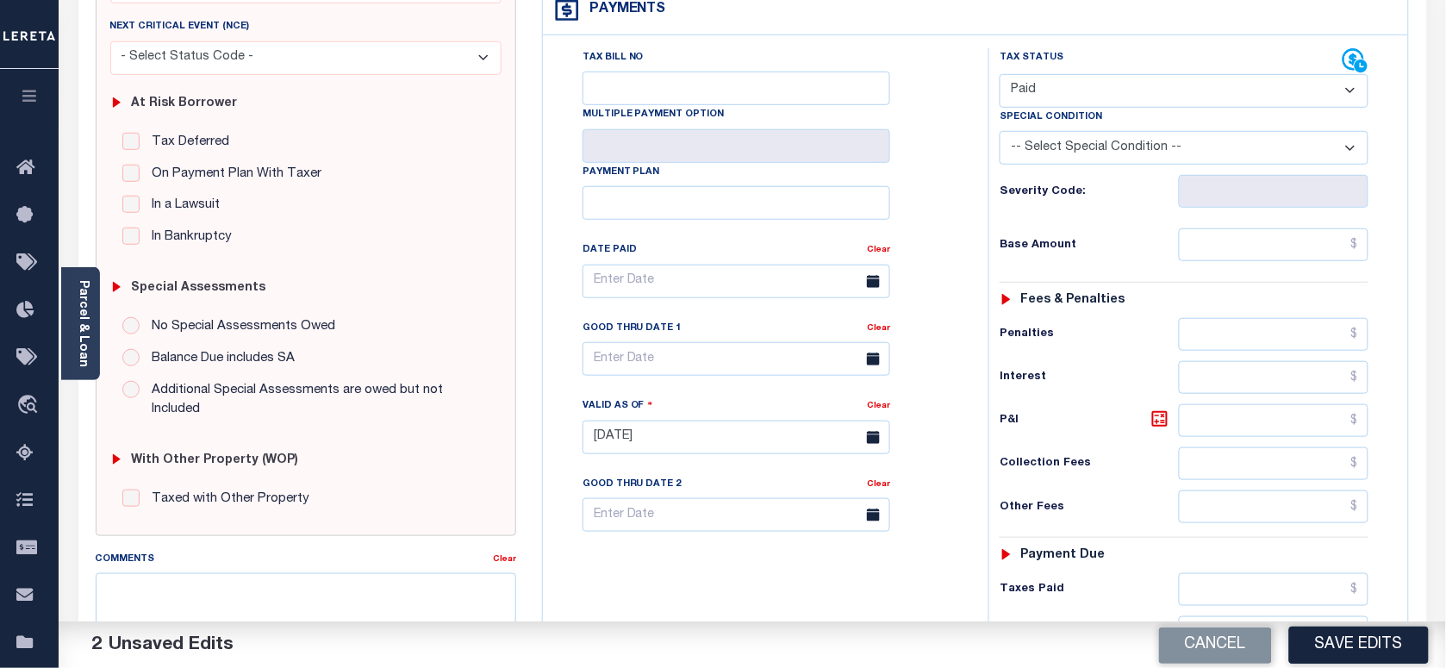
scroll to position [431, 0]
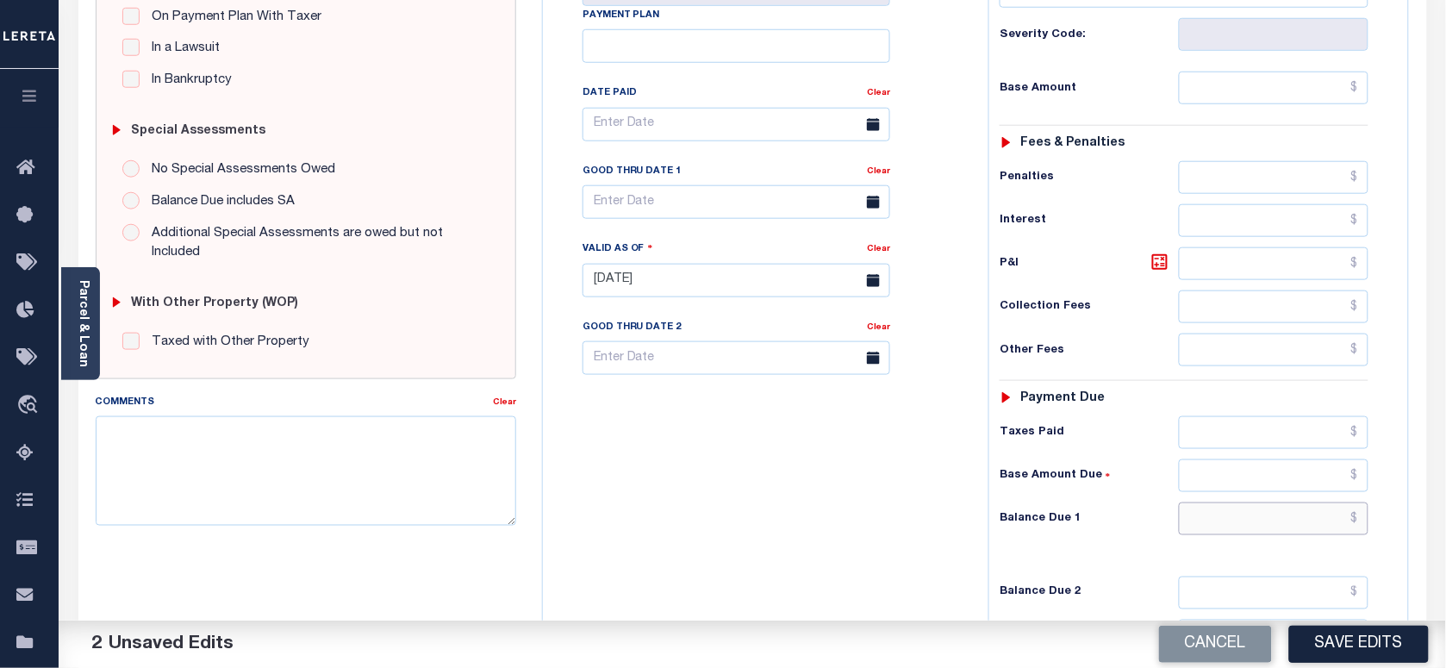
click at [1262, 532] on input "text" at bounding box center [1274, 518] width 190 height 33
type input "$0.00"
click at [259, 467] on textarea "Comments" at bounding box center [306, 470] width 420 height 109
paste textarea "As per [PERSON_NAME] taxes are paid in full"
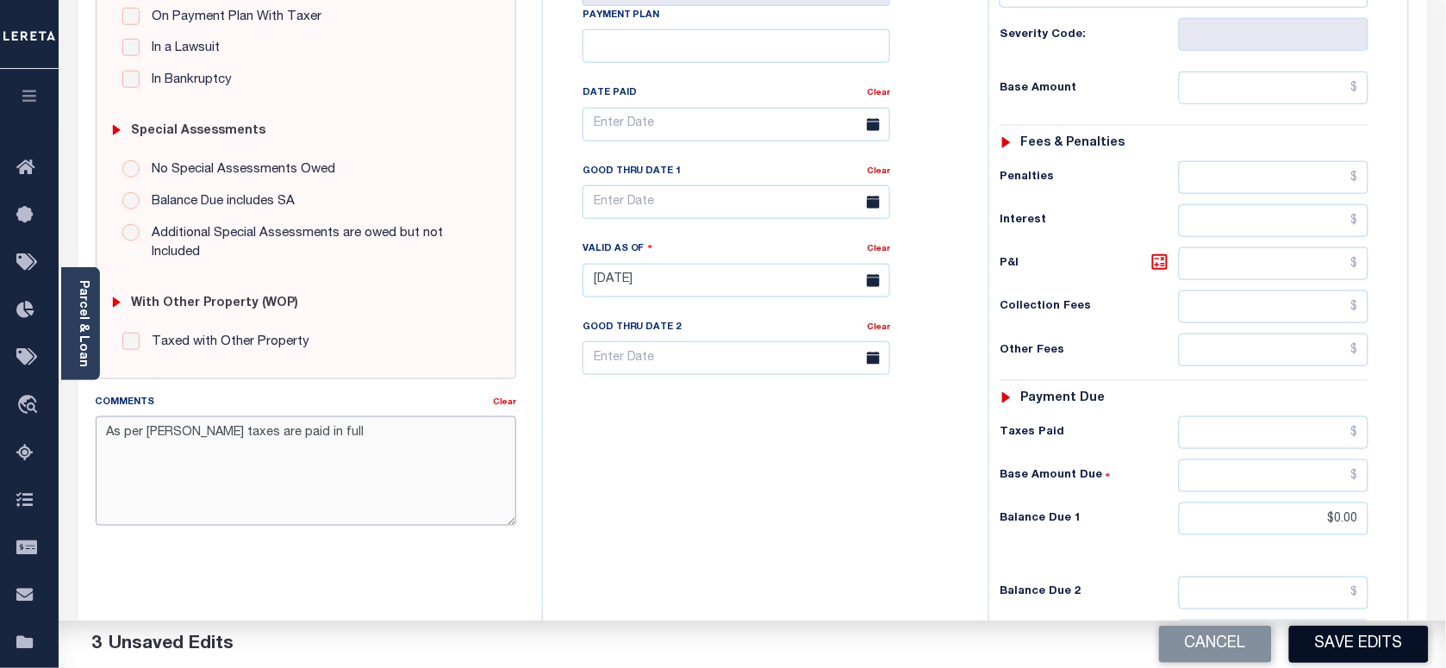
type textarea "As per [PERSON_NAME] taxes are paid in full"
drag, startPoint x: 1367, startPoint y: 639, endPoint x: 1355, endPoint y: 639, distance: 12.1
click at [1367, 639] on button "Save Edits" at bounding box center [1359, 644] width 140 height 37
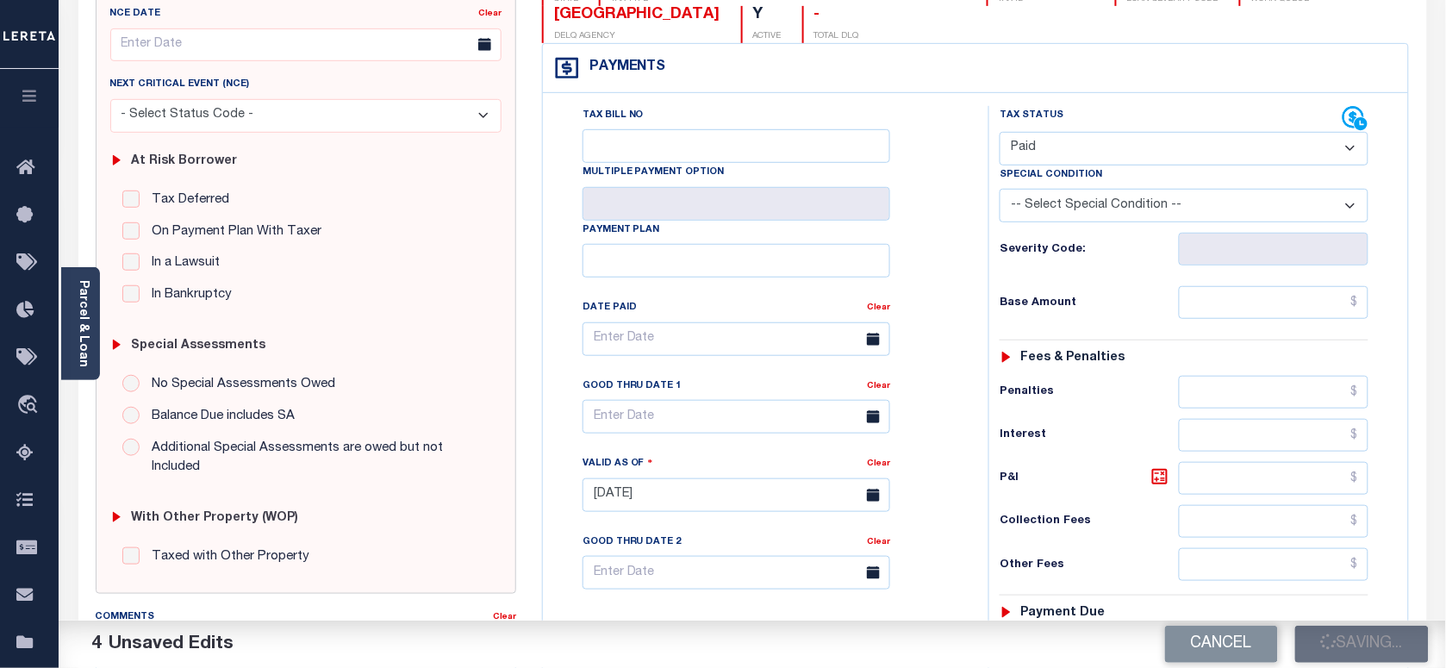
scroll to position [215, 0]
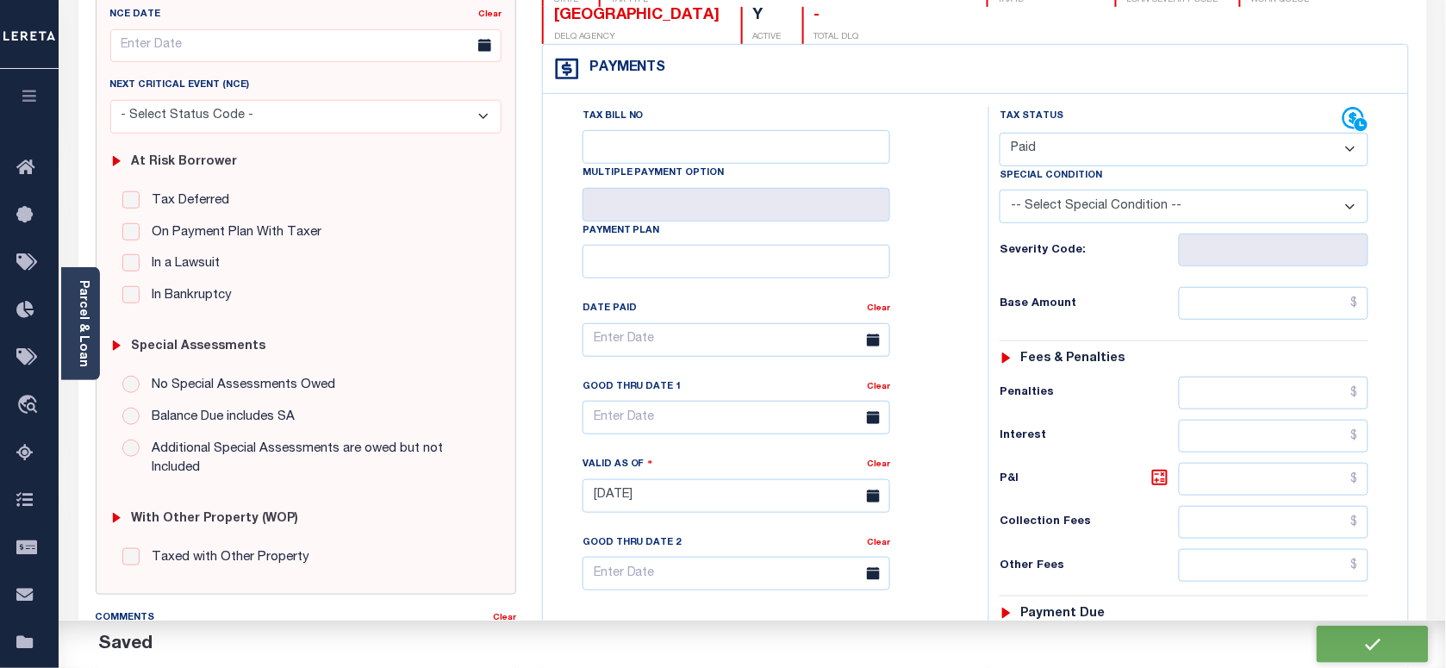
checkbox input "false"
type input "$0"
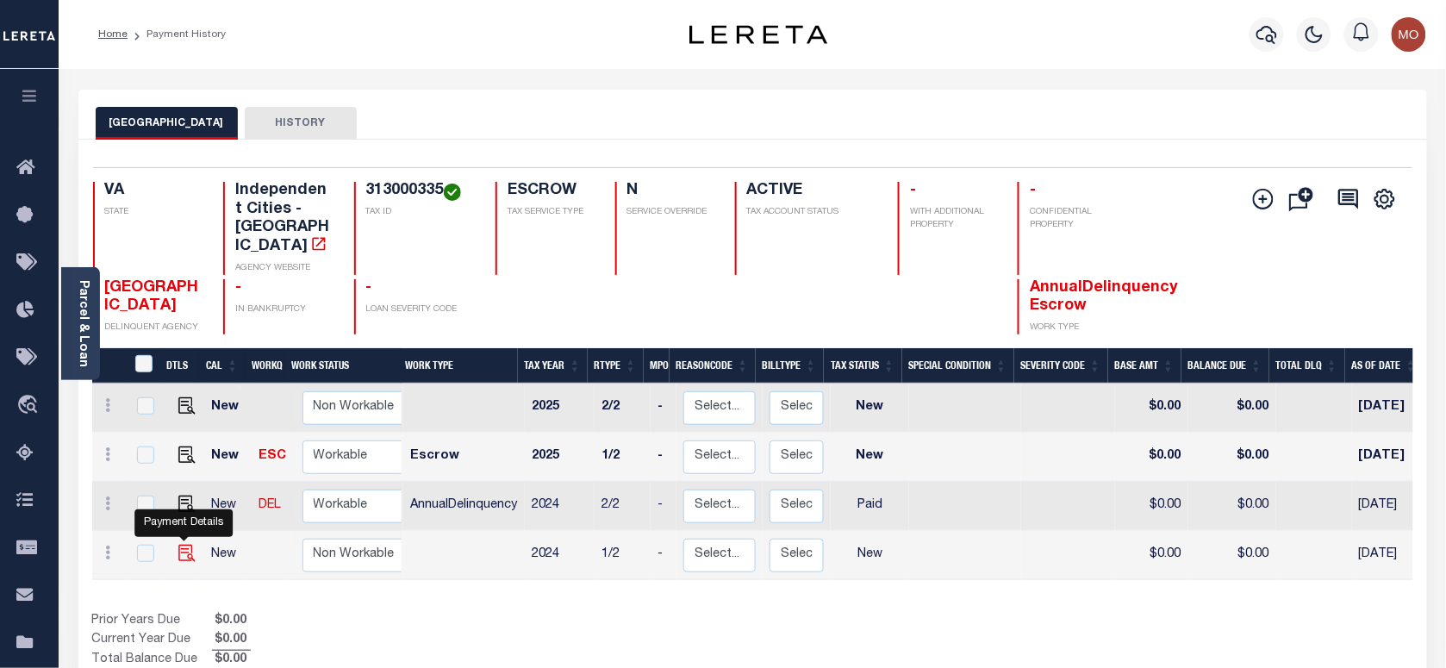
click at [178, 545] on img "" at bounding box center [186, 553] width 17 height 17
checkbox input "true"
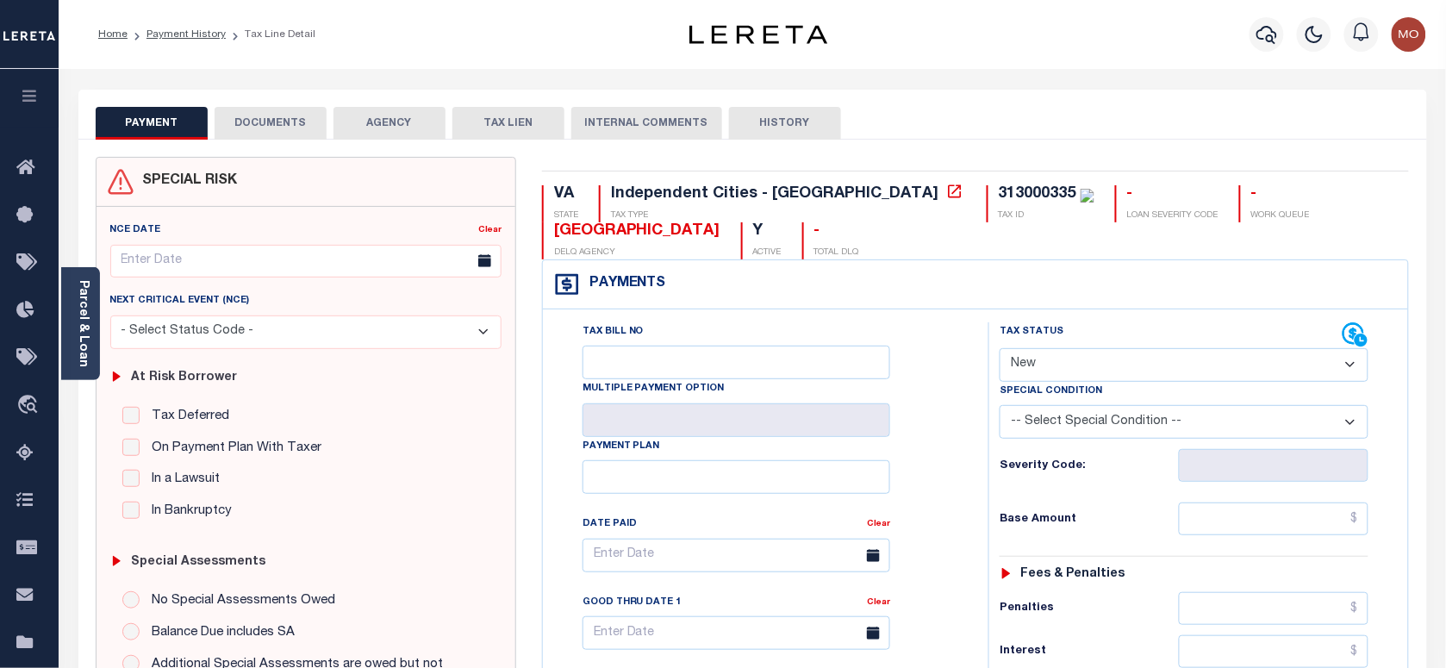
click at [1087, 358] on select "- Select Status Code - Open Due/Unpaid Paid Incomplete No Tax Due Internal Refu…" at bounding box center [1184, 365] width 369 height 34
select select "PYD"
click at [1000, 350] on select "- Select Status Code - Open Due/Unpaid Paid Incomplete No Tax Due Internal Refu…" at bounding box center [1184, 365] width 369 height 34
type input "09/09/2025"
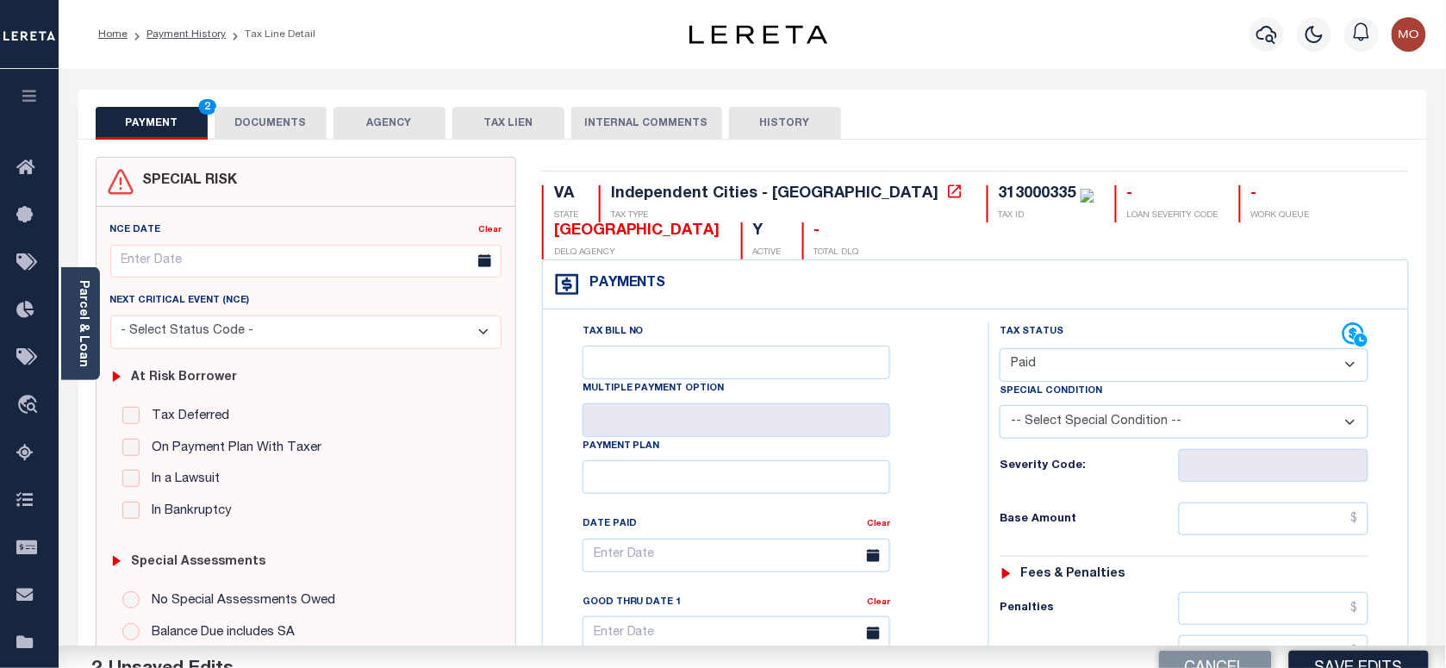
click at [932, 462] on div "Tax Bill No Multiple Payment Option Payment Plan Clear" at bounding box center [761, 563] width 402 height 483
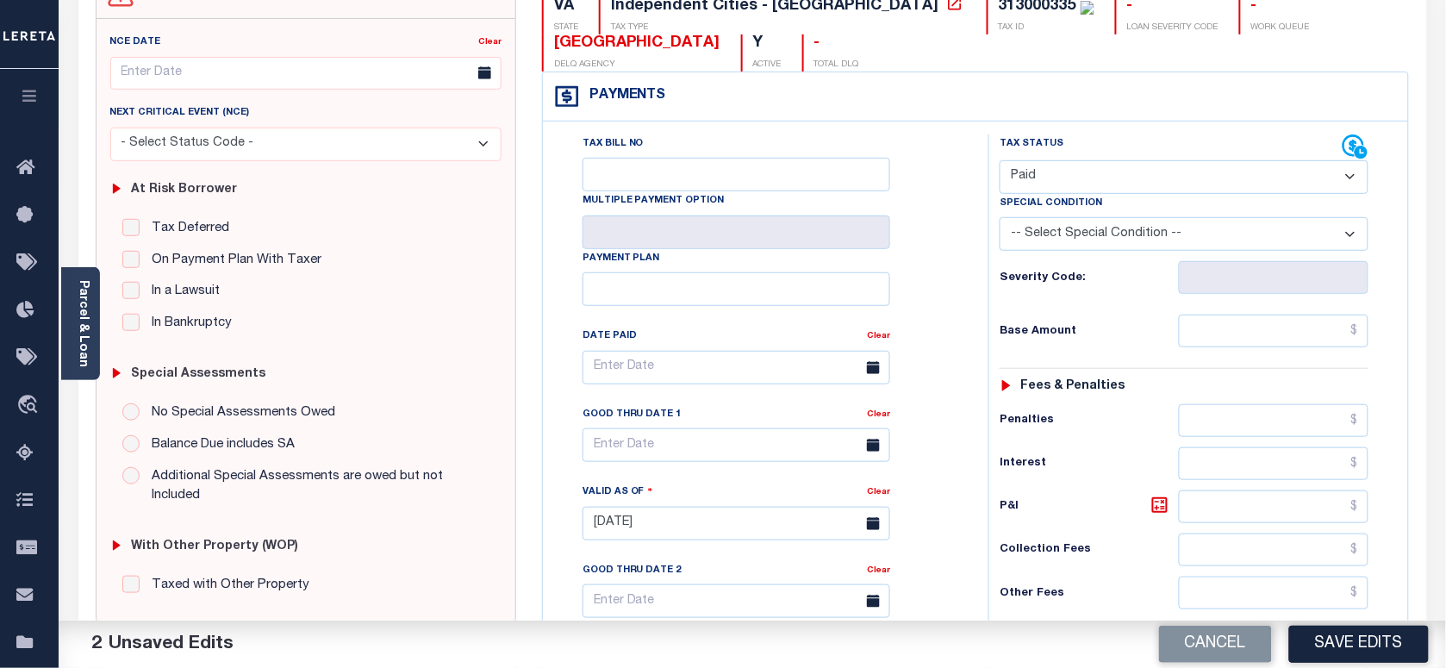
scroll to position [539, 0]
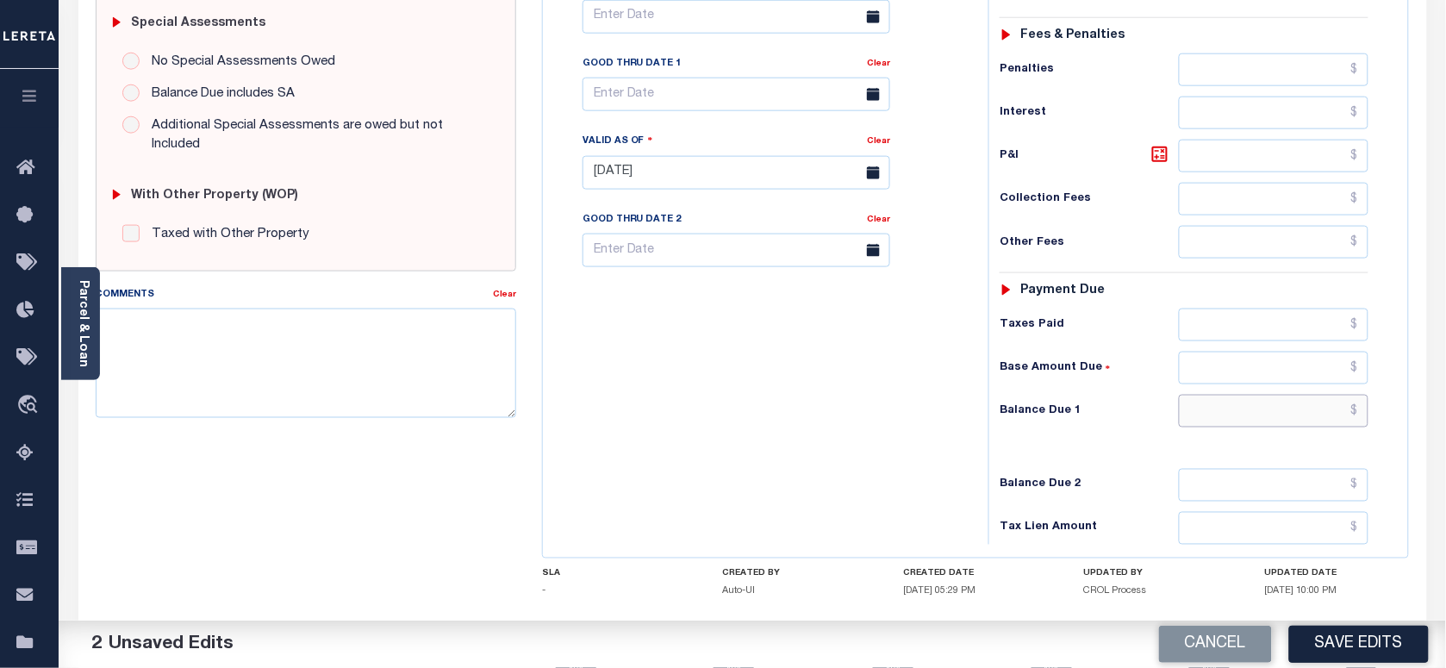
click at [1216, 427] on input "text" at bounding box center [1274, 411] width 190 height 33
type input "$0.00"
click at [330, 380] on textarea "Comments" at bounding box center [306, 362] width 420 height 109
paste textarea "As per Marie taxes are paid in full"
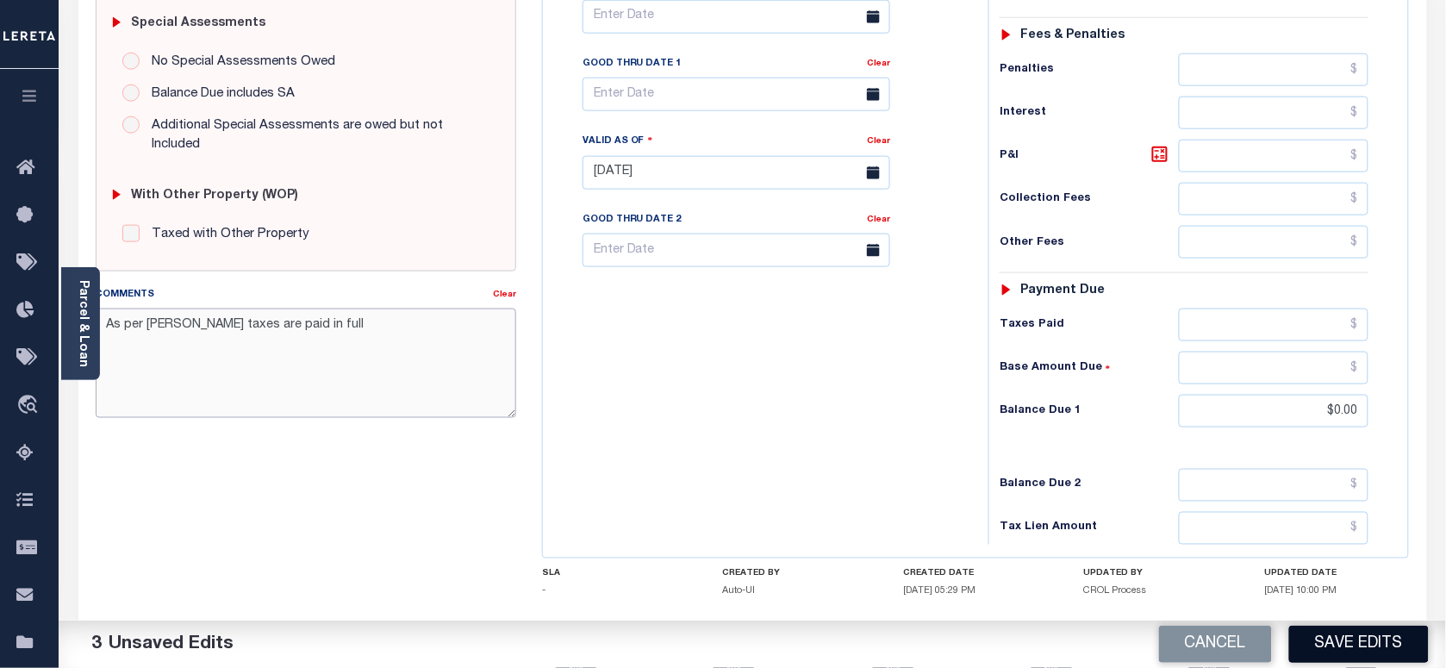
type textarea "As per Marie taxes are paid in full"
drag, startPoint x: 1347, startPoint y: 639, endPoint x: 1338, endPoint y: 638, distance: 8.7
click at [1347, 639] on button "Save Edits" at bounding box center [1359, 644] width 140 height 37
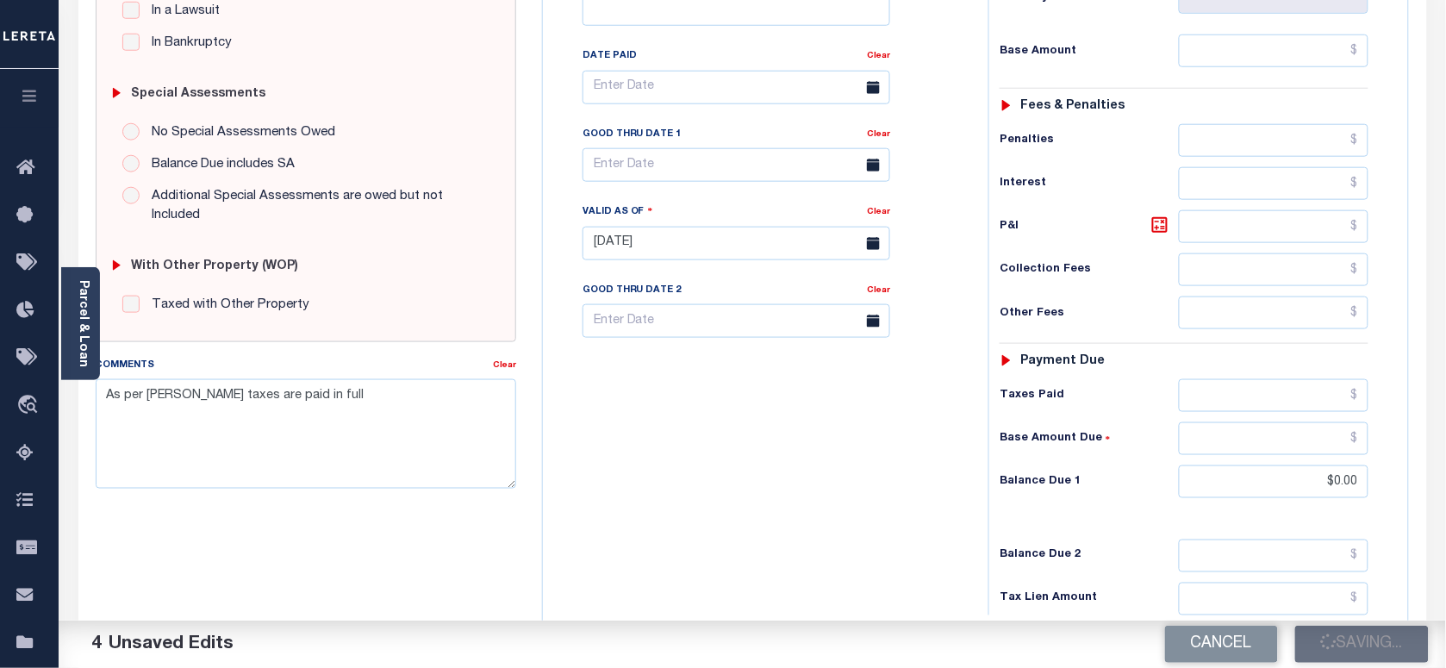
scroll to position [431, 0]
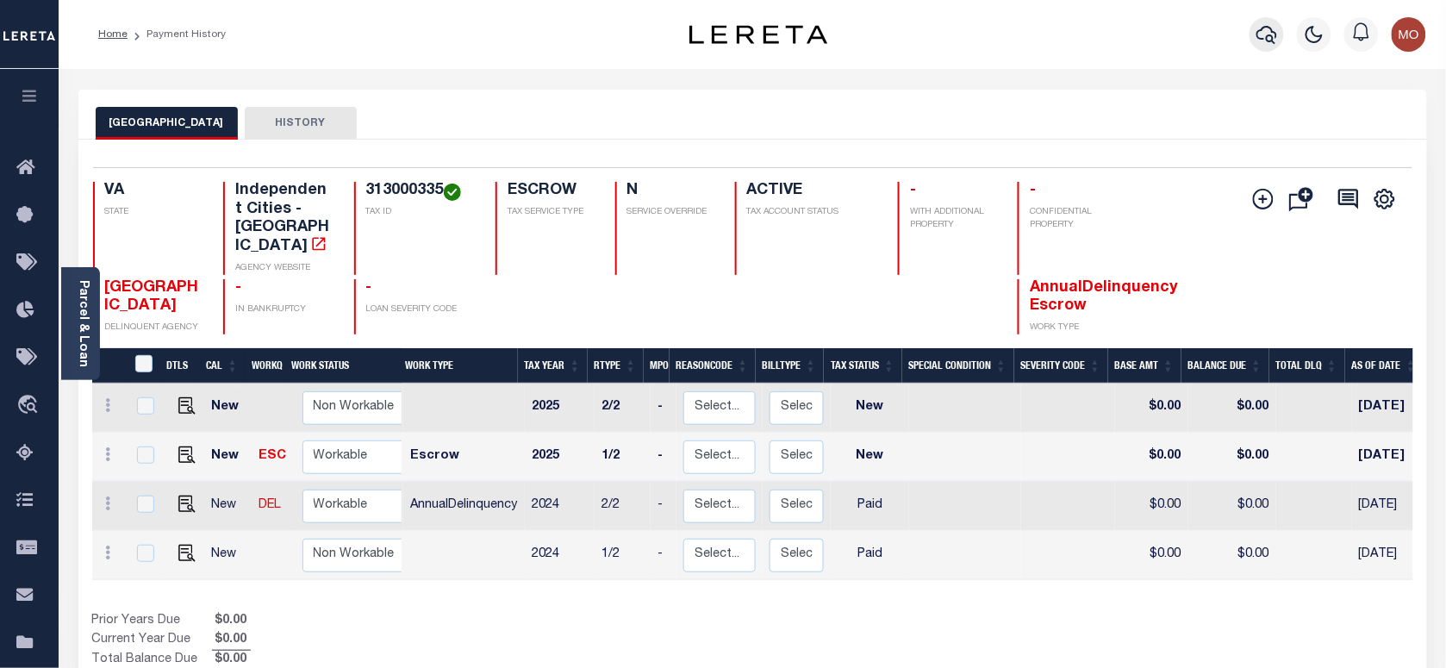
click at [1264, 39] on icon "button" at bounding box center [1266, 34] width 21 height 21
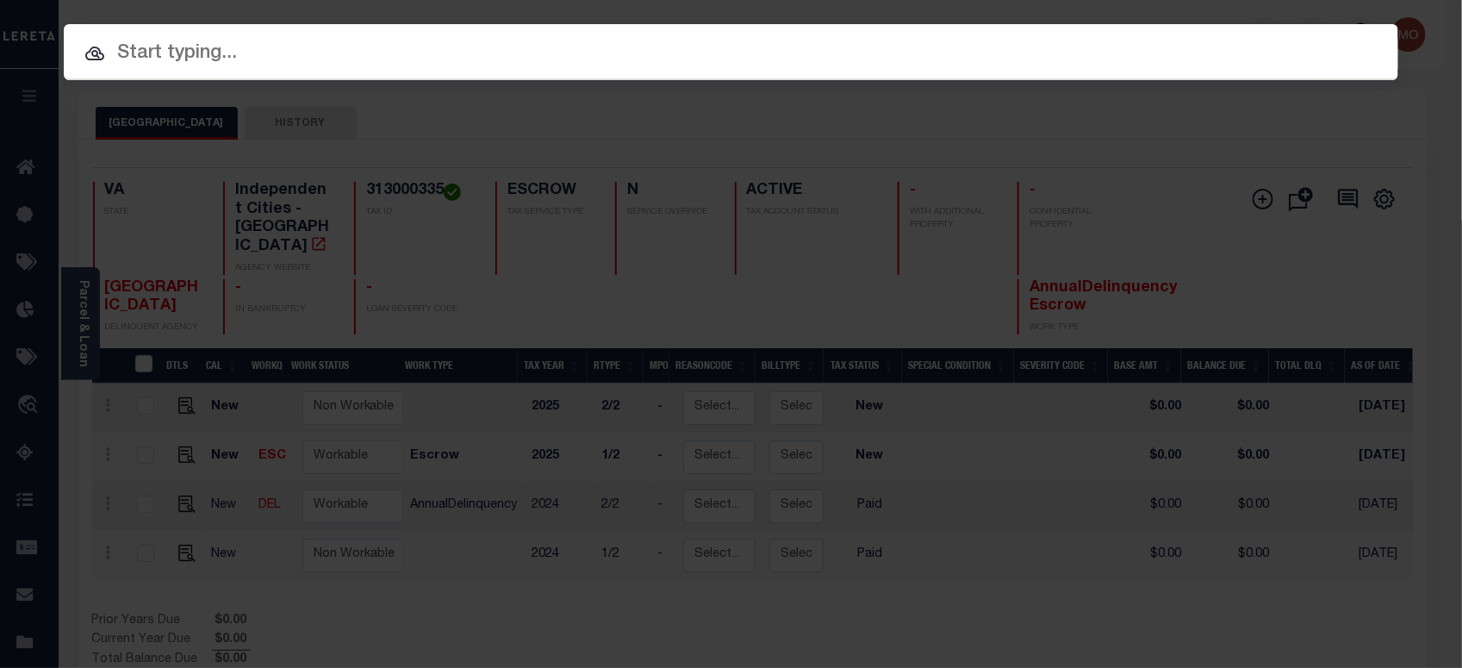
click at [244, 70] on div at bounding box center [731, 51] width 1335 height 55
click at [240, 62] on input "text" at bounding box center [731, 54] width 1335 height 30
paste input "127553"
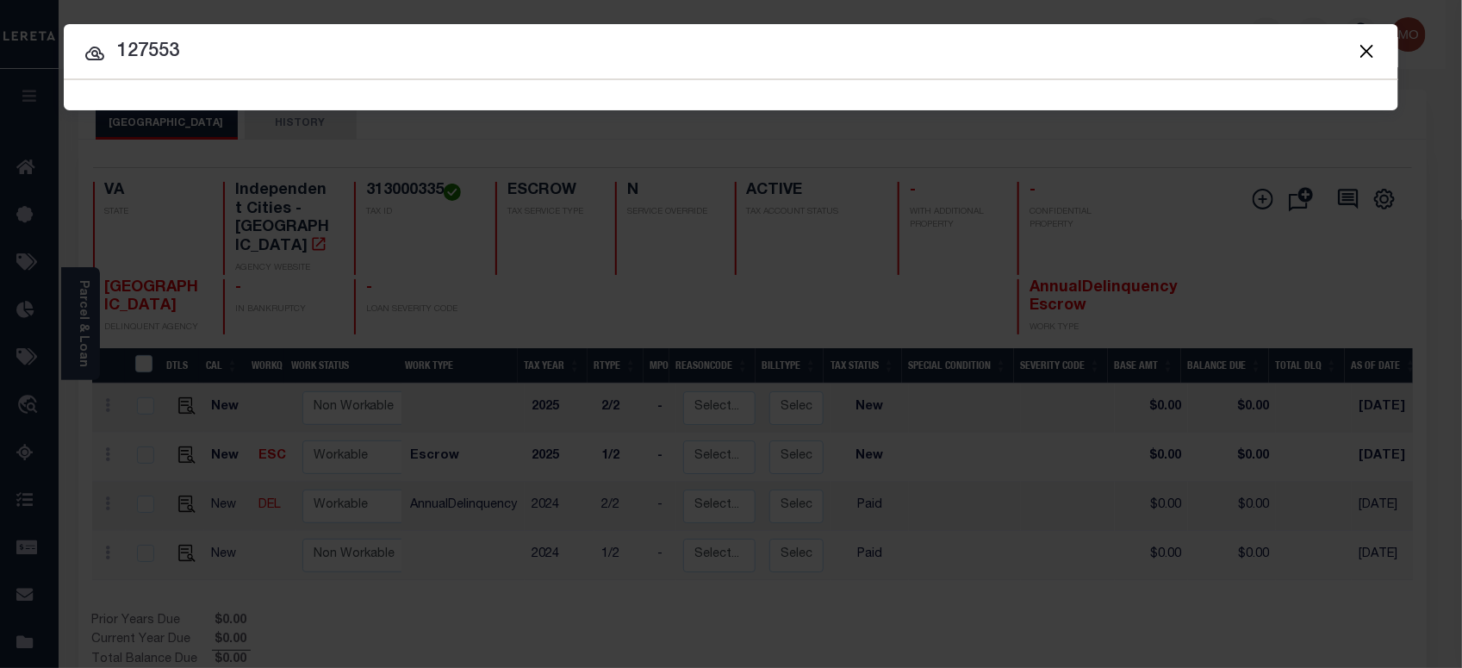
type input "127553"
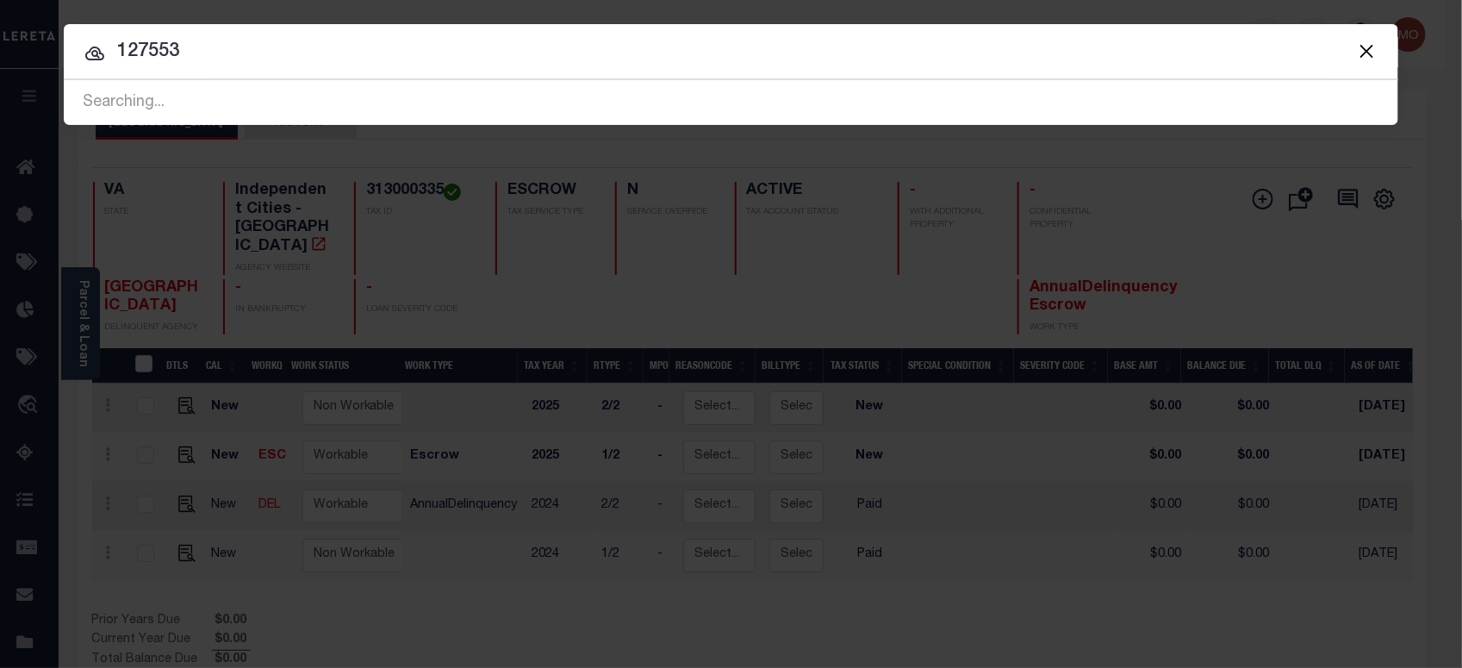
click at [198, 46] on input "127553" at bounding box center [731, 52] width 1335 height 30
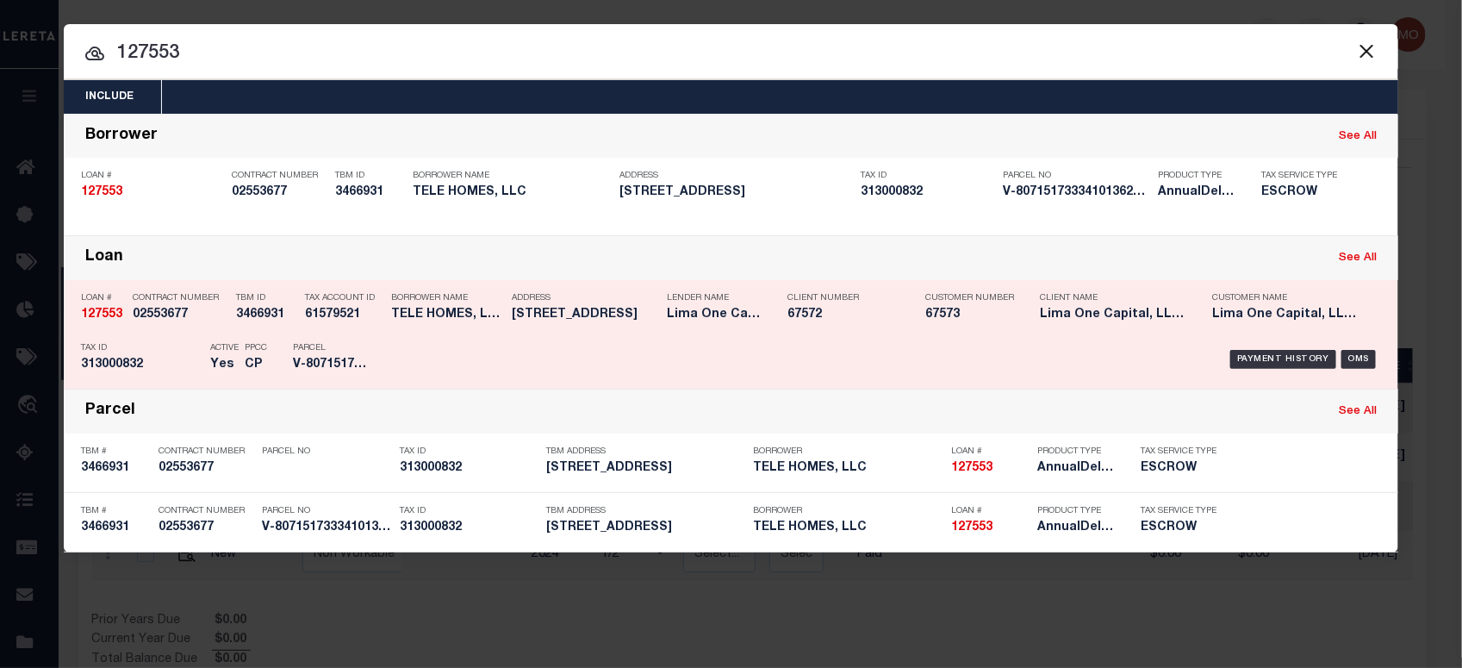
click at [230, 354] on div "Active Yes" at bounding box center [224, 359] width 28 height 50
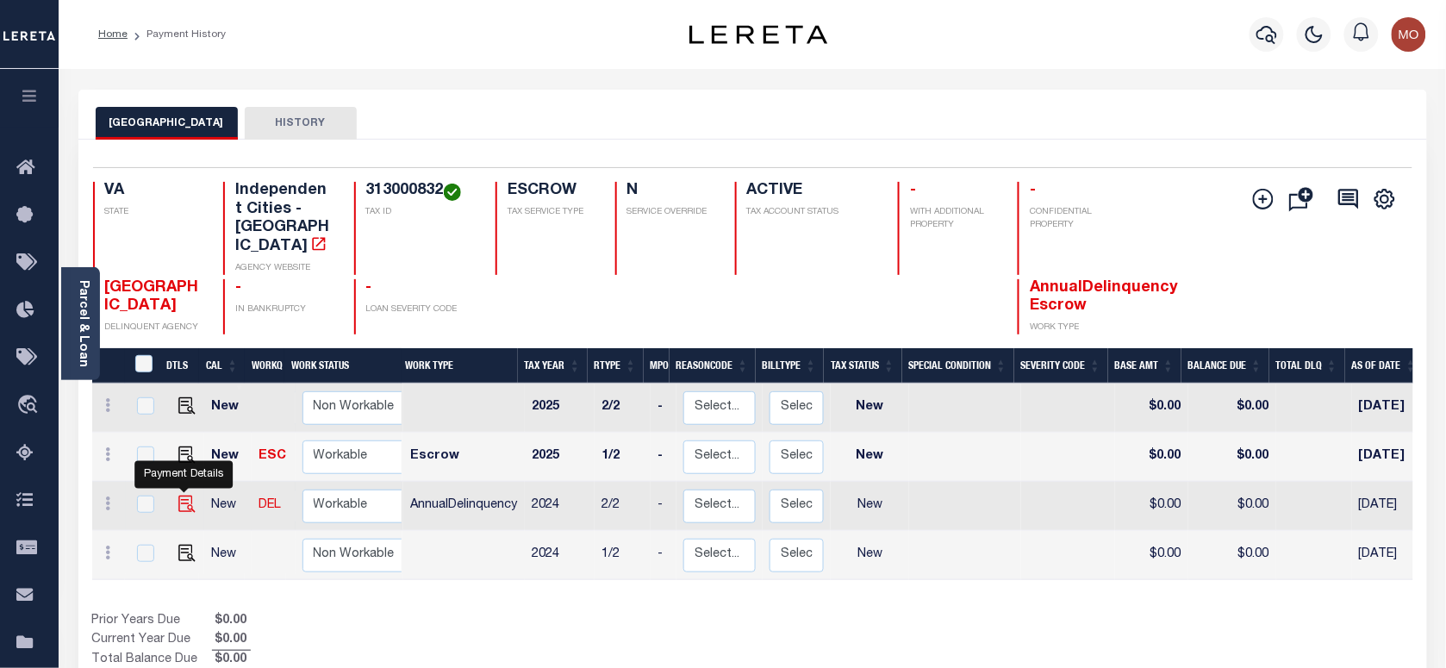
click at [183, 495] on img "" at bounding box center [186, 503] width 17 height 17
checkbox input "true"
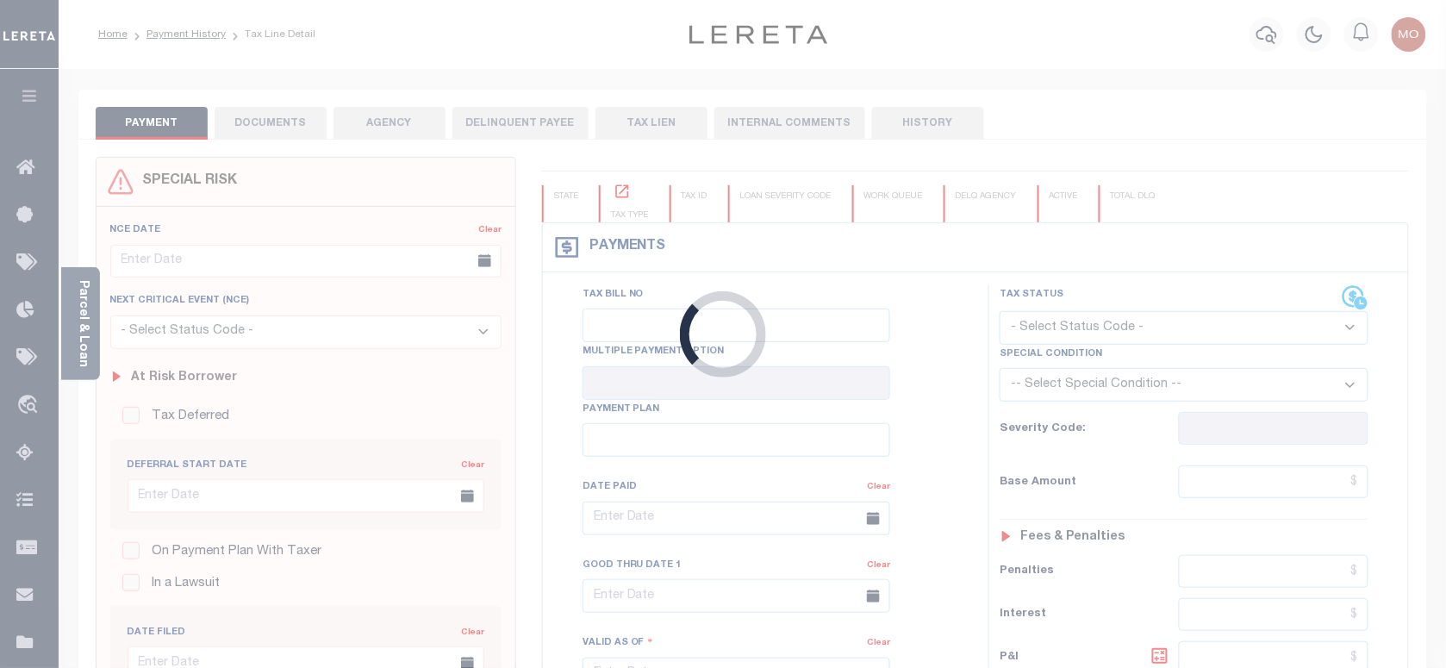
checkbox input "false"
type input "07/17/2025"
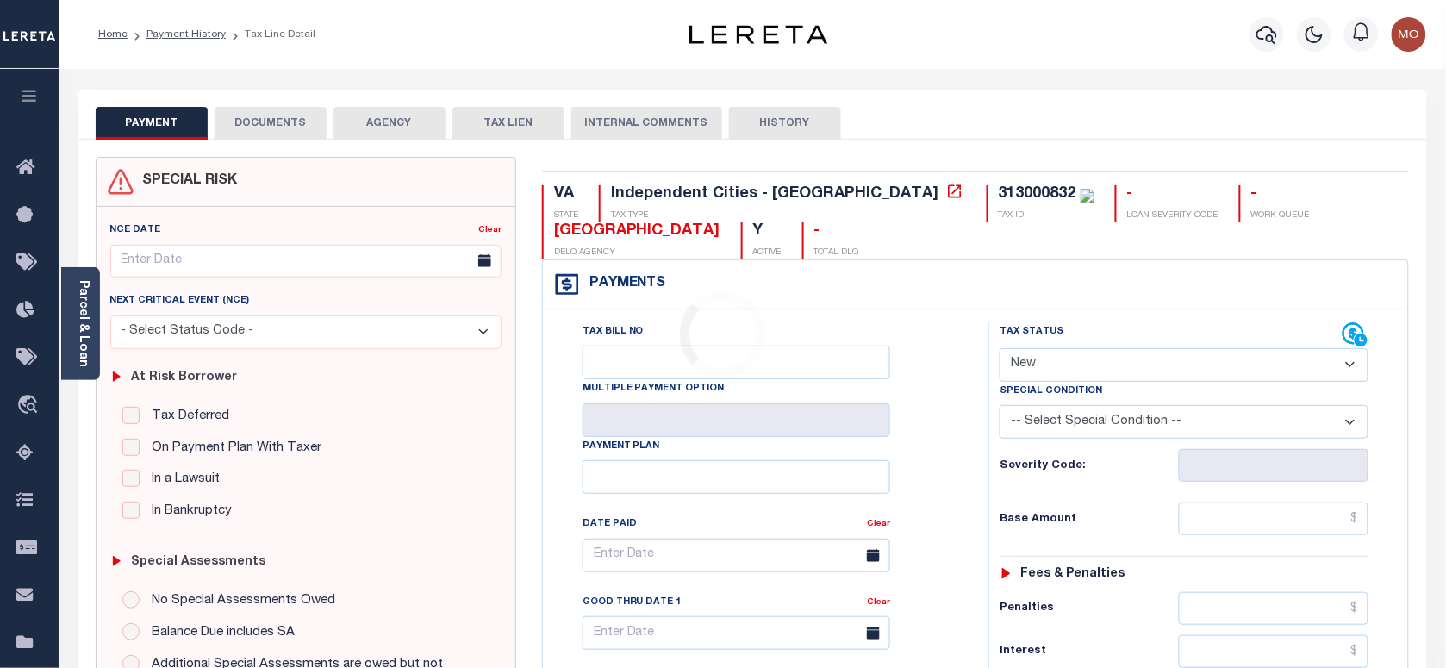
click at [1073, 328] on div "Tax Status Status" at bounding box center [1171, 335] width 343 height 26
drag, startPoint x: 1049, startPoint y: 358, endPoint x: 1058, endPoint y: 380, distance: 23.5
click at [1049, 358] on select "- Select Status Code - Open Due/Unpaid Paid Incomplete No Tax Due Internal Refu…" at bounding box center [1184, 365] width 369 height 34
select select "PYD"
click at [1000, 350] on select "- Select Status Code - Open Due/Unpaid Paid Incomplete No Tax Due Internal Refu…" at bounding box center [1184, 365] width 369 height 34
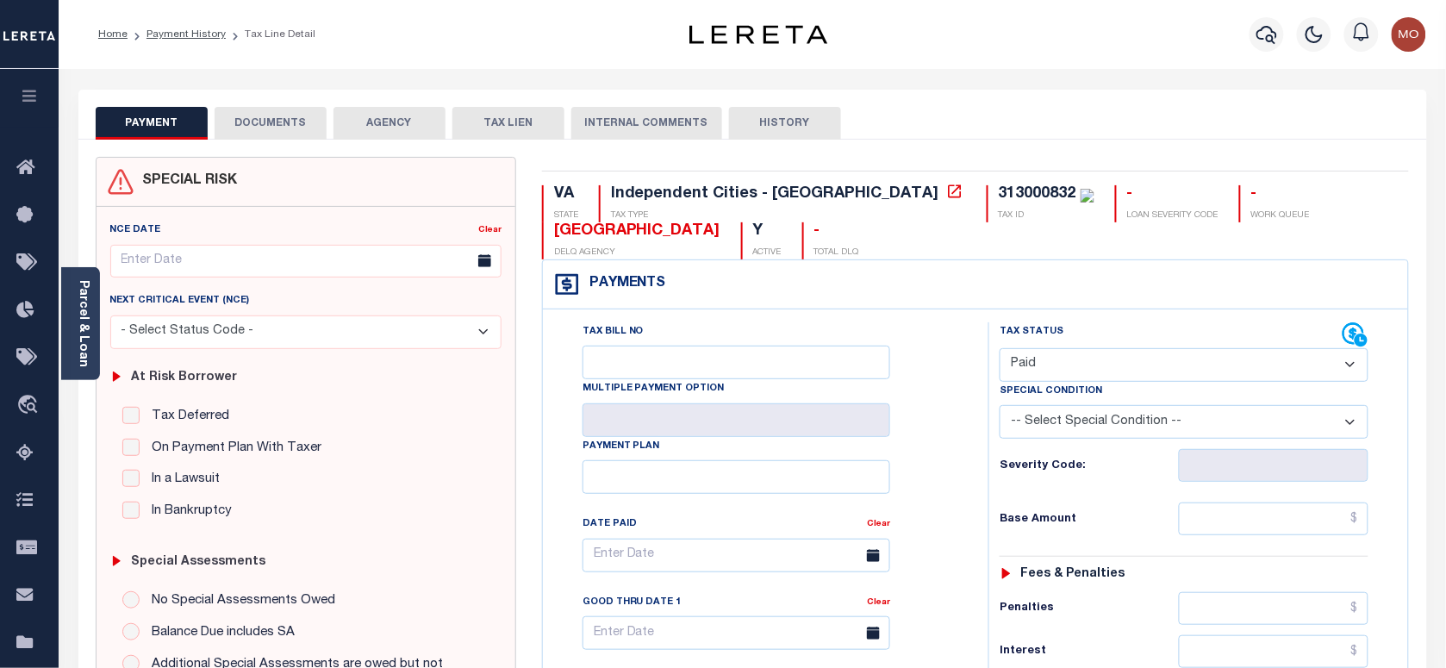
type input "[DATE]"
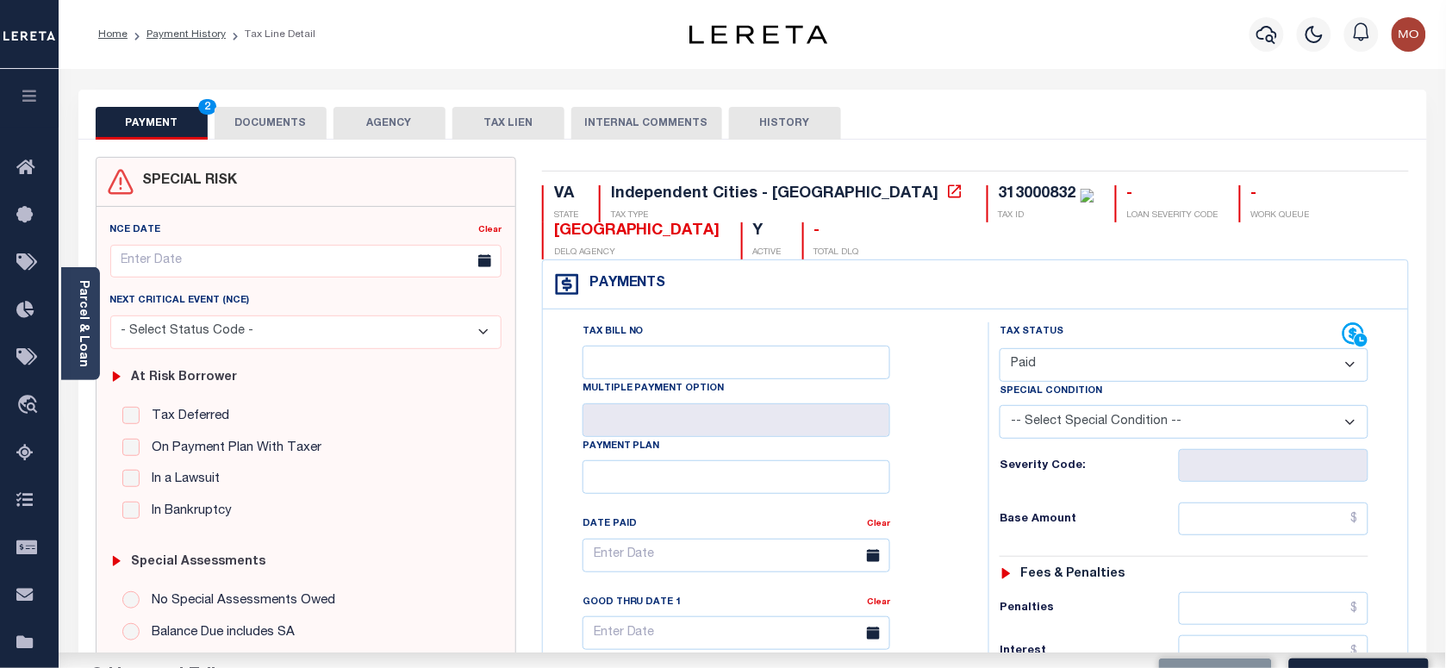
click at [892, 477] on div "Tax Bill No Multiple Payment Option Payment Plan Clear" at bounding box center [761, 563] width 402 height 483
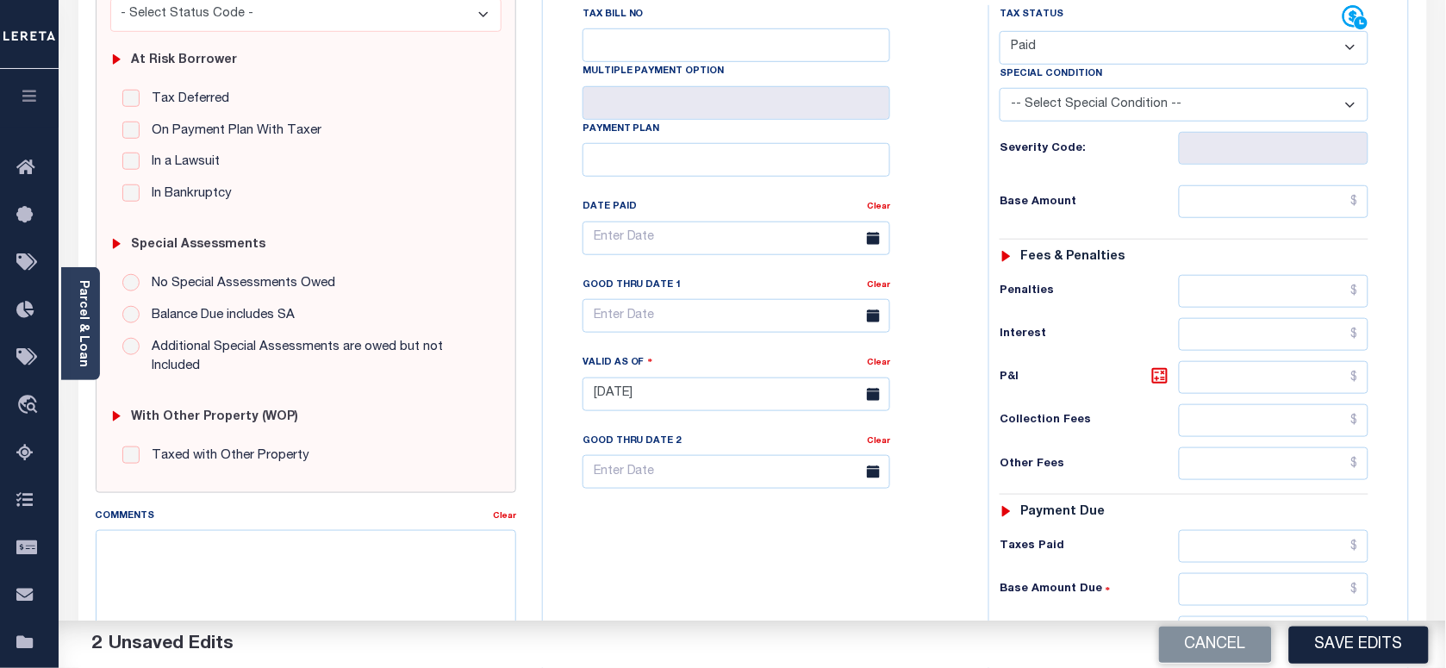
scroll to position [539, 0]
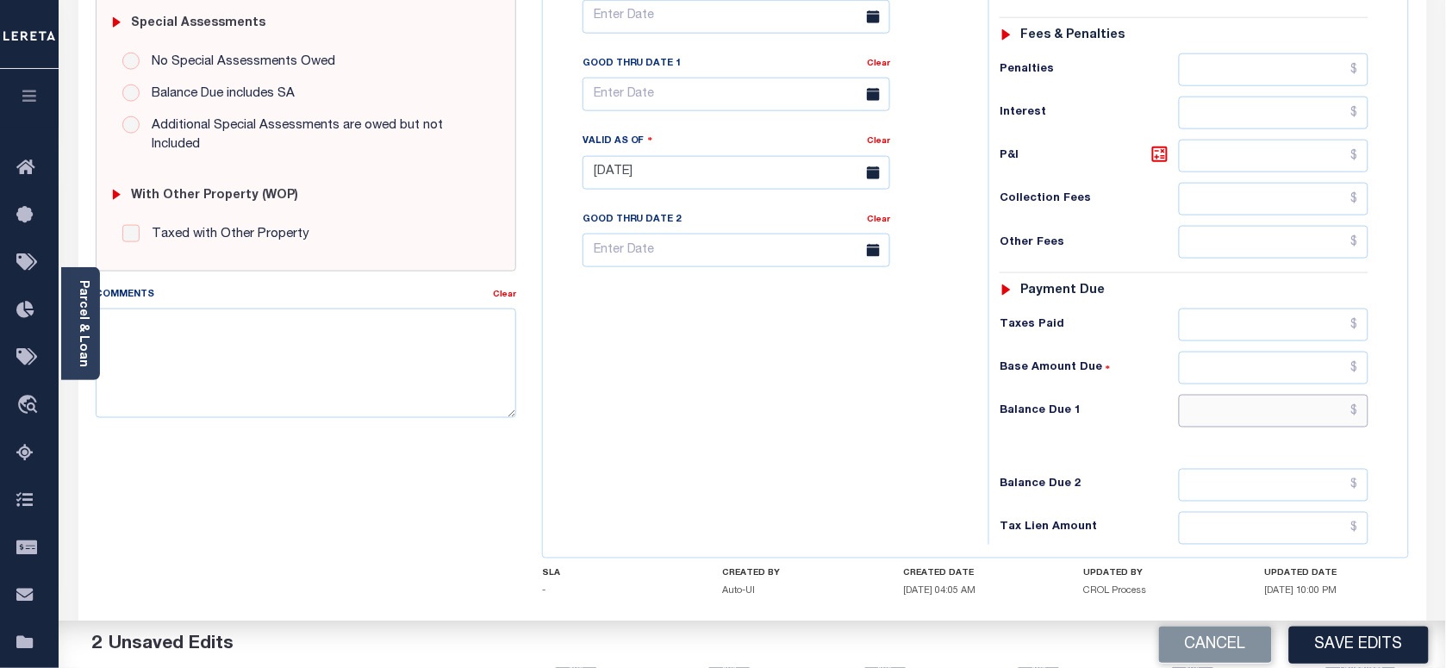
click at [1203, 423] on input "text" at bounding box center [1274, 411] width 190 height 33
type input "$0.00"
click at [243, 367] on textarea "Comments" at bounding box center [306, 362] width 420 height 109
paste textarea "As per Marie taxes are paid in full"
type textarea "As per Marie taxes are paid in full"
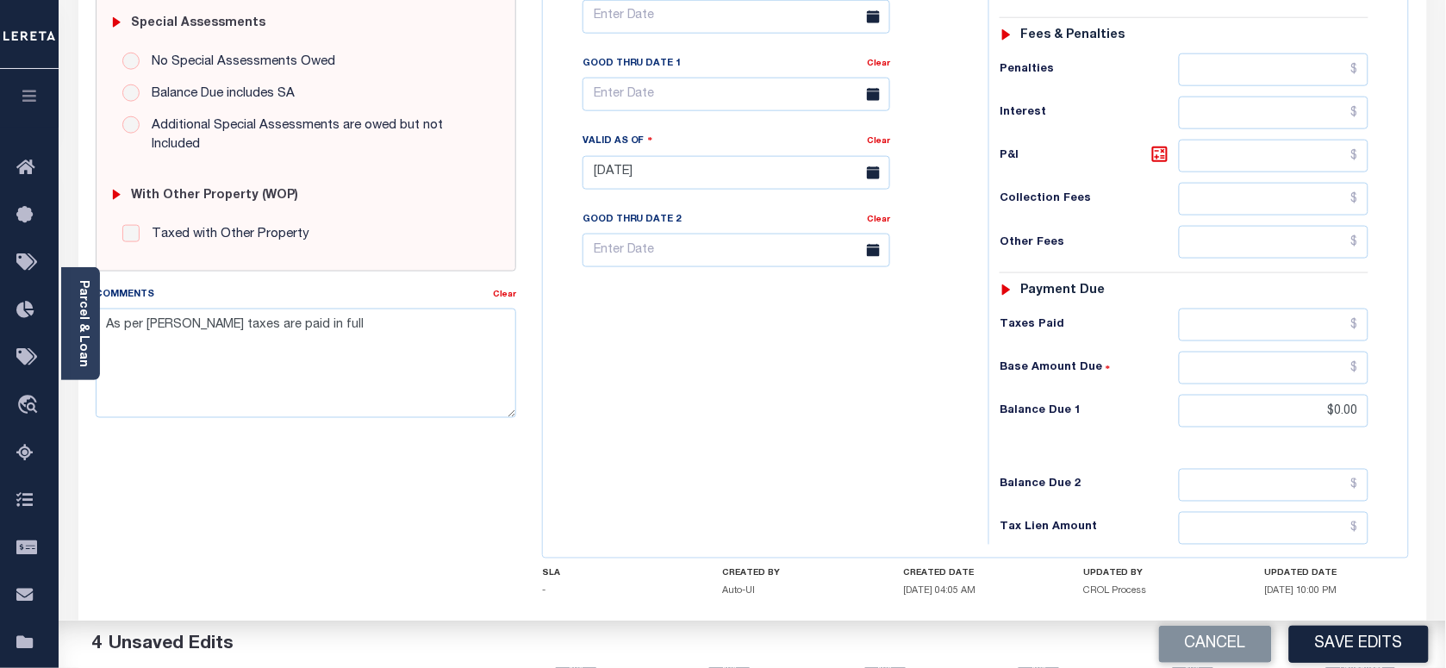
drag, startPoint x: 1368, startPoint y: 638, endPoint x: 1043, endPoint y: 574, distance: 331.9
click at [1368, 638] on button "Save Edits" at bounding box center [1359, 644] width 140 height 37
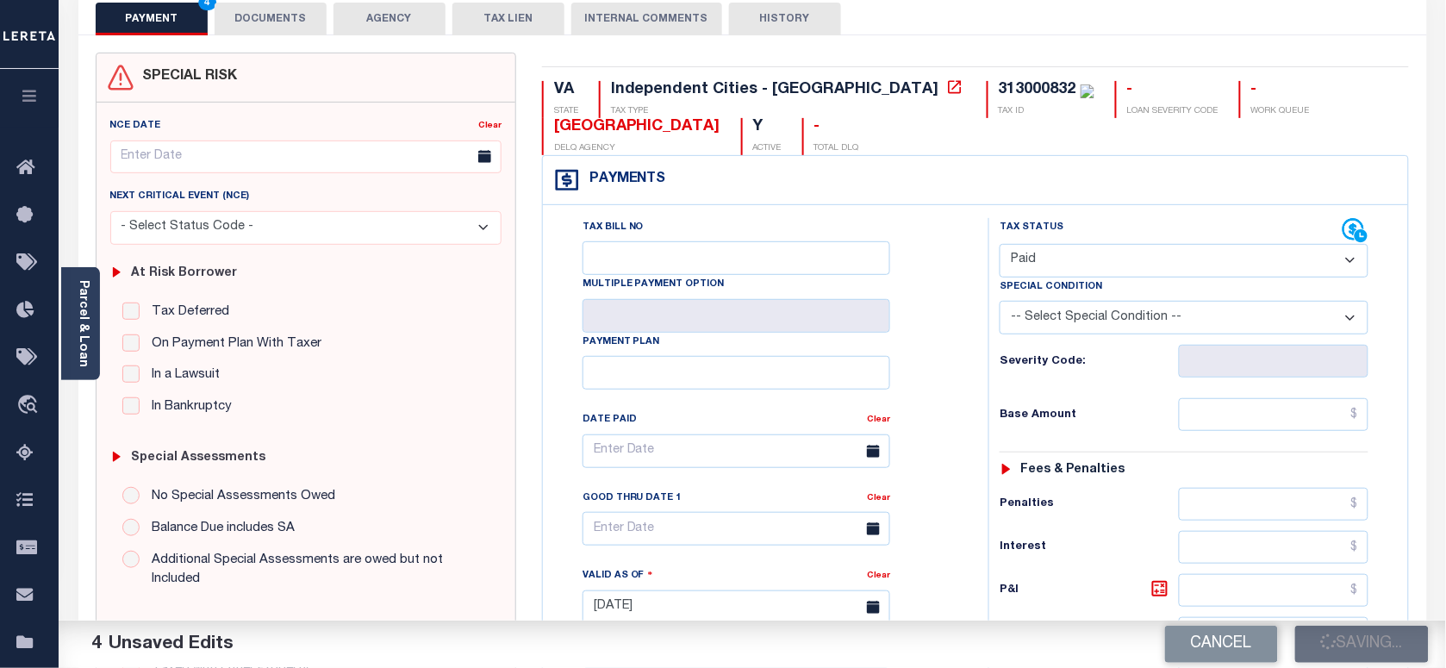
scroll to position [0, 0]
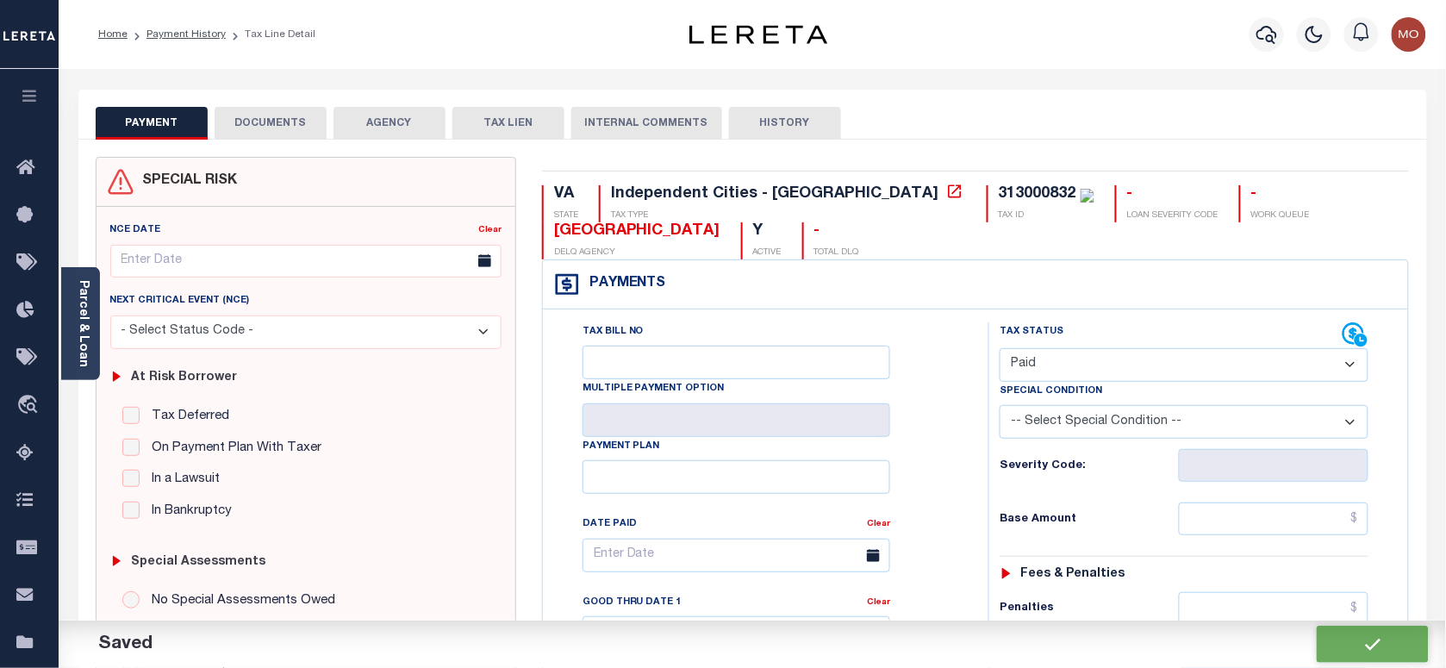
checkbox input "false"
type input "$0"
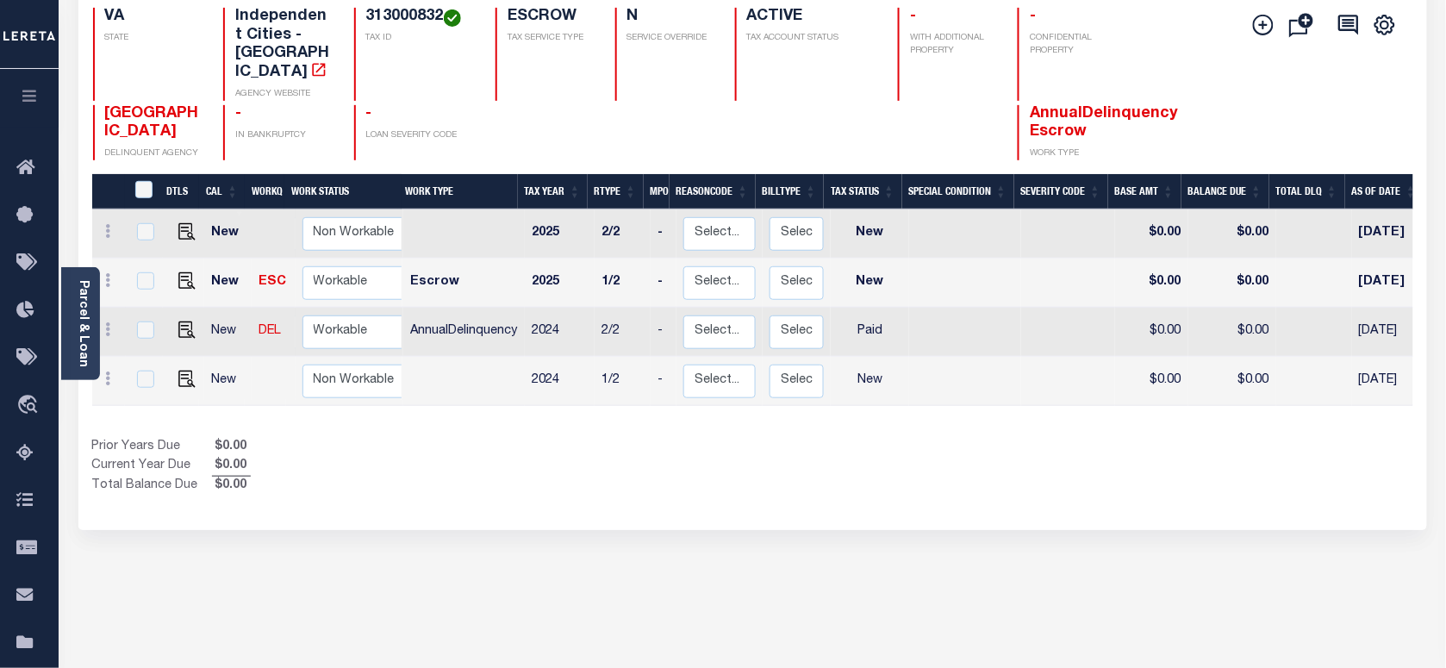
scroll to position [215, 0]
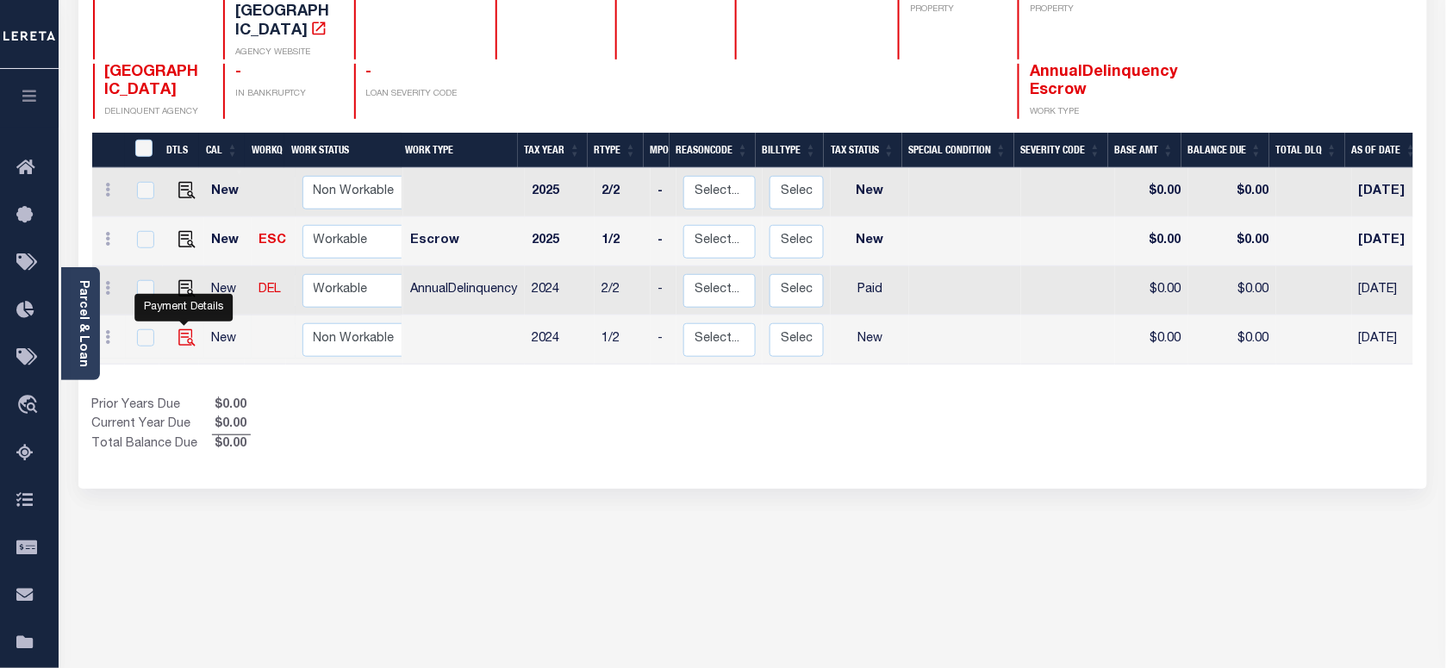
click at [185, 329] on img "" at bounding box center [186, 337] width 17 height 17
checkbox input "true"
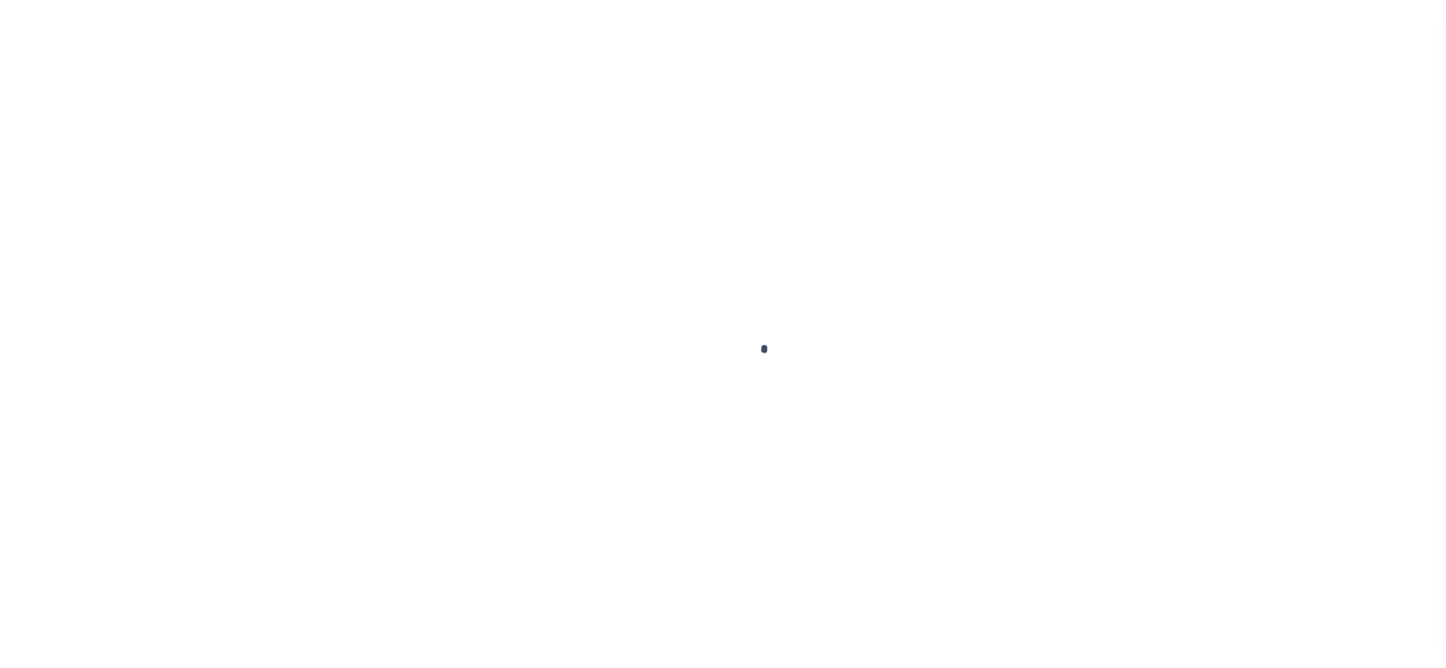
checkbox input "false"
type input "[DATE]"
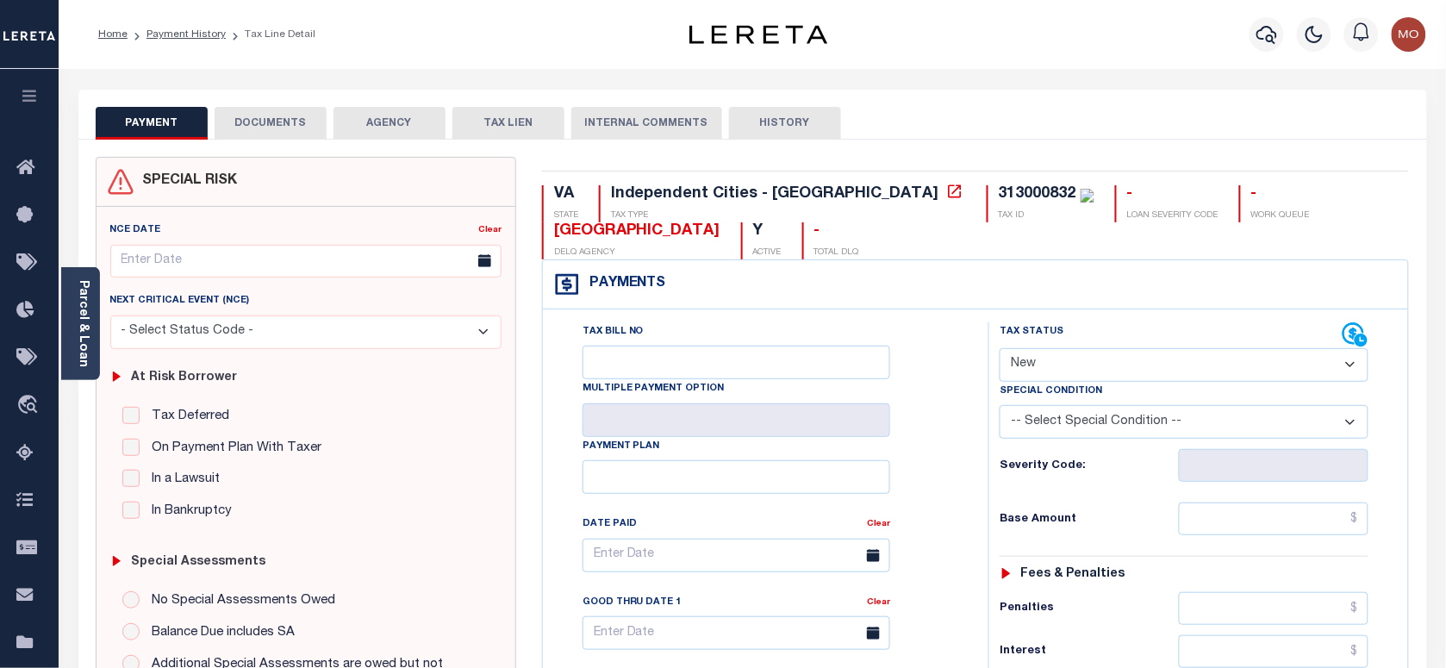
click at [1083, 371] on select "- Select Status Code - Open Due/Unpaid Paid Incomplete No Tax Due Internal Refu…" at bounding box center [1184, 365] width 369 height 34
select select "PYD"
click at [1000, 350] on select "- Select Status Code - Open Due/Unpaid Paid Incomplete No Tax Due Internal Refu…" at bounding box center [1184, 365] width 369 height 34
type input "09/09/2025"
click at [924, 480] on div "Tax Bill No Multiple Payment Option Payment Plan Clear" at bounding box center [761, 563] width 402 height 483
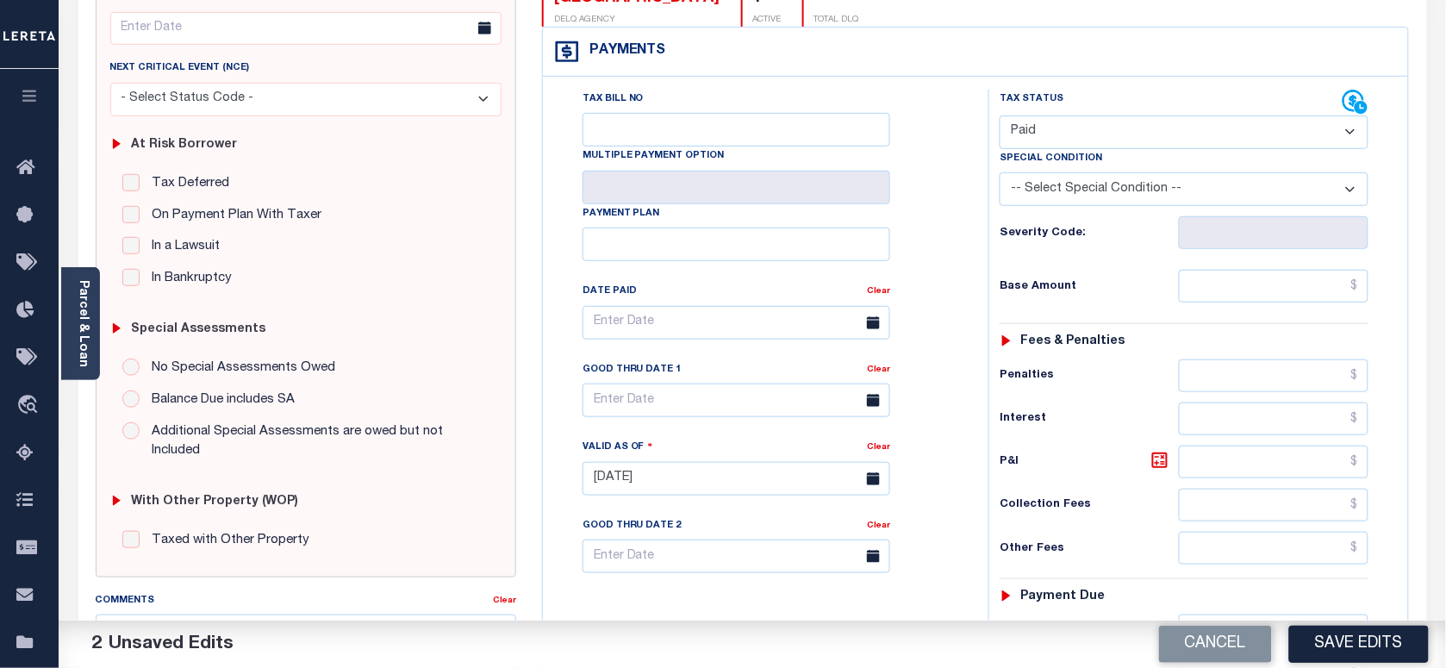
scroll to position [431, 0]
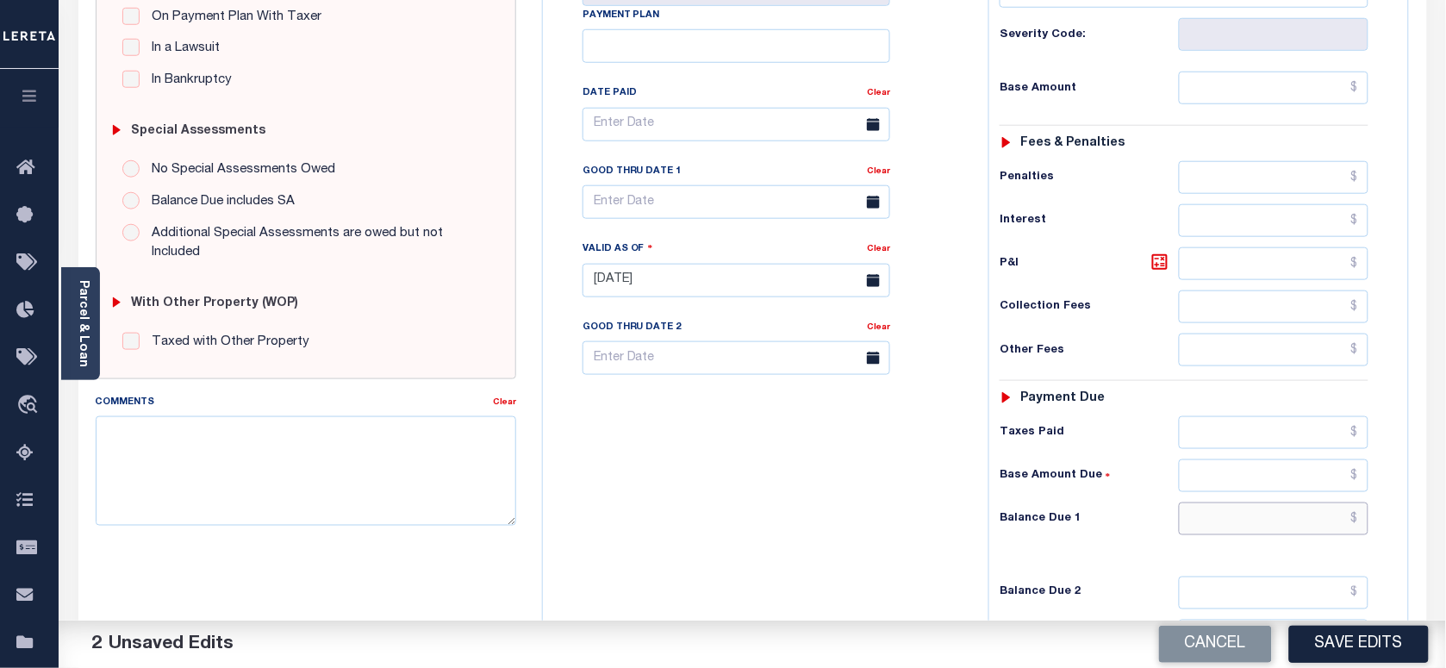
click at [1258, 526] on input "text" at bounding box center [1274, 518] width 190 height 33
type input "$0.00"
click at [380, 481] on textarea "Comments" at bounding box center [306, 470] width 420 height 109
paste textarea "As per [PERSON_NAME] taxes are paid in full"
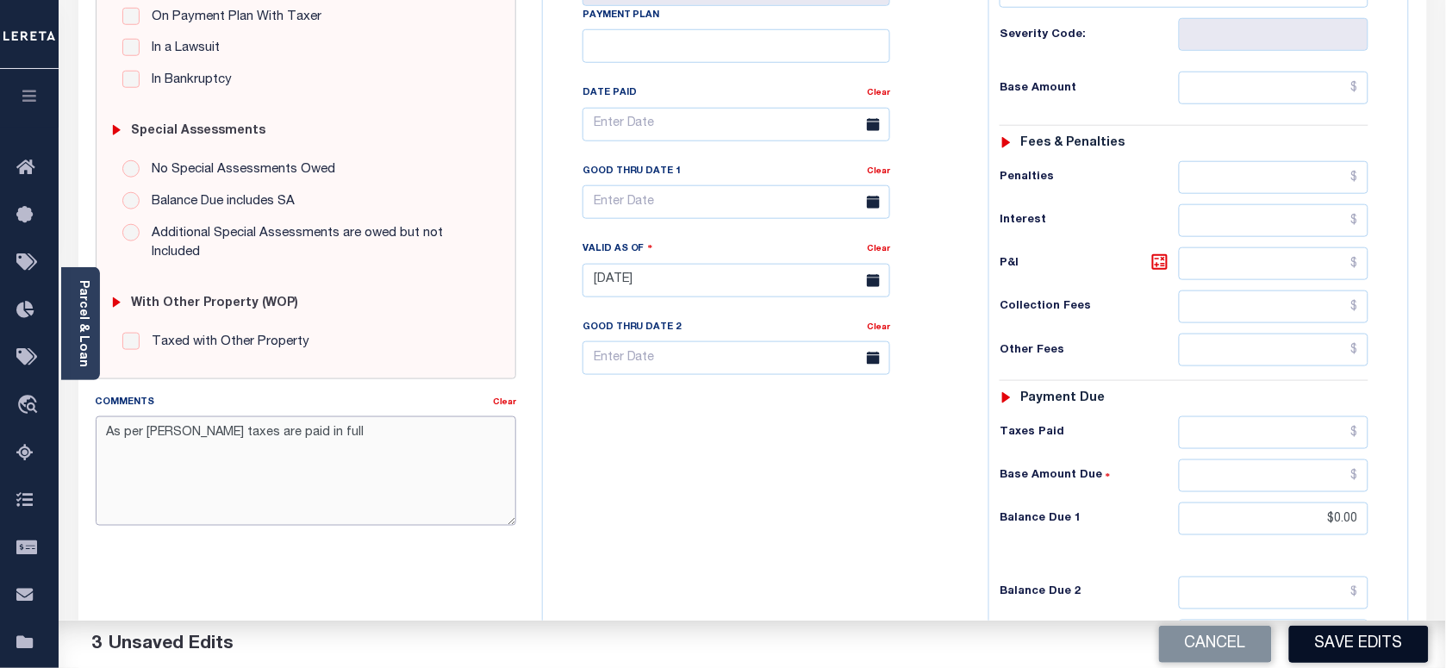
type textarea "As per [PERSON_NAME] taxes are paid in full"
drag, startPoint x: 1379, startPoint y: 647, endPoint x: 1315, endPoint y: 653, distance: 64.0
click at [1379, 647] on button "Save Edits" at bounding box center [1359, 644] width 140 height 37
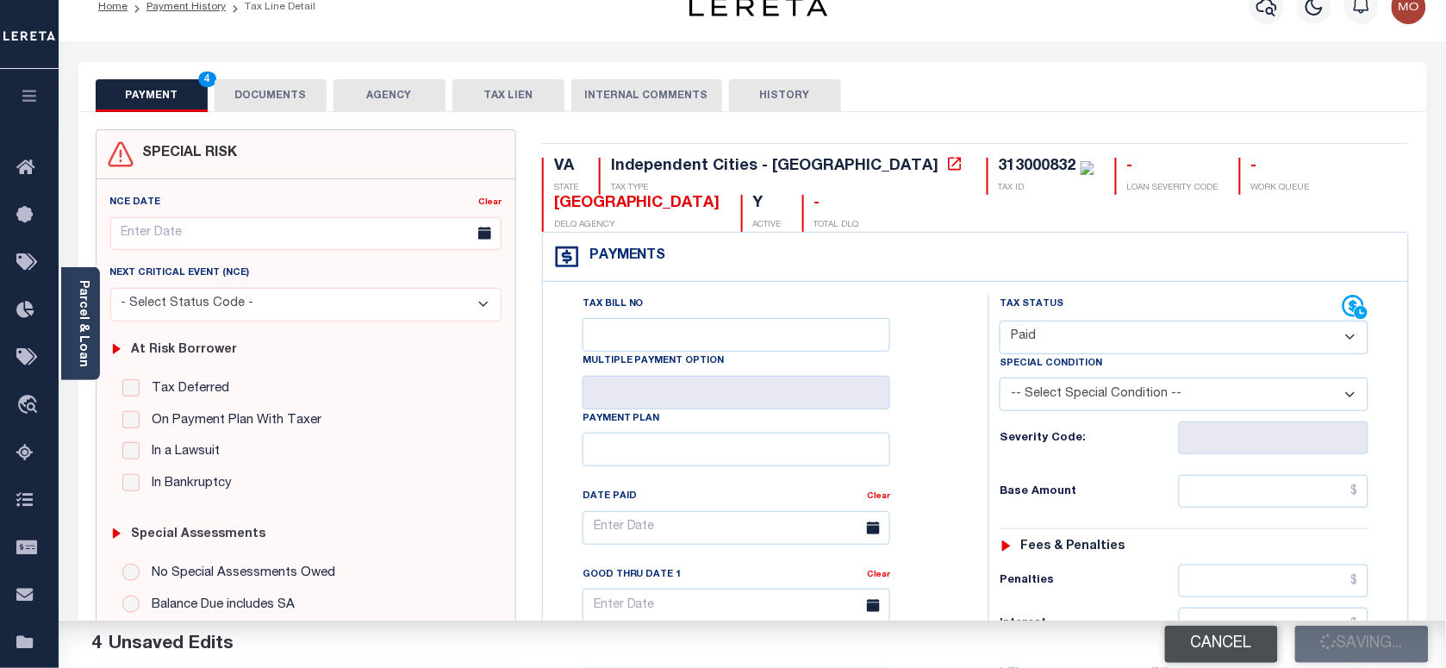
scroll to position [0, 0]
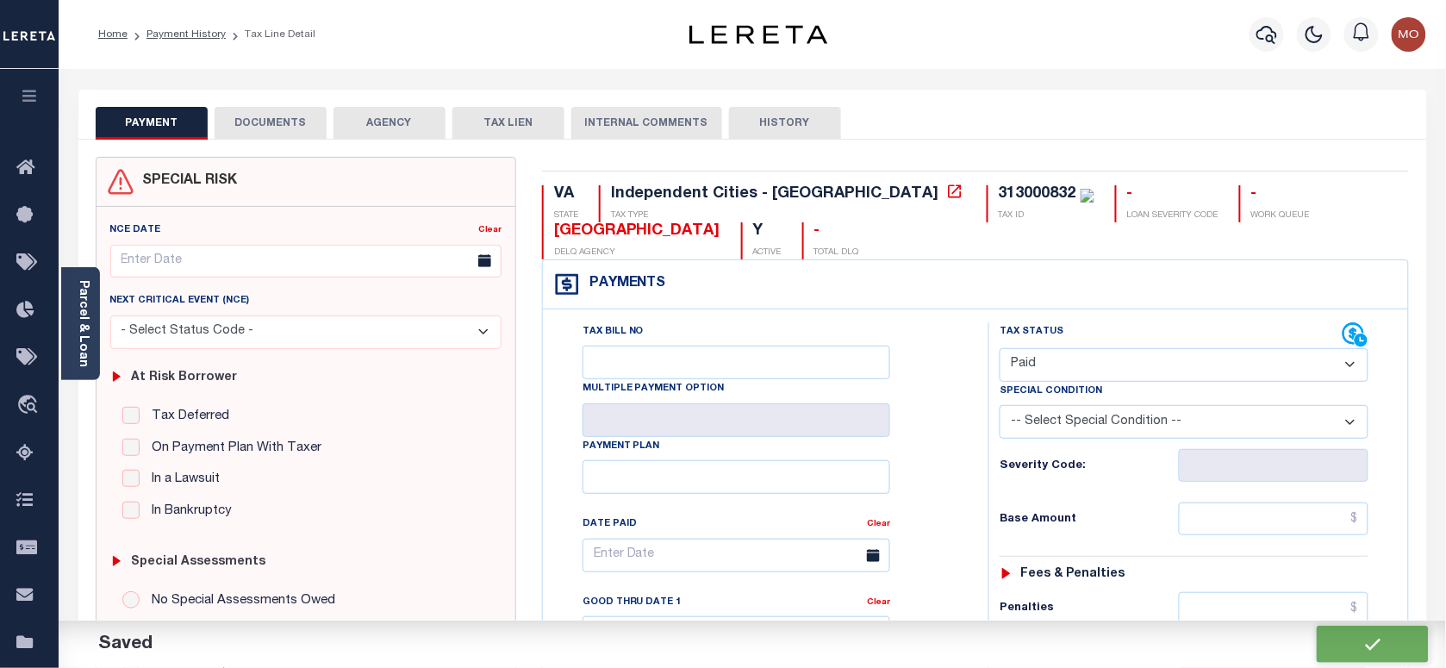
checkbox input "false"
type input "$0"
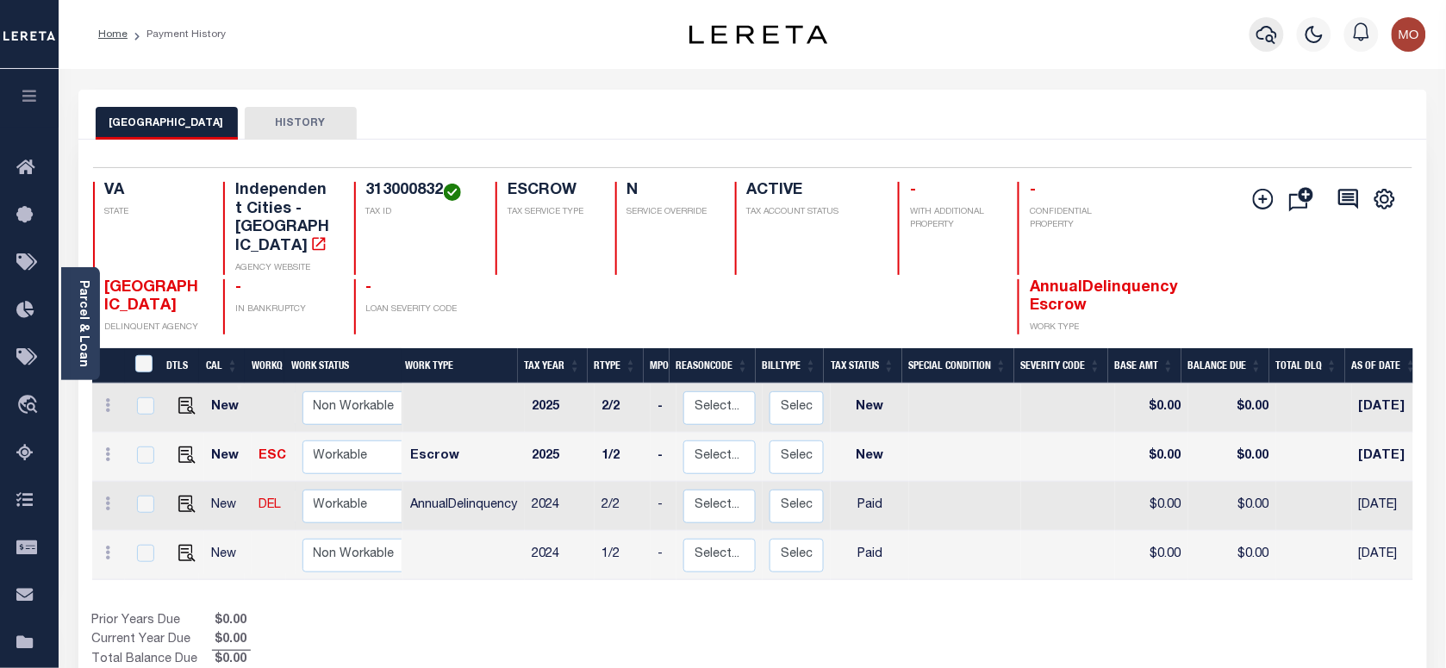
click at [1272, 37] on icon "button" at bounding box center [1266, 34] width 21 height 21
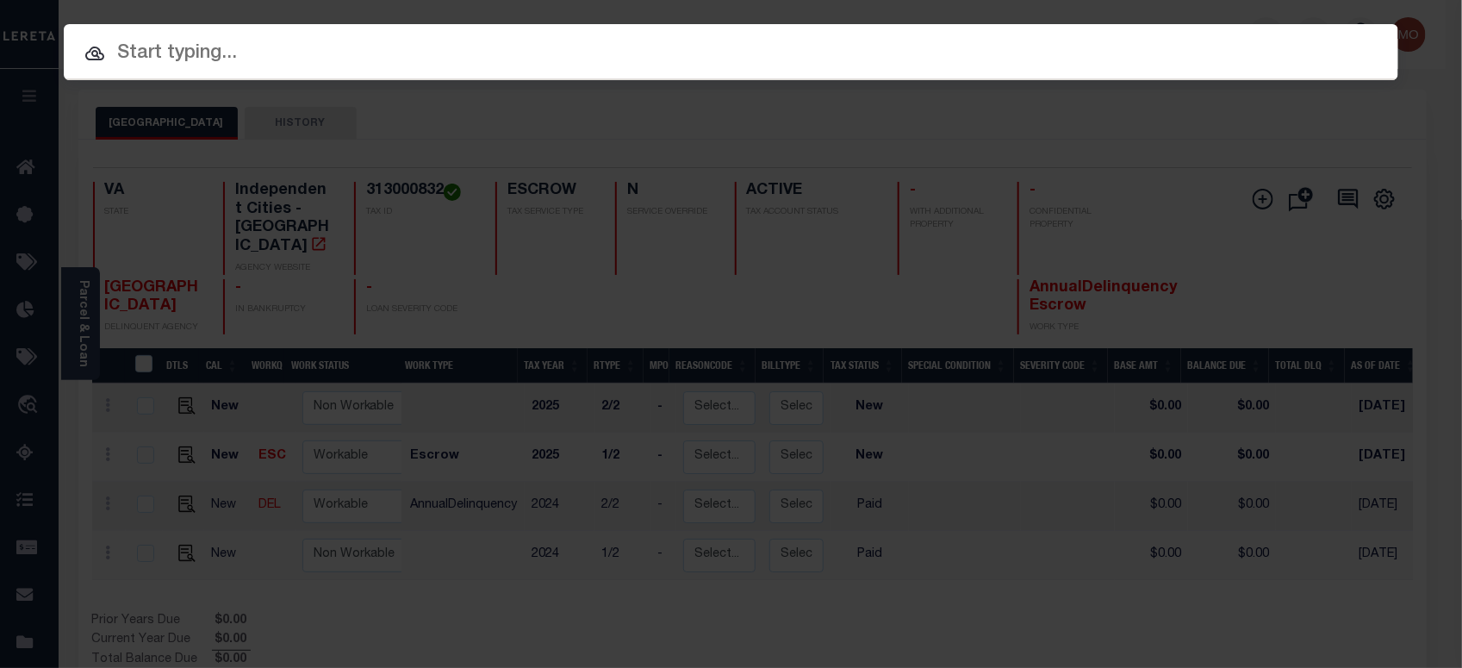
click at [172, 69] on input "text" at bounding box center [731, 54] width 1335 height 30
paste input "120784"
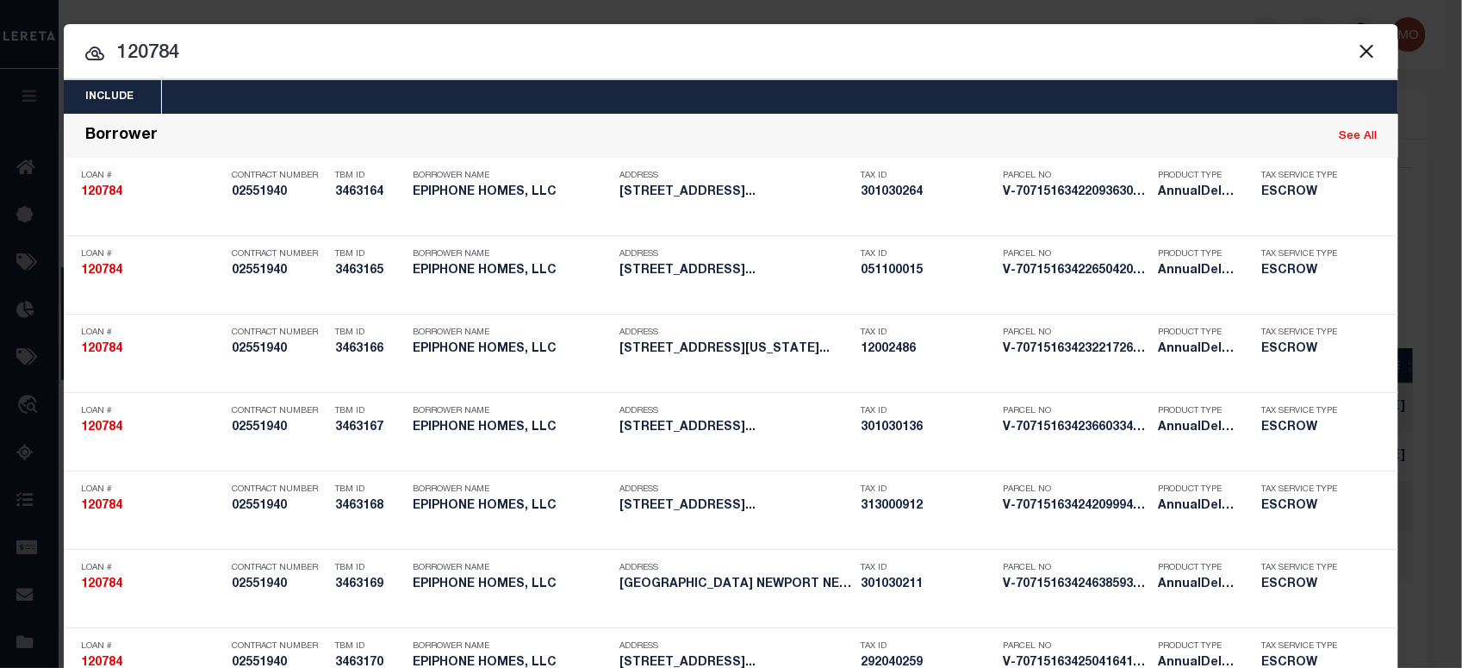
type input "120784"
click at [202, 60] on input "120784" at bounding box center [731, 54] width 1335 height 30
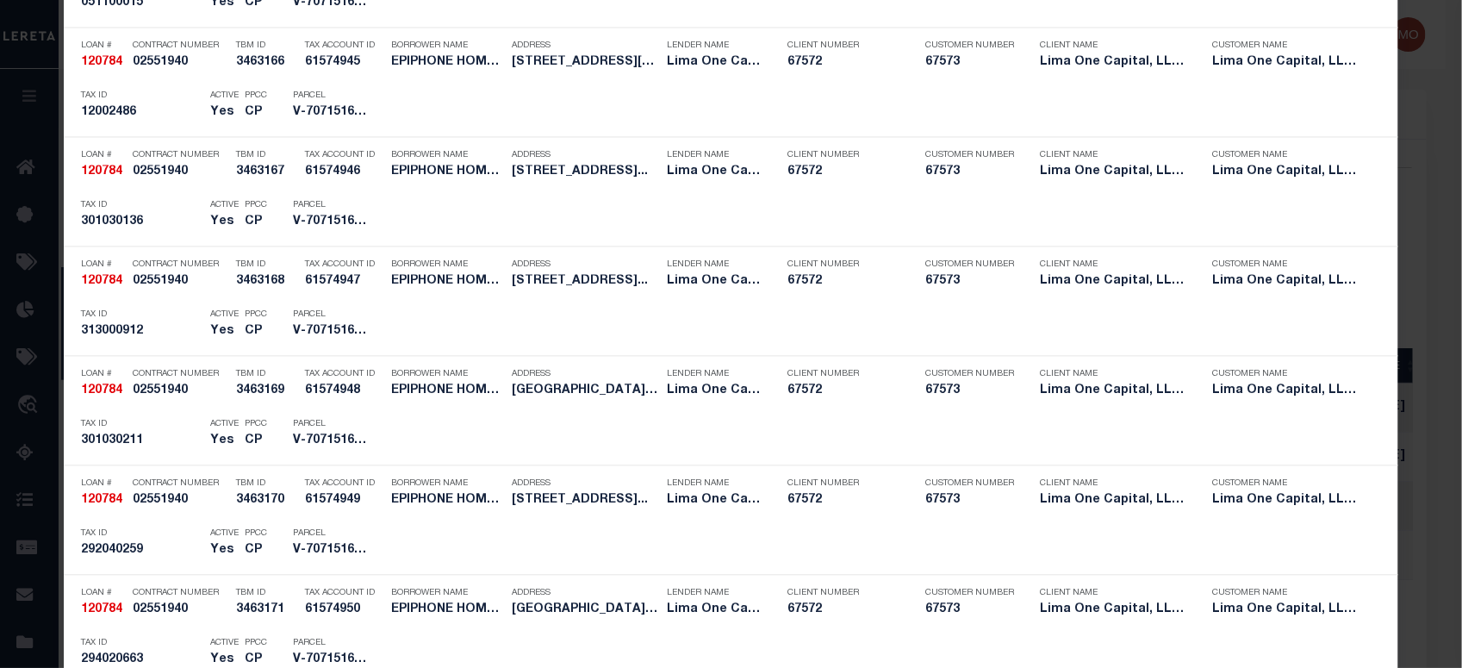
scroll to position [3056, 0]
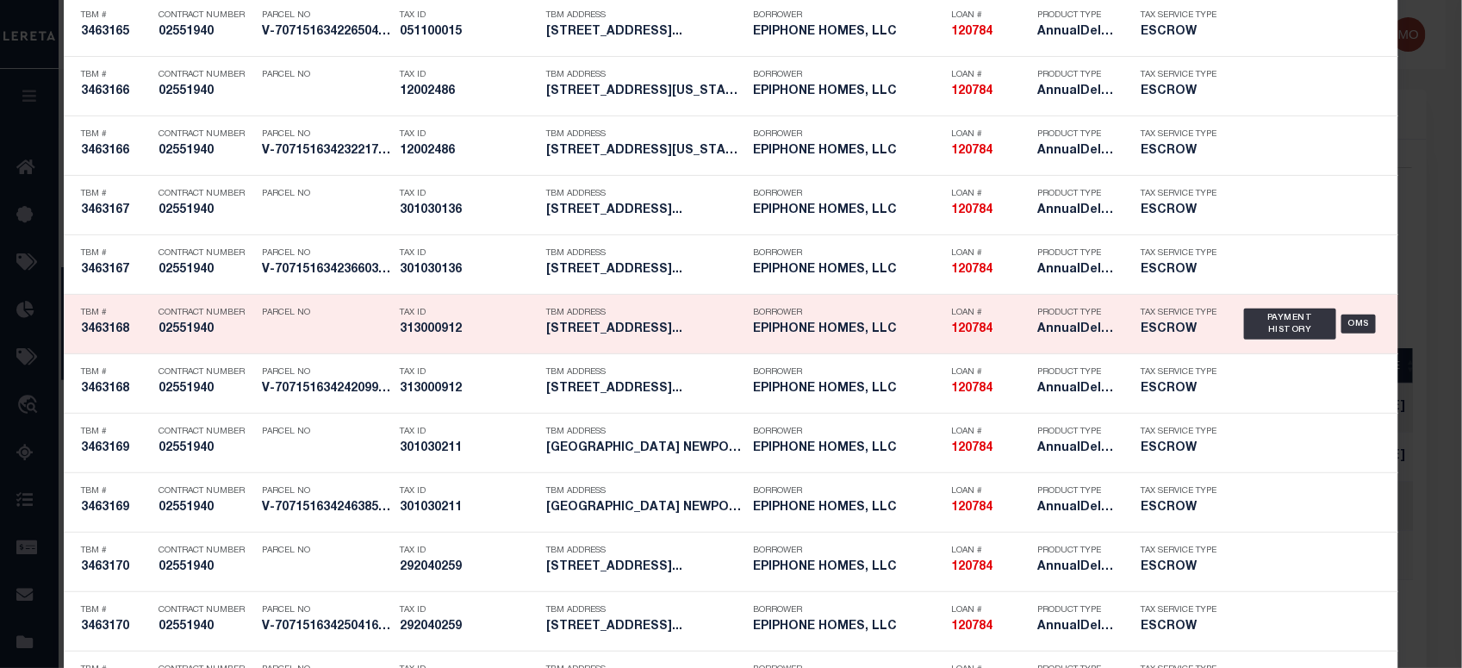
click at [442, 325] on div "Tax ID 313000912" at bounding box center [469, 324] width 138 height 50
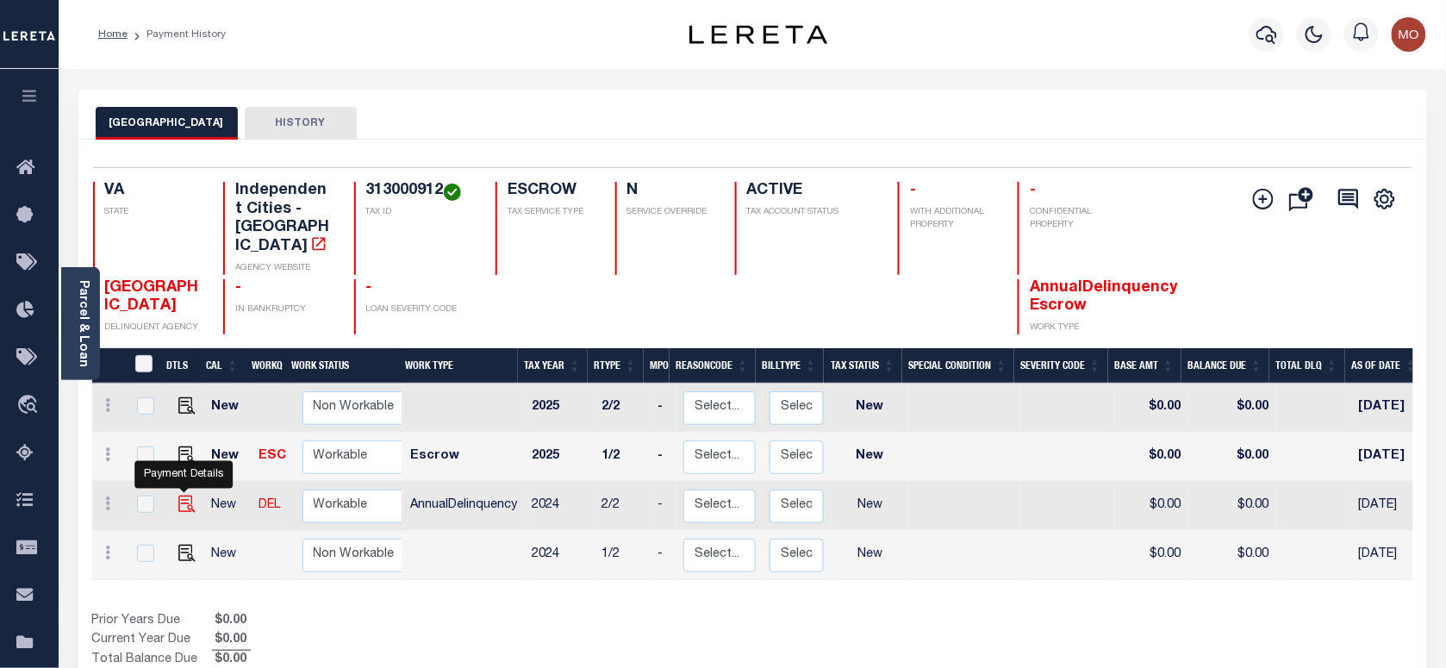
click at [185, 495] on img "" at bounding box center [186, 503] width 17 height 17
checkbox input "true"
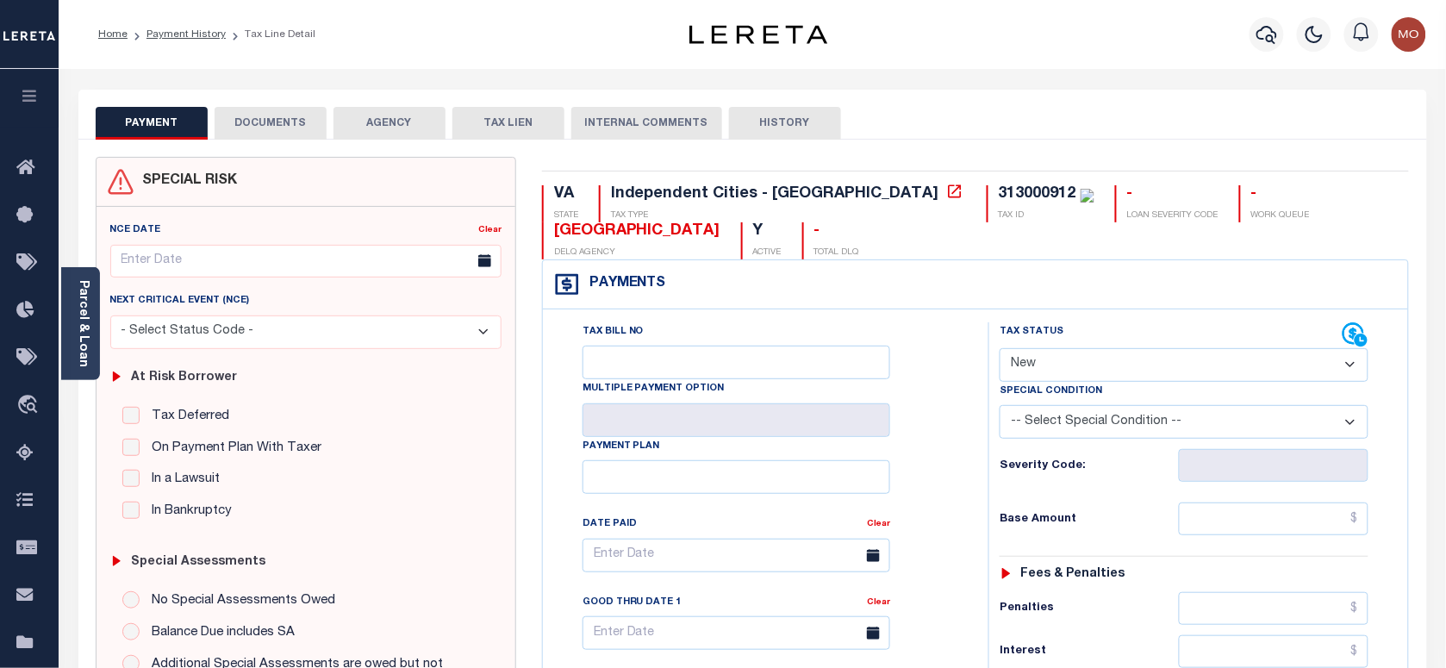
click at [1094, 364] on select "- Select Status Code - Open Due/Unpaid Paid Incomplete No Tax Due Internal Refu…" at bounding box center [1184, 365] width 369 height 34
select select "PYD"
click at [1000, 350] on select "- Select Status Code - Open Due/Unpaid Paid Incomplete No Tax Due Internal Refu…" at bounding box center [1184, 365] width 369 height 34
type input "[DATE]"
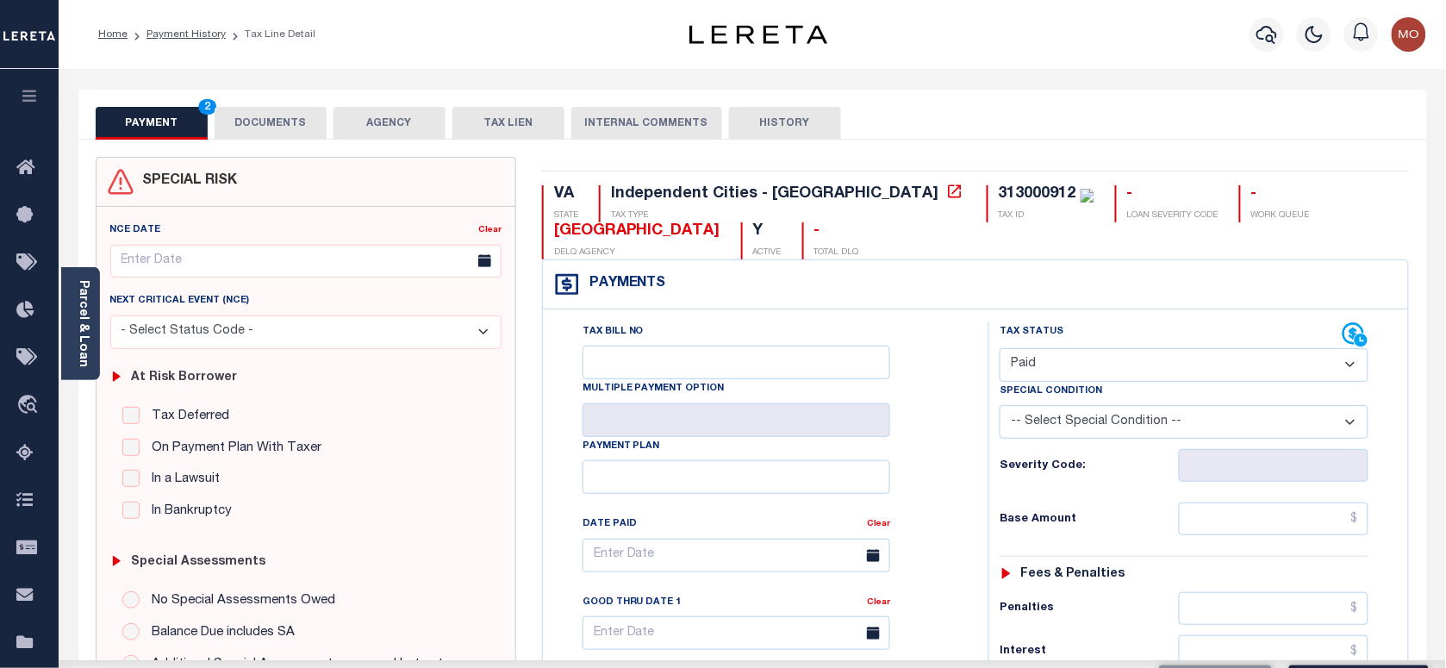
click at [987, 480] on div "Severity Code:" at bounding box center [1184, 460] width 395 height 43
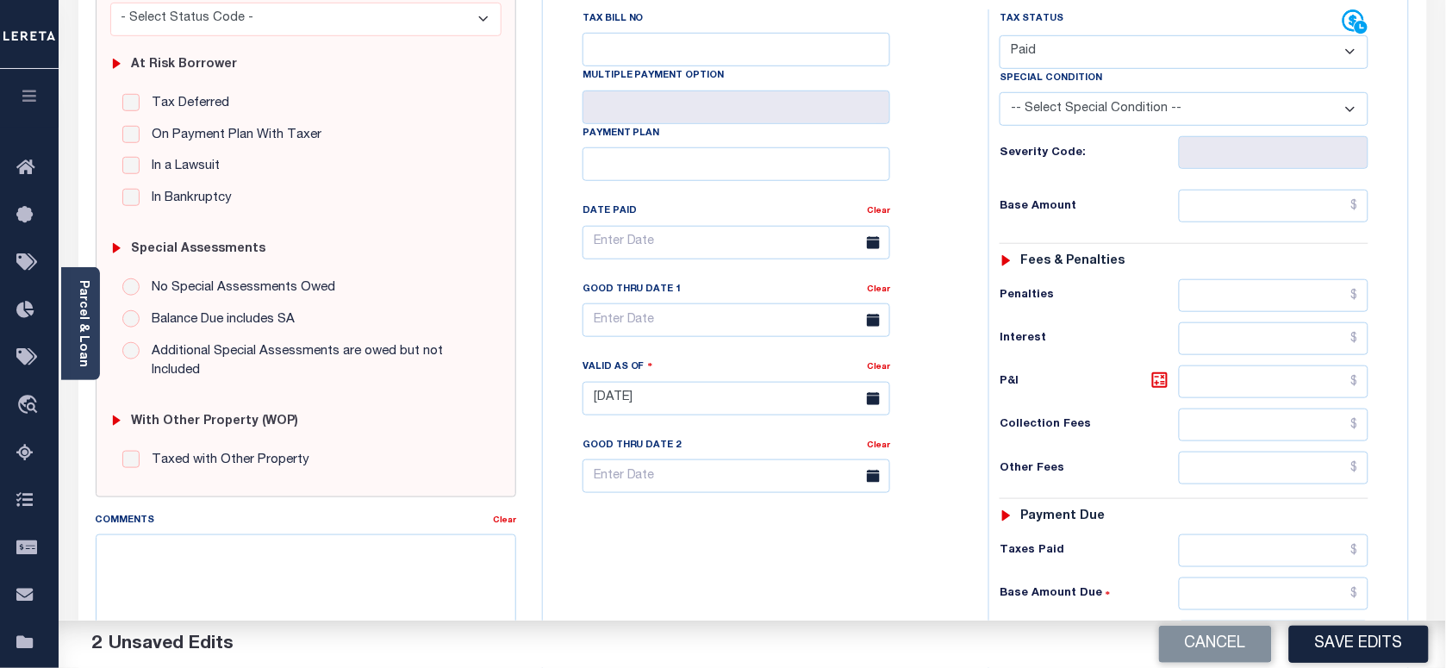
scroll to position [539, 0]
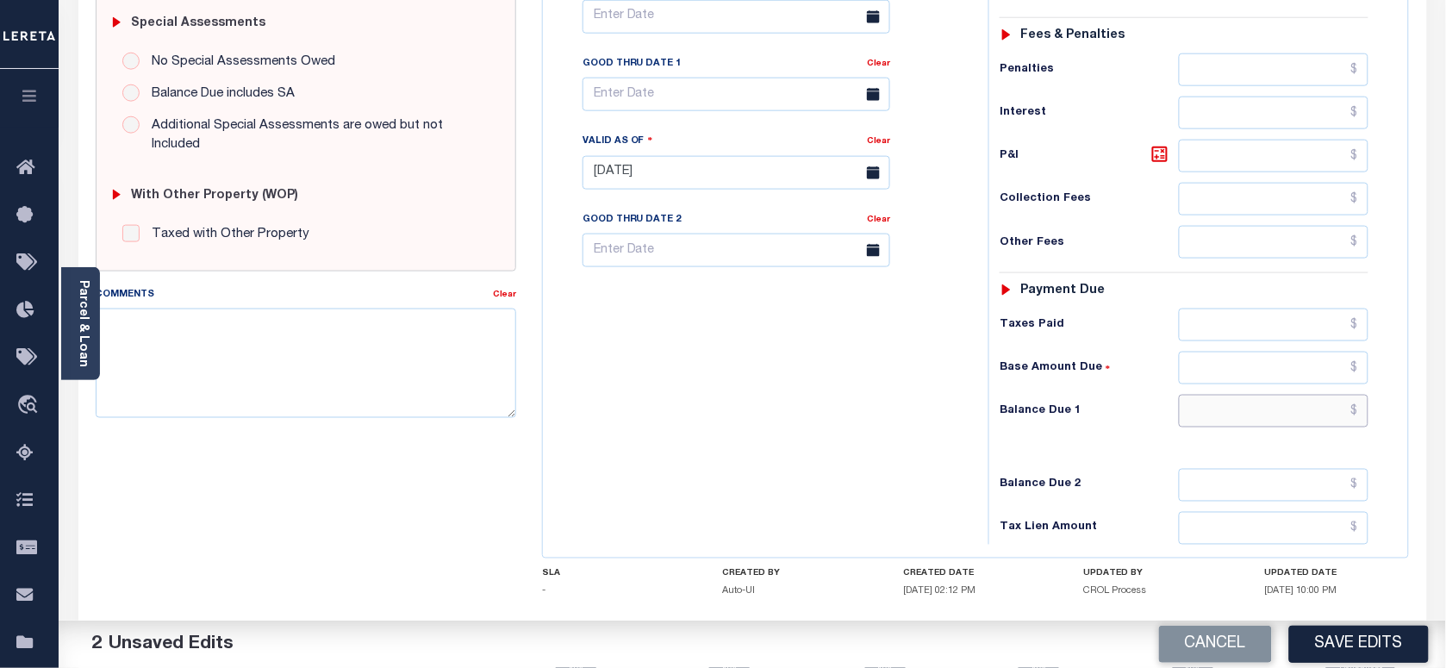
click at [1224, 409] on input "text" at bounding box center [1274, 411] width 190 height 33
type input "$0.00"
click at [234, 372] on textarea "Comments" at bounding box center [306, 362] width 420 height 109
paste textarea "As per [PERSON_NAME] taxes are paid in full"
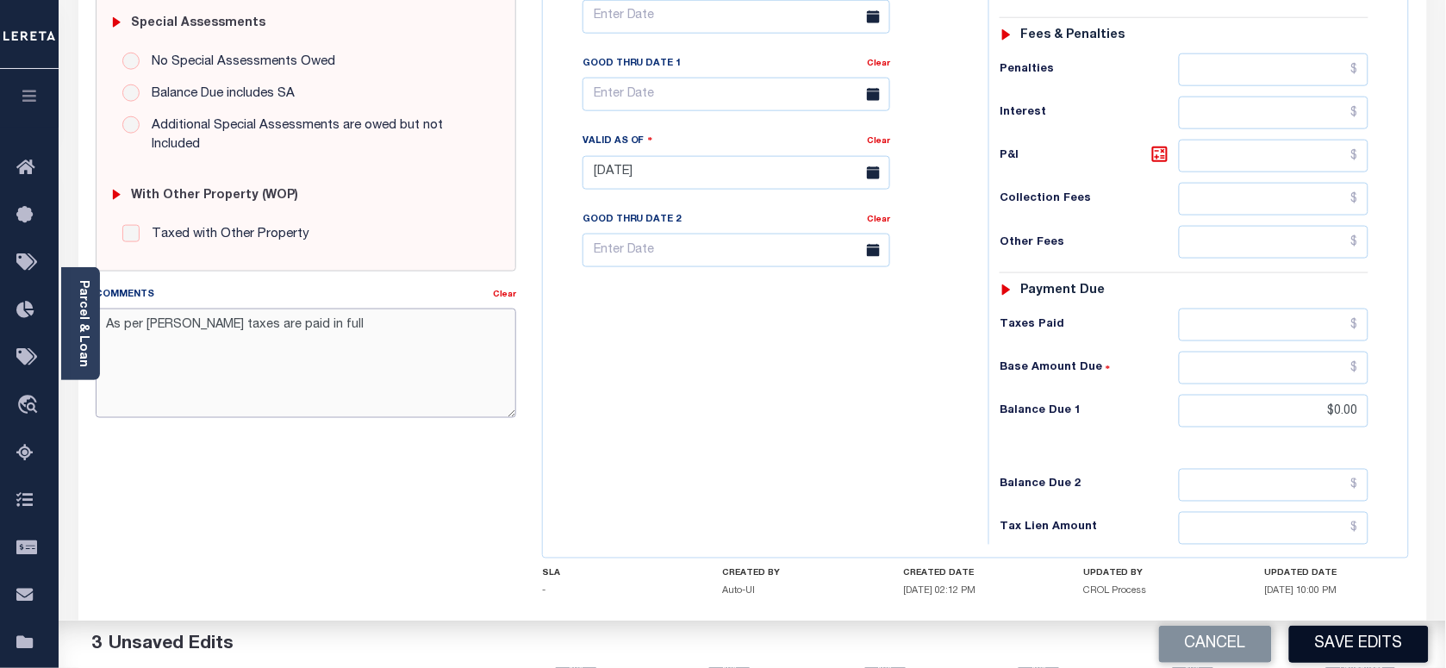
type textarea "As per [PERSON_NAME] taxes are paid in full"
click at [1340, 643] on button "Save Edits" at bounding box center [1359, 644] width 140 height 37
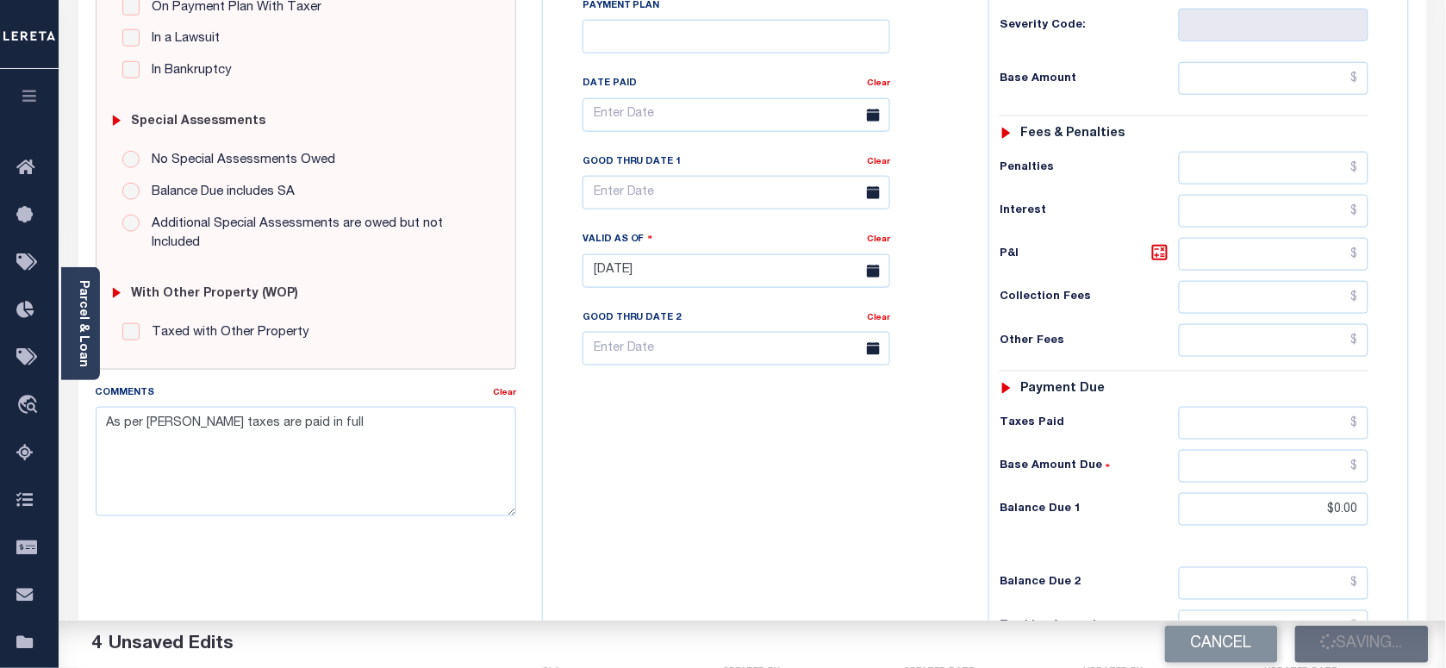
scroll to position [108, 0]
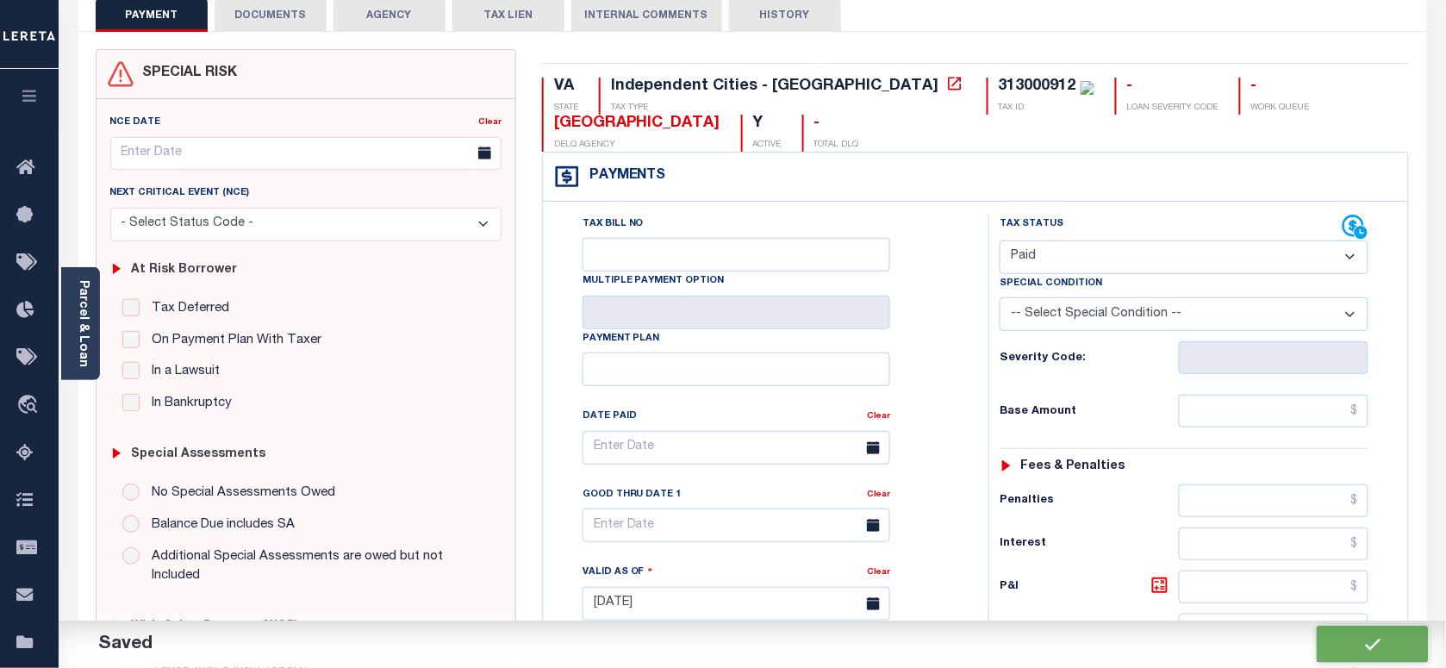
checkbox input "false"
type input "$0"
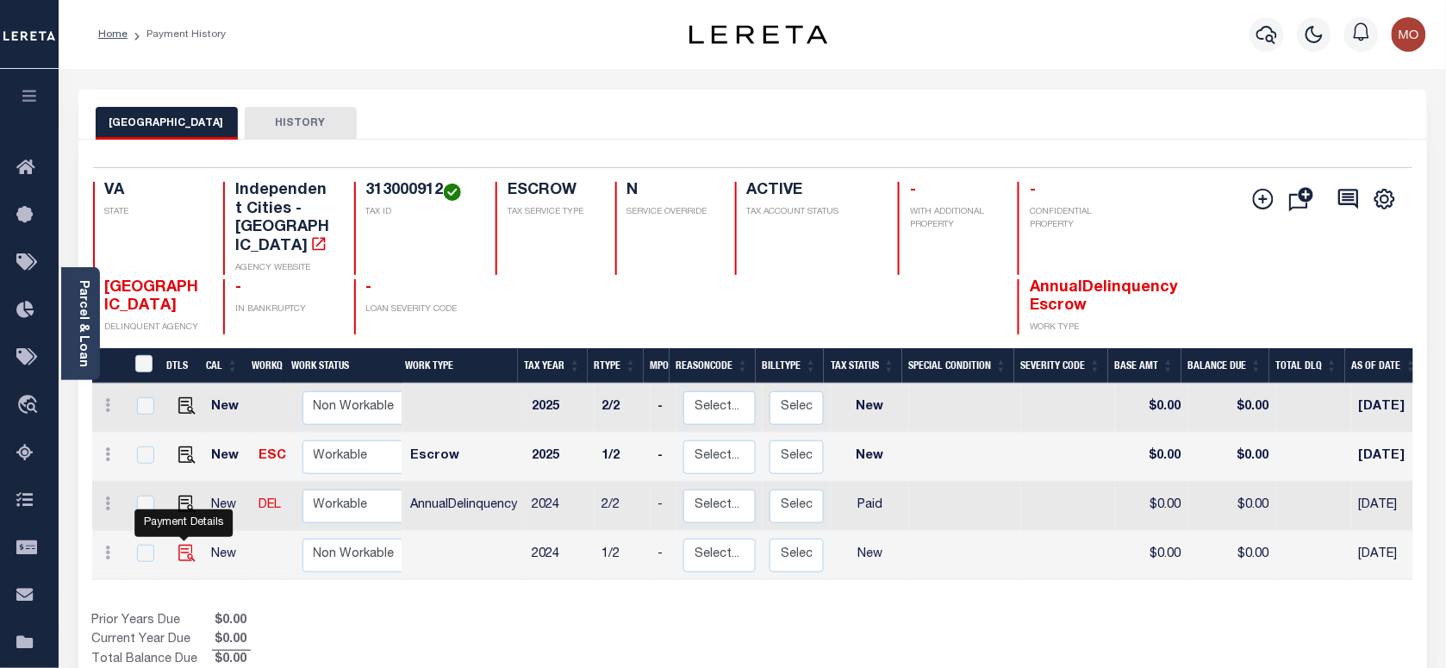
click at [178, 545] on img "" at bounding box center [186, 553] width 17 height 17
checkbox input "true"
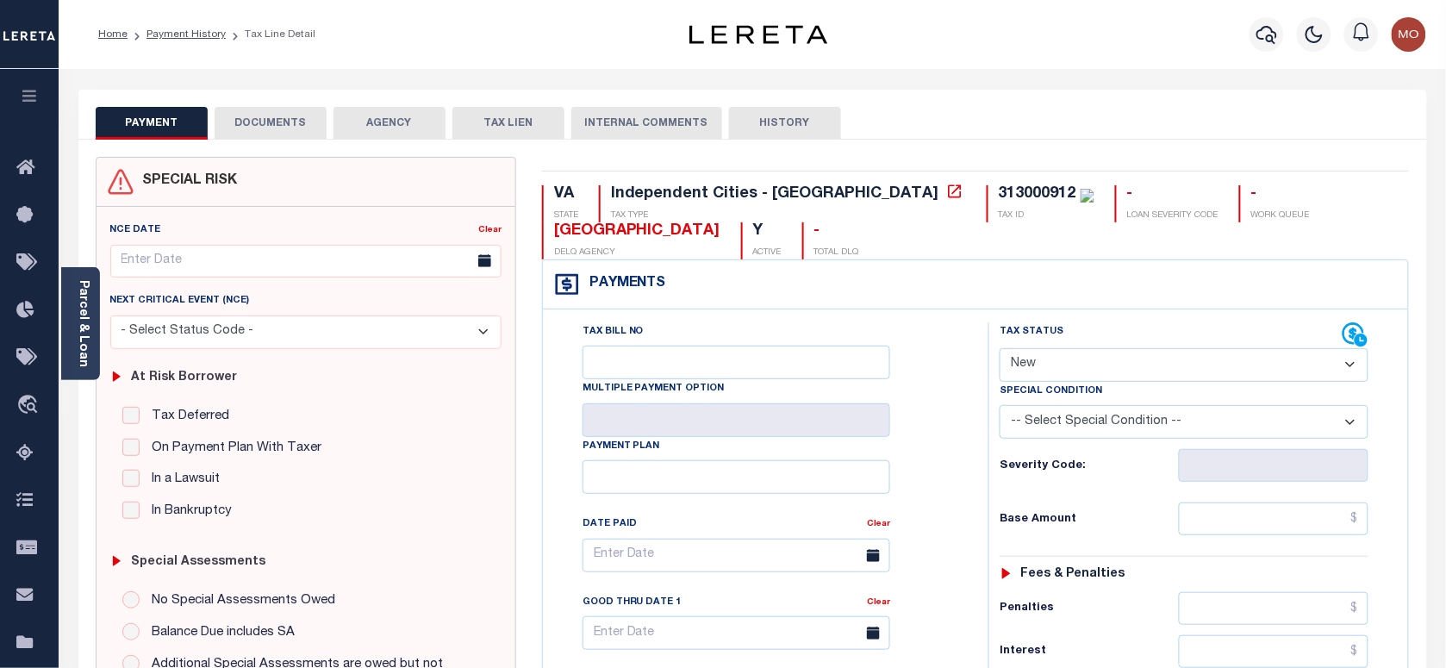
click at [1091, 376] on select "- Select Status Code - Open Due/Unpaid Paid Incomplete No Tax Due Internal Refu…" at bounding box center [1184, 365] width 369 height 34
select select "PYD"
click at [1000, 350] on select "- Select Status Code - Open Due/Unpaid Paid Incomplete No Tax Due Internal Refu…" at bounding box center [1184, 365] width 369 height 34
type input "[DATE]"
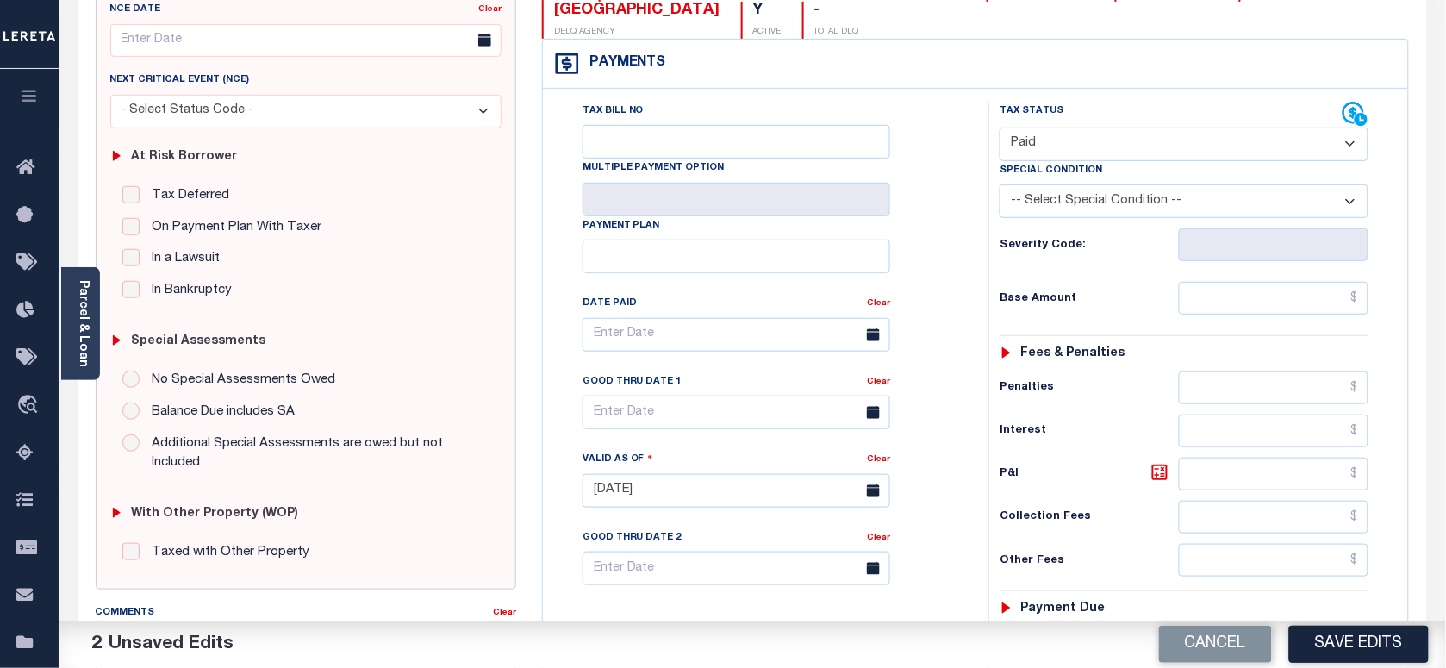
scroll to position [431, 0]
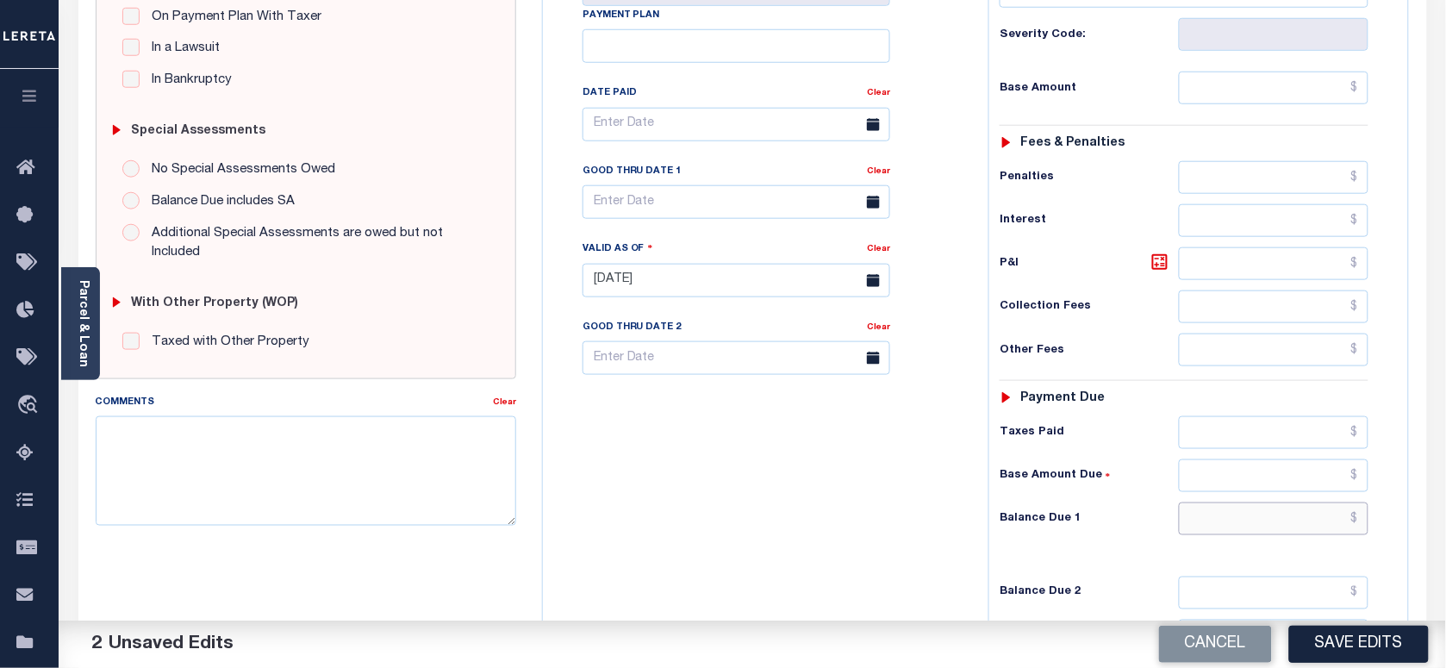
click at [1233, 527] on input "text" at bounding box center [1274, 518] width 190 height 33
type input "$0.00"
click at [333, 462] on textarea "Comments" at bounding box center [306, 470] width 420 height 109
paste textarea "As per Marie taxes are paid in full"
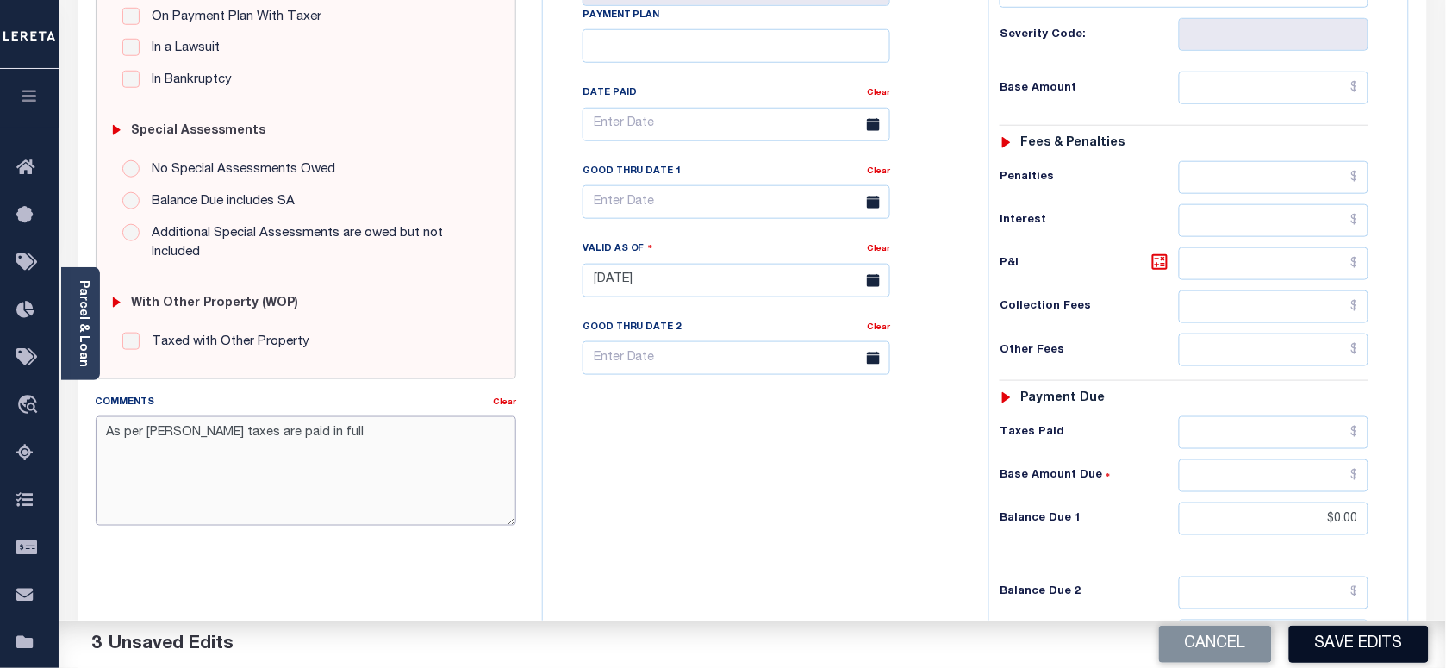
type textarea "As per Marie taxes are paid in full"
click at [1362, 627] on button "Save Edits" at bounding box center [1359, 644] width 140 height 37
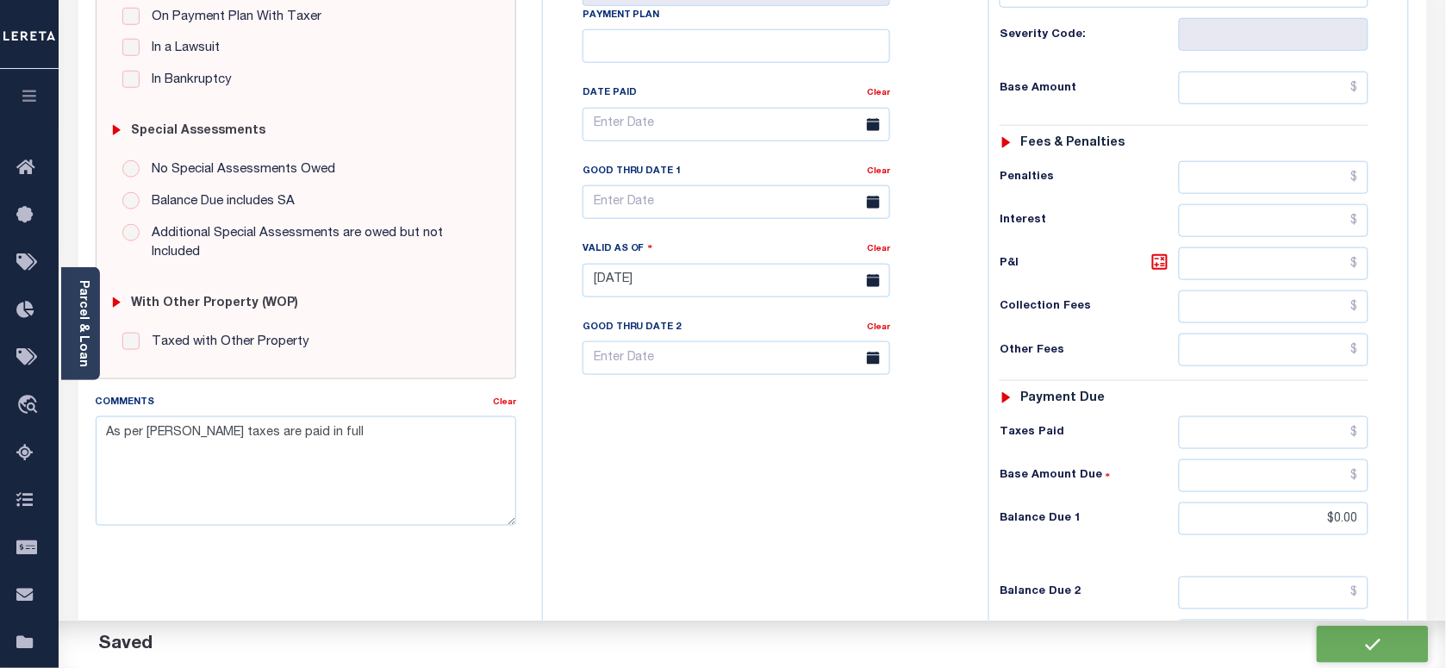
checkbox input "false"
type input "$0"
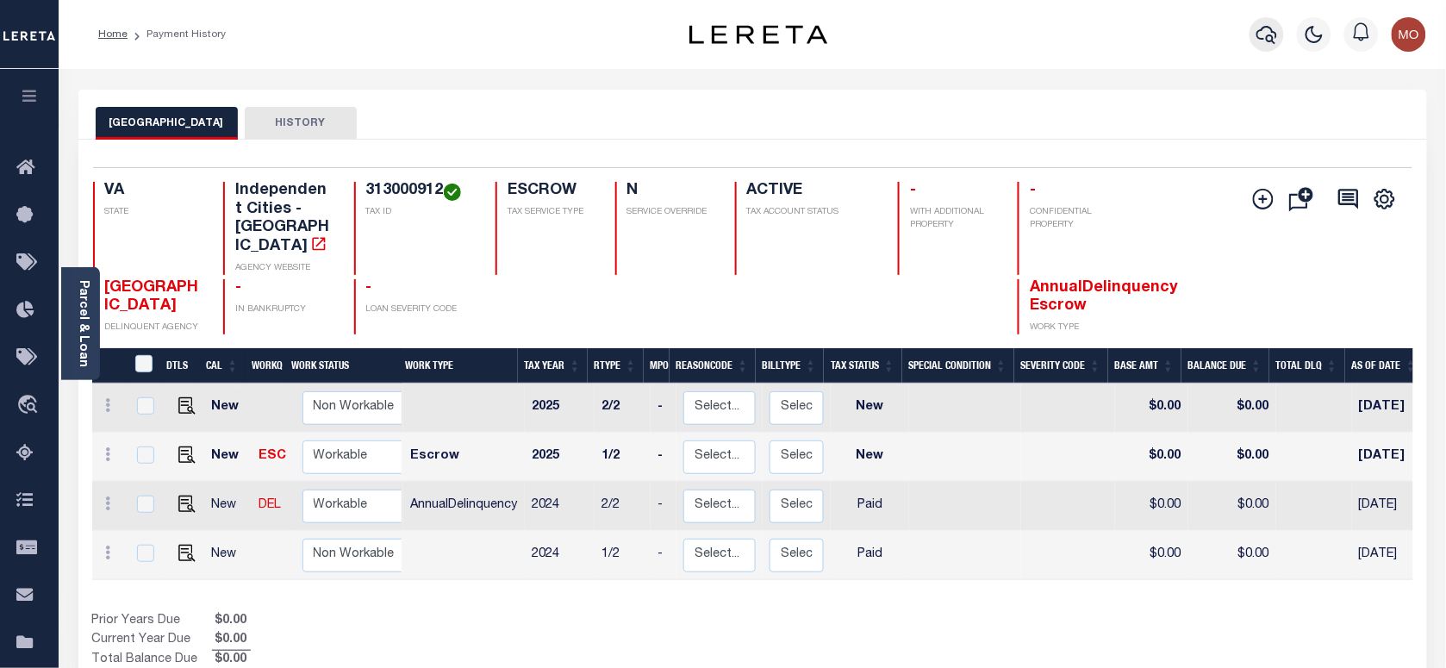
click at [1268, 27] on icon "button" at bounding box center [1266, 35] width 21 height 18
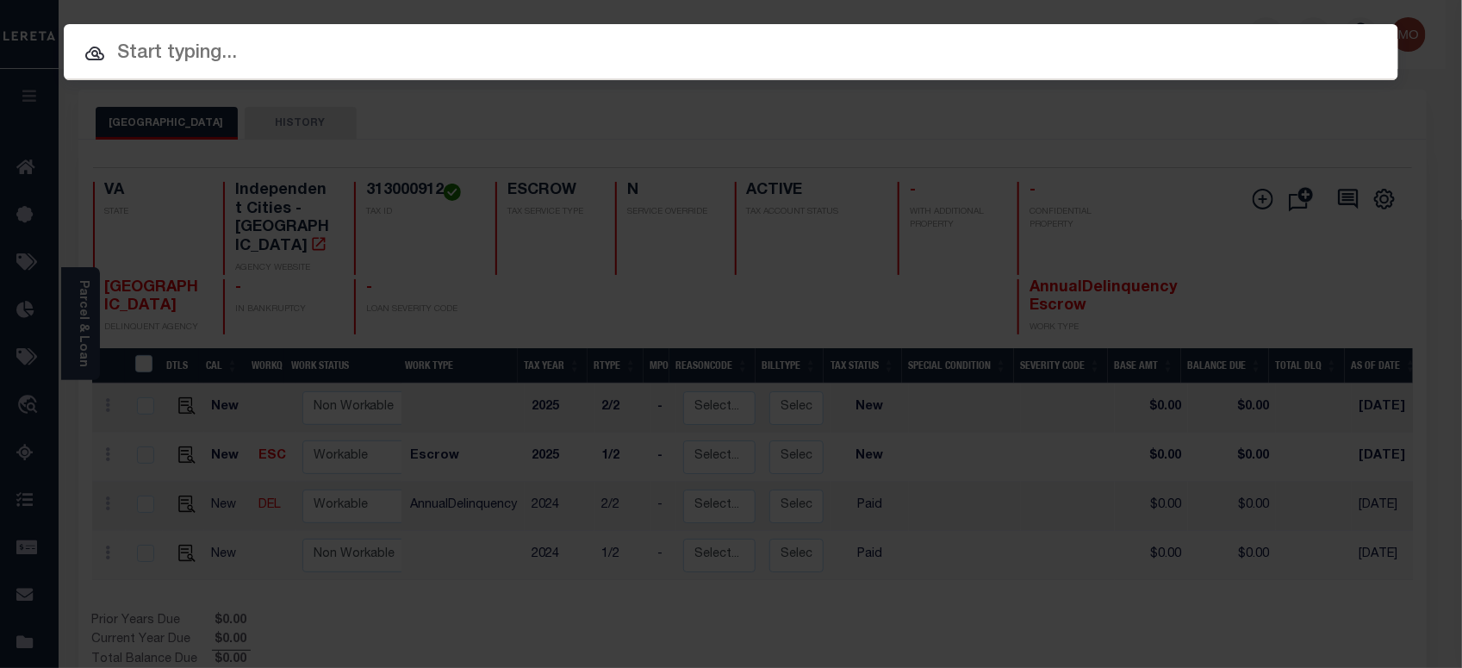
click at [217, 53] on input "text" at bounding box center [731, 54] width 1335 height 30
paste input "122434"
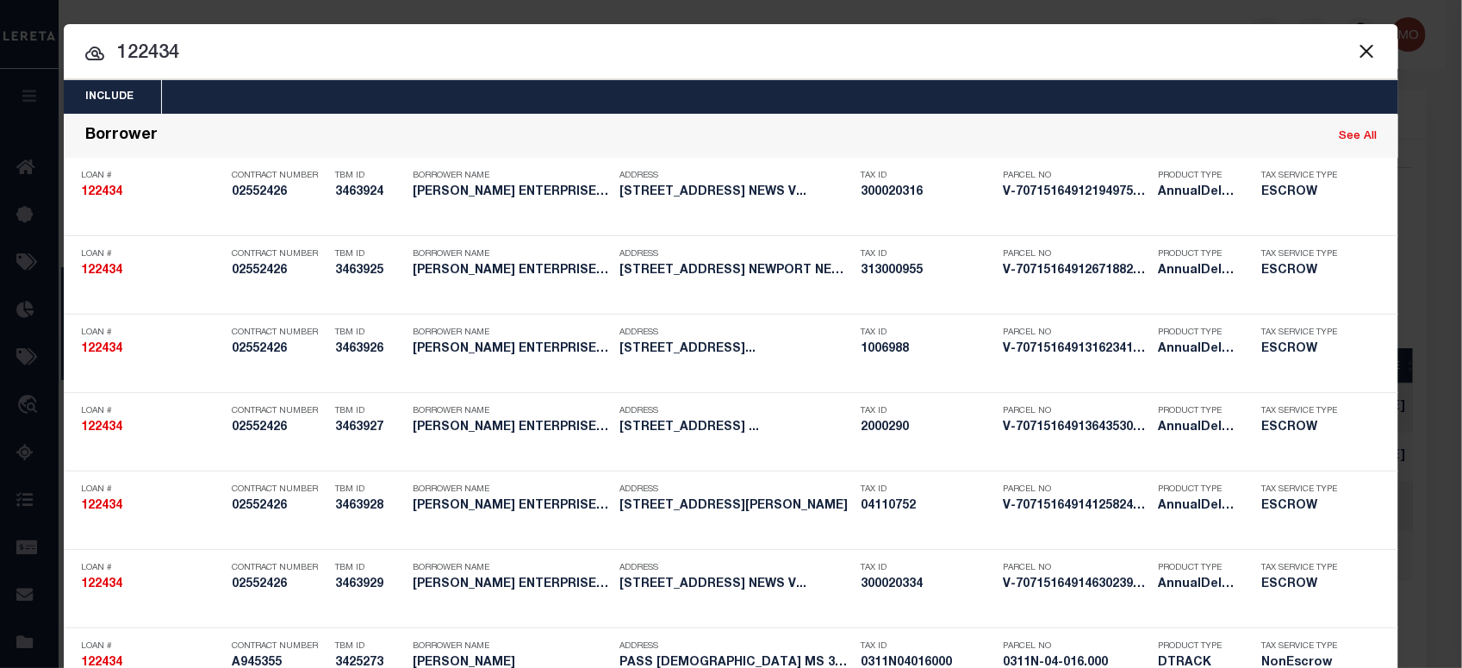
type input "122434"
click at [185, 52] on input "122434" at bounding box center [731, 54] width 1335 height 30
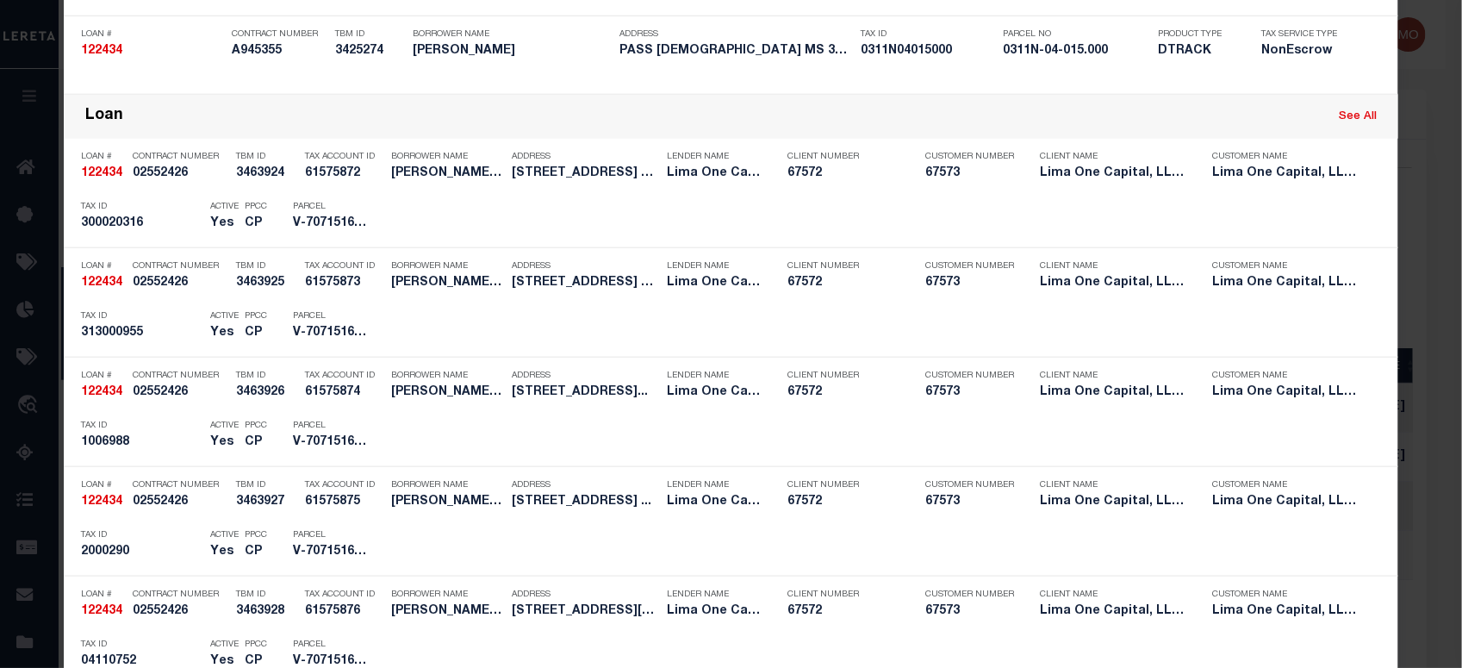
scroll to position [1569, 0]
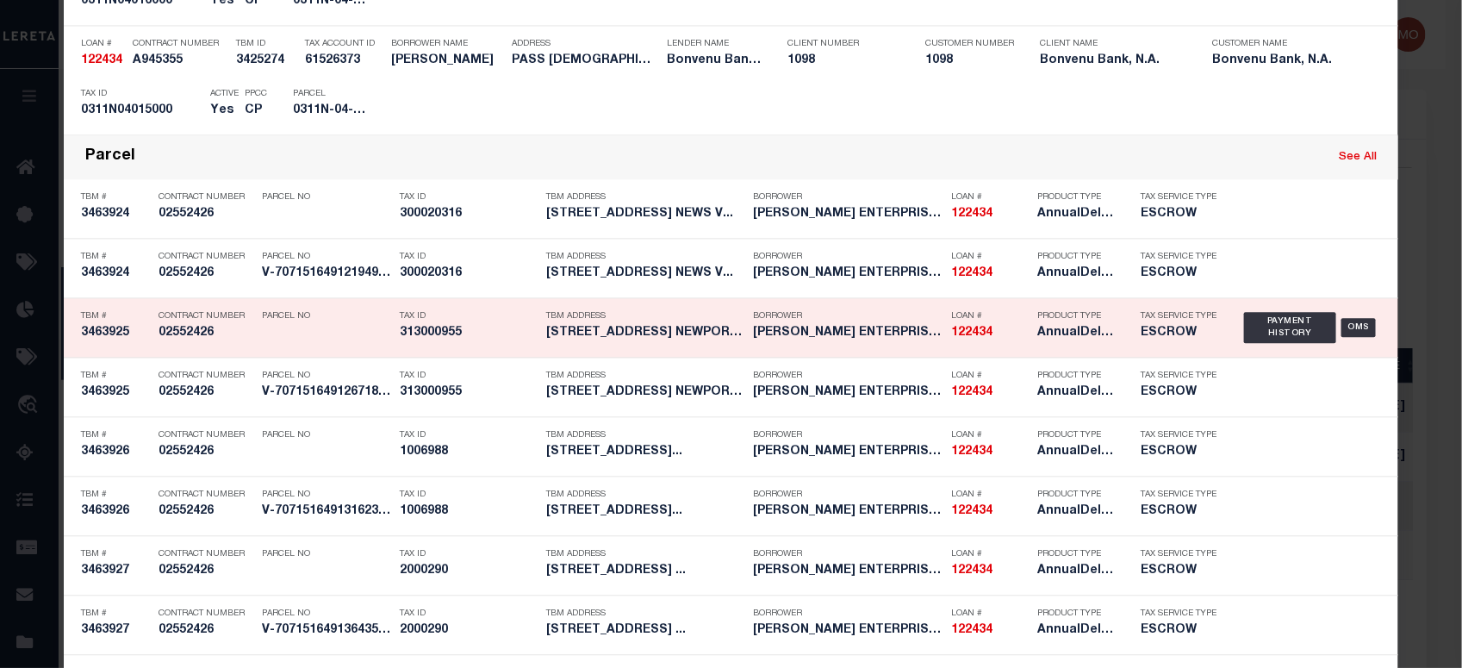
click at [400, 345] on div "Tax ID 313000955" at bounding box center [469, 327] width 138 height 50
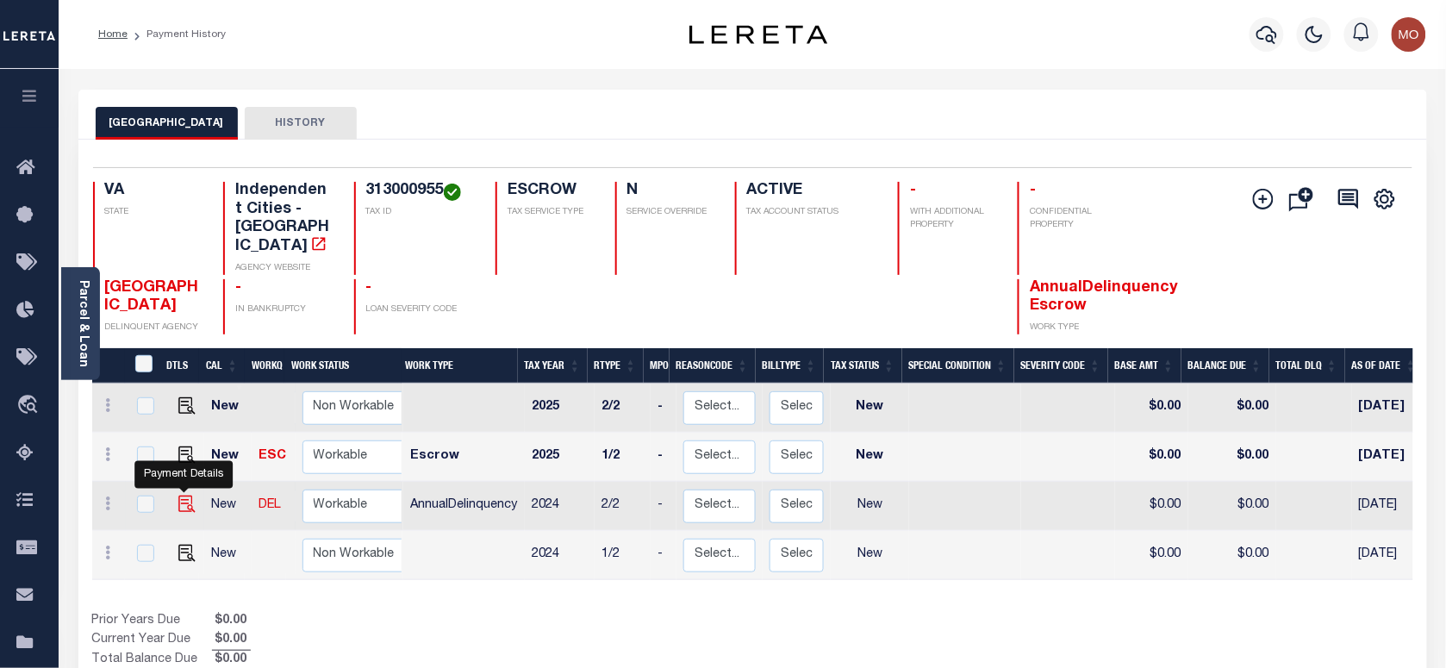
click at [178, 495] on img "" at bounding box center [186, 503] width 17 height 17
checkbox input "true"
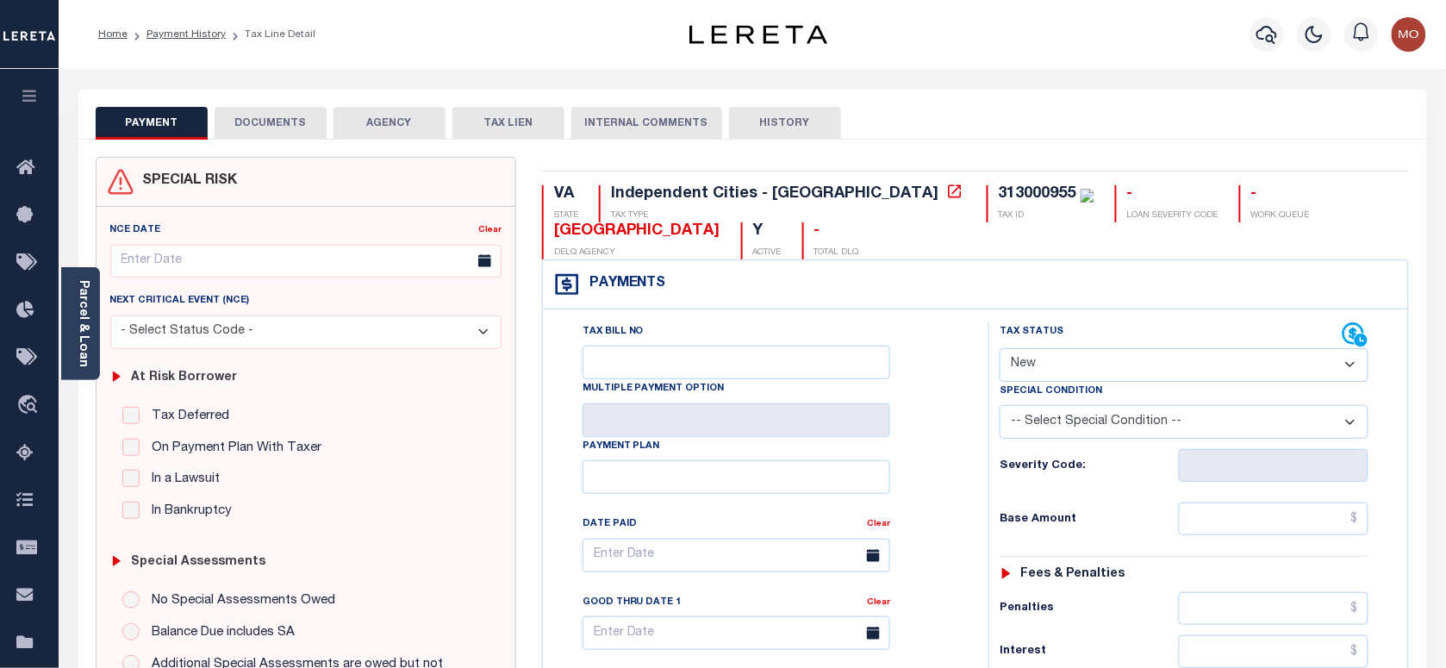
drag, startPoint x: 1097, startPoint y: 366, endPoint x: 1108, endPoint y: 376, distance: 14.7
click at [1097, 366] on select "- Select Status Code - Open Due/Unpaid Paid Incomplete No Tax Due Internal Refu…" at bounding box center [1184, 365] width 369 height 34
select select "PYD"
click at [1000, 350] on select "- Select Status Code - Open Due/Unpaid Paid Incomplete No Tax Due Internal Refu…" at bounding box center [1184, 365] width 369 height 34
type input "[DATE]"
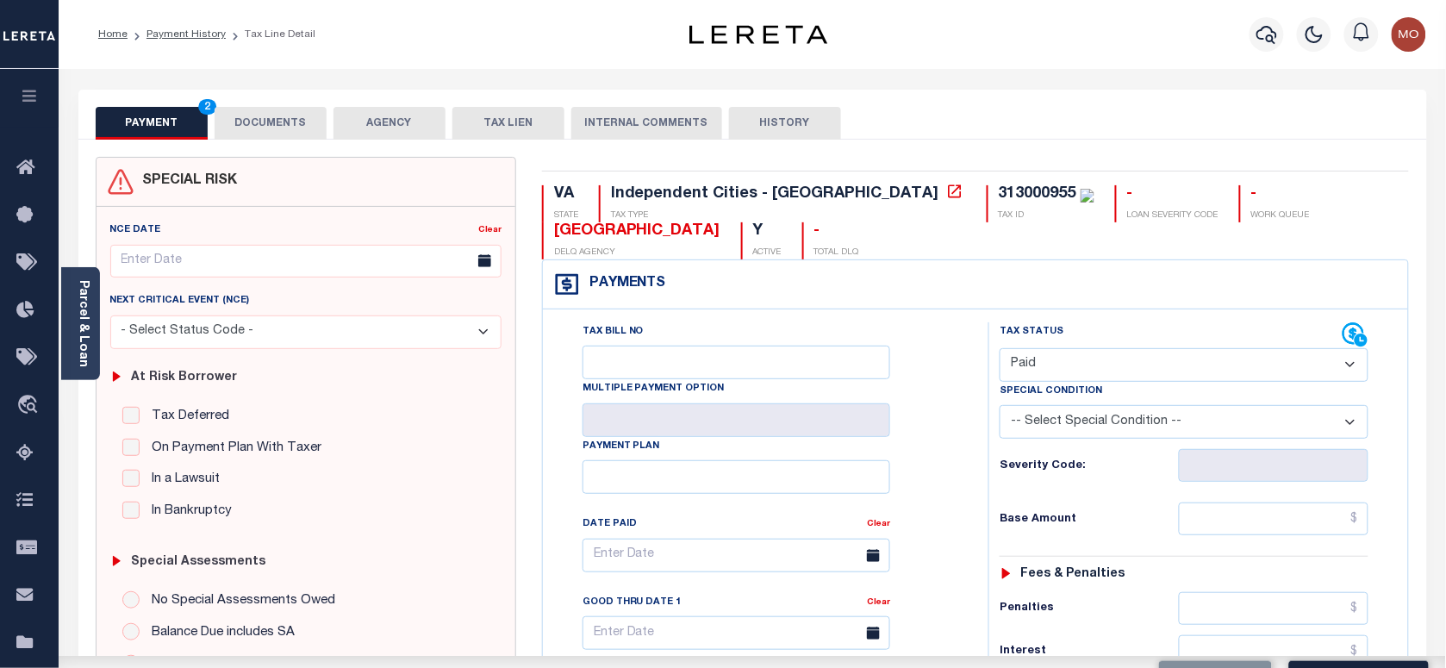
drag, startPoint x: 959, startPoint y: 467, endPoint x: 1006, endPoint y: 496, distance: 55.7
click at [959, 468] on div "Tax Bill No Multiple Payment Option Payment Plan Clear" at bounding box center [761, 563] width 402 height 483
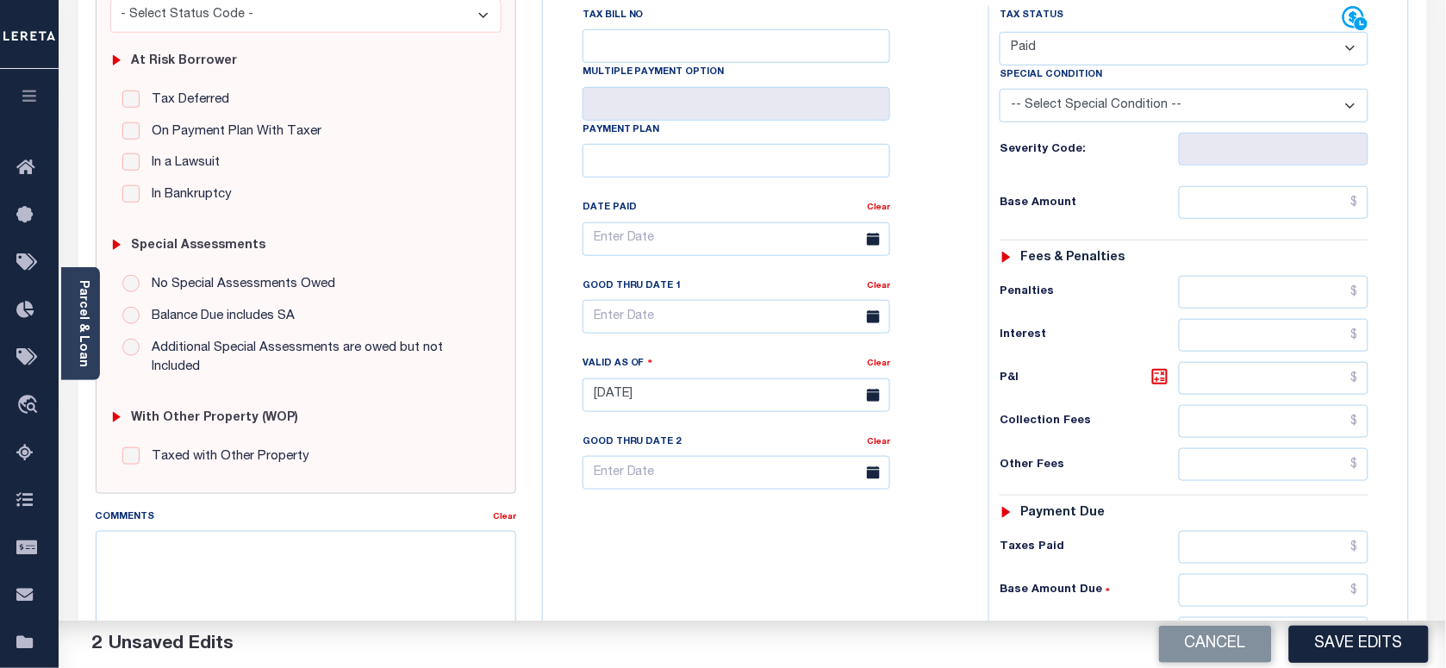
scroll to position [539, 0]
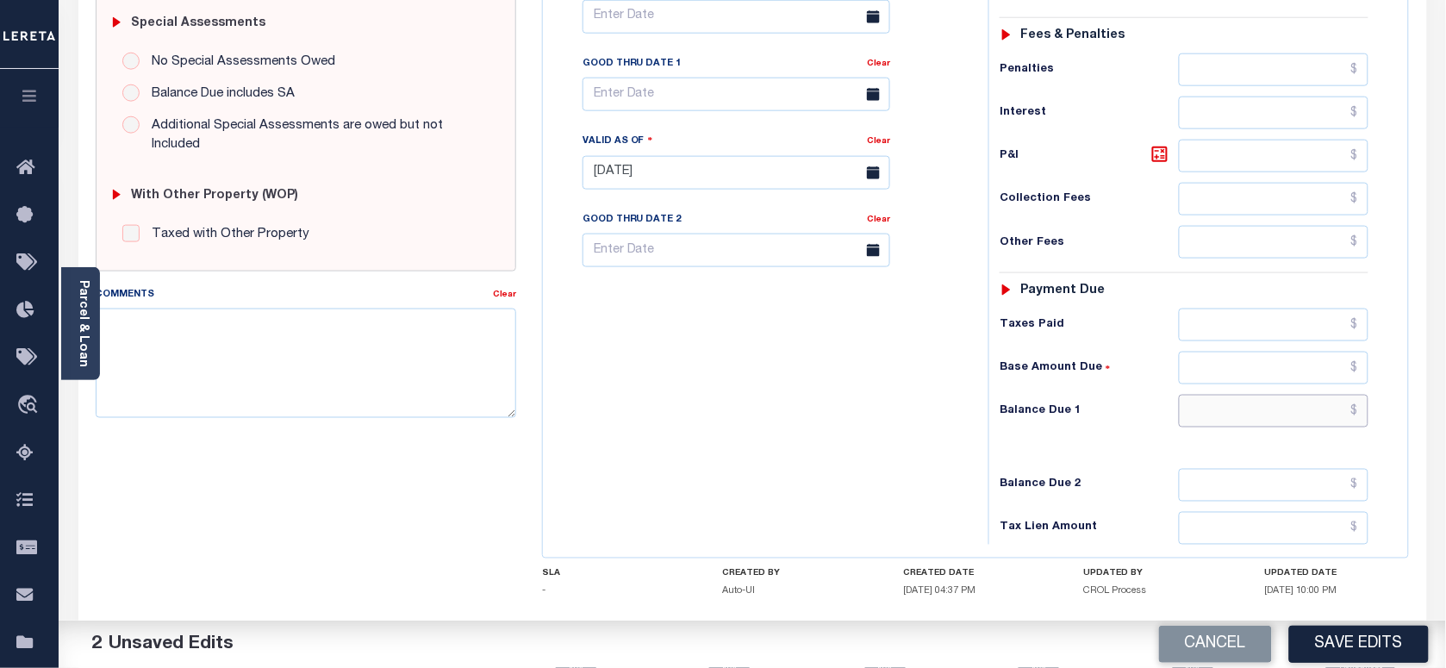
click at [1228, 408] on input "text" at bounding box center [1274, 411] width 190 height 33
type input "$0.00"
click at [325, 327] on textarea "Comments" at bounding box center [306, 362] width 420 height 109
paste textarea "As per [PERSON_NAME] taxes are paid in full"
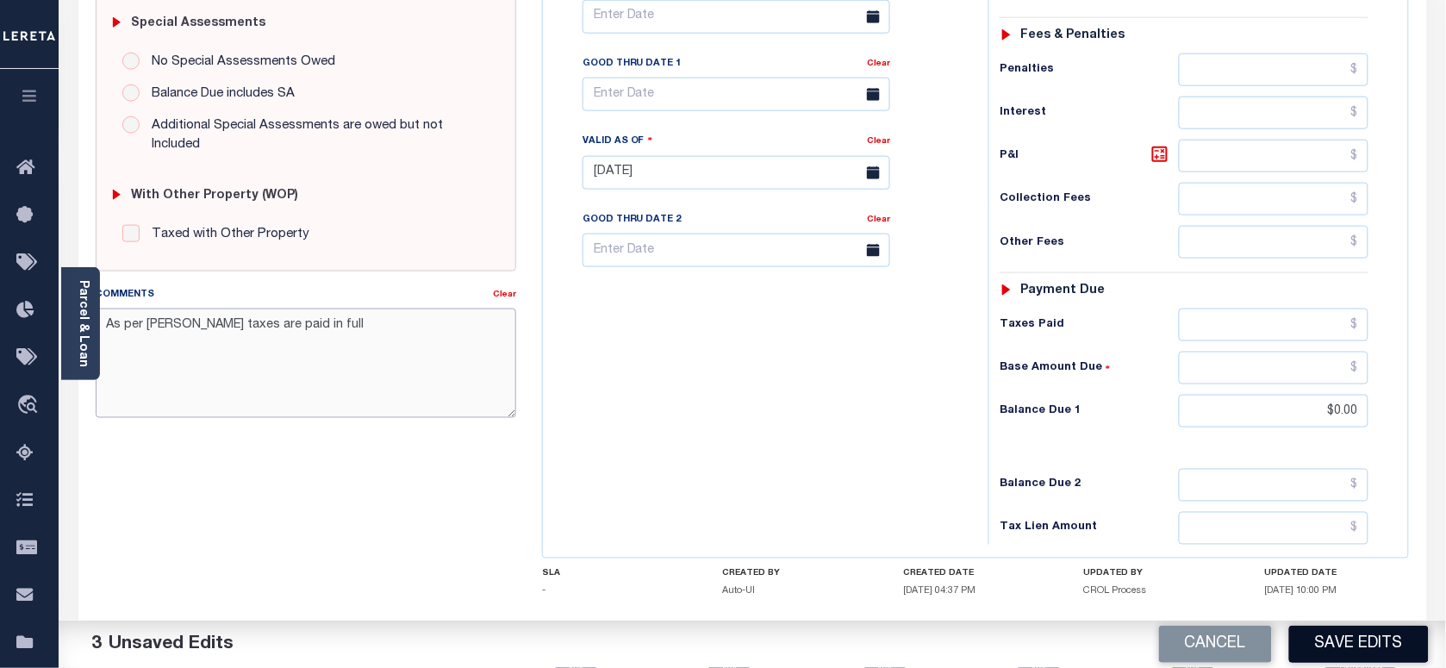
type textarea "As per [PERSON_NAME] taxes are paid in full"
drag, startPoint x: 1323, startPoint y: 645, endPoint x: 1299, endPoint y: 630, distance: 28.2
click at [1323, 645] on button "Save Edits" at bounding box center [1359, 644] width 140 height 37
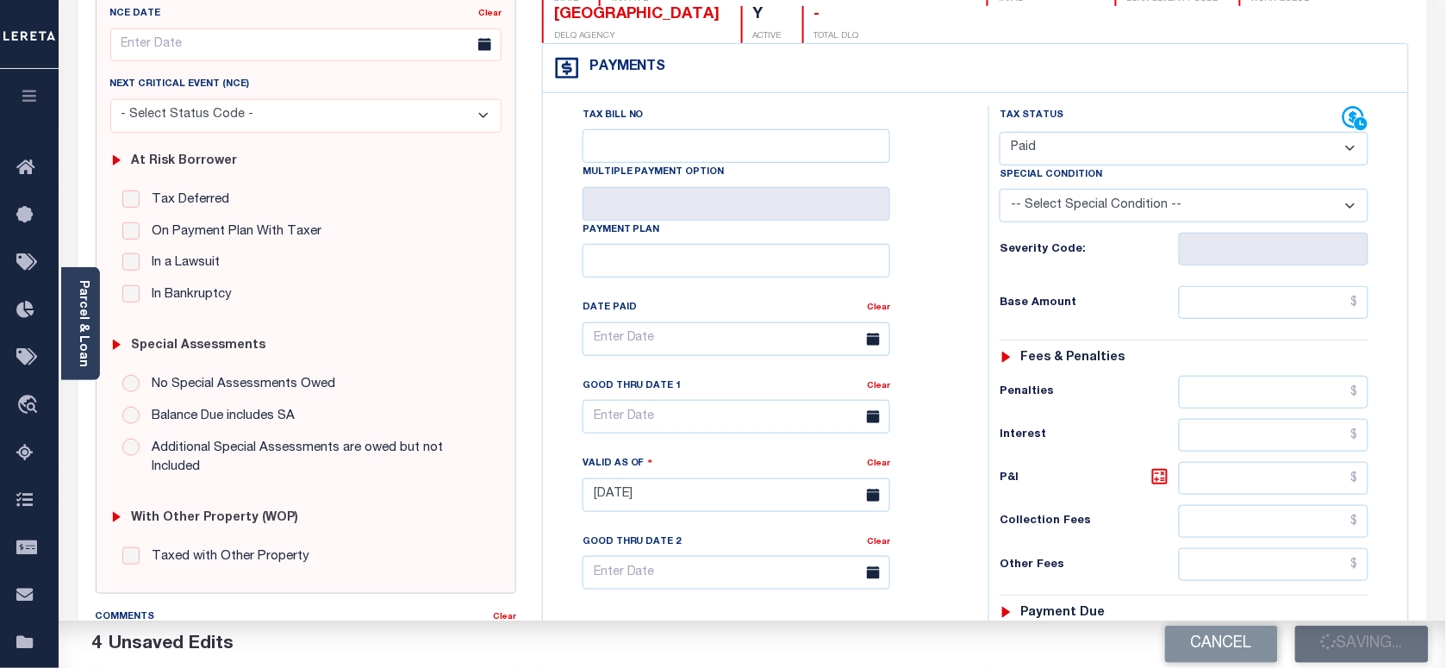
scroll to position [215, 0]
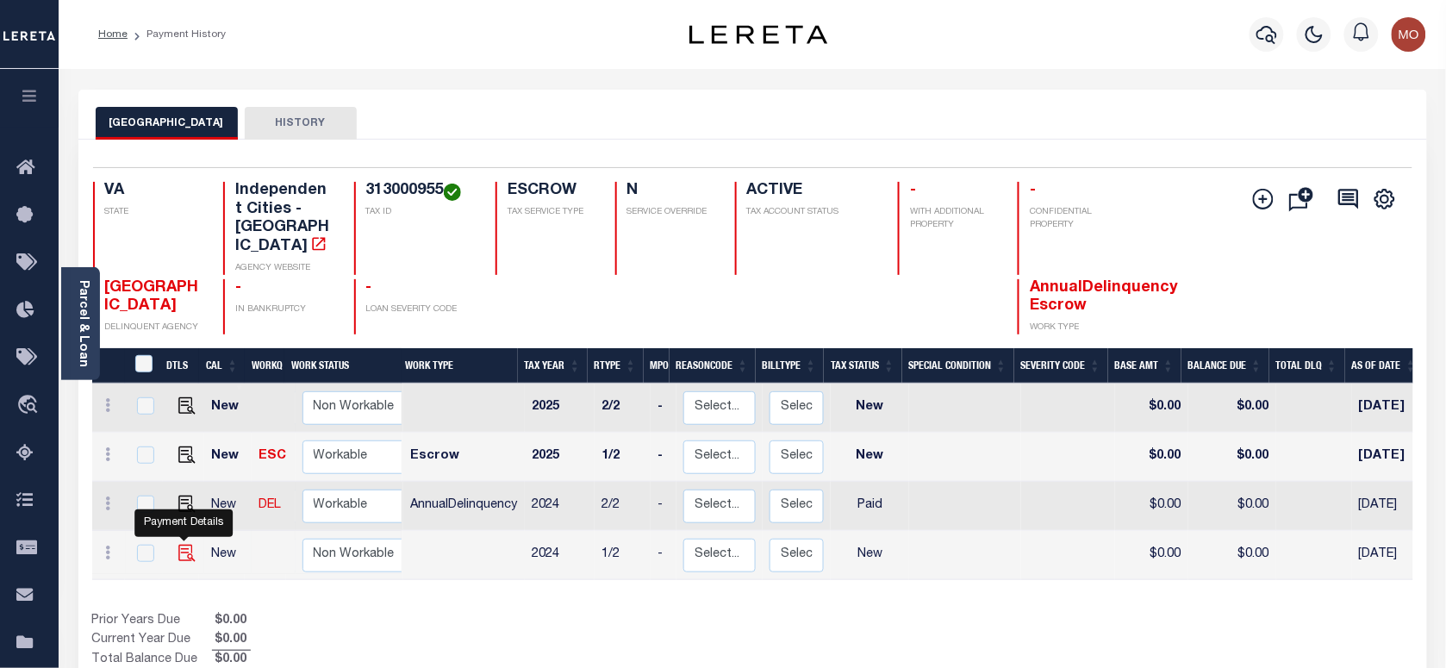
click at [181, 545] on img "" at bounding box center [186, 553] width 17 height 17
checkbox input "true"
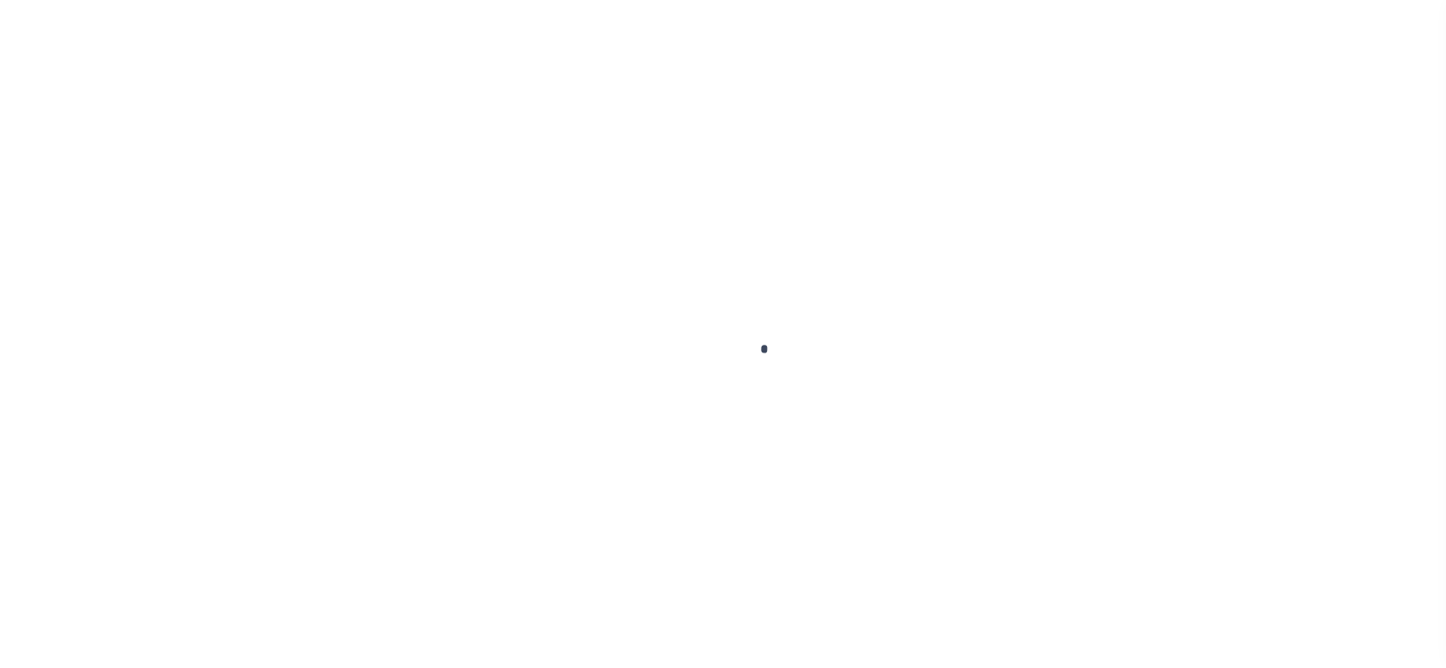
checkbox input "false"
type input "[DATE]"
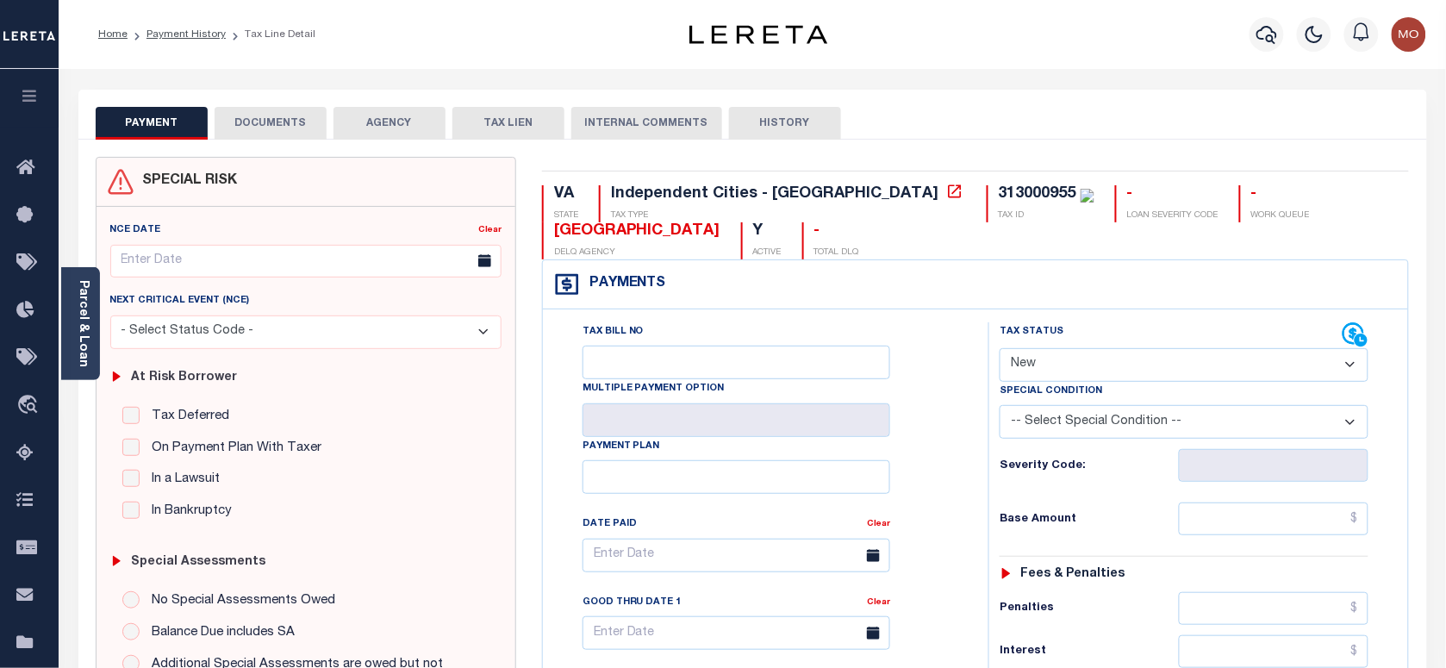
click at [1077, 373] on select "- Select Status Code - Open Due/Unpaid Paid Incomplete No Tax Due Internal Refu…" at bounding box center [1184, 365] width 369 height 34
select select "PYD"
click at [1000, 350] on select "- Select Status Code - Open Due/Unpaid Paid Incomplete No Tax Due Internal Refu…" at bounding box center [1184, 365] width 369 height 34
type input "[DATE]"
drag, startPoint x: 920, startPoint y: 467, endPoint x: 1019, endPoint y: 484, distance: 100.6
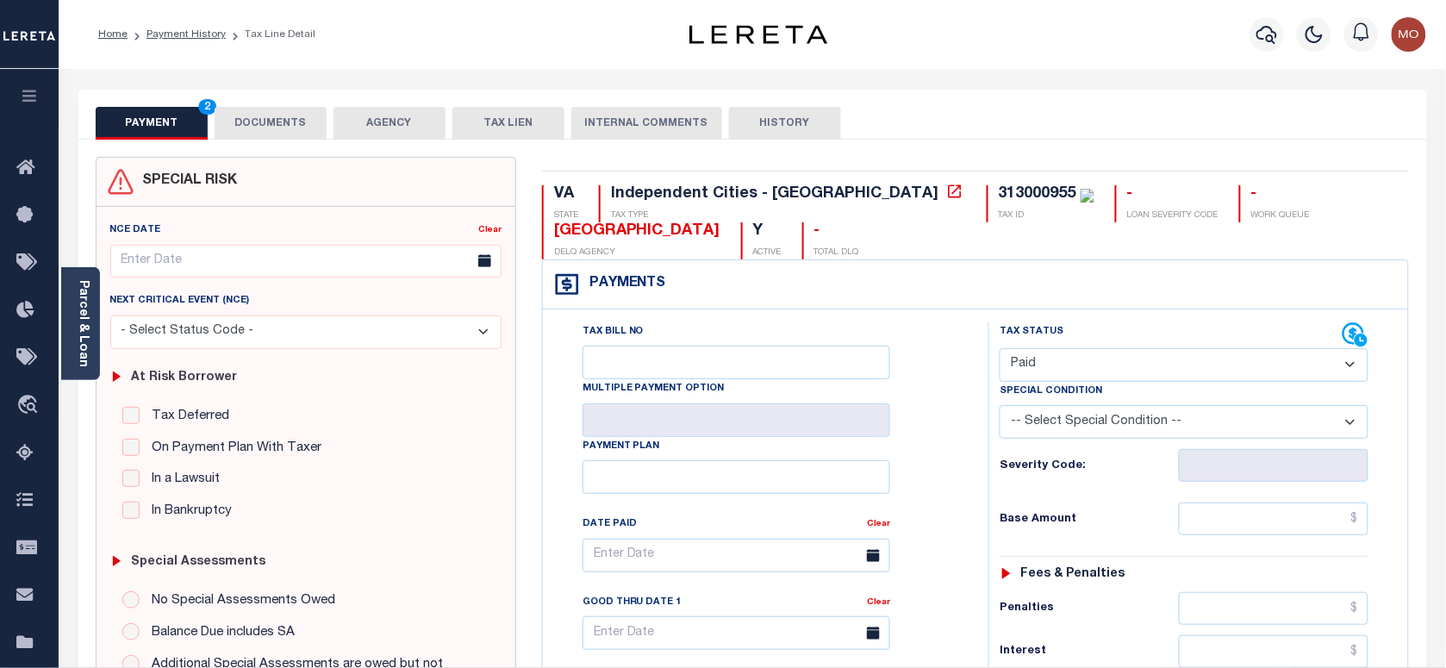
click at [924, 468] on div "Tax Bill No Multiple Payment Option Payment Plan Clear" at bounding box center [761, 563] width 402 height 483
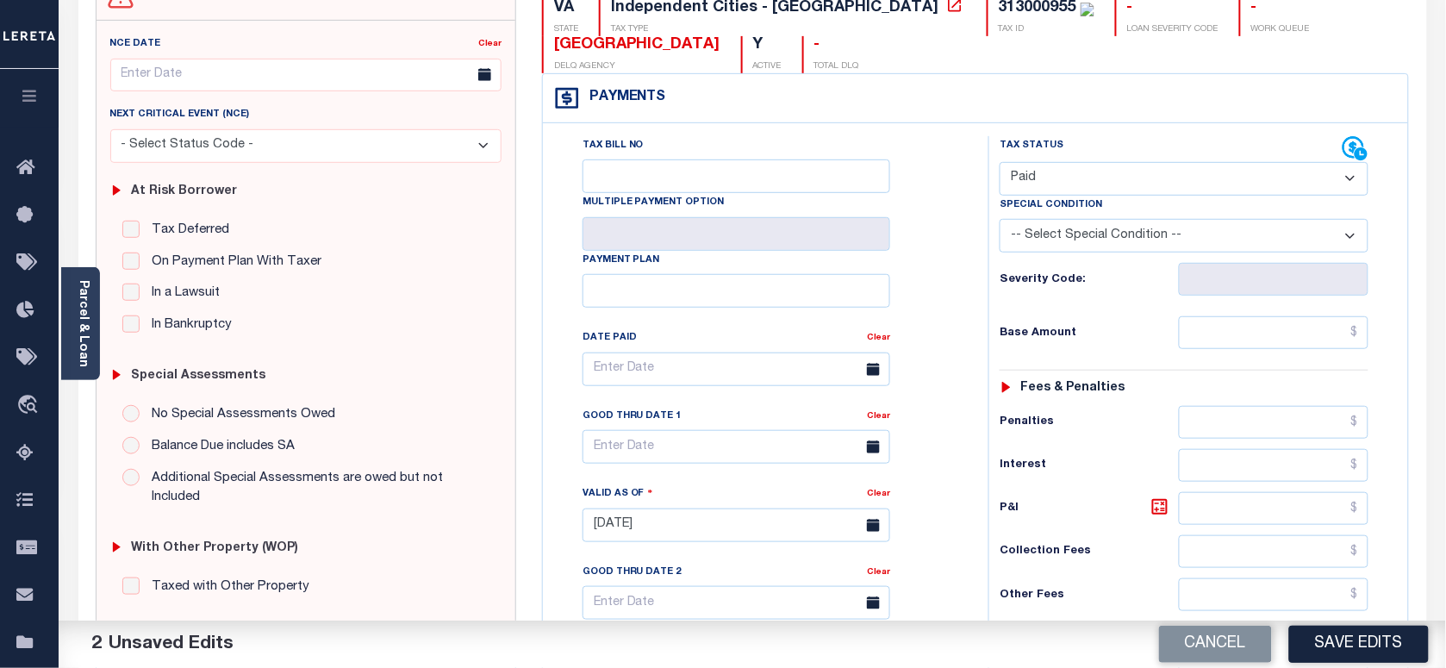
scroll to position [431, 0]
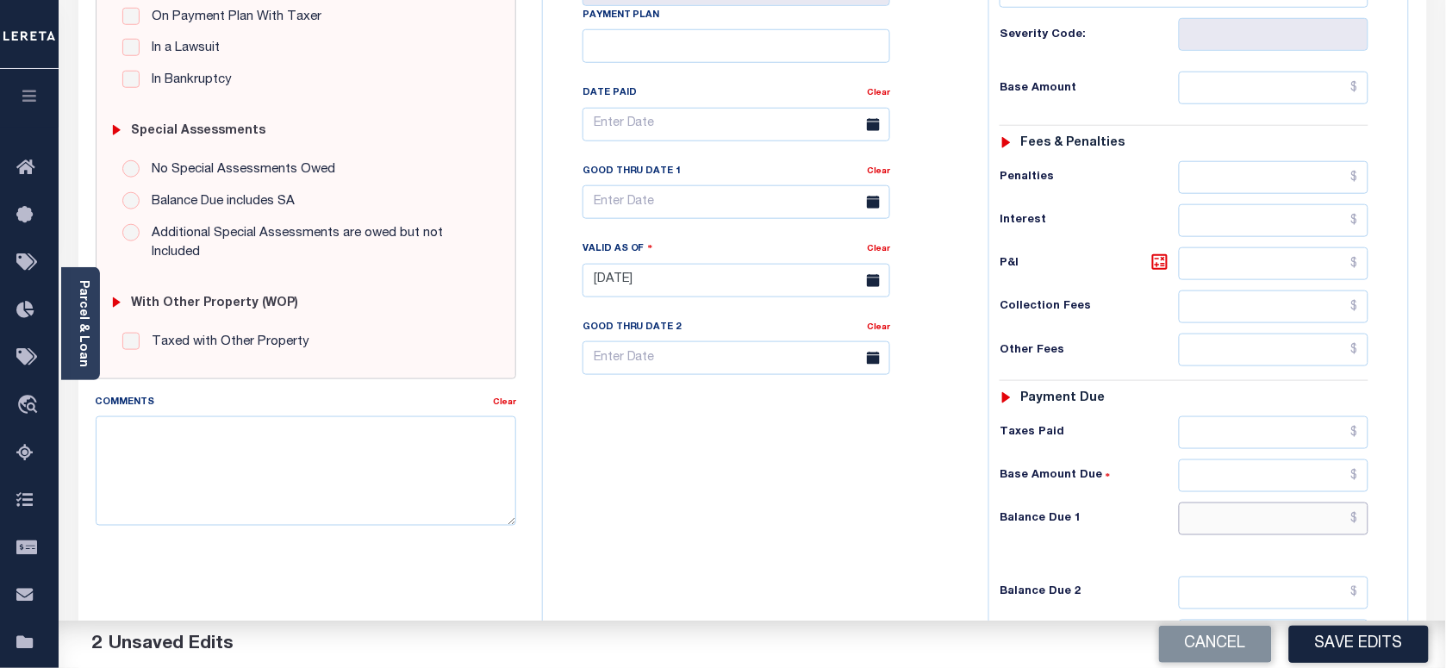
click at [1245, 535] on input "text" at bounding box center [1274, 518] width 190 height 33
type input "$0.00"
click at [267, 498] on textarea "Comments" at bounding box center [306, 470] width 420 height 109
paste textarea "As per [PERSON_NAME] taxes are paid in full"
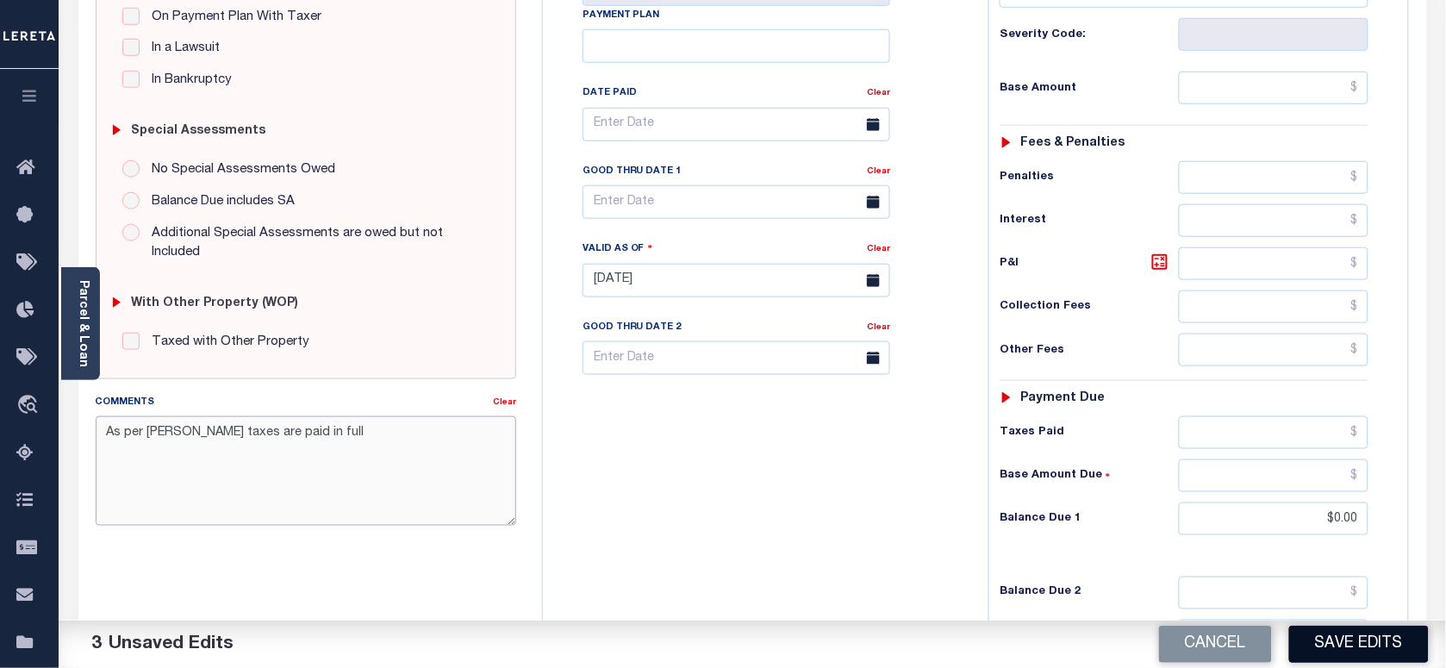
type textarea "As per [PERSON_NAME] taxes are paid in full"
click at [1371, 636] on button "Save Edits" at bounding box center [1359, 644] width 140 height 37
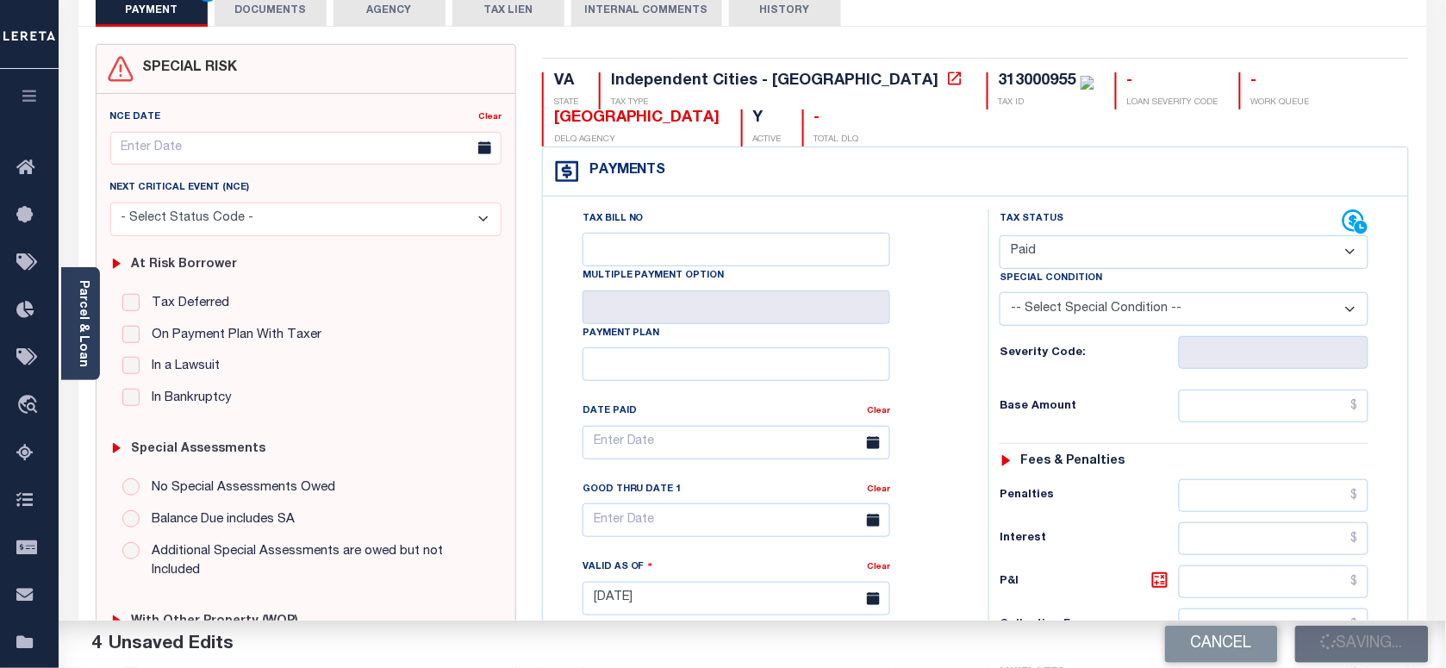
scroll to position [108, 0]
